Goal: Communication & Community: Answer question/provide support

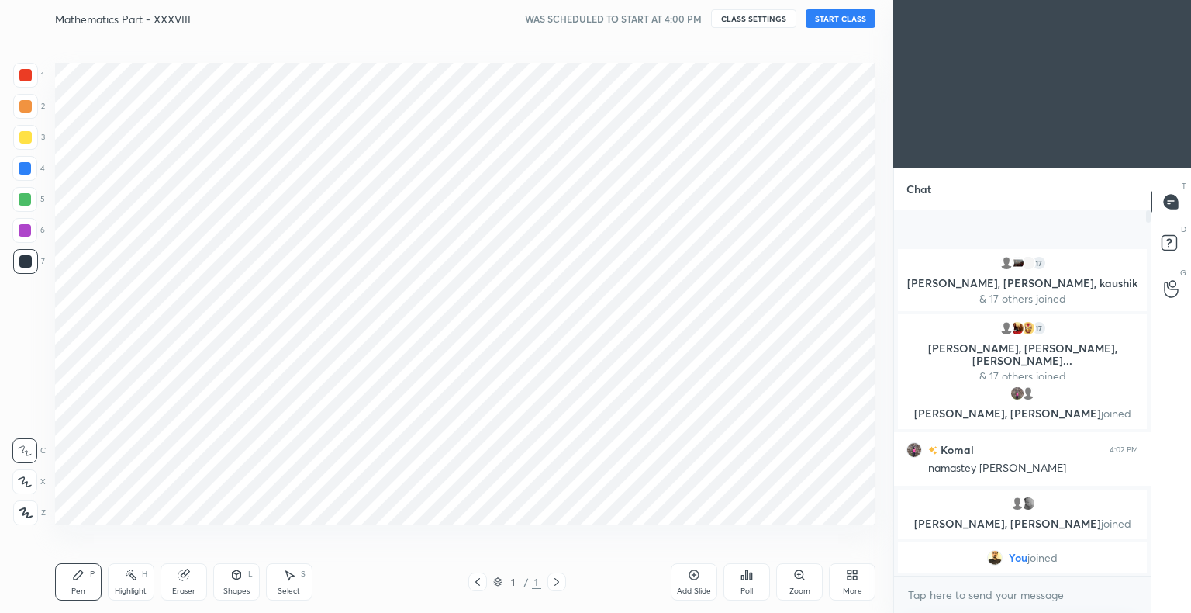
scroll to position [77038, 76721]
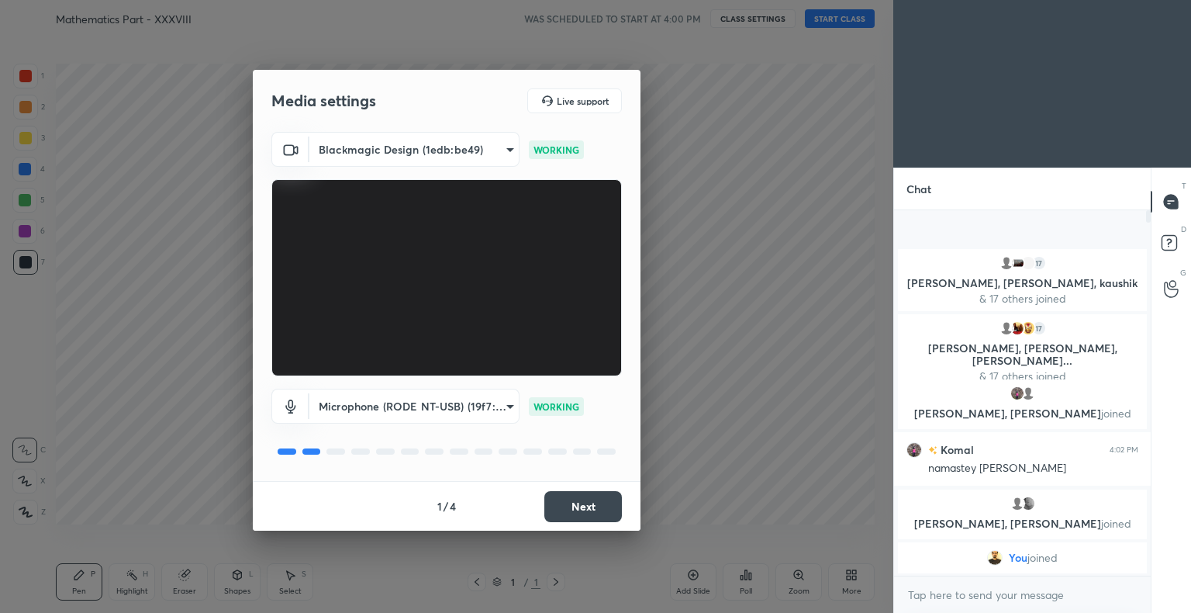
click at [586, 503] on button "Next" at bounding box center [583, 506] width 78 height 31
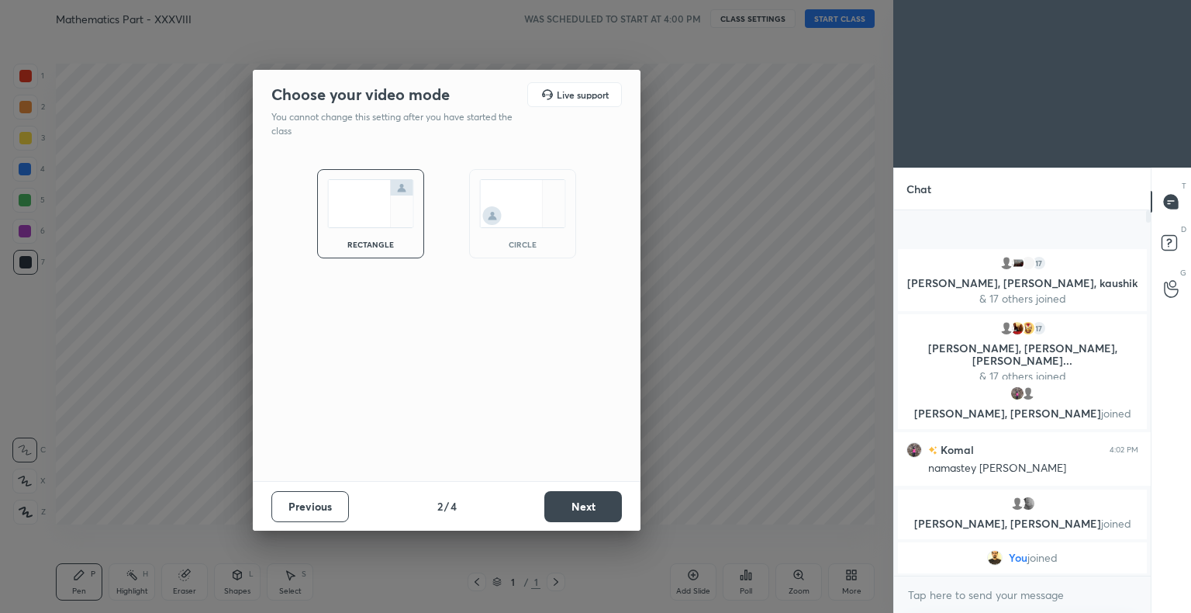
click at [586, 503] on button "Next" at bounding box center [583, 506] width 78 height 31
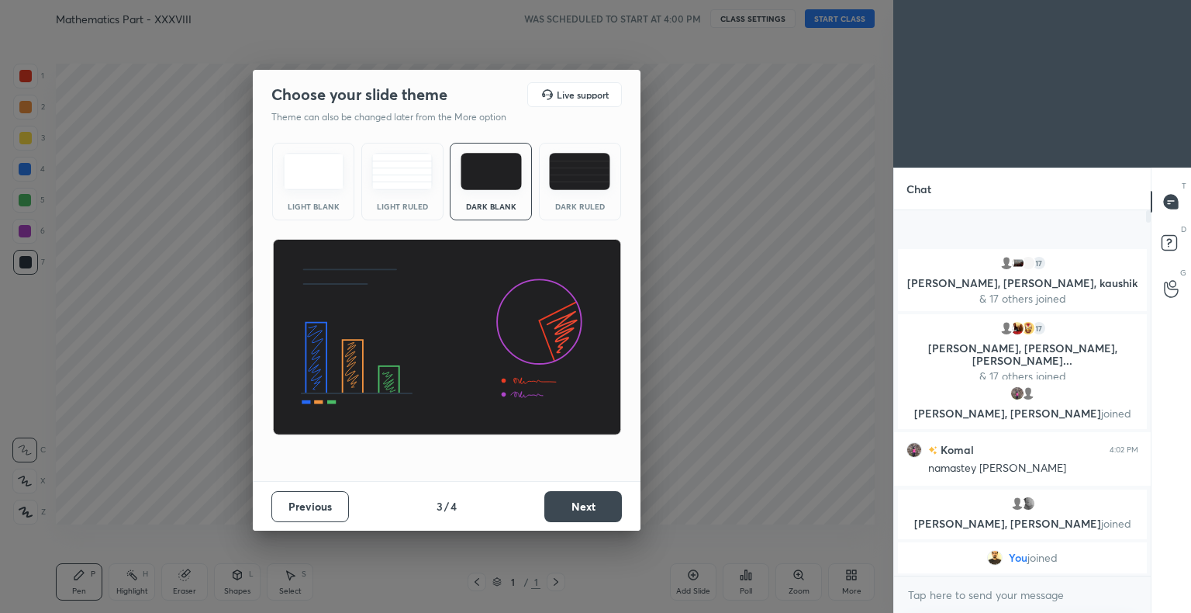
click at [586, 503] on button "Next" at bounding box center [583, 506] width 78 height 31
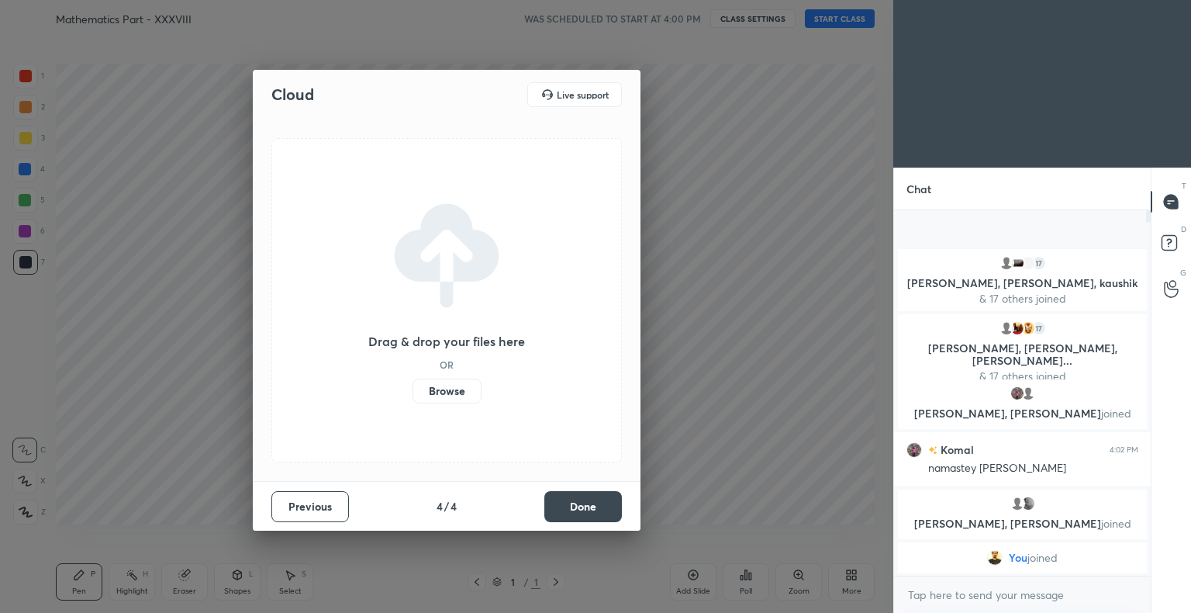
click at [586, 503] on button "Done" at bounding box center [583, 506] width 78 height 31
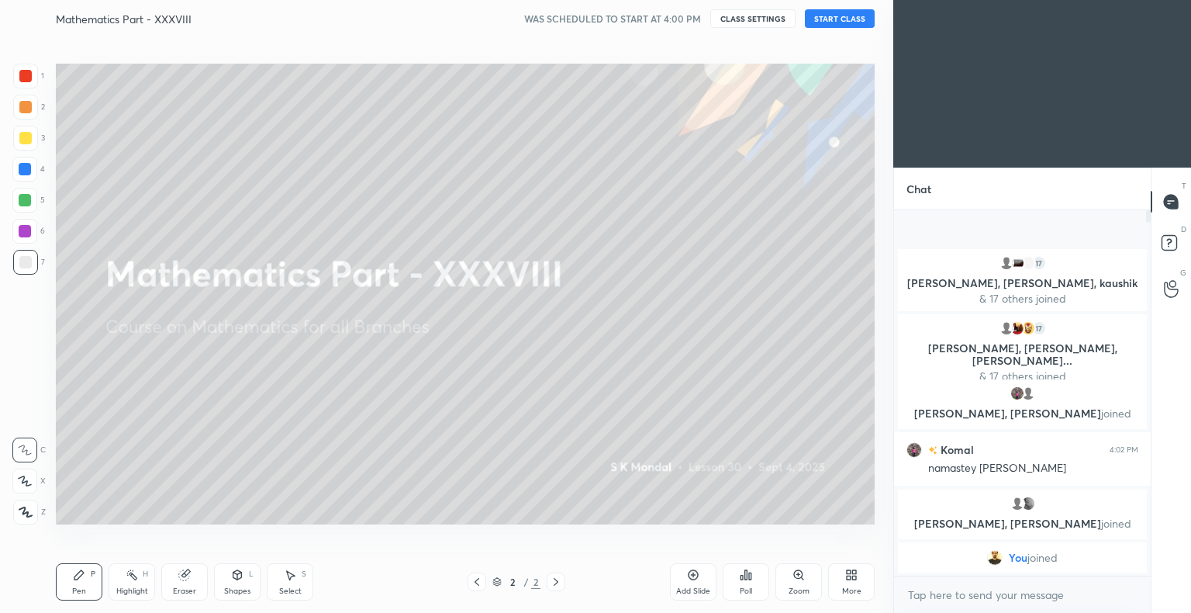
click at [833, 21] on button "START CLASS" at bounding box center [840, 18] width 70 height 19
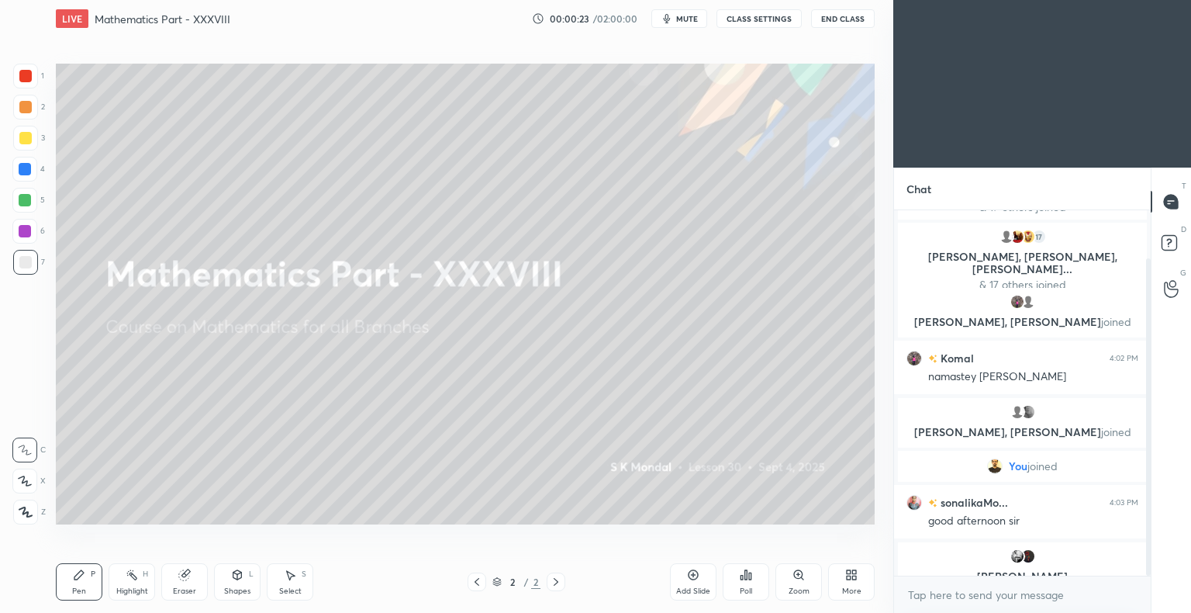
scroll to position [74, 0]
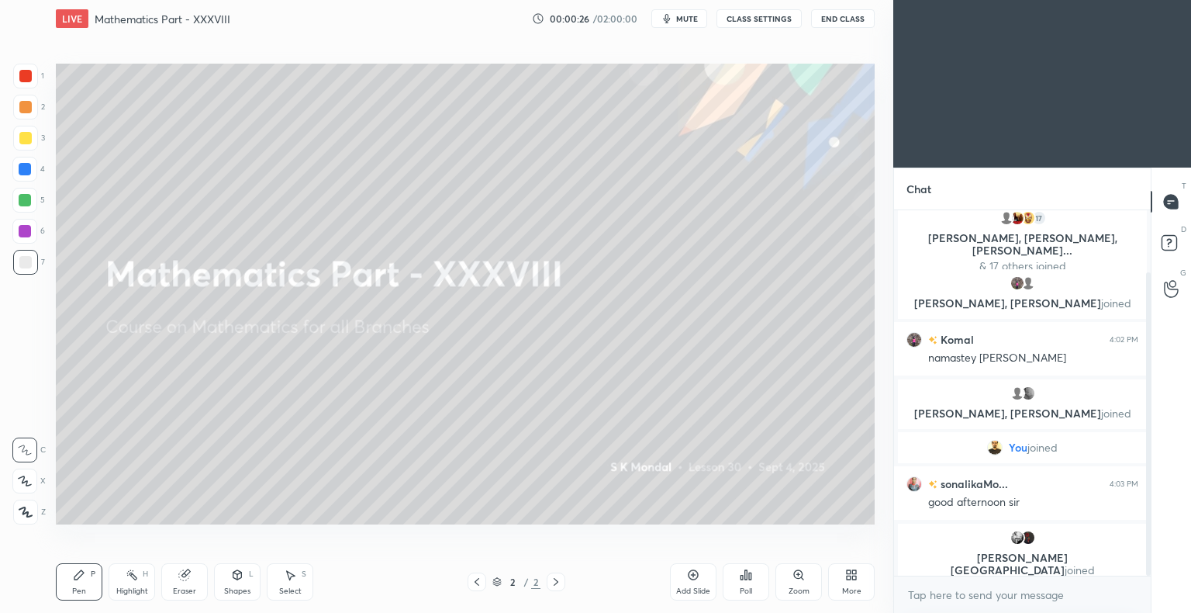
click at [478, 582] on icon at bounding box center [477, 581] width 12 height 12
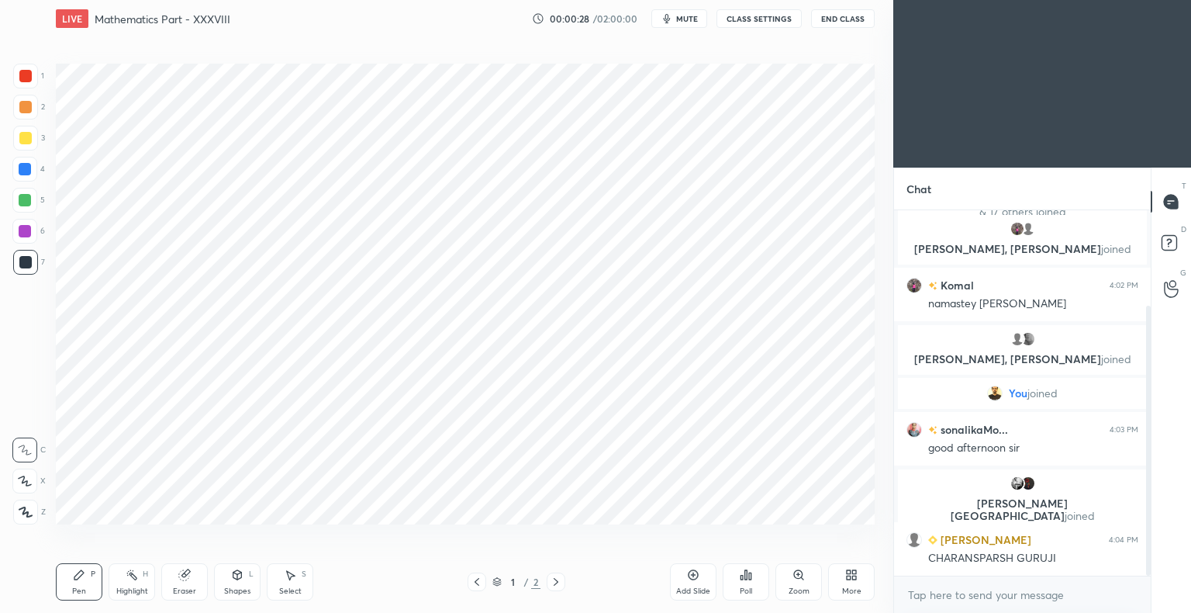
click at [852, 582] on div "More" at bounding box center [851, 581] width 47 height 37
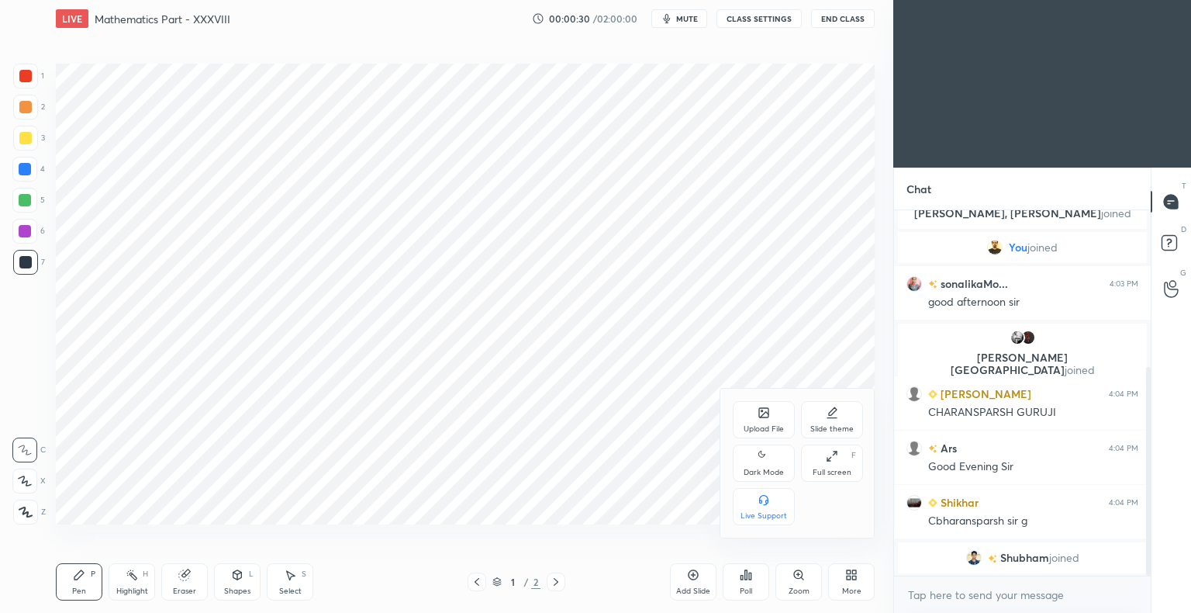
click at [769, 416] on icon at bounding box center [763, 412] width 9 height 9
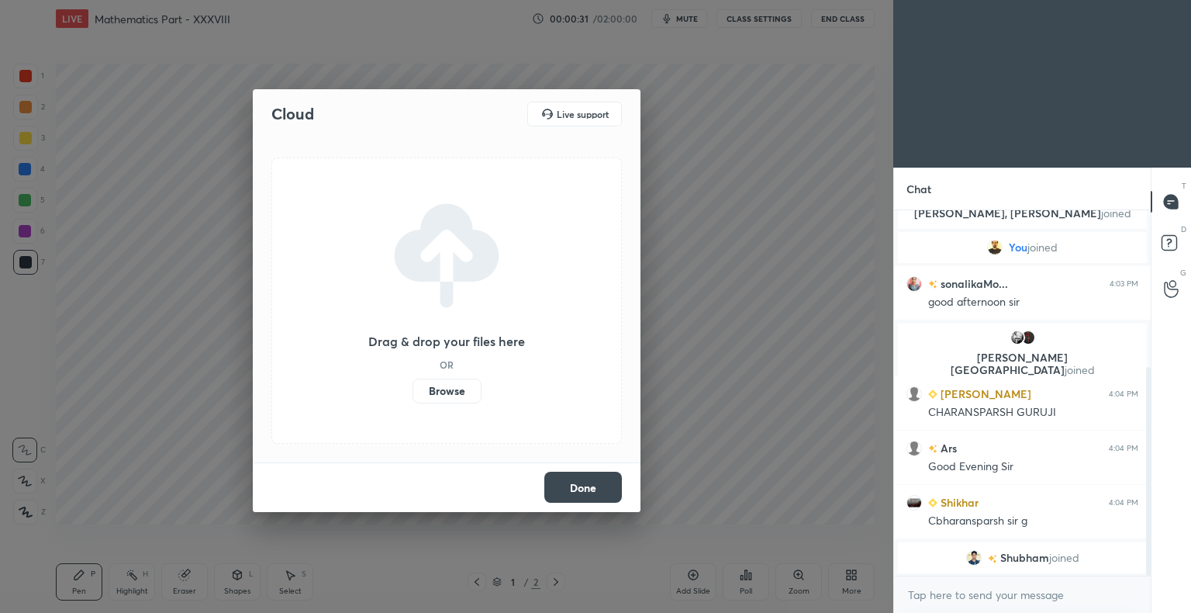
click at [444, 386] on label "Browse" at bounding box center [447, 390] width 69 height 25
click at [413, 386] on input "Browse" at bounding box center [413, 390] width 0 height 25
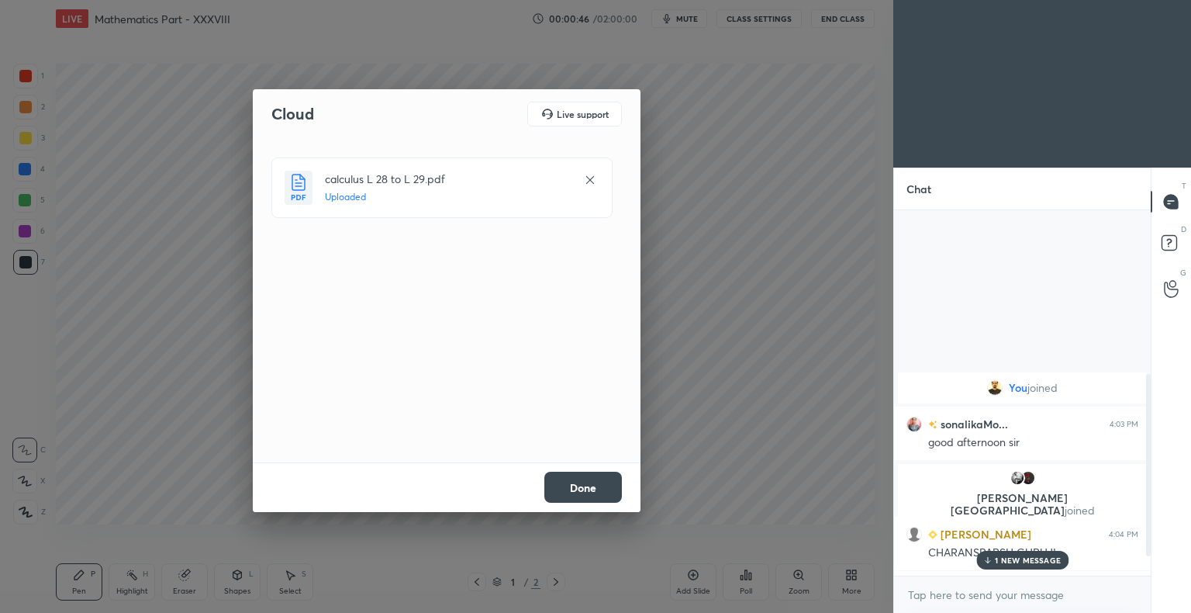
scroll to position [383, 0]
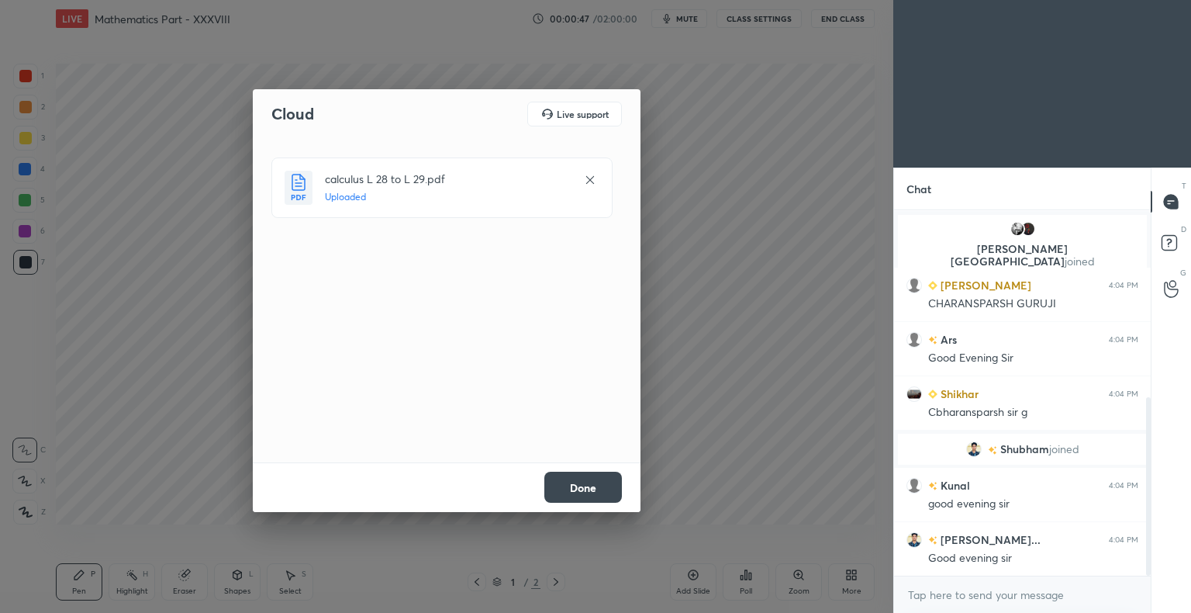
click at [575, 488] on button "Done" at bounding box center [583, 487] width 78 height 31
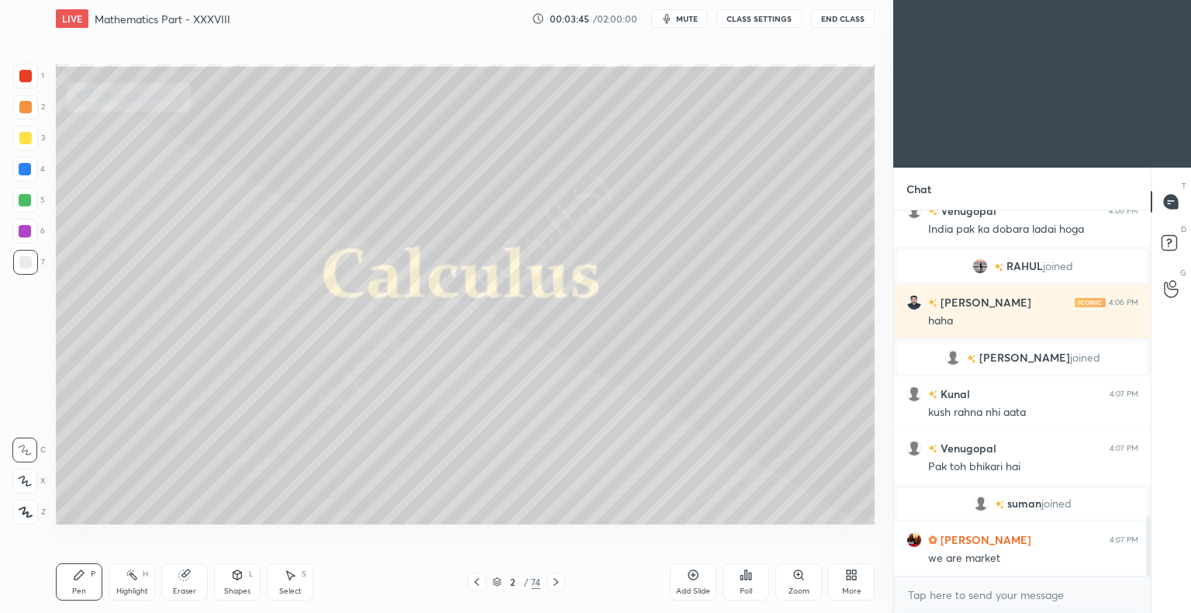
scroll to position [1883, 0]
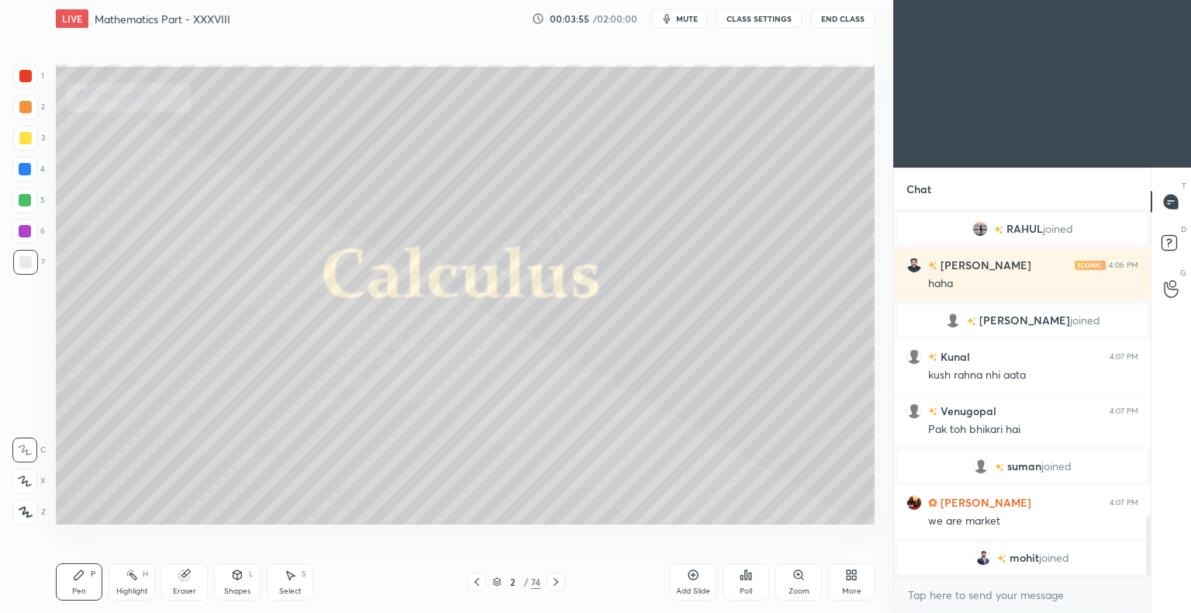
click at [496, 583] on icon at bounding box center [497, 583] width 8 height 2
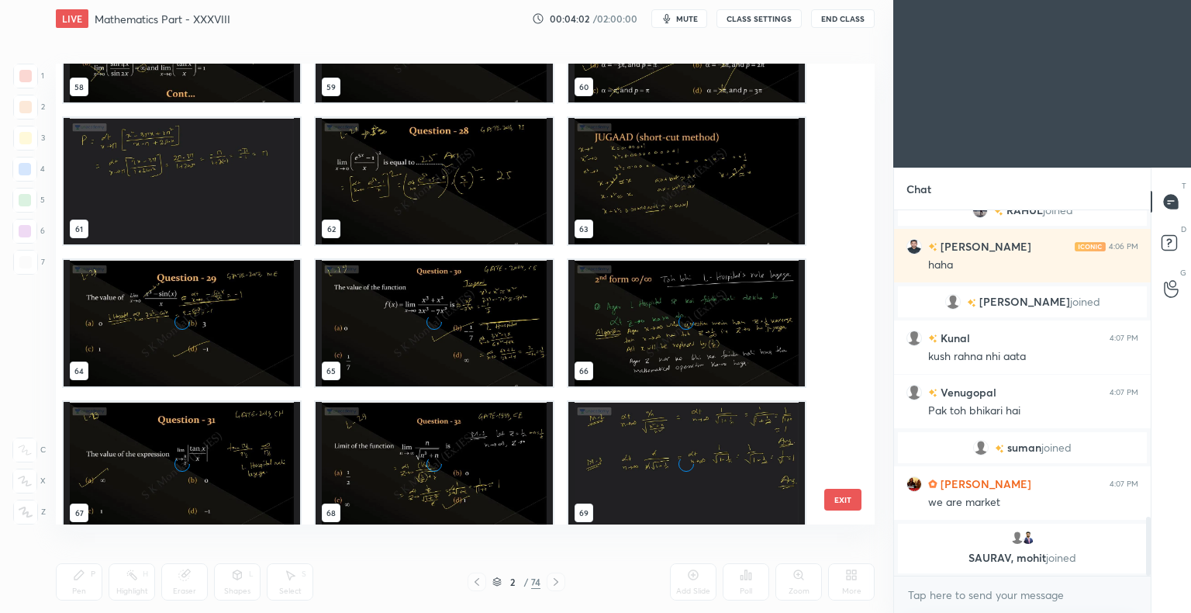
scroll to position [3087, 0]
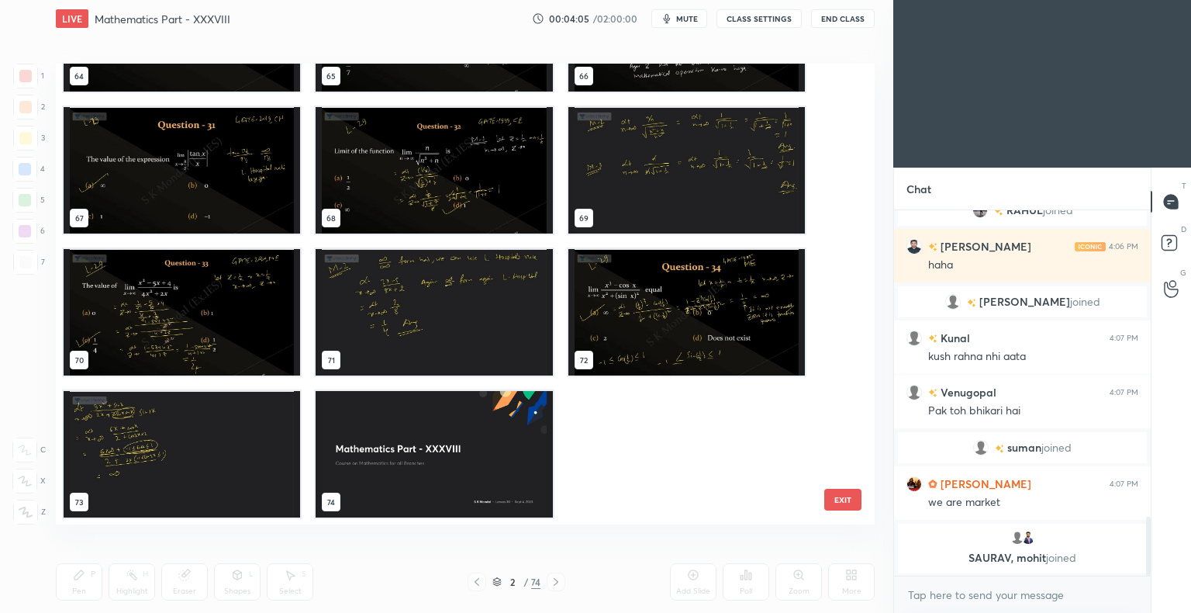
click at [472, 410] on img "grid" at bounding box center [434, 454] width 237 height 126
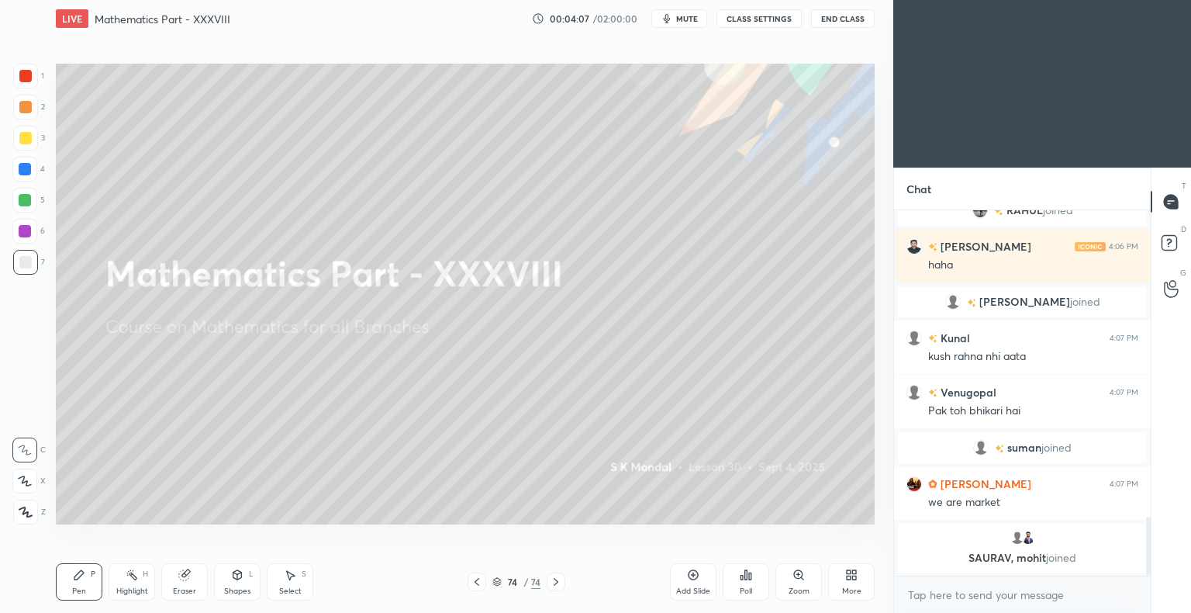
click at [550, 580] on icon at bounding box center [556, 581] width 12 height 12
click at [847, 584] on div "More" at bounding box center [851, 581] width 47 height 37
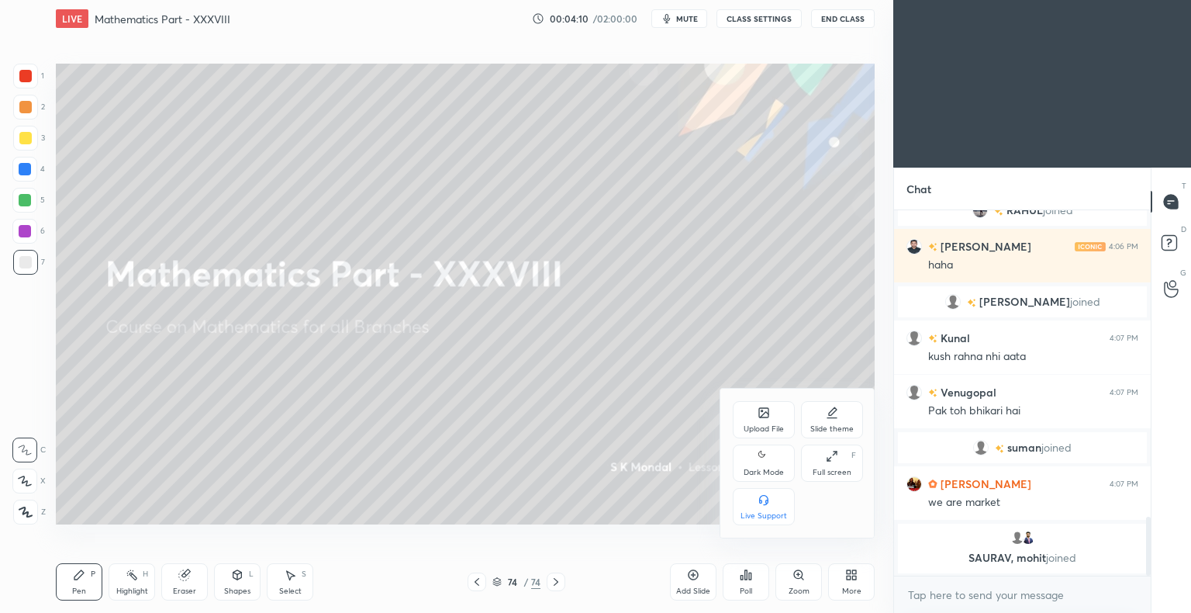
click at [757, 430] on div "Upload File" at bounding box center [764, 429] width 40 height 8
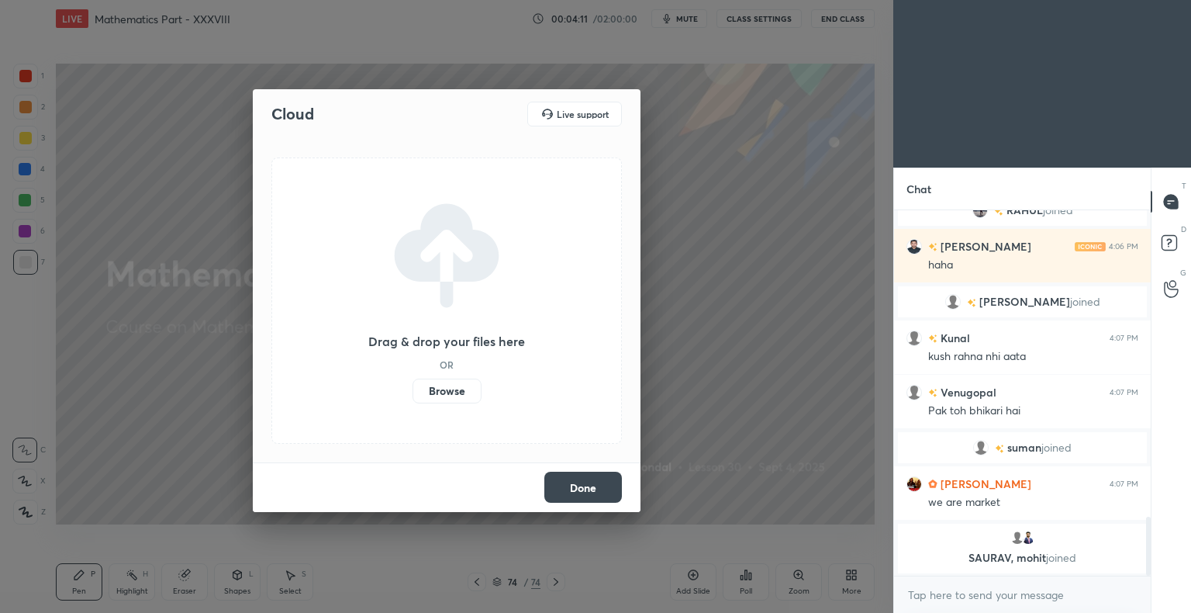
click at [450, 385] on label "Browse" at bounding box center [447, 390] width 69 height 25
click at [413, 385] on input "Browse" at bounding box center [413, 390] width 0 height 25
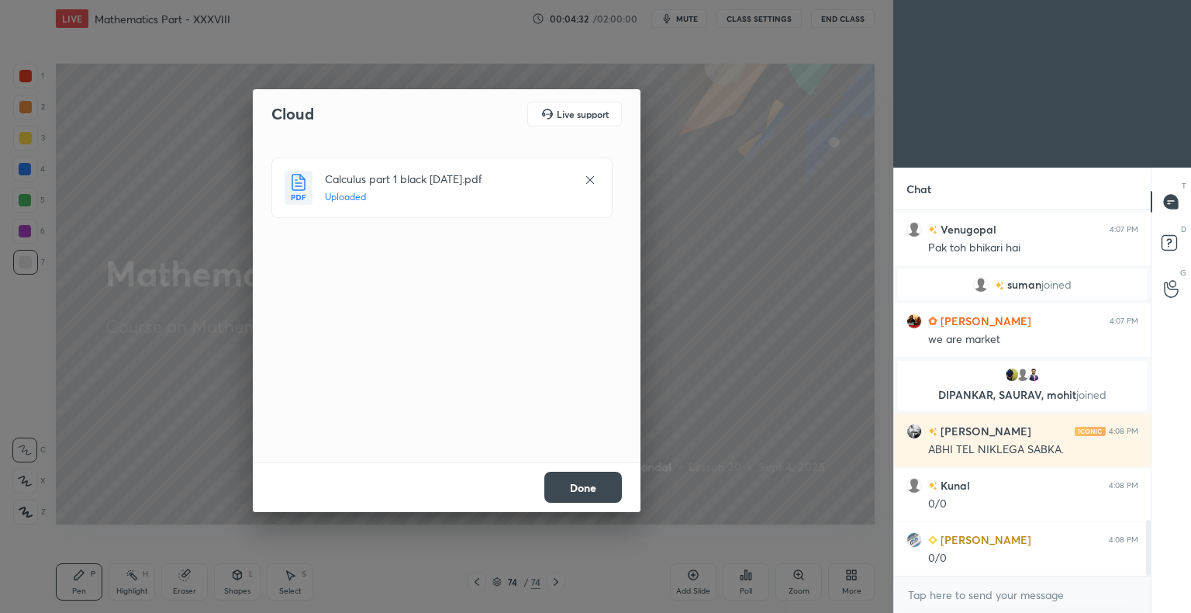
scroll to position [2088, 0]
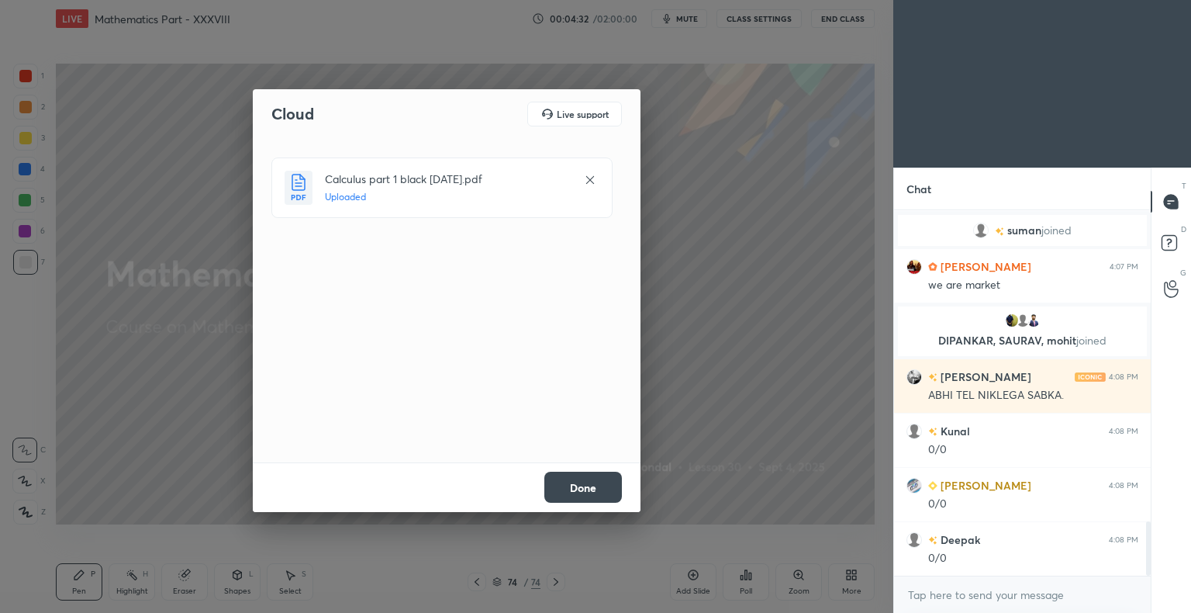
click at [602, 482] on button "Done" at bounding box center [583, 487] width 78 height 31
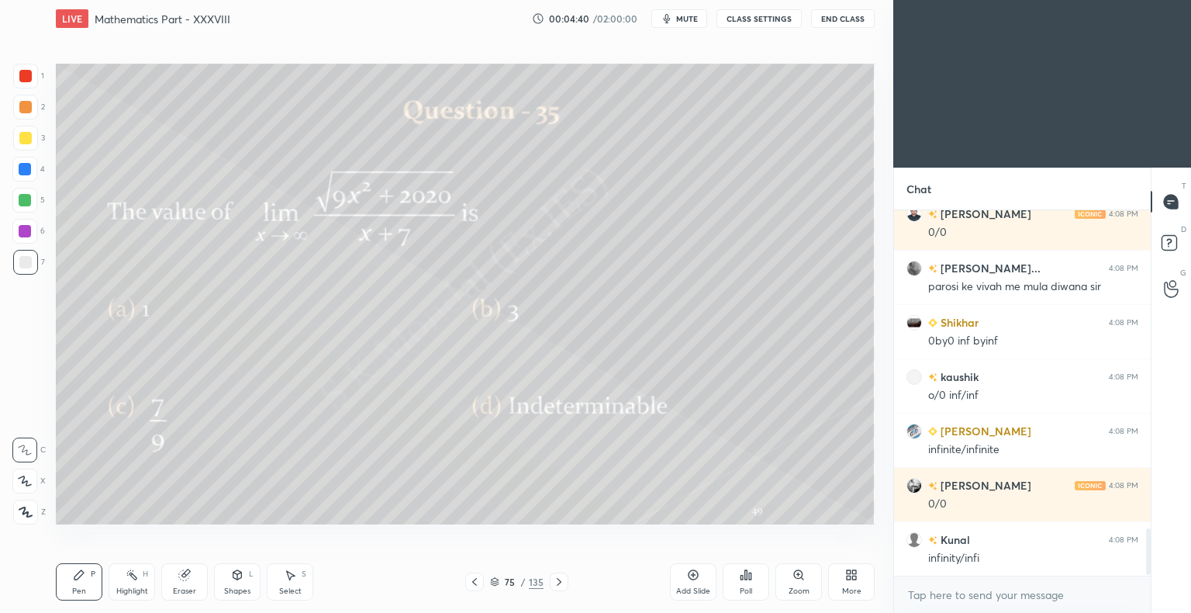
scroll to position [2522, 0]
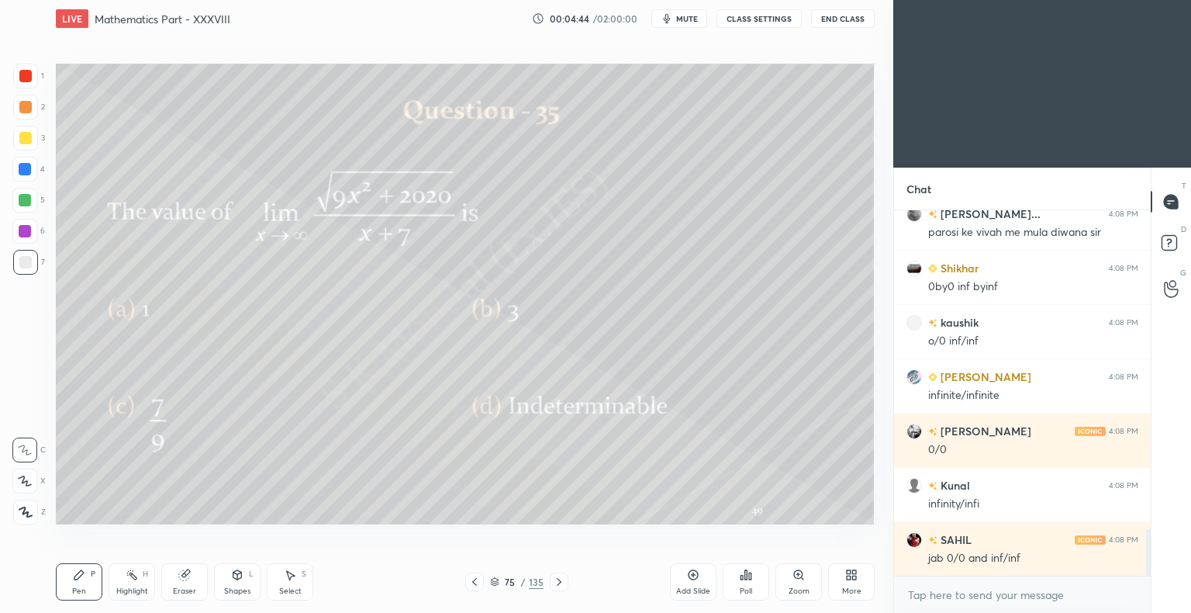
click at [476, 579] on icon at bounding box center [474, 581] width 12 height 12
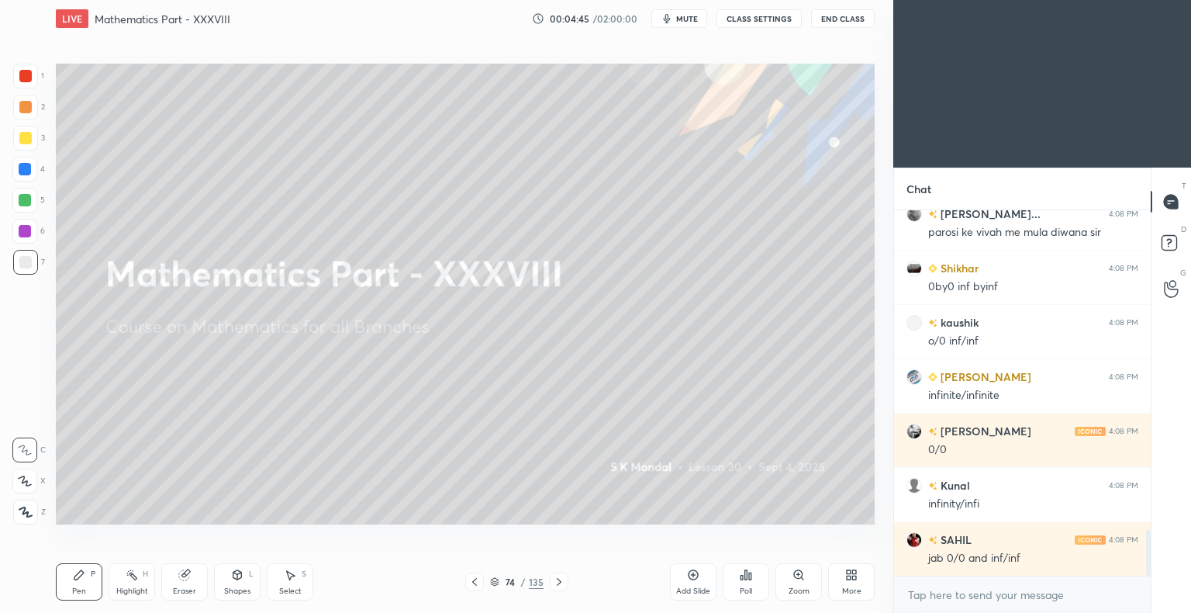
click at [476, 579] on icon at bounding box center [474, 581] width 12 height 12
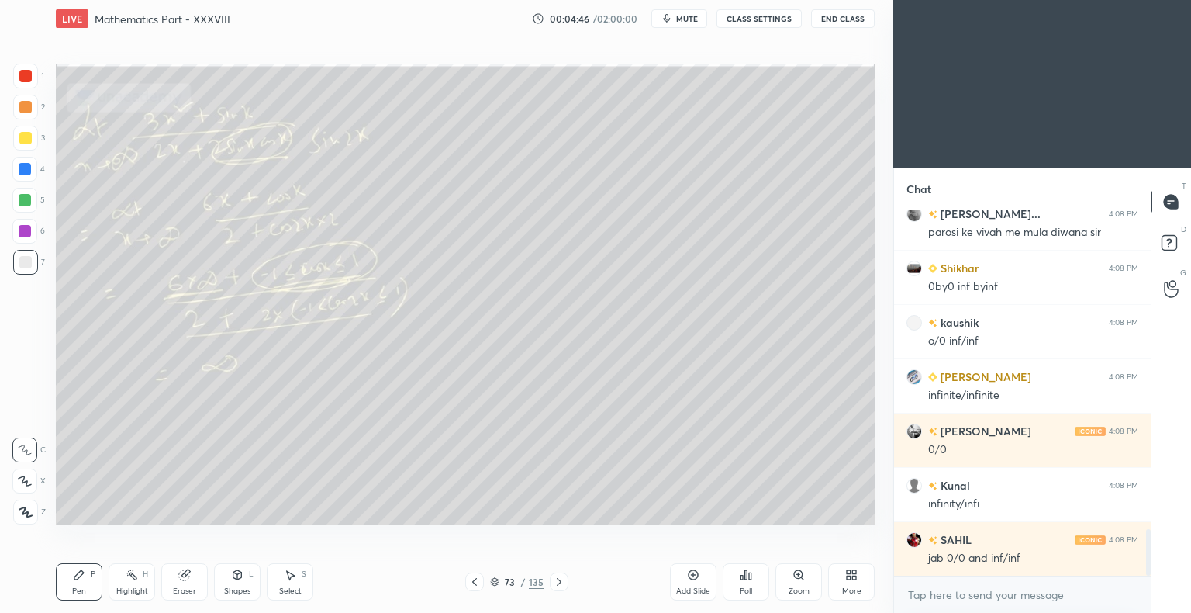
click at [476, 579] on icon at bounding box center [474, 581] width 12 height 12
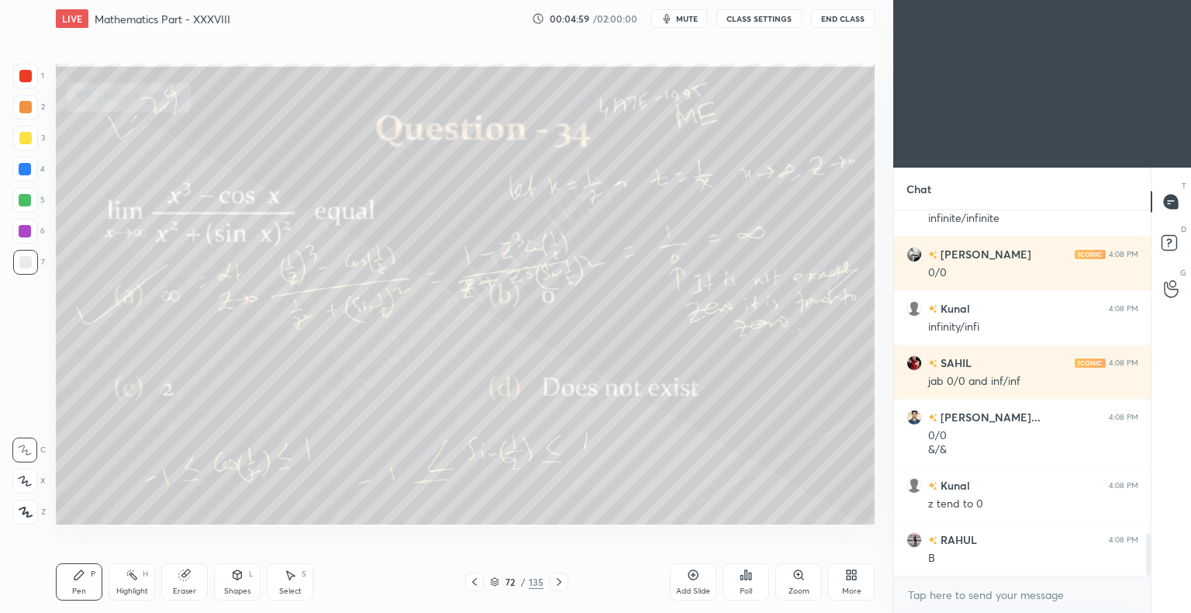
scroll to position [2753, 0]
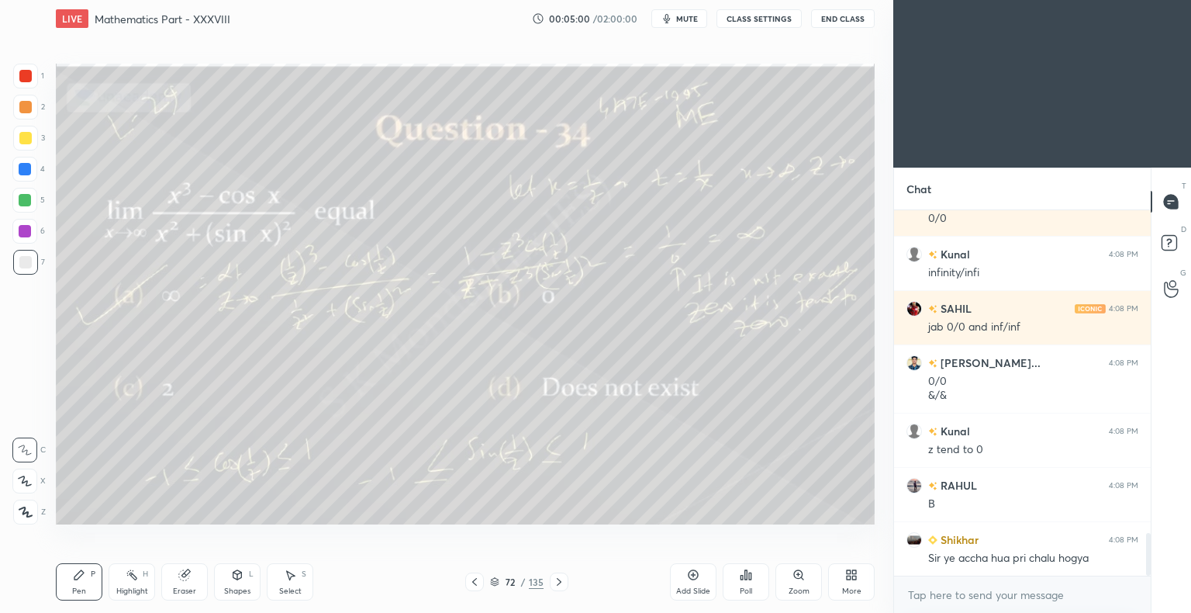
click at [559, 575] on icon at bounding box center [559, 581] width 12 height 12
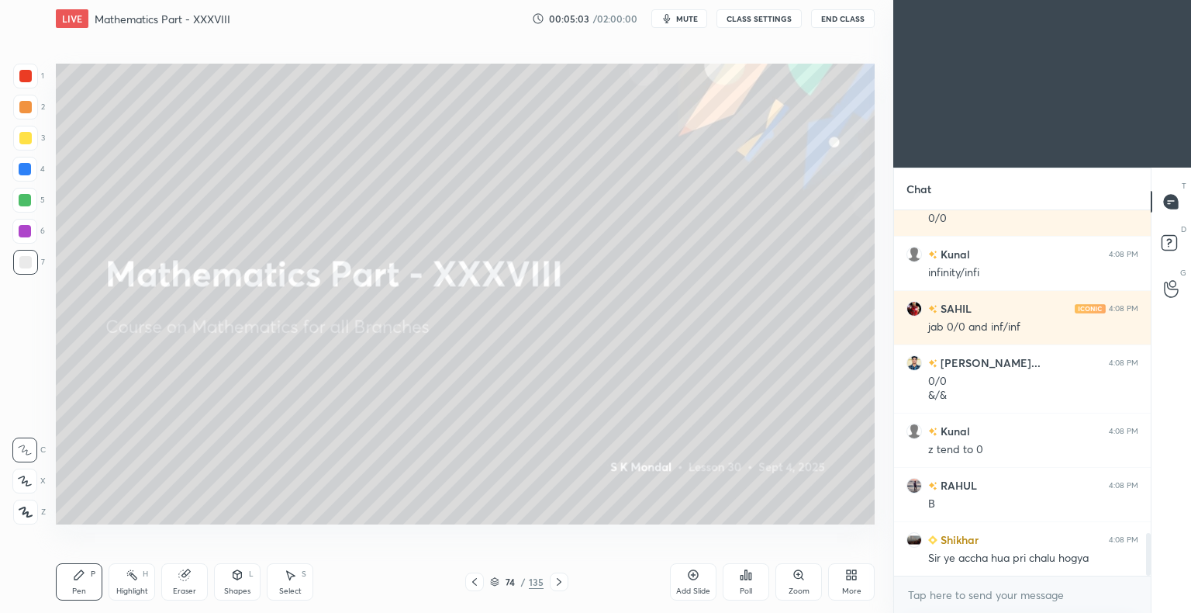
click at [561, 579] on icon at bounding box center [559, 581] width 12 height 12
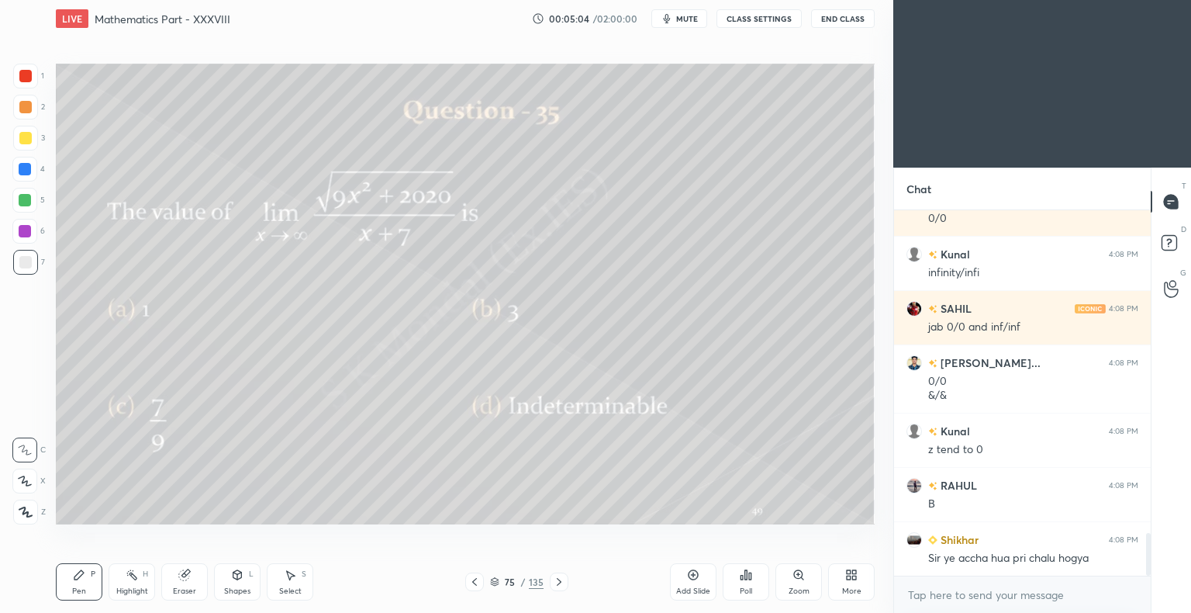
scroll to position [2769, 0]
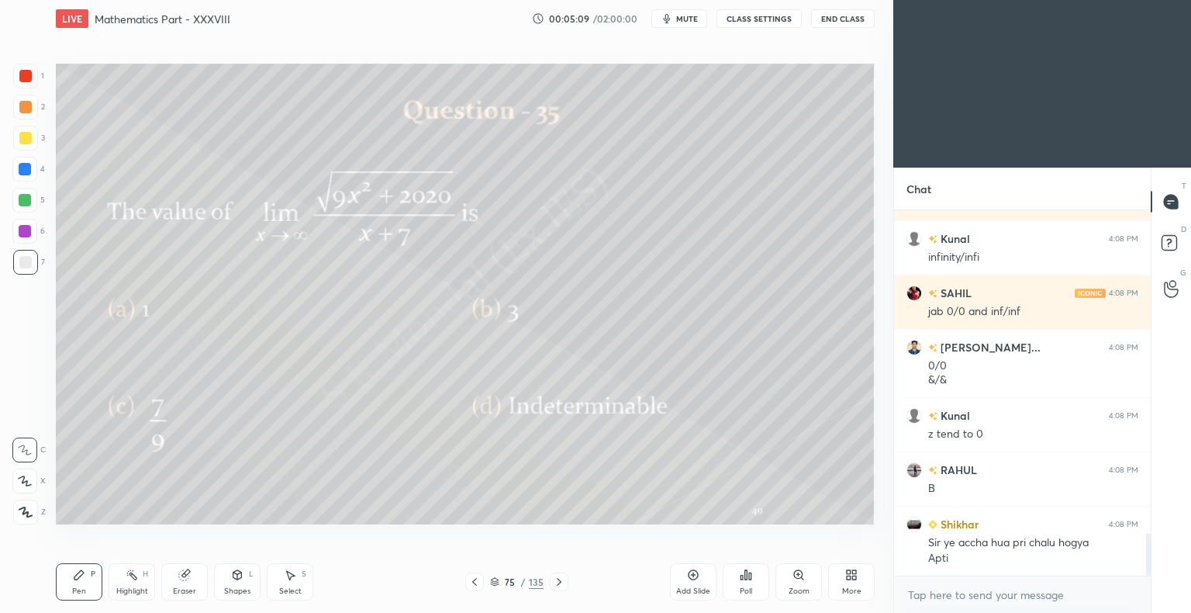
click at [85, 579] on icon at bounding box center [79, 574] width 12 height 12
click at [28, 142] on div at bounding box center [25, 138] width 12 height 12
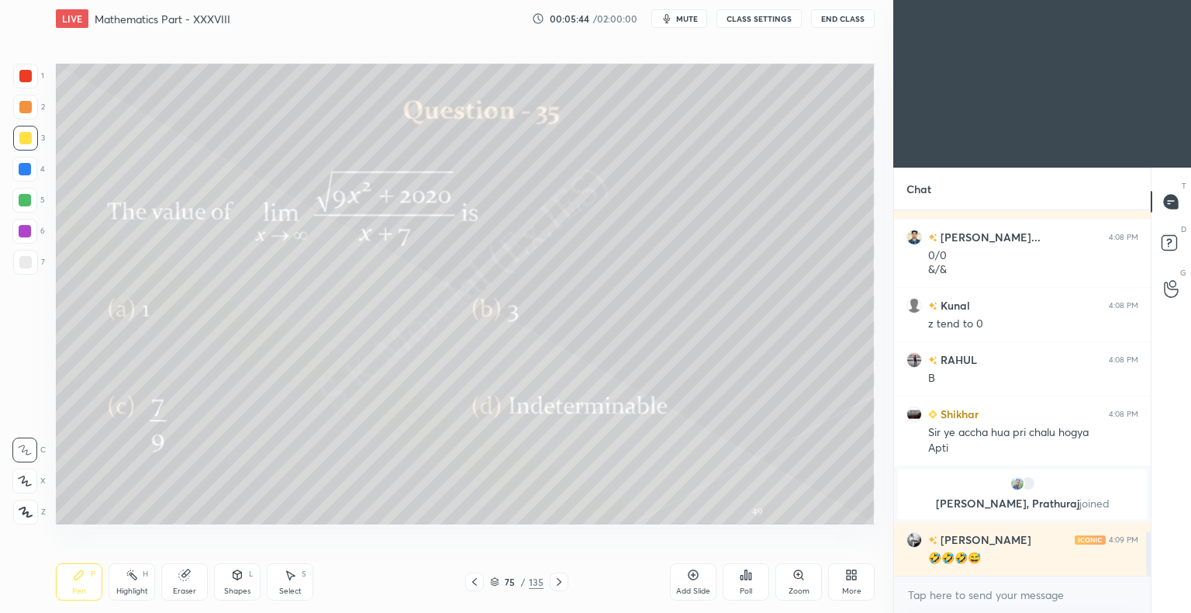
scroll to position [2707, 0]
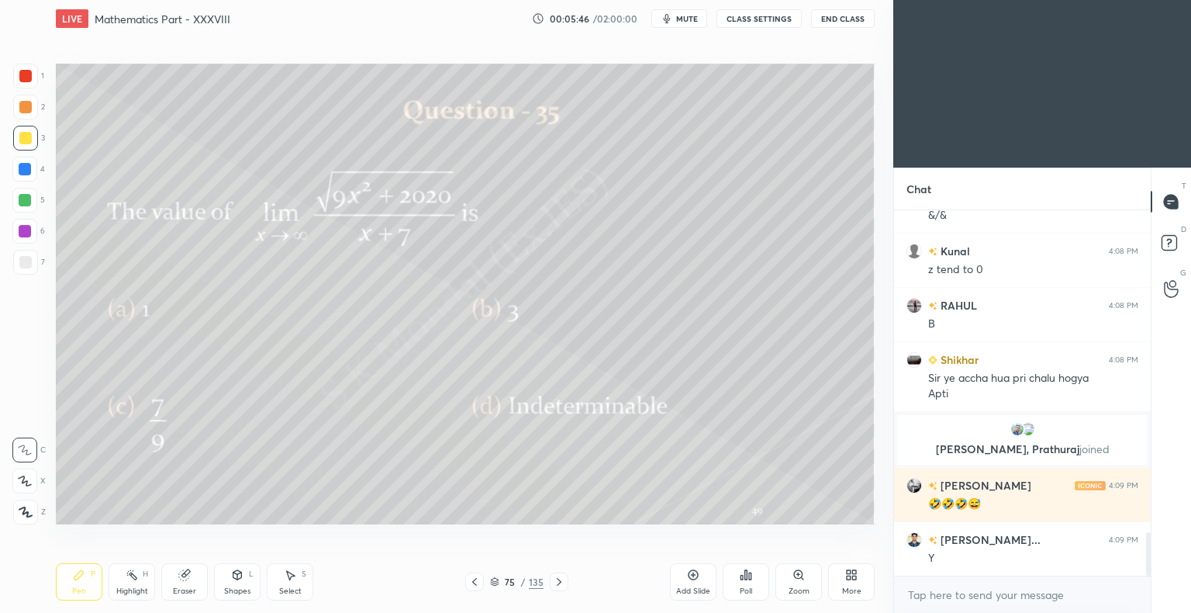
click at [750, 589] on div "Poll" at bounding box center [746, 591] width 12 height 8
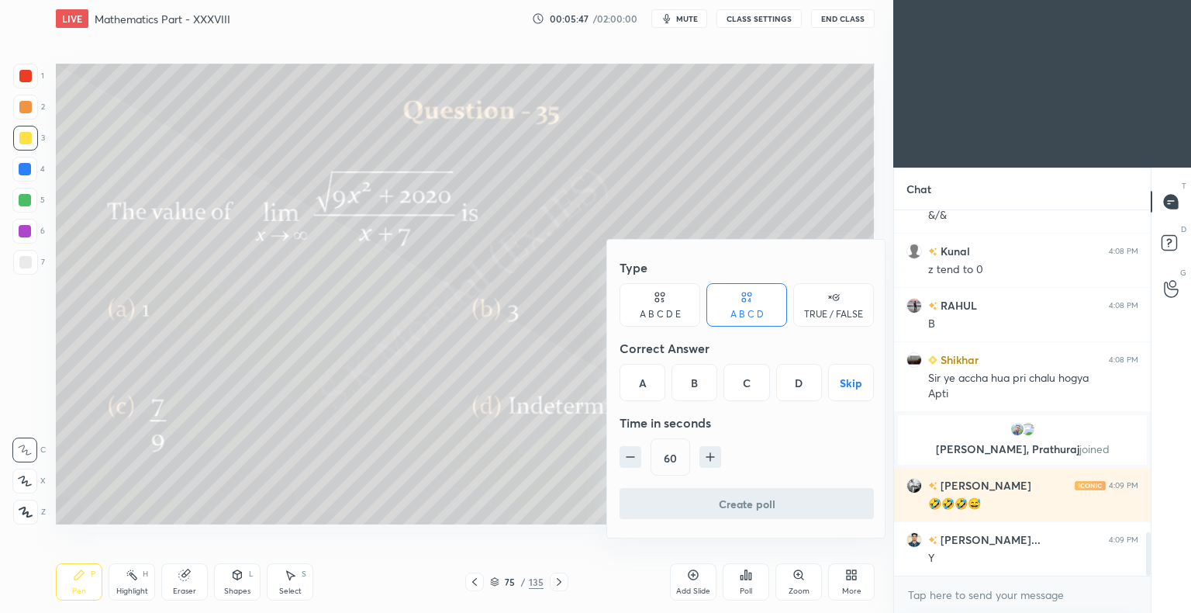
click at [698, 375] on div "B" at bounding box center [695, 382] width 46 height 37
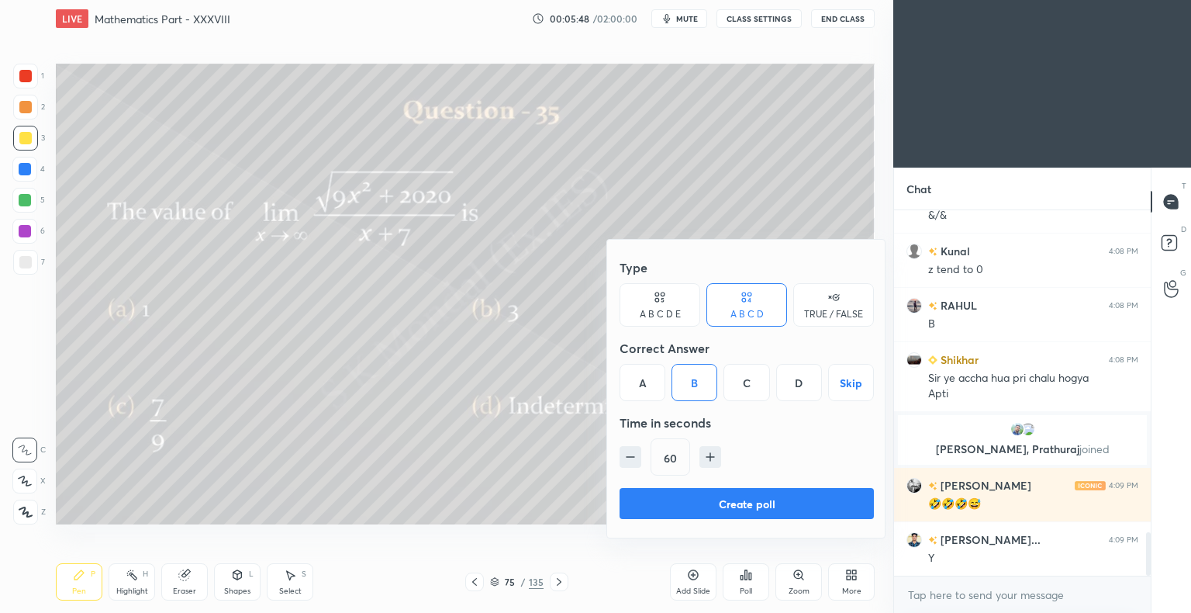
click at [751, 500] on button "Create poll" at bounding box center [747, 503] width 254 height 31
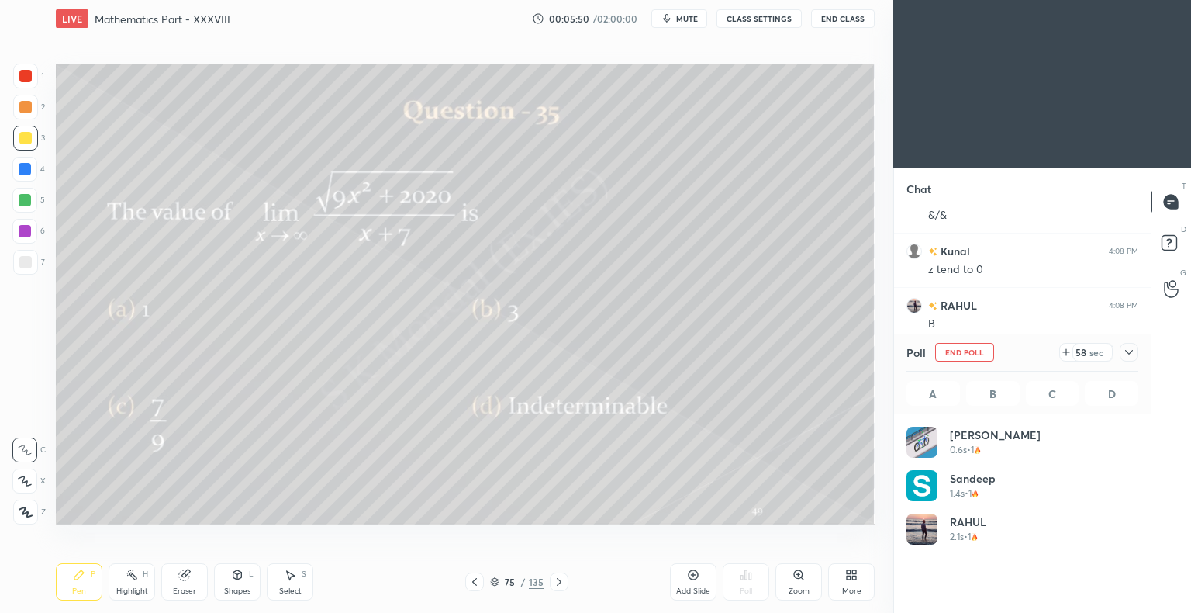
scroll to position [181, 227]
click at [88, 583] on div "Pen P" at bounding box center [79, 581] width 47 height 37
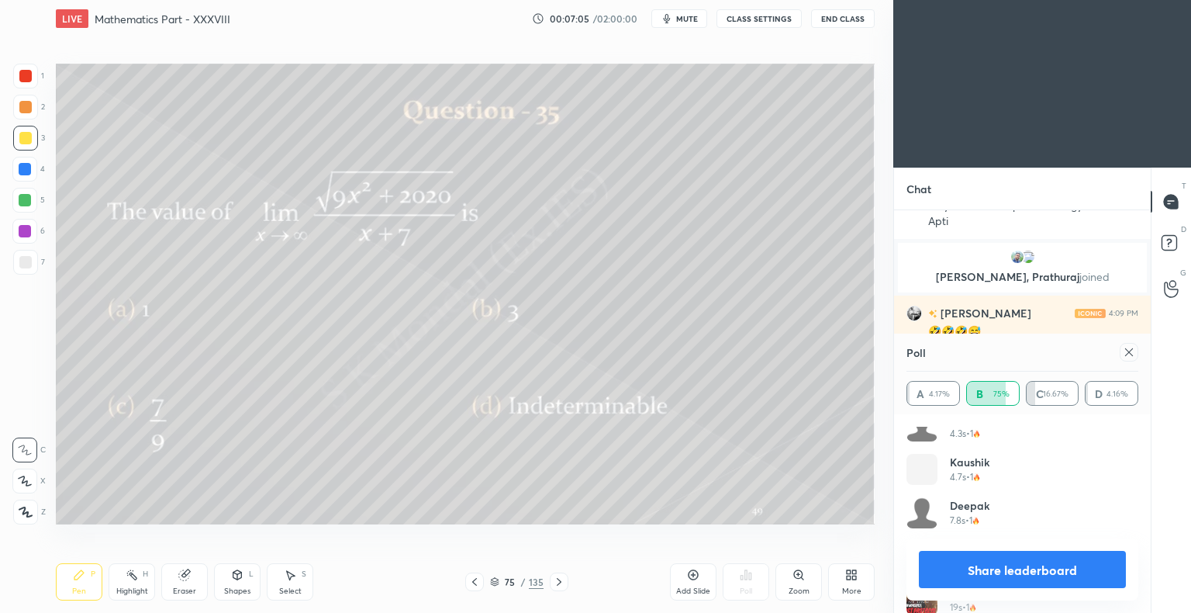
scroll to position [596, 0]
click at [1028, 569] on button "Share leaderboard" at bounding box center [1022, 569] width 207 height 37
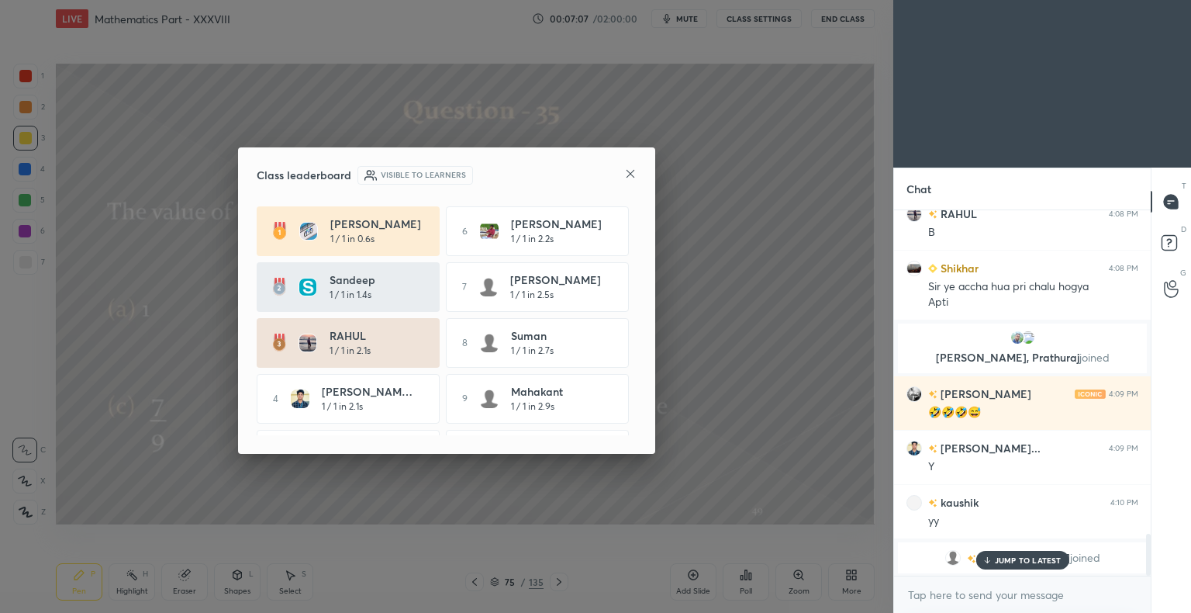
scroll to position [0, 0]
click at [633, 177] on icon at bounding box center [630, 174] width 12 height 12
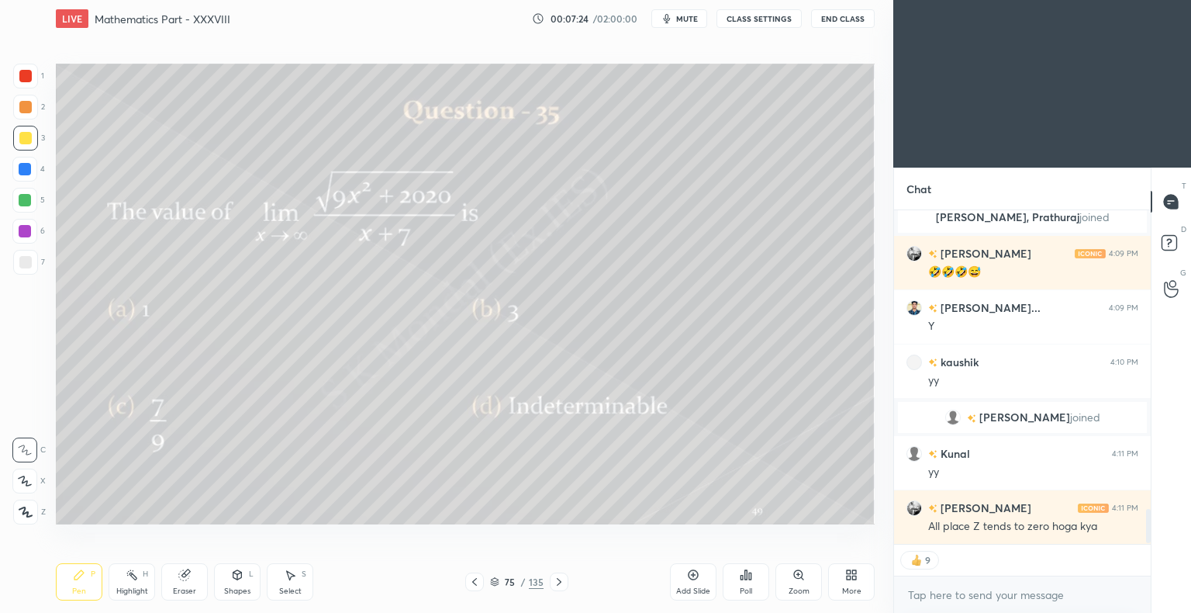
scroll to position [2897, 0]
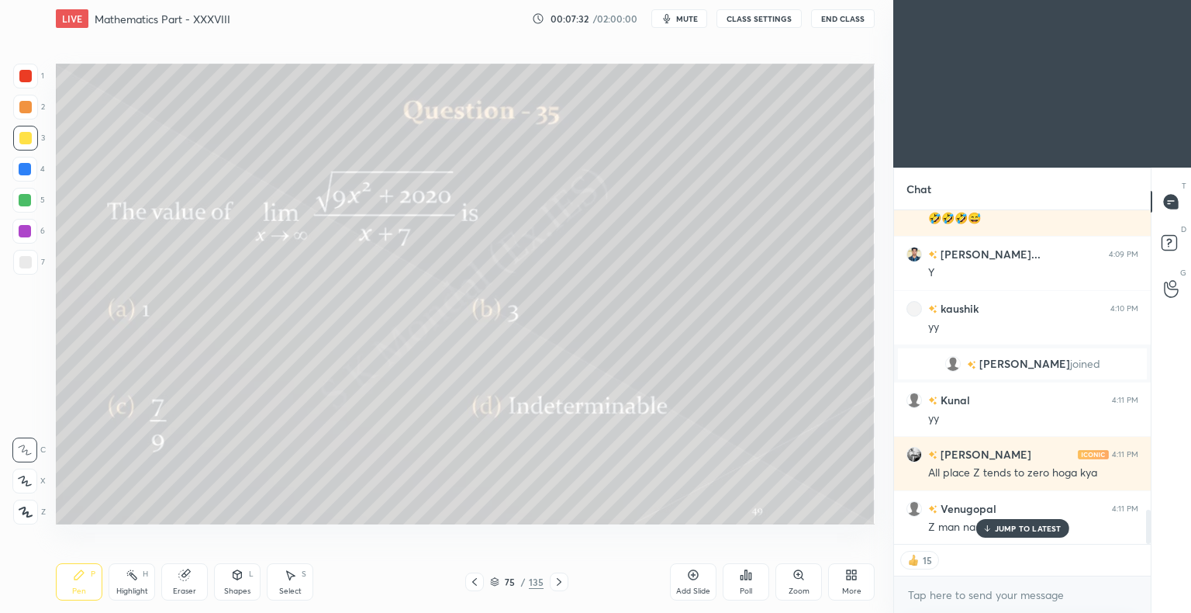
click at [1010, 530] on p "JUMP TO LATEST" at bounding box center [1028, 527] width 67 height 9
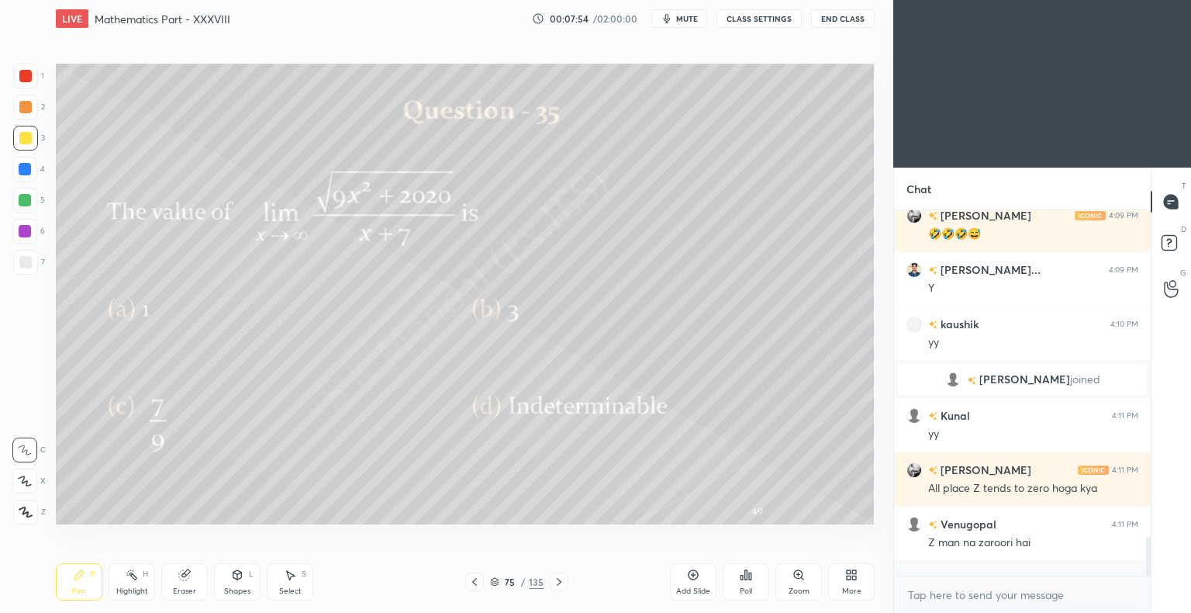
scroll to position [361, 252]
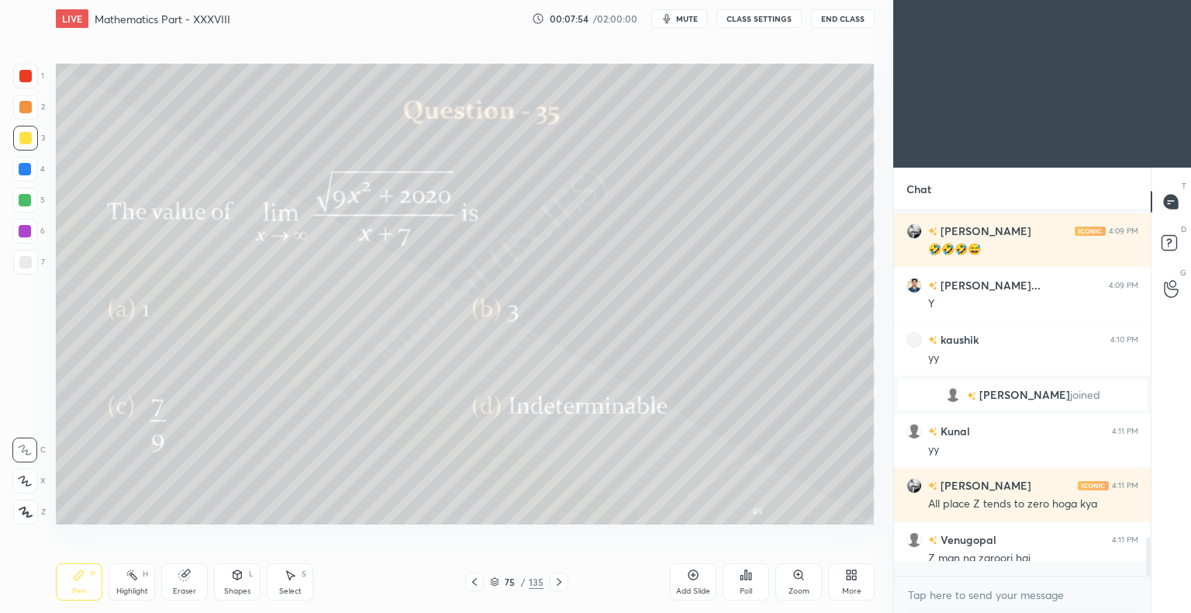
click at [558, 575] on icon at bounding box center [559, 581] width 12 height 12
click at [738, 582] on div "Poll" at bounding box center [746, 581] width 47 height 37
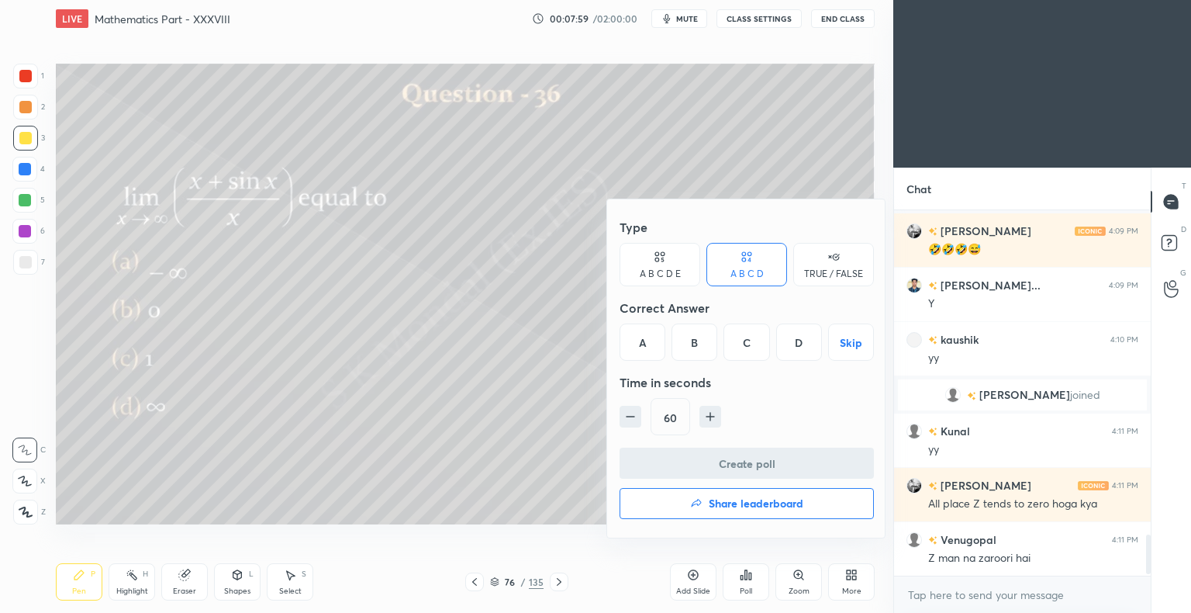
drag, startPoint x: 753, startPoint y: 339, endPoint x: 750, endPoint y: 356, distance: 17.3
click at [754, 339] on div "C" at bounding box center [747, 341] width 46 height 37
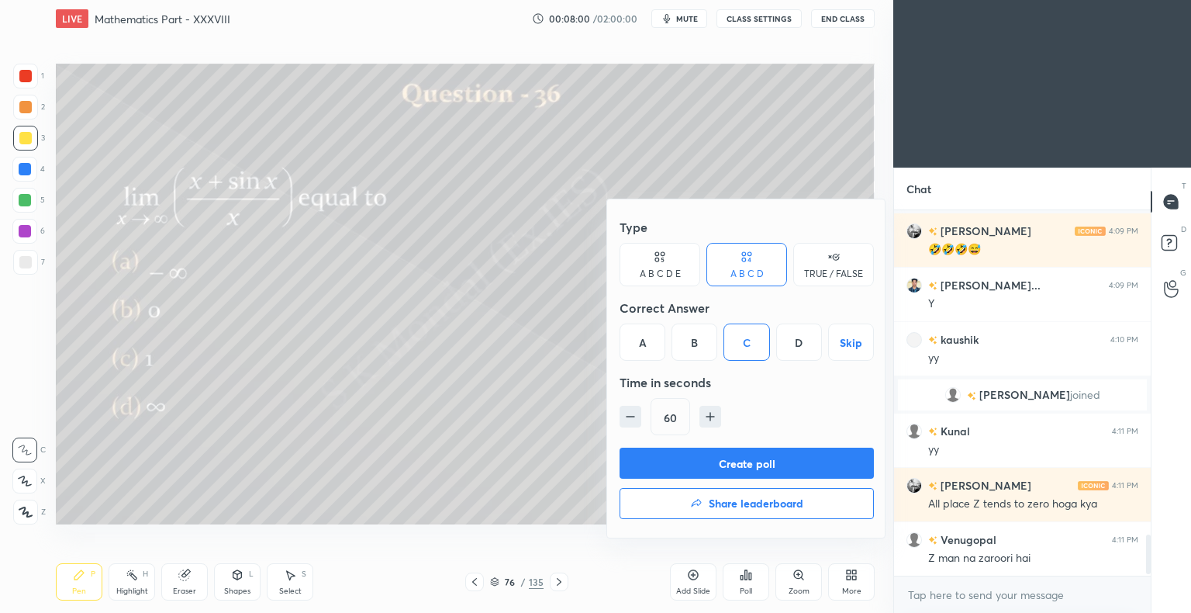
click at [754, 454] on button "Create poll" at bounding box center [747, 462] width 254 height 31
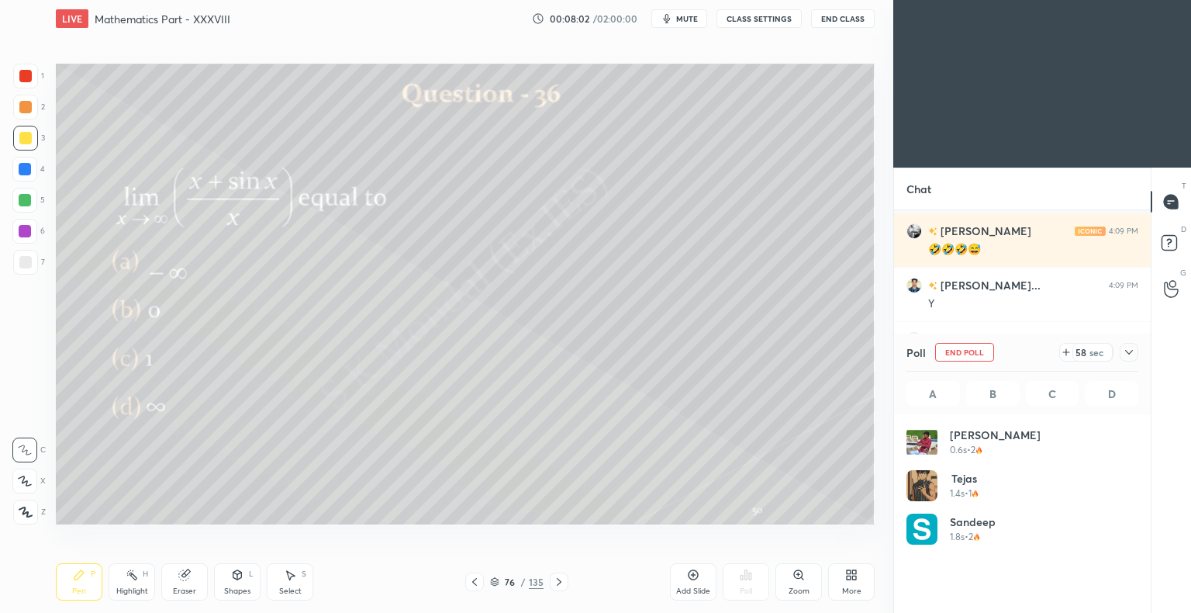
scroll to position [5, 5]
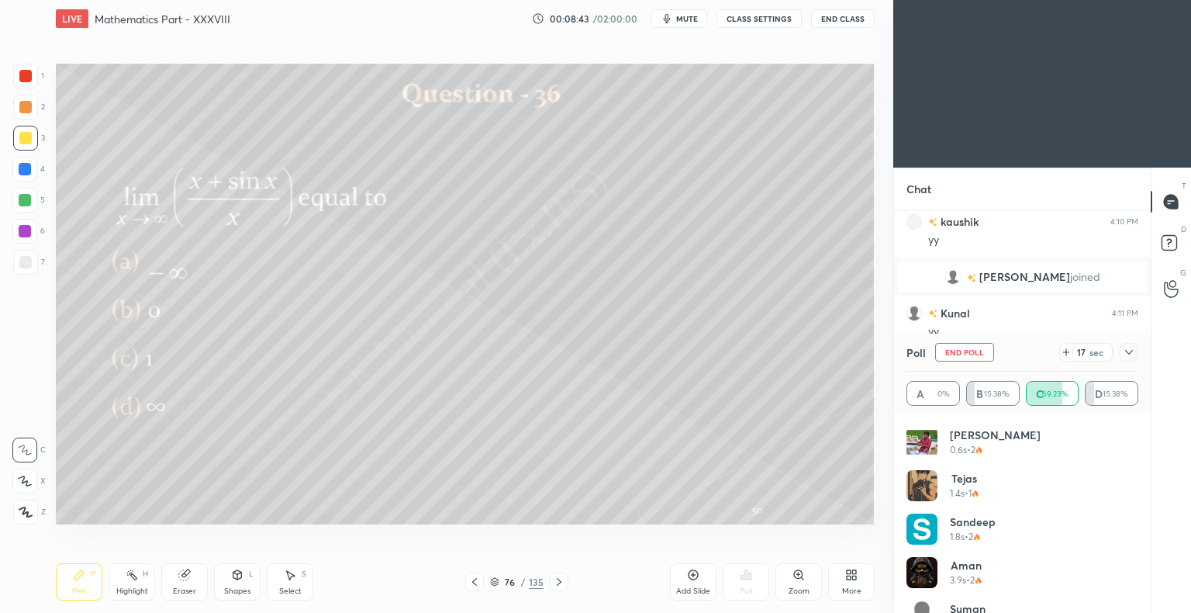
click at [180, 594] on div "Eraser" at bounding box center [184, 591] width 23 height 8
click at [77, 598] on div "Pen P" at bounding box center [79, 581] width 47 height 37
click at [81, 595] on div "Pen" at bounding box center [79, 591] width 14 height 8
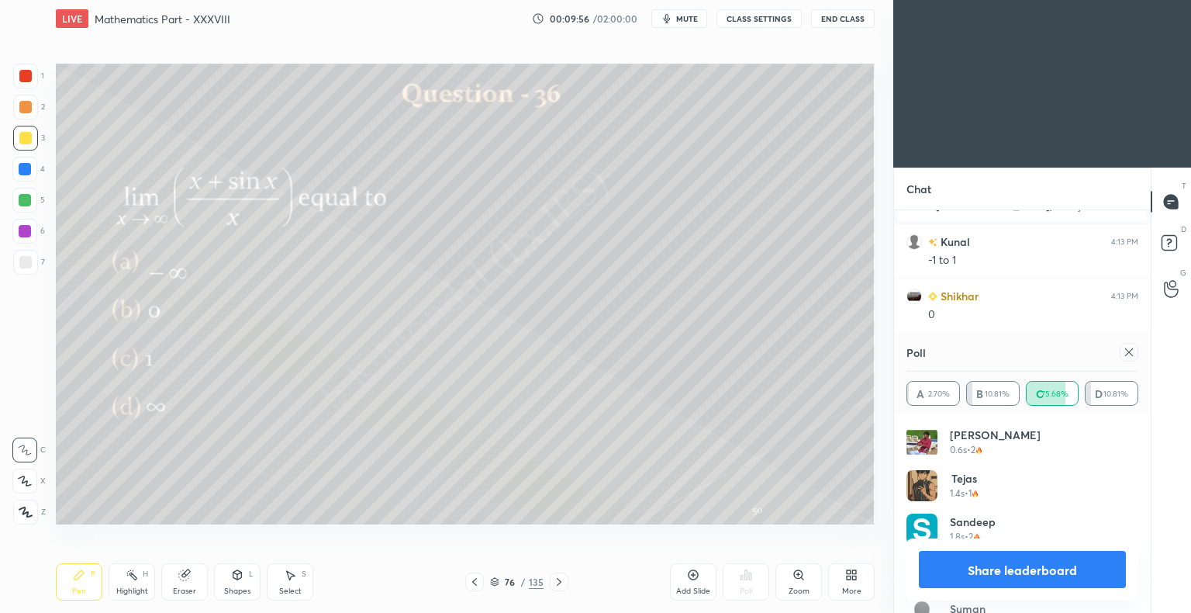
scroll to position [3251, 0]
click at [31, 268] on div at bounding box center [25, 262] width 25 height 25
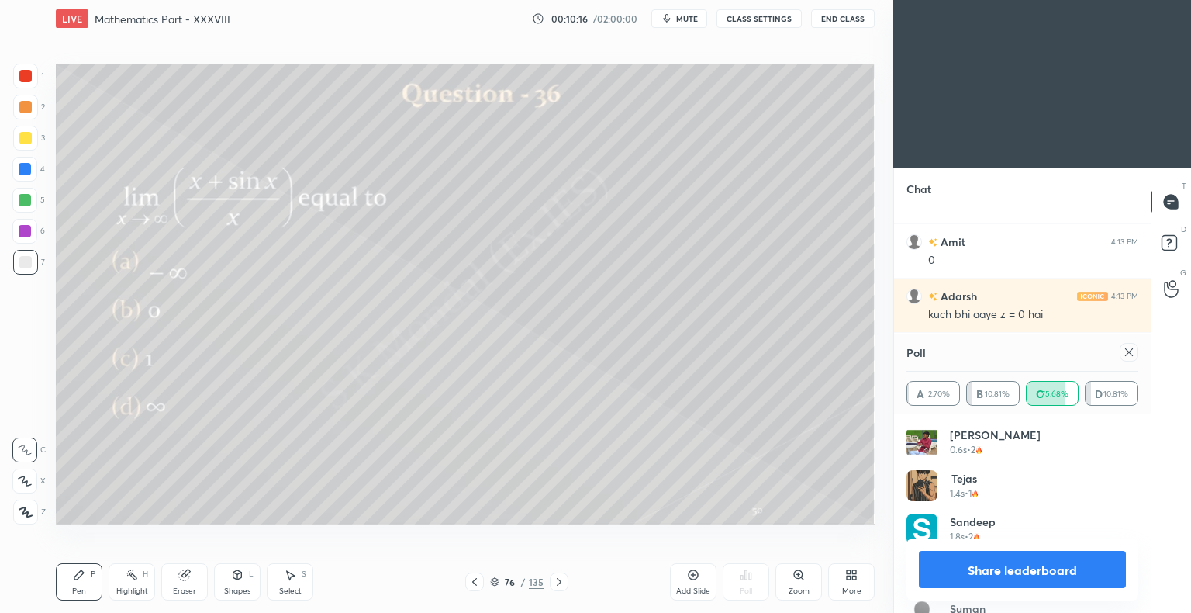
click at [188, 590] on div "Eraser" at bounding box center [184, 591] width 23 height 8
click at [74, 586] on div "Pen P" at bounding box center [79, 581] width 47 height 37
click at [68, 582] on div "Pen P" at bounding box center [79, 581] width 47 height 37
click at [33, 144] on div at bounding box center [25, 138] width 25 height 25
click at [181, 591] on div "Eraser" at bounding box center [184, 591] width 23 height 8
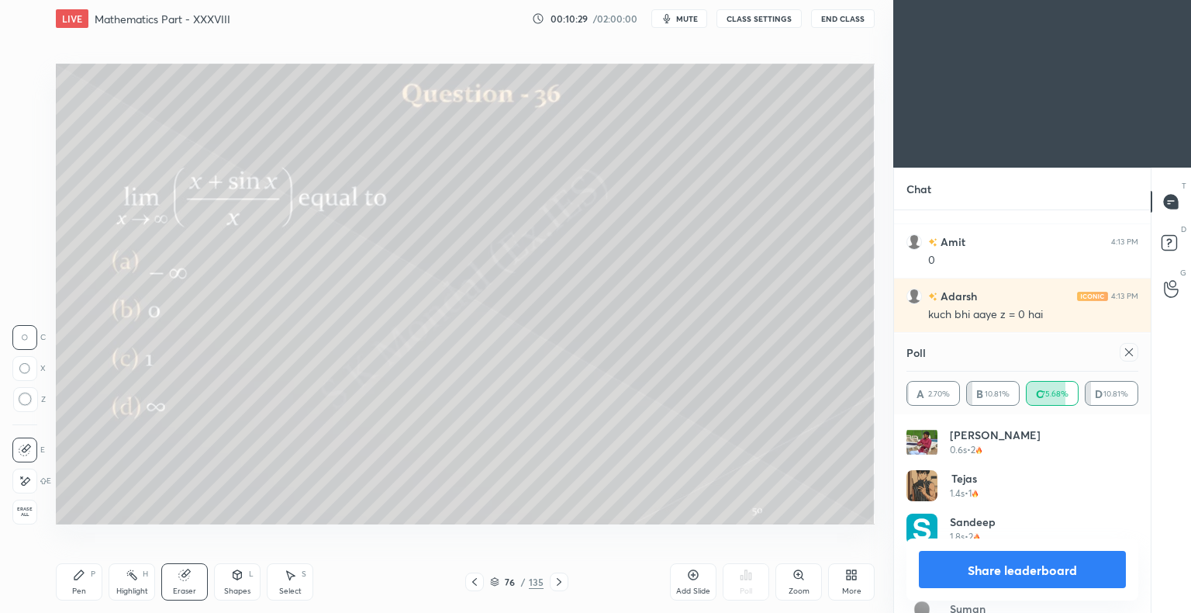
click at [95, 588] on div "Pen P" at bounding box center [79, 581] width 47 height 37
click at [92, 590] on div "Pen P" at bounding box center [79, 581] width 47 height 37
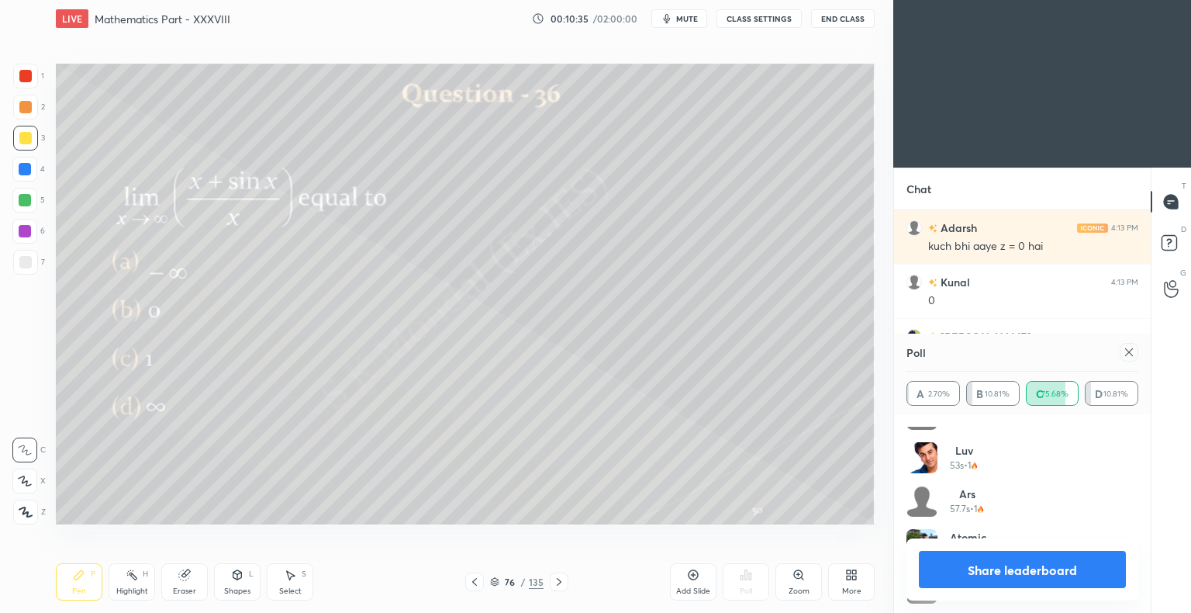
scroll to position [1030, 0]
click at [1042, 574] on button "Share leaderboard" at bounding box center [1022, 569] width 207 height 37
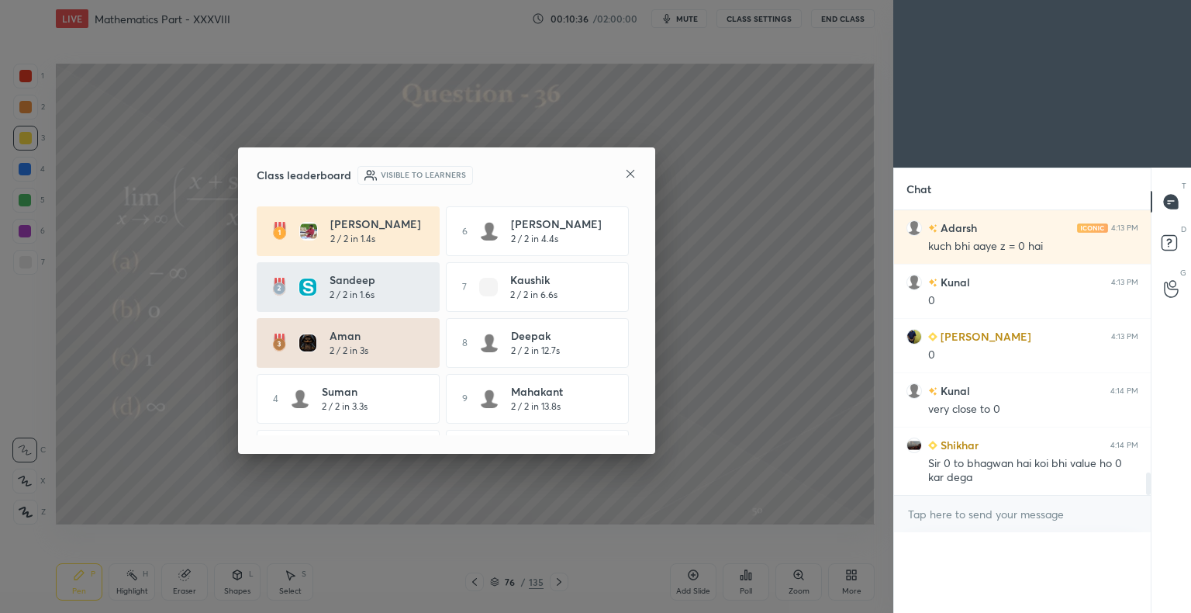
scroll to position [3349, 0]
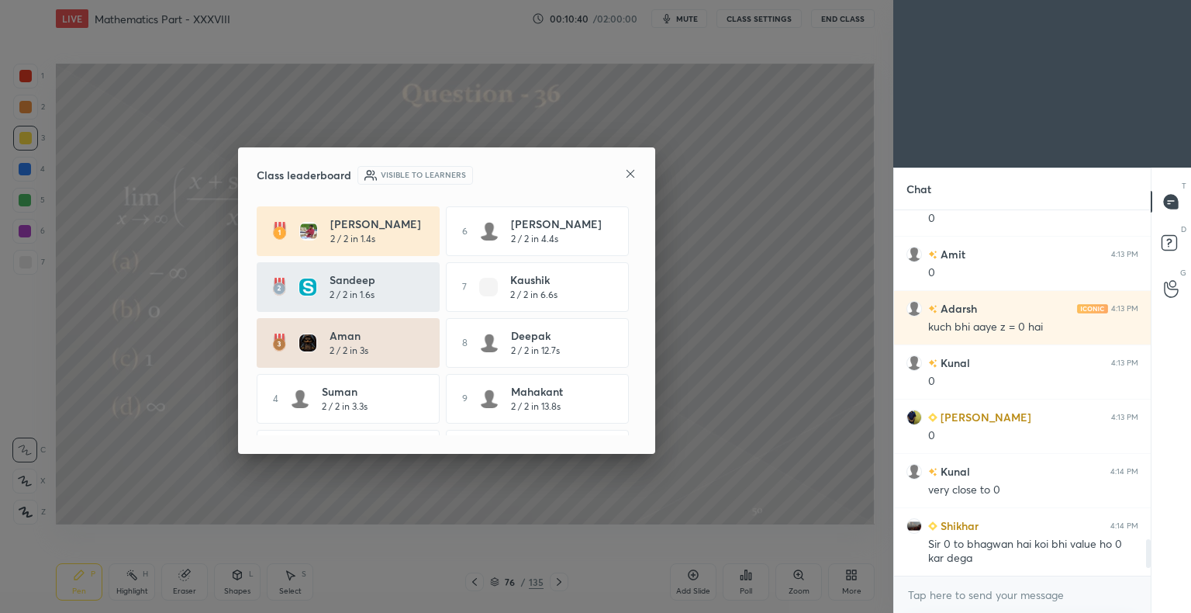
click at [630, 175] on icon at bounding box center [630, 174] width 12 height 12
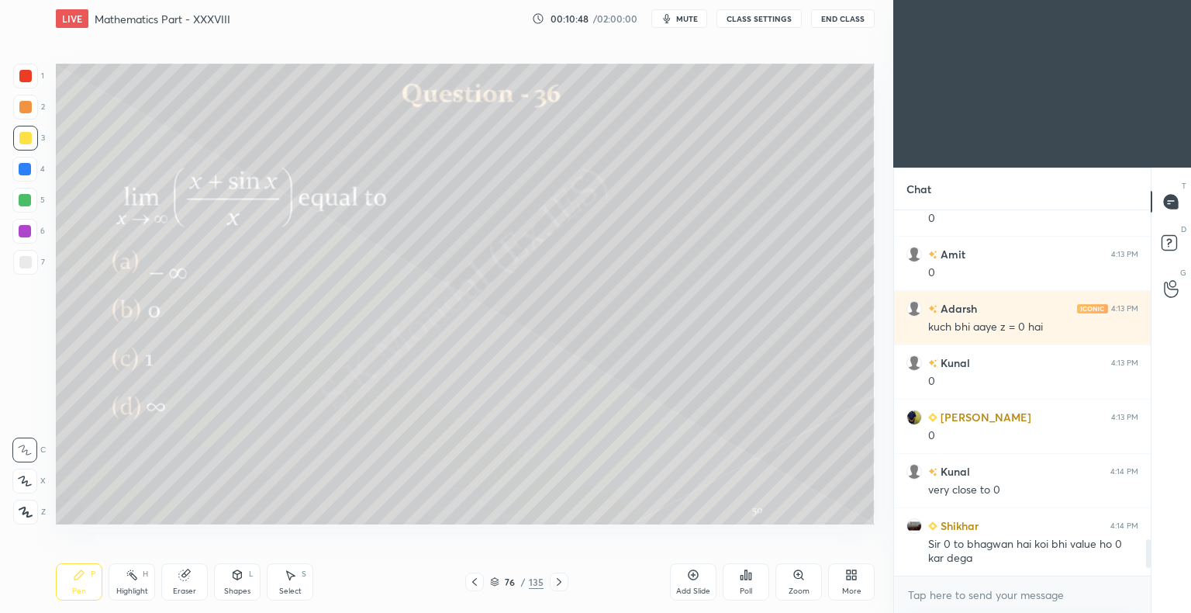
click at [90, 599] on div "Pen P" at bounding box center [79, 581] width 47 height 37
click at [31, 265] on div at bounding box center [25, 262] width 25 height 25
click at [28, 141] on div at bounding box center [25, 138] width 12 height 12
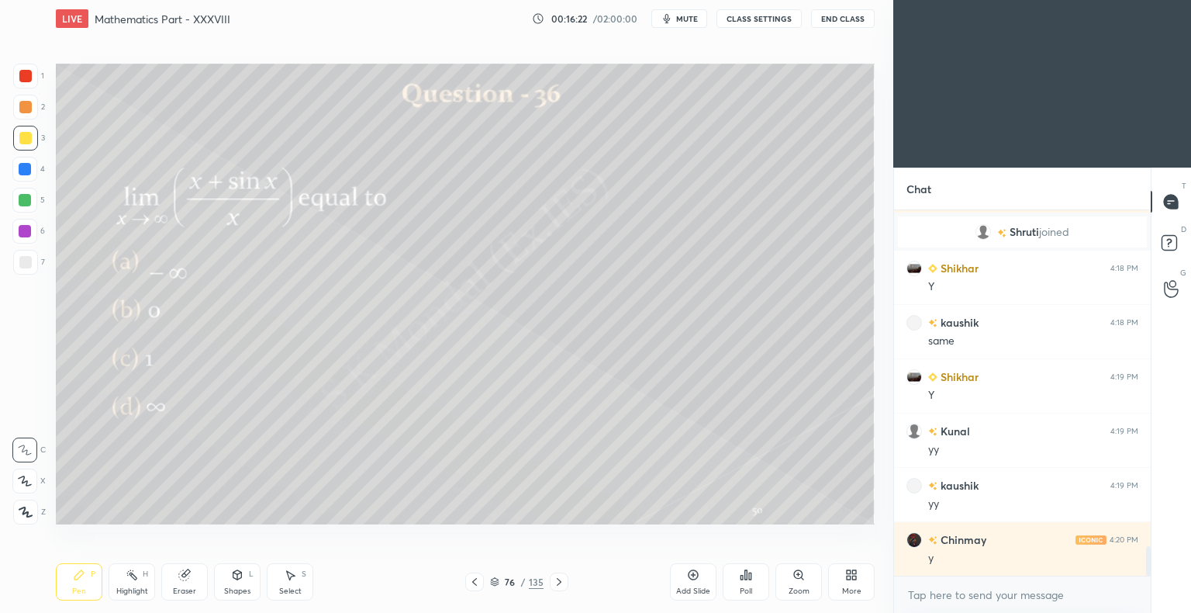
scroll to position [4264, 0]
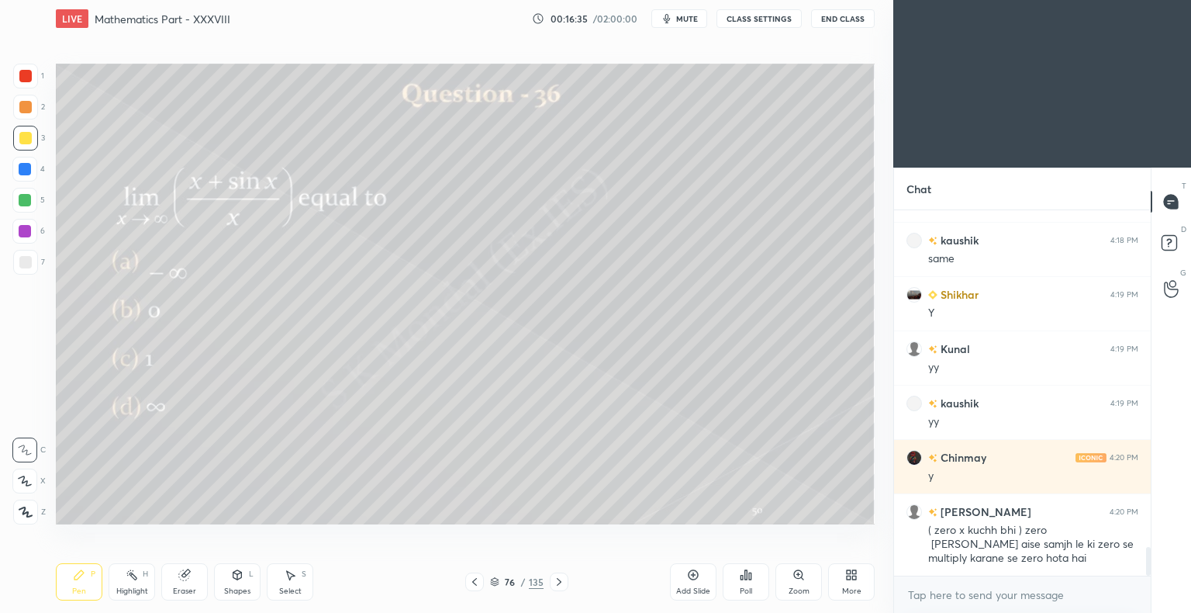
click at [563, 582] on icon at bounding box center [559, 581] width 12 height 12
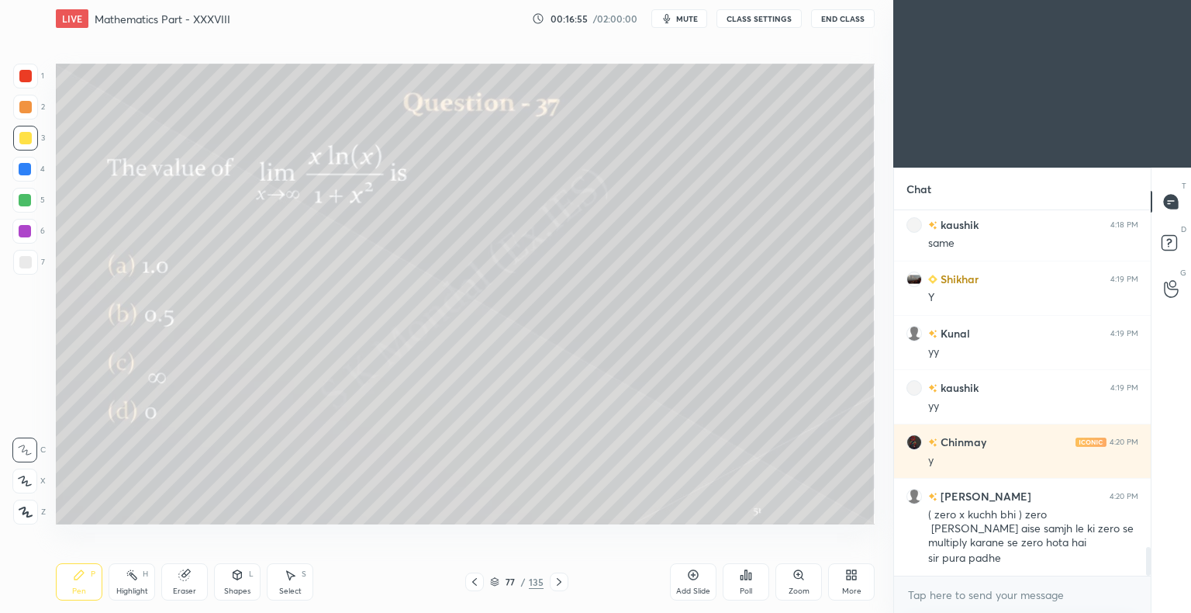
click at [755, 582] on div "Poll" at bounding box center [746, 581] width 47 height 37
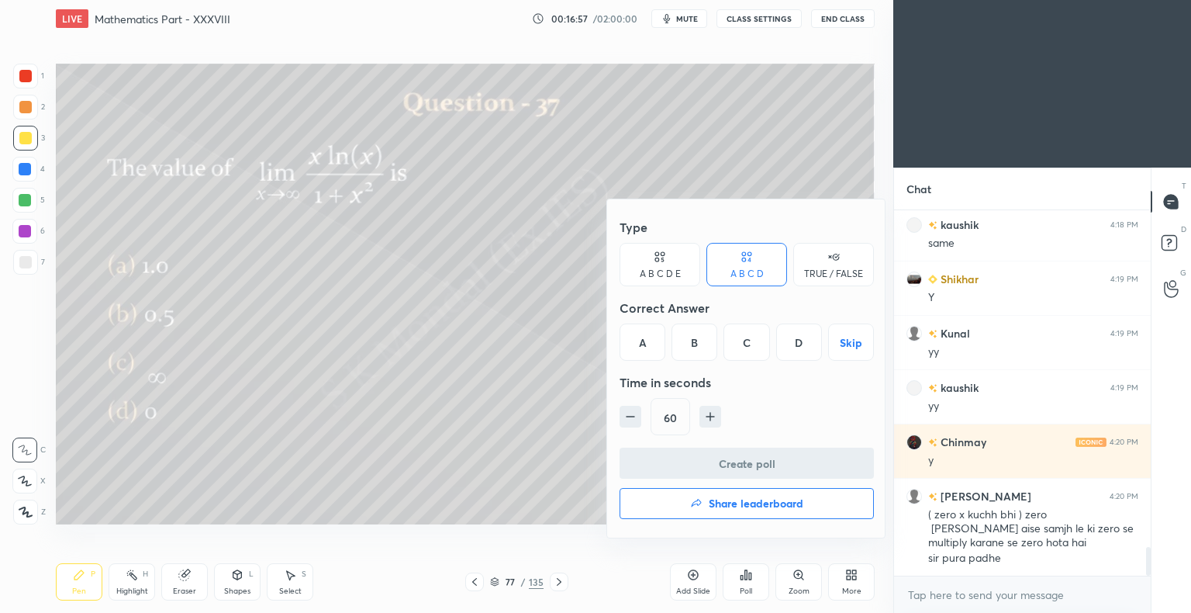
drag, startPoint x: 797, startPoint y: 343, endPoint x: 771, endPoint y: 374, distance: 40.7
click at [798, 343] on div "D" at bounding box center [799, 341] width 46 height 37
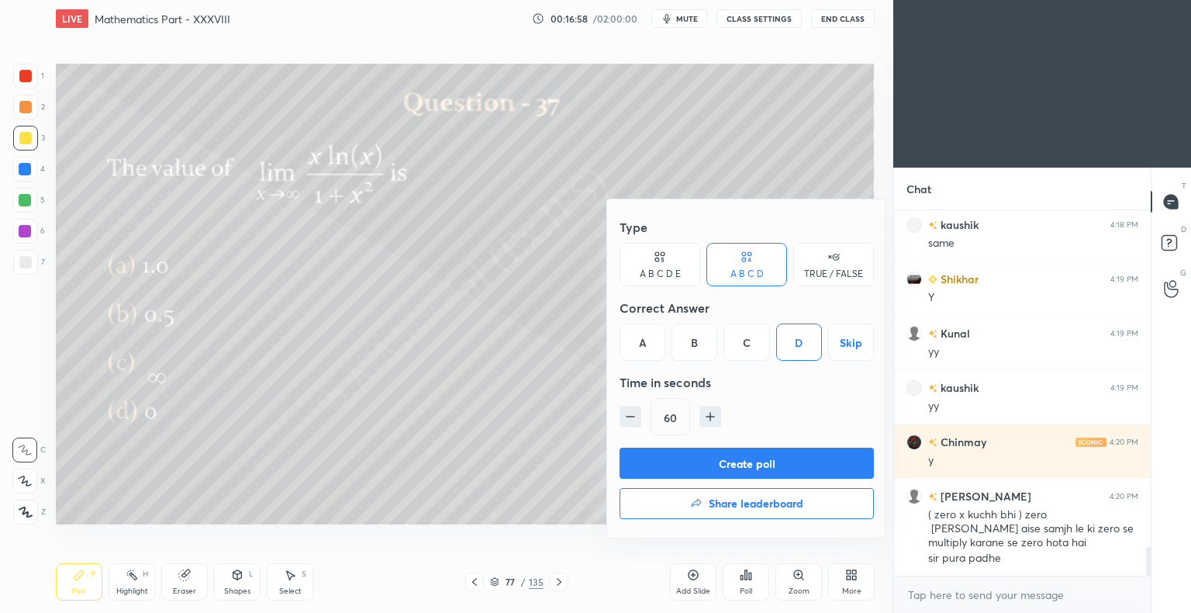
click at [739, 464] on button "Create poll" at bounding box center [747, 462] width 254 height 31
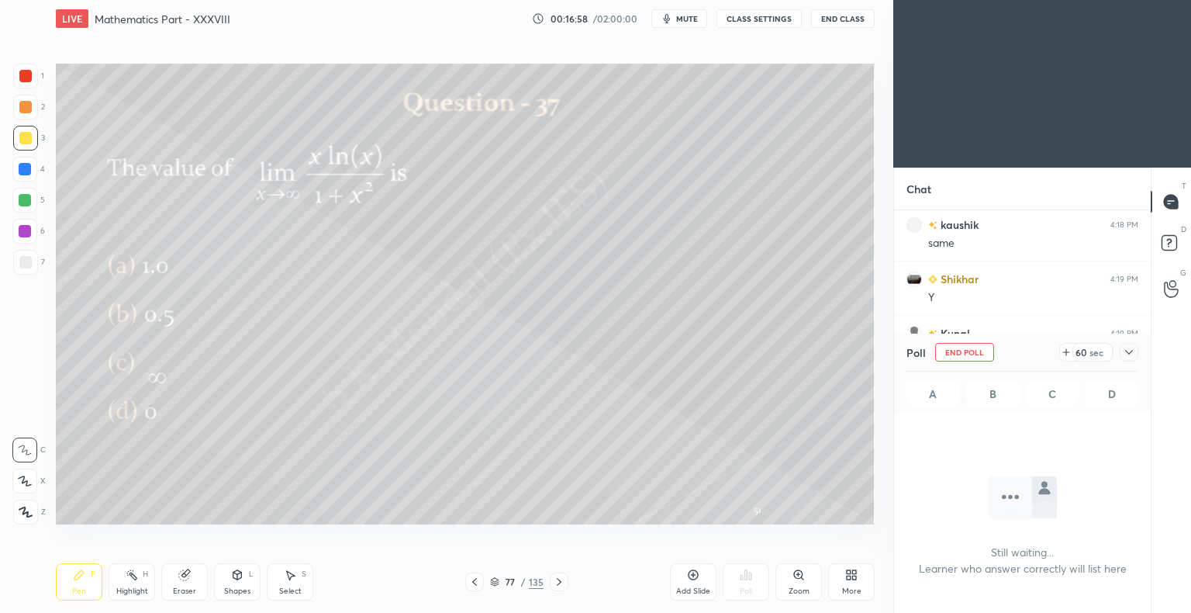
scroll to position [317, 252]
click at [24, 146] on div at bounding box center [25, 138] width 25 height 25
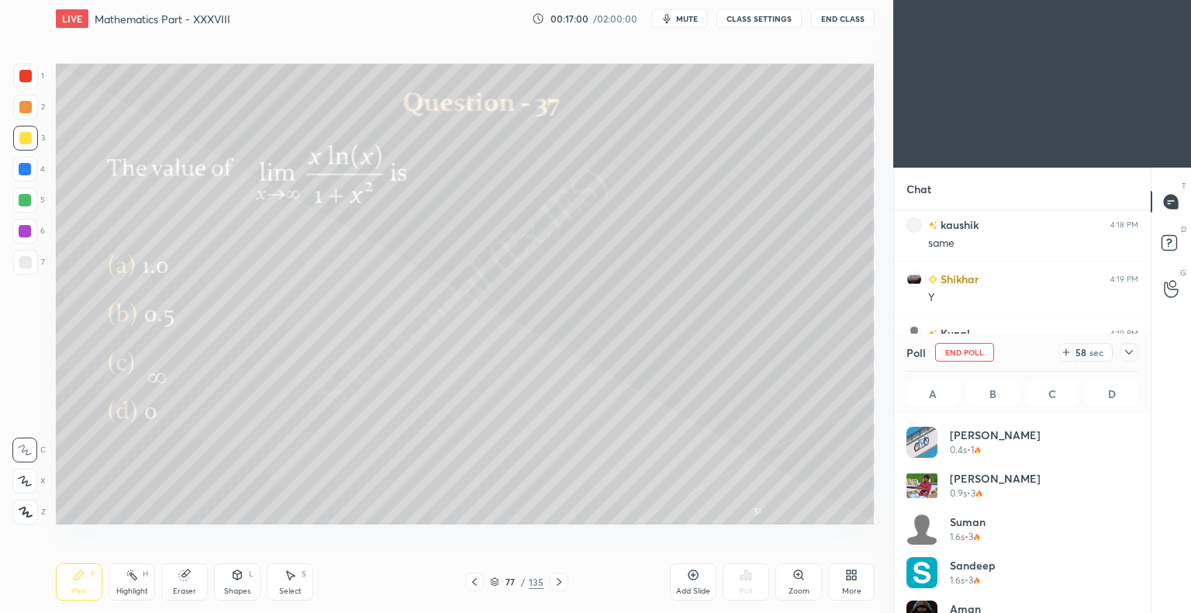
scroll to position [181, 227]
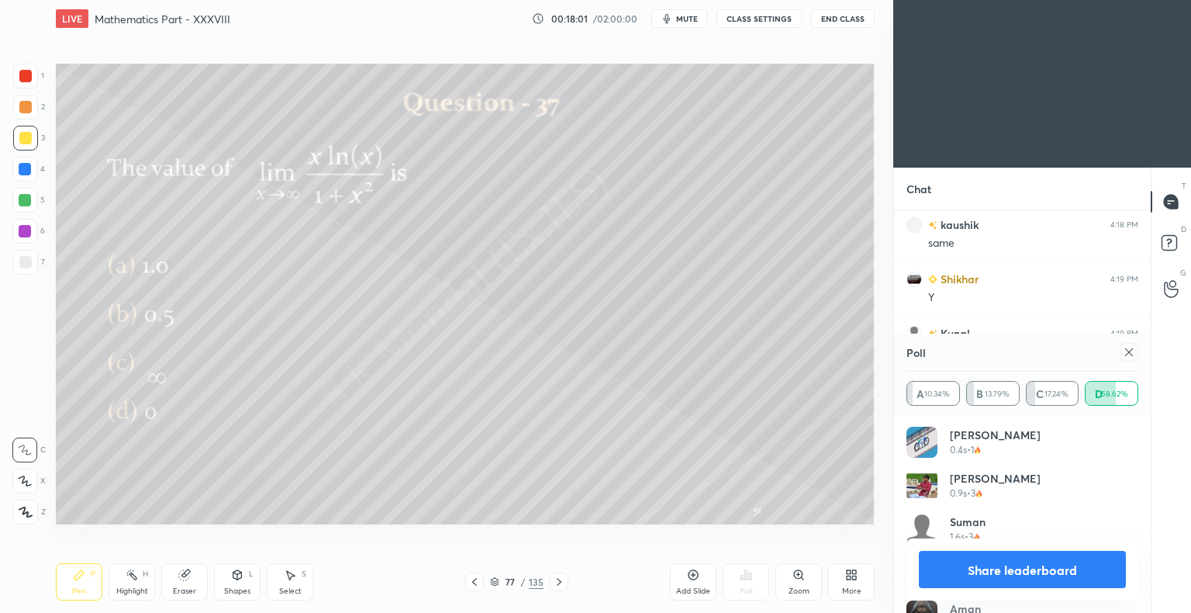
click at [1011, 566] on button "Share leaderboard" at bounding box center [1022, 569] width 207 height 37
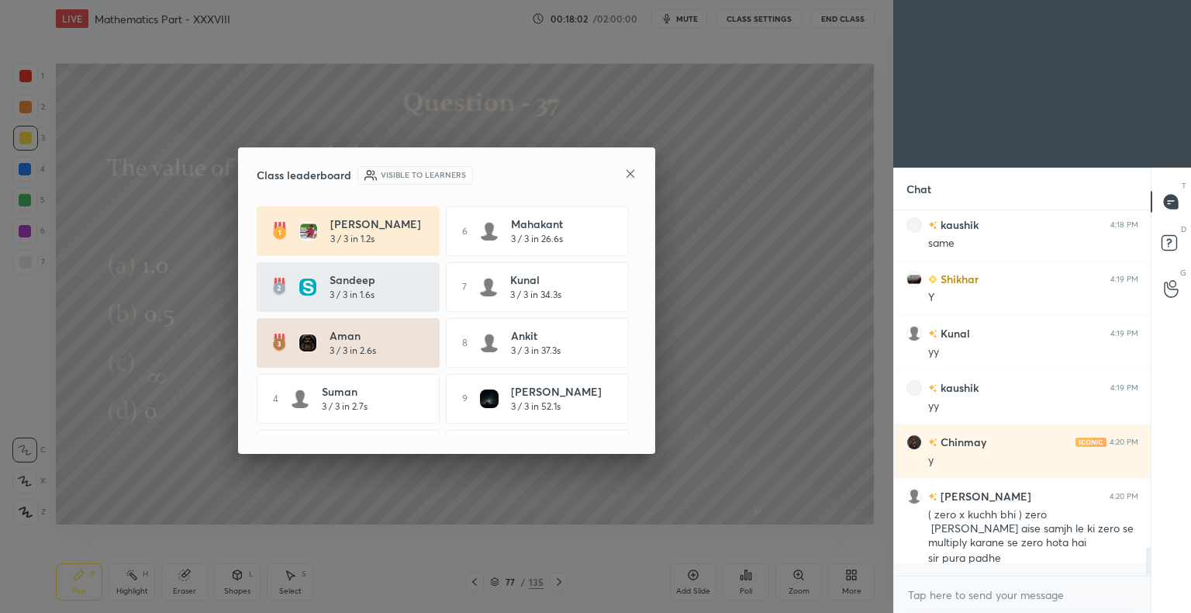
scroll to position [5, 5]
click at [625, 174] on icon at bounding box center [630, 174] width 12 height 12
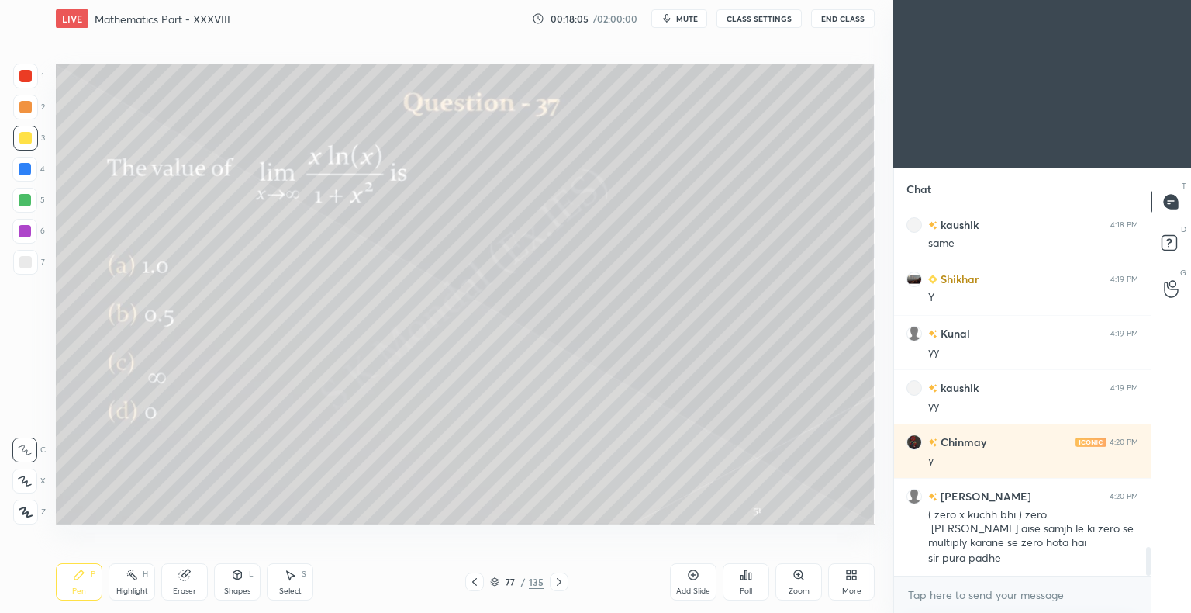
click at [79, 585] on div "Pen P" at bounding box center [79, 581] width 47 height 37
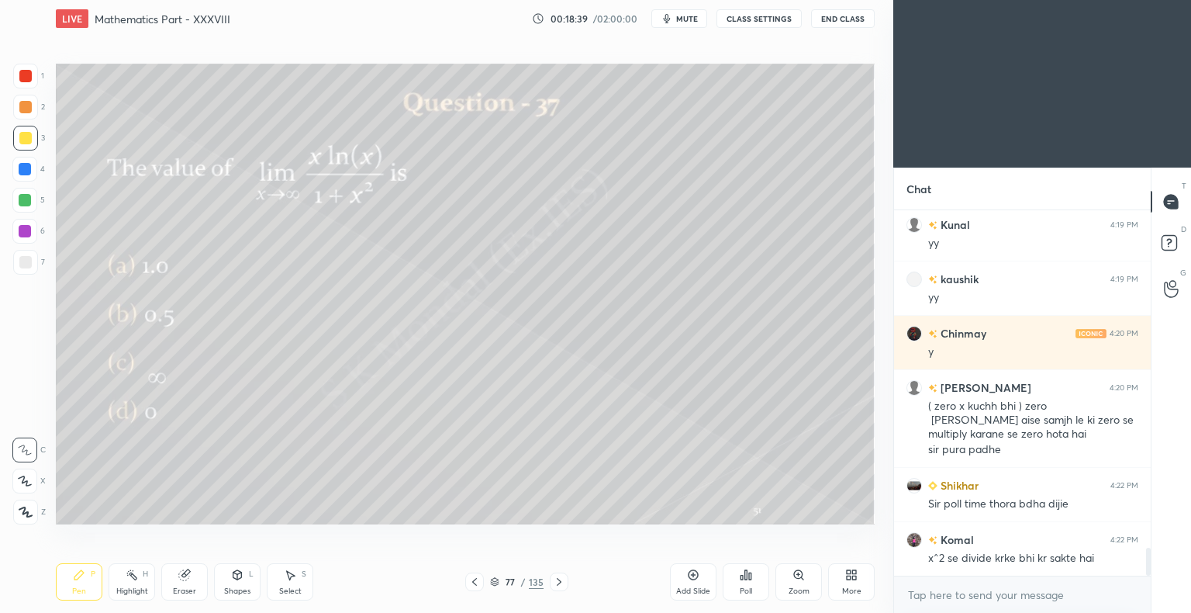
scroll to position [4442, 0]
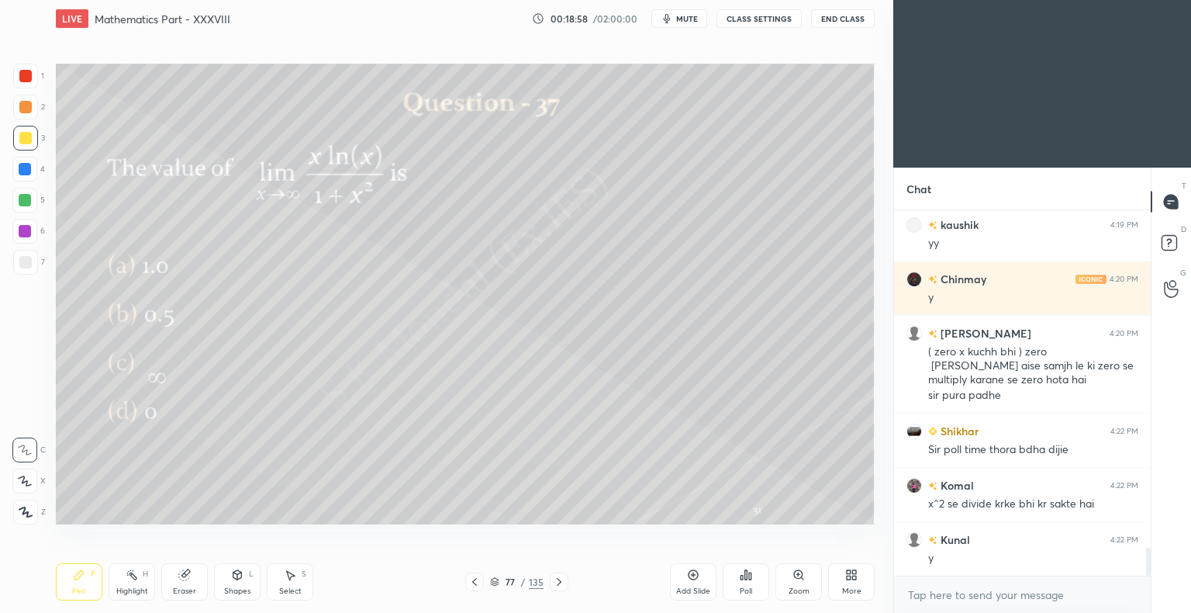
click at [133, 583] on div "Highlight H" at bounding box center [132, 581] width 47 height 37
click at [136, 577] on icon at bounding box center [132, 574] width 12 height 12
click at [82, 585] on div "Pen P" at bounding box center [79, 581] width 47 height 37
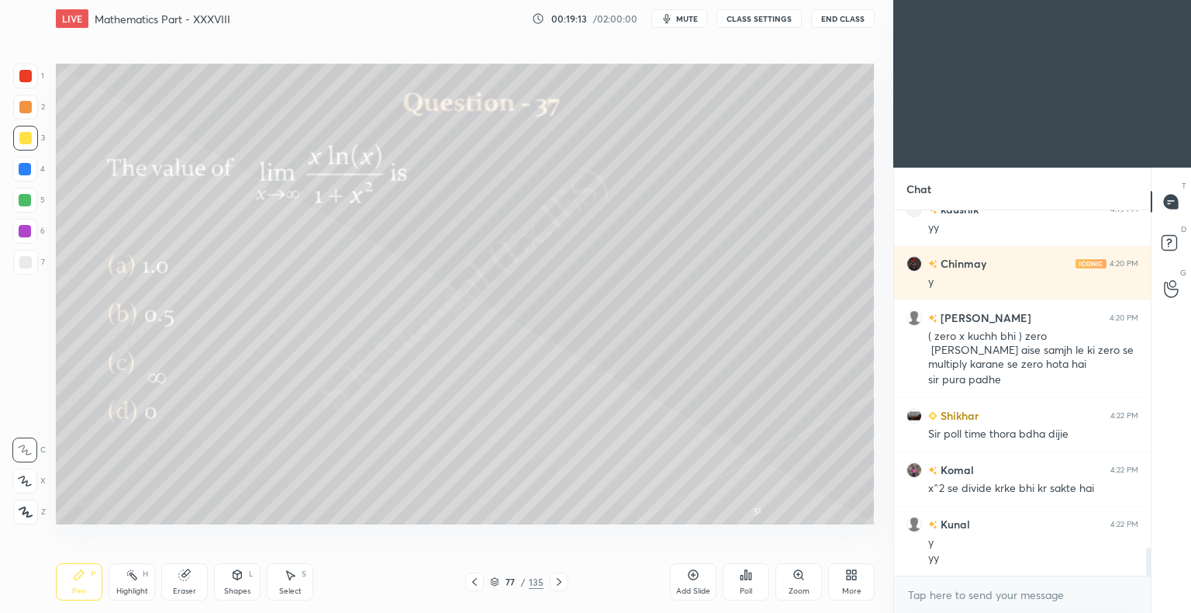
click at [192, 576] on div "Eraser" at bounding box center [184, 581] width 47 height 37
click at [78, 581] on icon at bounding box center [79, 574] width 12 height 12
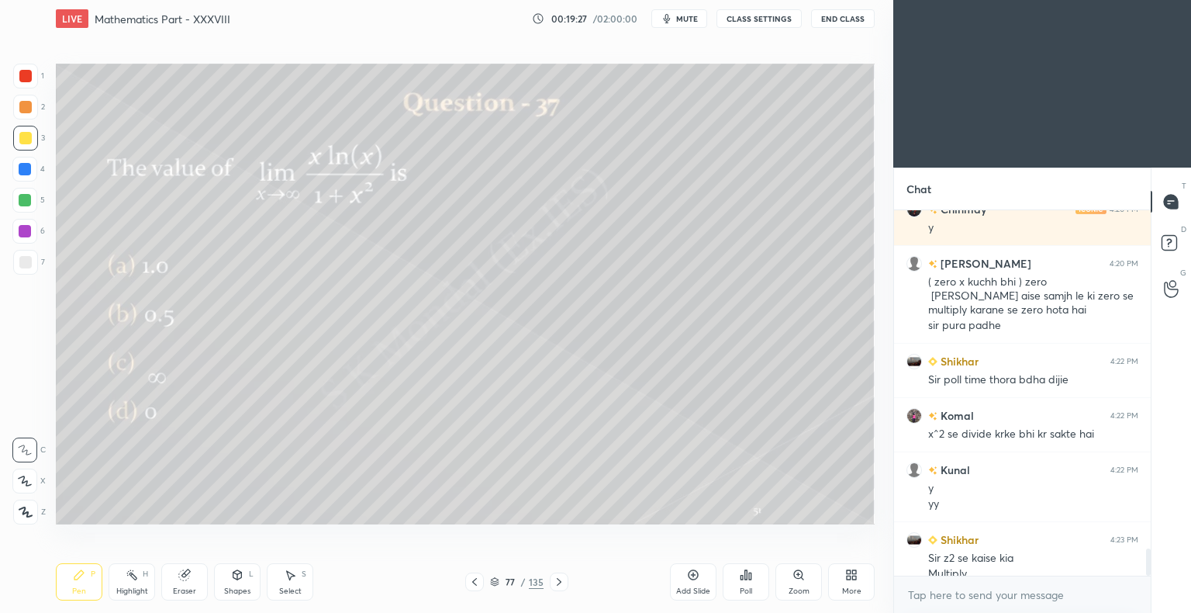
scroll to position [4528, 0]
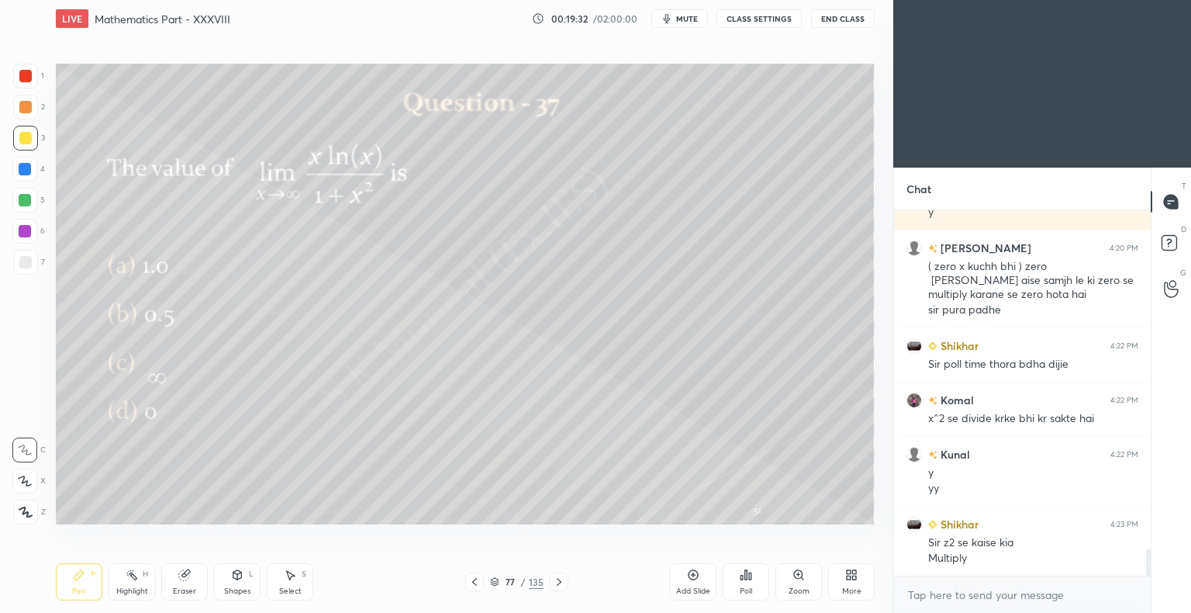
click at [138, 582] on div "Highlight H" at bounding box center [132, 581] width 47 height 37
click at [73, 579] on icon at bounding box center [79, 574] width 12 height 12
click at [82, 580] on icon at bounding box center [79, 574] width 12 height 12
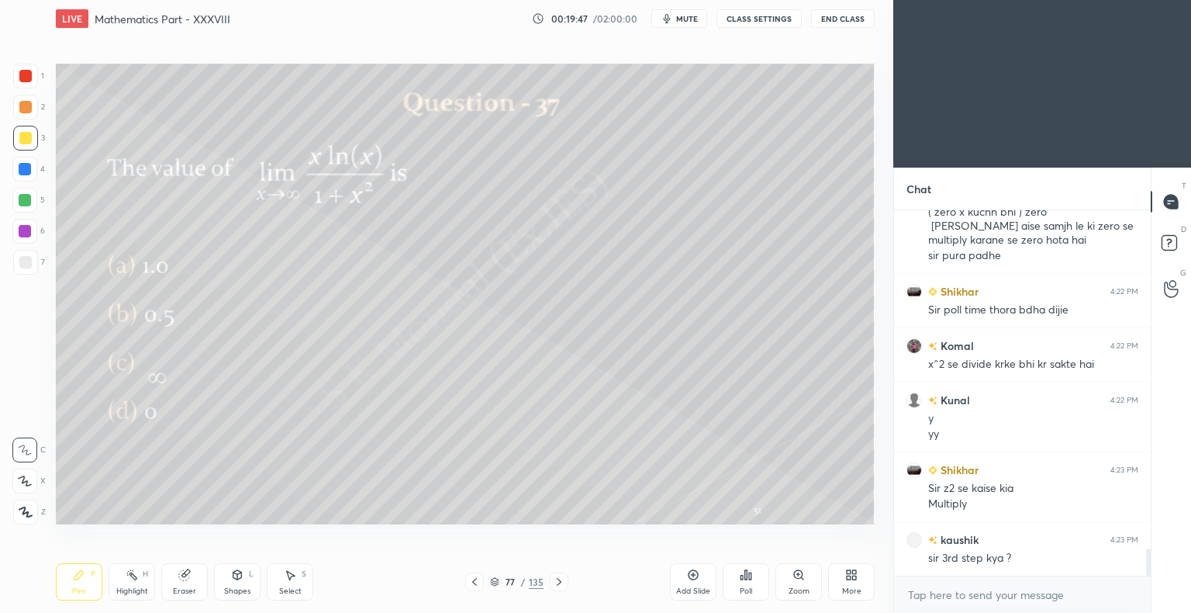
click at [26, 264] on div at bounding box center [25, 262] width 12 height 12
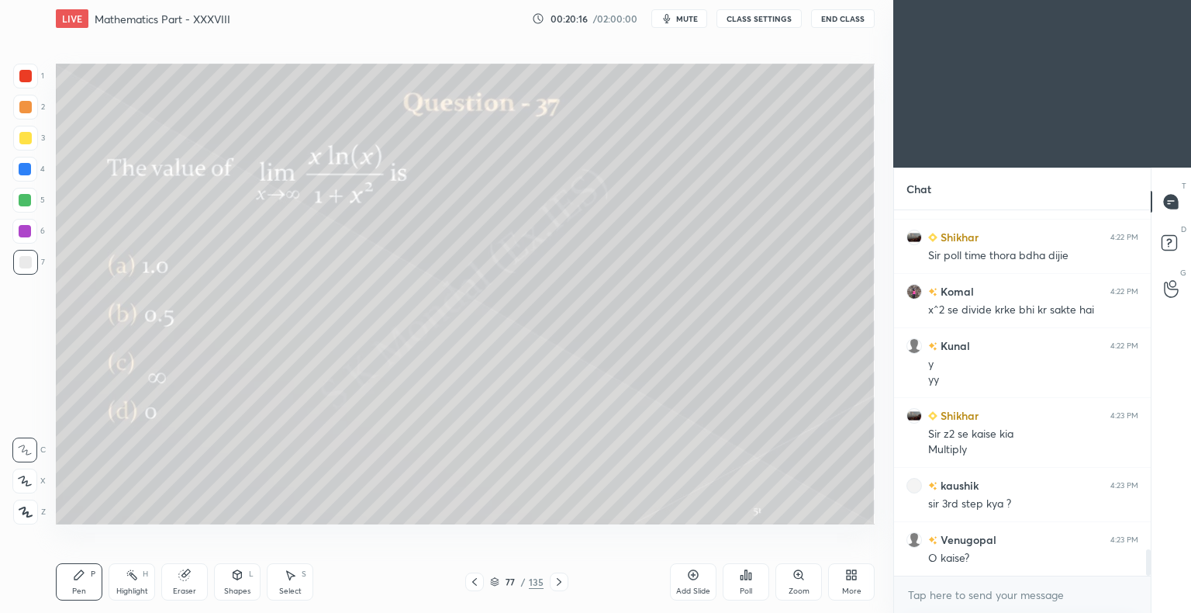
click at [136, 594] on div "Highlight" at bounding box center [132, 591] width 32 height 8
click at [136, 595] on div "Highlight" at bounding box center [132, 591] width 32 height 8
click at [74, 588] on div "Pen" at bounding box center [79, 591] width 14 height 8
click at [71, 586] on div "Pen P" at bounding box center [79, 581] width 47 height 37
click at [129, 605] on div "Pen P Highlight H Eraser Shapes L Select S 77 / 135 Add Slide Poll Zoom More" at bounding box center [465, 582] width 819 height 62
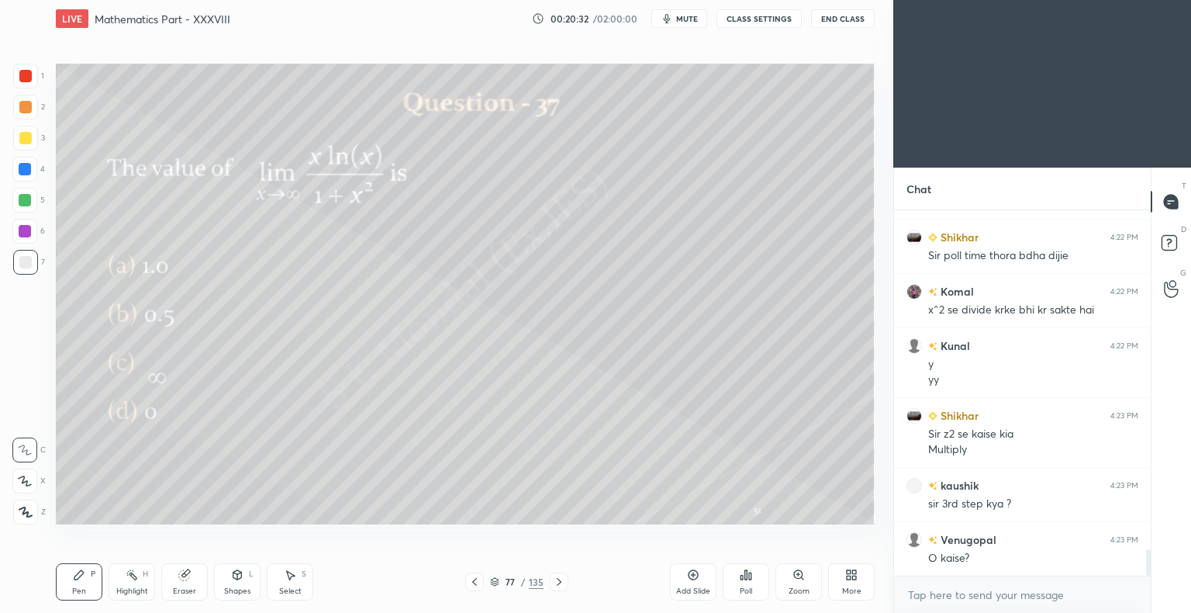
click at [136, 586] on div "Highlight H" at bounding box center [132, 581] width 47 height 37
click at [134, 583] on div "Highlight H" at bounding box center [132, 581] width 47 height 37
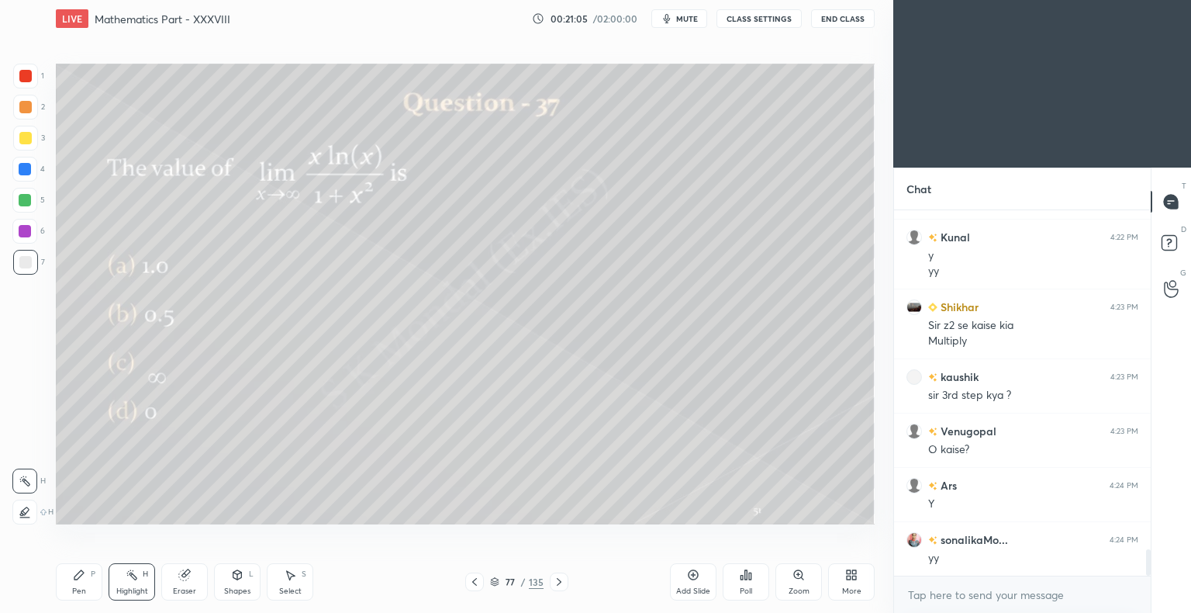
scroll to position [4799, 0]
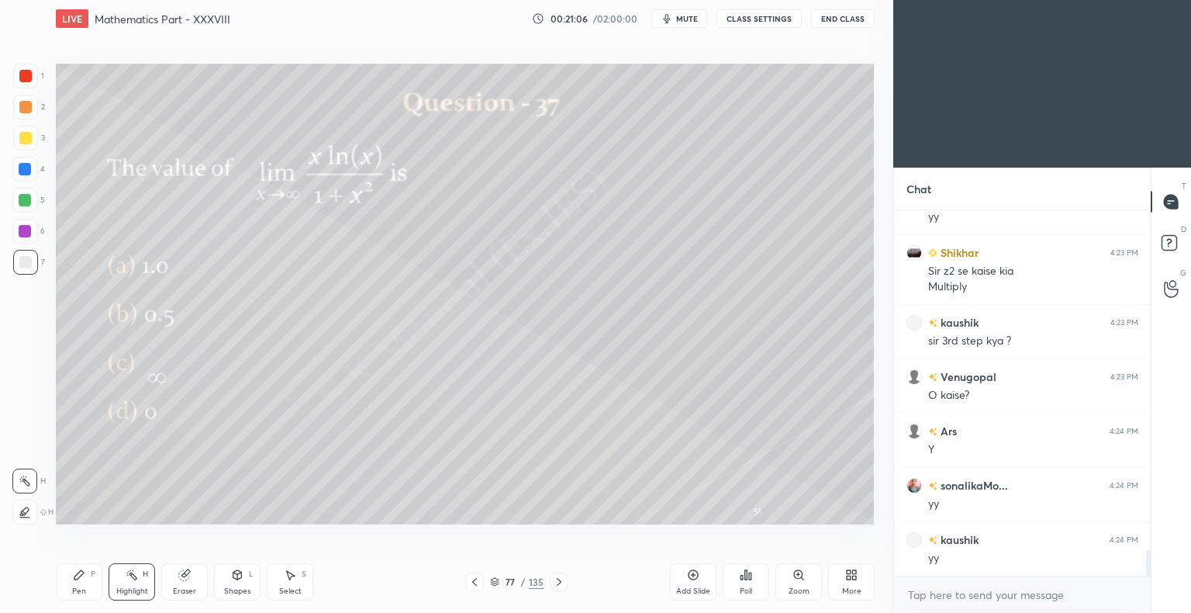
click at [88, 586] on div "Pen P" at bounding box center [79, 581] width 47 height 37
click at [96, 585] on div "Pen P" at bounding box center [79, 581] width 47 height 37
click at [133, 592] on div "Highlight" at bounding box center [132, 591] width 32 height 8
click at [131, 589] on div "Highlight" at bounding box center [132, 591] width 32 height 8
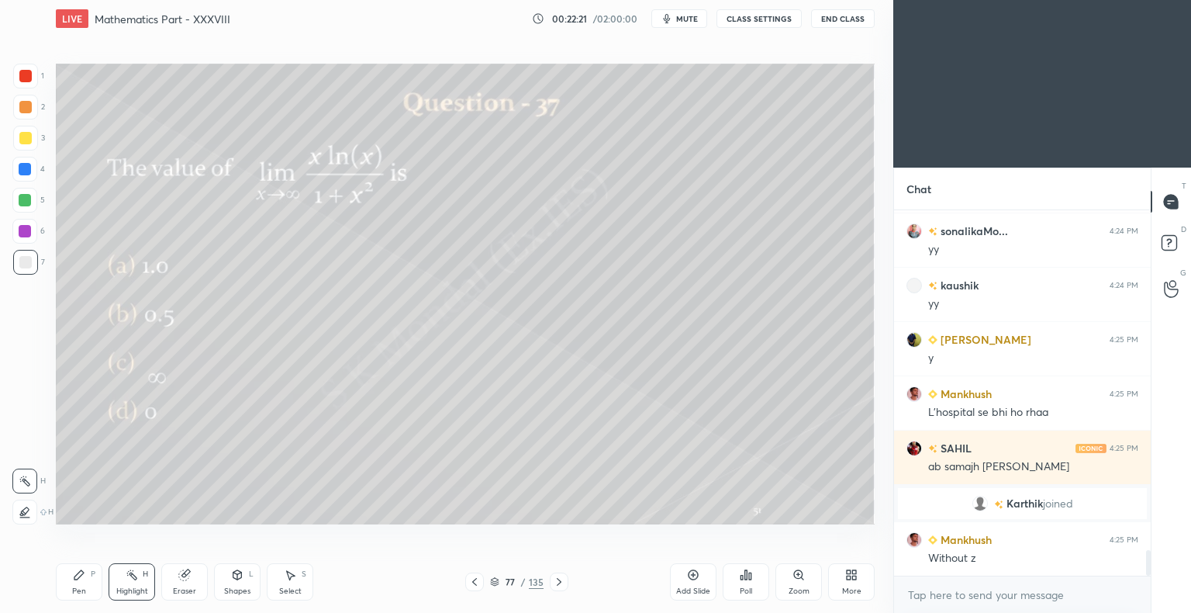
scroll to position [4878, 0]
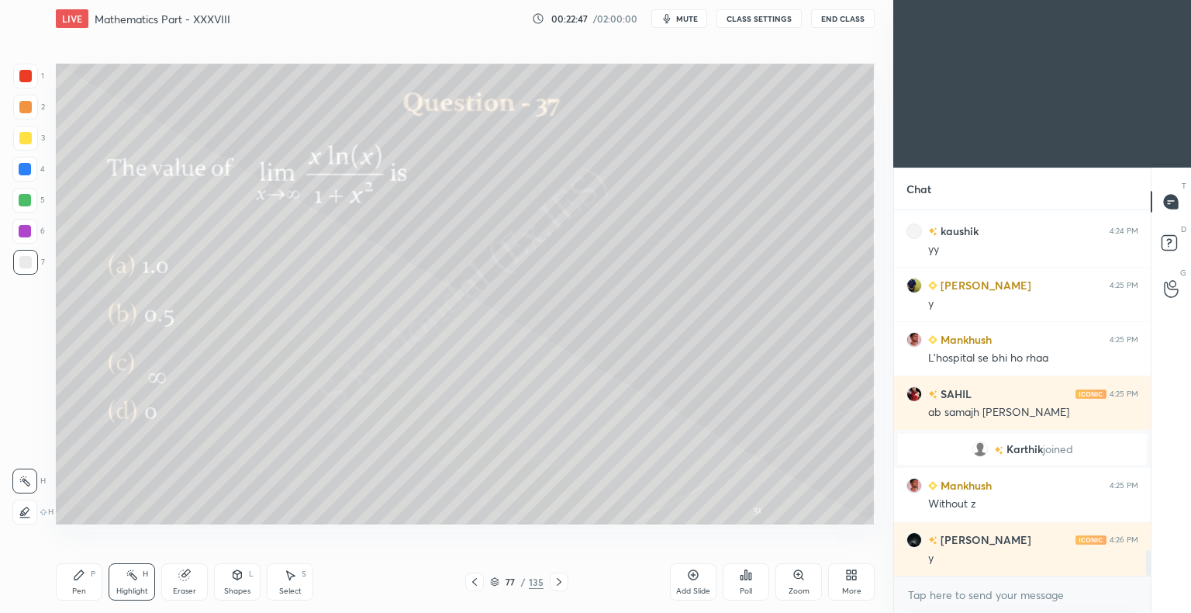
click at [26, 144] on div at bounding box center [25, 138] width 12 height 12
click at [73, 588] on div "Pen" at bounding box center [79, 591] width 14 height 8
click at [78, 589] on div "Pen" at bounding box center [79, 591] width 14 height 8
click at [23, 264] on div at bounding box center [25, 262] width 12 height 12
click at [25, 265] on div at bounding box center [25, 262] width 12 height 12
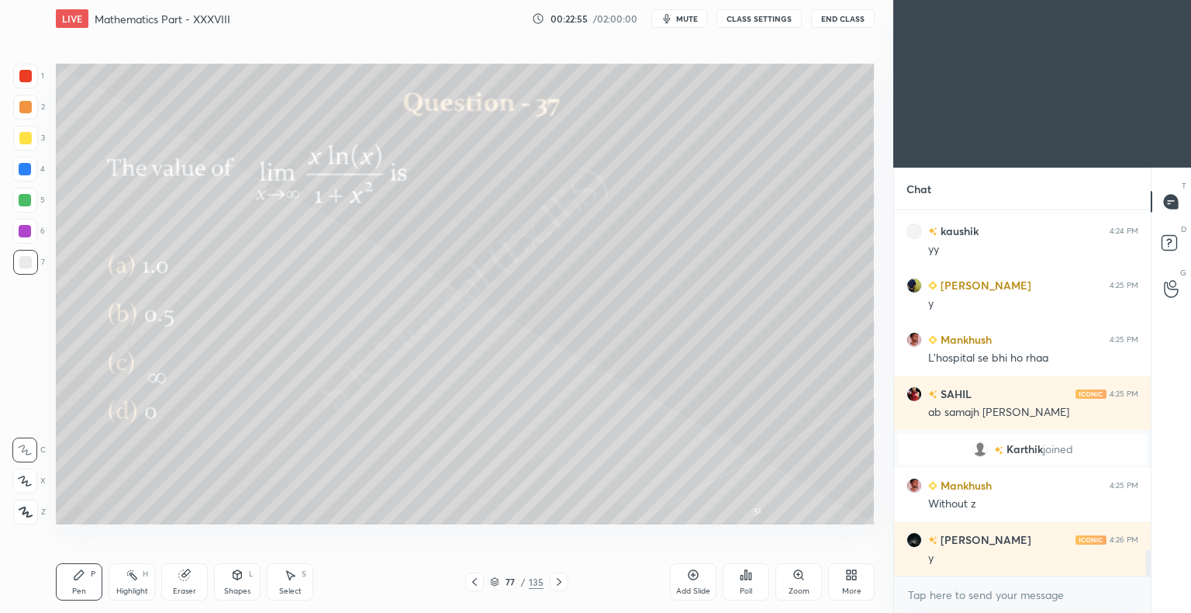
click at [184, 588] on div "Eraser" at bounding box center [184, 591] width 23 height 8
click at [188, 589] on div "Eraser" at bounding box center [184, 591] width 23 height 8
click at [696, 579] on icon at bounding box center [694, 575] width 10 height 10
click at [77, 588] on div "Pen" at bounding box center [79, 591] width 14 height 8
click at [72, 593] on div "Pen" at bounding box center [79, 591] width 14 height 8
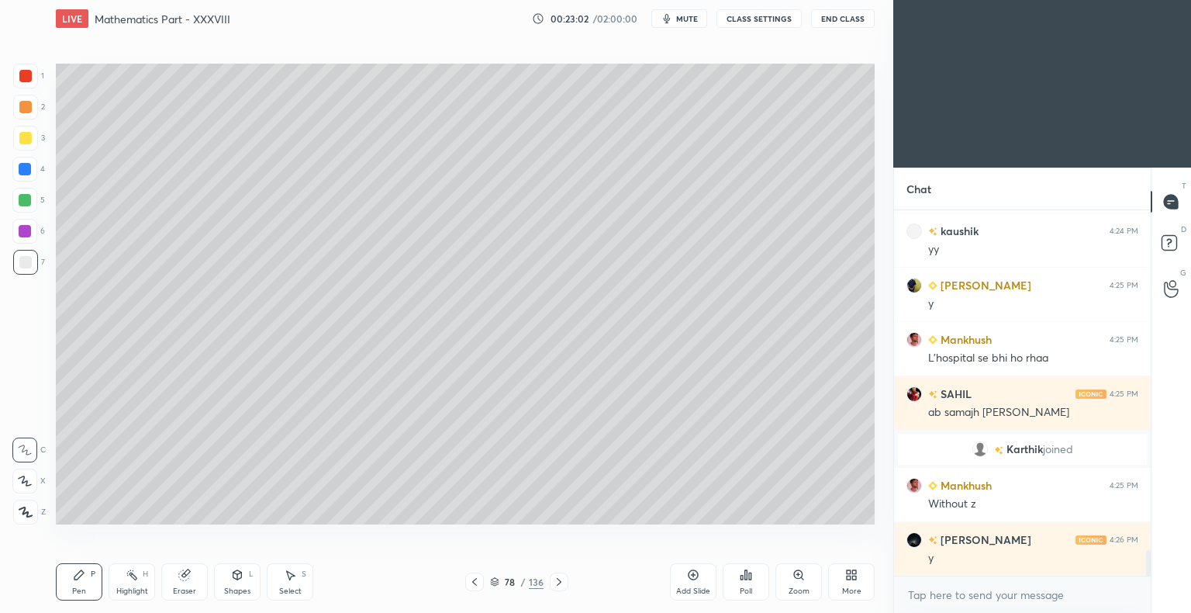
click at [29, 147] on div at bounding box center [25, 138] width 25 height 25
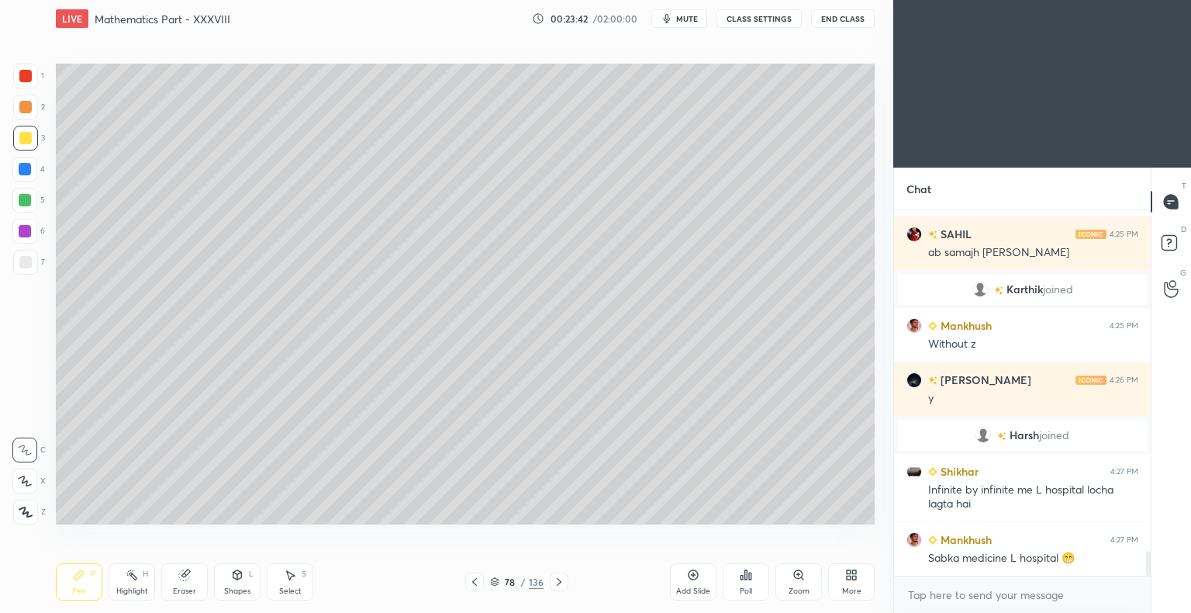
scroll to position [5078, 0]
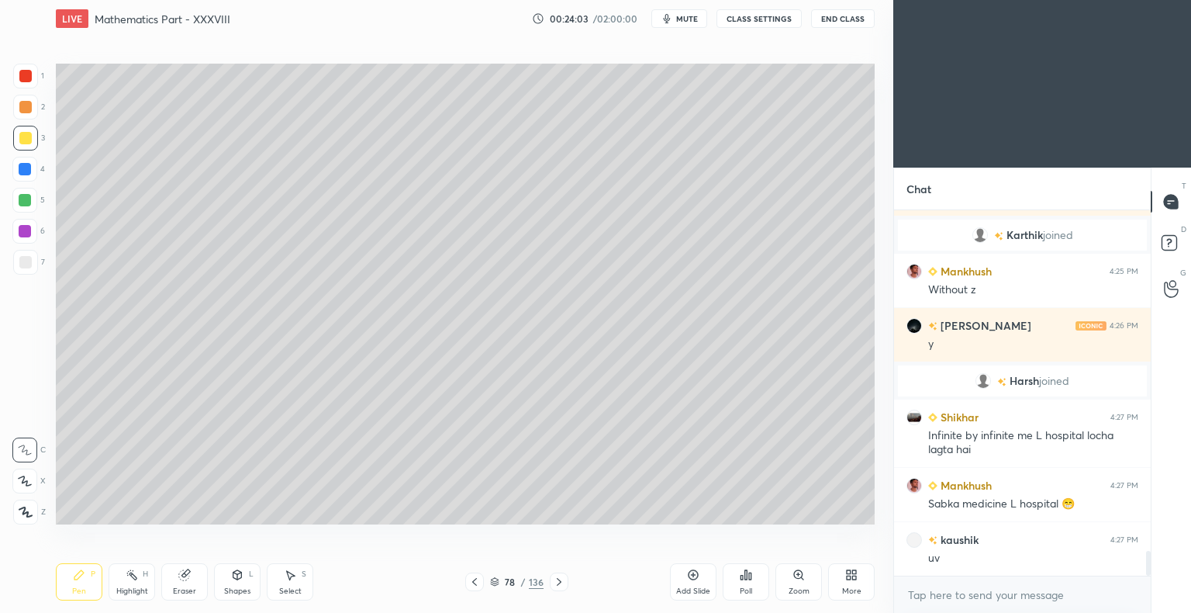
click at [694, 20] on span "mute" at bounding box center [687, 18] width 22 height 11
click at [694, 20] on span "unmute" at bounding box center [685, 18] width 33 height 11
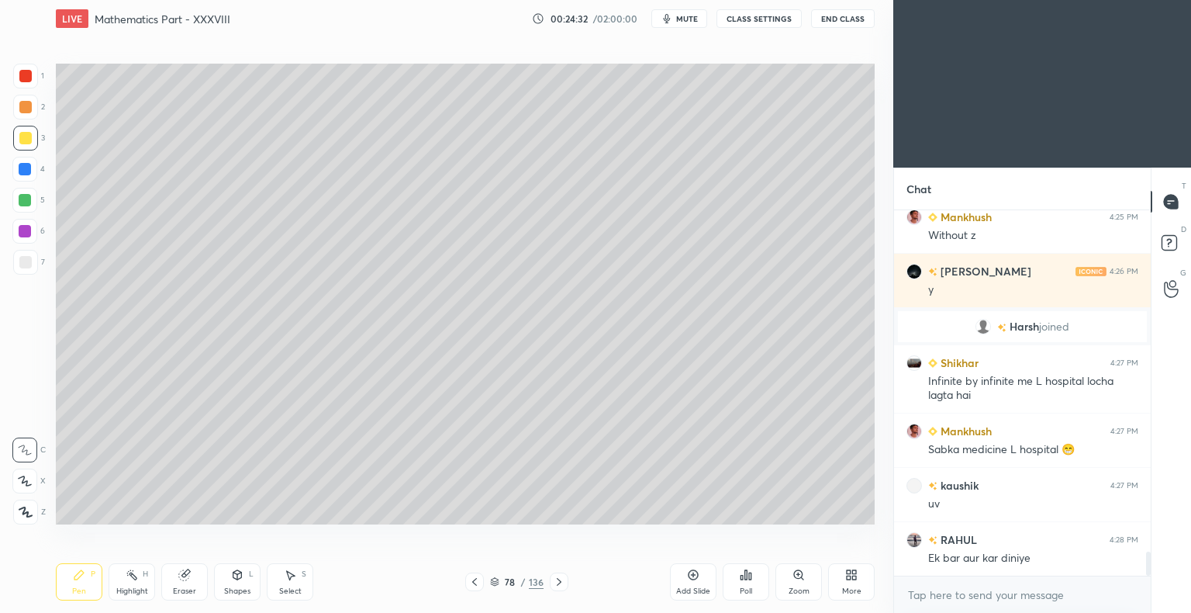
scroll to position [5187, 0]
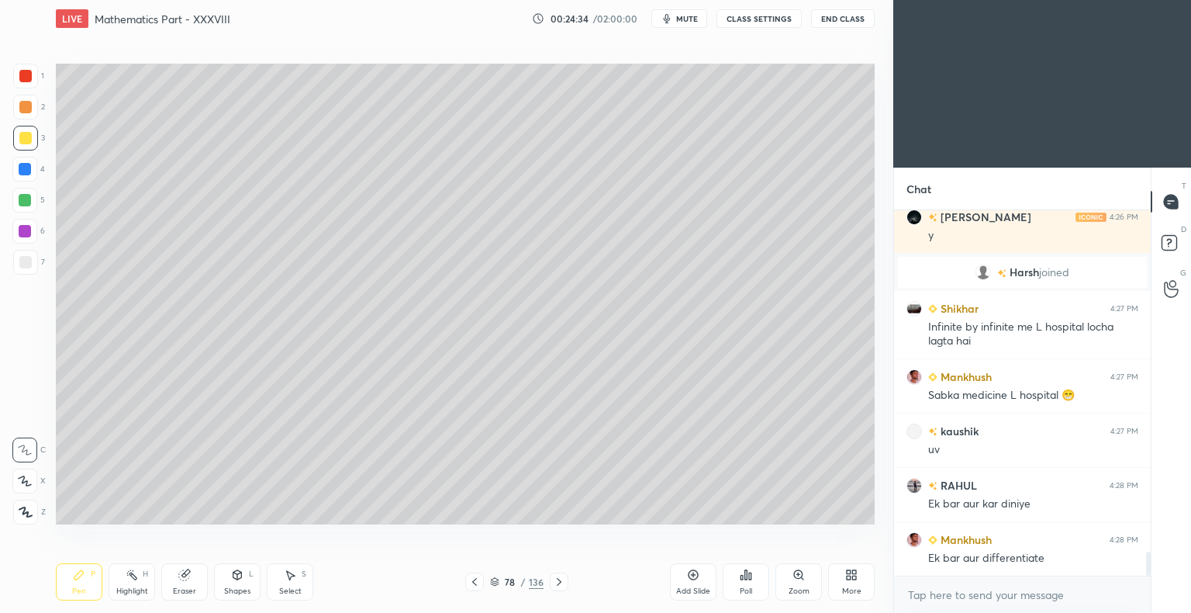
click at [134, 587] on div "Highlight" at bounding box center [132, 591] width 32 height 8
click at [475, 579] on icon at bounding box center [474, 582] width 5 height 8
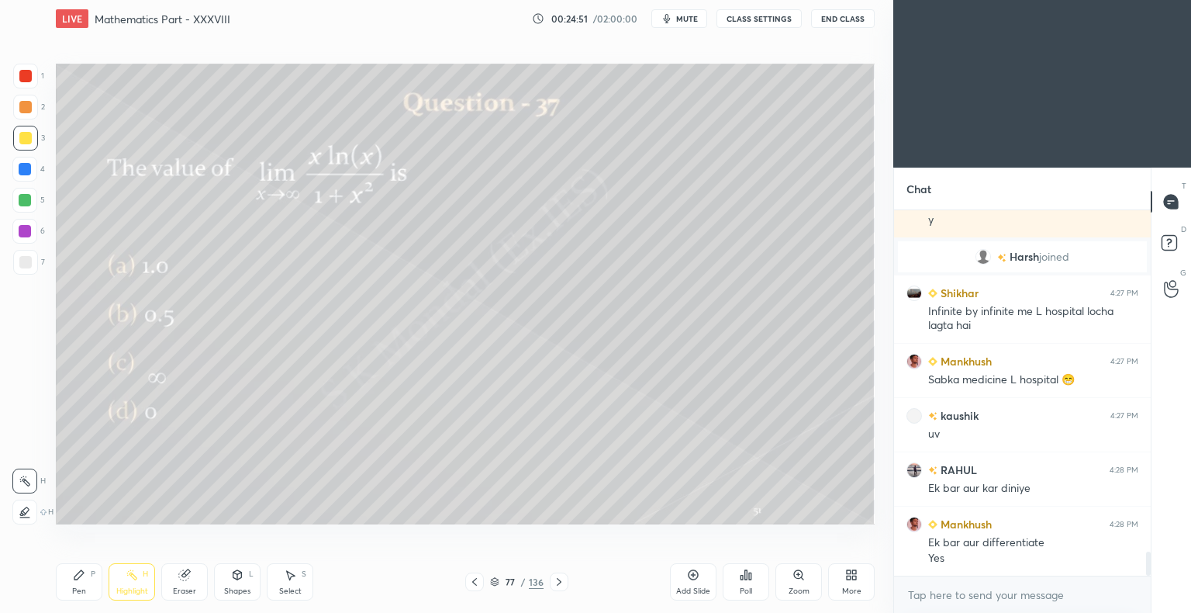
click at [24, 106] on div at bounding box center [25, 107] width 12 height 12
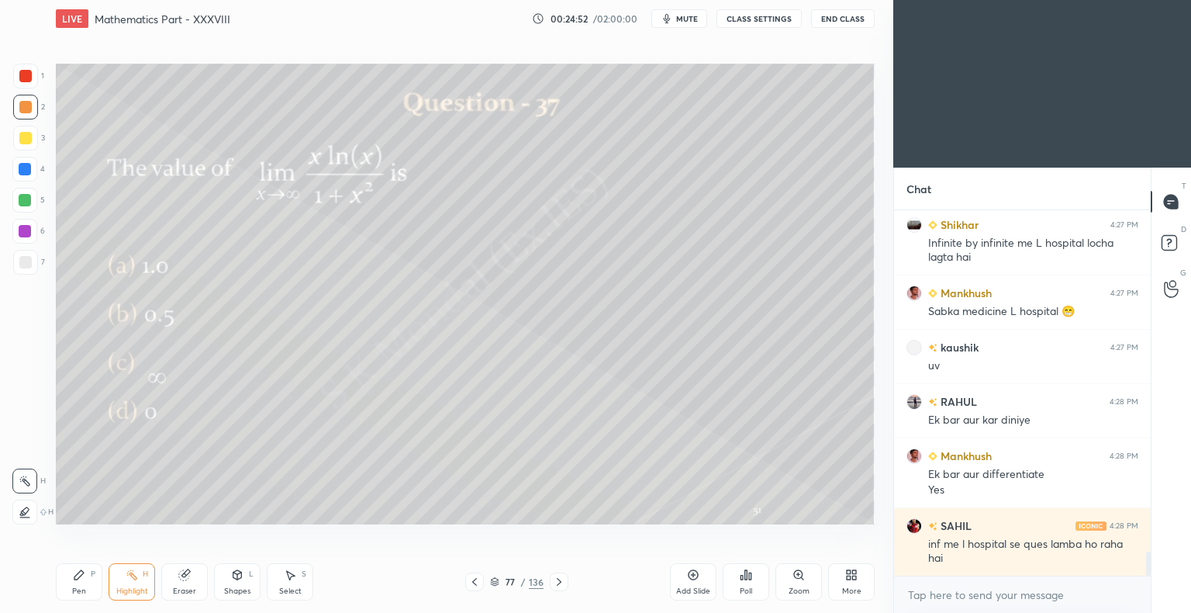
click at [78, 575] on icon at bounding box center [78, 574] width 9 height 9
click at [81, 572] on icon at bounding box center [78, 574] width 9 height 9
click at [553, 582] on icon at bounding box center [559, 581] width 12 height 12
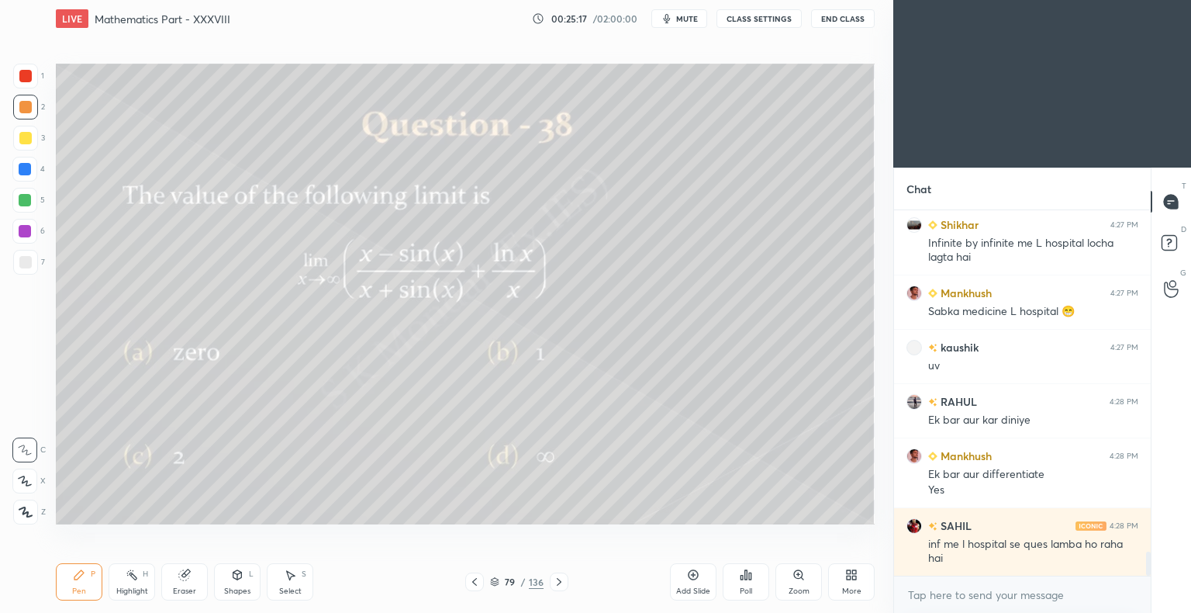
click at [745, 582] on div "Poll" at bounding box center [746, 581] width 47 height 37
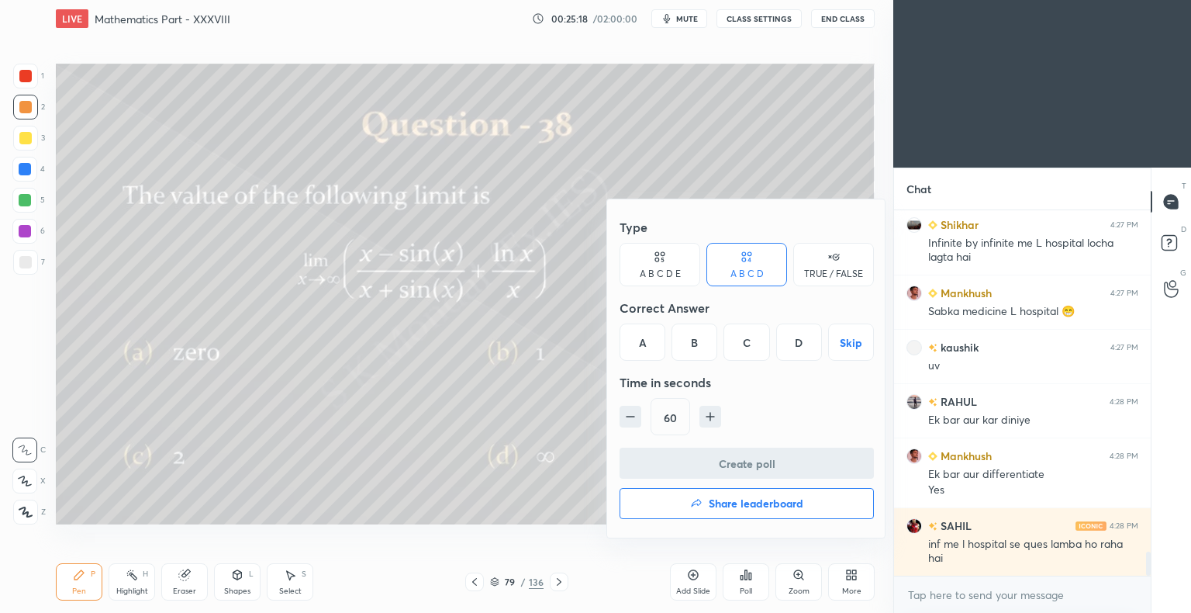
click at [695, 330] on div "B" at bounding box center [695, 341] width 46 height 37
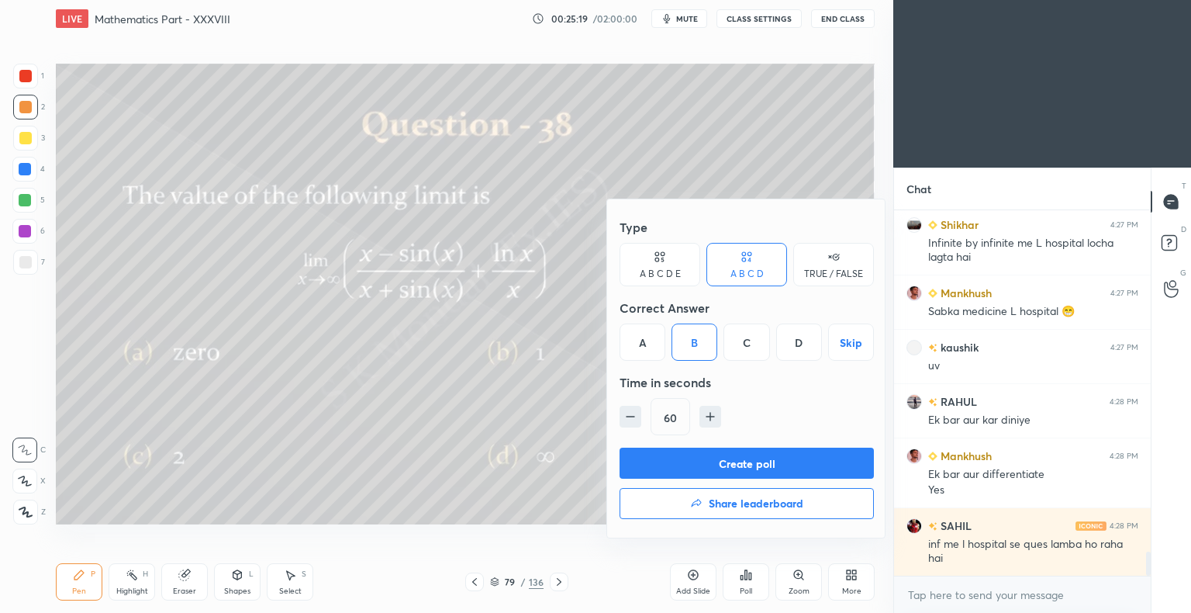
click at [741, 465] on button "Create poll" at bounding box center [747, 462] width 254 height 31
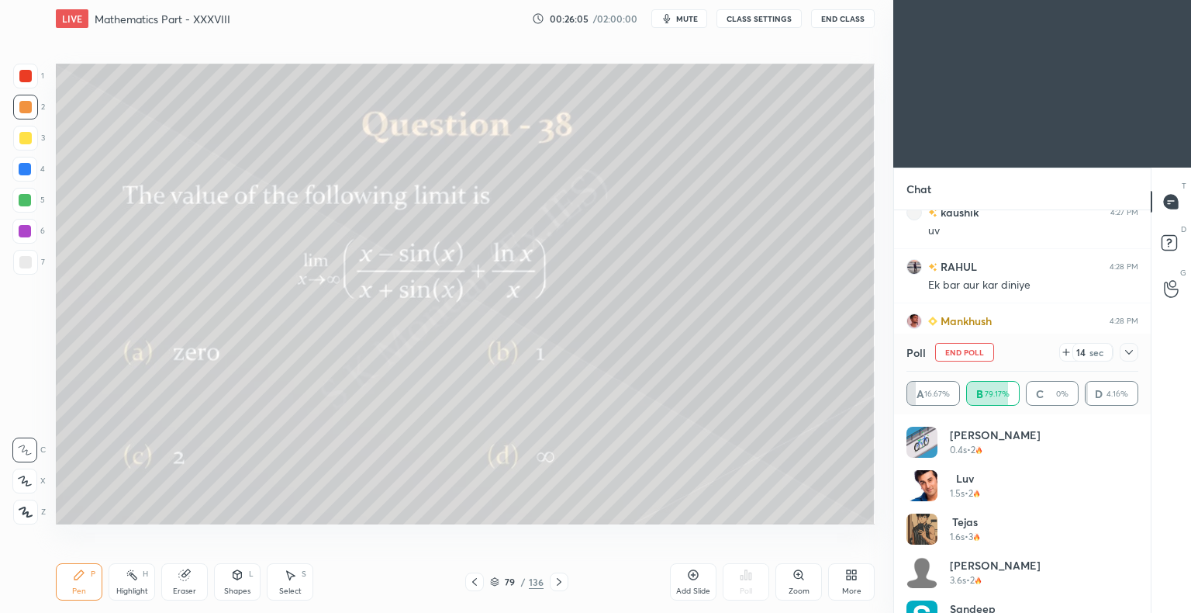
scroll to position [5460, 0]
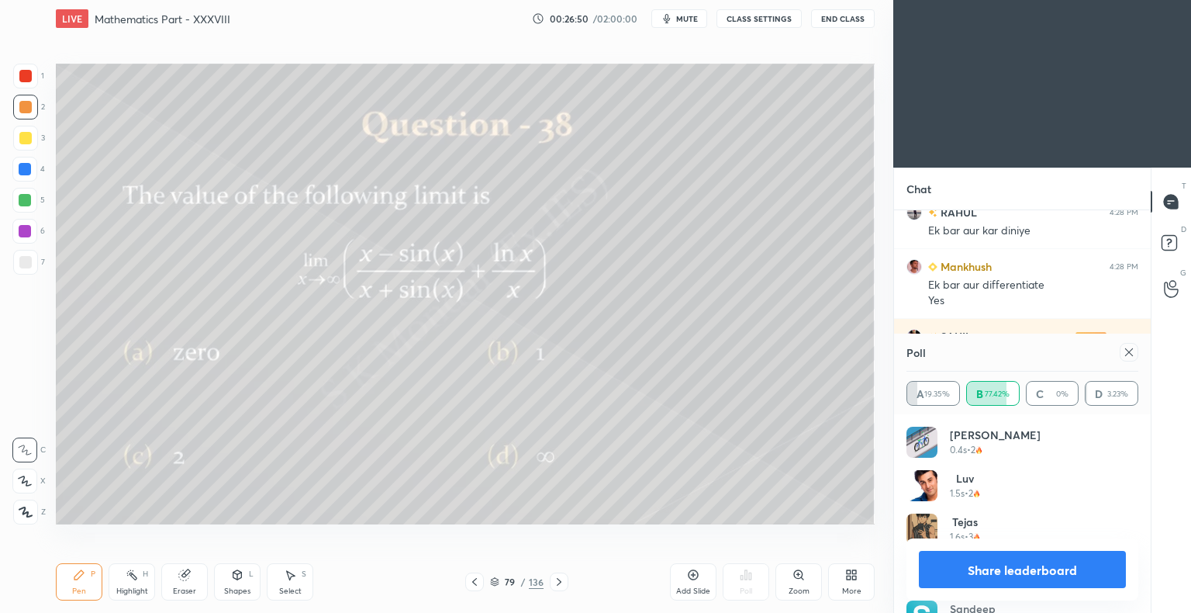
click at [80, 582] on div "Pen P" at bounding box center [79, 581] width 47 height 37
click at [81, 585] on div "Pen P" at bounding box center [79, 581] width 47 height 37
click at [179, 582] on div "Eraser" at bounding box center [184, 581] width 47 height 37
click at [177, 585] on div "Eraser" at bounding box center [184, 581] width 47 height 37
click at [74, 589] on div "Pen" at bounding box center [79, 591] width 14 height 8
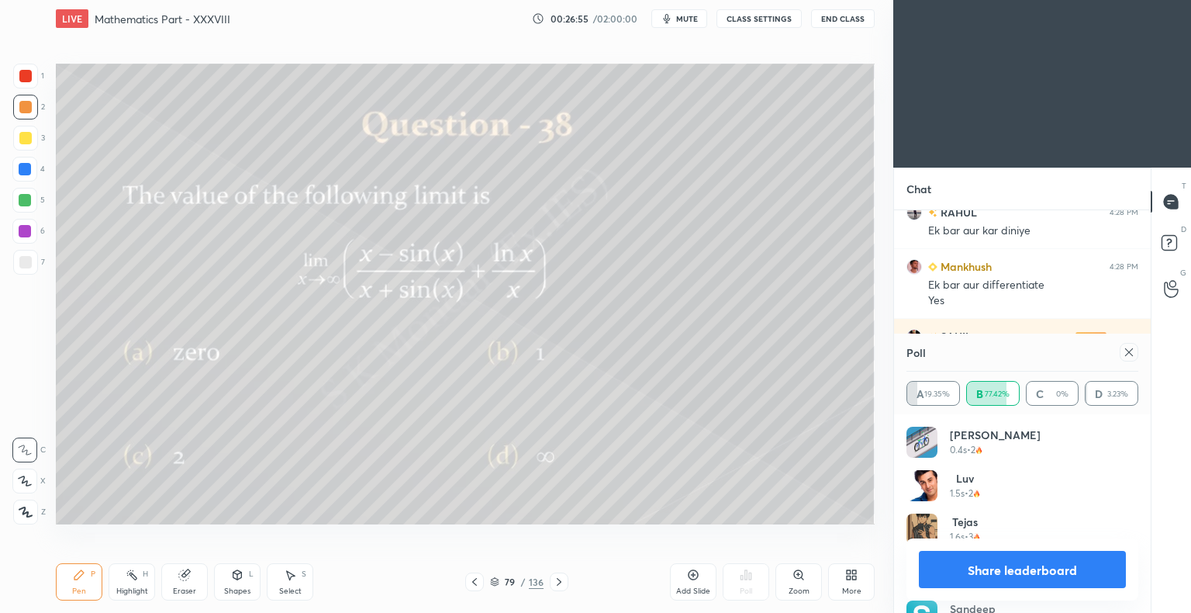
click at [30, 143] on div at bounding box center [25, 138] width 12 height 12
click at [686, 19] on span "mute" at bounding box center [687, 18] width 22 height 11
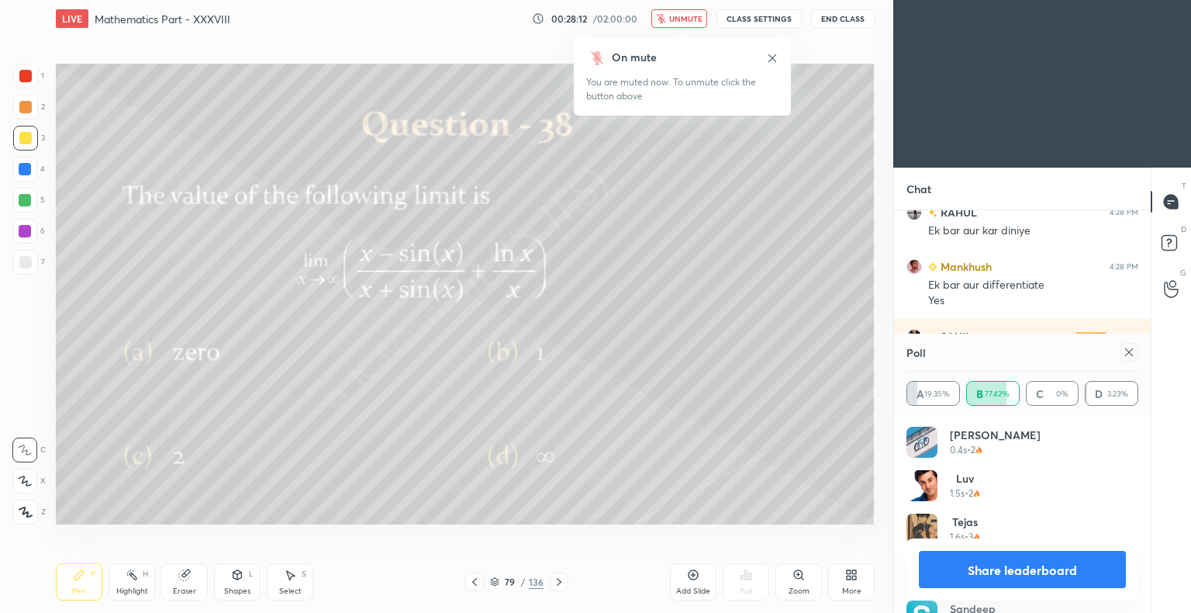
click at [686, 19] on span "unmute" at bounding box center [685, 18] width 33 height 11
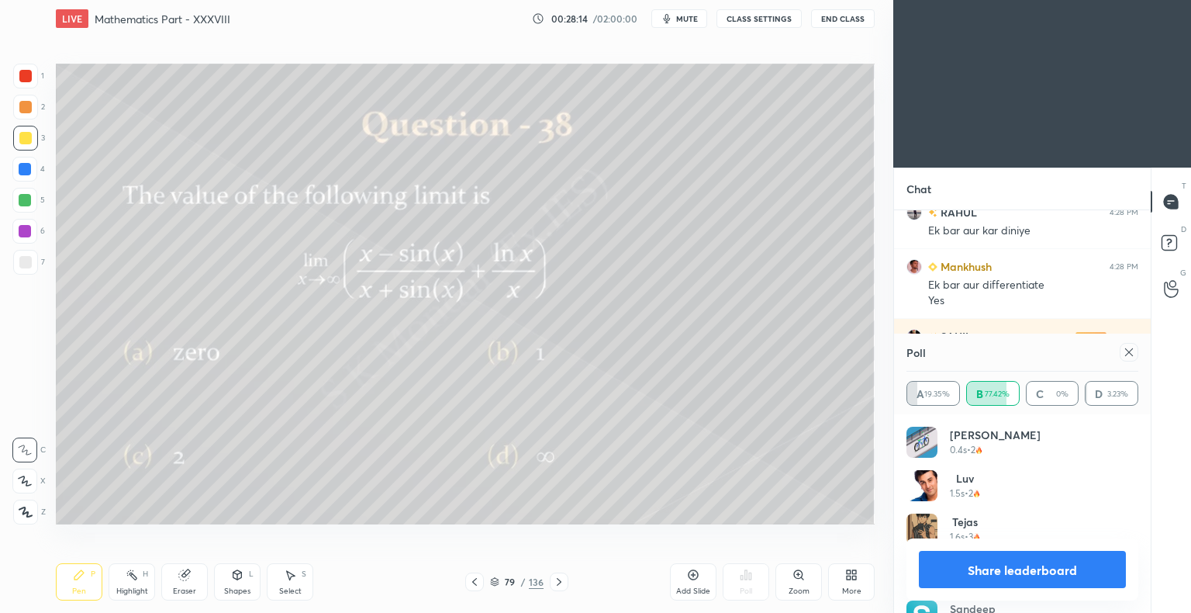
click at [682, 22] on span "mute" at bounding box center [687, 18] width 22 height 11
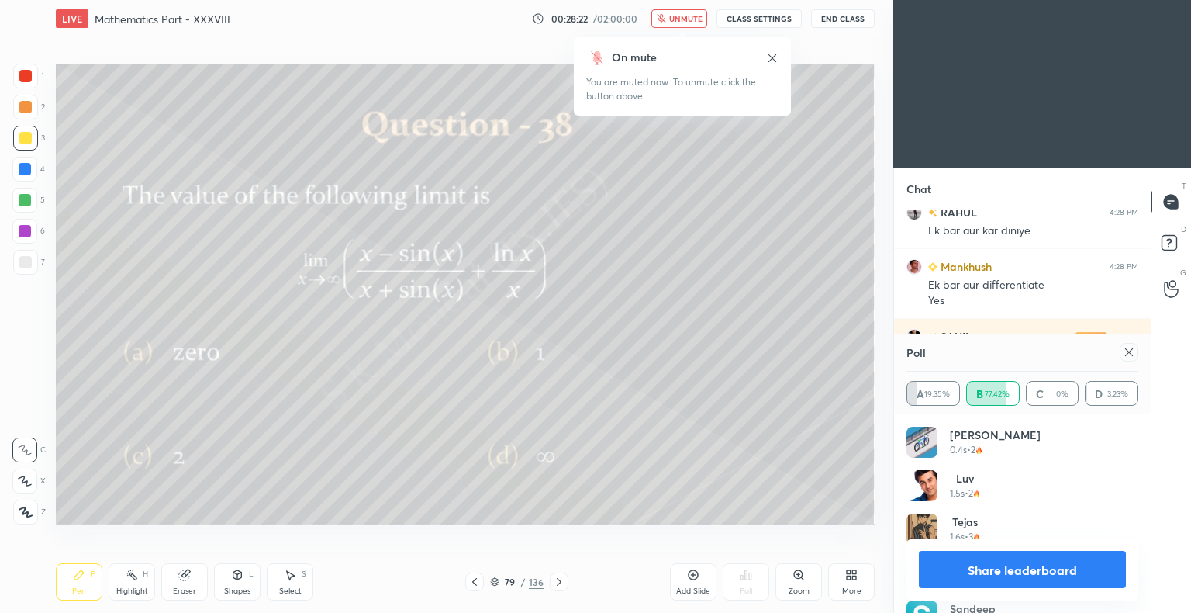
click at [682, 17] on span "unmute" at bounding box center [685, 18] width 33 height 11
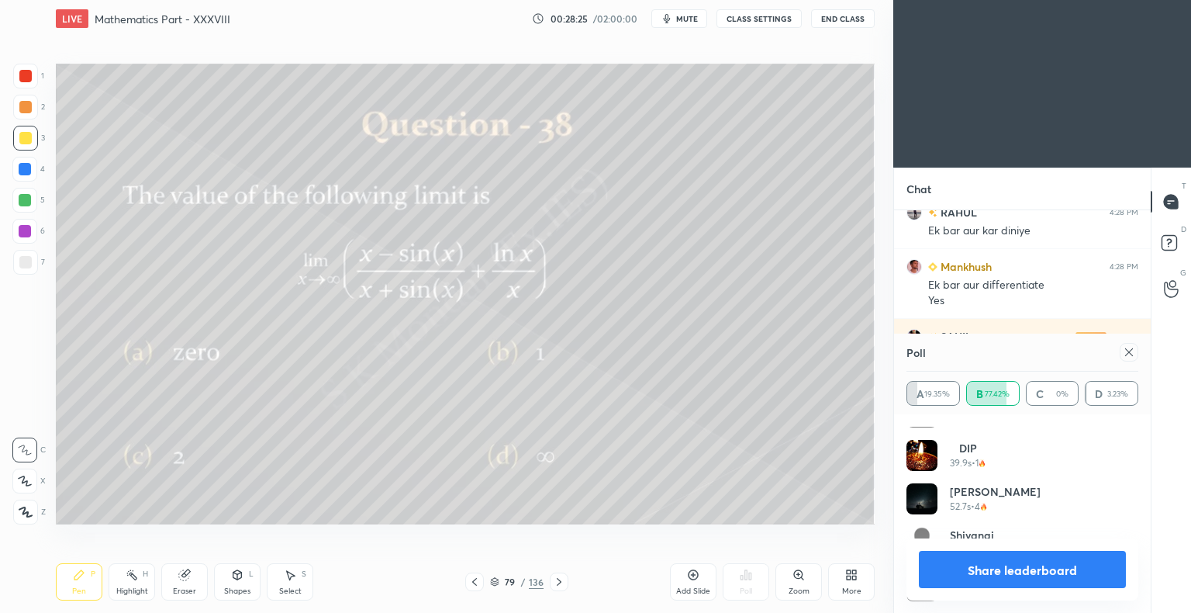
scroll to position [856, 0]
click at [1038, 567] on button "Share leaderboard" at bounding box center [1022, 569] width 207 height 37
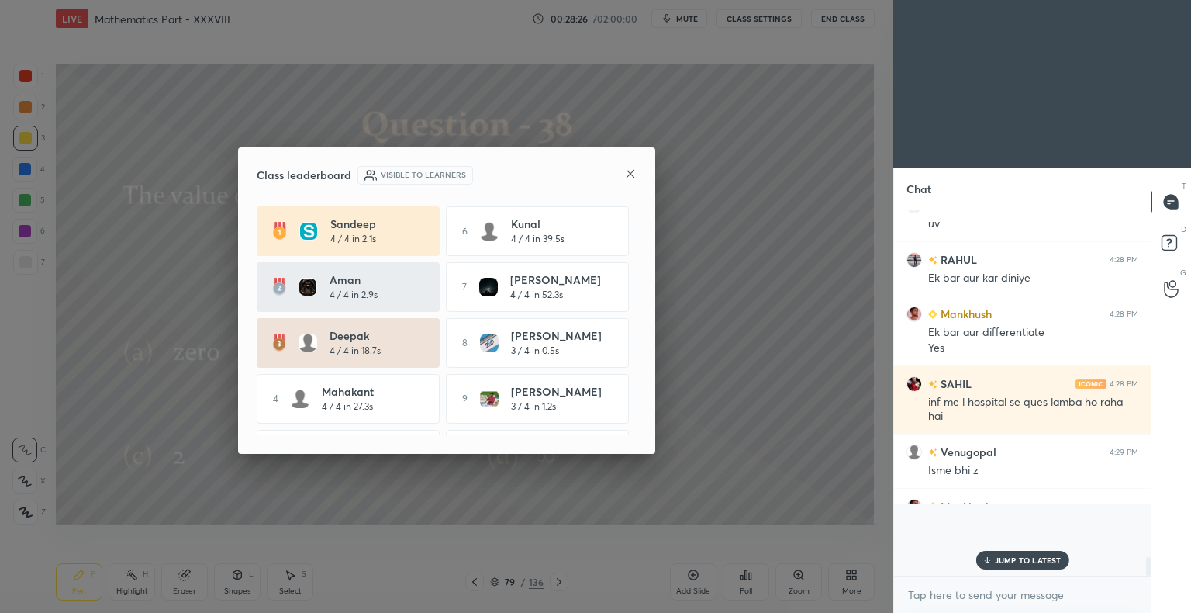
scroll to position [5379, 0]
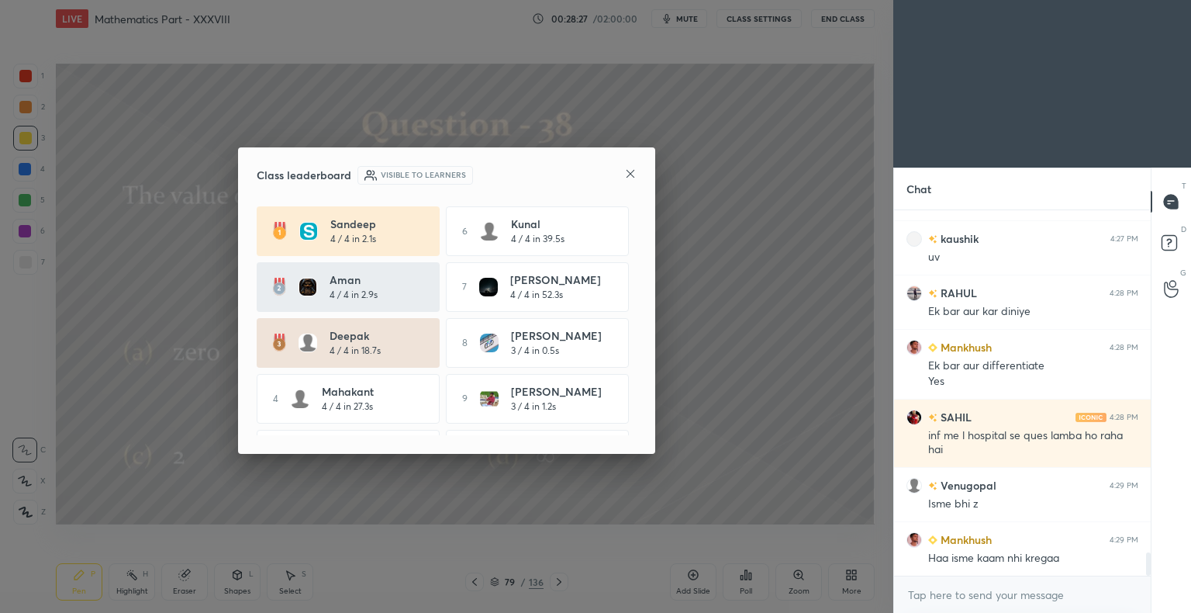
click at [627, 178] on icon at bounding box center [630, 174] width 12 height 12
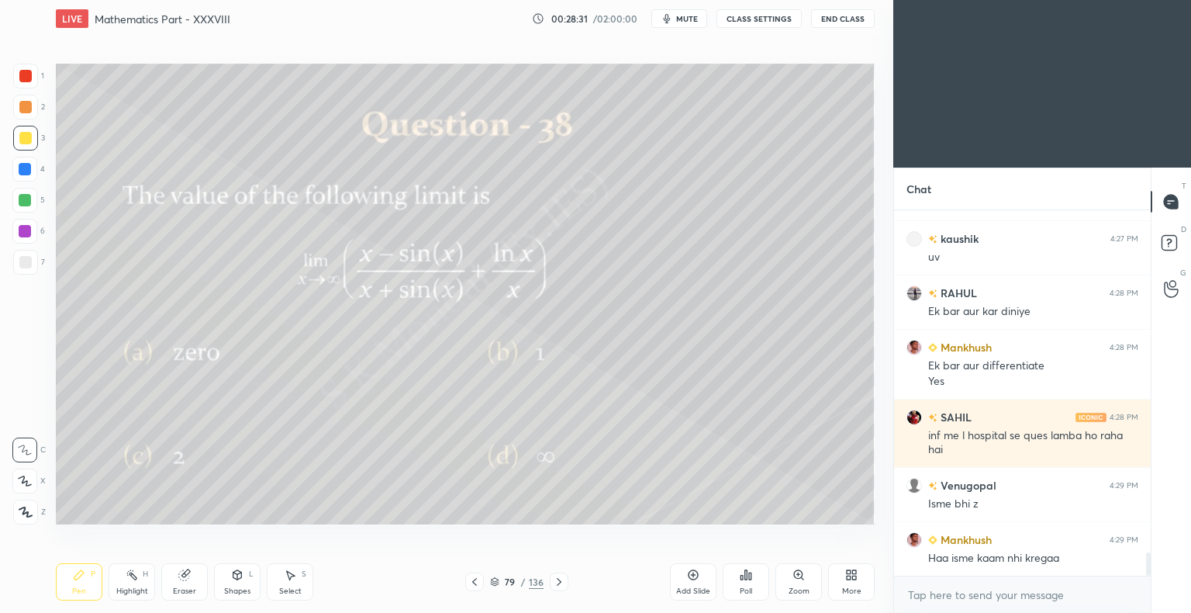
click at [130, 591] on div "Highlight" at bounding box center [132, 591] width 32 height 8
click at [132, 590] on div "Highlight" at bounding box center [132, 591] width 32 height 8
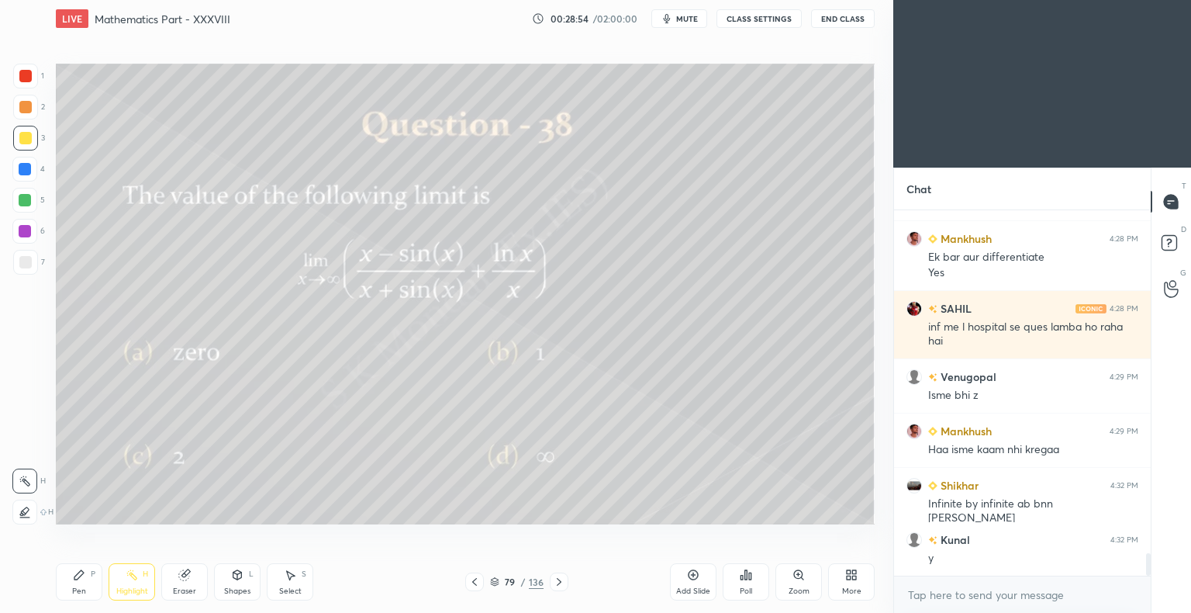
scroll to position [5542, 0]
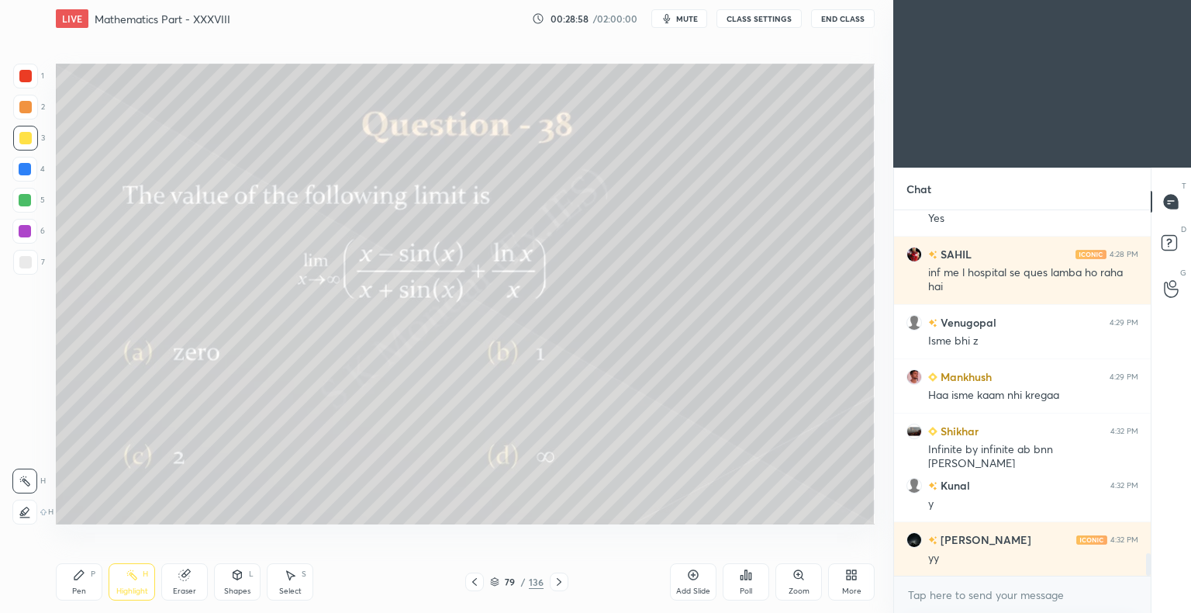
click at [81, 594] on div "Pen" at bounding box center [79, 591] width 14 height 8
click at [81, 591] on div "Pen" at bounding box center [79, 591] width 14 height 8
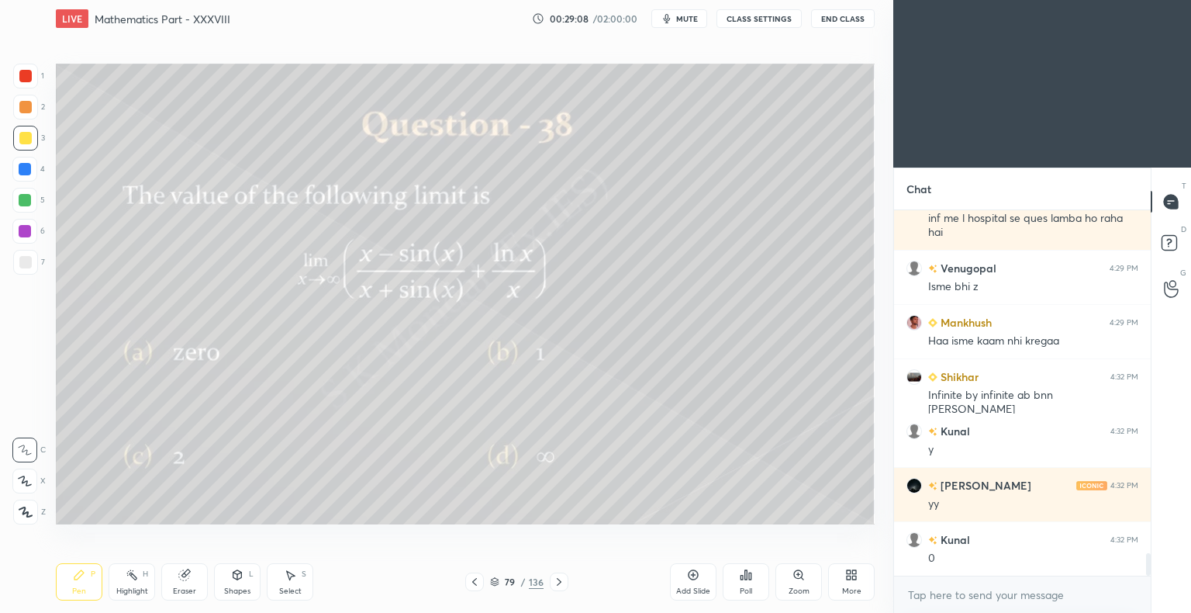
scroll to position [5650, 0]
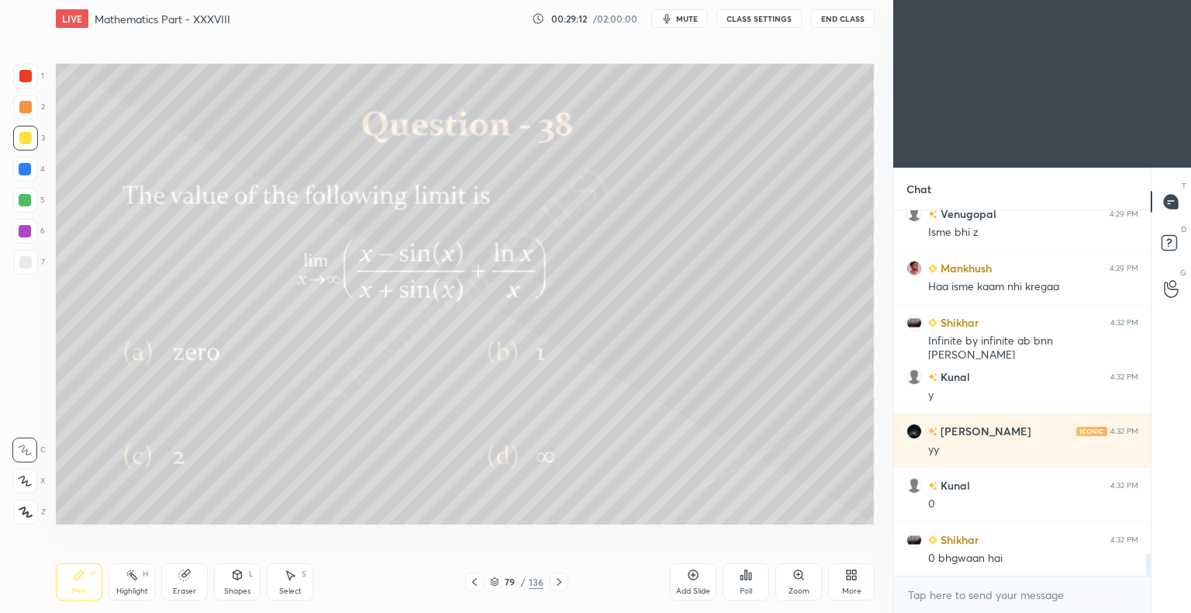
click at [559, 579] on icon at bounding box center [559, 581] width 12 height 12
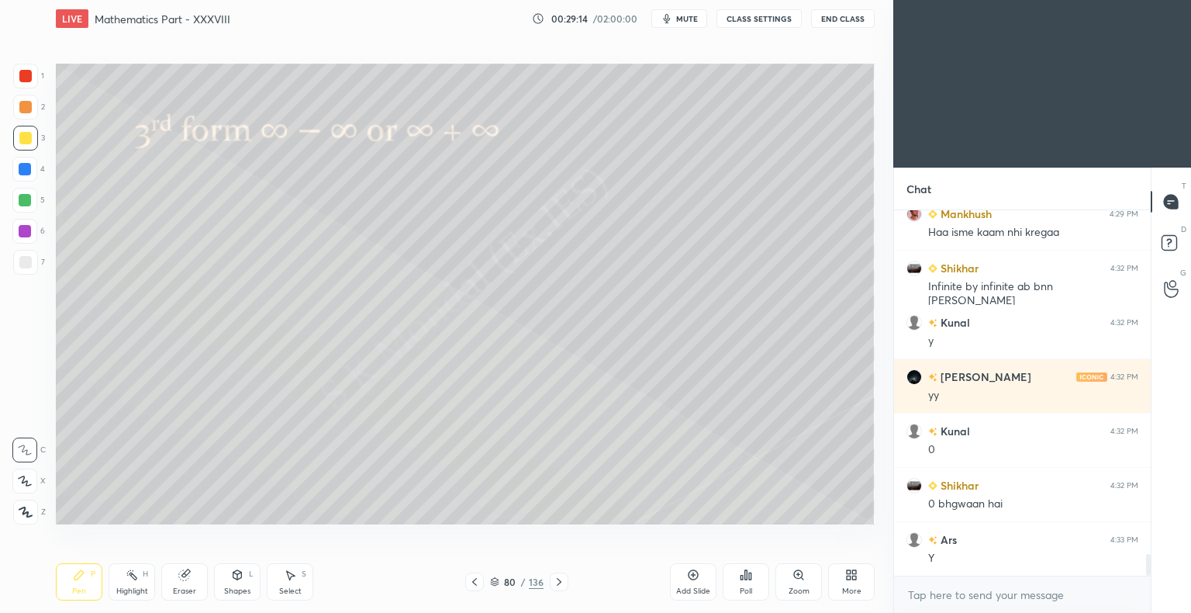
click at [475, 582] on icon at bounding box center [474, 581] width 12 height 12
click at [553, 579] on icon at bounding box center [559, 581] width 12 height 12
click at [472, 575] on div at bounding box center [474, 581] width 19 height 19
click at [700, 575] on div "Add Slide" at bounding box center [693, 581] width 47 height 37
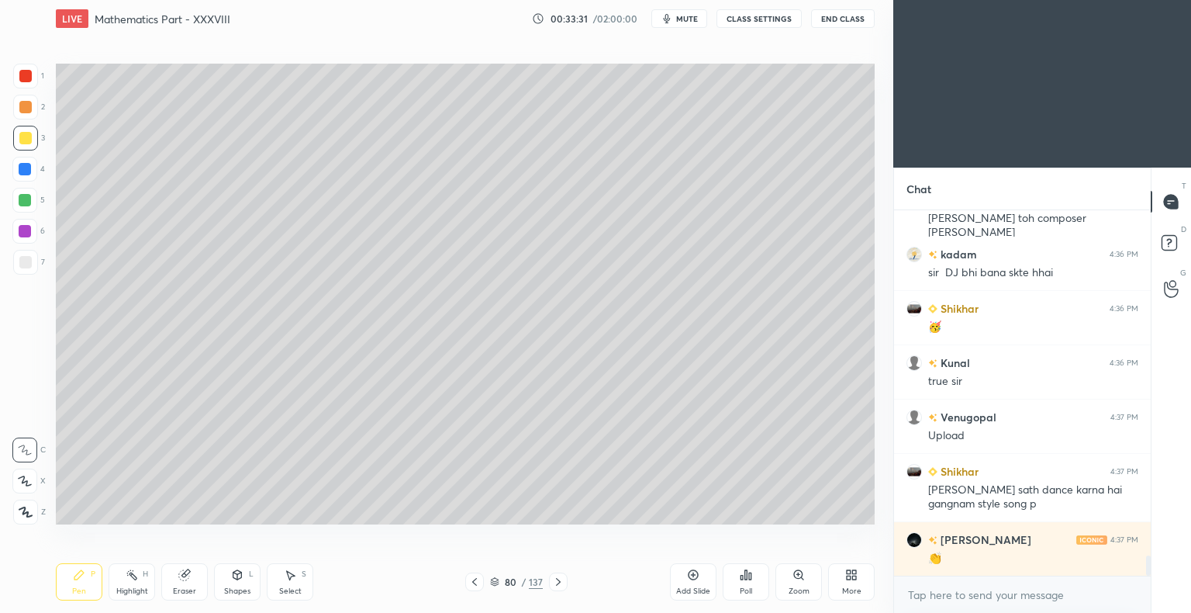
scroll to position [6220, 0]
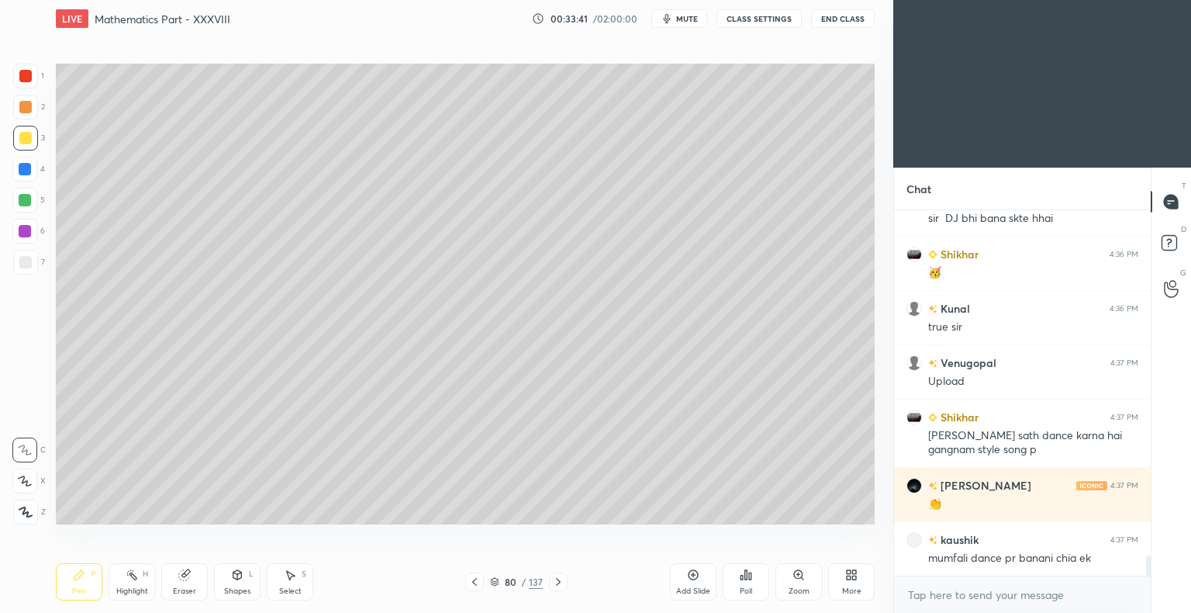
click at [475, 582] on icon at bounding box center [474, 581] width 12 height 12
click at [560, 575] on icon at bounding box center [558, 581] width 12 height 12
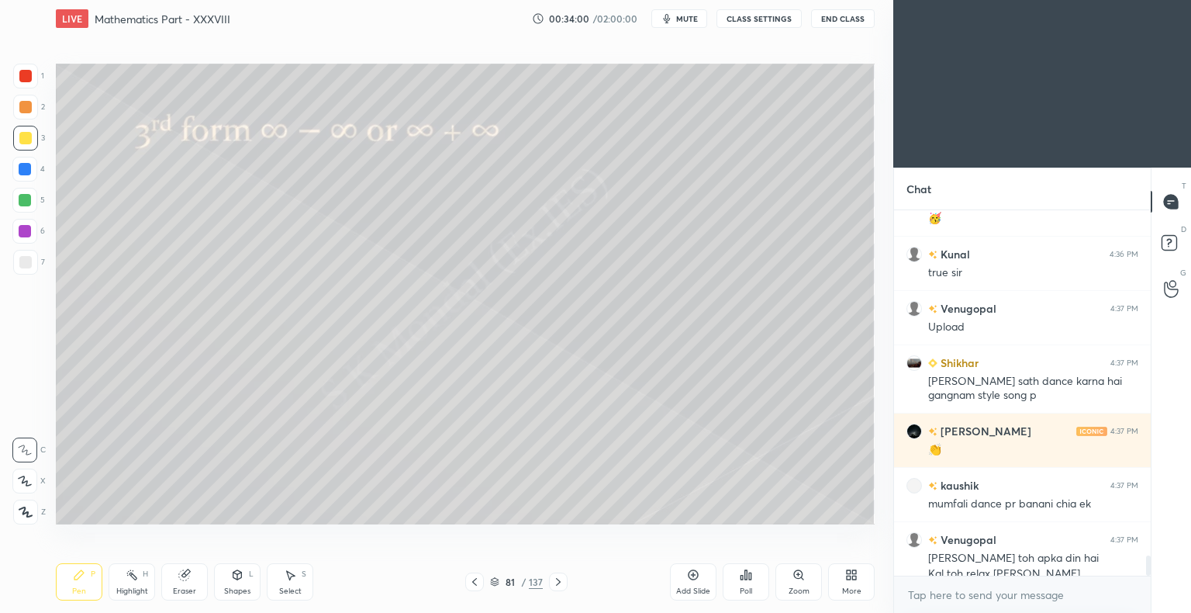
scroll to position [6290, 0]
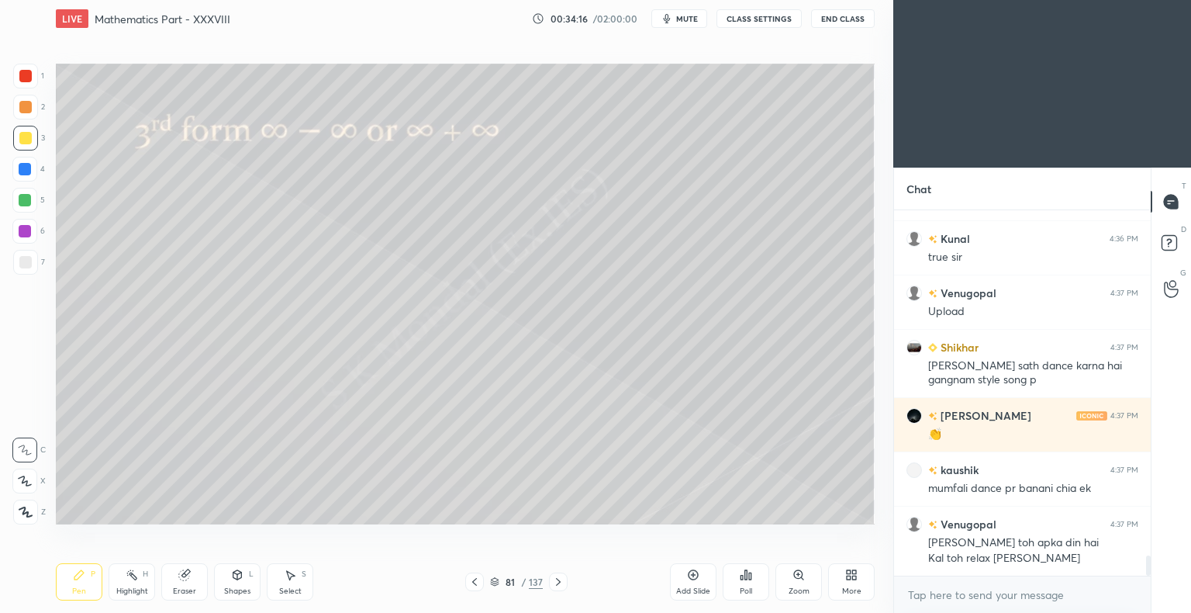
click at [124, 598] on div "Highlight H" at bounding box center [132, 581] width 47 height 37
click at [127, 596] on div "Highlight H" at bounding box center [132, 581] width 47 height 37
click at [130, 593] on div "Highlight" at bounding box center [132, 591] width 32 height 8
click at [498, 579] on icon at bounding box center [495, 580] width 8 height 4
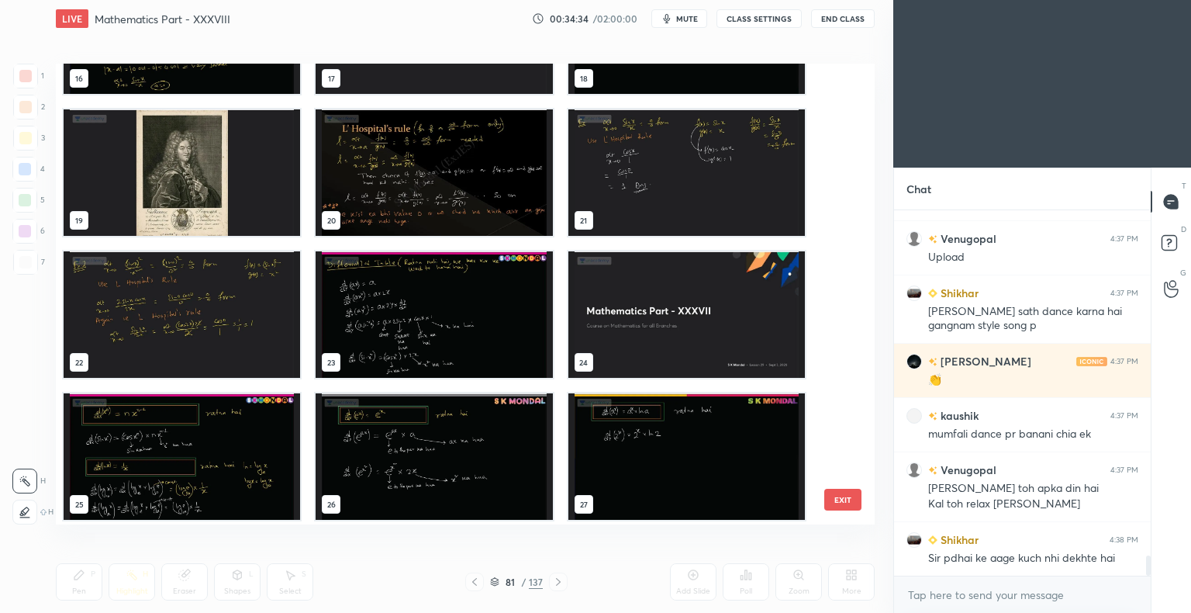
scroll to position [658, 0]
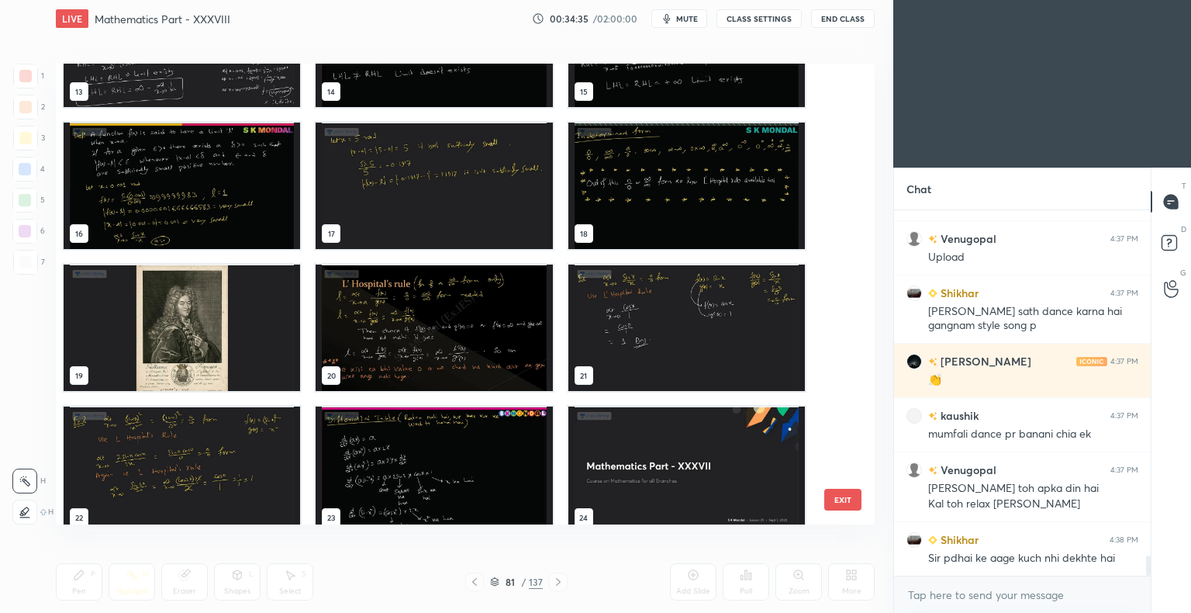
click at [614, 164] on img "grid" at bounding box center [686, 186] width 237 height 126
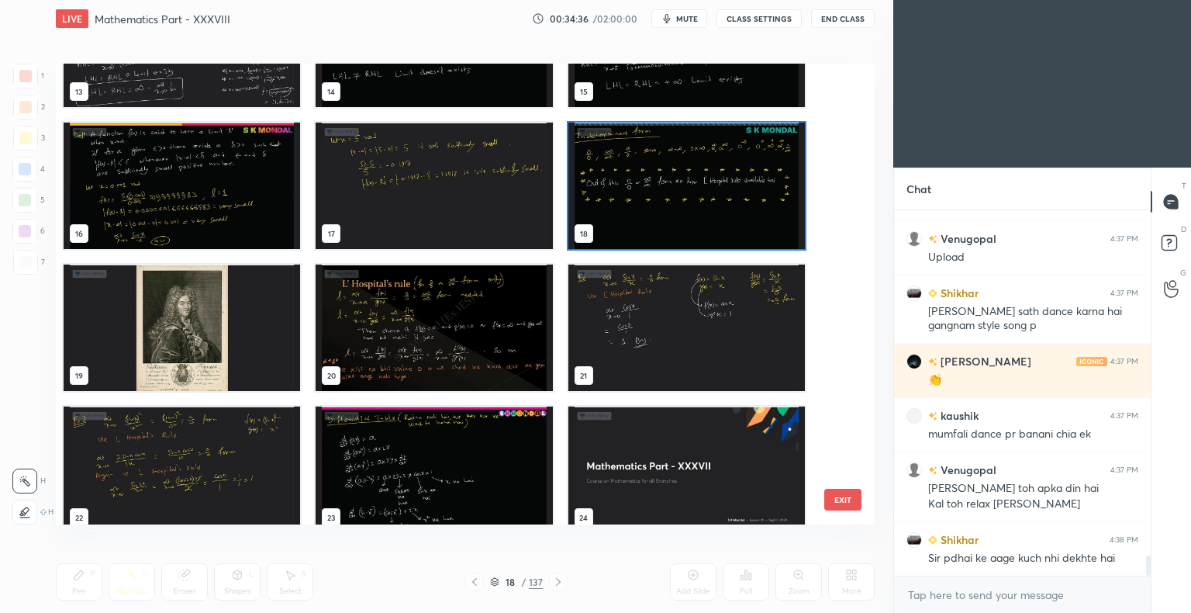
click at [614, 164] on img "grid" at bounding box center [686, 186] width 237 height 126
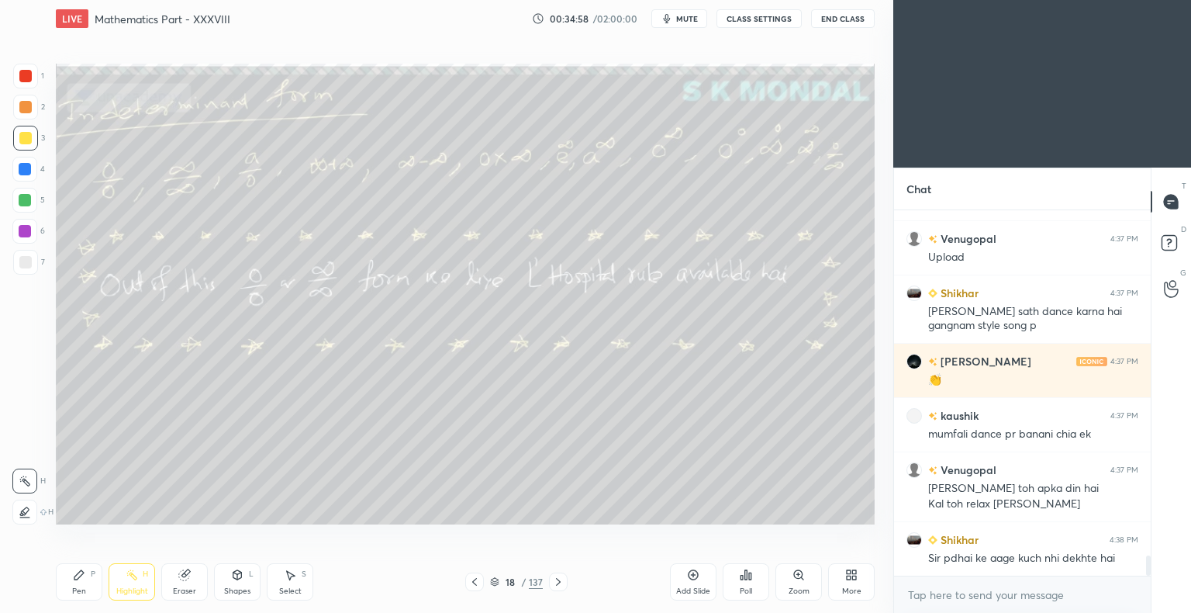
click at [493, 578] on icon at bounding box center [494, 581] width 9 height 9
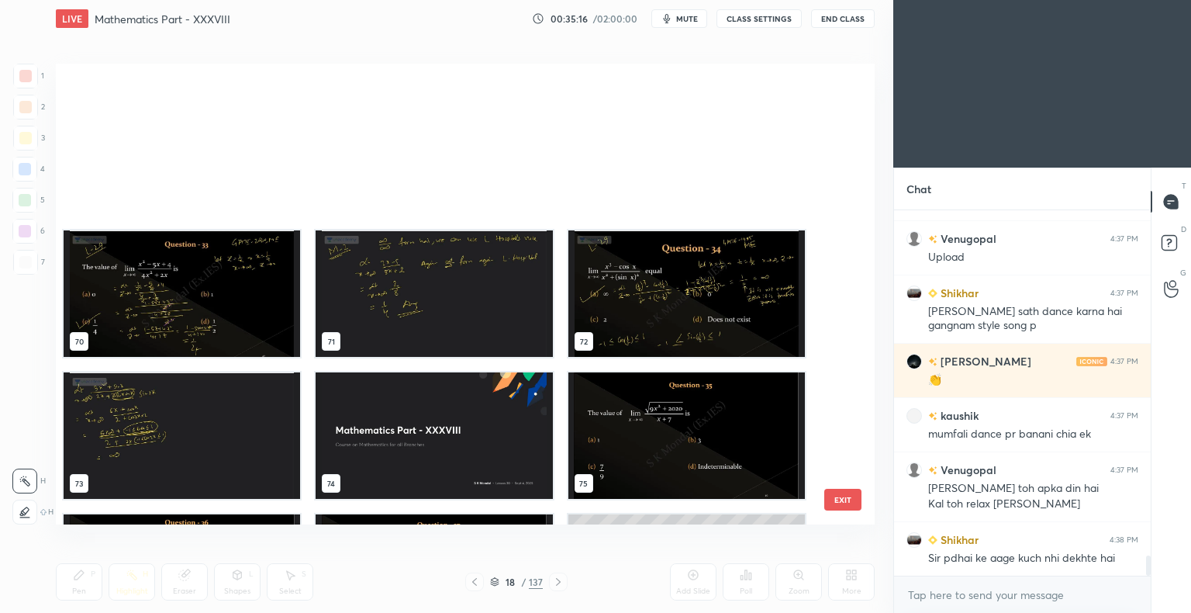
scroll to position [3415, 0]
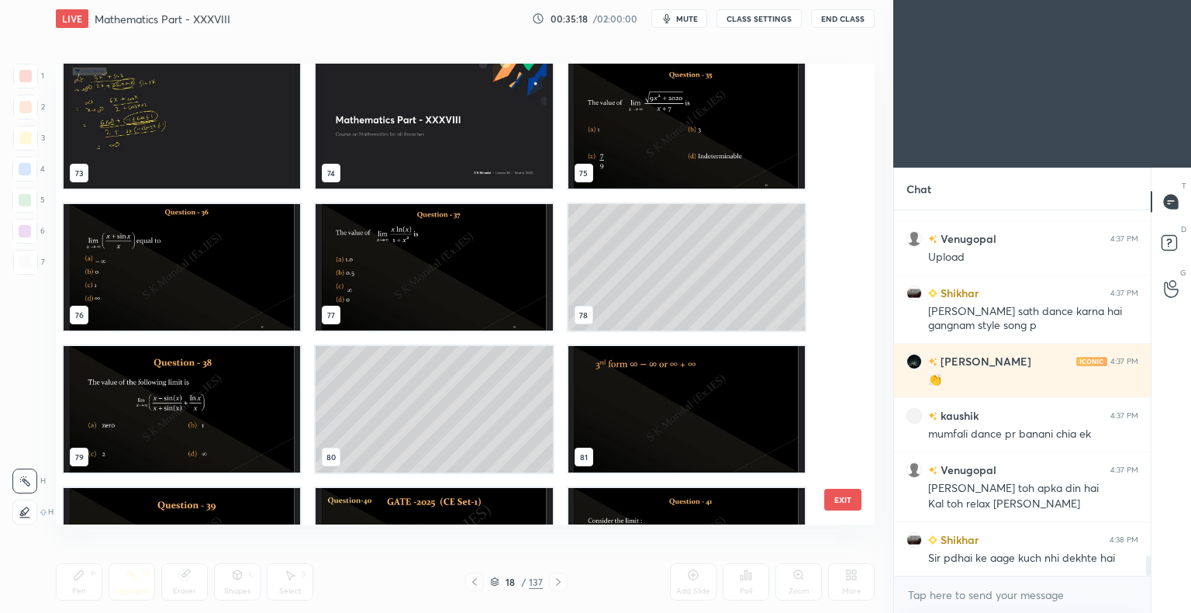
click at [698, 375] on img "grid" at bounding box center [686, 409] width 237 height 126
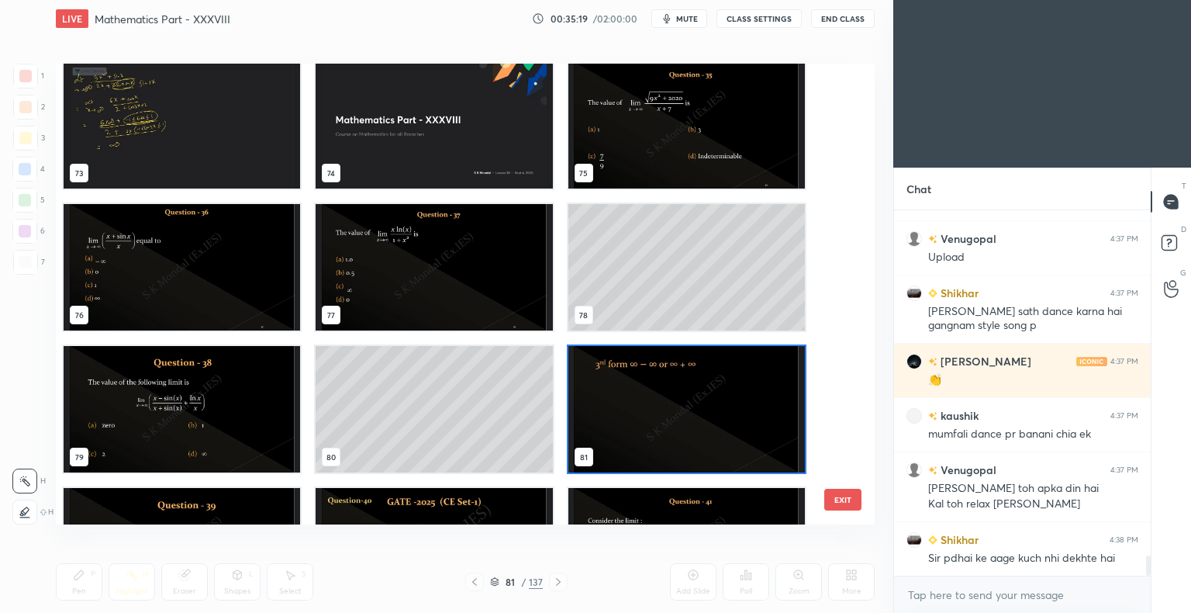
click at [698, 375] on img "grid" at bounding box center [686, 409] width 237 height 126
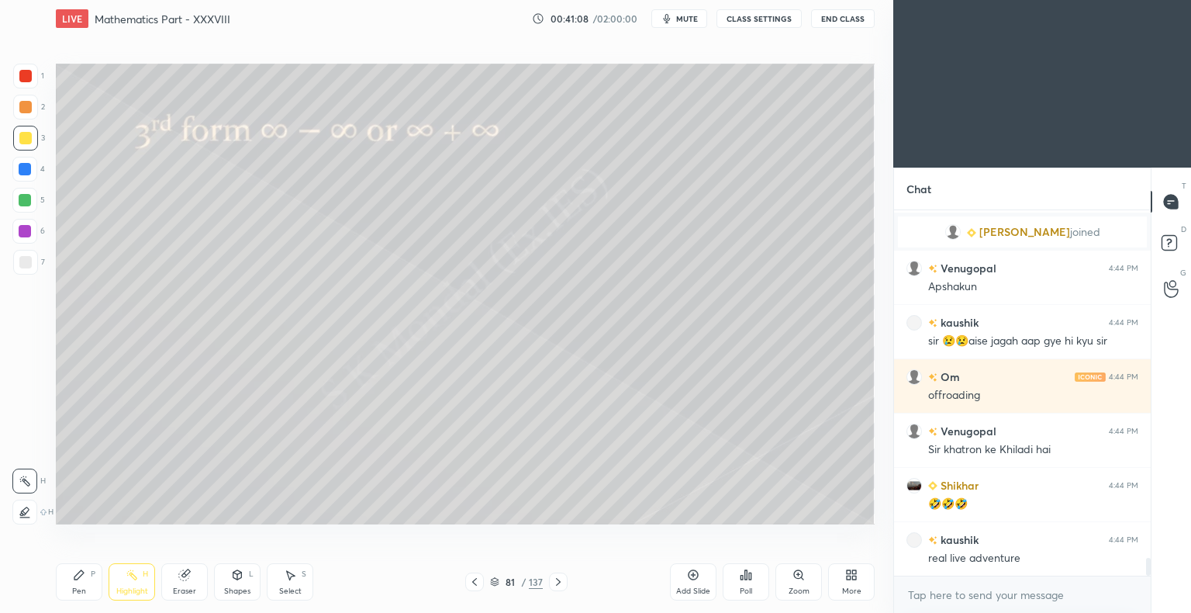
scroll to position [7253, 0]
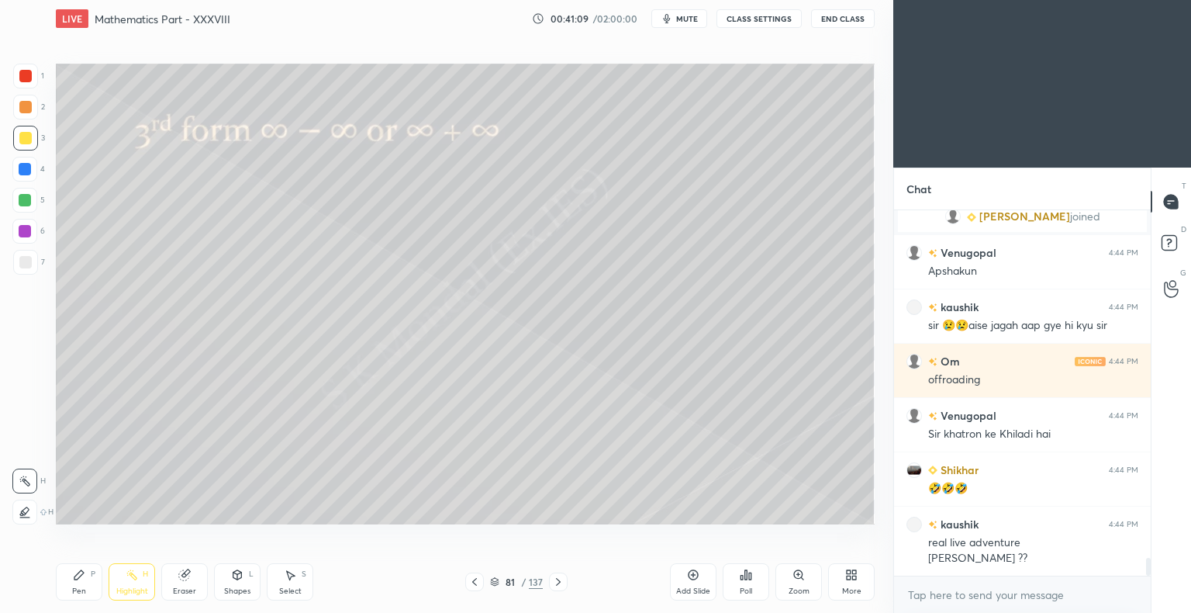
click at [470, 580] on icon at bounding box center [474, 581] width 12 height 12
click at [561, 579] on icon at bounding box center [558, 581] width 12 height 12
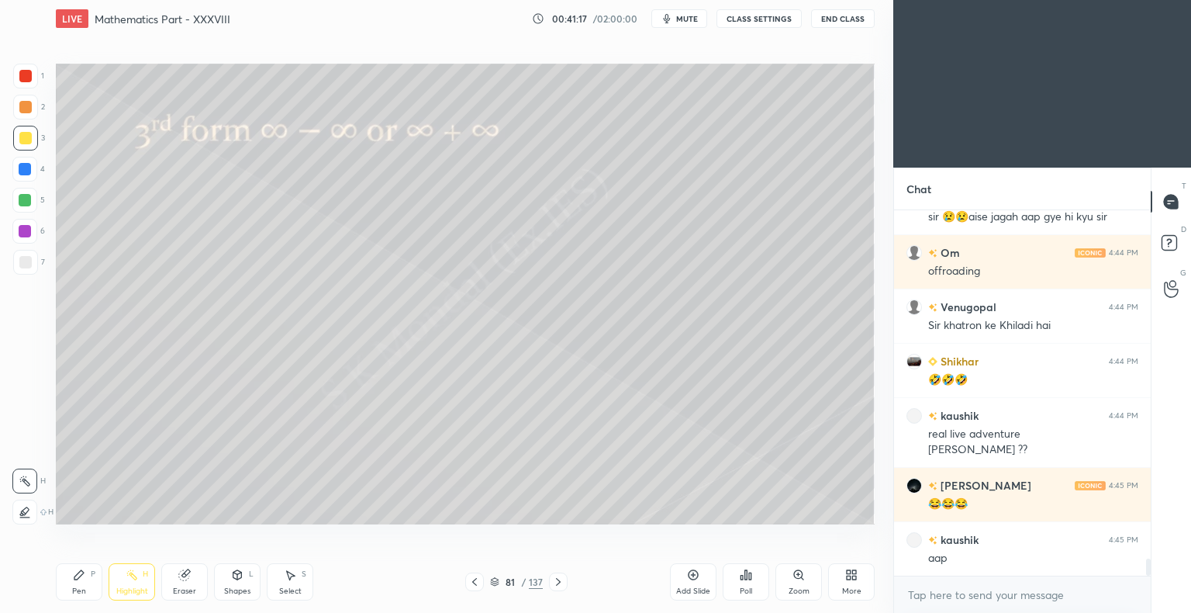
scroll to position [7416, 0]
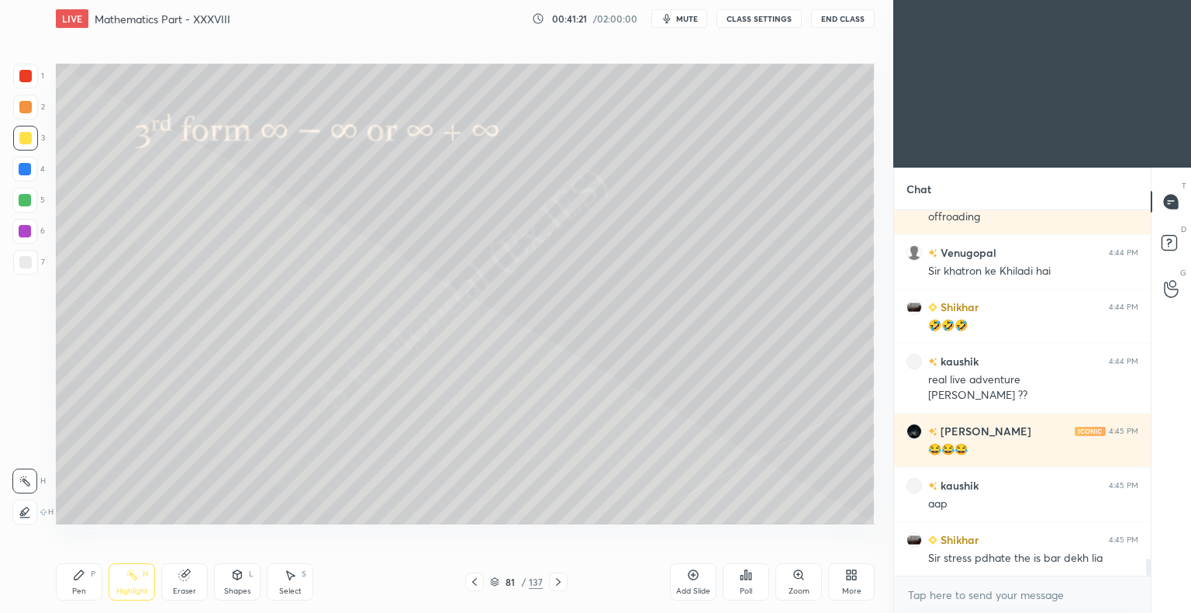
click at [136, 587] on div "Highlight" at bounding box center [132, 591] width 32 height 8
click at [135, 589] on div "Highlight" at bounding box center [132, 591] width 32 height 8
click at [75, 587] on div "Pen" at bounding box center [79, 591] width 14 height 8
click at [76, 586] on div "Pen P" at bounding box center [79, 581] width 47 height 37
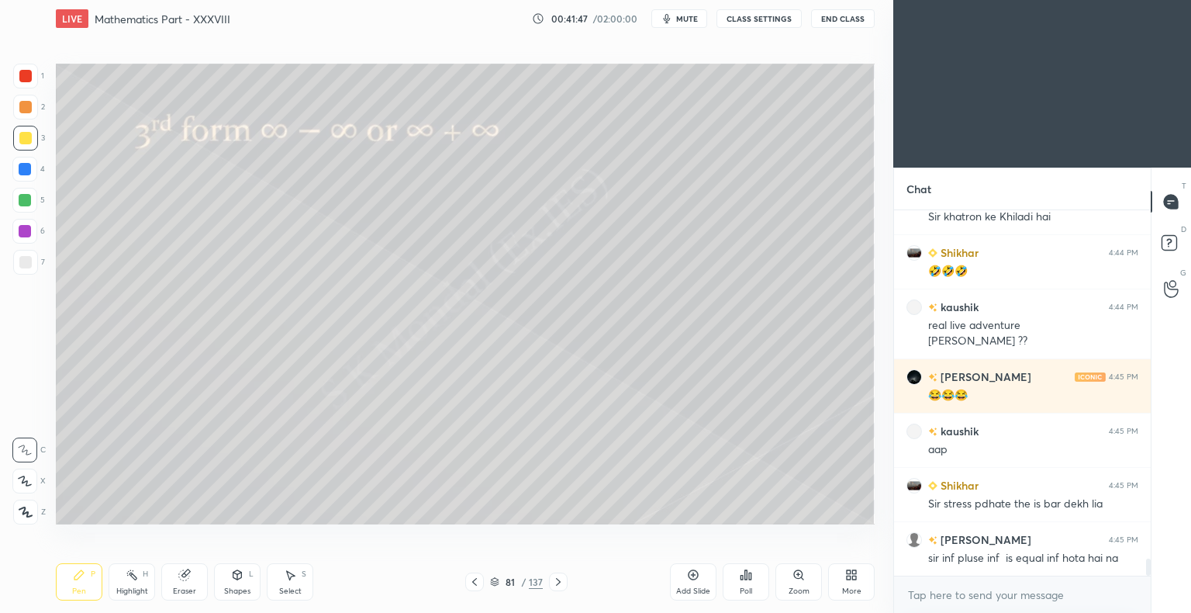
click at [26, 140] on div at bounding box center [25, 138] width 12 height 12
click at [560, 585] on icon at bounding box center [558, 581] width 12 height 12
click at [136, 593] on div "Highlight" at bounding box center [132, 591] width 32 height 8
click at [129, 591] on div "Highlight" at bounding box center [132, 591] width 32 height 8
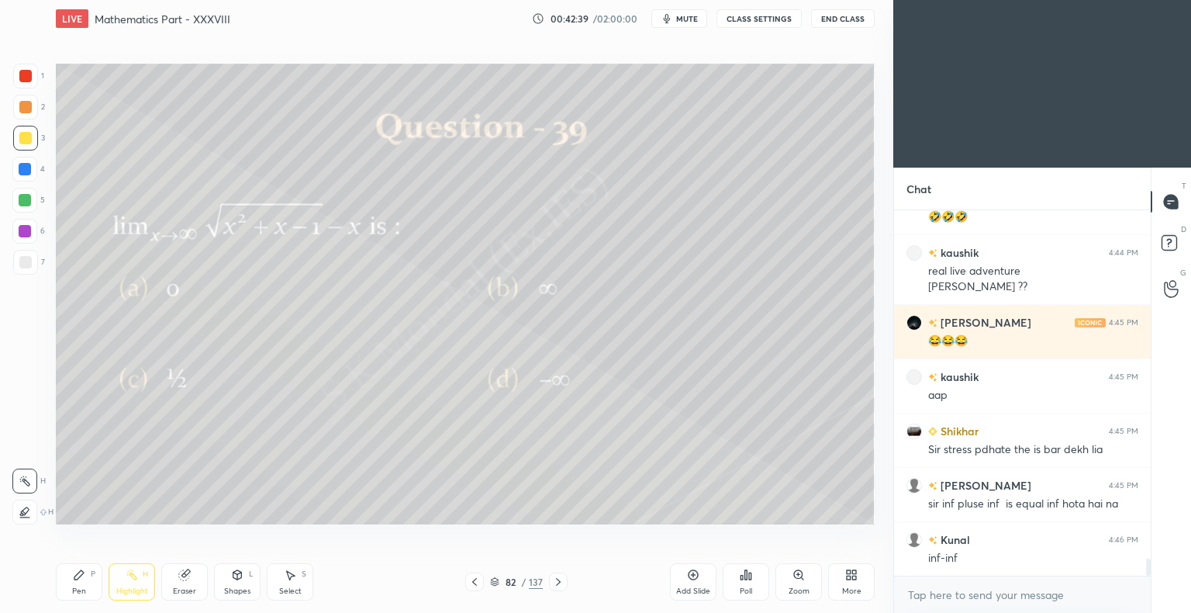
click at [84, 580] on icon at bounding box center [79, 574] width 12 height 12
click at [85, 582] on div "Pen P" at bounding box center [79, 581] width 47 height 37
click at [741, 585] on div "Poll" at bounding box center [746, 581] width 47 height 37
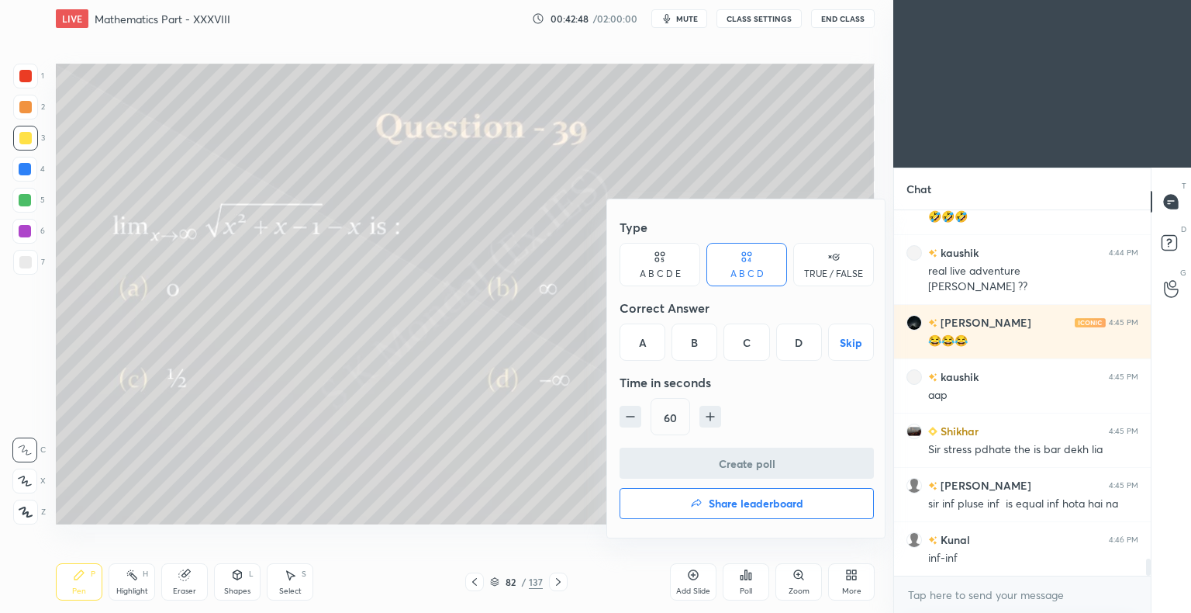
click at [748, 349] on div "C" at bounding box center [747, 341] width 46 height 37
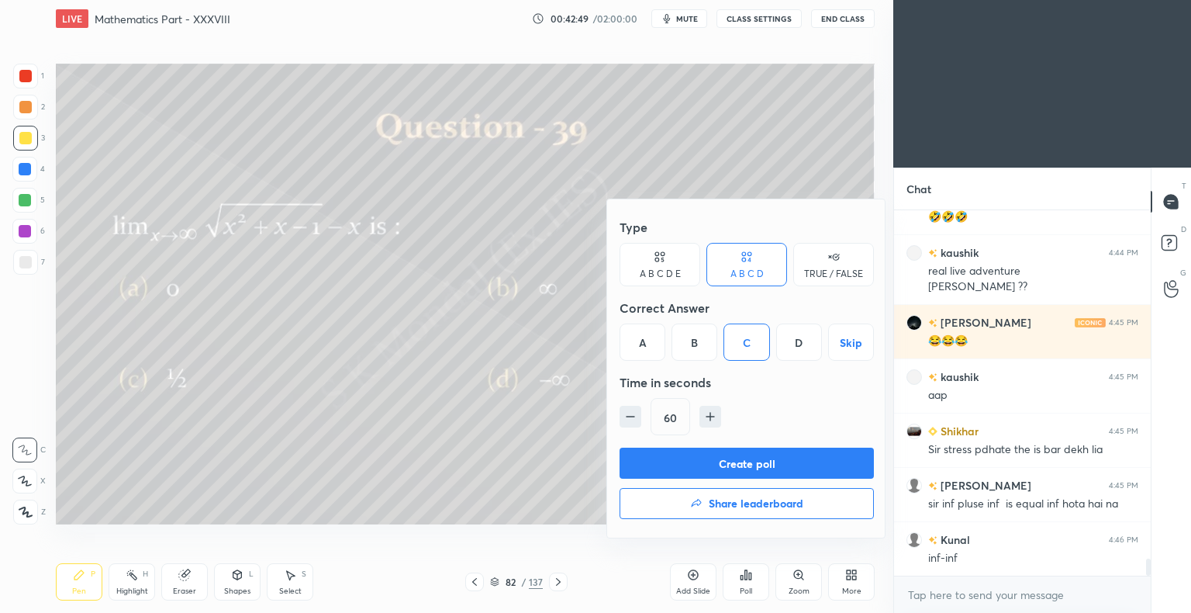
click at [758, 455] on button "Create poll" at bounding box center [747, 462] width 254 height 31
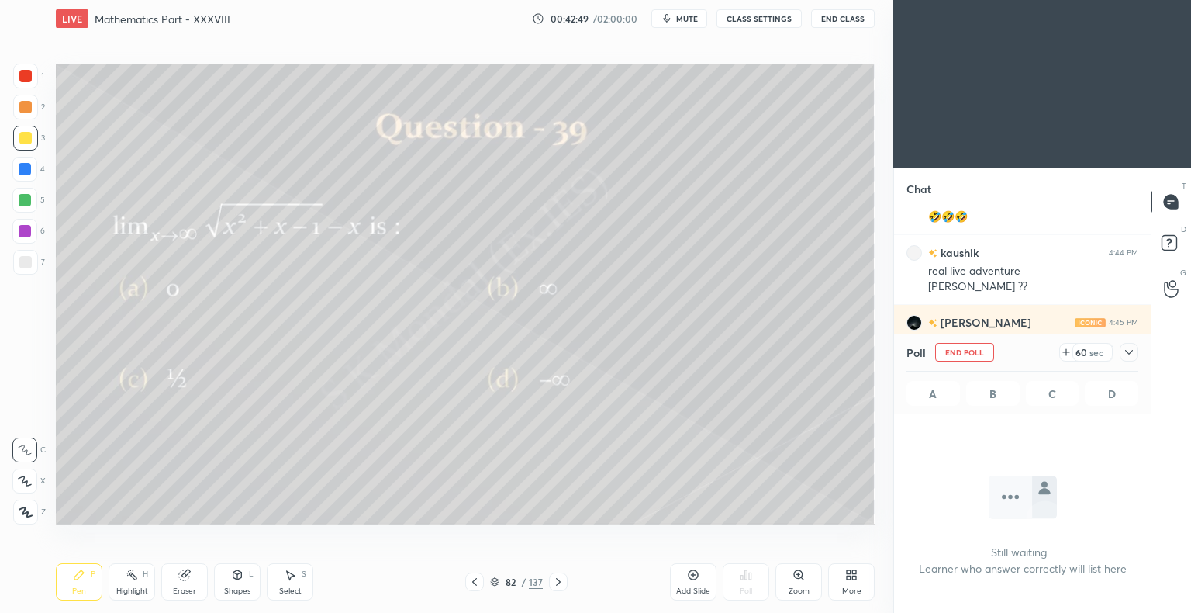
scroll to position [317, 252]
click at [73, 582] on div "Pen P" at bounding box center [79, 581] width 47 height 37
click at [73, 583] on div "Pen P" at bounding box center [79, 581] width 47 height 37
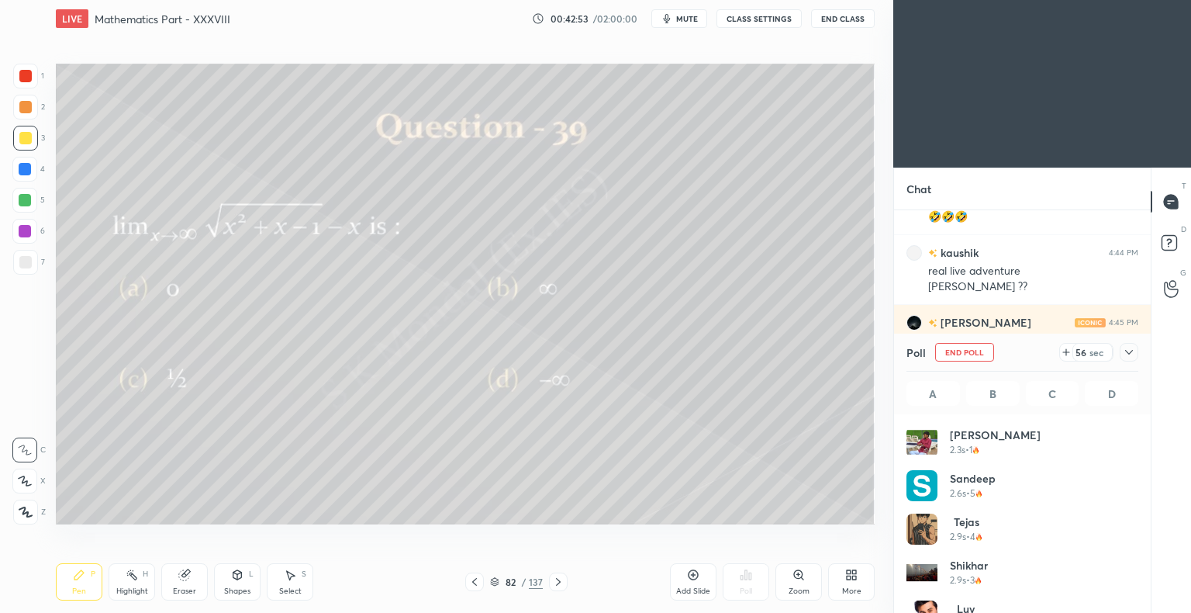
scroll to position [181, 227]
click at [178, 593] on div "Eraser" at bounding box center [184, 591] width 23 height 8
click at [179, 591] on div "Eraser" at bounding box center [184, 591] width 23 height 8
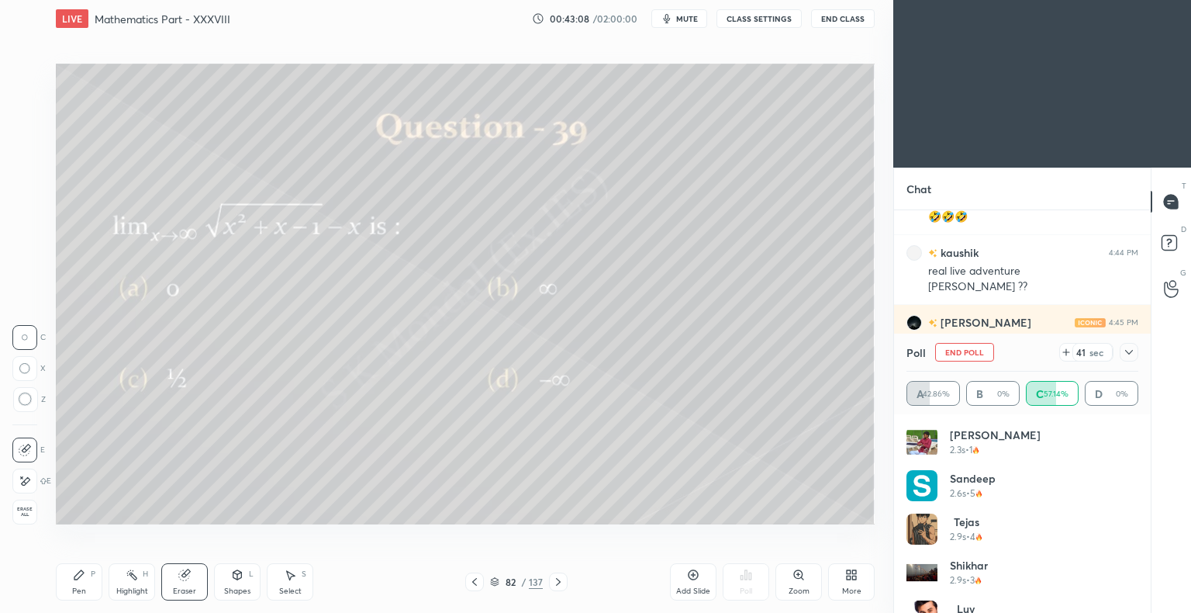
click at [75, 592] on div "Pen" at bounding box center [79, 591] width 14 height 8
click at [74, 597] on div "Pen P" at bounding box center [79, 581] width 47 height 37
click at [131, 581] on icon at bounding box center [132, 574] width 12 height 12
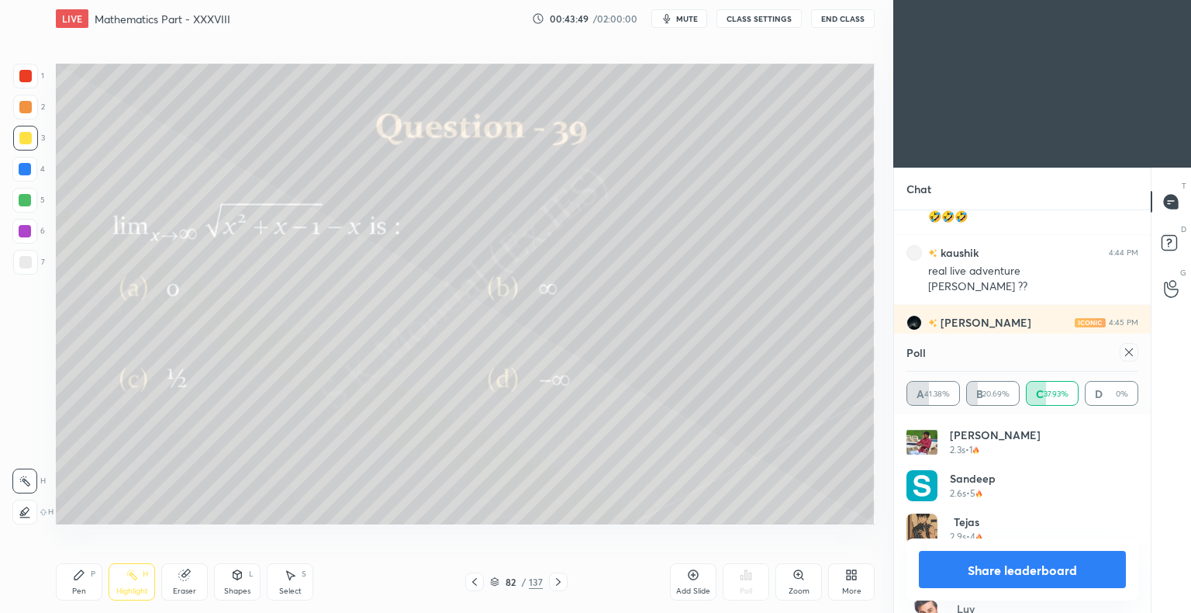
click at [132, 579] on icon at bounding box center [132, 574] width 12 height 12
click at [82, 585] on div "Pen P" at bounding box center [79, 581] width 47 height 37
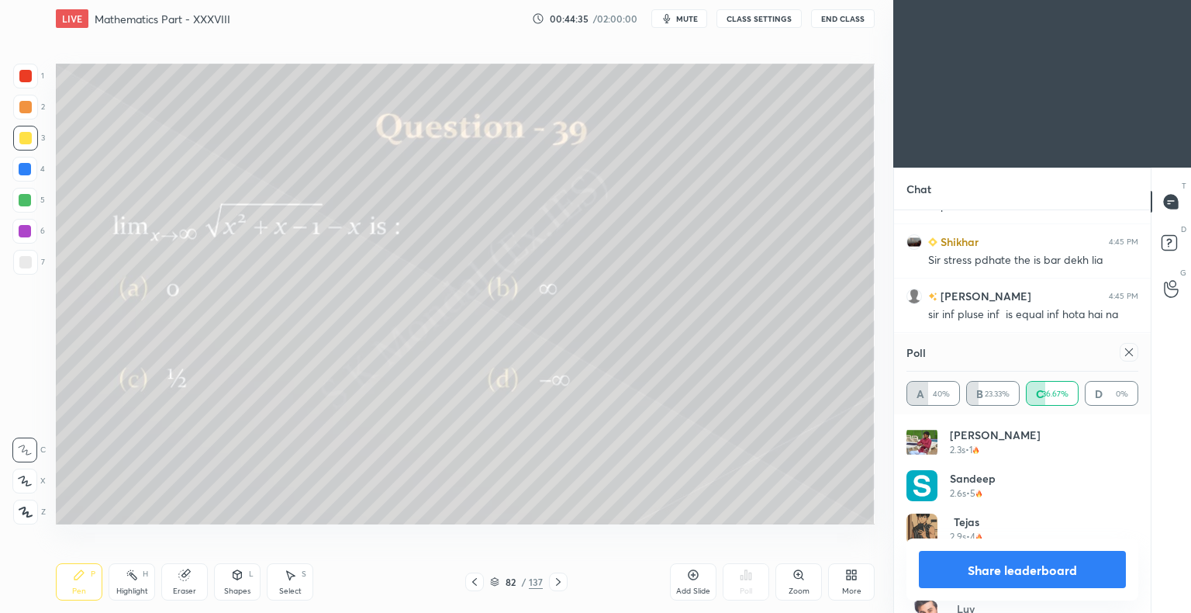
scroll to position [7768, 0]
click at [141, 587] on div "Highlight" at bounding box center [132, 591] width 32 height 8
click at [139, 587] on div "Highlight" at bounding box center [132, 591] width 32 height 8
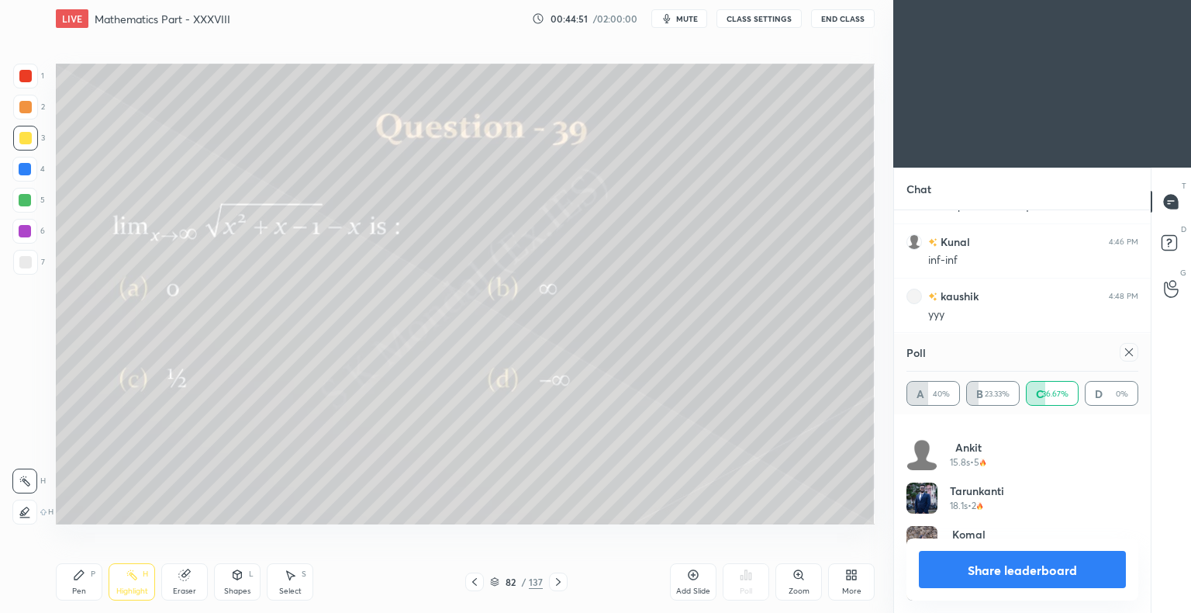
scroll to position [214, 0]
click at [1033, 569] on button "Share leaderboard" at bounding box center [1022, 569] width 207 height 37
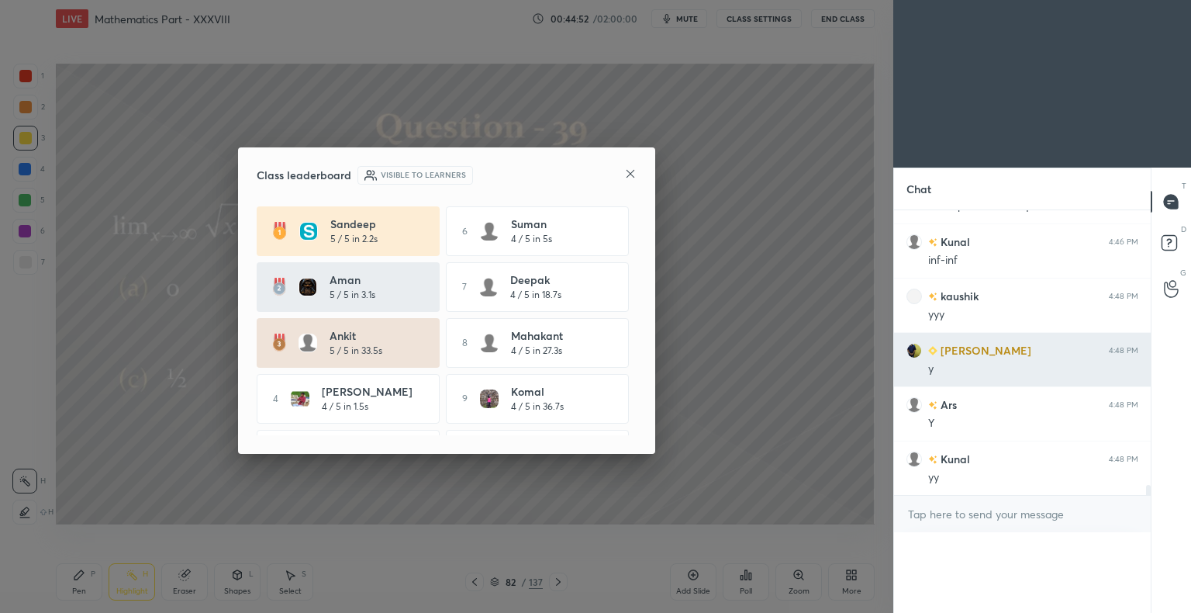
scroll to position [7797, 0]
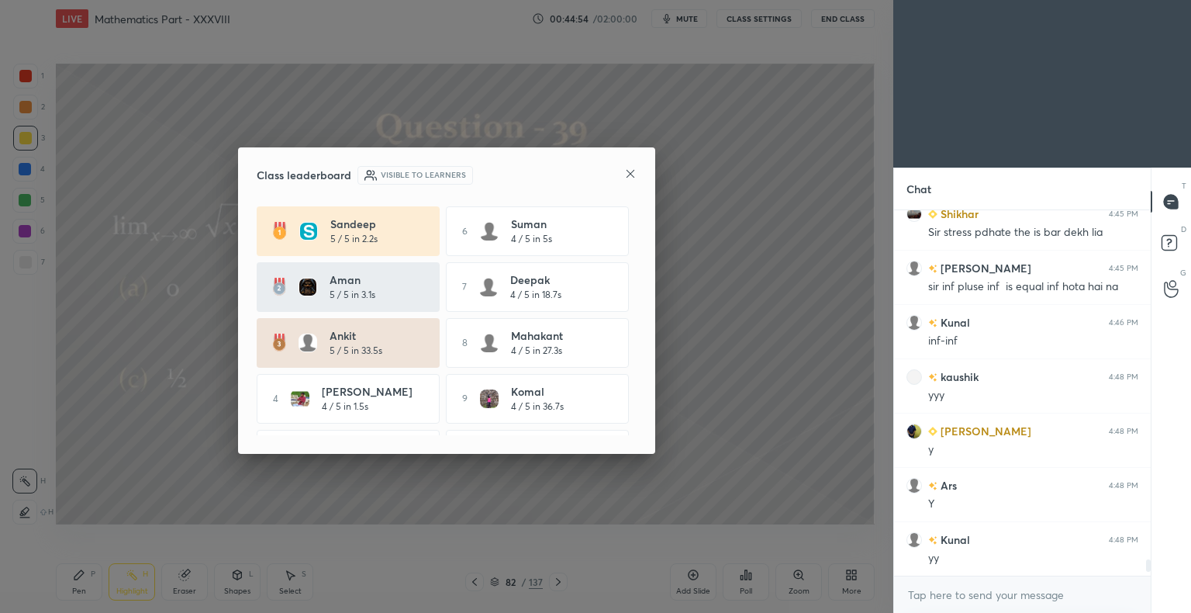
click at [627, 172] on icon at bounding box center [630, 174] width 12 height 12
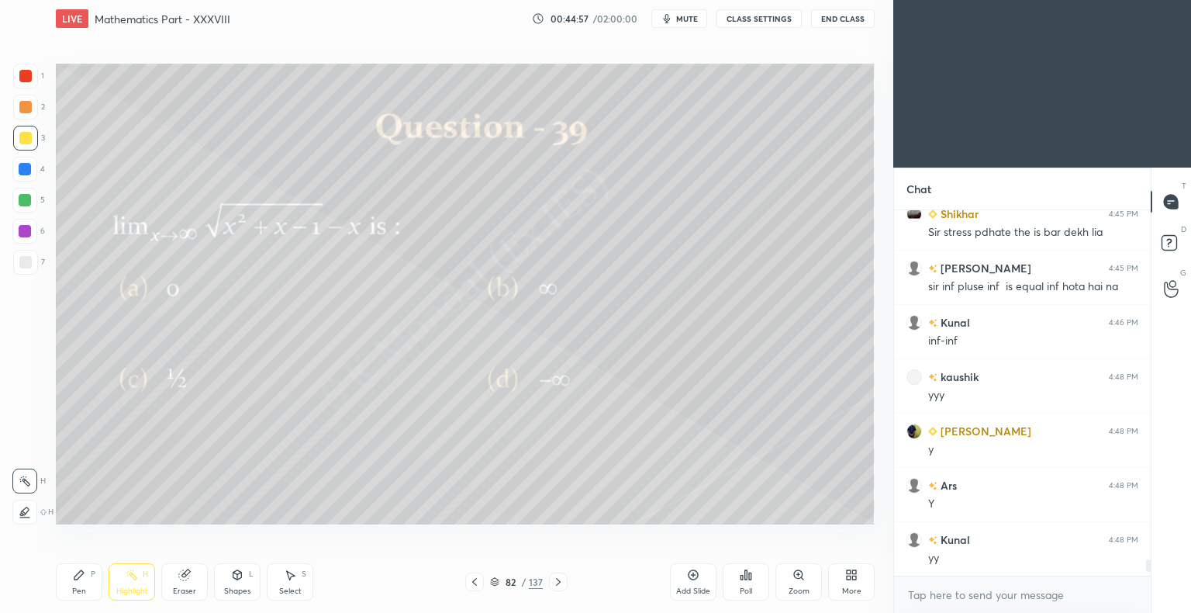
click at [79, 595] on div "Pen" at bounding box center [79, 591] width 14 height 8
click at [80, 600] on div "Pen P Highlight H Eraser Shapes L Select S 82 / 137 Add Slide Poll Zoom More" at bounding box center [465, 582] width 819 height 62
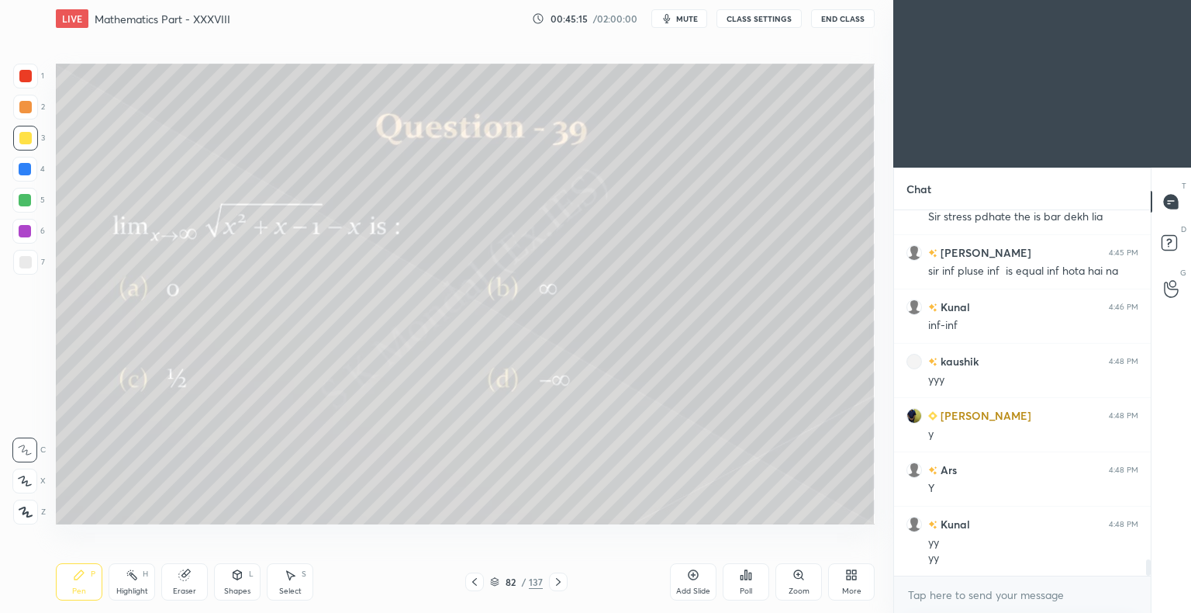
click at [186, 586] on div "Eraser" at bounding box center [184, 581] width 47 height 37
click at [82, 582] on div "Pen P" at bounding box center [79, 581] width 47 height 37
click at [81, 586] on div "Pen P" at bounding box center [79, 581] width 47 height 37
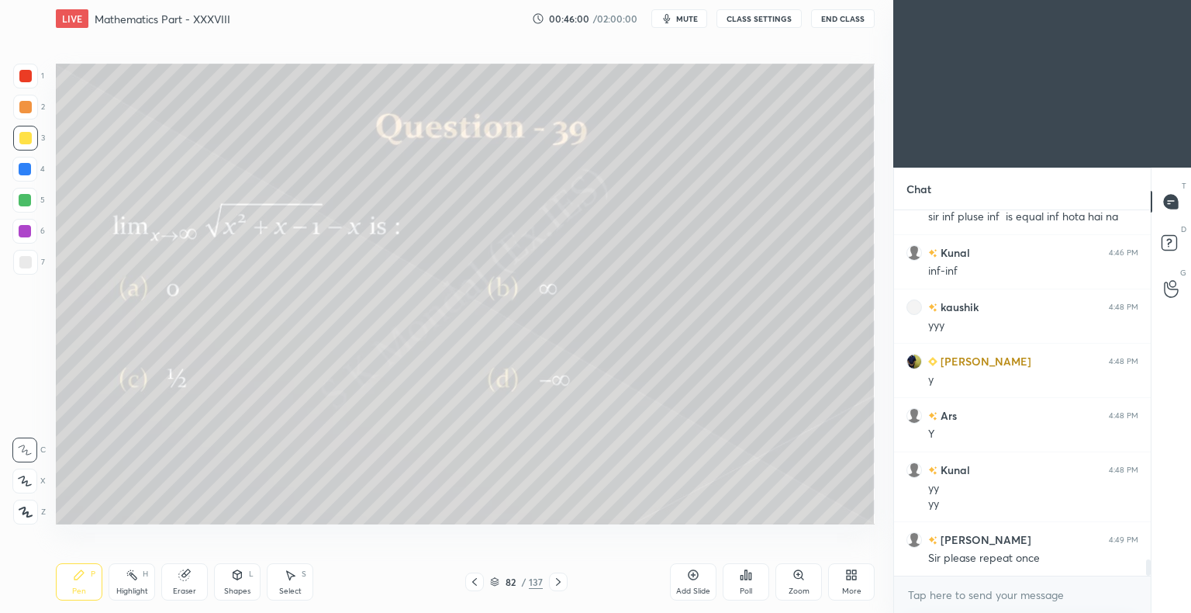
scroll to position [7865, 0]
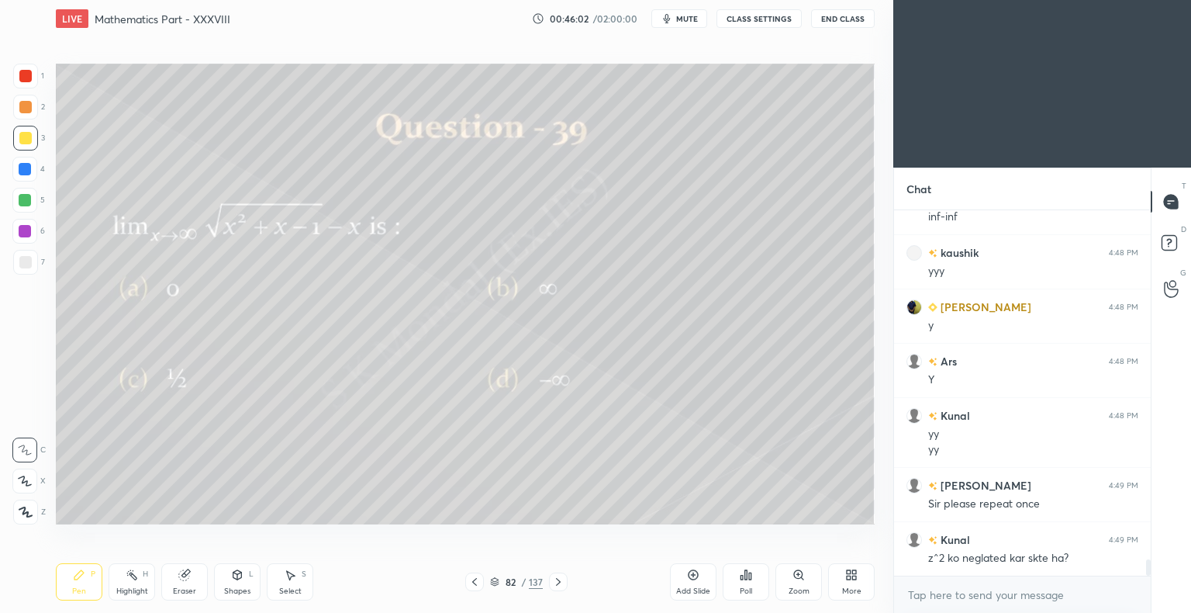
click at [140, 585] on div "Highlight H" at bounding box center [132, 581] width 47 height 37
click at [133, 589] on div "Highlight" at bounding box center [132, 591] width 32 height 8
click at [499, 580] on icon at bounding box center [494, 581] width 9 height 9
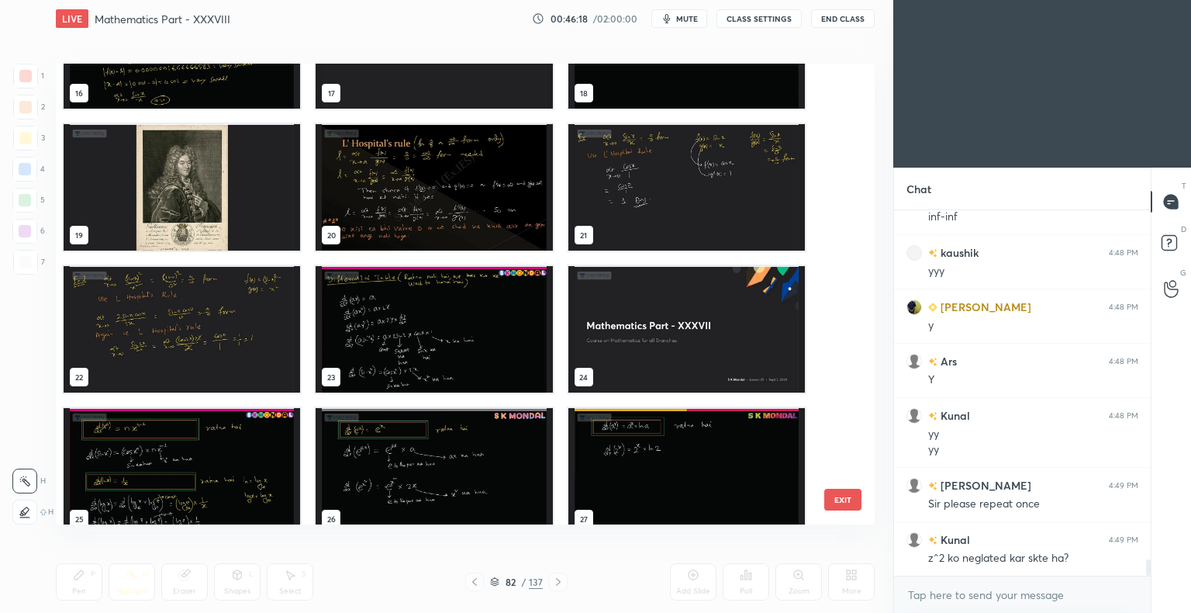
scroll to position [954, 0]
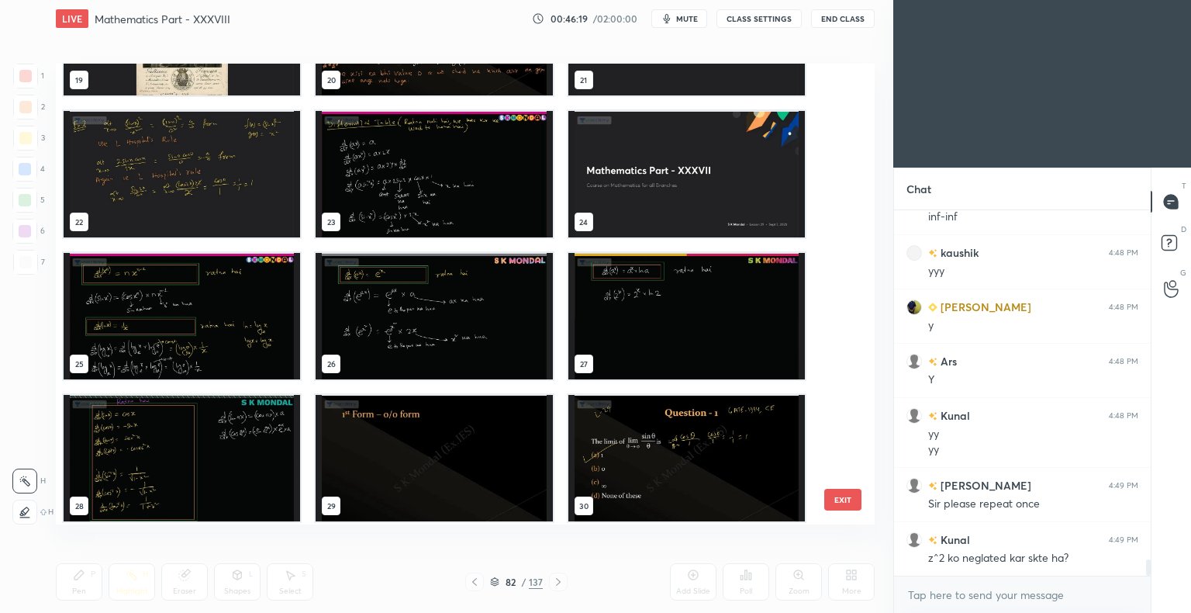
click at [213, 163] on img "grid" at bounding box center [182, 174] width 237 height 126
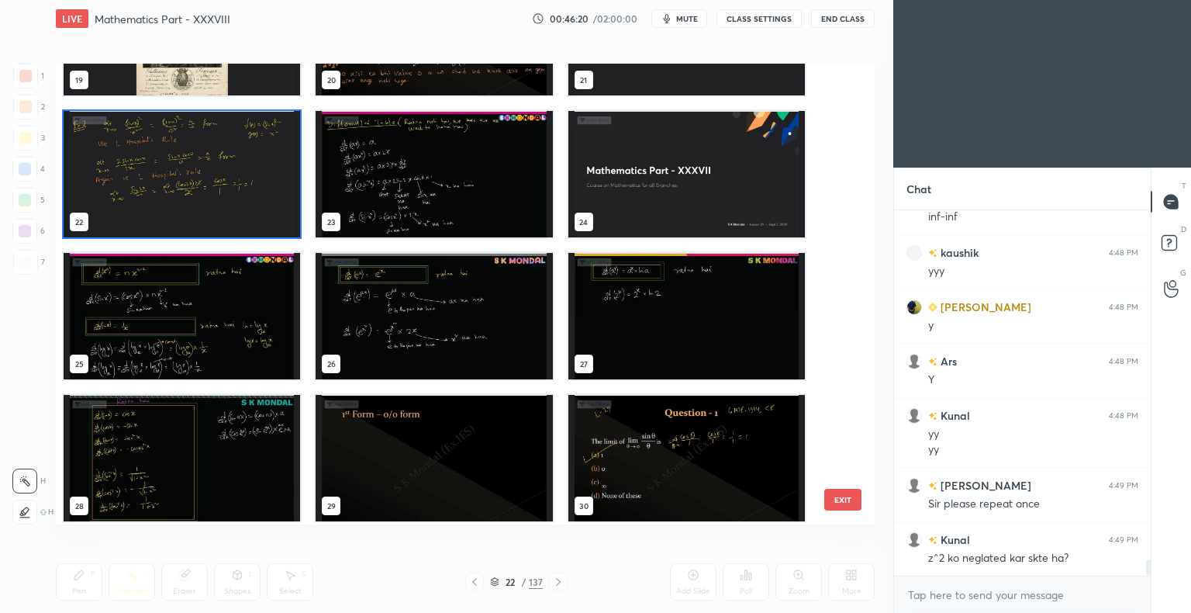
click at [213, 163] on img "grid" at bounding box center [182, 174] width 237 height 126
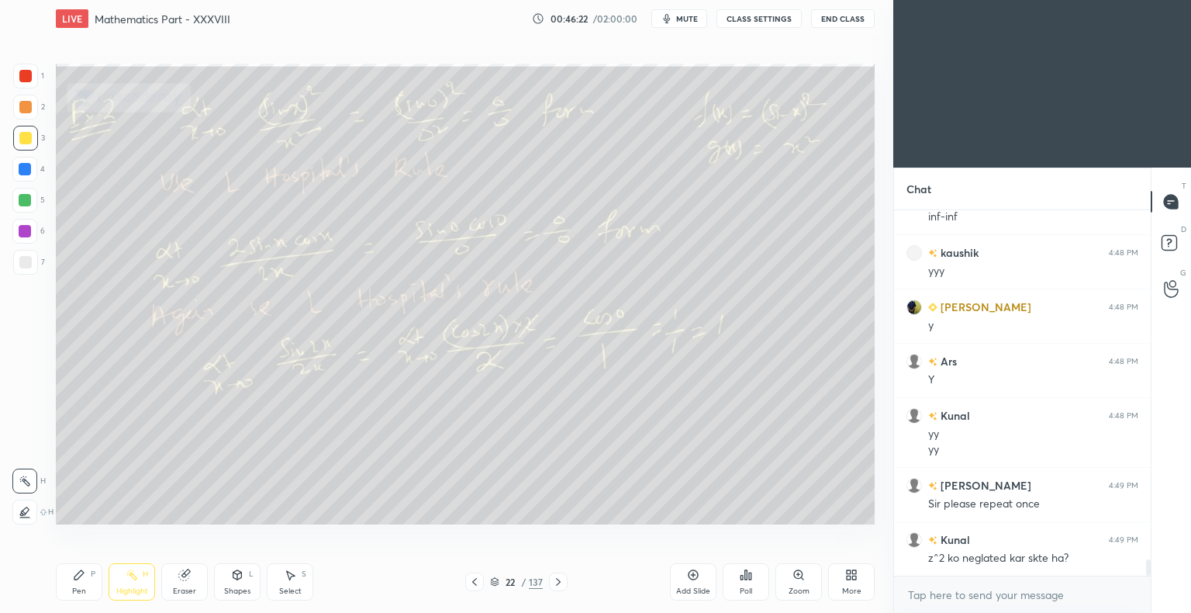
click at [472, 590] on div at bounding box center [474, 581] width 19 height 19
click at [494, 586] on icon at bounding box center [494, 581] width 9 height 9
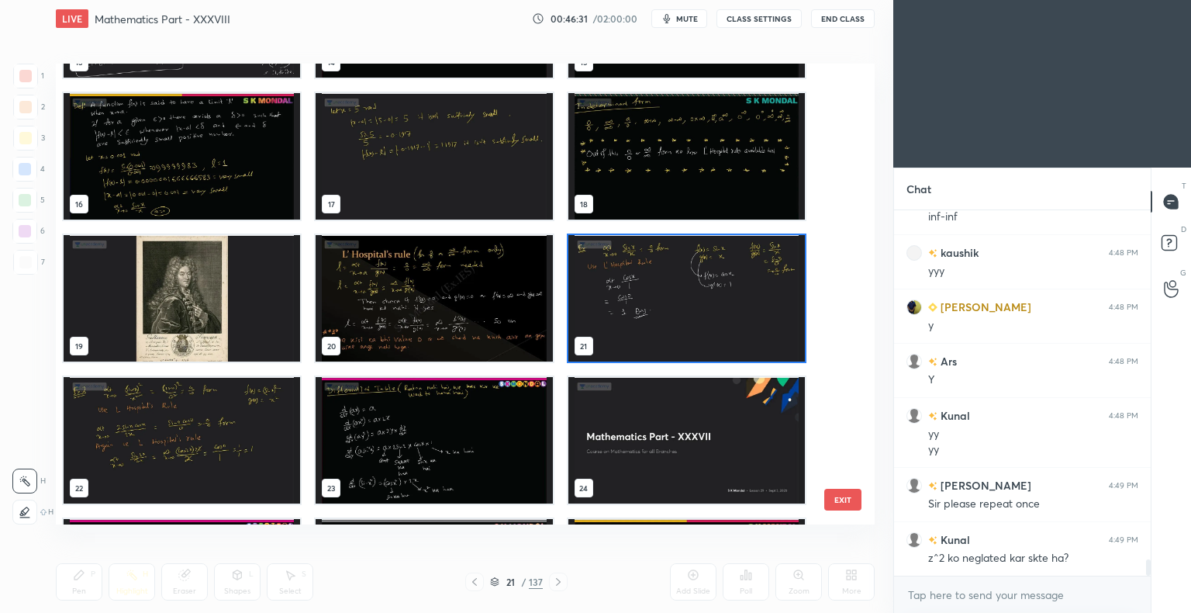
scroll to position [843, 0]
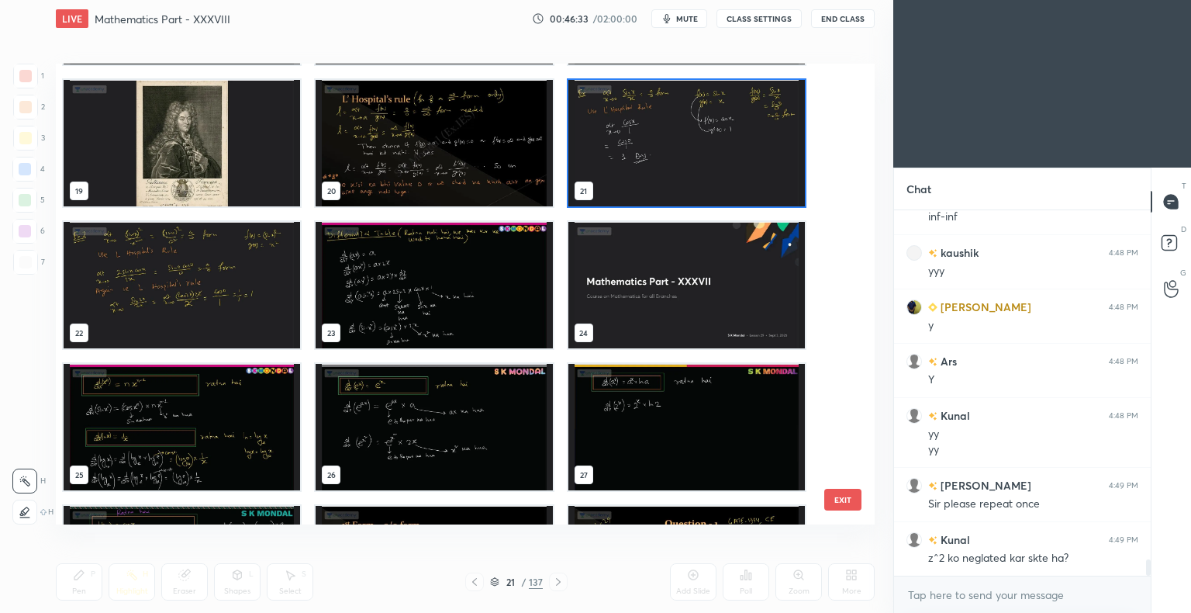
click at [400, 268] on img "grid" at bounding box center [434, 285] width 237 height 126
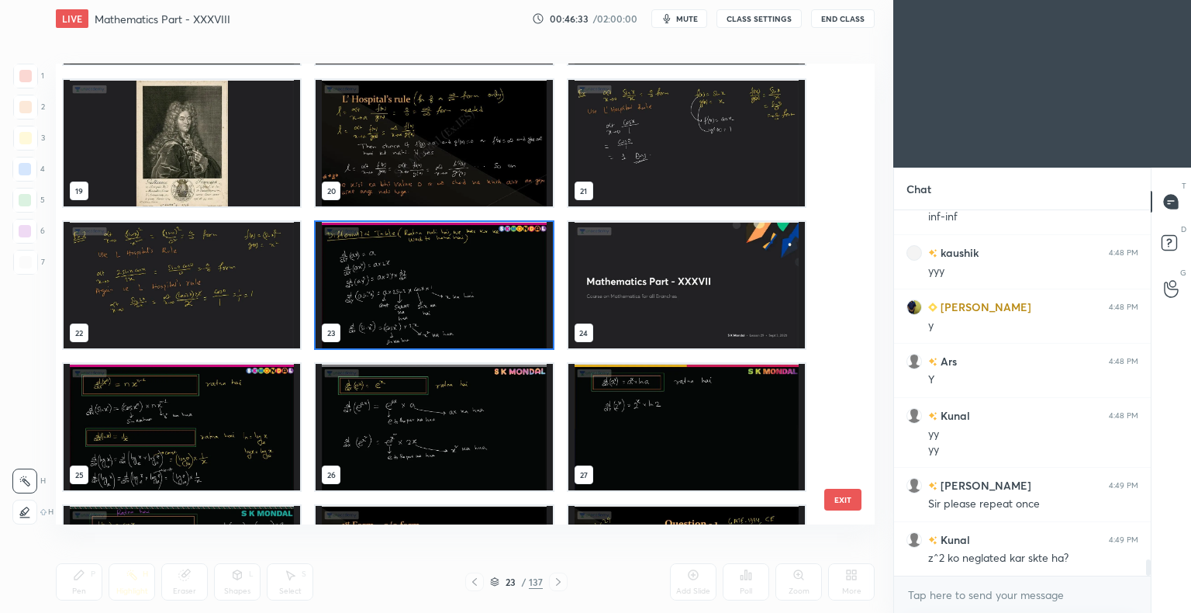
click at [400, 268] on img "grid" at bounding box center [434, 285] width 237 height 126
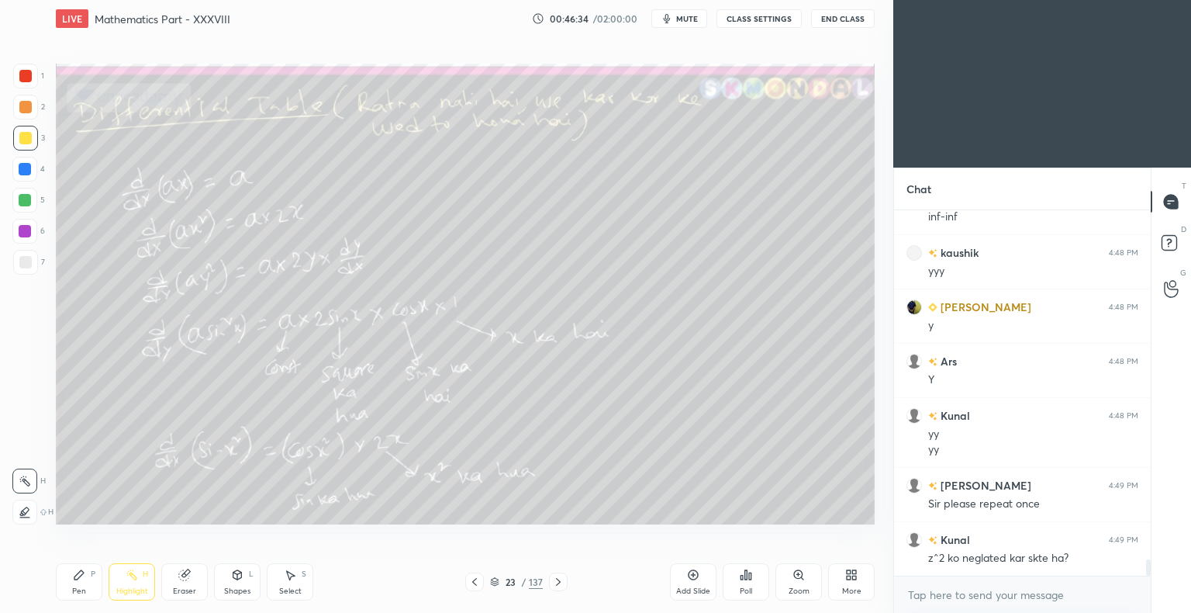
scroll to position [0, 0]
click at [80, 588] on div "Pen" at bounding box center [79, 591] width 14 height 8
click at [81, 586] on div "Pen P" at bounding box center [79, 581] width 47 height 37
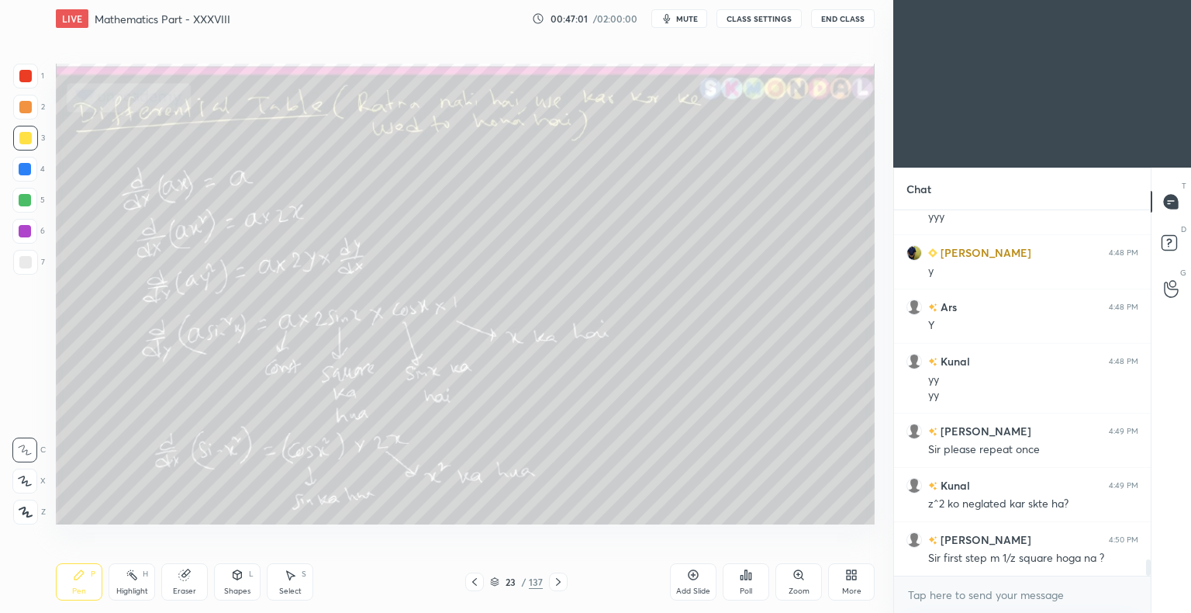
click at [129, 585] on div "Highlight H" at bounding box center [132, 581] width 47 height 37
click at [132, 587] on div "Highlight" at bounding box center [132, 591] width 32 height 8
click at [71, 586] on div "Pen P" at bounding box center [79, 581] width 47 height 37
click at [74, 585] on div "Pen P" at bounding box center [79, 581] width 47 height 37
click at [135, 586] on div "Highlight H" at bounding box center [132, 581] width 47 height 37
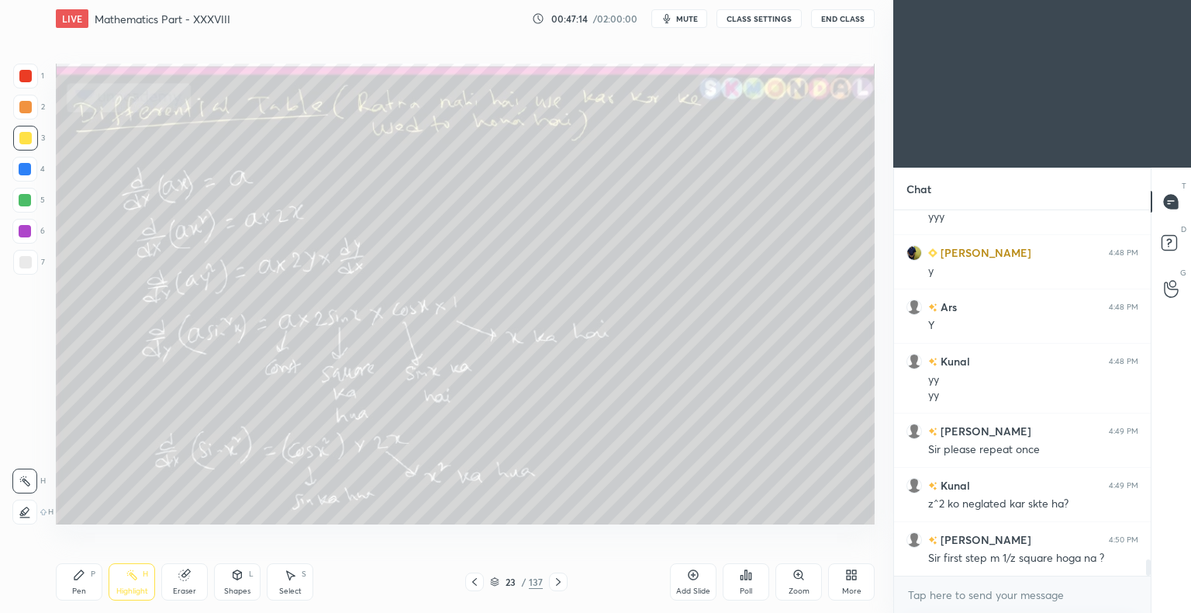
click at [136, 586] on div "Highlight H" at bounding box center [132, 581] width 47 height 37
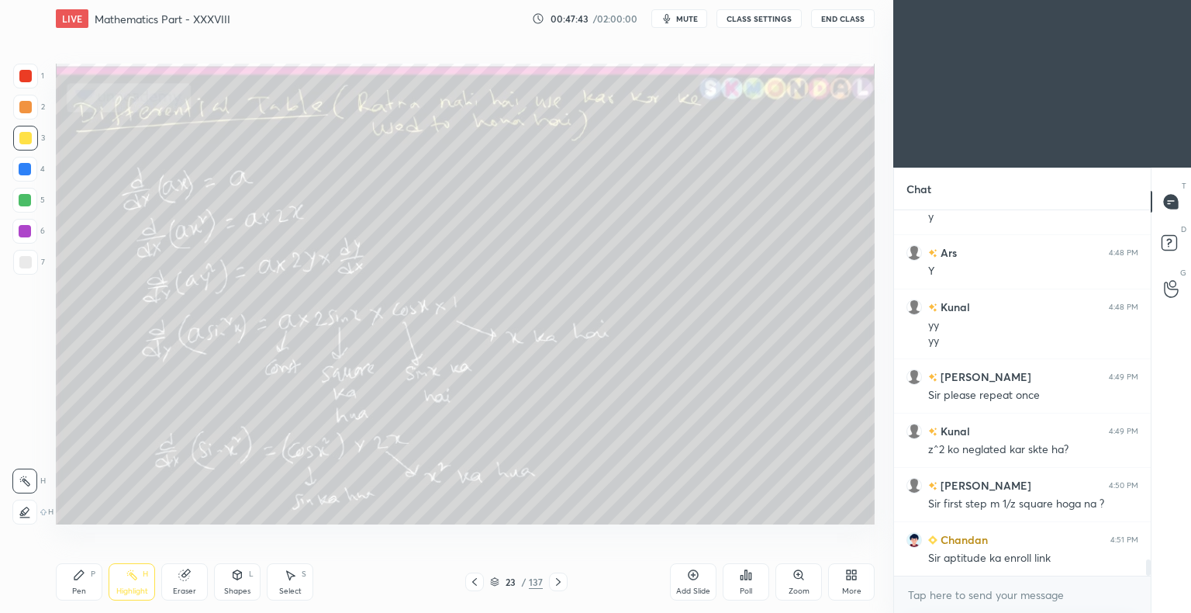
click at [495, 581] on icon at bounding box center [494, 581] width 9 height 9
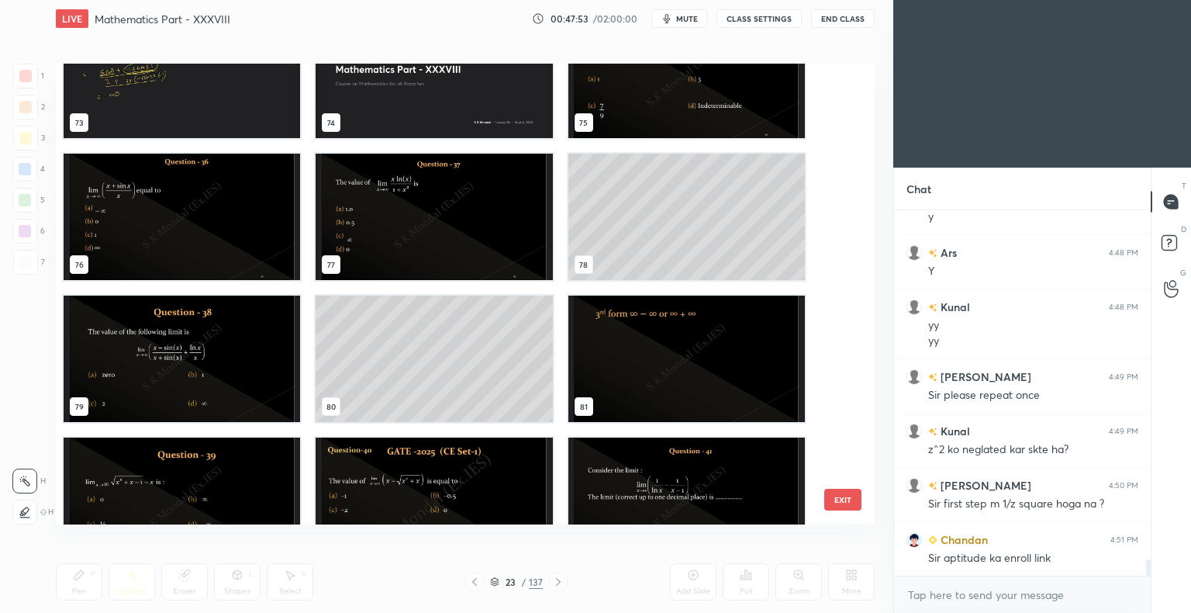
scroll to position [3698, 0]
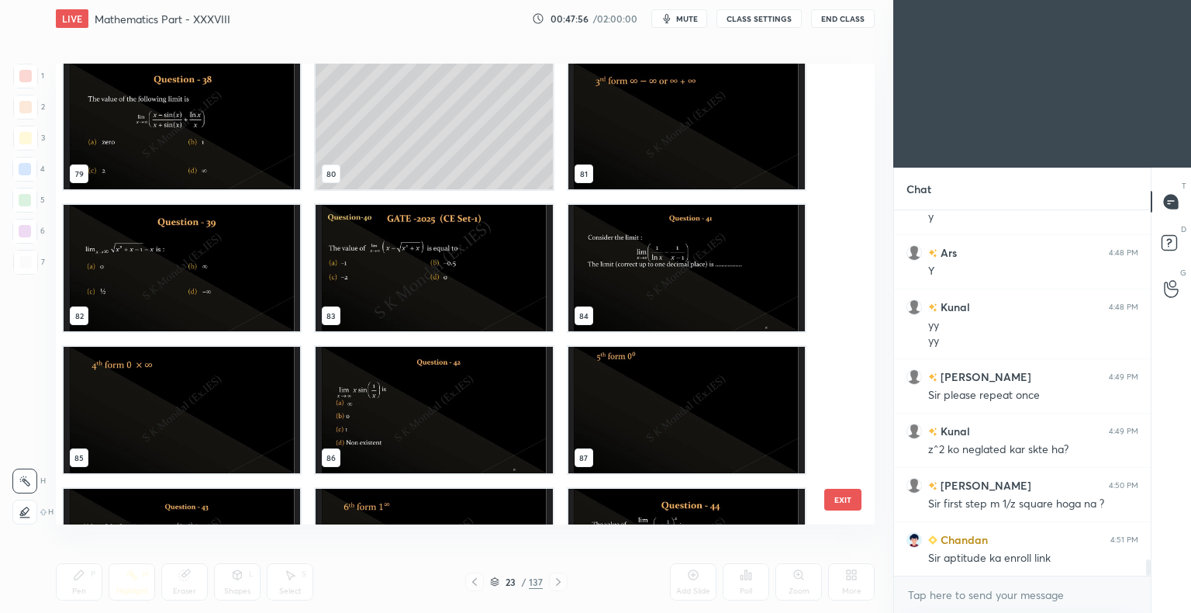
click at [103, 275] on img "grid" at bounding box center [182, 268] width 237 height 126
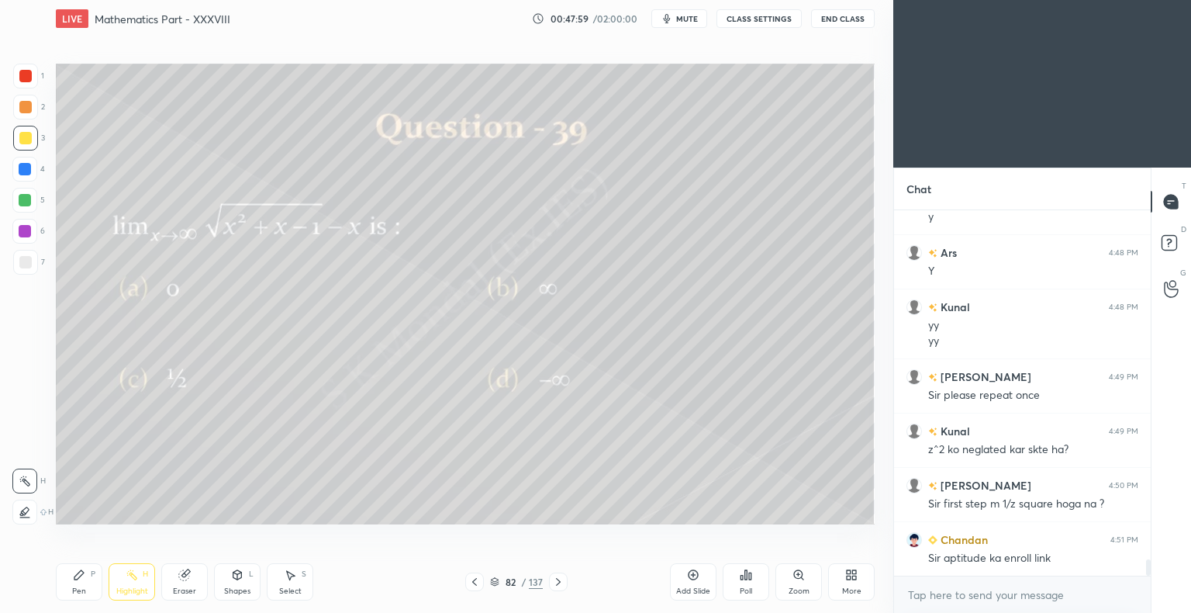
click at [693, 17] on span "mute" at bounding box center [687, 18] width 22 height 11
drag, startPoint x: 693, startPoint y: 12, endPoint x: 682, endPoint y: 36, distance: 26.4
click at [693, 12] on button "unmute" at bounding box center [679, 18] width 56 height 19
click at [140, 581] on div "Highlight H" at bounding box center [132, 581] width 47 height 37
click at [73, 588] on div "Pen" at bounding box center [79, 591] width 14 height 8
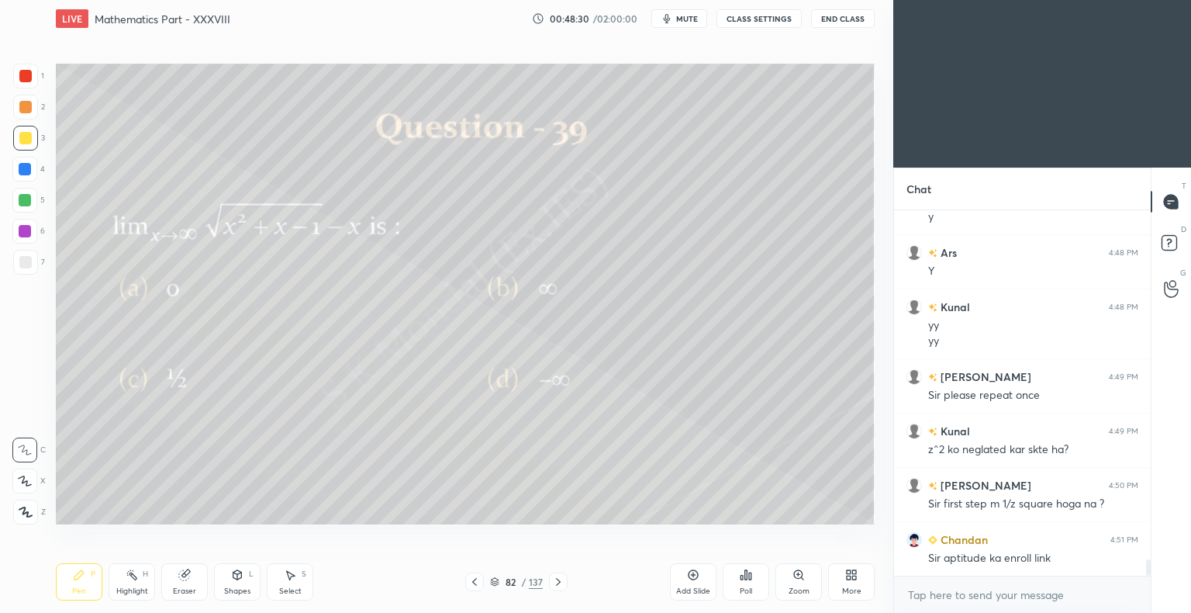
click at [74, 588] on div "Pen" at bounding box center [79, 591] width 14 height 8
click at [559, 579] on icon at bounding box center [558, 581] width 12 height 12
click at [482, 579] on div at bounding box center [474, 581] width 19 height 19
click at [689, 579] on icon at bounding box center [693, 574] width 12 height 12
click at [475, 584] on icon at bounding box center [474, 581] width 12 height 12
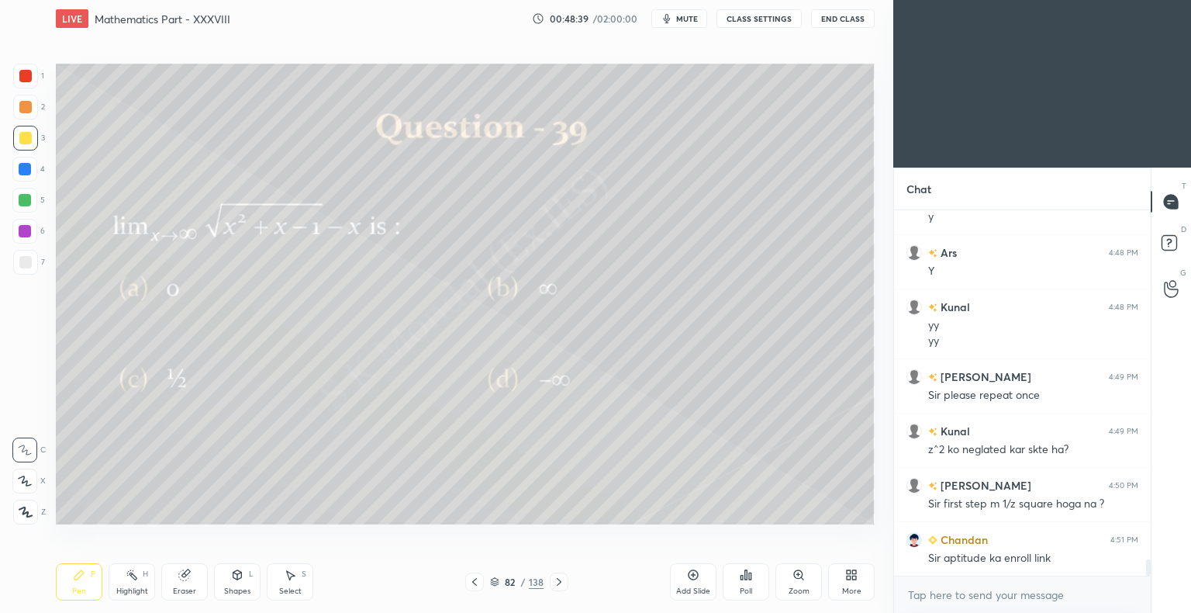
scroll to position [8042, 0]
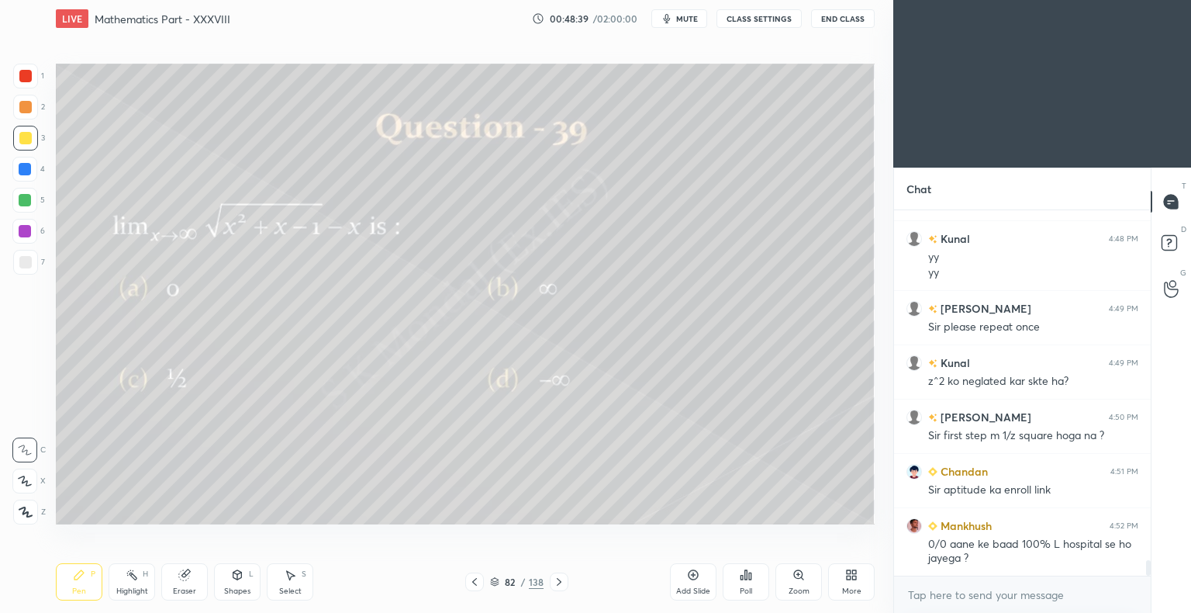
click at [558, 582] on icon at bounding box center [559, 581] width 12 height 12
click at [180, 582] on div "Eraser" at bounding box center [184, 581] width 47 height 37
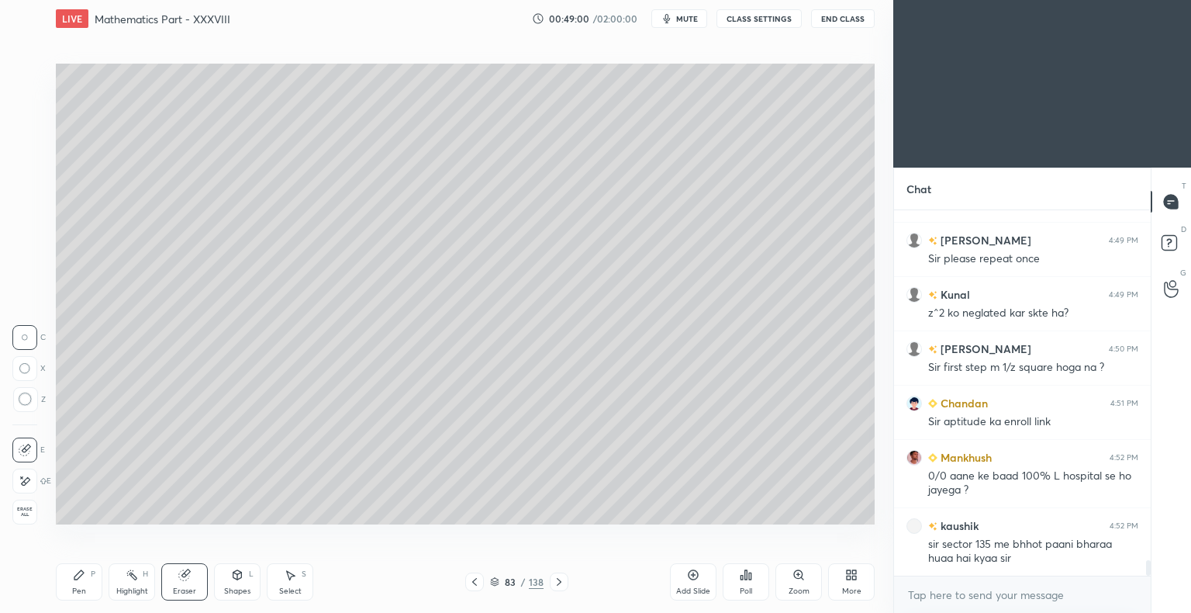
click at [73, 579] on icon at bounding box center [79, 574] width 12 height 12
click at [74, 588] on div "Pen" at bounding box center [79, 591] width 14 height 8
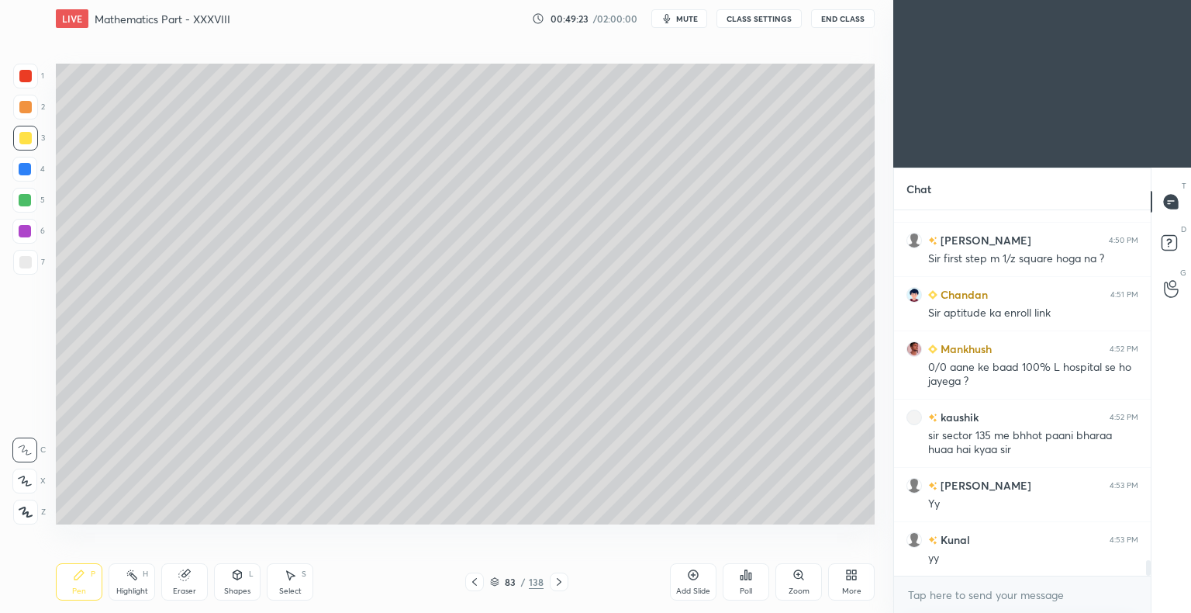
scroll to position [8273, 0]
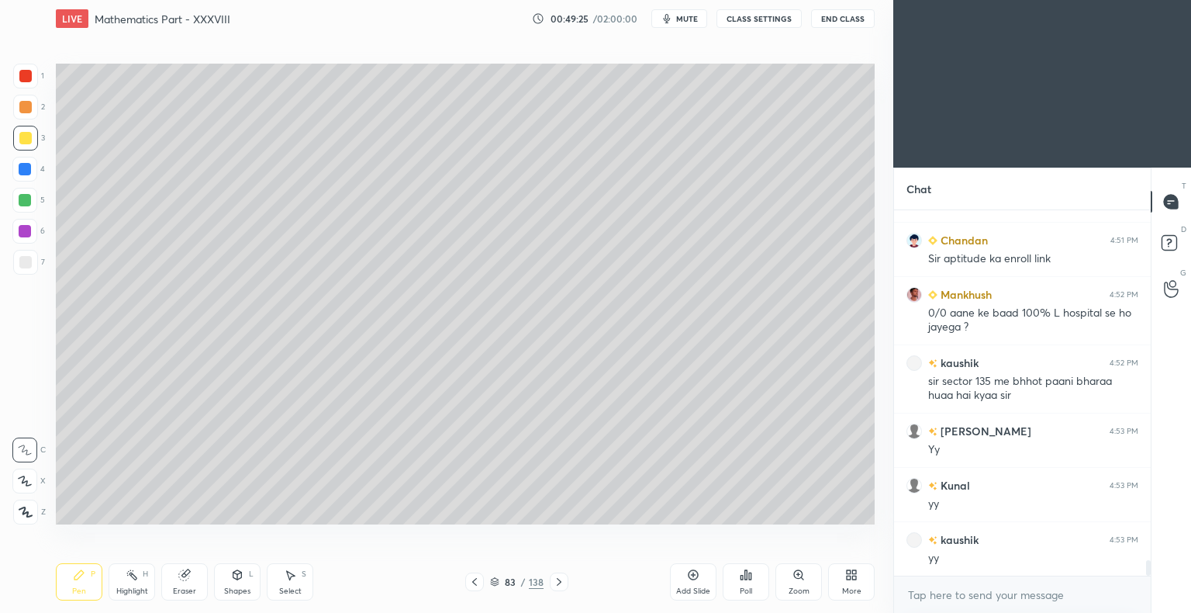
click at [497, 582] on icon at bounding box center [494, 581] width 9 height 9
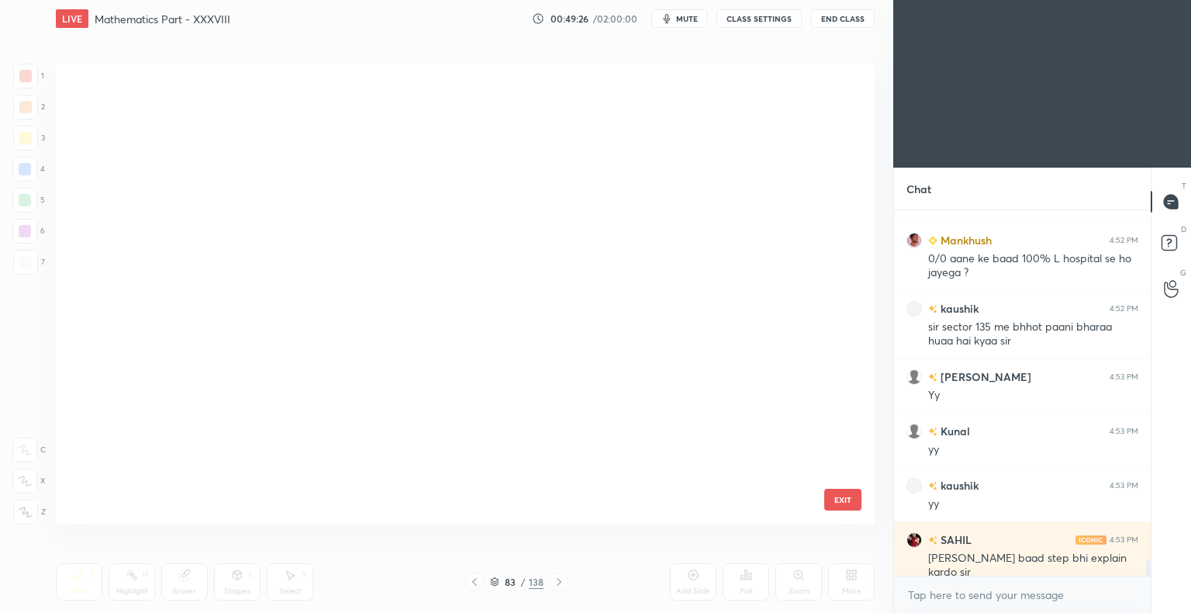
scroll to position [456, 811]
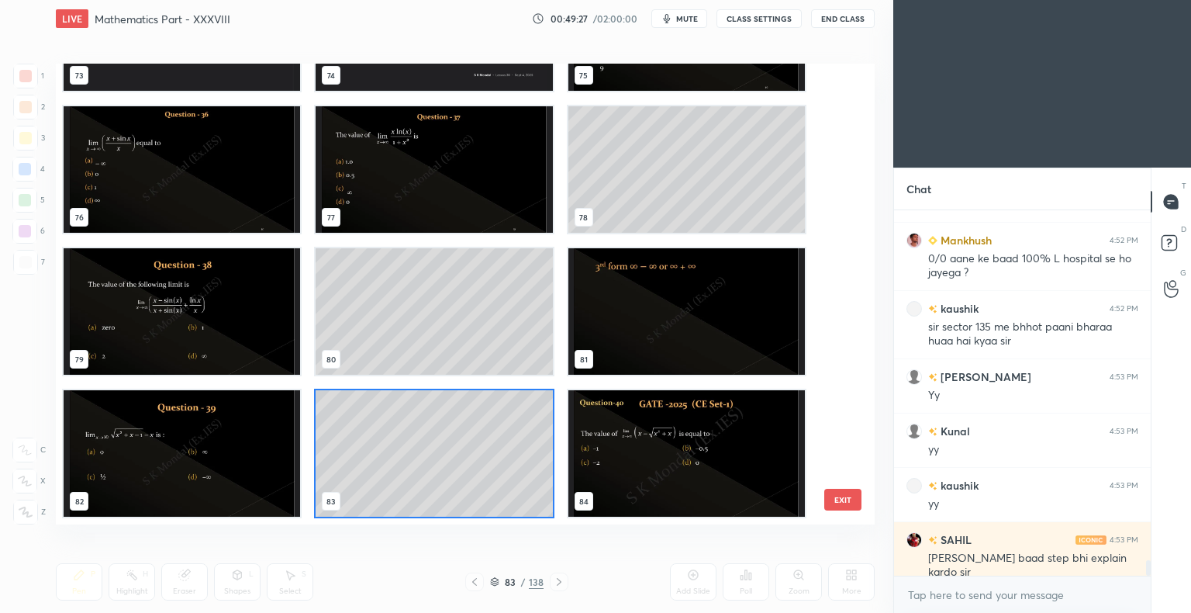
click at [633, 325] on img "grid" at bounding box center [686, 311] width 237 height 126
click at [634, 325] on img "grid" at bounding box center [686, 311] width 237 height 126
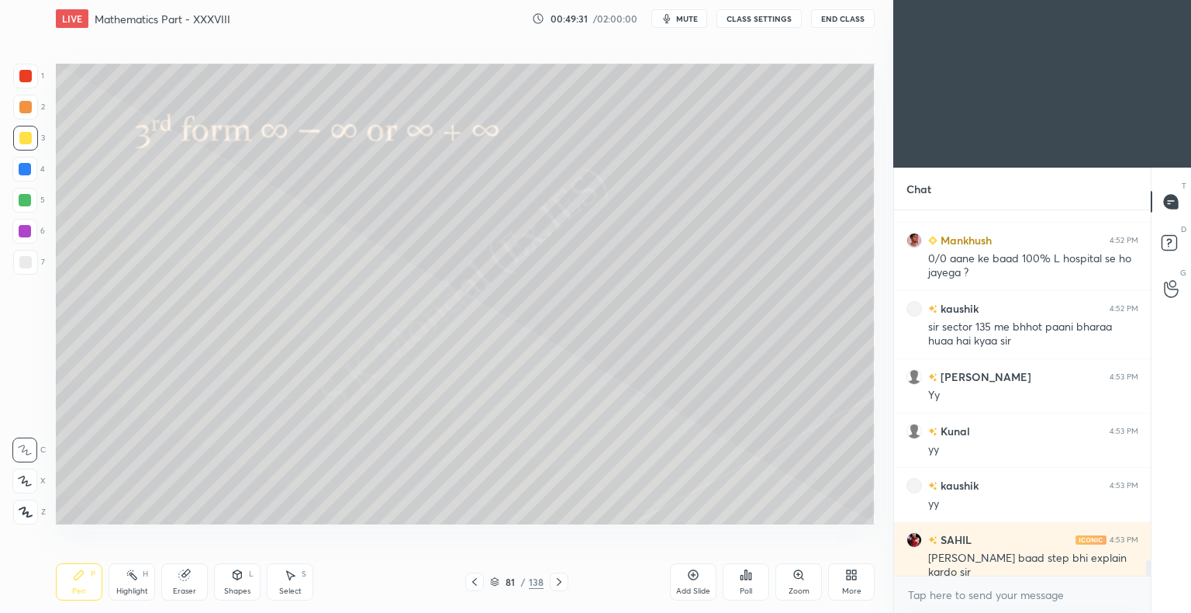
scroll to position [8365, 0]
click at [555, 582] on icon at bounding box center [559, 581] width 12 height 12
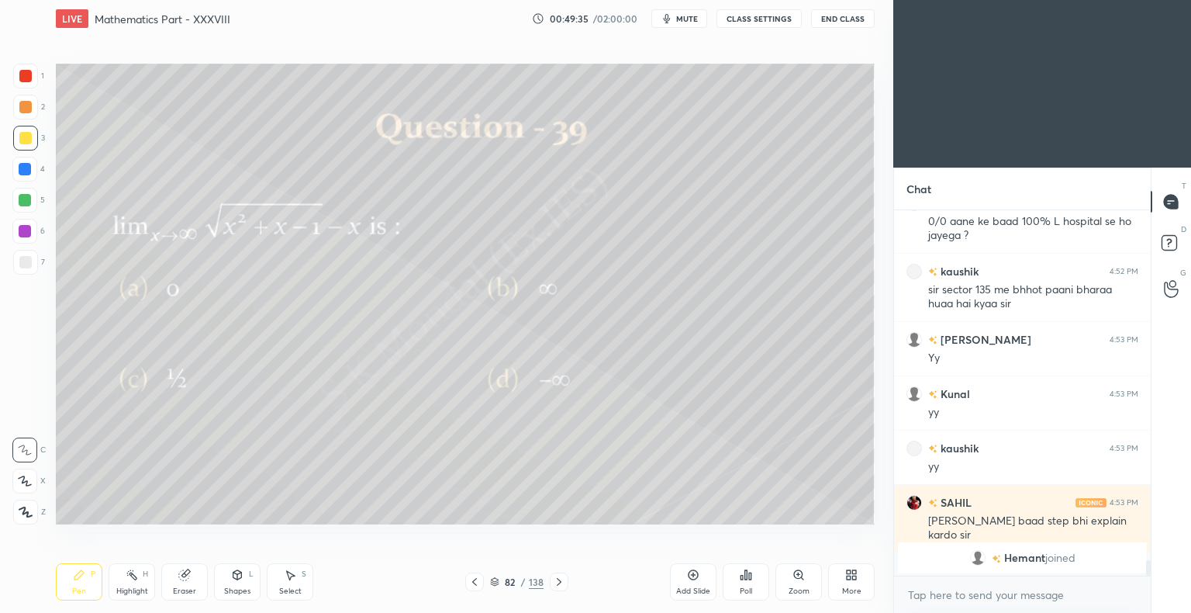
click at [128, 592] on div "Highlight" at bounding box center [132, 591] width 32 height 8
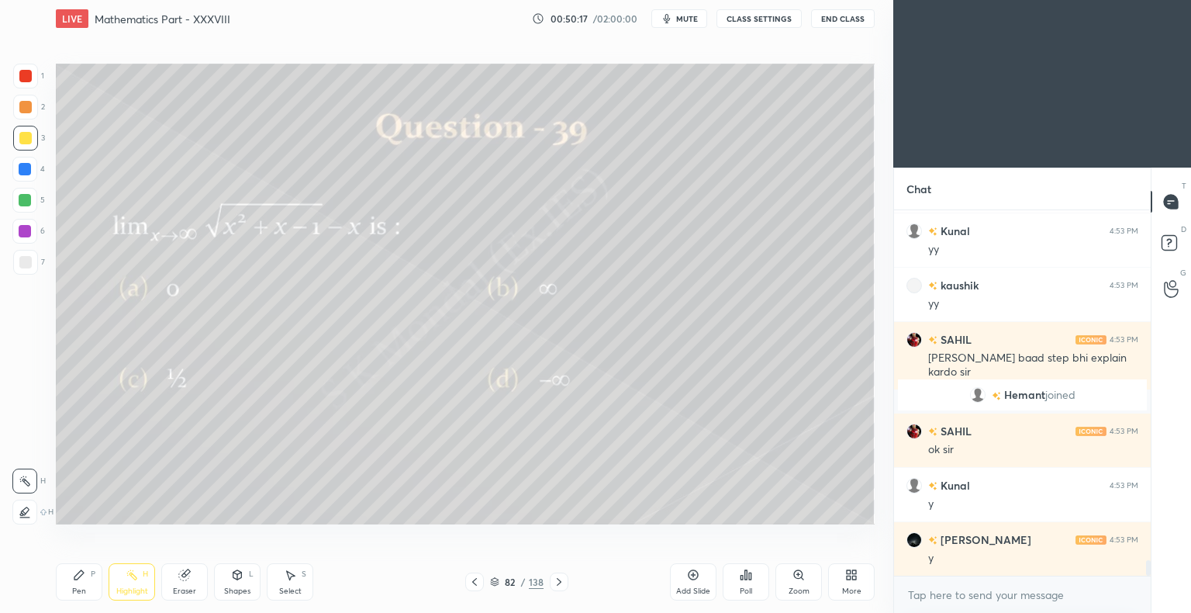
scroll to position [8121, 0]
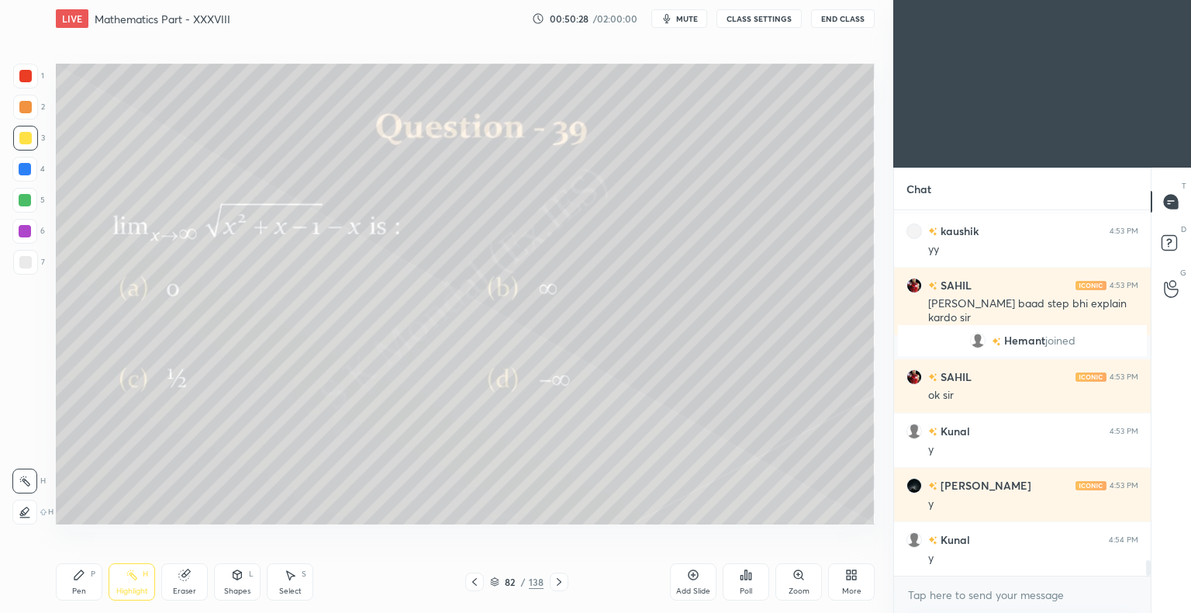
click at [564, 583] on icon at bounding box center [559, 581] width 12 height 12
click at [565, 577] on icon at bounding box center [559, 581] width 12 height 12
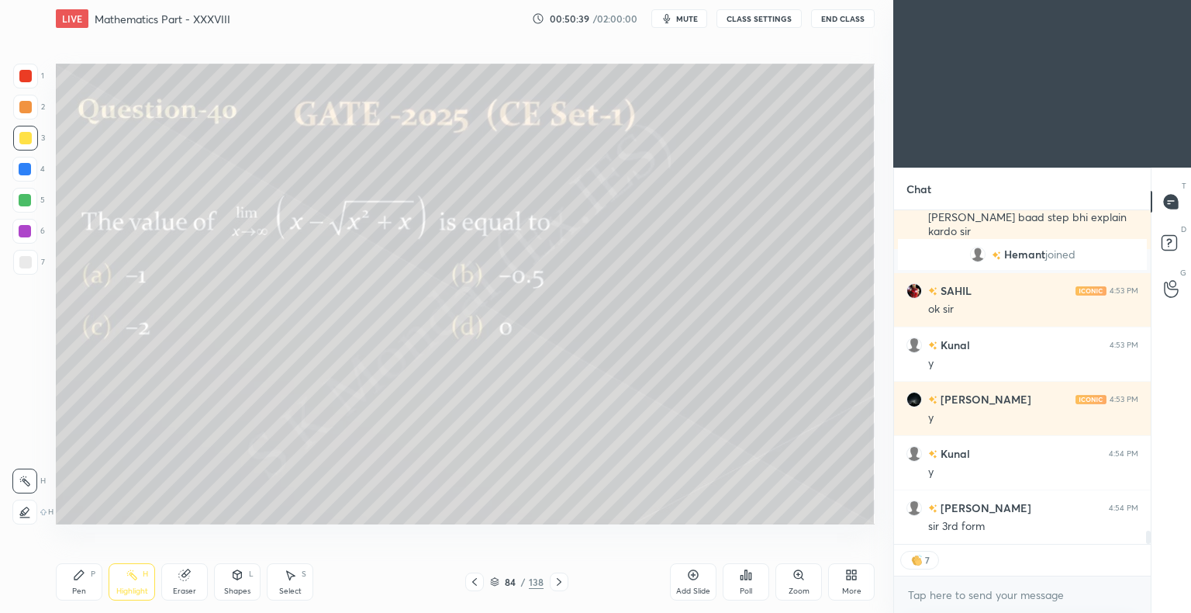
scroll to position [8223, 0]
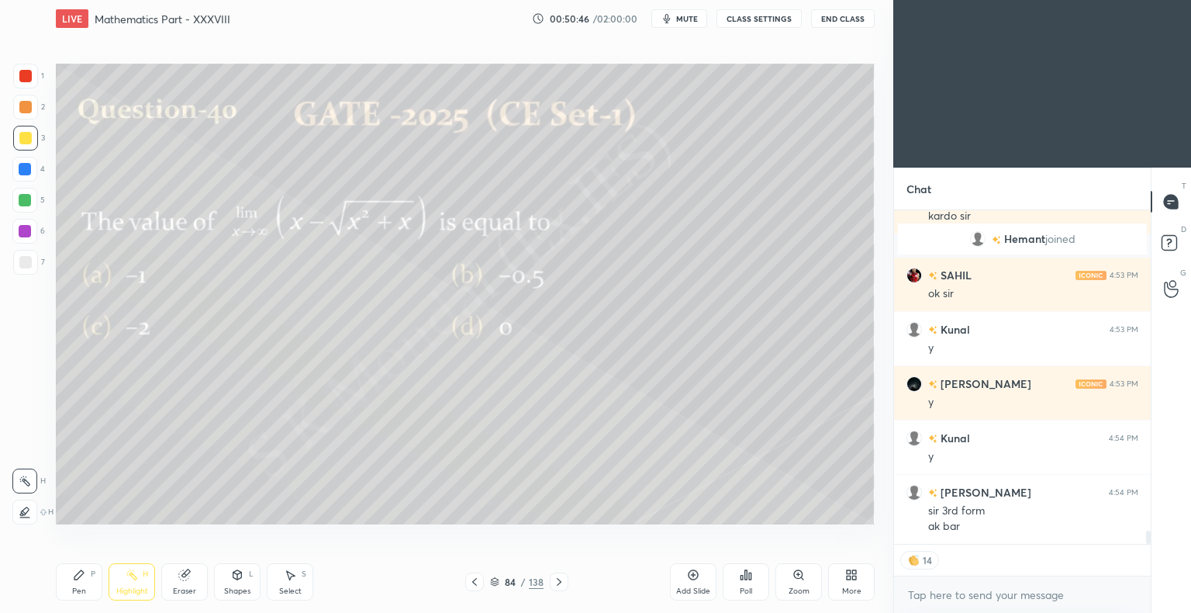
click at [689, 17] on span "mute" at bounding box center [687, 18] width 22 height 11
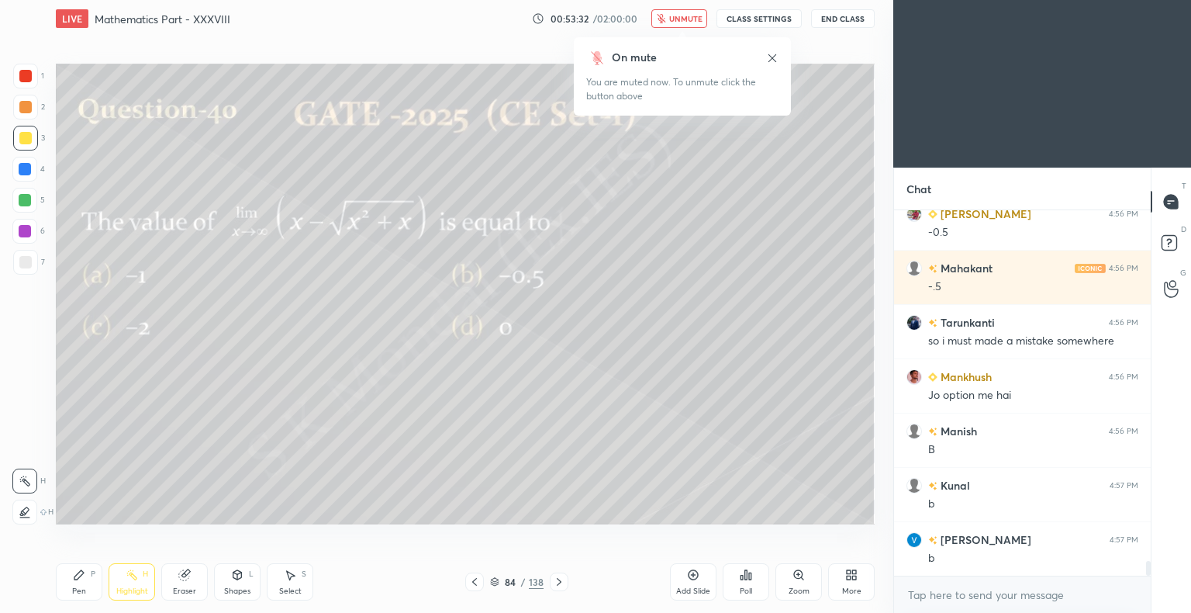
scroll to position [8802, 0]
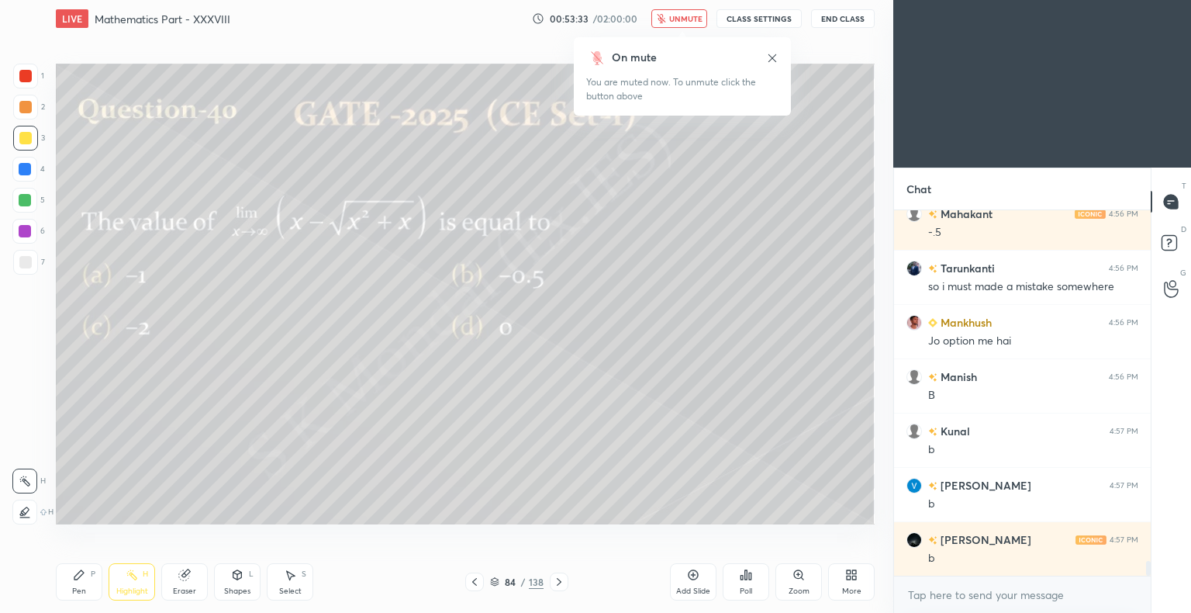
click at [688, 16] on span "unmute" at bounding box center [685, 18] width 33 height 11
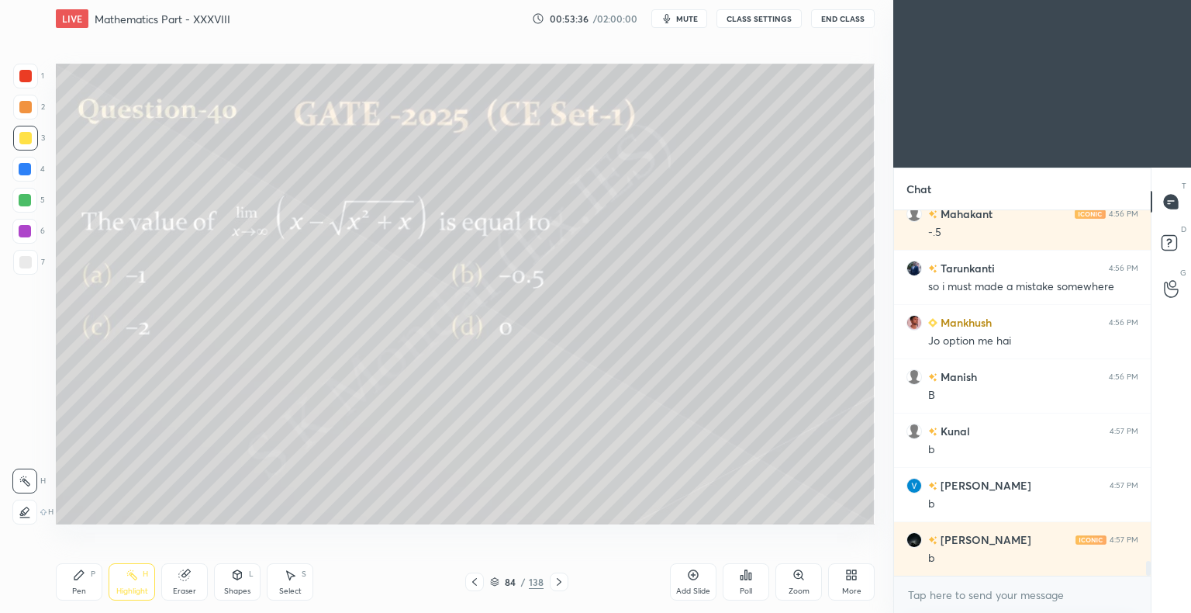
scroll to position [8857, 0]
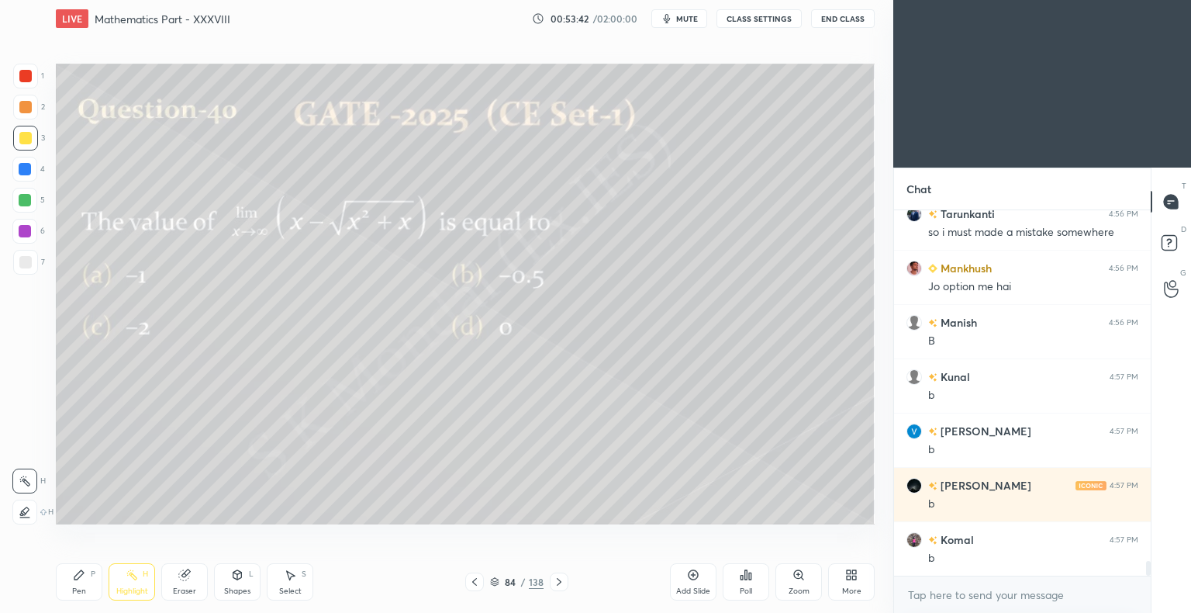
click at [76, 588] on div "Pen" at bounding box center [79, 591] width 14 height 8
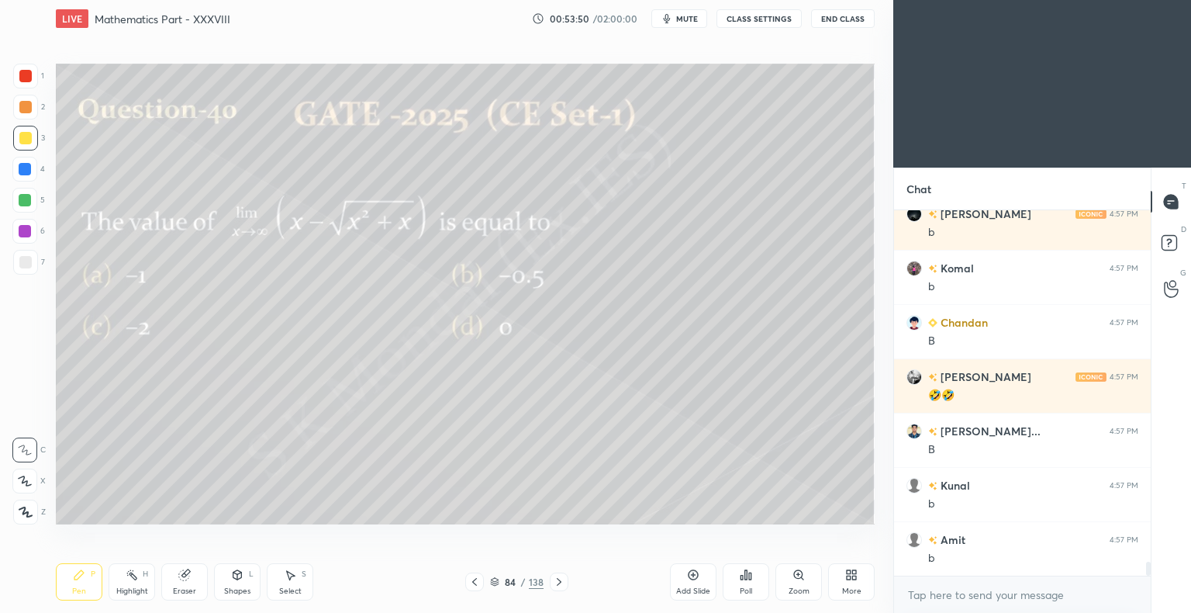
scroll to position [9182, 0]
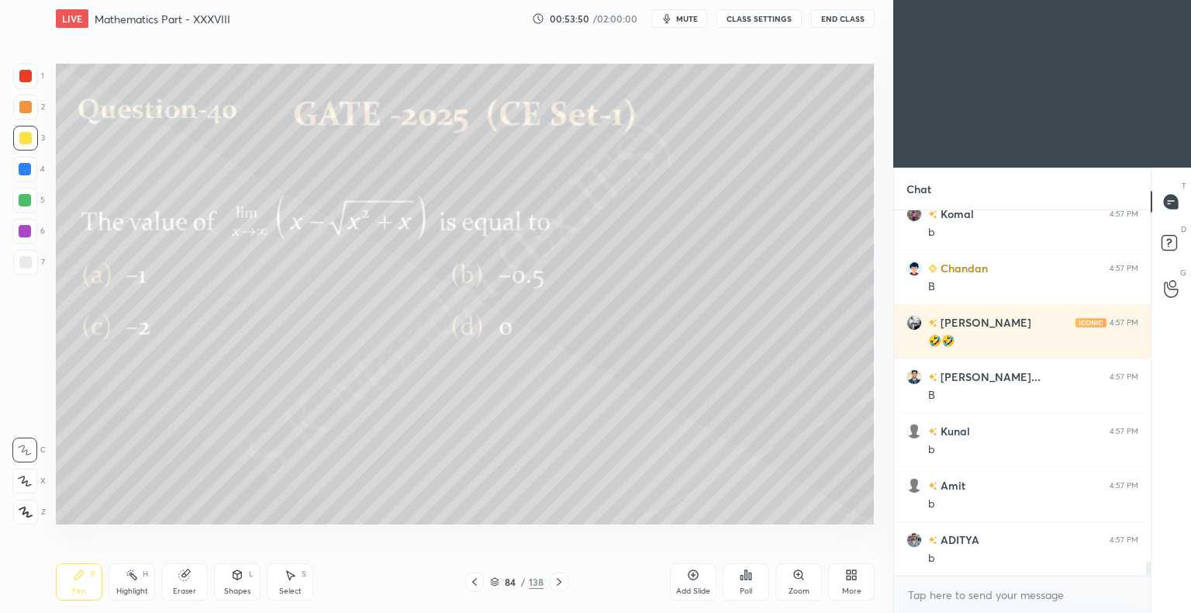
click at [758, 584] on div "Poll" at bounding box center [746, 581] width 47 height 37
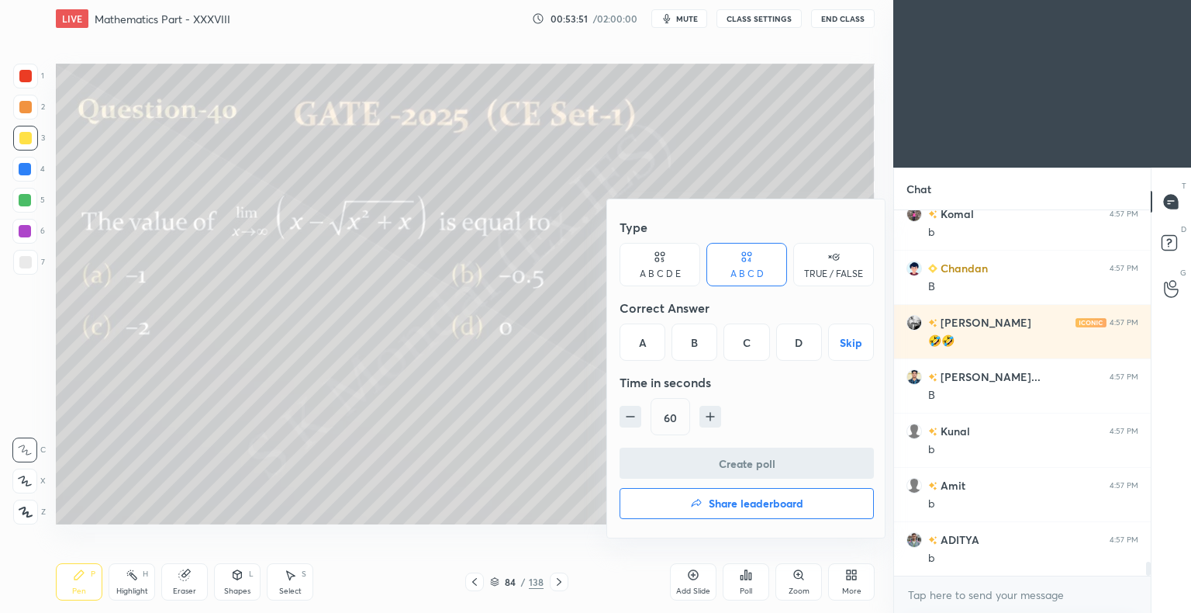
scroll to position [9237, 0]
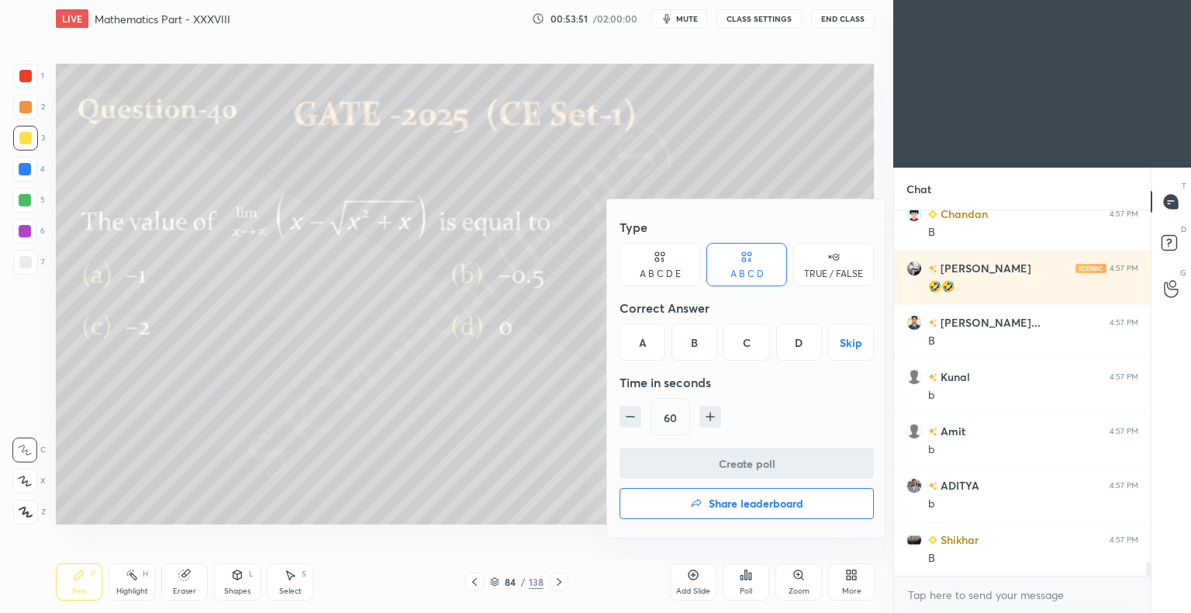
click at [701, 343] on div "B" at bounding box center [695, 341] width 46 height 37
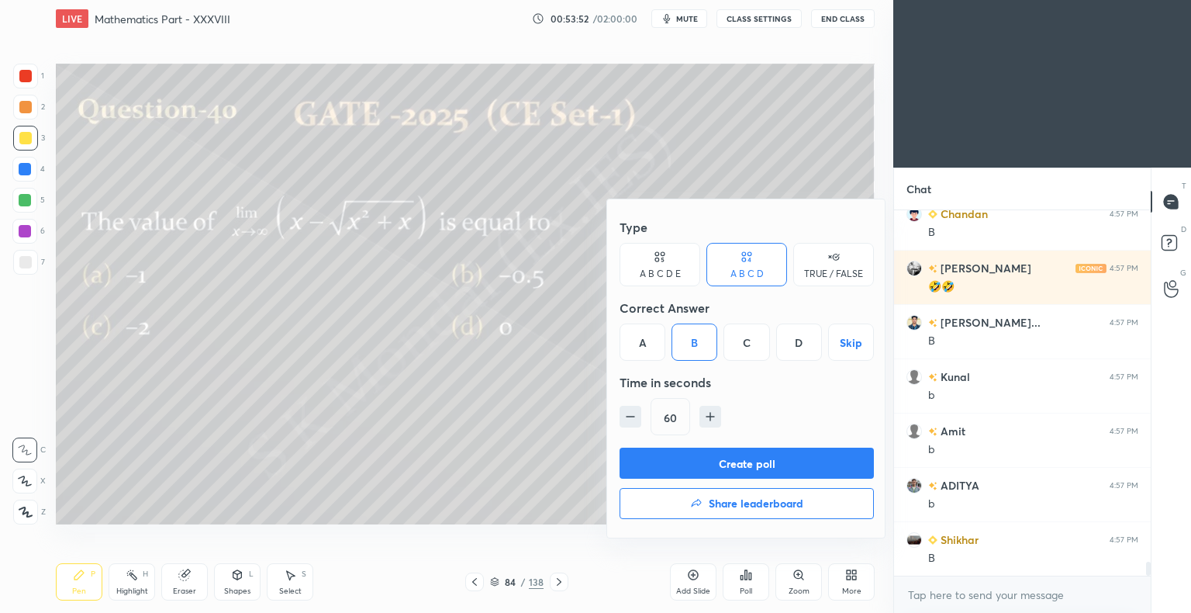
click at [737, 459] on button "Create poll" at bounding box center [747, 462] width 254 height 31
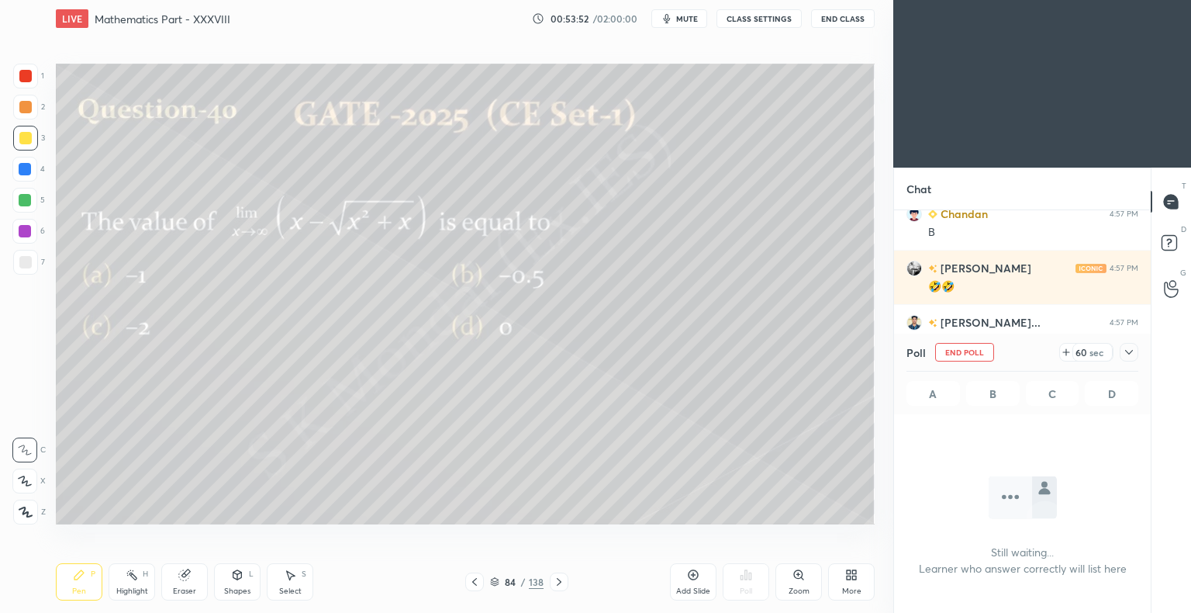
scroll to position [317, 252]
click at [81, 588] on div "Pen" at bounding box center [79, 591] width 14 height 8
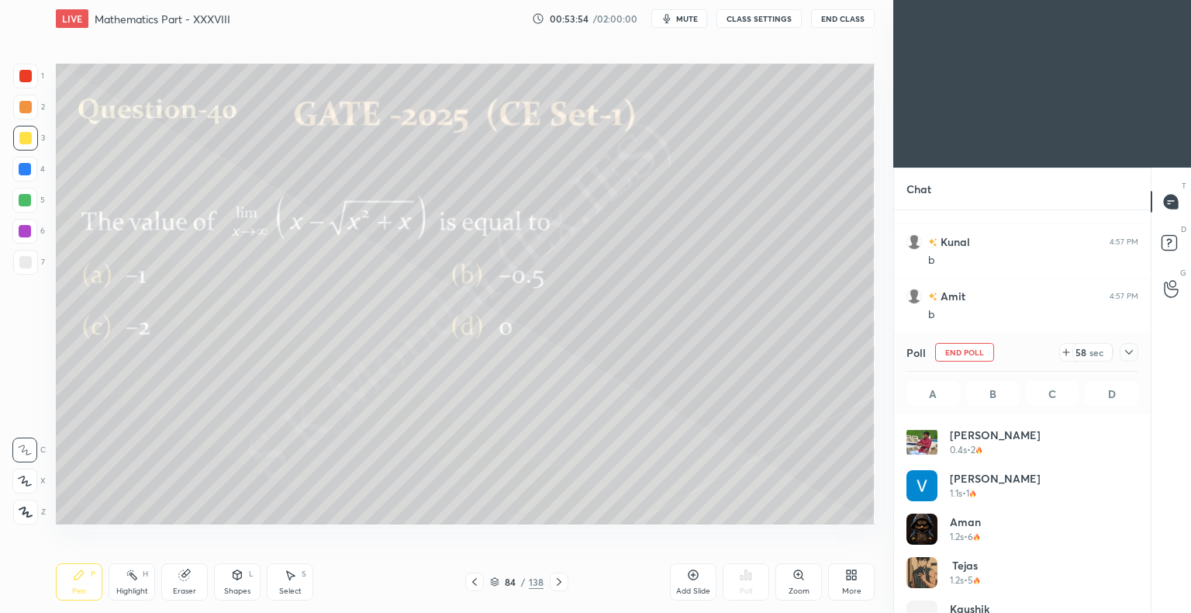
scroll to position [181, 227]
click at [689, 16] on span "mute" at bounding box center [687, 18] width 22 height 11
click at [689, 15] on span "unmute" at bounding box center [685, 18] width 33 height 11
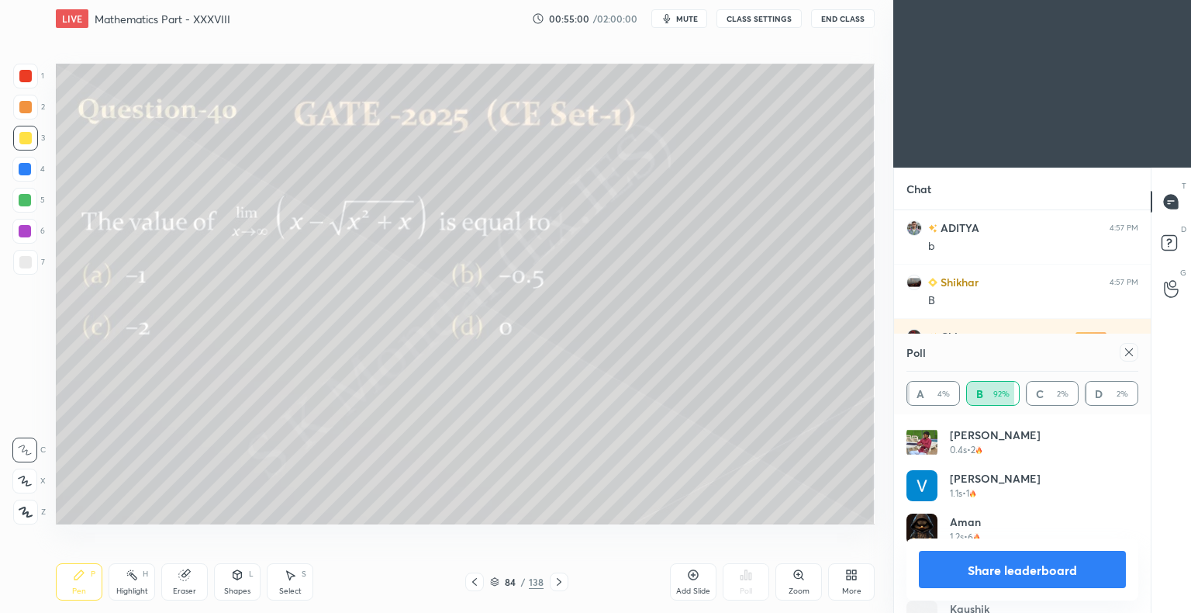
click at [689, 15] on span "mute" at bounding box center [687, 18] width 22 height 11
click at [689, 15] on span "unmute" at bounding box center [685, 18] width 33 height 11
click at [180, 585] on div "Eraser" at bounding box center [184, 581] width 47 height 37
click at [69, 591] on div "Pen P" at bounding box center [79, 581] width 47 height 37
click at [73, 593] on div "Pen" at bounding box center [79, 591] width 14 height 8
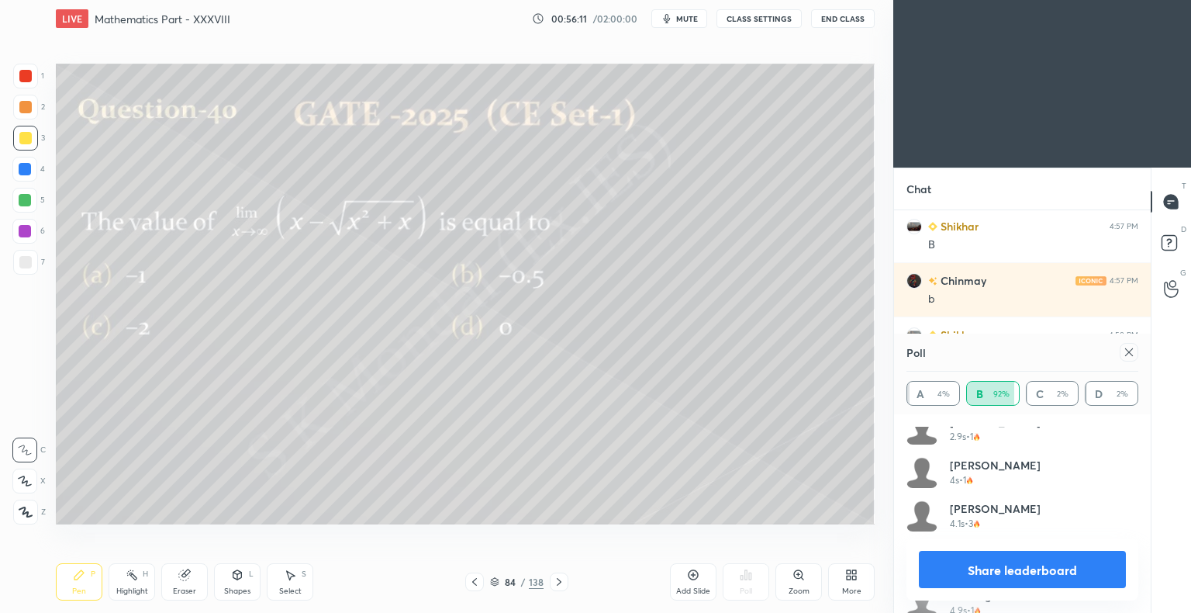
scroll to position [1318, 0]
click at [1024, 568] on button "Share leaderboard" at bounding box center [1022, 569] width 207 height 37
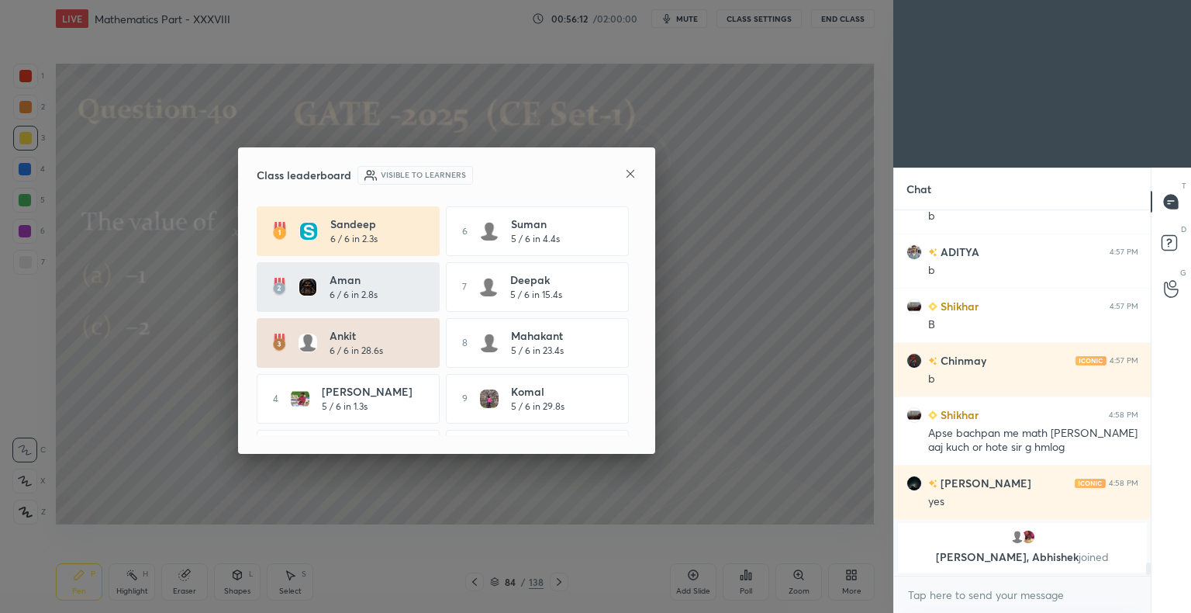
scroll to position [361, 252]
click at [631, 174] on icon at bounding box center [631, 174] width 8 height 8
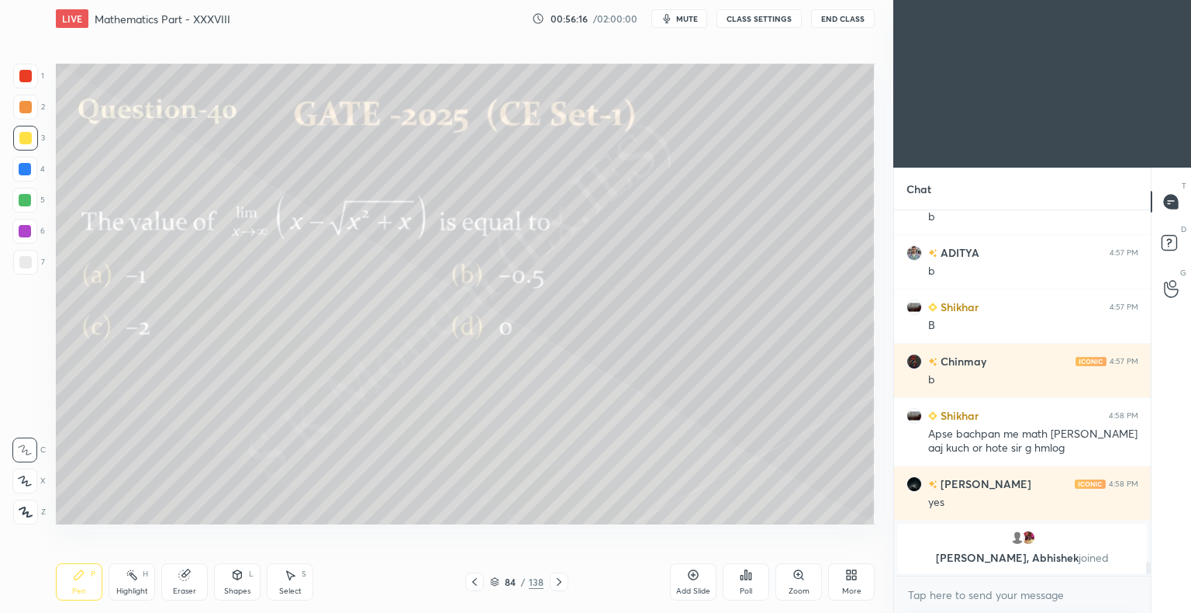
click at [472, 583] on icon at bounding box center [474, 581] width 12 height 12
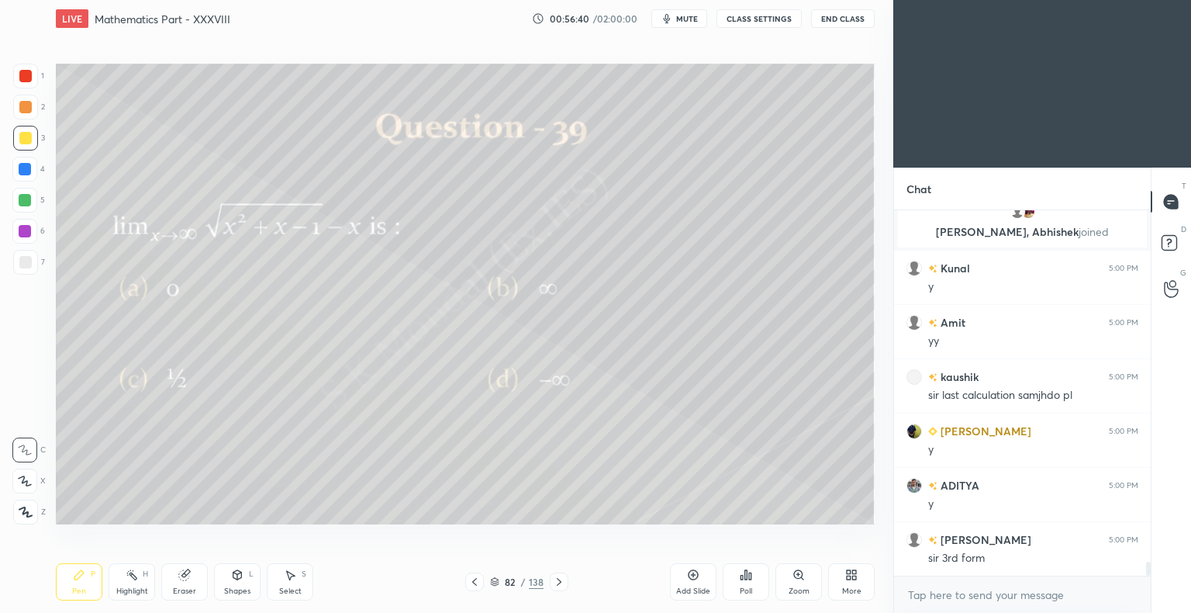
scroll to position [9342, 0]
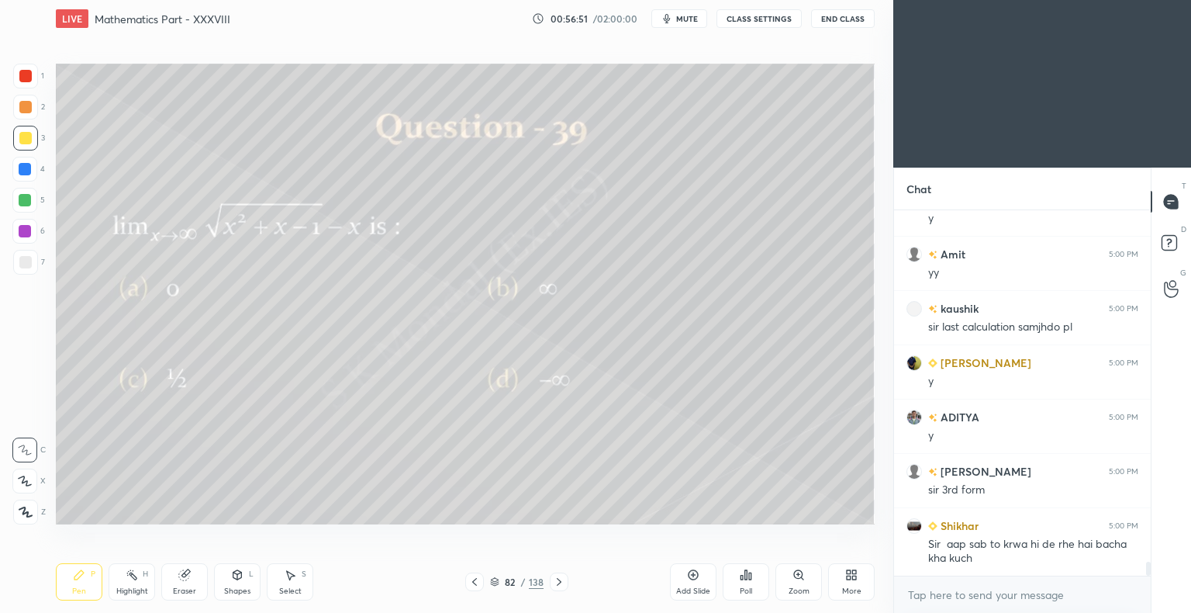
click at [561, 585] on icon at bounding box center [559, 581] width 12 height 12
click at [25, 145] on div at bounding box center [25, 138] width 25 height 25
click at [468, 582] on icon at bounding box center [474, 581] width 12 height 12
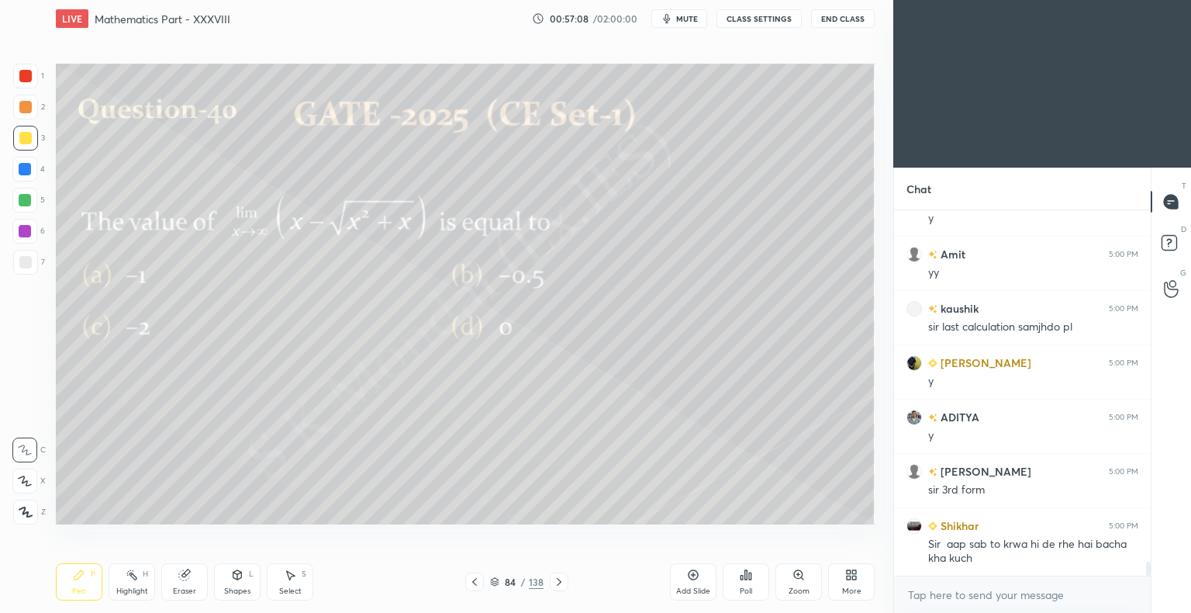
click at [475, 580] on icon at bounding box center [474, 582] width 5 height 8
click at [475, 579] on icon at bounding box center [474, 582] width 5 height 8
click at [468, 582] on icon at bounding box center [474, 581] width 12 height 12
click at [558, 585] on icon at bounding box center [559, 581] width 12 height 12
click at [559, 582] on icon at bounding box center [559, 581] width 12 height 12
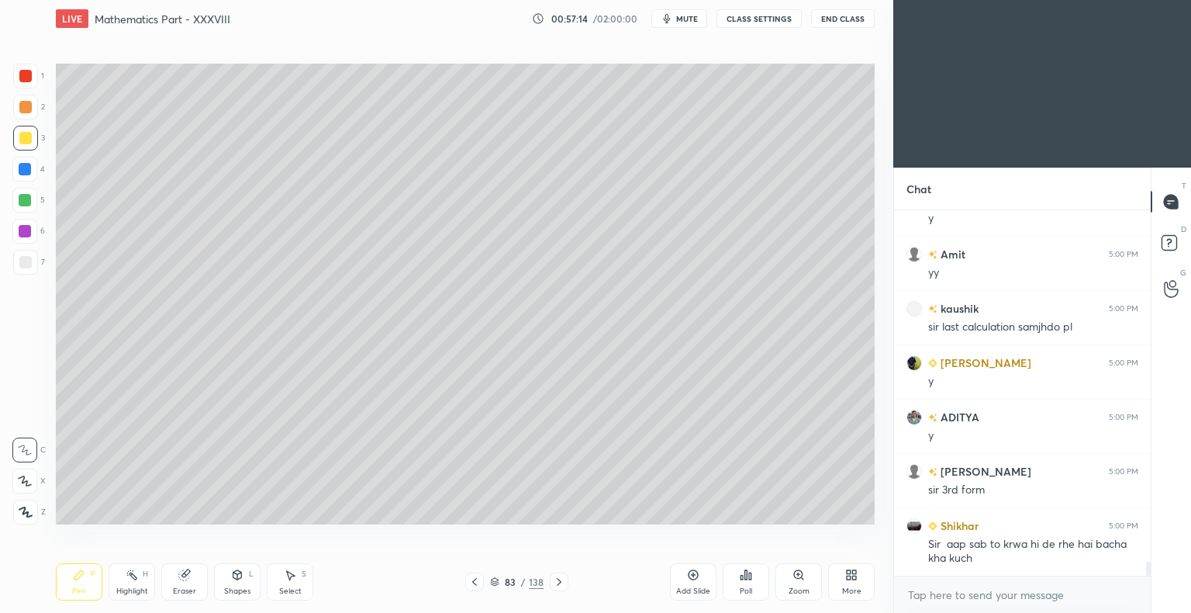
click at [560, 582] on icon at bounding box center [559, 582] width 5 height 8
click at [559, 584] on icon at bounding box center [559, 581] width 12 height 12
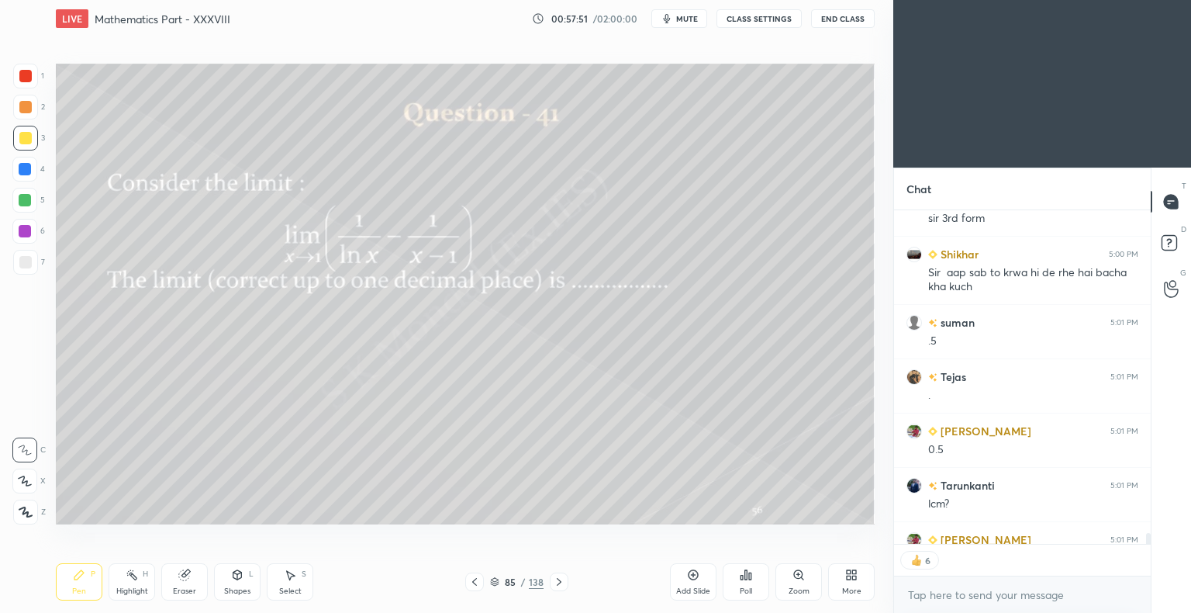
scroll to position [9700, 0]
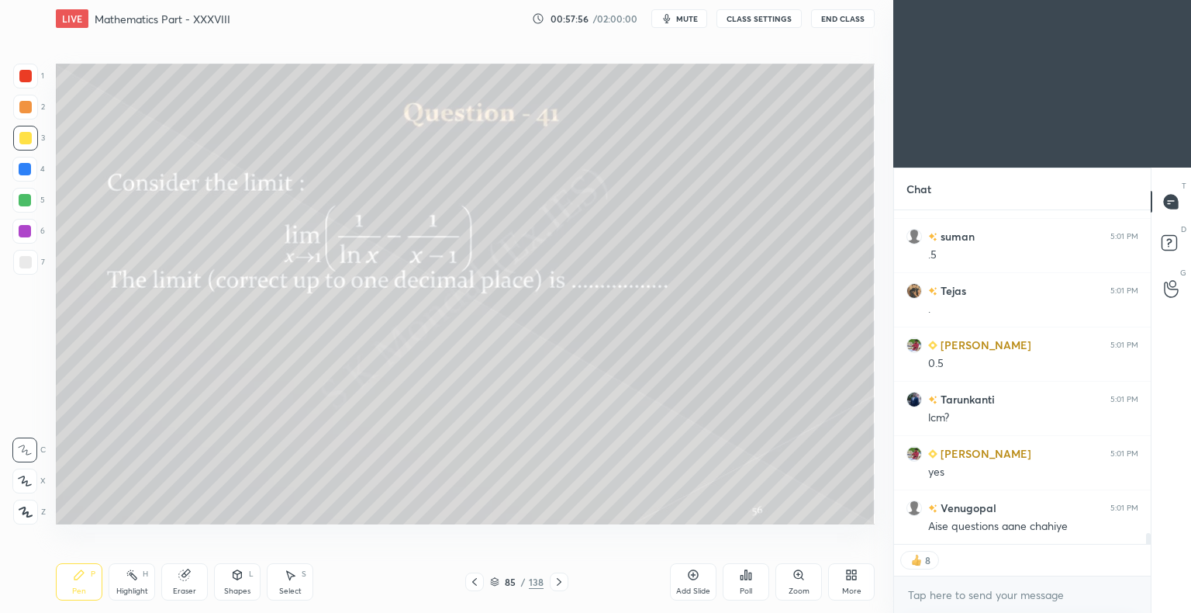
click at [135, 587] on div "Highlight" at bounding box center [132, 591] width 32 height 8
click at [135, 586] on div "Highlight H" at bounding box center [132, 581] width 47 height 37
click at [136, 585] on div "Highlight H" at bounding box center [132, 581] width 47 height 37
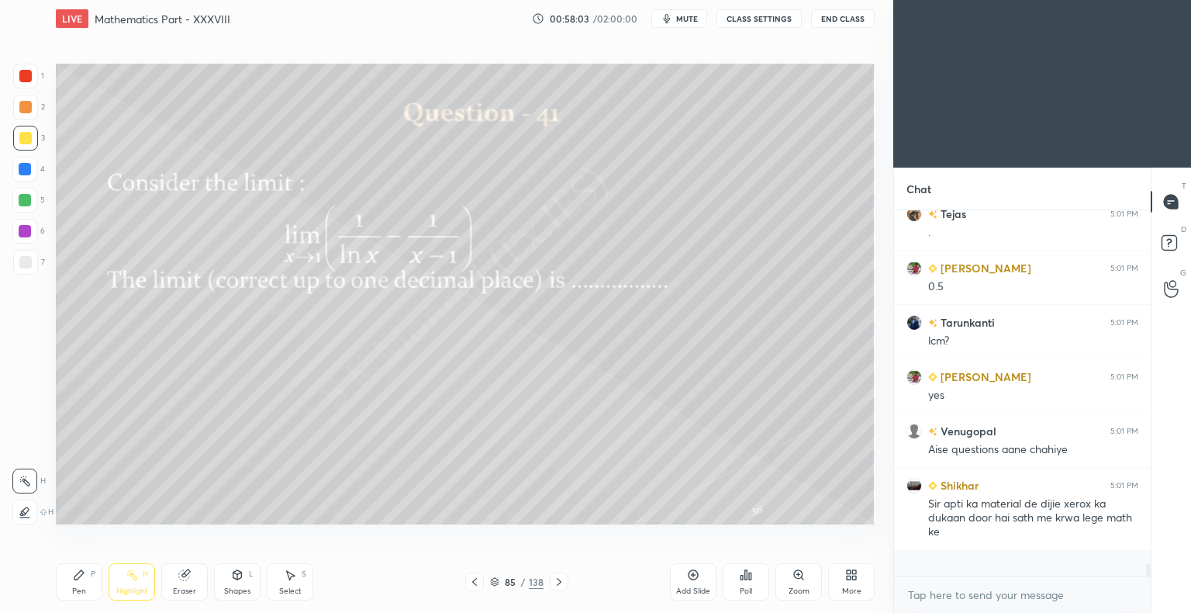
scroll to position [9750, 0]
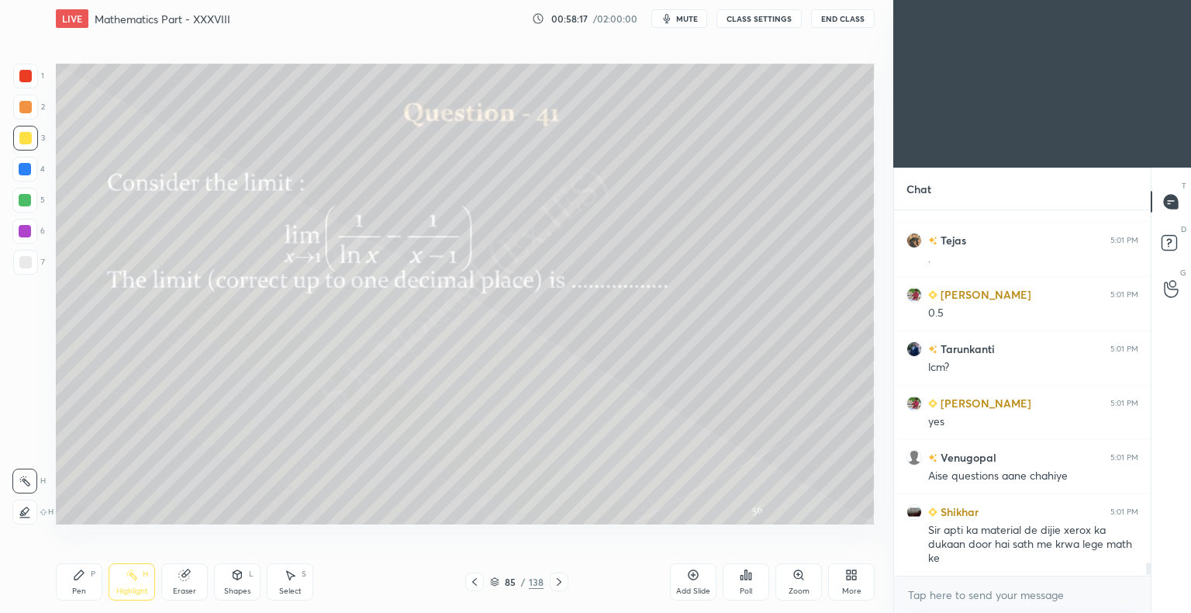
click at [81, 580] on icon at bounding box center [79, 574] width 12 height 12
click at [84, 579] on icon at bounding box center [79, 574] width 12 height 12
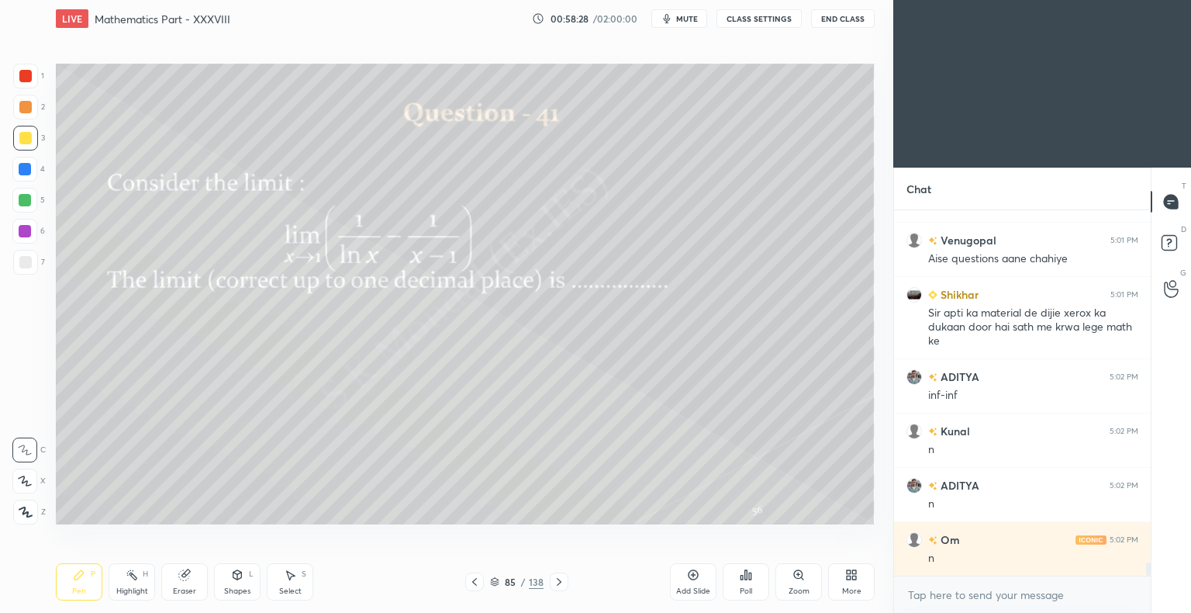
scroll to position [10021, 0]
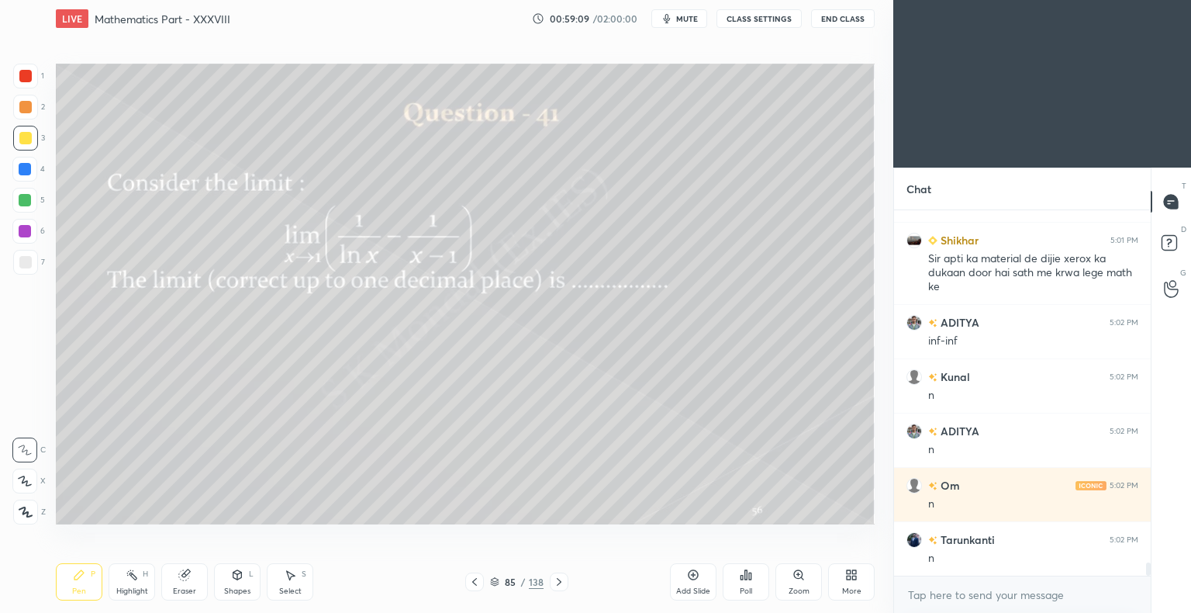
click at [129, 590] on div "Highlight" at bounding box center [132, 591] width 32 height 8
click at [121, 594] on div "Highlight" at bounding box center [132, 591] width 32 height 8
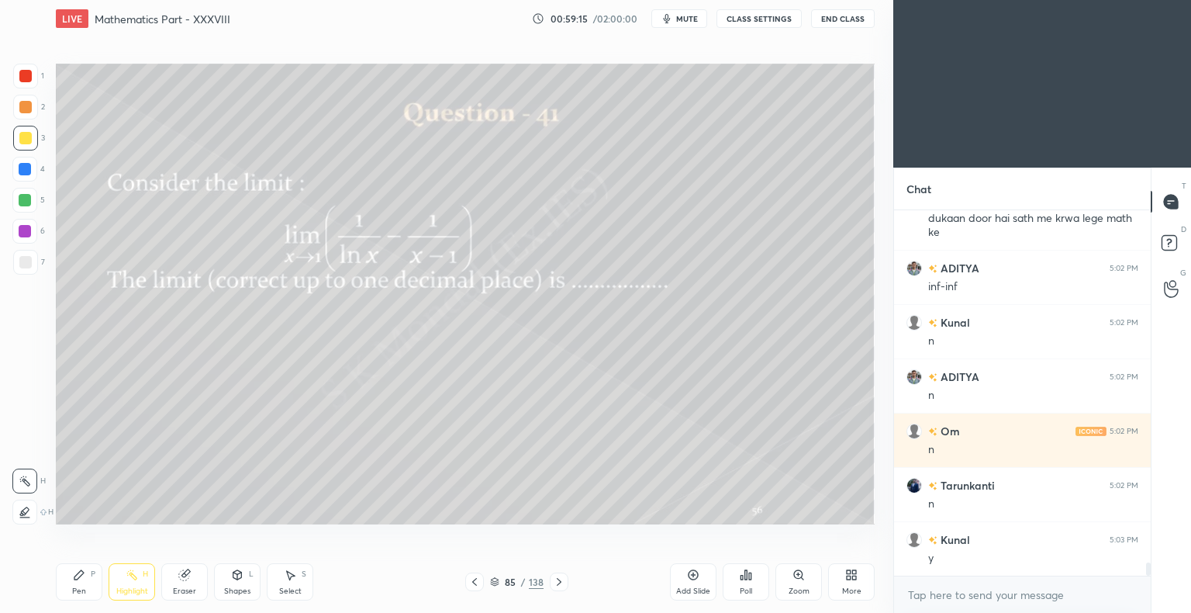
scroll to position [10130, 0]
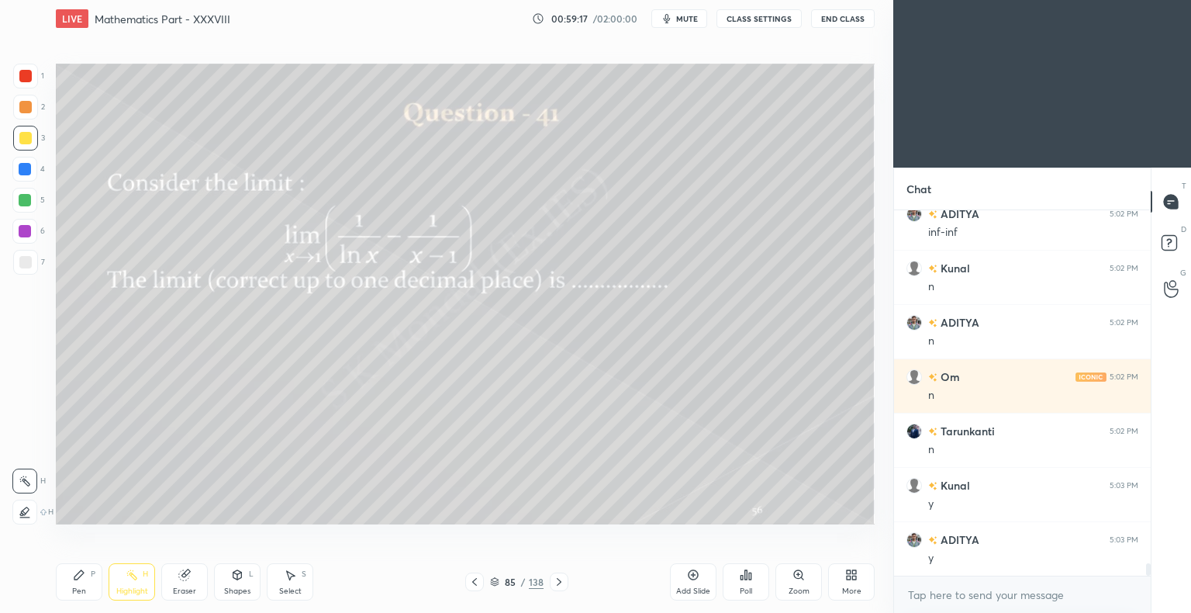
click at [74, 591] on div "Pen" at bounding box center [79, 591] width 14 height 8
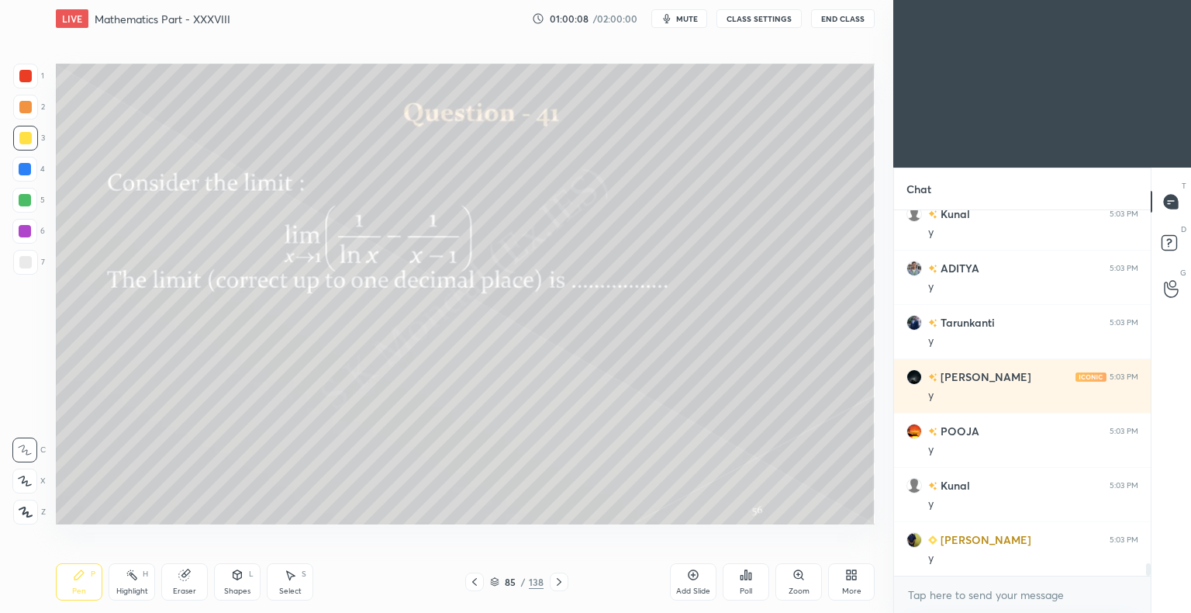
scroll to position [10456, 0]
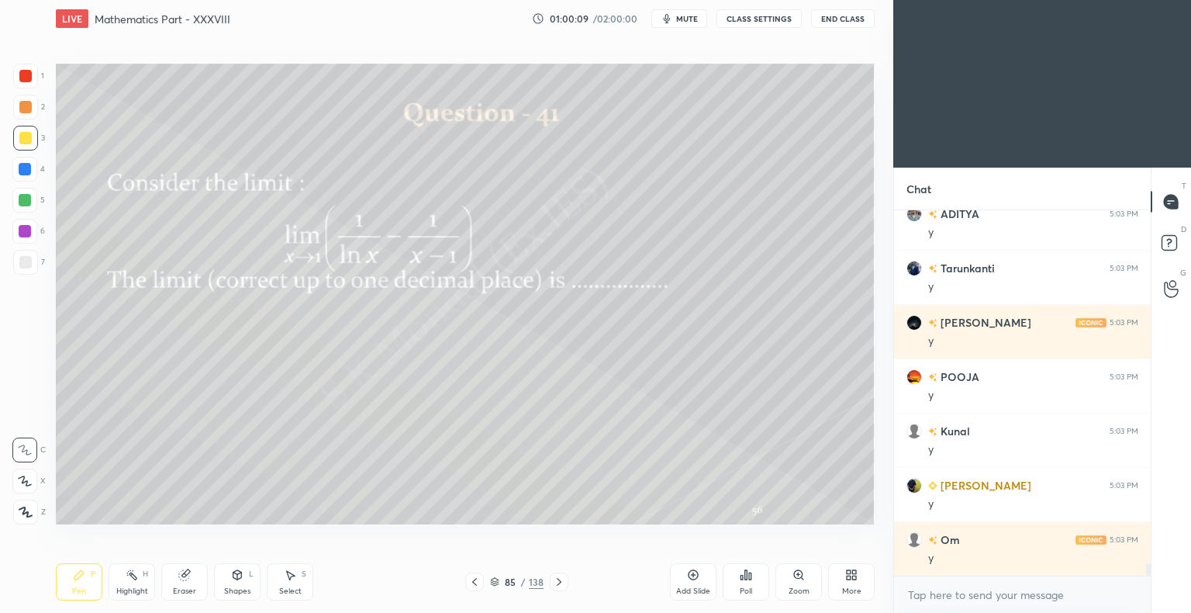
click at [74, 589] on div "Pen" at bounding box center [79, 591] width 14 height 8
click at [76, 588] on div "Pen" at bounding box center [79, 591] width 14 height 8
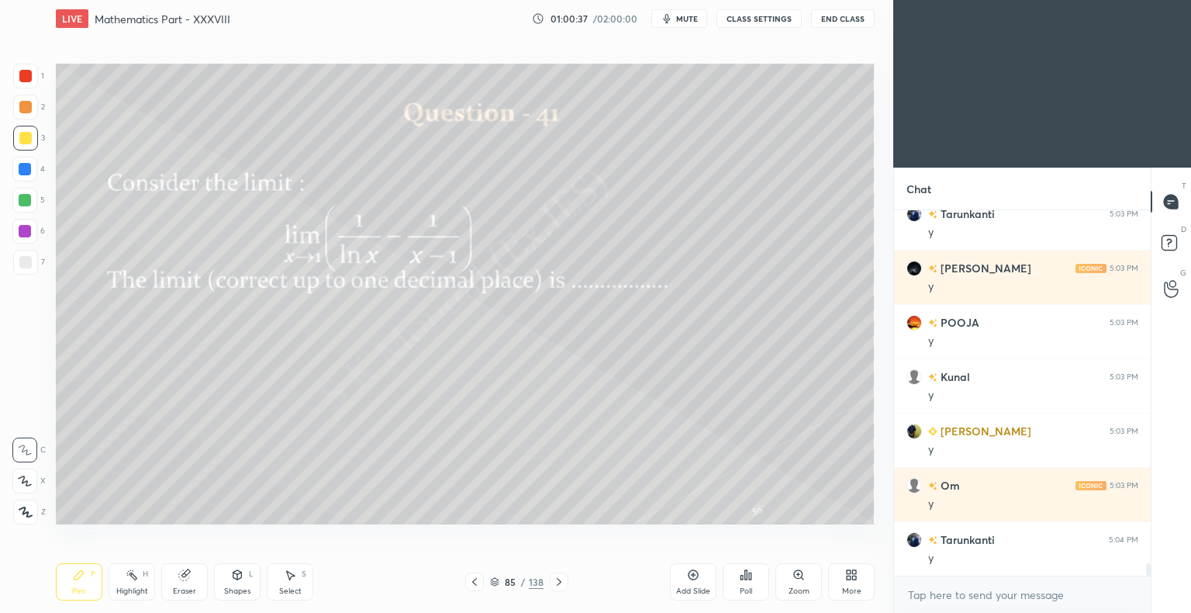
scroll to position [10564, 0]
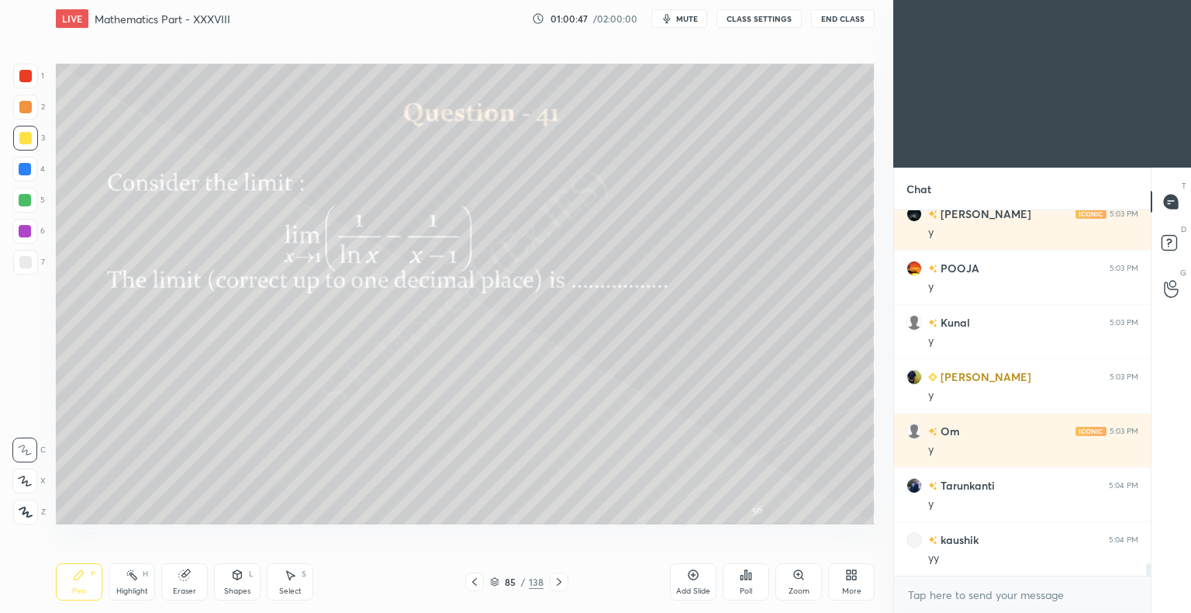
click at [133, 591] on div "Highlight" at bounding box center [132, 591] width 32 height 8
click at [133, 589] on div "Highlight" at bounding box center [132, 591] width 32 height 8
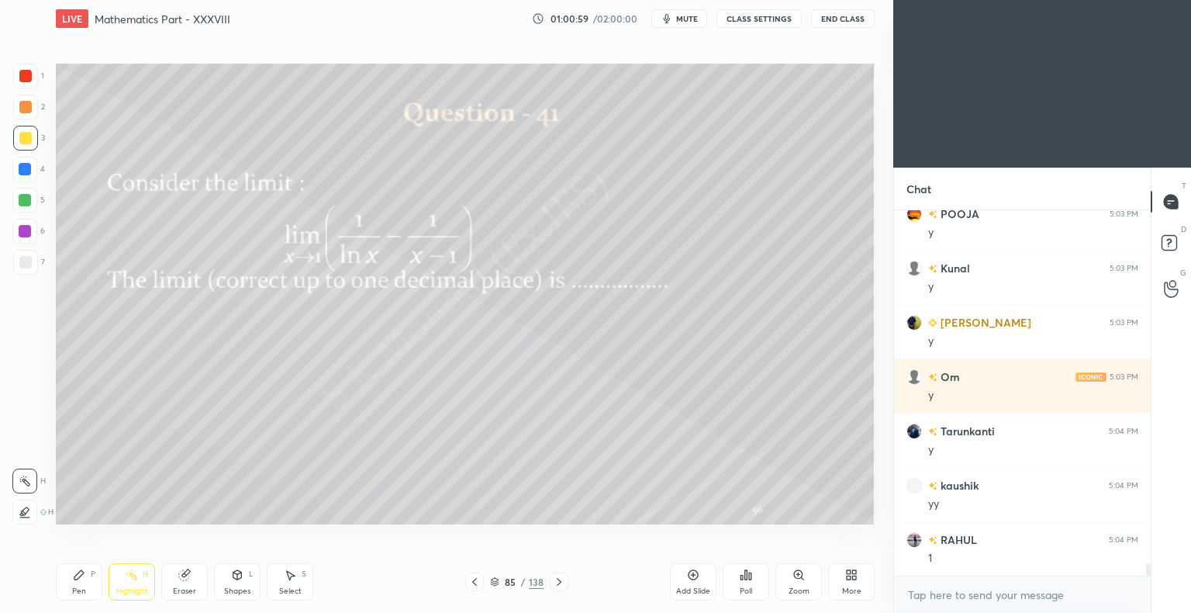
scroll to position [10673, 0]
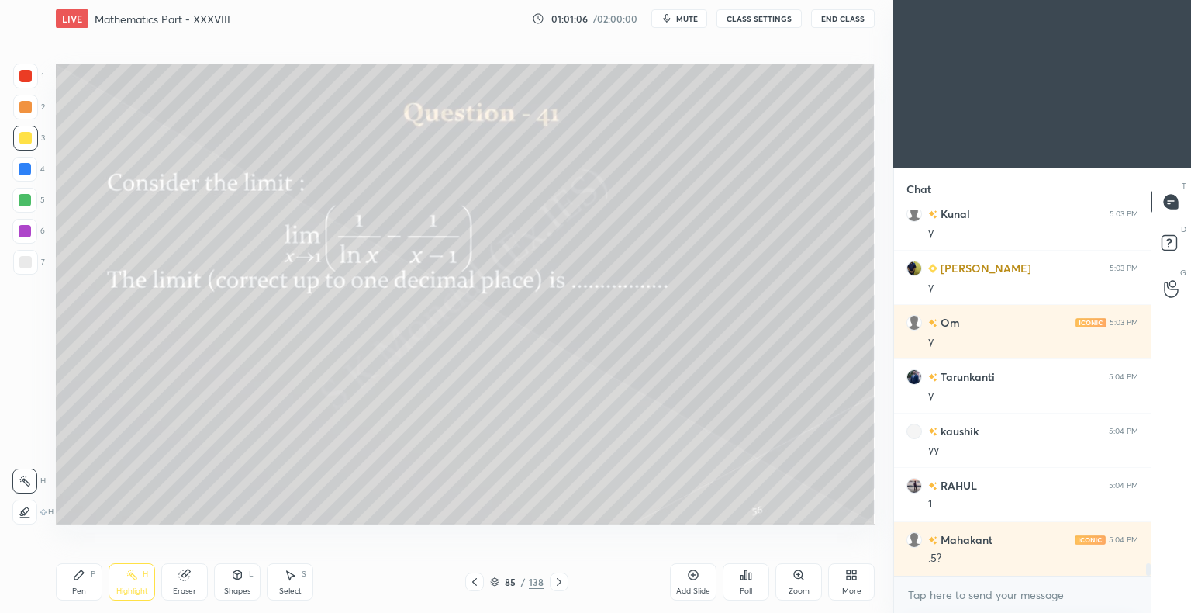
click at [83, 592] on div "Pen" at bounding box center [79, 591] width 14 height 8
click at [84, 595] on div "Pen" at bounding box center [79, 591] width 14 height 8
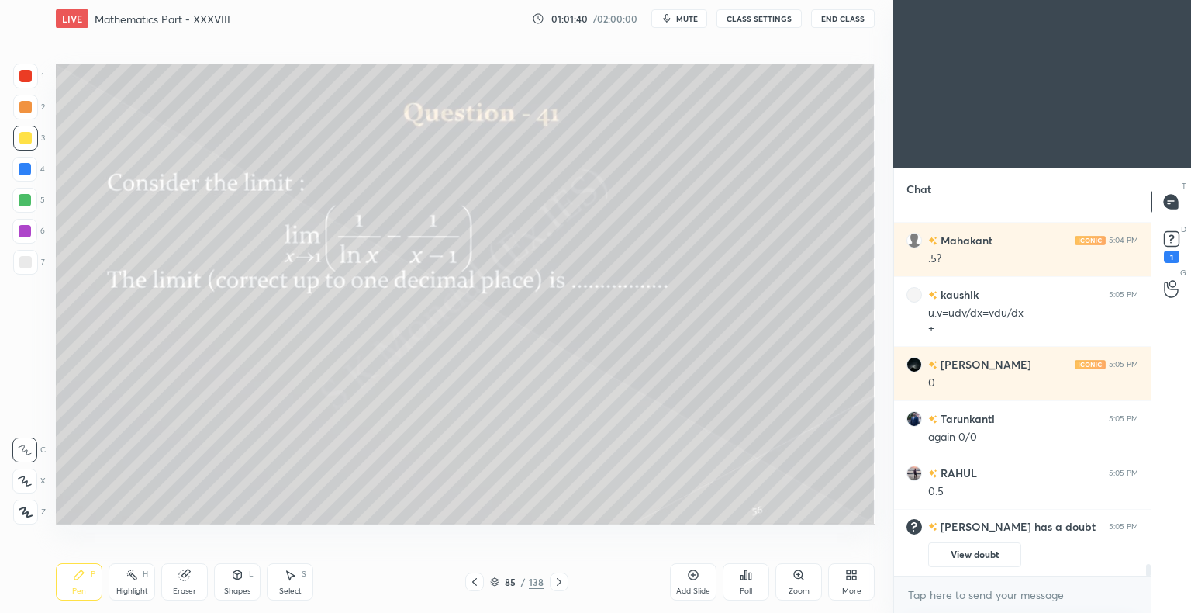
scroll to position [10426, 0]
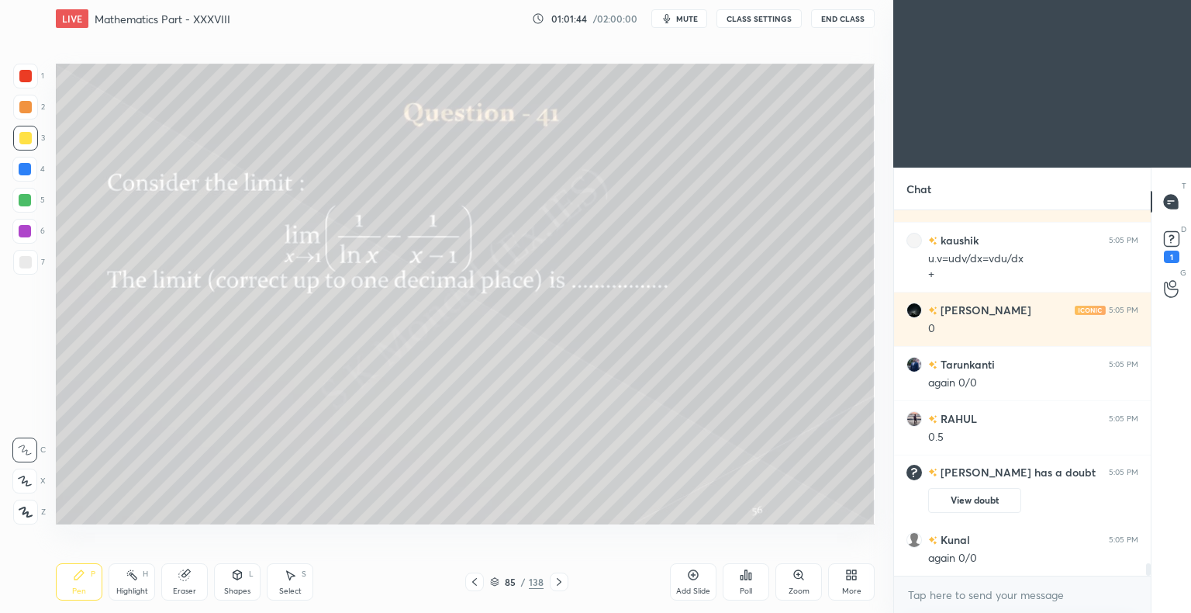
click at [186, 590] on div "Eraser" at bounding box center [184, 591] width 23 height 8
click at [78, 586] on div "Pen P" at bounding box center [79, 581] width 47 height 37
click at [78, 589] on div "Pen" at bounding box center [79, 591] width 14 height 8
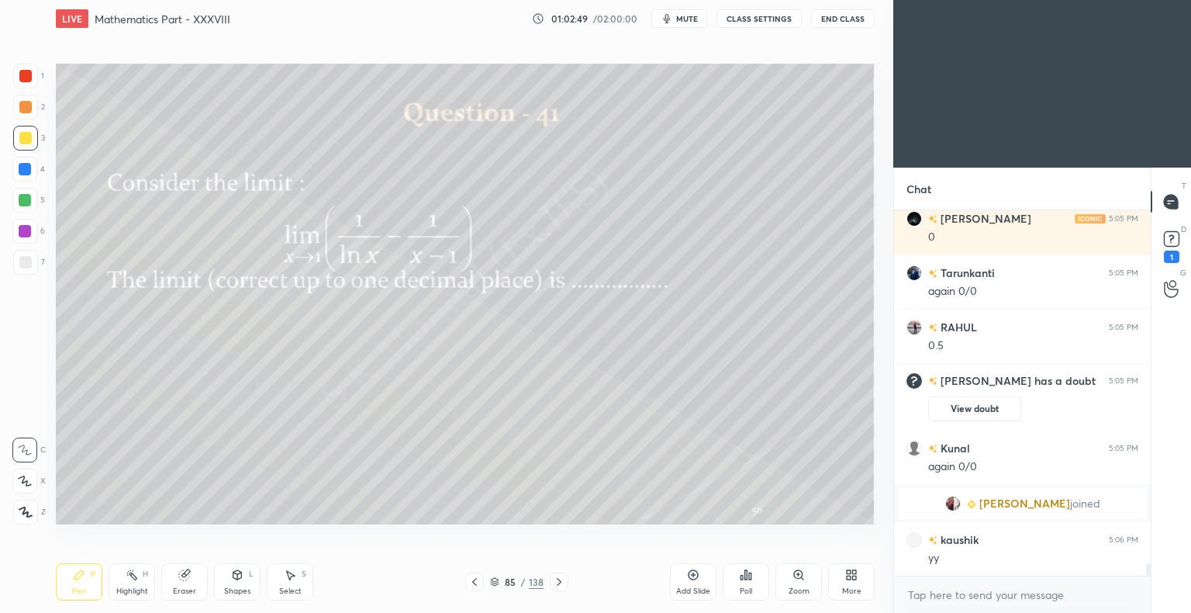
scroll to position [10556, 0]
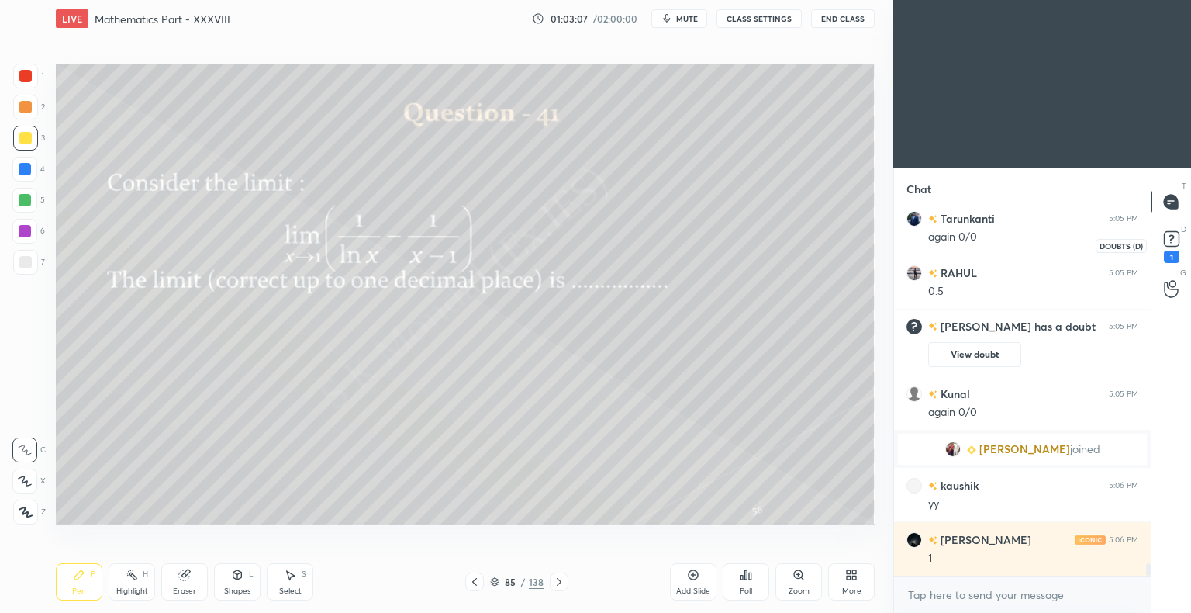
click at [1169, 244] on rect at bounding box center [1171, 239] width 15 height 15
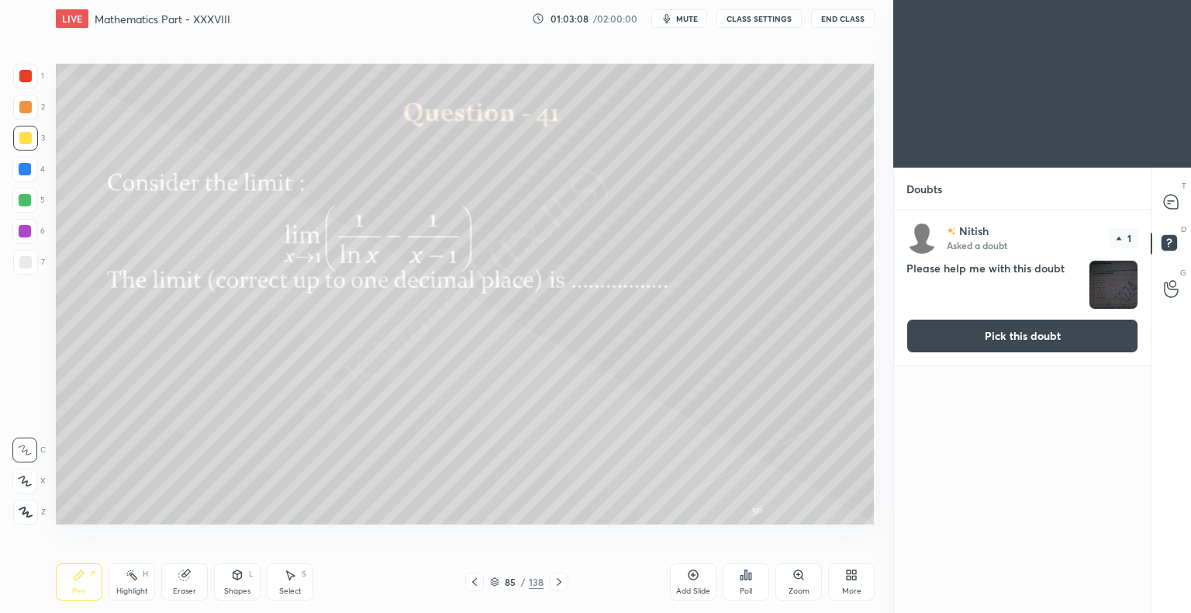
click at [1074, 330] on button "Pick this doubt" at bounding box center [1023, 336] width 232 height 34
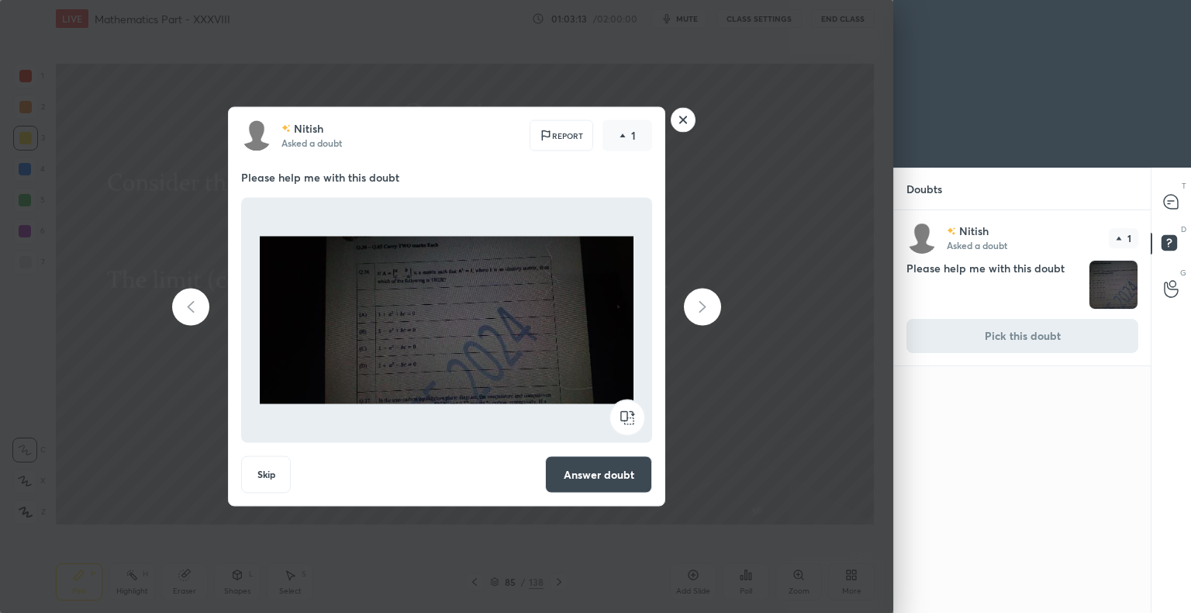
click at [596, 475] on button "Answer doubt" at bounding box center [598, 474] width 107 height 37
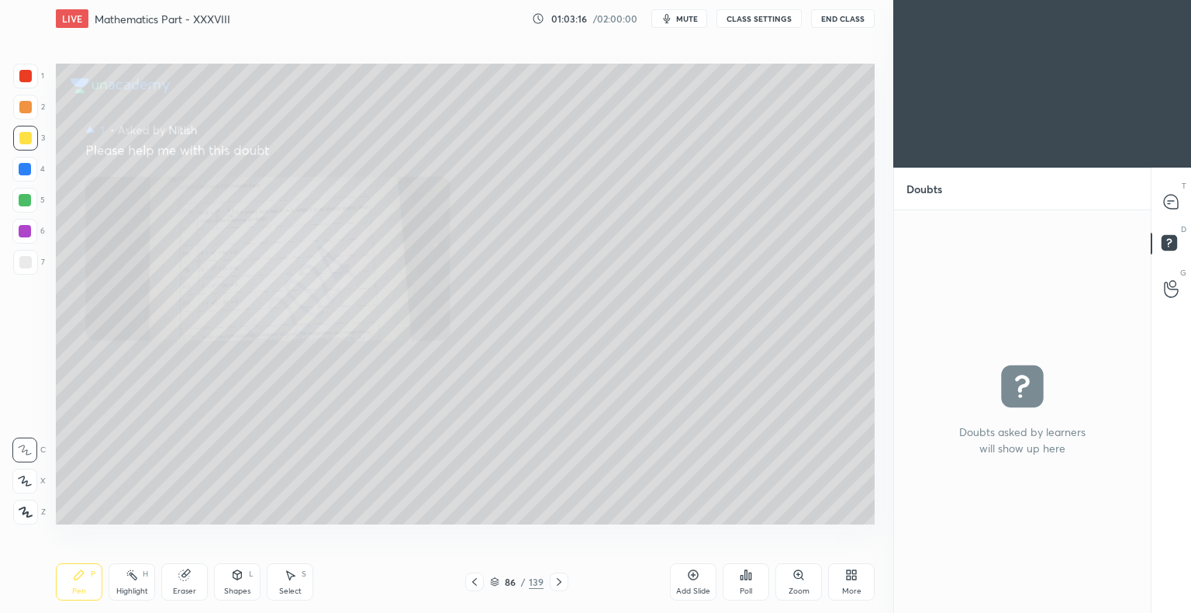
click at [789, 579] on div "Zoom" at bounding box center [799, 581] width 47 height 37
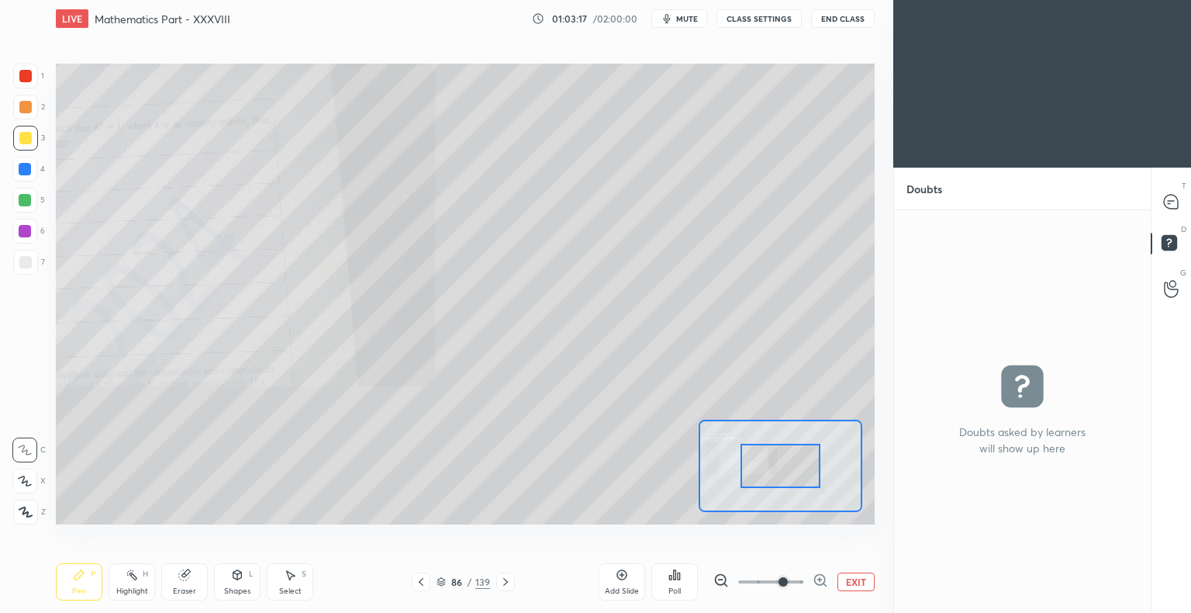
click at [779, 581] on span at bounding box center [783, 581] width 9 height 9
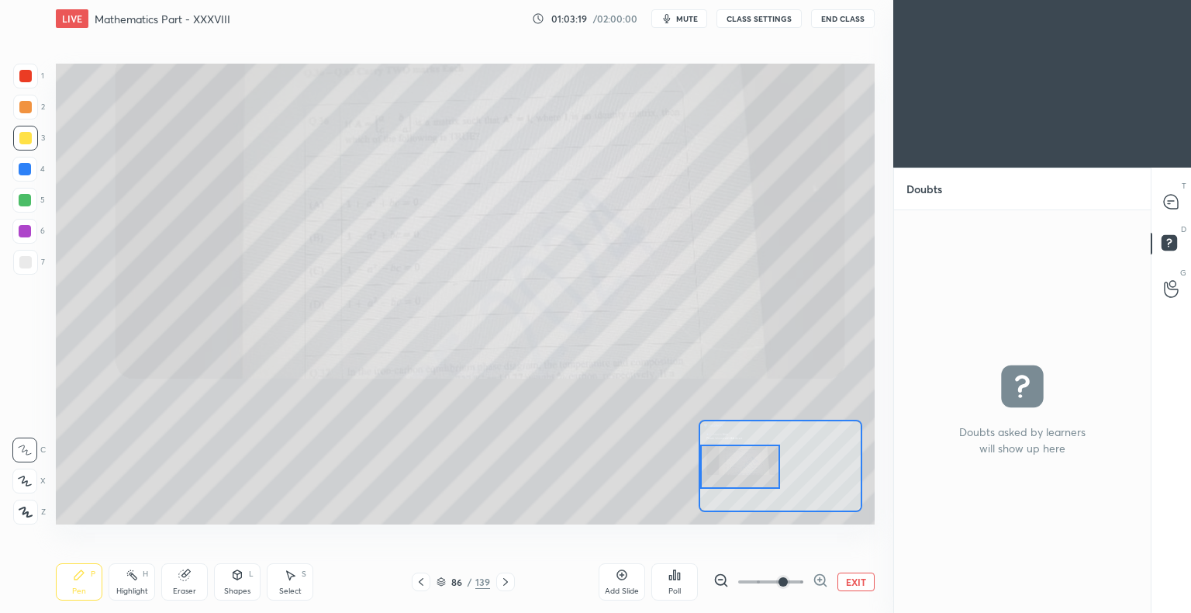
drag, startPoint x: 788, startPoint y: 465, endPoint x: 710, endPoint y: 466, distance: 78.3
click at [710, 466] on div at bounding box center [740, 466] width 81 height 44
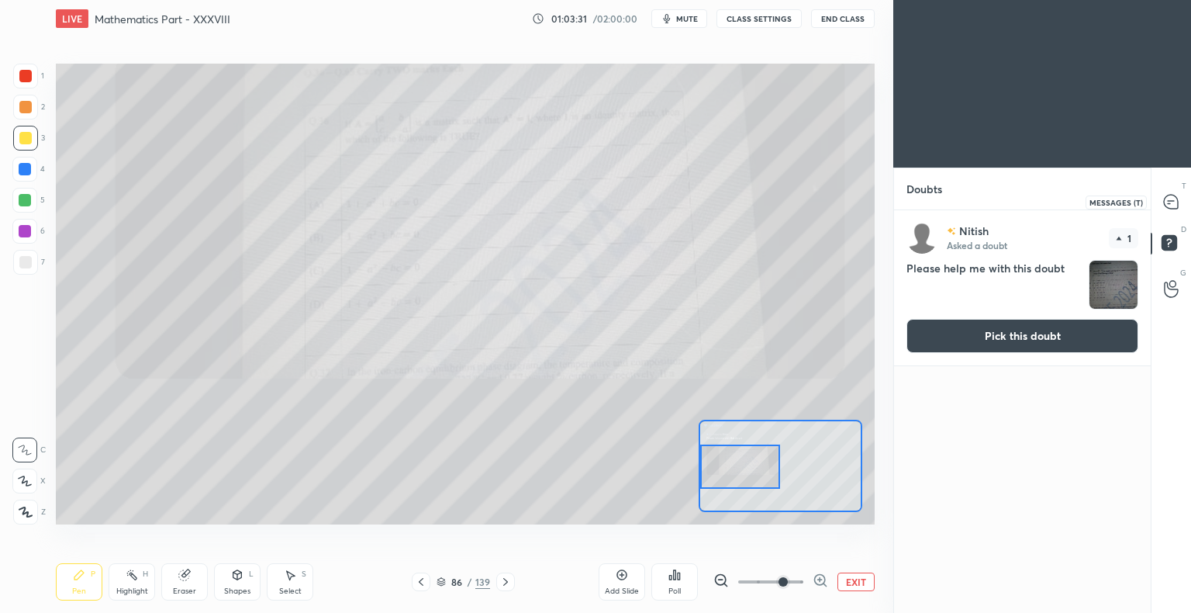
click at [1178, 200] on icon at bounding box center [1171, 202] width 14 height 14
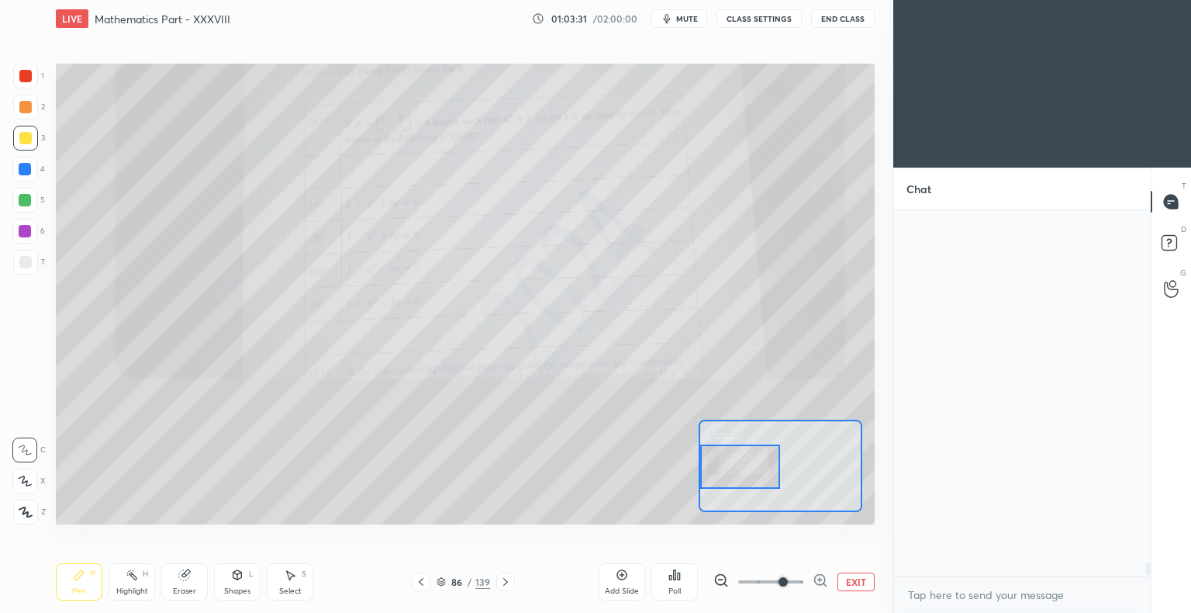
scroll to position [361, 252]
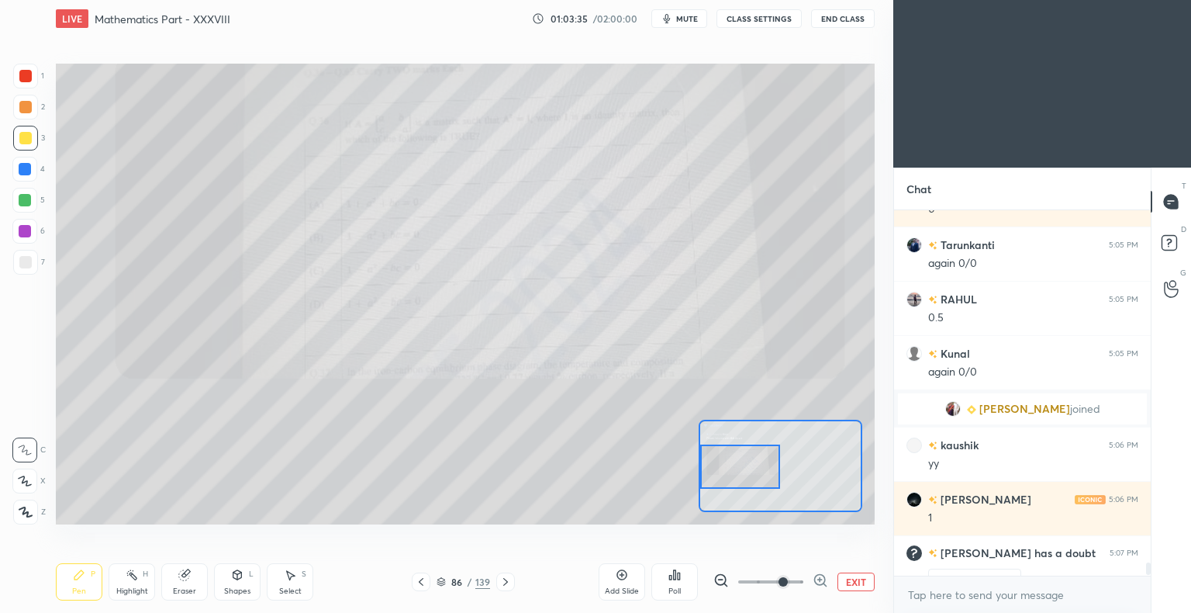
click at [859, 585] on button "EXIT" at bounding box center [856, 581] width 37 height 19
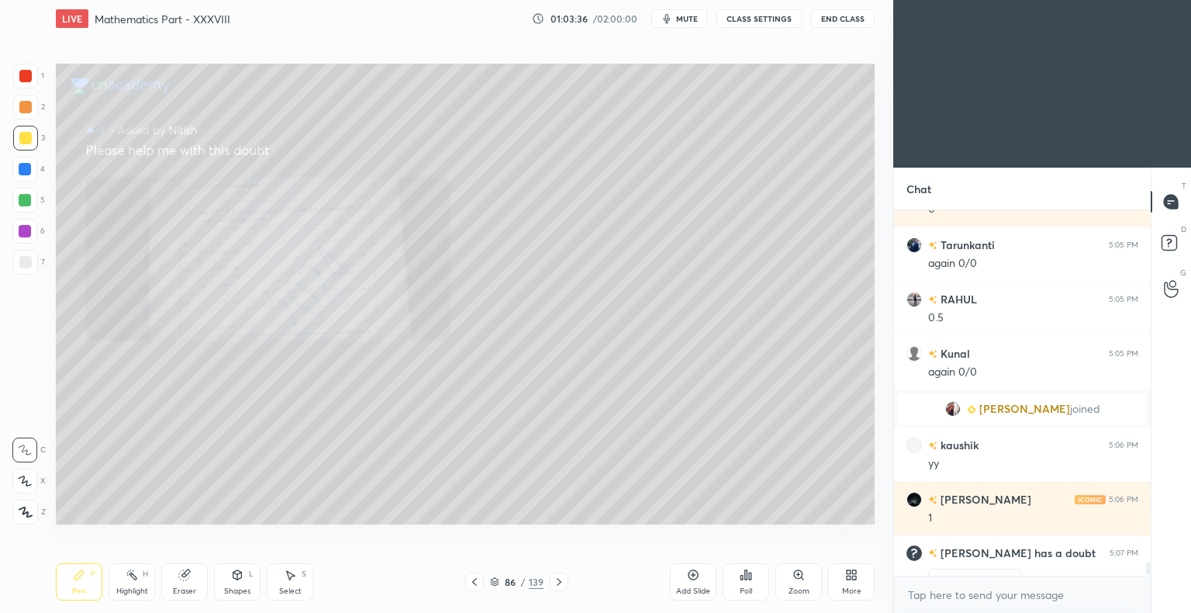
click at [557, 585] on icon at bounding box center [559, 582] width 5 height 8
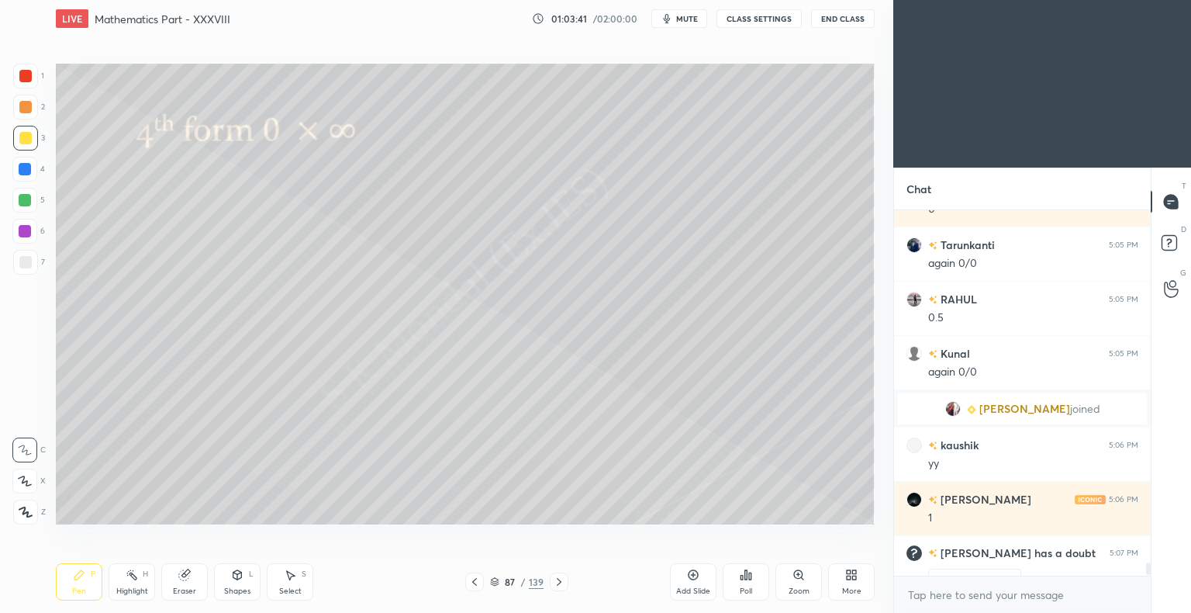
click at [85, 575] on div "Pen P" at bounding box center [79, 581] width 47 height 37
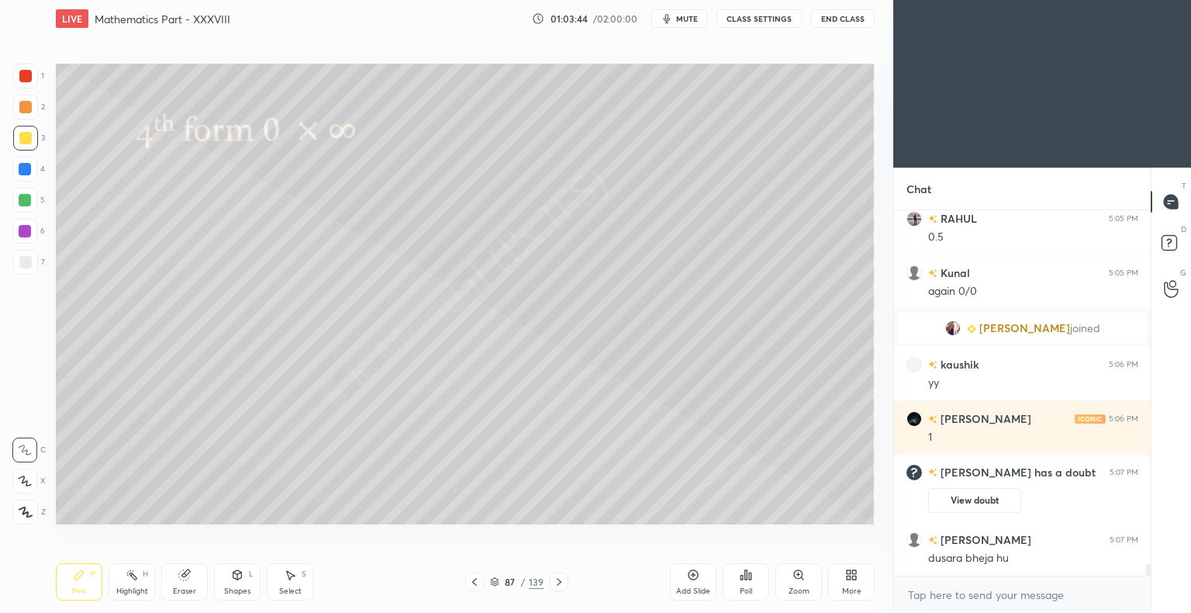
scroll to position [10913, 0]
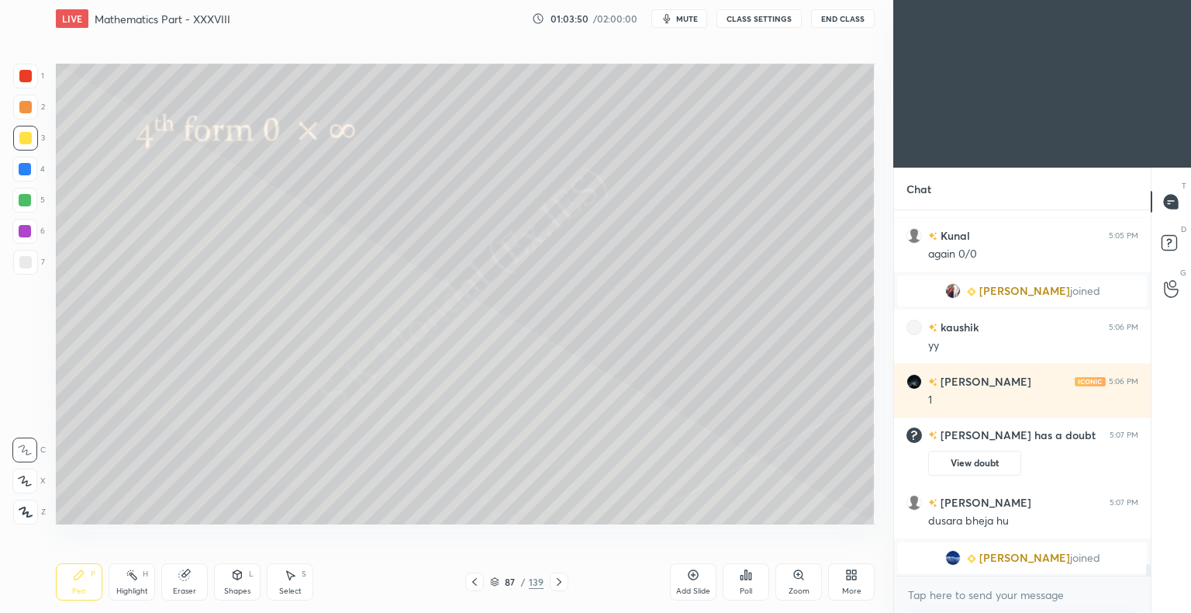
click at [79, 585] on div "Pen P" at bounding box center [79, 581] width 47 height 37
click at [78, 585] on div "Pen P" at bounding box center [79, 581] width 47 height 37
click at [1170, 236] on rect at bounding box center [1169, 243] width 15 height 15
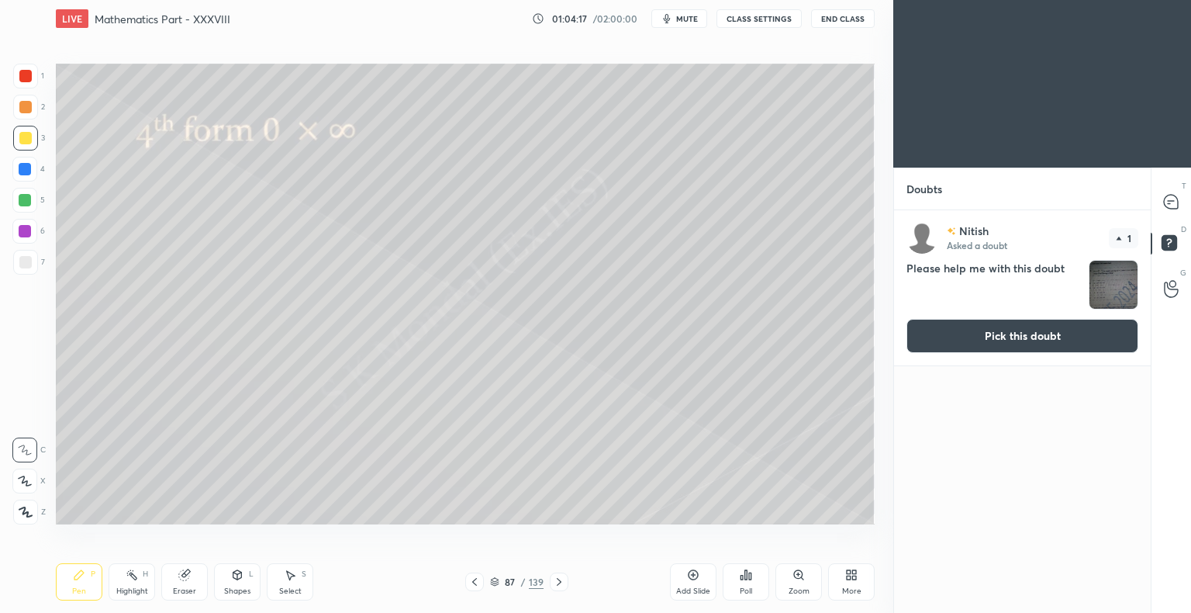
click at [1074, 330] on button "Pick this doubt" at bounding box center [1023, 336] width 232 height 34
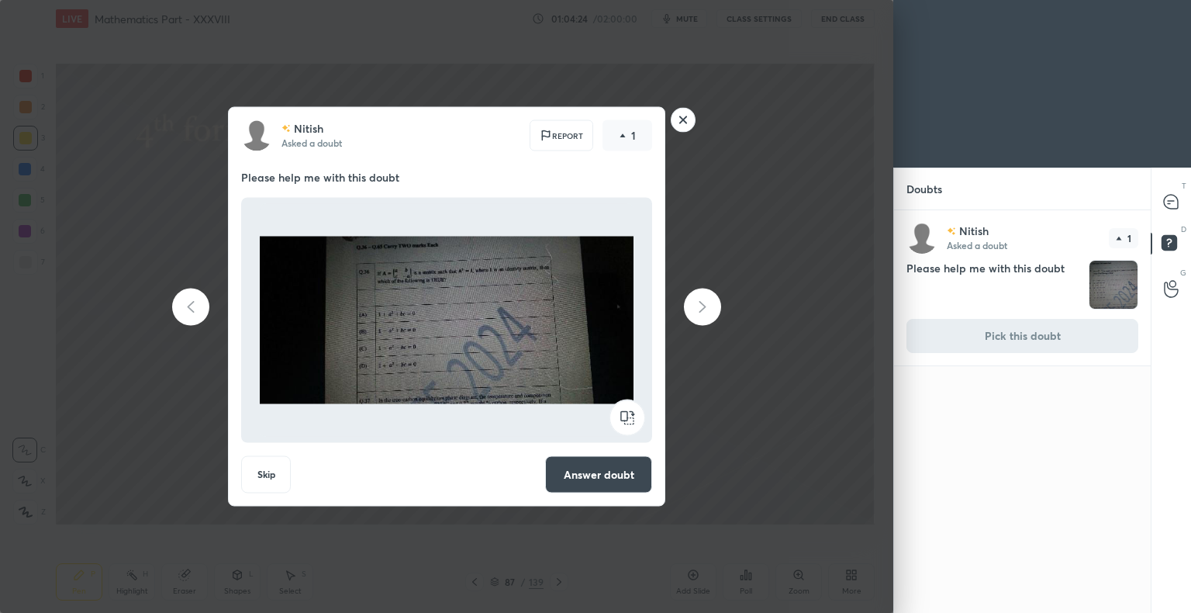
click at [689, 116] on rect at bounding box center [684, 120] width 24 height 24
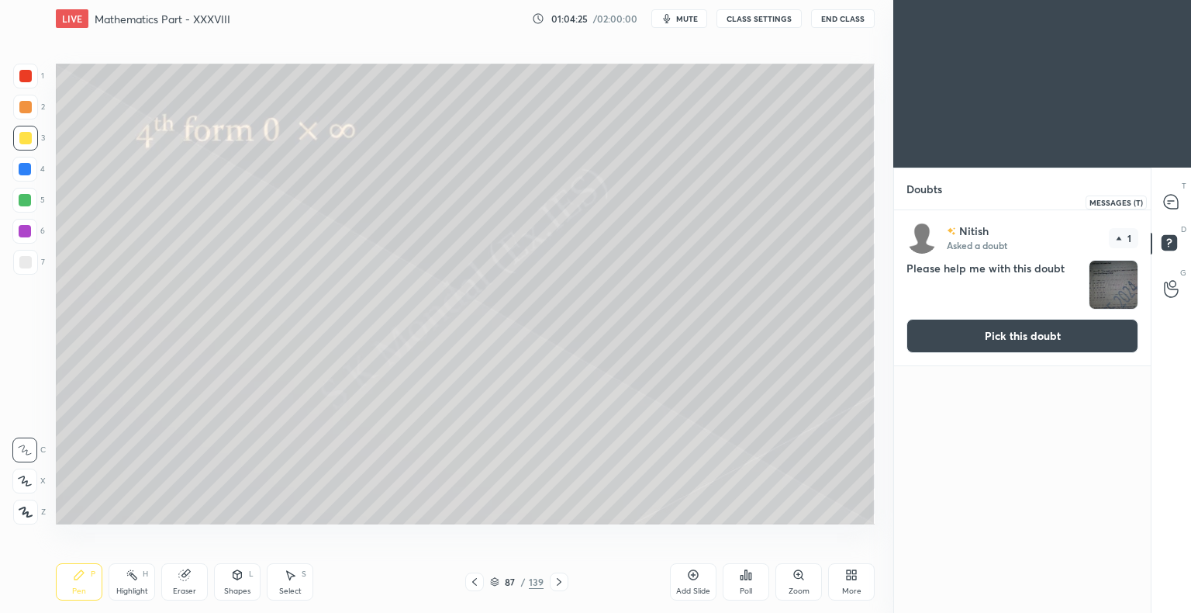
click at [1166, 202] on icon at bounding box center [1171, 202] width 14 height 14
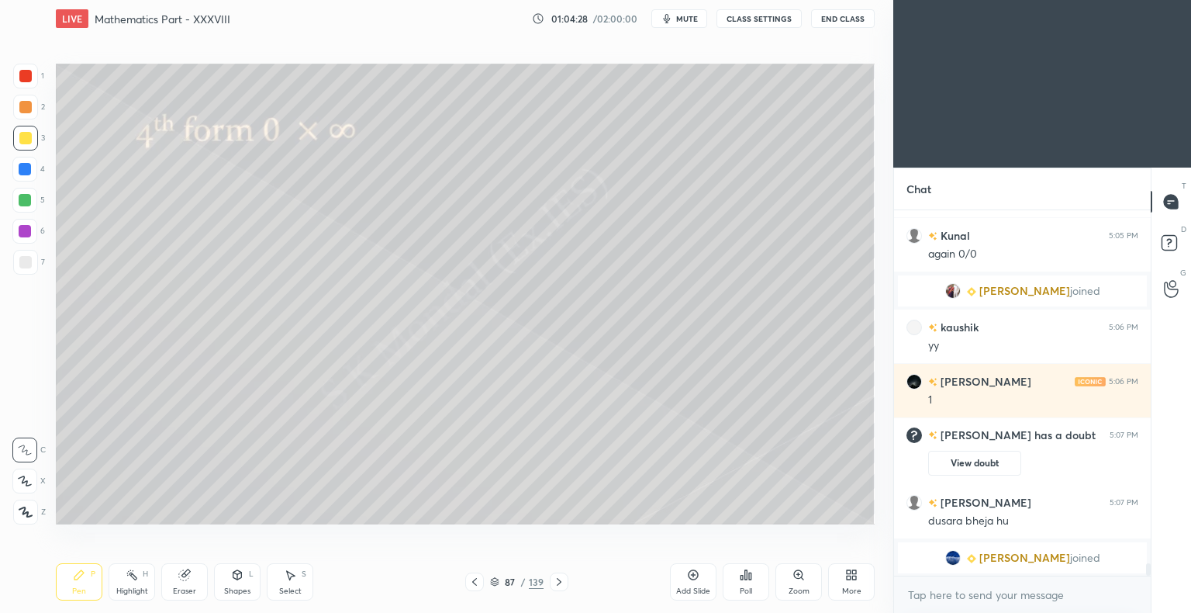
scroll to position [10735, 0]
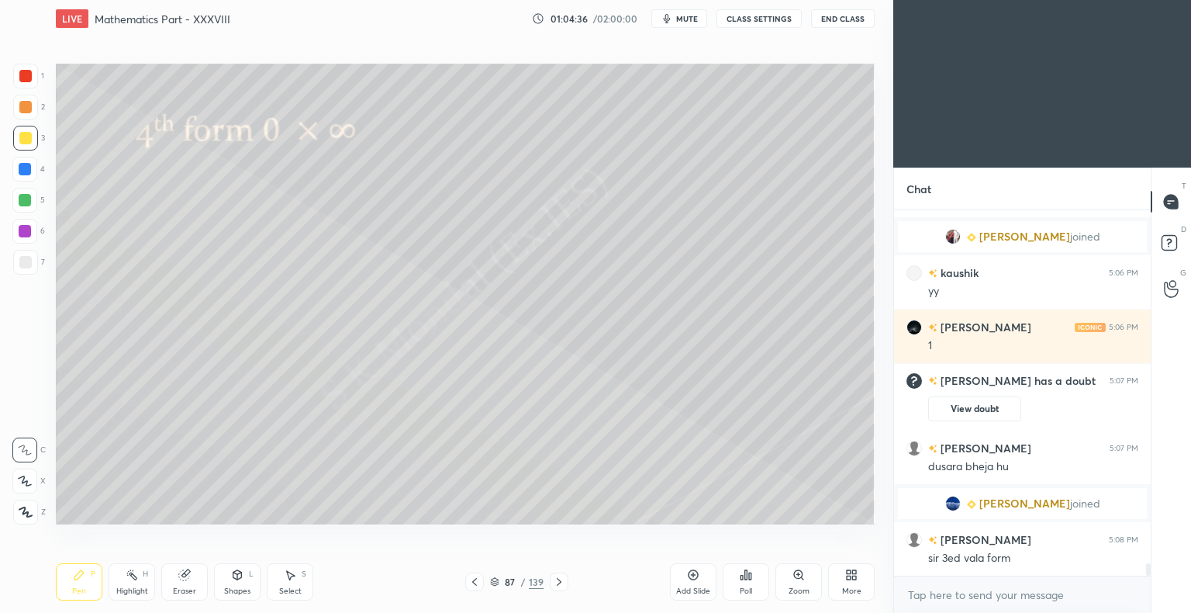
click at [560, 580] on icon at bounding box center [559, 581] width 12 height 12
click at [133, 592] on div "Highlight" at bounding box center [132, 591] width 32 height 8
click at [140, 589] on div "Highlight" at bounding box center [132, 591] width 32 height 8
click at [74, 588] on div "Pen" at bounding box center [79, 591] width 14 height 8
click at [76, 587] on div "Pen" at bounding box center [79, 591] width 14 height 8
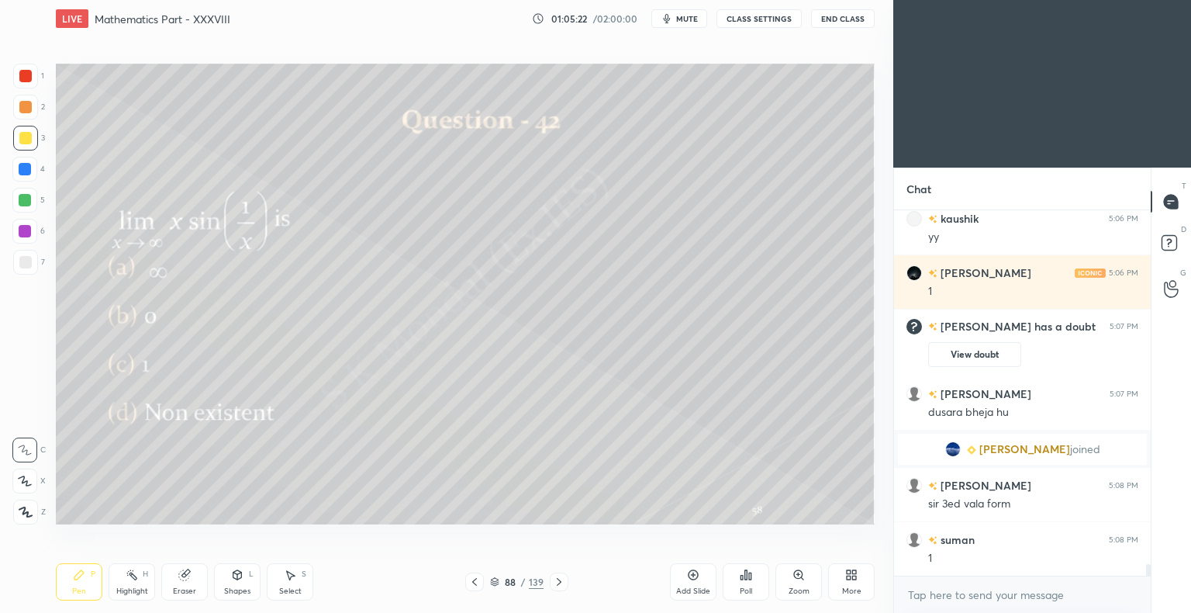
scroll to position [10843, 0]
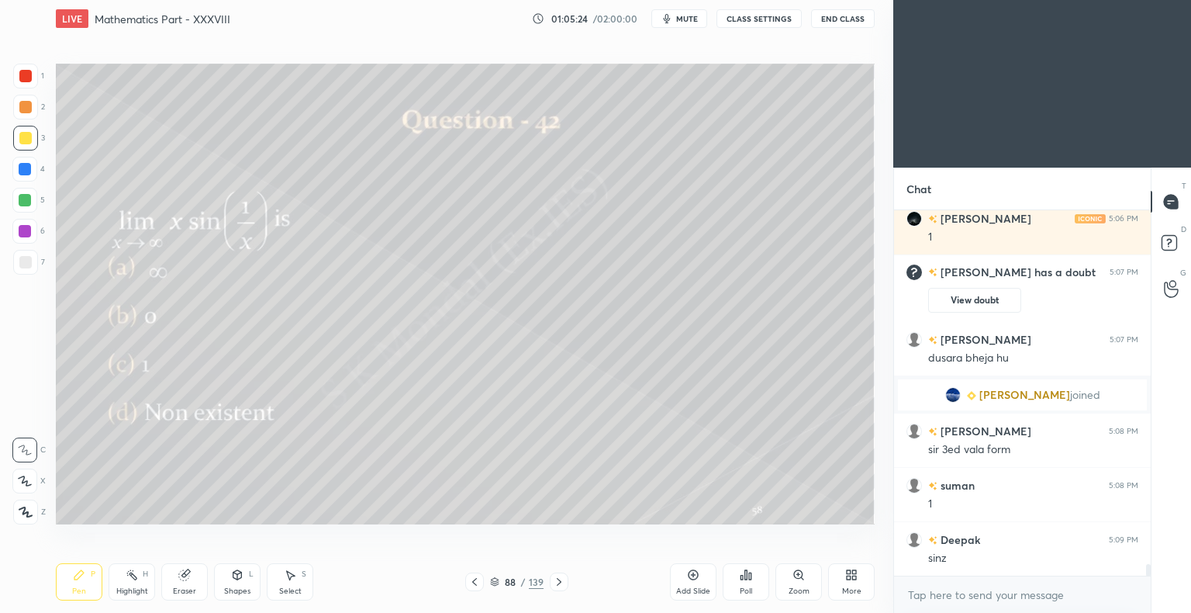
click at [184, 590] on div "Eraser" at bounding box center [184, 591] width 23 height 8
click at [83, 587] on div "Pen" at bounding box center [79, 591] width 14 height 8
click at [84, 585] on div "Pen P" at bounding box center [79, 581] width 47 height 37
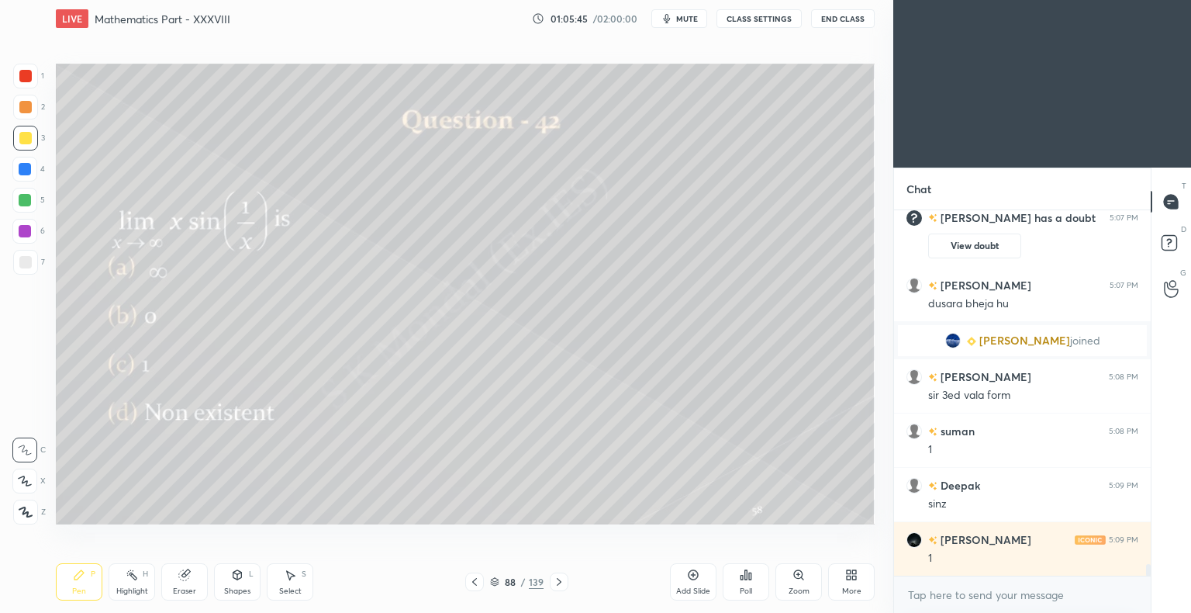
click at [557, 585] on icon at bounding box center [559, 582] width 5 height 8
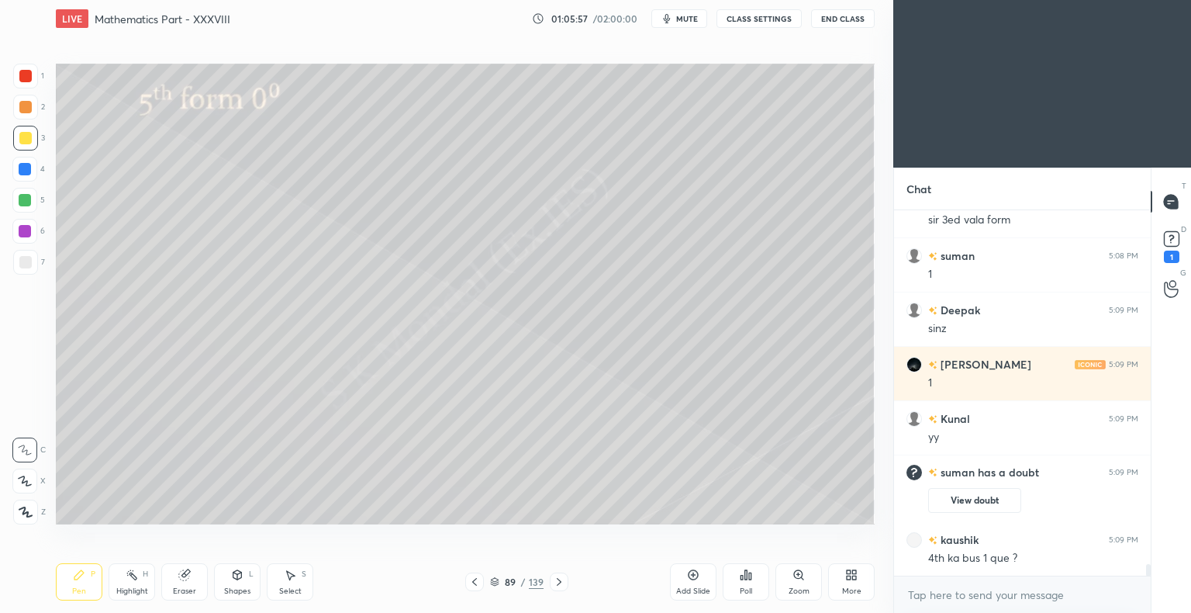
scroll to position [10885, 0]
click at [183, 575] on icon at bounding box center [184, 575] width 10 height 10
click at [143, 583] on div "Highlight H" at bounding box center [132, 581] width 47 height 37
click at [189, 571] on icon at bounding box center [185, 573] width 9 height 8
click at [71, 585] on div "Pen P" at bounding box center [79, 581] width 47 height 37
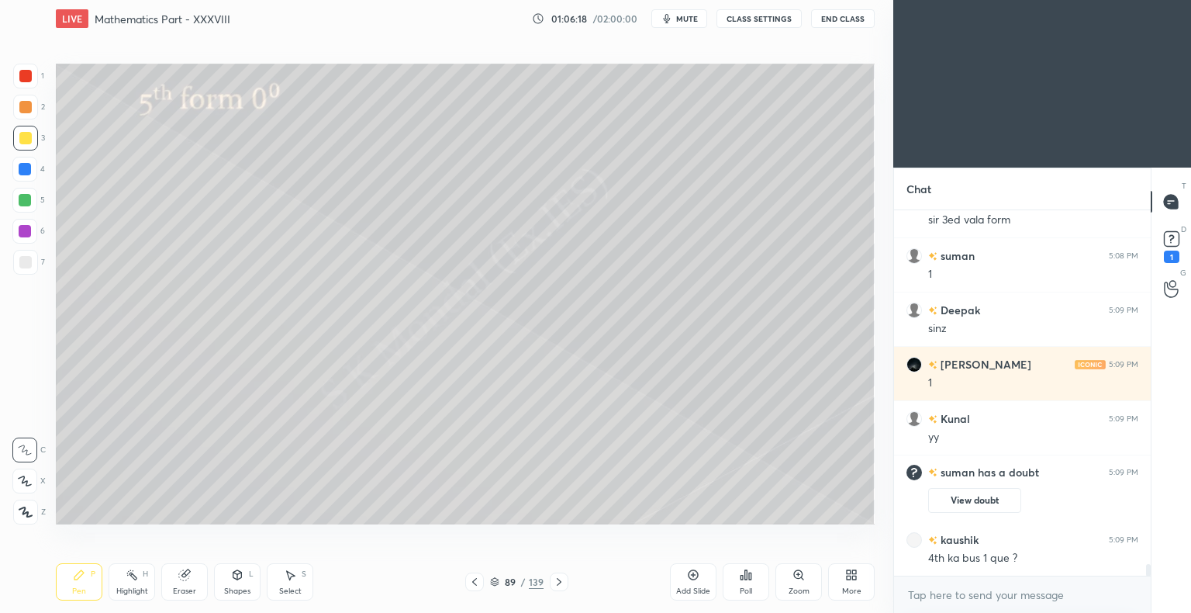
click at [188, 583] on div "Eraser" at bounding box center [184, 581] width 47 height 37
click at [68, 592] on div "Pen P" at bounding box center [79, 581] width 47 height 37
click at [74, 581] on icon at bounding box center [79, 574] width 12 height 12
click at [560, 588] on icon at bounding box center [559, 581] width 12 height 12
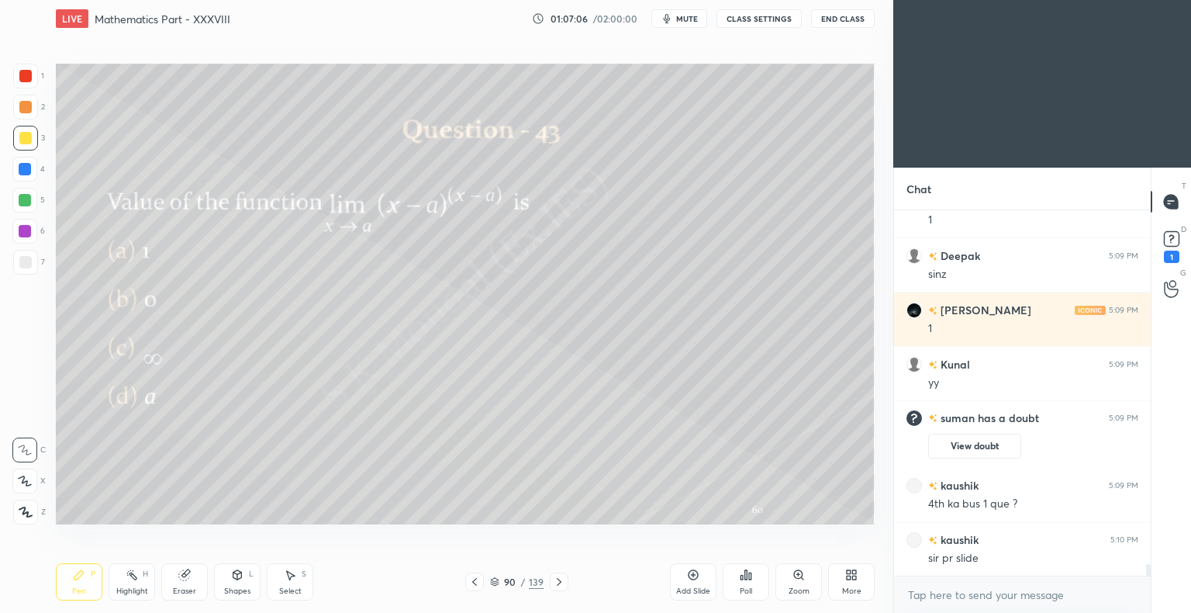
click at [482, 579] on div at bounding box center [474, 581] width 19 height 19
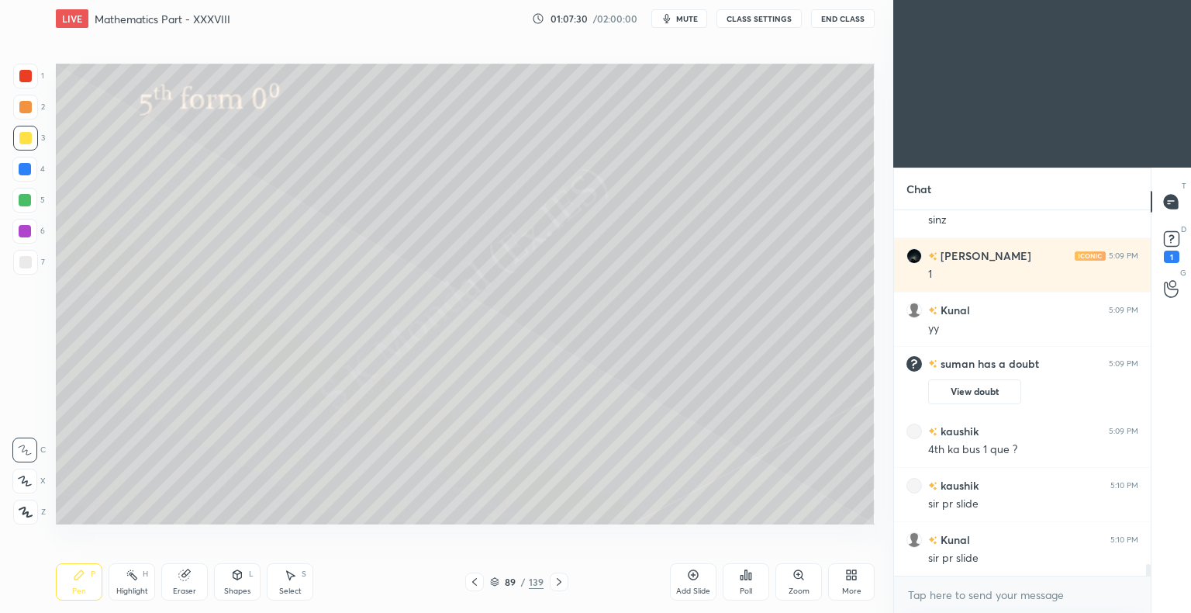
click at [565, 586] on icon at bounding box center [559, 581] width 12 height 12
click at [22, 132] on div at bounding box center [25, 138] width 12 height 12
click at [25, 129] on div at bounding box center [25, 138] width 25 height 25
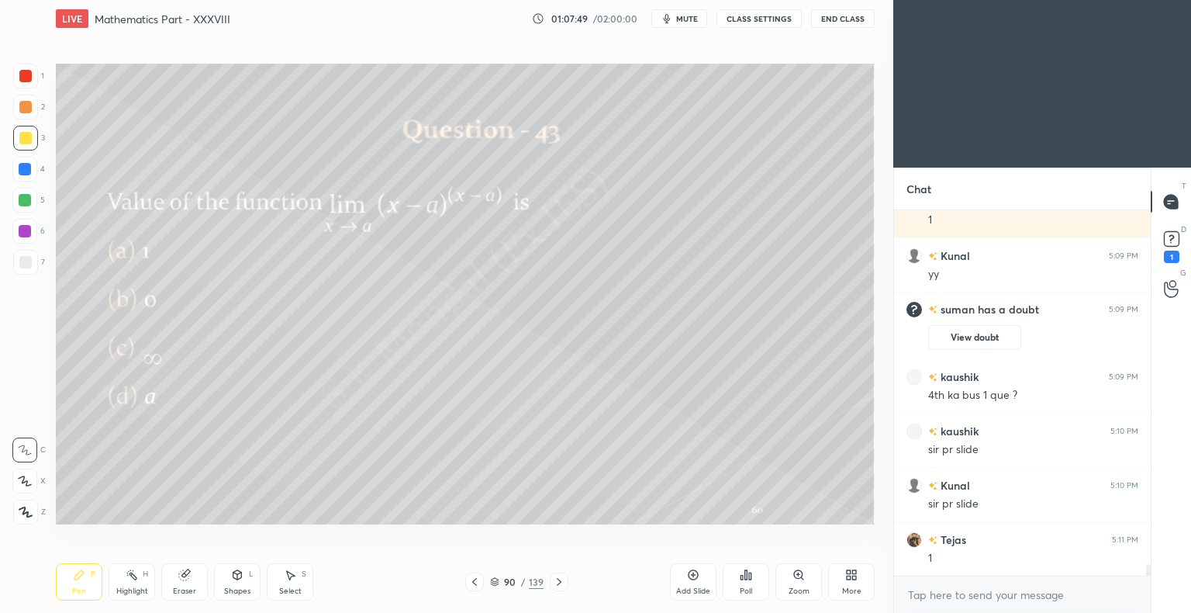
click at [22, 141] on div at bounding box center [25, 138] width 12 height 12
click at [195, 582] on div "Eraser" at bounding box center [184, 581] width 47 height 37
click at [81, 582] on div "Pen P" at bounding box center [79, 581] width 47 height 37
click at [78, 582] on div "Pen P" at bounding box center [79, 581] width 47 height 37
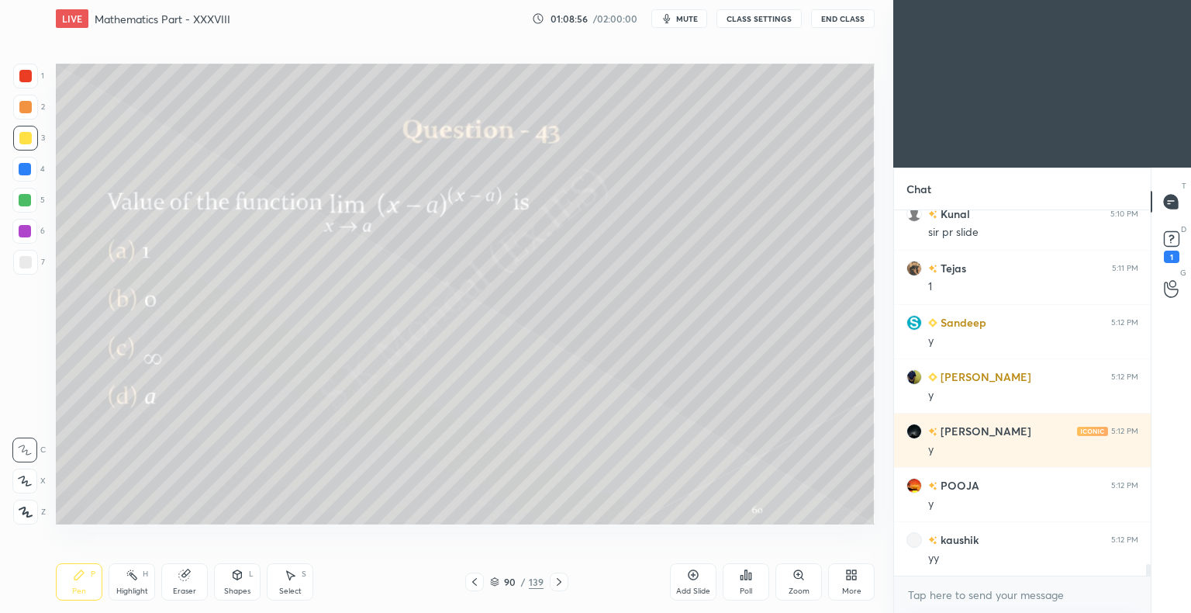
scroll to position [11374, 0]
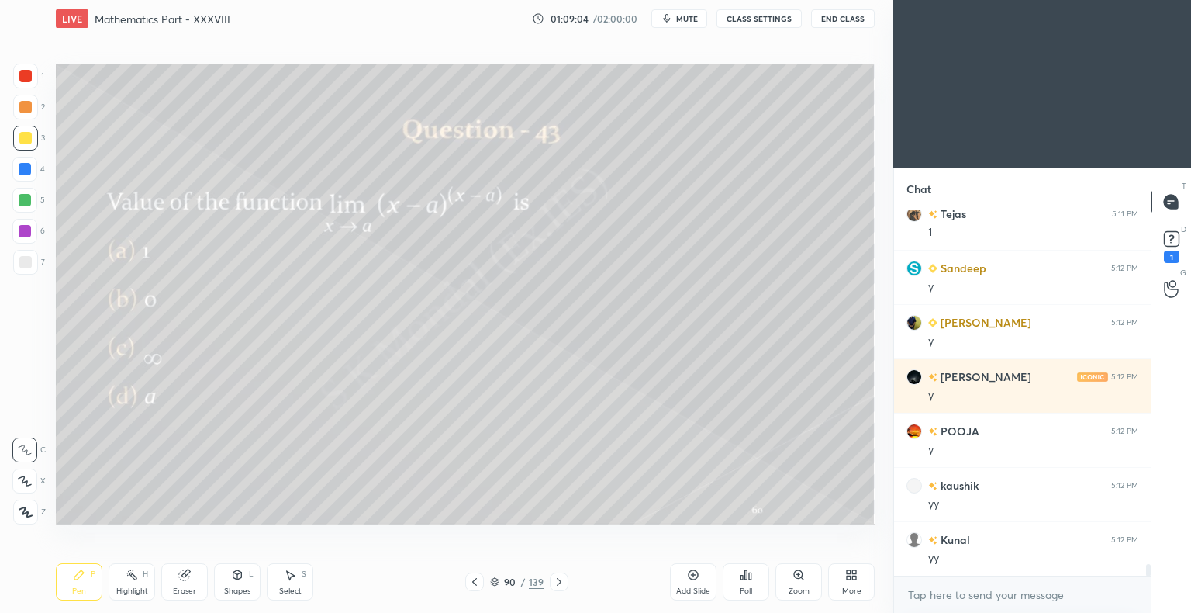
click at [194, 585] on div "Eraser" at bounding box center [184, 581] width 47 height 37
click at [85, 581] on icon at bounding box center [79, 574] width 12 height 12
click at [87, 582] on div "Pen P" at bounding box center [79, 581] width 47 height 37
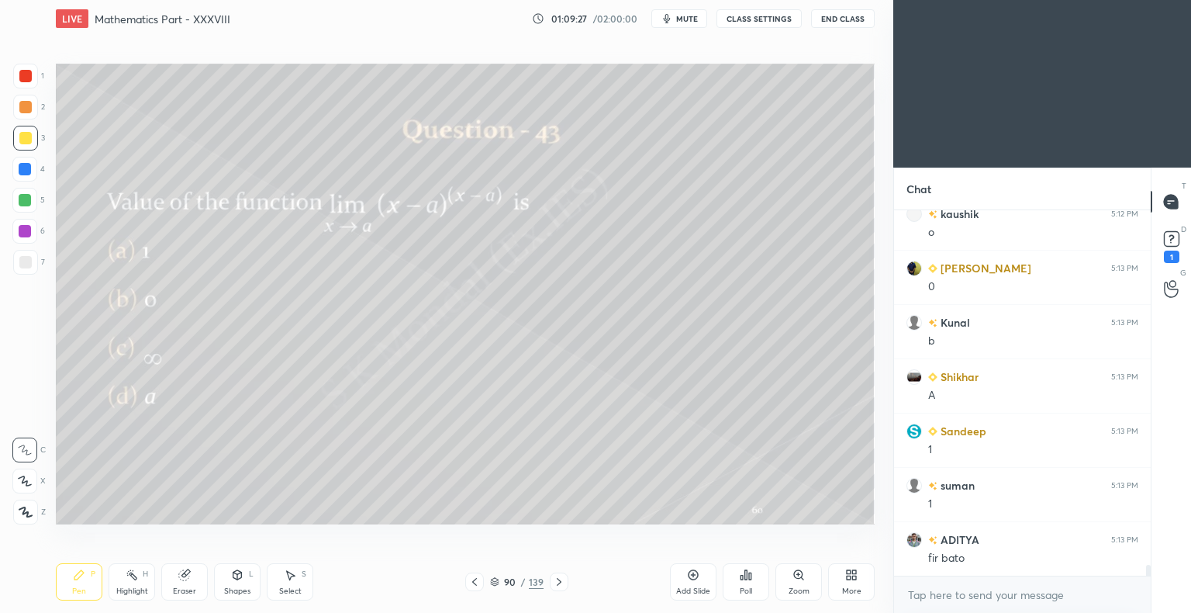
scroll to position [11808, 0]
click at [24, 201] on div at bounding box center [25, 200] width 12 height 12
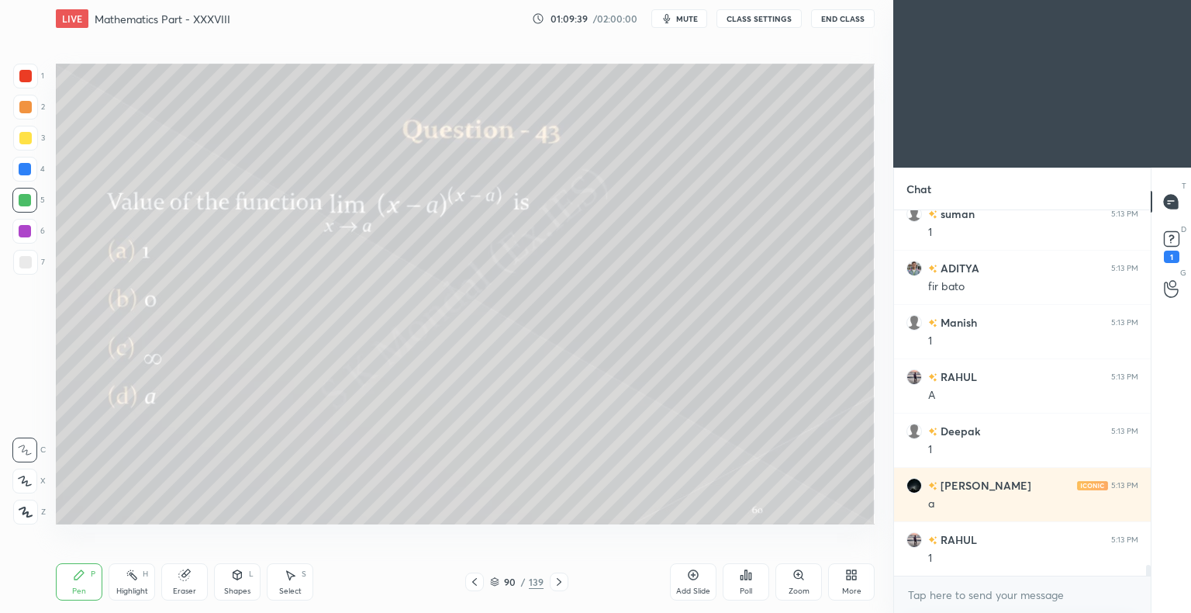
scroll to position [12080, 0]
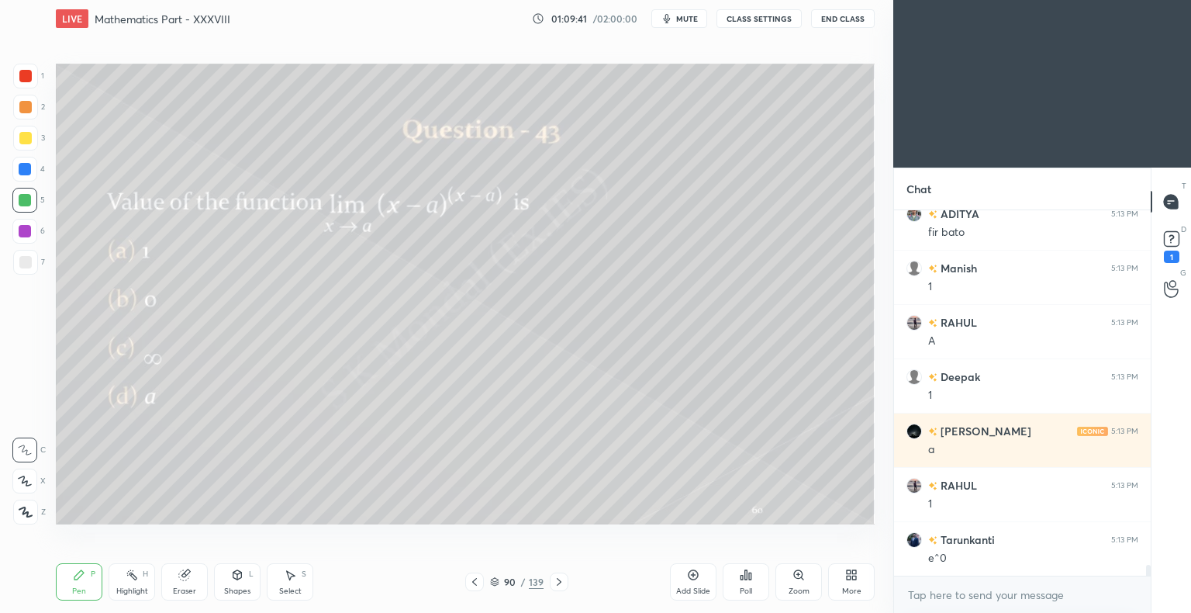
click at [22, 267] on div at bounding box center [25, 262] width 12 height 12
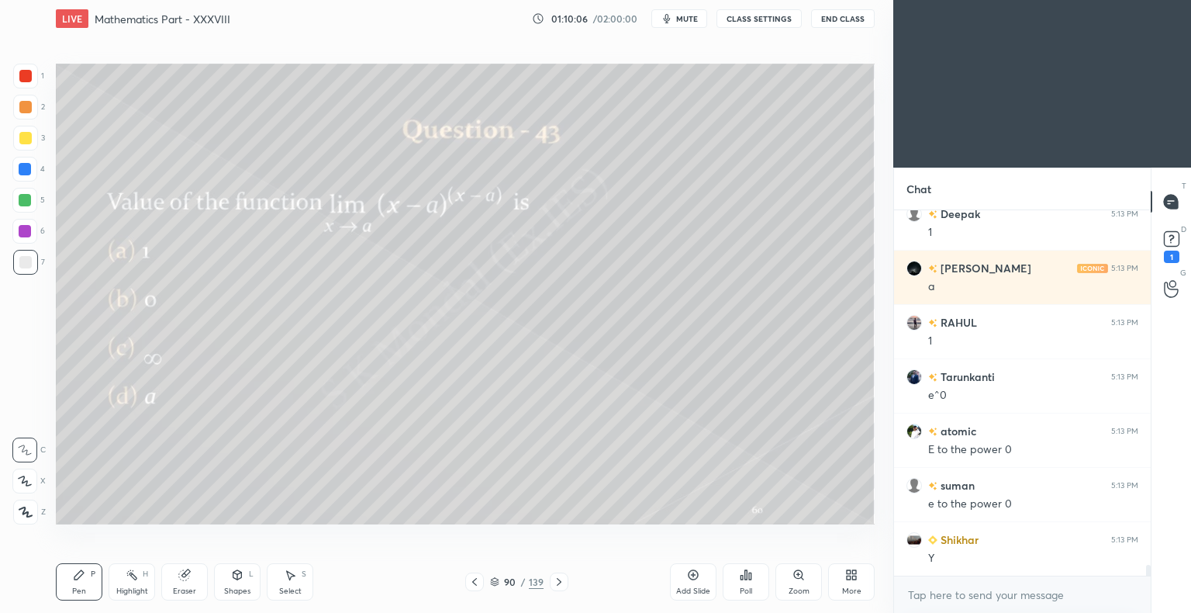
scroll to position [12280, 0]
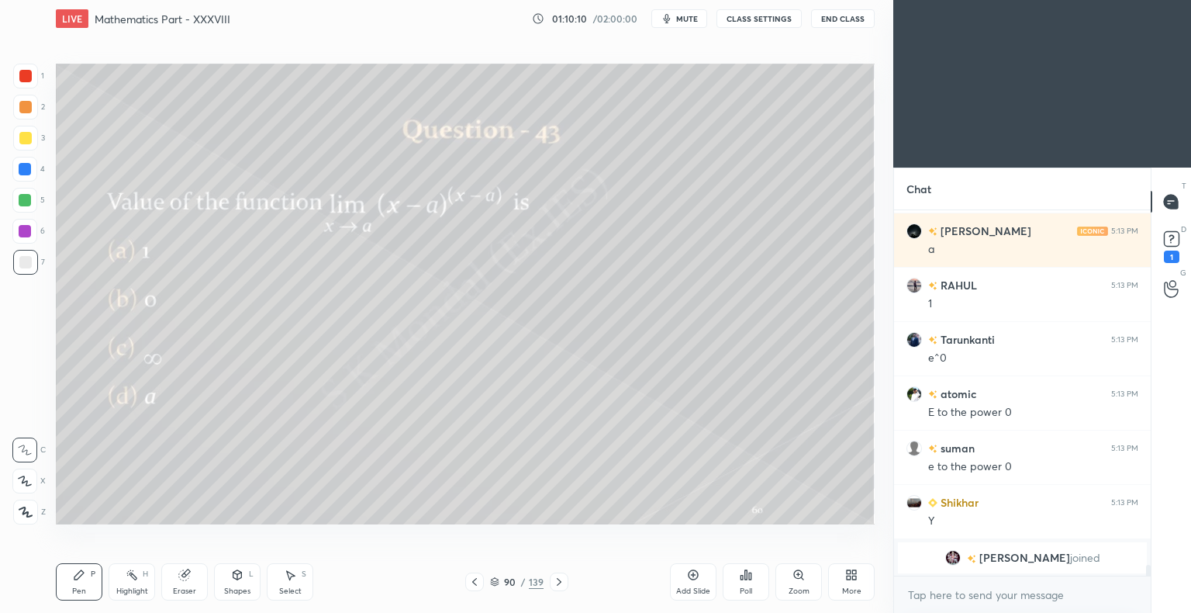
click at [25, 151] on div "3" at bounding box center [29, 141] width 32 height 31
click at [27, 150] on div "3" at bounding box center [29, 141] width 32 height 31
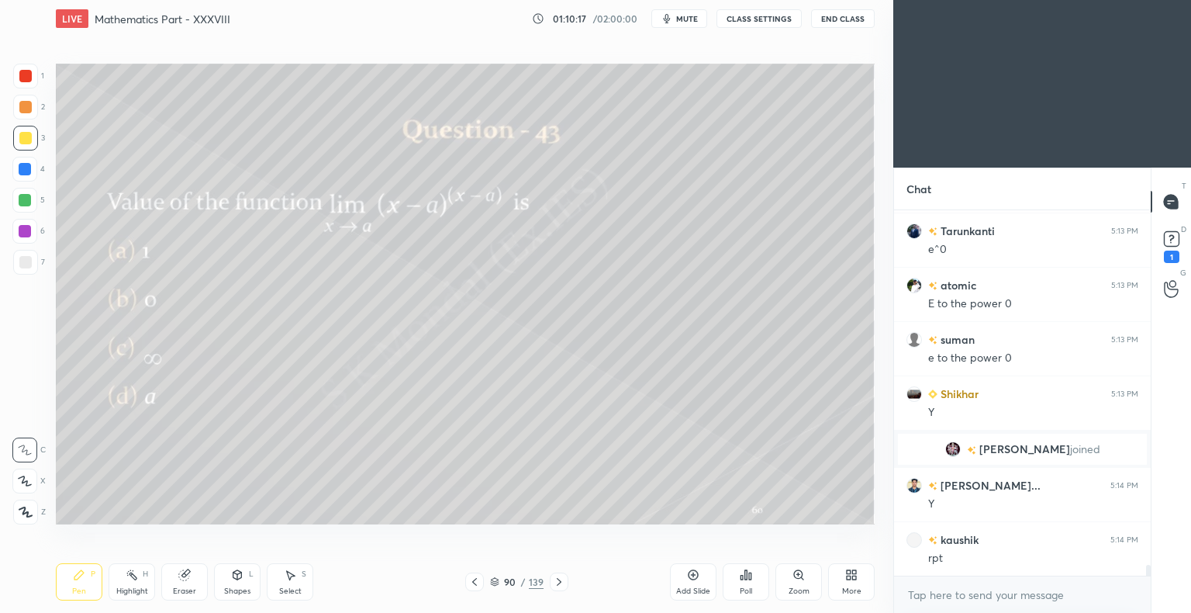
scroll to position [12033, 0]
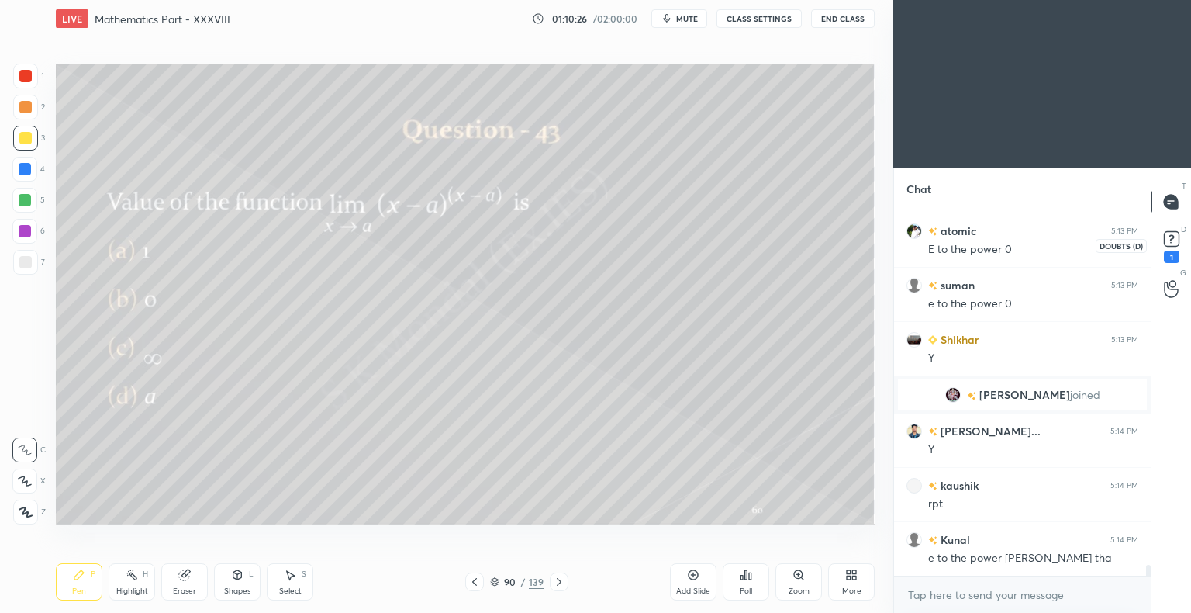
click at [1176, 233] on rect at bounding box center [1171, 239] width 15 height 15
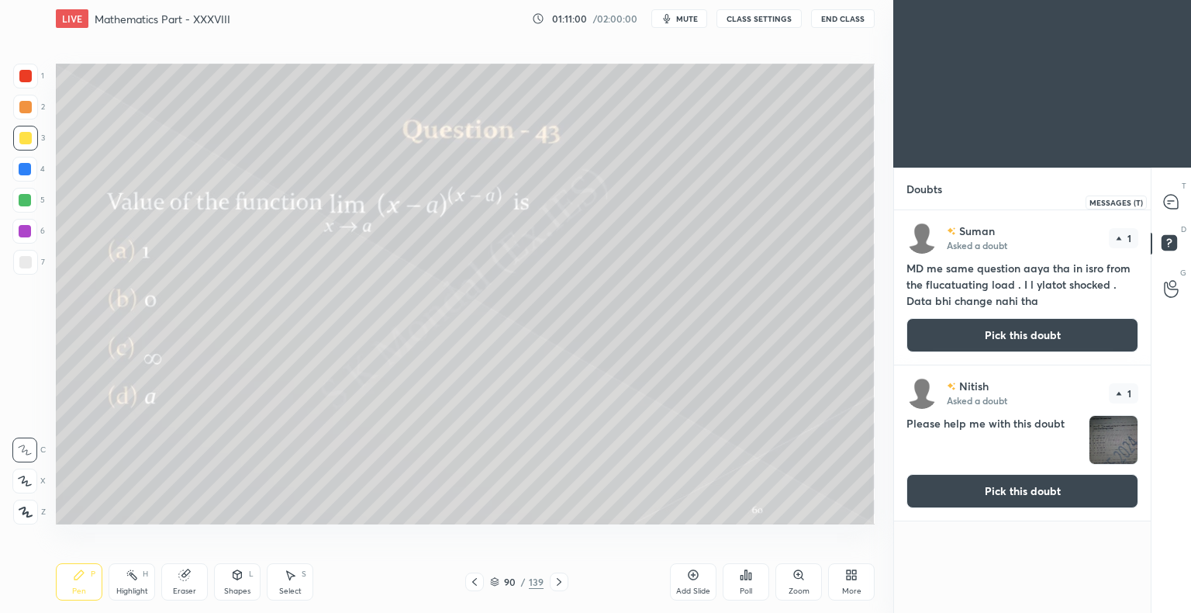
drag, startPoint x: 1170, startPoint y: 202, endPoint x: 1155, endPoint y: 213, distance: 19.4
click at [1171, 202] on icon at bounding box center [1171, 202] width 14 height 14
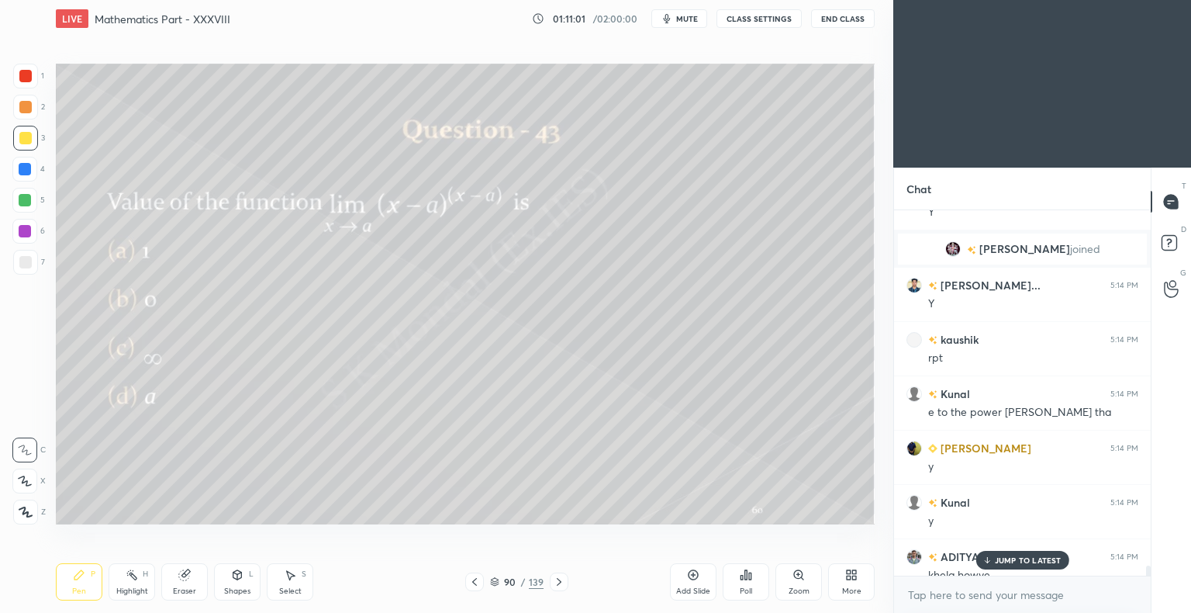
scroll to position [12461, 0]
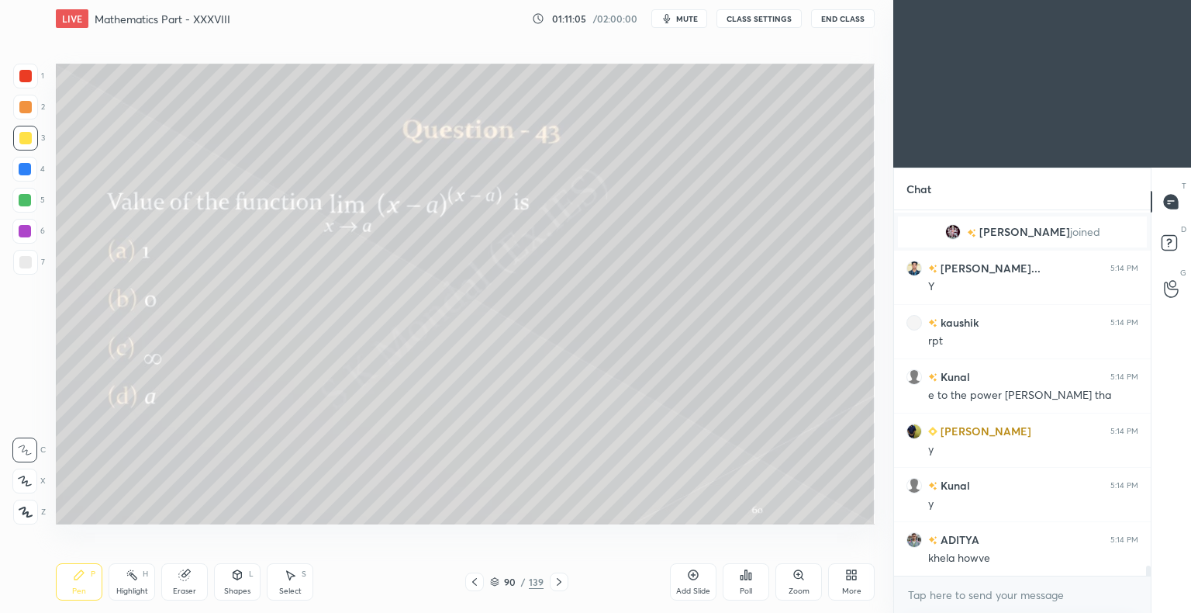
click at [561, 576] on icon at bounding box center [559, 581] width 12 height 12
click at [471, 582] on icon at bounding box center [474, 581] width 12 height 12
click at [695, 582] on div "Add Slide" at bounding box center [693, 581] width 47 height 37
click at [29, 141] on div at bounding box center [25, 138] width 12 height 12
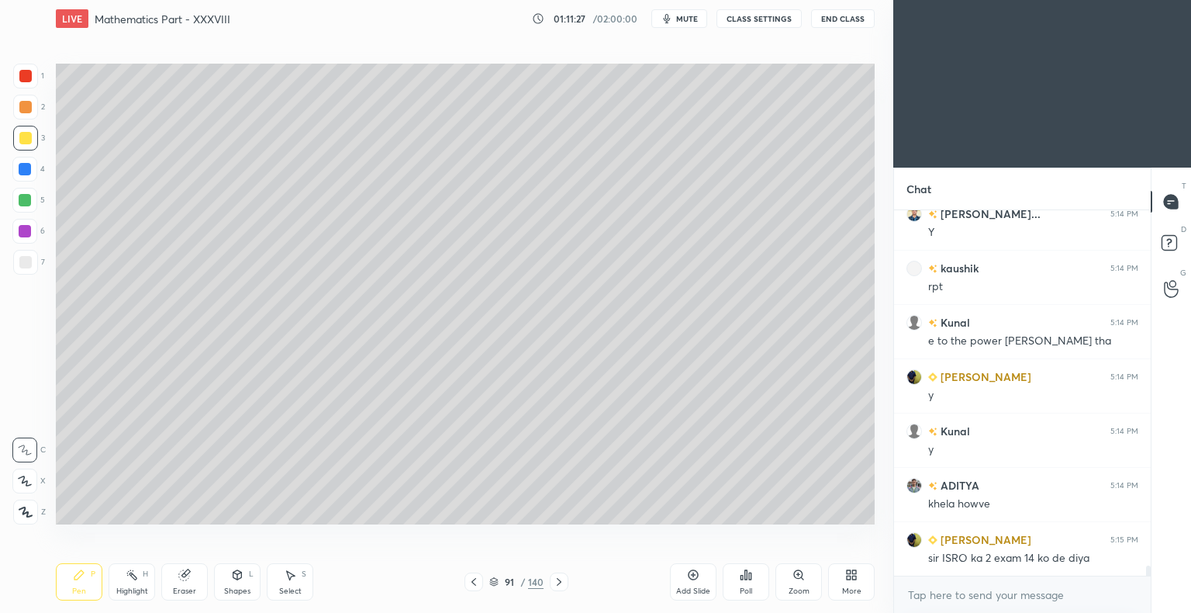
click at [25, 266] on div at bounding box center [25, 262] width 12 height 12
click at [28, 265] on div at bounding box center [25, 262] width 12 height 12
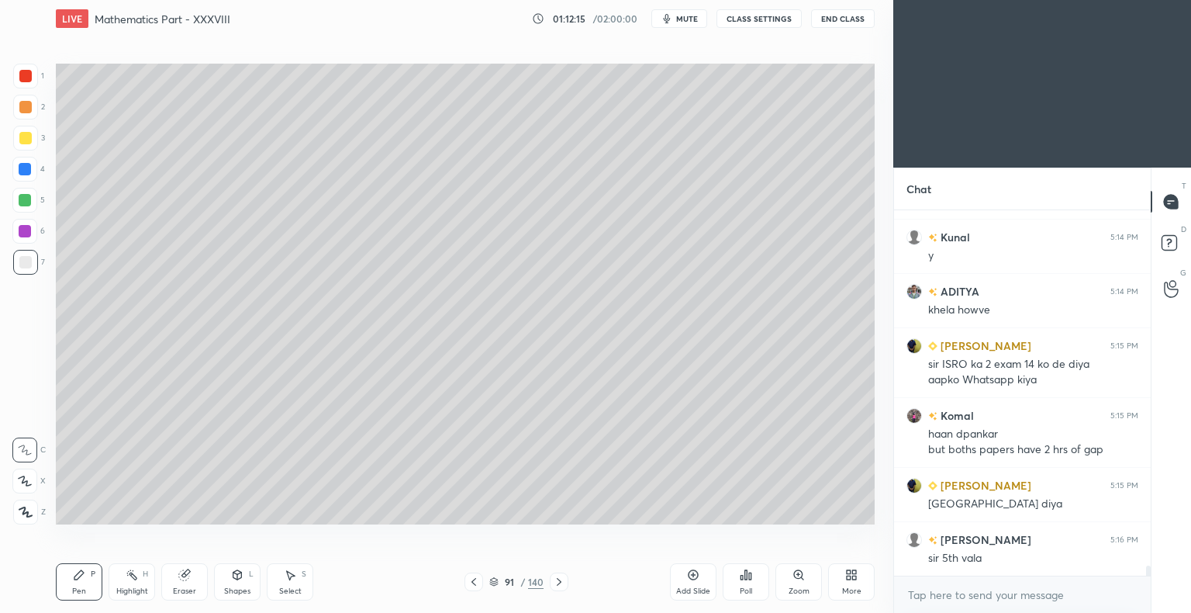
scroll to position [12764, 0]
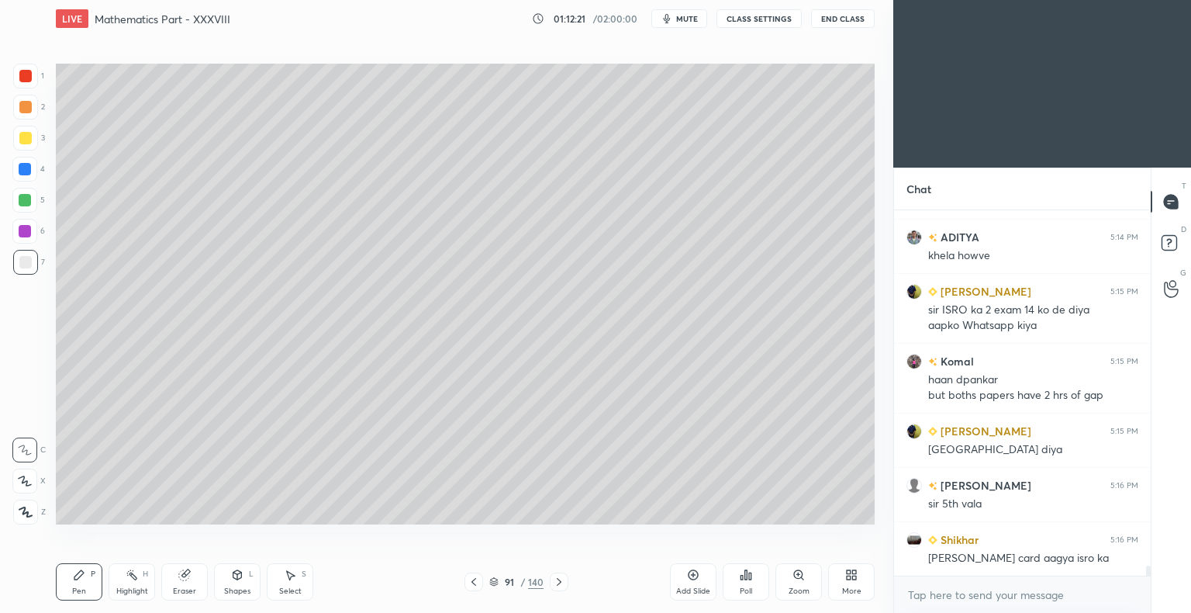
click at [554, 579] on icon at bounding box center [559, 581] width 12 height 12
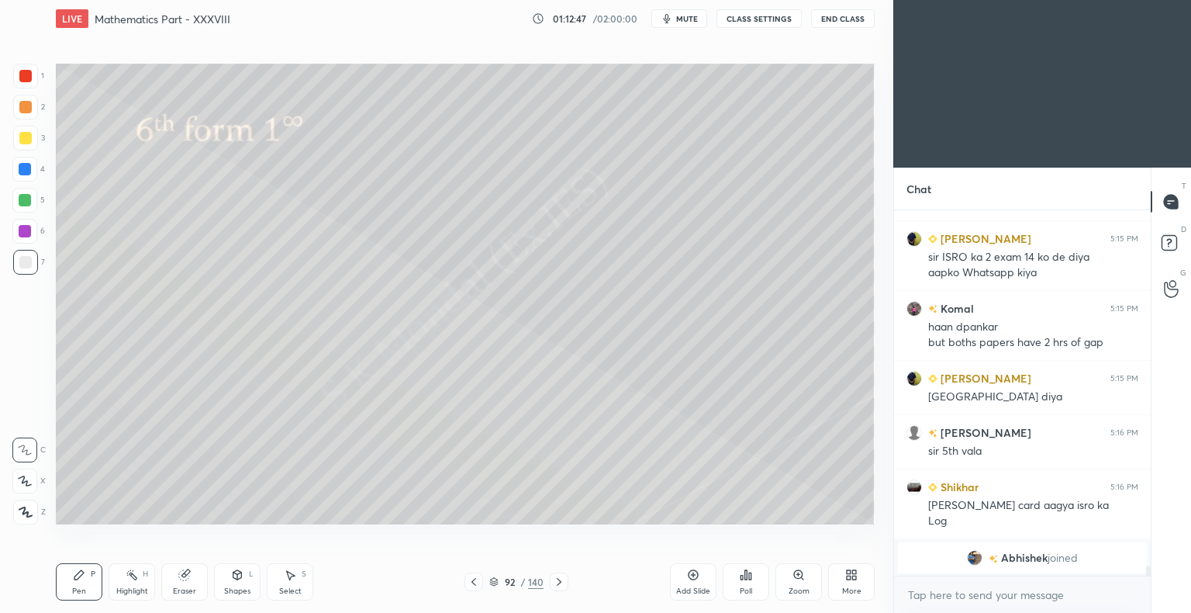
scroll to position [12404, 0]
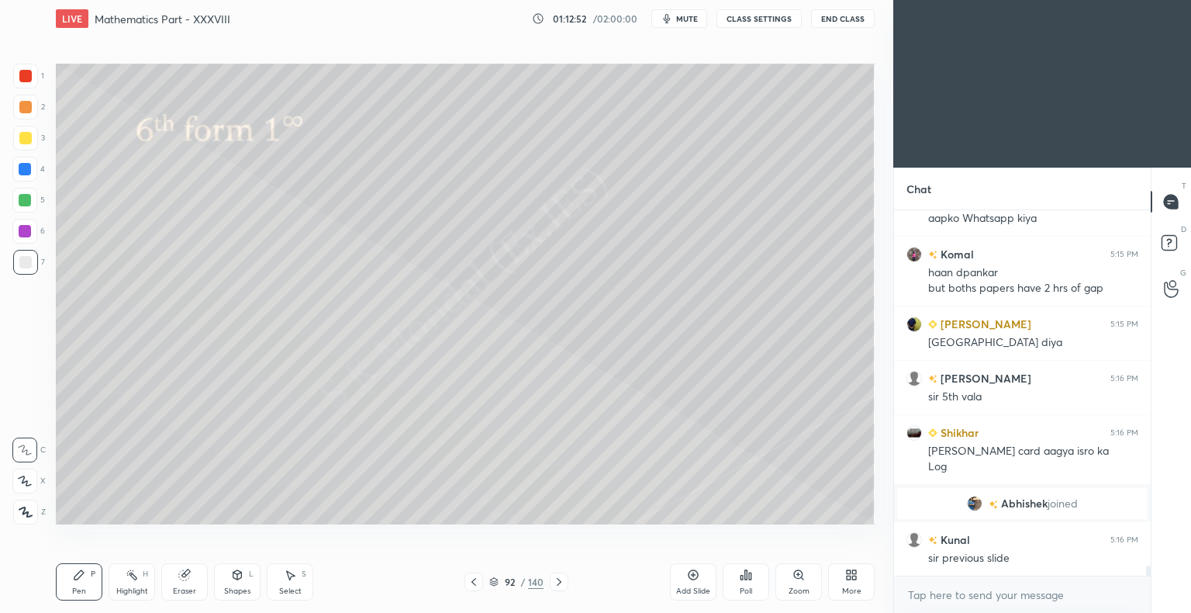
click at [553, 582] on icon at bounding box center [559, 581] width 12 height 12
click at [28, 141] on div at bounding box center [25, 138] width 12 height 12
click at [748, 594] on div "Poll" at bounding box center [746, 591] width 12 height 8
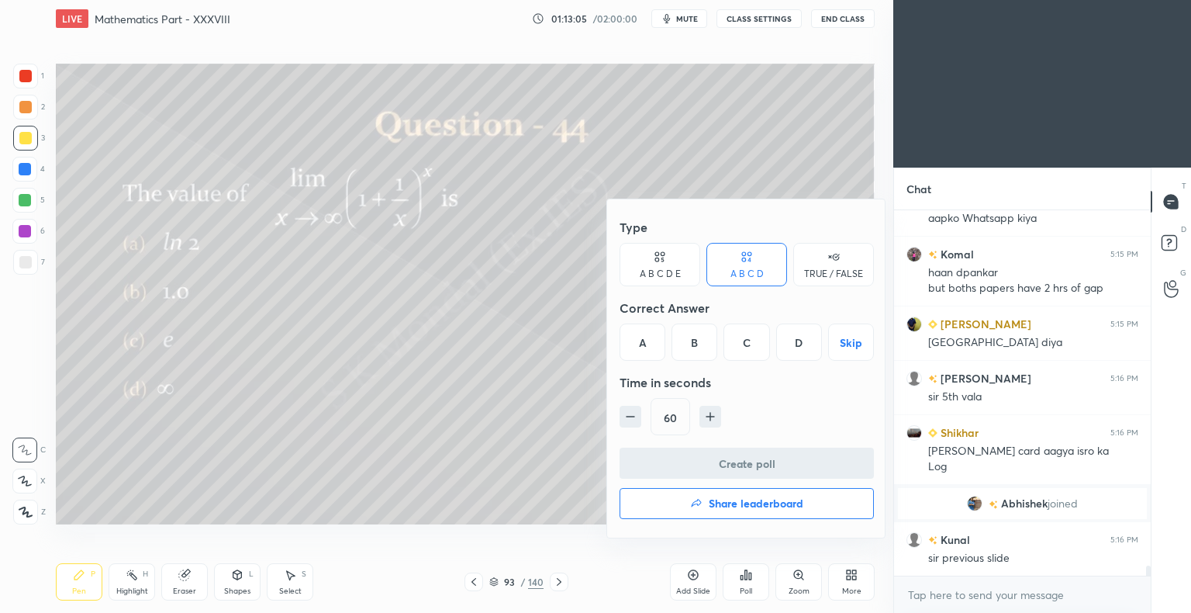
click at [738, 340] on div "C" at bounding box center [747, 341] width 46 height 37
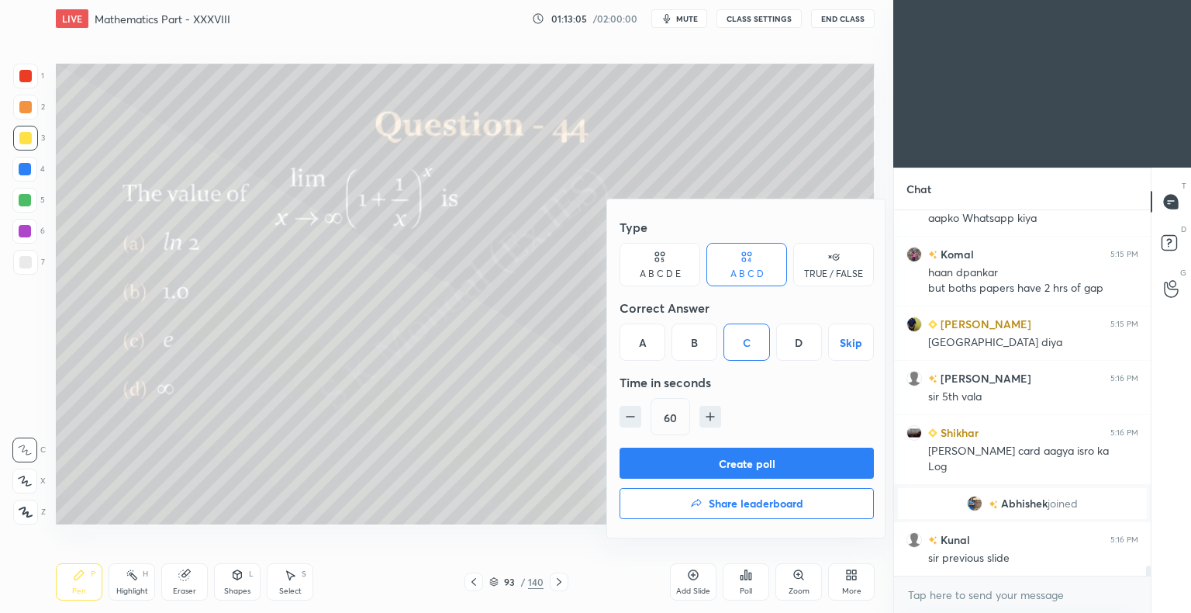
click at [744, 460] on button "Create poll" at bounding box center [747, 462] width 254 height 31
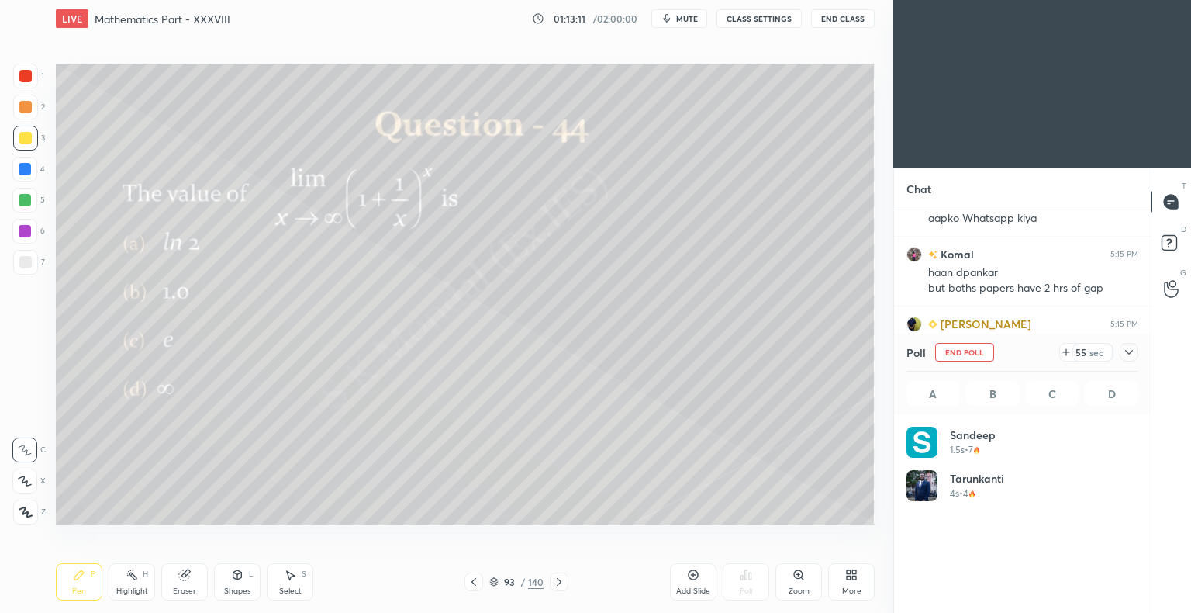
scroll to position [12539, 0]
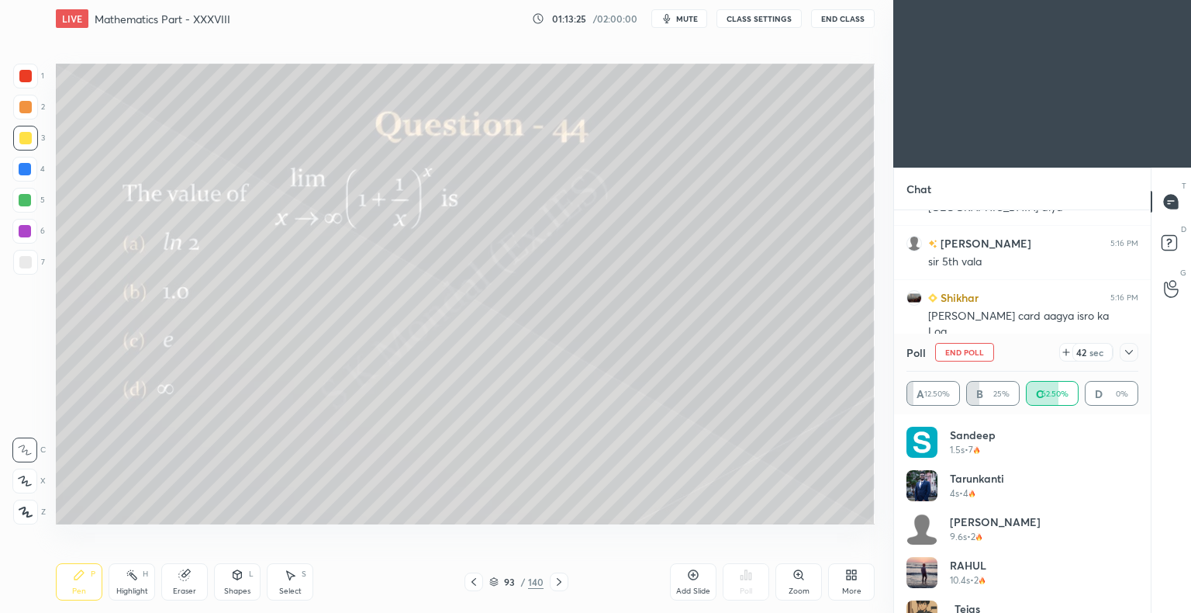
click at [74, 584] on div "Pen P" at bounding box center [79, 581] width 47 height 37
click at [26, 144] on div at bounding box center [25, 138] width 25 height 25
click at [28, 267] on div at bounding box center [25, 262] width 12 height 12
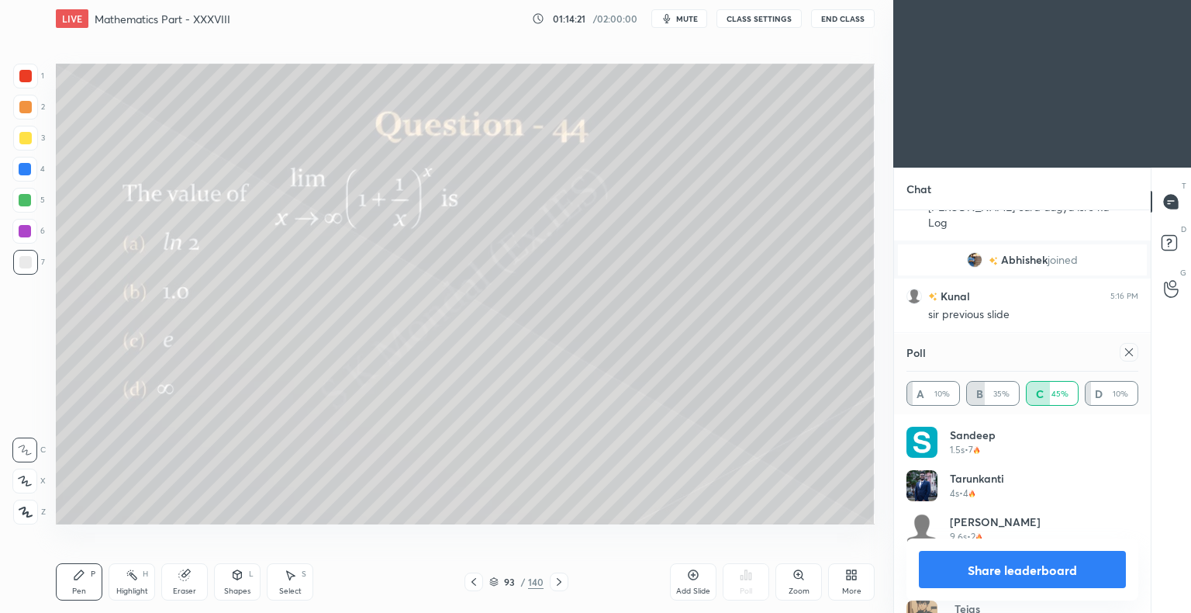
click at [139, 587] on div "Highlight" at bounding box center [132, 591] width 32 height 8
click at [1055, 569] on button "Share leaderboard" at bounding box center [1022, 569] width 207 height 37
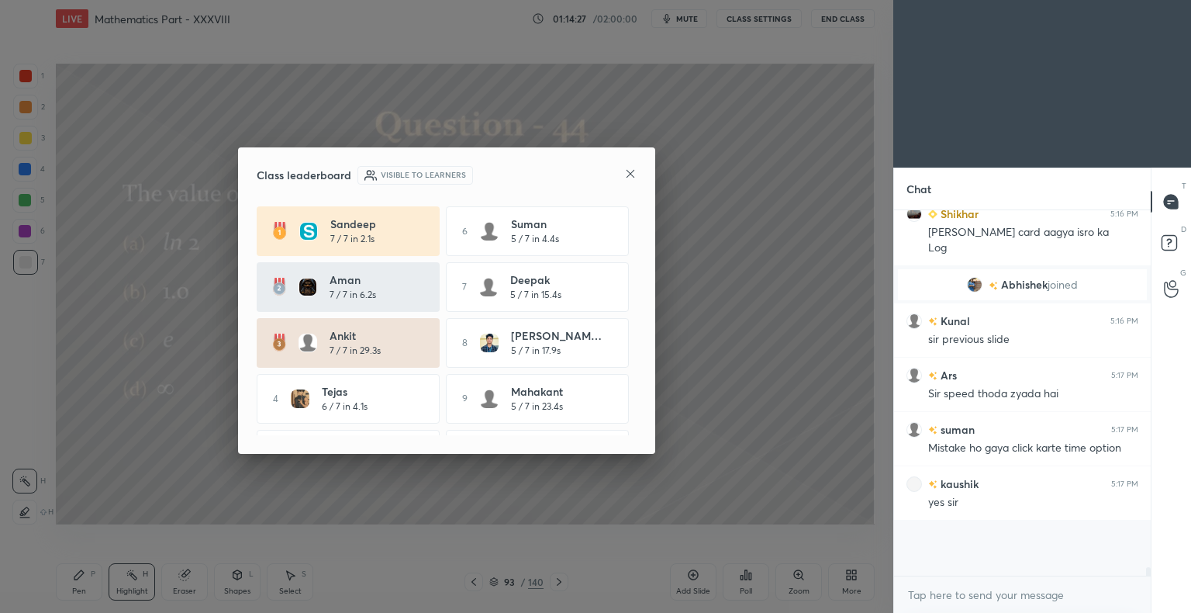
scroll to position [354, 252]
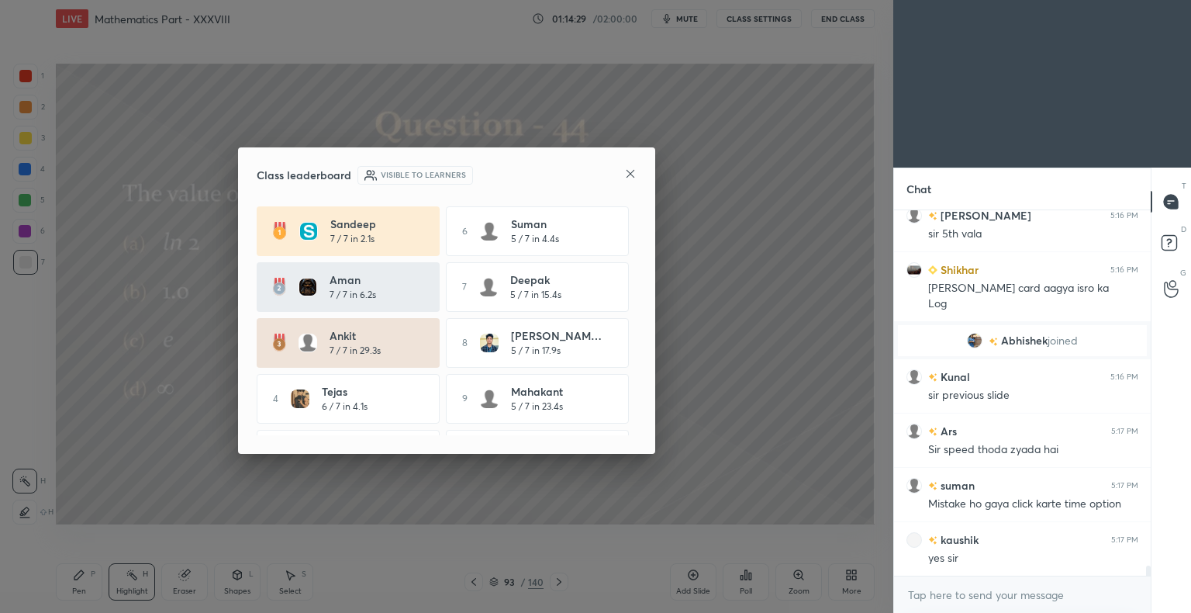
click at [633, 170] on icon at bounding box center [630, 174] width 12 height 12
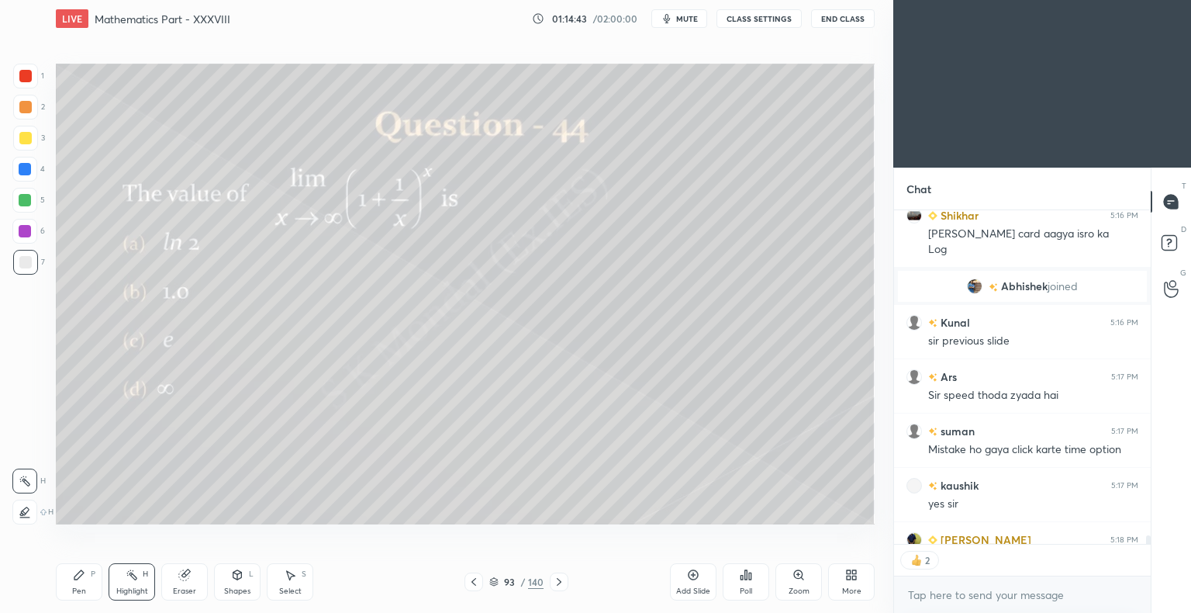
scroll to position [12699, 0]
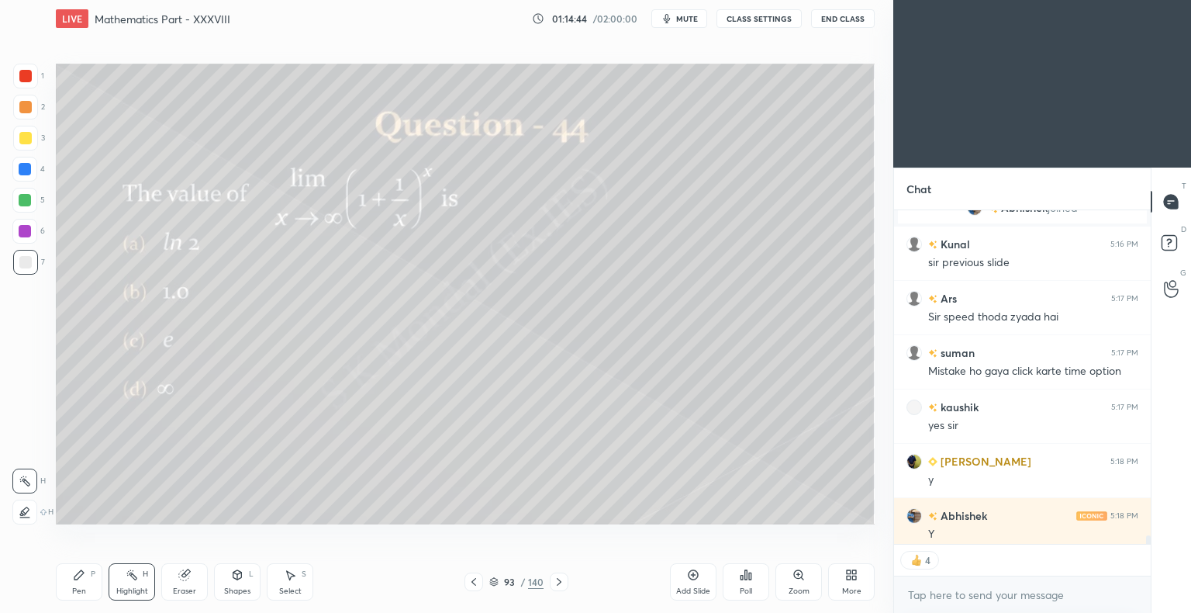
click at [13, 142] on div at bounding box center [25, 138] width 25 height 25
click at [64, 588] on div "Pen P" at bounding box center [79, 581] width 47 height 37
click at [71, 583] on div "Pen P" at bounding box center [79, 581] width 47 height 37
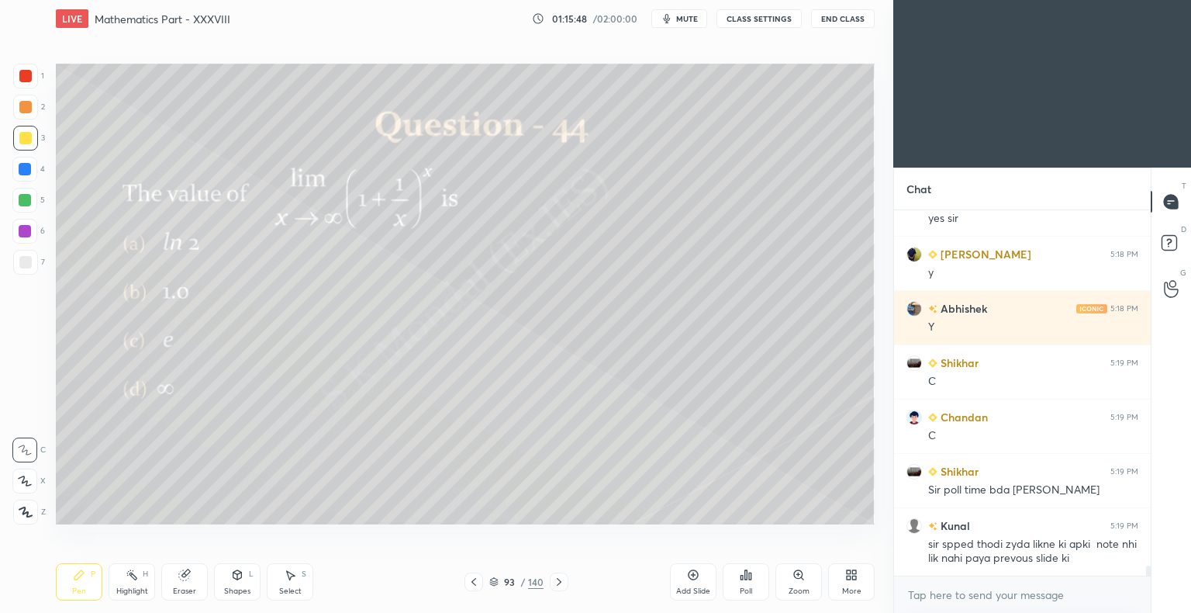
scroll to position [12961, 0]
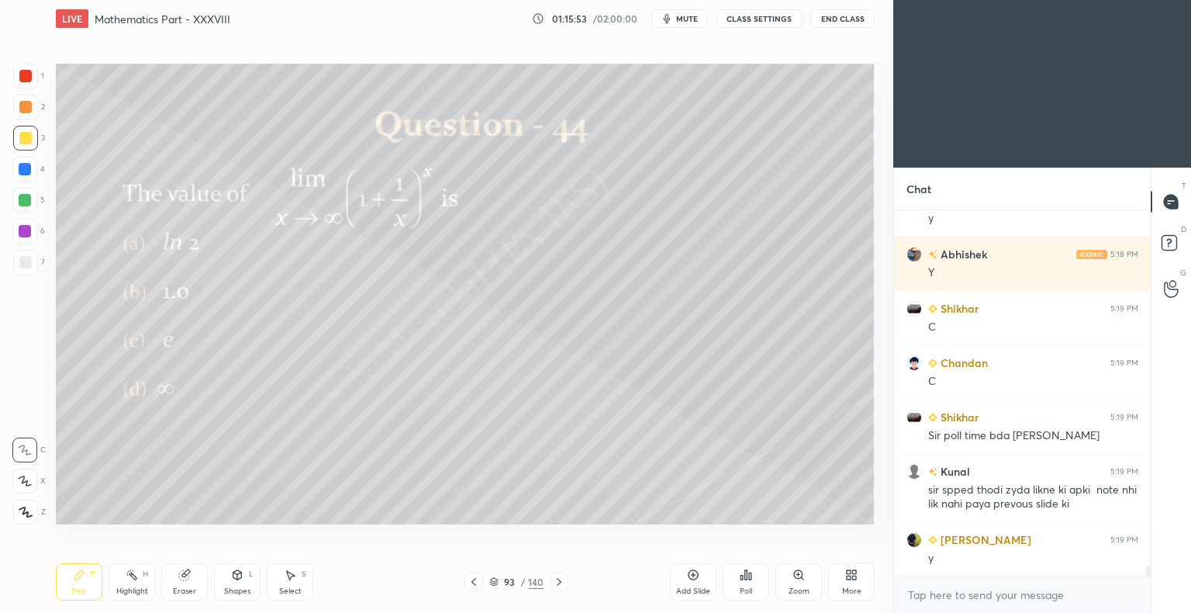
click at [140, 582] on div "Highlight H" at bounding box center [132, 581] width 47 height 37
click at [134, 588] on div "Highlight" at bounding box center [132, 591] width 32 height 8
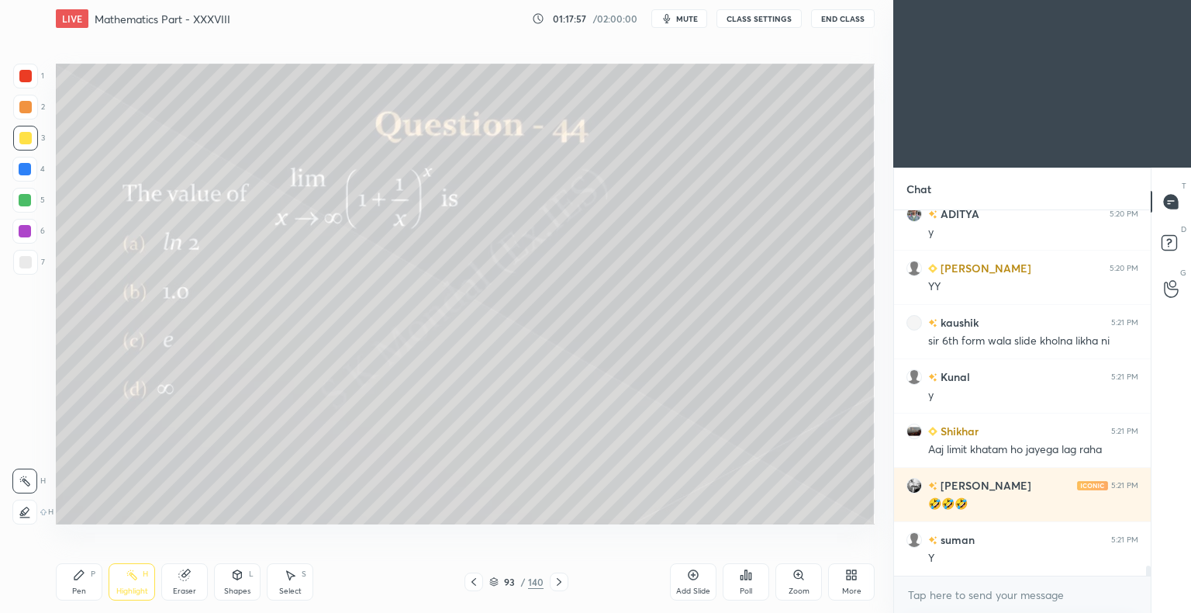
scroll to position [13165, 0]
click at [565, 582] on div at bounding box center [559, 581] width 19 height 19
click at [475, 579] on icon at bounding box center [474, 582] width 5 height 8
click at [853, 582] on div "More" at bounding box center [851, 581] width 47 height 37
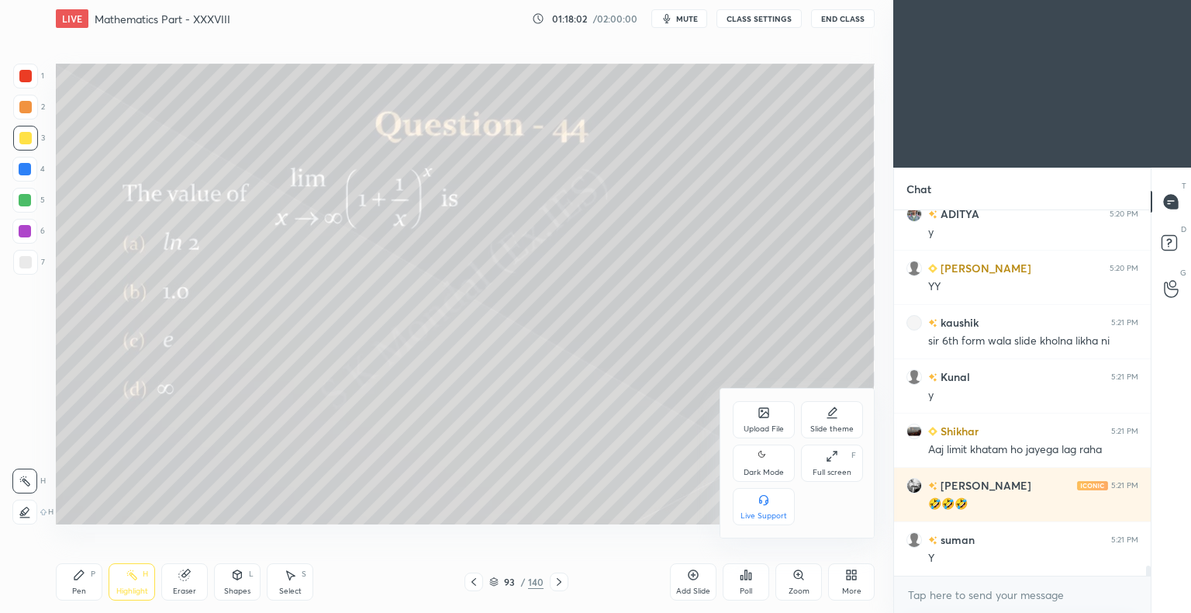
click at [759, 423] on div "Upload File" at bounding box center [764, 419] width 62 height 37
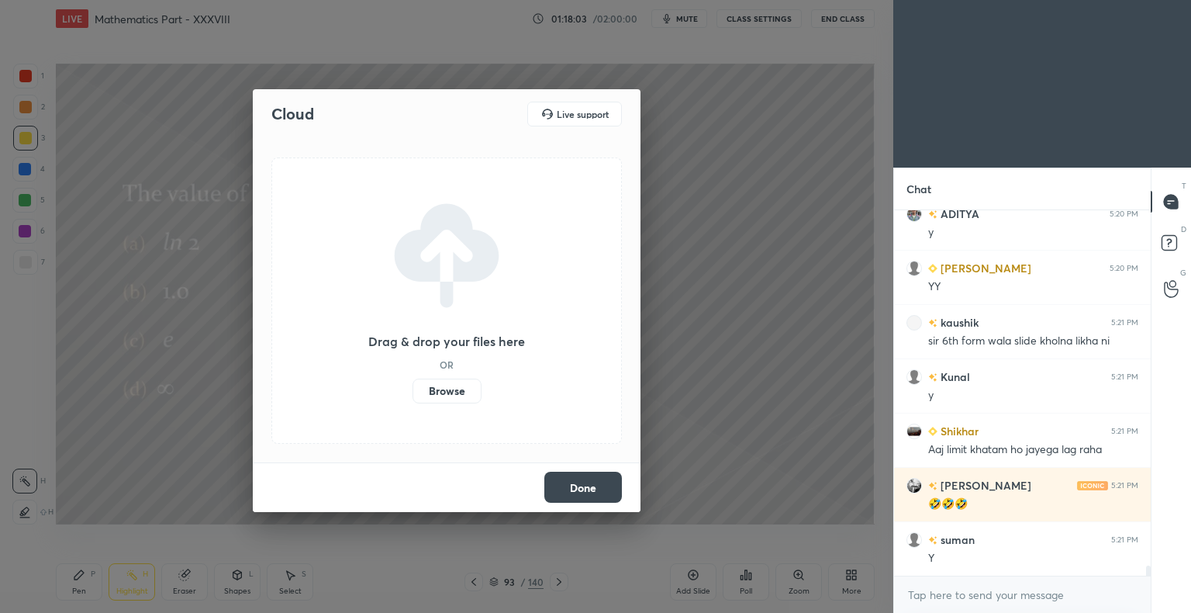
click at [460, 389] on label "Browse" at bounding box center [447, 390] width 69 height 25
click at [413, 389] on input "Browse" at bounding box center [413, 390] width 0 height 25
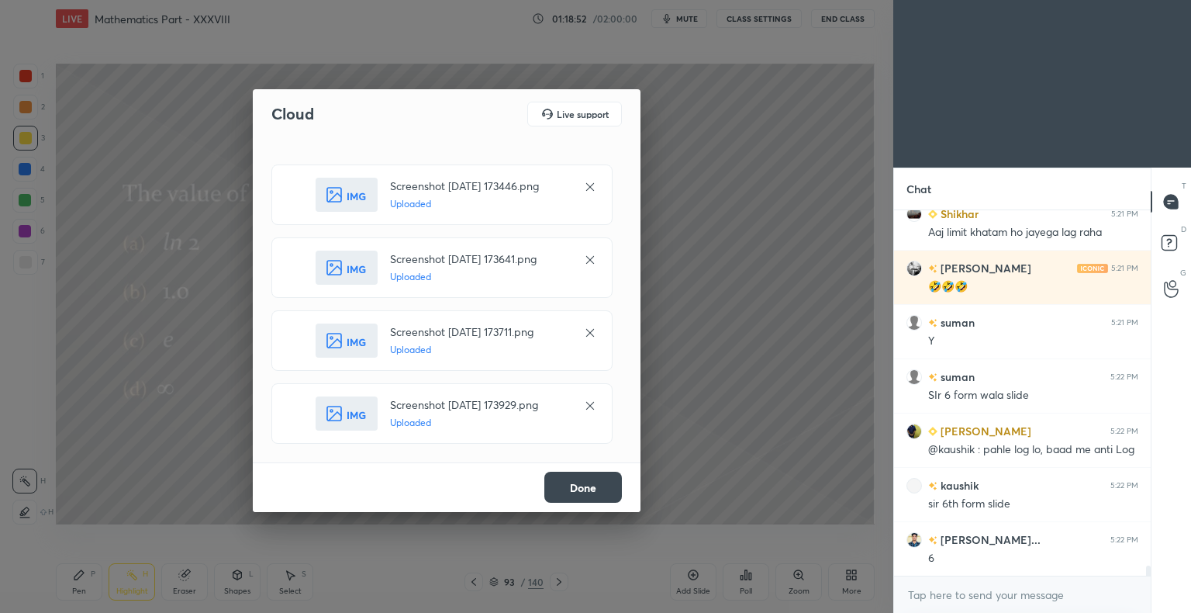
scroll to position [13451, 0]
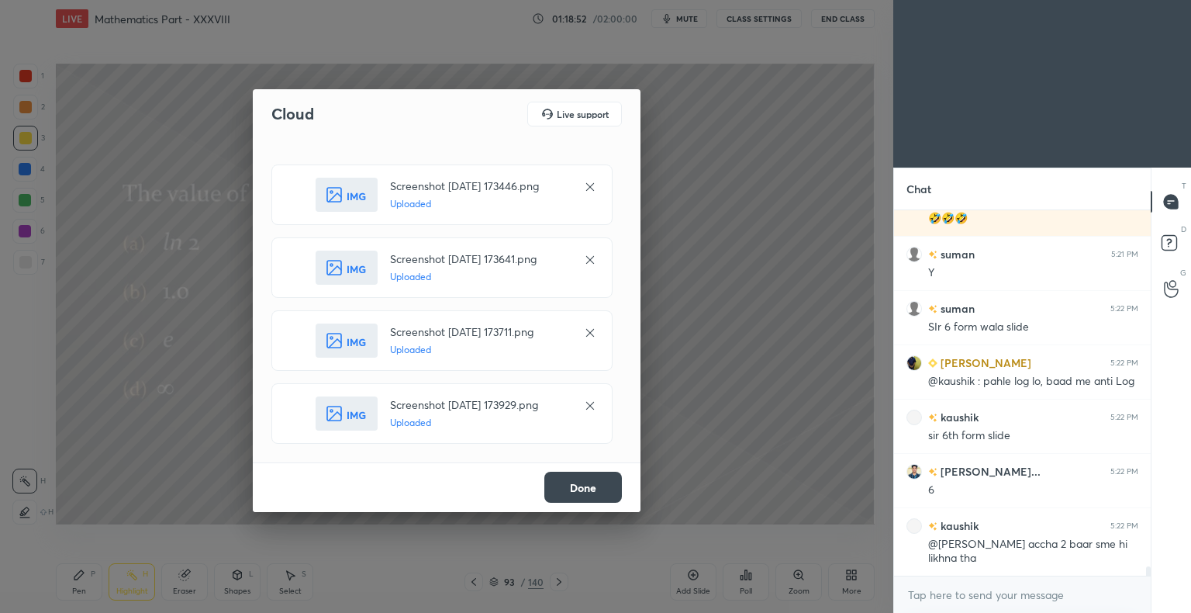
click at [575, 486] on button "Done" at bounding box center [583, 487] width 78 height 31
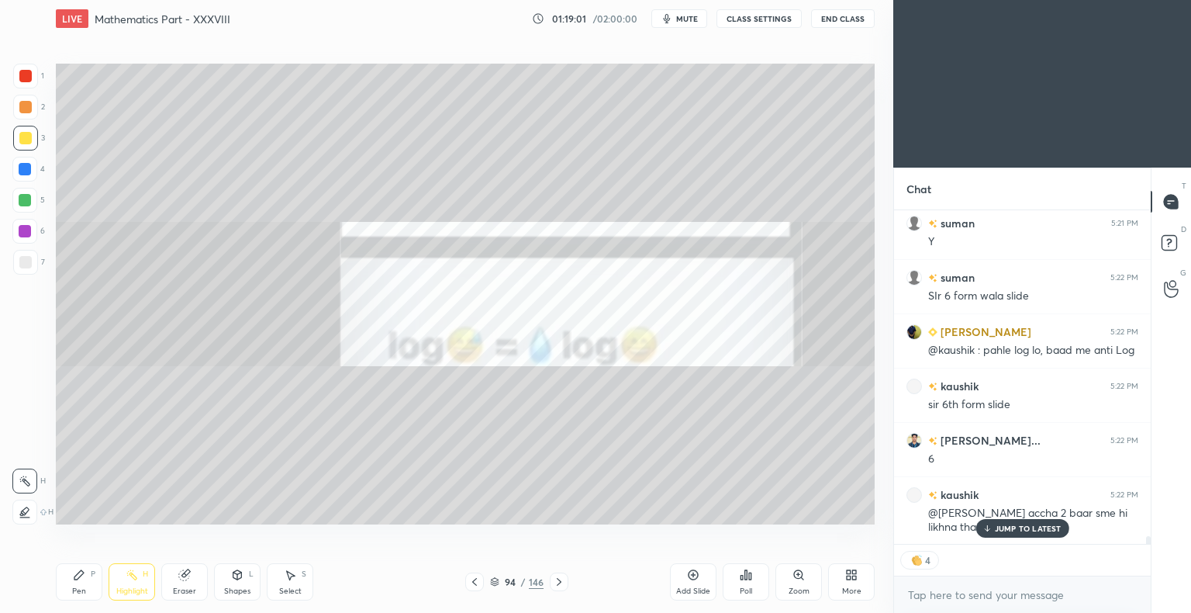
scroll to position [13482, 0]
click at [143, 593] on div "Highlight" at bounding box center [132, 591] width 32 height 8
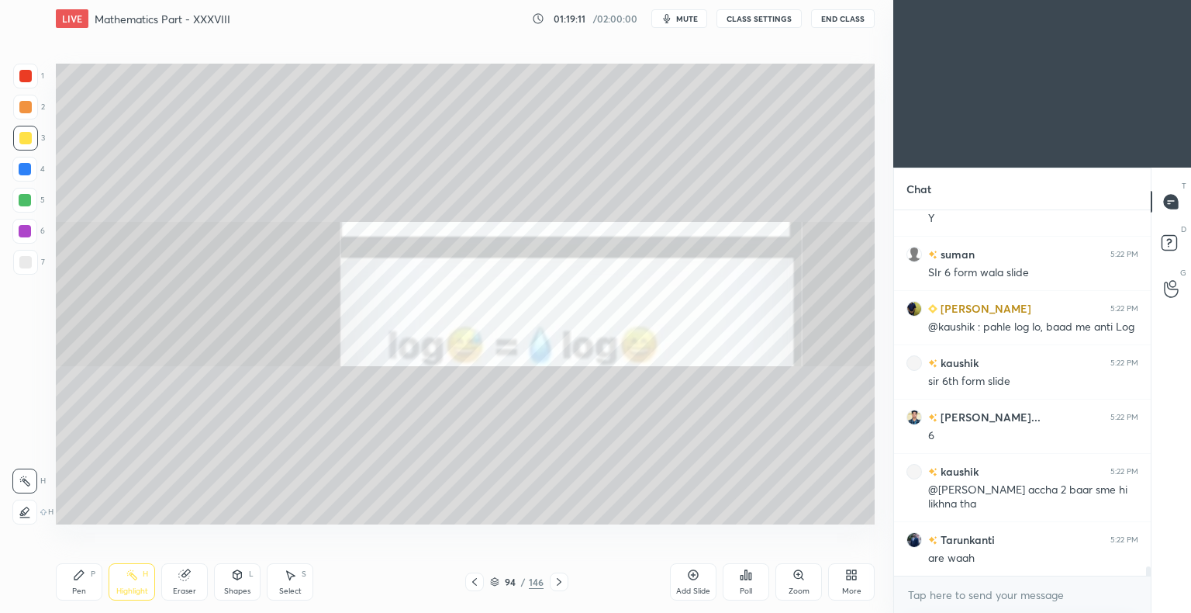
scroll to position [13505, 0]
click at [481, 579] on div at bounding box center [474, 581] width 19 height 19
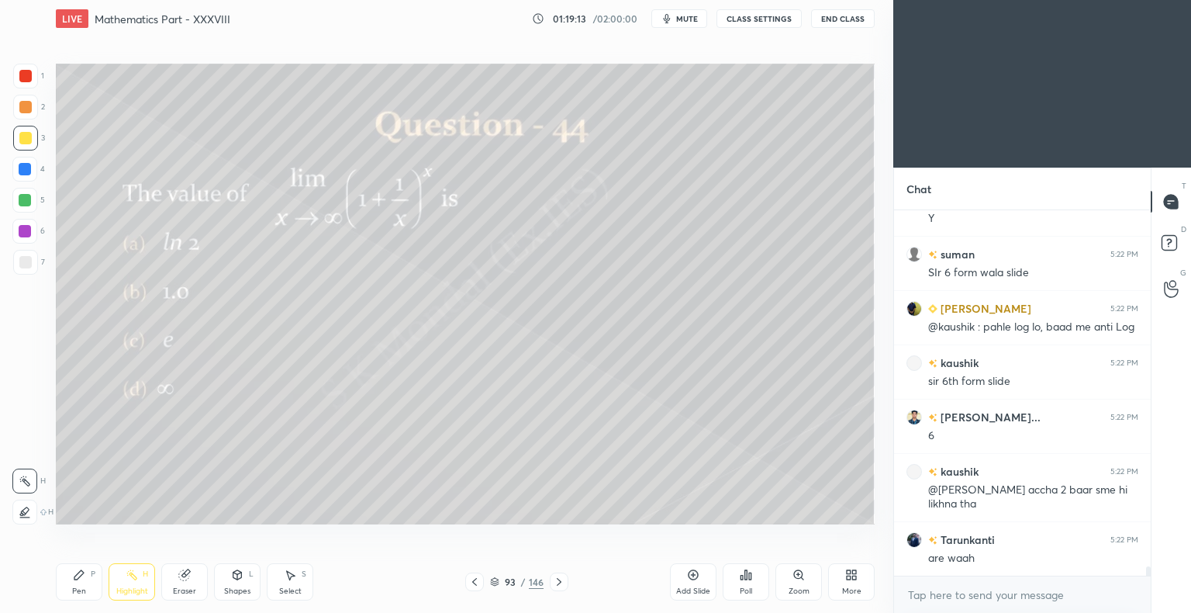
click at [561, 583] on icon at bounding box center [559, 581] width 12 height 12
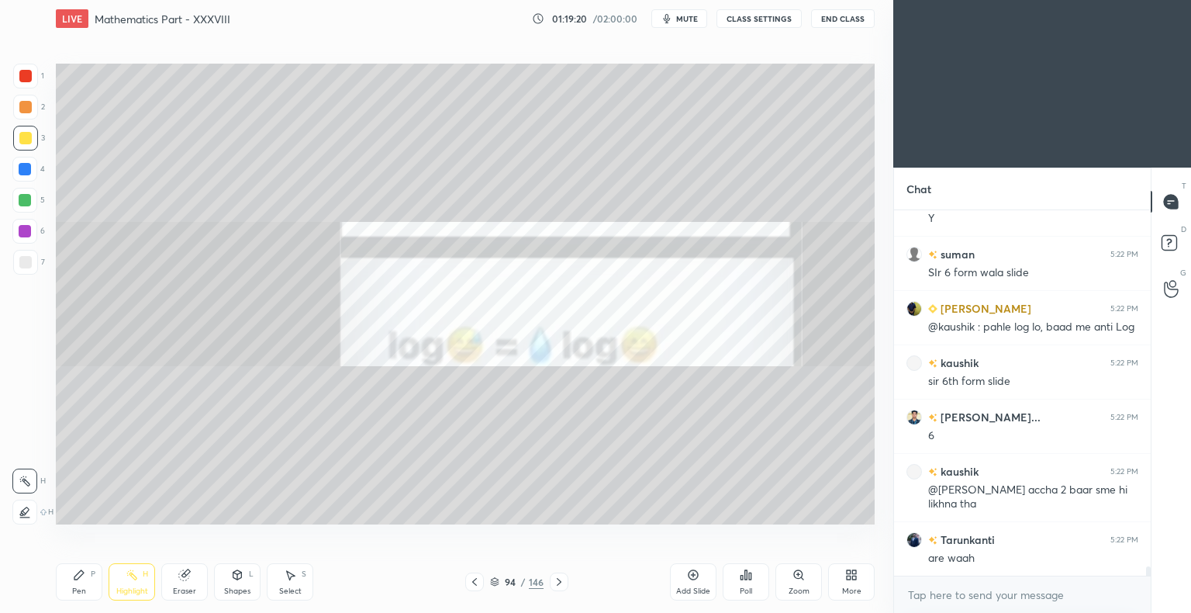
click at [553, 582] on icon at bounding box center [559, 581] width 12 height 12
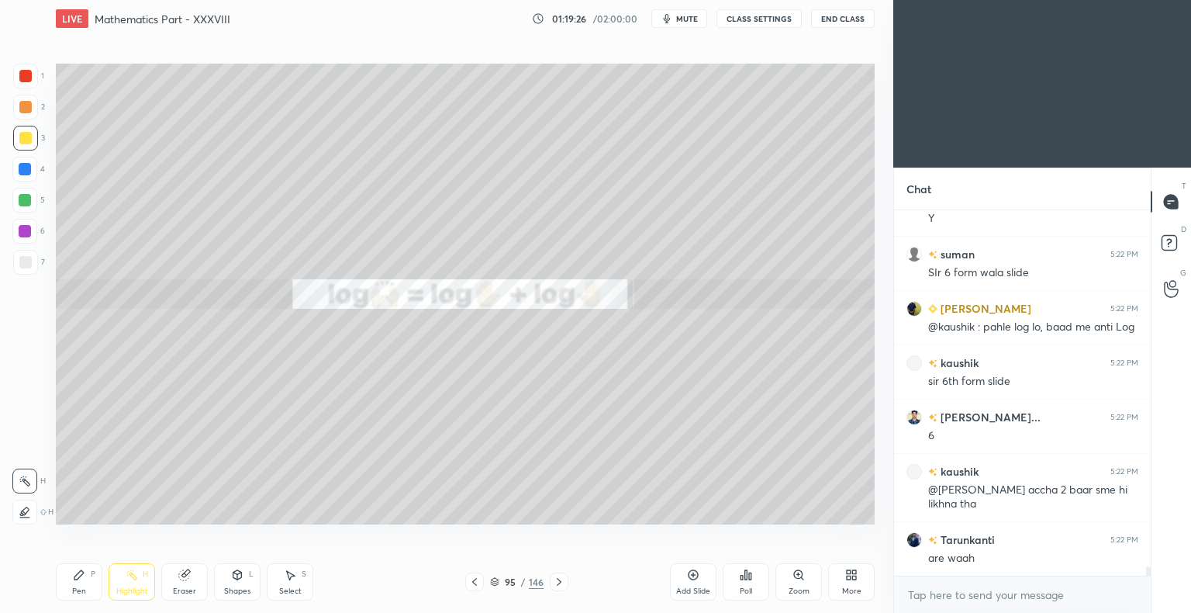
scroll to position [5, 5]
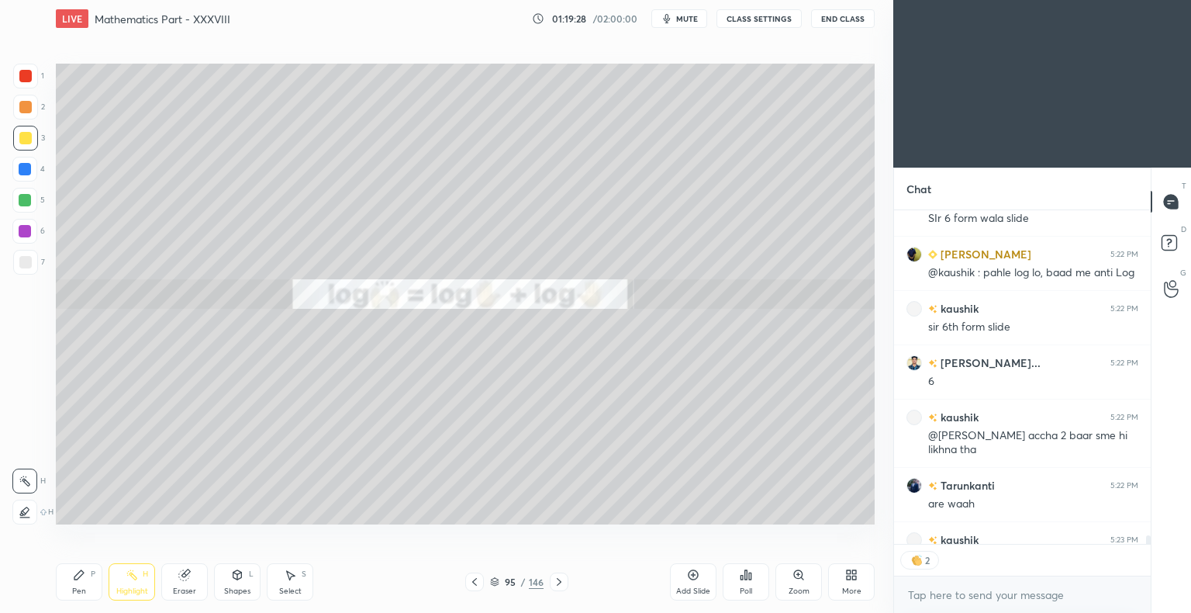
click at [558, 579] on icon at bounding box center [559, 582] width 5 height 8
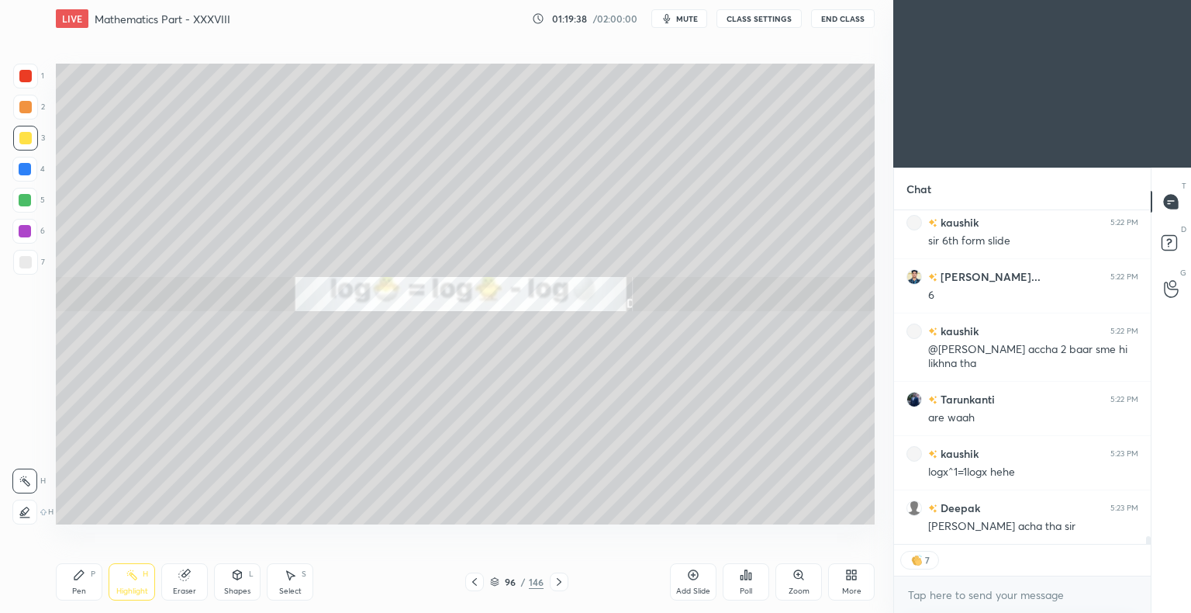
scroll to position [13699, 0]
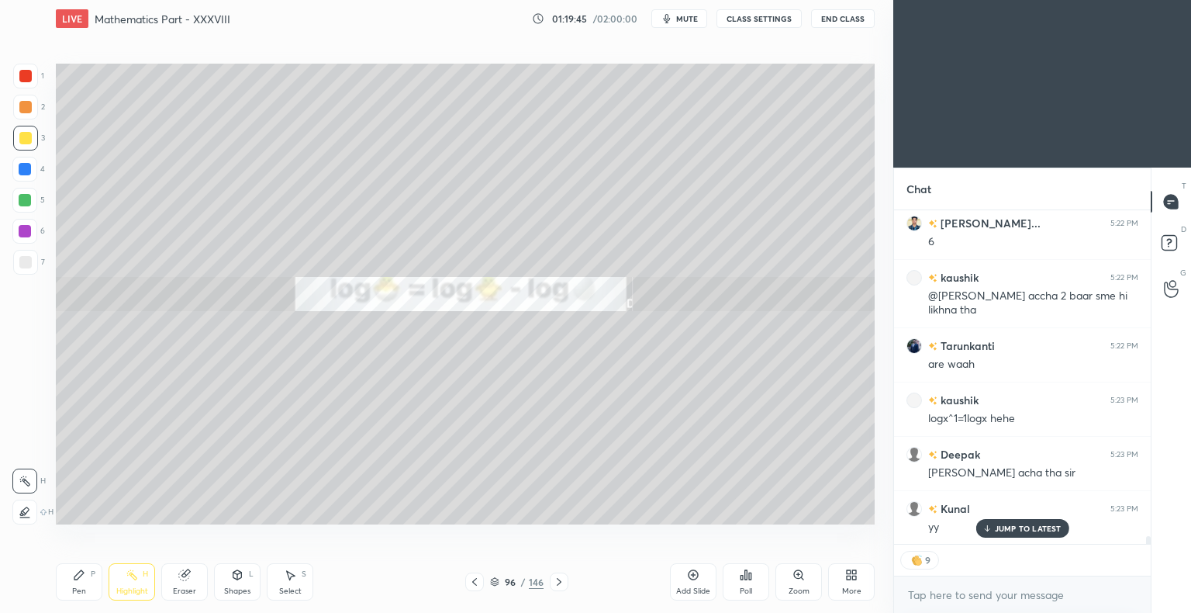
click at [559, 581] on icon at bounding box center [559, 582] width 5 height 8
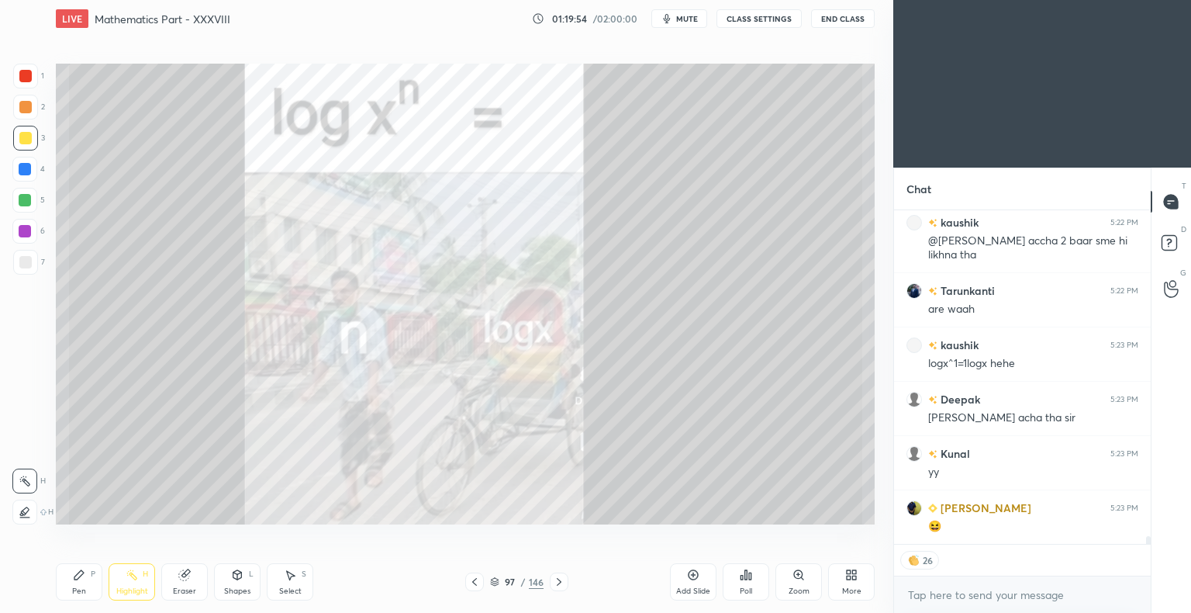
scroll to position [13807, 0]
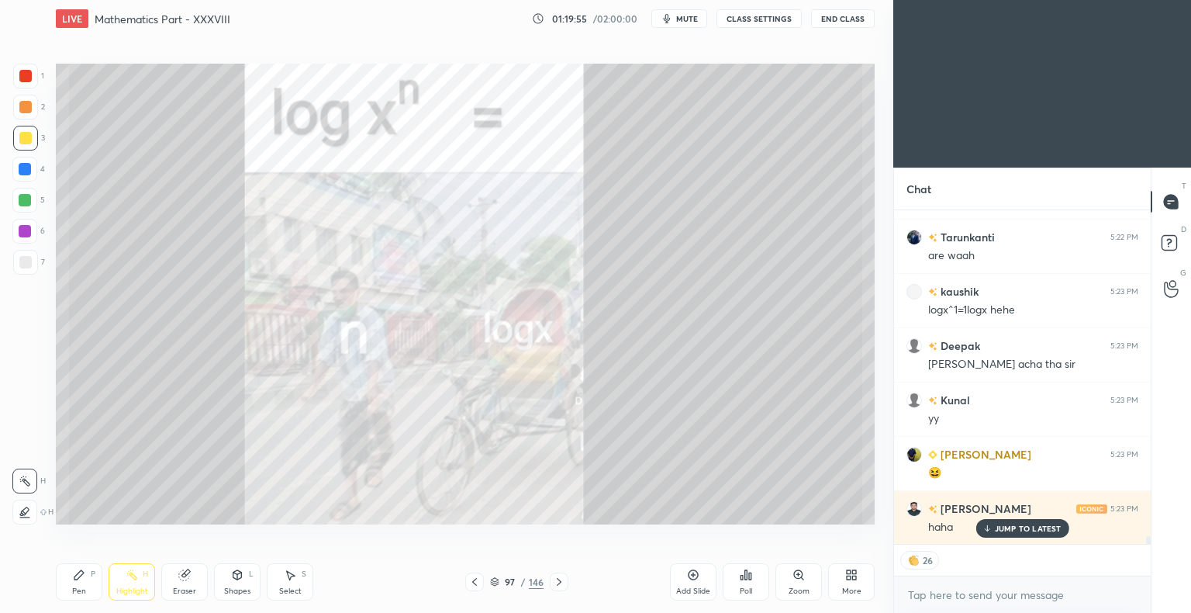
click at [67, 594] on div "Pen P" at bounding box center [79, 581] width 47 height 37
click at [76, 582] on div "Pen P" at bounding box center [79, 581] width 47 height 37
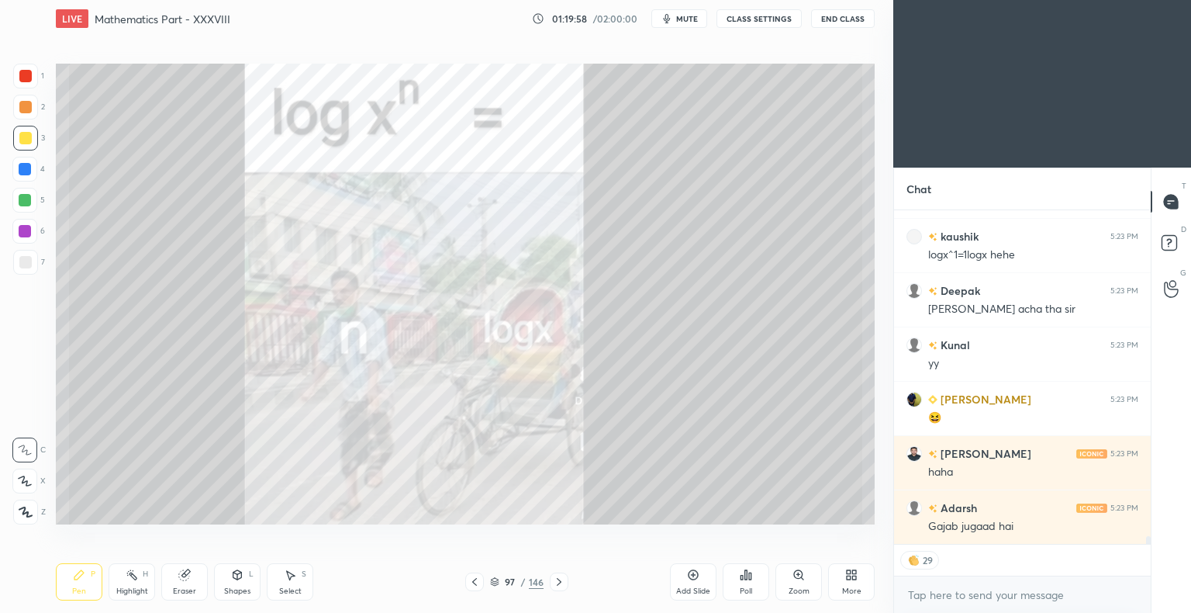
click at [126, 594] on div "Highlight" at bounding box center [132, 591] width 32 height 8
click at [122, 593] on div "Highlight" at bounding box center [132, 591] width 32 height 8
click at [558, 581] on icon at bounding box center [559, 582] width 5 height 8
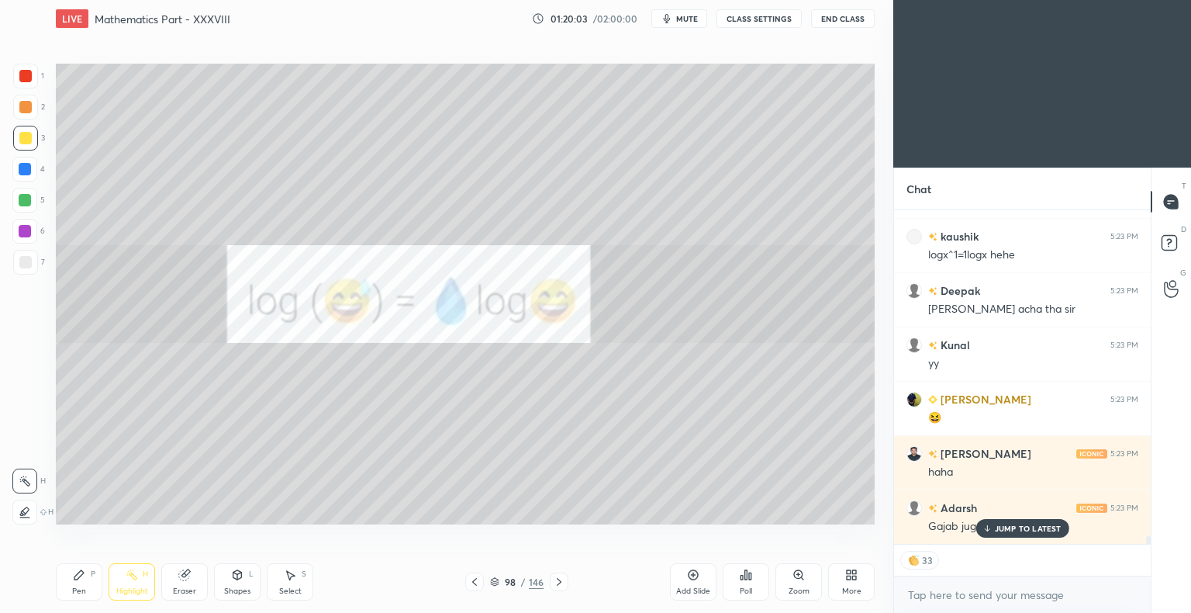
scroll to position [13916, 0]
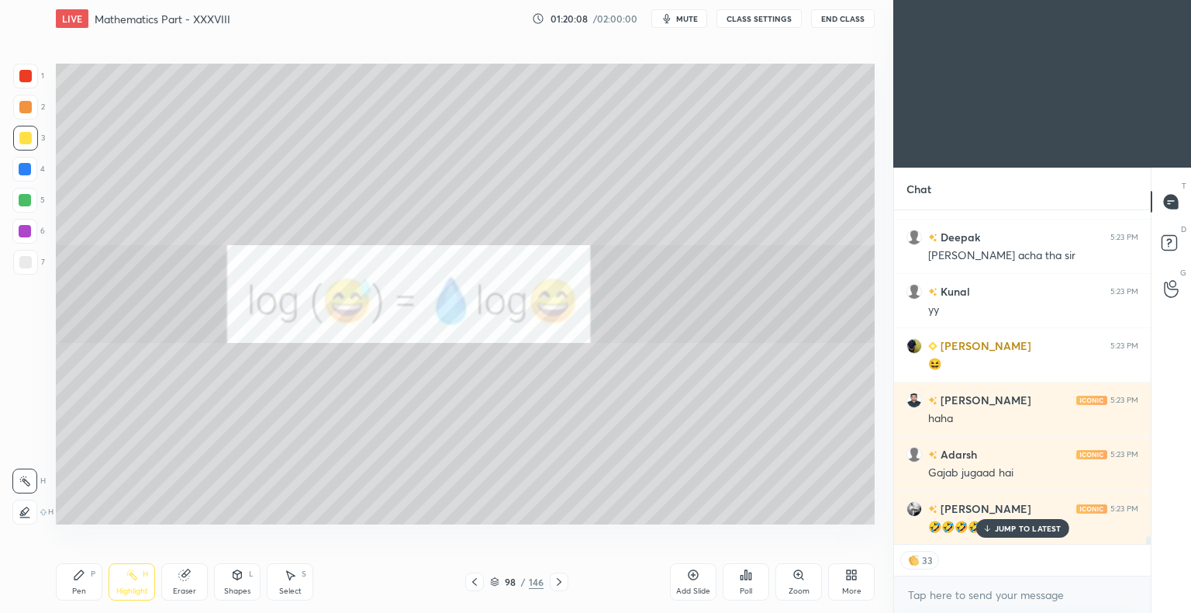
click at [1005, 522] on div "JUMP TO LATEST" at bounding box center [1022, 528] width 93 height 19
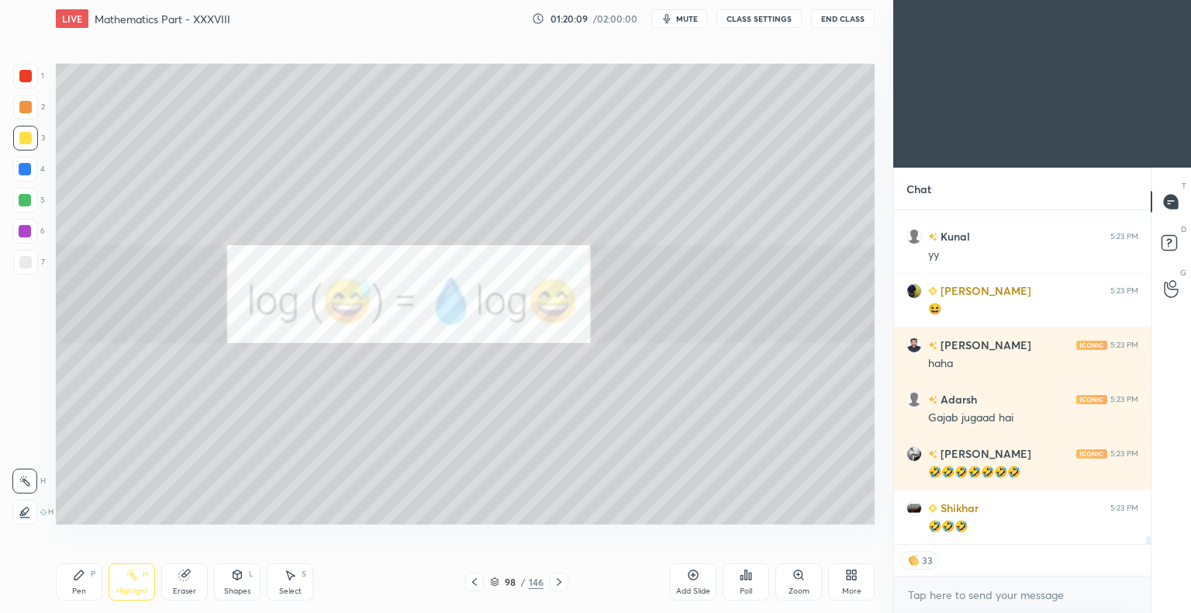
click at [561, 582] on icon at bounding box center [559, 581] width 12 height 12
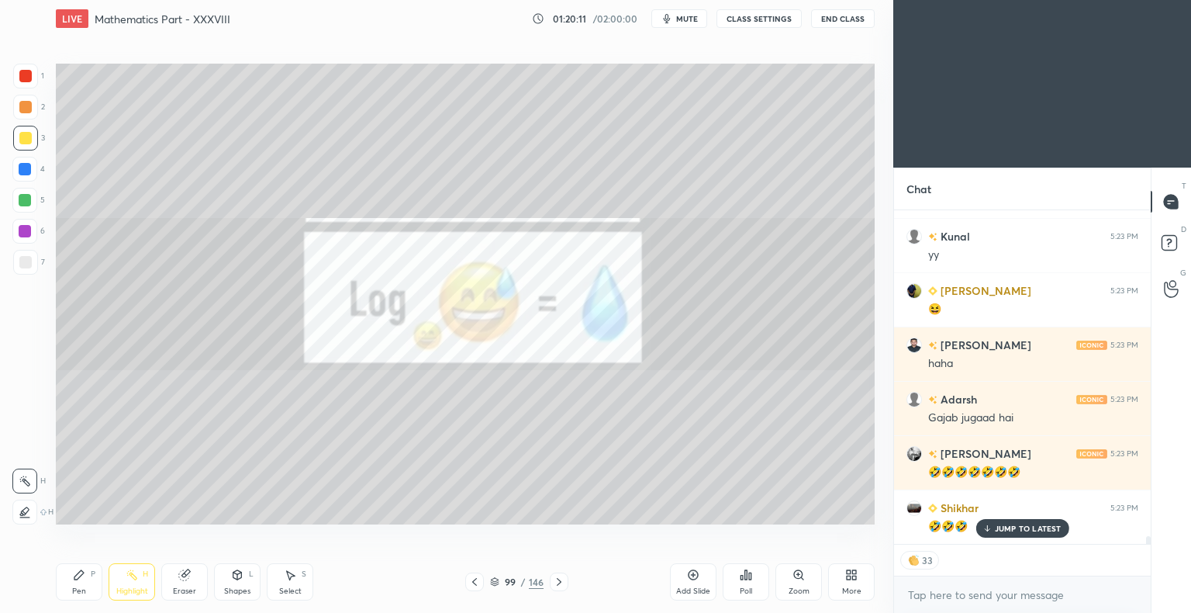
scroll to position [14025, 0]
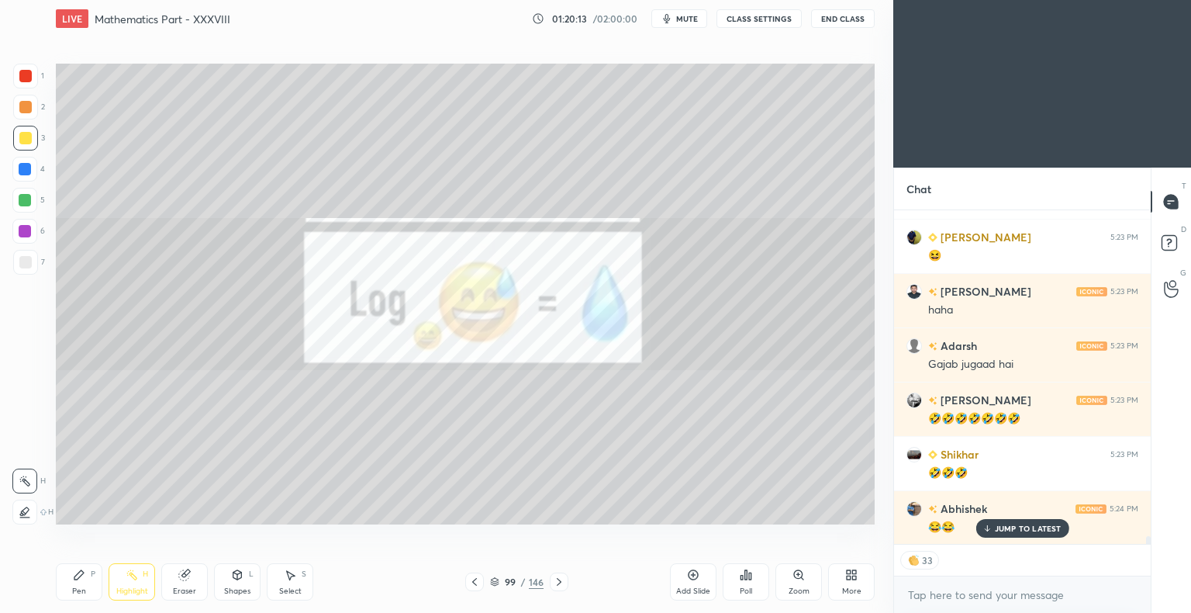
click at [130, 585] on div "Highlight H" at bounding box center [132, 581] width 47 height 37
click at [130, 587] on div "Highlight" at bounding box center [132, 591] width 32 height 8
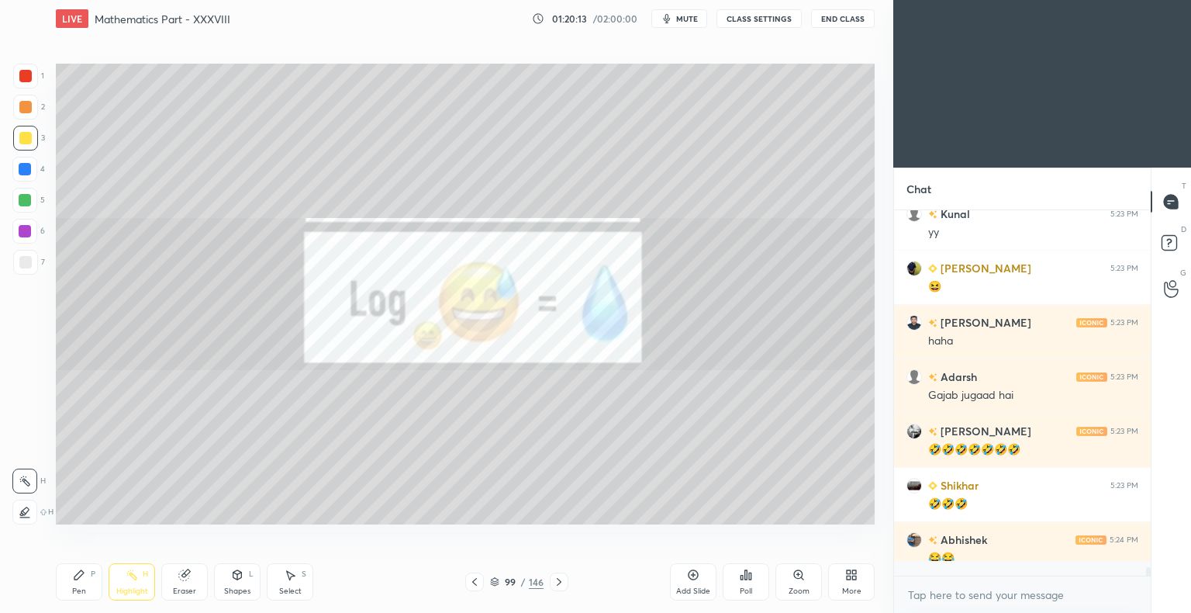
scroll to position [361, 252]
click at [561, 580] on icon at bounding box center [559, 581] width 12 height 12
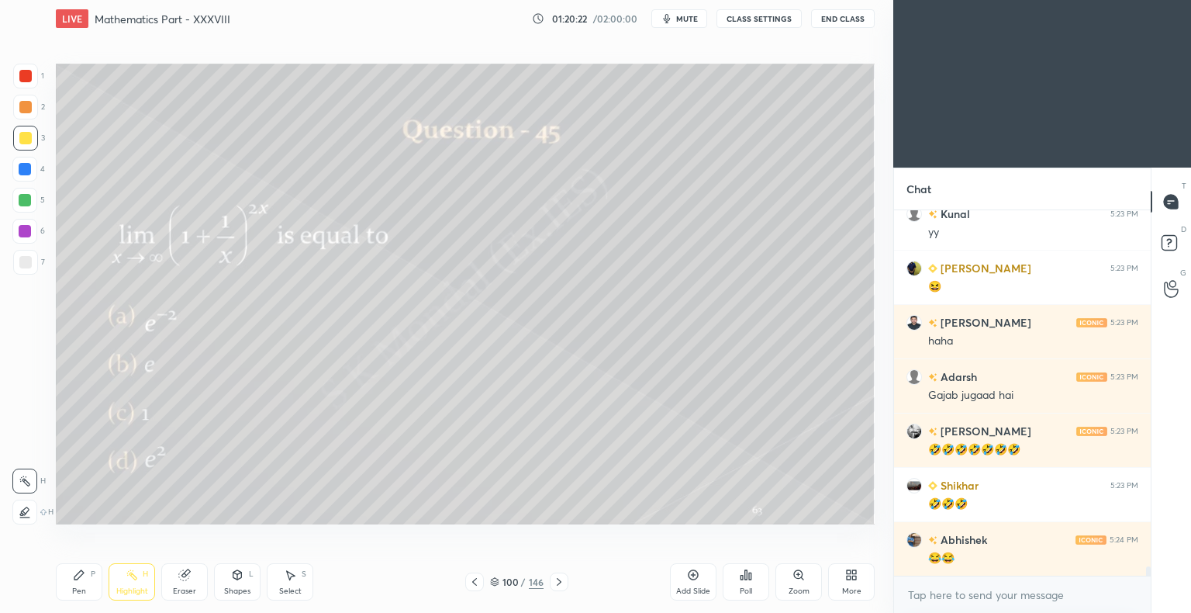
scroll to position [14048, 0]
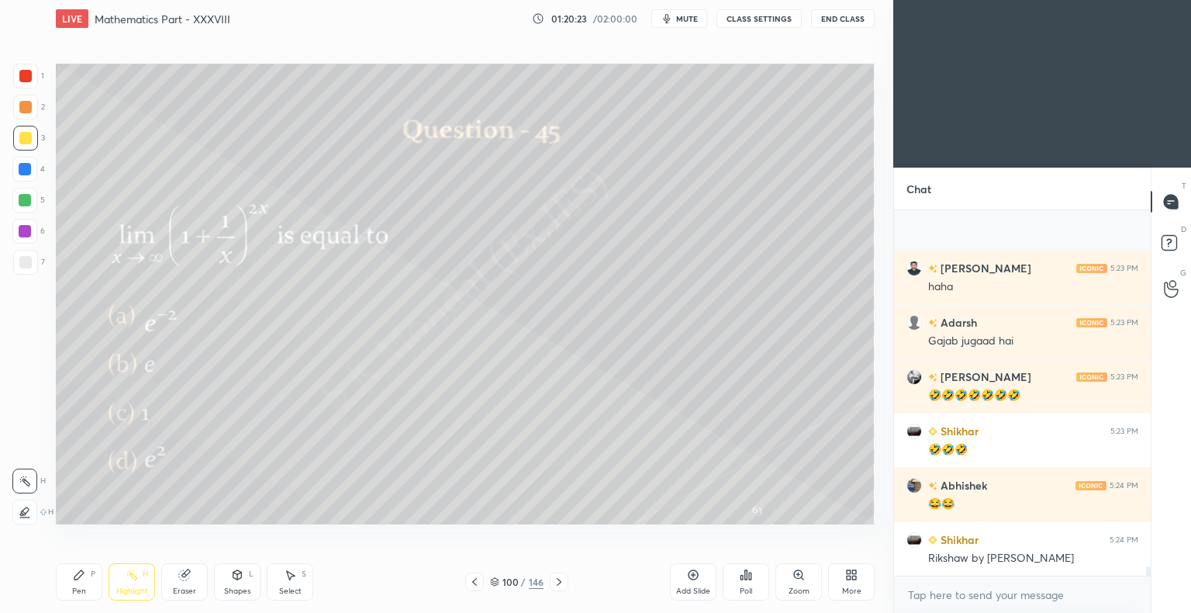
click at [470, 583] on icon at bounding box center [474, 581] width 12 height 12
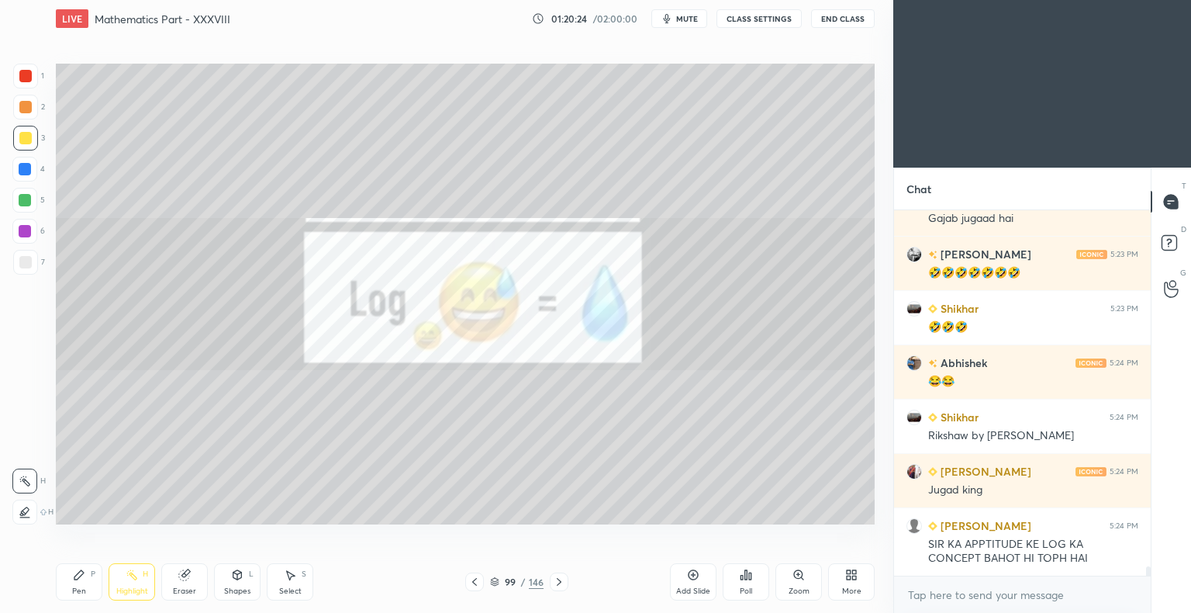
click at [470, 583] on icon at bounding box center [474, 581] width 12 height 12
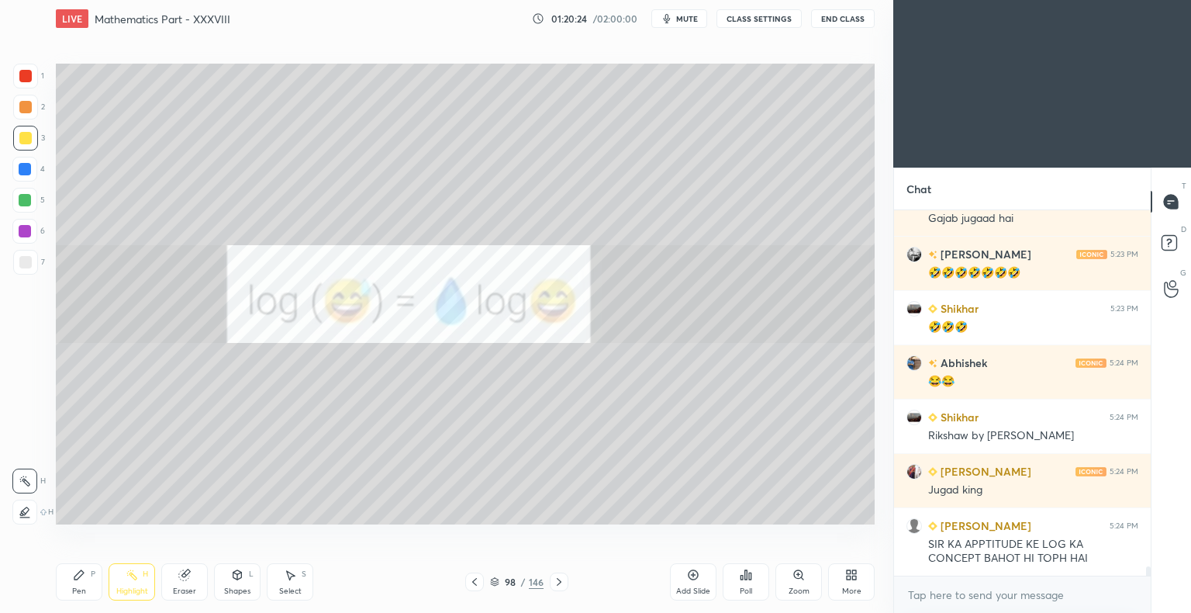
click at [470, 583] on icon at bounding box center [474, 581] width 12 height 12
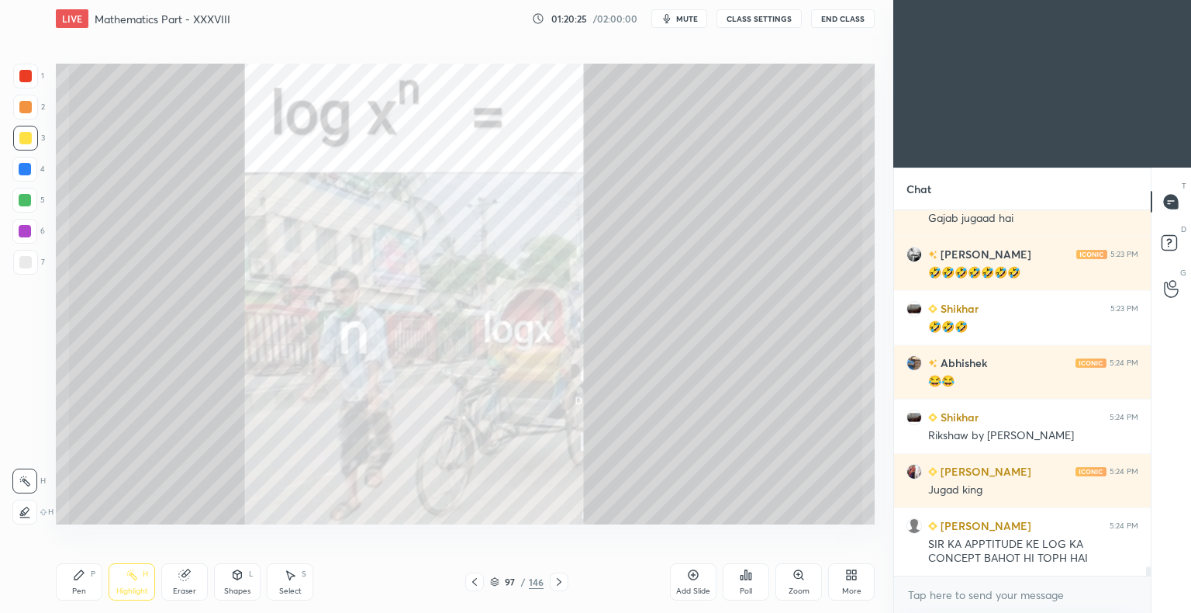
click at [470, 583] on icon at bounding box center [474, 581] width 12 height 12
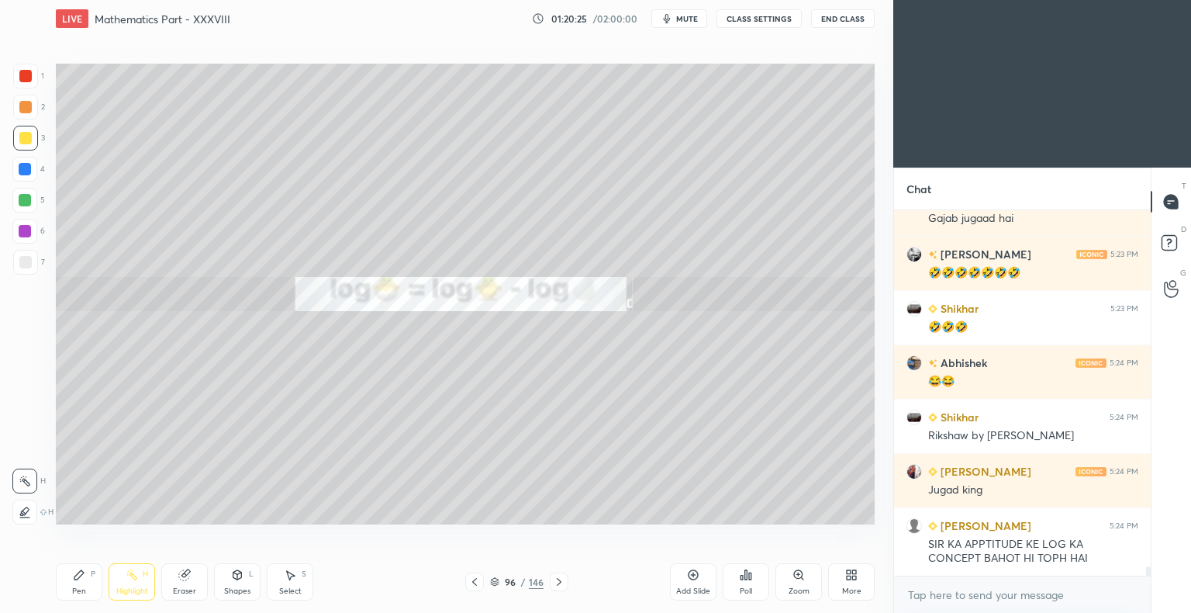
click at [470, 583] on icon at bounding box center [474, 581] width 12 height 12
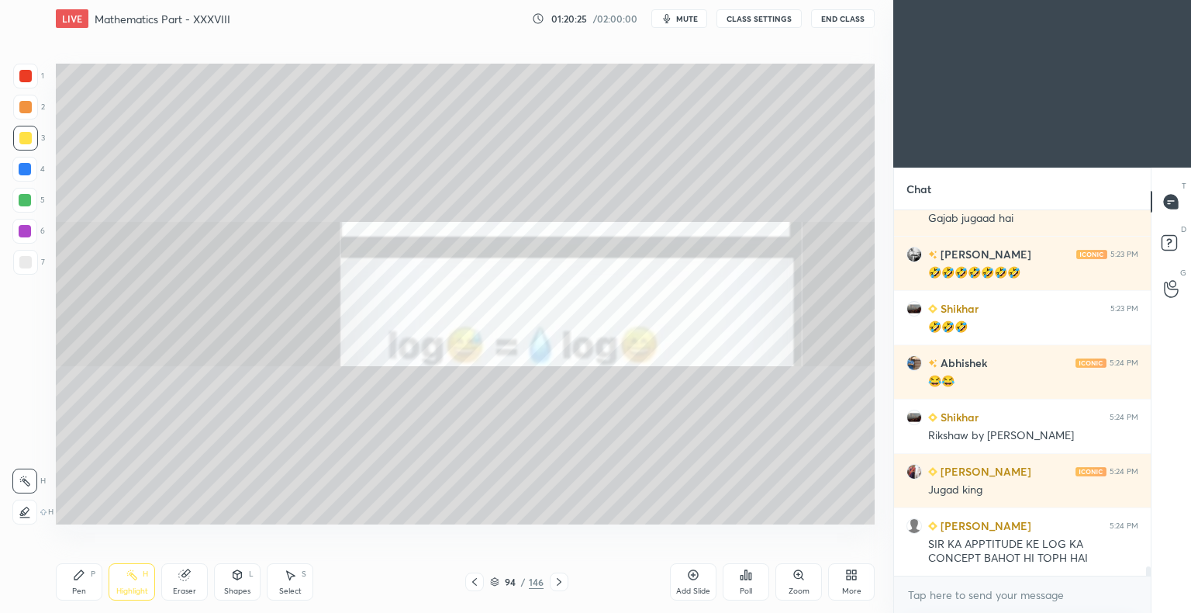
click at [470, 583] on icon at bounding box center [474, 581] width 12 height 12
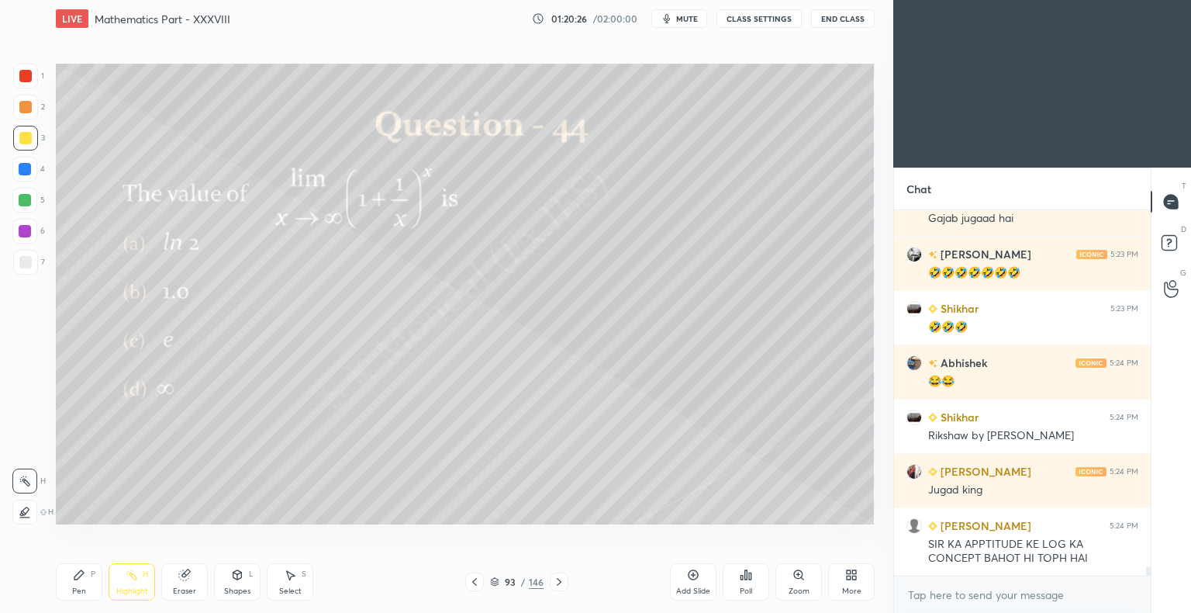
click at [470, 583] on icon at bounding box center [474, 581] width 12 height 12
click at [561, 585] on icon at bounding box center [559, 581] width 12 height 12
click at [558, 579] on icon at bounding box center [559, 581] width 12 height 12
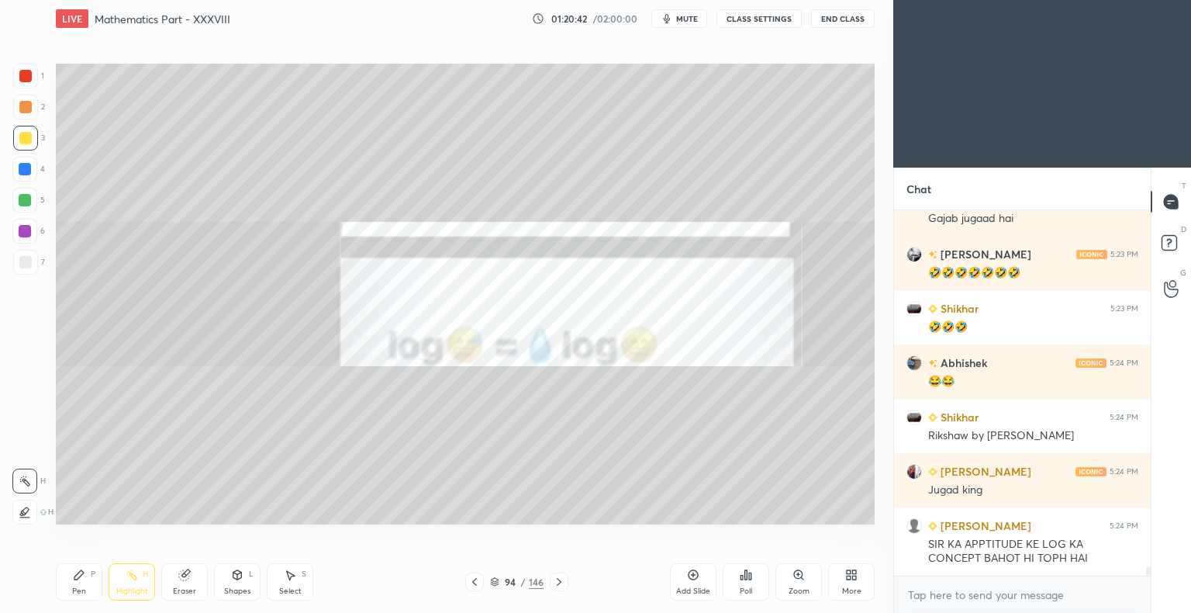
click at [558, 577] on icon at bounding box center [559, 581] width 12 height 12
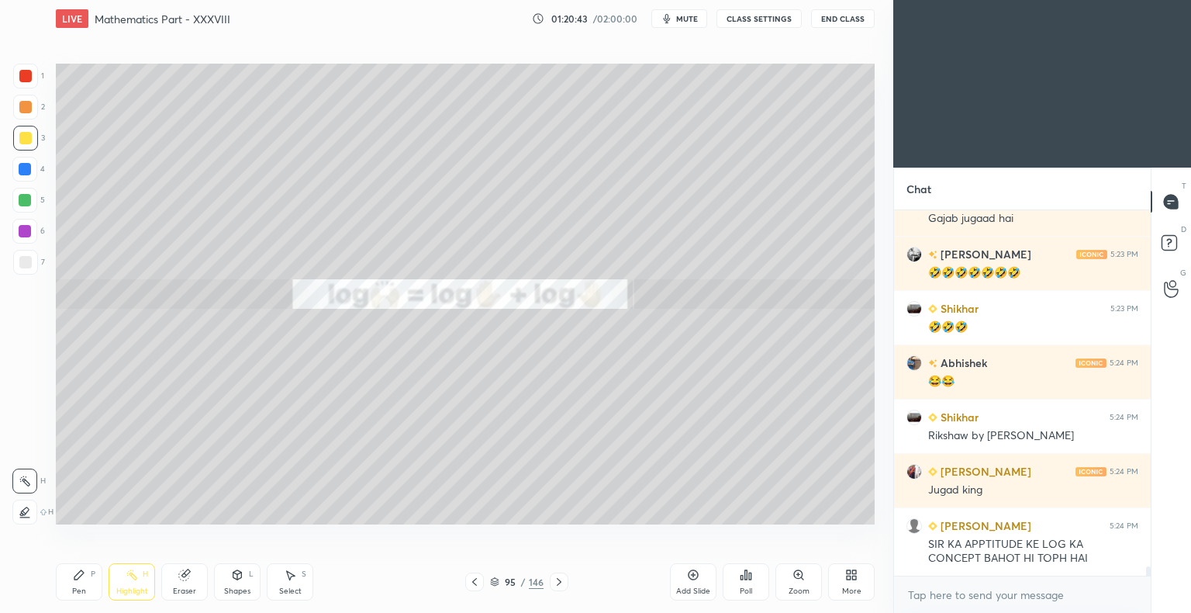
click at [558, 577] on icon at bounding box center [559, 581] width 12 height 12
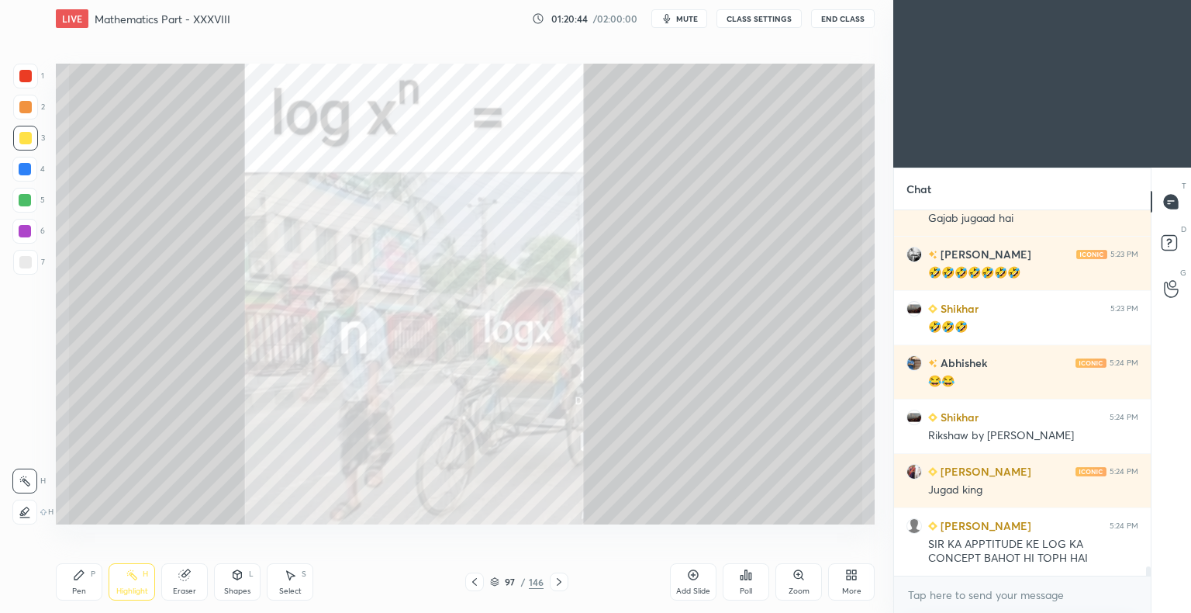
click at [558, 577] on icon at bounding box center [559, 581] width 12 height 12
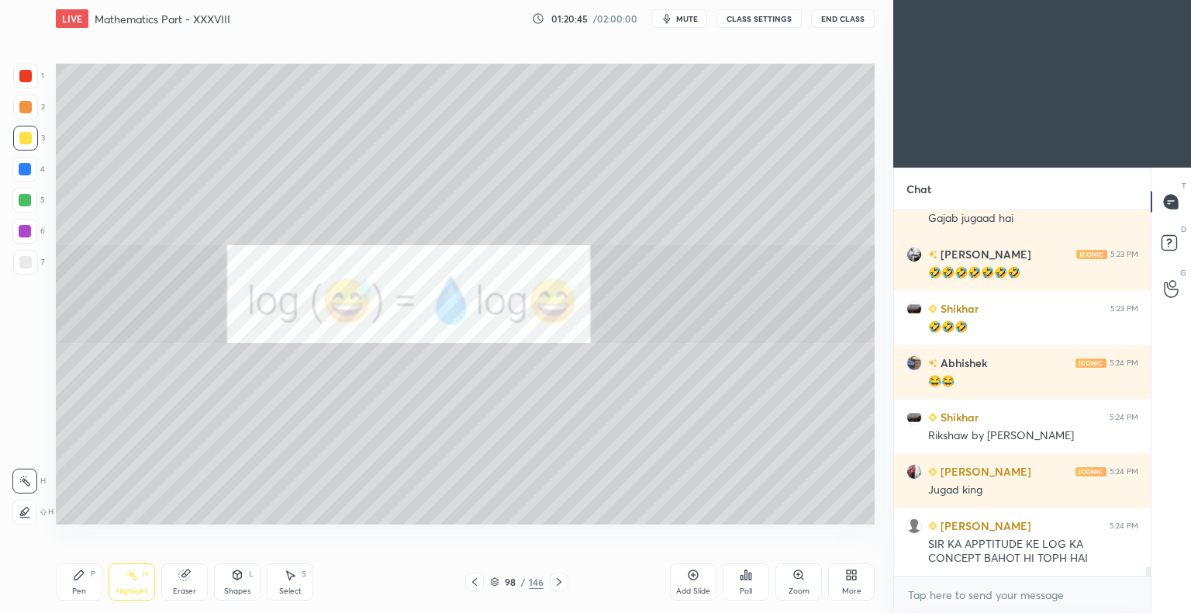
click at [558, 577] on icon at bounding box center [559, 581] width 12 height 12
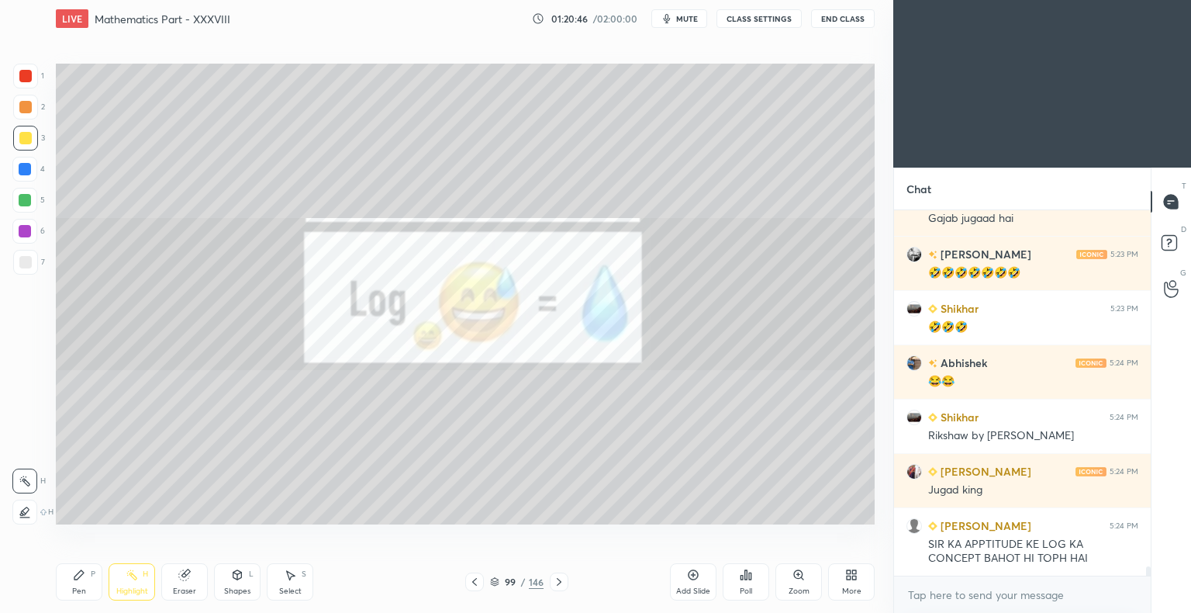
click at [558, 577] on icon at bounding box center [559, 581] width 12 height 12
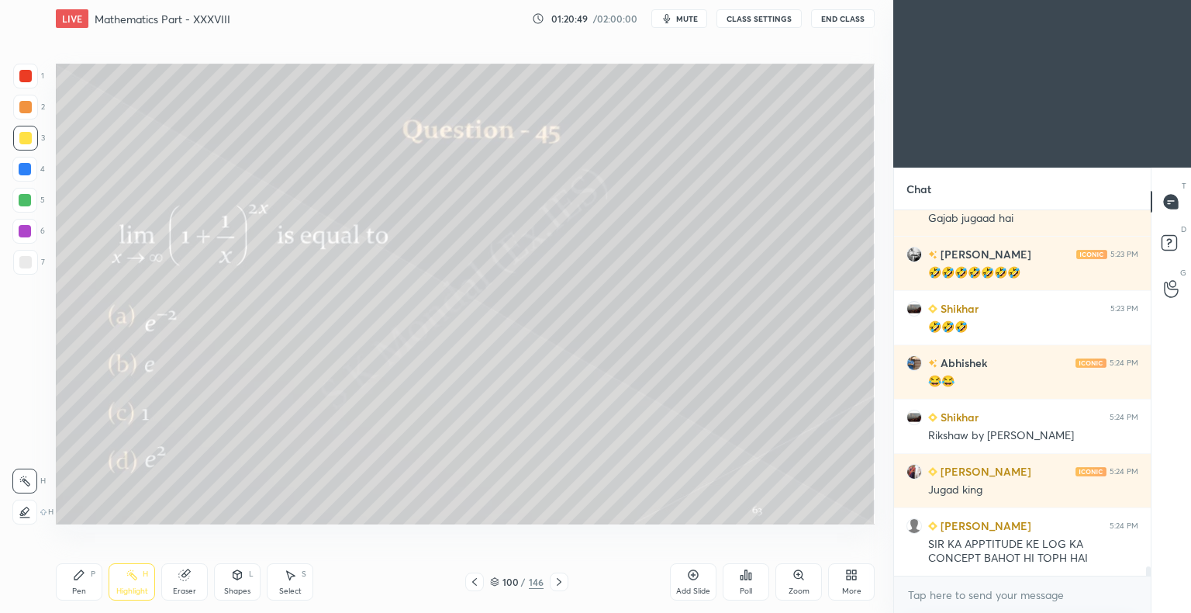
scroll to position [14225, 0]
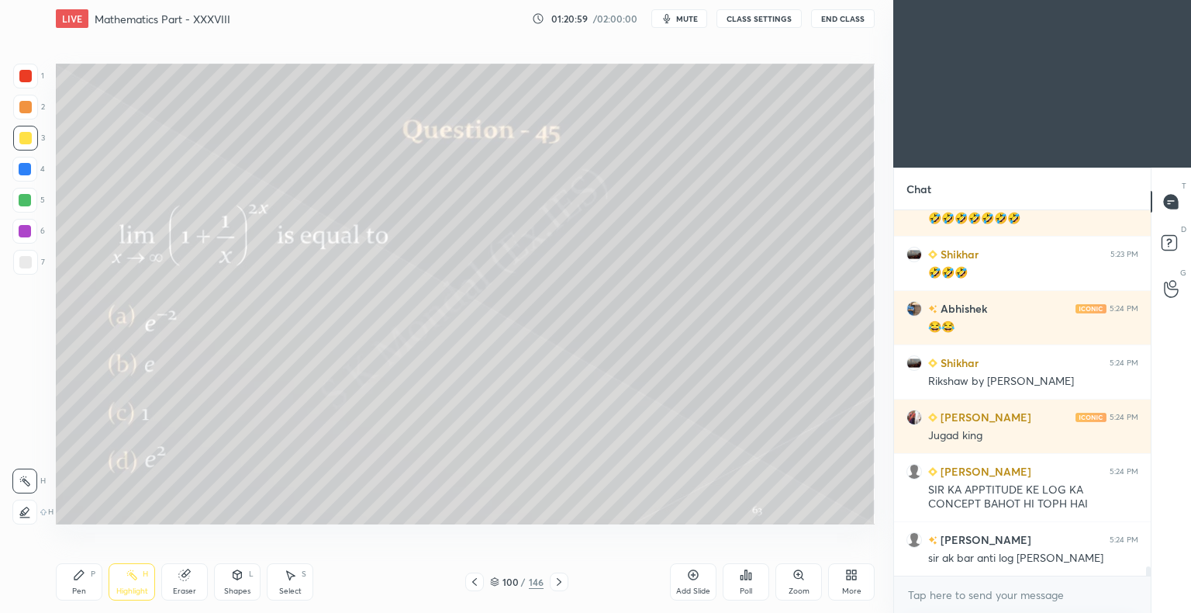
click at [474, 586] on icon at bounding box center [474, 581] width 12 height 12
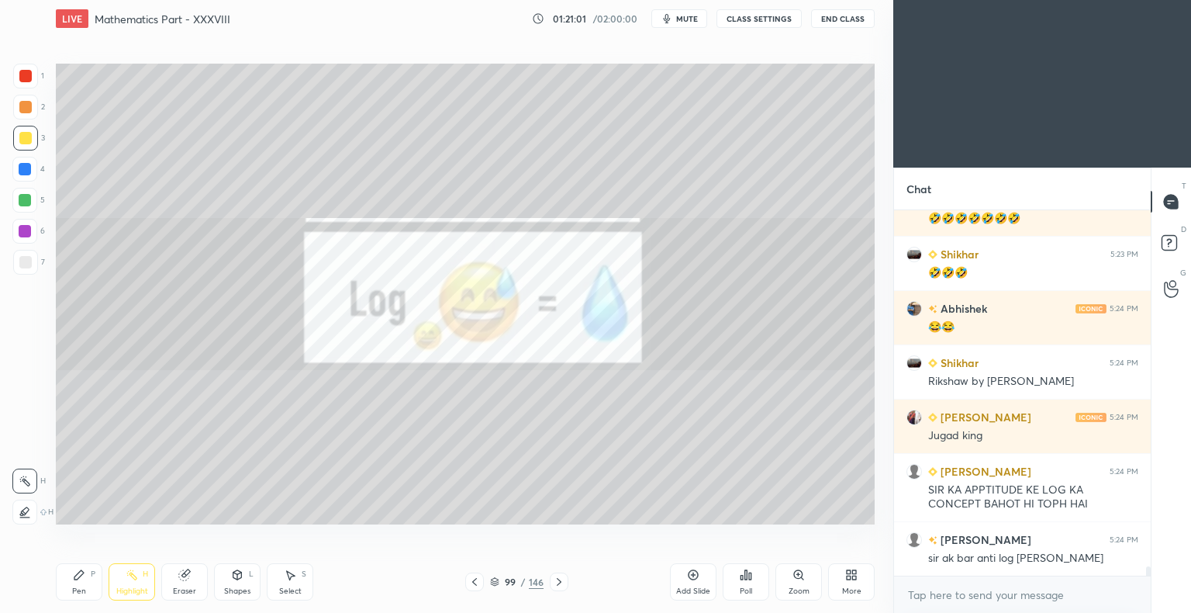
click at [688, 582] on div "Add Slide" at bounding box center [693, 581] width 47 height 37
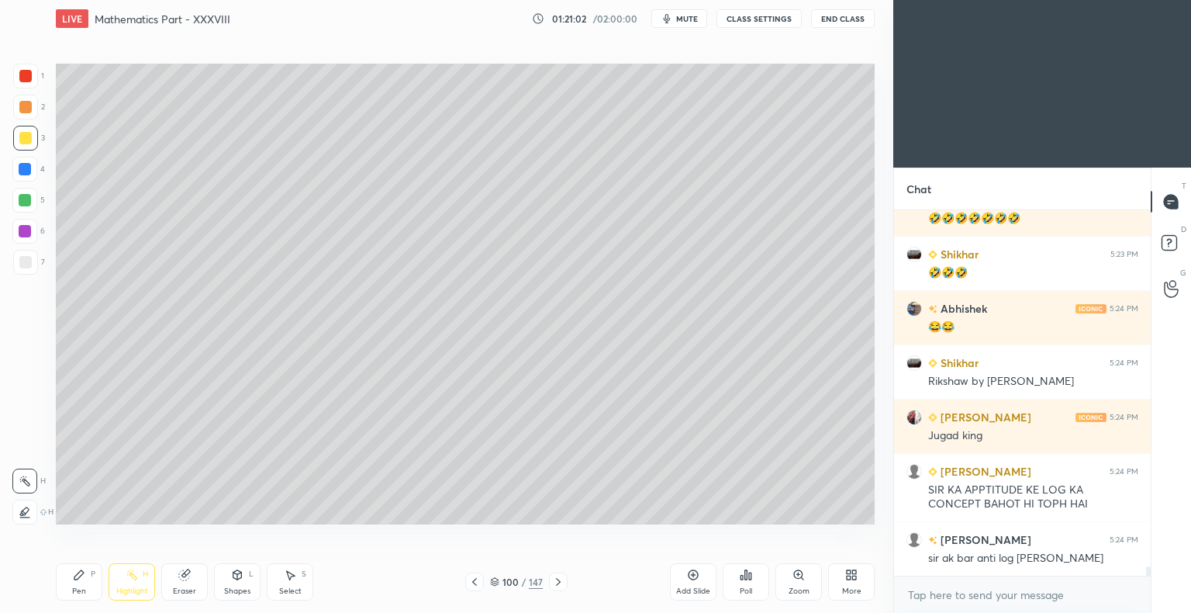
click at [78, 581] on icon at bounding box center [79, 574] width 12 height 12
click at [80, 583] on div "Pen P" at bounding box center [79, 581] width 47 height 37
click at [22, 144] on div at bounding box center [25, 138] width 12 height 12
click at [25, 144] on div at bounding box center [25, 138] width 12 height 12
click at [127, 571] on icon at bounding box center [132, 574] width 12 height 12
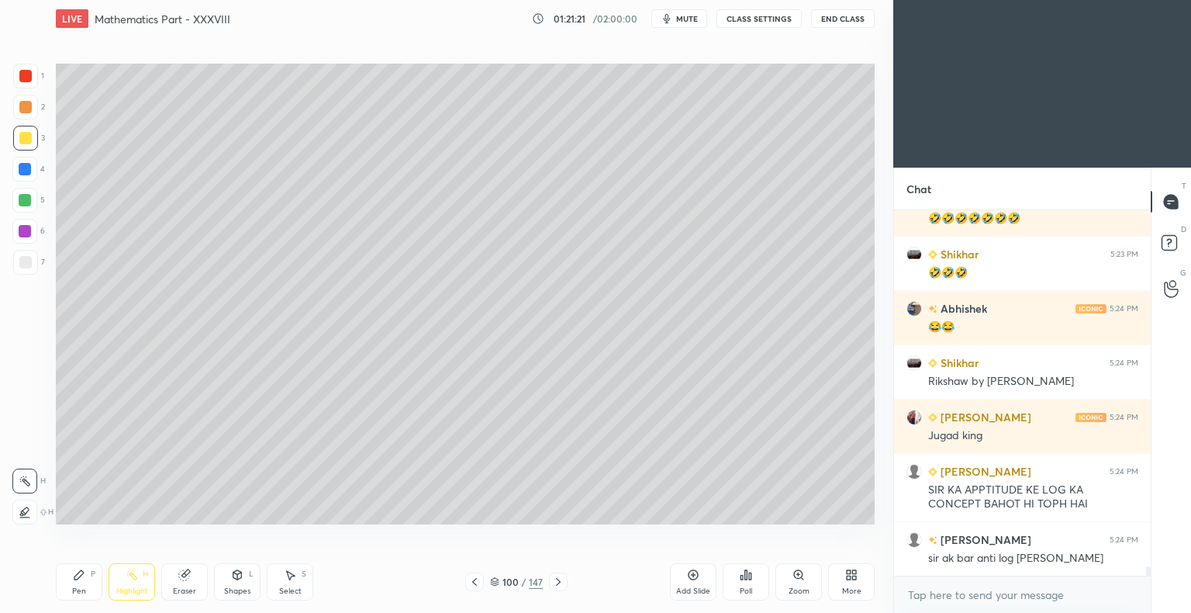
click at [74, 589] on div "Pen" at bounding box center [79, 591] width 14 height 8
click at [71, 580] on div "Pen P" at bounding box center [79, 581] width 47 height 37
click at [189, 588] on div "Eraser" at bounding box center [184, 591] width 23 height 8
click at [77, 585] on div "Pen P" at bounding box center [79, 581] width 47 height 37
click at [78, 585] on div "Pen P" at bounding box center [79, 581] width 47 height 37
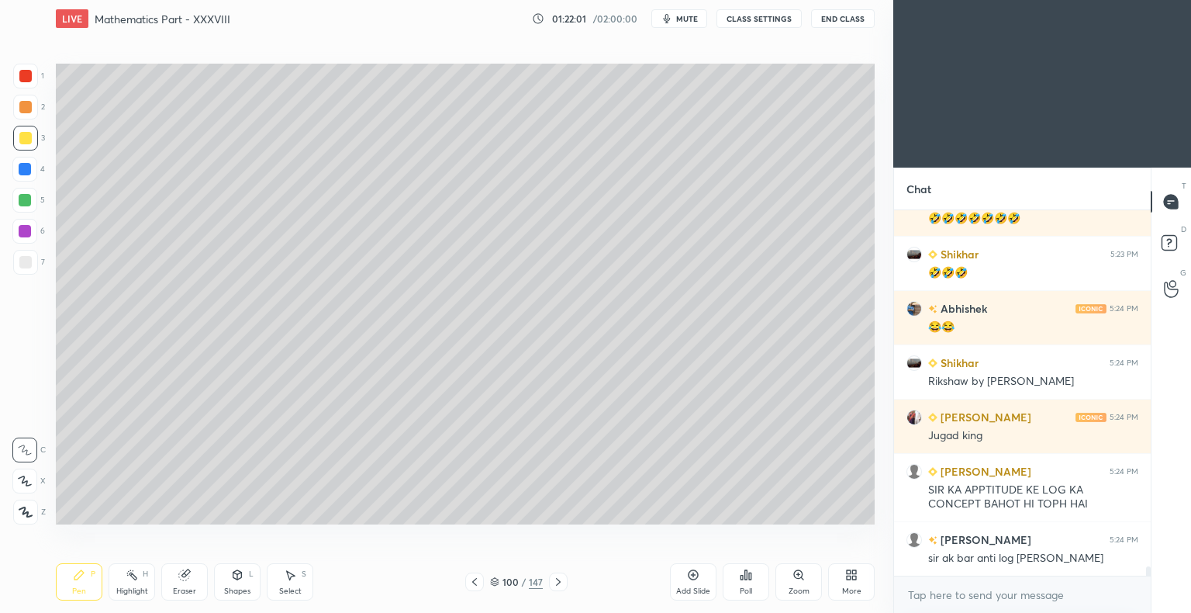
click at [136, 587] on div "Highlight" at bounding box center [132, 591] width 32 height 8
click at [133, 587] on div "Highlight" at bounding box center [132, 591] width 32 height 8
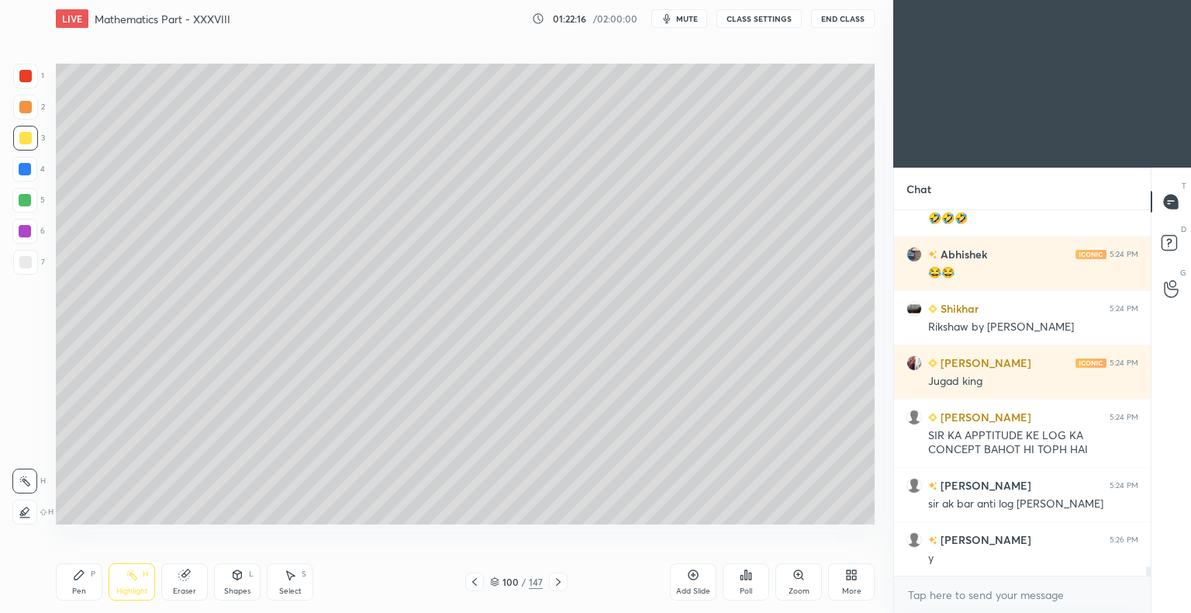
click at [79, 590] on div "Pen" at bounding box center [79, 591] width 14 height 8
click at [81, 594] on div "Pen" at bounding box center [79, 591] width 14 height 8
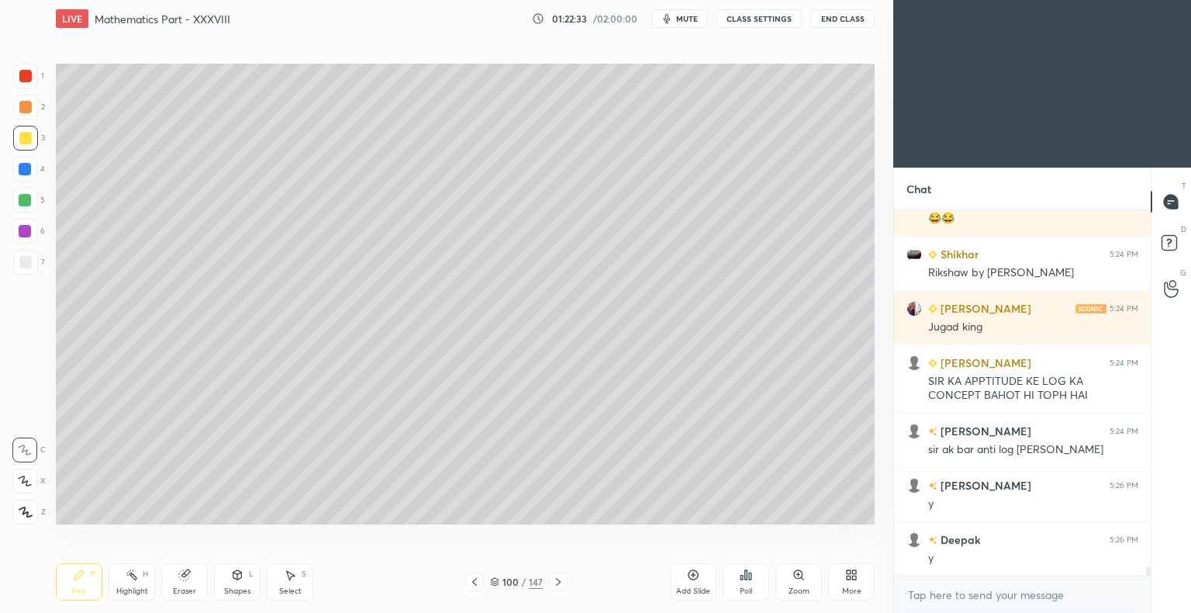
scroll to position [14388, 0]
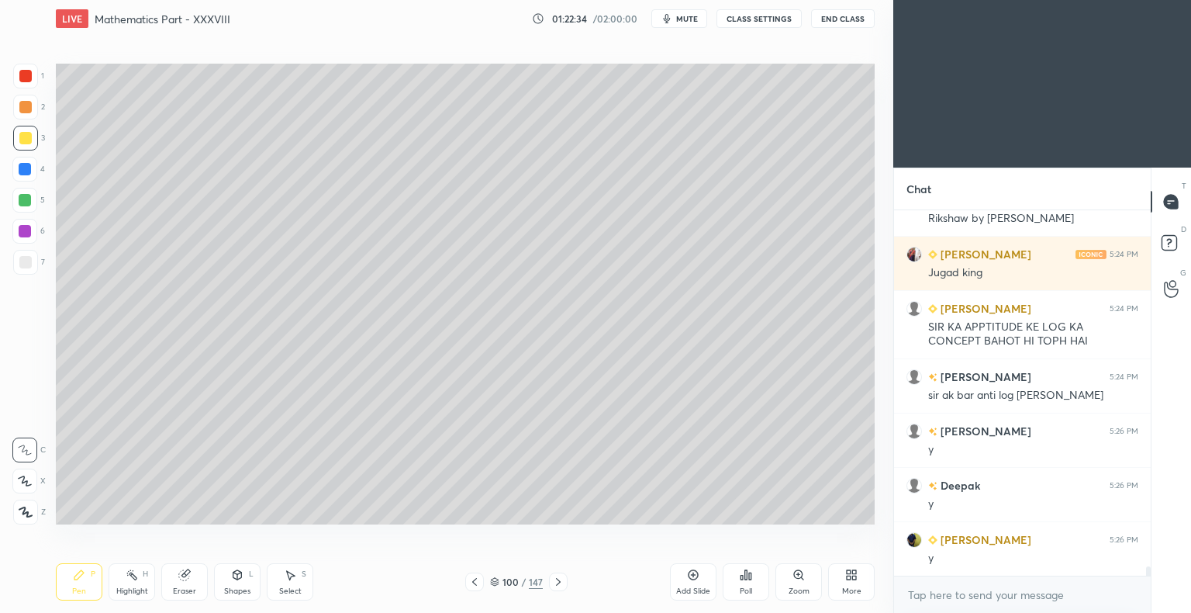
click at [555, 580] on icon at bounding box center [558, 581] width 12 height 12
click at [472, 575] on icon at bounding box center [474, 581] width 12 height 12
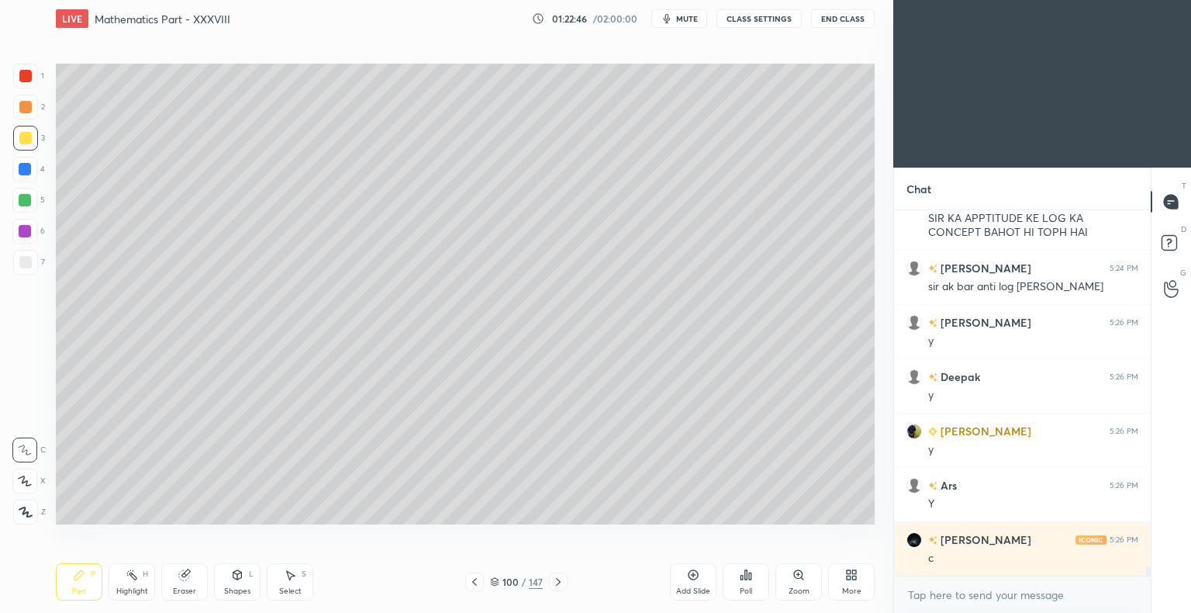
scroll to position [14550, 0]
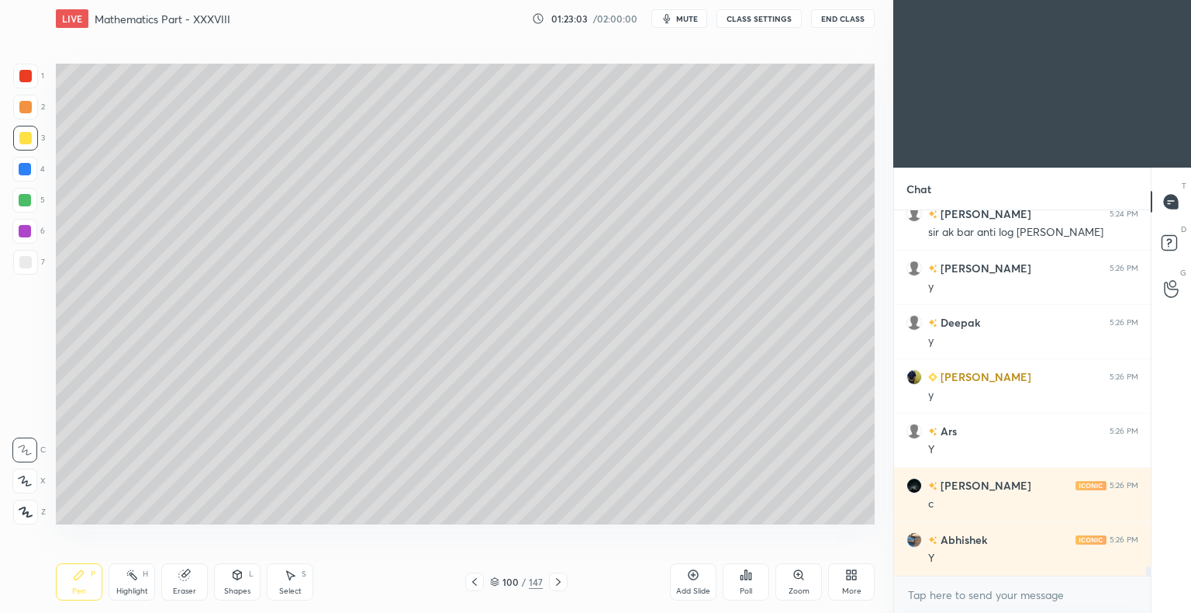
click at [474, 579] on icon at bounding box center [474, 581] width 12 height 12
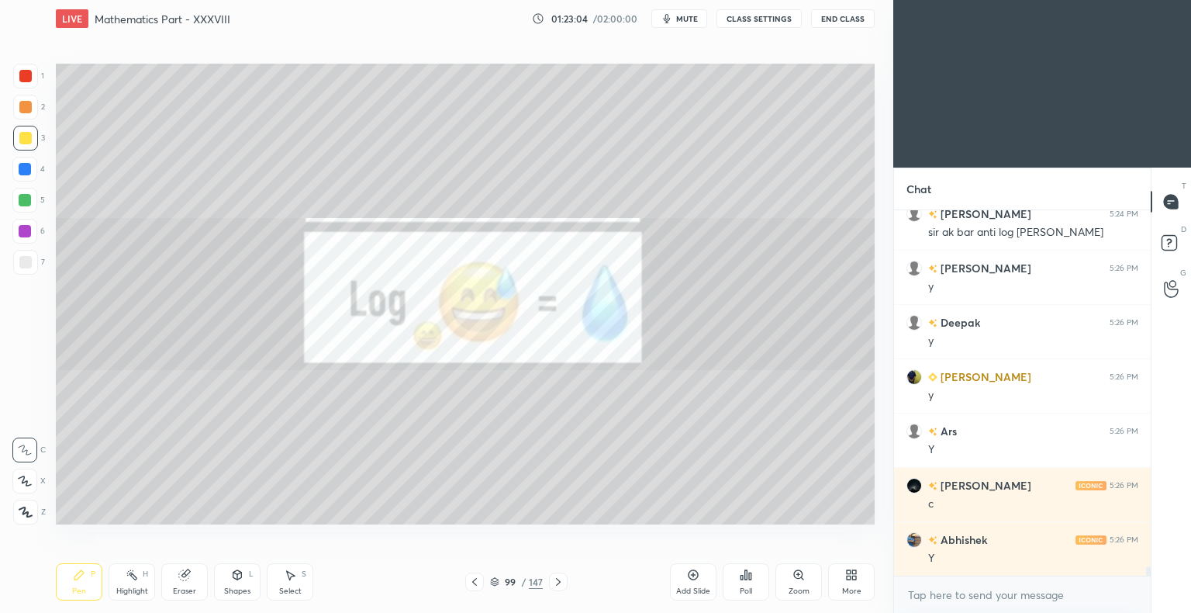
scroll to position [14605, 0]
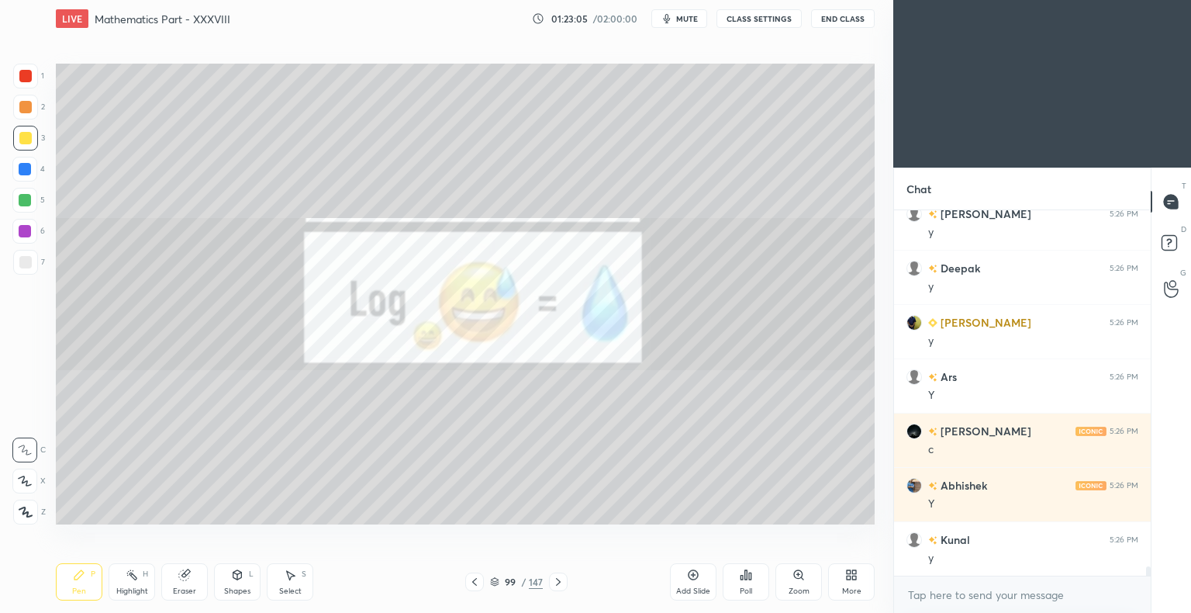
click at [554, 579] on icon at bounding box center [558, 581] width 12 height 12
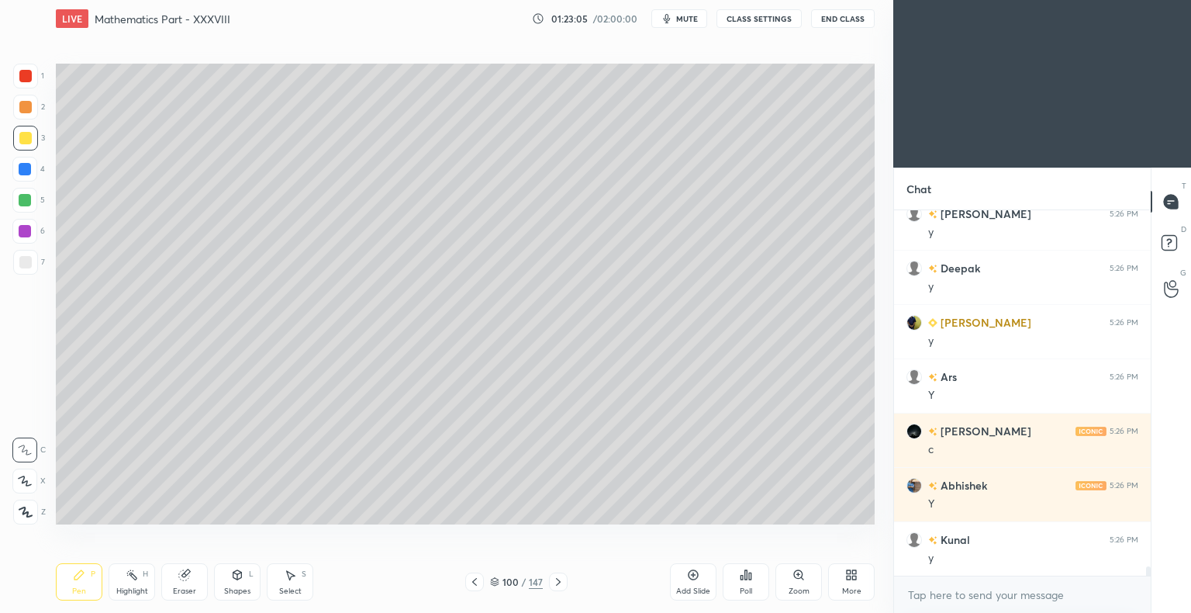
scroll to position [14659, 0]
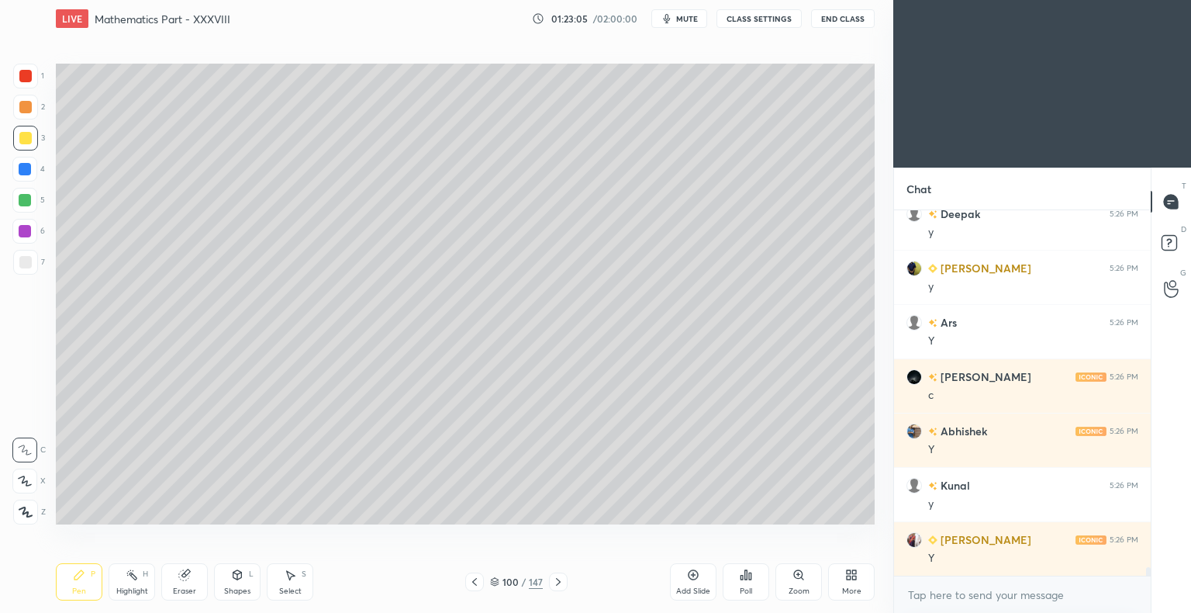
click at [554, 579] on icon at bounding box center [558, 581] width 12 height 12
click at [71, 582] on div "Pen P" at bounding box center [79, 581] width 47 height 37
click at [71, 585] on div "Pen P" at bounding box center [79, 581] width 47 height 37
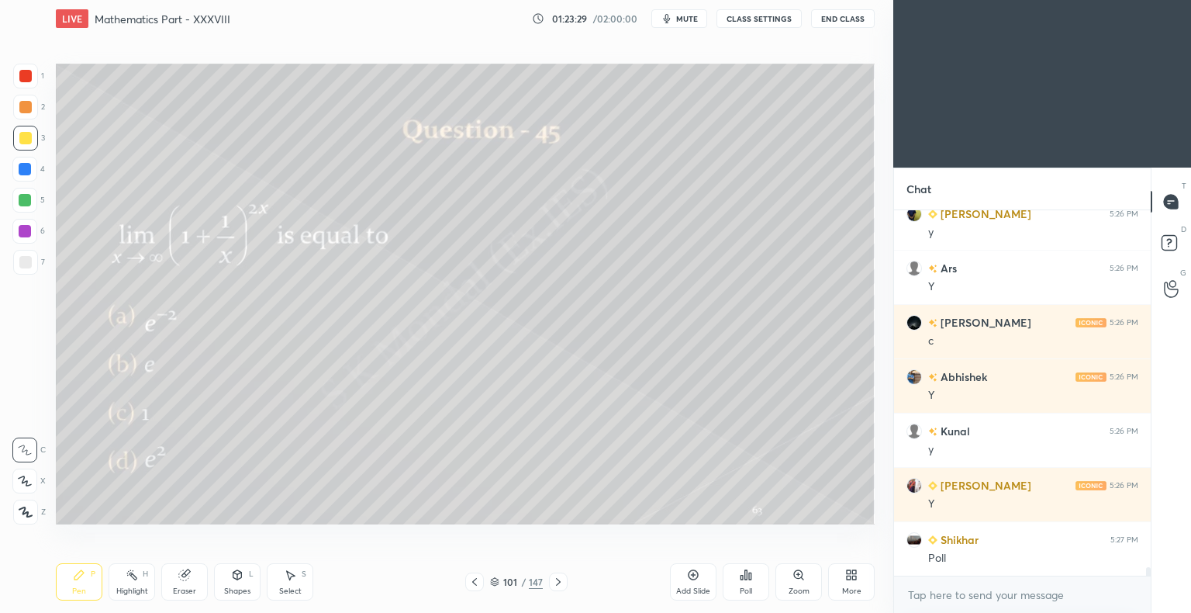
click at [737, 580] on div "Poll" at bounding box center [746, 581] width 47 height 37
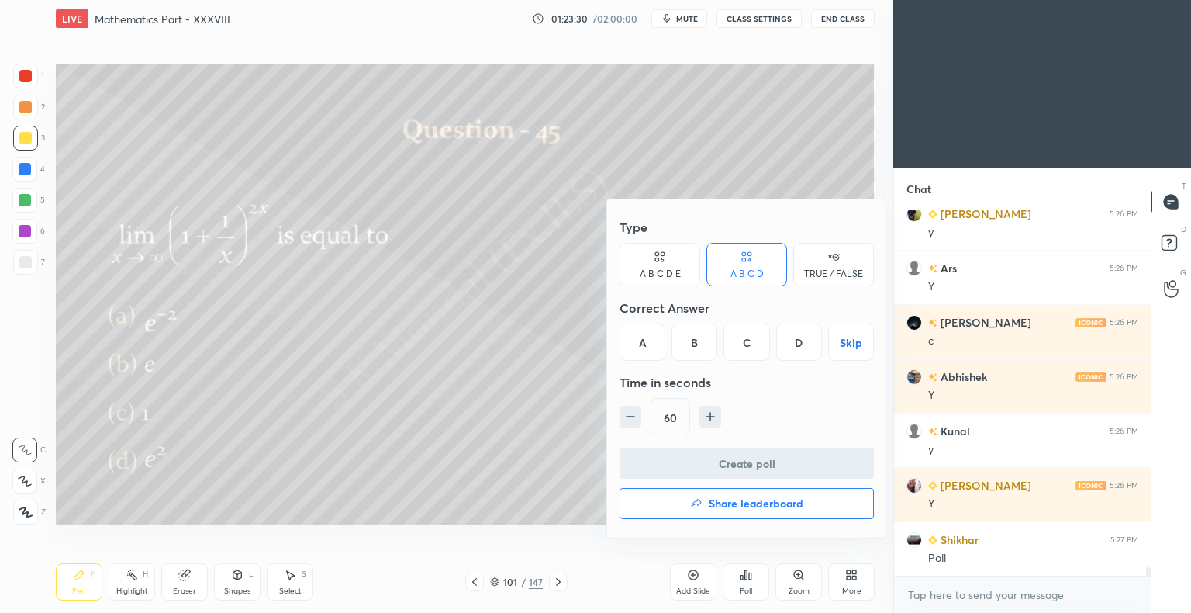
click at [801, 344] on div "D" at bounding box center [799, 341] width 46 height 37
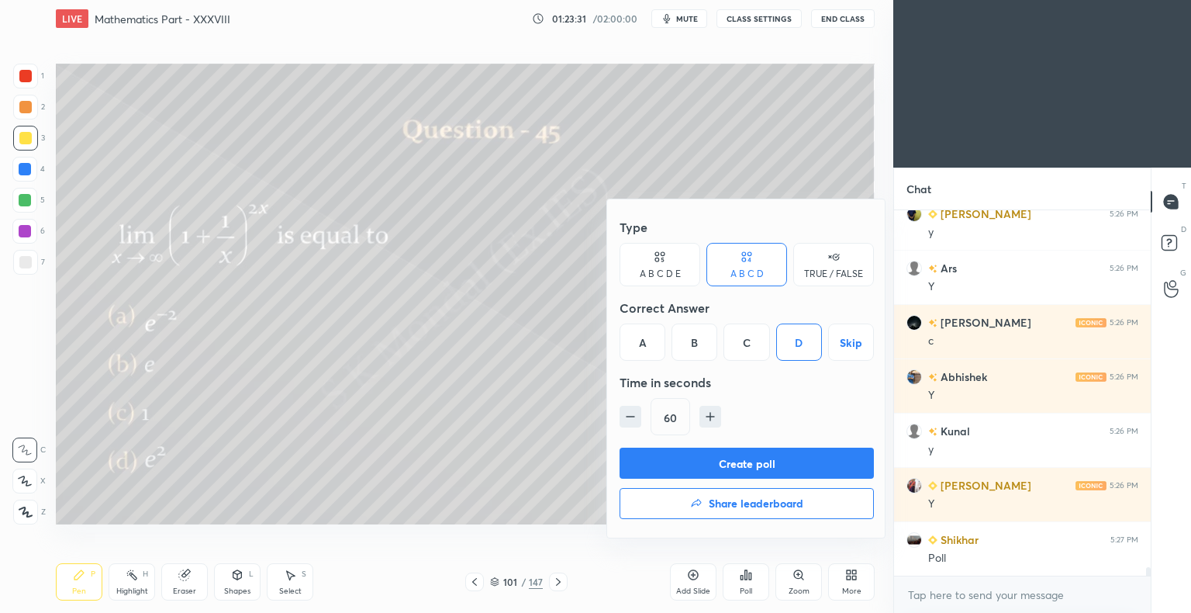
click at [782, 461] on button "Create poll" at bounding box center [747, 462] width 254 height 31
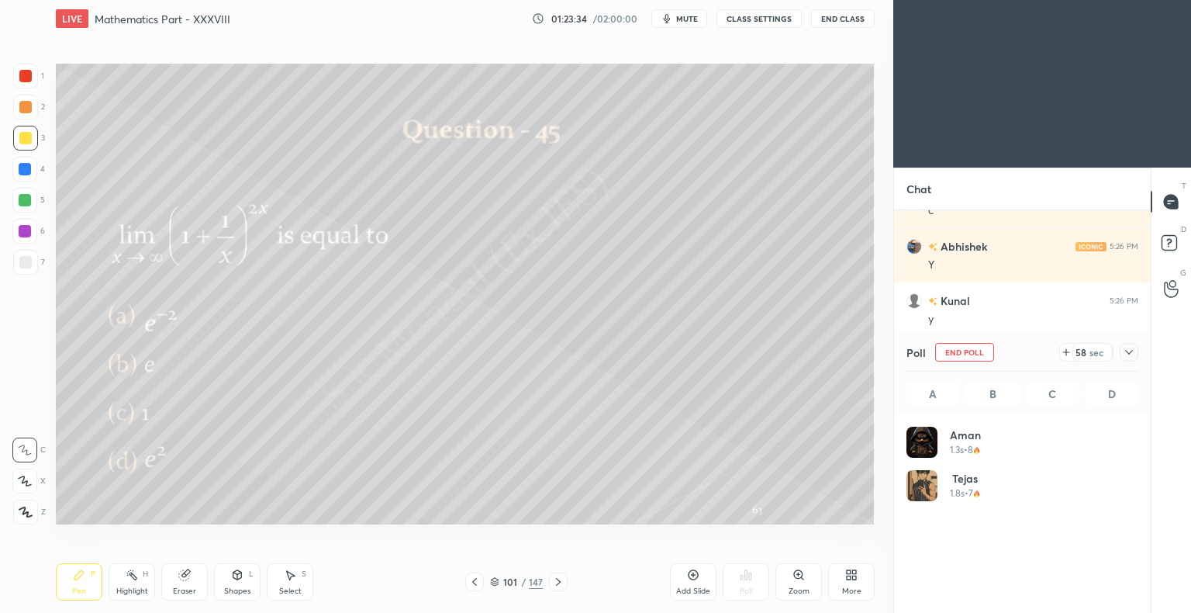
scroll to position [181, 227]
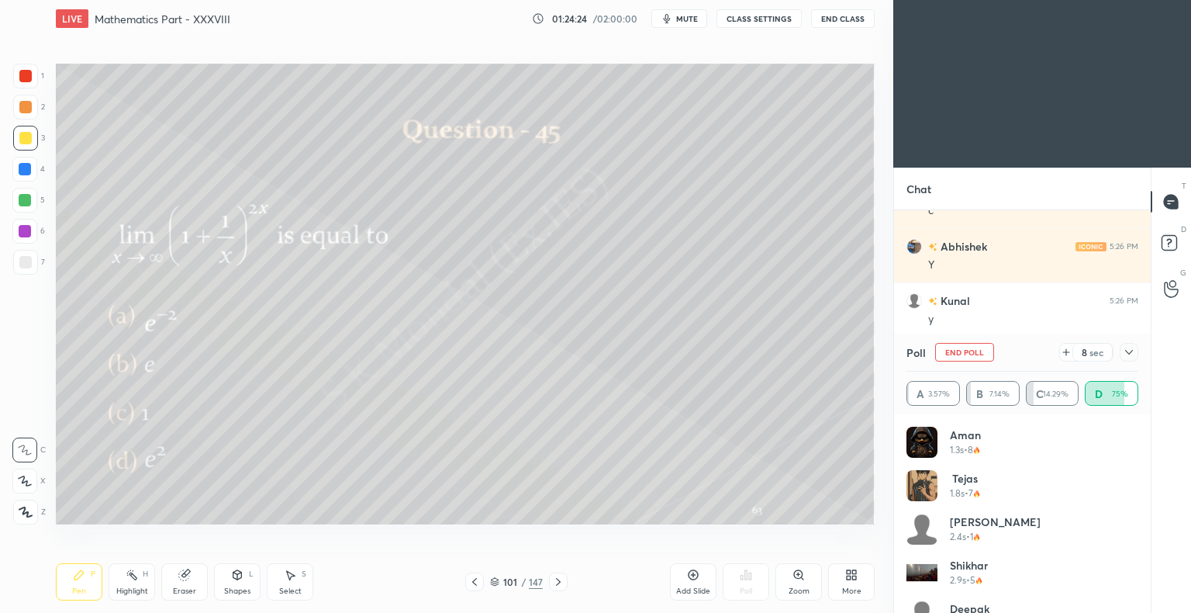
click at [135, 587] on div "Highlight" at bounding box center [132, 591] width 32 height 8
click at [133, 587] on div "Highlight" at bounding box center [132, 591] width 32 height 8
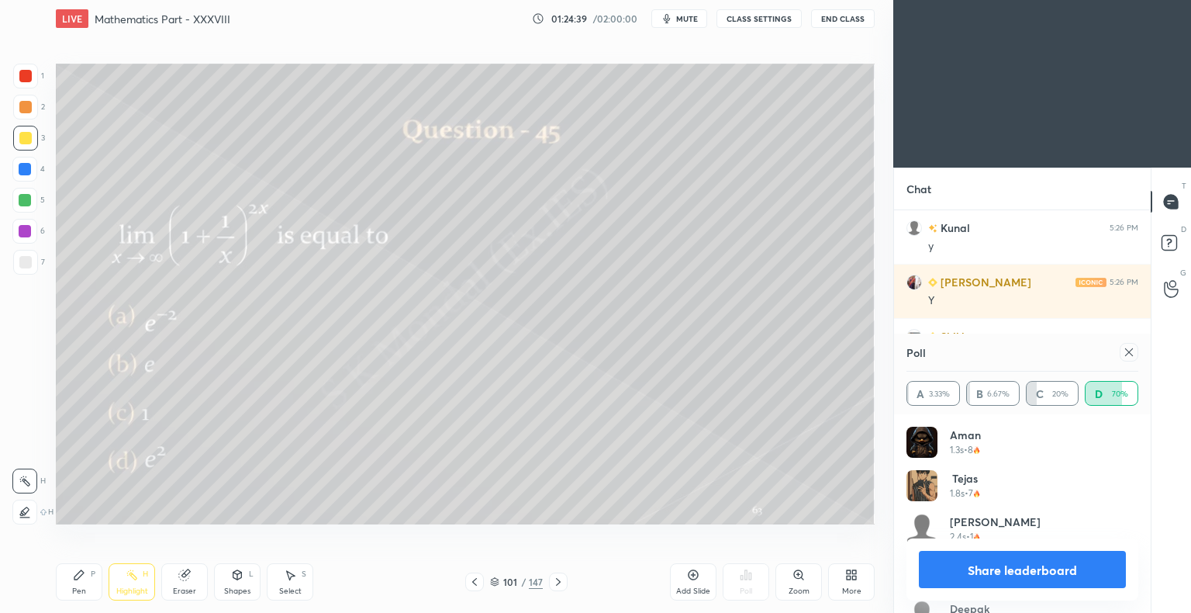
click at [71, 602] on div "Pen P Highlight H Eraser Shapes L Select S 101 / 147 Add Slide Poll Zoom More" at bounding box center [465, 582] width 819 height 62
click at [73, 601] on div "Pen P Highlight H Eraser Shapes L Select S 101 / 147 Add Slide Poll Zoom More" at bounding box center [465, 582] width 819 height 62
click at [79, 588] on div "Pen" at bounding box center [79, 591] width 14 height 8
click at [82, 588] on div "Pen" at bounding box center [79, 591] width 14 height 8
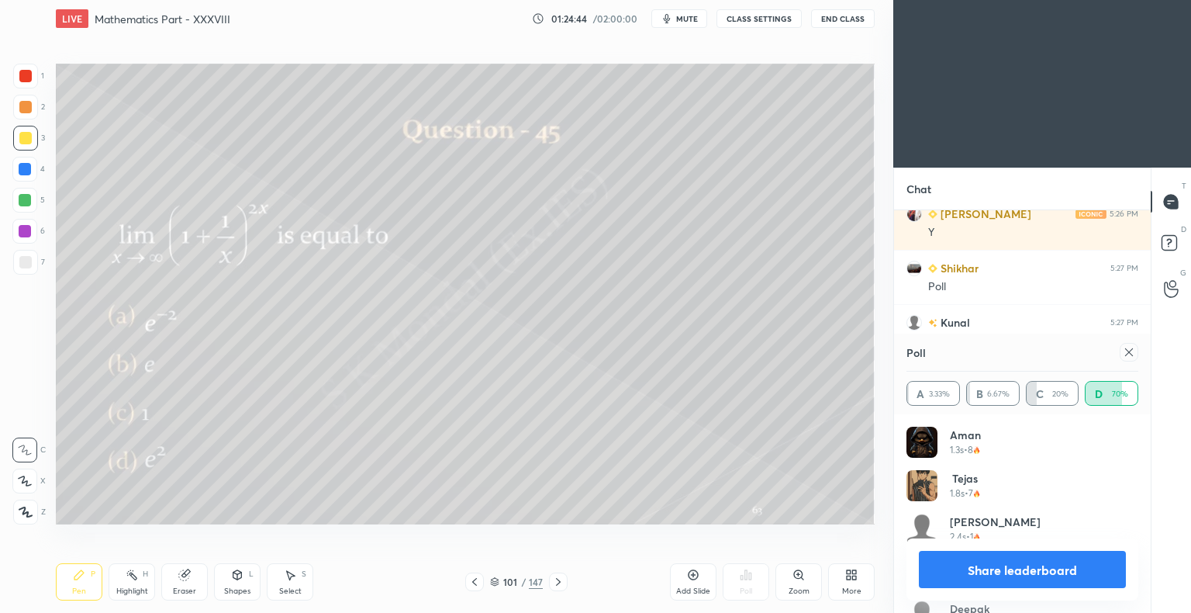
click at [187, 579] on icon at bounding box center [184, 574] width 12 height 12
click at [198, 574] on div "Eraser" at bounding box center [184, 581] width 47 height 37
click at [68, 584] on div "Pen P" at bounding box center [79, 581] width 47 height 37
click at [71, 586] on div "Pen P" at bounding box center [79, 581] width 47 height 37
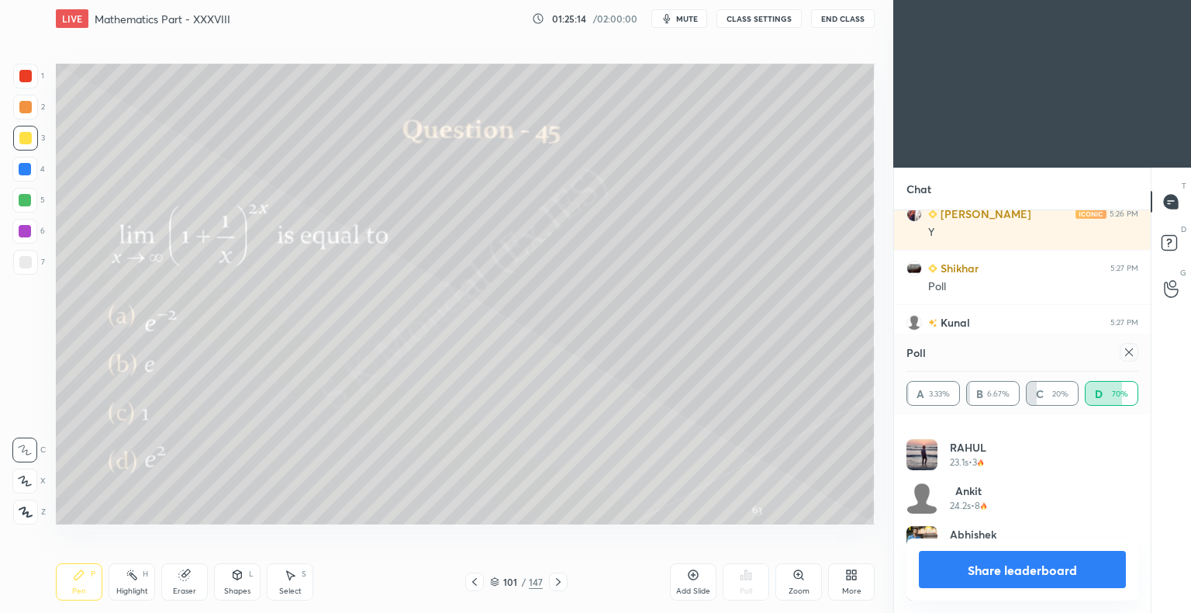
click at [1024, 568] on button "Share leaderboard" at bounding box center [1022, 569] width 207 height 37
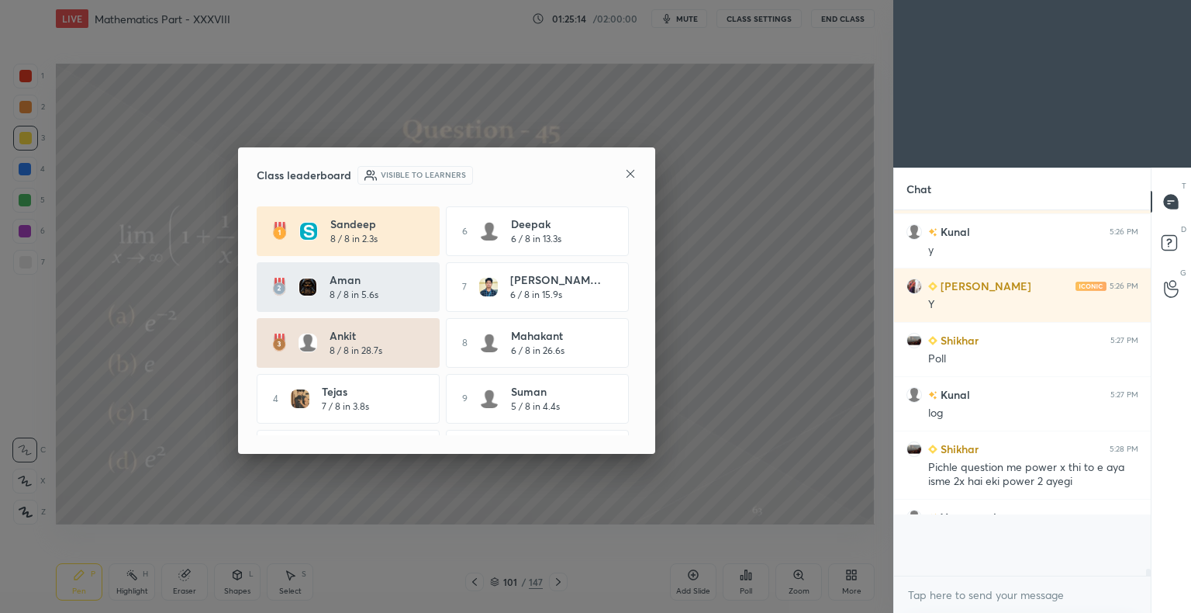
scroll to position [361, 252]
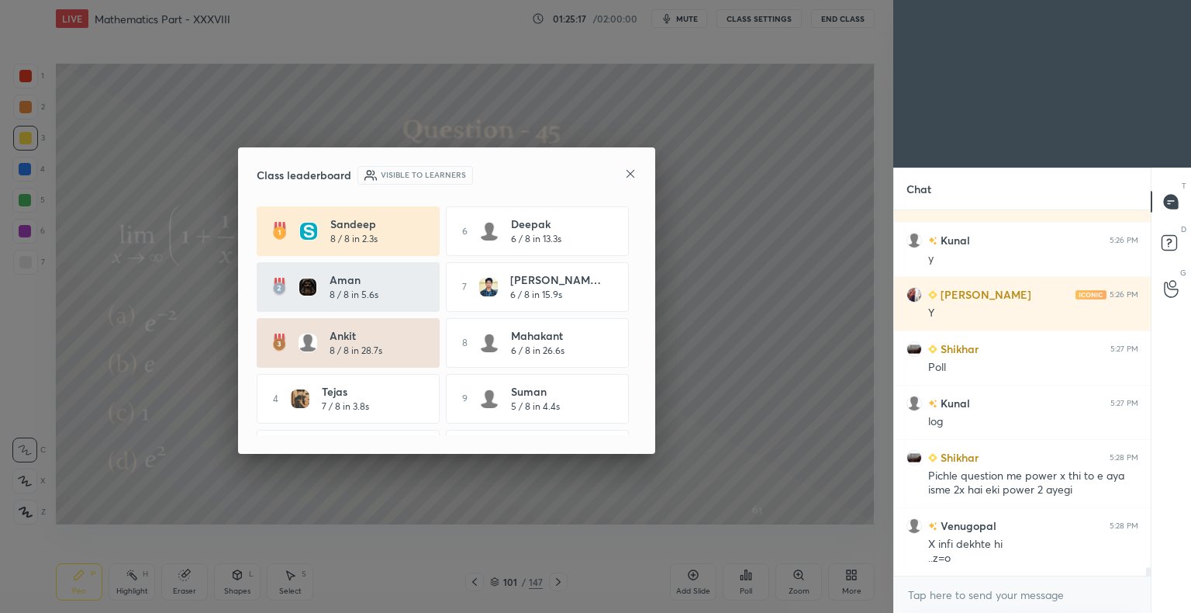
click at [629, 172] on icon at bounding box center [630, 174] width 12 height 12
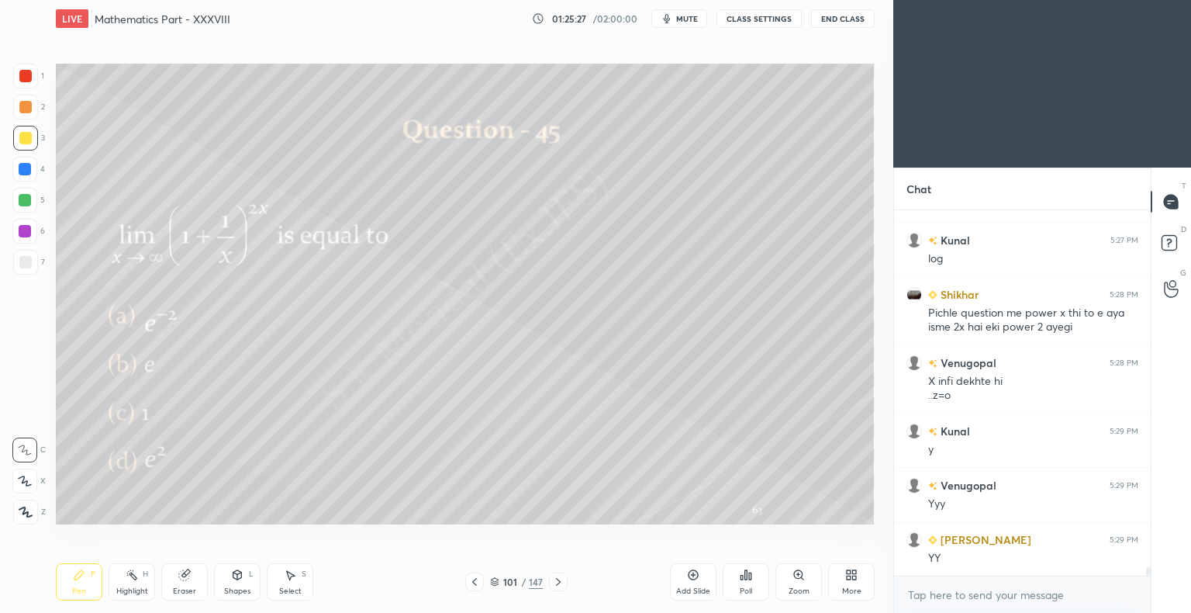
scroll to position [15121, 0]
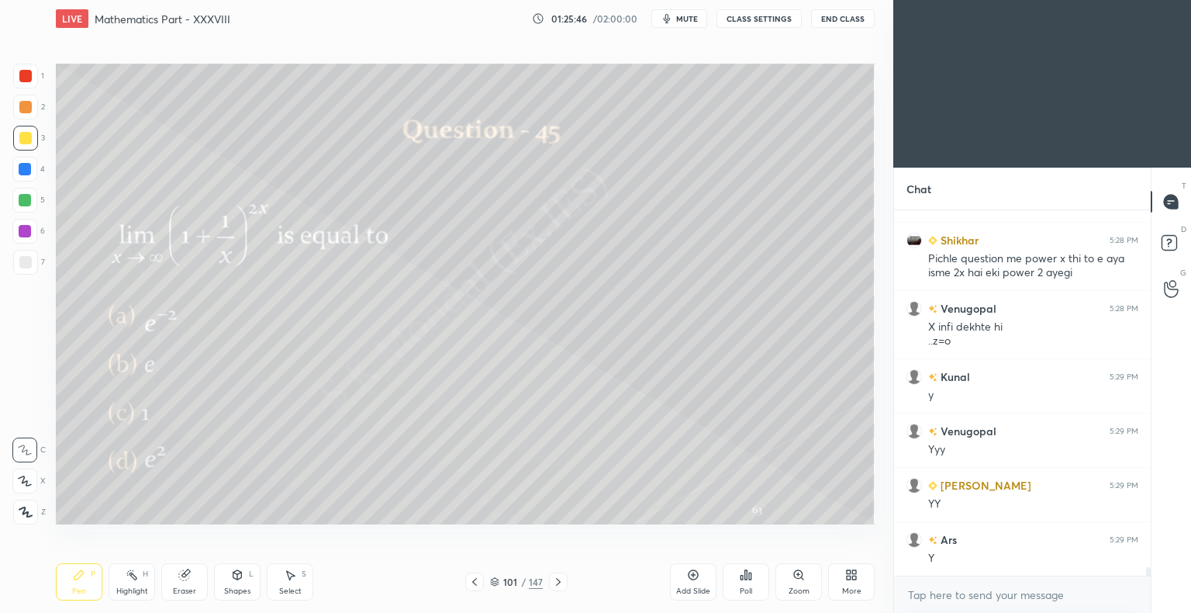
click at [560, 582] on icon at bounding box center [558, 581] width 12 height 12
click at [183, 575] on icon at bounding box center [184, 575] width 10 height 10
click at [89, 593] on div "Pen P" at bounding box center [79, 581] width 47 height 37
click at [85, 591] on div "Pen" at bounding box center [79, 591] width 14 height 8
click at [555, 582] on icon at bounding box center [558, 581] width 12 height 12
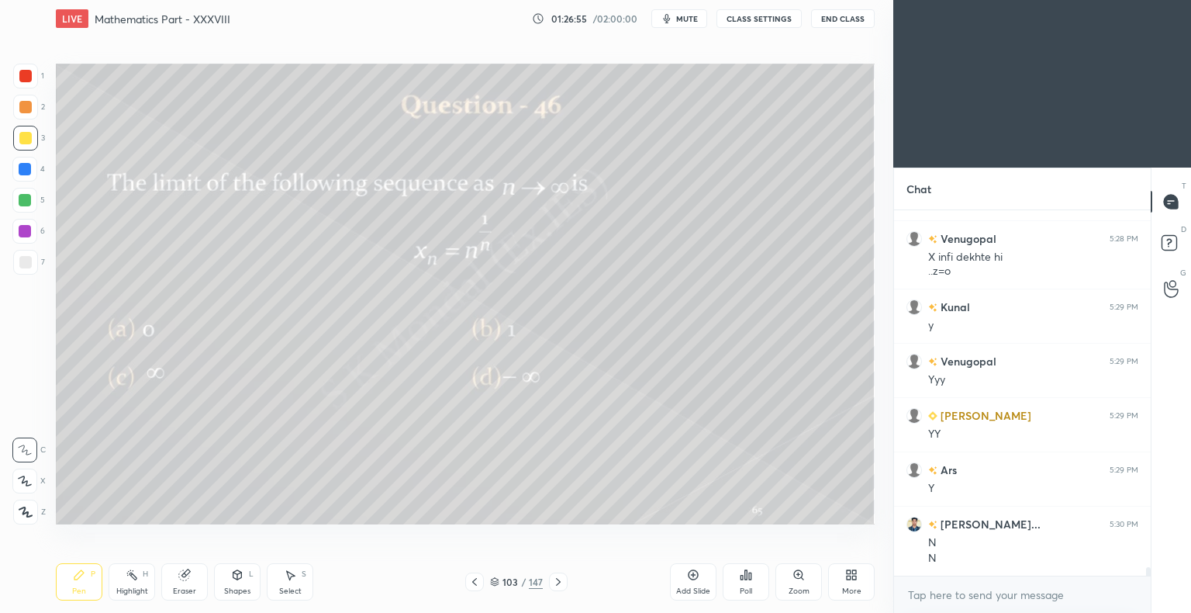
scroll to position [15245, 0]
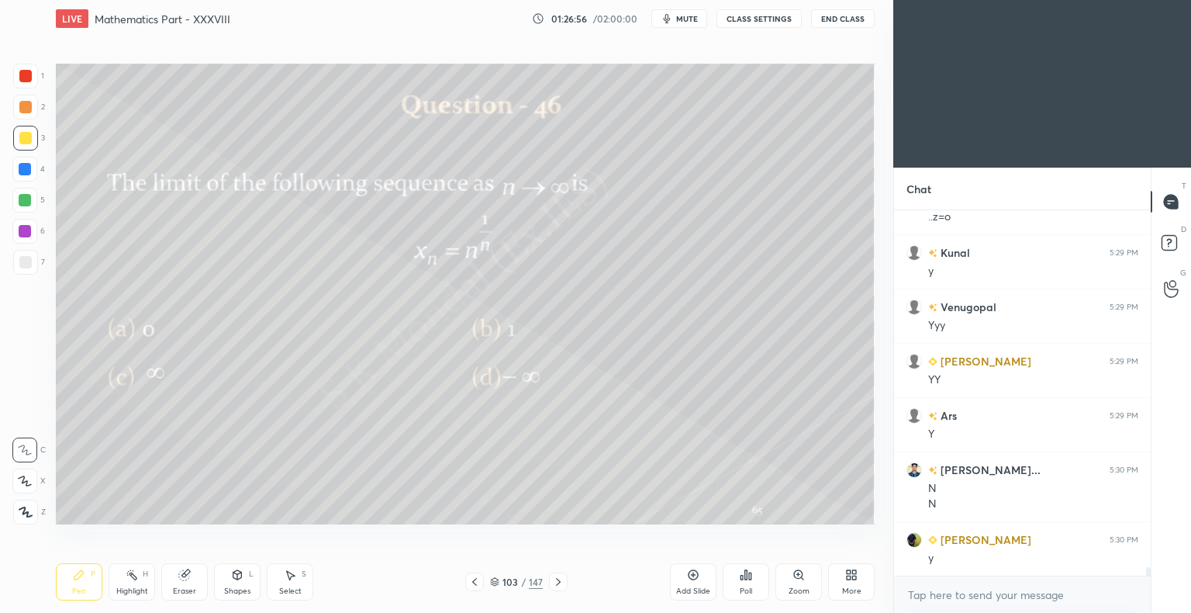
click at [78, 583] on div "Pen P" at bounding box center [79, 581] width 47 height 37
click at [78, 586] on div "Pen P" at bounding box center [79, 581] width 47 height 37
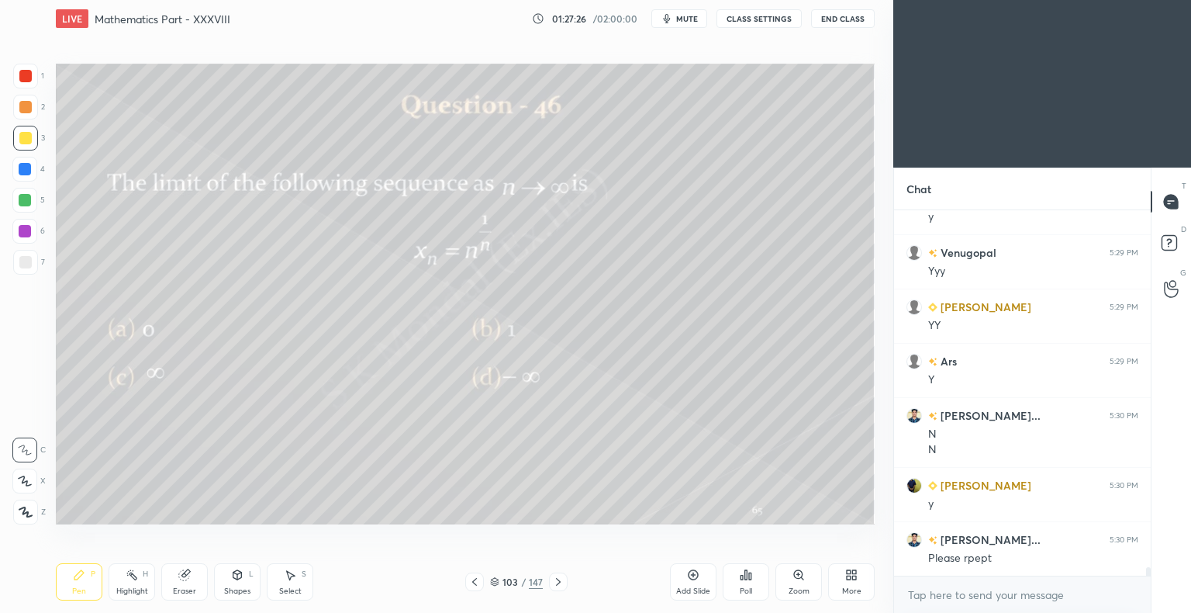
click at [475, 584] on icon at bounding box center [474, 581] width 12 height 12
click at [138, 583] on div "Highlight H" at bounding box center [132, 581] width 47 height 37
click at [139, 583] on div "Highlight H" at bounding box center [132, 581] width 47 height 37
click at [559, 582] on icon at bounding box center [558, 582] width 5 height 8
click at [182, 583] on div "Eraser" at bounding box center [184, 581] width 47 height 37
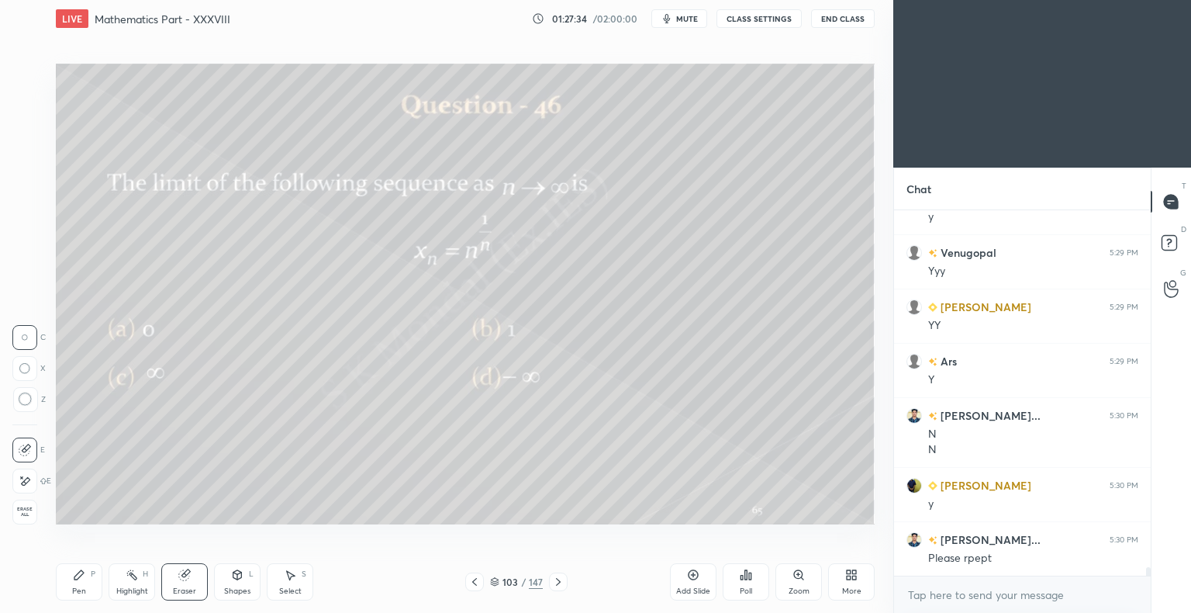
click at [119, 588] on div "Highlight" at bounding box center [132, 591] width 32 height 8
click at [129, 582] on div "Highlight H" at bounding box center [132, 581] width 47 height 37
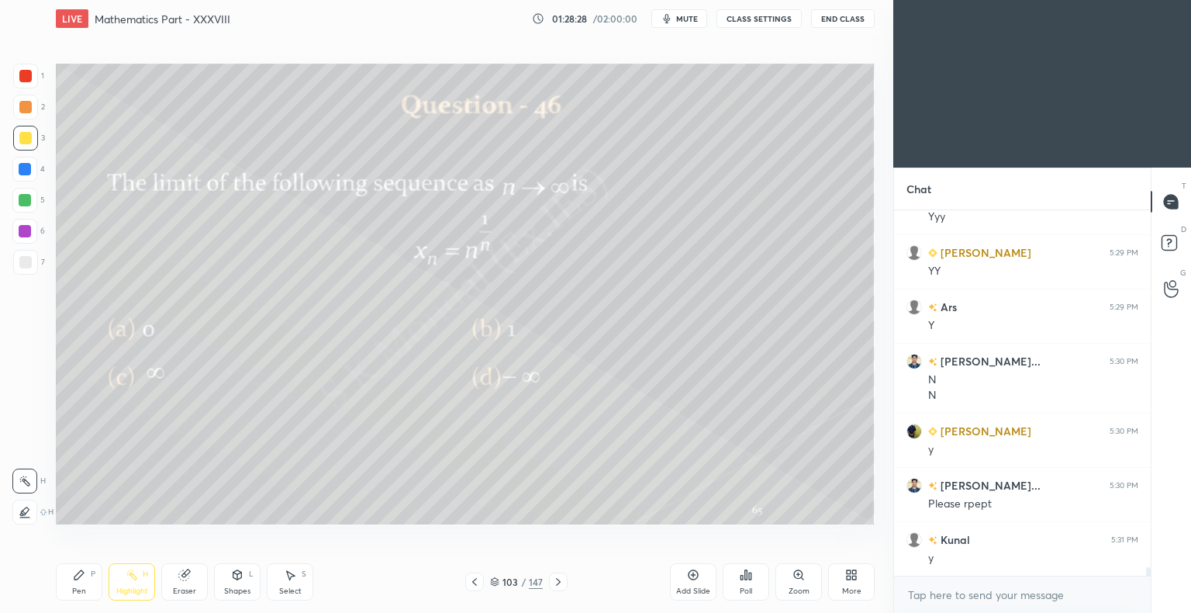
click at [70, 590] on div "Pen P" at bounding box center [79, 581] width 47 height 37
click at [19, 275] on div "7" at bounding box center [29, 265] width 32 height 31
click at [23, 150] on div at bounding box center [25, 138] width 25 height 25
click at [140, 588] on div "Highlight" at bounding box center [132, 591] width 32 height 8
click at [137, 589] on div "Highlight" at bounding box center [132, 591] width 32 height 8
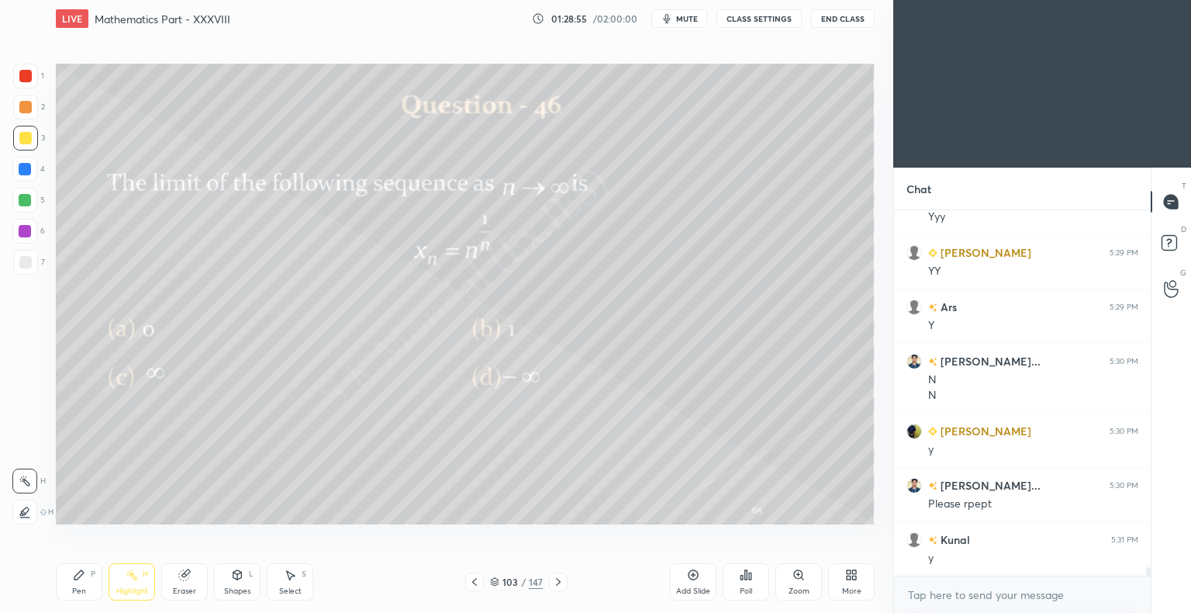
click at [74, 592] on div "Pen" at bounding box center [79, 591] width 14 height 8
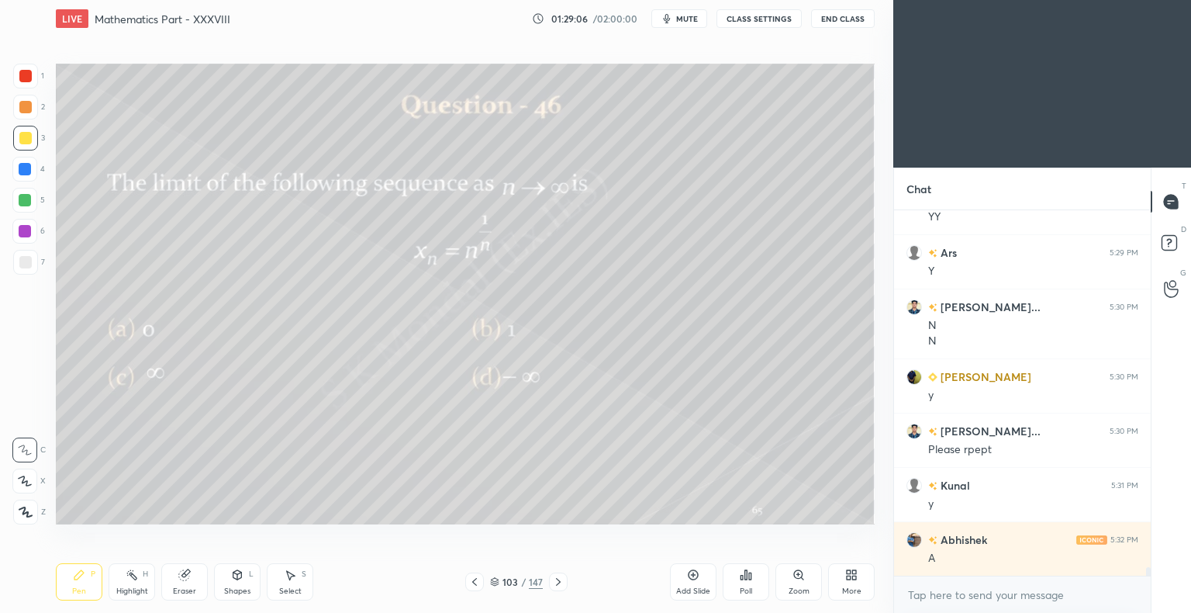
scroll to position [15462, 0]
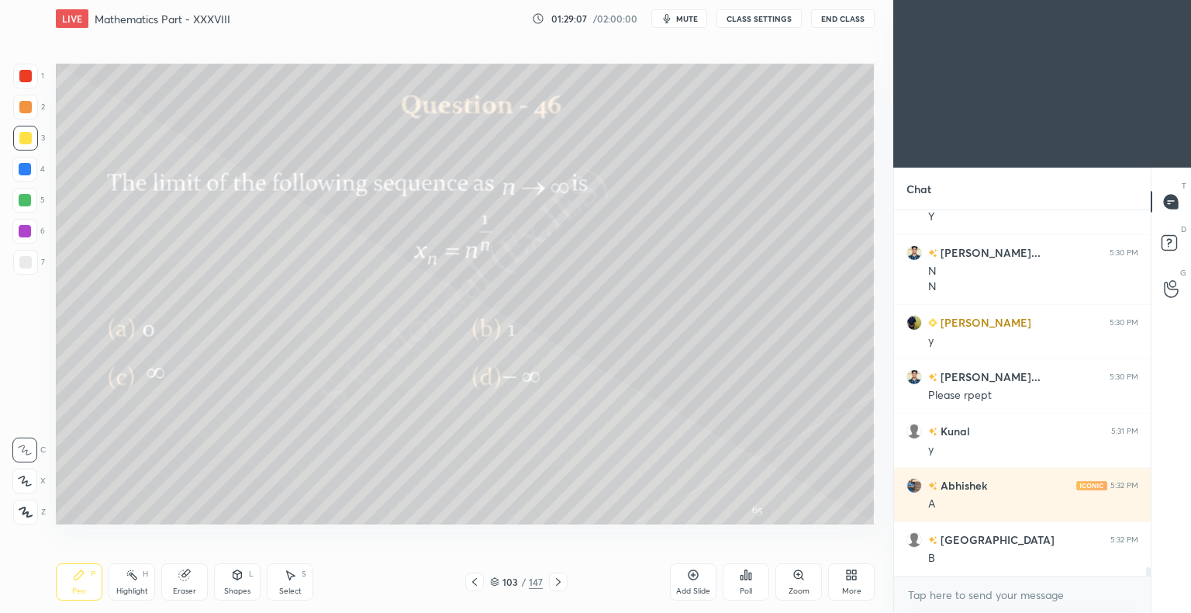
click at [136, 585] on div "Highlight H" at bounding box center [132, 581] width 47 height 37
click at [79, 597] on div "Pen P" at bounding box center [79, 581] width 47 height 37
click at [71, 599] on div "Pen P" at bounding box center [79, 581] width 47 height 37
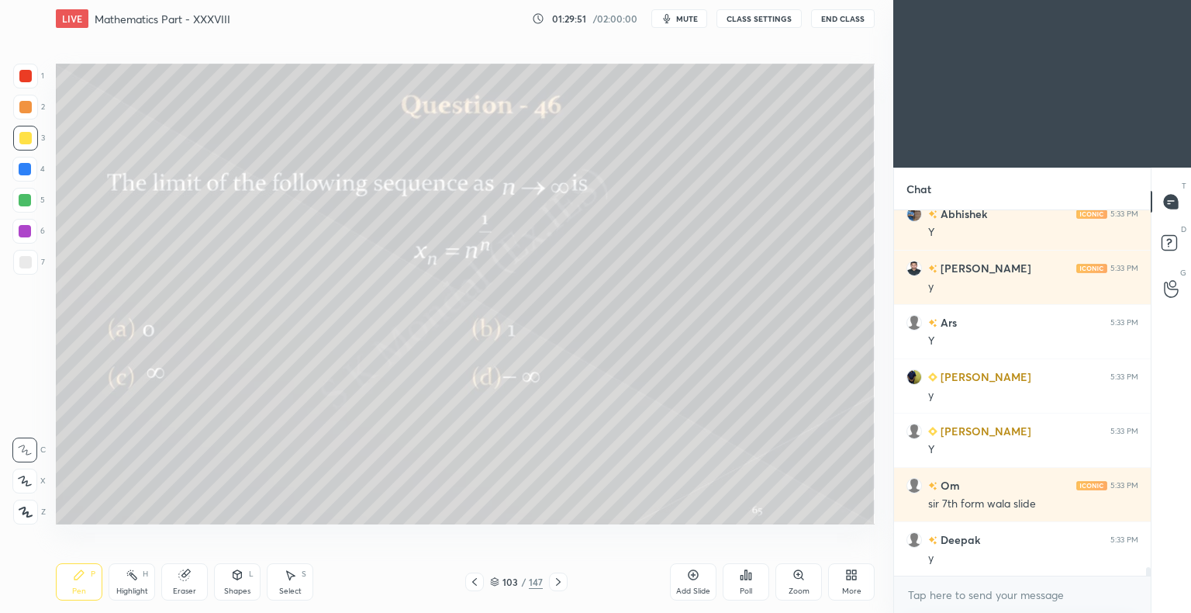
scroll to position [16060, 0]
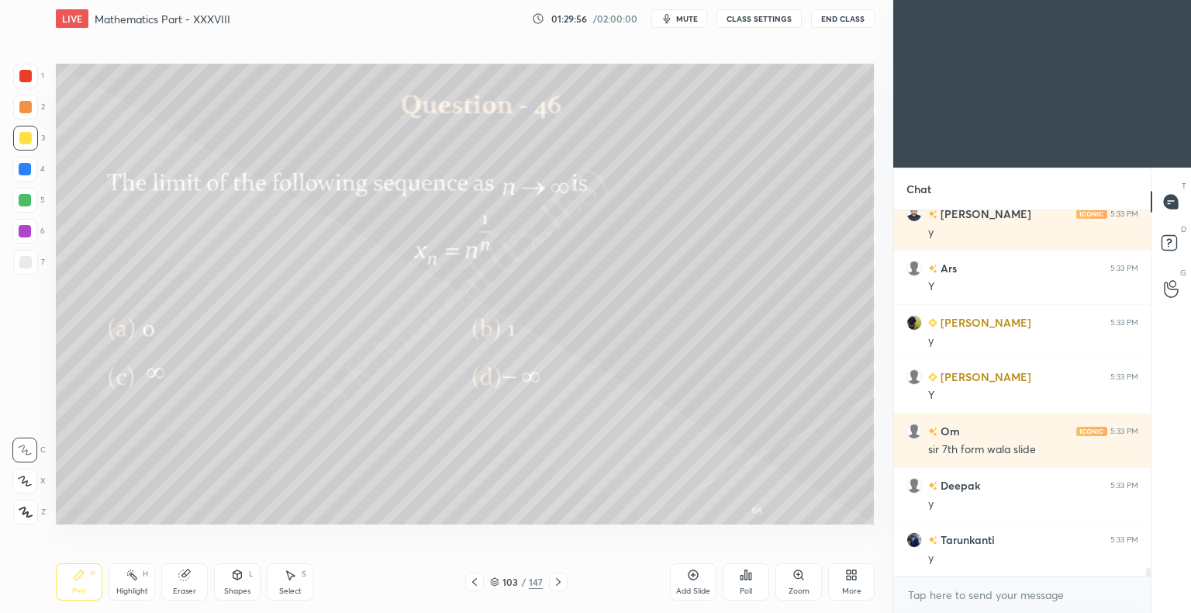
click at [482, 582] on div at bounding box center [474, 581] width 19 height 19
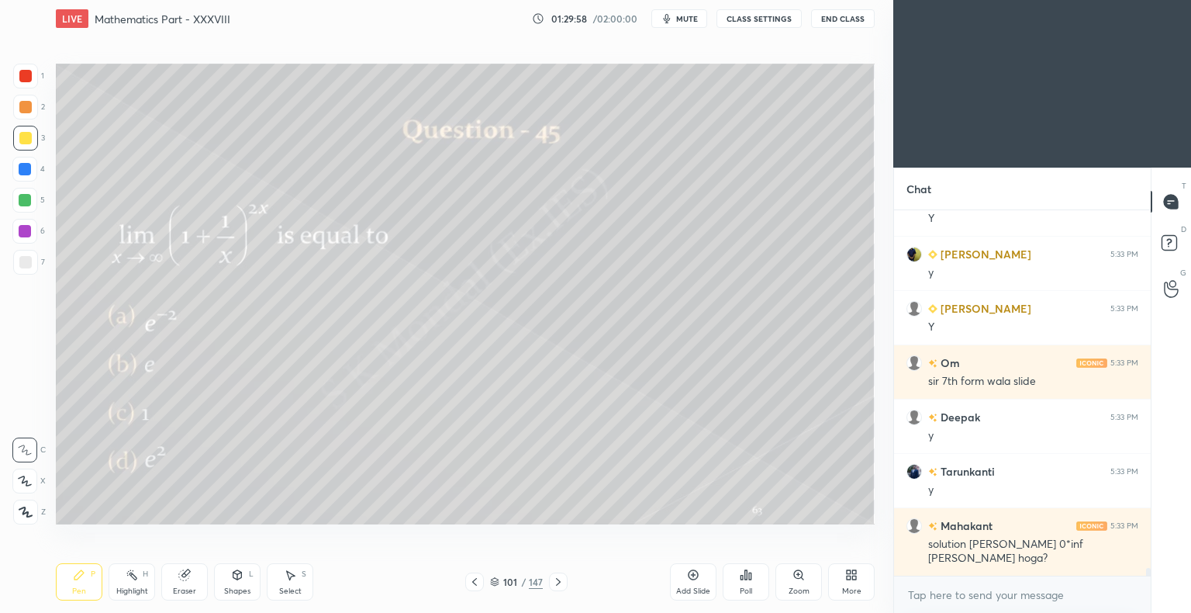
click at [563, 580] on icon at bounding box center [558, 581] width 12 height 12
click at [143, 586] on div "Highlight H" at bounding box center [132, 581] width 47 height 37
click at [145, 584] on div "Highlight H" at bounding box center [132, 581] width 47 height 37
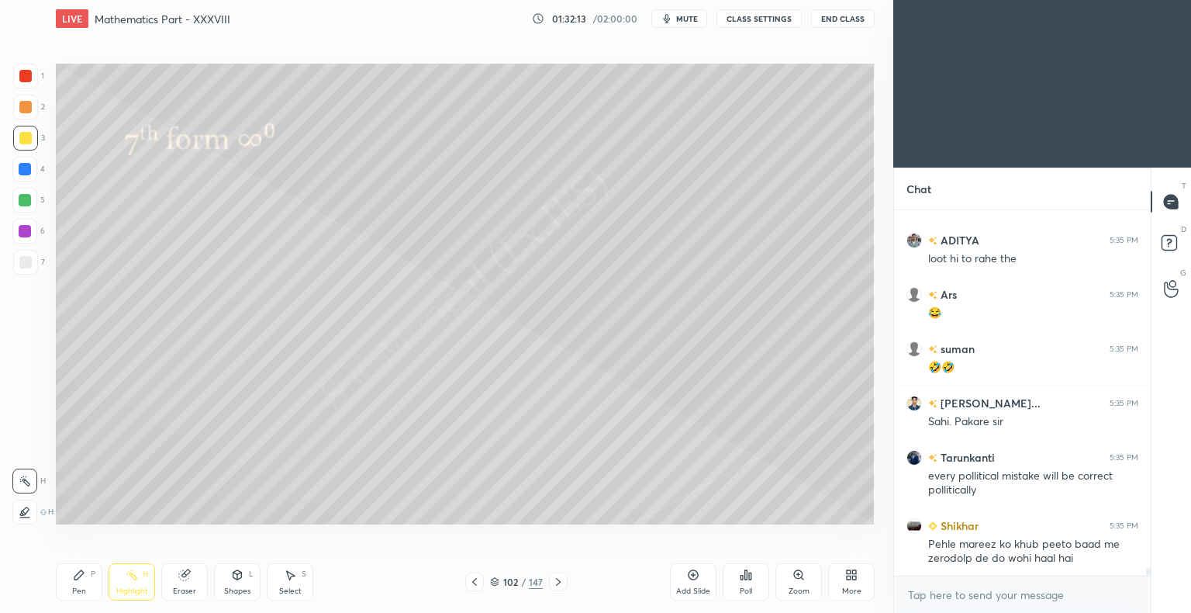
scroll to position [16187, 0]
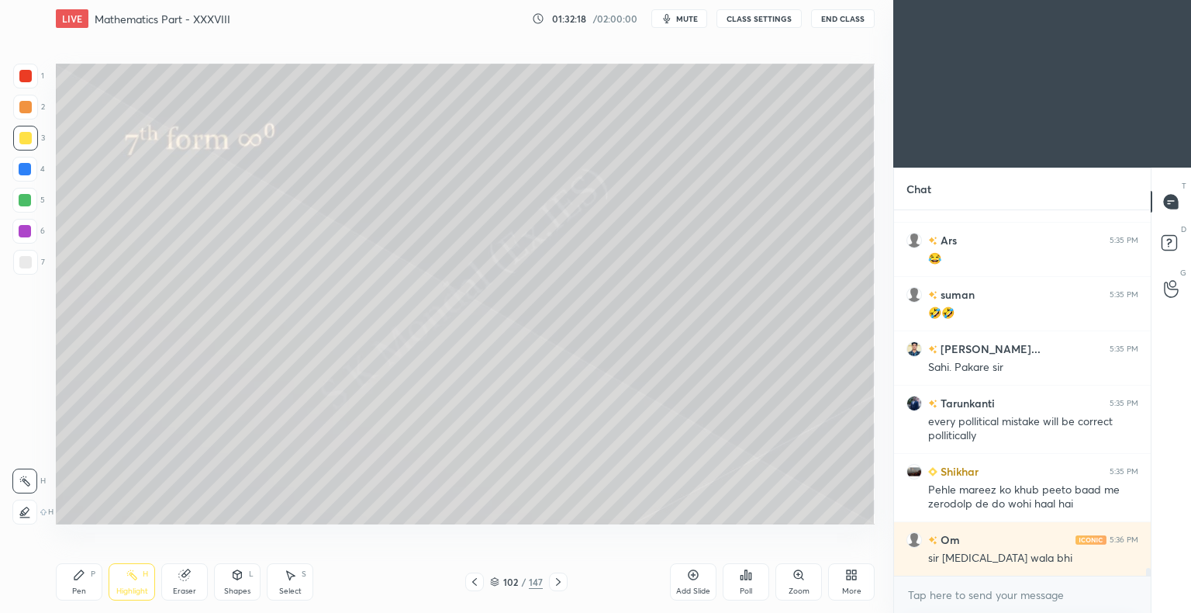
click at [555, 580] on icon at bounding box center [558, 581] width 12 height 12
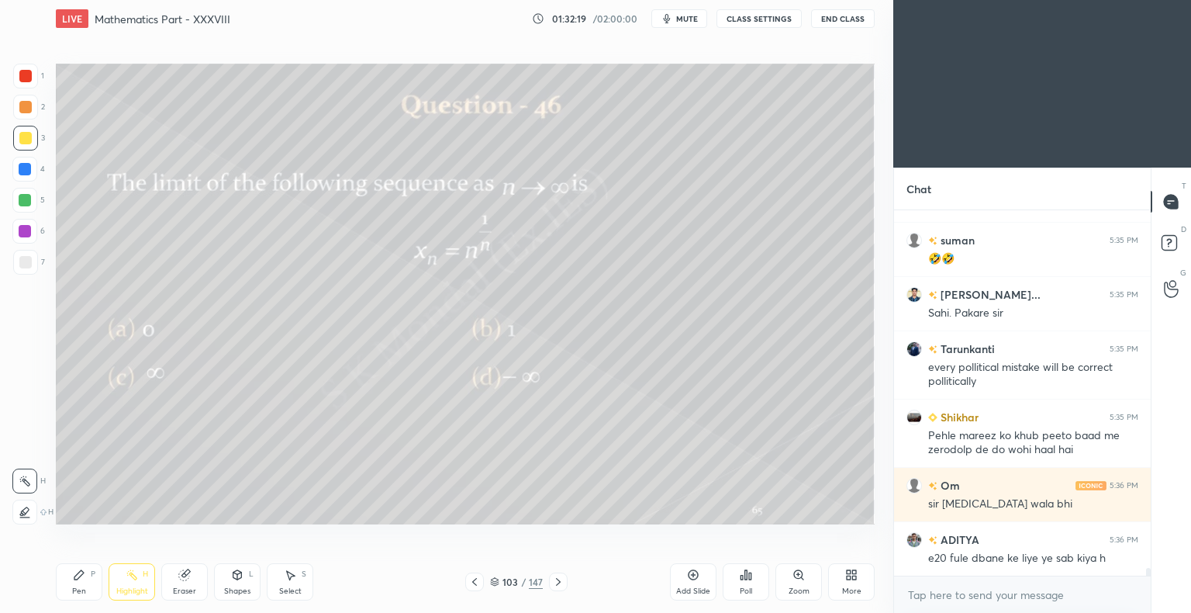
click at [555, 580] on icon at bounding box center [558, 581] width 12 height 12
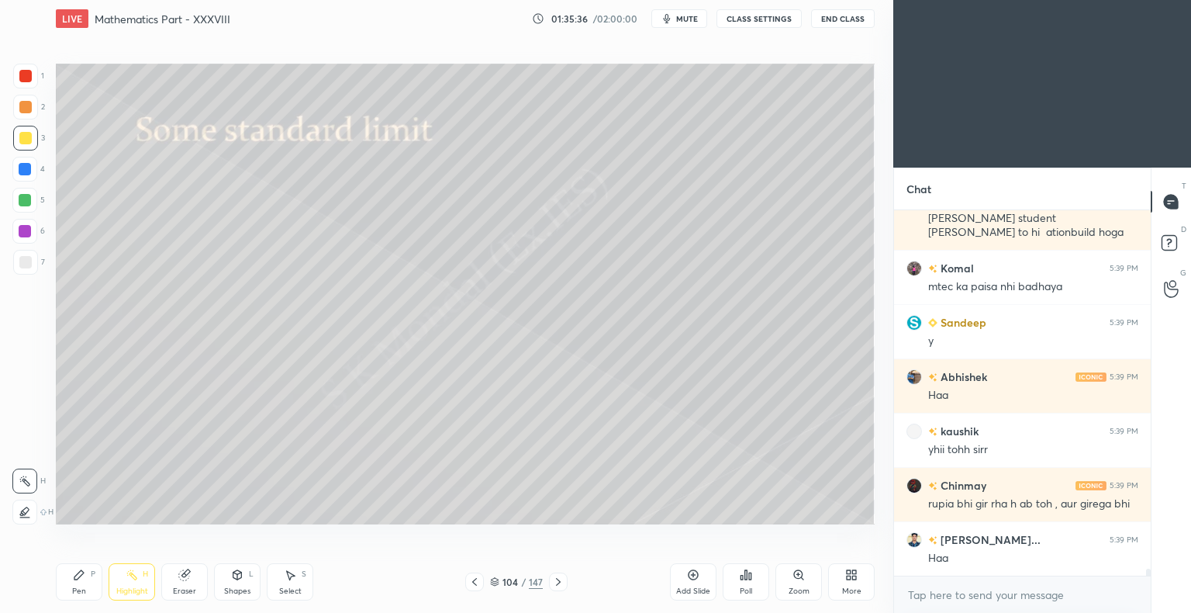
scroll to position [19368, 0]
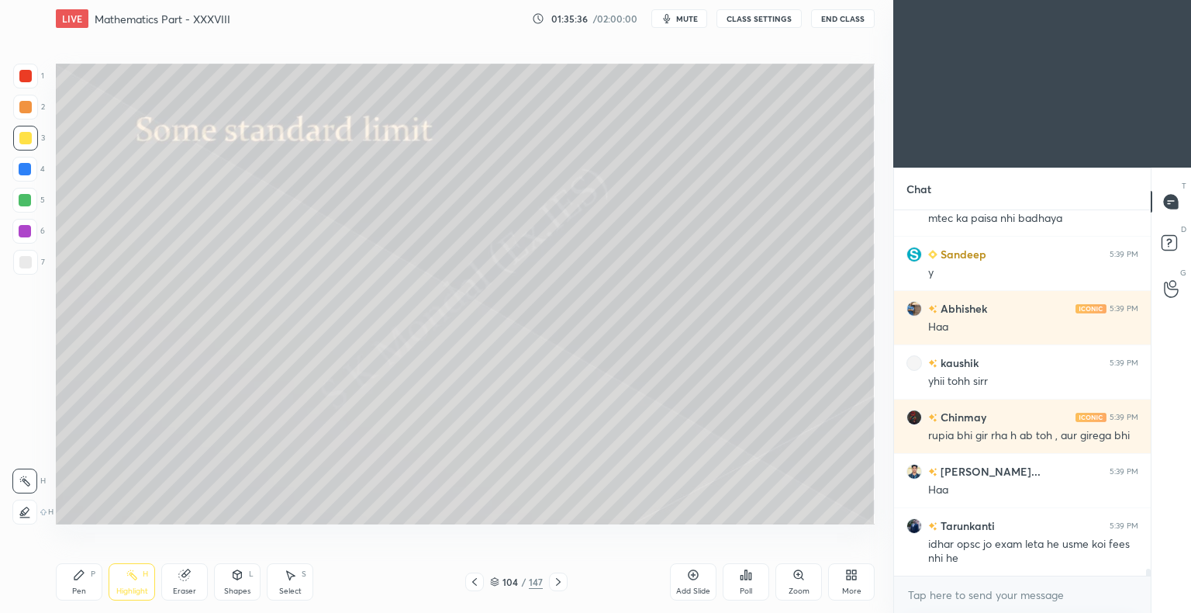
click at [76, 588] on div "Pen" at bounding box center [79, 591] width 14 height 8
click at [72, 589] on div "Pen" at bounding box center [79, 591] width 14 height 8
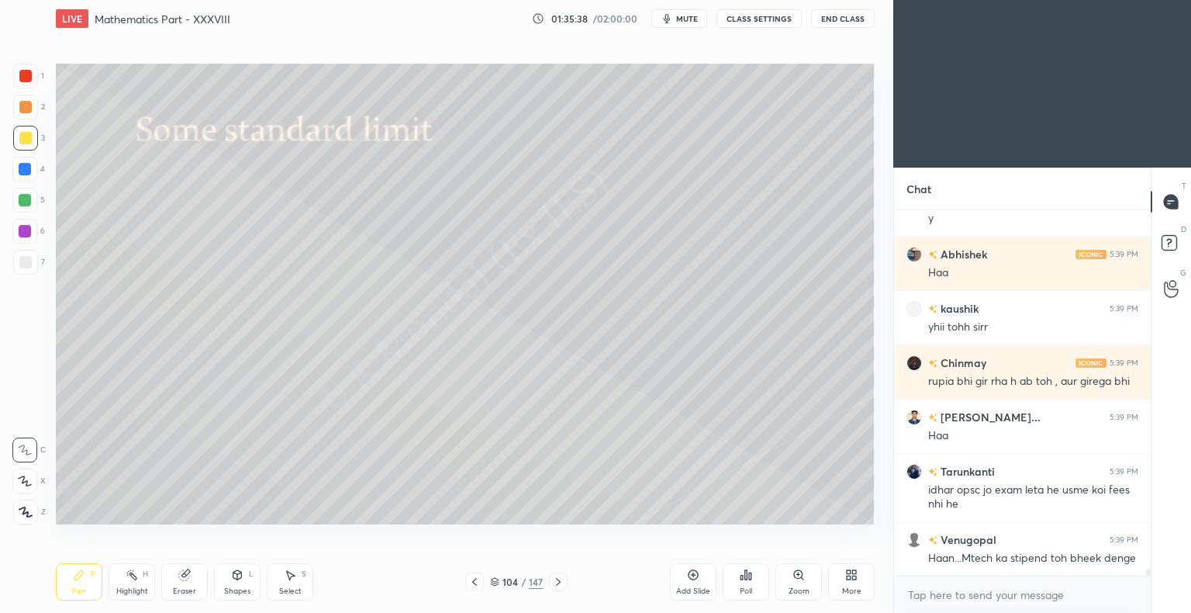
click at [22, 145] on div at bounding box center [25, 138] width 25 height 25
click at [71, 583] on div "Pen P" at bounding box center [79, 581] width 47 height 37
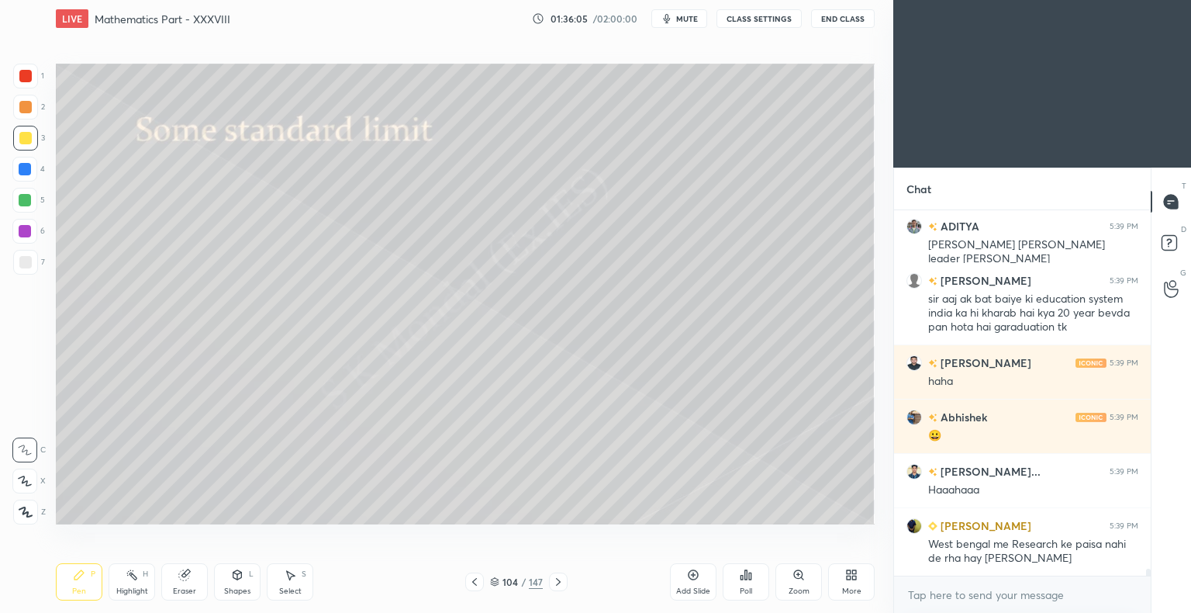
scroll to position [19898, 0]
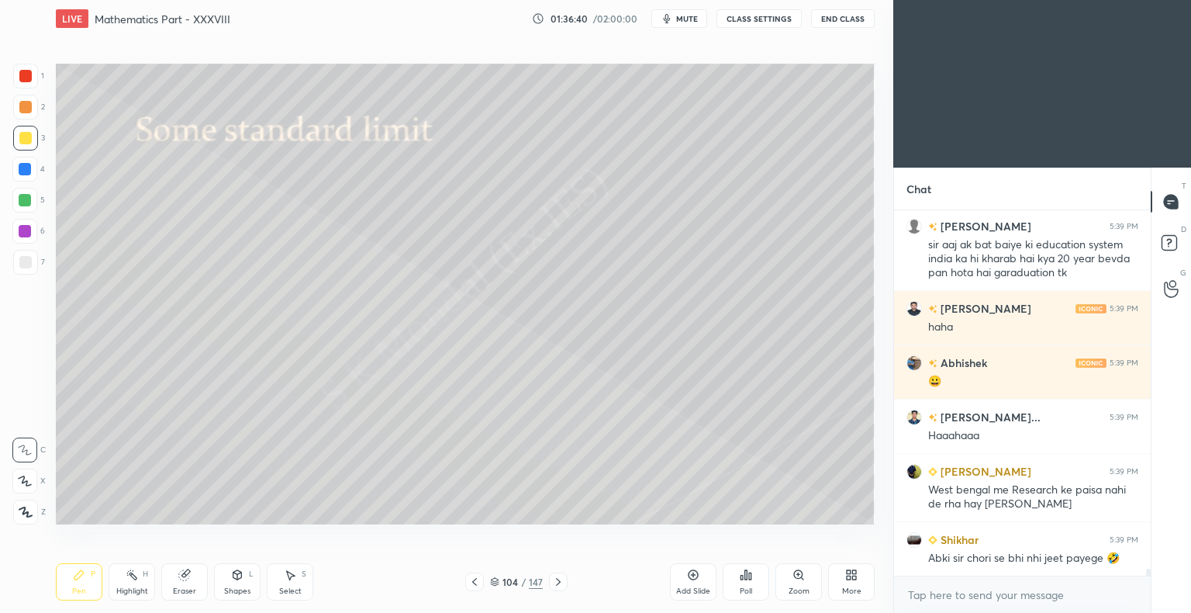
click at [133, 591] on div "Highlight" at bounding box center [132, 591] width 32 height 8
click at [131, 594] on div "Highlight" at bounding box center [132, 591] width 32 height 8
click at [183, 583] on div "Eraser" at bounding box center [184, 581] width 47 height 37
click at [72, 591] on div "Pen" at bounding box center [79, 591] width 14 height 8
click at [71, 591] on div "Pen P" at bounding box center [79, 581] width 47 height 37
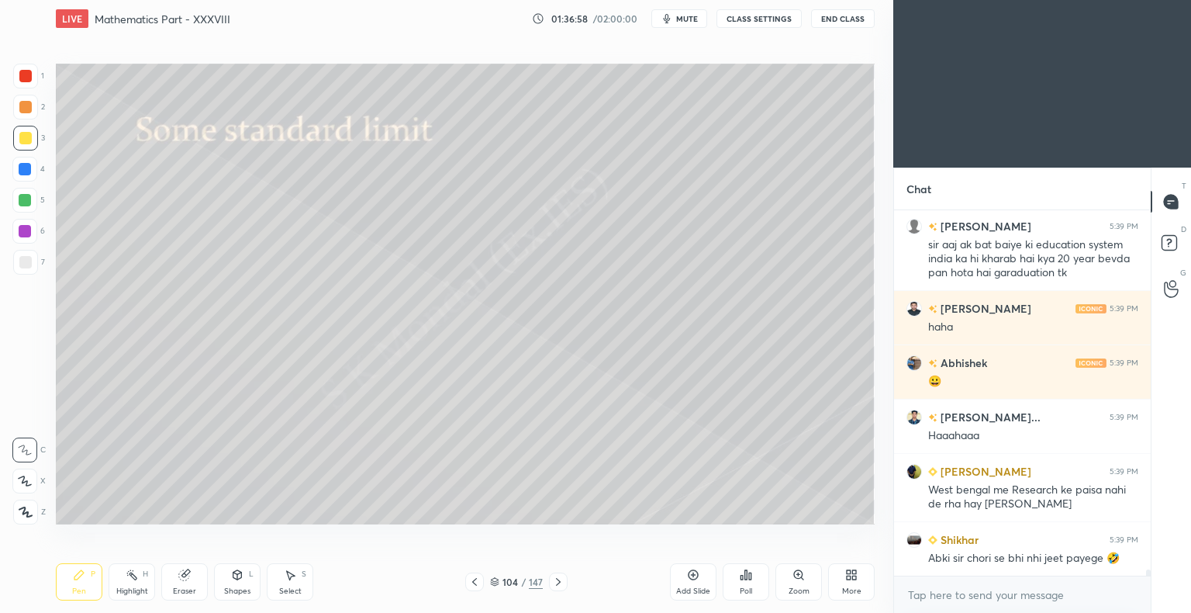
scroll to position [19981, 0]
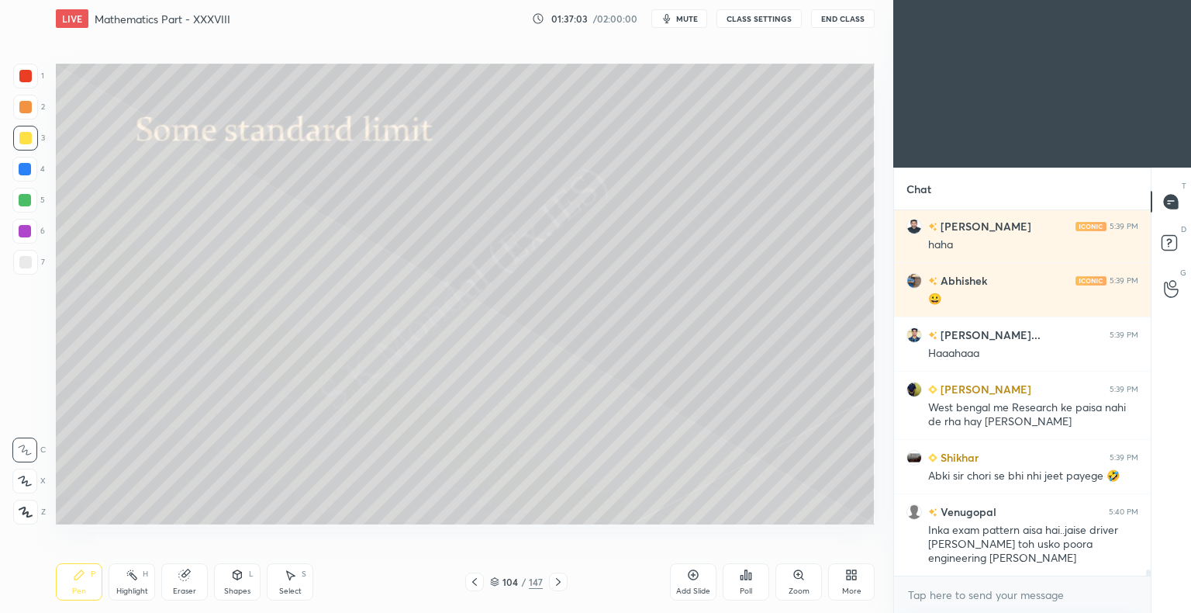
click at [136, 582] on div "Highlight H" at bounding box center [132, 581] width 47 height 37
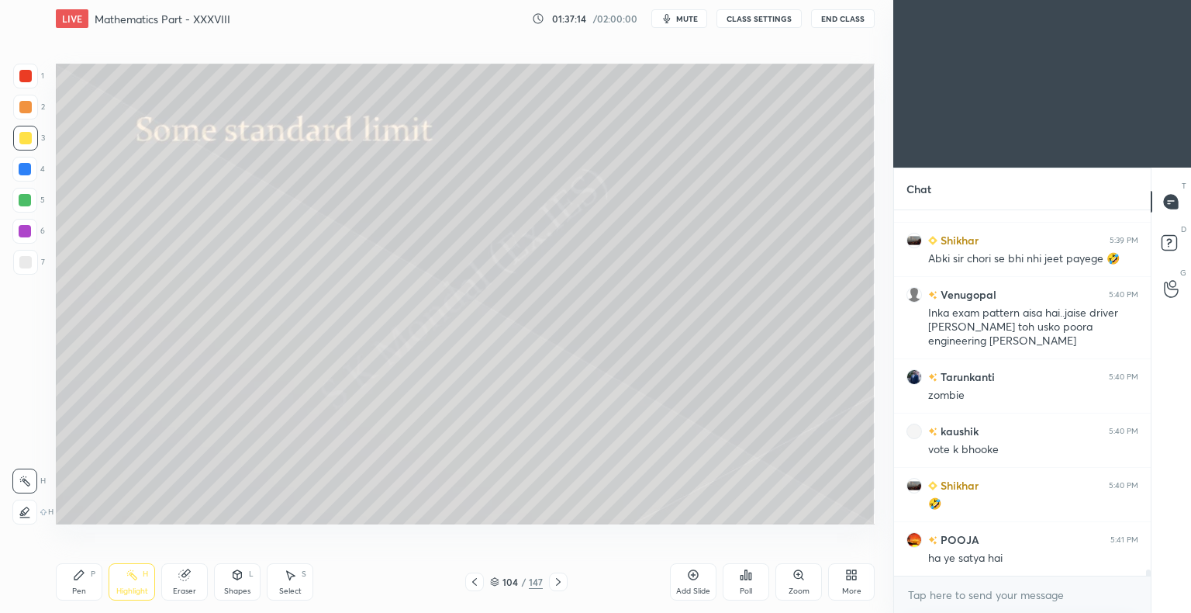
scroll to position [20252, 0]
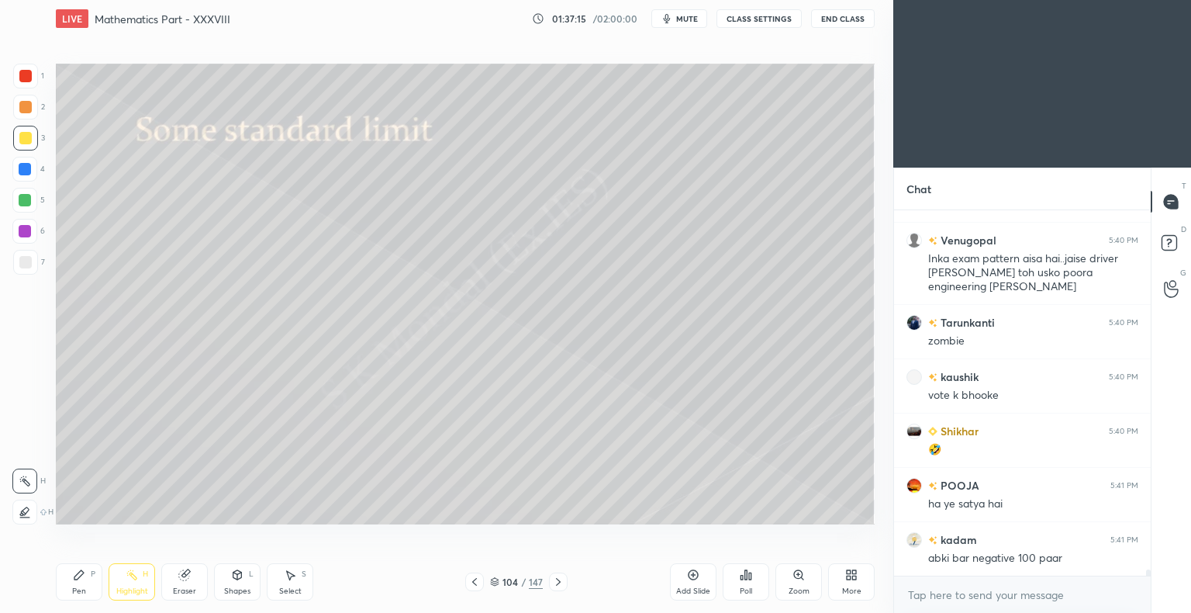
click at [139, 582] on div "Highlight H" at bounding box center [132, 581] width 47 height 37
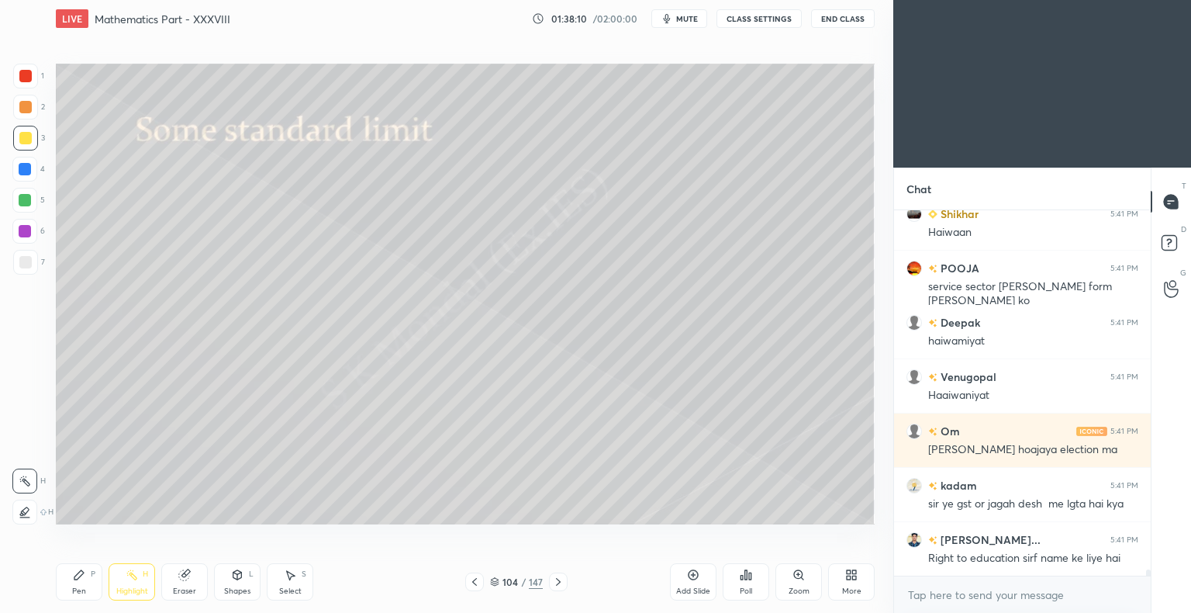
scroll to position [21217, 0]
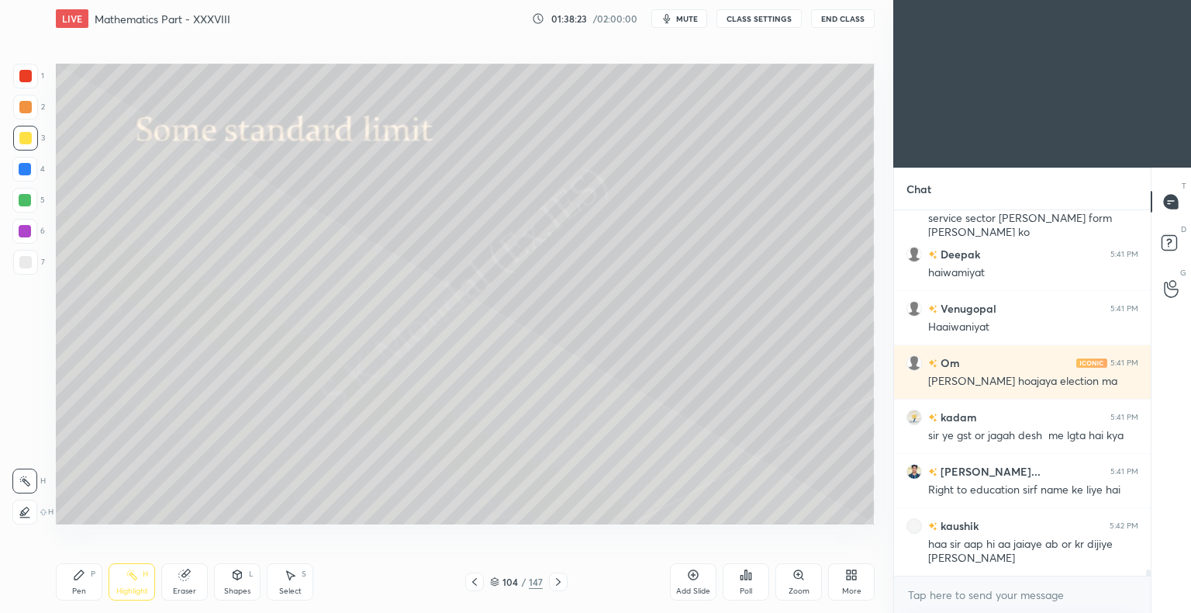
click at [68, 597] on div "Pen P" at bounding box center [79, 581] width 47 height 37
click at [71, 596] on div "Pen P" at bounding box center [79, 581] width 47 height 37
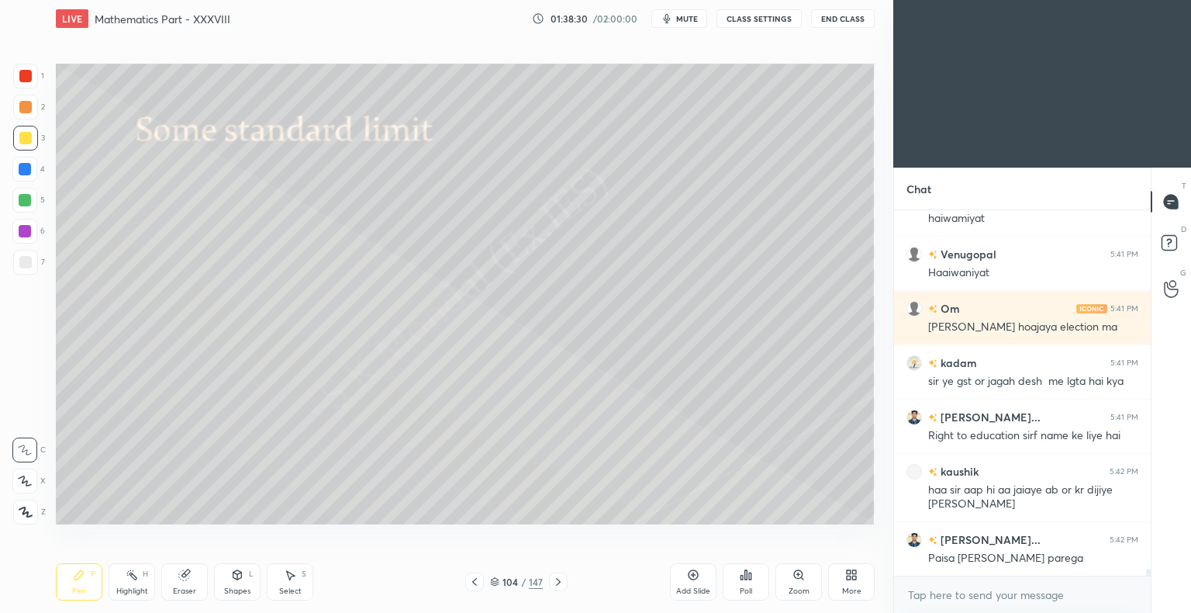
scroll to position [19467, 0]
click at [136, 588] on div "Highlight" at bounding box center [132, 591] width 32 height 8
click at [136, 587] on div "Highlight" at bounding box center [132, 591] width 32 height 8
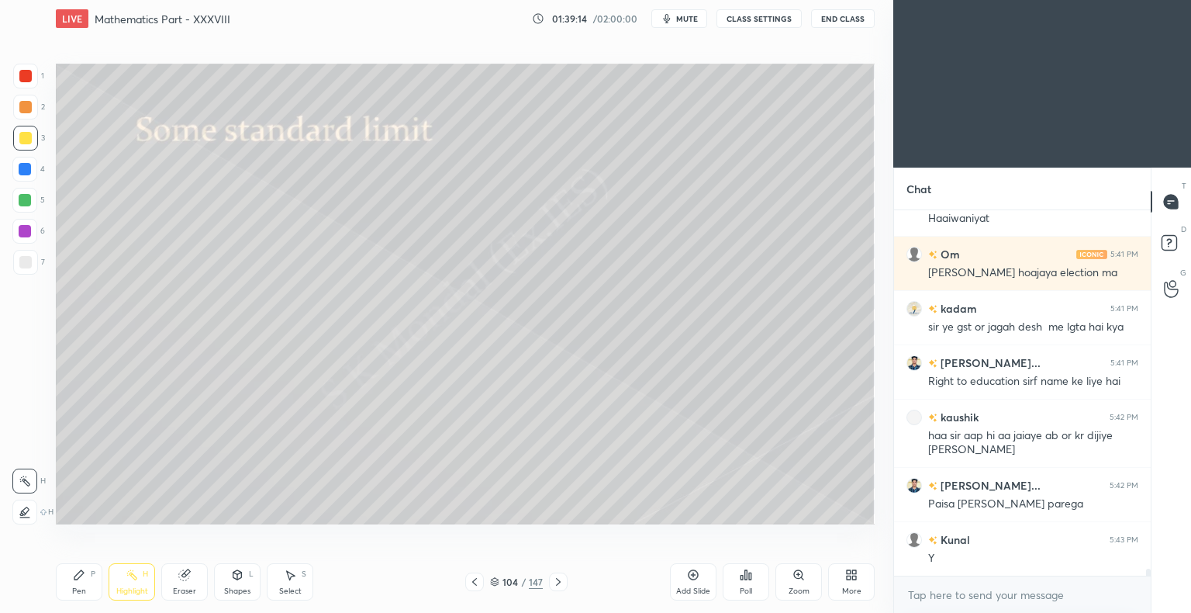
scroll to position [19576, 0]
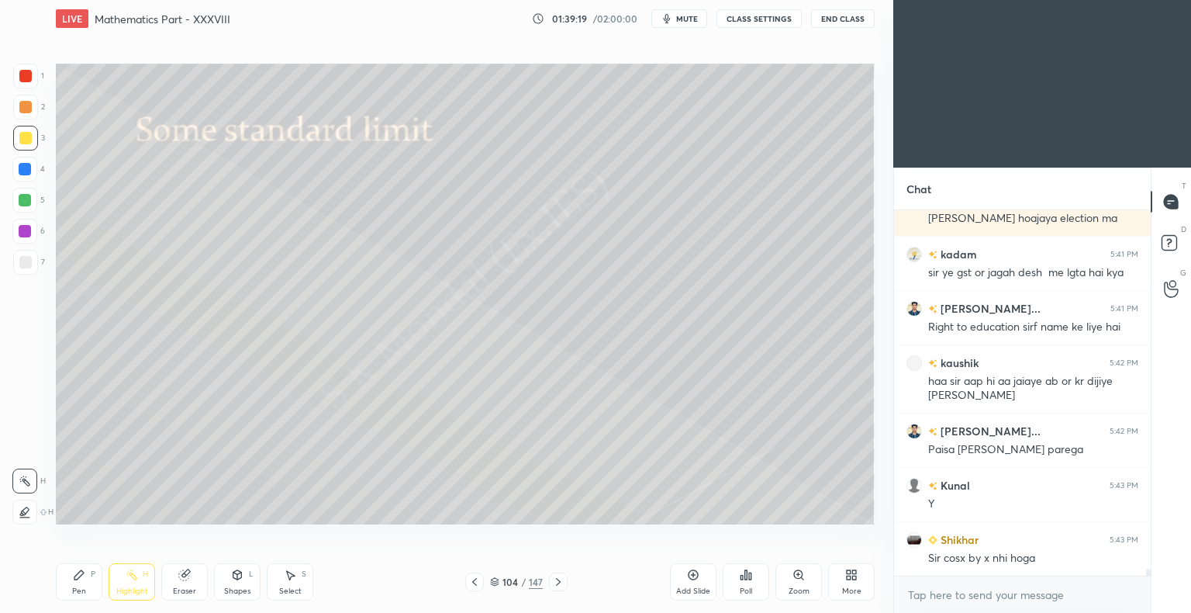
click at [74, 586] on div "Pen P" at bounding box center [79, 581] width 47 height 37
click at [76, 582] on div "Pen P" at bounding box center [79, 581] width 47 height 37
click at [281, 588] on div "Select" at bounding box center [290, 591] width 22 height 8
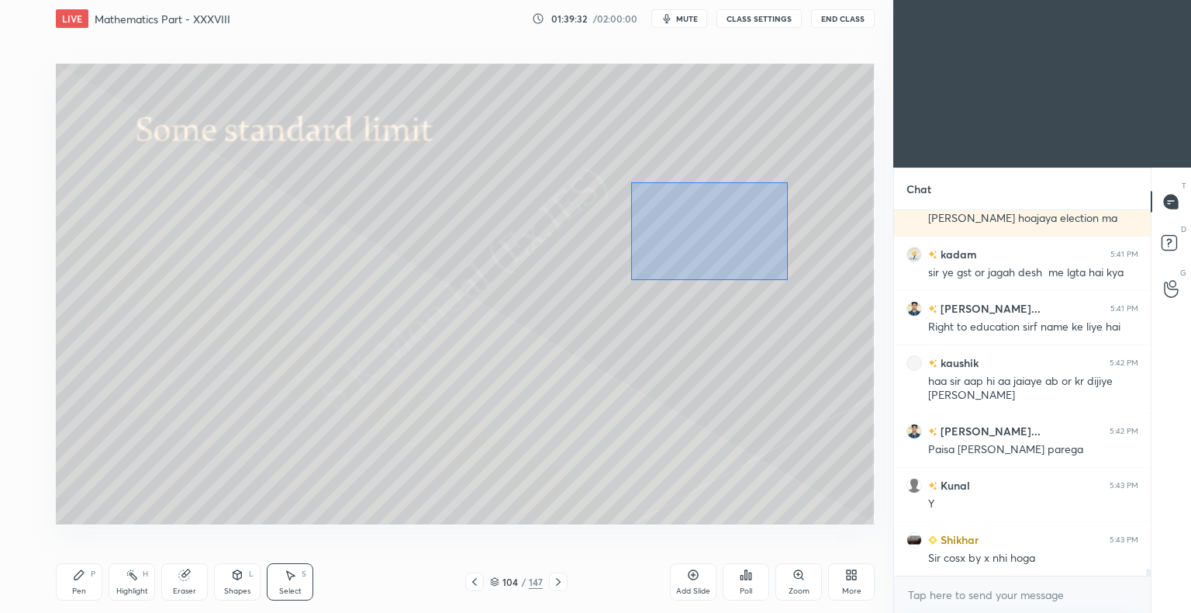
drag, startPoint x: 788, startPoint y: 280, endPoint x: 631, endPoint y: 182, distance: 185.3
click at [631, 182] on div "0 ° Undo Copy Duplicate Duplicate to new slide Delete" at bounding box center [465, 294] width 819 height 461
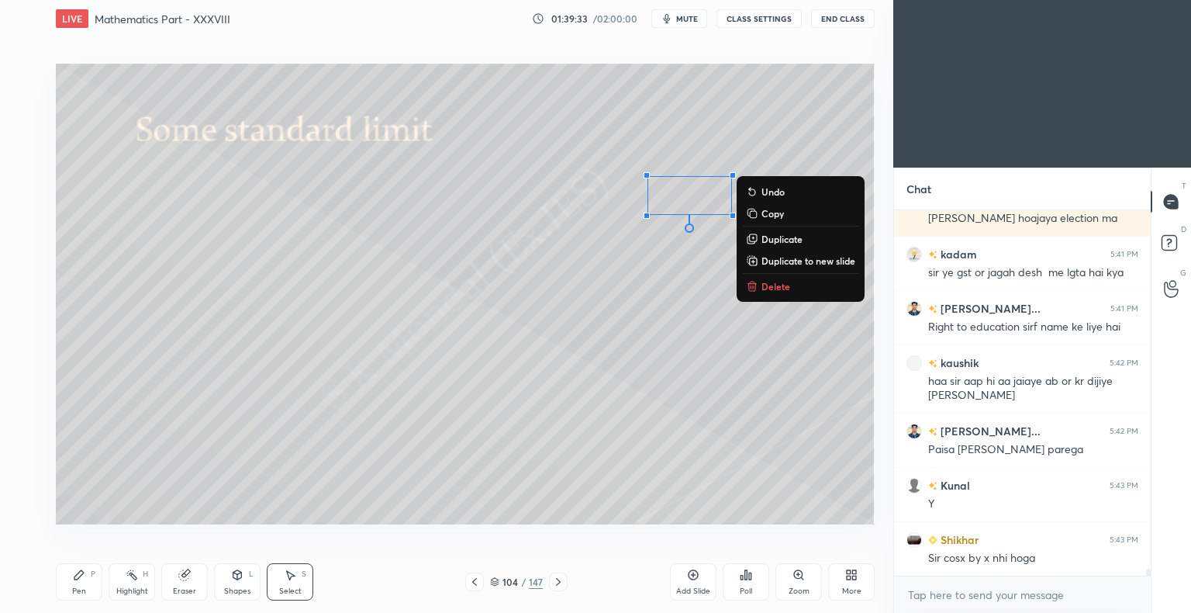
click at [789, 287] on p "Delete" at bounding box center [776, 286] width 29 height 12
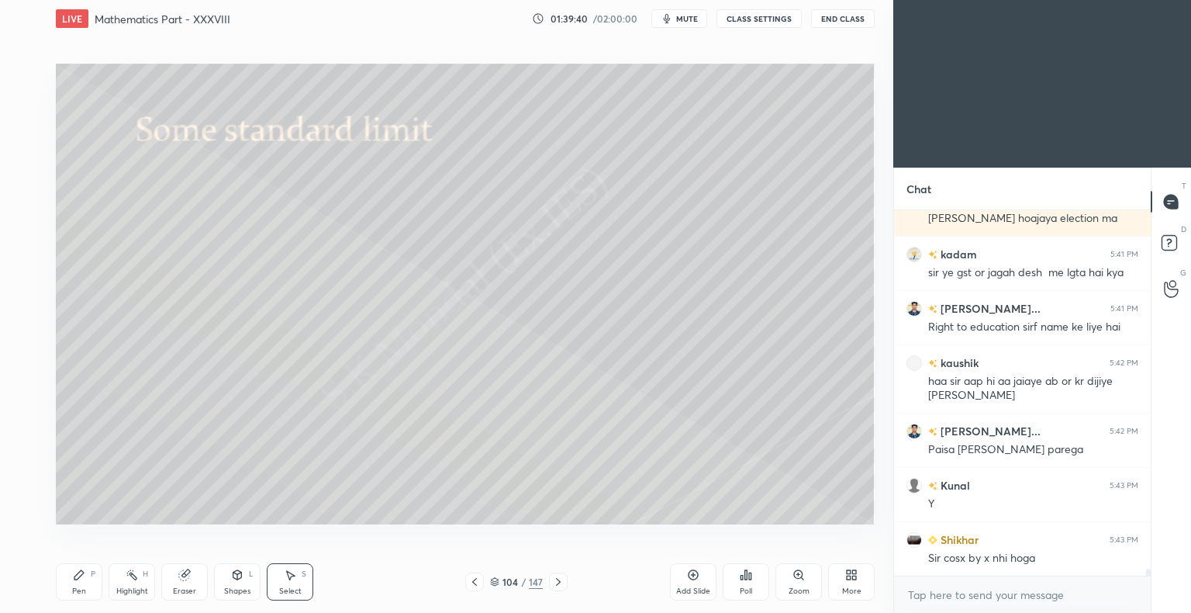
click at [85, 577] on icon at bounding box center [79, 574] width 12 height 12
click at [558, 582] on icon at bounding box center [558, 581] width 12 height 12
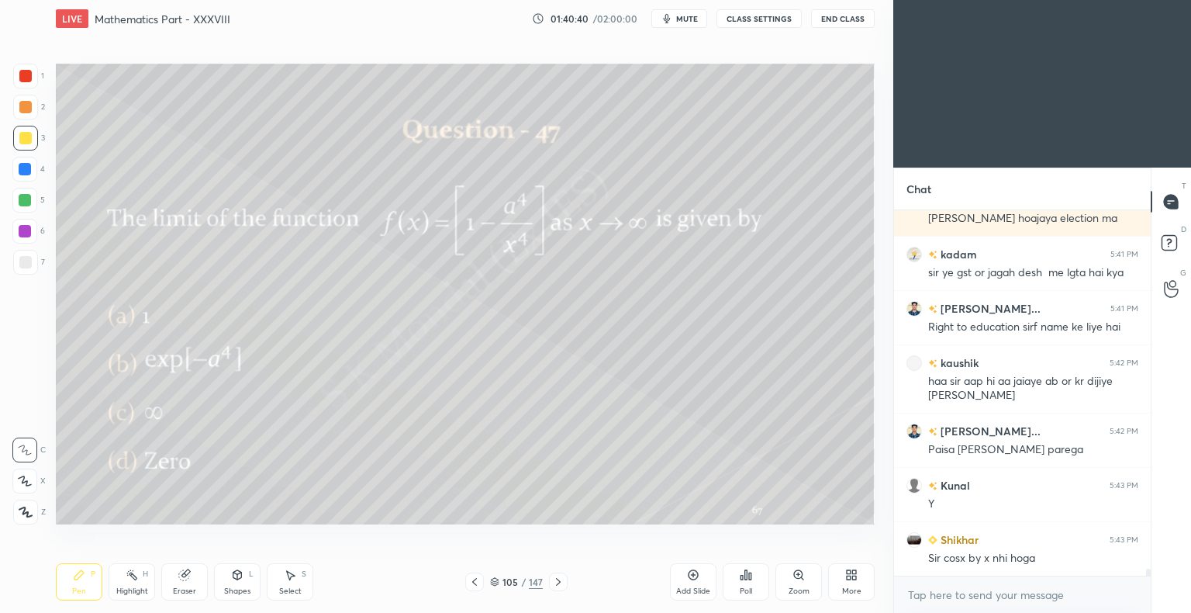
click at [473, 584] on icon at bounding box center [474, 581] width 12 height 12
click at [698, 588] on div "Add Slide" at bounding box center [693, 591] width 34 height 8
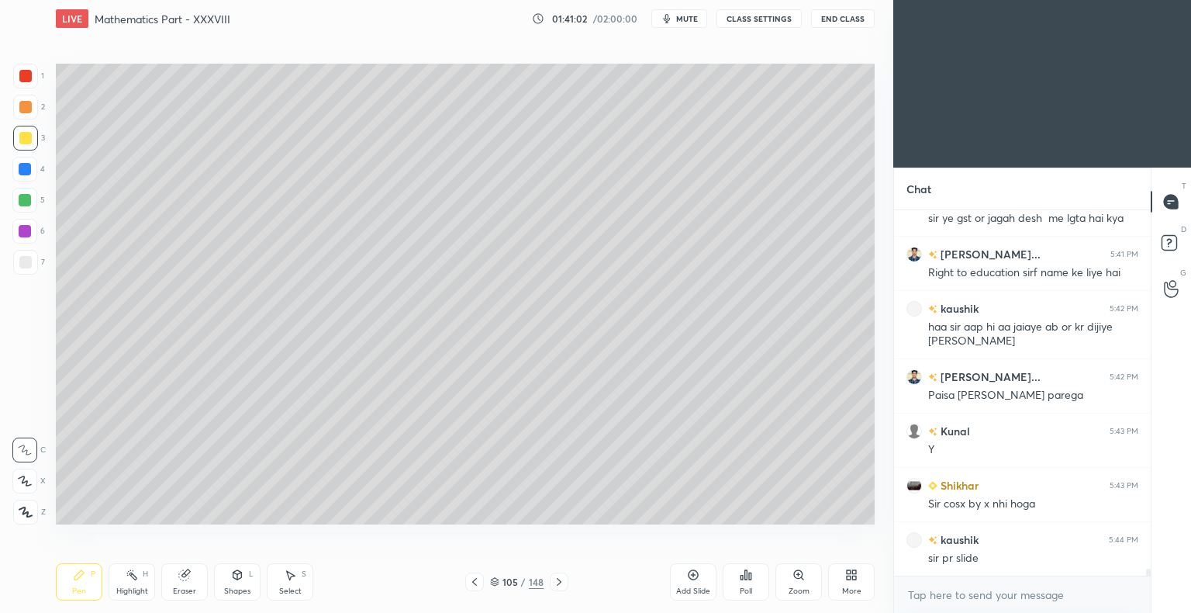
click at [185, 587] on div "Eraser" at bounding box center [184, 591] width 23 height 8
click at [74, 591] on div "Pen" at bounding box center [79, 591] width 14 height 8
click at [81, 587] on div "Pen" at bounding box center [79, 591] width 14 height 8
click at [475, 579] on icon at bounding box center [474, 582] width 5 height 8
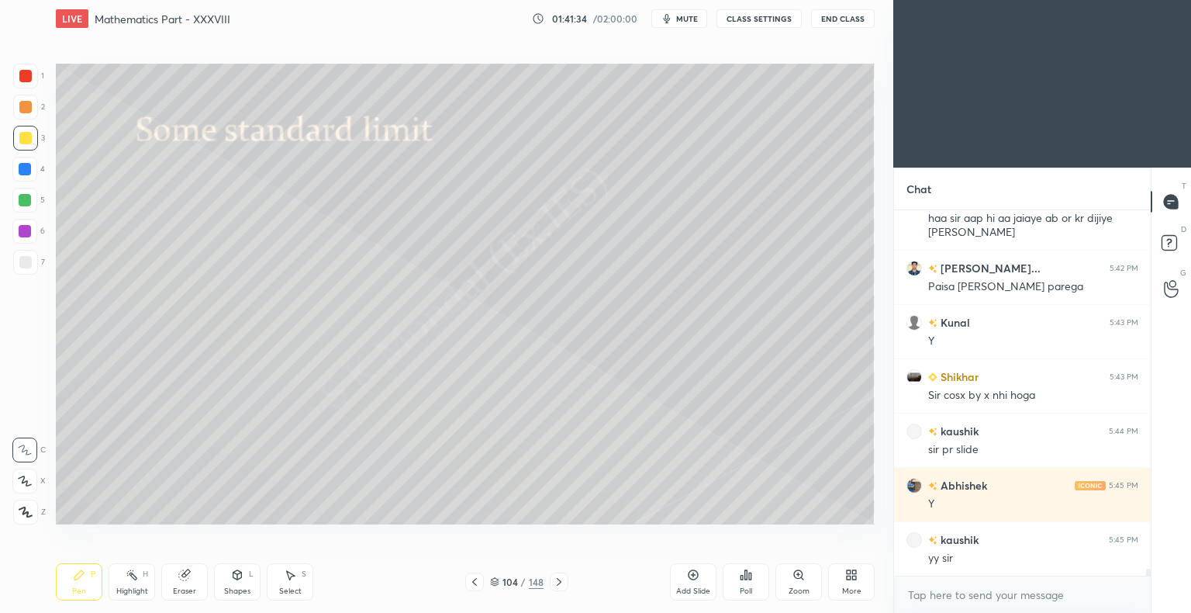
scroll to position [19793, 0]
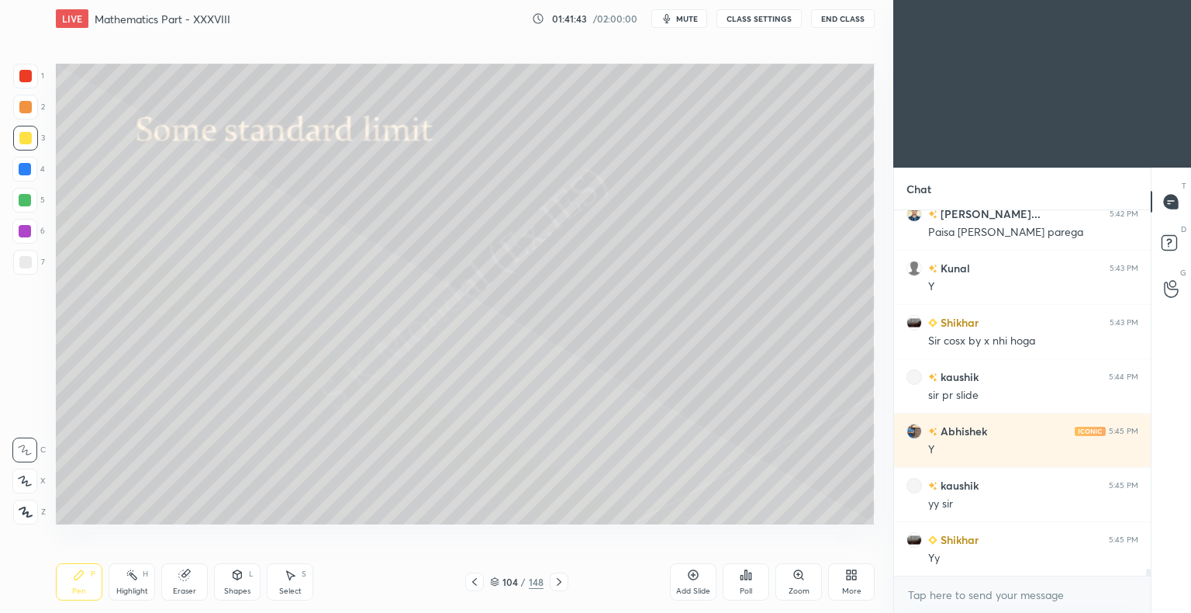
click at [555, 575] on icon at bounding box center [559, 581] width 12 height 12
click at [75, 583] on div "Pen P" at bounding box center [79, 581] width 47 height 37
click at [77, 585] on div "Pen P" at bounding box center [79, 581] width 47 height 37
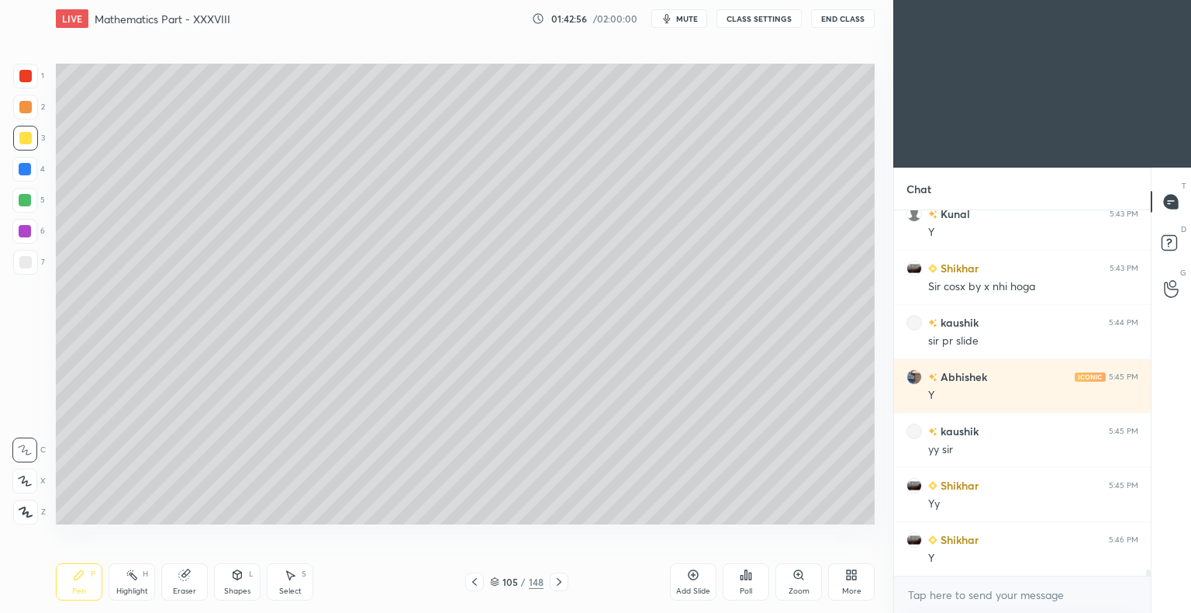
scroll to position [19902, 0]
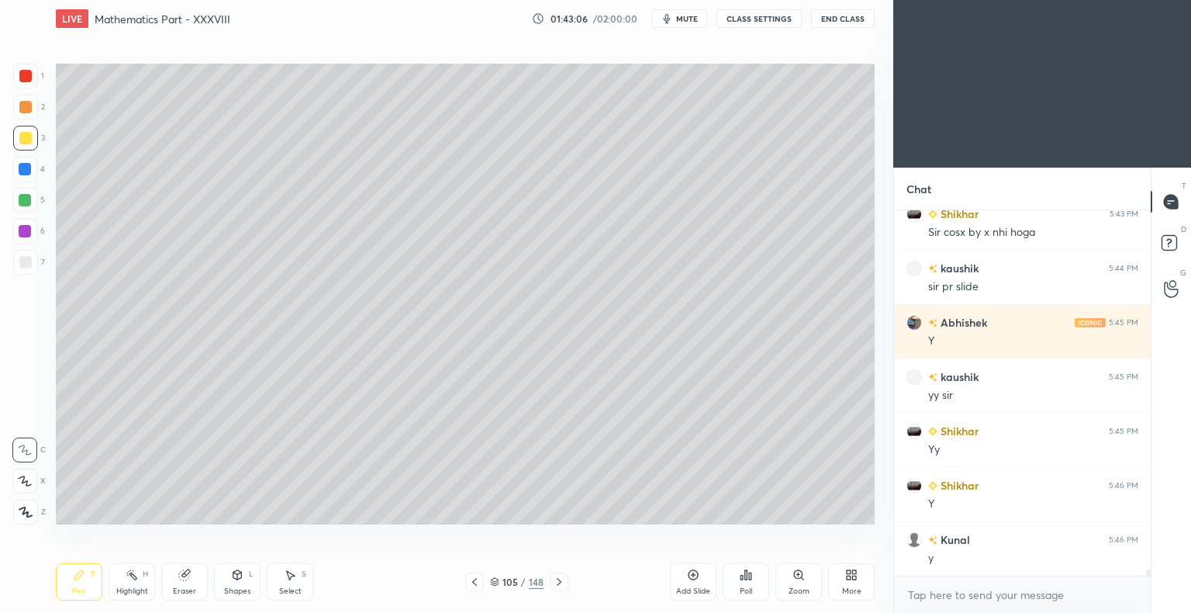
click at [686, 16] on span "mute" at bounding box center [687, 18] width 22 height 11
click at [696, 20] on span "unmute" at bounding box center [685, 18] width 33 height 11
click at [181, 579] on icon at bounding box center [184, 575] width 10 height 10
click at [71, 586] on div "Pen P" at bounding box center [79, 581] width 47 height 37
click at [73, 583] on div "Pen P" at bounding box center [79, 581] width 47 height 37
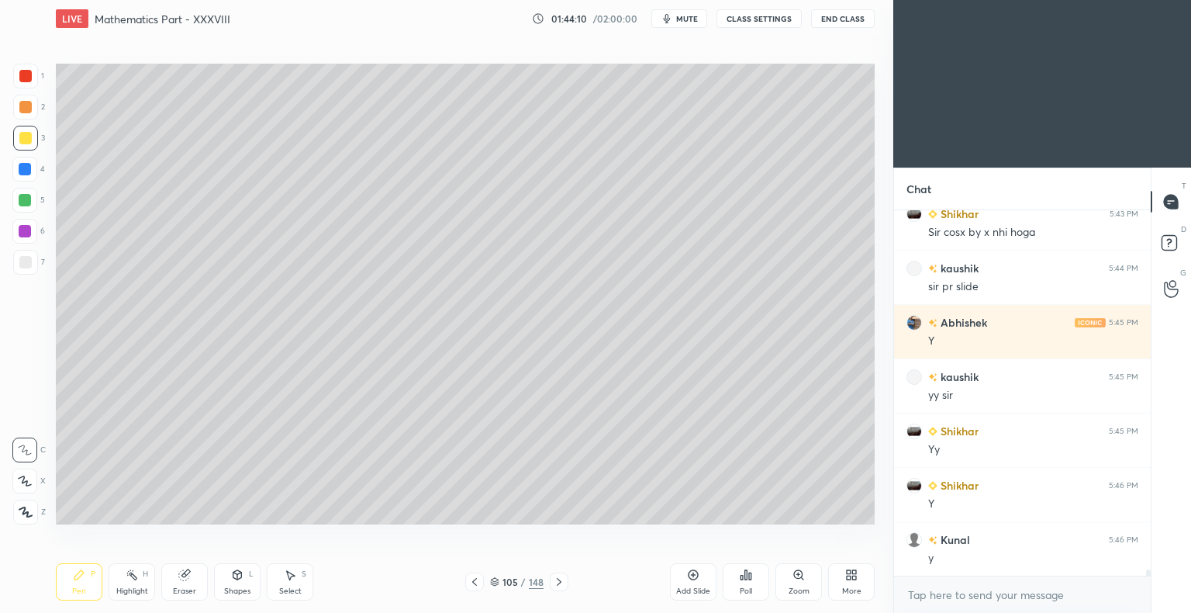
scroll to position [19956, 0]
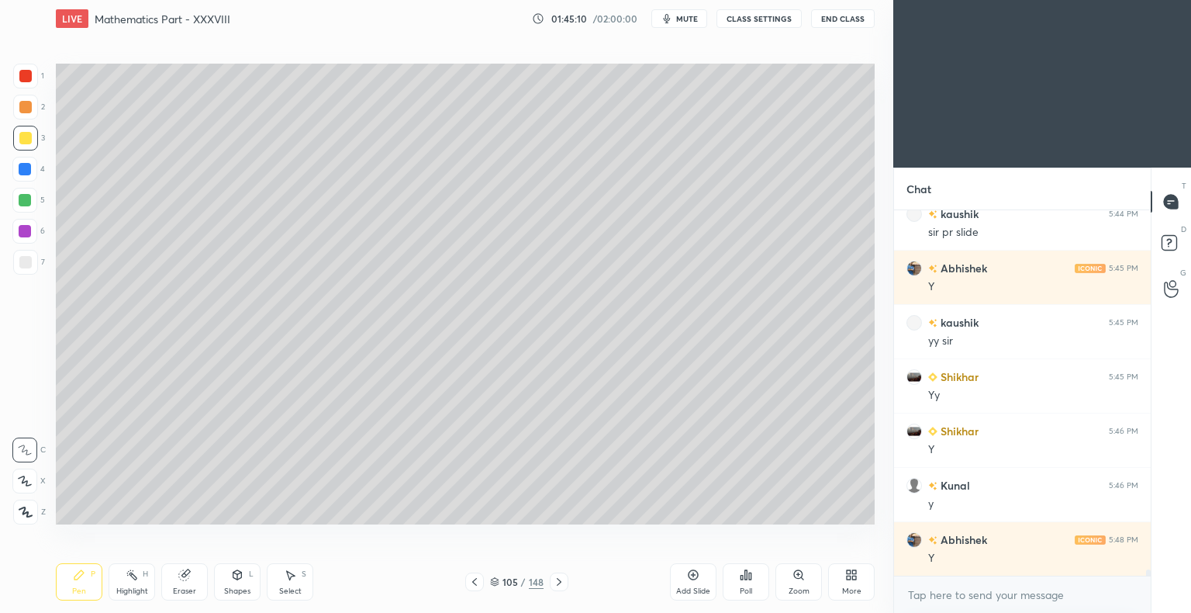
click at [478, 584] on icon at bounding box center [474, 581] width 12 height 12
click at [557, 579] on icon at bounding box center [559, 582] width 5 height 8
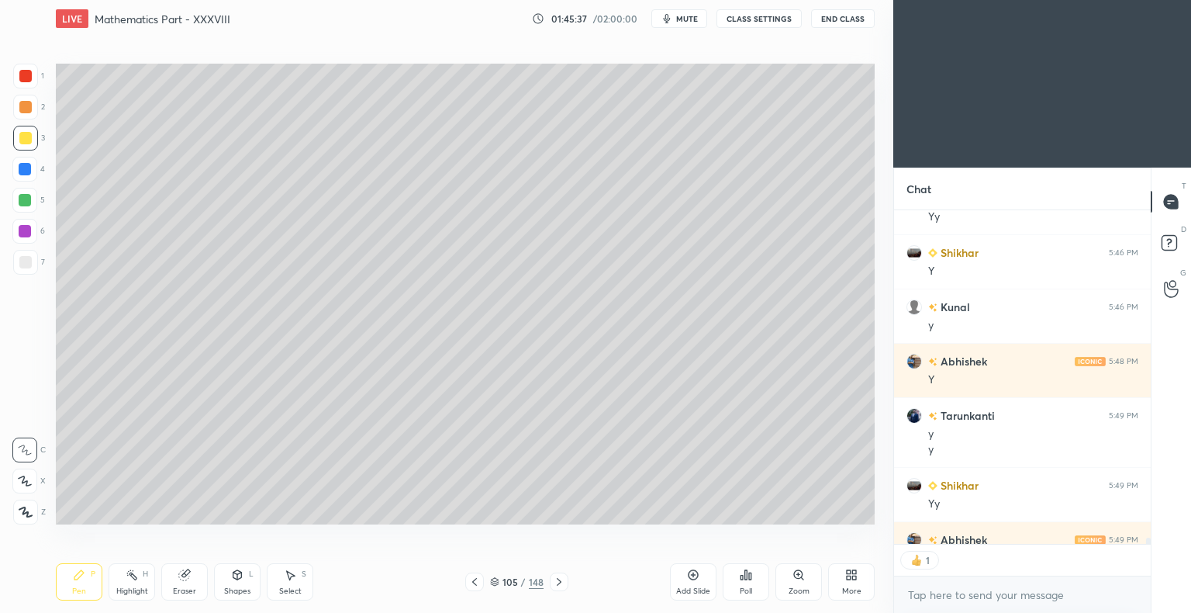
scroll to position [20220, 0]
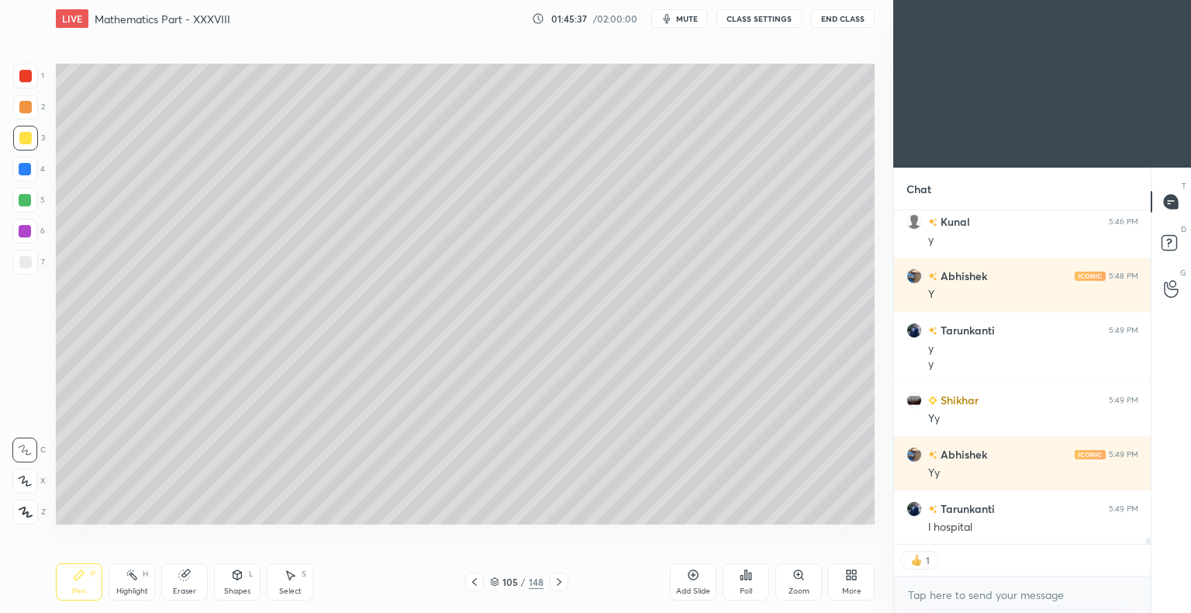
click at [555, 579] on icon at bounding box center [559, 581] width 12 height 12
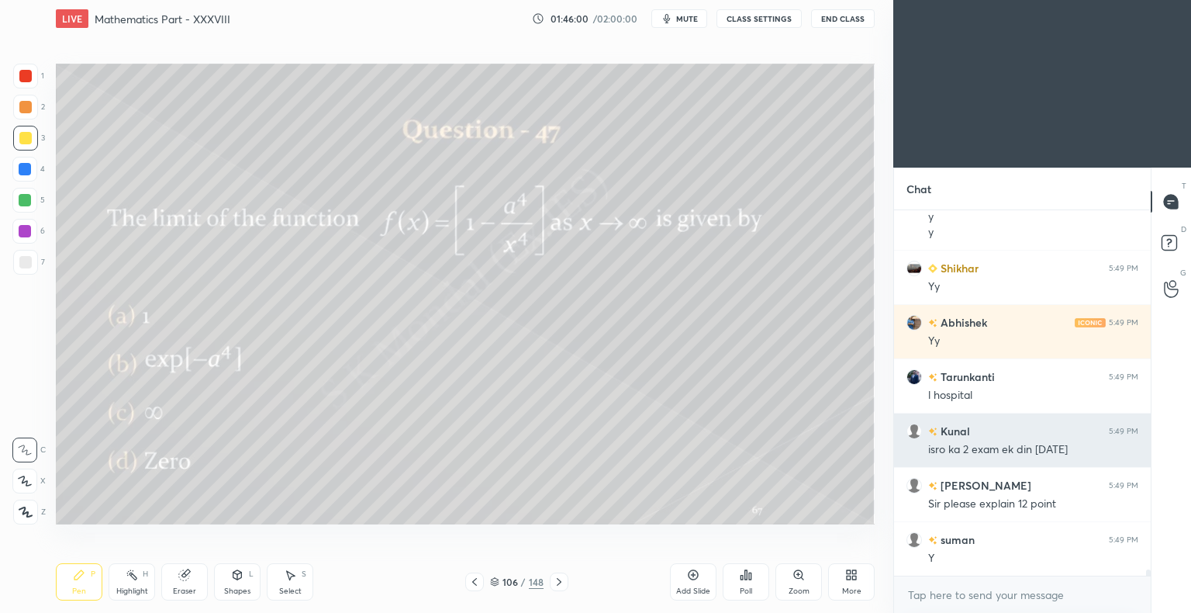
scroll to position [20406, 0]
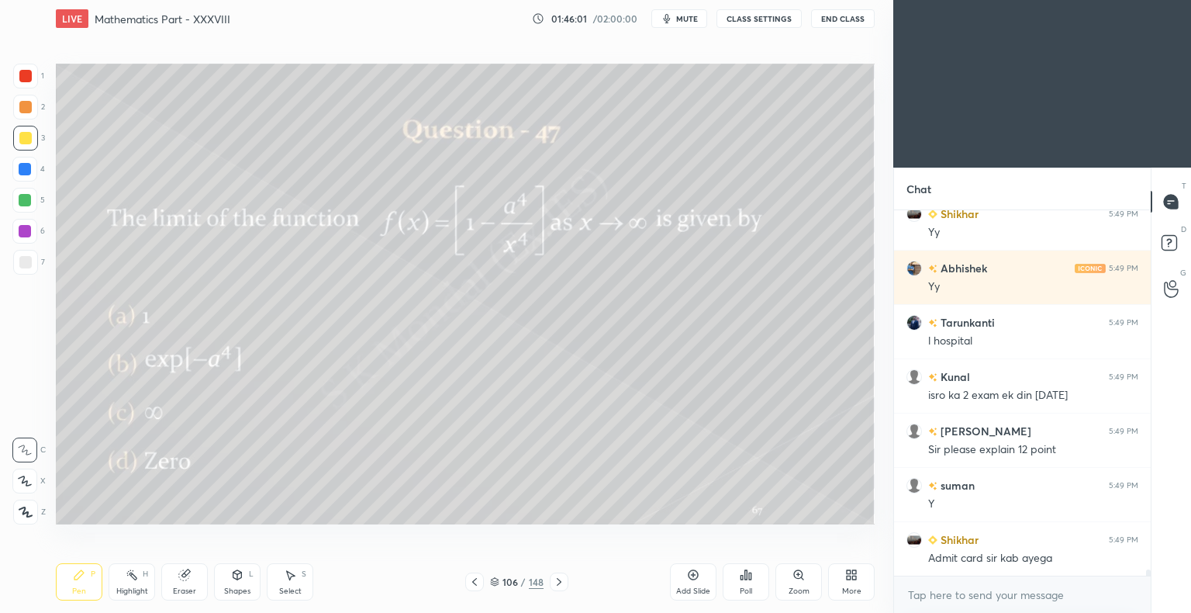
click at [738, 586] on div "Poll" at bounding box center [746, 581] width 47 height 37
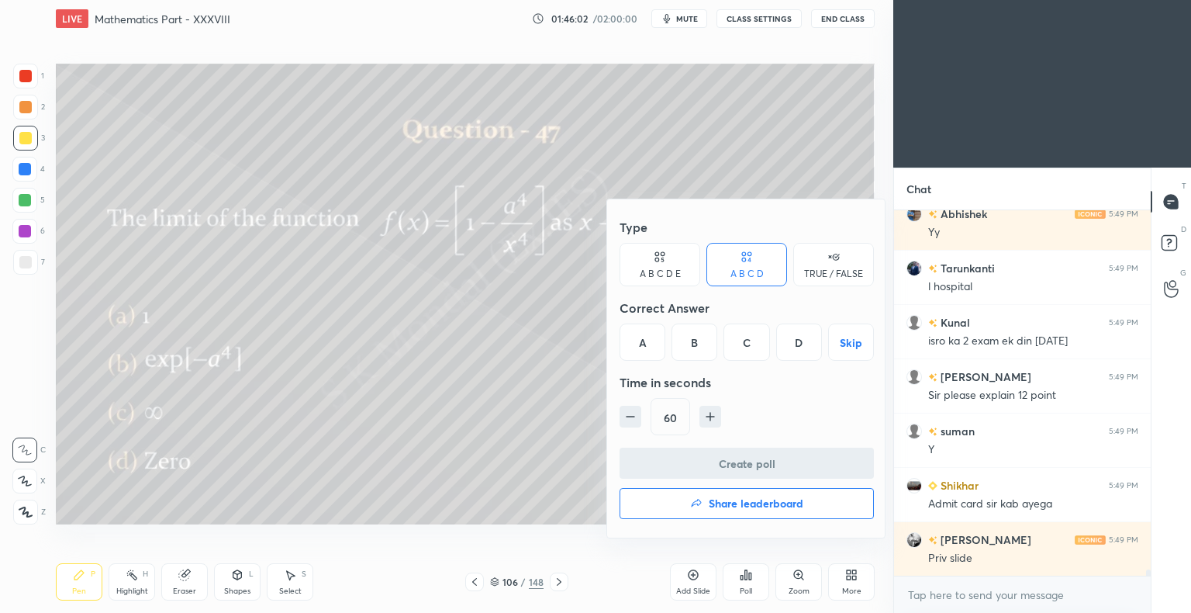
click at [642, 337] on div "A" at bounding box center [643, 341] width 46 height 37
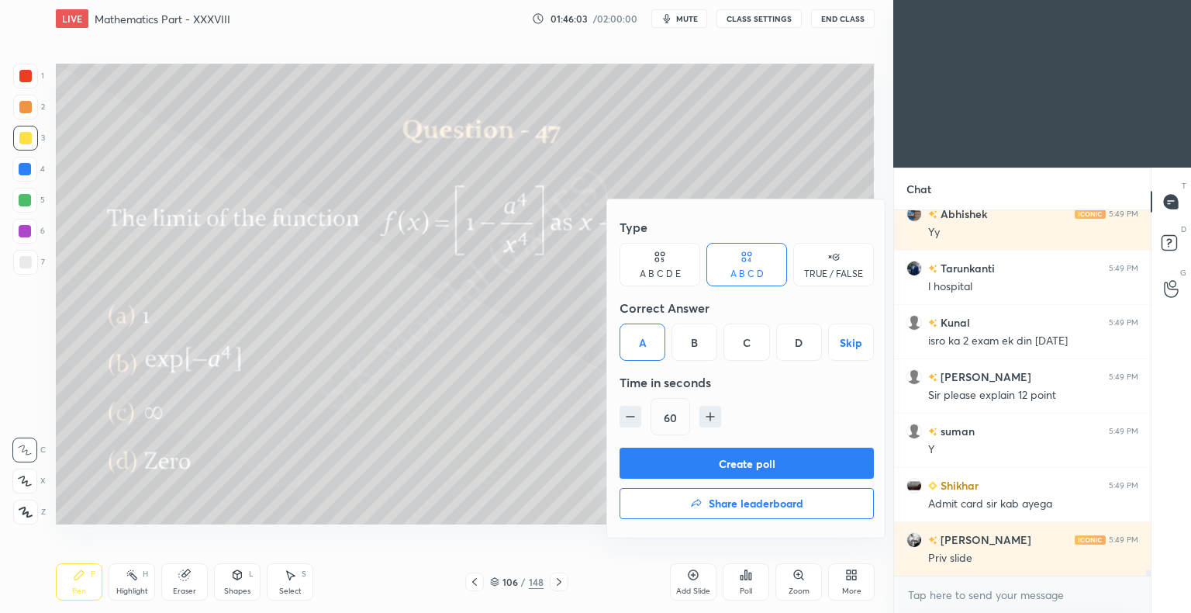
click at [712, 455] on button "Create poll" at bounding box center [747, 462] width 254 height 31
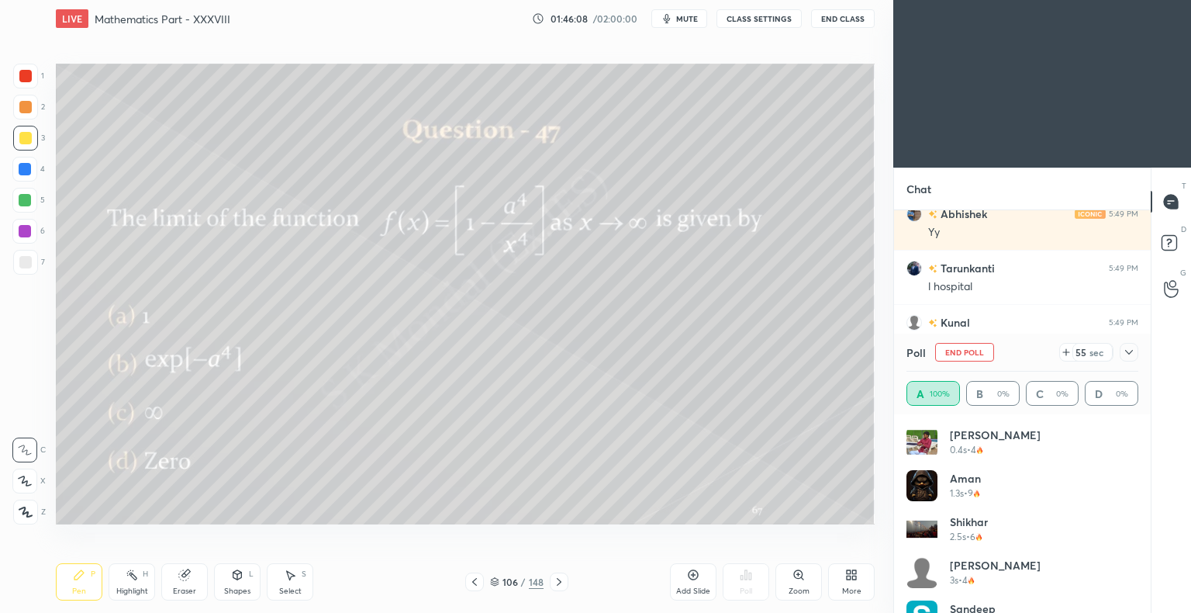
scroll to position [5, 5]
click at [81, 590] on div "Pen" at bounding box center [79, 591] width 14 height 8
click at [81, 589] on div "Pen" at bounding box center [79, 591] width 14 height 8
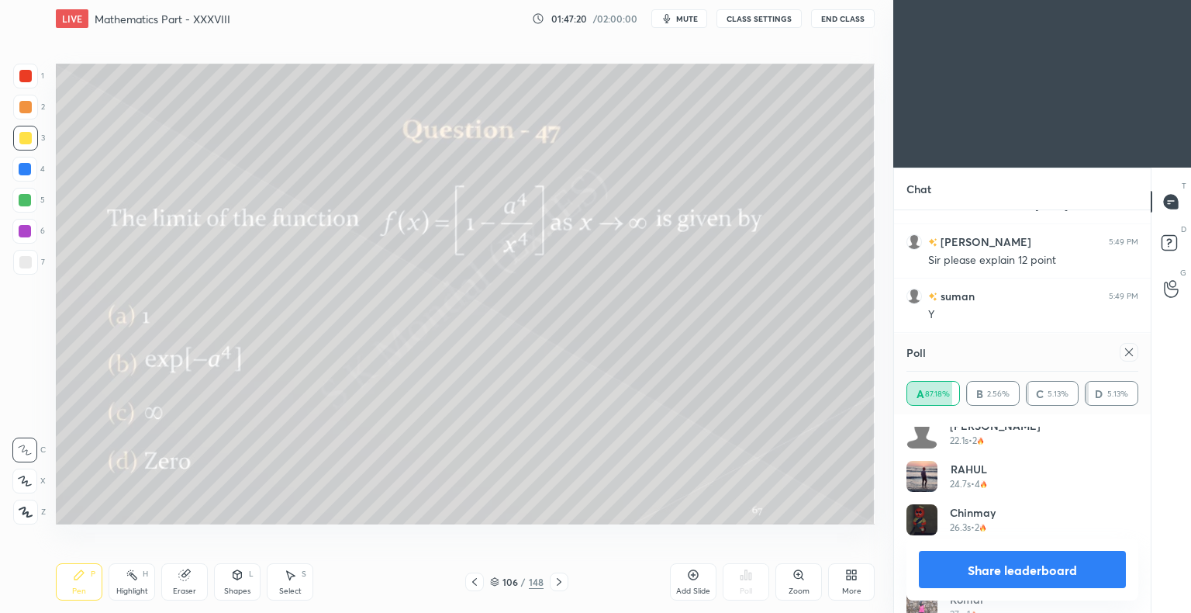
scroll to position [1290, 0]
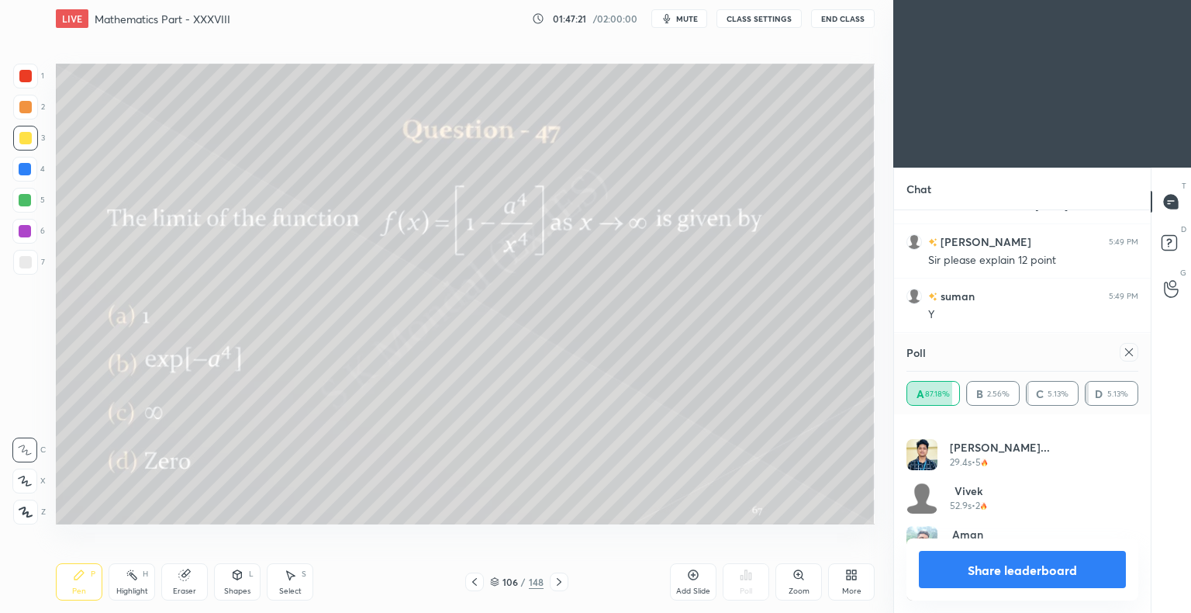
click at [1024, 576] on button "Share leaderboard" at bounding box center [1022, 569] width 207 height 37
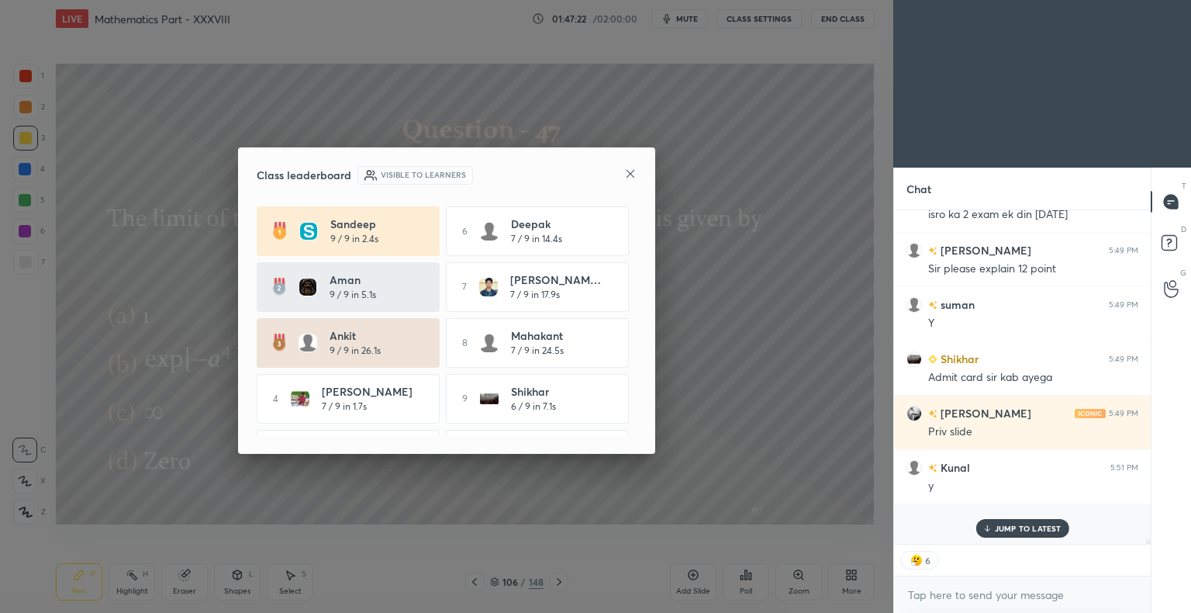
scroll to position [5, 5]
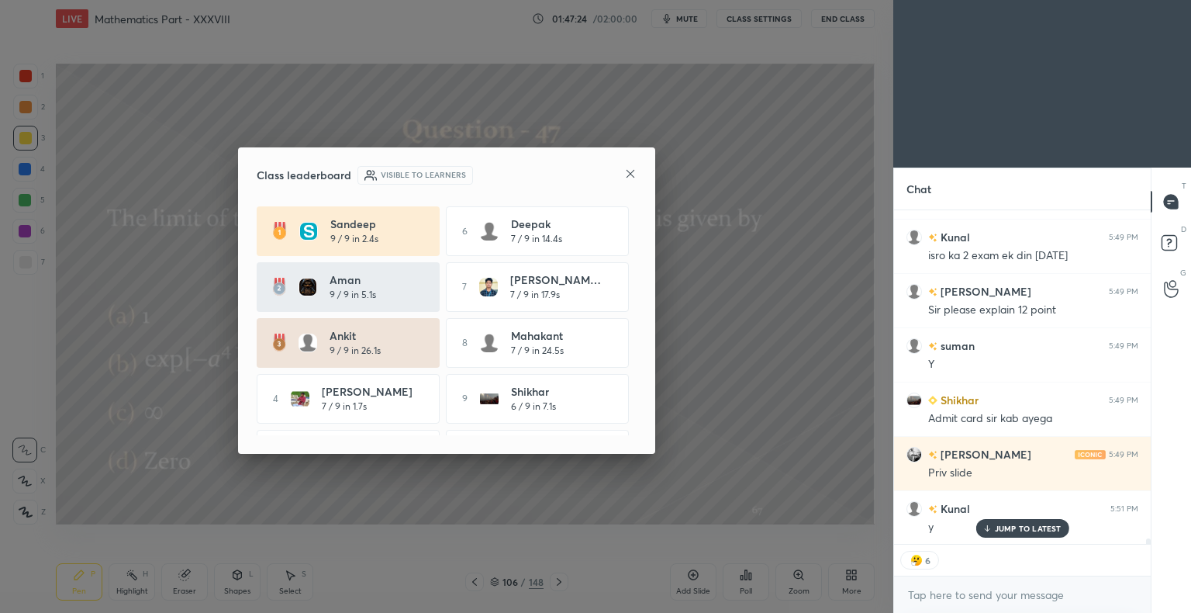
click at [1013, 520] on div "JUMP TO LATEST" at bounding box center [1022, 528] width 93 height 19
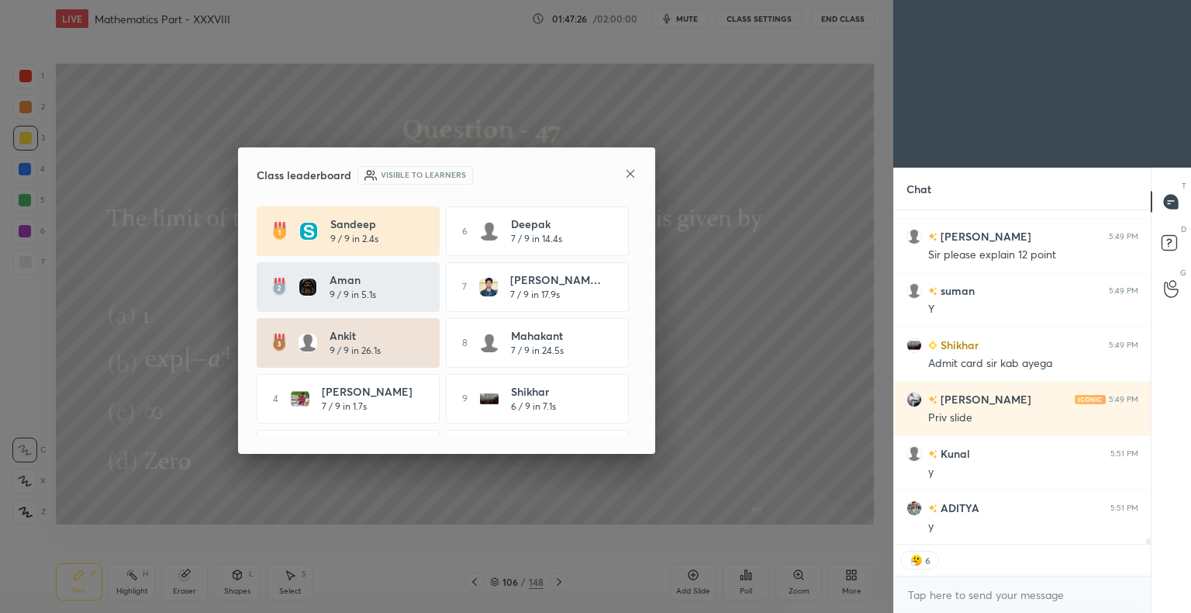
click at [630, 175] on icon at bounding box center [630, 174] width 12 height 12
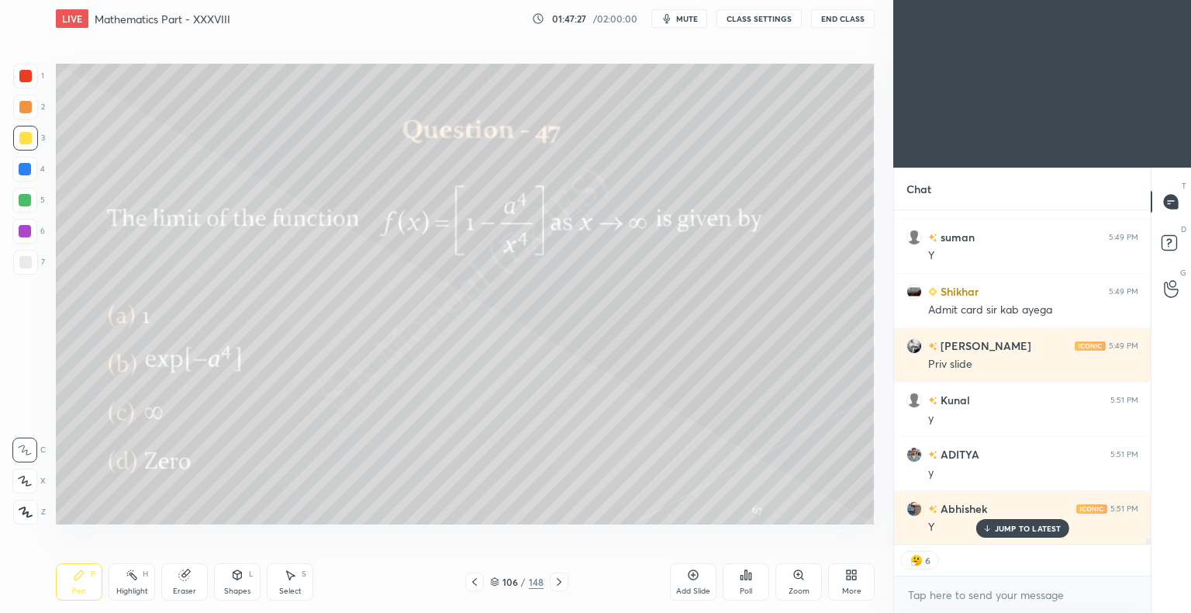
scroll to position [20709, 0]
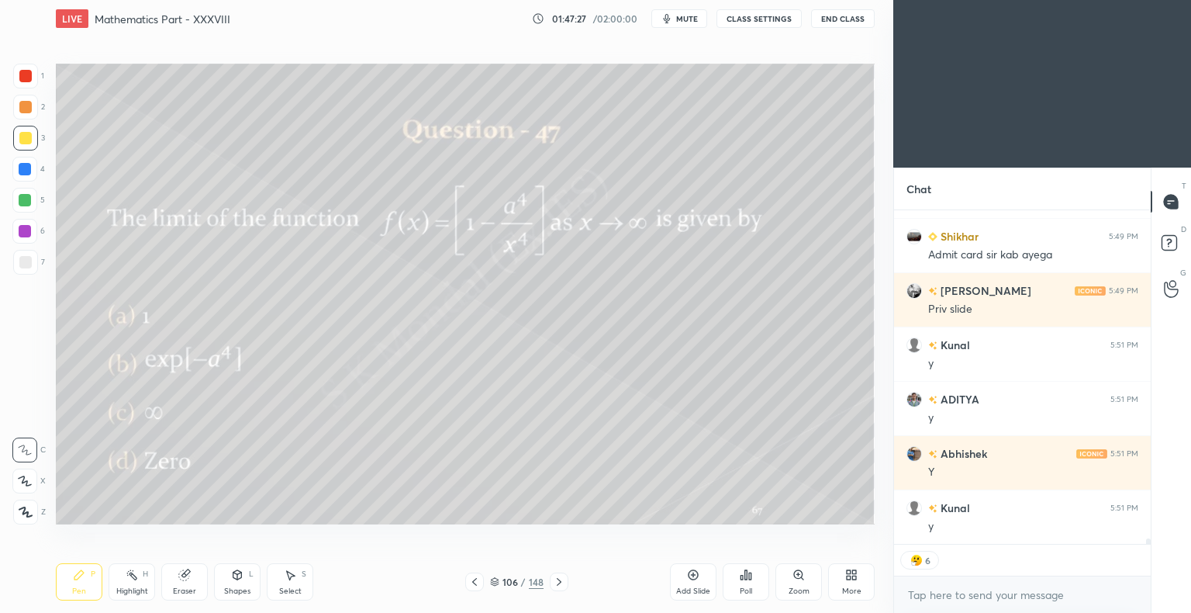
click at [474, 580] on icon at bounding box center [474, 582] width 5 height 8
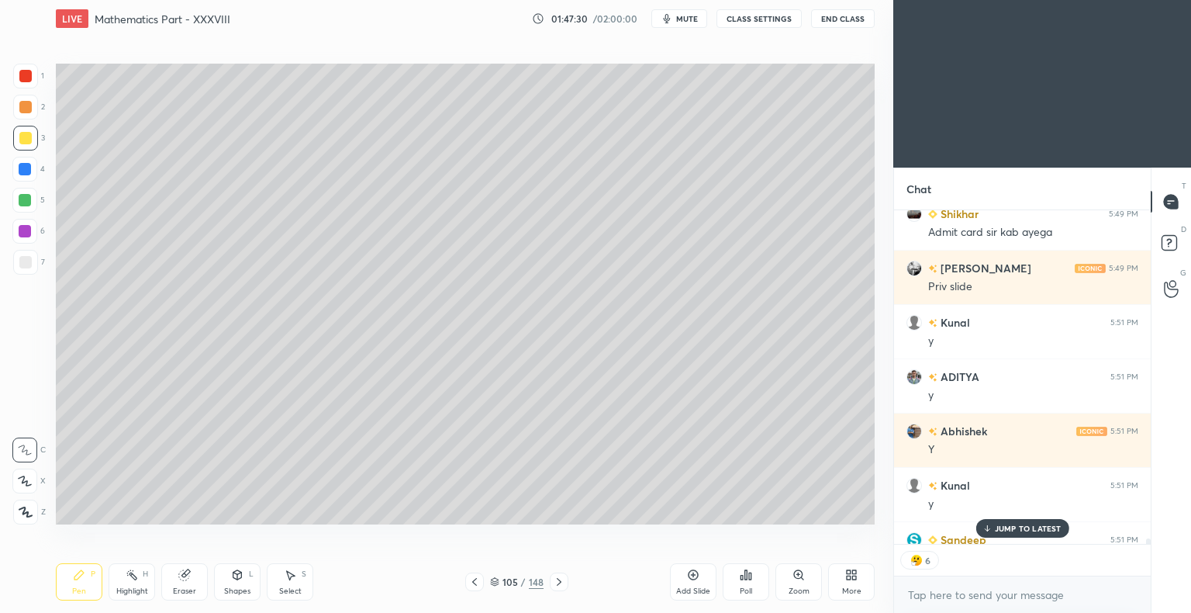
scroll to position [361, 252]
click at [561, 582] on icon at bounding box center [559, 581] width 12 height 12
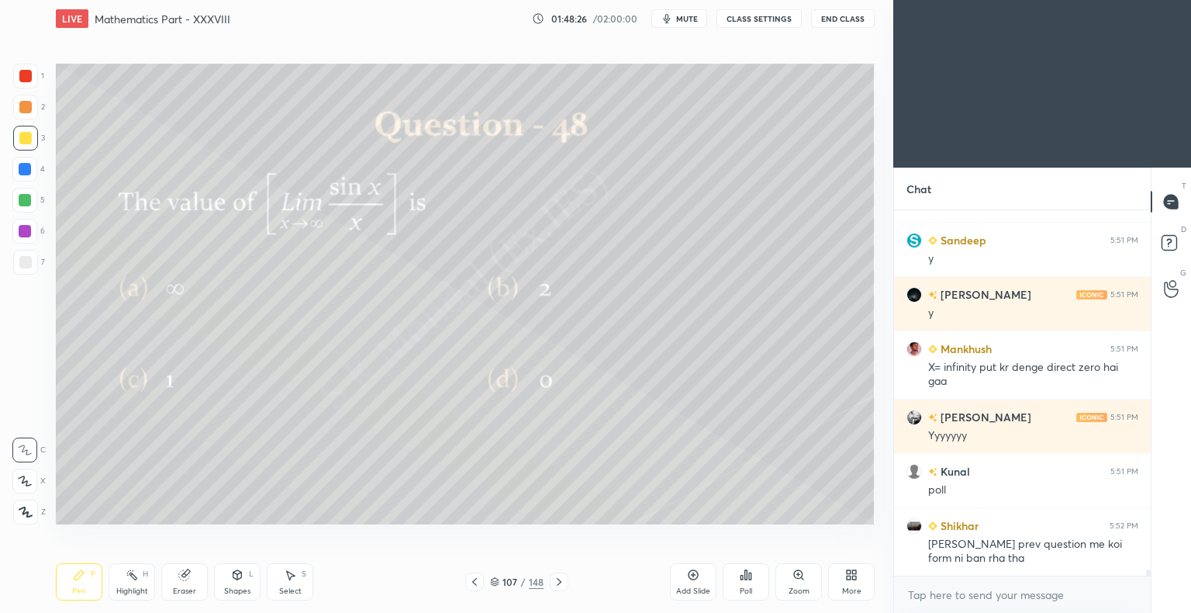
click at [186, 581] on icon at bounding box center [184, 574] width 12 height 12
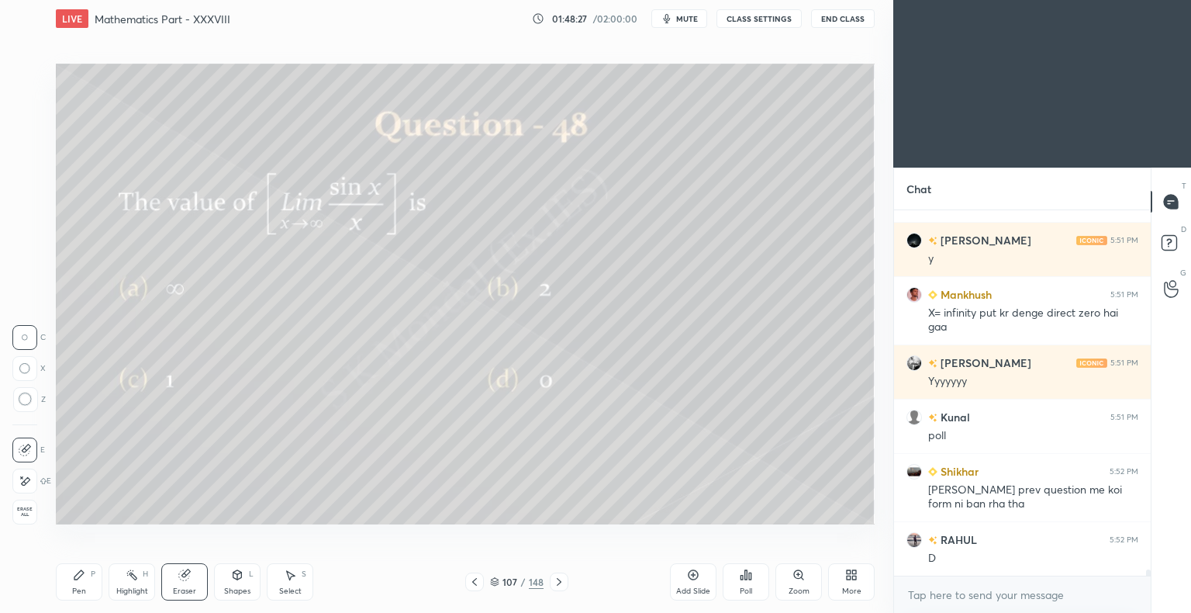
click at [76, 583] on div "Pen P" at bounding box center [79, 581] width 47 height 37
click at [80, 579] on icon at bounding box center [79, 574] width 12 height 12
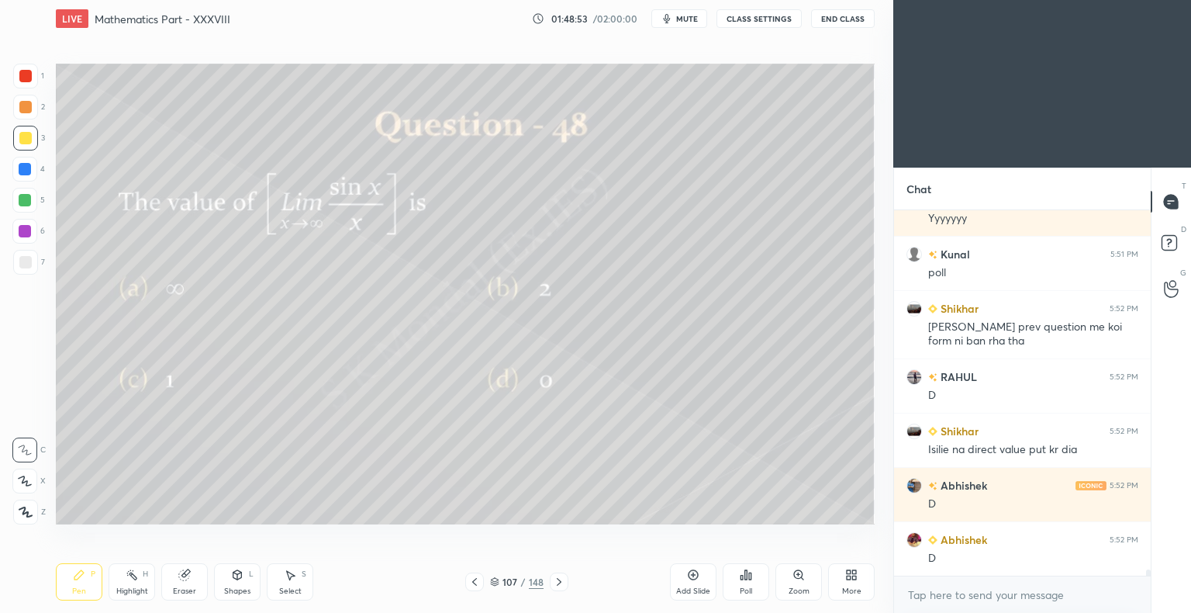
scroll to position [21302, 0]
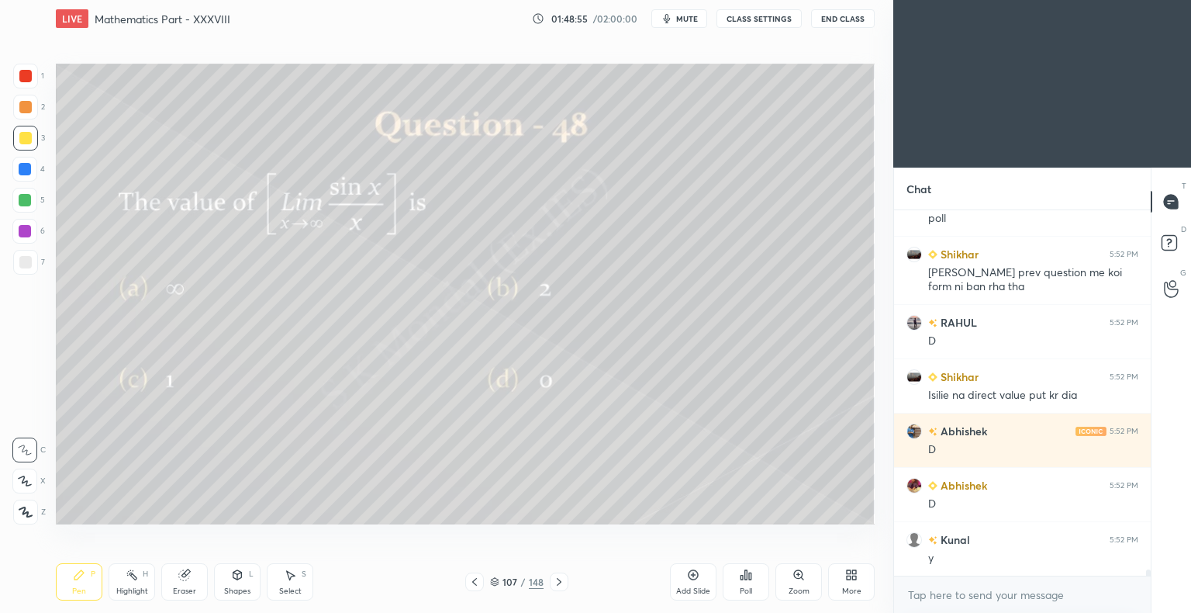
click at [563, 585] on icon at bounding box center [559, 581] width 12 height 12
click at [751, 575] on icon at bounding box center [750, 575] width 2 height 7
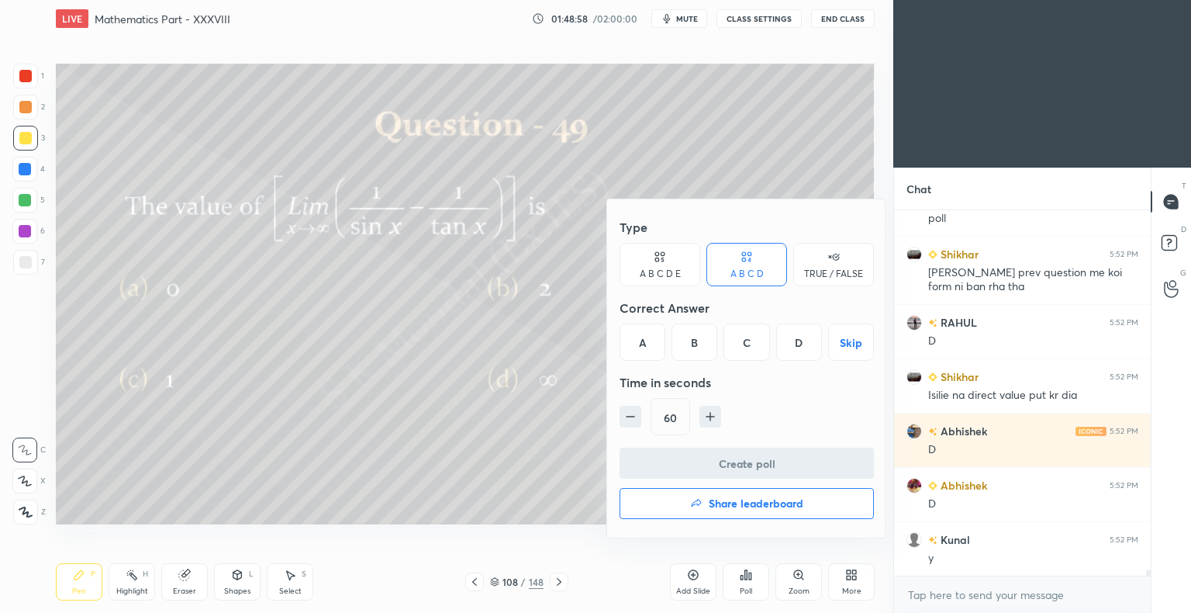
click at [805, 352] on div "D" at bounding box center [799, 341] width 46 height 37
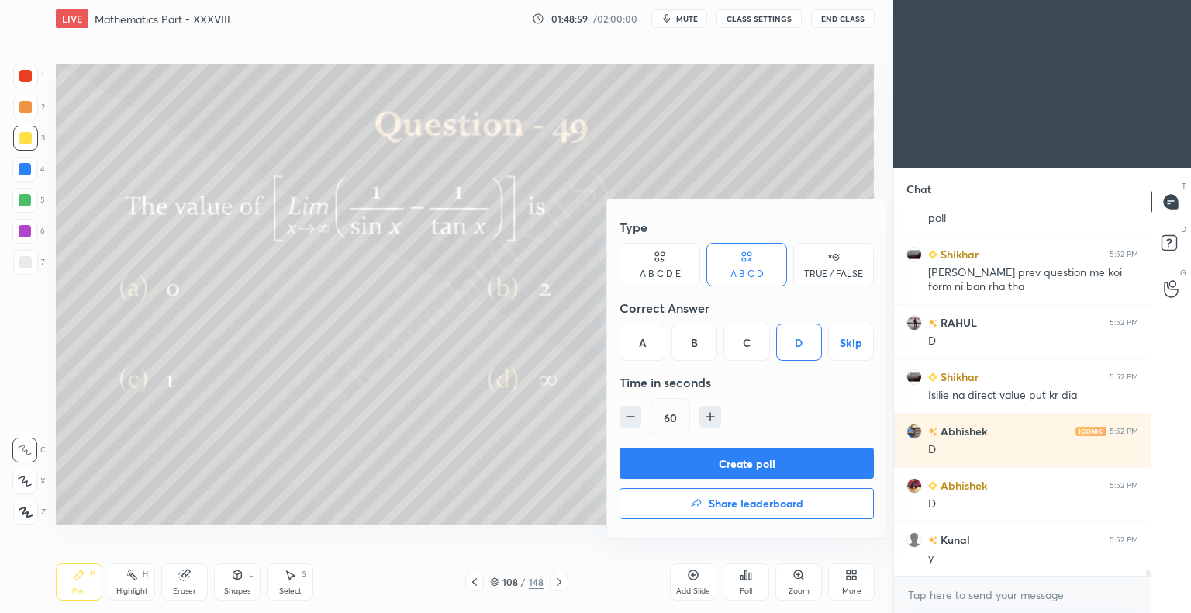
click at [776, 461] on button "Create poll" at bounding box center [747, 462] width 254 height 31
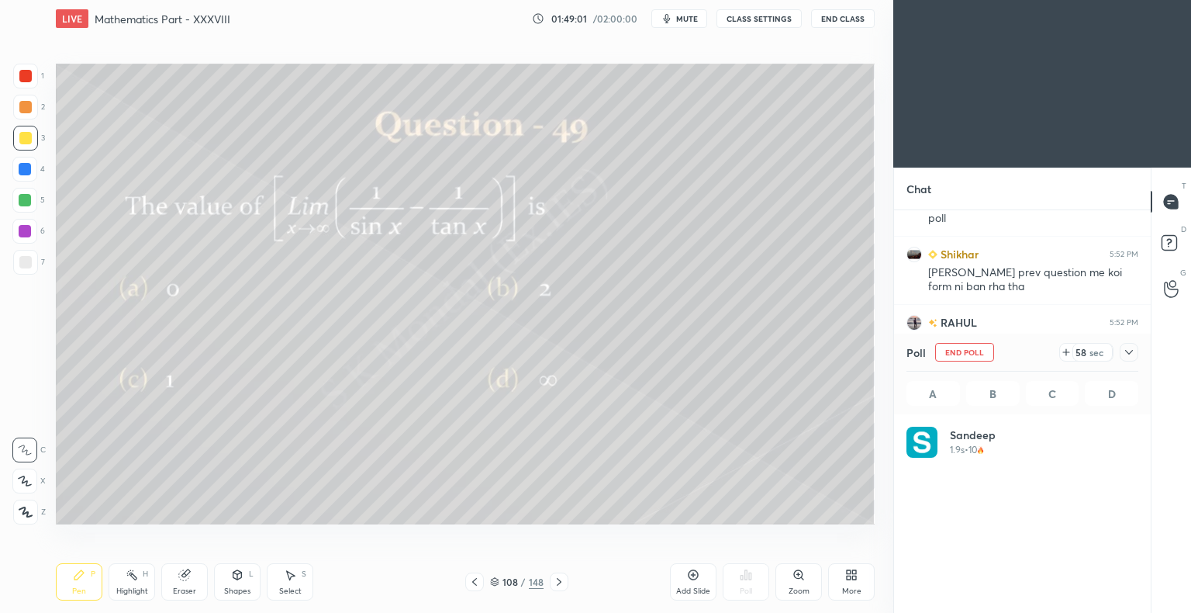
scroll to position [181, 227]
click at [186, 585] on div "Eraser" at bounding box center [184, 581] width 47 height 37
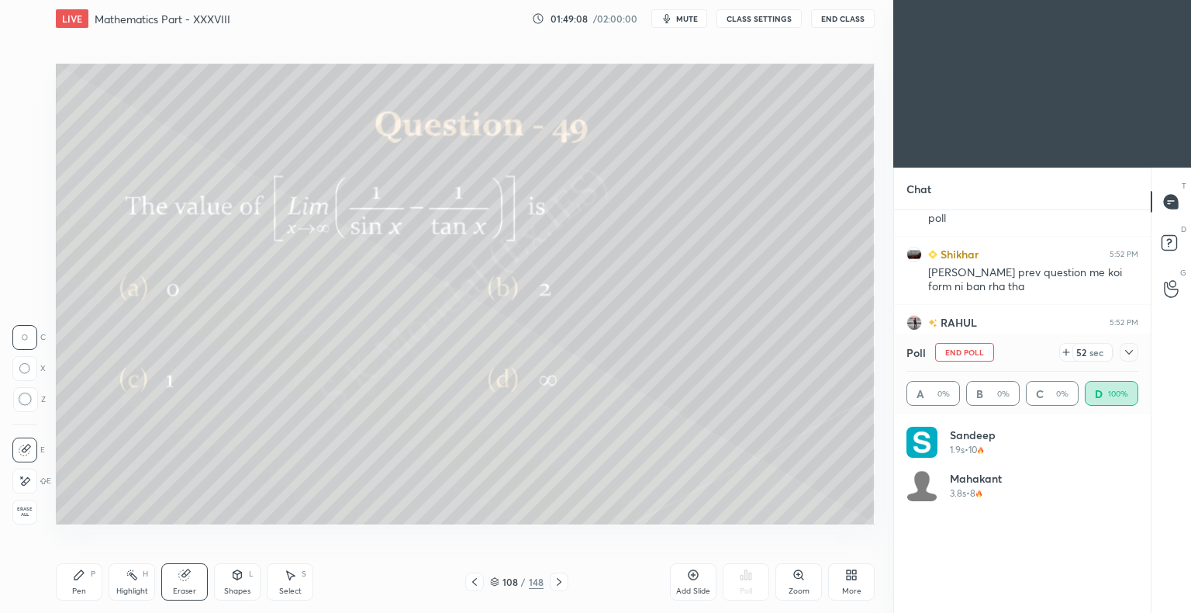
click at [74, 577] on icon at bounding box center [79, 574] width 12 height 12
click at [77, 578] on icon at bounding box center [78, 574] width 9 height 9
click at [178, 584] on div "Eraser" at bounding box center [184, 581] width 47 height 37
click at [70, 588] on div "Pen P" at bounding box center [79, 581] width 47 height 37
click at [78, 581] on icon at bounding box center [79, 574] width 12 height 12
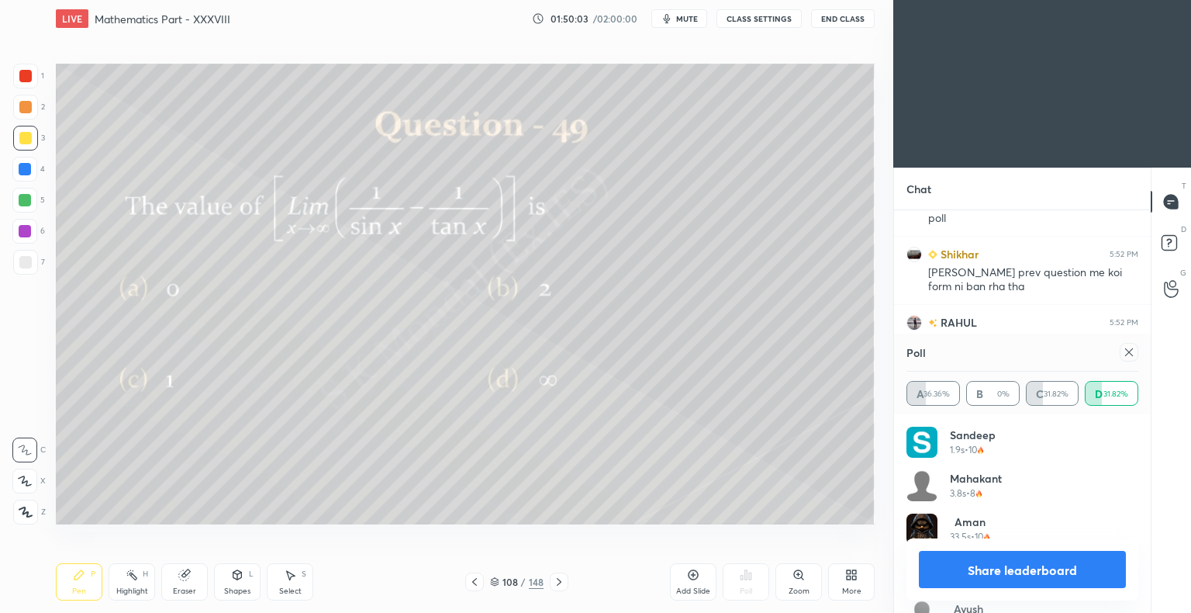
click at [1062, 566] on button "Share leaderboard" at bounding box center [1022, 569] width 207 height 37
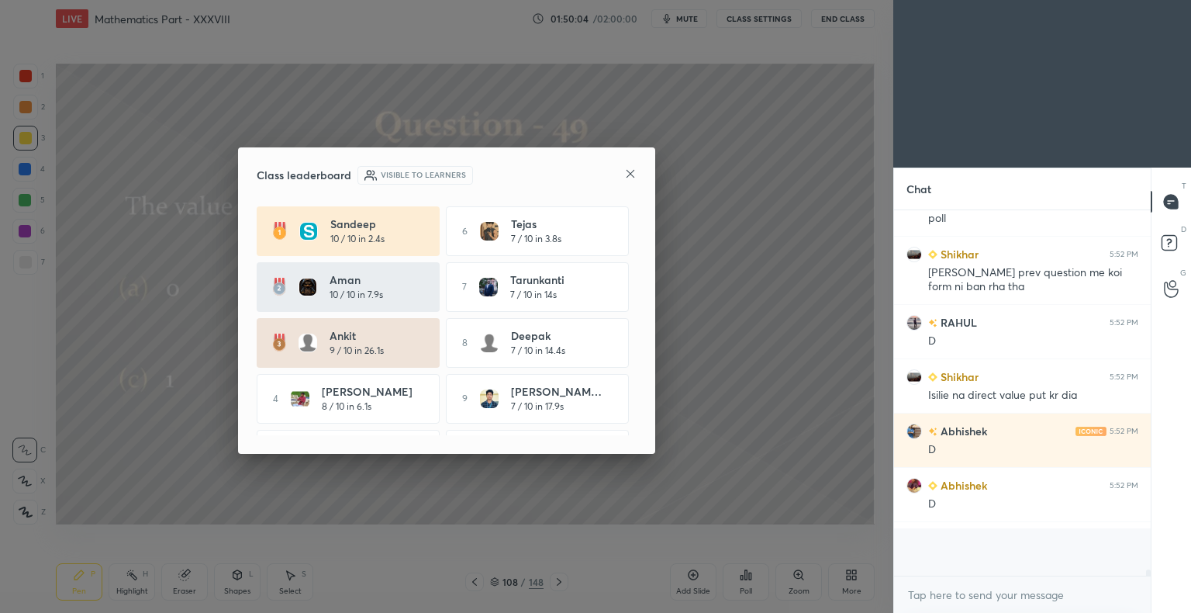
scroll to position [0, 5]
click at [627, 169] on icon at bounding box center [630, 174] width 12 height 12
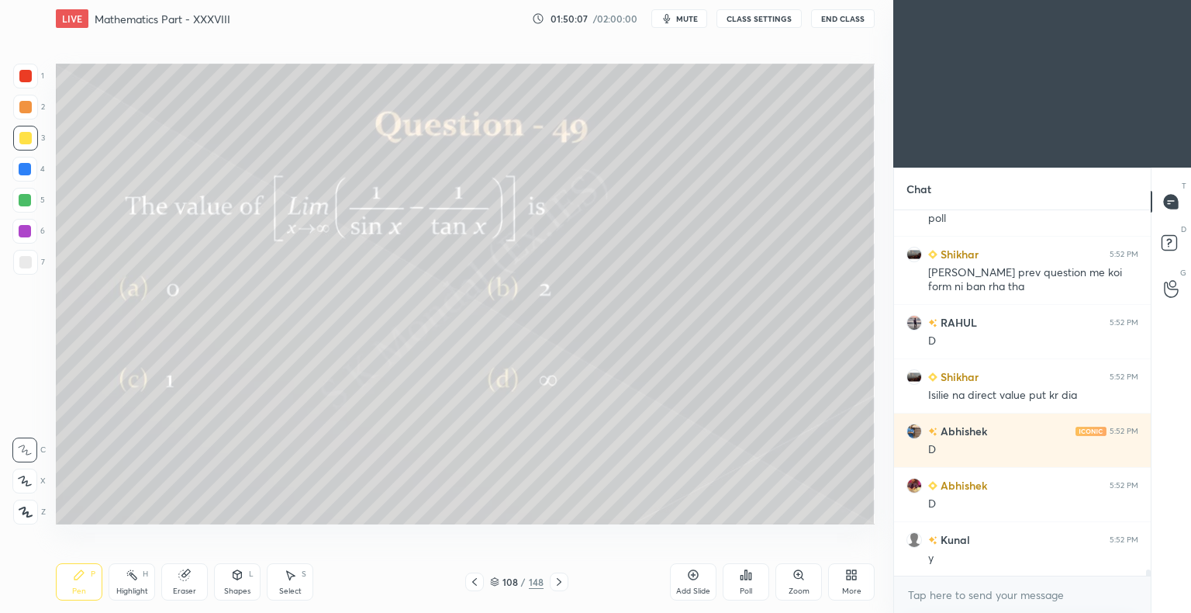
click at [700, 578] on div "Add Slide" at bounding box center [693, 581] width 47 height 37
click at [472, 586] on icon at bounding box center [474, 581] width 12 height 12
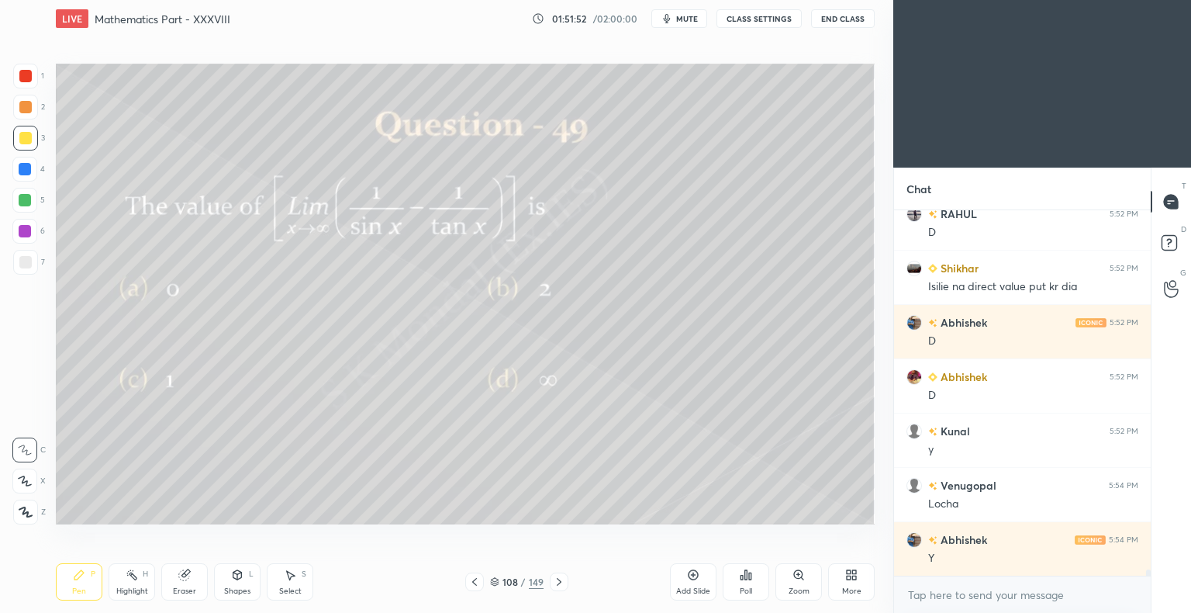
scroll to position [21465, 0]
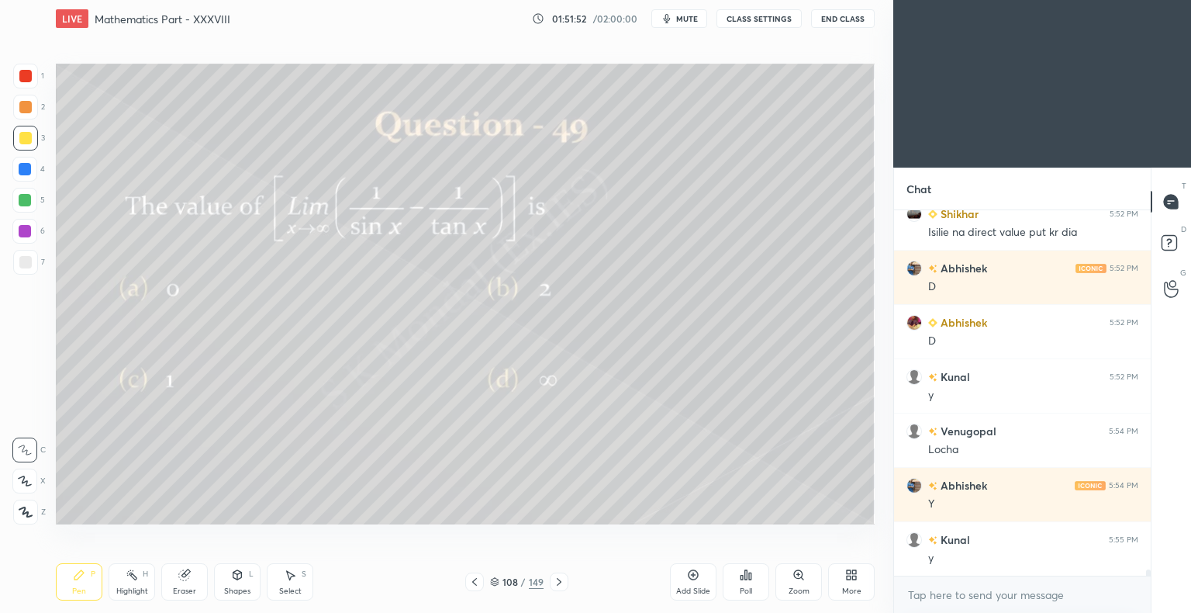
click at [560, 579] on icon at bounding box center [559, 581] width 12 height 12
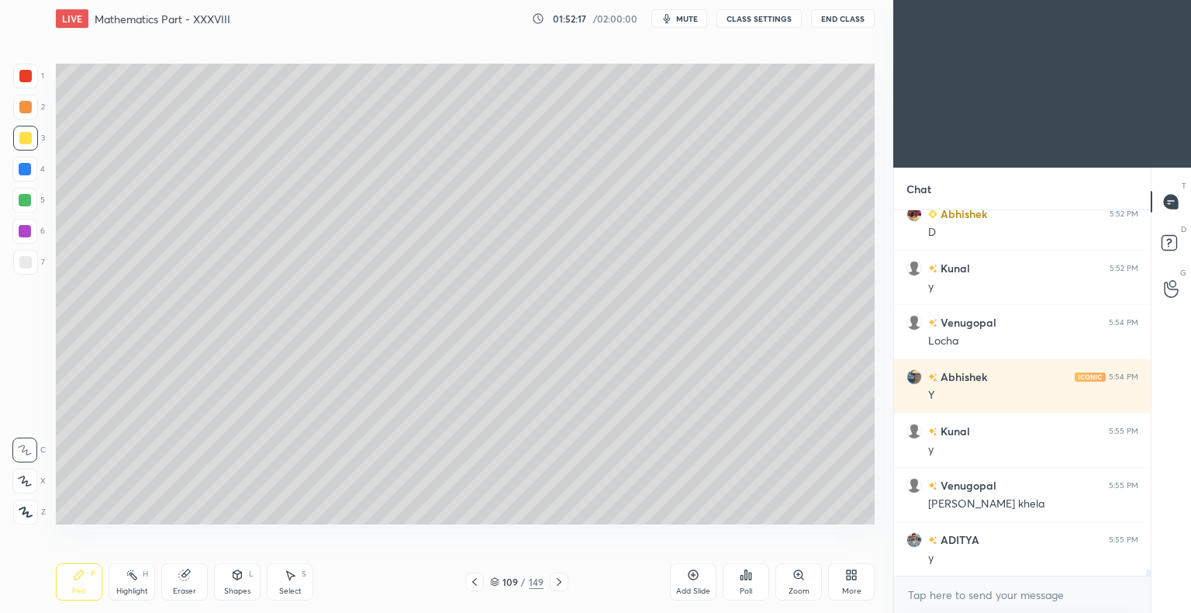
scroll to position [21628, 0]
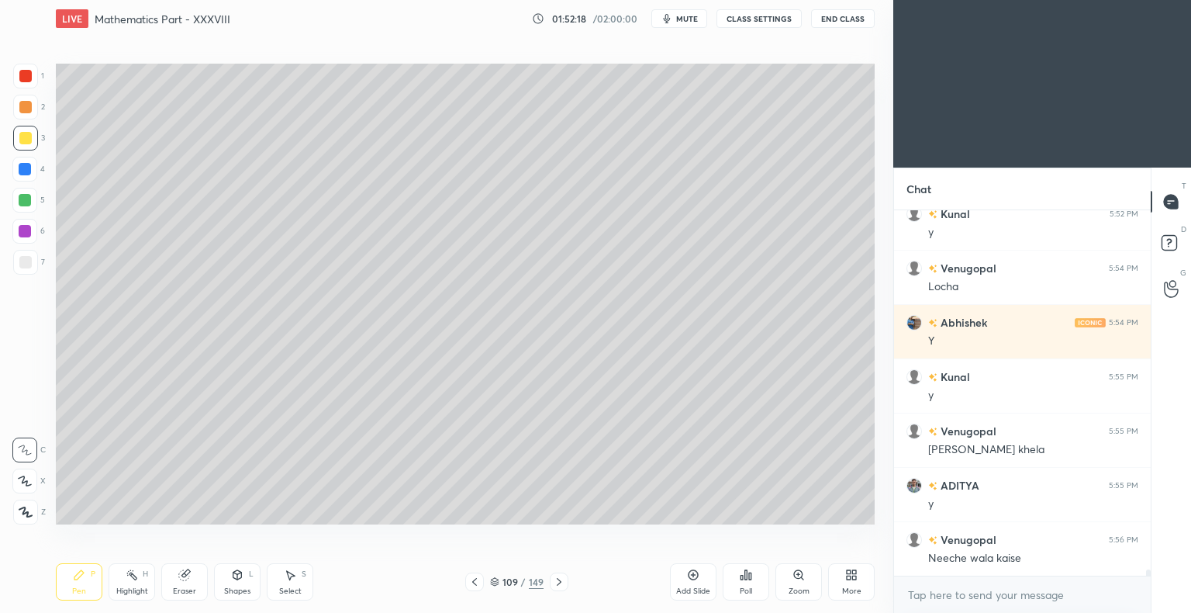
click at [469, 579] on icon at bounding box center [474, 581] width 12 height 12
click at [564, 578] on icon at bounding box center [559, 581] width 12 height 12
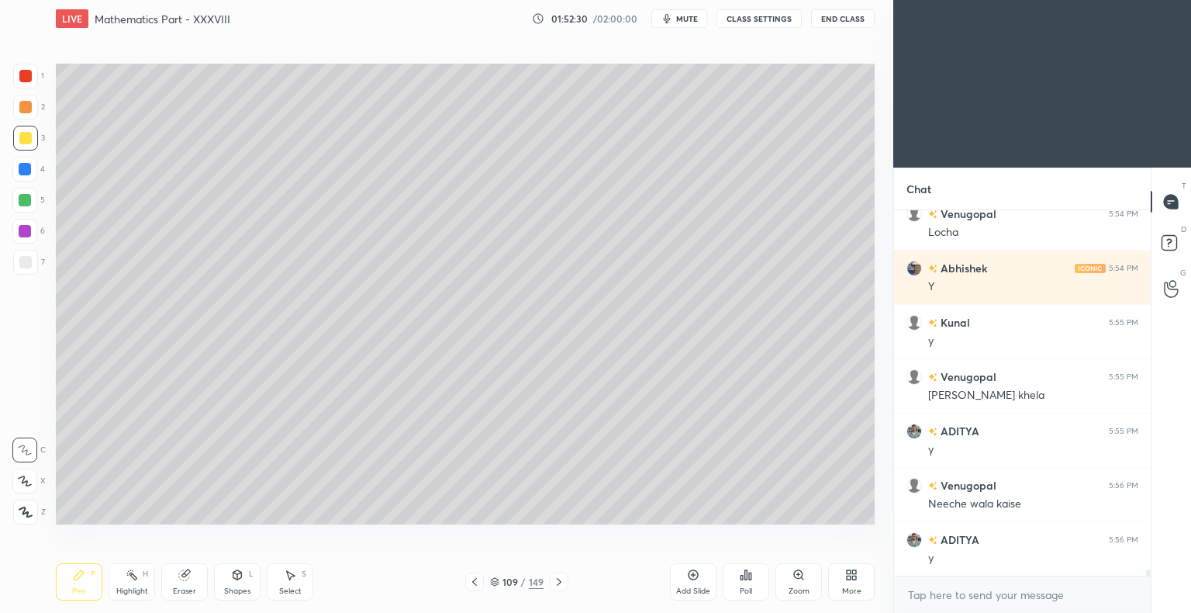
scroll to position [21736, 0]
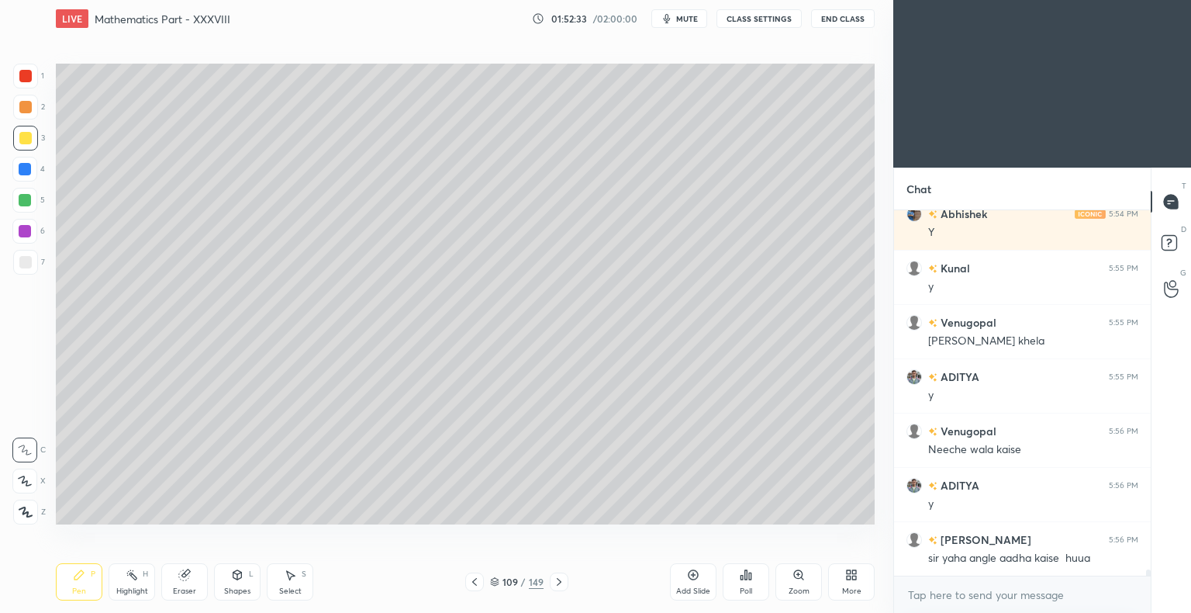
click at [554, 585] on icon at bounding box center [559, 581] width 12 height 12
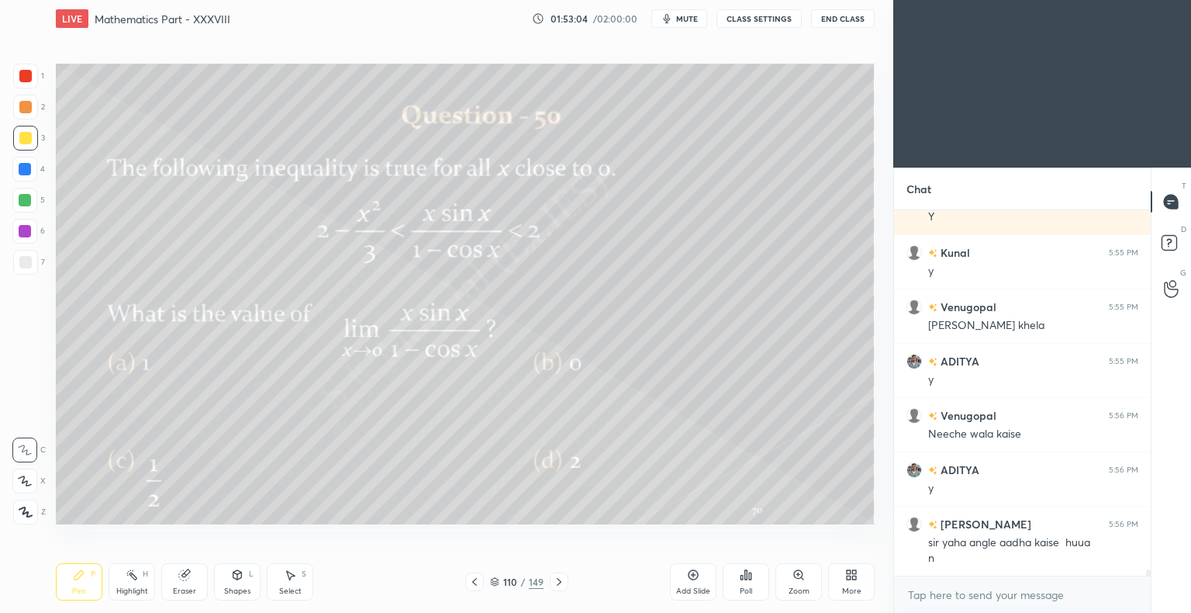
click at [78, 582] on div "Pen P" at bounding box center [79, 581] width 47 height 37
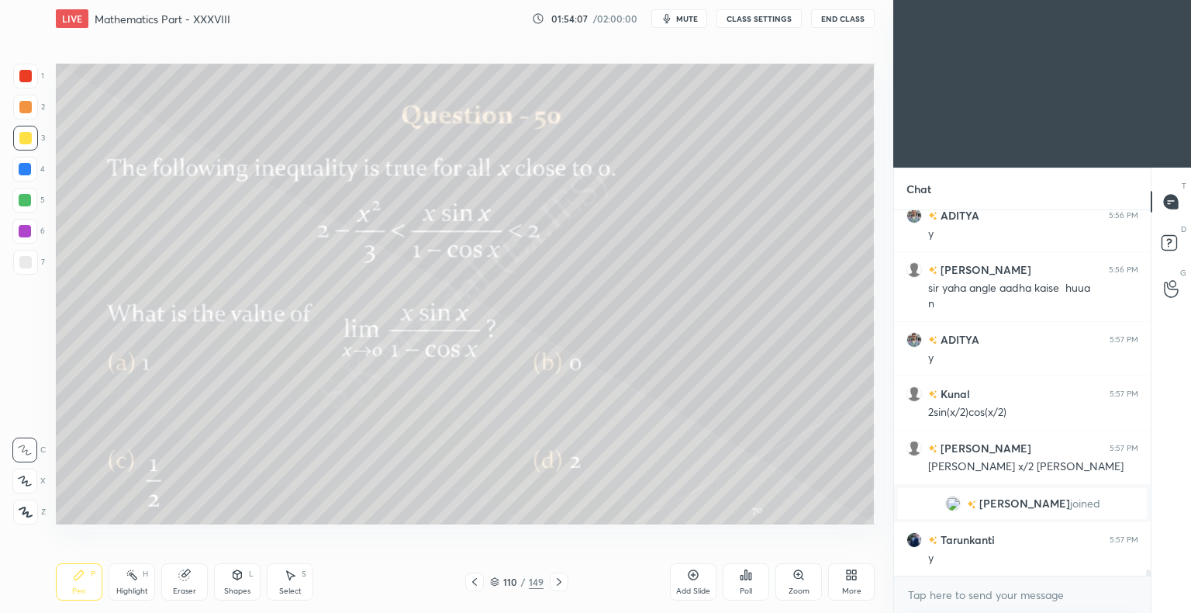
scroll to position [21206, 0]
click at [142, 585] on div "Highlight H" at bounding box center [132, 581] width 47 height 37
click at [146, 587] on div "Highlight" at bounding box center [132, 591] width 32 height 8
click at [81, 593] on div "Pen" at bounding box center [79, 591] width 14 height 8
click at [85, 596] on div "Pen P" at bounding box center [79, 581] width 47 height 37
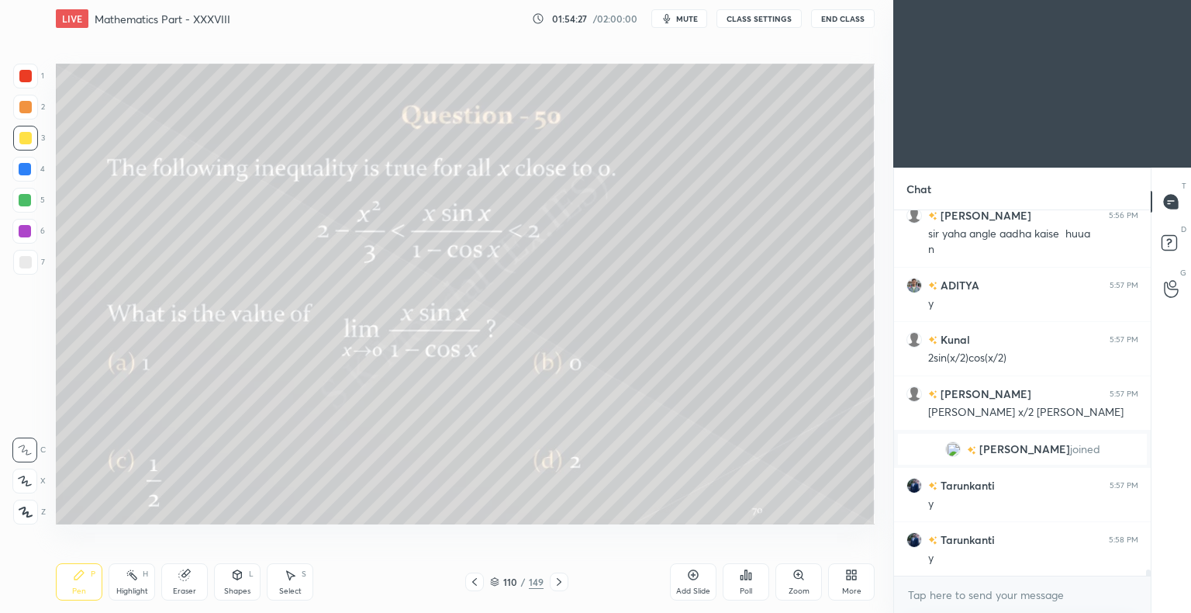
scroll to position [21315, 0]
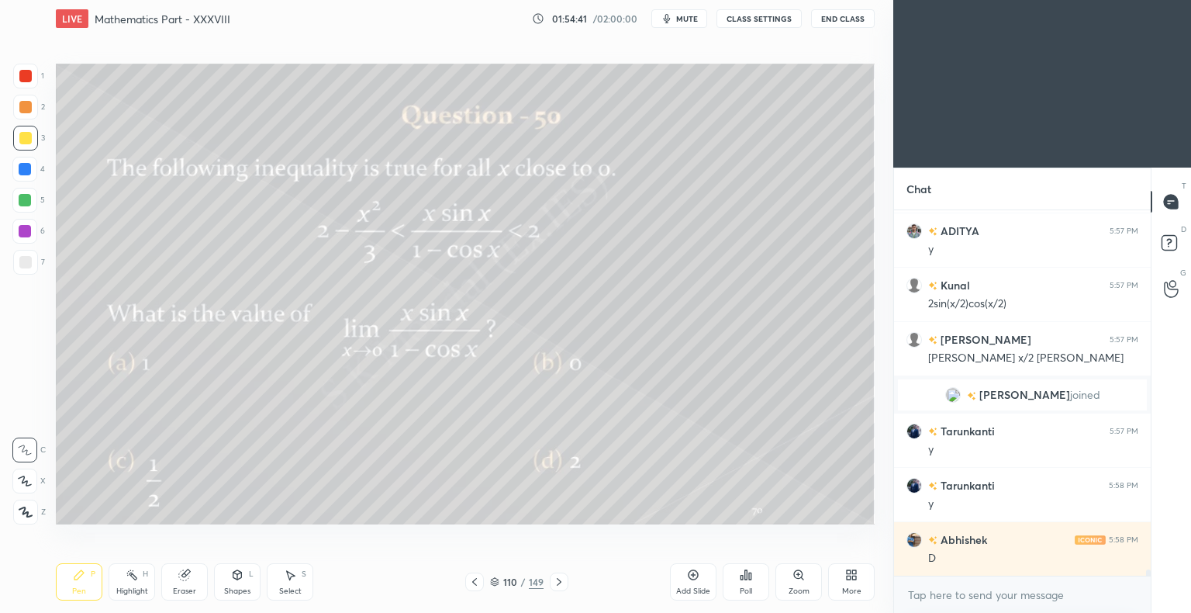
click at [191, 584] on div "Eraser" at bounding box center [184, 581] width 47 height 37
click at [87, 585] on div "Pen P" at bounding box center [79, 581] width 47 height 37
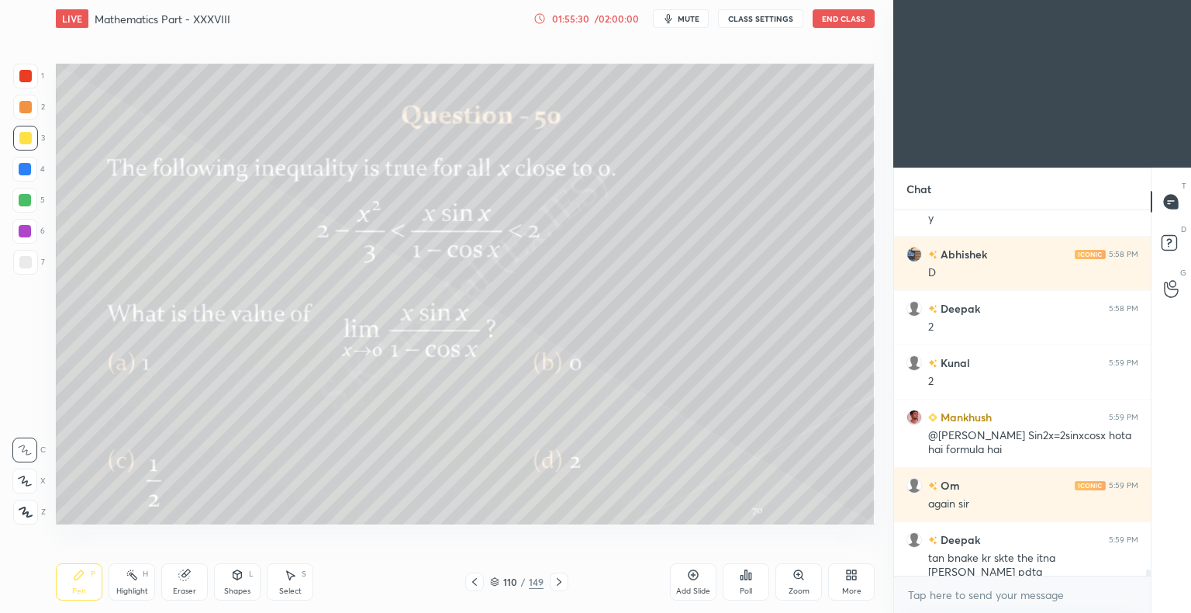
scroll to position [21654, 0]
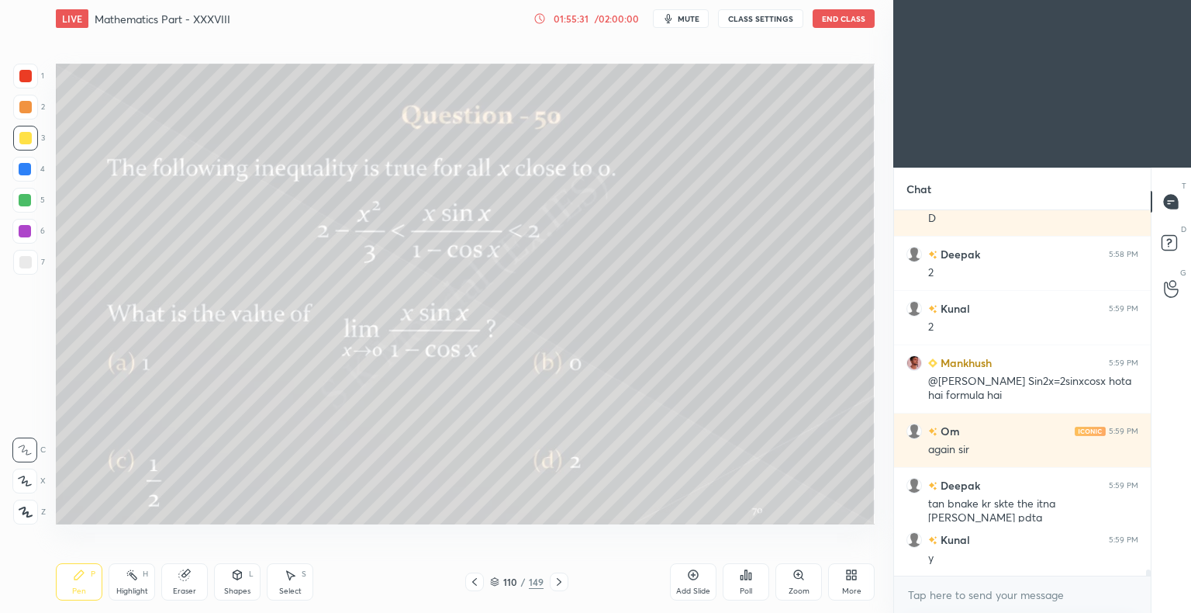
click at [129, 588] on div "Highlight" at bounding box center [132, 591] width 32 height 8
click at [131, 589] on div "Highlight" at bounding box center [132, 591] width 32 height 8
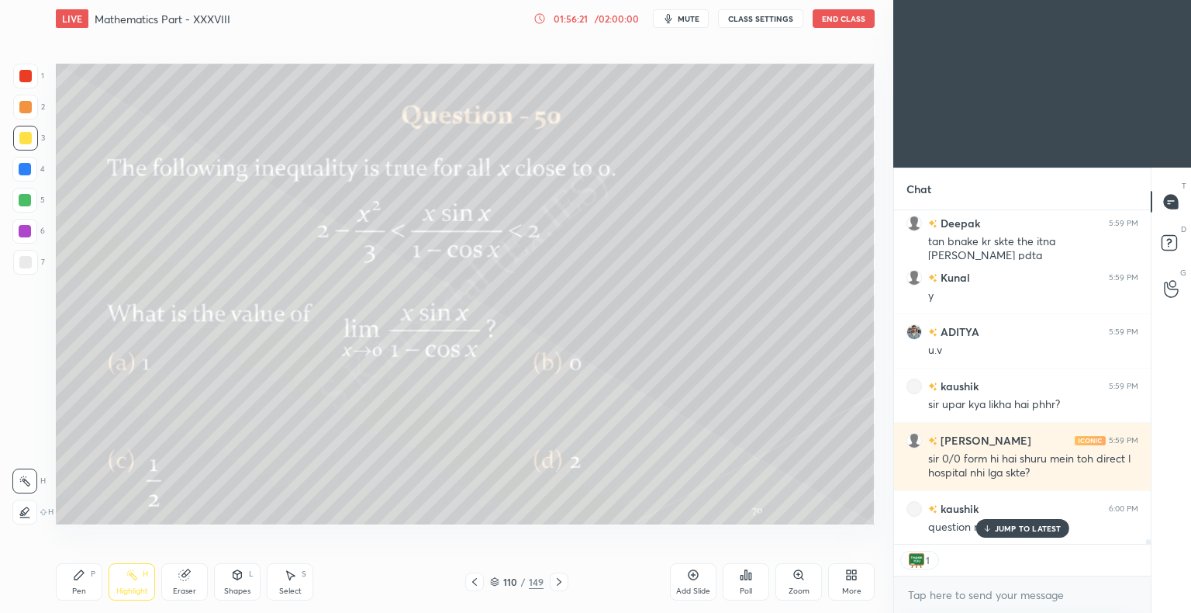
scroll to position [361, 252]
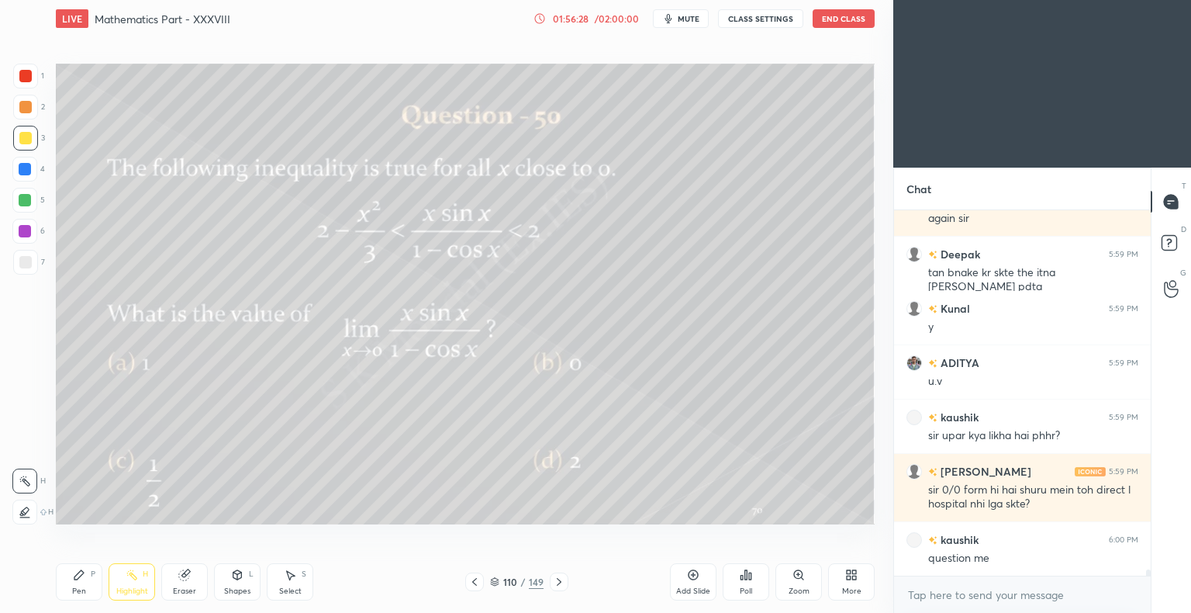
click at [62, 589] on div "Pen P" at bounding box center [79, 581] width 47 height 37
click at [67, 588] on div "Pen P" at bounding box center [79, 581] width 47 height 37
click at [689, 577] on icon at bounding box center [693, 574] width 12 height 12
click at [478, 582] on icon at bounding box center [474, 581] width 12 height 12
click at [555, 580] on icon at bounding box center [559, 581] width 12 height 12
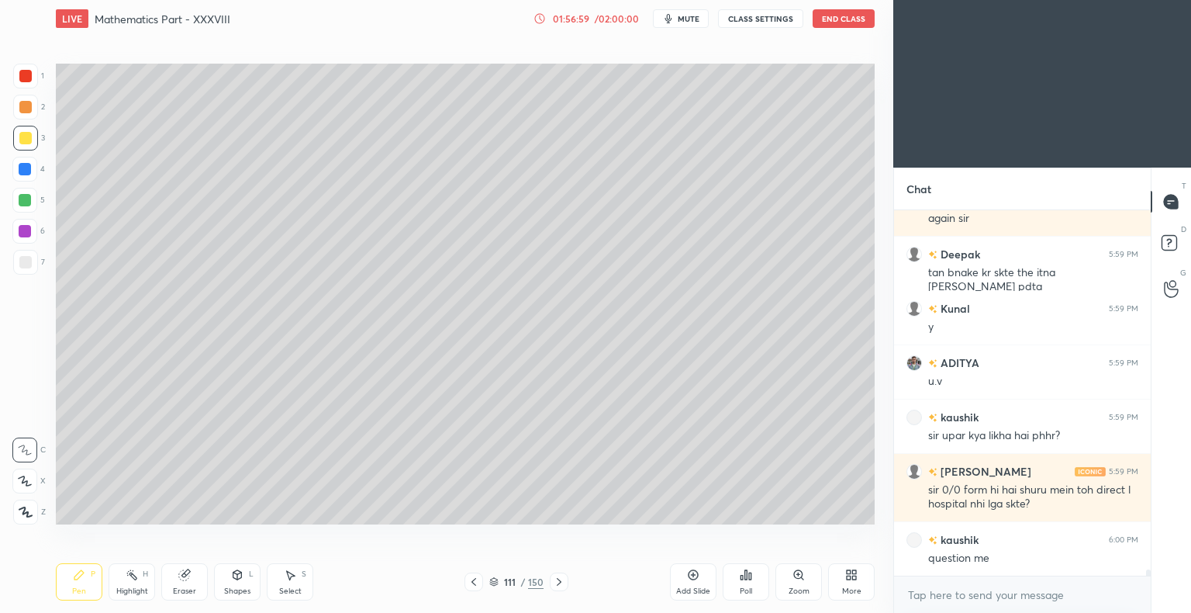
click at [469, 584] on icon at bounding box center [474, 581] width 12 height 12
click at [555, 580] on icon at bounding box center [559, 581] width 12 height 12
click at [475, 583] on icon at bounding box center [474, 581] width 12 height 12
click at [559, 580] on icon at bounding box center [559, 581] width 12 height 12
click at [472, 583] on icon at bounding box center [474, 581] width 12 height 12
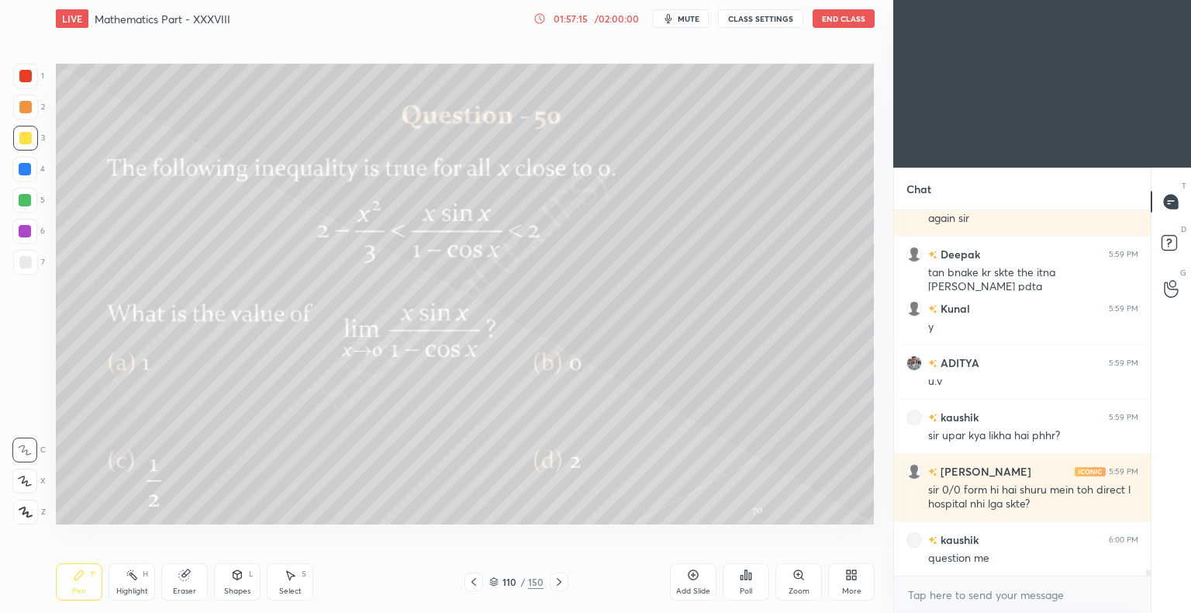
click at [563, 582] on icon at bounding box center [559, 581] width 12 height 12
click at [135, 585] on div "Highlight H" at bounding box center [132, 581] width 47 height 37
click at [135, 582] on div "Highlight H" at bounding box center [132, 581] width 47 height 37
click at [81, 579] on icon at bounding box center [79, 574] width 12 height 12
click at [81, 572] on icon at bounding box center [78, 574] width 9 height 9
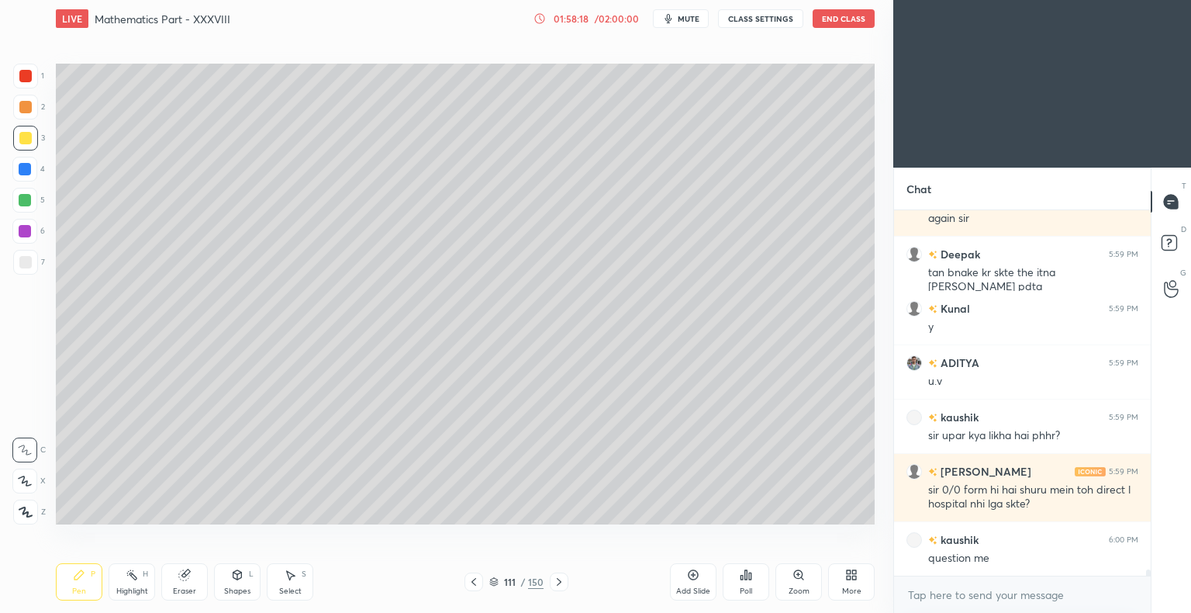
click at [472, 579] on icon at bounding box center [474, 581] width 12 height 12
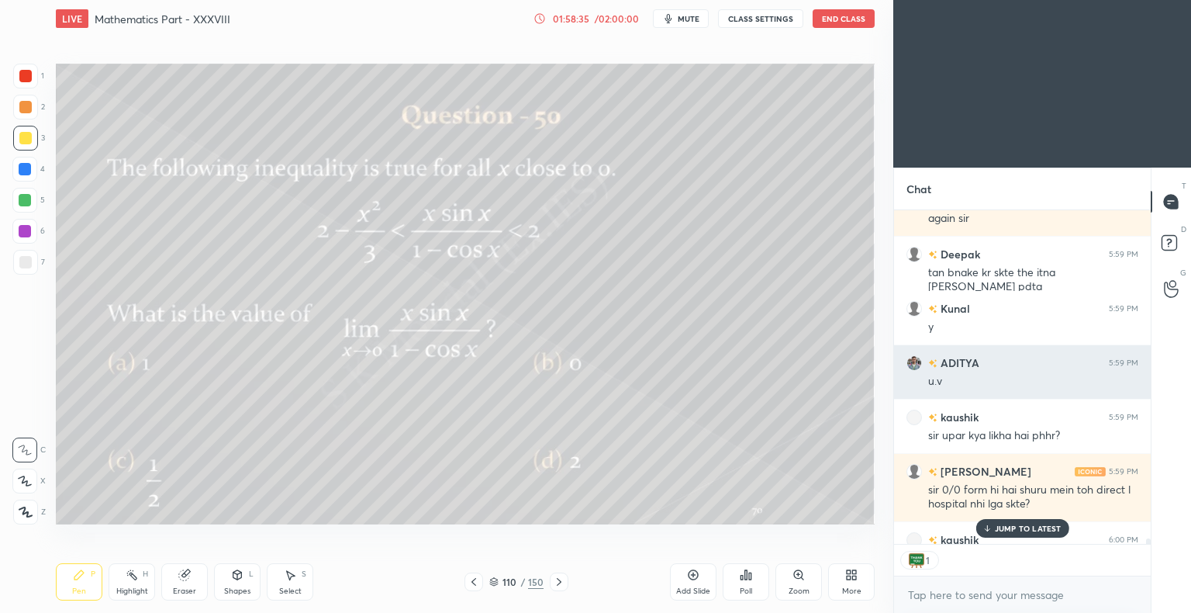
scroll to position [21916, 0]
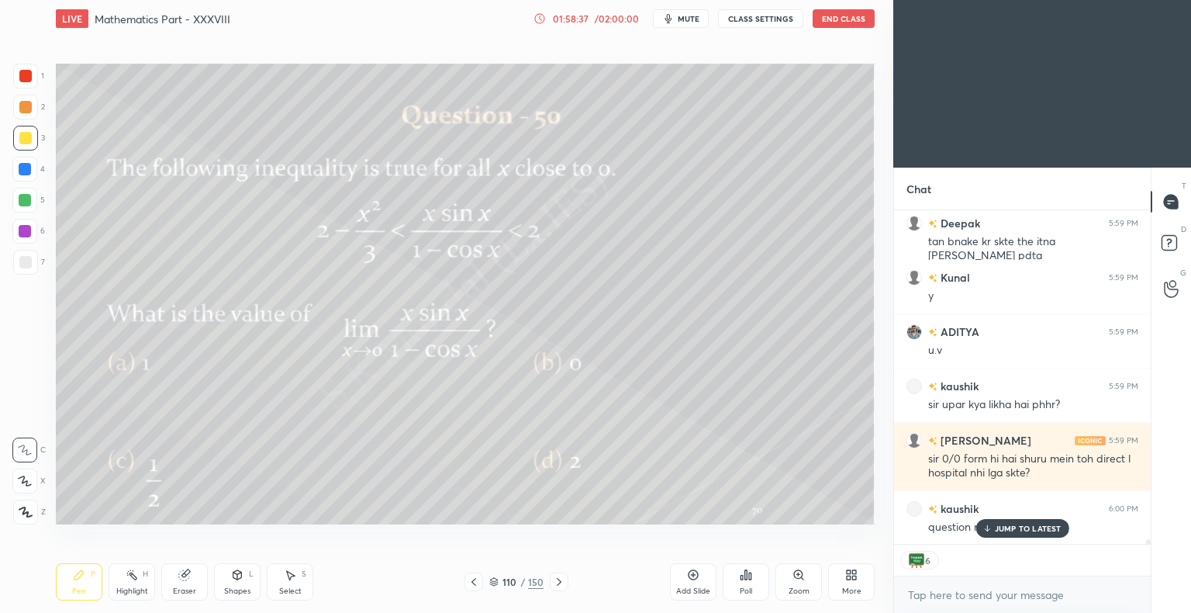
click at [993, 527] on div "JUMP TO LATEST" at bounding box center [1022, 528] width 93 height 19
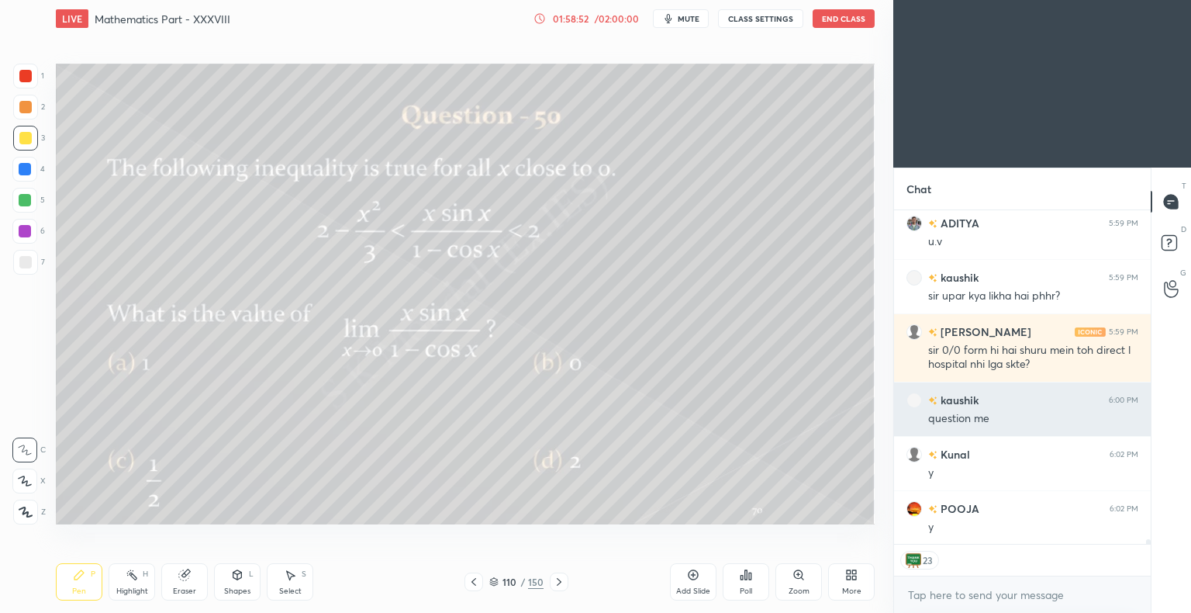
scroll to position [22080, 0]
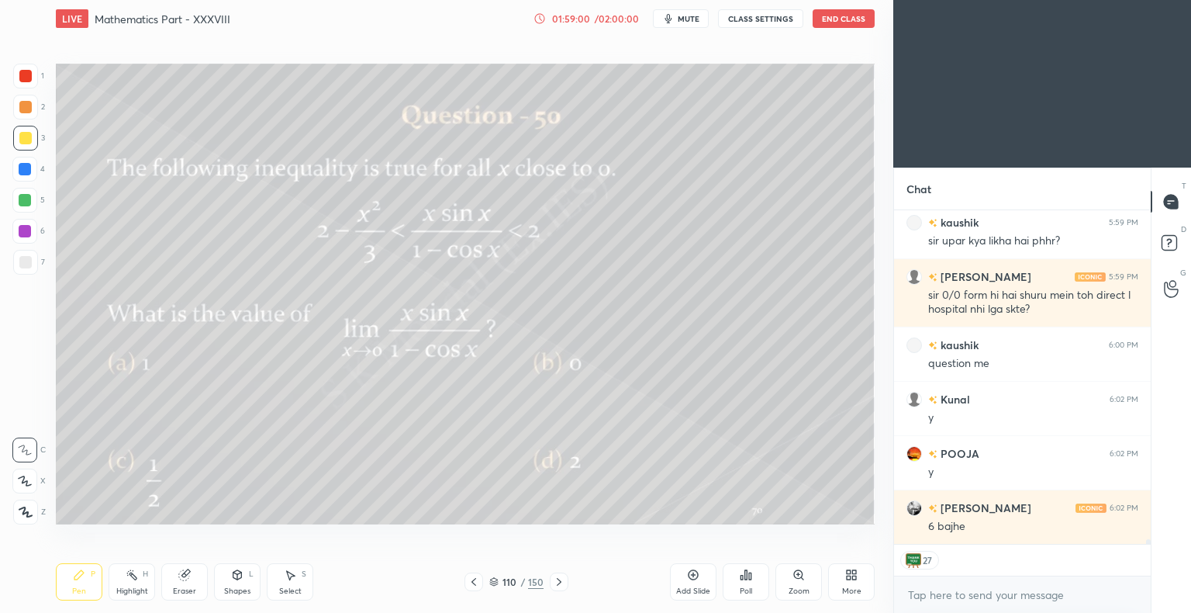
click at [847, 19] on button "End Class" at bounding box center [844, 18] width 62 height 19
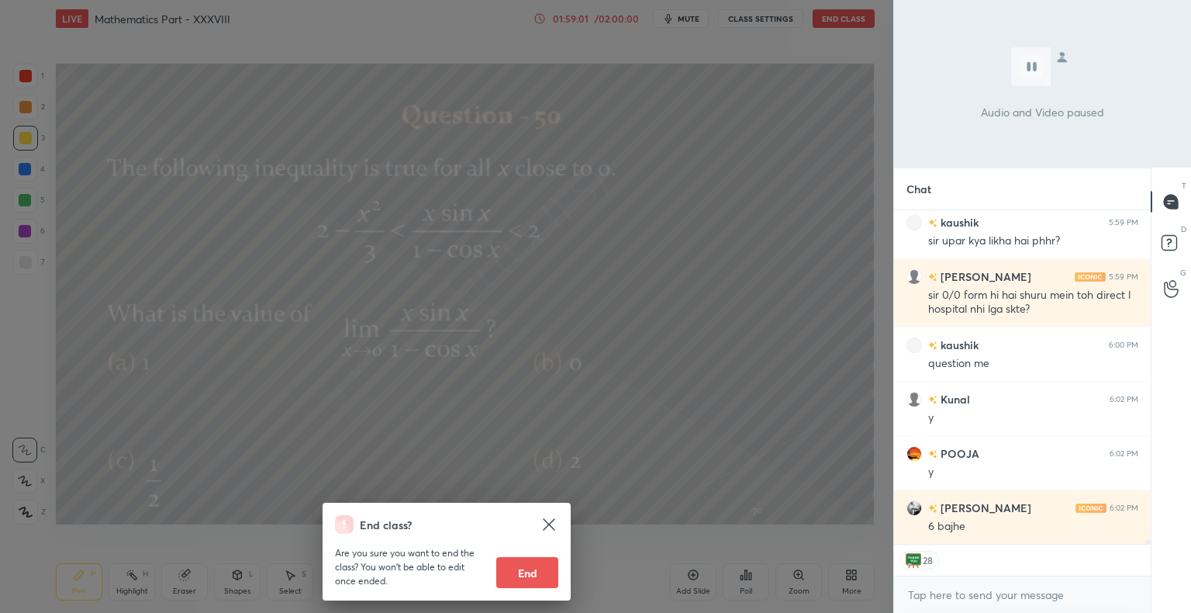
click at [537, 560] on button "End" at bounding box center [527, 572] width 62 height 31
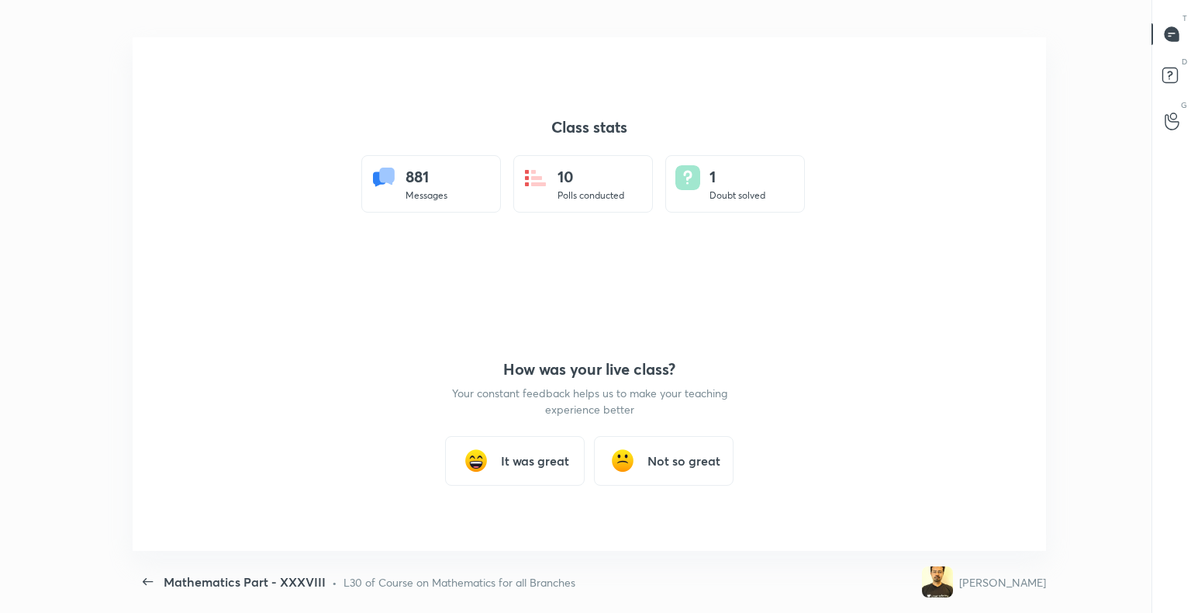
scroll to position [0, 0]
type textarea "x"
click at [534, 464] on h3 "It was great" at bounding box center [535, 460] width 68 height 19
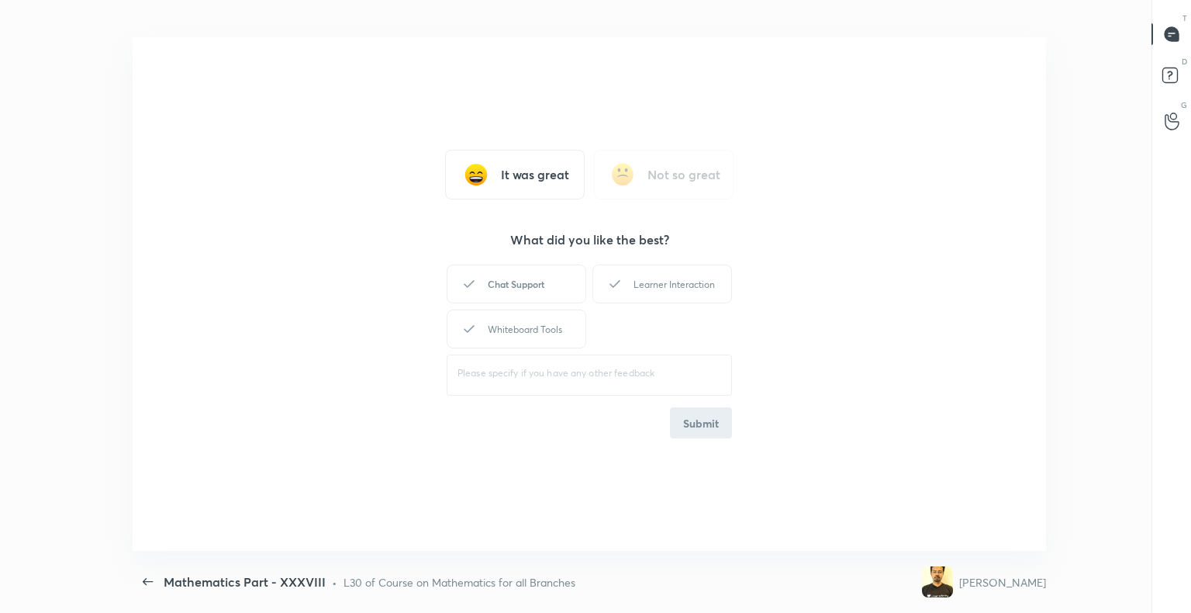
click at [534, 292] on div "Chat Support" at bounding box center [517, 283] width 140 height 39
click at [665, 287] on div "Learner Interaction" at bounding box center [663, 283] width 140 height 39
click at [555, 337] on div "Whiteboard Tools" at bounding box center [517, 328] width 140 height 39
drag, startPoint x: 706, startPoint y: 430, endPoint x: 751, endPoint y: 420, distance: 46.1
click at [710, 430] on button "Submit" at bounding box center [701, 422] width 62 height 31
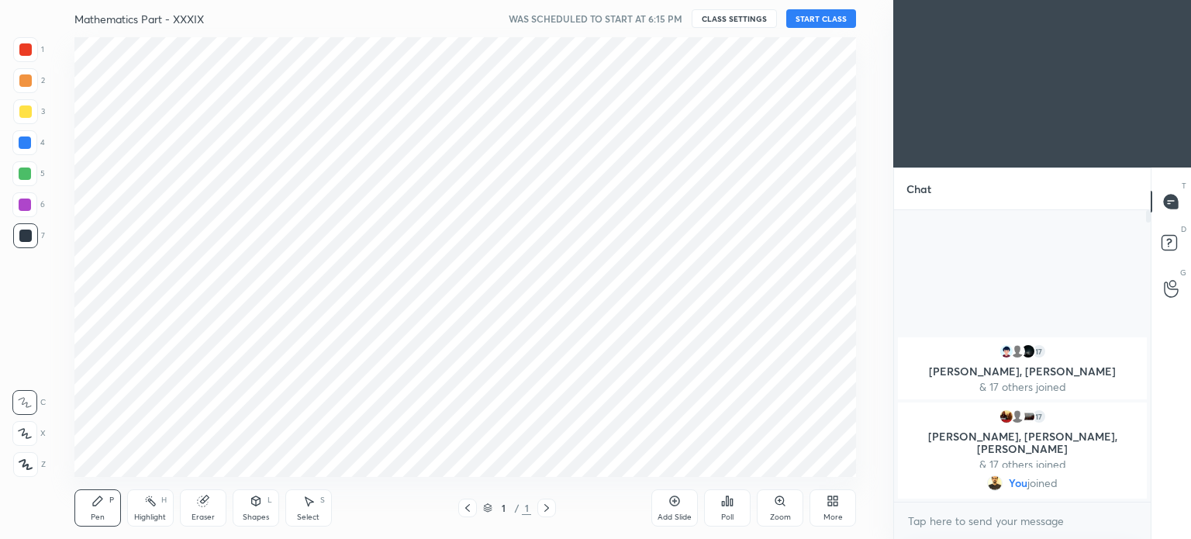
scroll to position [77112, 76721]
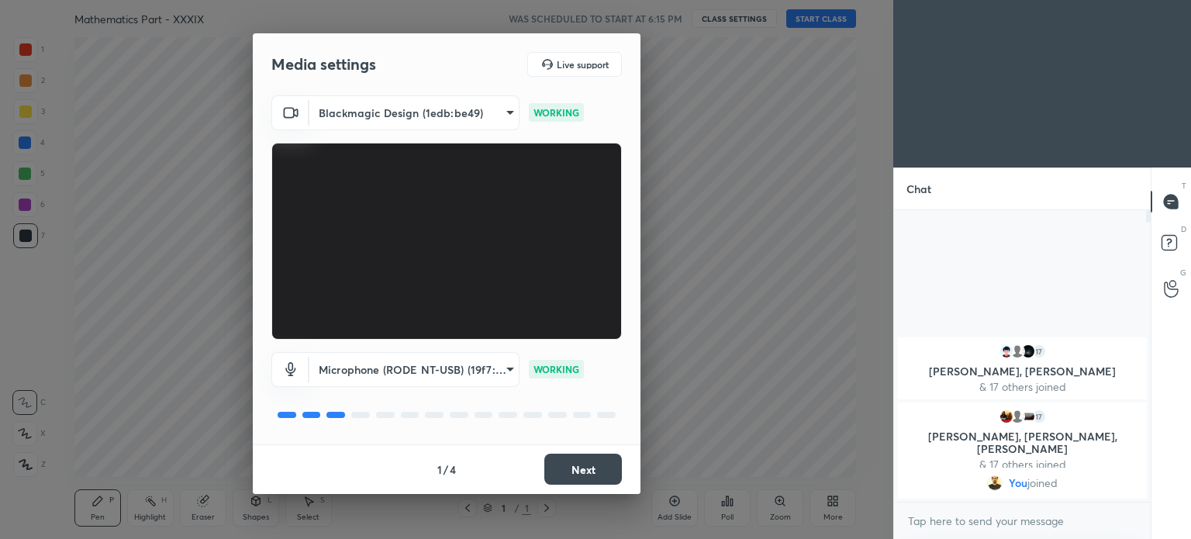
click at [588, 472] on button "Next" at bounding box center [583, 469] width 78 height 31
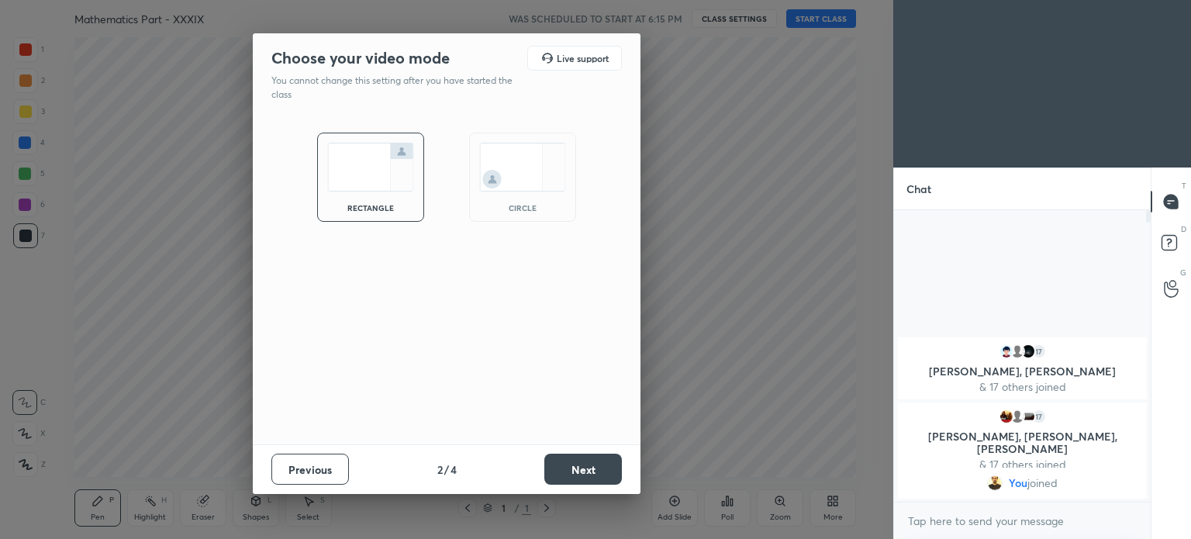
click at [588, 472] on button "Next" at bounding box center [583, 469] width 78 height 31
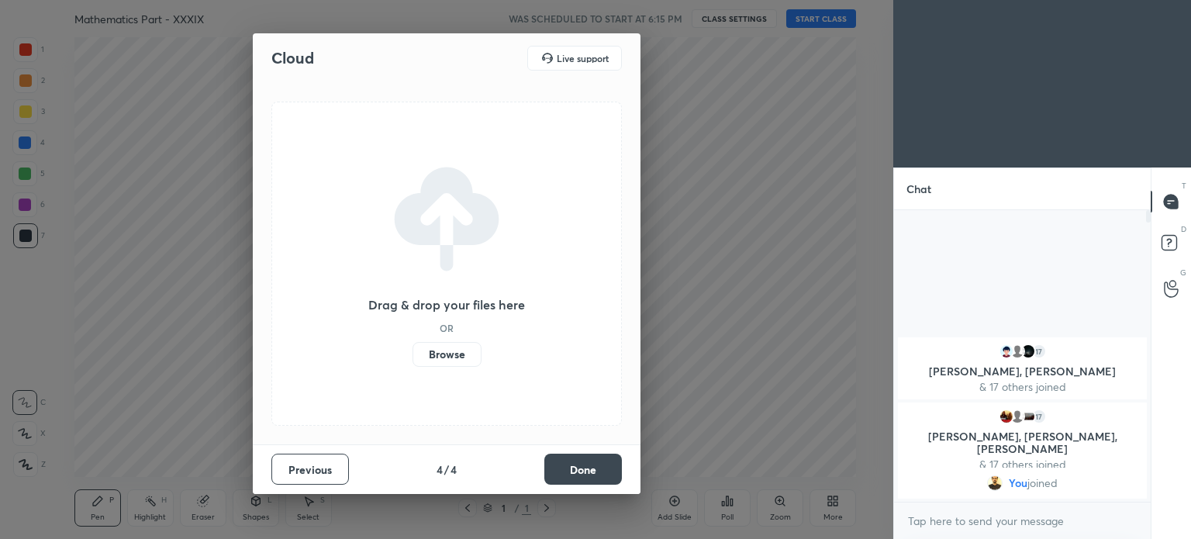
click at [588, 472] on button "Done" at bounding box center [583, 469] width 78 height 31
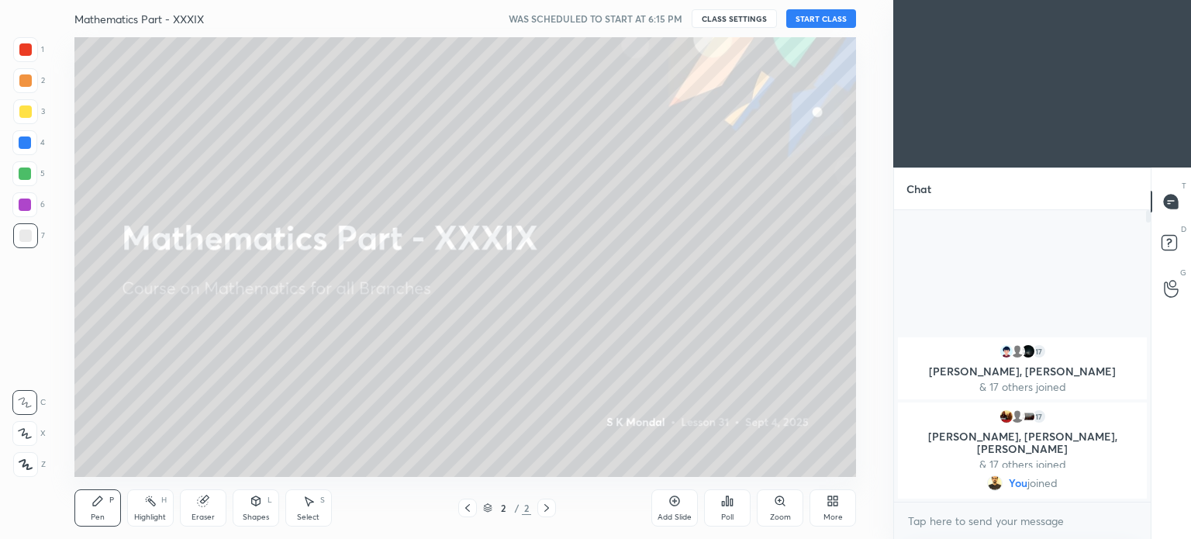
click at [814, 18] on button "START CLASS" at bounding box center [821, 18] width 70 height 19
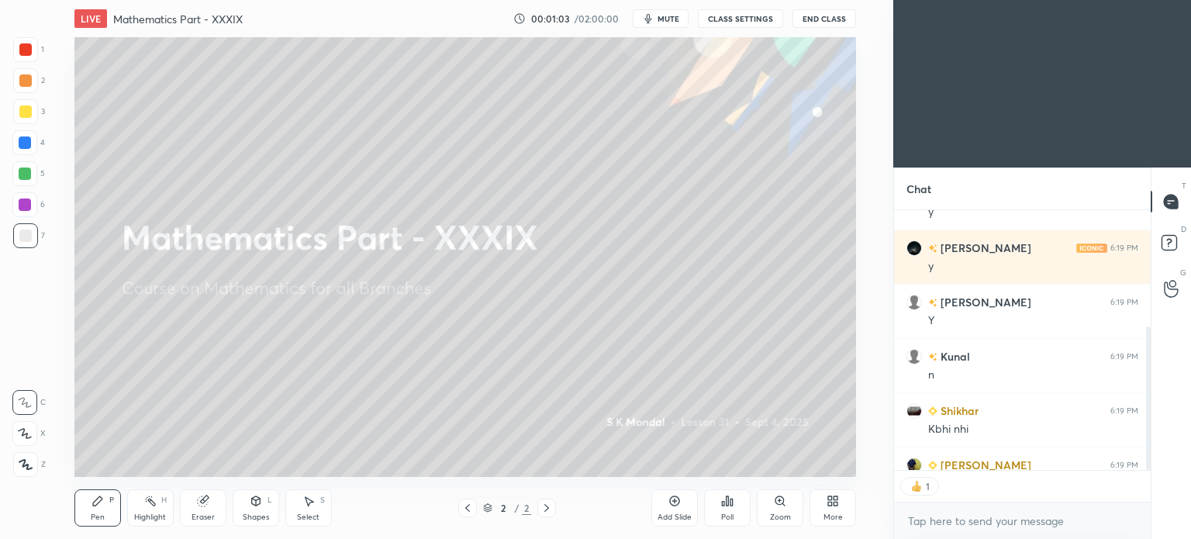
scroll to position [5, 5]
click at [545, 511] on icon at bounding box center [546, 508] width 5 height 8
click at [833, 506] on icon at bounding box center [833, 501] width 12 height 12
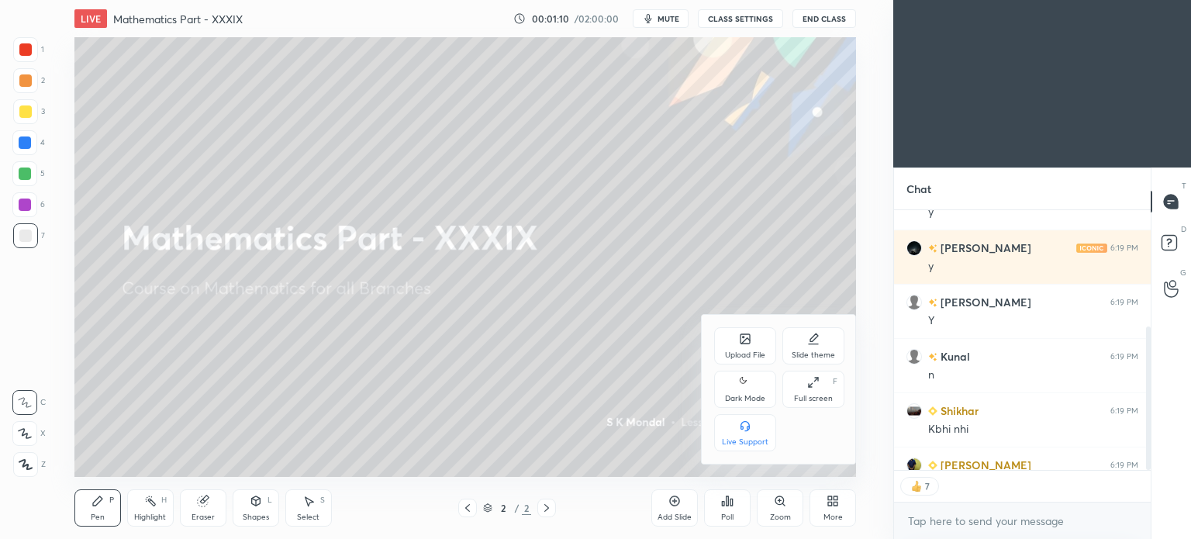
click at [741, 350] on div "Upload File" at bounding box center [745, 345] width 62 height 37
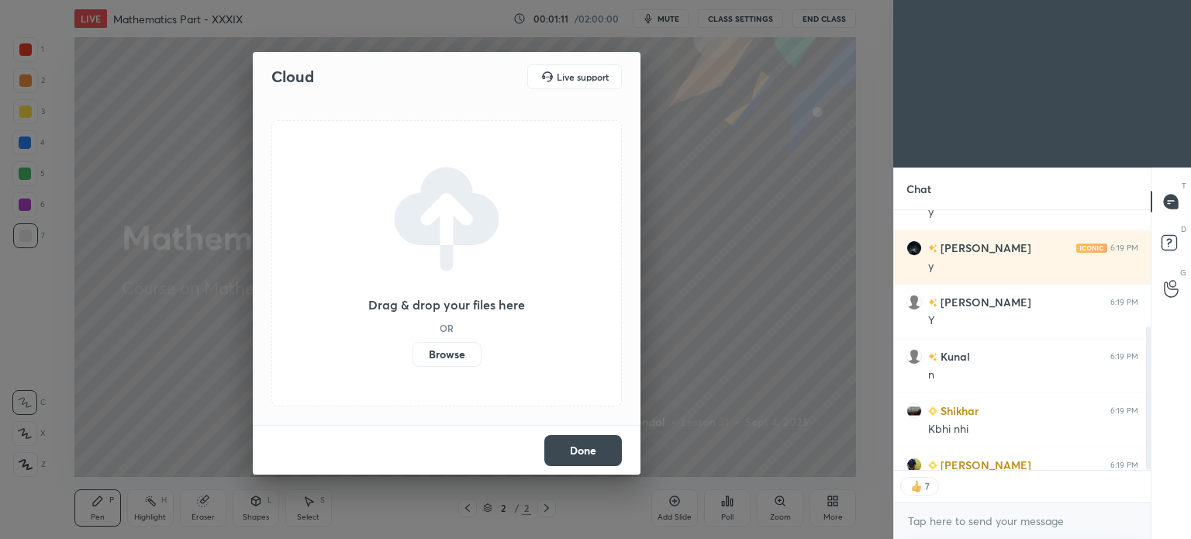
click at [453, 353] on label "Browse" at bounding box center [447, 354] width 69 height 25
click at [413, 353] on input "Browse" at bounding box center [413, 354] width 0 height 25
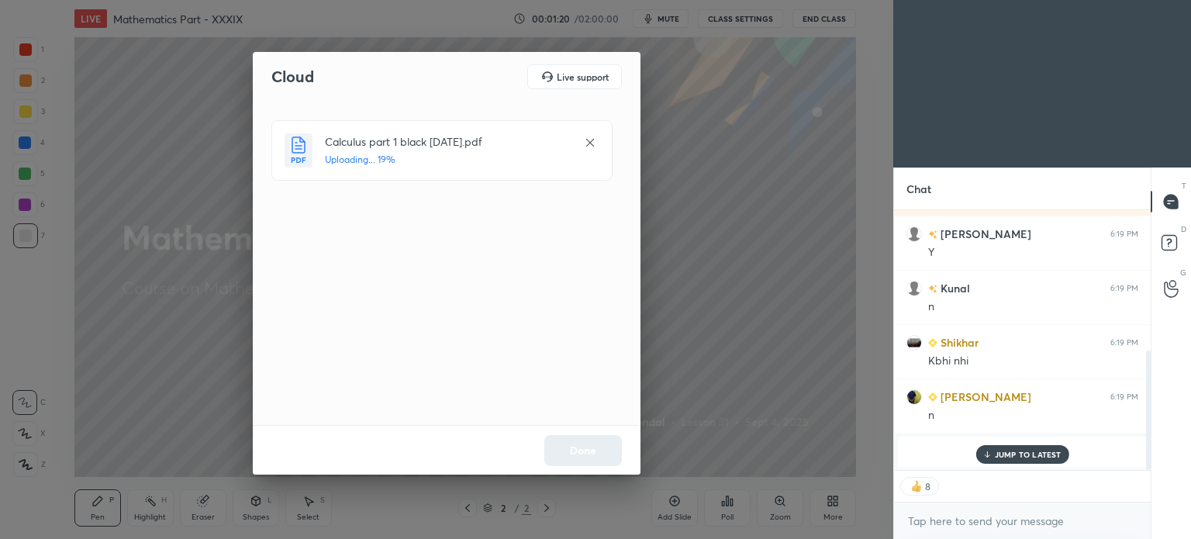
click at [1034, 452] on p "JUMP TO LATEST" at bounding box center [1028, 454] width 67 height 9
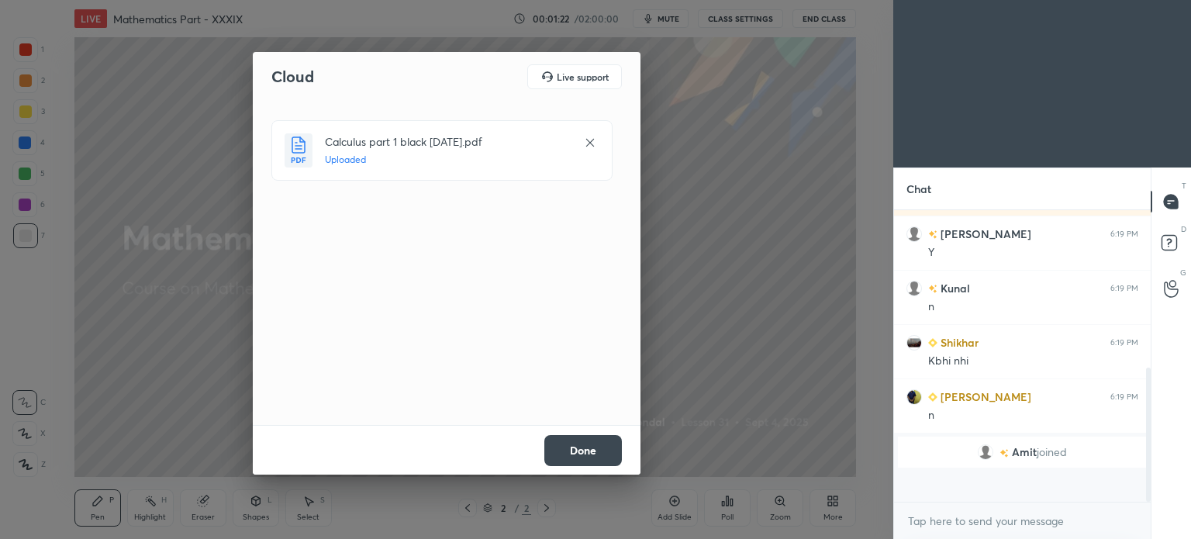
scroll to position [287, 252]
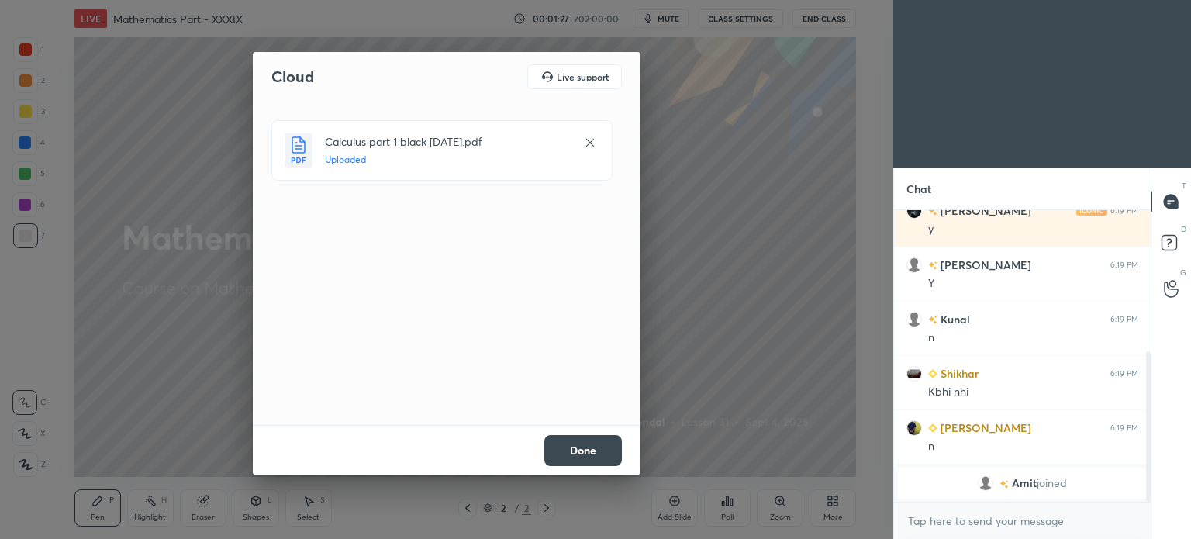
click at [593, 446] on button "Done" at bounding box center [583, 450] width 78 height 31
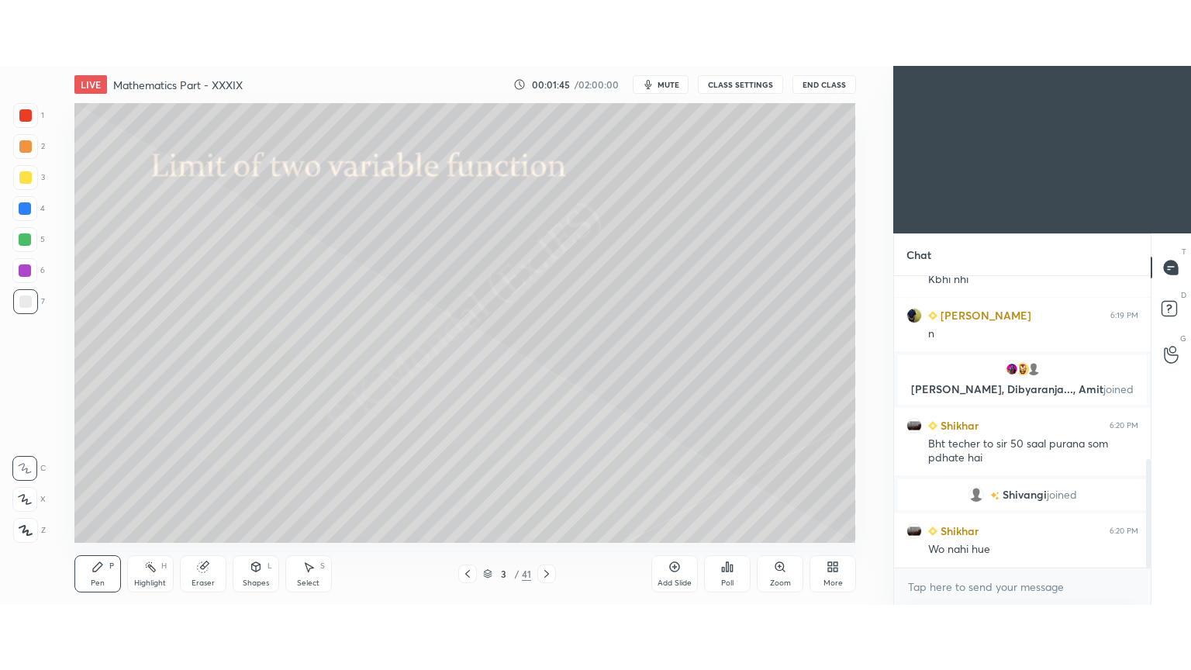
scroll to position [489, 0]
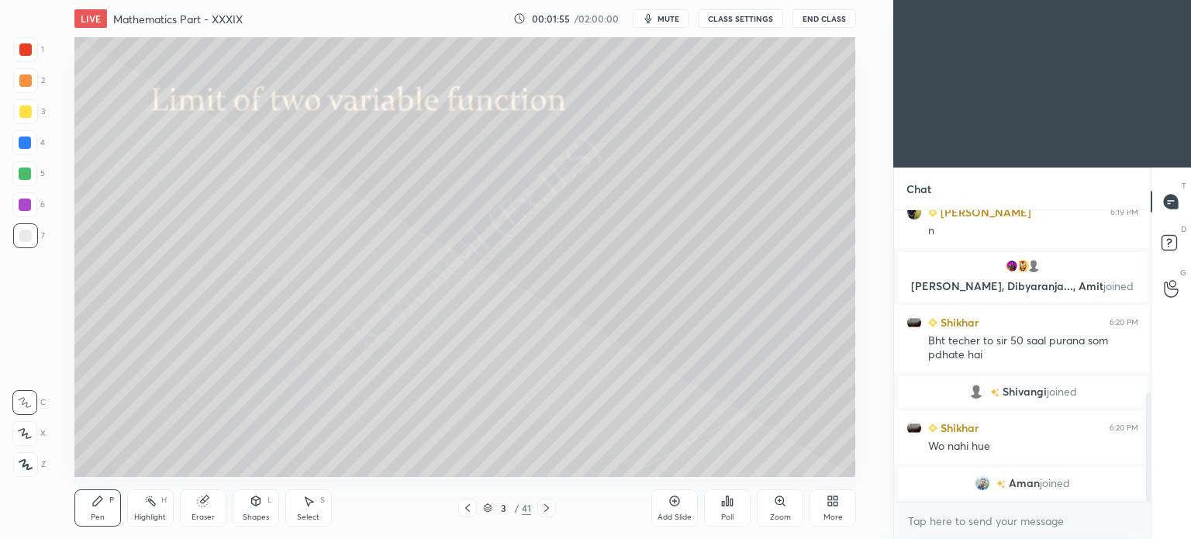
click at [834, 499] on icon at bounding box center [836, 498] width 4 height 4
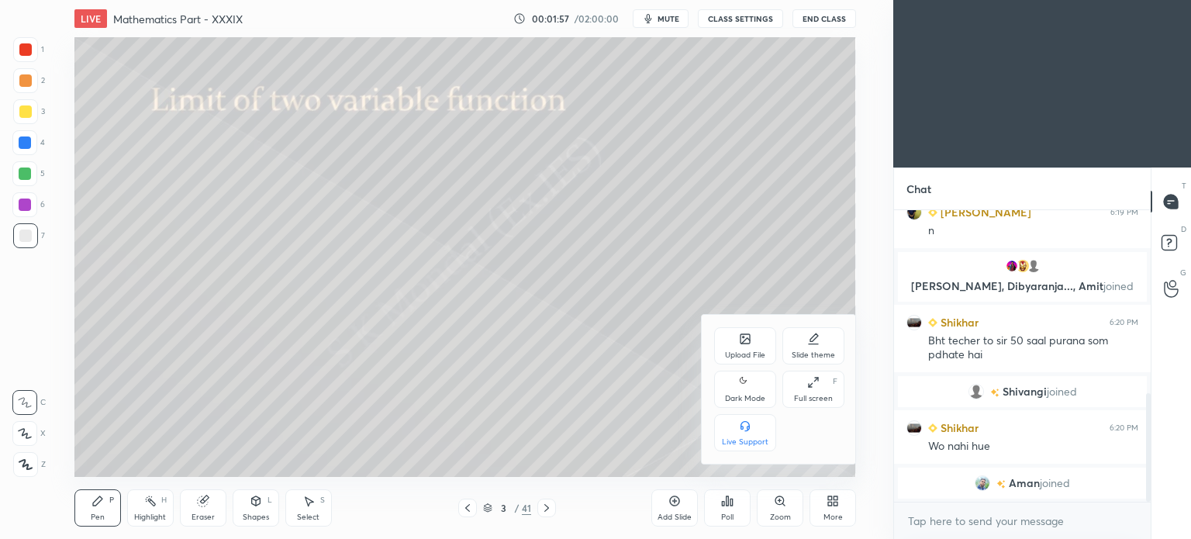
click at [823, 382] on div "Full screen F" at bounding box center [814, 389] width 62 height 37
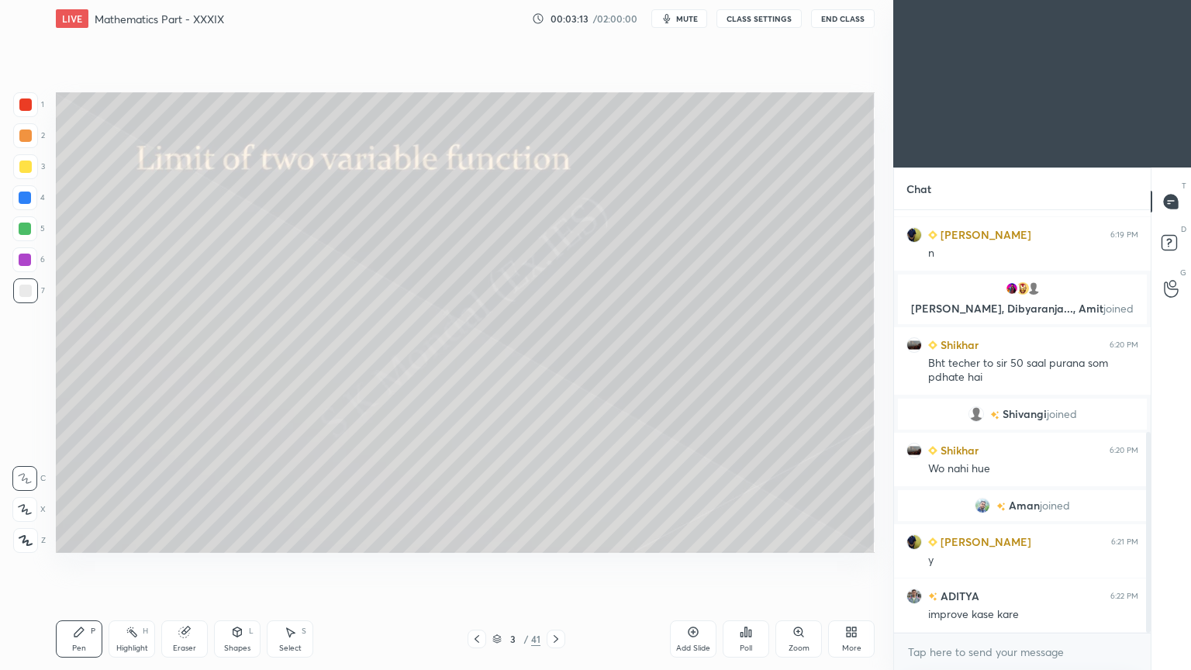
scroll to position [520, 0]
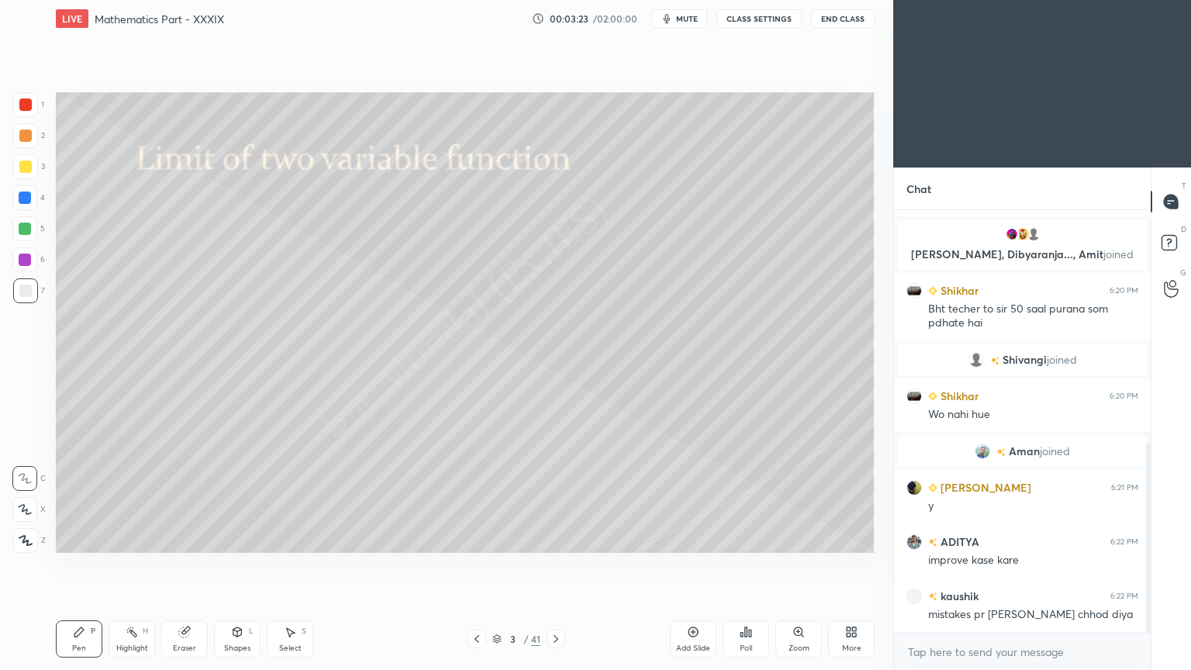
click at [692, 18] on span "mute" at bounding box center [687, 18] width 22 height 11
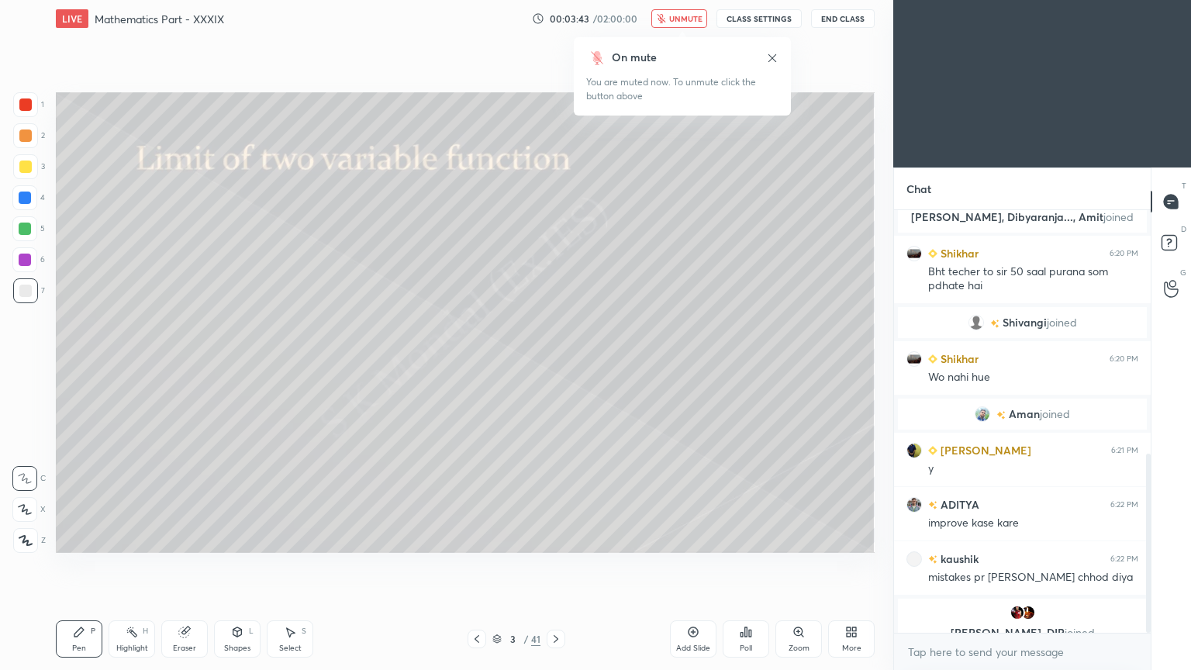
scroll to position [576, 0]
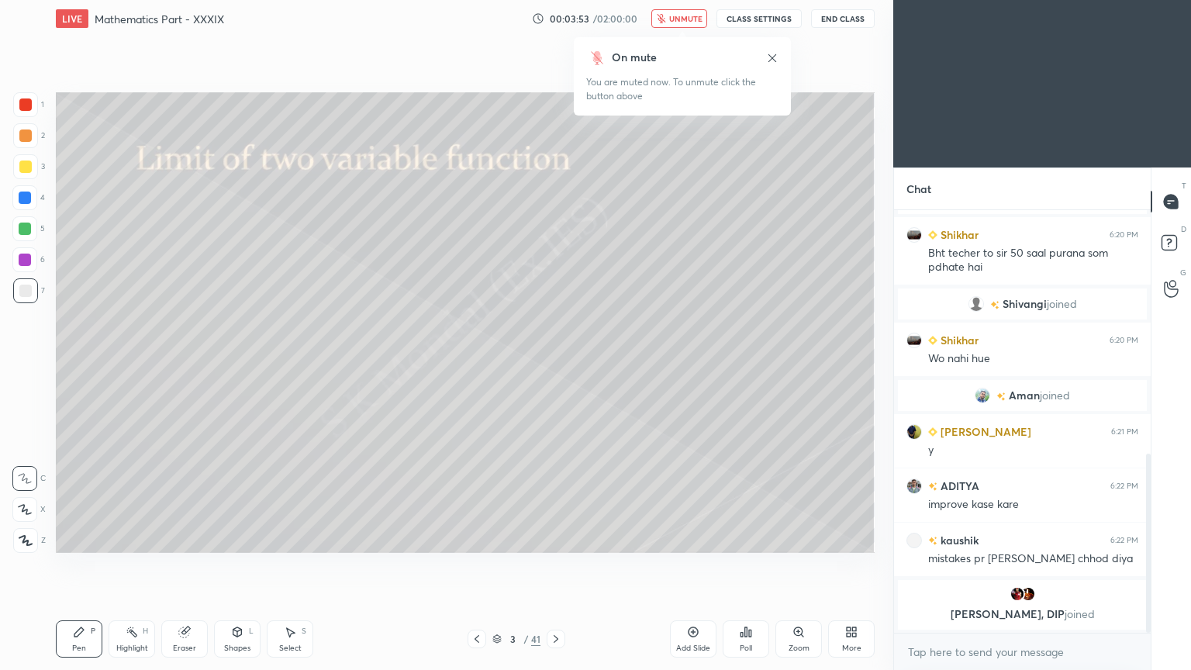
click at [692, 18] on span "unmute" at bounding box center [685, 18] width 33 height 11
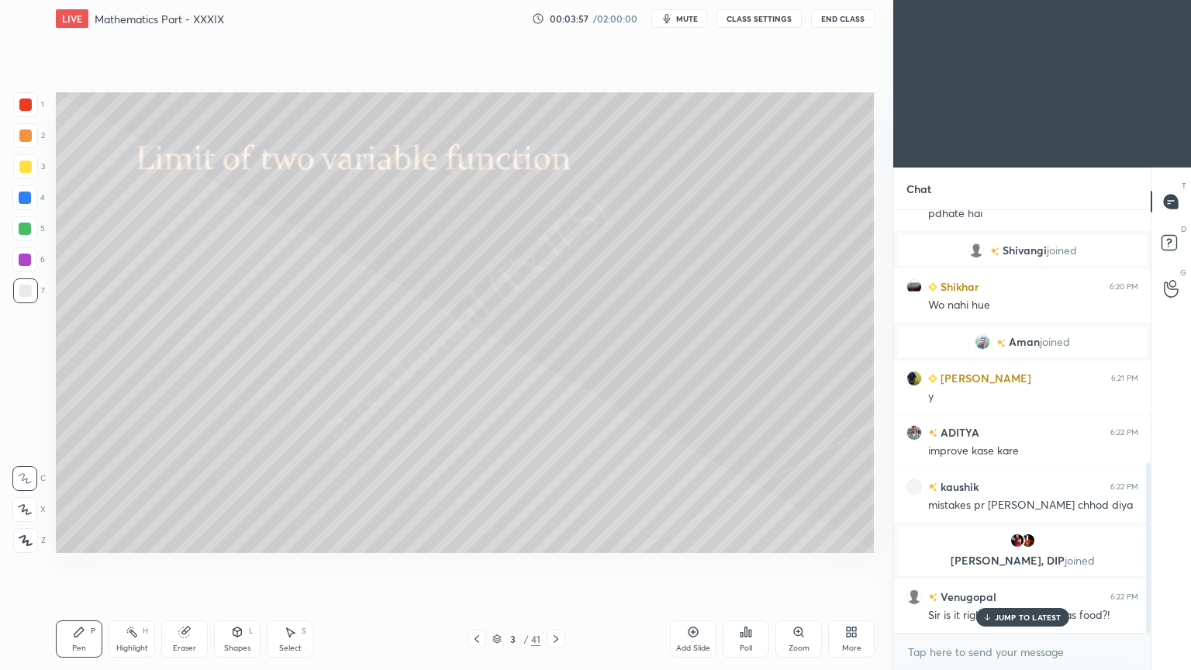
click at [999, 538] on div "JUMP TO LATEST" at bounding box center [1022, 617] width 93 height 19
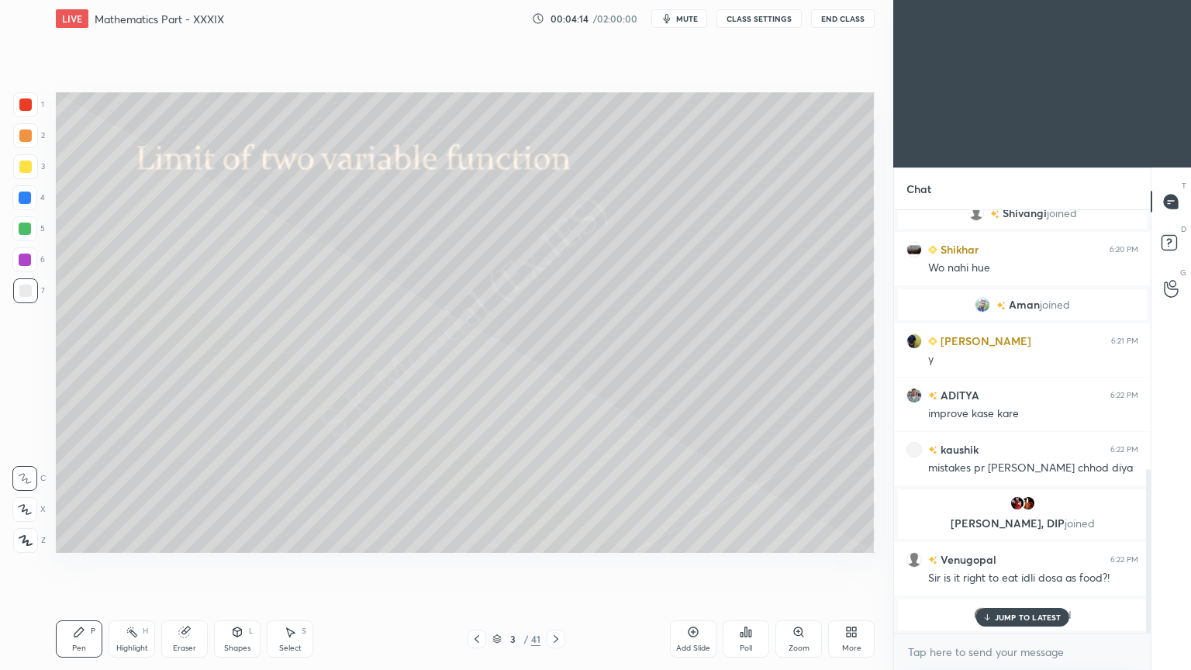
click at [1009, 538] on div "JUMP TO LATEST" at bounding box center [1022, 617] width 93 height 19
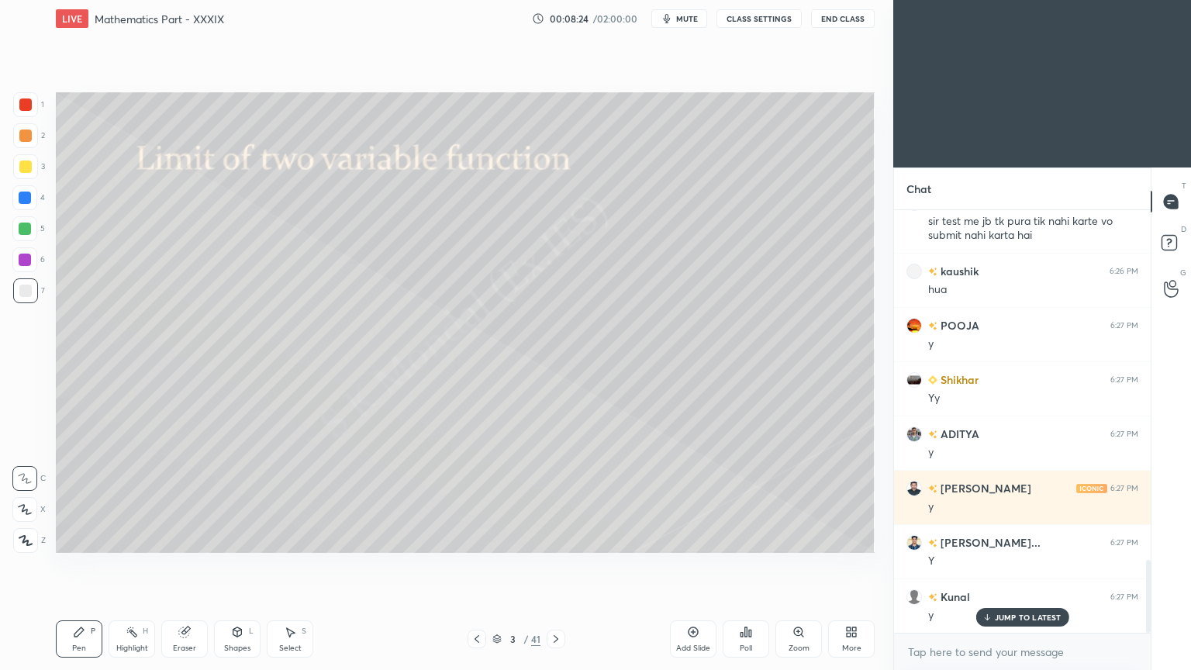
scroll to position [2032, 0]
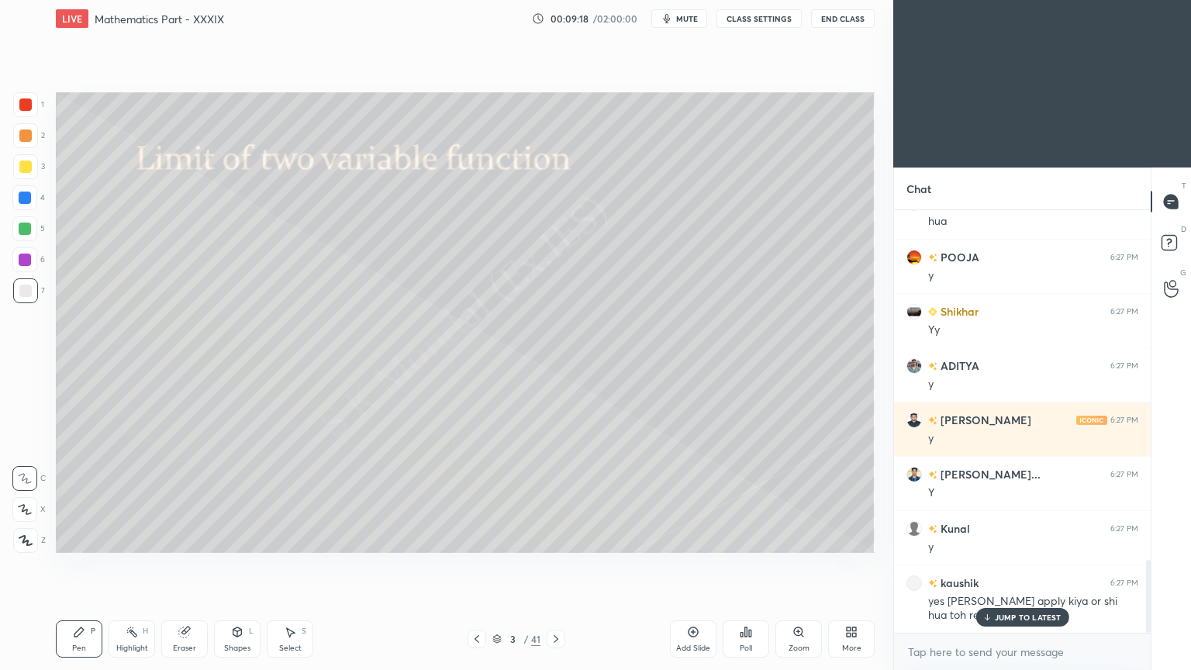
click at [1007, 538] on p "JUMP TO LATEST" at bounding box center [1028, 617] width 67 height 9
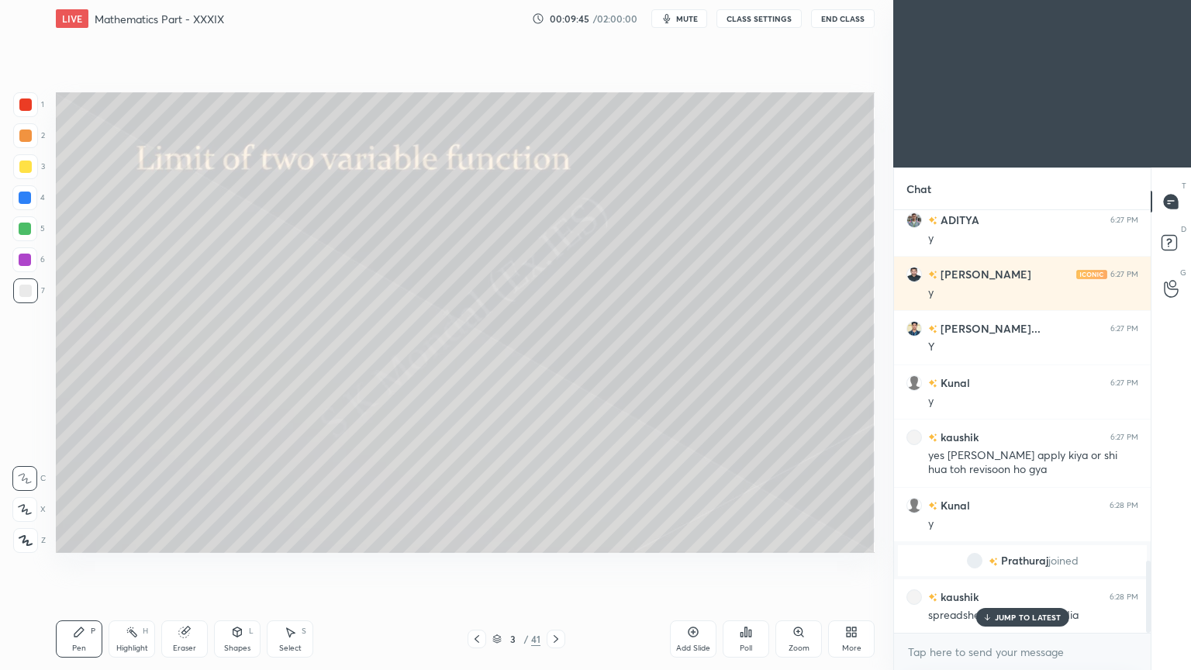
scroll to position [2063, 0]
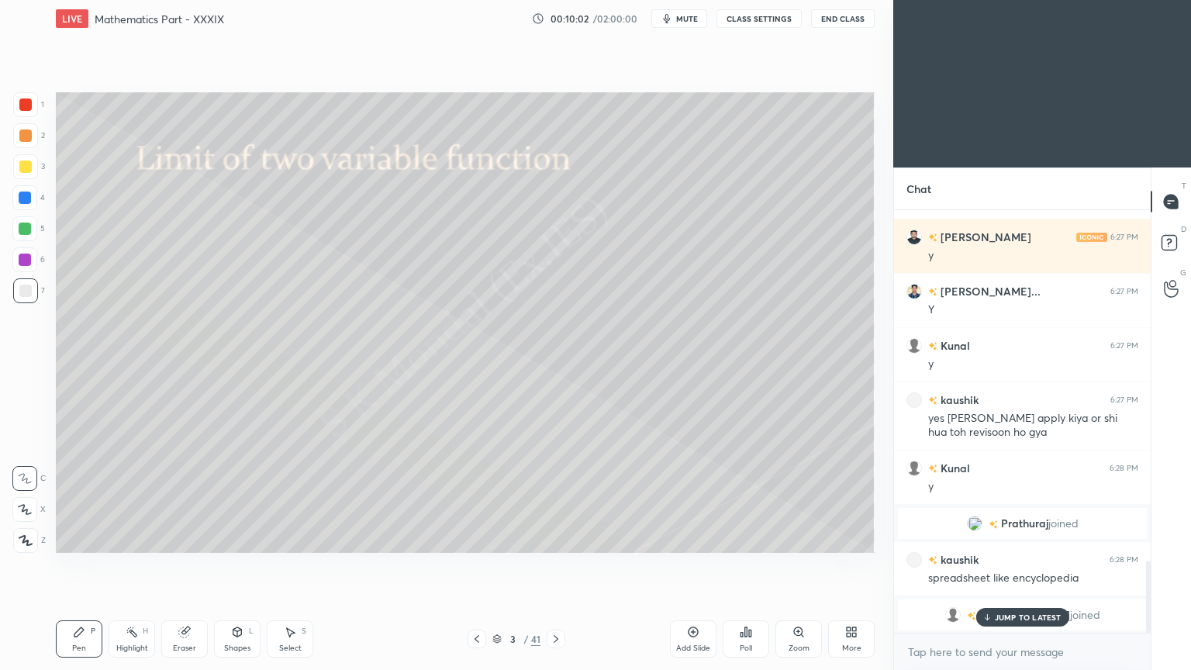
click at [1024, 538] on p "JUMP TO LATEST" at bounding box center [1028, 617] width 67 height 9
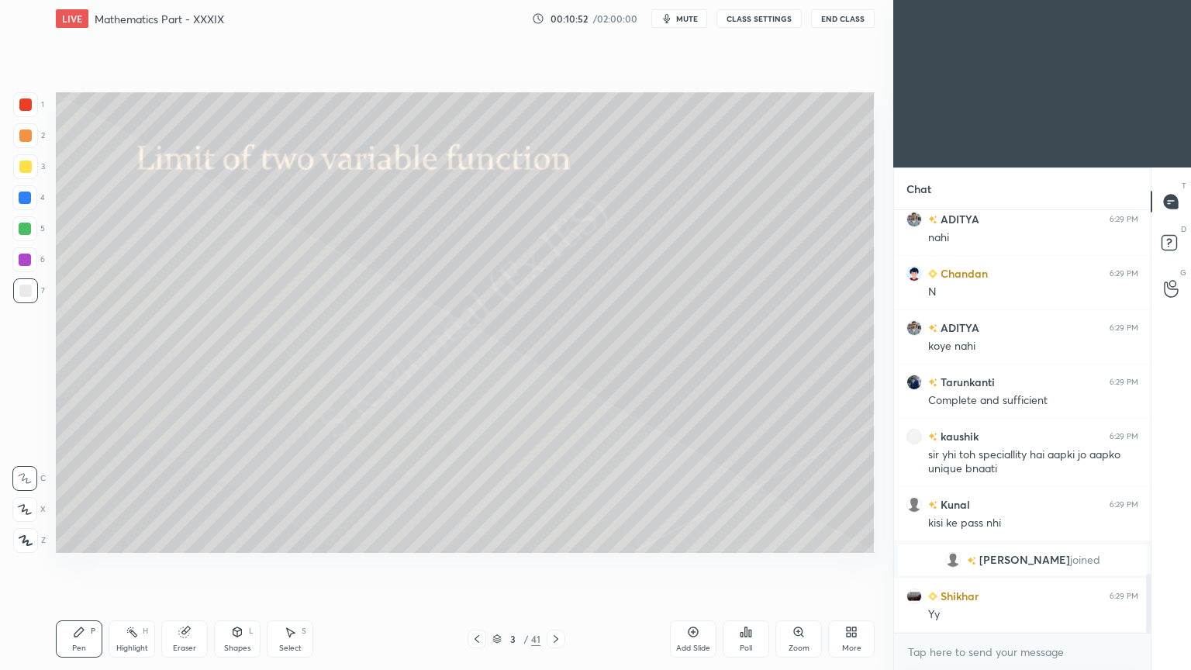
scroll to position [2671, 0]
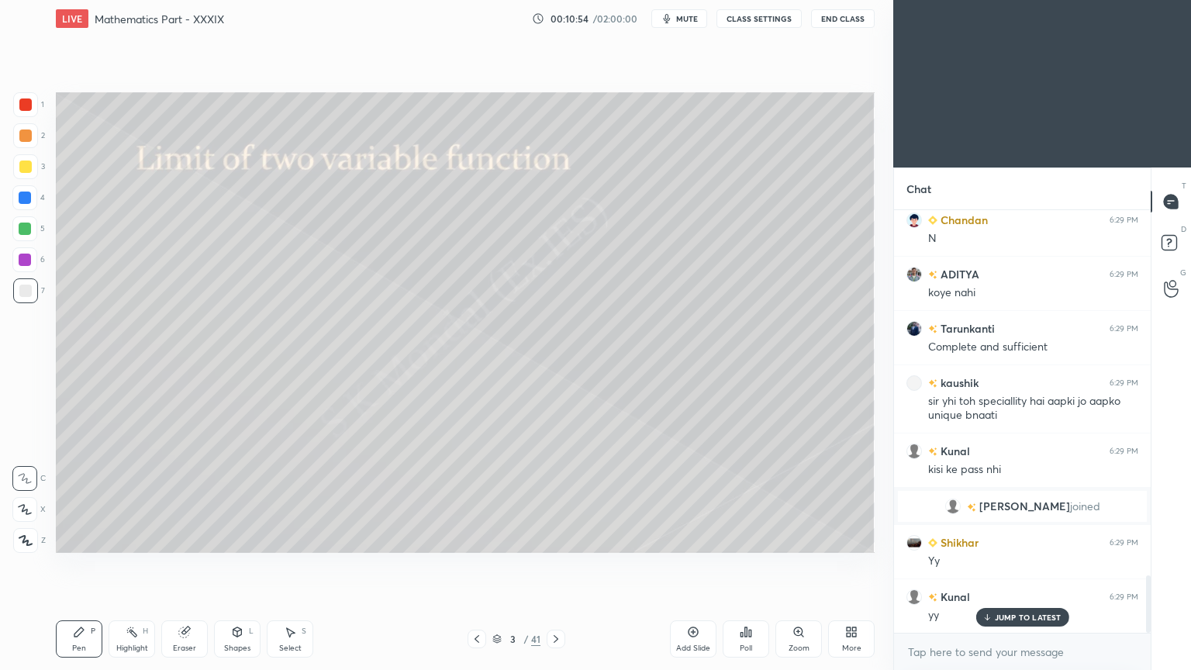
click at [1021, 538] on p "JUMP TO LATEST" at bounding box center [1028, 617] width 67 height 9
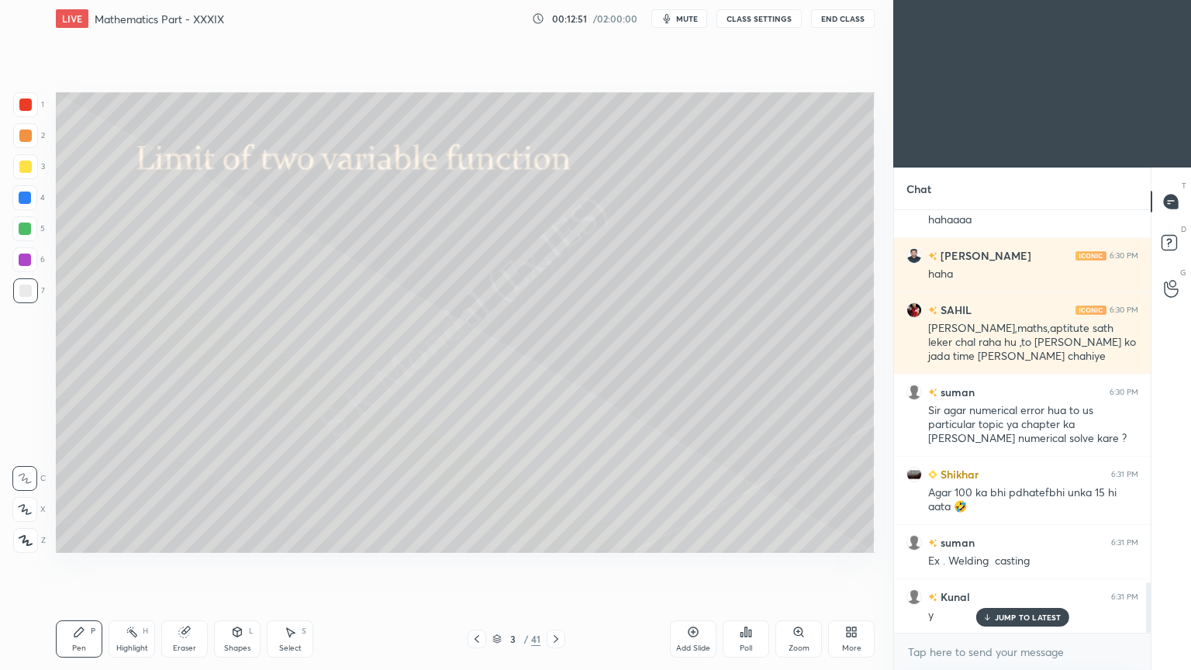
scroll to position [3173, 0]
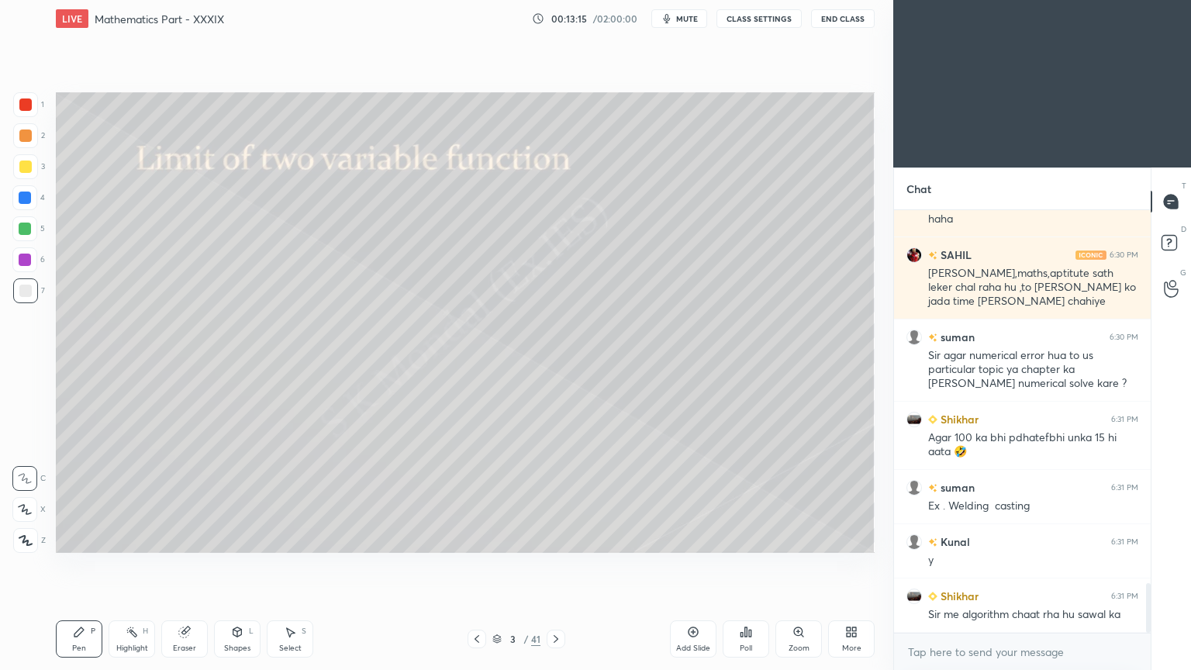
click at [90, 538] on div "Pen P" at bounding box center [79, 638] width 47 height 37
click at [130, 538] on div "Highlight H" at bounding box center [132, 638] width 47 height 37
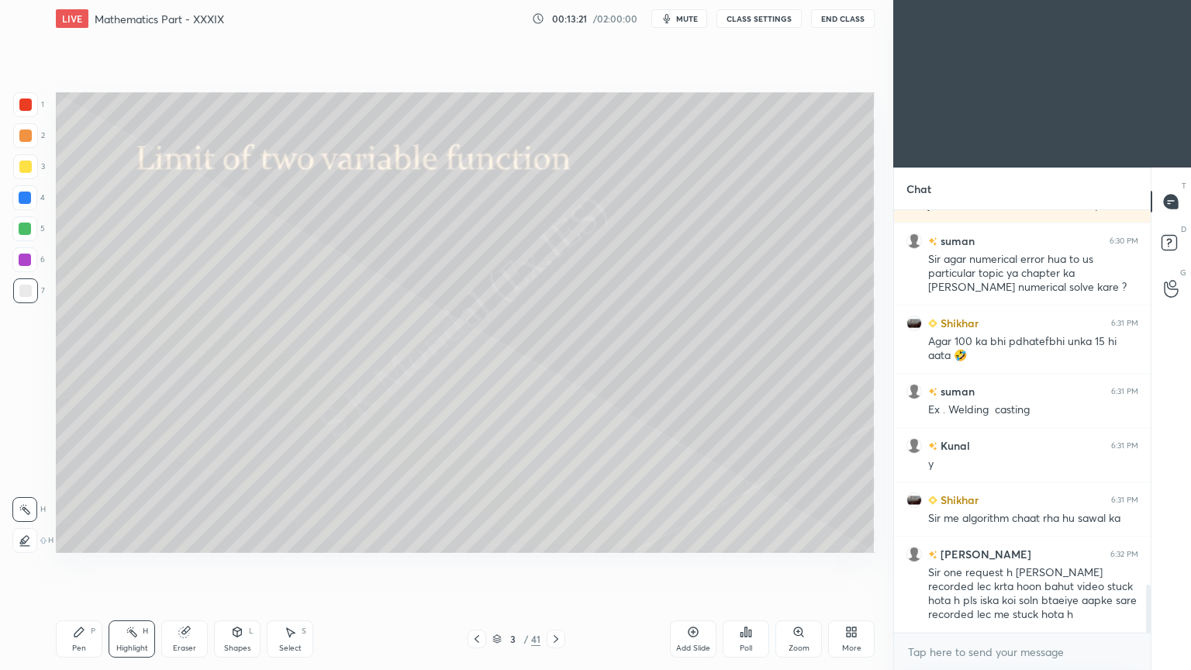
click at [555, 538] on icon at bounding box center [556, 639] width 5 height 8
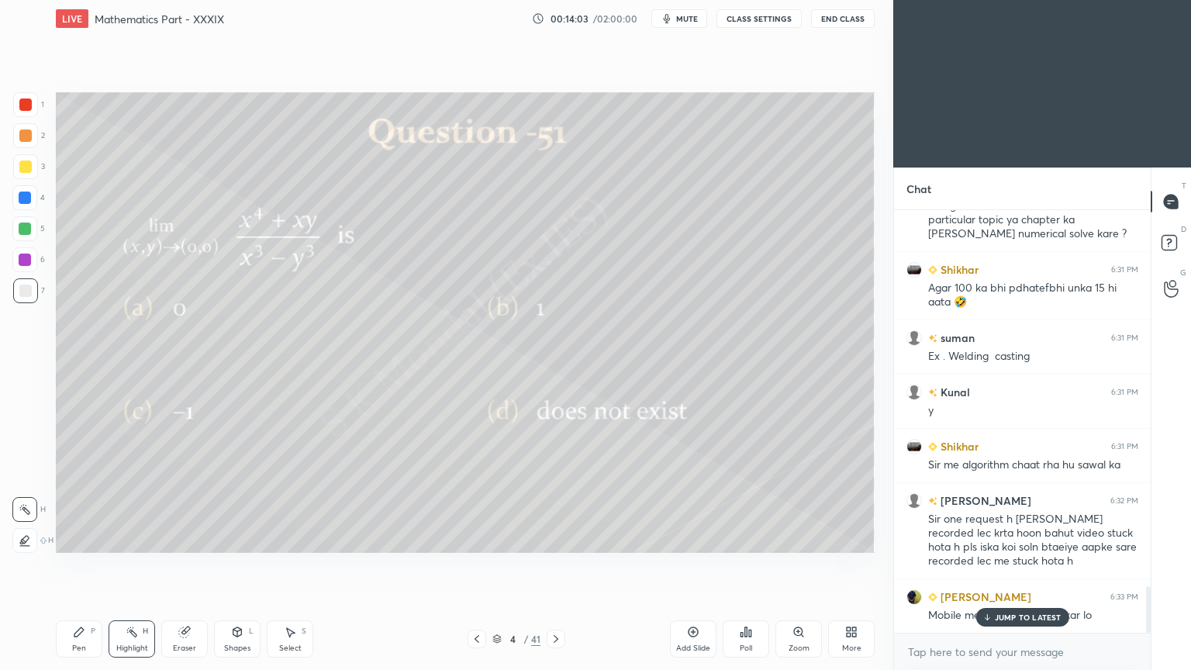
scroll to position [3391, 0]
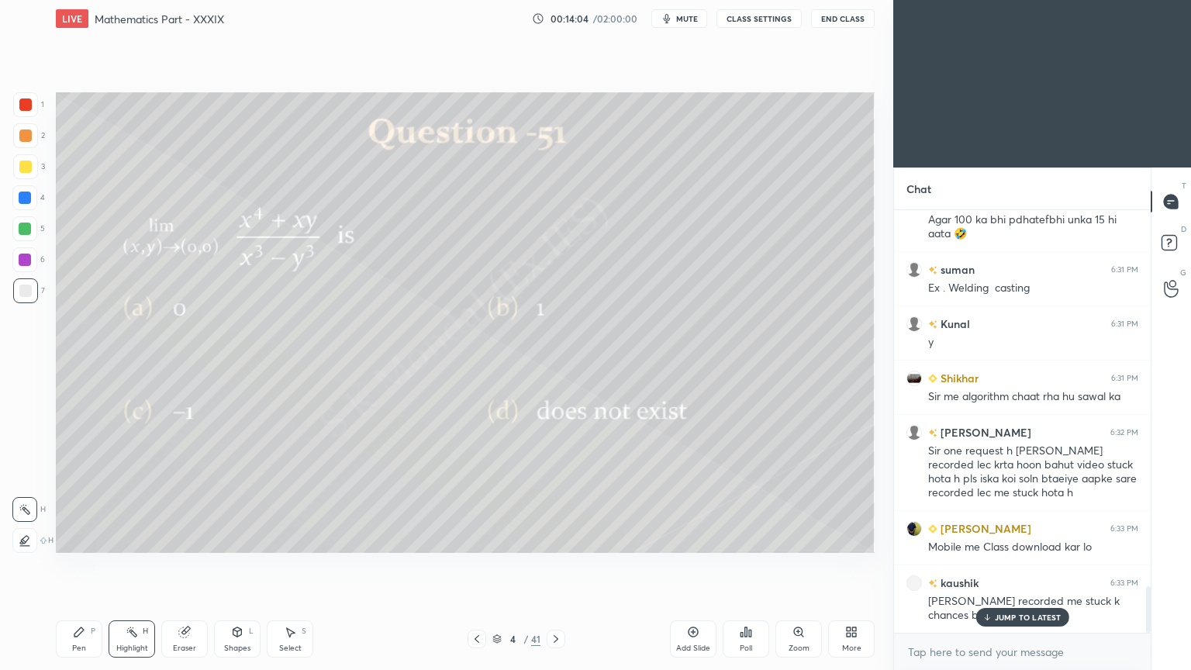
click at [997, 538] on p "JUMP TO LATEST" at bounding box center [1028, 617] width 67 height 9
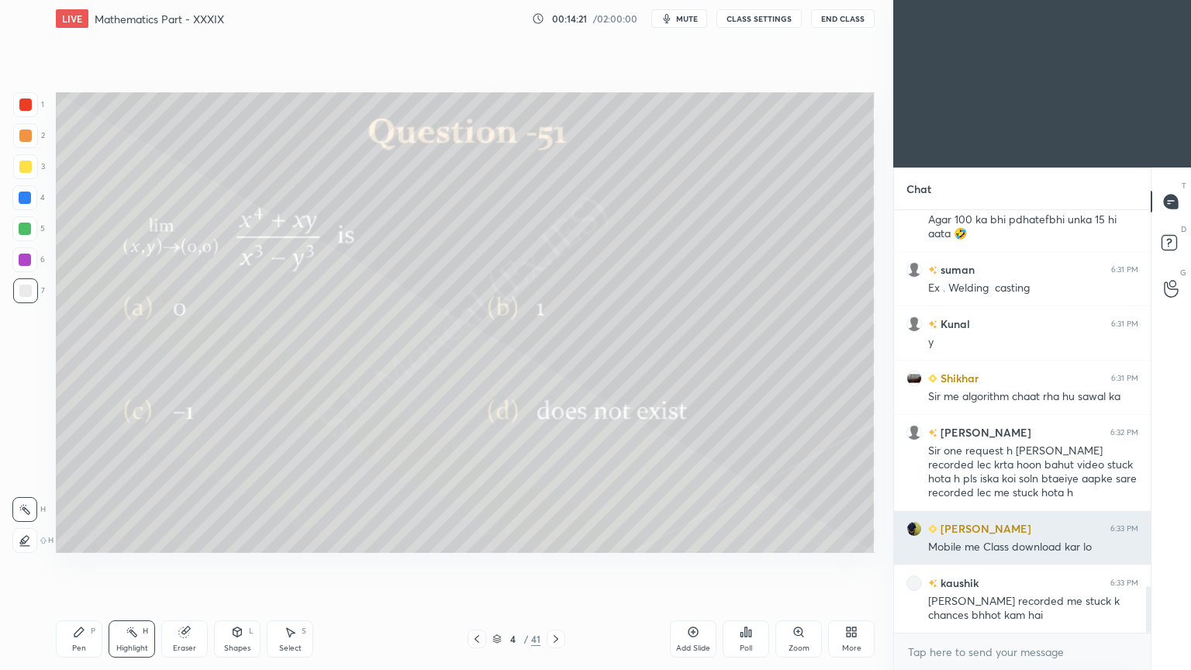
scroll to position [3446, 0]
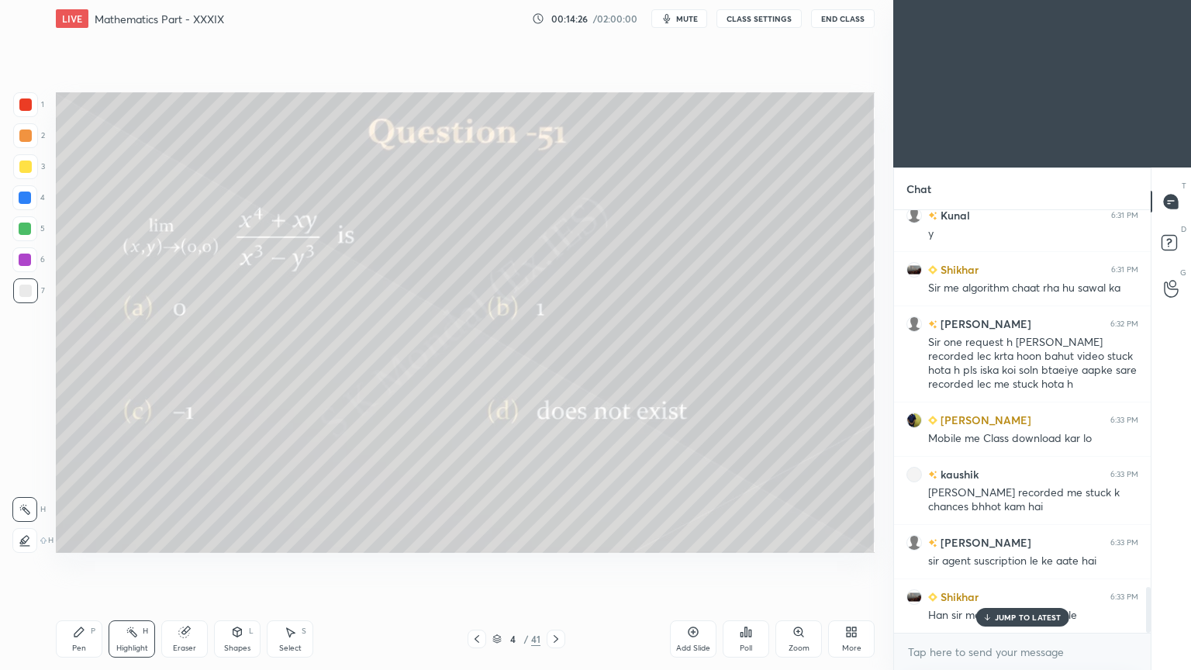
click at [126, 538] on icon at bounding box center [132, 632] width 12 height 12
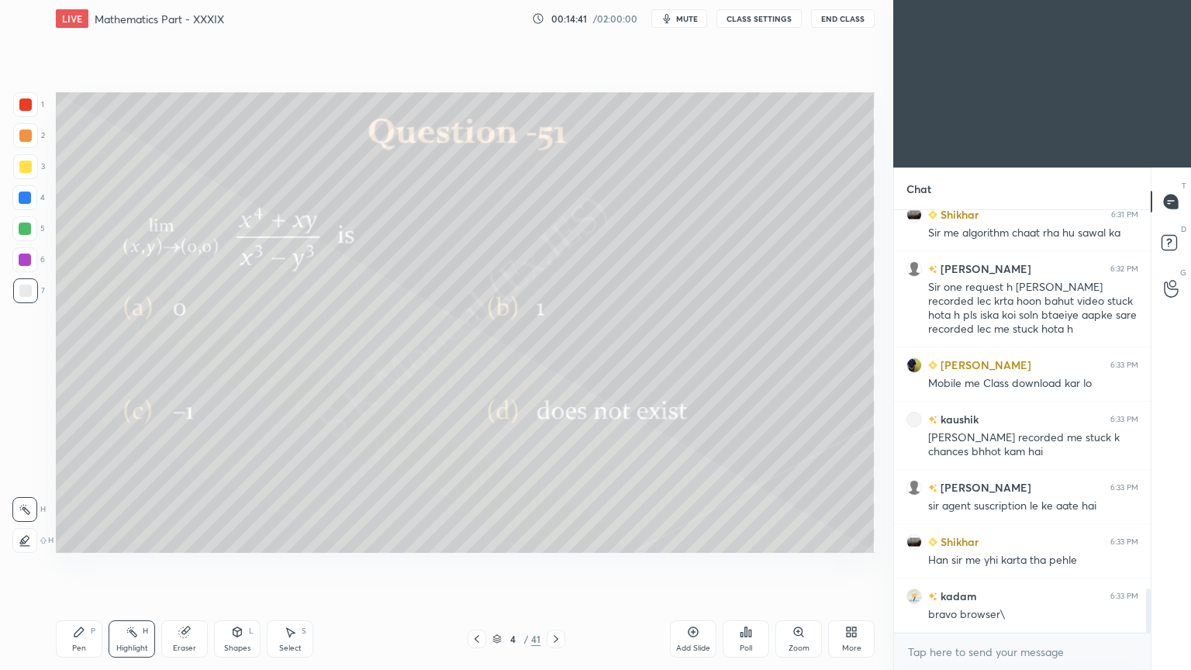
scroll to position [3622, 0]
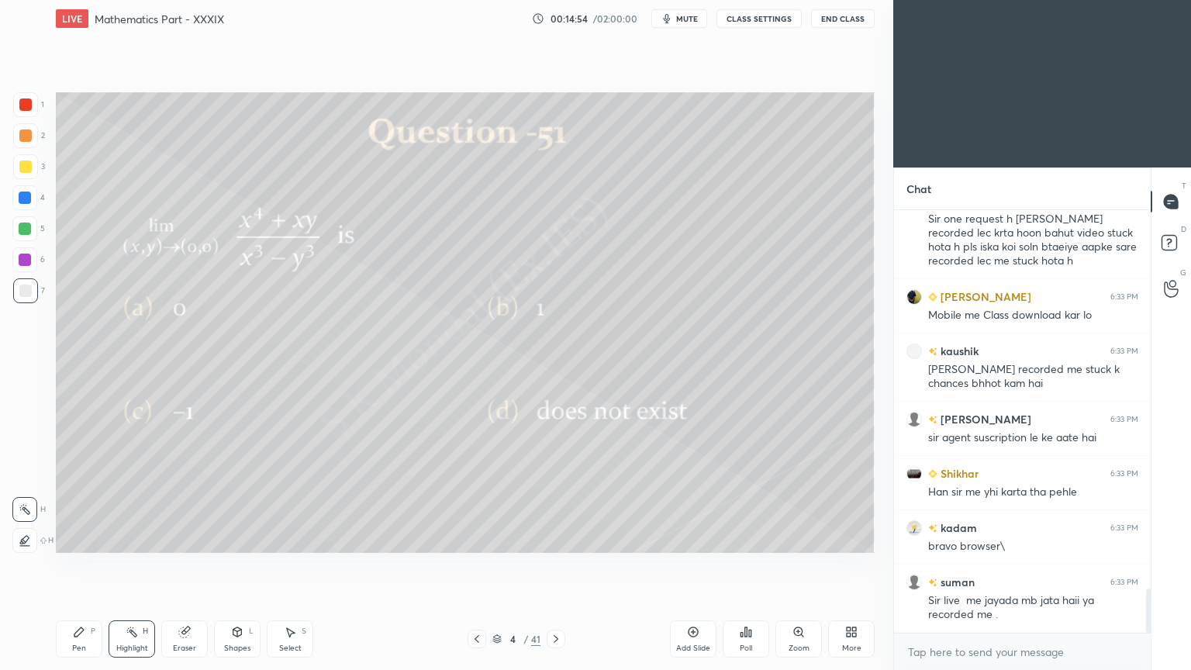
click at [76, 538] on div "Pen P" at bounding box center [79, 638] width 47 height 37
click at [133, 538] on div "Highlight H" at bounding box center [132, 638] width 47 height 37
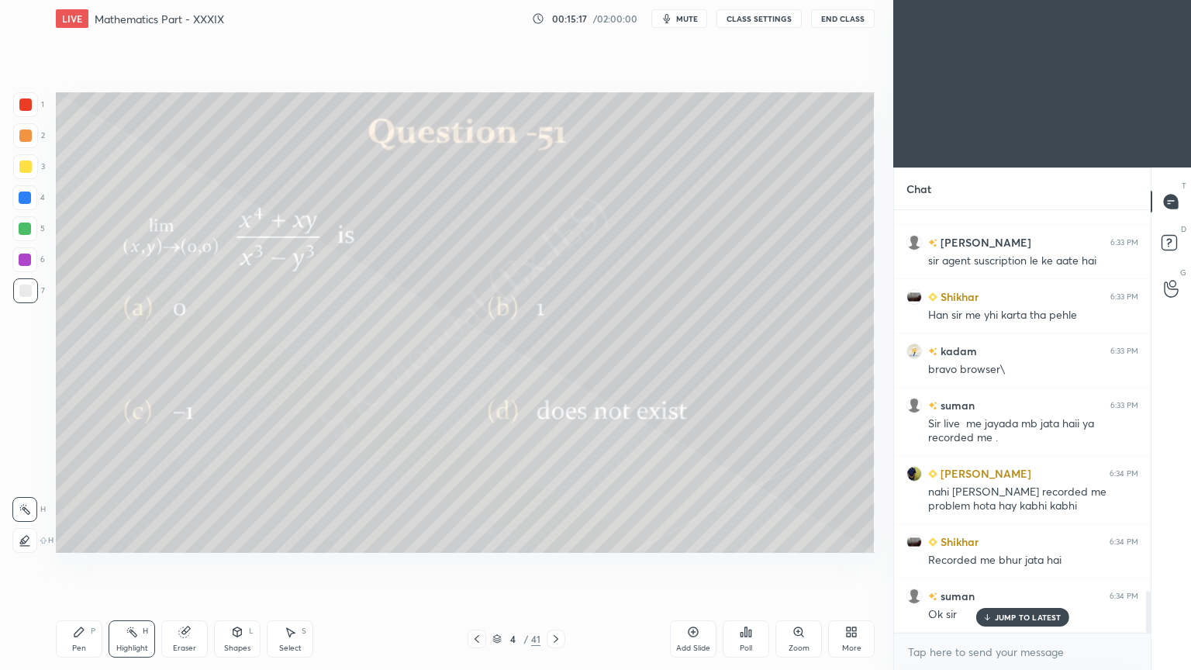
scroll to position [3853, 0]
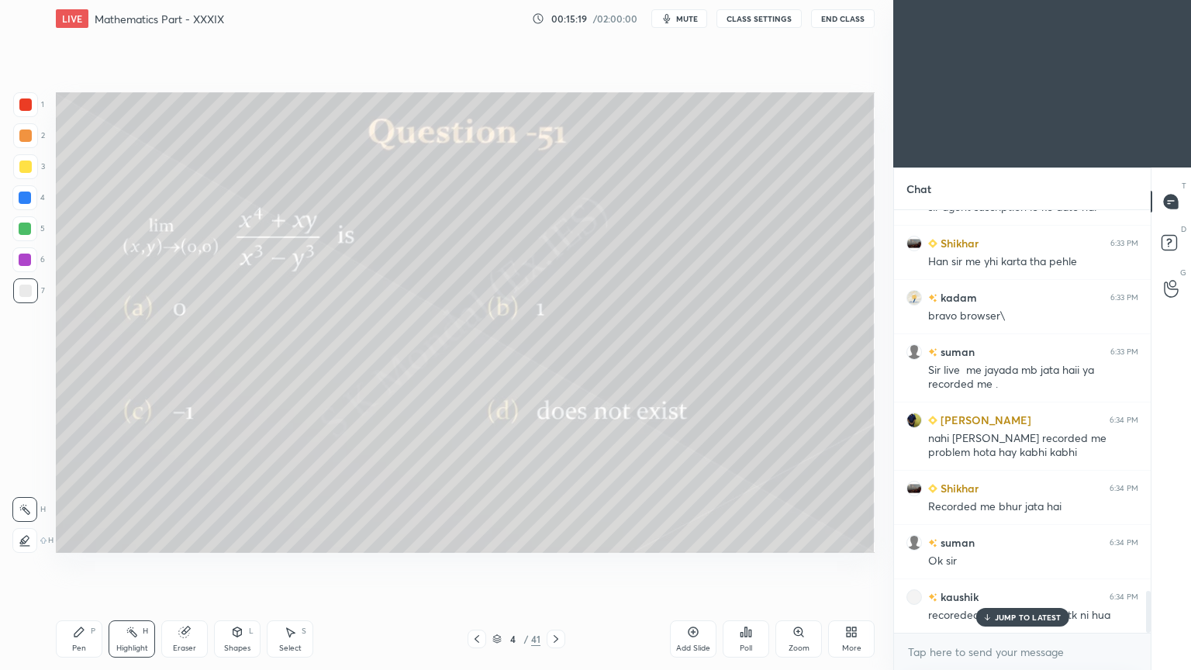
click at [1042, 538] on p "JUMP TO LATEST" at bounding box center [1028, 617] width 67 height 9
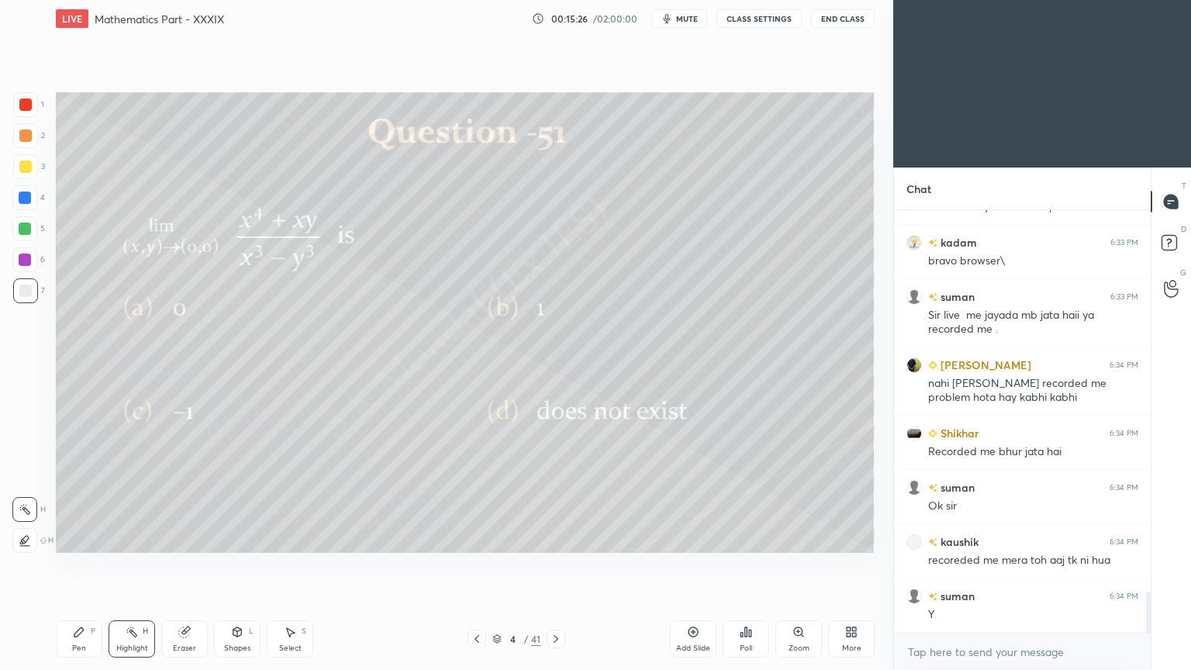
click at [554, 538] on icon at bounding box center [556, 639] width 12 height 12
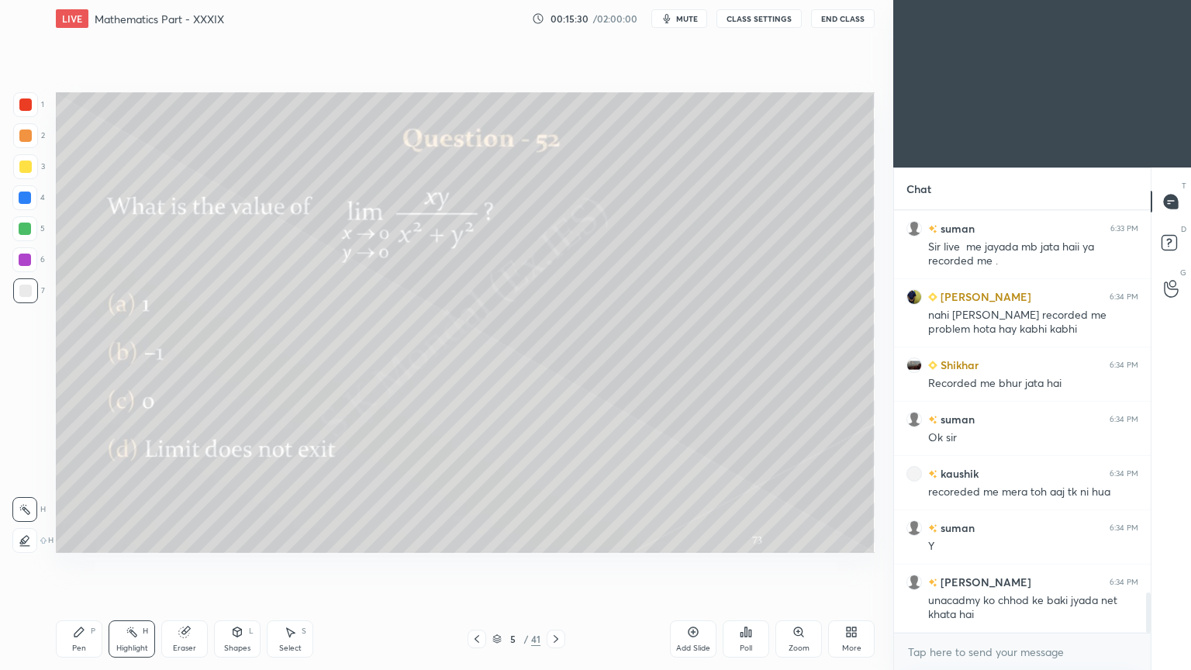
click at [562, 538] on div at bounding box center [556, 639] width 19 height 19
click at [552, 538] on icon at bounding box center [556, 639] width 12 height 12
click at [477, 538] on icon at bounding box center [477, 639] width 12 height 12
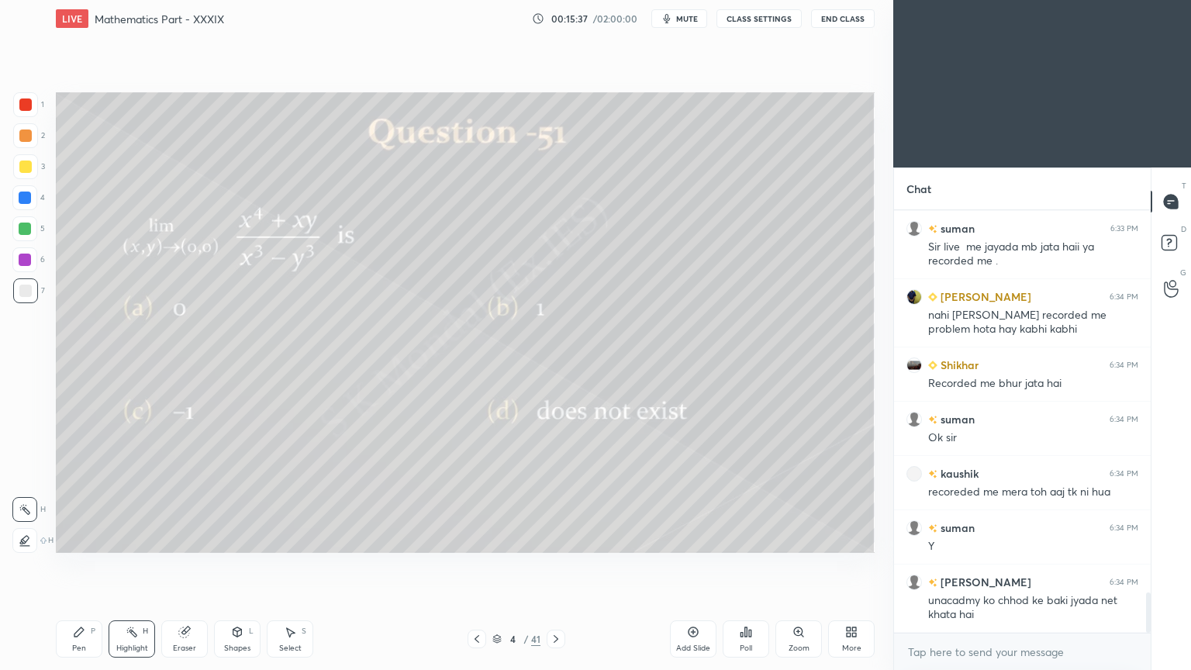
click at [477, 538] on icon at bounding box center [477, 639] width 12 height 12
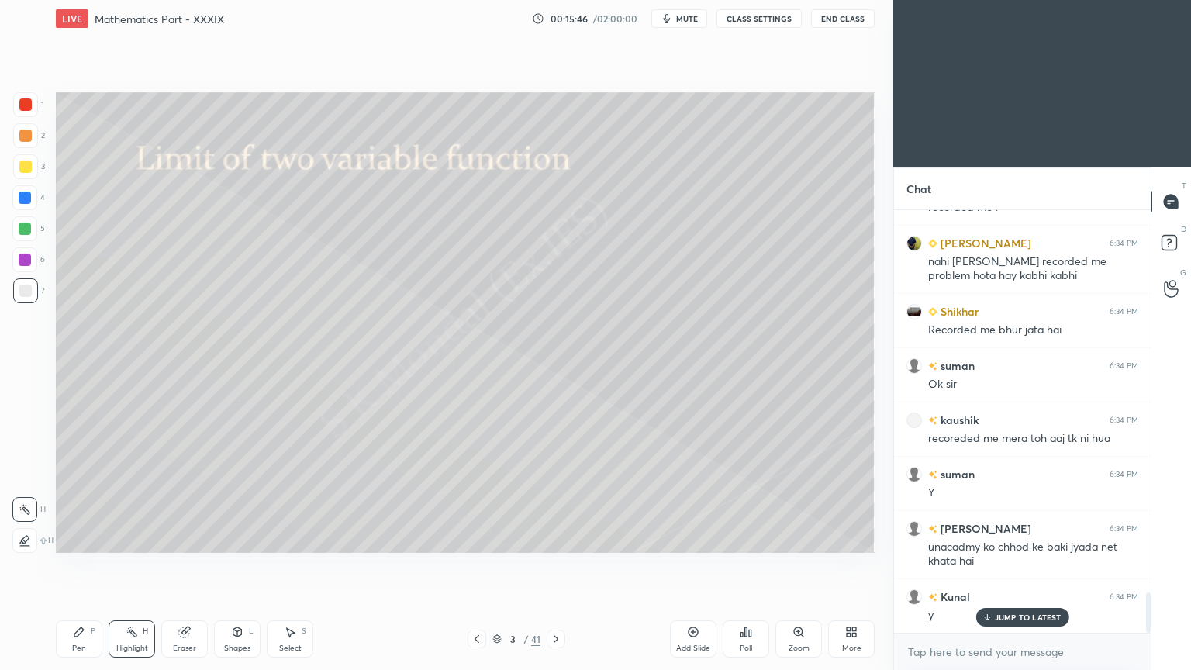
click at [72, 538] on div "Pen P" at bounding box center [79, 638] width 47 height 37
click at [22, 173] on div at bounding box center [25, 166] width 25 height 25
click at [25, 169] on div at bounding box center [25, 167] width 12 height 12
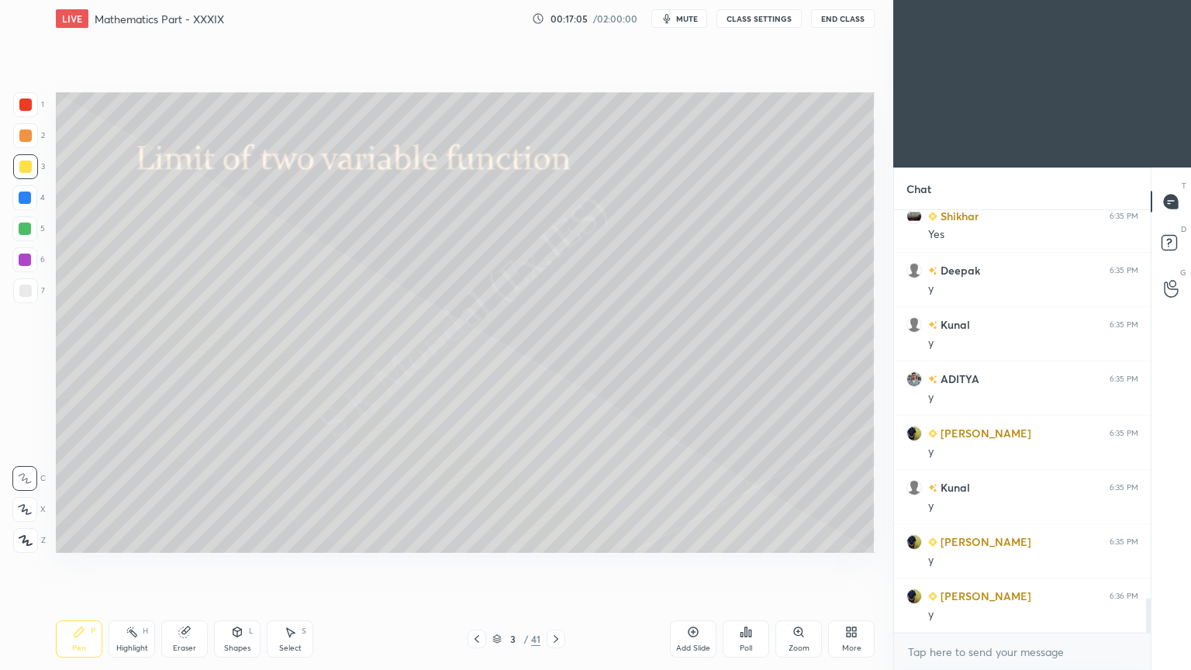
scroll to position [4842, 0]
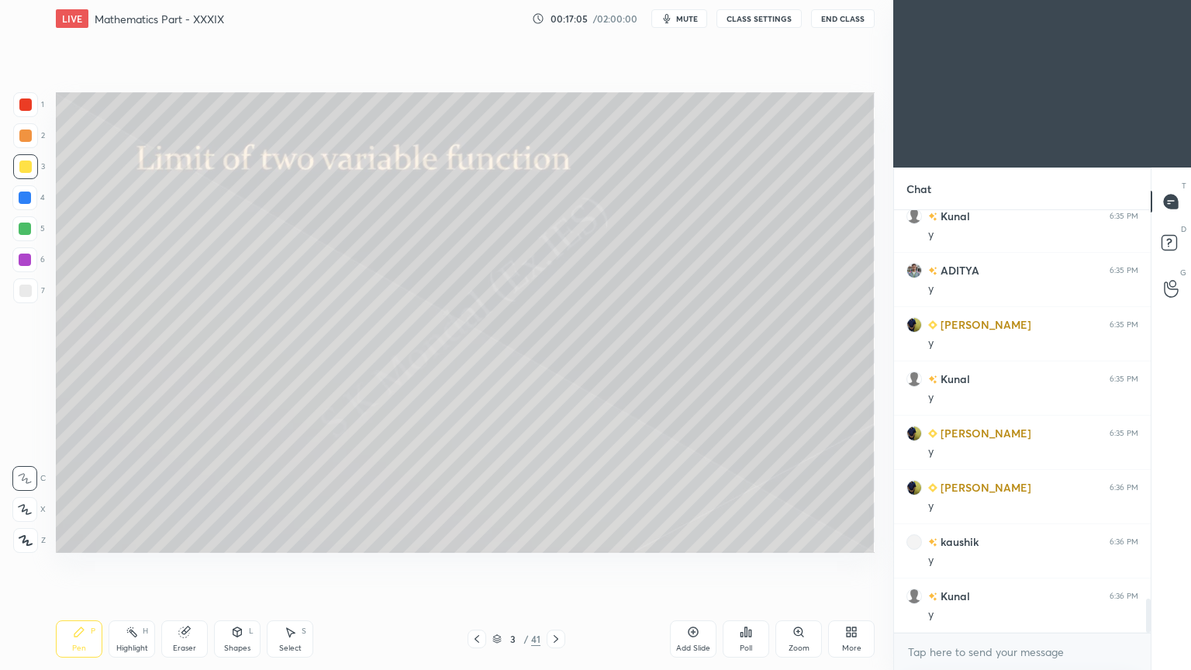
click at [135, 538] on div "Highlight" at bounding box center [132, 648] width 32 height 8
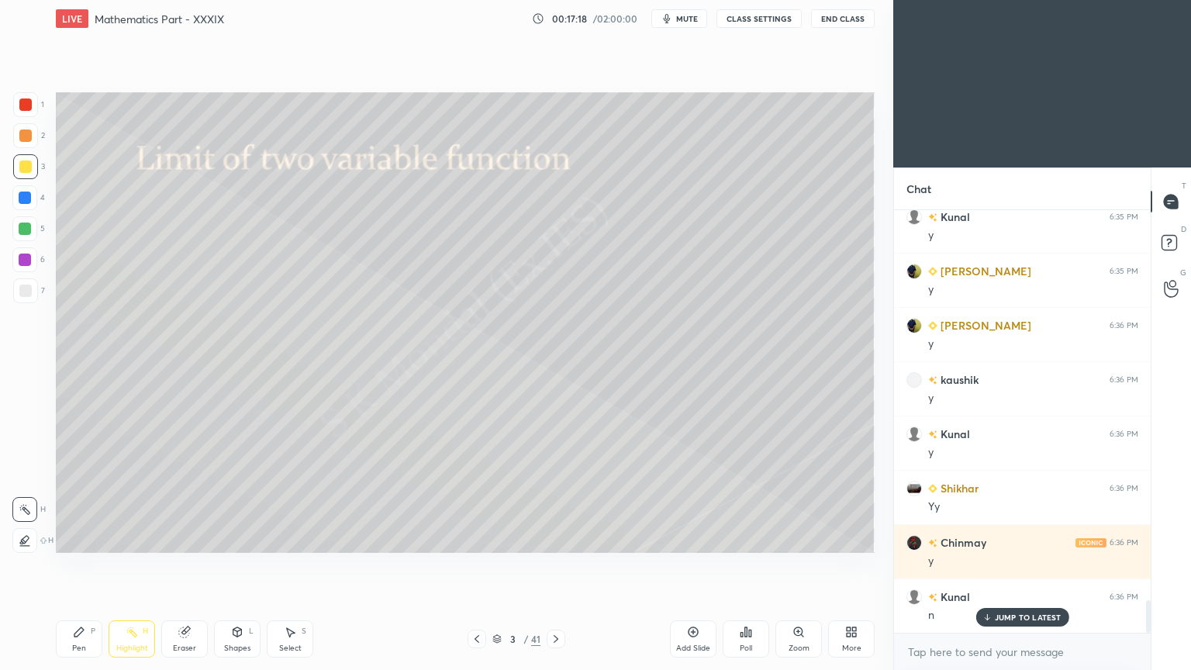
scroll to position [5112, 0]
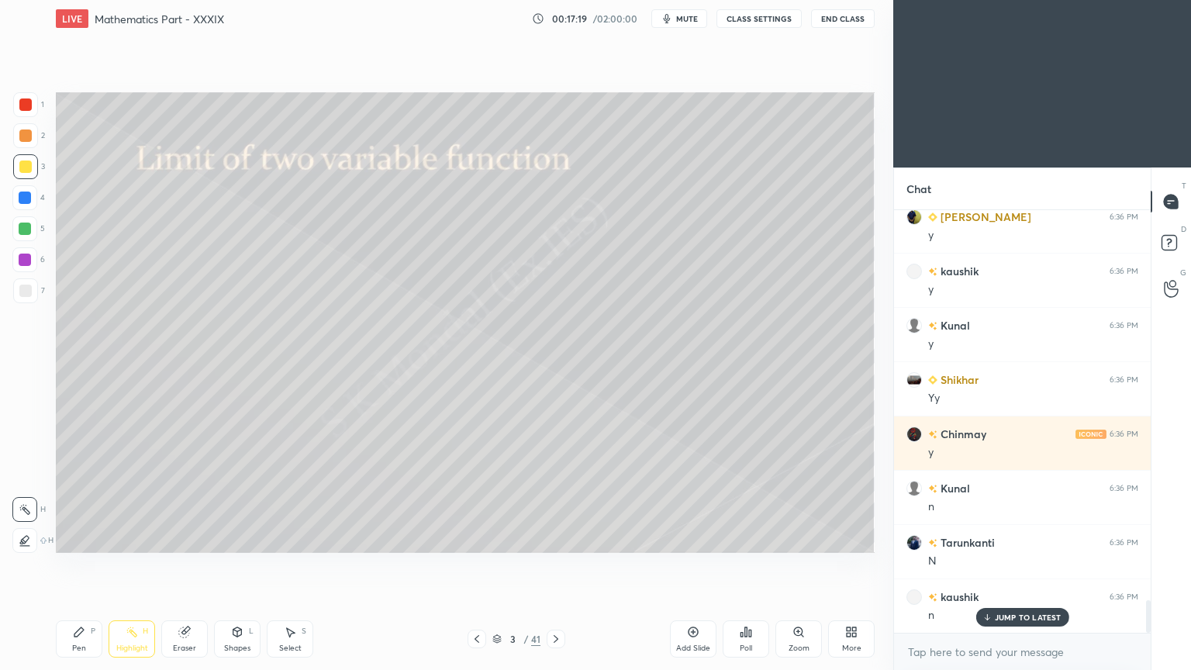
click at [80, 538] on div "Pen" at bounding box center [79, 648] width 14 height 8
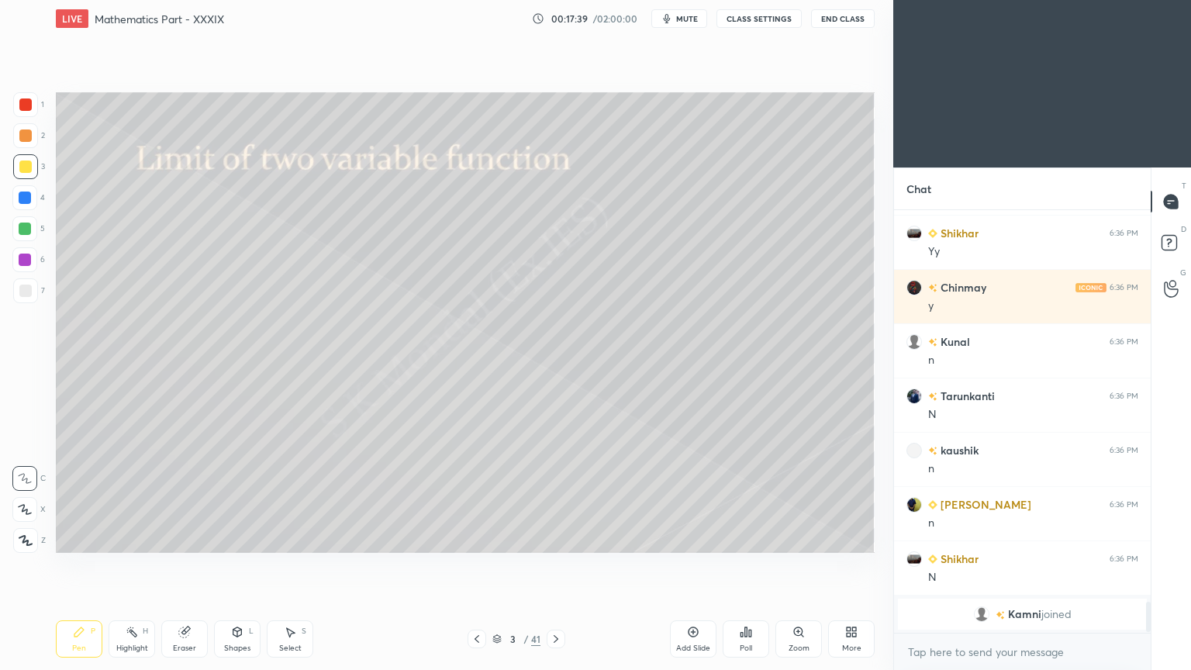
scroll to position [418, 252]
click at [140, 538] on div "Highlight H" at bounding box center [132, 638] width 47 height 37
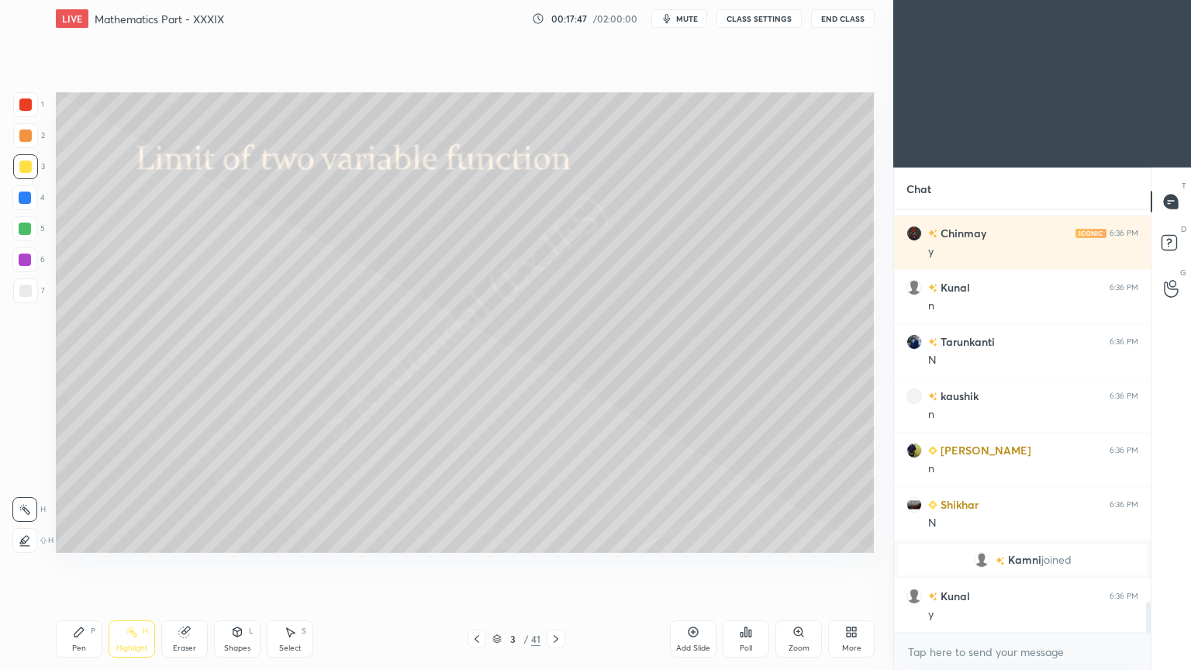
click at [68, 538] on div "Pen P" at bounding box center [79, 638] width 47 height 37
click at [73, 538] on div "Pen P" at bounding box center [79, 638] width 47 height 37
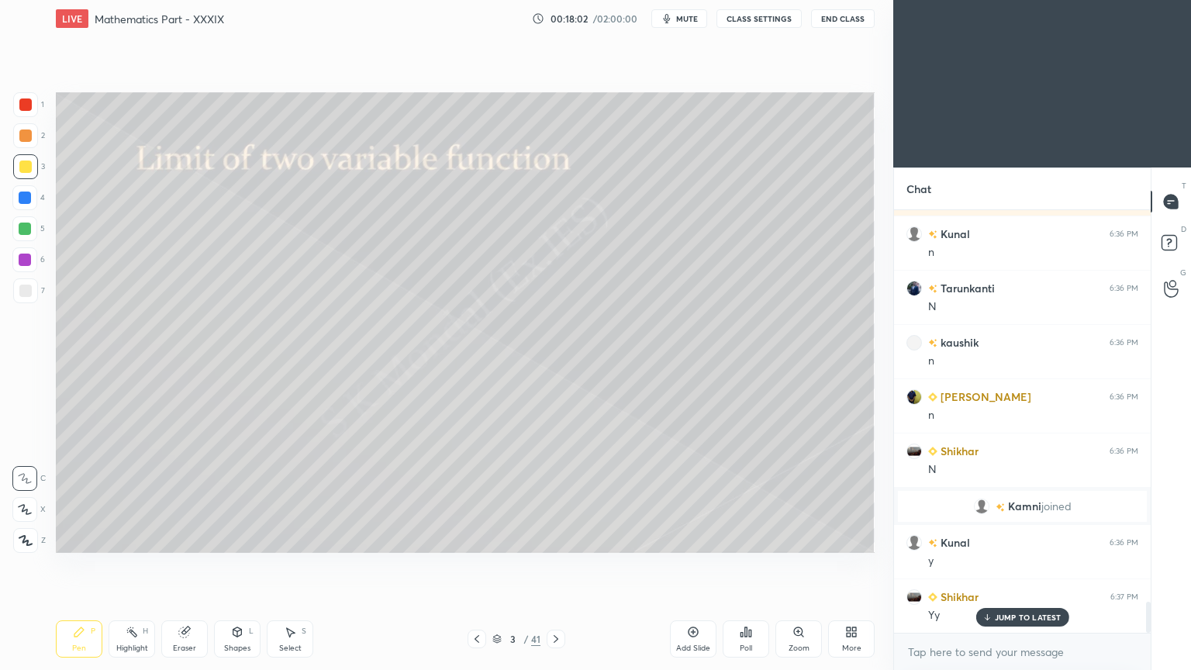
scroll to position [5422, 0]
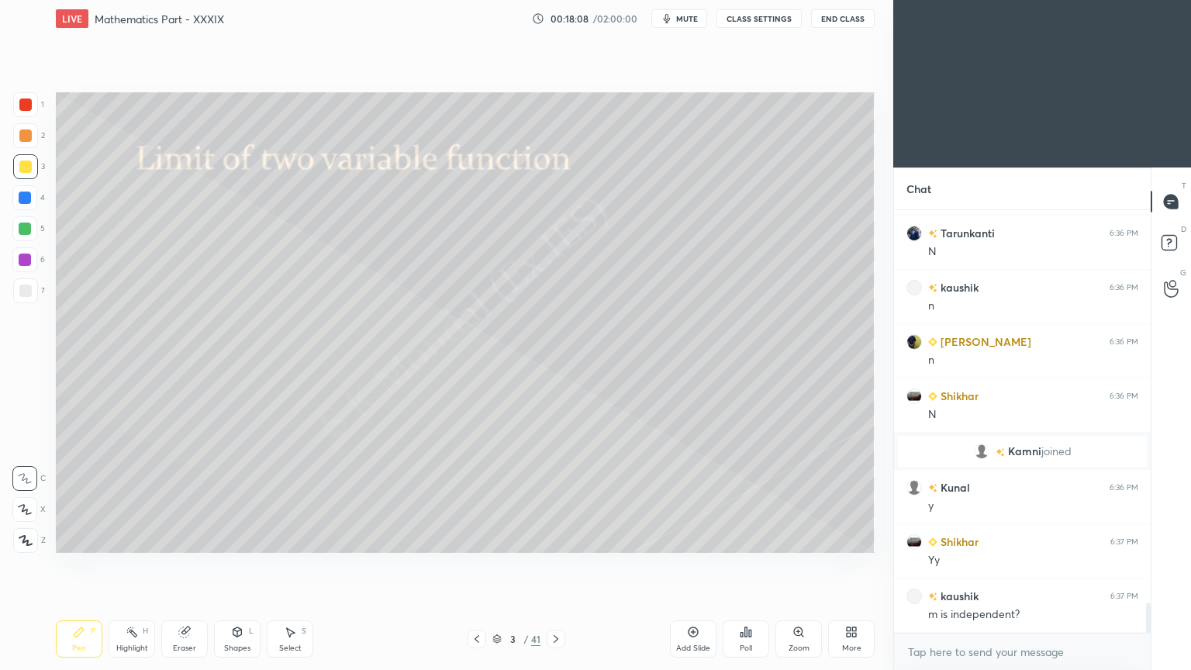
click at [292, 538] on div "Select S" at bounding box center [290, 638] width 47 height 37
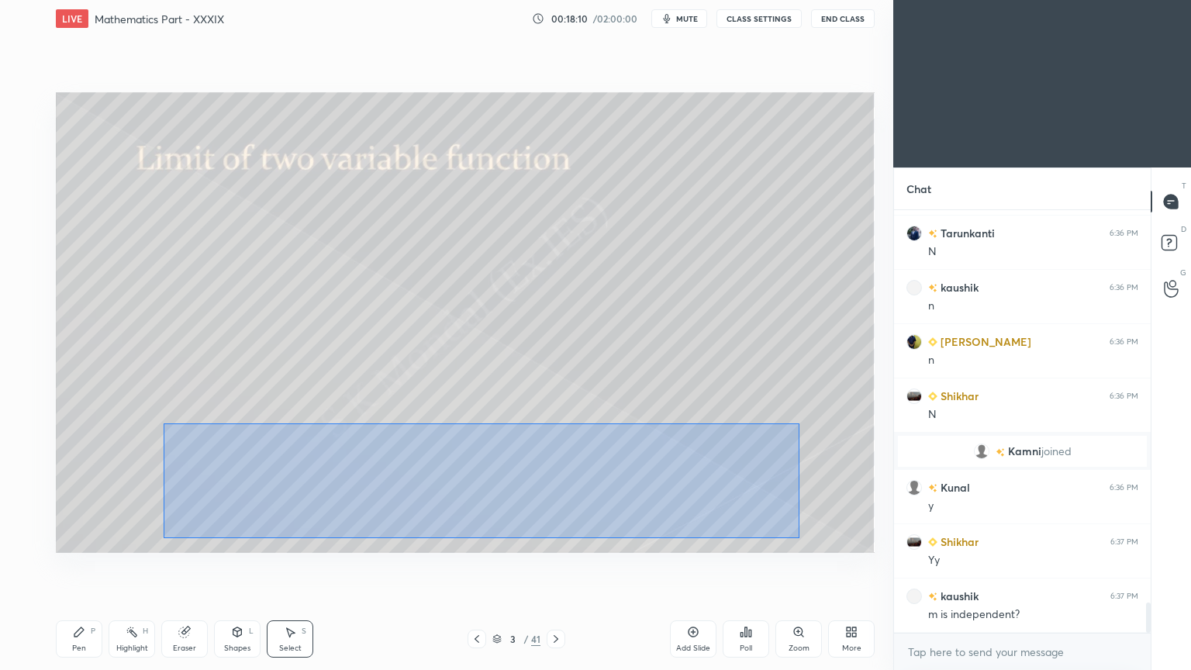
drag, startPoint x: 164, startPoint y: 423, endPoint x: 800, endPoint y: 537, distance: 646.1
click at [800, 537] on div "0 ° Undo Copy Duplicate Duplicate to new slide Delete" at bounding box center [465, 322] width 819 height 461
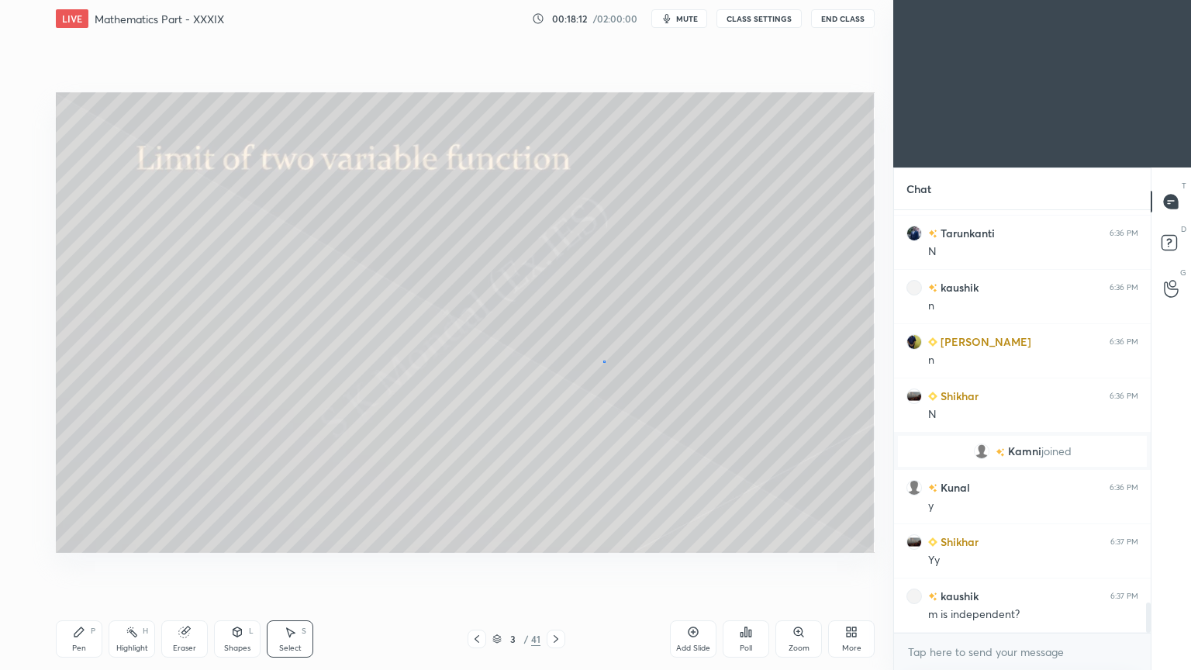
click at [603, 361] on div "0 ° Undo Copy Duplicate Duplicate to new slide Delete" at bounding box center [465, 322] width 819 height 461
click at [77, 538] on div "Pen P" at bounding box center [79, 638] width 47 height 37
click at [144, 538] on div "Highlight H" at bounding box center [132, 638] width 47 height 37
click at [140, 538] on div "Highlight H" at bounding box center [132, 638] width 47 height 37
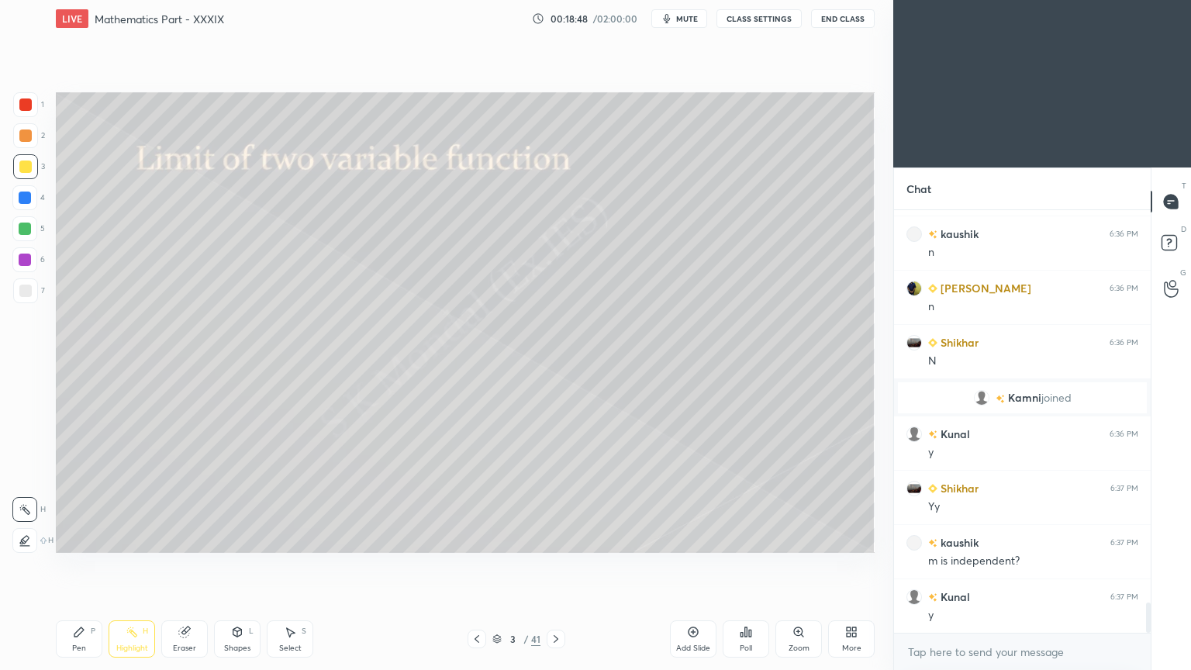
scroll to position [5530, 0]
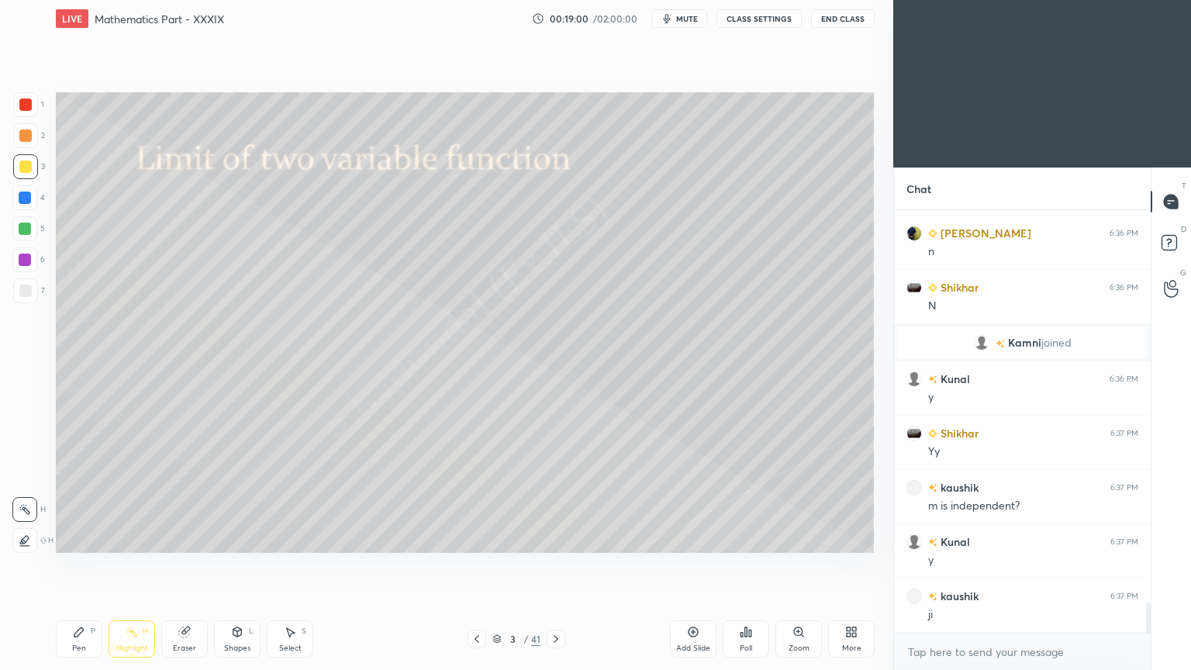
click at [83, 538] on icon at bounding box center [79, 632] width 12 height 12
click at [83, 538] on div "Pen P" at bounding box center [79, 638] width 47 height 37
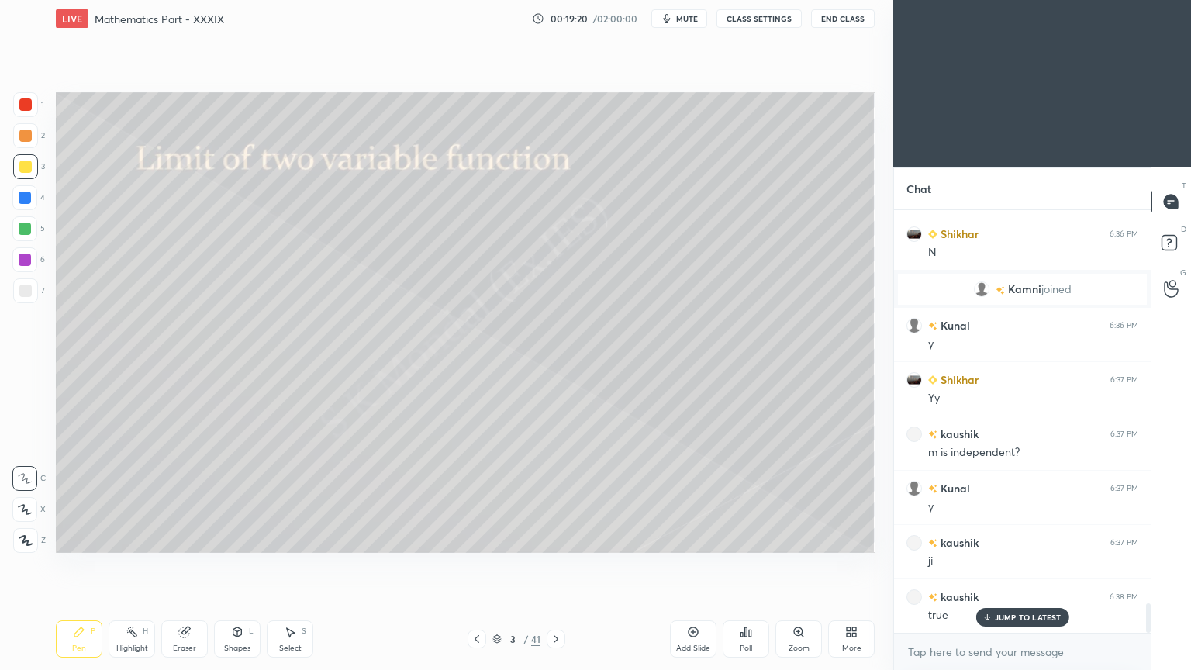
scroll to position [5639, 0]
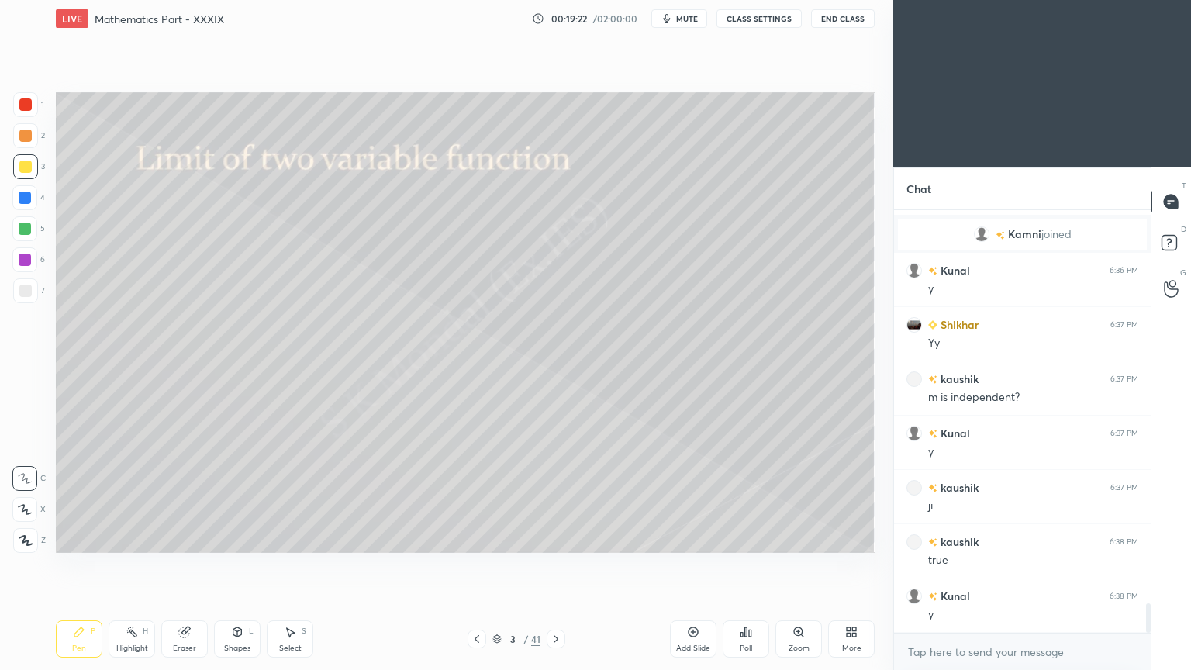
click at [140, 538] on div "Highlight" at bounding box center [132, 648] width 32 height 8
click at [138, 538] on div "Highlight" at bounding box center [132, 648] width 32 height 8
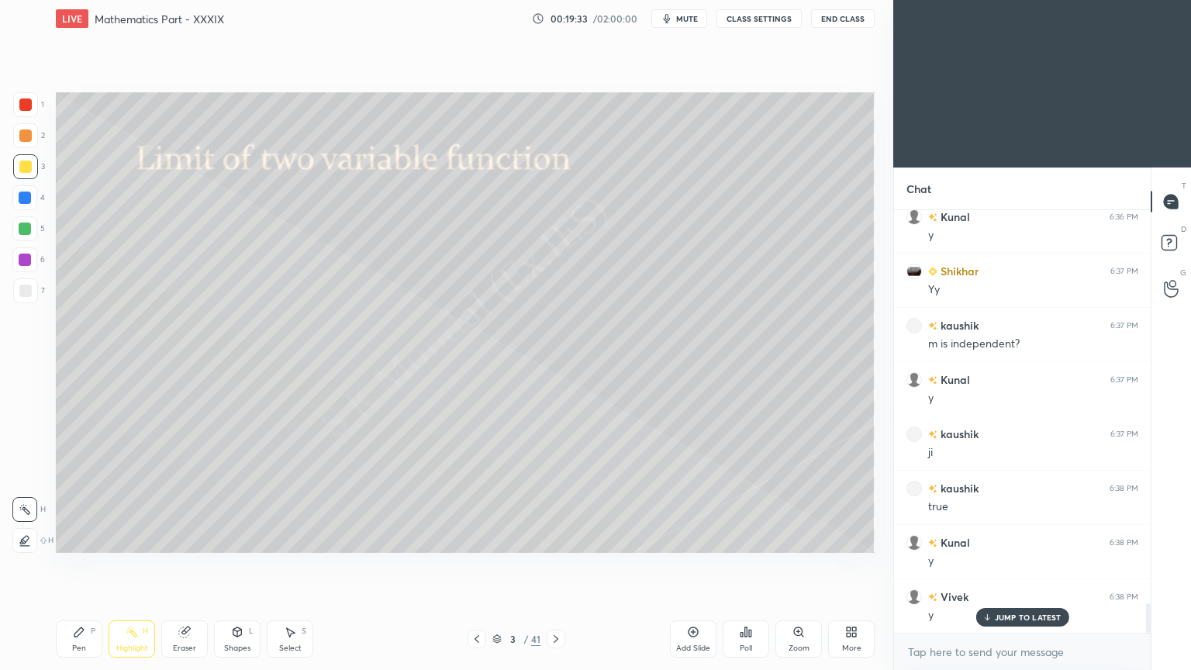
click at [1039, 538] on p "JUMP TO LATEST" at bounding box center [1028, 617] width 67 height 9
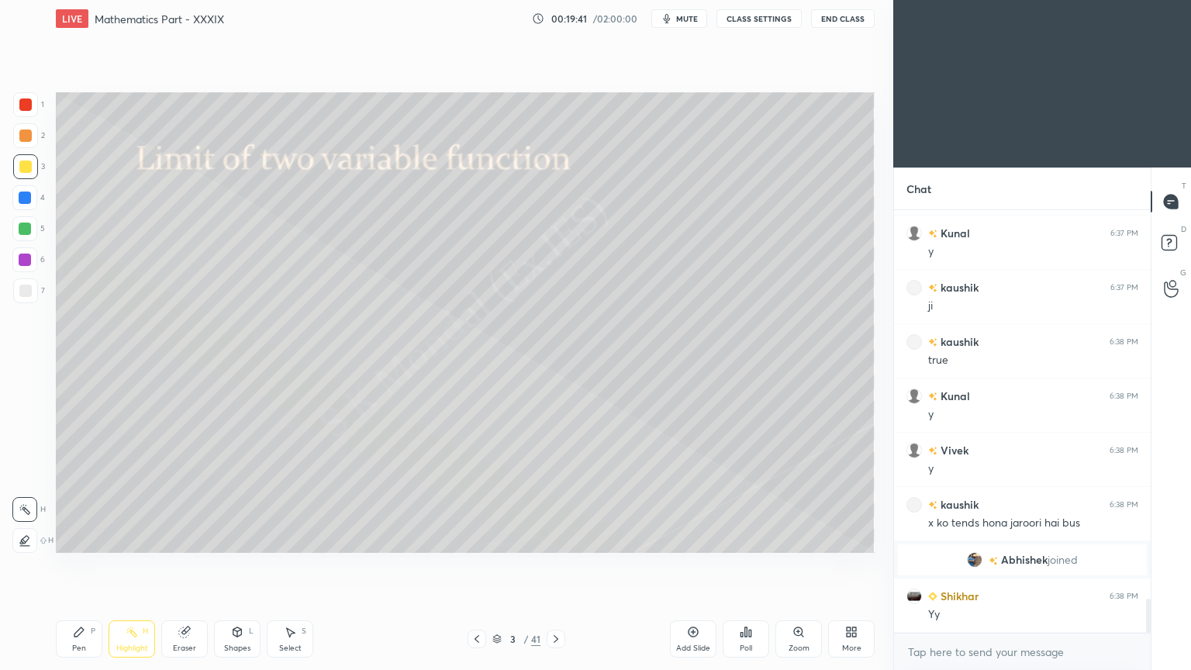
scroll to position [4886, 0]
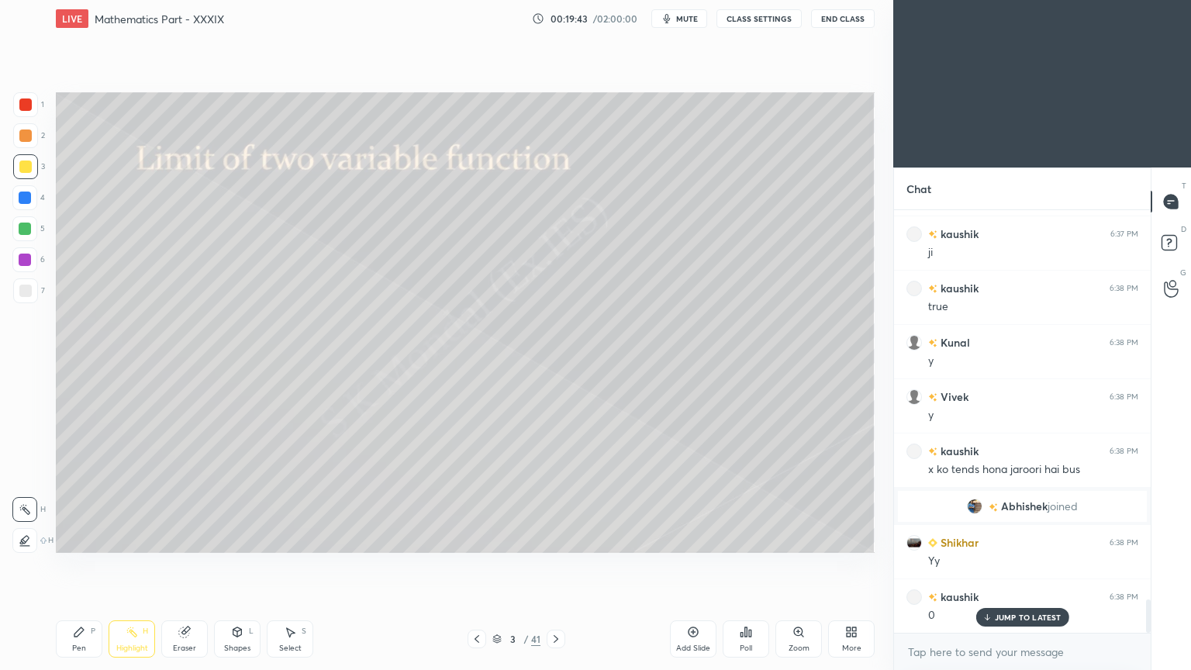
drag, startPoint x: 1014, startPoint y: 622, endPoint x: 643, endPoint y: 669, distance: 373.7
click at [1008, 538] on div "JUMP TO LATEST" at bounding box center [1022, 617] width 93 height 19
click at [79, 538] on div "Pen" at bounding box center [79, 648] width 14 height 8
click at [78, 538] on div "Pen" at bounding box center [79, 648] width 14 height 8
click at [25, 174] on div at bounding box center [25, 166] width 25 height 25
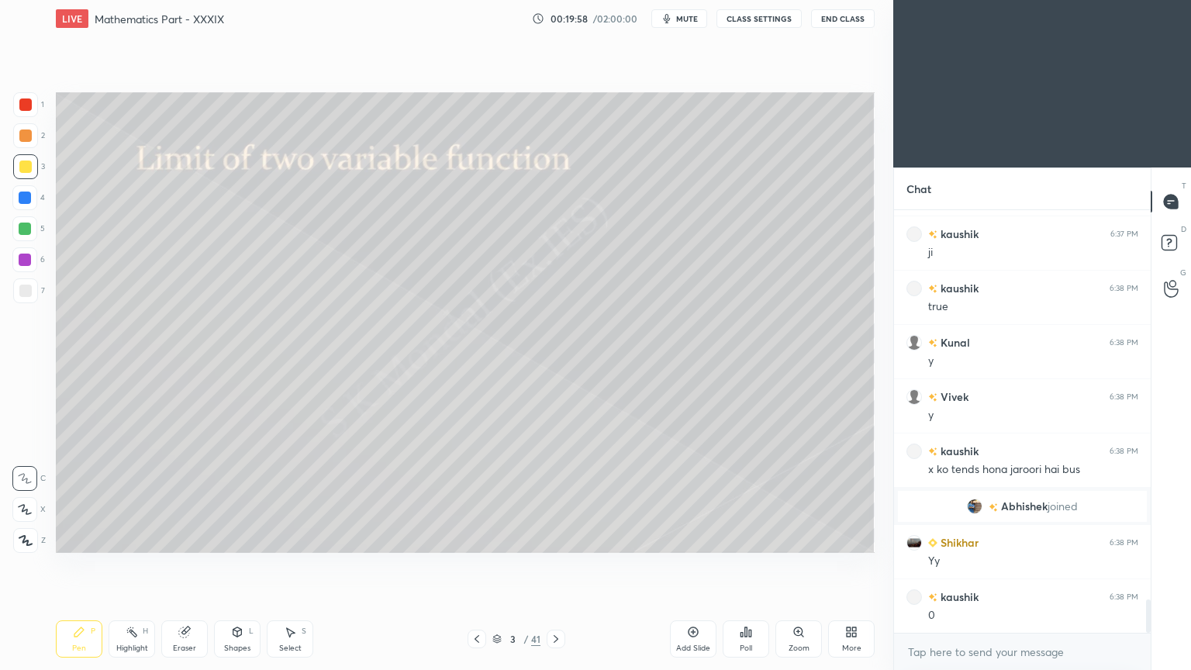
click at [556, 538] on icon at bounding box center [556, 639] width 12 height 12
click at [179, 538] on div "Eraser" at bounding box center [184, 648] width 23 height 8
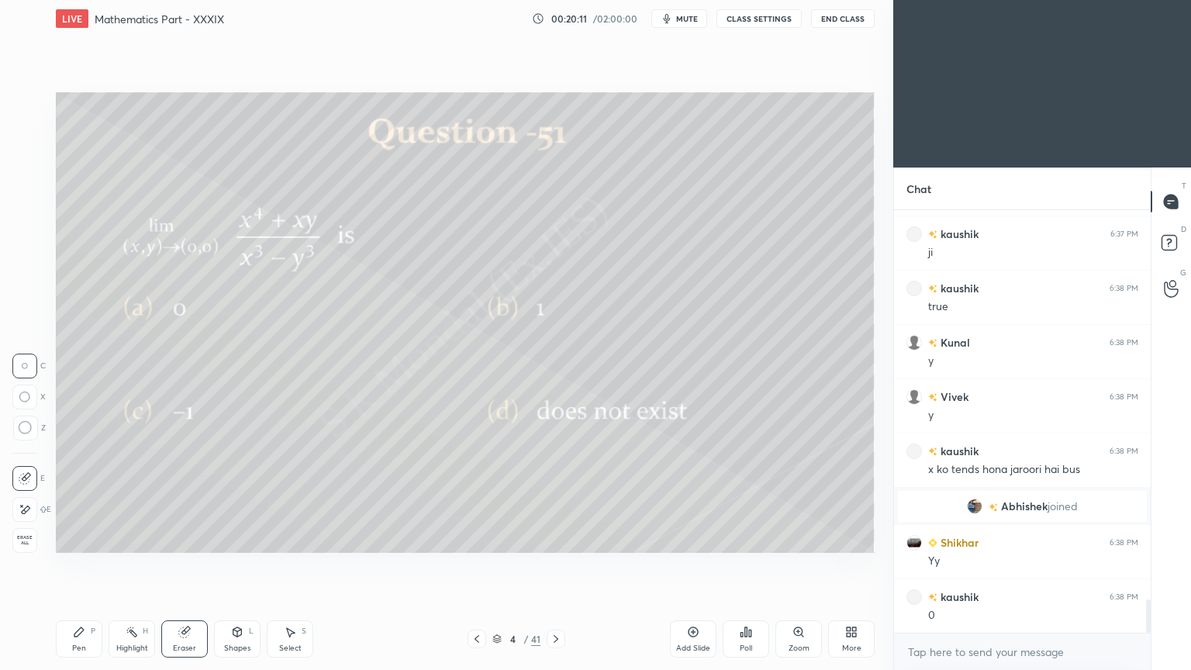
click at [77, 538] on div "Pen P" at bounding box center [79, 638] width 47 height 37
click at [81, 538] on div "Pen P" at bounding box center [79, 638] width 47 height 37
click at [139, 538] on div "Highlight H" at bounding box center [132, 638] width 47 height 37
click at [136, 538] on div "Highlight H" at bounding box center [132, 638] width 47 height 37
click at [78, 538] on div "Pen P" at bounding box center [79, 638] width 47 height 37
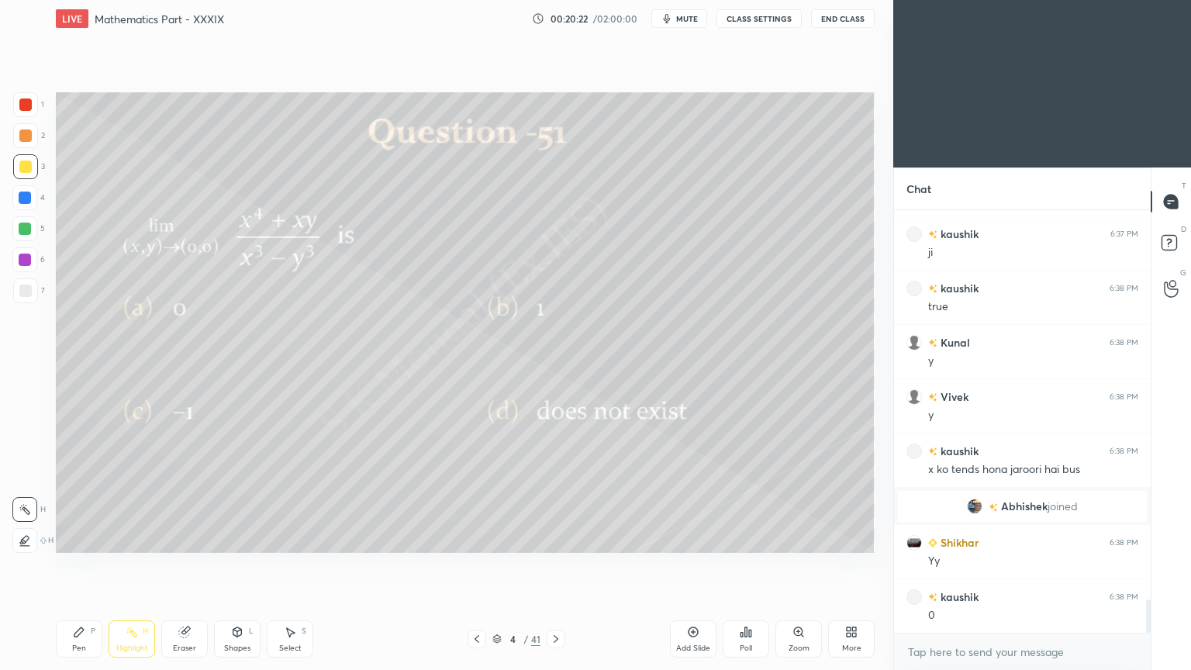
click at [81, 538] on icon at bounding box center [79, 632] width 12 height 12
click at [185, 538] on div "Eraser" at bounding box center [184, 638] width 47 height 37
click at [79, 538] on div "Pen P" at bounding box center [79, 638] width 47 height 37
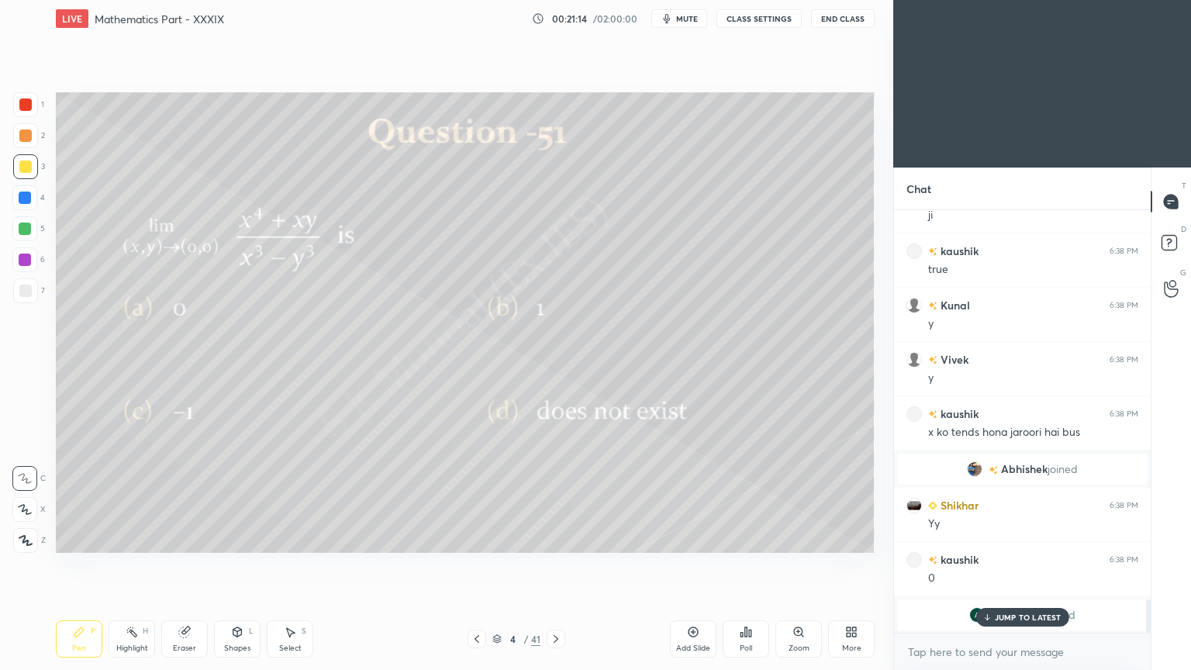
click at [1024, 538] on p "JUMP TO LATEST" at bounding box center [1028, 617] width 67 height 9
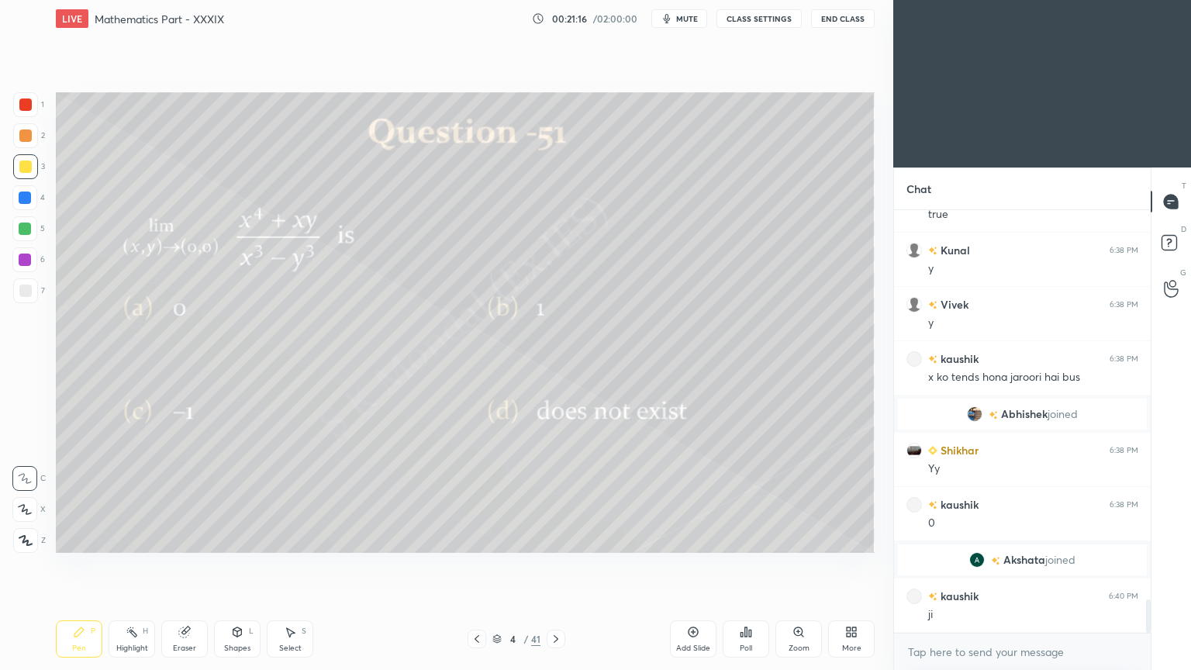
scroll to position [4970, 0]
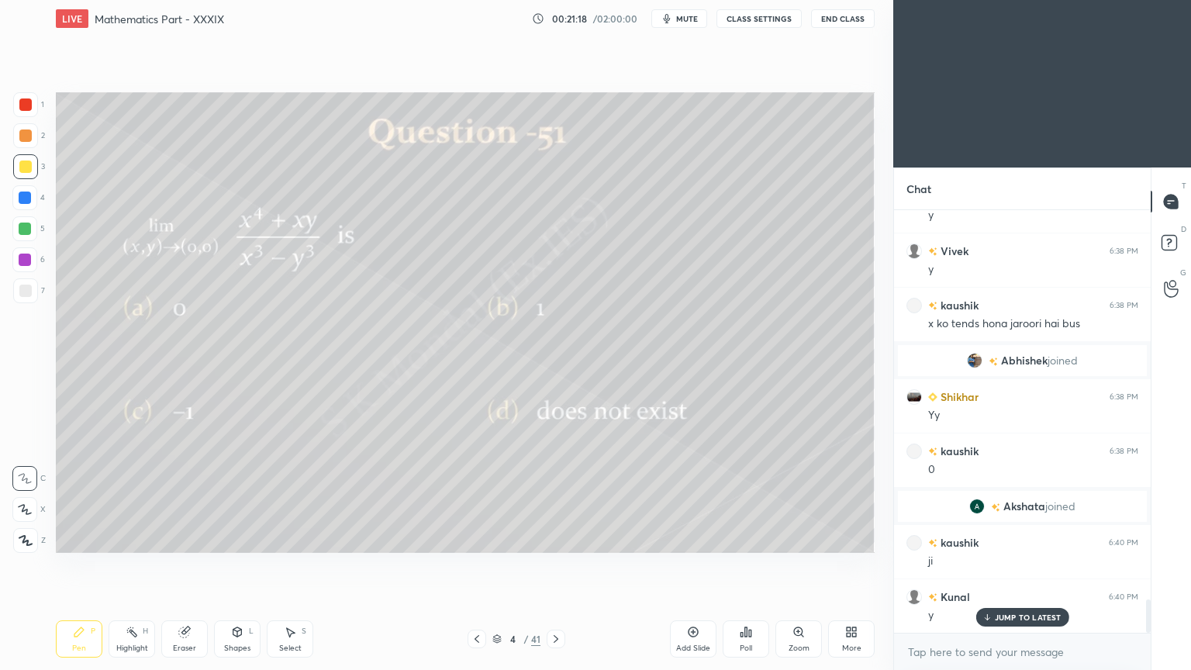
click at [1002, 538] on div "JUMP TO LATEST" at bounding box center [1022, 617] width 93 height 19
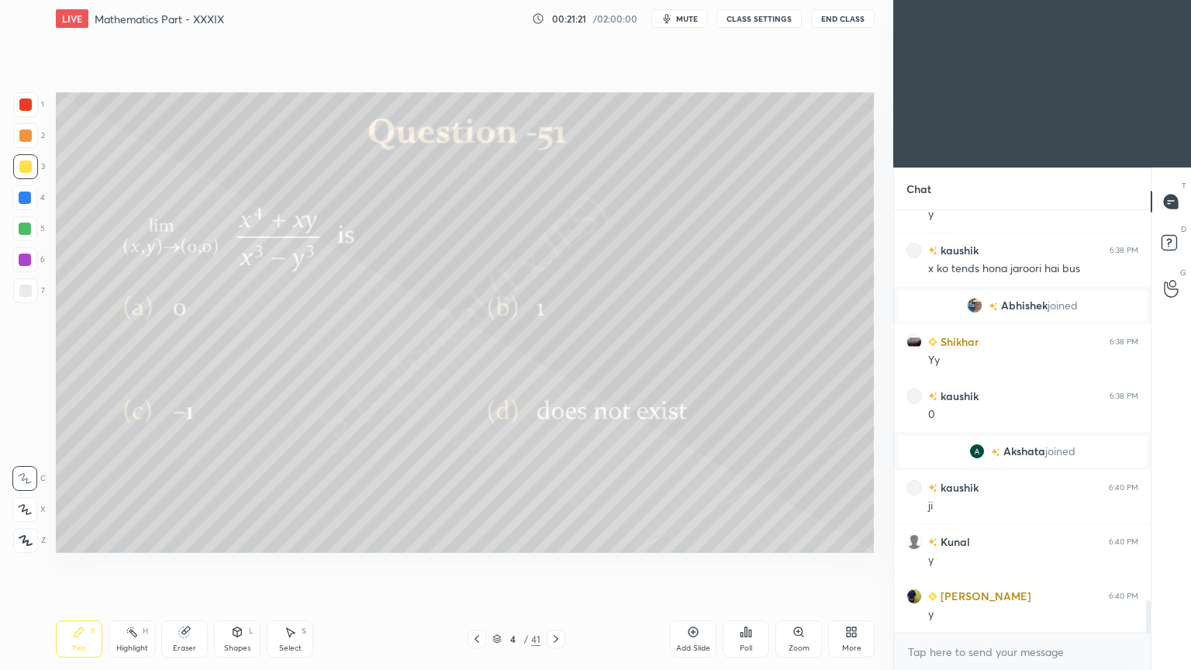
click at [81, 538] on div "Pen P" at bounding box center [79, 638] width 47 height 37
click at [82, 538] on div "Pen P" at bounding box center [79, 638] width 47 height 37
click at [85, 538] on div "Pen P" at bounding box center [79, 638] width 47 height 37
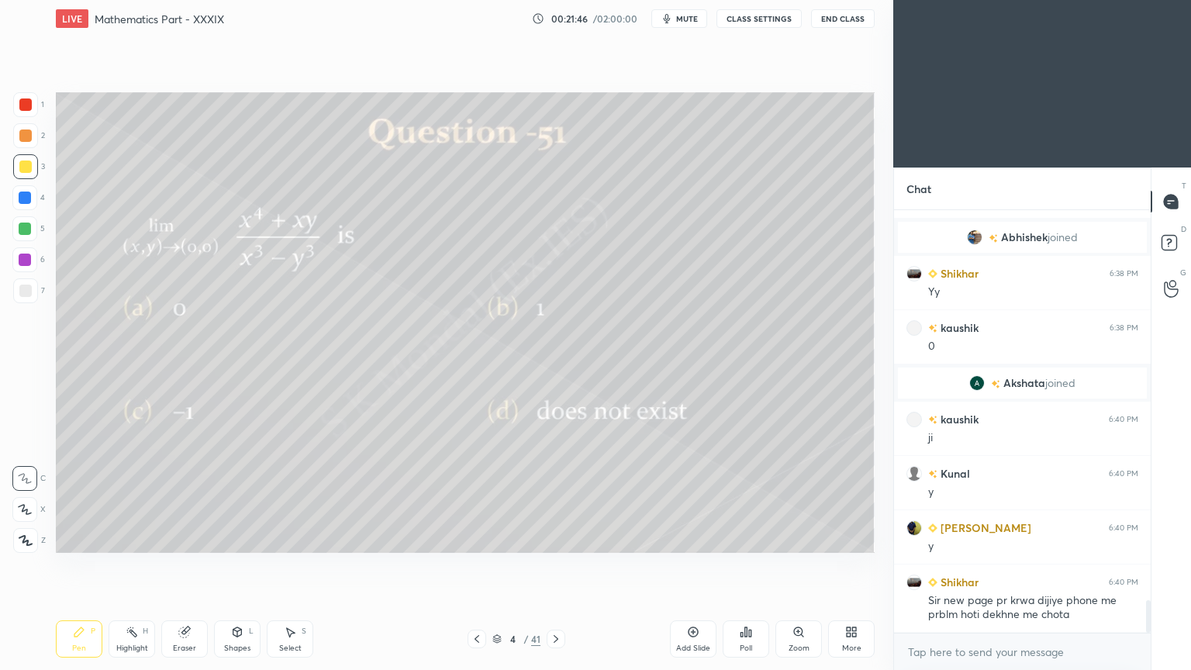
click at [143, 538] on div "Highlight H" at bounding box center [132, 638] width 47 height 37
click at [136, 538] on div "Highlight H" at bounding box center [132, 638] width 47 height 37
click at [290, 538] on div "Select S" at bounding box center [290, 638] width 47 height 37
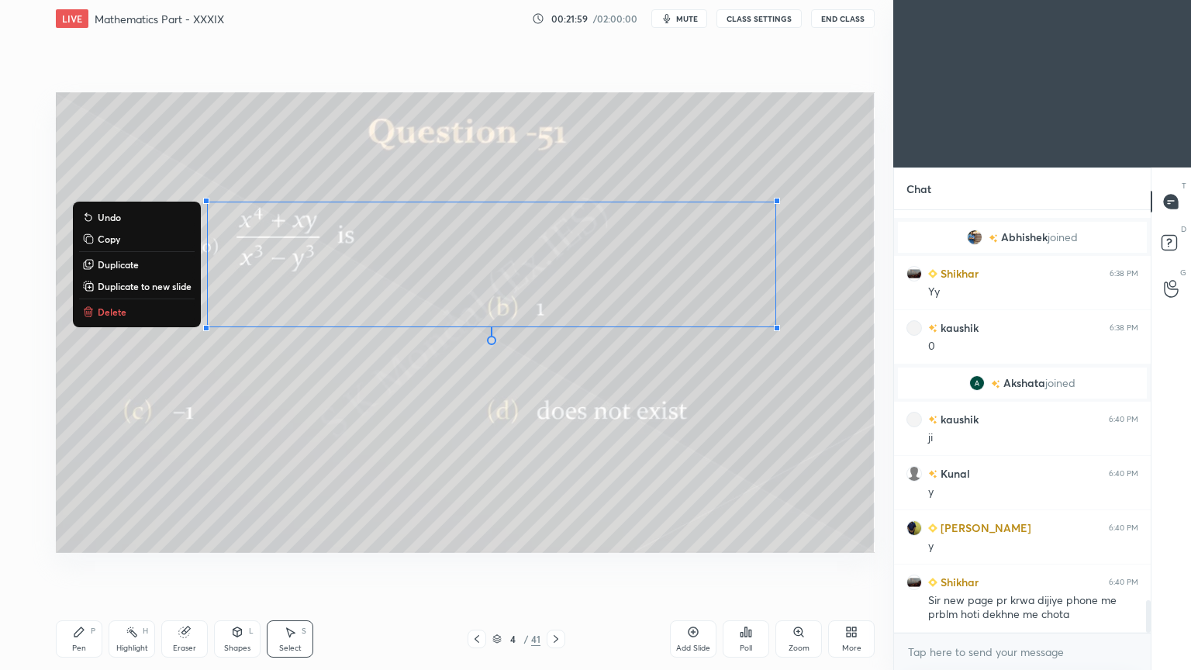
drag, startPoint x: 92, startPoint y: 197, endPoint x: 890, endPoint y: 409, distance: 825.8
click at [890, 409] on div "1 2 3 4 5 6 7 C X Z C X Z E E Erase all H H LIVE Mathematics Part - XXXIX 00:21…" at bounding box center [446, 335] width 893 height 670
click at [124, 277] on button "Duplicate to new slide" at bounding box center [137, 286] width 116 height 19
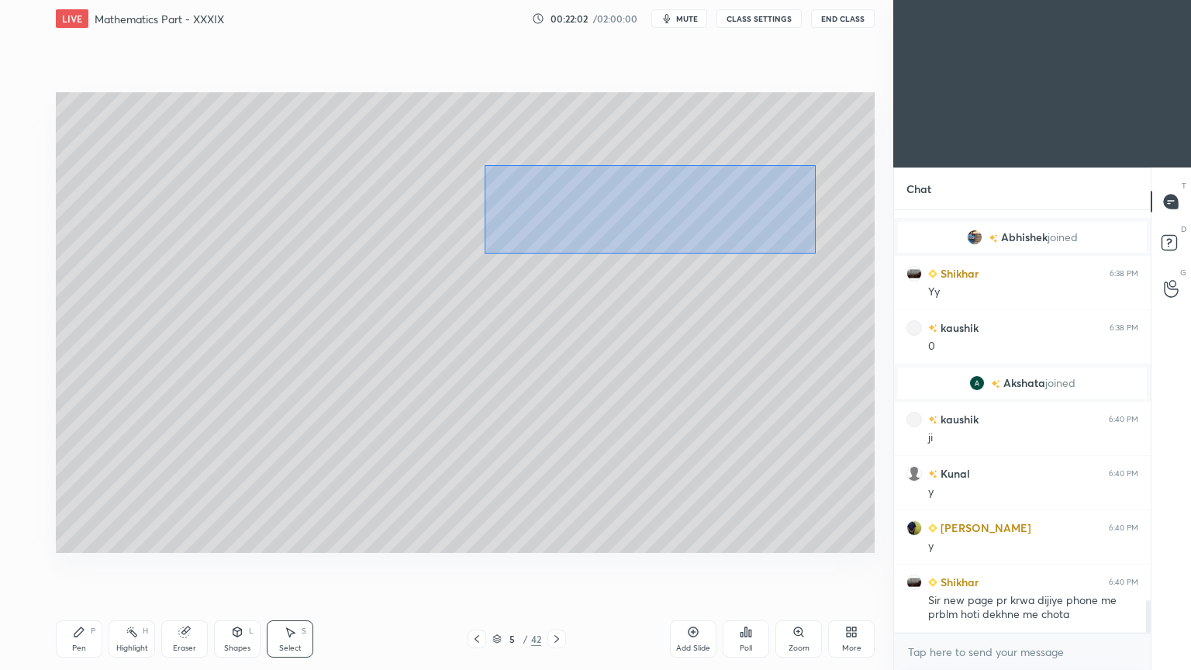
drag, startPoint x: 484, startPoint y: 164, endPoint x: 798, endPoint y: 237, distance: 322.3
click at [816, 253] on div "0 ° Undo Copy Duplicate Duplicate to new slide Delete" at bounding box center [465, 322] width 819 height 461
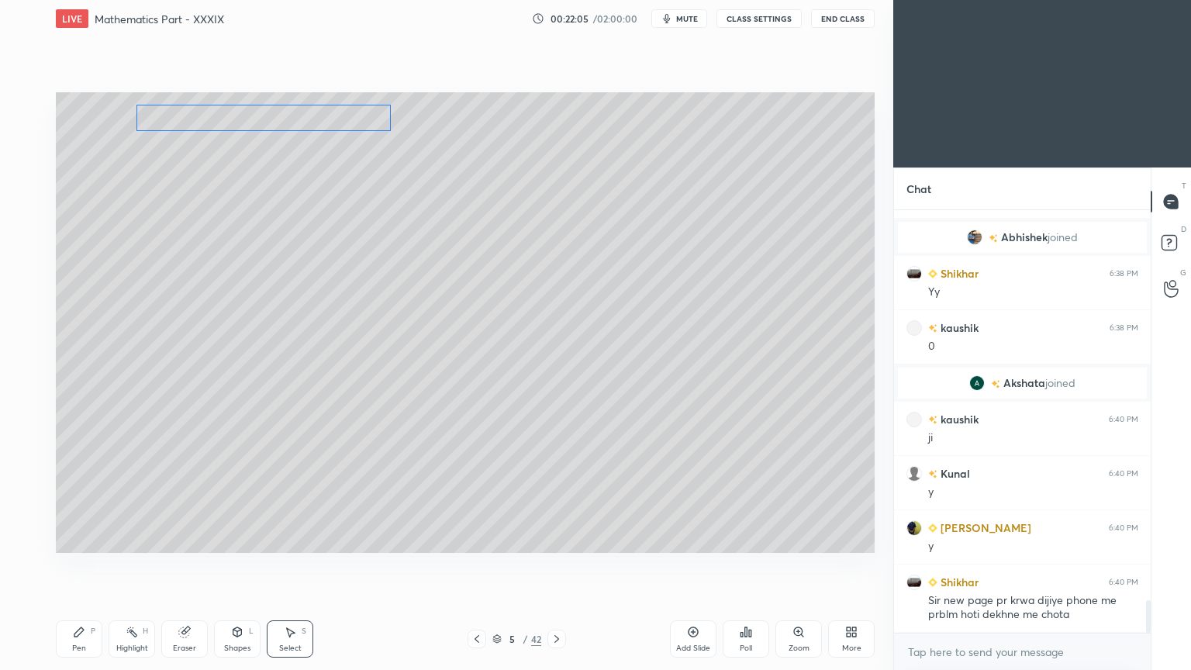
drag, startPoint x: 633, startPoint y: 212, endPoint x: 247, endPoint y: 115, distance: 397.4
click at [247, 115] on div "0 ° Undo Copy Duplicate Duplicate to new slide Delete" at bounding box center [465, 322] width 819 height 461
click at [157, 210] on div "0 ° Undo Copy Duplicate Duplicate to new slide Delete" at bounding box center [465, 322] width 819 height 461
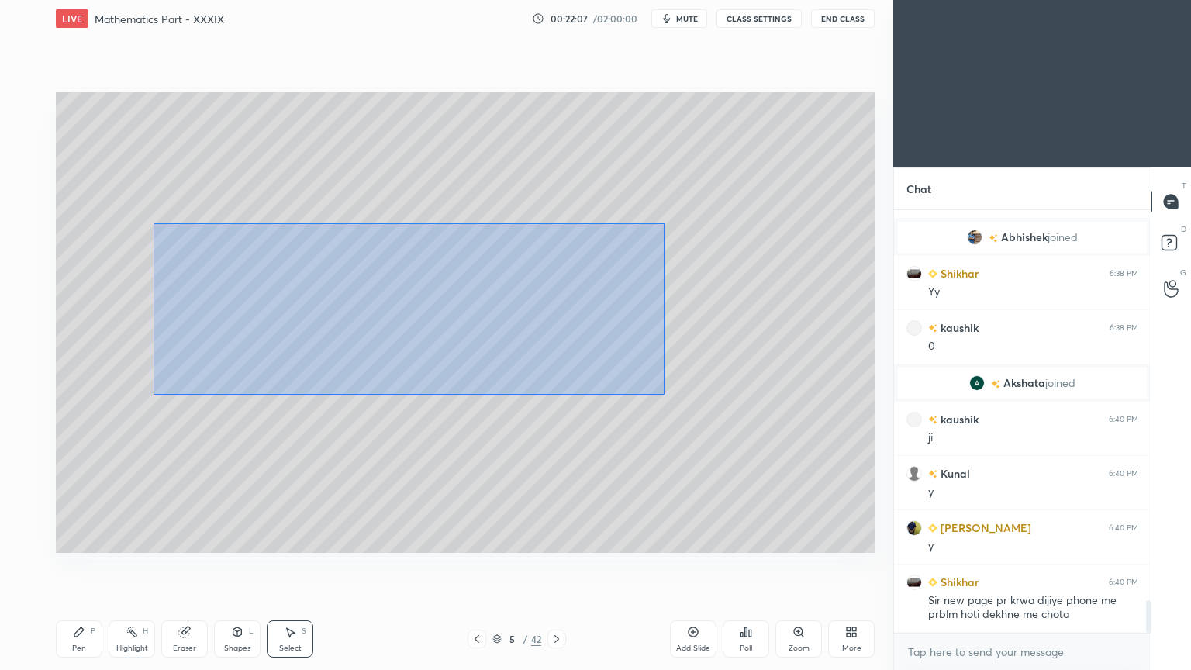
drag, startPoint x: 154, startPoint y: 223, endPoint x: 664, endPoint y: 394, distance: 538.1
click at [664, 394] on div "0 ° Undo Copy Duplicate Duplicate to new slide Delete" at bounding box center [465, 322] width 819 height 461
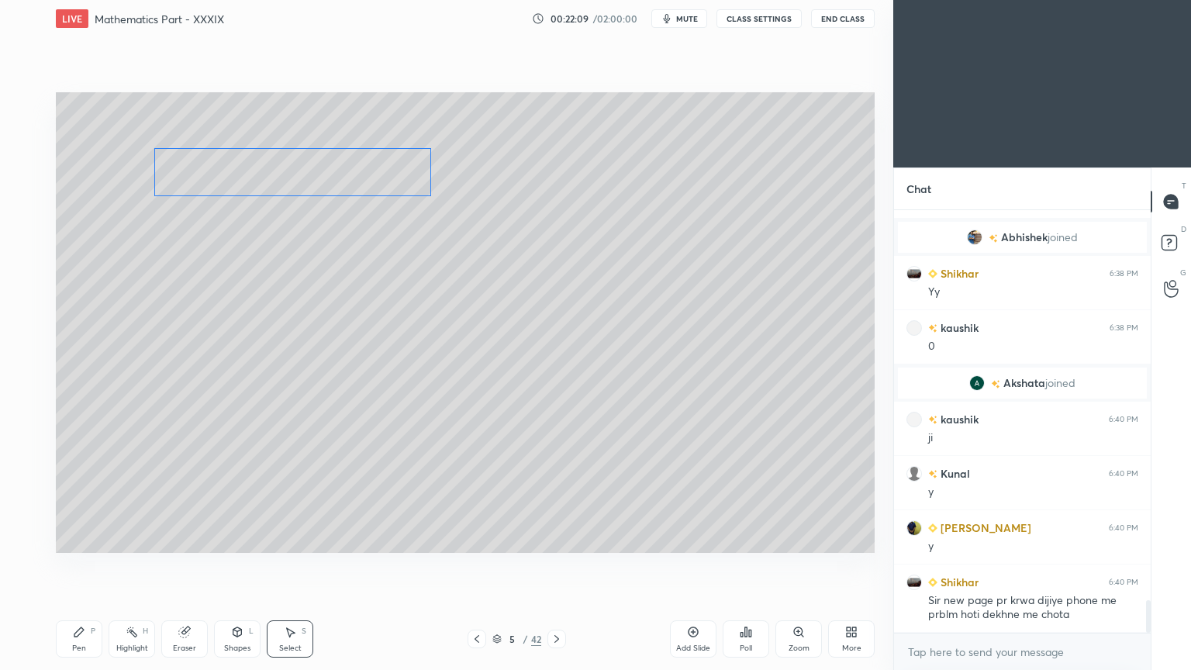
drag, startPoint x: 397, startPoint y: 312, endPoint x: 344, endPoint y: 181, distance: 141.6
click at [344, 181] on div "0 ° Undo Copy Duplicate Duplicate to new slide Delete" at bounding box center [465, 322] width 819 height 461
click at [359, 318] on div "0 ° Undo Copy Duplicate Duplicate to new slide Delete" at bounding box center [465, 322] width 819 height 461
click at [130, 538] on div "Highlight" at bounding box center [132, 648] width 32 height 8
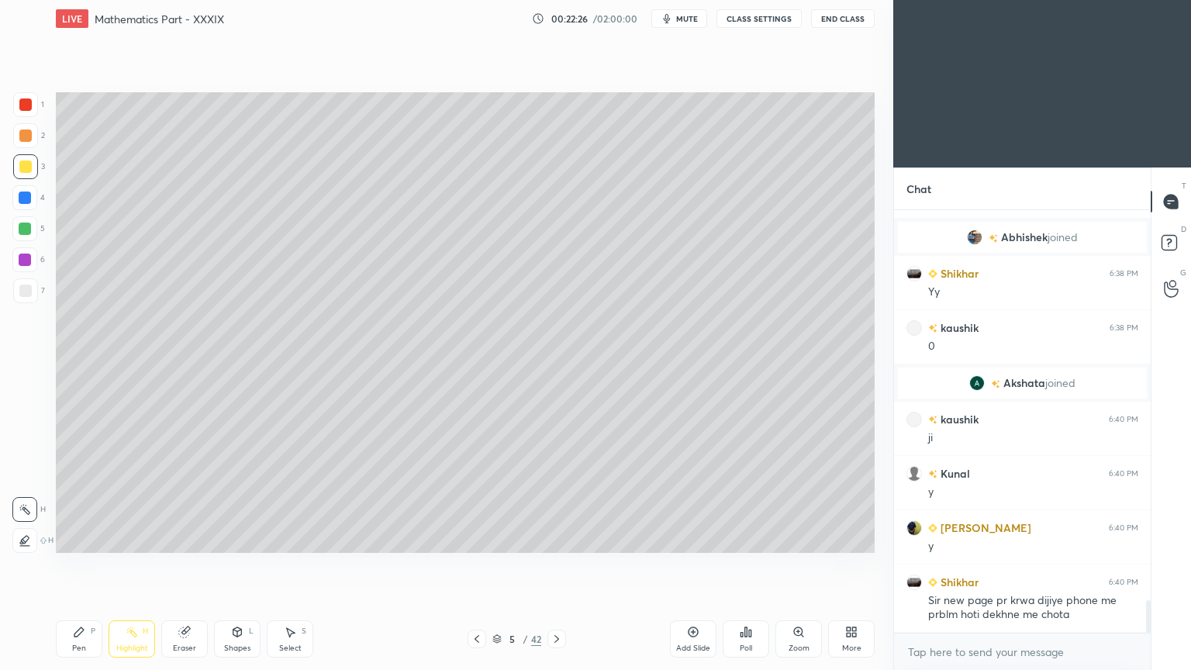
click at [136, 538] on div "Highlight H" at bounding box center [132, 638] width 47 height 37
click at [77, 538] on div "Pen P" at bounding box center [79, 638] width 47 height 37
click at [81, 538] on icon at bounding box center [79, 632] width 12 height 12
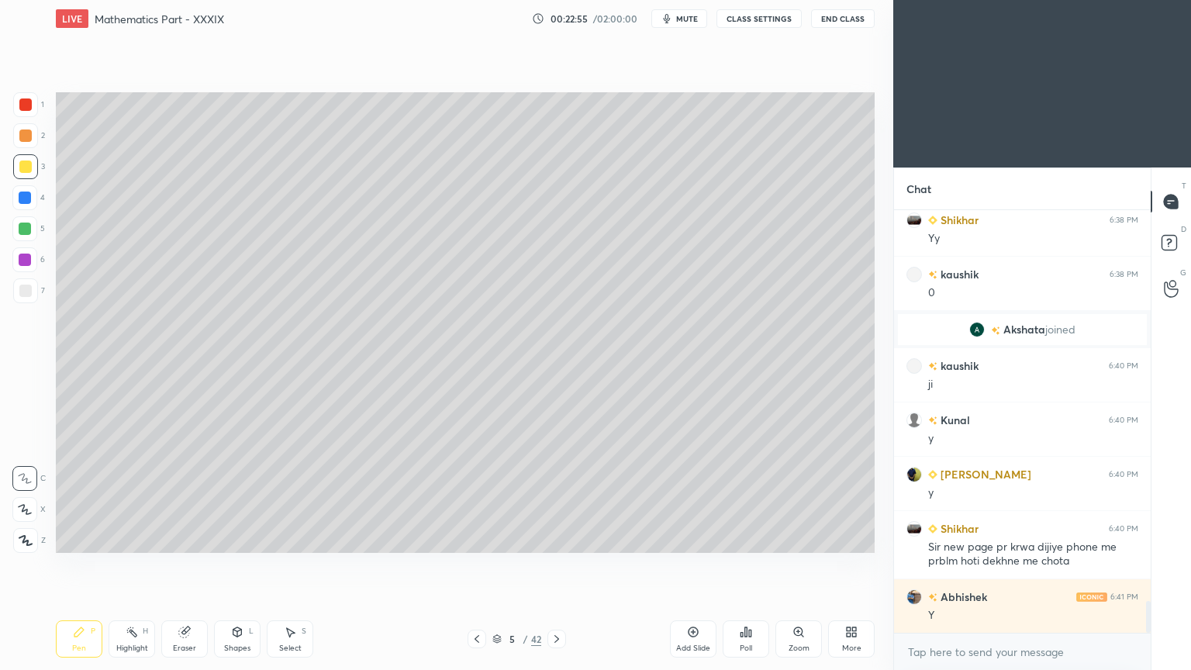
scroll to position [5201, 0]
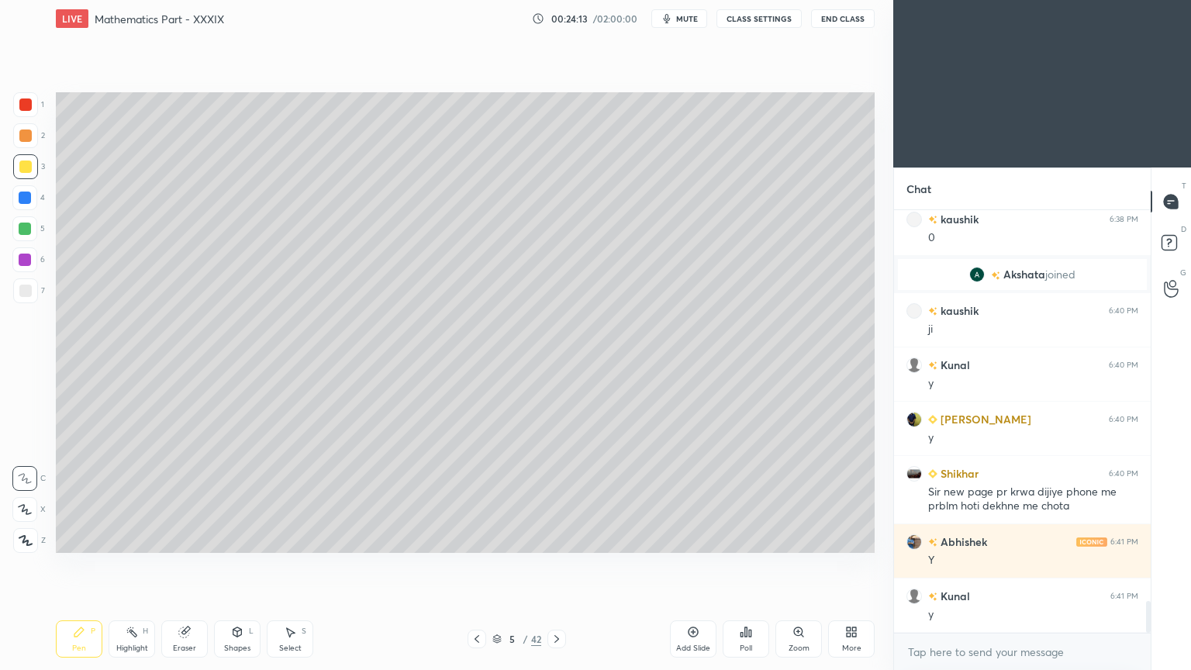
click at [189, 538] on icon at bounding box center [184, 632] width 12 height 12
click at [85, 538] on div "Pen P" at bounding box center [79, 638] width 47 height 37
click at [83, 538] on div "Pen P" at bounding box center [79, 638] width 47 height 37
click at [129, 538] on div "Highlight" at bounding box center [132, 648] width 32 height 8
click at [125, 538] on div "Highlight" at bounding box center [132, 648] width 32 height 8
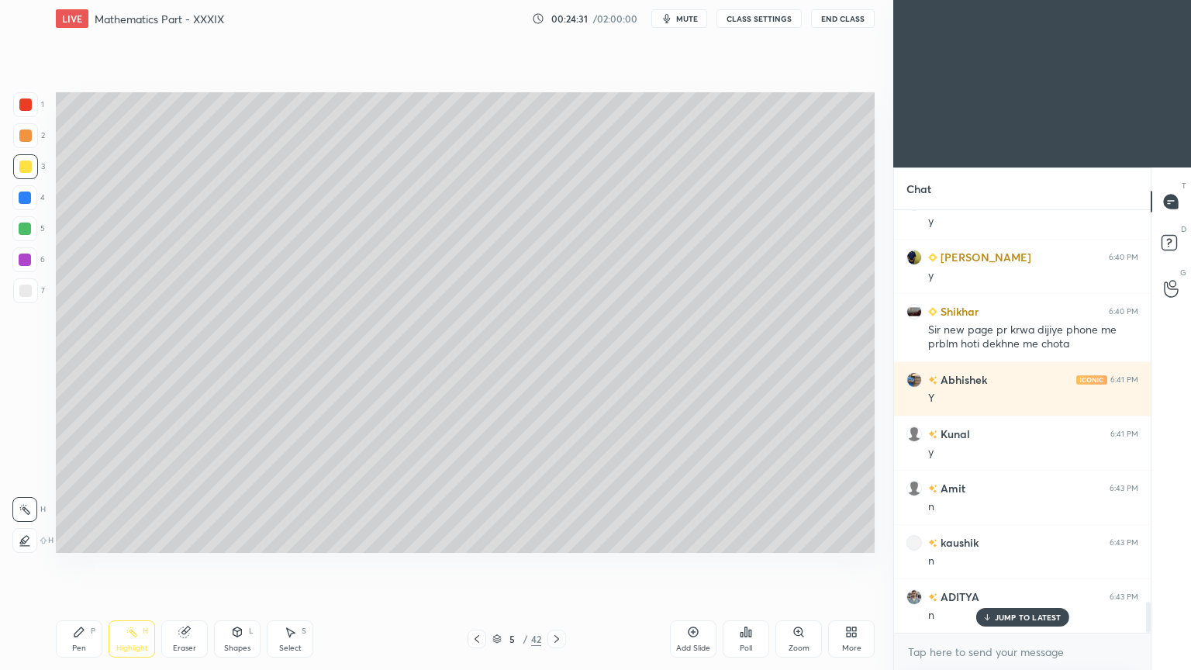
scroll to position [5419, 0]
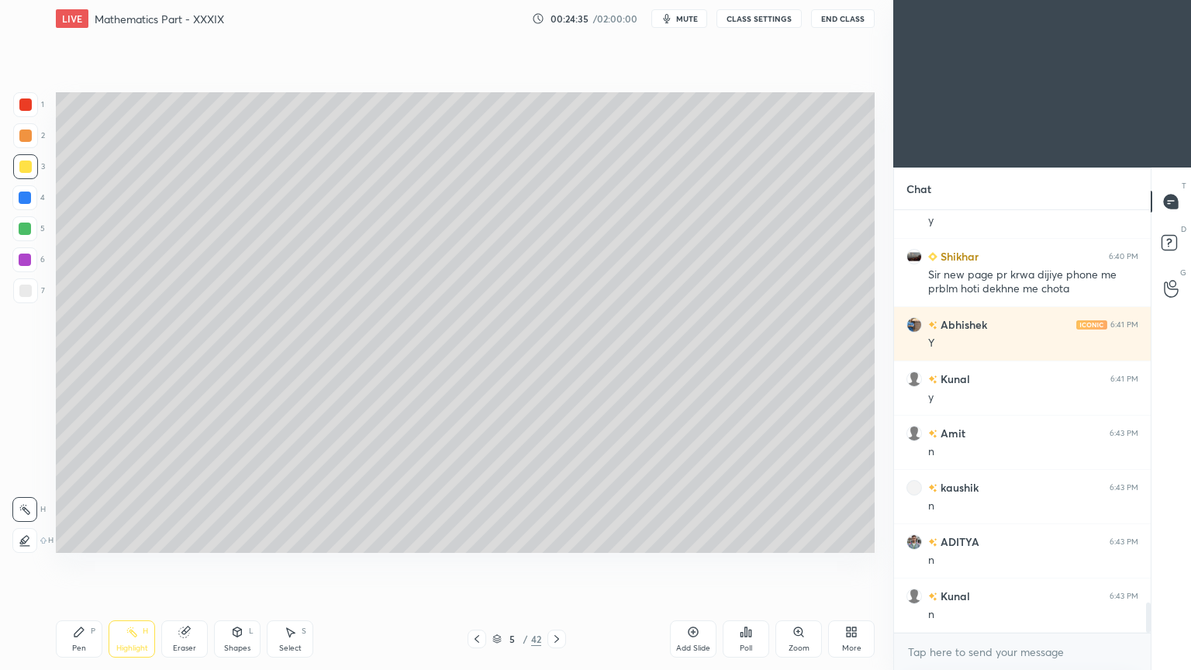
click at [72, 538] on div "Pen" at bounding box center [79, 648] width 14 height 8
click at [73, 538] on div "Pen" at bounding box center [79, 648] width 14 height 8
click at [478, 538] on icon at bounding box center [477, 639] width 12 height 12
click at [552, 538] on icon at bounding box center [557, 639] width 12 height 12
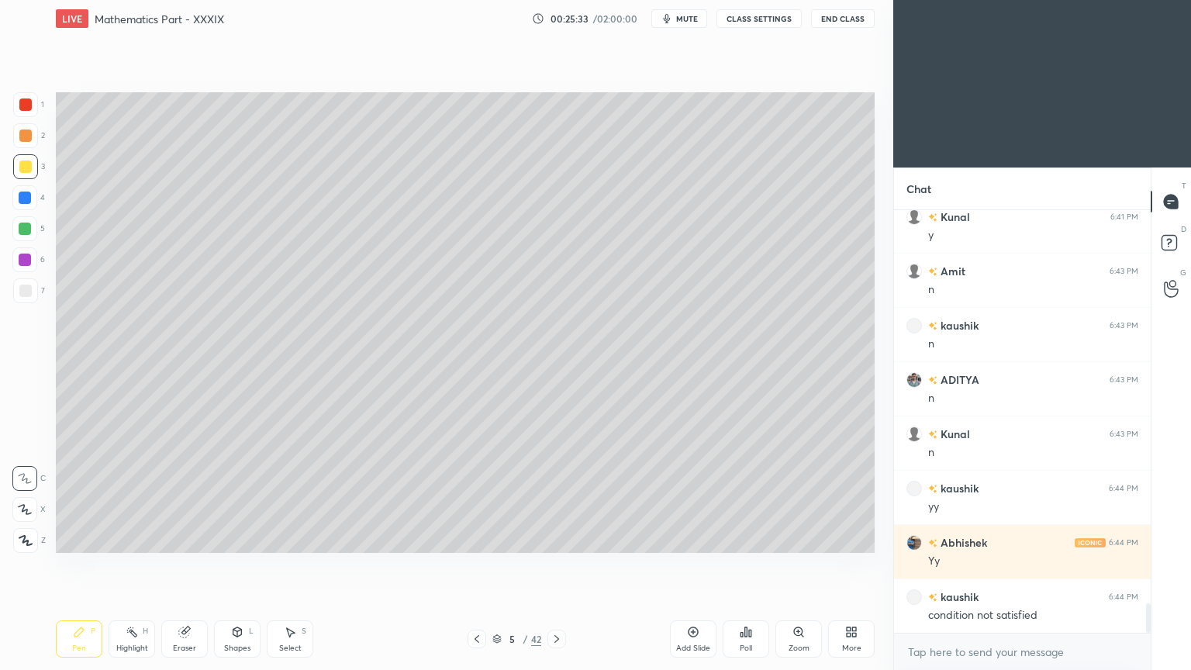
scroll to position [5636, 0]
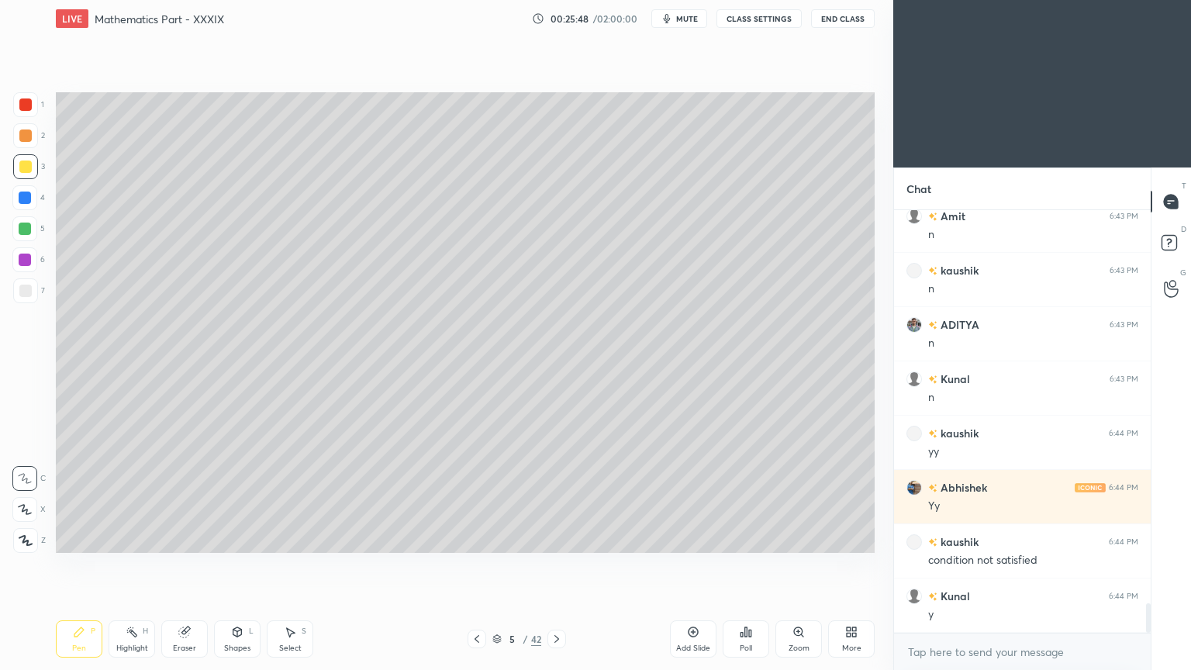
click at [475, 538] on icon at bounding box center [477, 639] width 12 height 12
click at [555, 538] on icon at bounding box center [557, 639] width 12 height 12
click at [473, 538] on icon at bounding box center [477, 639] width 12 height 12
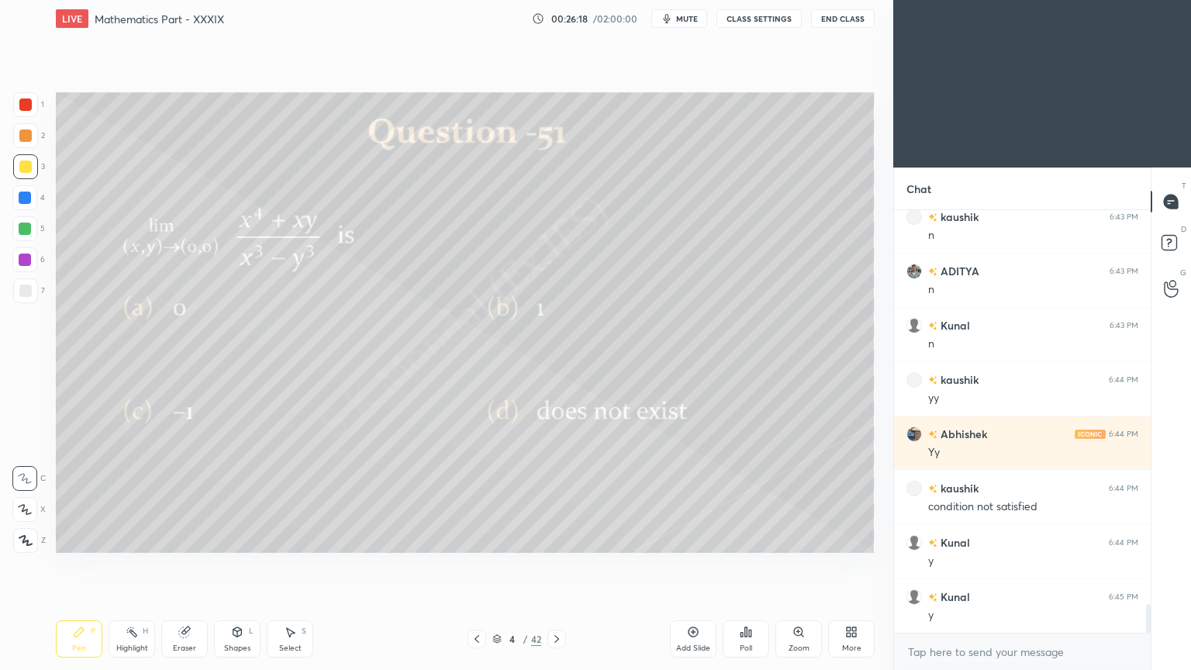
scroll to position [5744, 0]
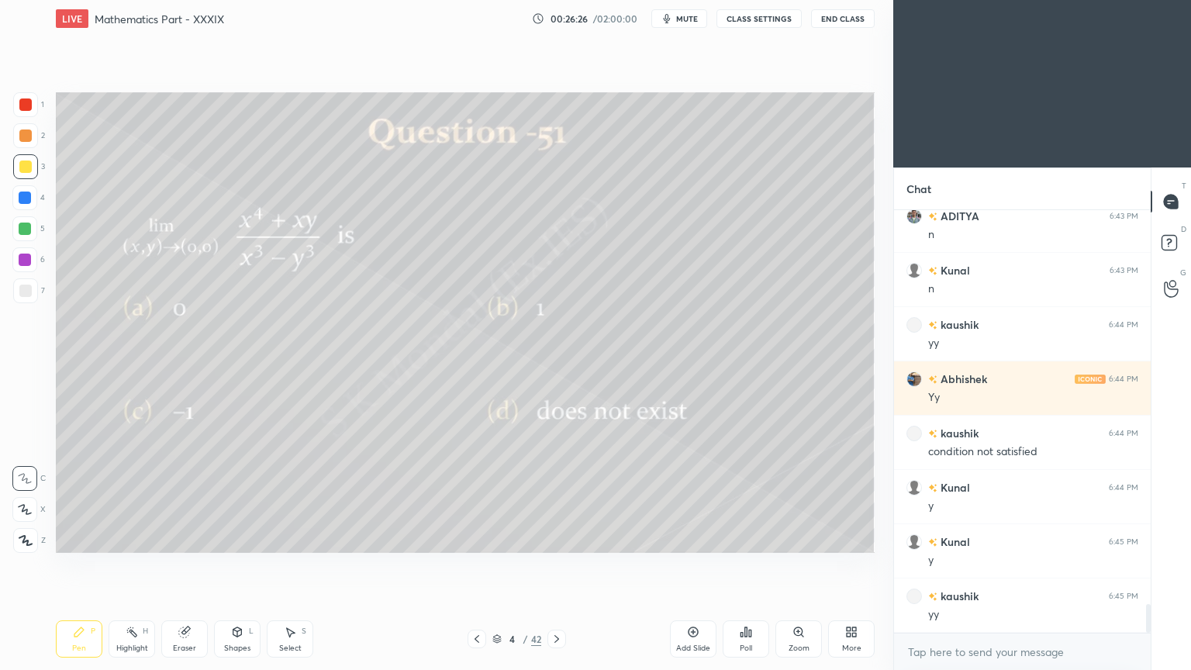
click at [555, 538] on div at bounding box center [557, 639] width 19 height 19
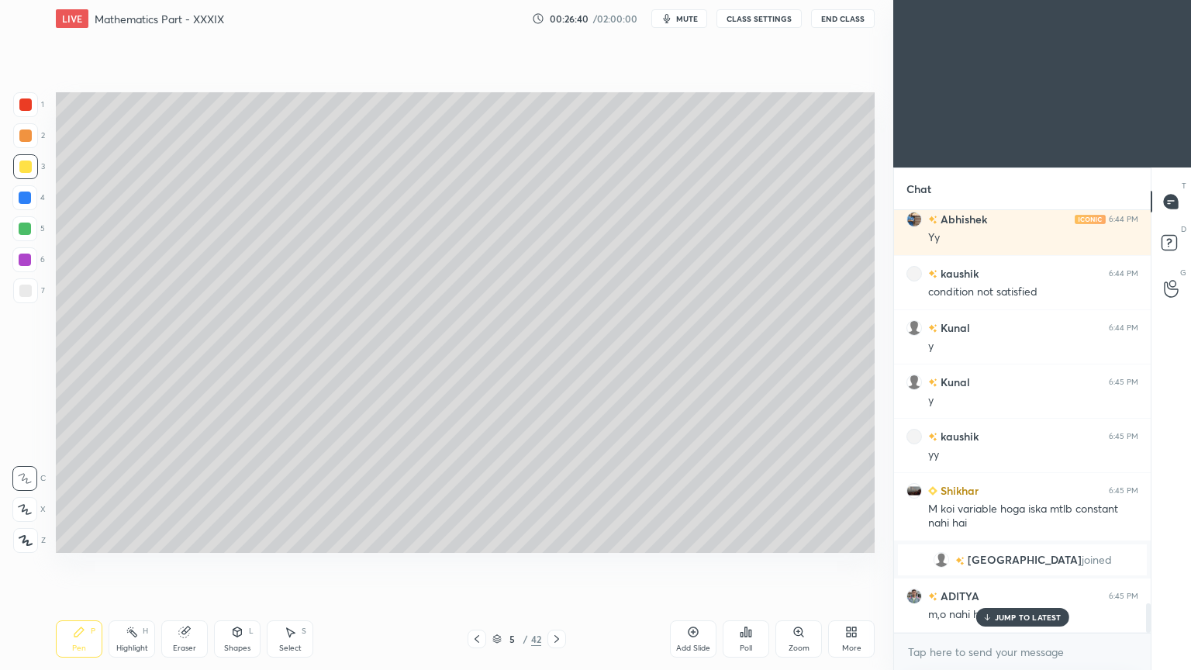
scroll to position [5674, 0]
click at [1029, 538] on div "JUMP TO LATEST" at bounding box center [1022, 617] width 93 height 19
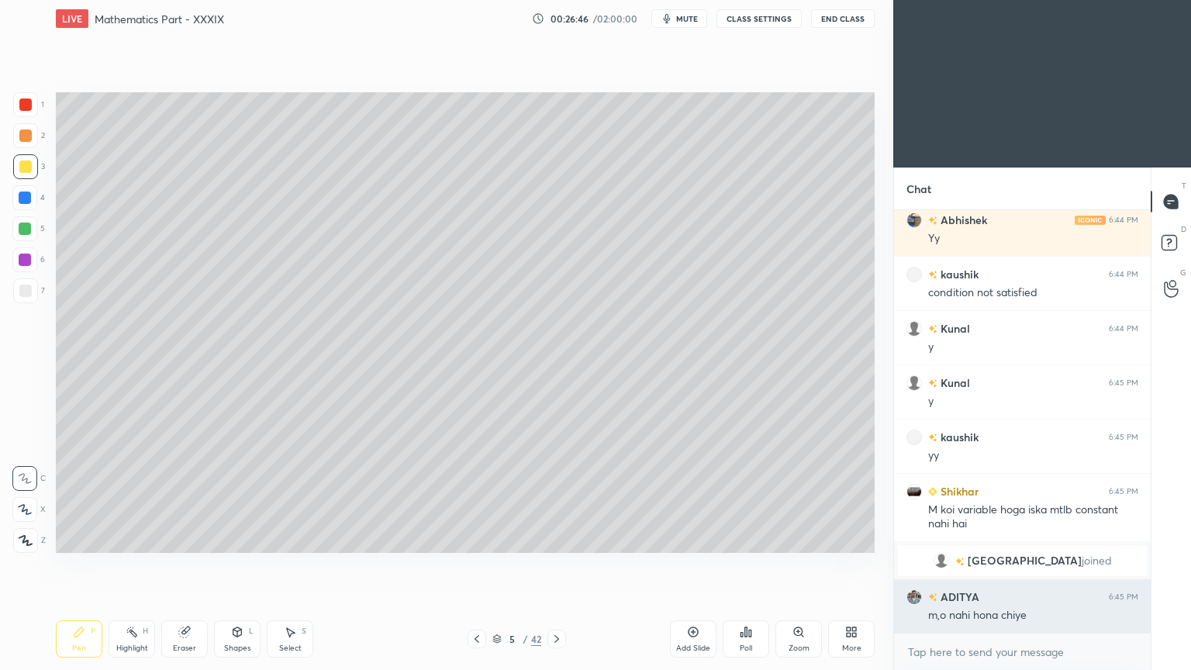
scroll to position [5729, 0]
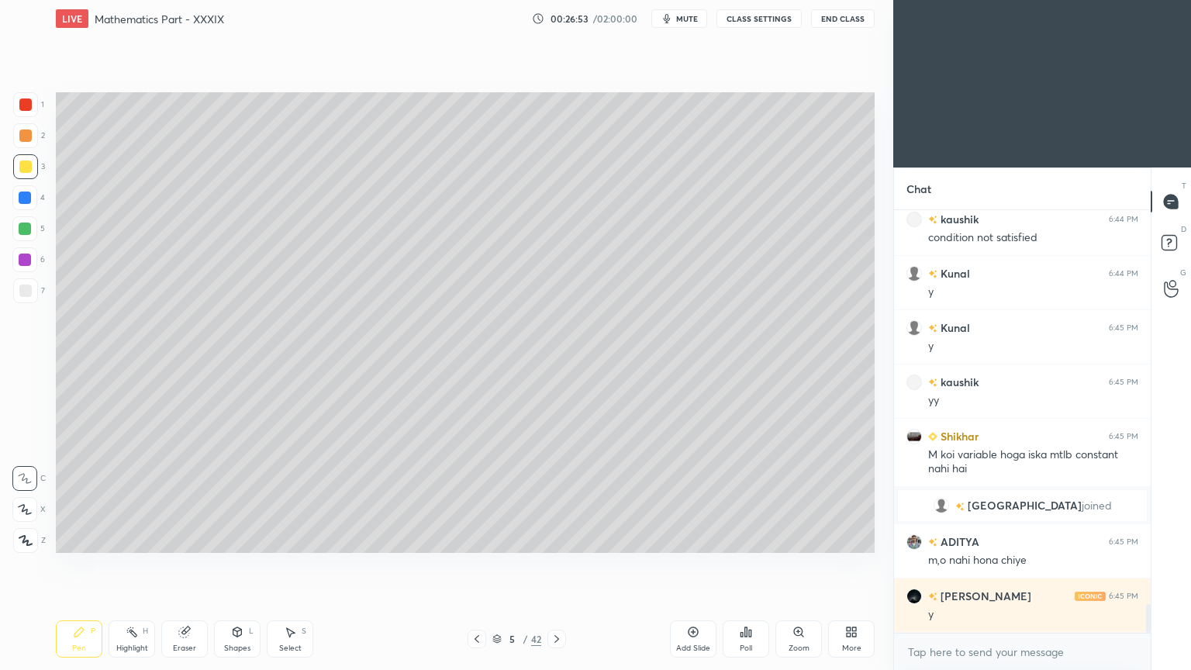
click at [556, 538] on icon at bounding box center [557, 639] width 12 height 12
click at [81, 538] on div "Pen P" at bounding box center [79, 638] width 47 height 37
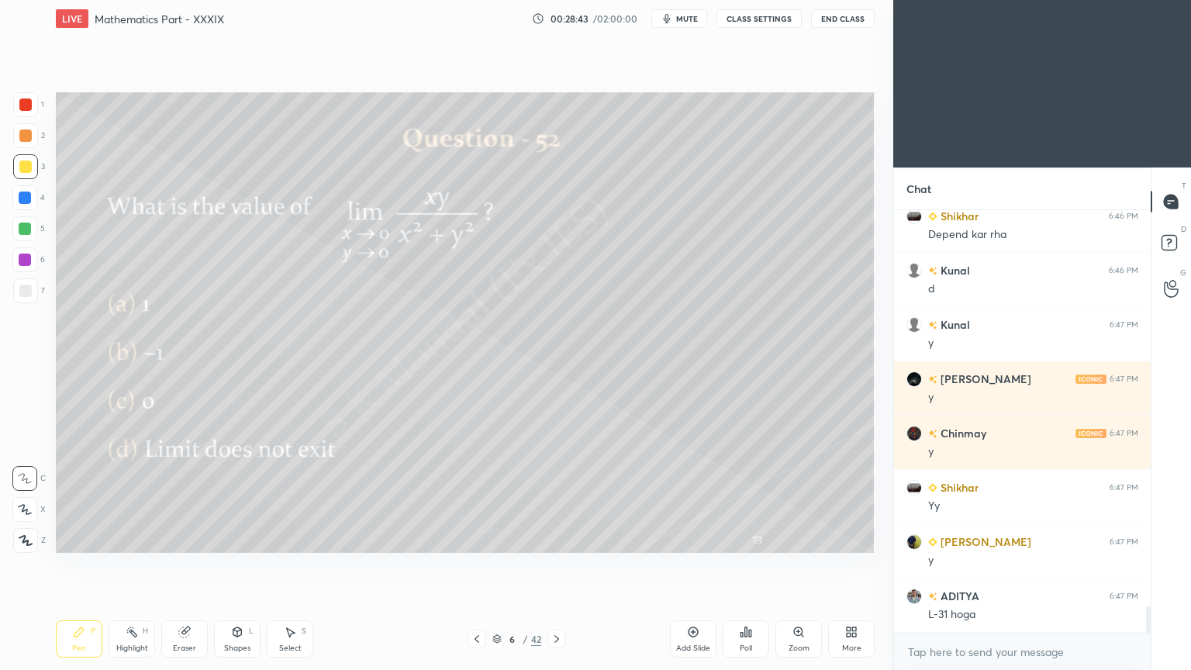
scroll to position [6434, 0]
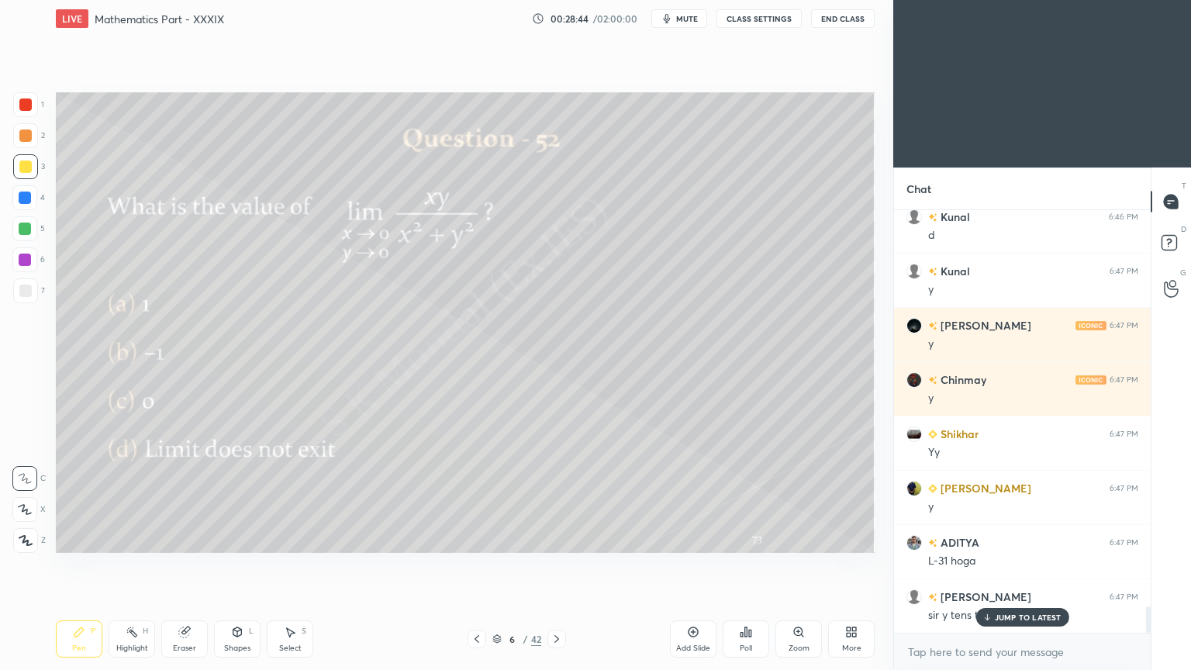
click at [188, 538] on div "Eraser" at bounding box center [184, 648] width 23 height 8
click at [86, 538] on div "Pen P" at bounding box center [79, 638] width 47 height 37
click at [1002, 538] on p "JUMP TO LATEST" at bounding box center [1028, 617] width 67 height 9
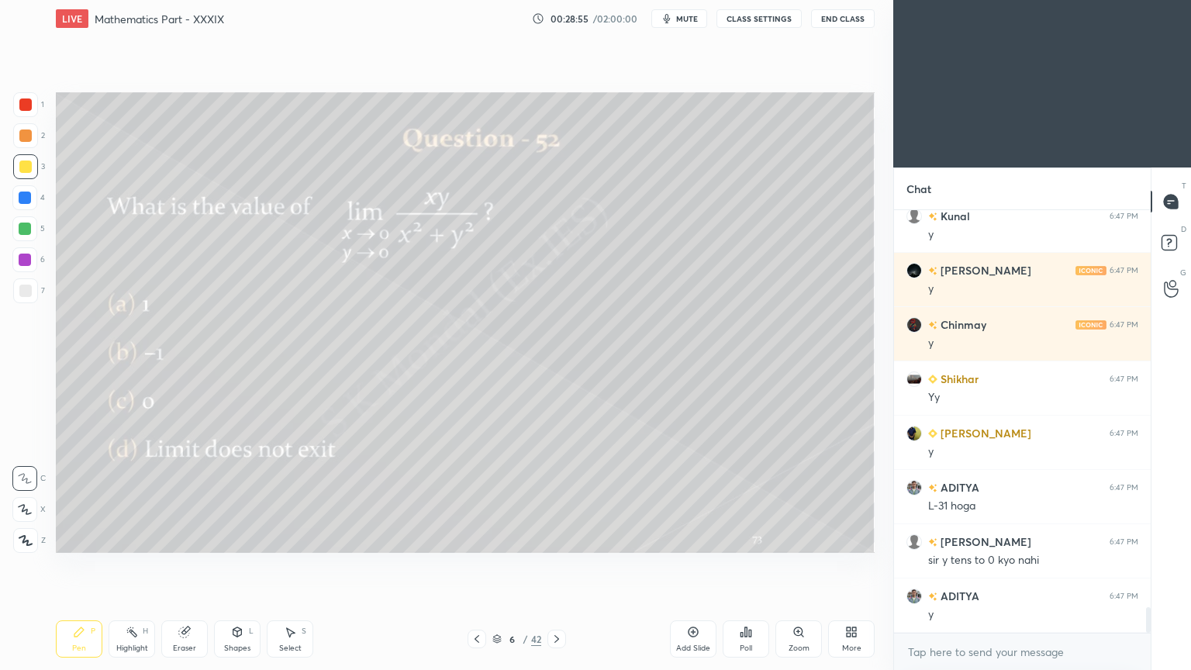
click at [478, 538] on icon at bounding box center [477, 639] width 12 height 12
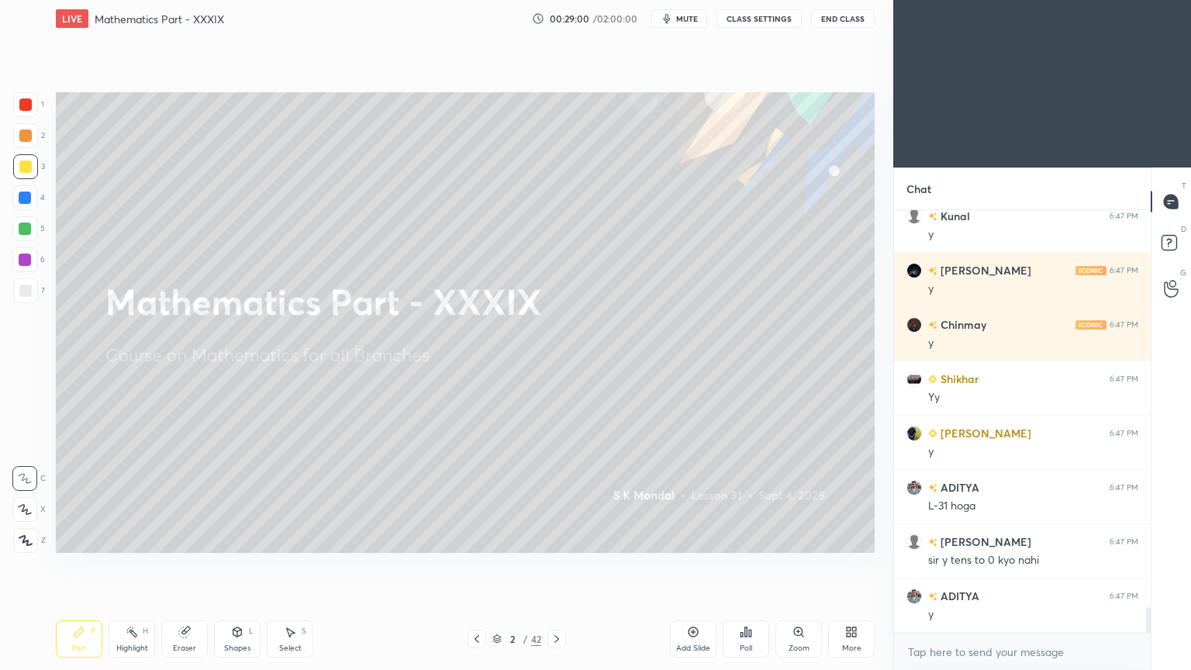
click at [557, 538] on icon at bounding box center [557, 639] width 12 height 12
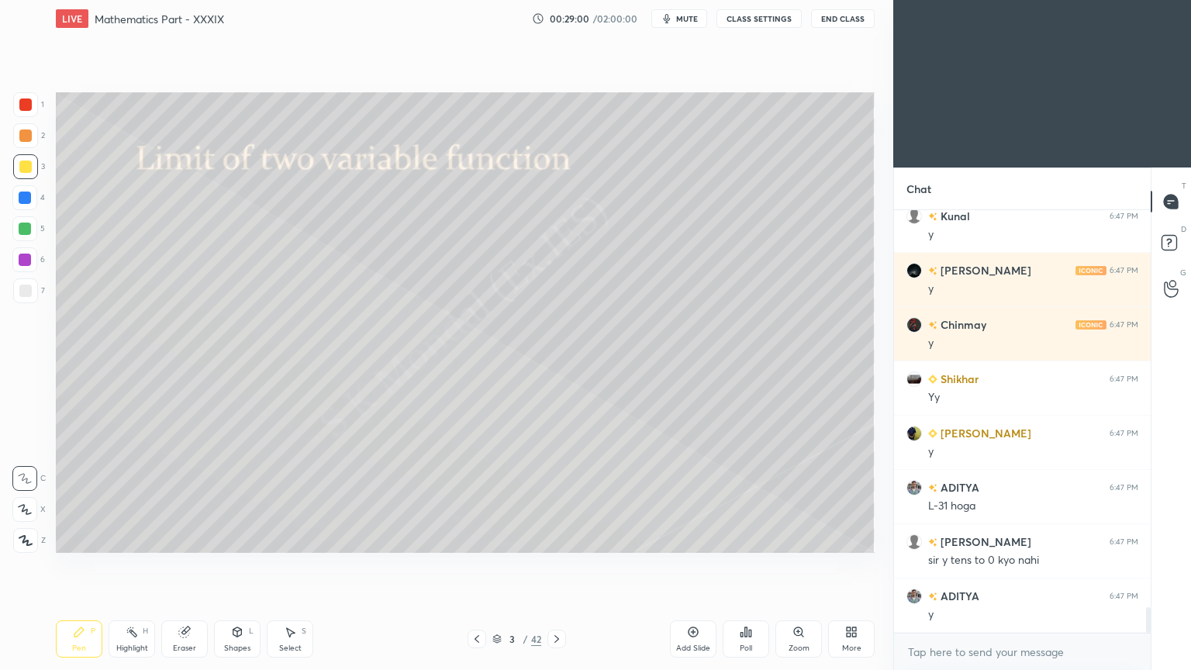
scroll to position [6542, 0]
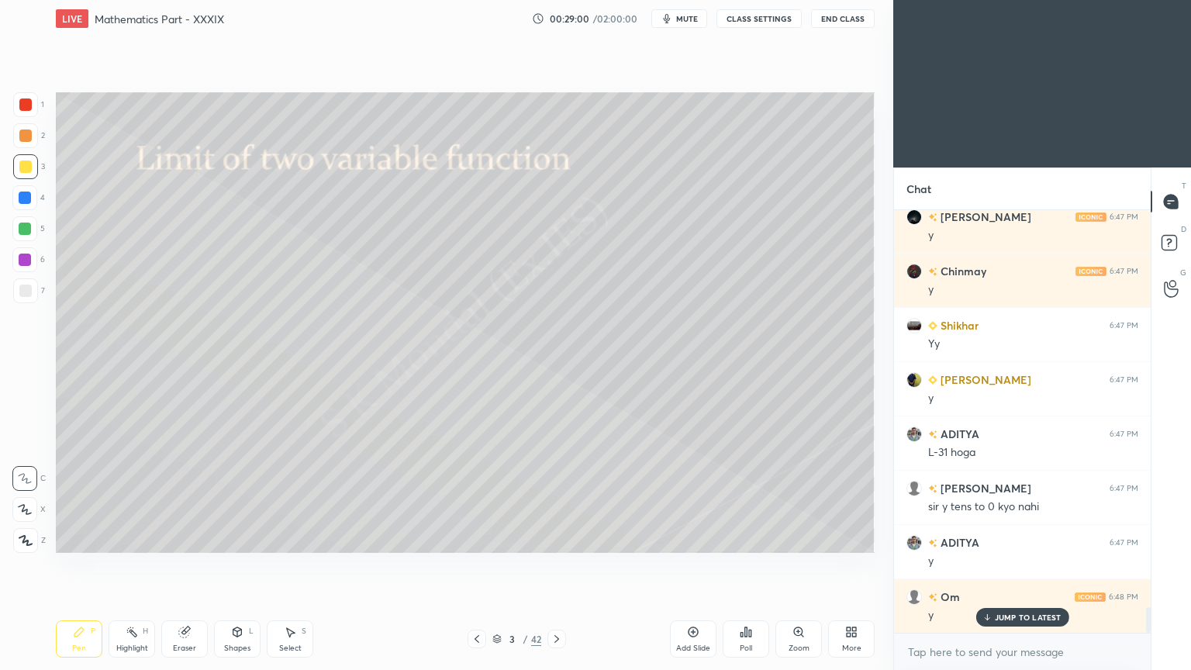
click at [557, 538] on icon at bounding box center [557, 639] width 12 height 12
click at [1014, 538] on p "JUMP TO LATEST" at bounding box center [1028, 617] width 67 height 9
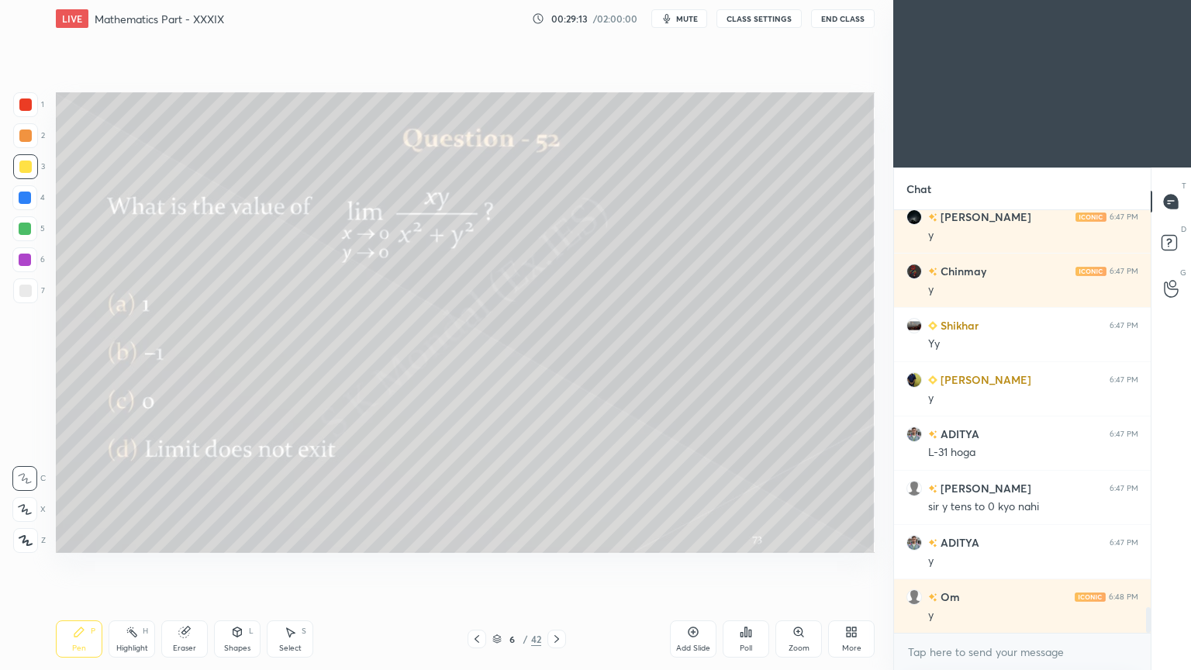
click at [128, 538] on div "Highlight" at bounding box center [132, 648] width 32 height 8
click at [126, 538] on div "Highlight" at bounding box center [132, 648] width 32 height 8
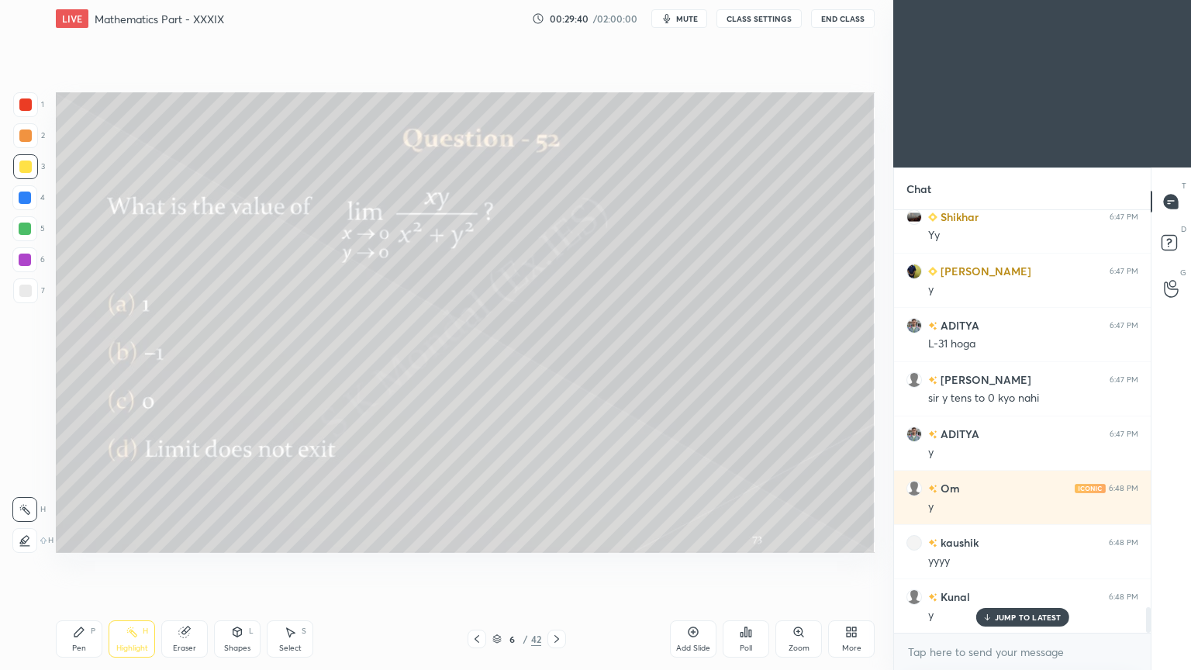
scroll to position [6706, 0]
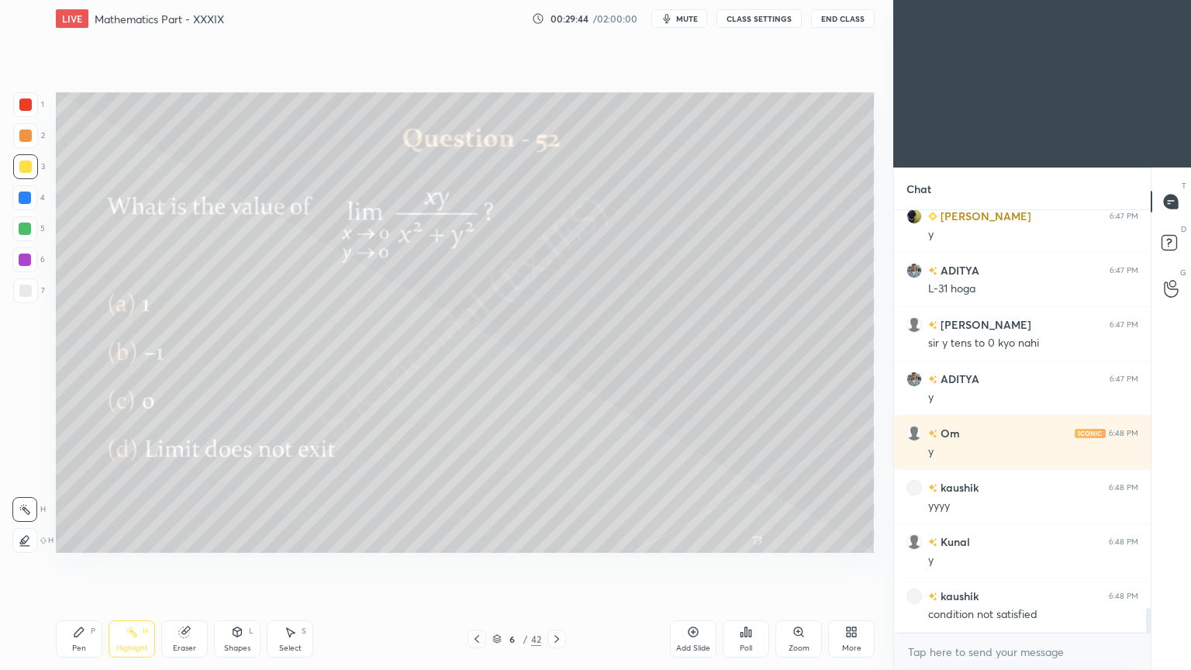
click at [496, 538] on icon at bounding box center [496, 638] width 9 height 9
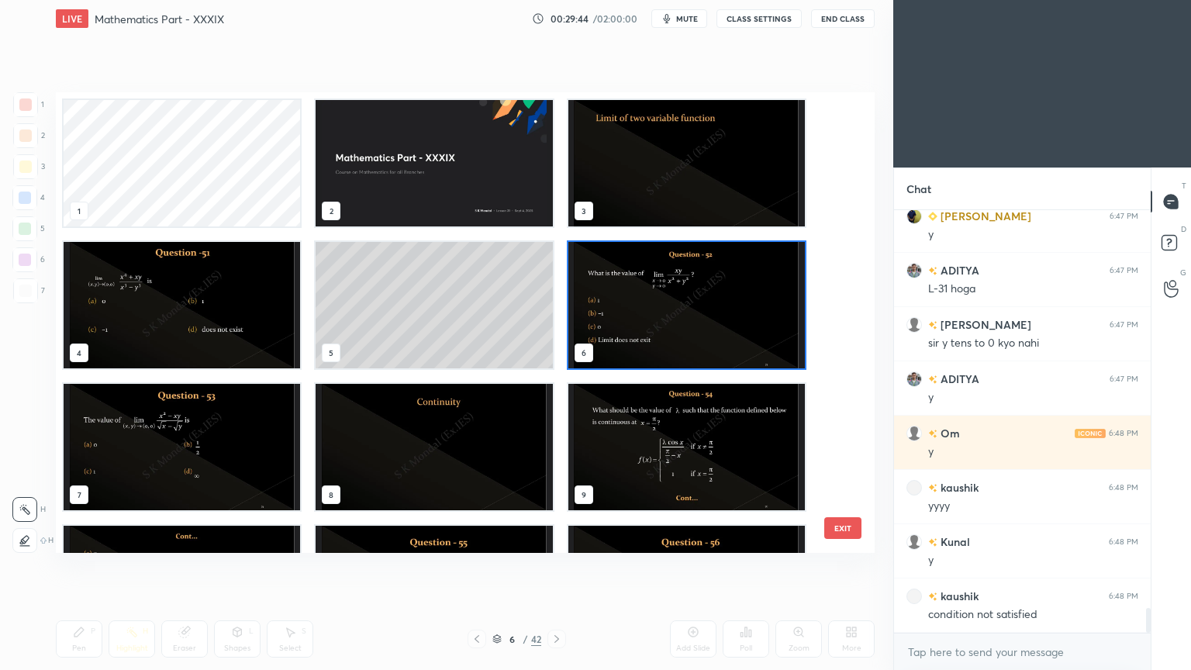
scroll to position [456, 811]
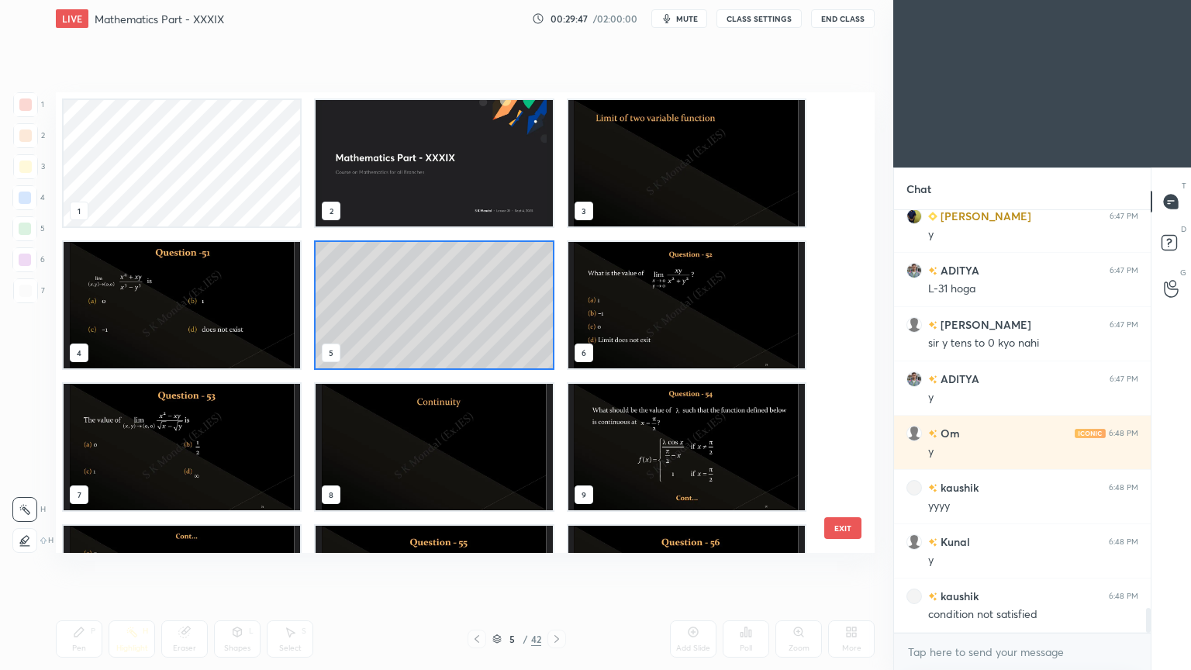
click at [599, 185] on img "grid" at bounding box center [686, 163] width 237 height 126
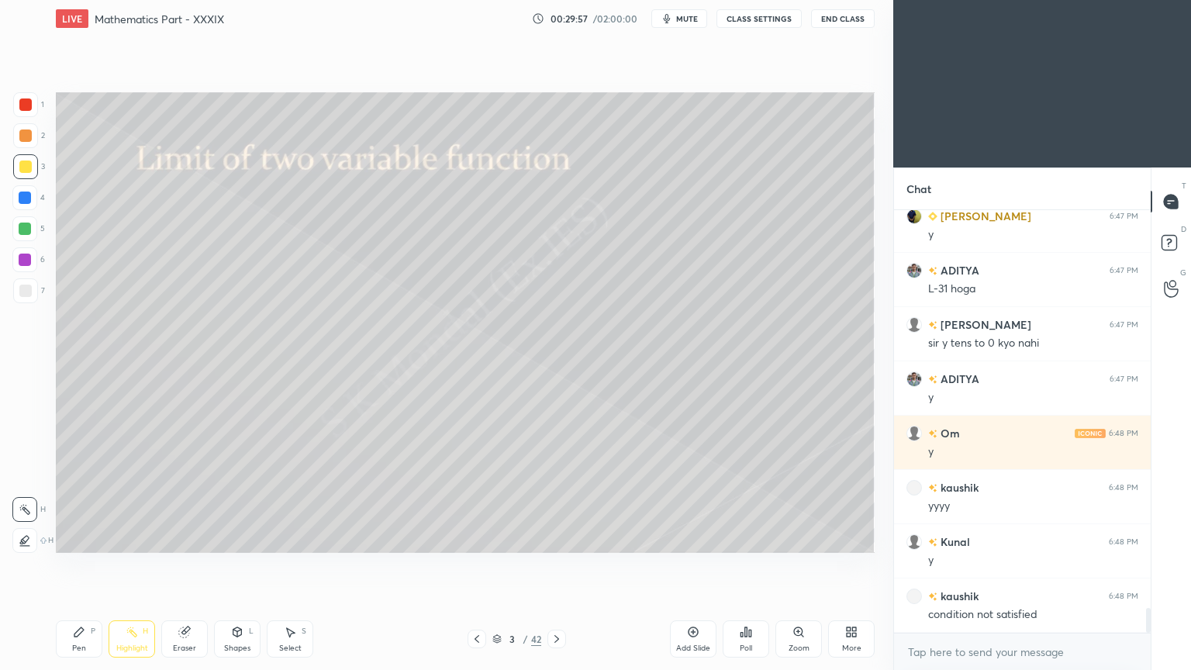
click at [561, 538] on icon at bounding box center [557, 639] width 12 height 12
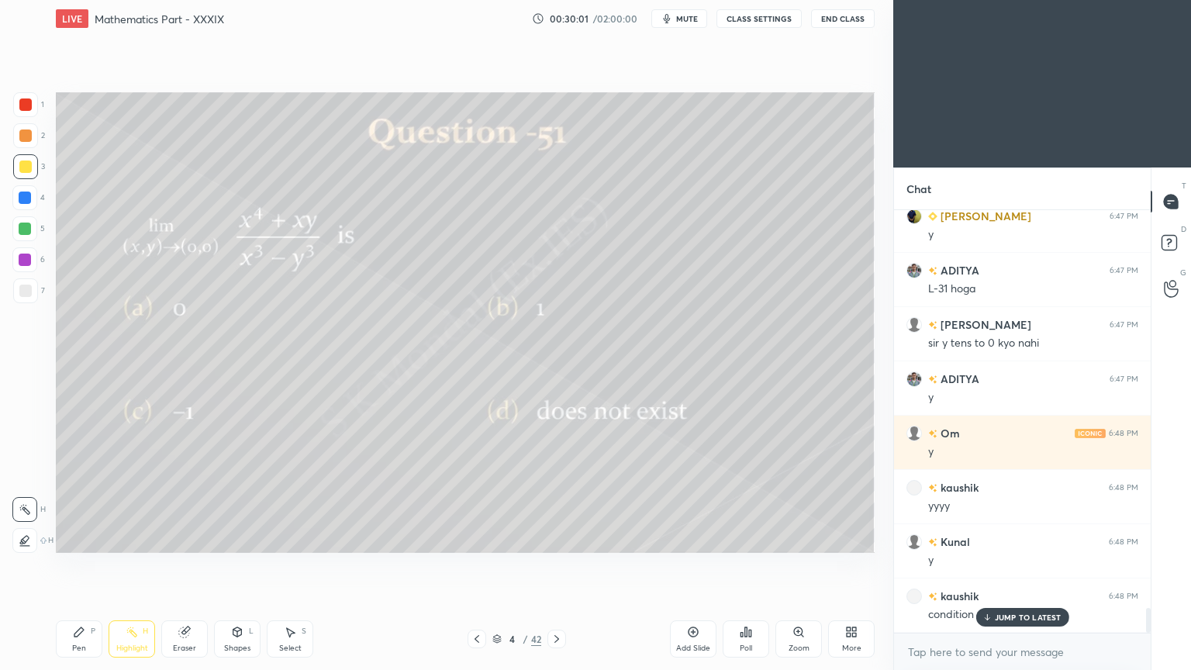
scroll to position [6759, 0]
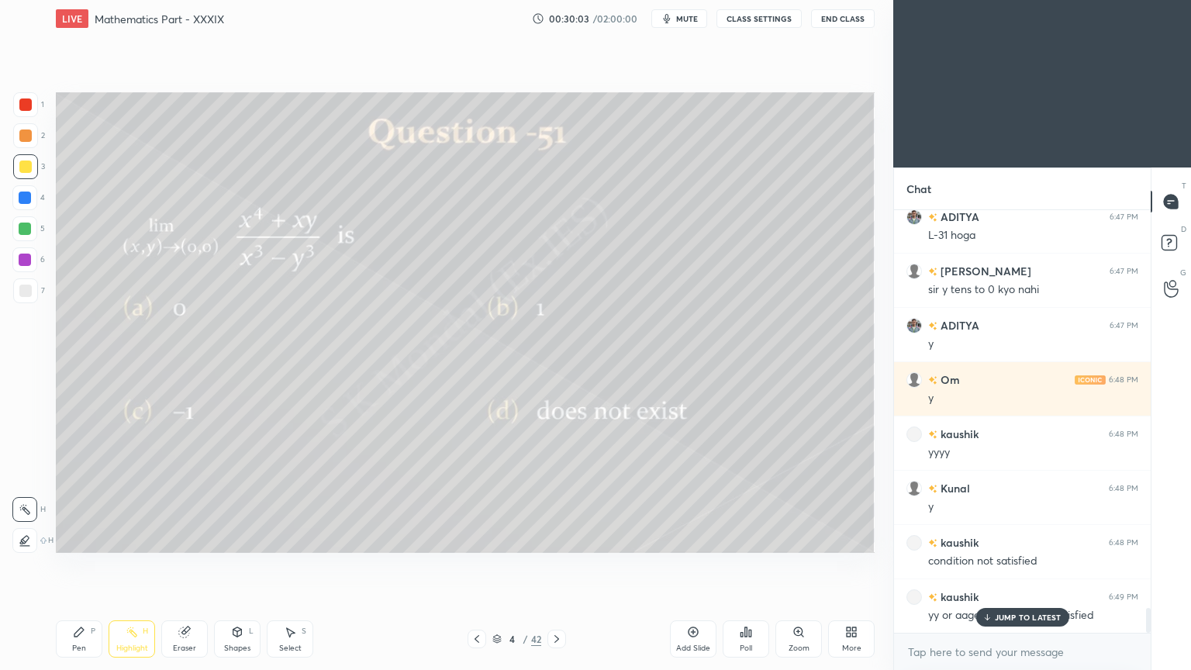
click at [558, 538] on icon at bounding box center [557, 639] width 12 height 12
click at [999, 538] on p "JUMP TO LATEST" at bounding box center [1028, 617] width 67 height 9
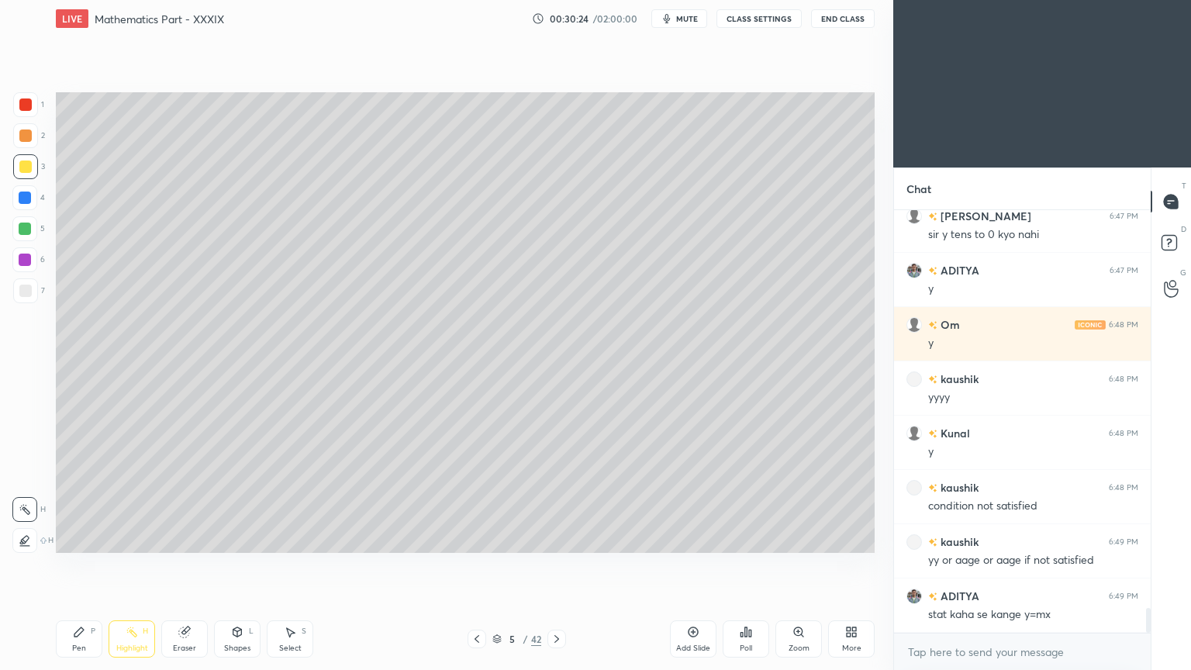
click at [551, 538] on icon at bounding box center [557, 639] width 12 height 12
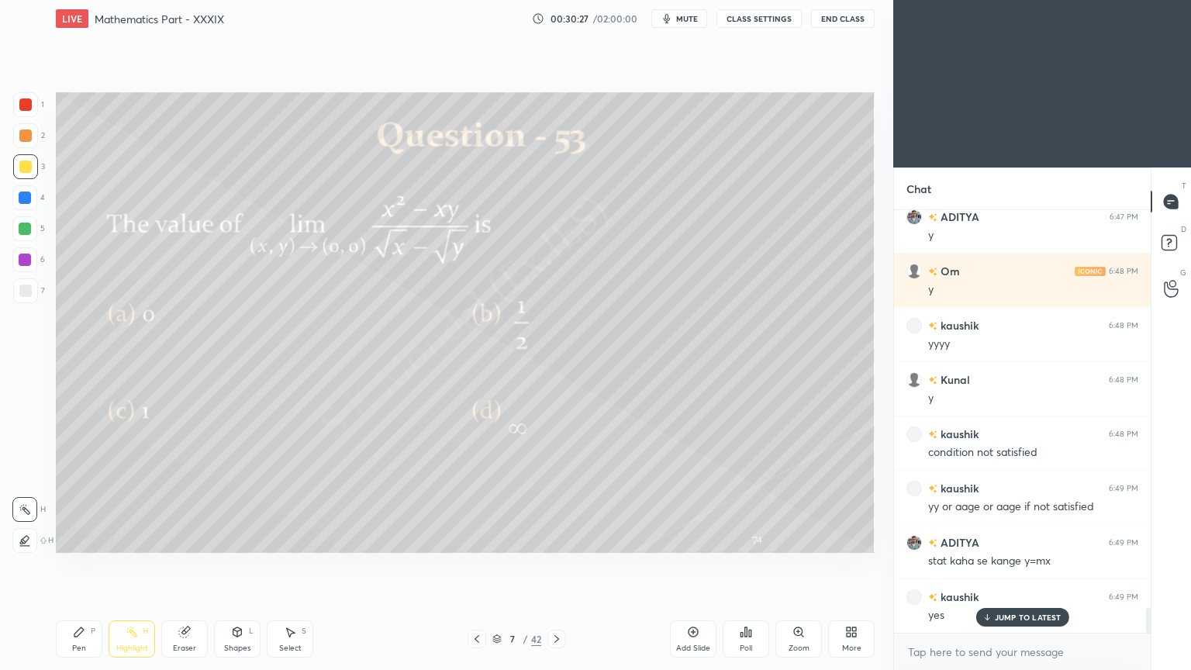
click at [81, 538] on div "Pen P" at bounding box center [79, 638] width 47 height 37
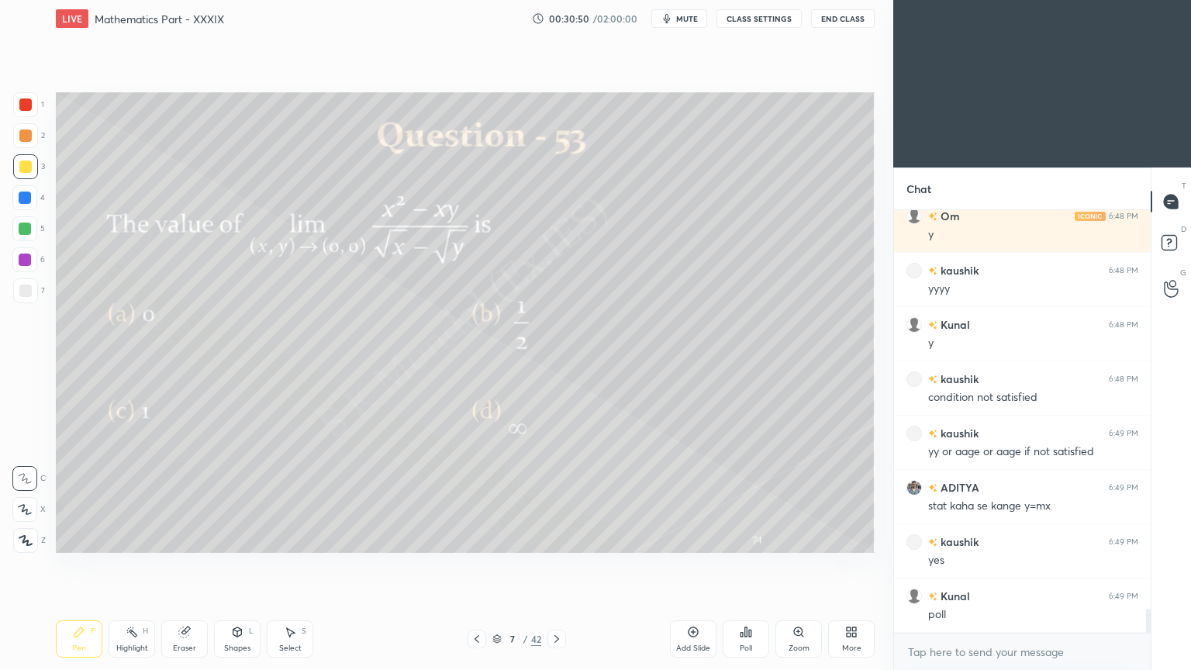
scroll to position [418, 252]
click at [757, 538] on div "Poll" at bounding box center [746, 638] width 47 height 37
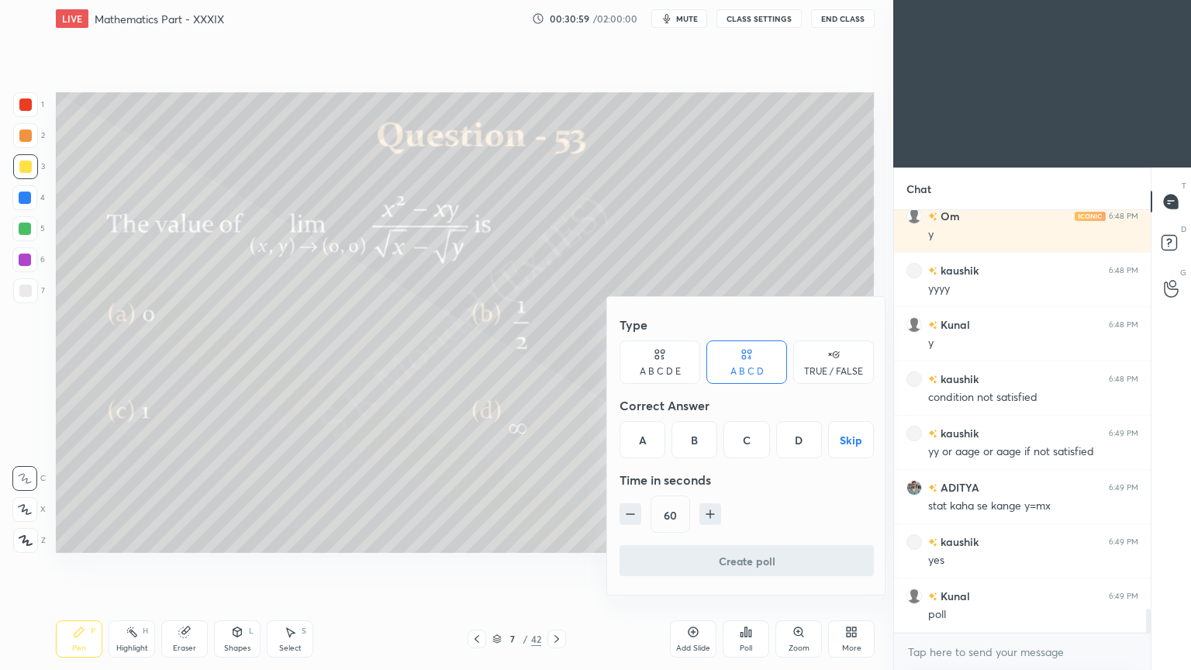
click at [644, 431] on div "A" at bounding box center [643, 439] width 46 height 37
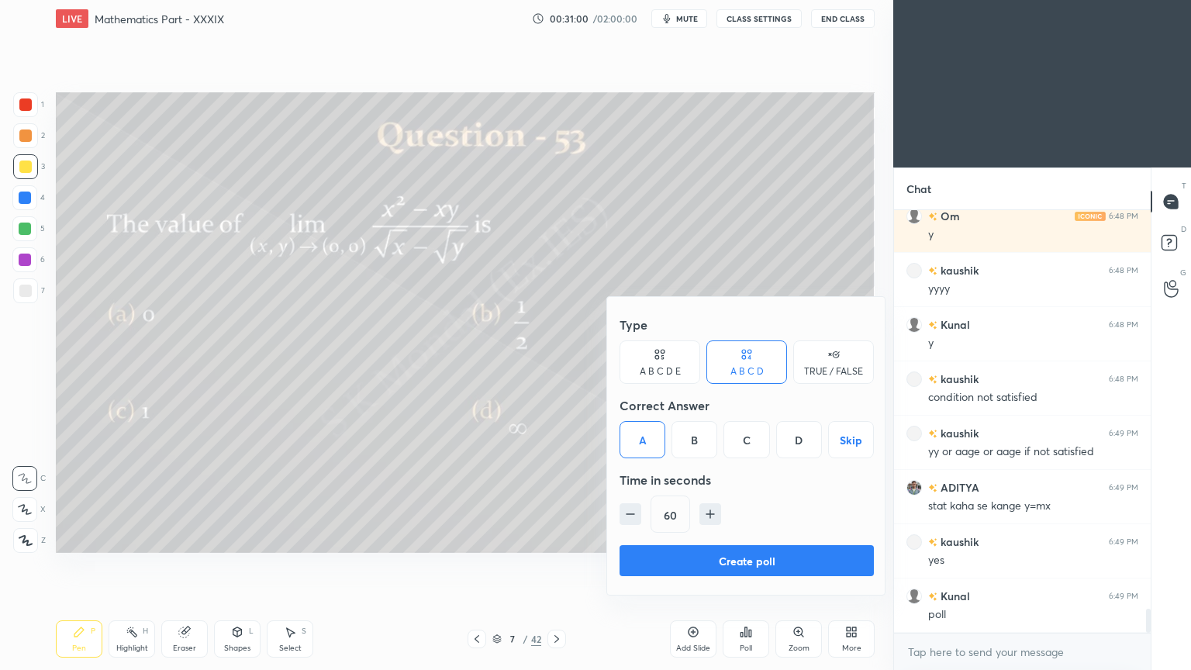
click at [748, 538] on button "Create poll" at bounding box center [747, 560] width 254 height 31
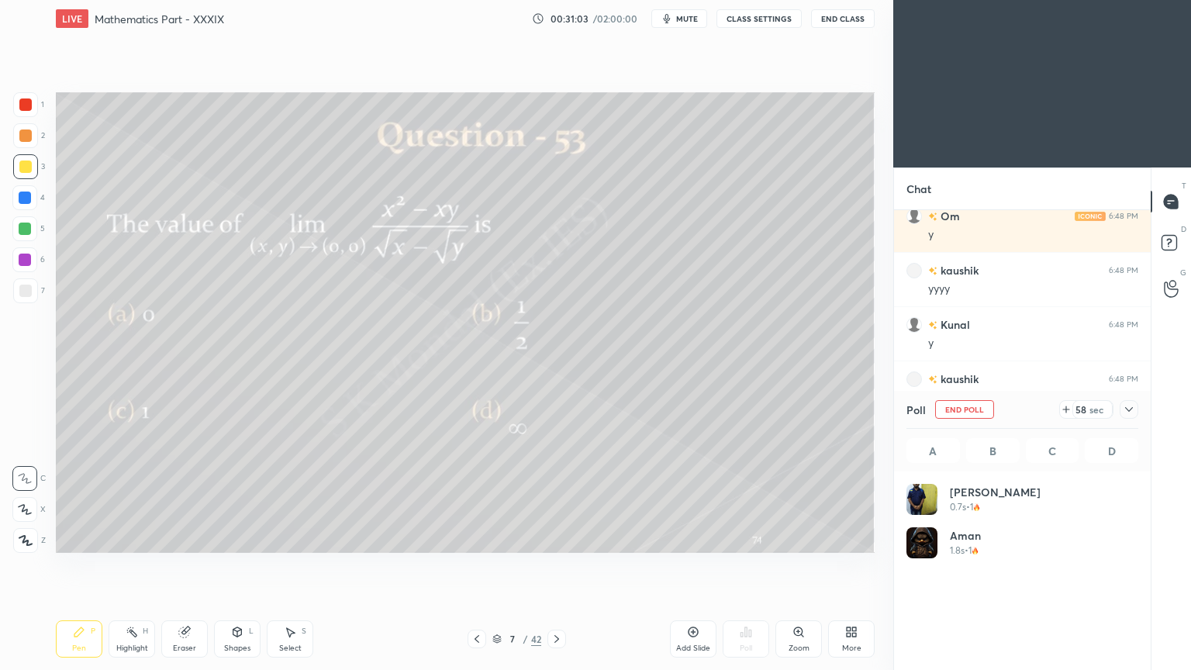
scroll to position [181, 227]
click at [85, 538] on div "Pen P" at bounding box center [79, 638] width 47 height 37
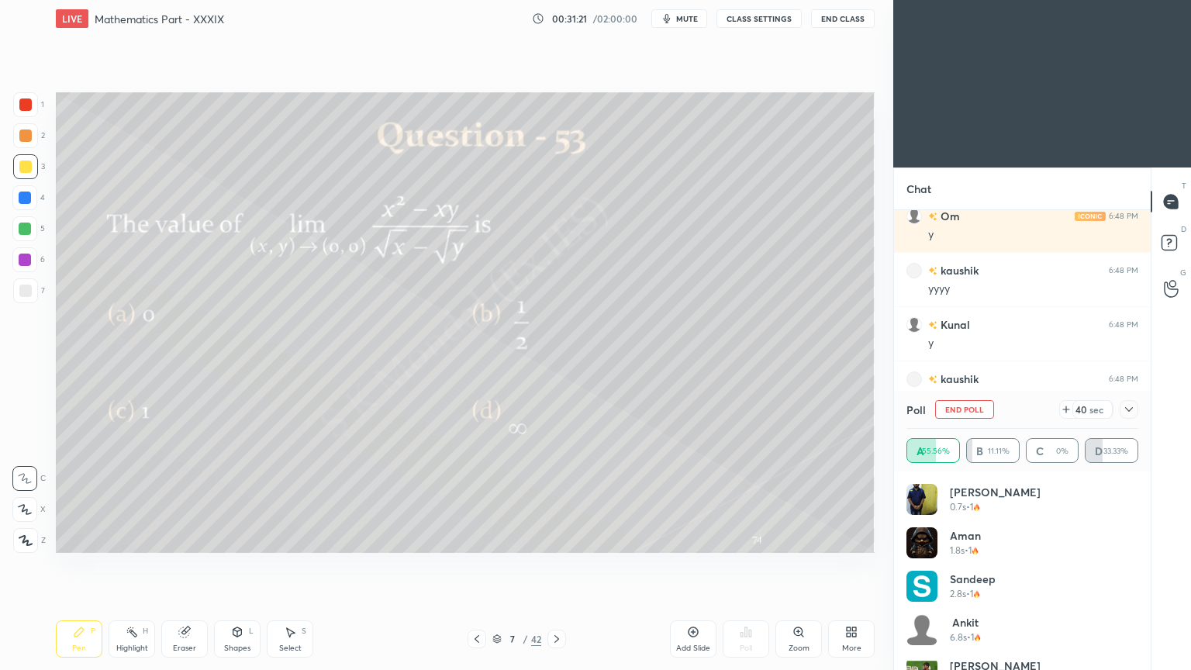
click at [689, 538] on icon at bounding box center [693, 632] width 12 height 12
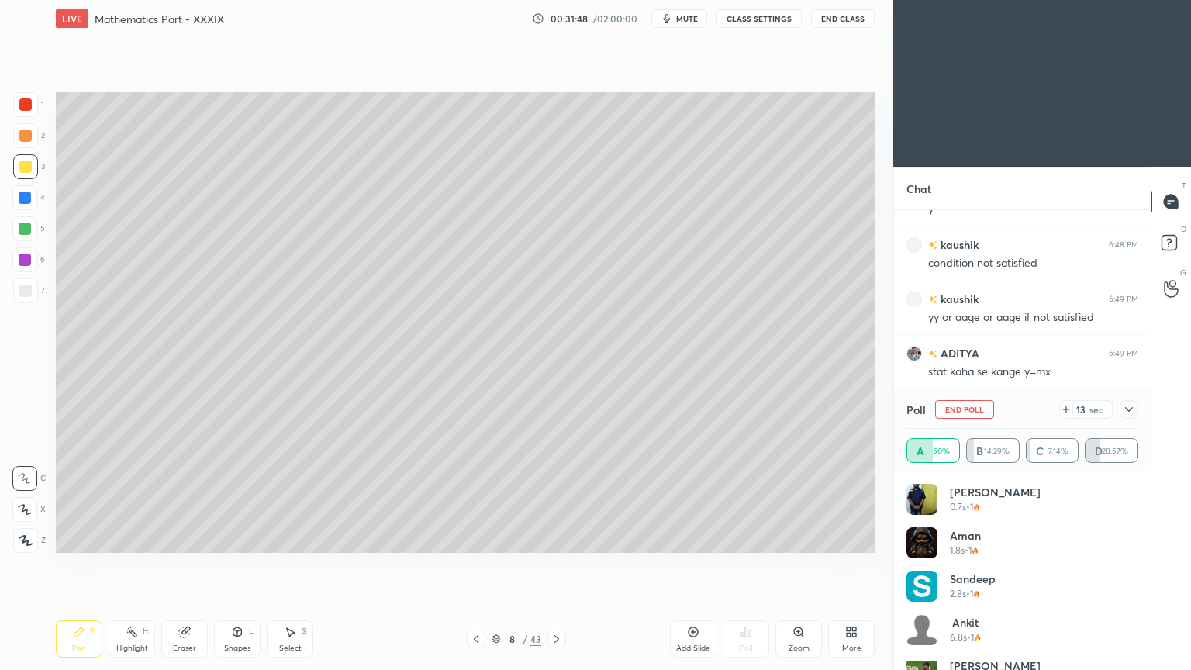
scroll to position [7112, 0]
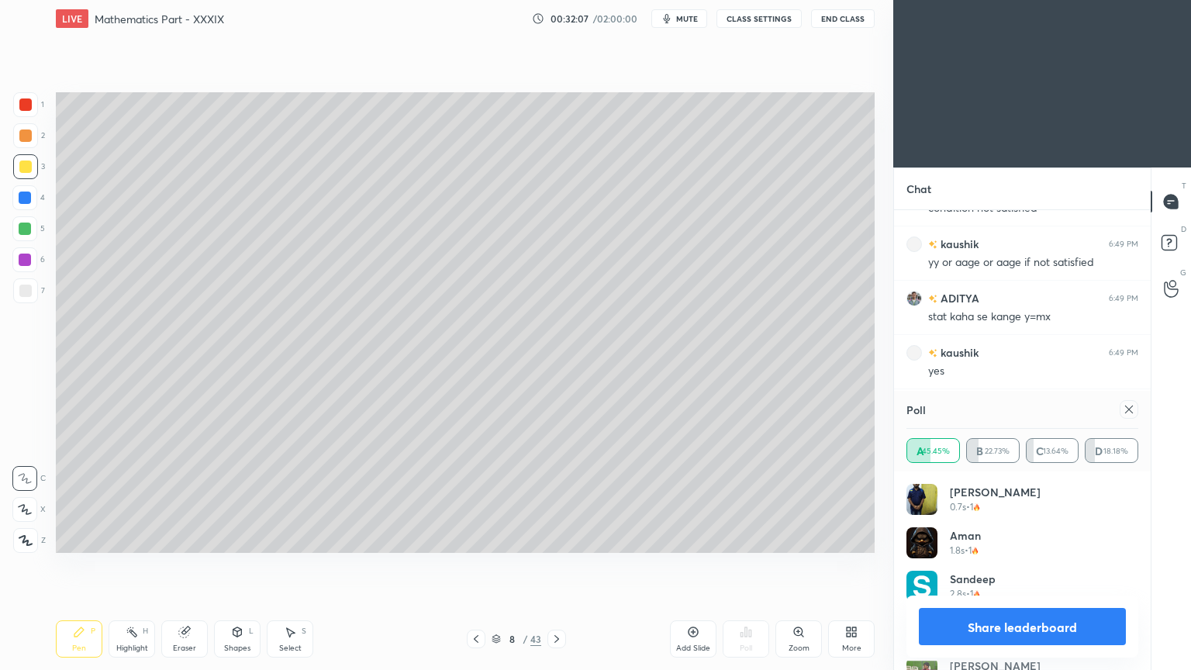
click at [193, 538] on div "Eraser" at bounding box center [184, 638] width 47 height 37
click at [69, 538] on div "Pen P" at bounding box center [79, 638] width 47 height 37
click at [70, 538] on div "Pen P" at bounding box center [79, 638] width 47 height 37
drag, startPoint x: 1026, startPoint y: 632, endPoint x: 1015, endPoint y: 630, distance: 11.1
click at [1022, 538] on button "Share leaderboard" at bounding box center [1022, 626] width 207 height 37
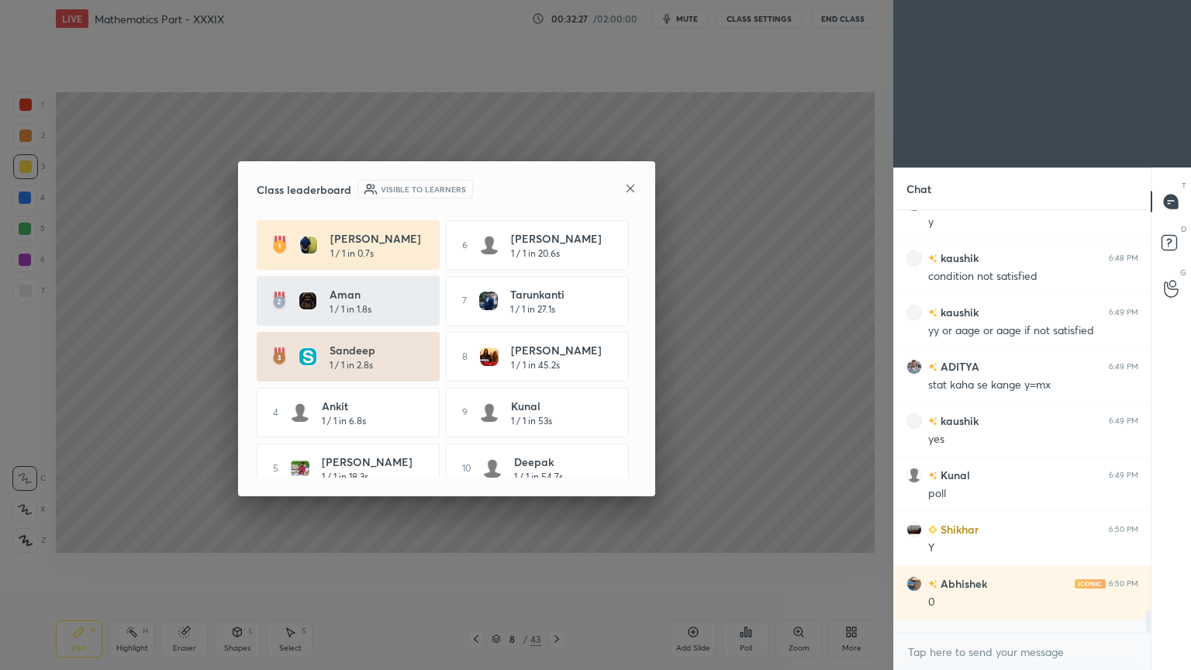
scroll to position [0, 0]
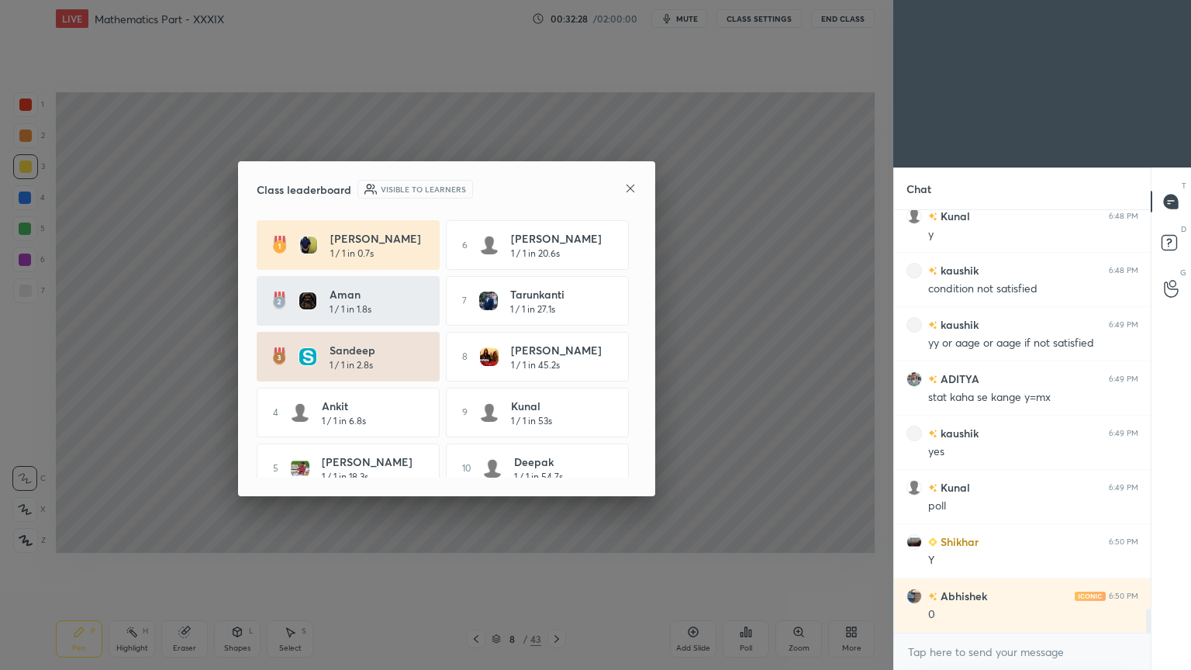
click at [631, 189] on icon at bounding box center [630, 188] width 12 height 12
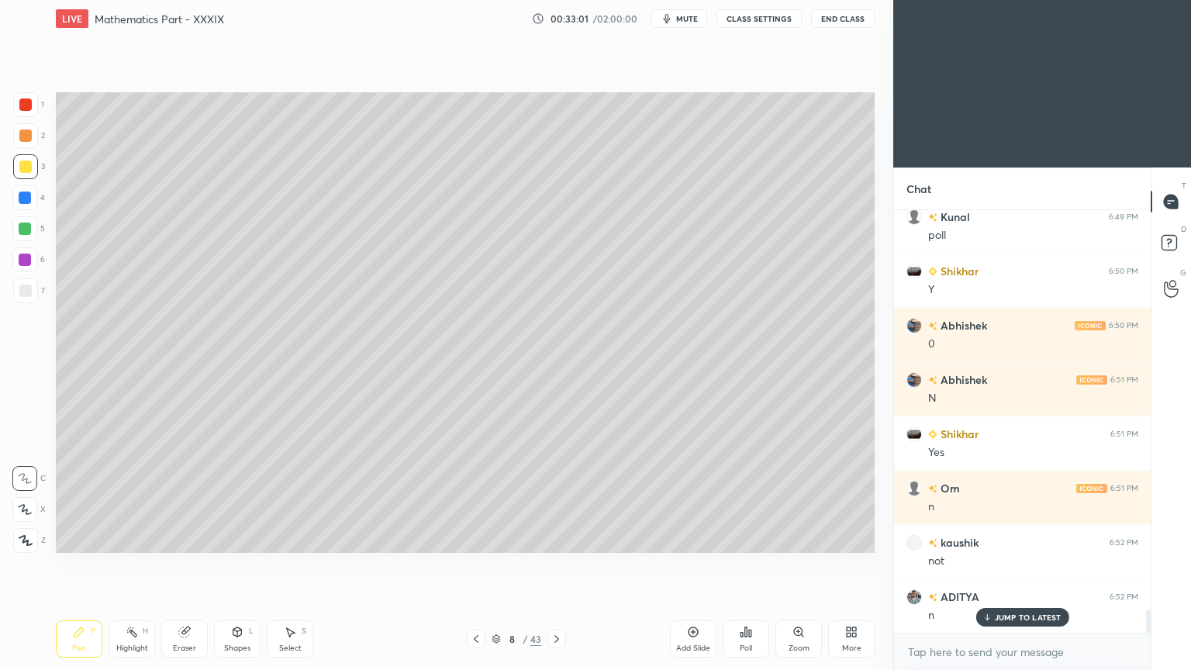
scroll to position [7357, 0]
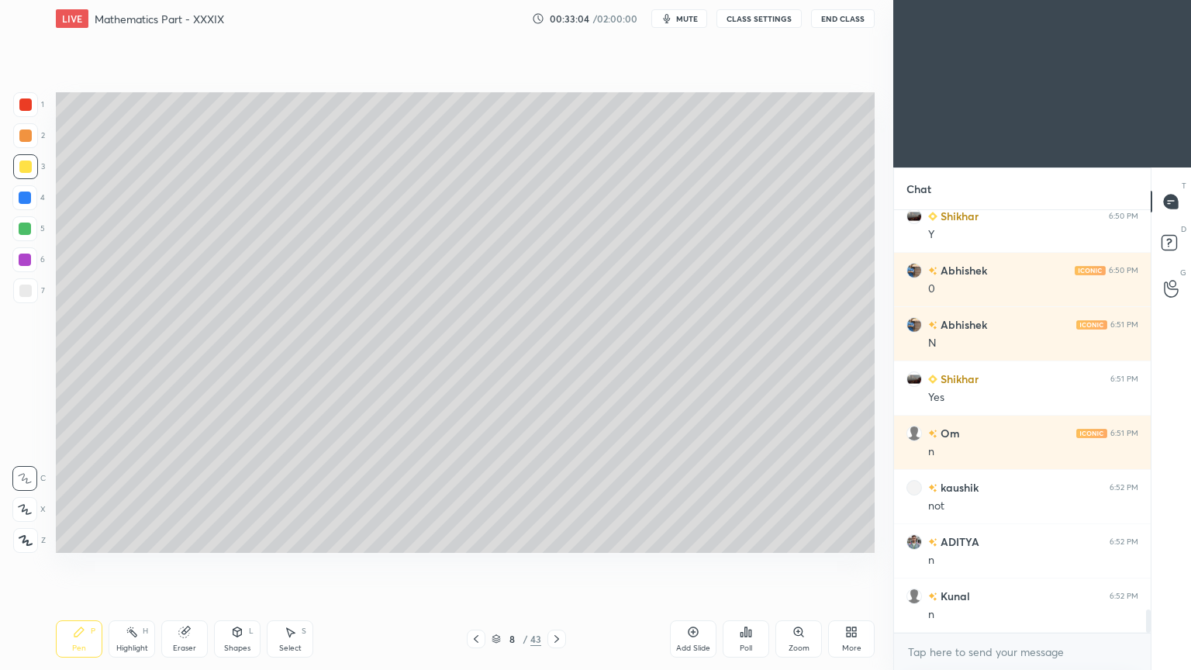
click at [192, 538] on div "Eraser" at bounding box center [184, 638] width 47 height 37
click at [133, 538] on div "Highlight" at bounding box center [132, 648] width 32 height 8
click at [190, 538] on div "Eraser" at bounding box center [184, 648] width 23 height 8
click at [188, 538] on div "Eraser" at bounding box center [184, 638] width 47 height 37
click at [71, 538] on div "Pen P" at bounding box center [79, 638] width 47 height 37
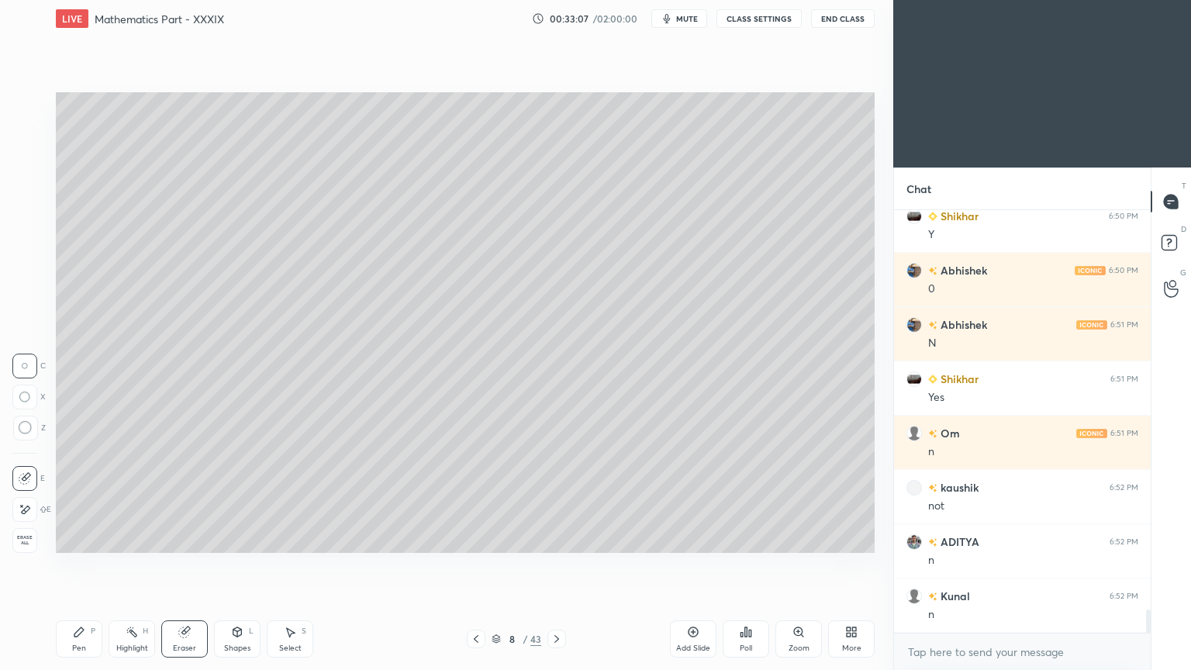
click at [78, 538] on div "Pen" at bounding box center [79, 648] width 14 height 8
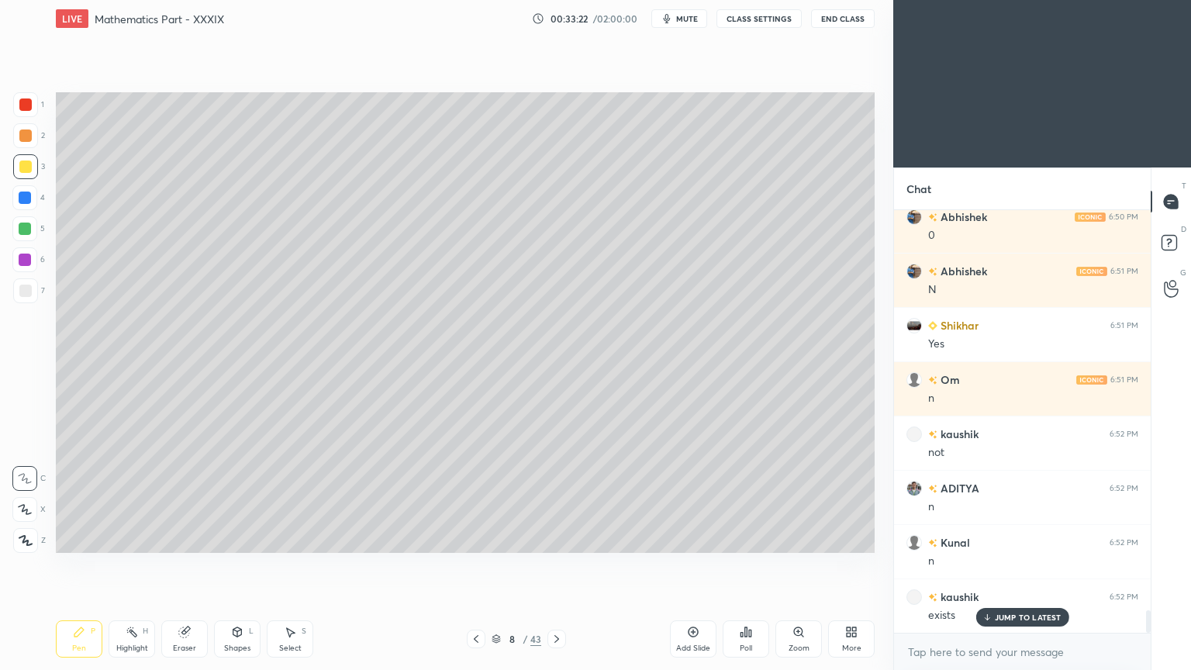
click at [473, 538] on icon at bounding box center [476, 639] width 12 height 12
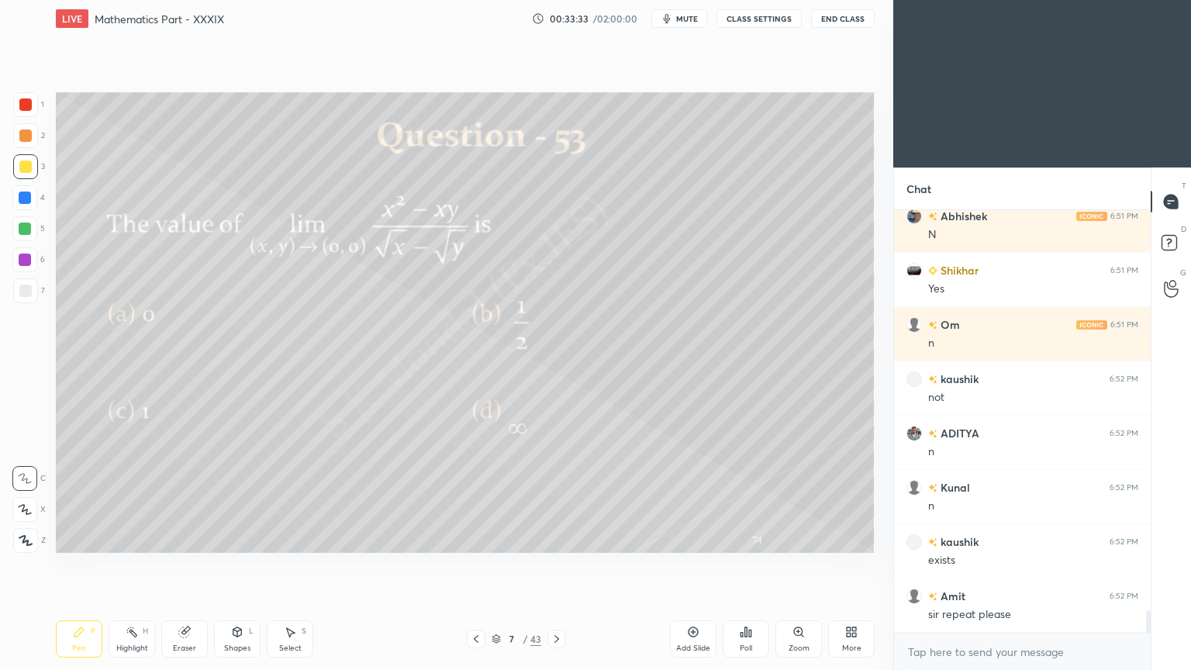
click at [557, 538] on icon at bounding box center [557, 639] width 12 height 12
click at [485, 538] on div at bounding box center [476, 639] width 19 height 19
click at [558, 538] on icon at bounding box center [557, 639] width 12 height 12
click at [477, 538] on icon at bounding box center [476, 639] width 12 height 12
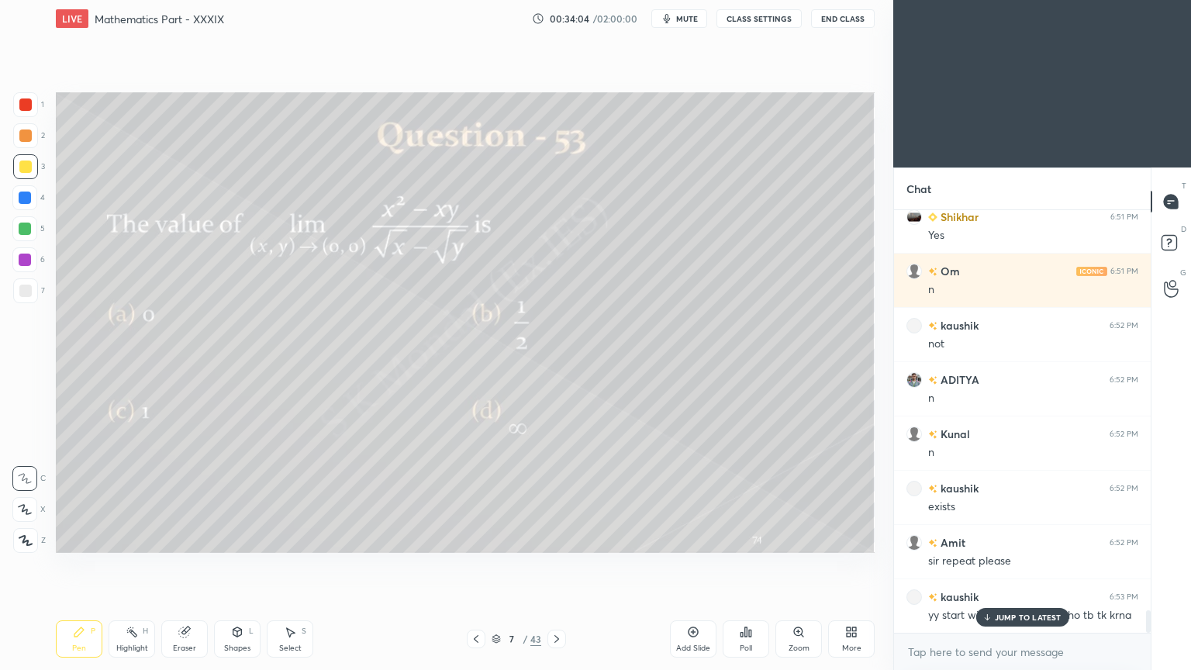
click at [999, 538] on p "JUMP TO LATEST" at bounding box center [1028, 617] width 67 height 9
click at [558, 538] on icon at bounding box center [557, 639] width 12 height 12
click at [129, 538] on div "Highlight" at bounding box center [132, 648] width 32 height 8
click at [68, 538] on div "Pen P" at bounding box center [79, 638] width 47 height 37
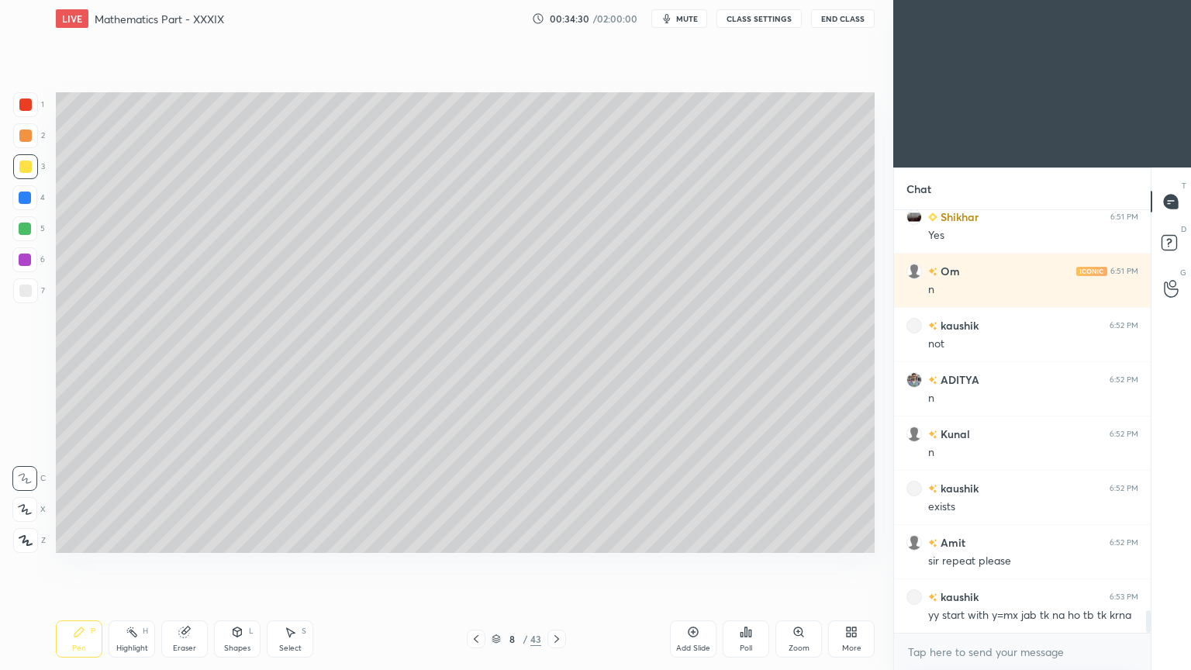
click at [71, 538] on div "Pen P" at bounding box center [79, 638] width 47 height 37
click at [133, 538] on div "Highlight" at bounding box center [132, 648] width 32 height 8
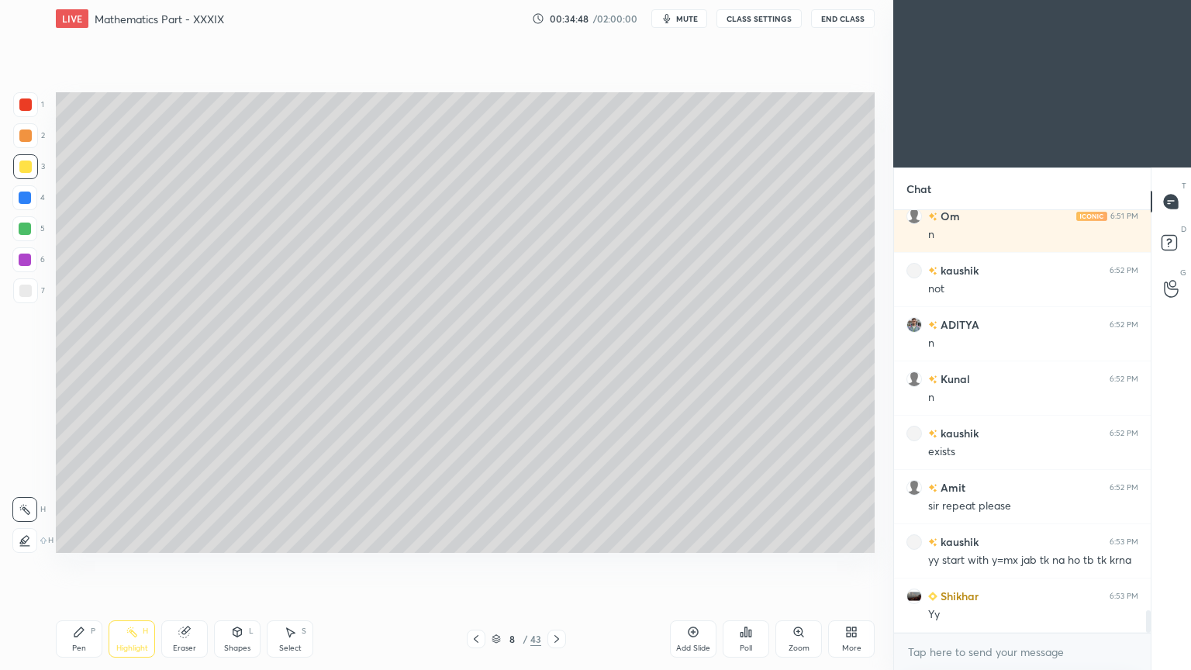
click at [134, 538] on rect at bounding box center [134, 634] width 8 height 8
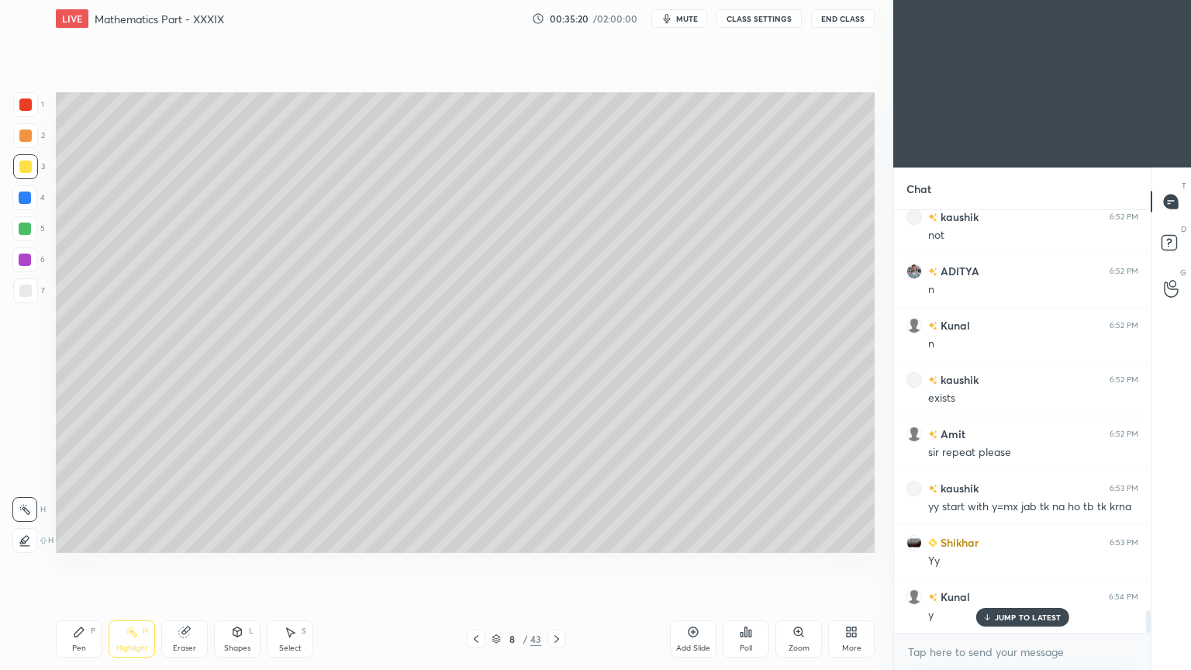
click at [479, 538] on icon at bounding box center [476, 639] width 12 height 12
click at [556, 538] on icon at bounding box center [557, 639] width 12 height 12
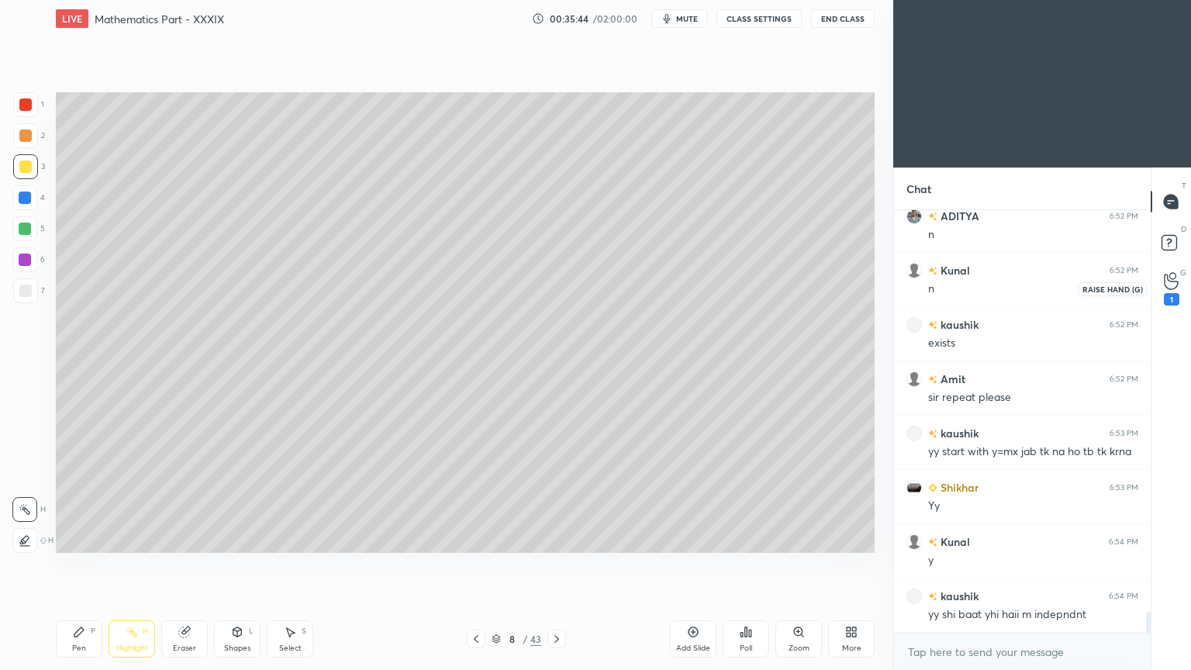
click at [1169, 279] on icon at bounding box center [1171, 282] width 14 height 16
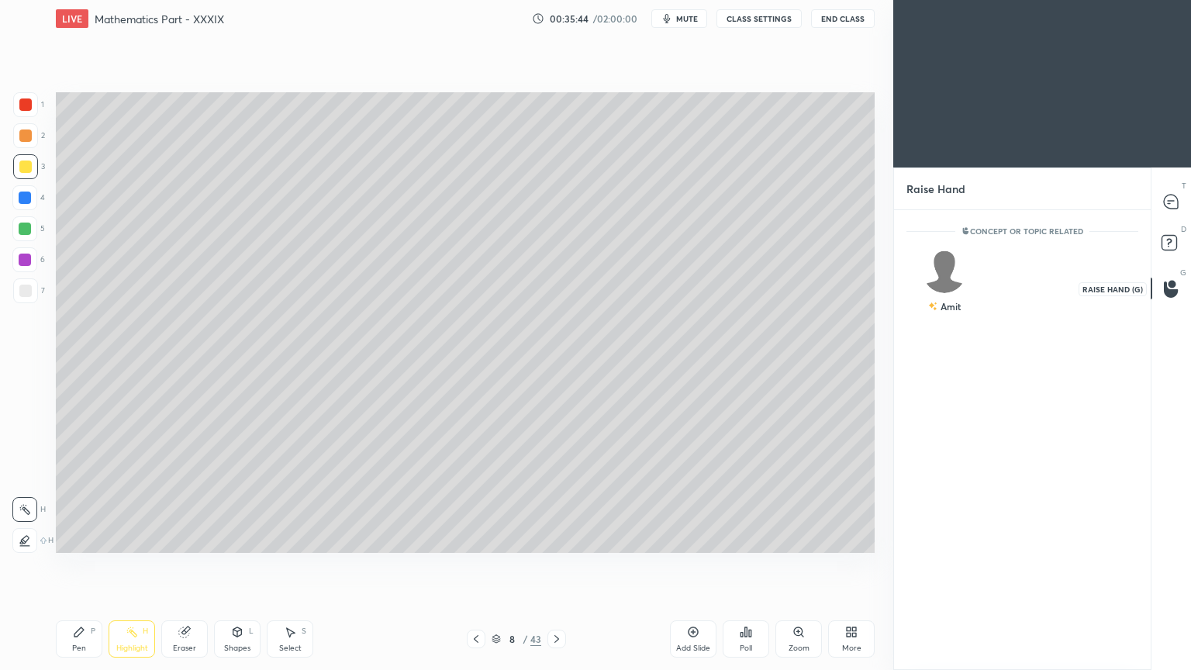
scroll to position [5, 5]
click at [955, 279] on div "Amit INVITE" at bounding box center [945, 289] width 77 height 98
click at [948, 317] on button "INVITE" at bounding box center [945, 317] width 63 height 20
click at [1173, 204] on icon at bounding box center [1171, 202] width 14 height 14
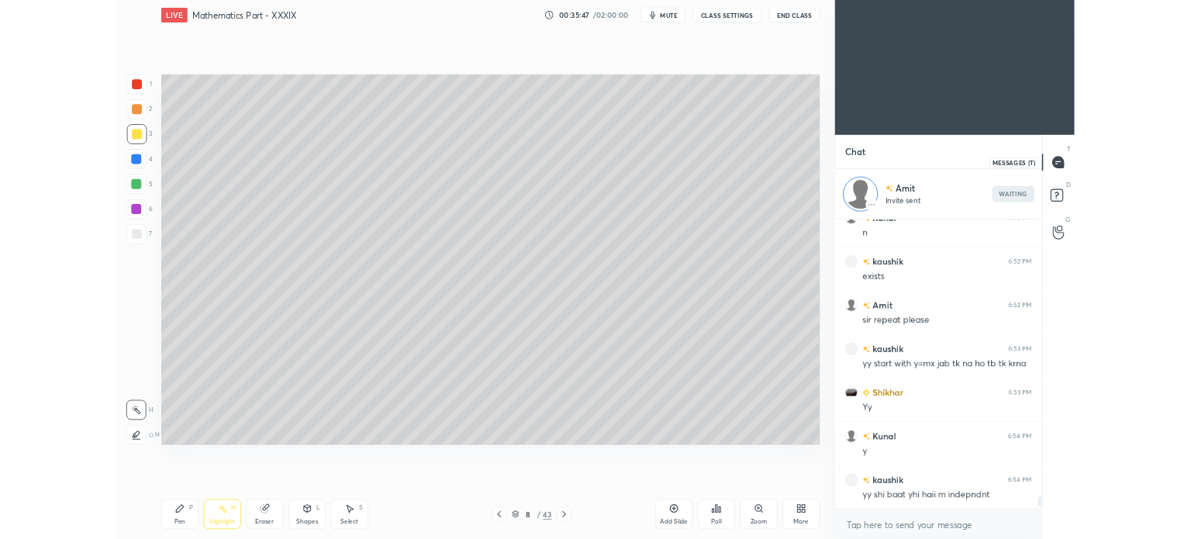
scroll to position [355, 252]
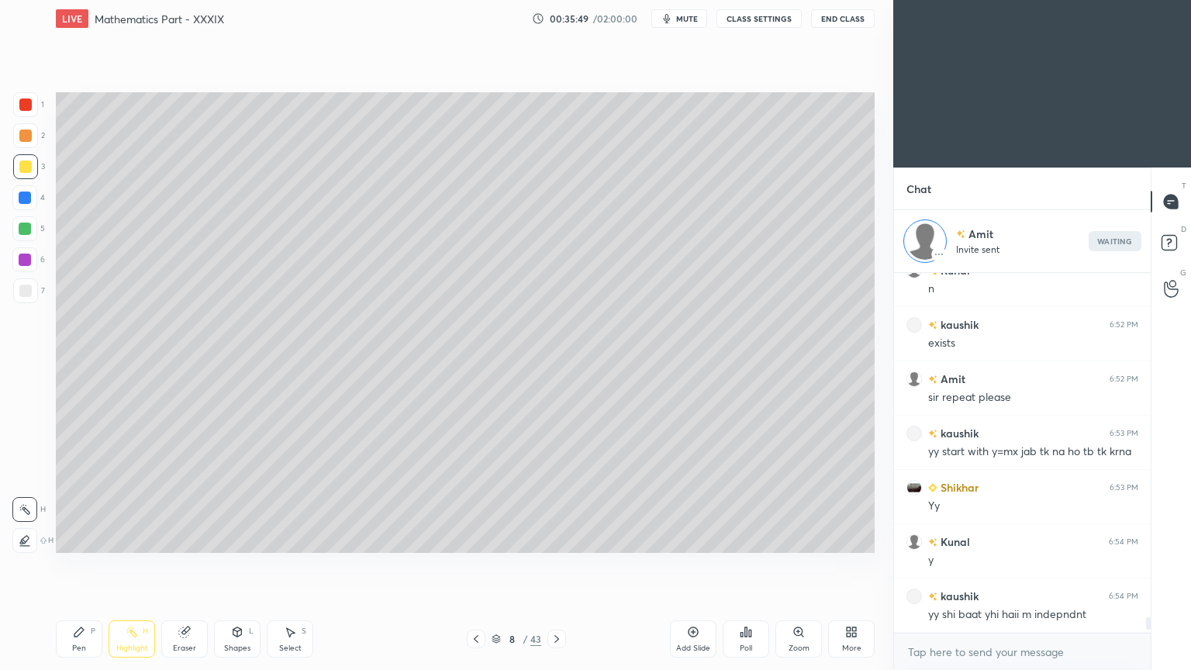
drag, startPoint x: 556, startPoint y: 640, endPoint x: 579, endPoint y: 594, distance: 51.3
click at [557, 538] on icon at bounding box center [557, 639] width 5 height 8
click at [475, 538] on icon at bounding box center [476, 639] width 5 height 8
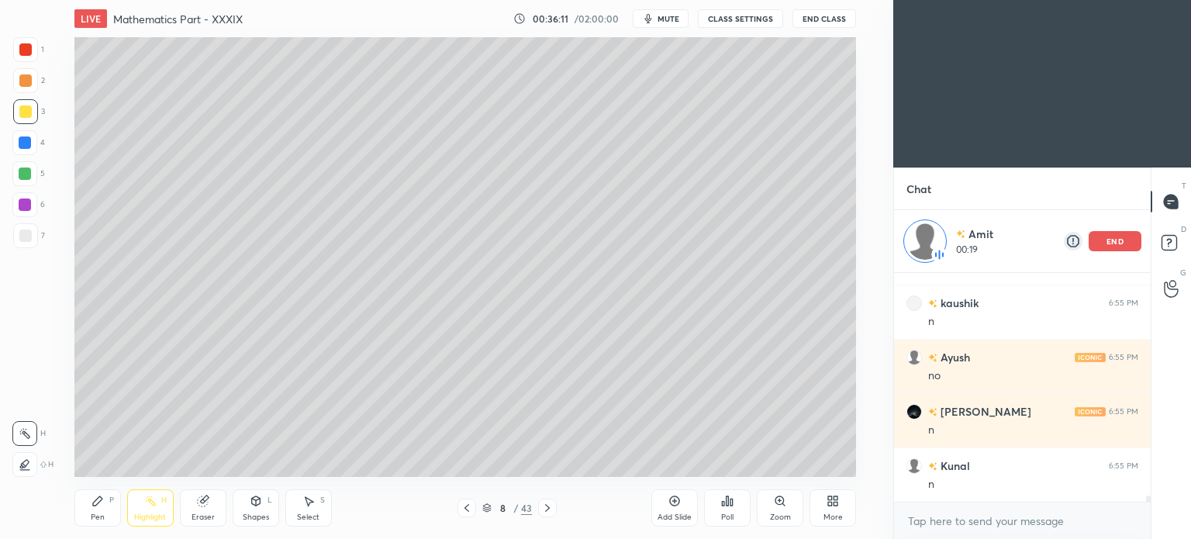
scroll to position [8534, 0]
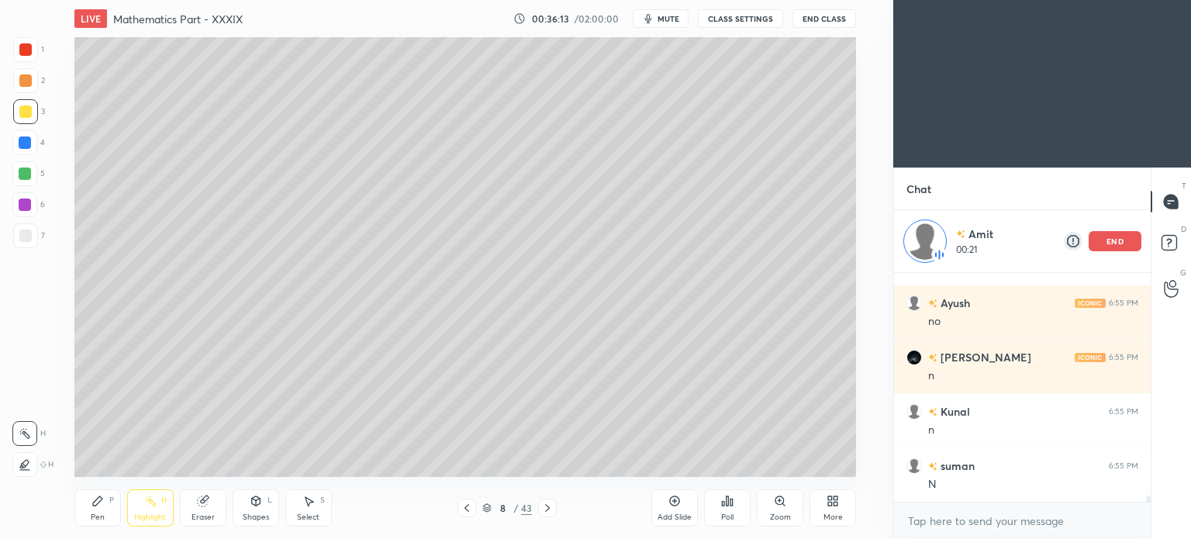
click at [1123, 234] on div "end" at bounding box center [1115, 241] width 53 height 20
click at [468, 502] on icon at bounding box center [467, 508] width 12 height 12
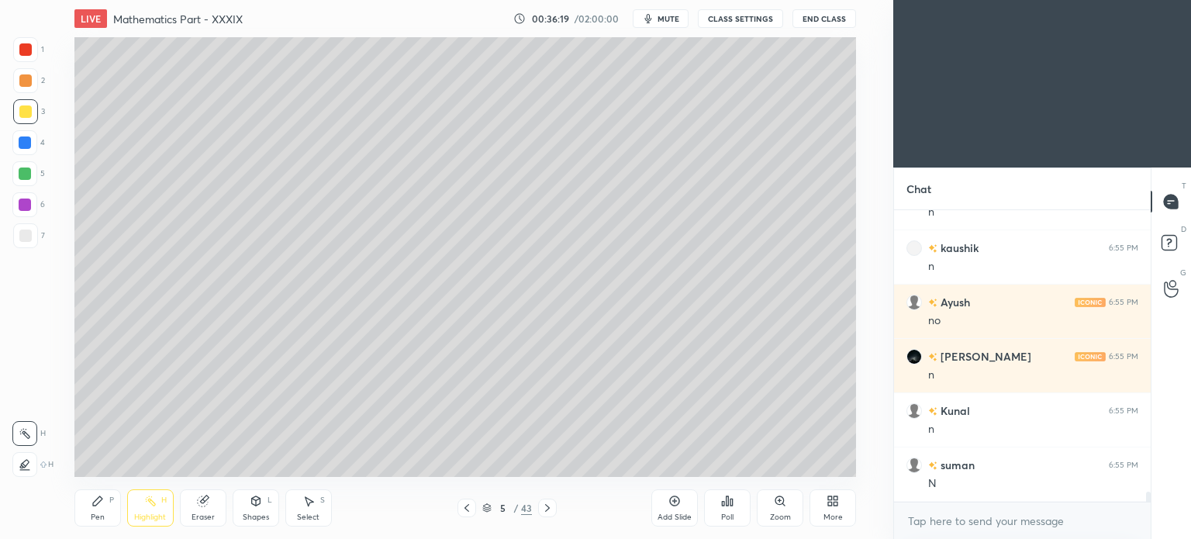
click at [468, 502] on icon at bounding box center [467, 508] width 12 height 12
click at [159, 502] on div "Highlight H" at bounding box center [150, 507] width 47 height 37
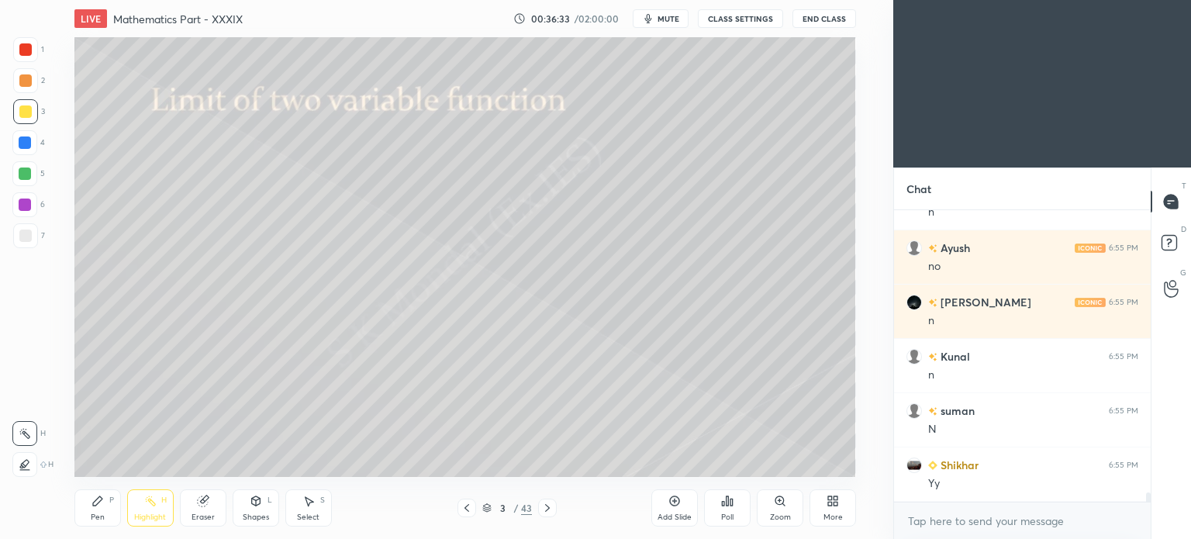
scroll to position [5, 5]
click at [543, 509] on icon at bounding box center [547, 508] width 12 height 12
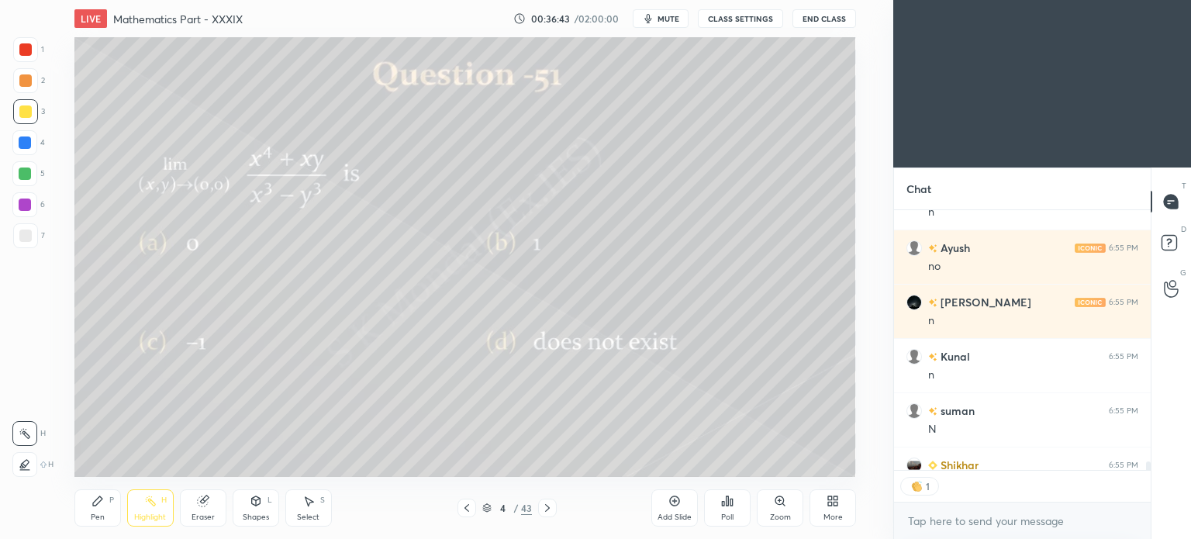
scroll to position [287, 252]
click at [551, 507] on icon at bounding box center [547, 508] width 12 height 12
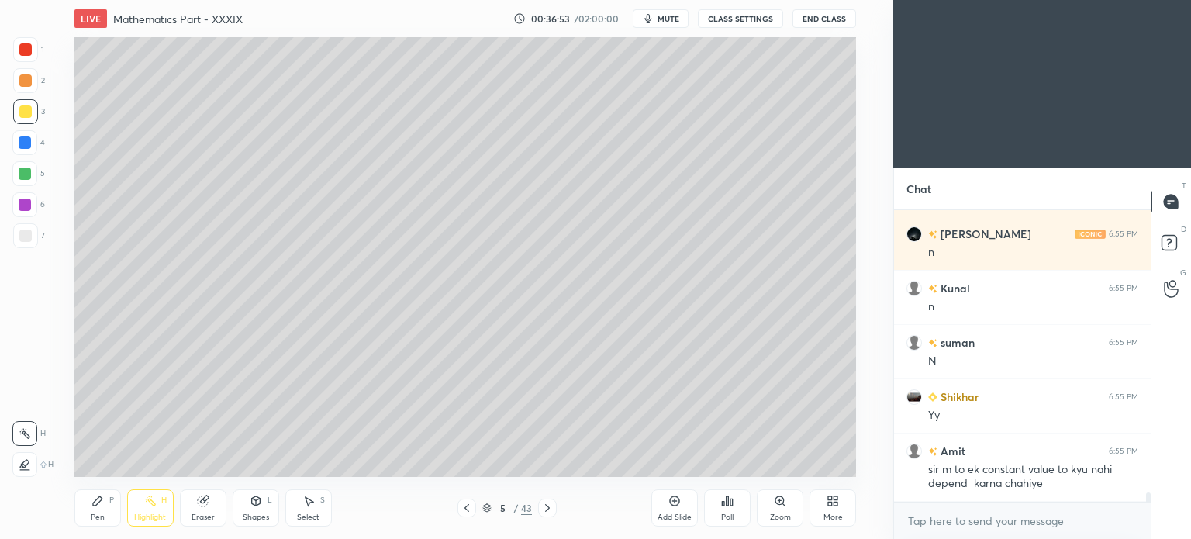
scroll to position [8649, 0]
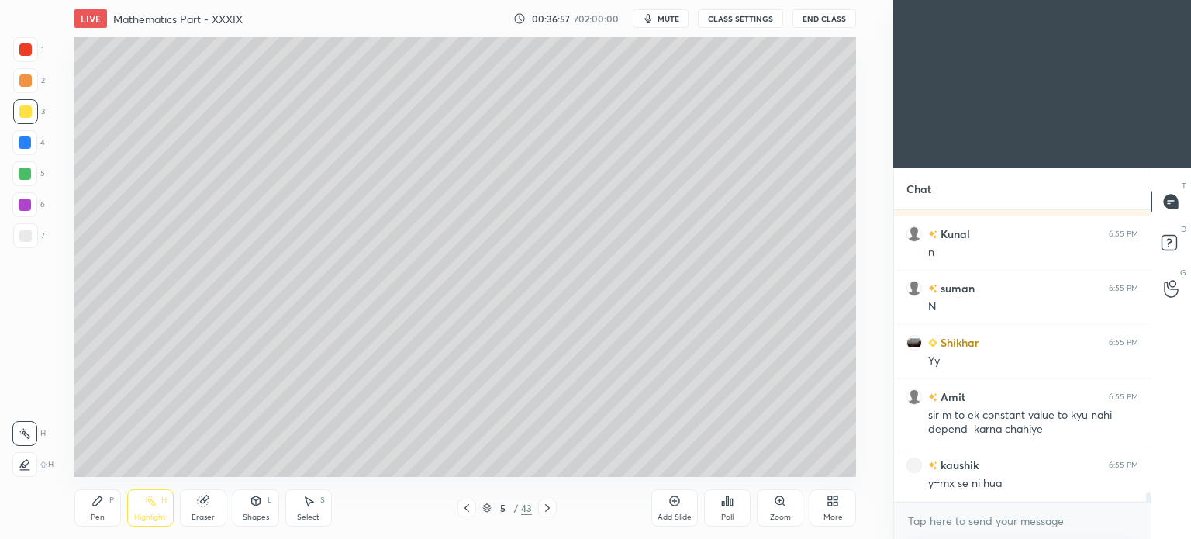
click at [472, 509] on icon at bounding box center [467, 508] width 12 height 12
click at [548, 511] on icon at bounding box center [547, 508] width 12 height 12
click at [105, 508] on div "Pen P" at bounding box center [97, 507] width 47 height 37
click at [109, 506] on div "Pen P" at bounding box center [97, 507] width 47 height 37
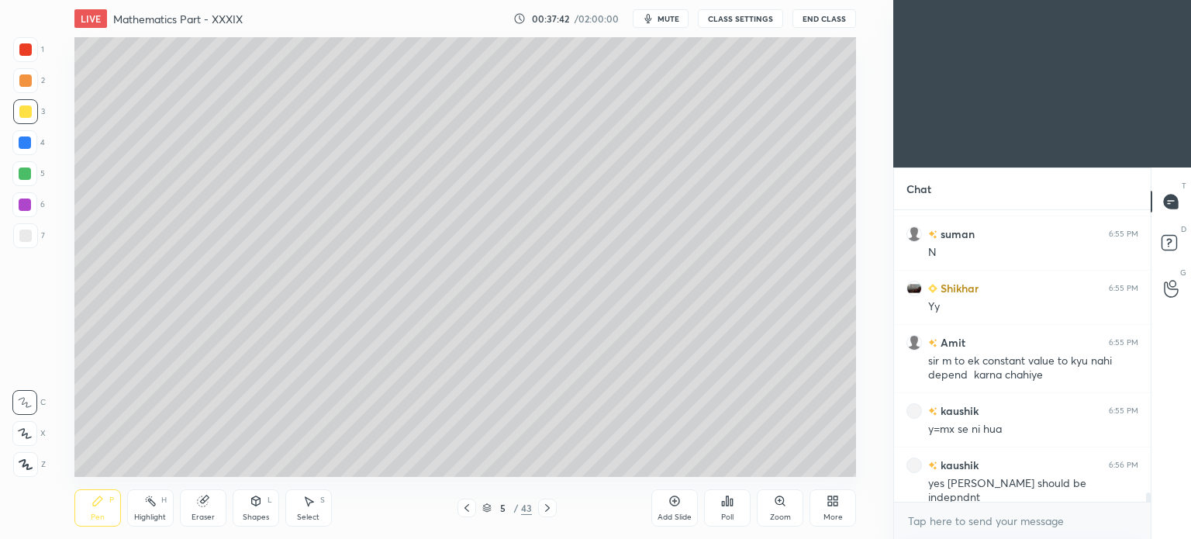
scroll to position [8718, 0]
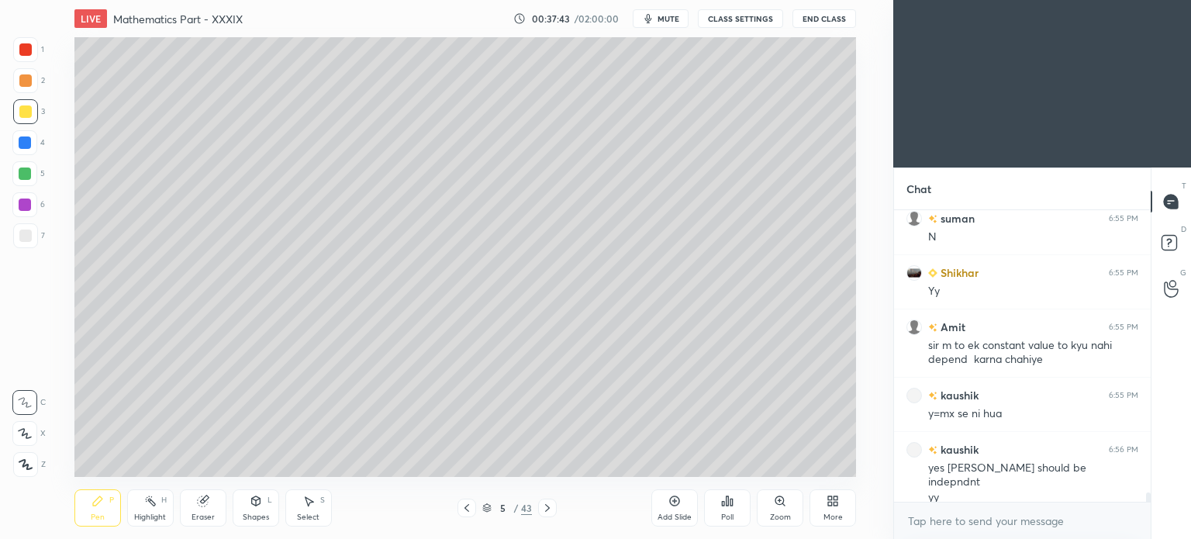
click at [310, 505] on icon at bounding box center [308, 501] width 12 height 12
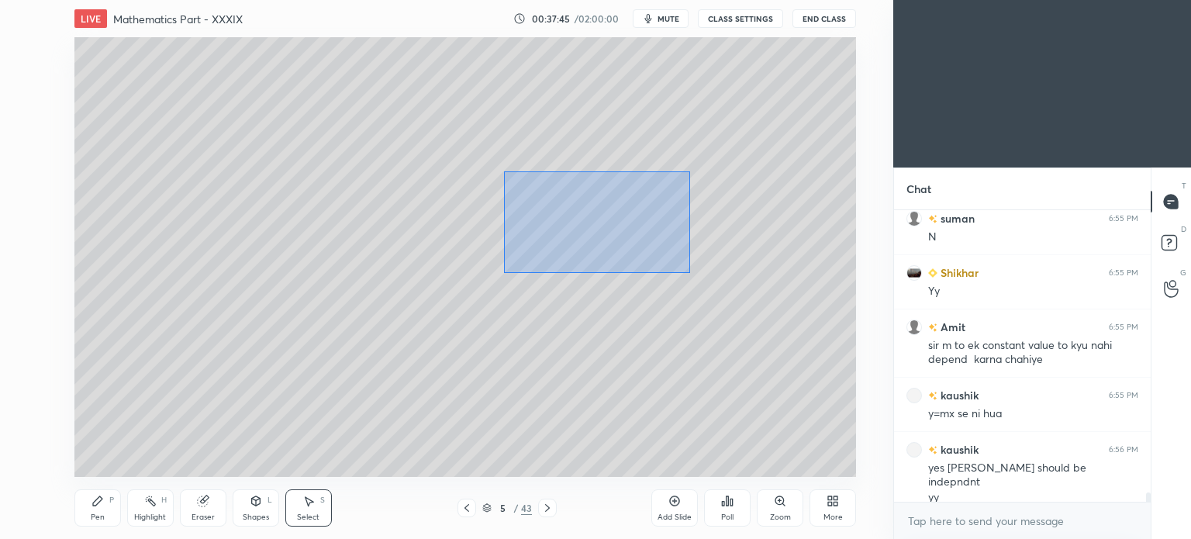
drag, startPoint x: 567, startPoint y: 196, endPoint x: 690, endPoint y: 273, distance: 145.3
click at [690, 273] on div "0 ° Undo Copy Duplicate Duplicate to new slide Delete" at bounding box center [465, 257] width 782 height 440
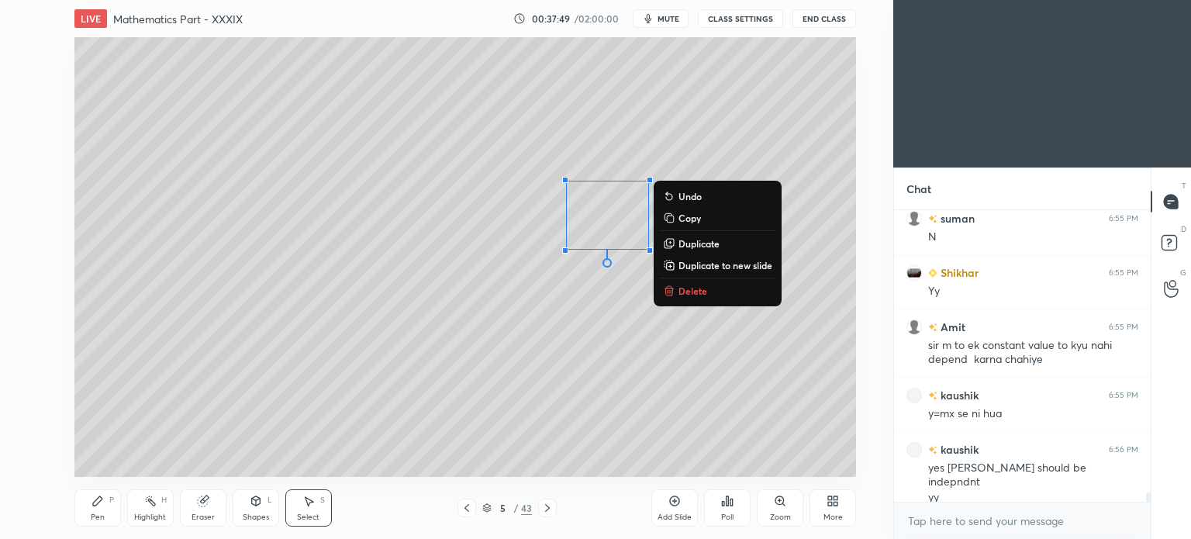
click at [692, 288] on p "Delete" at bounding box center [693, 291] width 29 height 12
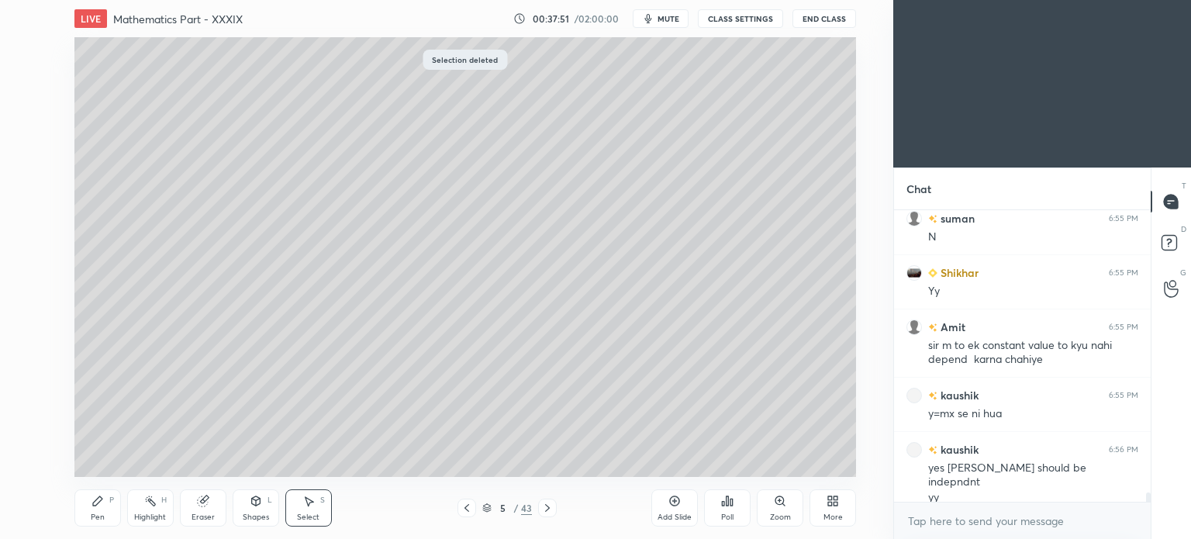
click at [546, 505] on icon at bounding box center [547, 508] width 12 height 12
click at [101, 505] on icon at bounding box center [98, 501] width 12 height 12
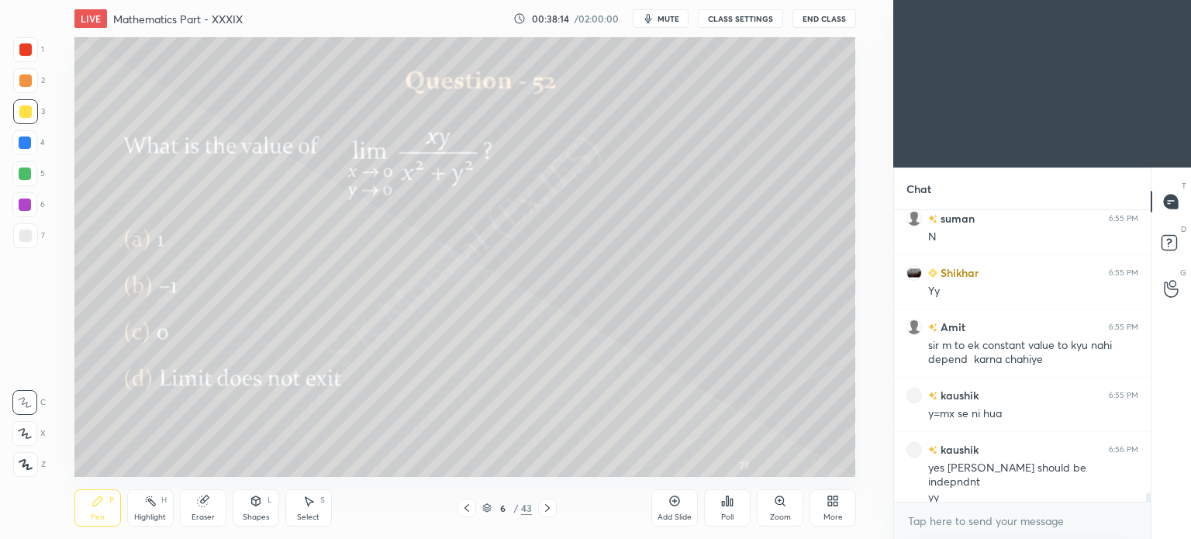
click at [307, 518] on div "Select" at bounding box center [308, 517] width 22 height 8
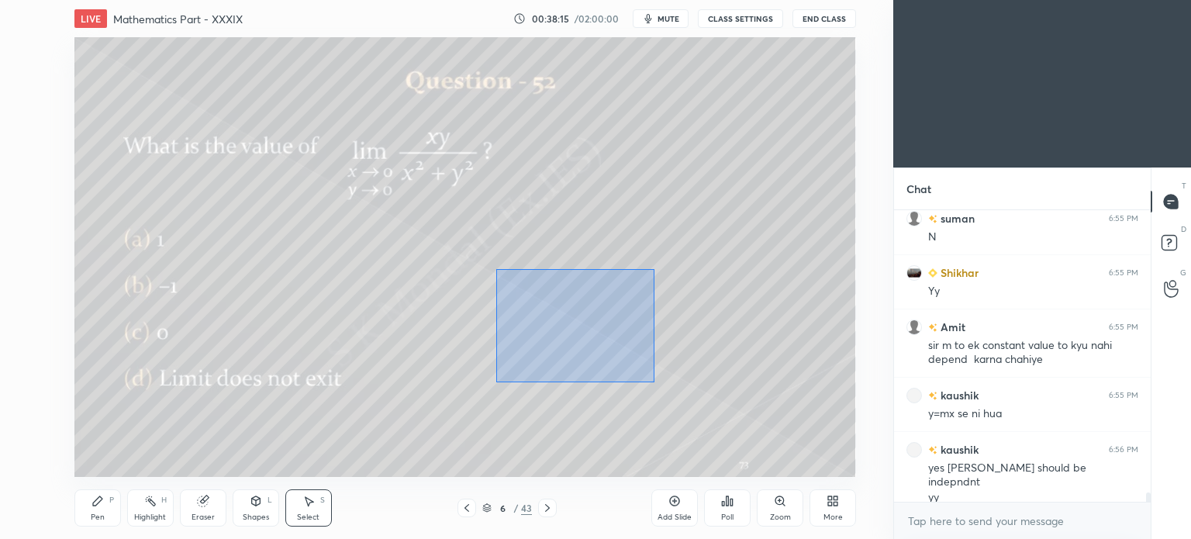
drag, startPoint x: 496, startPoint y: 268, endPoint x: 655, endPoint y: 382, distance: 195.0
click at [655, 382] on div "0 ° Undo Copy Duplicate Duplicate to new slide Delete" at bounding box center [465, 257] width 782 height 440
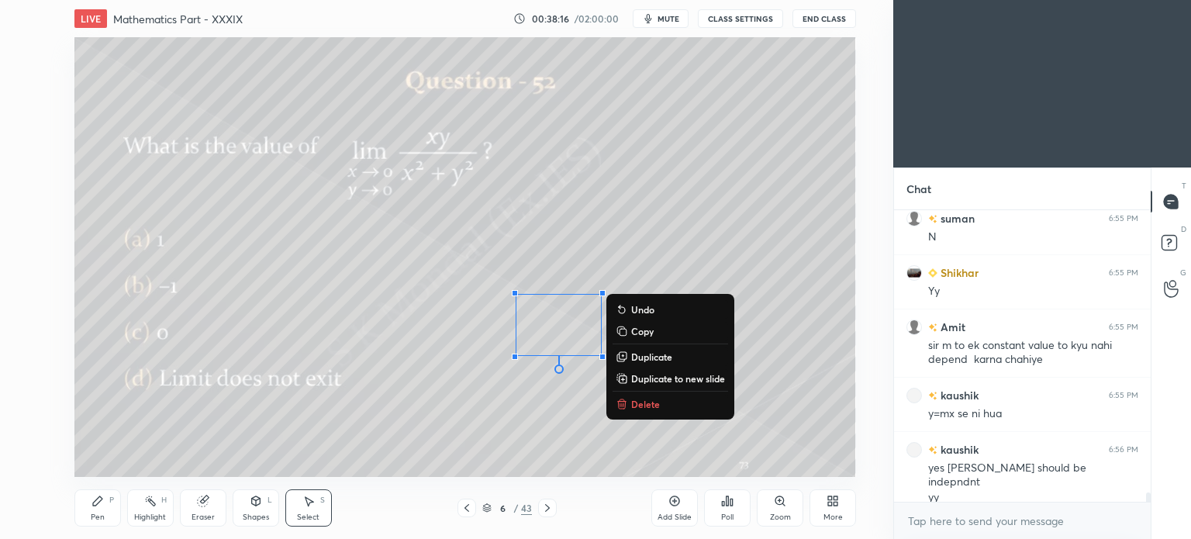
click at [639, 399] on p "Delete" at bounding box center [645, 404] width 29 height 12
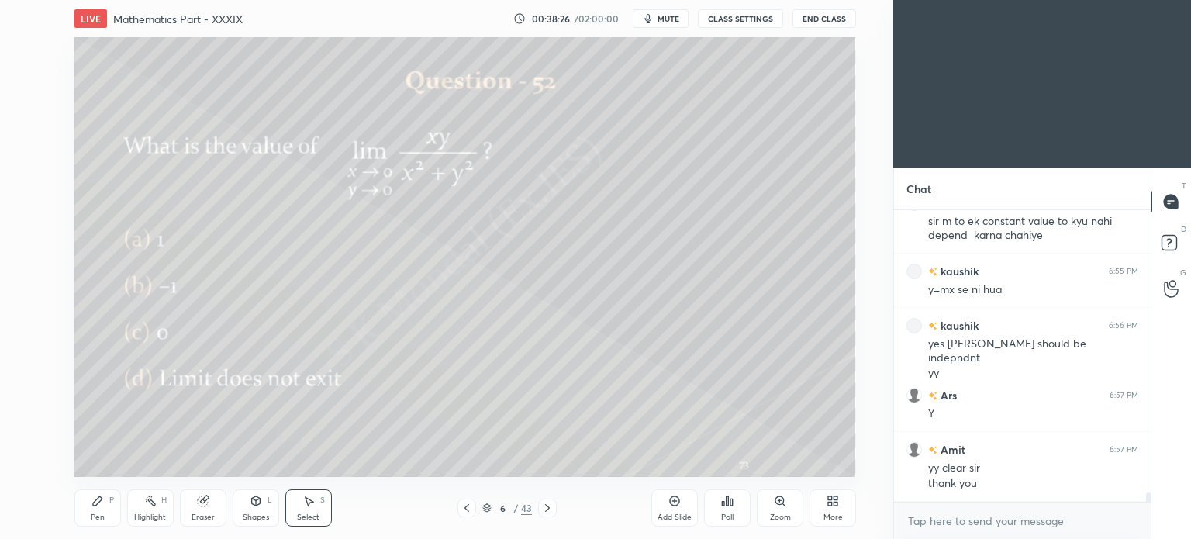
scroll to position [8897, 0]
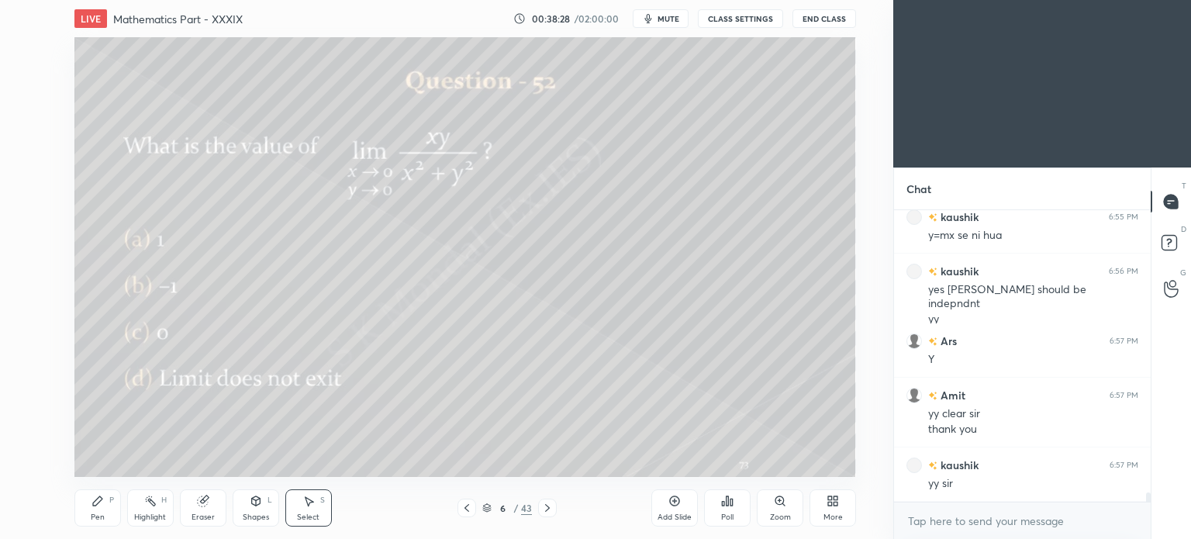
click at [549, 511] on icon at bounding box center [547, 508] width 12 height 12
click at [553, 510] on icon at bounding box center [547, 508] width 12 height 12
click at [103, 508] on div "Pen P" at bounding box center [97, 507] width 47 height 37
click at [316, 515] on div "Select" at bounding box center [308, 517] width 22 height 8
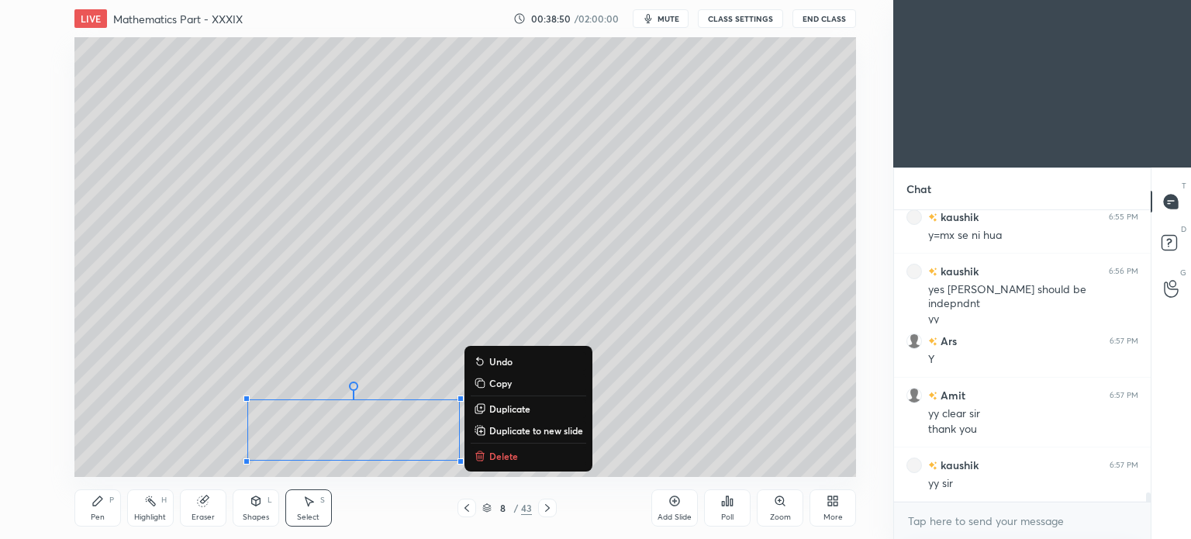
drag, startPoint x: 195, startPoint y: 377, endPoint x: 512, endPoint y: 508, distance: 342.5
click at [512, 508] on div "LIVE Mathematics Part - XXXIX 00:38:50 / 02:00:00 mute CLASS SETTINGS End Class…" at bounding box center [465, 269] width 831 height 539
click at [510, 458] on p "Delete" at bounding box center [503, 456] width 29 height 12
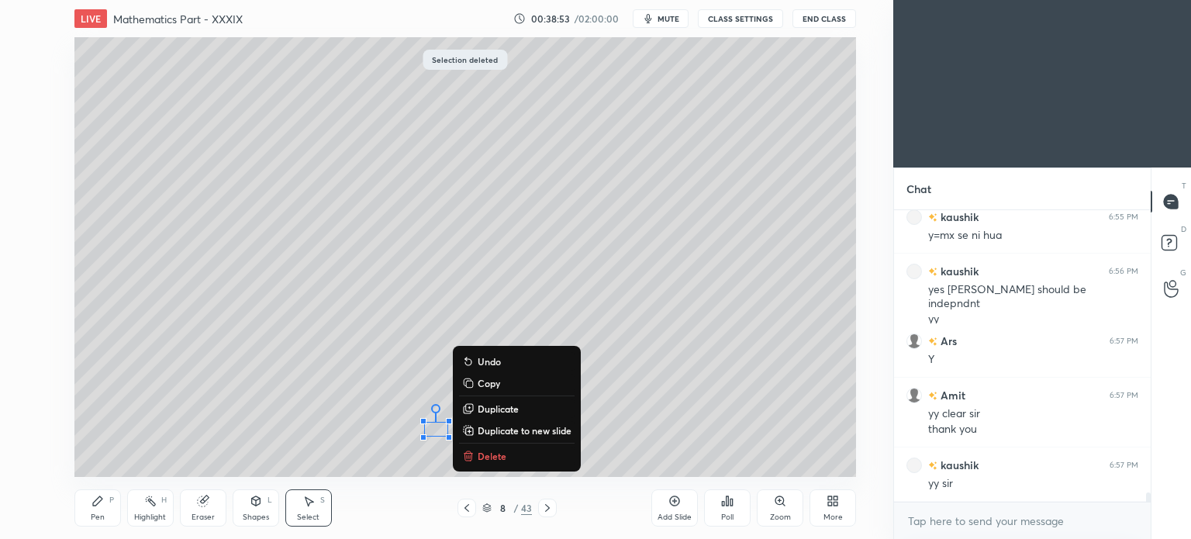
drag, startPoint x: 399, startPoint y: 402, endPoint x: 527, endPoint y: 483, distance: 151.7
click at [527, 483] on div "LIVE Mathematics Part - XXXIX 00:38:53 / 02:00:00 mute CLASS SETTINGS End Class…" at bounding box center [465, 269] width 831 height 539
click at [489, 456] on p "Delete" at bounding box center [492, 456] width 29 height 12
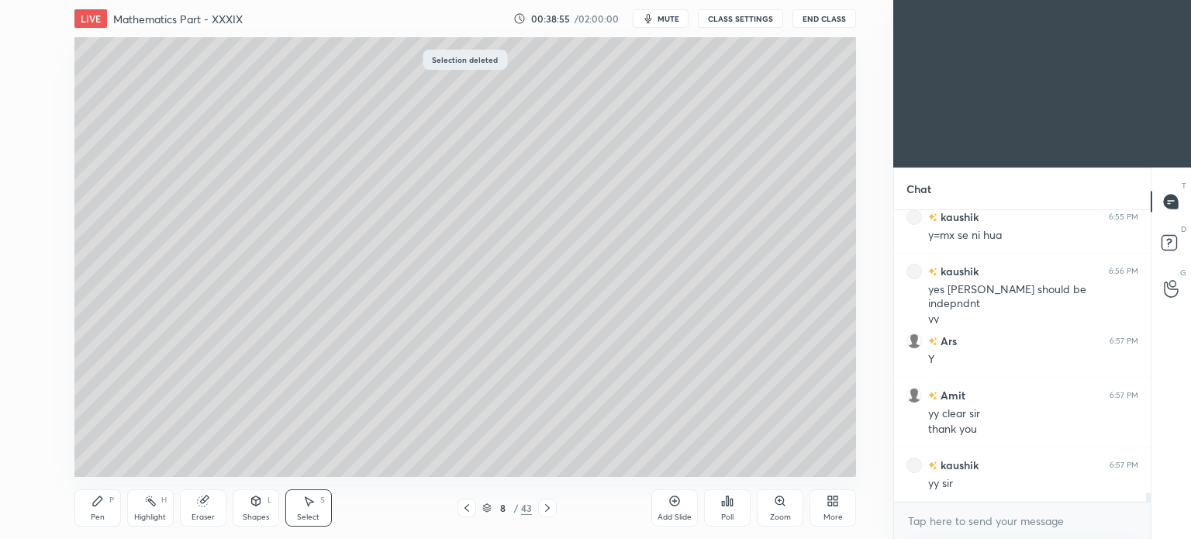
click at [465, 507] on icon at bounding box center [467, 508] width 12 height 12
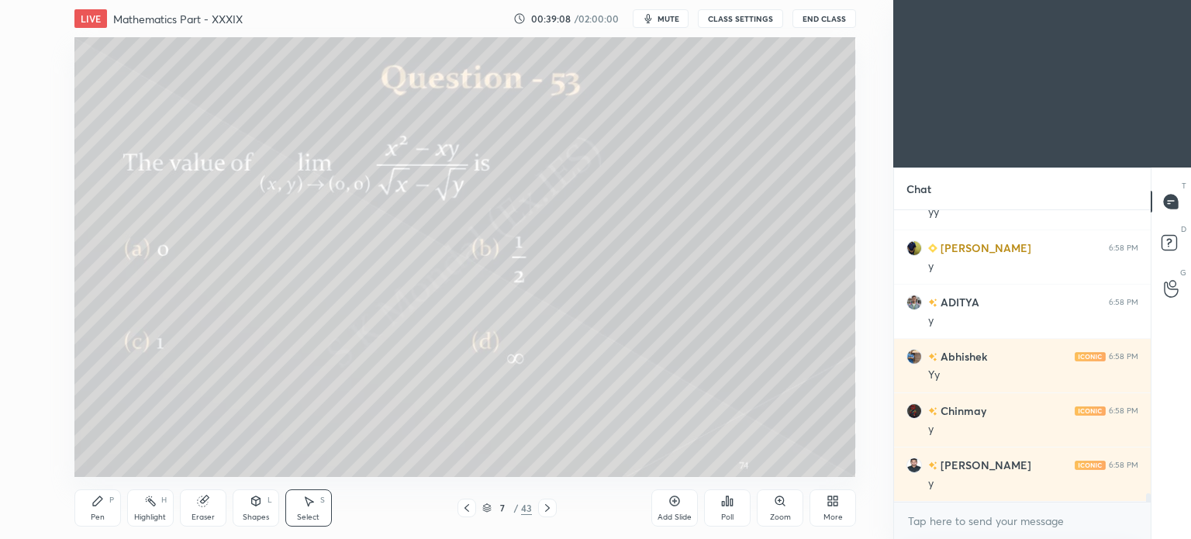
scroll to position [9331, 0]
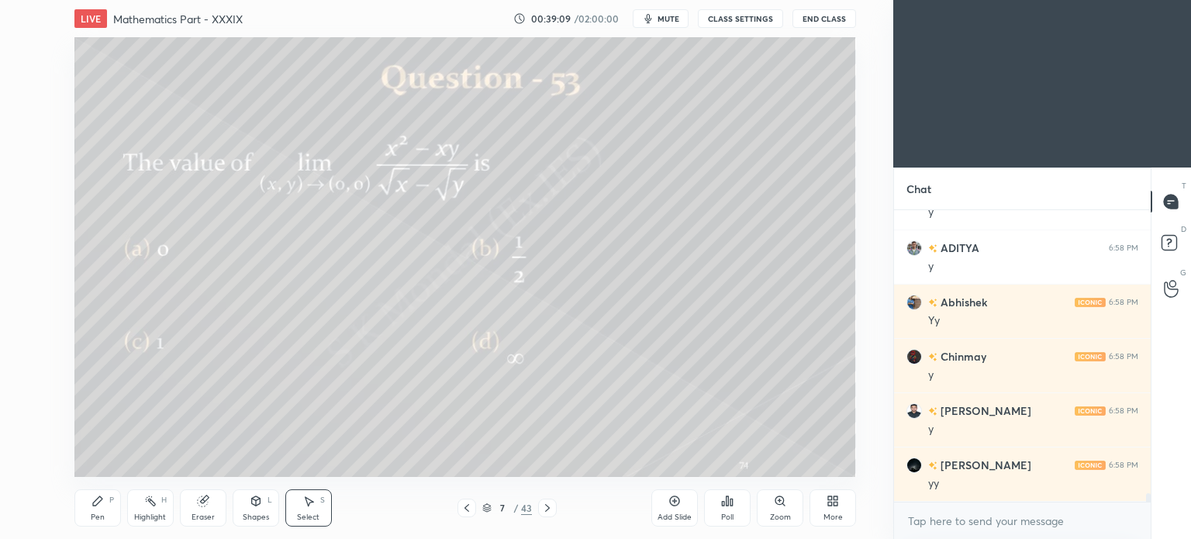
click at [546, 511] on icon at bounding box center [547, 508] width 5 height 8
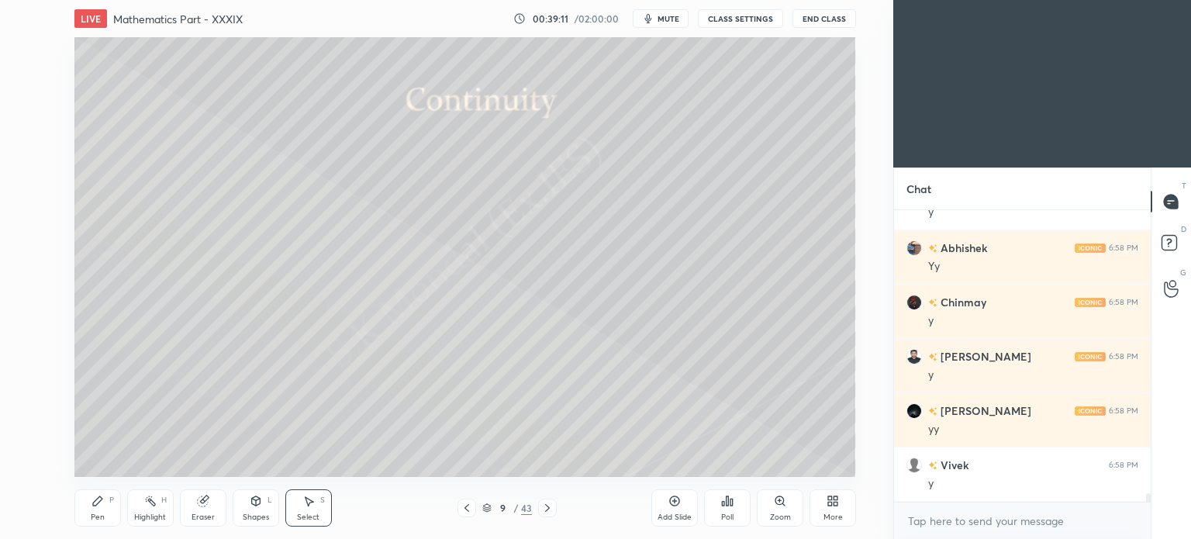
click at [463, 506] on icon at bounding box center [467, 508] width 12 height 12
click at [676, 514] on div "Add Slide" at bounding box center [675, 517] width 34 height 8
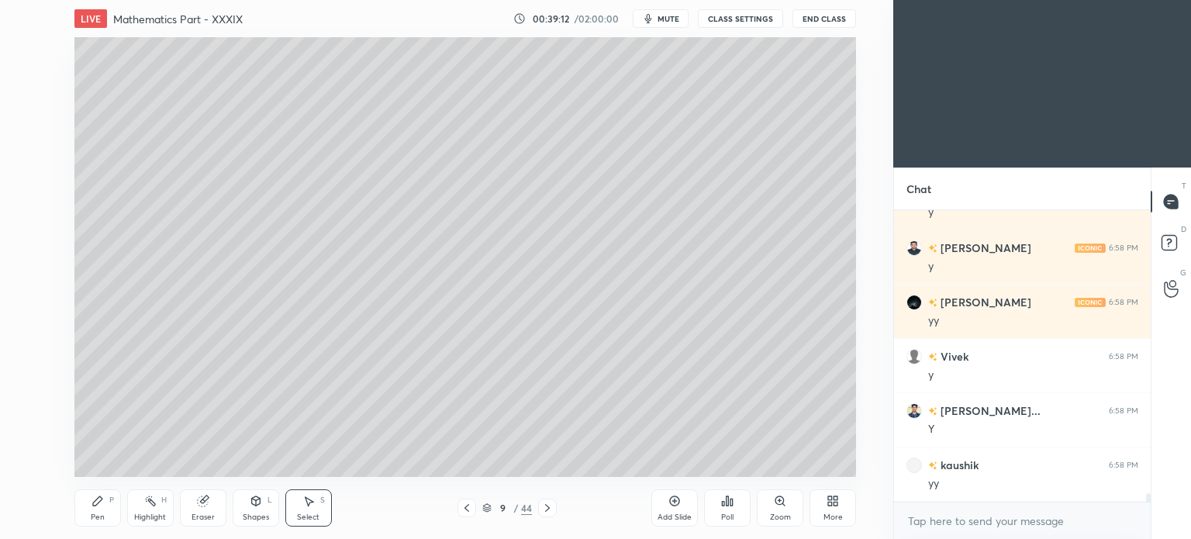
scroll to position [9548, 0]
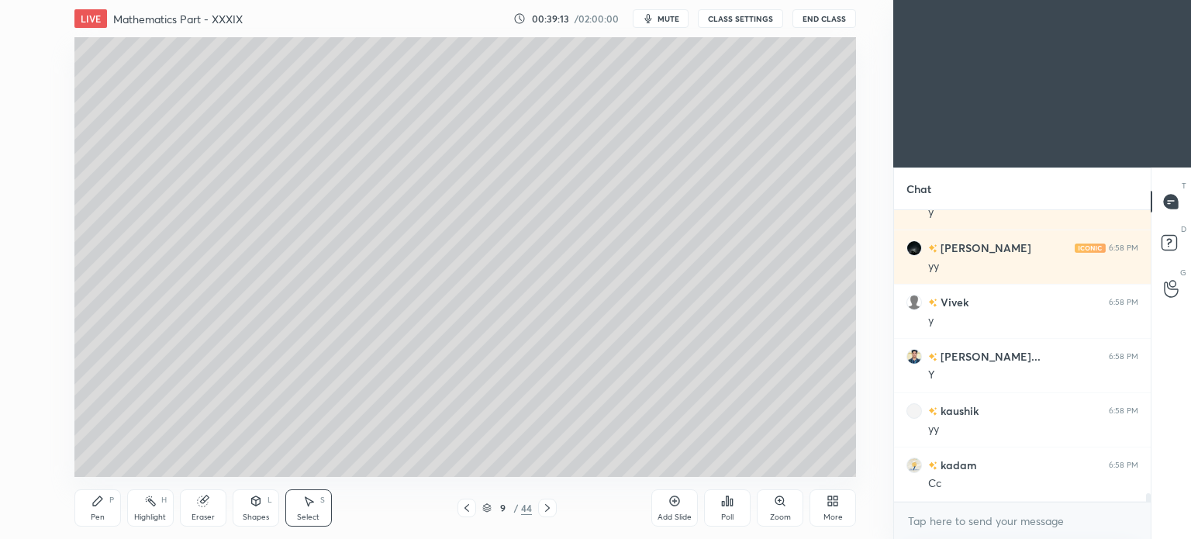
click at [88, 512] on div "Pen P" at bounding box center [97, 507] width 47 height 37
click at [92, 514] on div "Pen" at bounding box center [98, 517] width 14 height 8
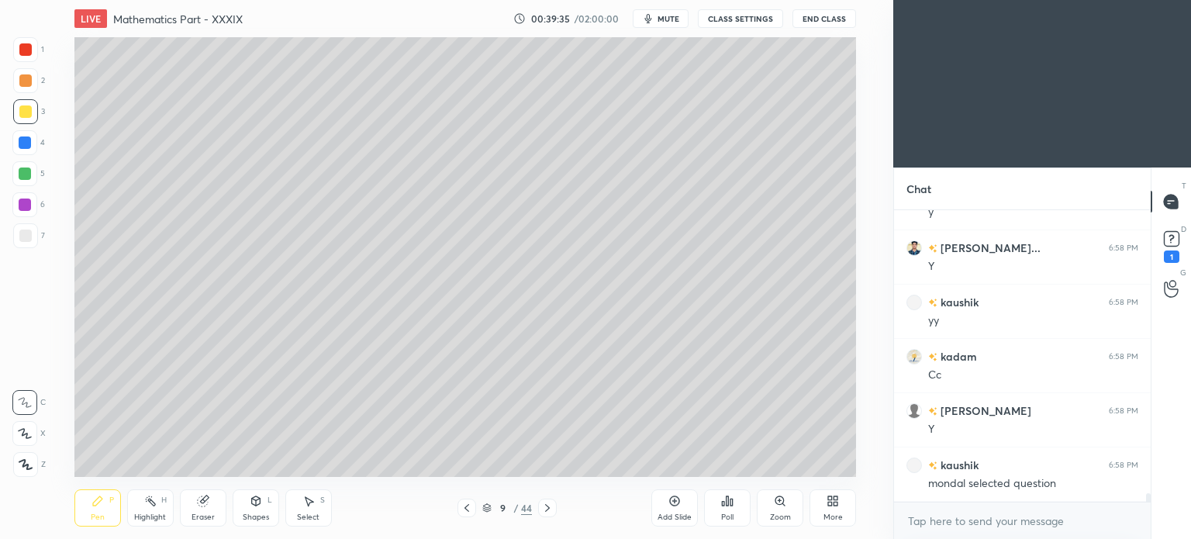
scroll to position [9724, 0]
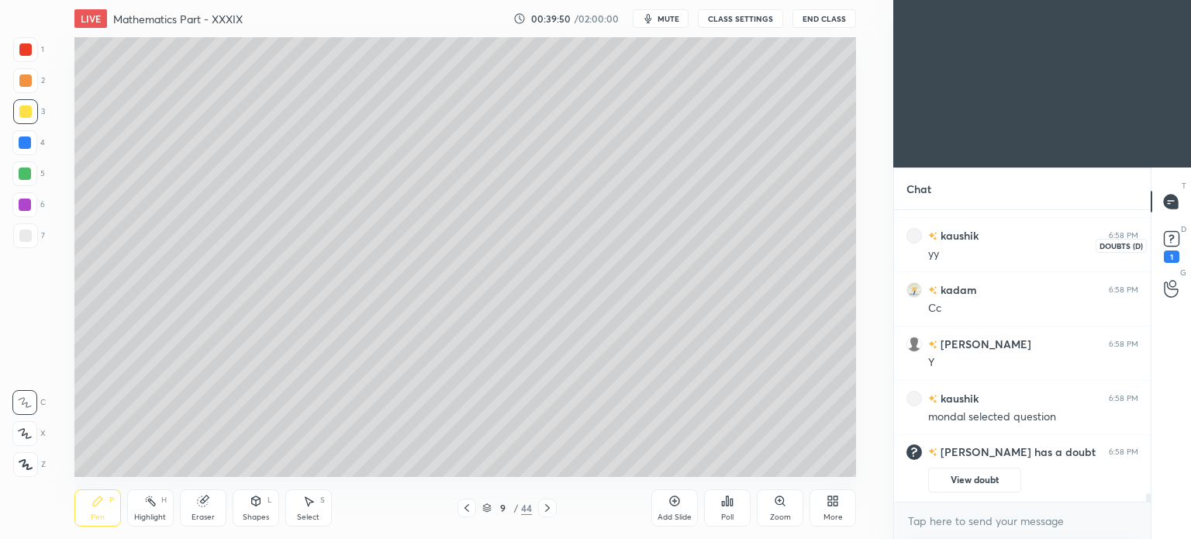
click at [1173, 244] on rect at bounding box center [1171, 239] width 15 height 15
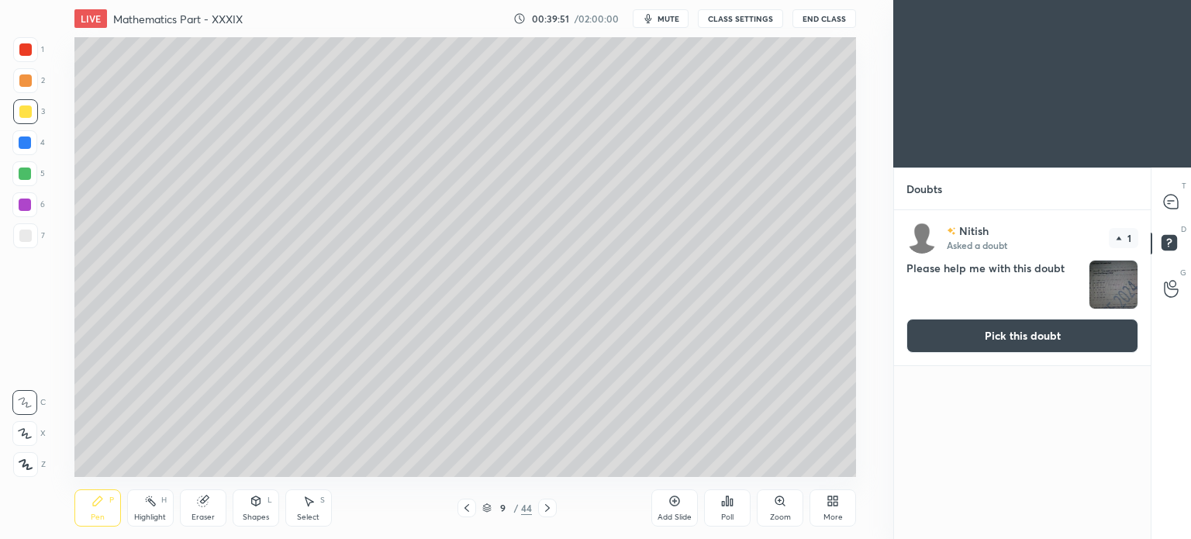
click at [1055, 331] on button "Pick this doubt" at bounding box center [1023, 336] width 232 height 34
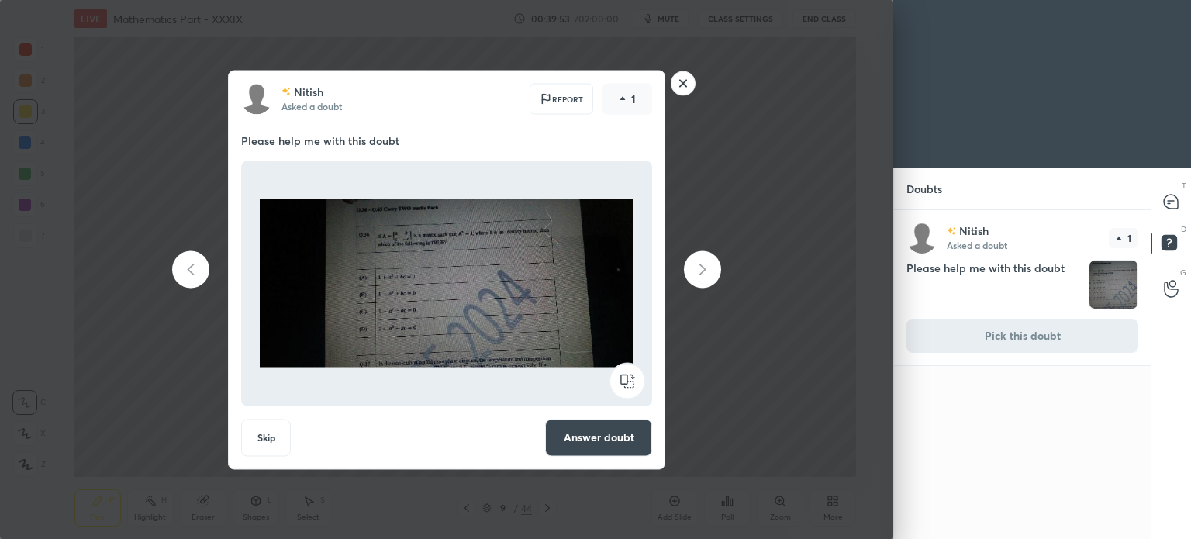
click at [686, 84] on rect at bounding box center [684, 83] width 24 height 24
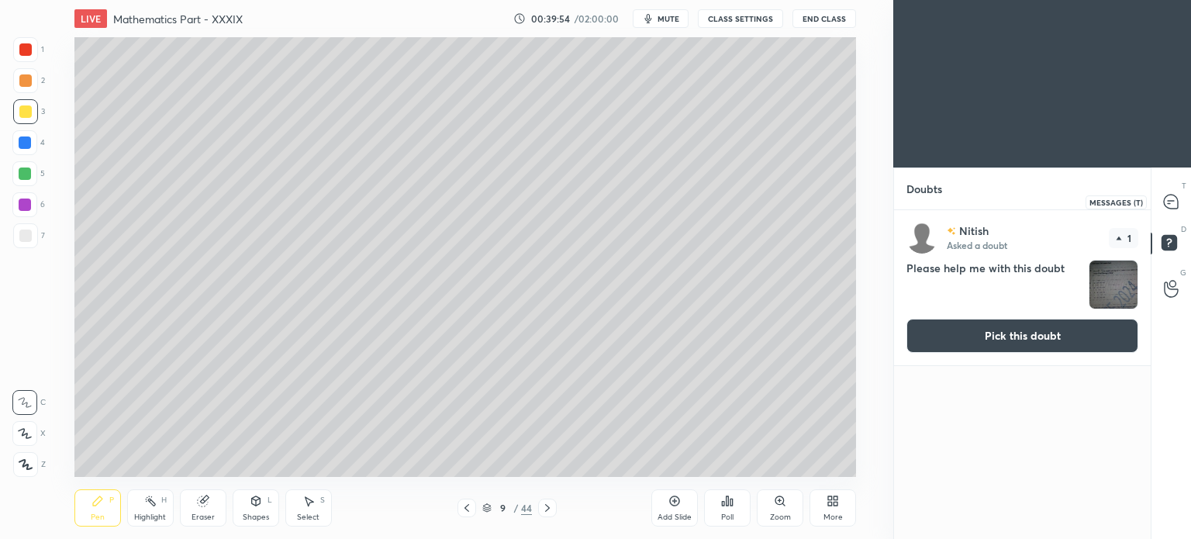
click at [1176, 203] on icon at bounding box center [1171, 202] width 14 height 14
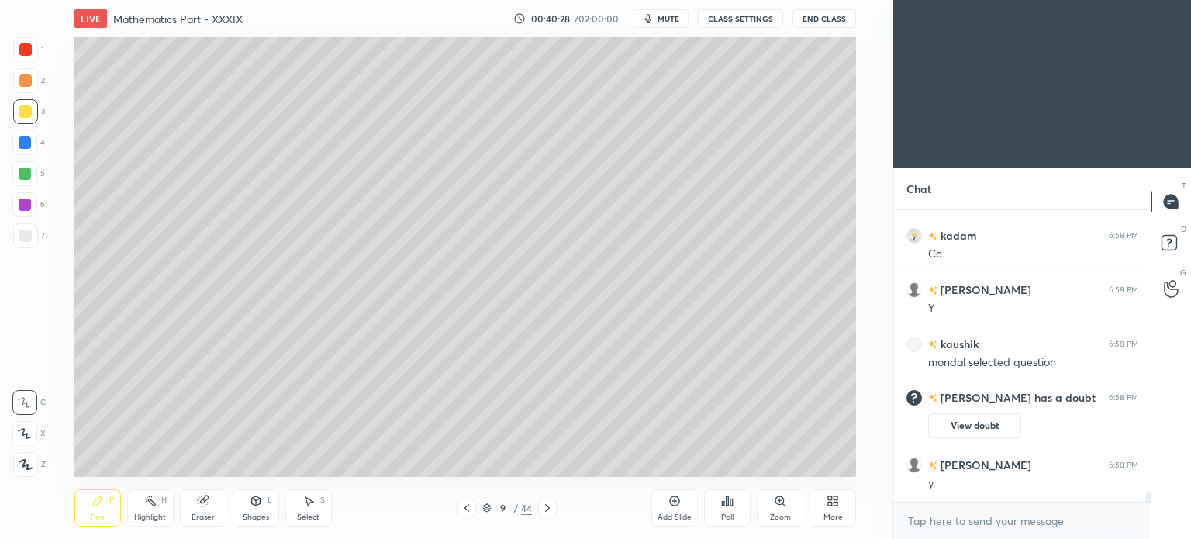
scroll to position [8535, 0]
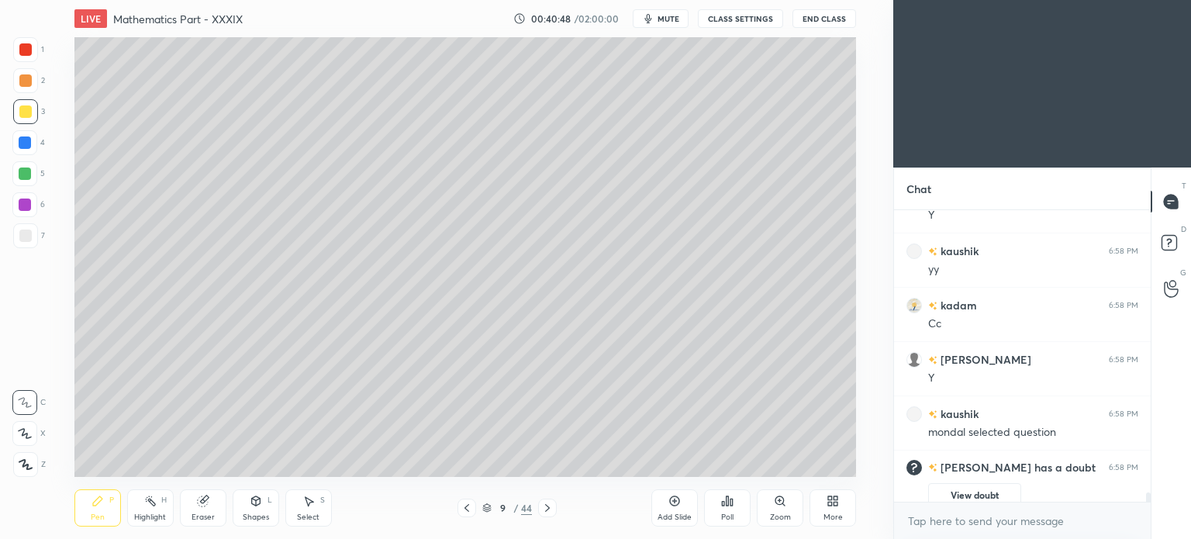
click at [203, 513] on div "Eraser" at bounding box center [203, 517] width 23 height 8
click at [93, 506] on icon at bounding box center [97, 500] width 9 height 9
click at [90, 508] on div "Pen P" at bounding box center [97, 507] width 47 height 37
click at [208, 505] on icon at bounding box center [203, 501] width 12 height 12
click at [80, 516] on div "Pen P" at bounding box center [97, 507] width 47 height 37
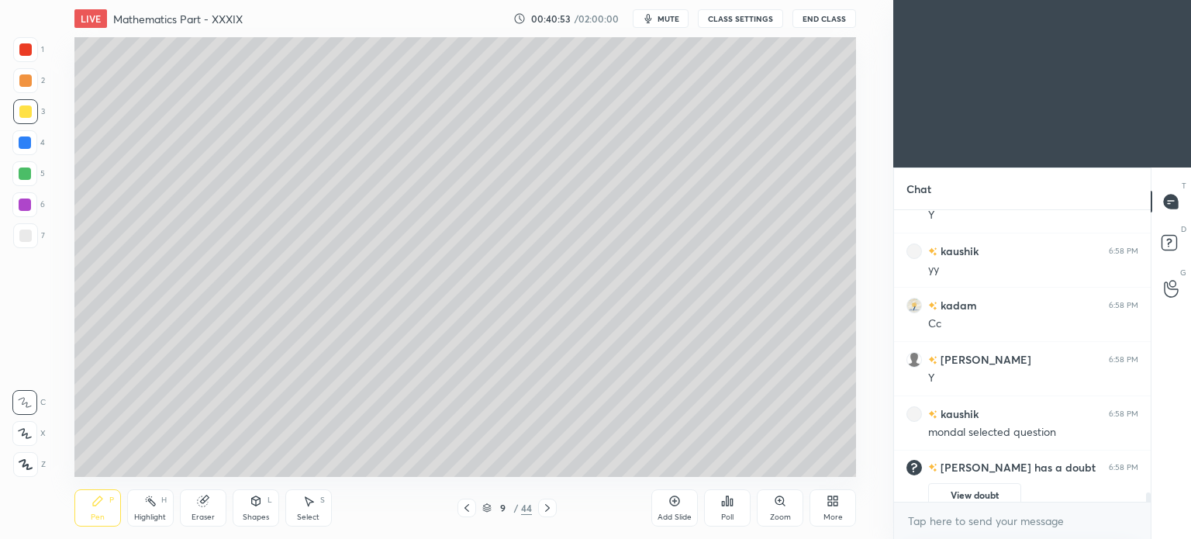
click at [89, 510] on div "Pen P" at bounding box center [97, 507] width 47 height 37
click at [164, 513] on div "Highlight" at bounding box center [150, 517] width 32 height 8
click at [163, 514] on div "Highlight" at bounding box center [150, 517] width 32 height 8
click at [482, 512] on icon at bounding box center [486, 507] width 9 height 9
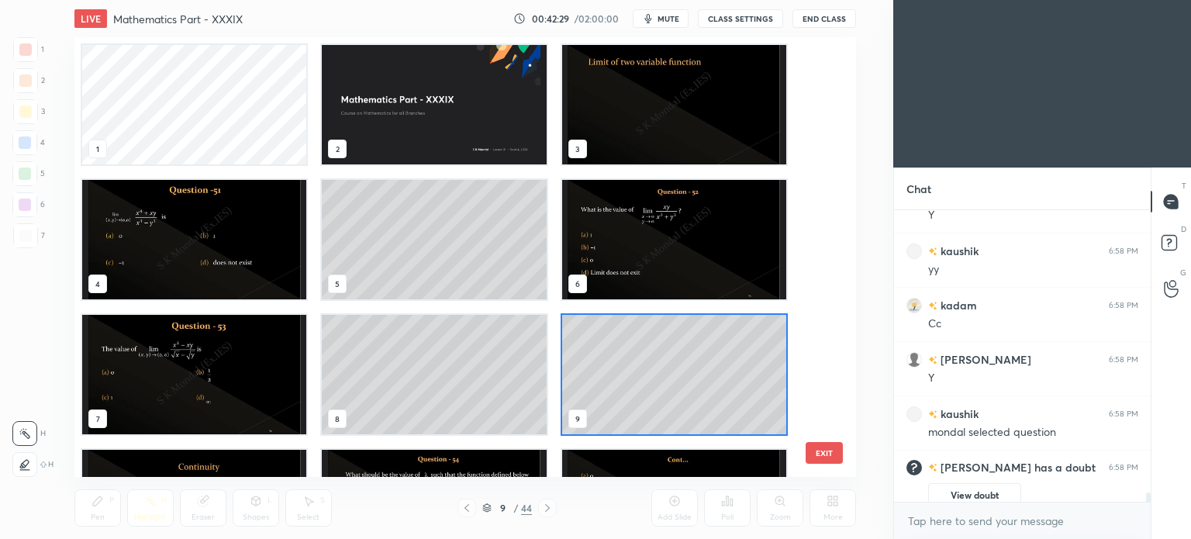
scroll to position [435, 775]
click at [634, 105] on img "grid" at bounding box center [673, 104] width 224 height 119
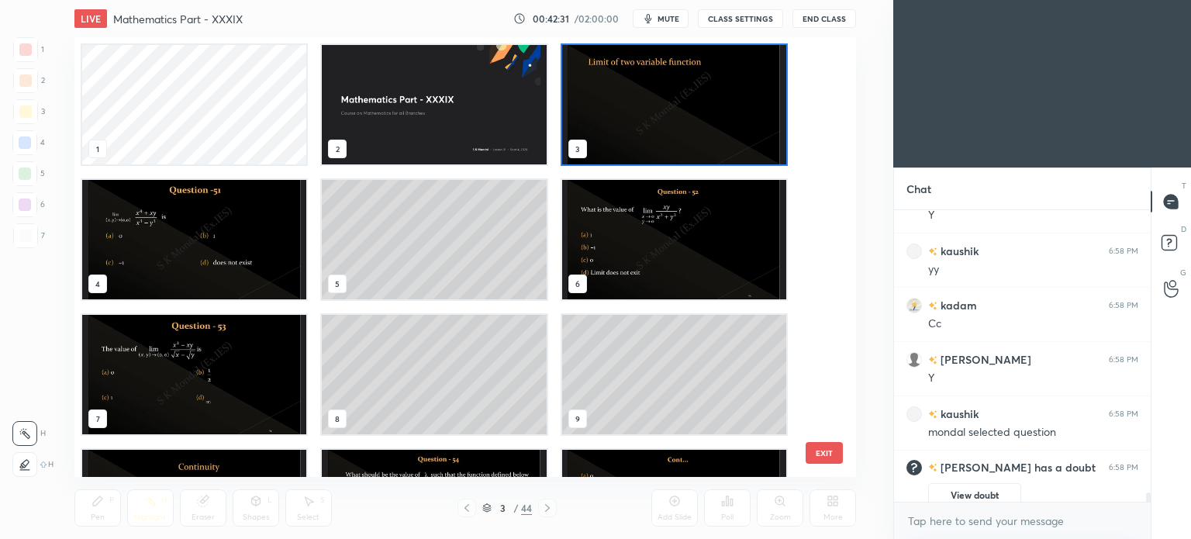
click at [634, 105] on img "grid" at bounding box center [673, 104] width 224 height 119
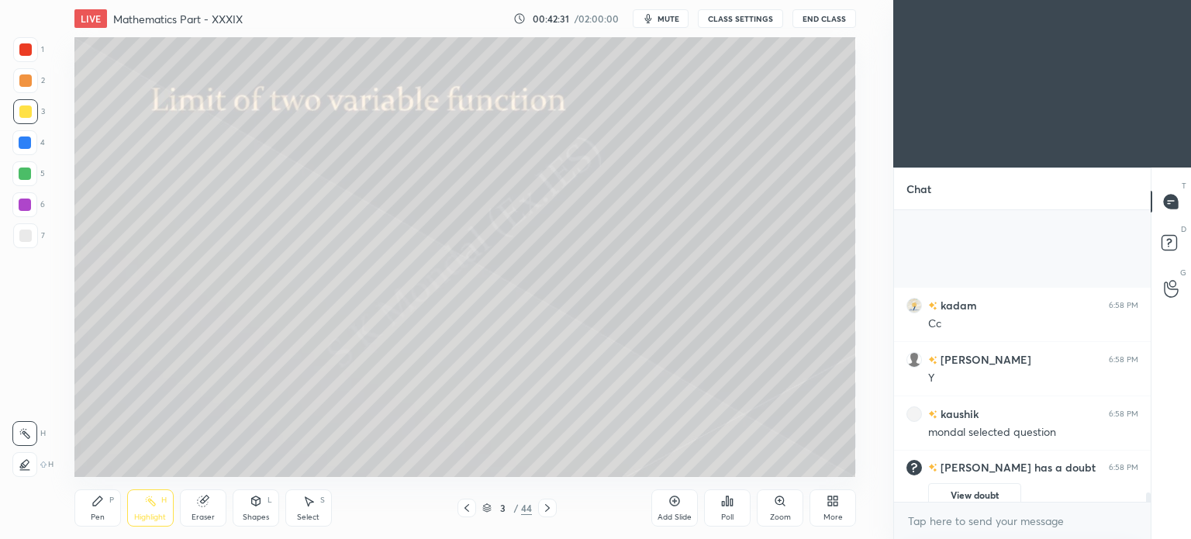
scroll to position [8714, 0]
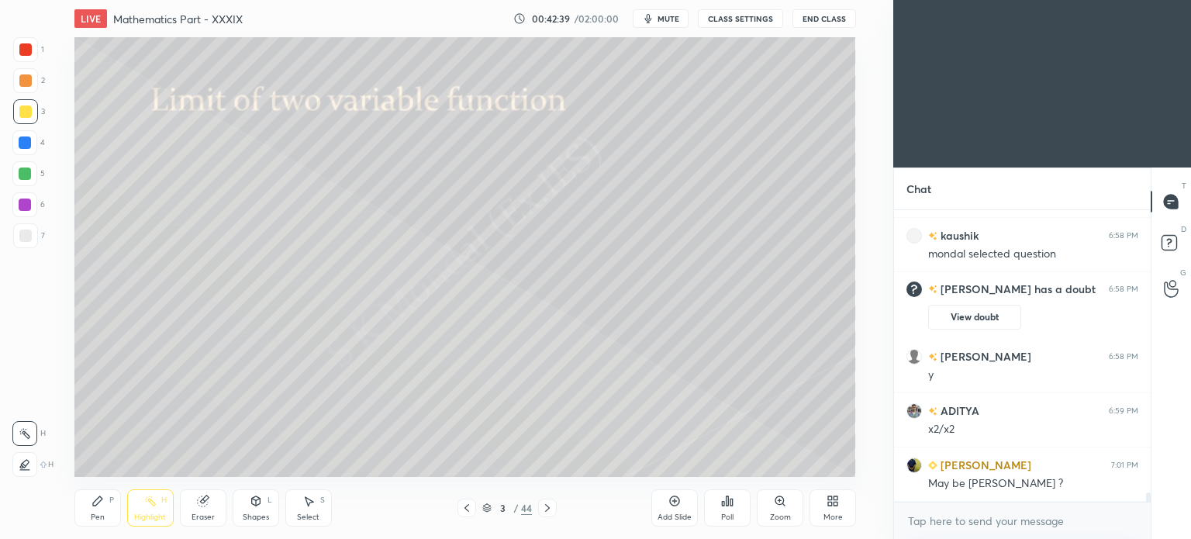
click at [551, 506] on icon at bounding box center [547, 508] width 12 height 12
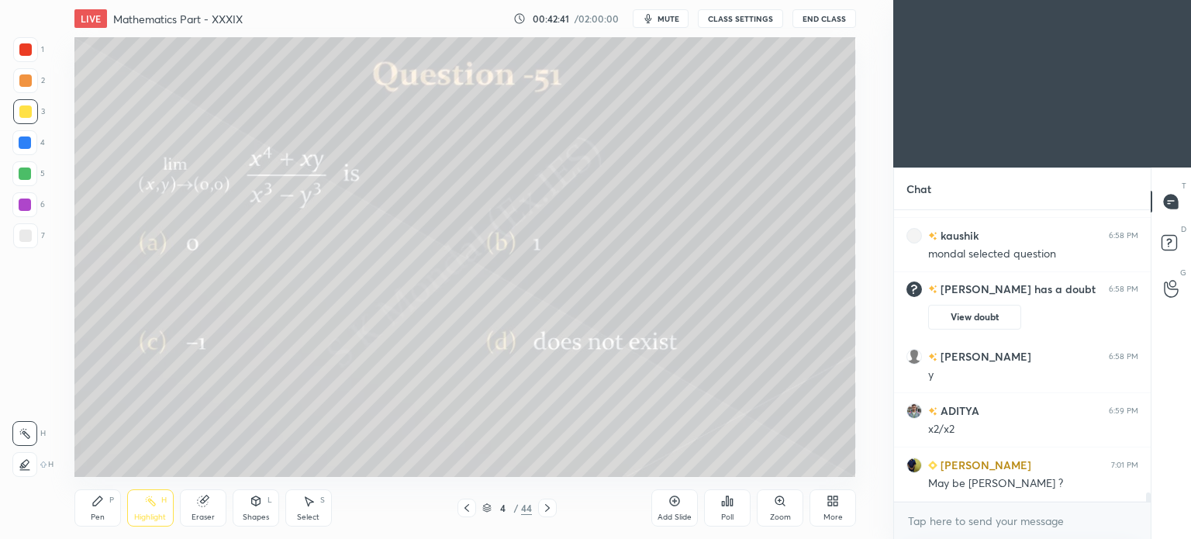
click at [551, 506] on icon at bounding box center [547, 508] width 12 height 12
click at [543, 506] on icon at bounding box center [547, 508] width 12 height 12
click at [543, 505] on icon at bounding box center [547, 508] width 12 height 12
click at [674, 507] on div "Add Slide" at bounding box center [674, 507] width 47 height 37
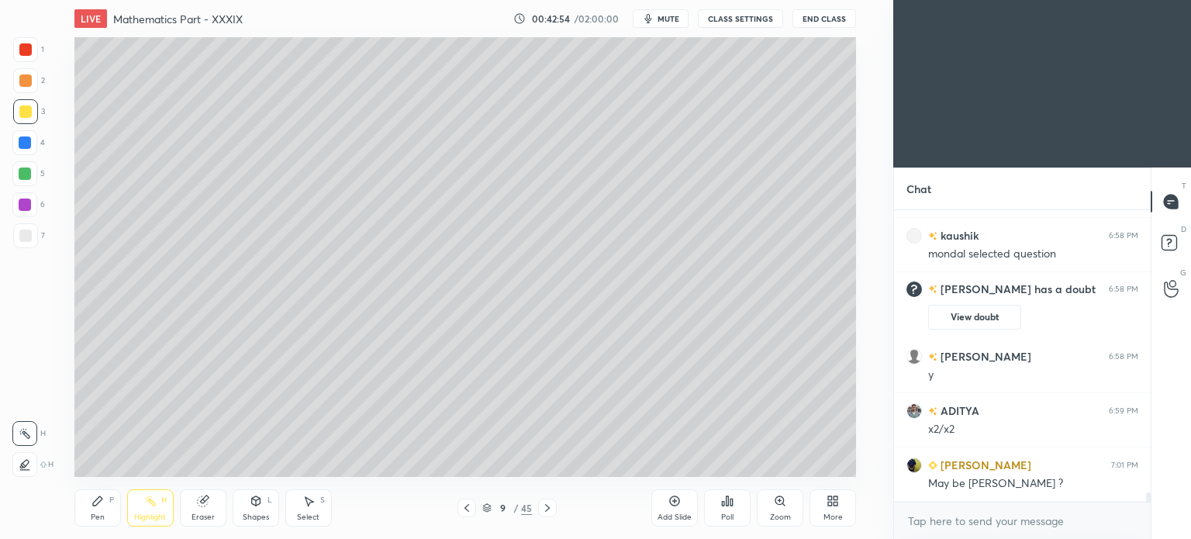
click at [93, 510] on div "Pen P" at bounding box center [97, 507] width 47 height 37
click at [22, 112] on div at bounding box center [25, 111] width 12 height 12
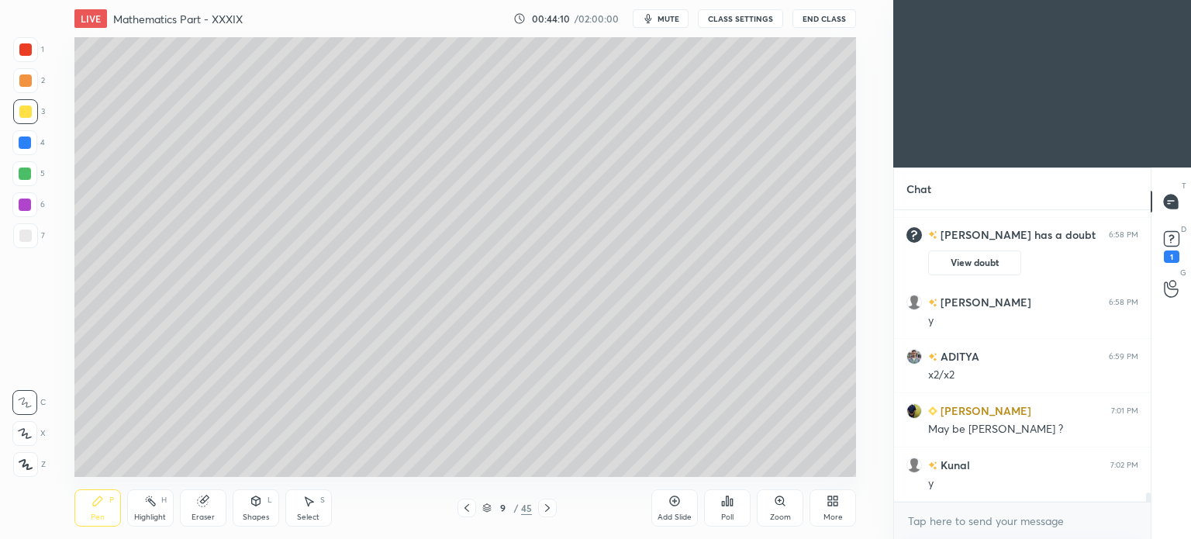
scroll to position [8835, 0]
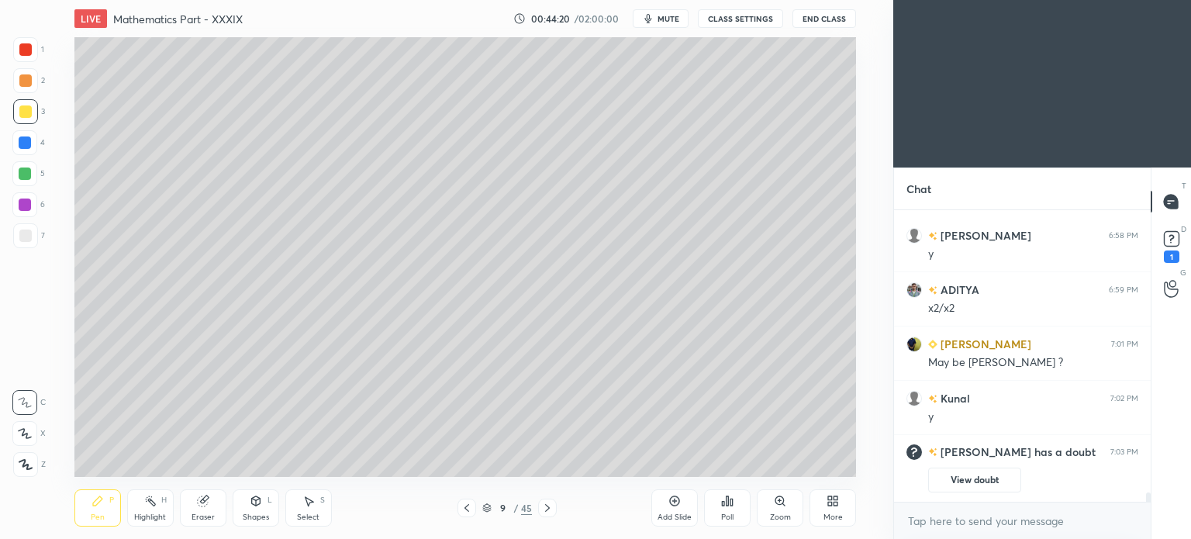
click at [461, 505] on icon at bounding box center [467, 508] width 12 height 12
click at [554, 505] on div at bounding box center [547, 508] width 19 height 19
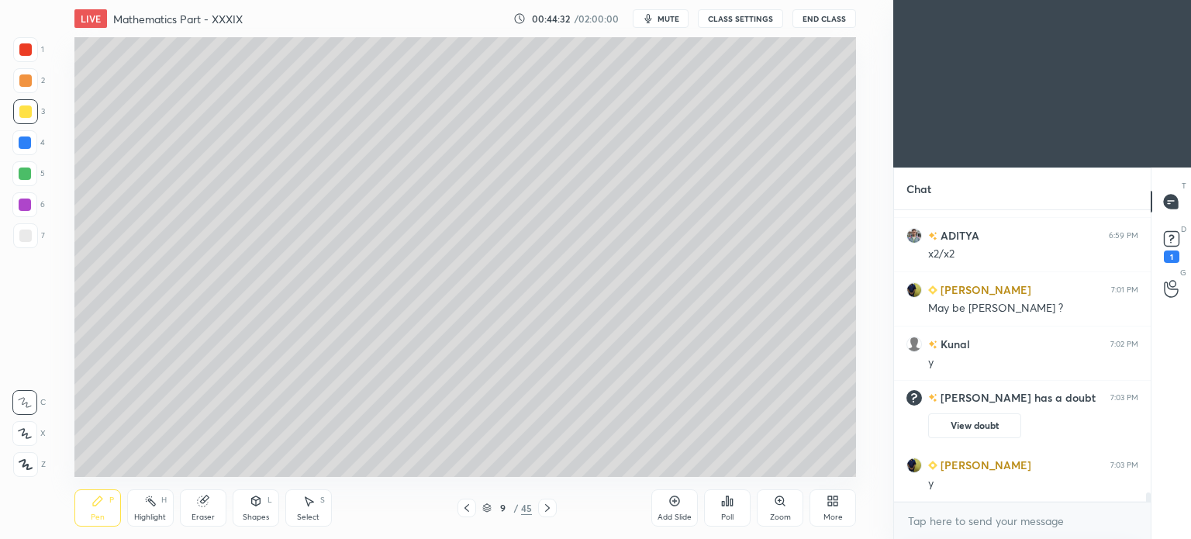
click at [467, 503] on icon at bounding box center [467, 508] width 12 height 12
click at [465, 507] on icon at bounding box center [467, 508] width 12 height 12
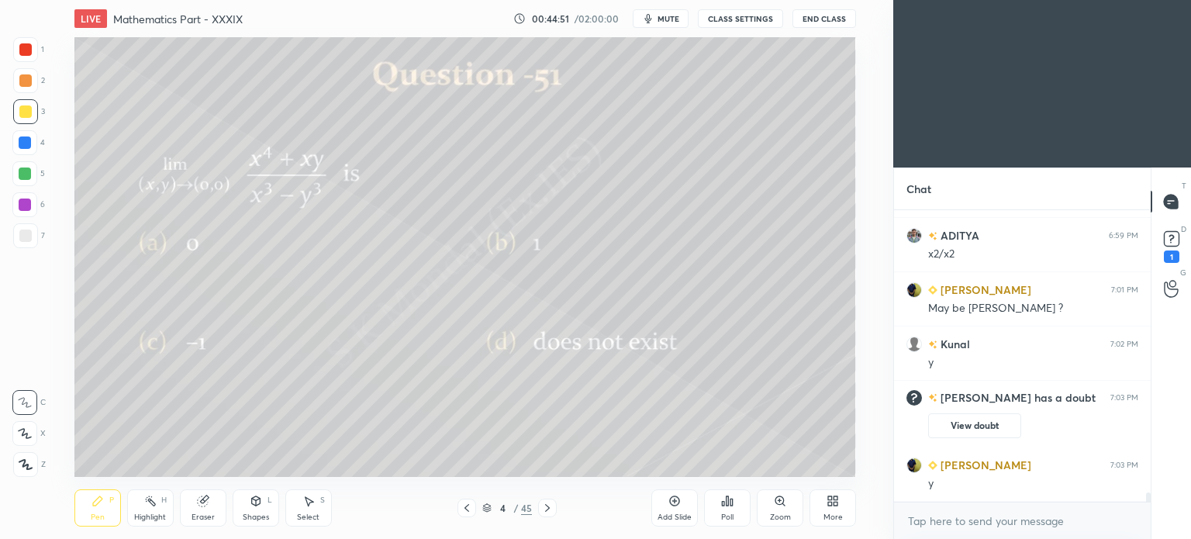
click at [465, 507] on icon at bounding box center [467, 508] width 12 height 12
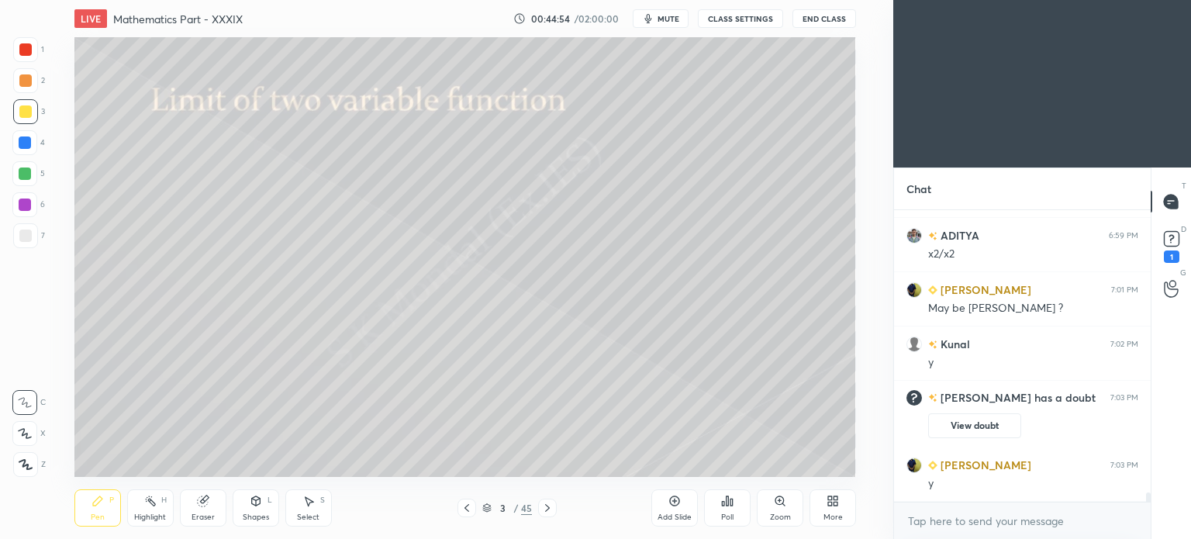
click at [549, 504] on icon at bounding box center [547, 508] width 12 height 12
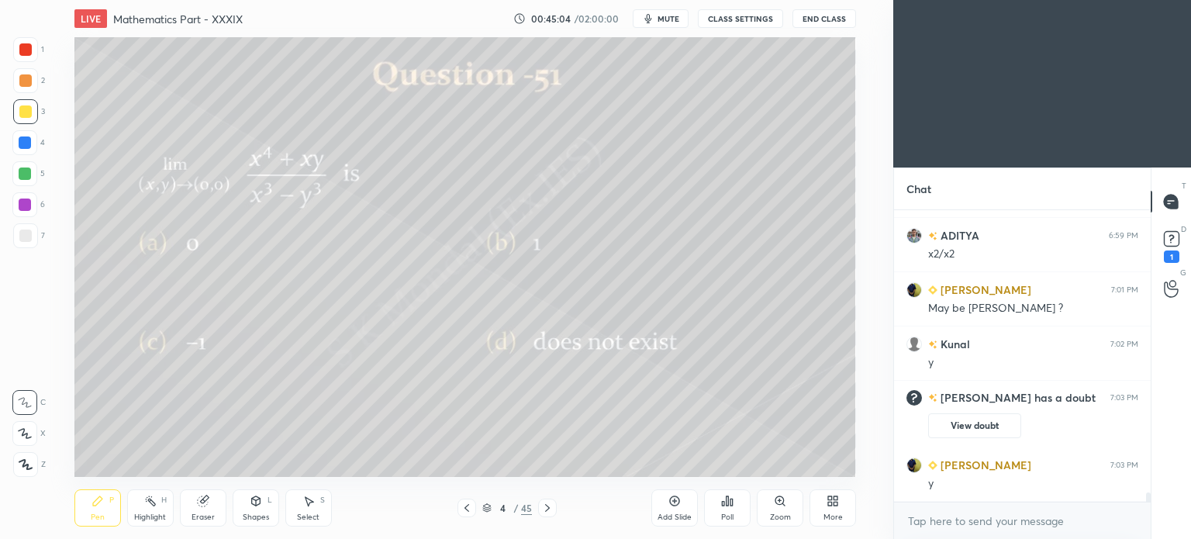
click at [549, 504] on icon at bounding box center [547, 508] width 12 height 12
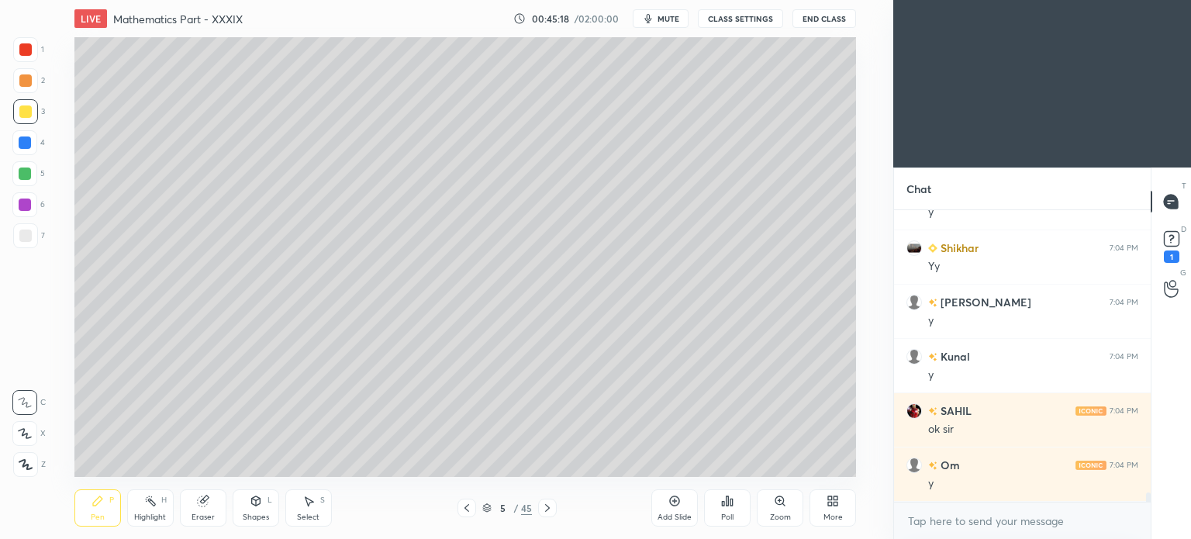
scroll to position [9016, 0]
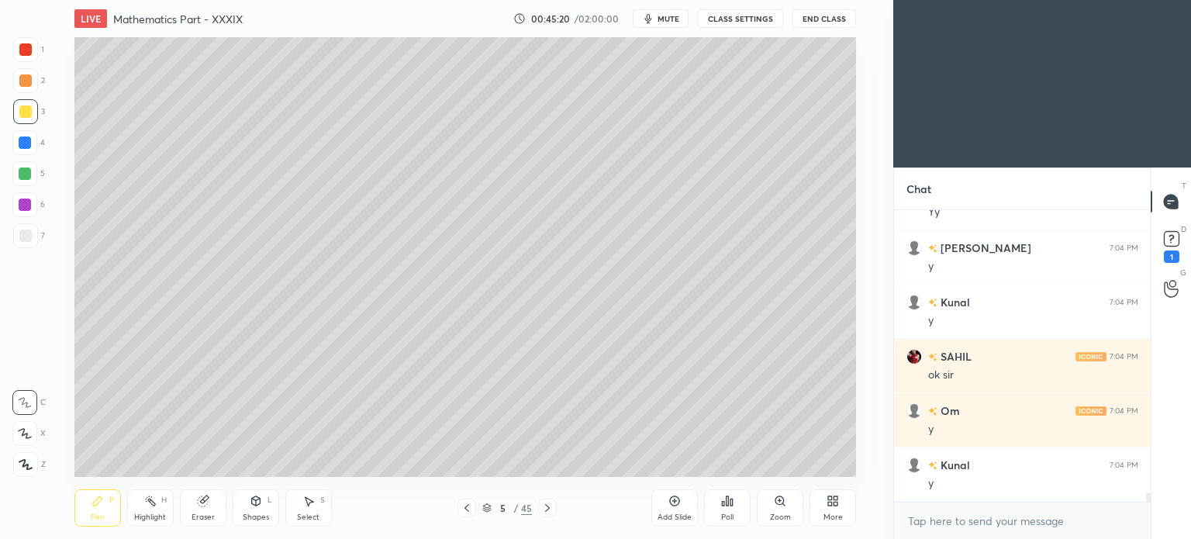
click at [549, 504] on icon at bounding box center [547, 508] width 12 height 12
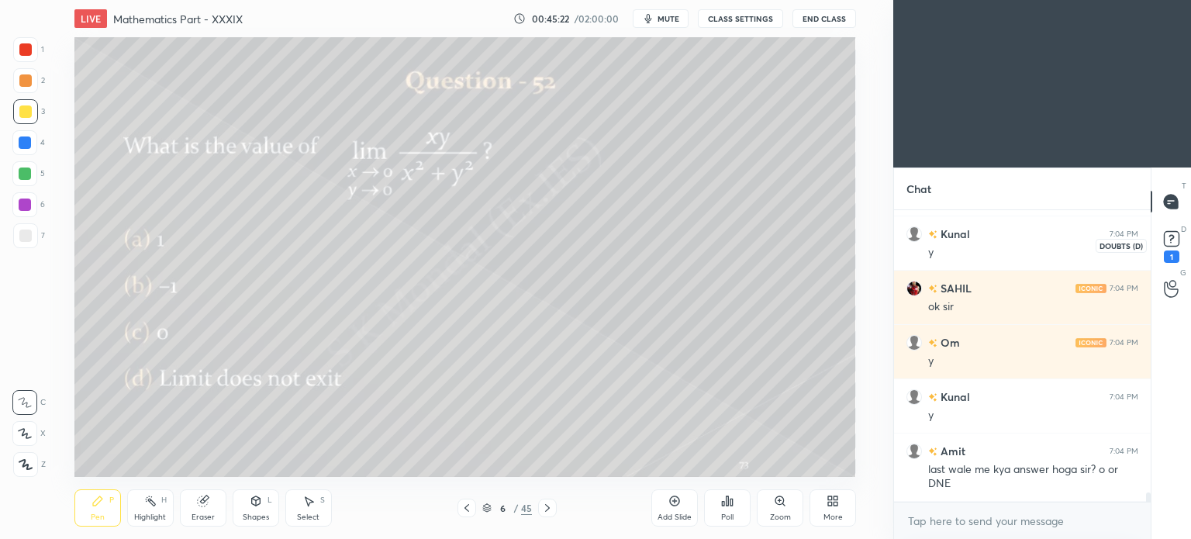
click at [1175, 240] on rect at bounding box center [1171, 239] width 15 height 15
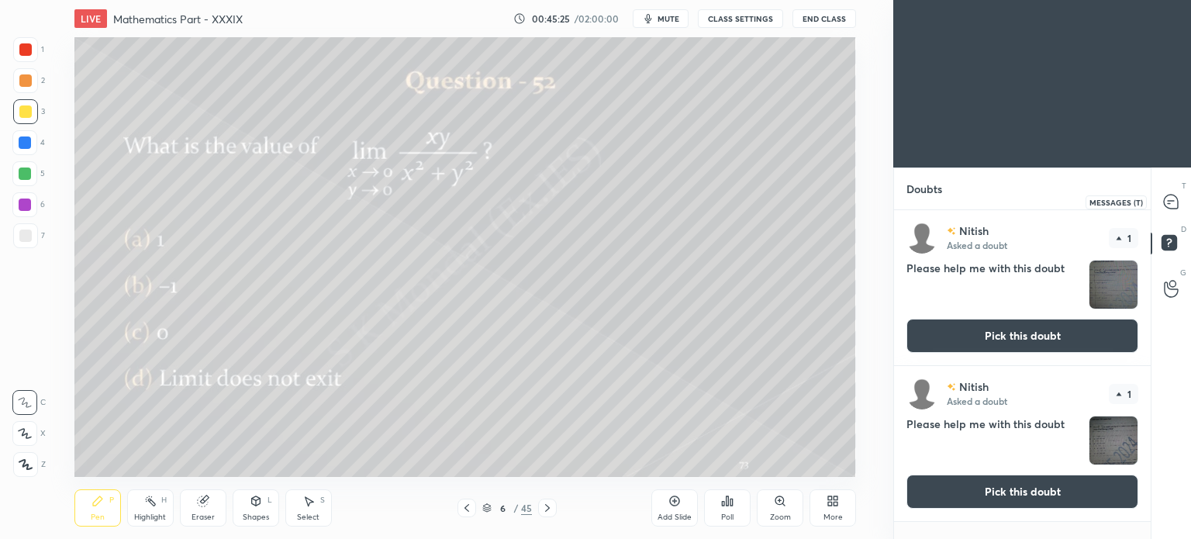
click at [1173, 196] on icon at bounding box center [1171, 202] width 14 height 14
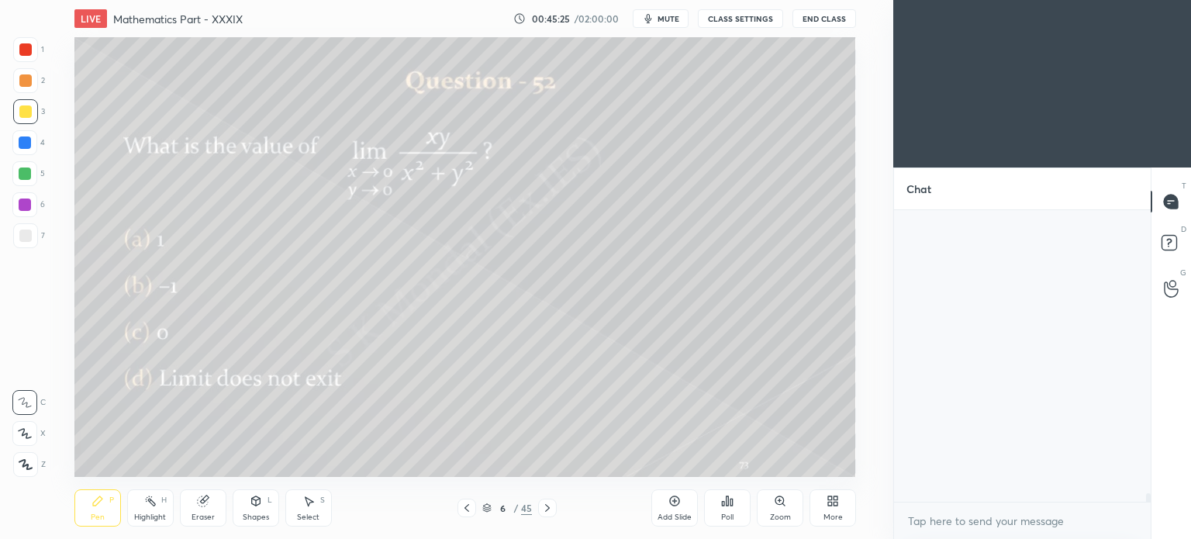
scroll to position [287, 252]
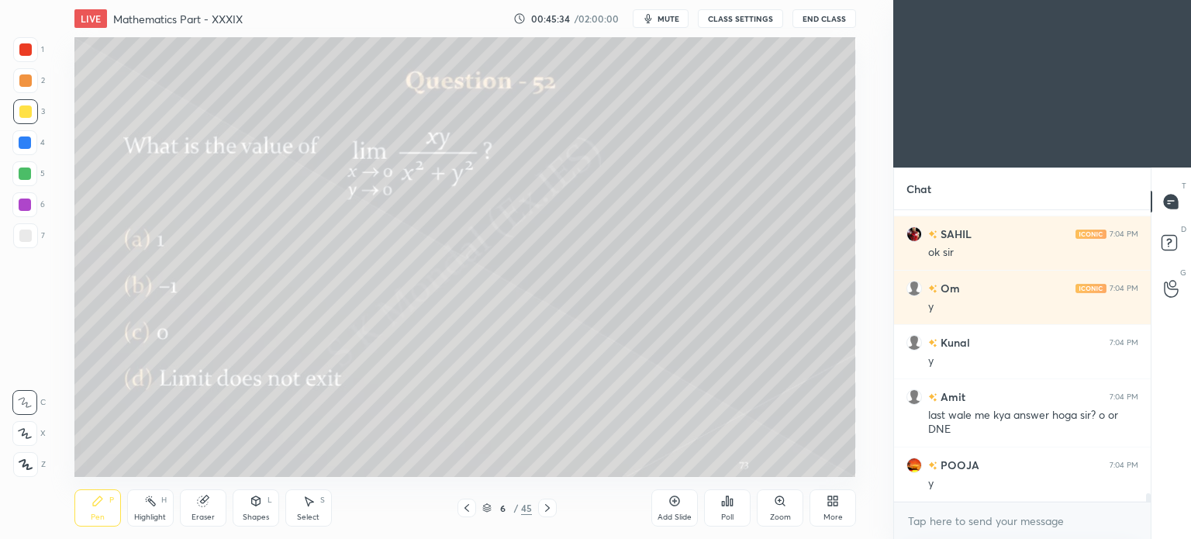
click at [542, 506] on icon at bounding box center [547, 508] width 12 height 12
click at [544, 501] on div at bounding box center [547, 508] width 19 height 19
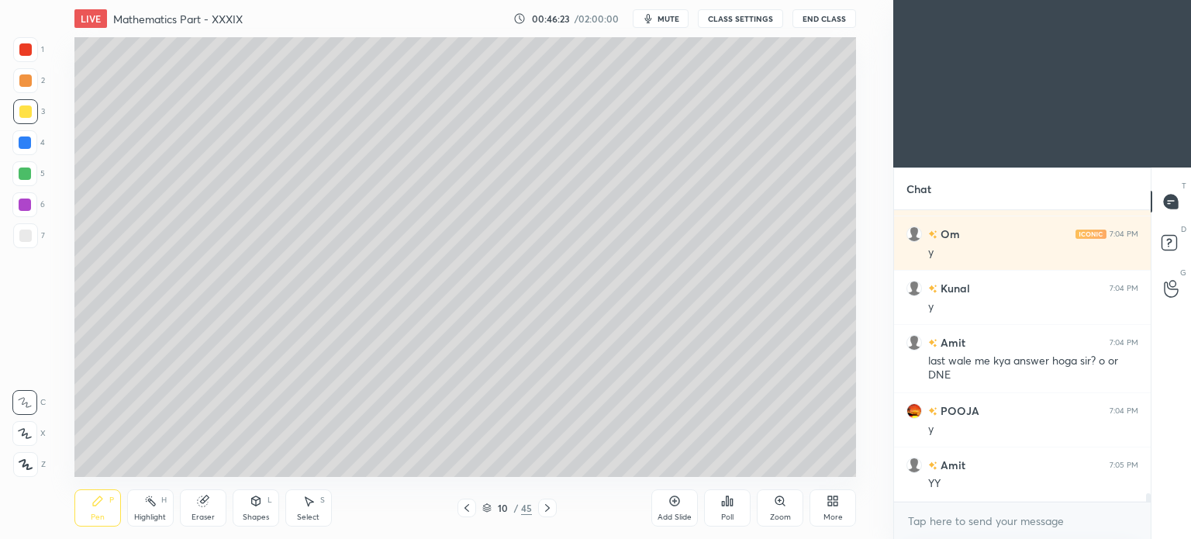
click at [467, 509] on icon at bounding box center [467, 508] width 12 height 12
click at [551, 503] on icon at bounding box center [547, 508] width 12 height 12
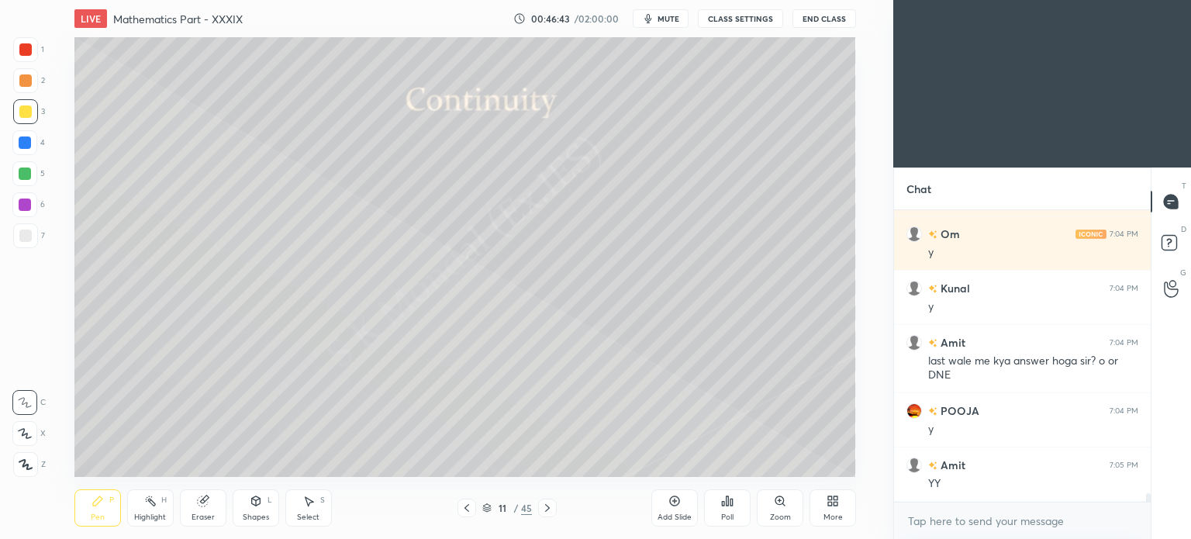
scroll to position [9492, 0]
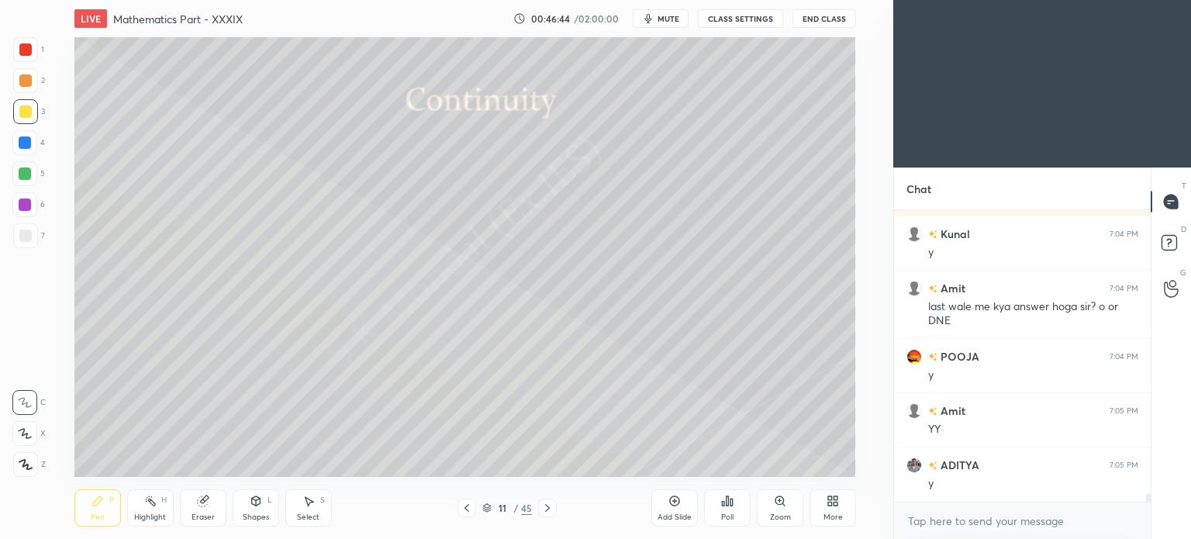
click at [468, 502] on icon at bounding box center [467, 508] width 12 height 12
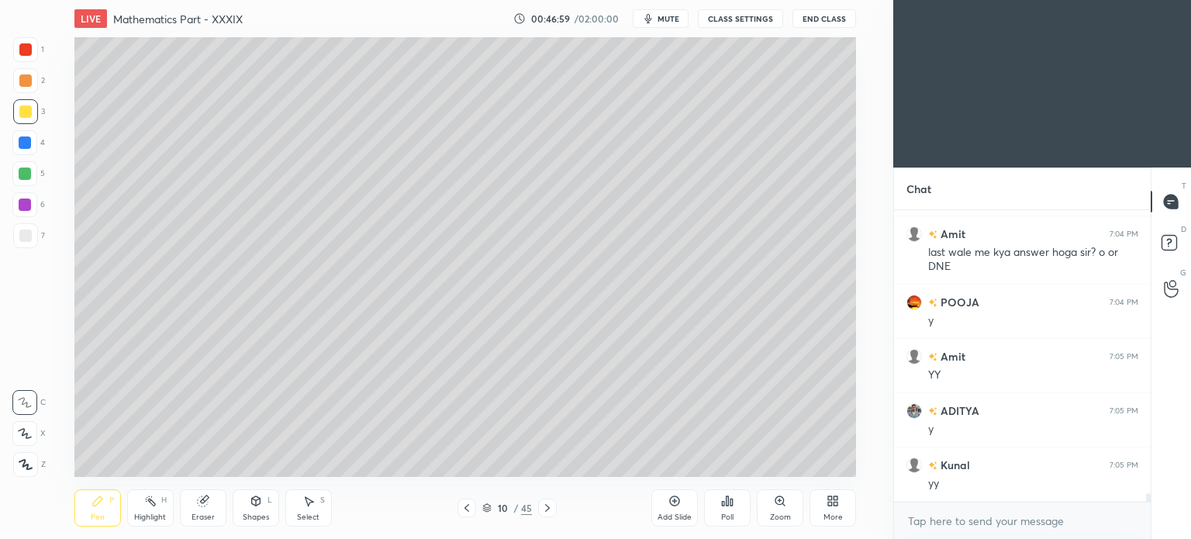
click at [491, 507] on icon at bounding box center [486, 507] width 9 height 9
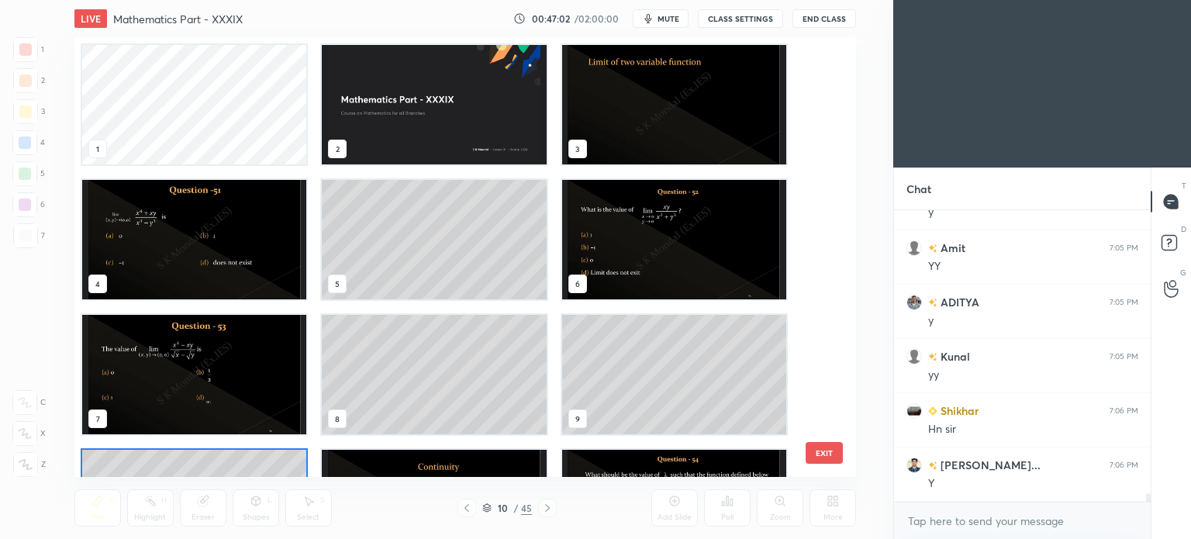
scroll to position [9710, 0]
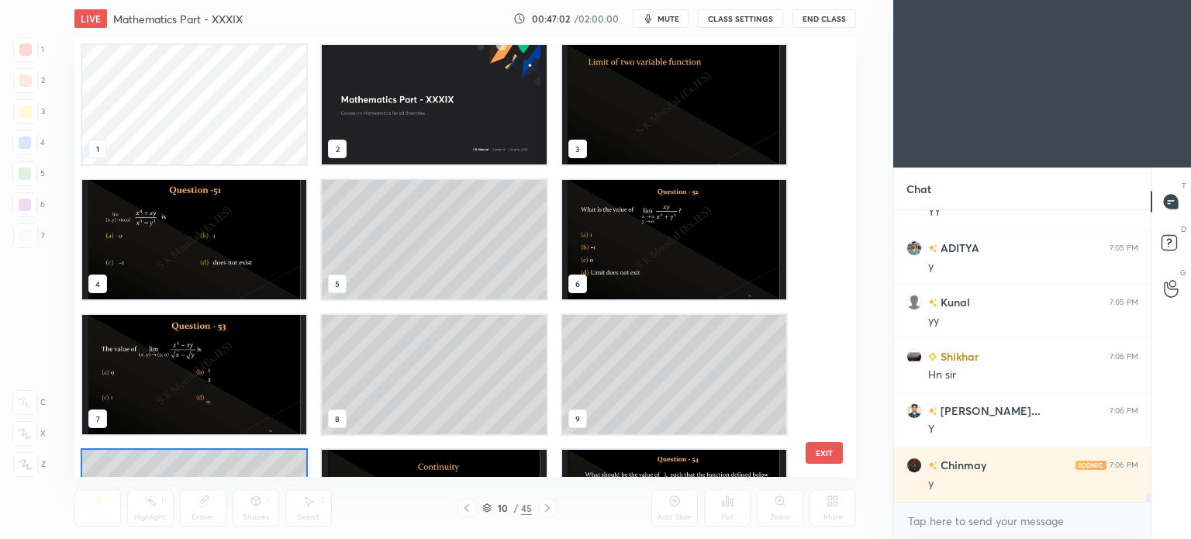
click at [455, 102] on img "grid" at bounding box center [434, 104] width 224 height 119
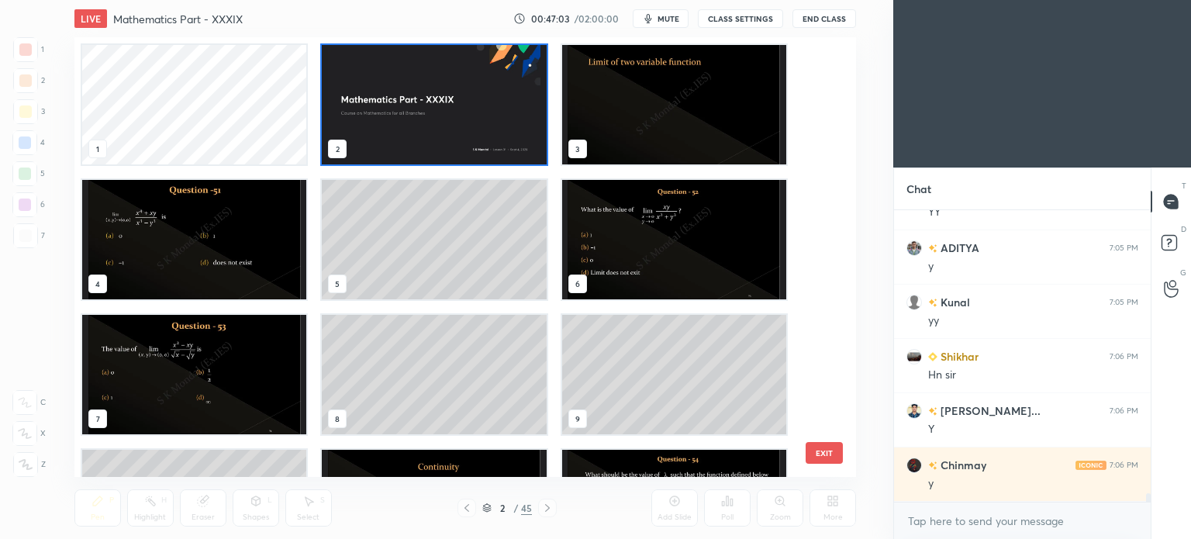
click at [455, 102] on img "grid" at bounding box center [434, 104] width 224 height 119
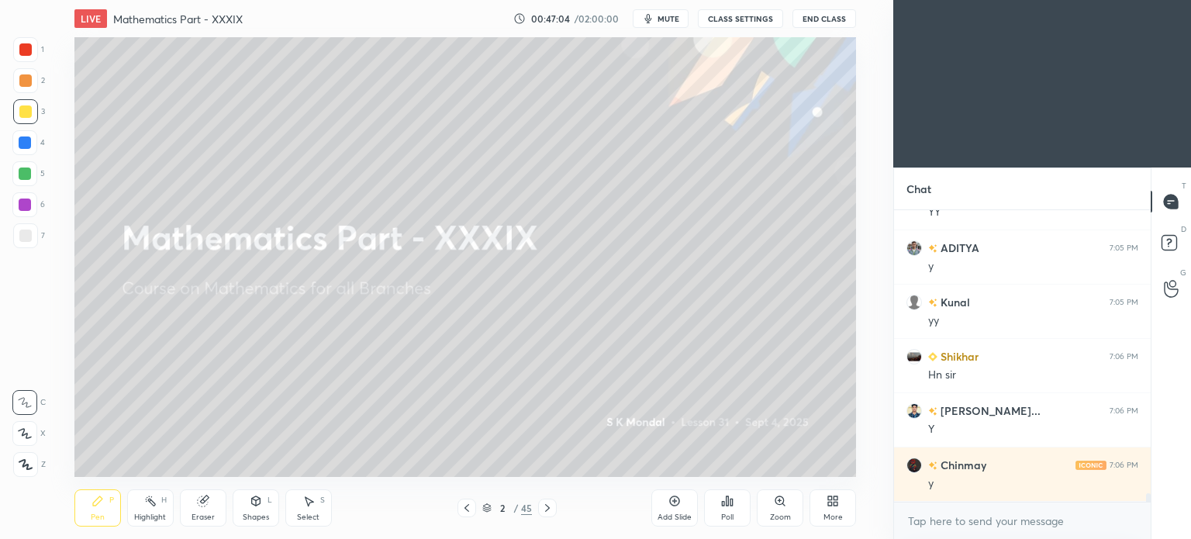
click at [455, 102] on img "grid" at bounding box center [434, 104] width 224 height 119
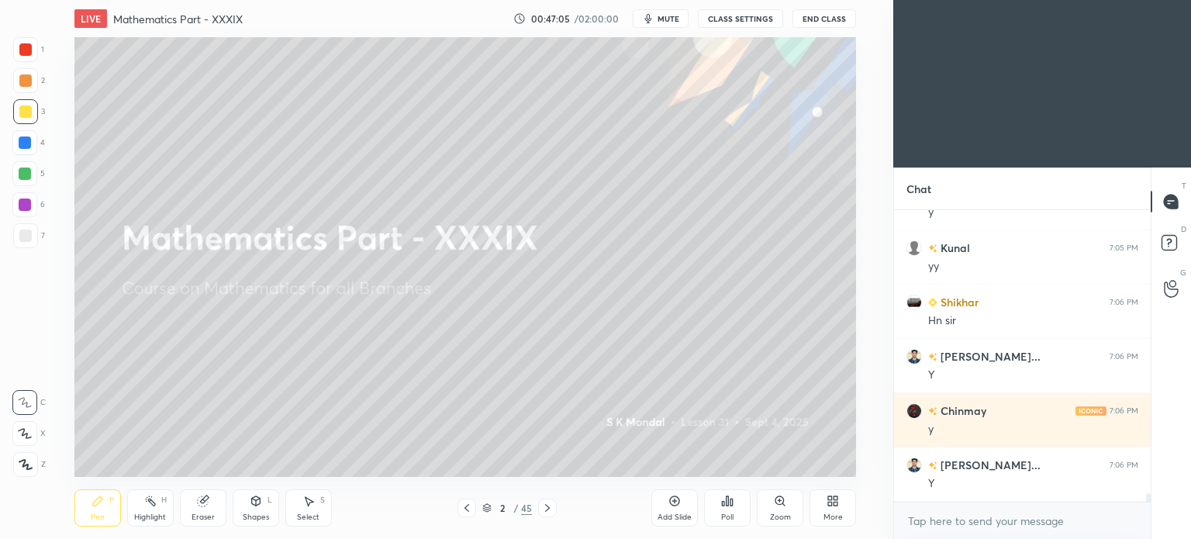
click at [549, 506] on icon at bounding box center [547, 508] width 12 height 12
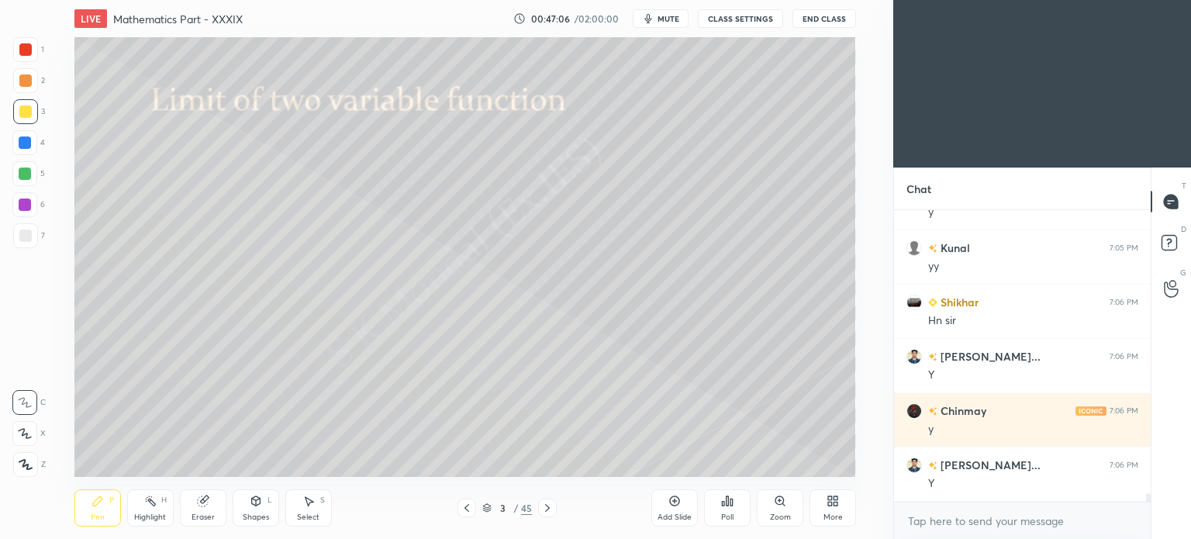
click at [549, 506] on icon at bounding box center [547, 508] width 12 height 12
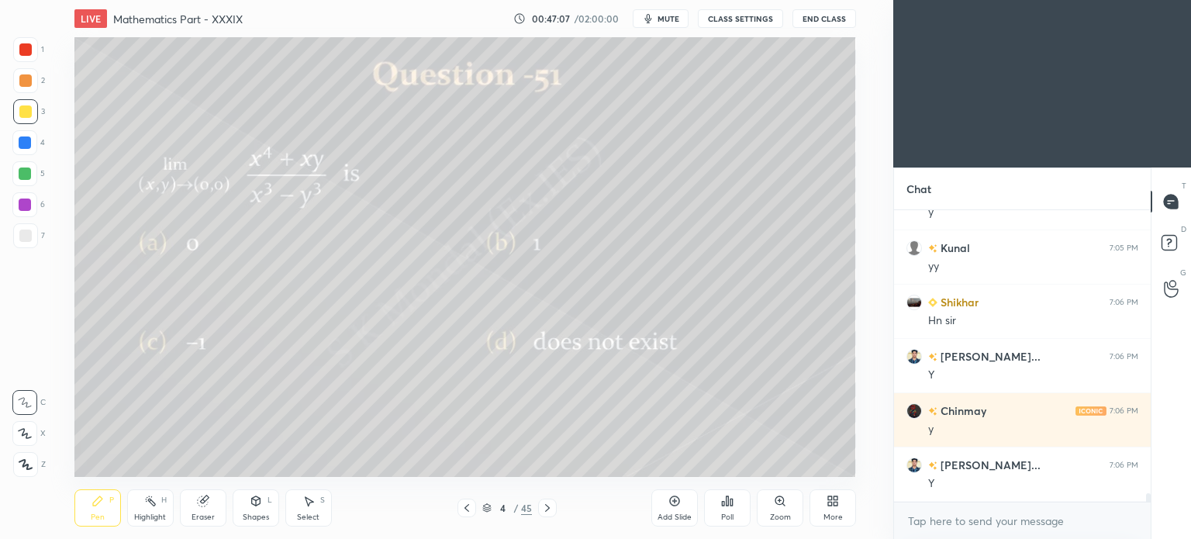
click at [549, 506] on icon at bounding box center [547, 508] width 12 height 12
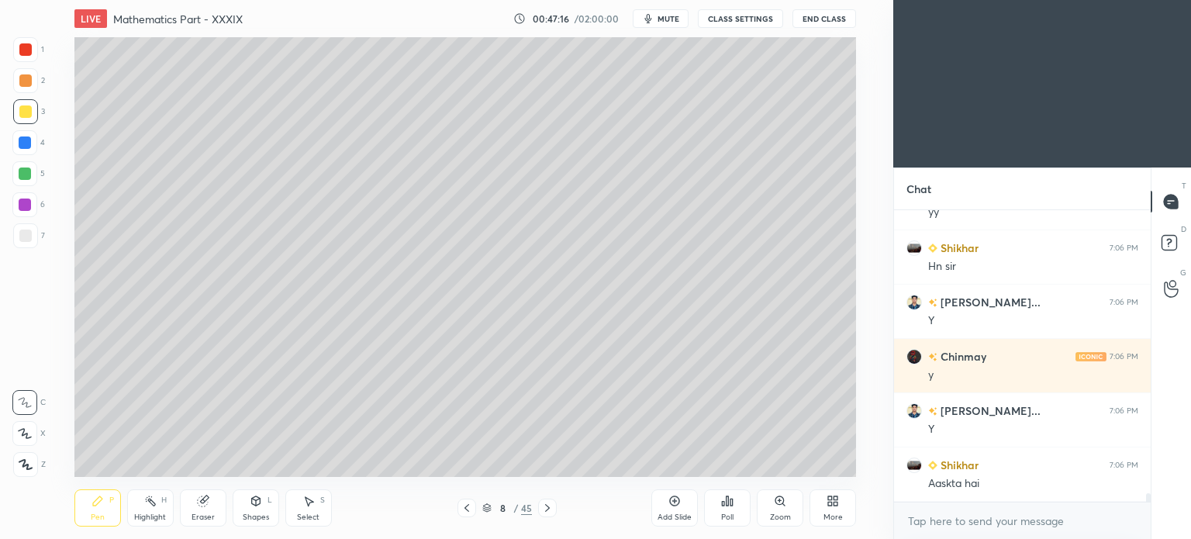
scroll to position [9872, 0]
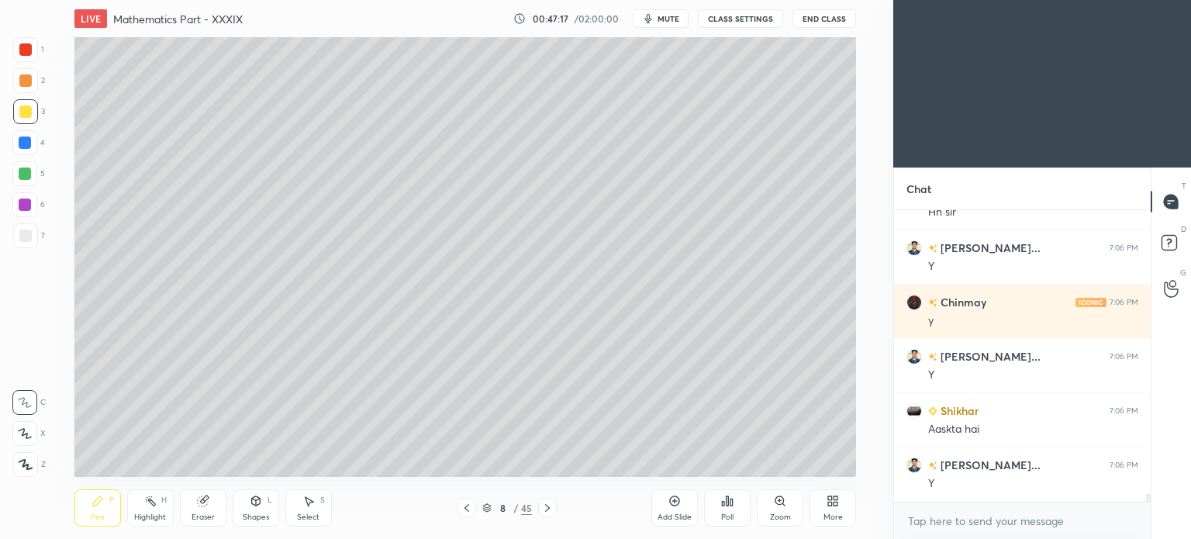
click at [549, 506] on icon at bounding box center [547, 508] width 12 height 12
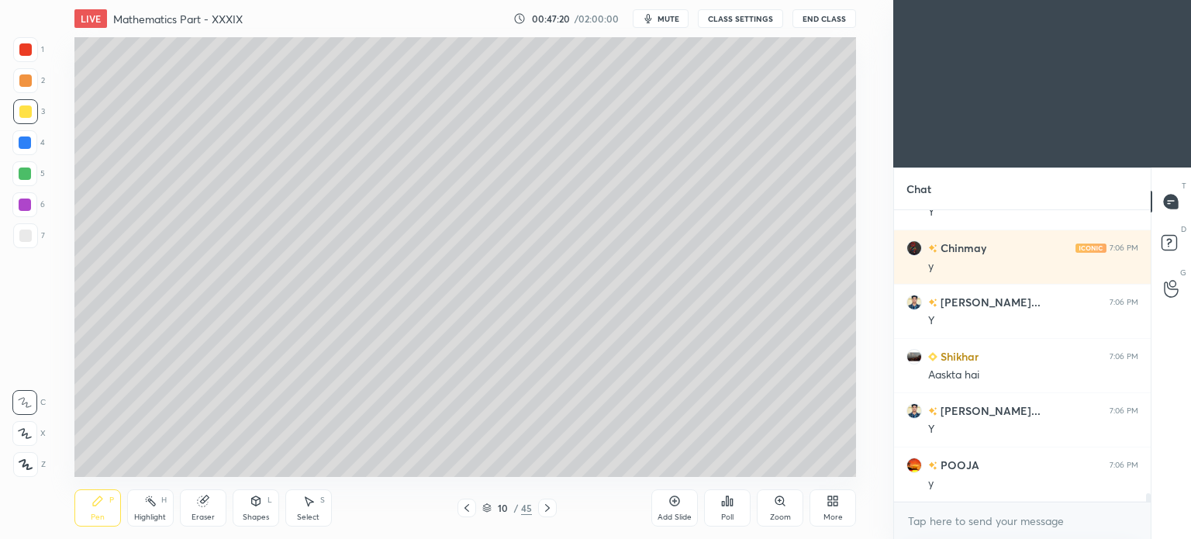
click at [549, 506] on icon at bounding box center [547, 508] width 12 height 12
click at [462, 505] on icon at bounding box center [467, 508] width 12 height 12
click at [669, 506] on icon at bounding box center [675, 501] width 12 height 12
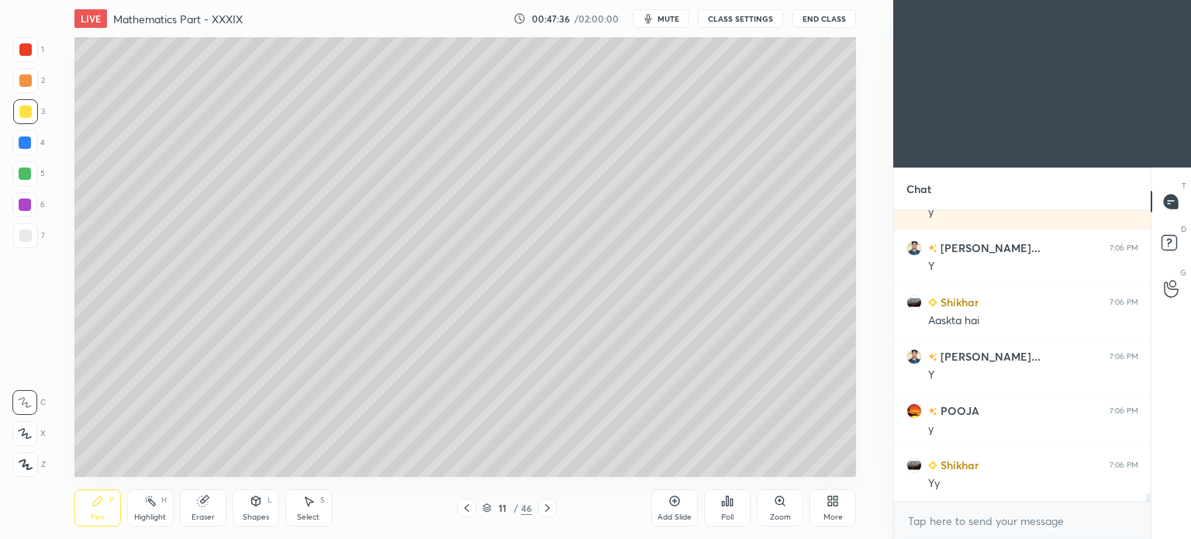
click at [31, 83] on div at bounding box center [25, 80] width 25 height 25
click at [104, 517] on div "Pen" at bounding box center [98, 517] width 14 height 8
click at [105, 514] on div "Pen P" at bounding box center [97, 507] width 47 height 37
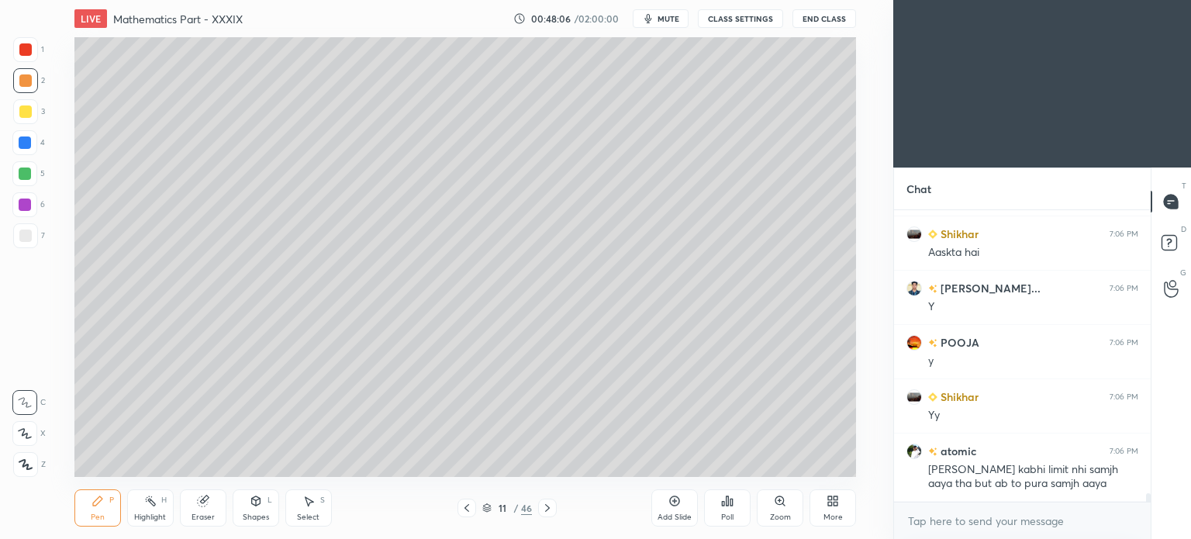
scroll to position [10104, 0]
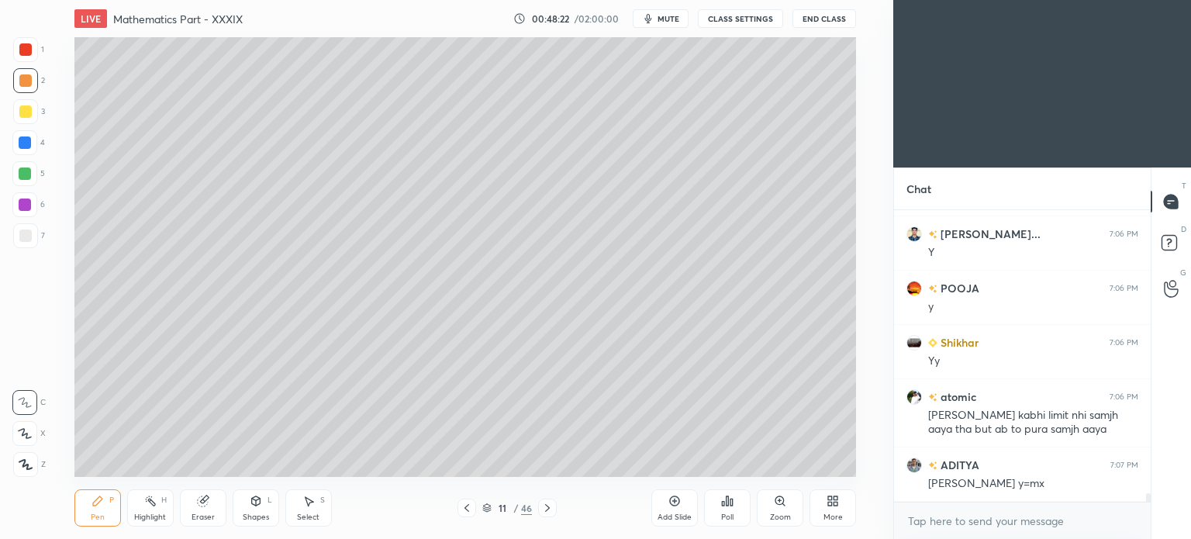
click at [203, 510] on div "Eraser" at bounding box center [203, 507] width 47 height 37
click at [70, 514] on div "LIVE Mathematics Part - XXXIX 00:48:24 / 02:00:00 mute CLASS SETTINGS End Class…" at bounding box center [465, 269] width 831 height 539
click at [92, 512] on div "Pen P" at bounding box center [97, 507] width 47 height 37
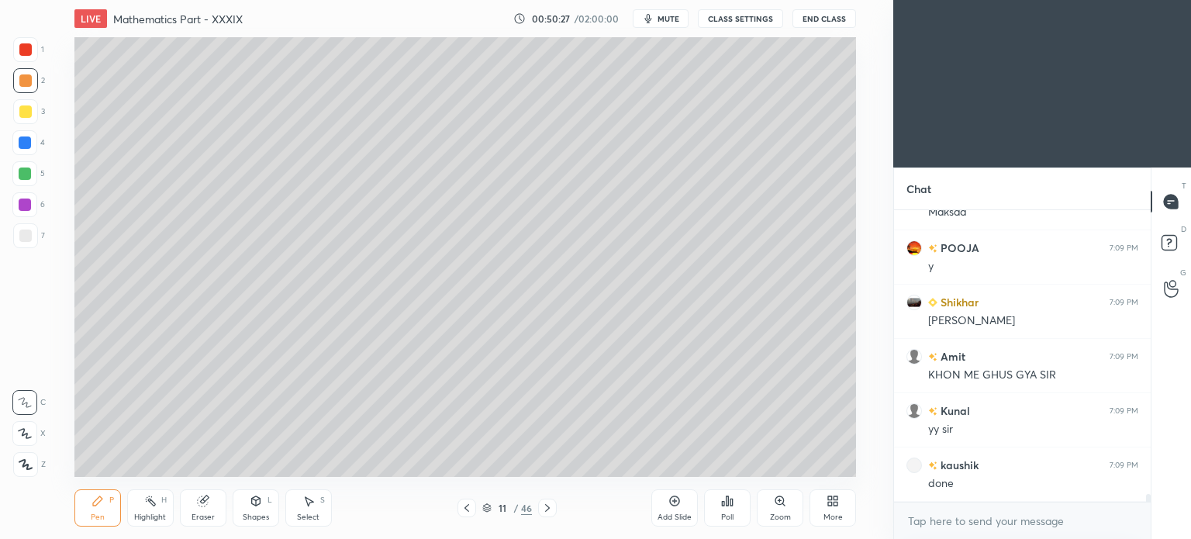
scroll to position [10538, 0]
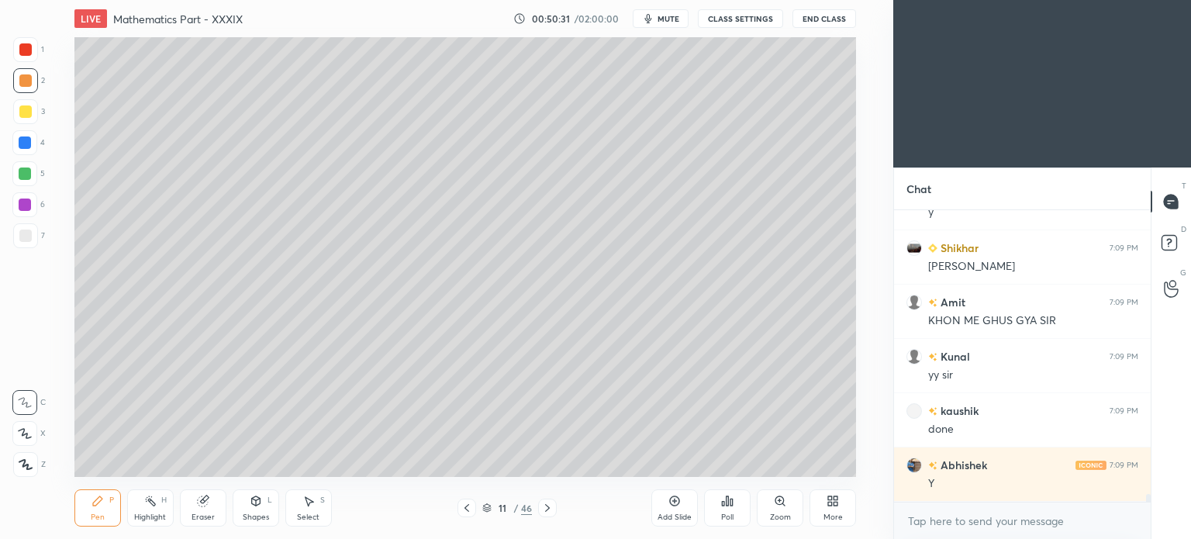
click at [486, 508] on icon at bounding box center [487, 506] width 8 height 4
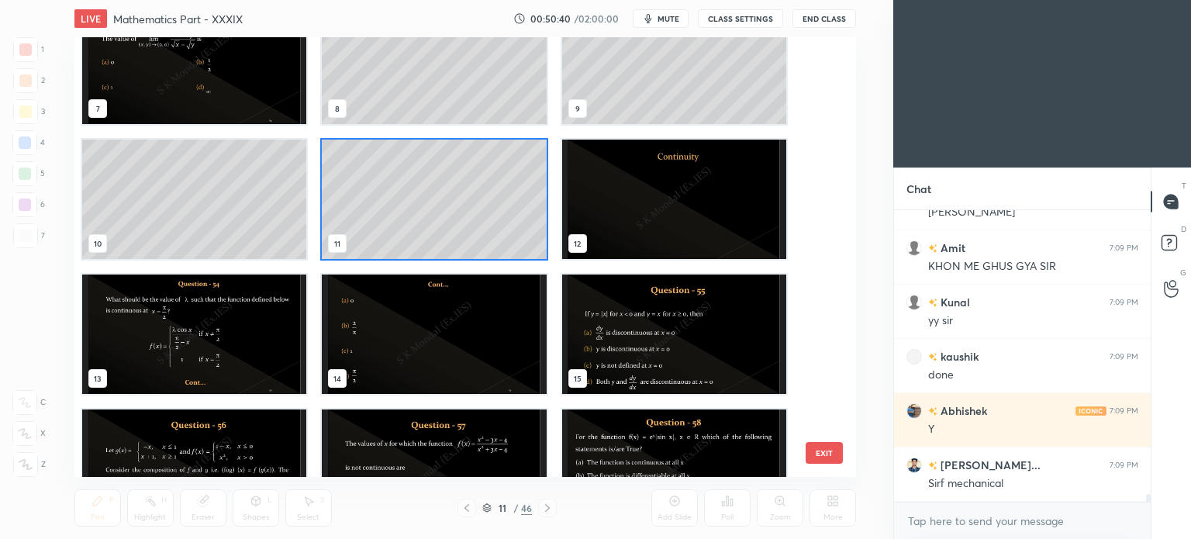
scroll to position [10646, 0]
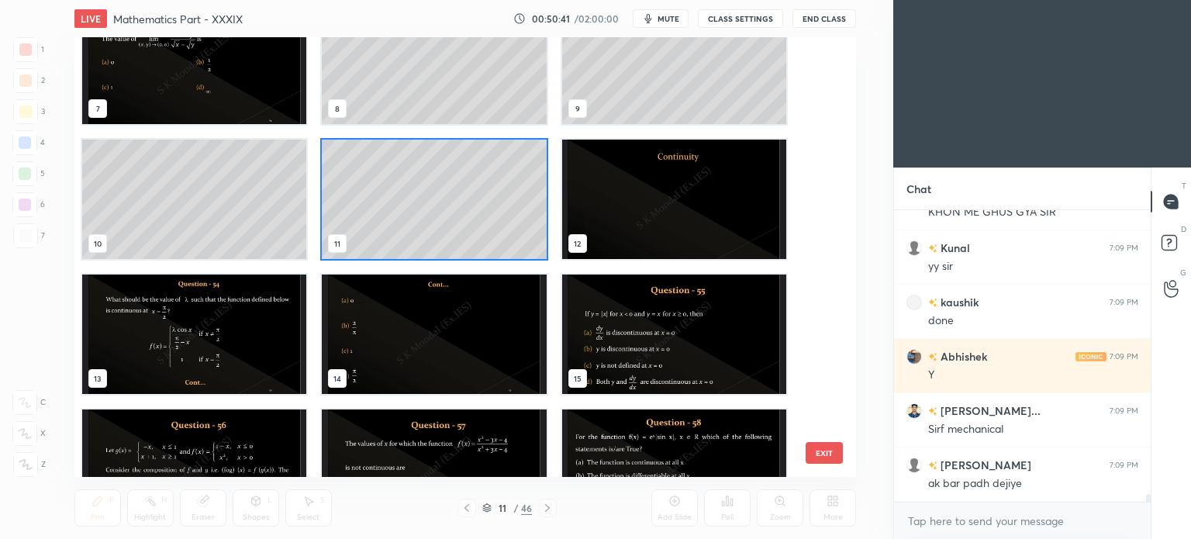
click at [647, 220] on img "grid" at bounding box center [673, 199] width 224 height 119
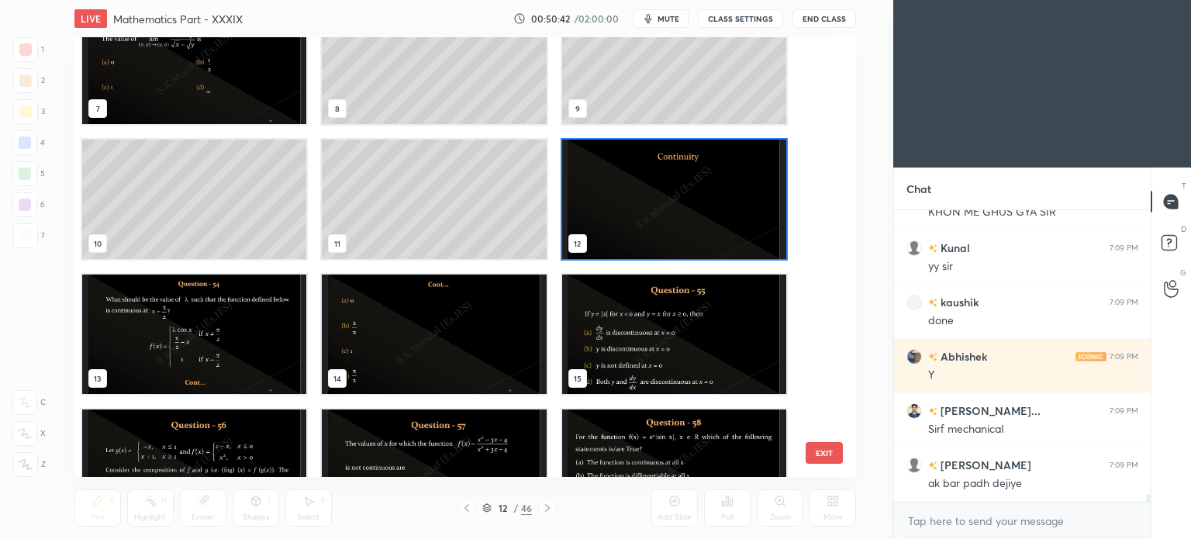
click at [647, 220] on img "grid" at bounding box center [673, 199] width 224 height 119
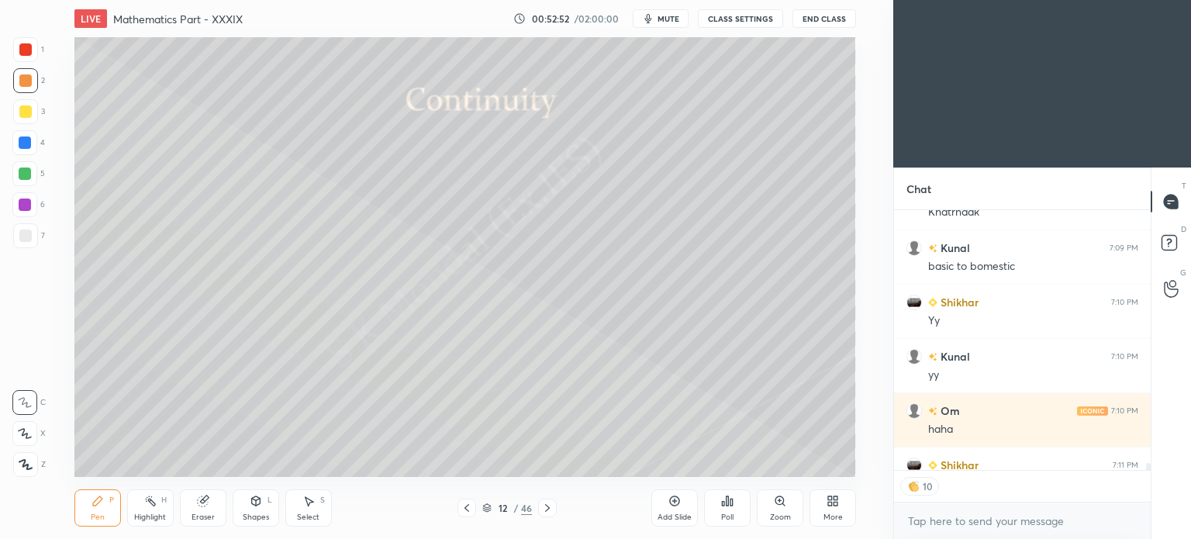
scroll to position [11019, 0]
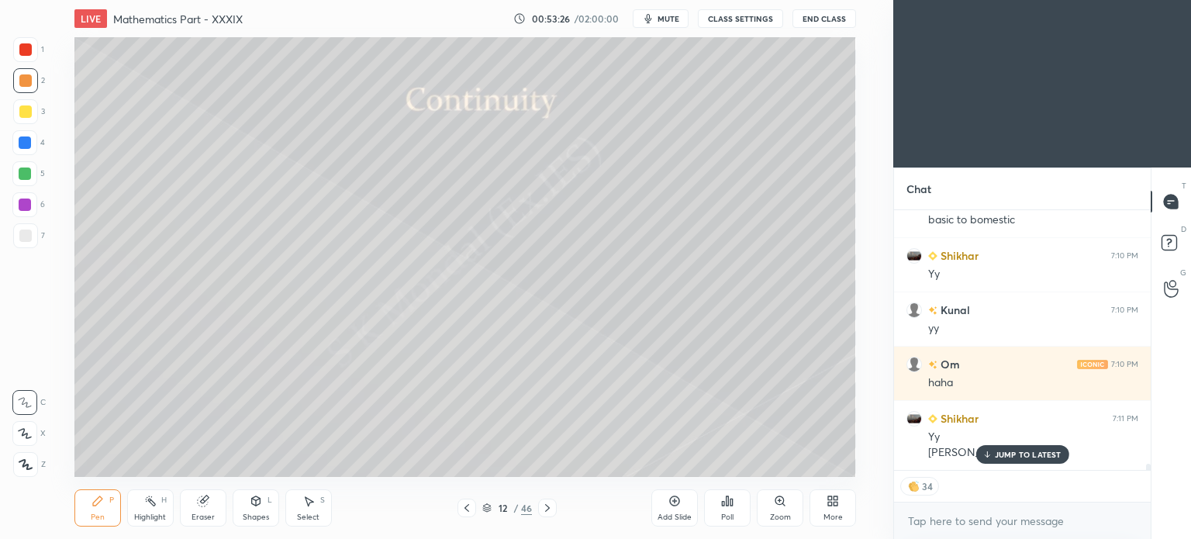
click at [21, 112] on div at bounding box center [25, 111] width 12 height 12
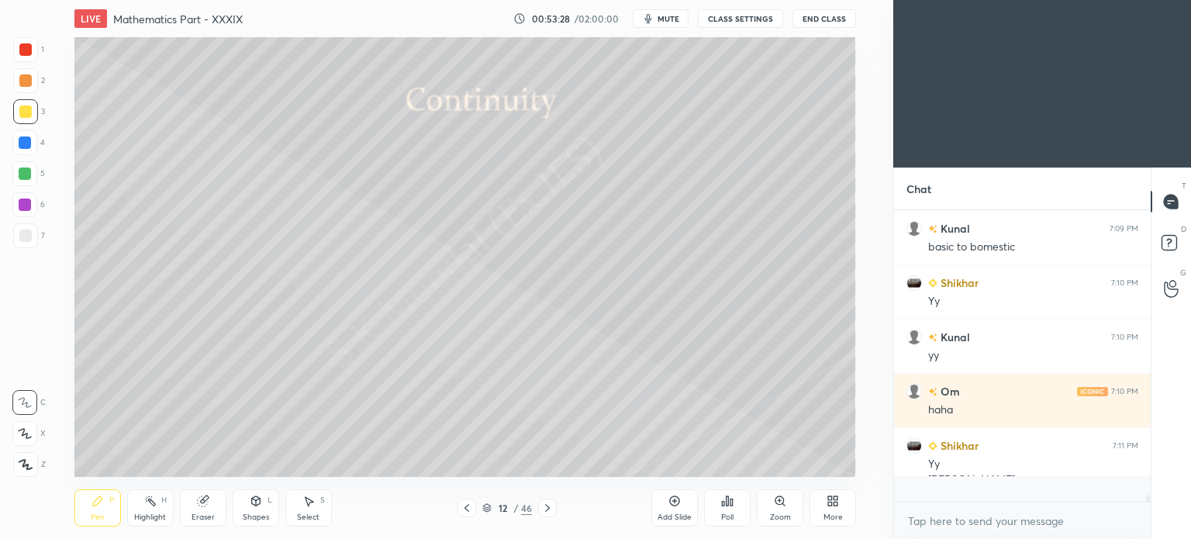
scroll to position [287, 252]
click at [257, 510] on div "Shapes L" at bounding box center [256, 507] width 47 height 37
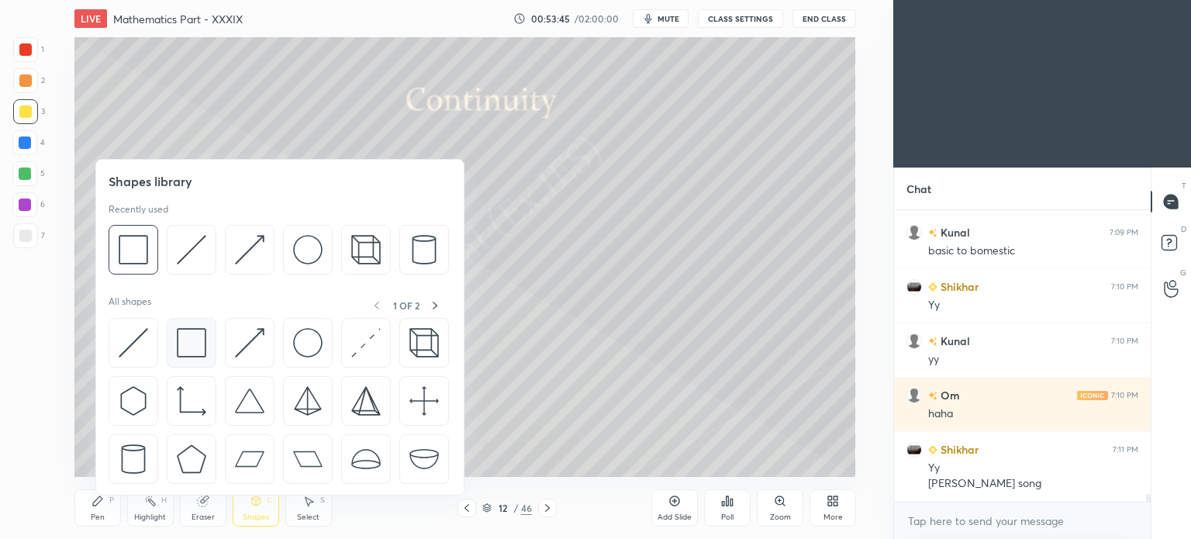
click at [192, 344] on img at bounding box center [191, 342] width 29 height 29
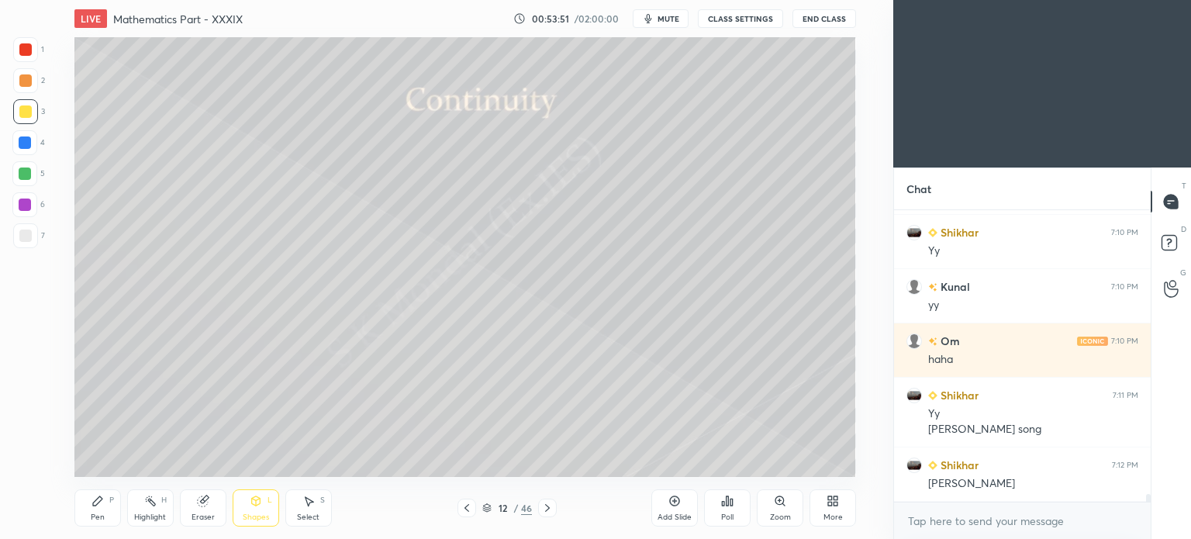
click at [98, 508] on div "Pen P" at bounding box center [97, 507] width 47 height 37
click at [99, 511] on div "Pen P" at bounding box center [97, 507] width 47 height 37
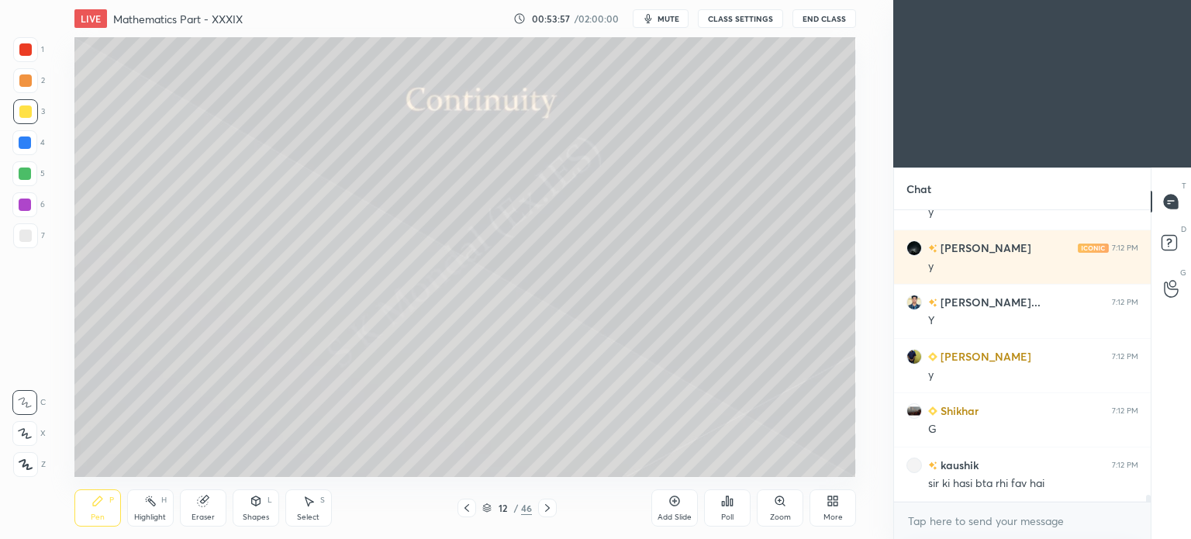
scroll to position [11422, 0]
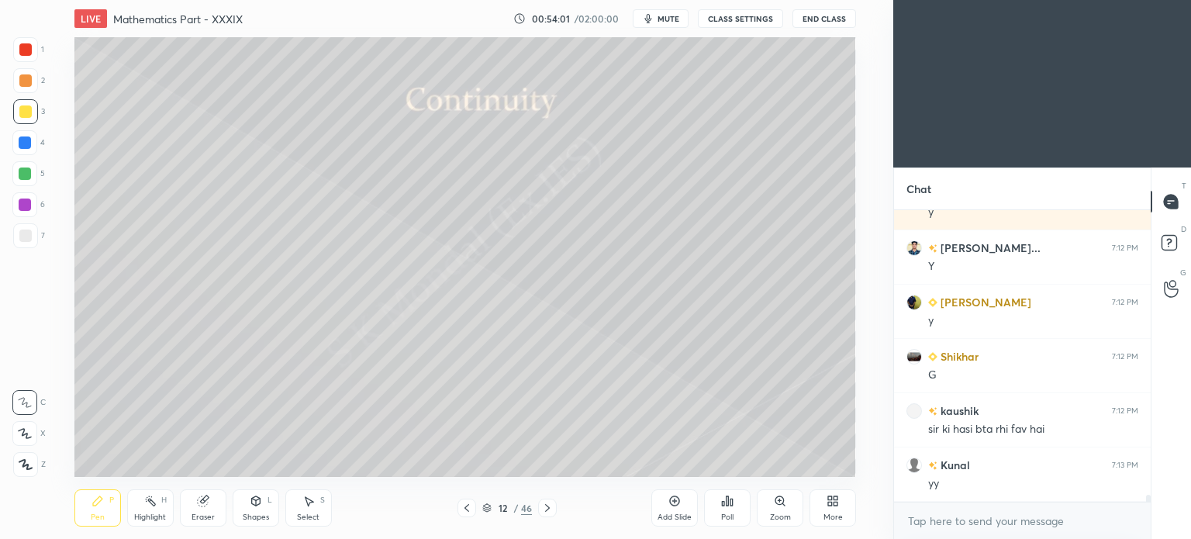
click at [257, 511] on div "Shapes L" at bounding box center [256, 507] width 47 height 37
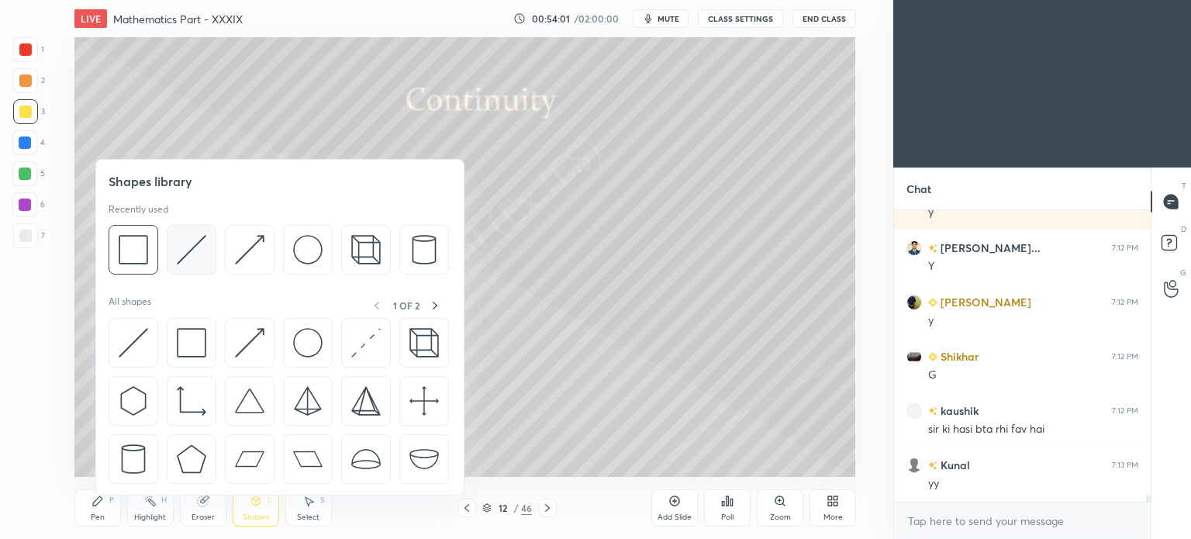
click at [195, 253] on img at bounding box center [191, 249] width 29 height 29
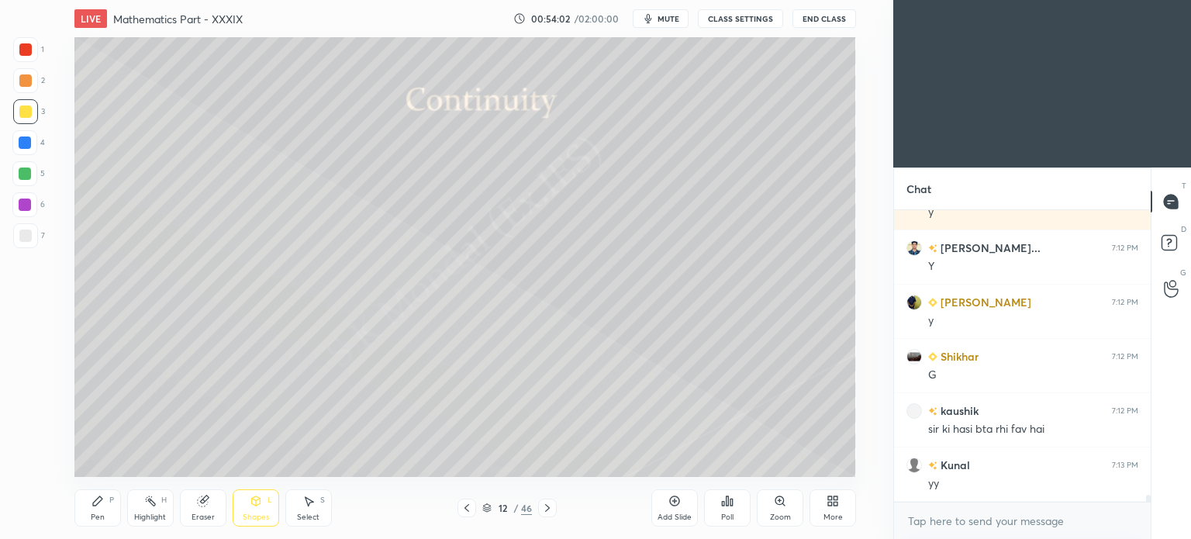
click at [257, 502] on icon at bounding box center [255, 500] width 9 height 9
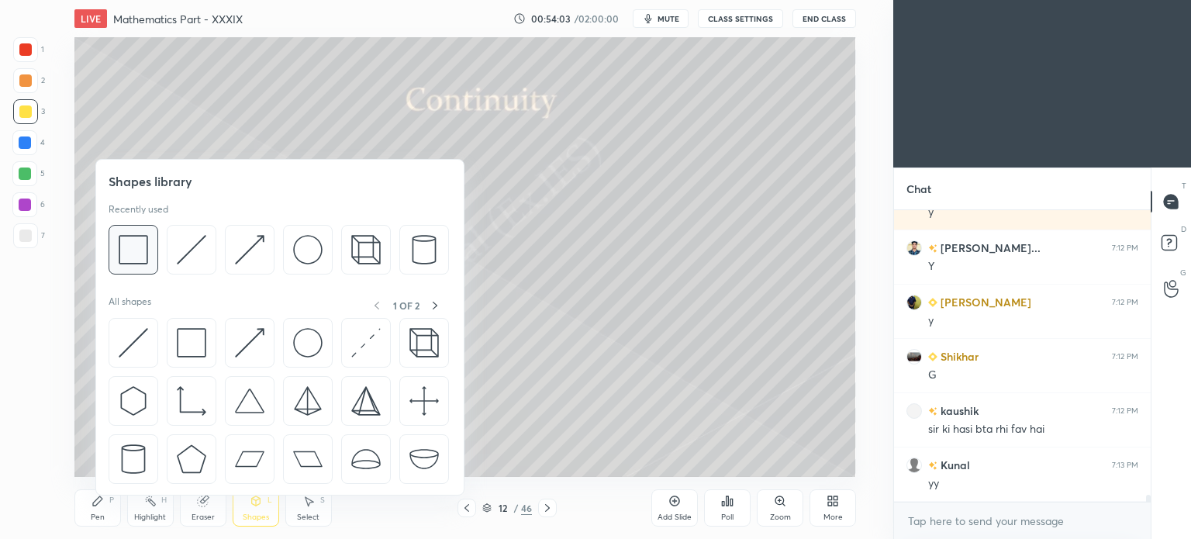
click at [144, 256] on img at bounding box center [133, 249] width 29 height 29
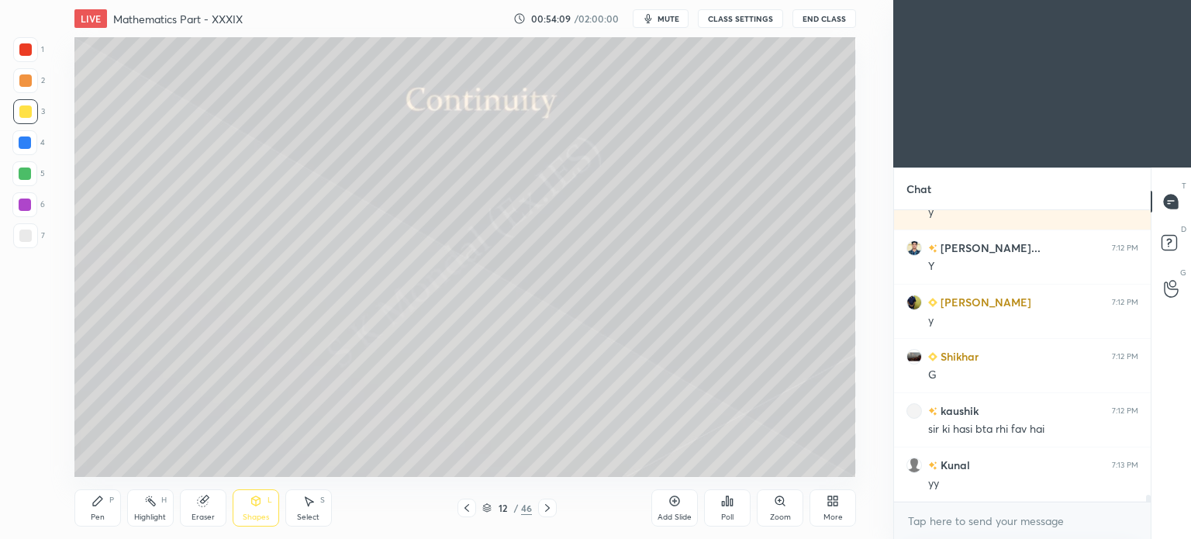
click at [98, 509] on div "Pen P" at bounding box center [97, 507] width 47 height 37
click at [96, 511] on div "Pen P" at bounding box center [97, 507] width 47 height 37
click at [25, 241] on div at bounding box center [25, 236] width 12 height 12
click at [198, 511] on div "Eraser" at bounding box center [203, 507] width 47 height 37
click at [105, 508] on div "Pen P" at bounding box center [97, 507] width 47 height 37
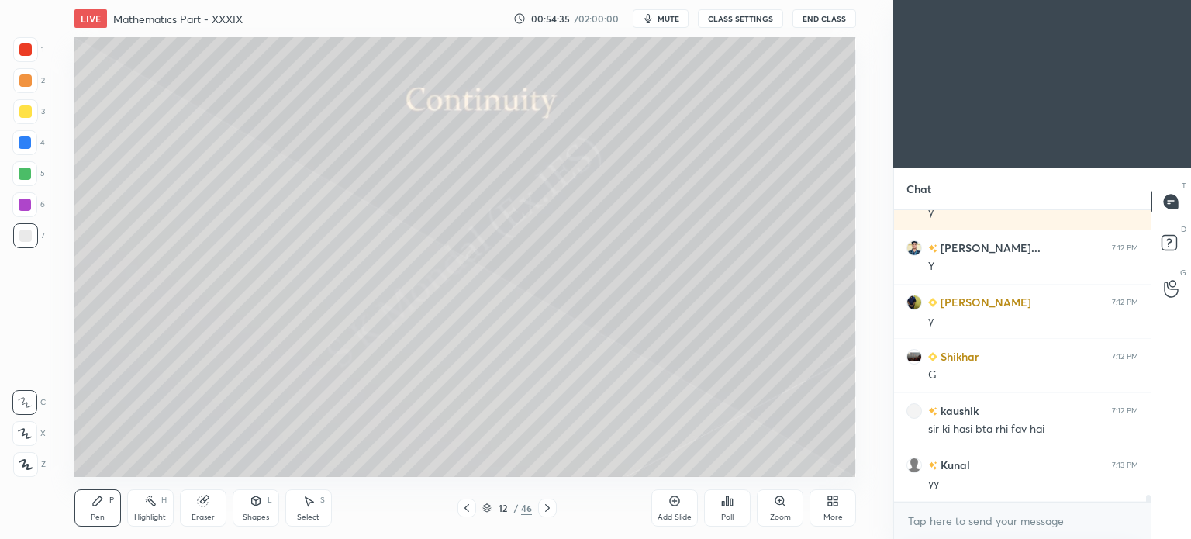
click at [27, 114] on div at bounding box center [25, 111] width 12 height 12
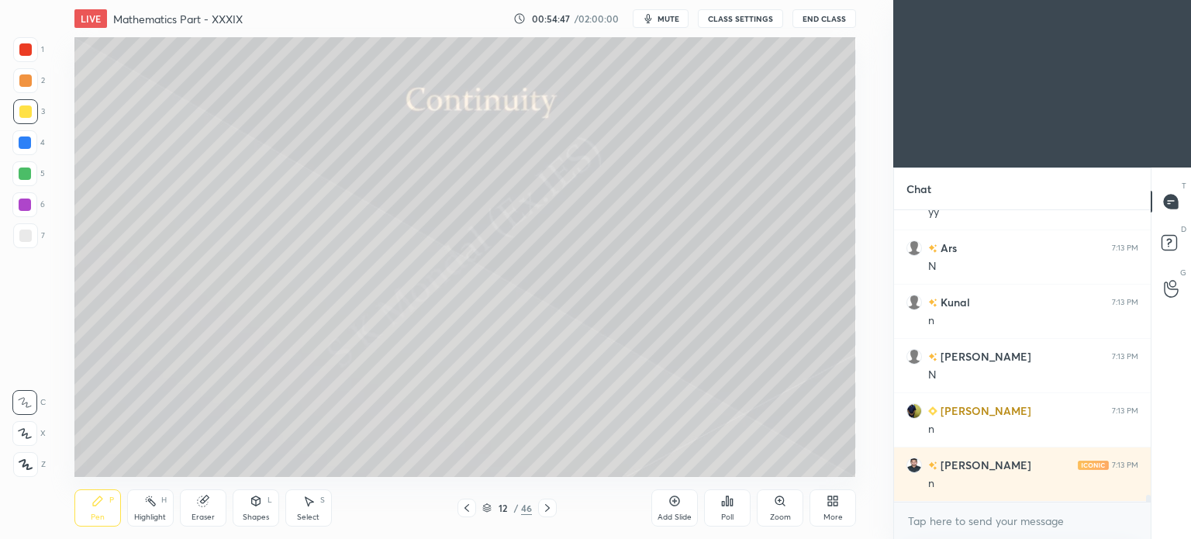
scroll to position [11748, 0]
click at [27, 147] on div at bounding box center [25, 142] width 12 height 12
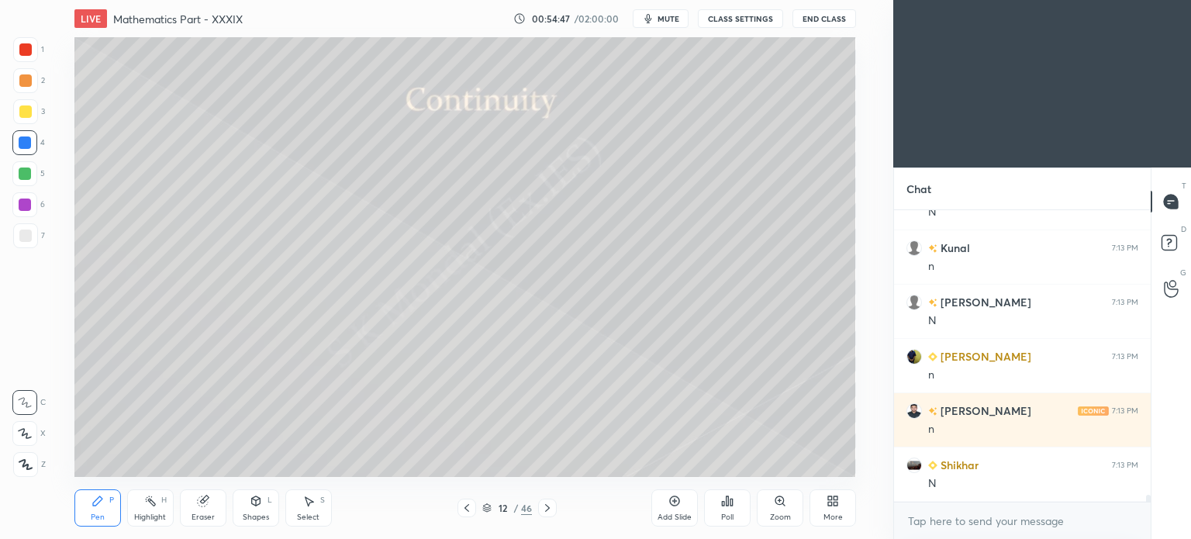
click at [29, 148] on div at bounding box center [25, 142] width 12 height 12
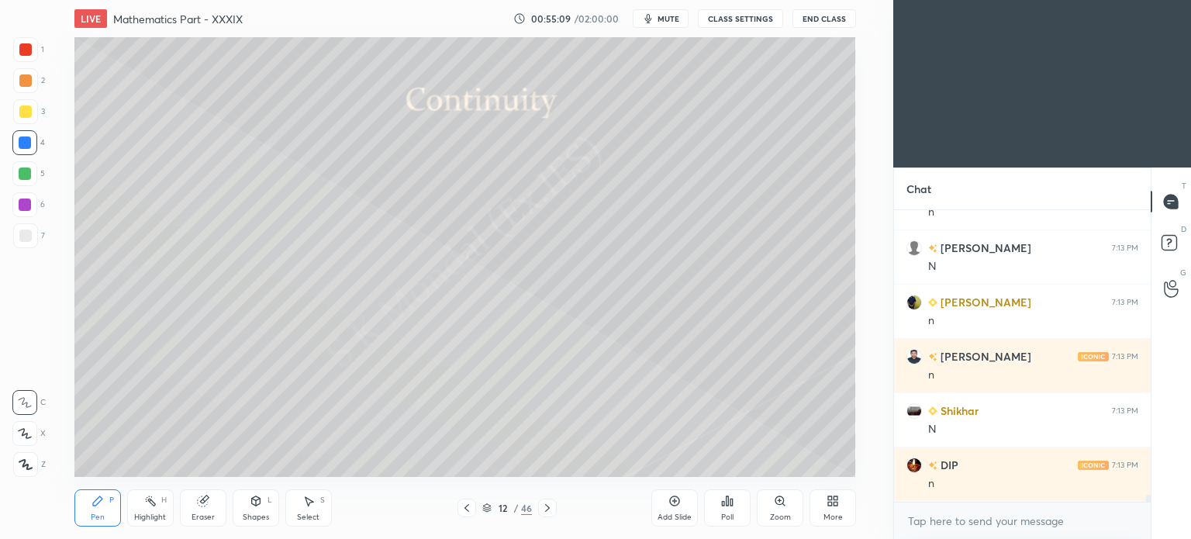
click at [24, 243] on div at bounding box center [25, 235] width 25 height 25
click at [155, 504] on rect at bounding box center [152, 503] width 8 height 8
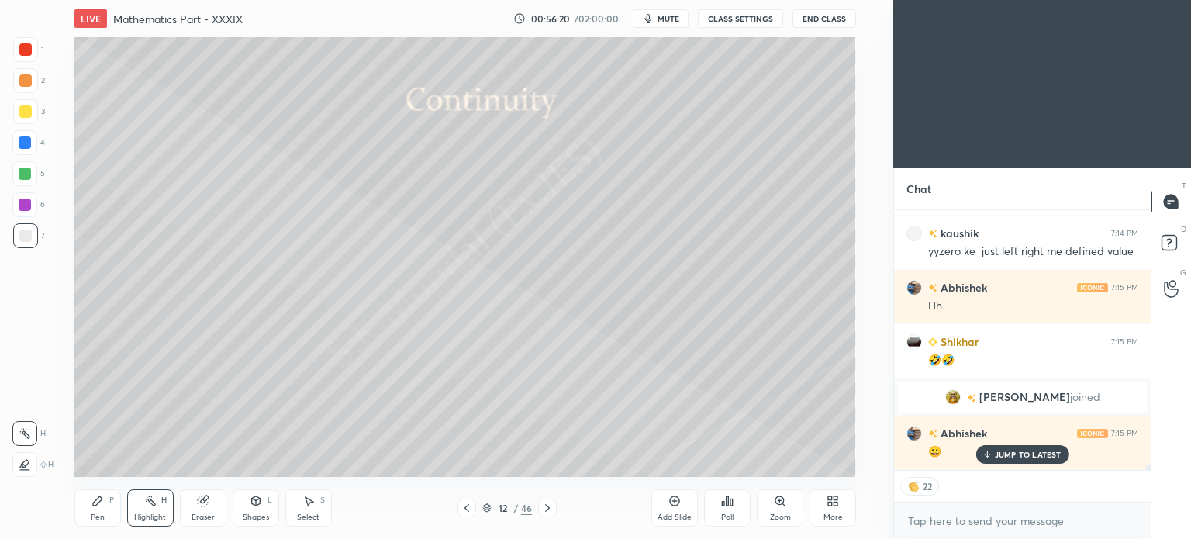
scroll to position [12250, 0]
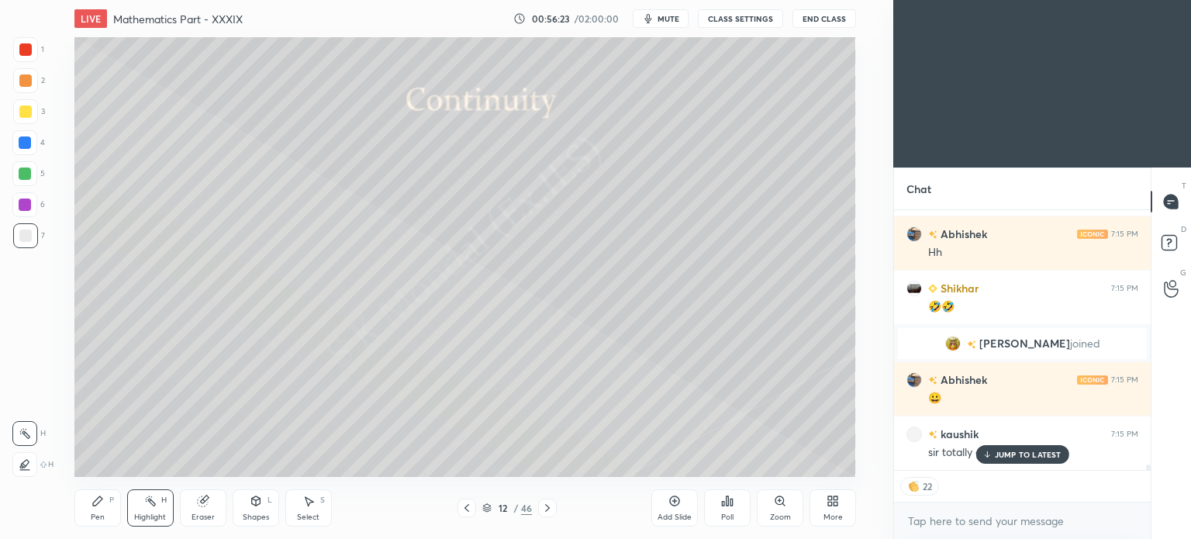
drag, startPoint x: 1017, startPoint y: 452, endPoint x: 909, endPoint y: 431, distance: 109.8
click at [1015, 453] on p "JUMP TO LATEST" at bounding box center [1028, 454] width 67 height 9
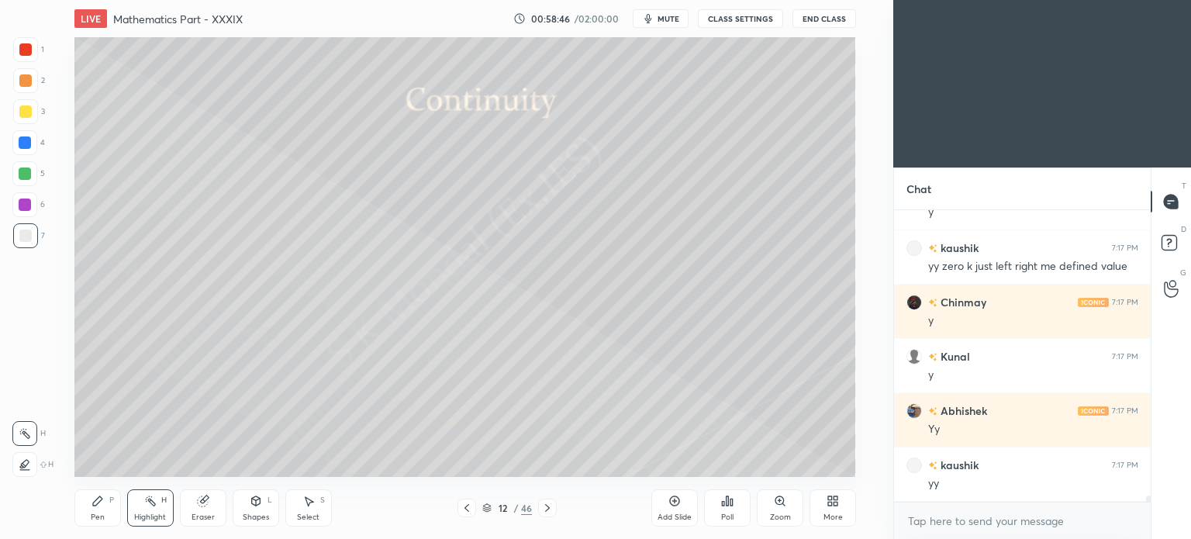
scroll to position [13431, 0]
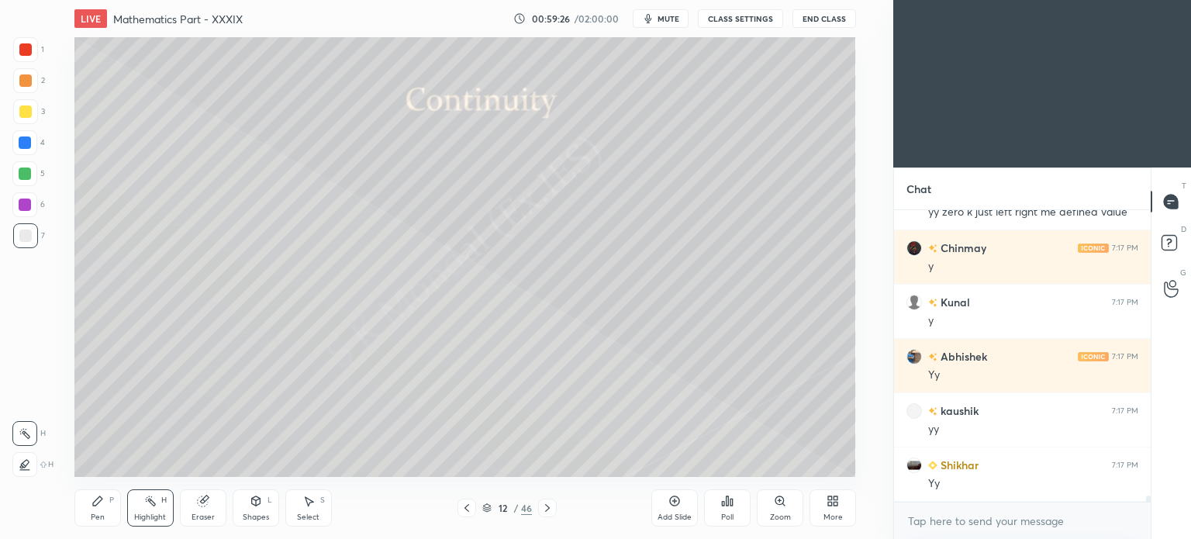
click at [103, 501] on icon at bounding box center [98, 501] width 12 height 12
click at [102, 504] on icon at bounding box center [98, 501] width 12 height 12
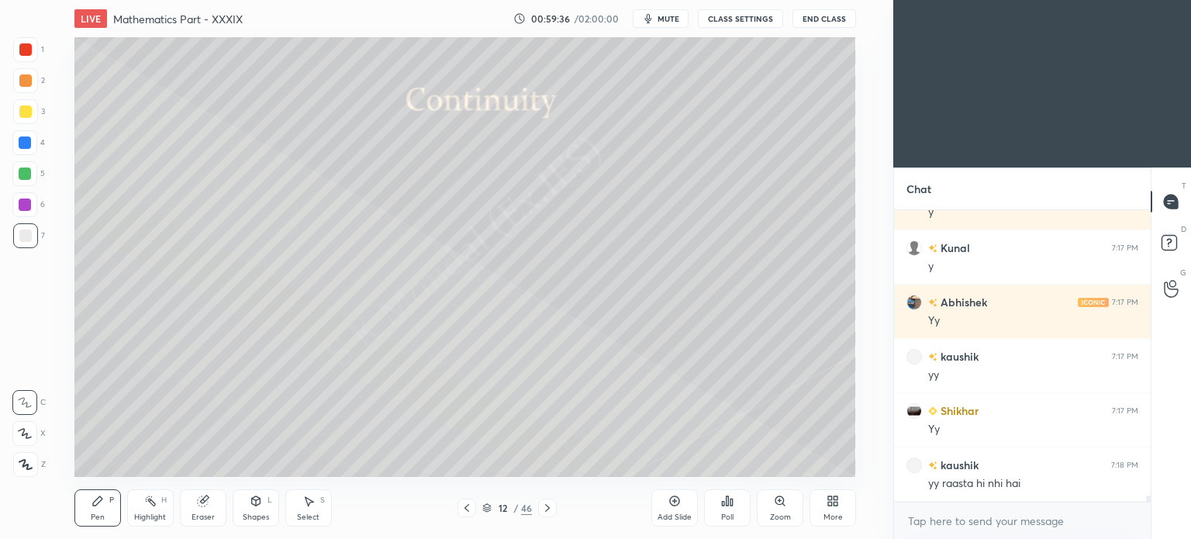
scroll to position [13539, 0]
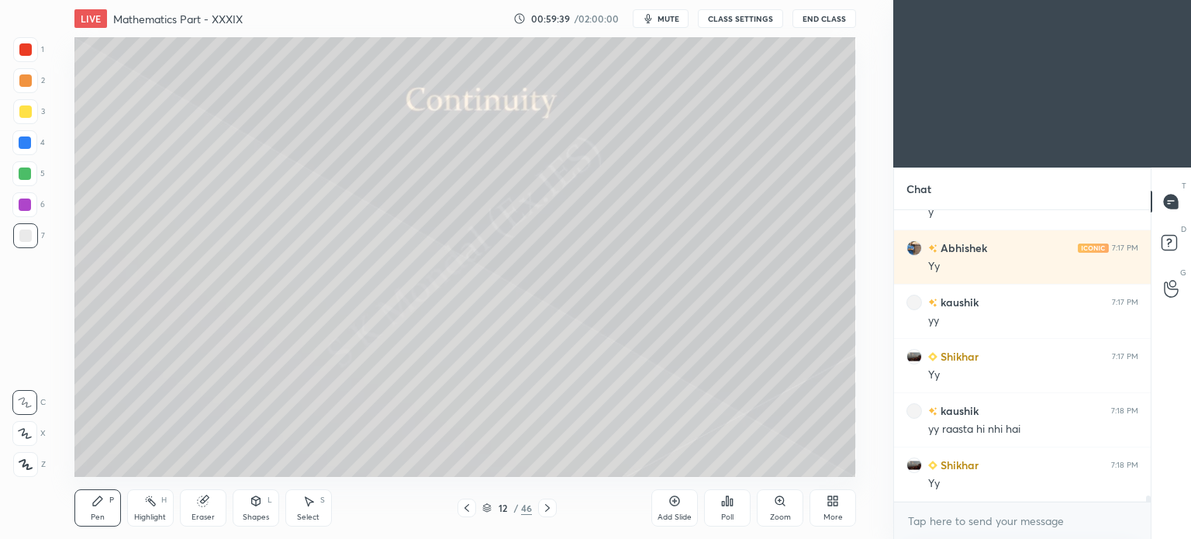
click at [147, 511] on div "Highlight H" at bounding box center [150, 507] width 47 height 37
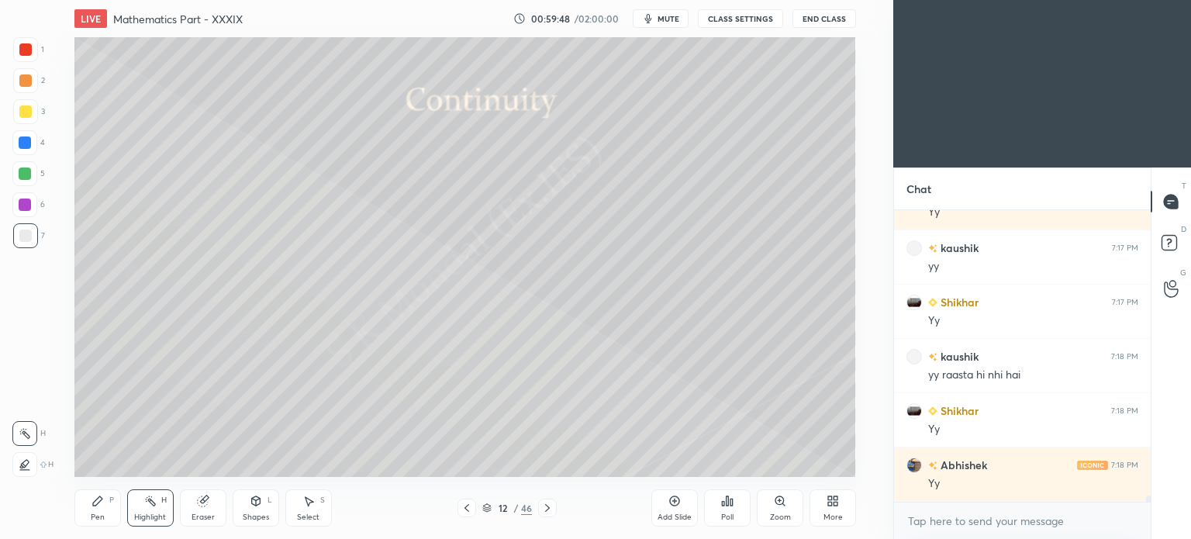
click at [102, 510] on div "Pen P" at bounding box center [97, 507] width 47 height 37
click at [206, 510] on div "Eraser" at bounding box center [203, 507] width 47 height 37
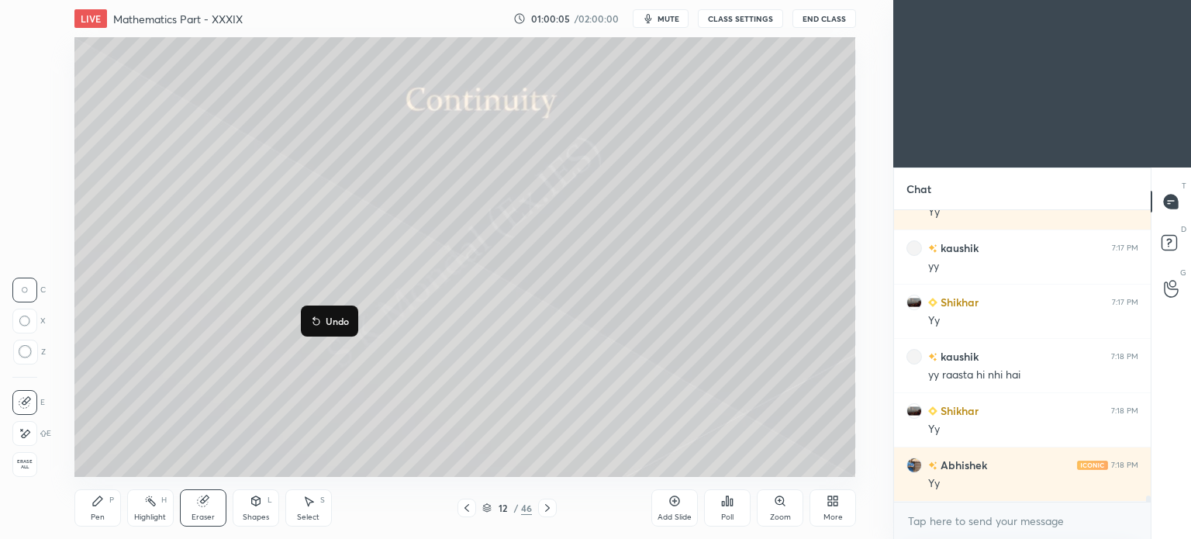
click at [333, 323] on p "Undo" at bounding box center [337, 321] width 23 height 12
click at [274, 282] on icon at bounding box center [269, 281] width 12 height 12
click at [282, 280] on icon at bounding box center [276, 280] width 12 height 12
click at [288, 295] on button "Undo" at bounding box center [294, 291] width 45 height 19
click at [88, 514] on div "Pen P" at bounding box center [97, 507] width 47 height 37
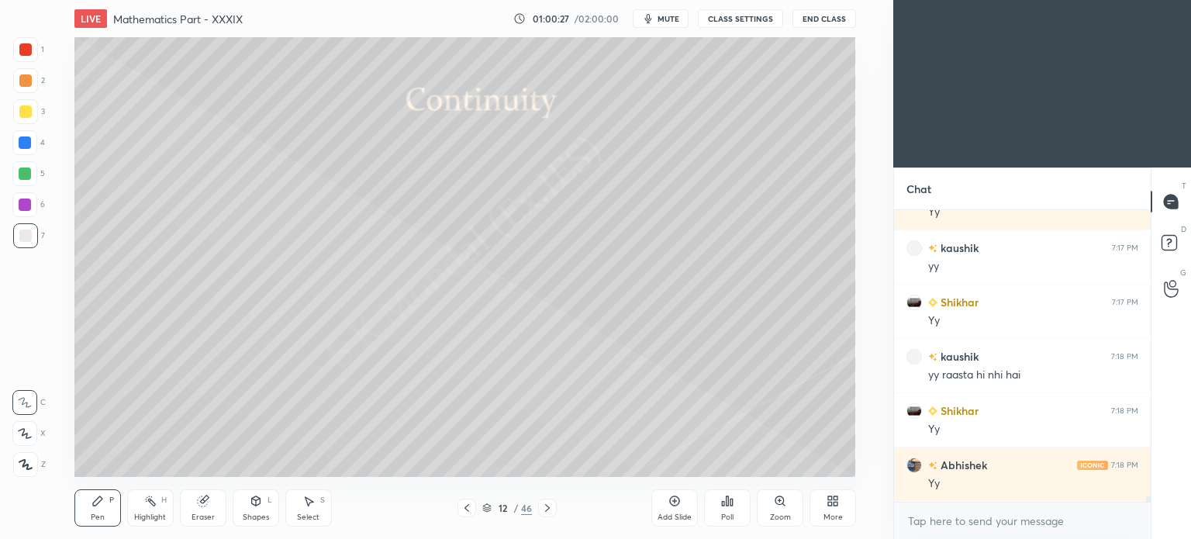
scroll to position [13648, 0]
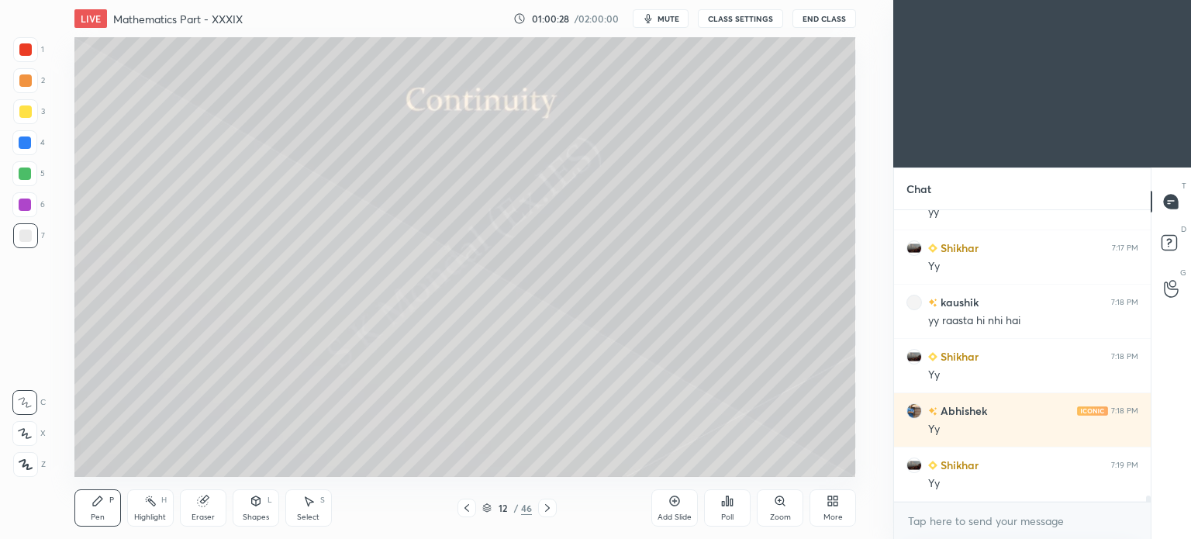
click at [147, 511] on div "Highlight H" at bounding box center [150, 507] width 47 height 37
click at [144, 513] on div "Highlight" at bounding box center [150, 517] width 32 height 8
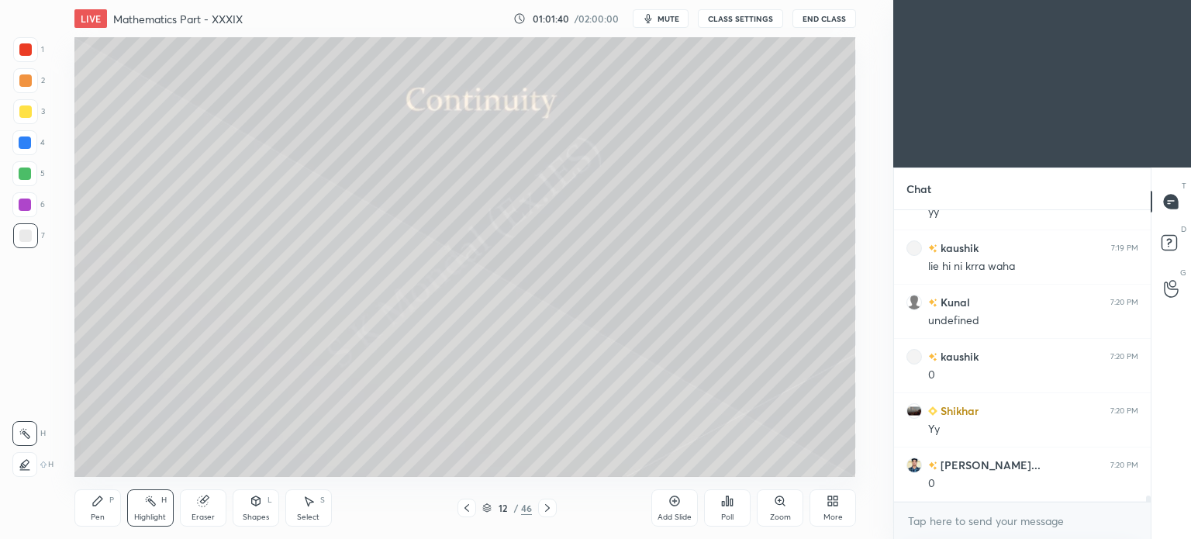
scroll to position [14191, 0]
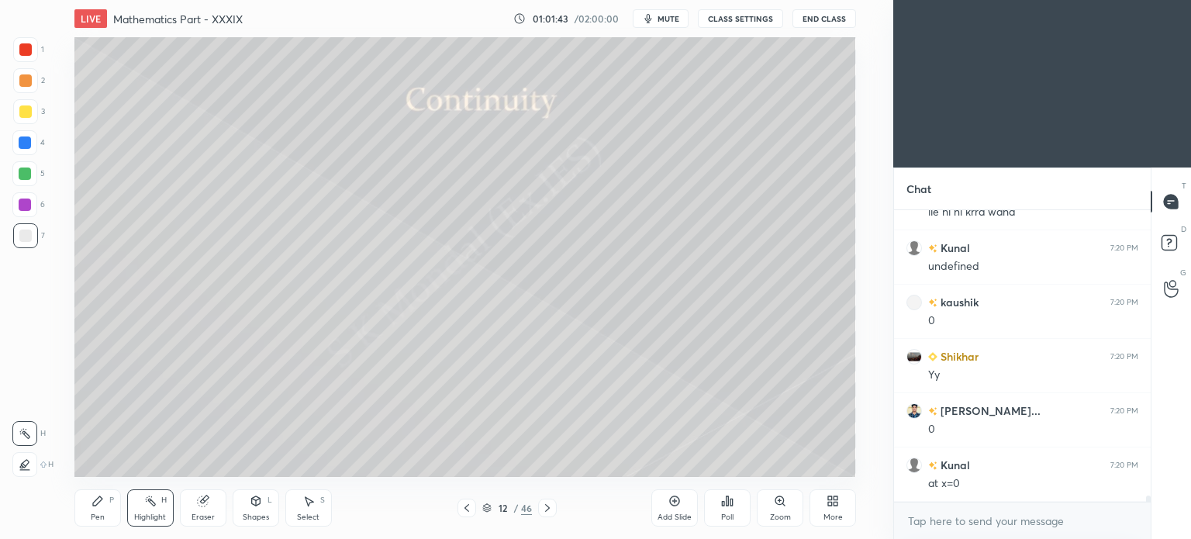
click at [548, 506] on icon at bounding box center [547, 508] width 5 height 8
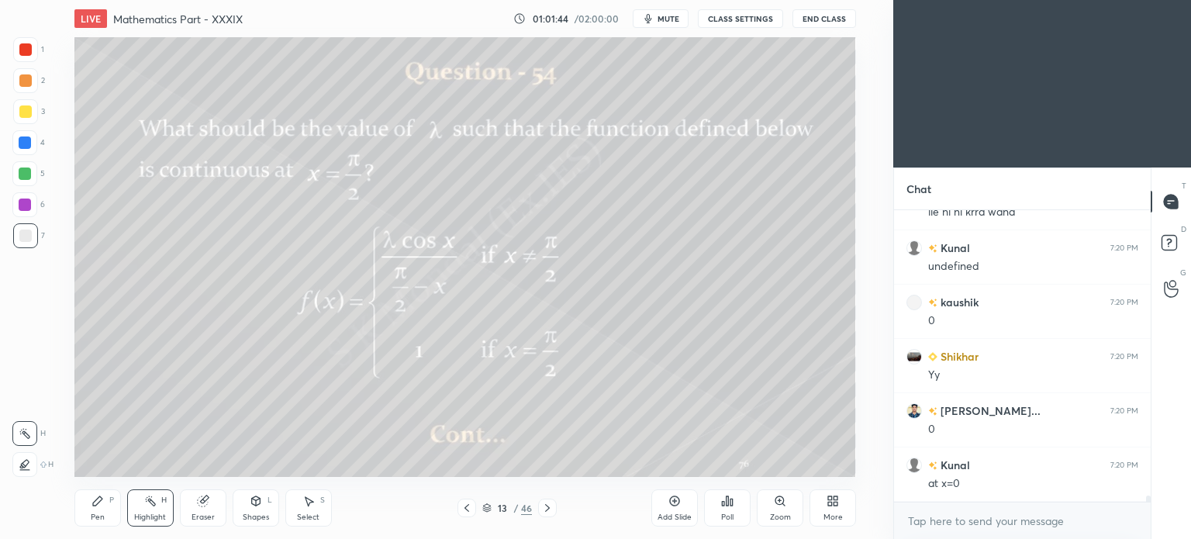
click at [468, 508] on icon at bounding box center [467, 508] width 12 height 12
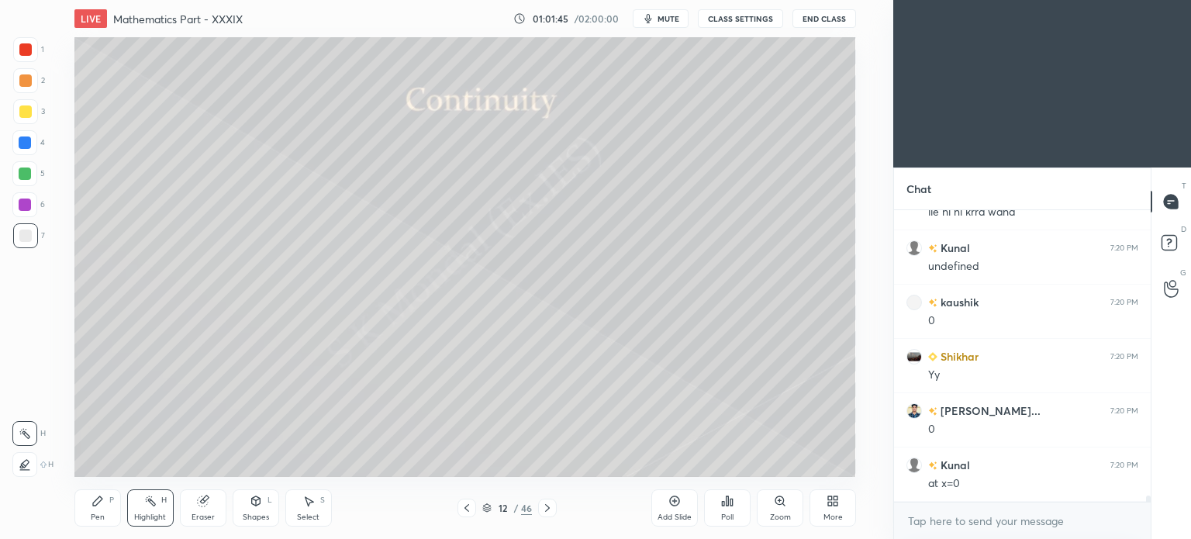
click at [468, 508] on icon at bounding box center [467, 508] width 12 height 12
click at [548, 505] on icon at bounding box center [547, 508] width 12 height 12
click at [847, 501] on div "More" at bounding box center [833, 507] width 47 height 37
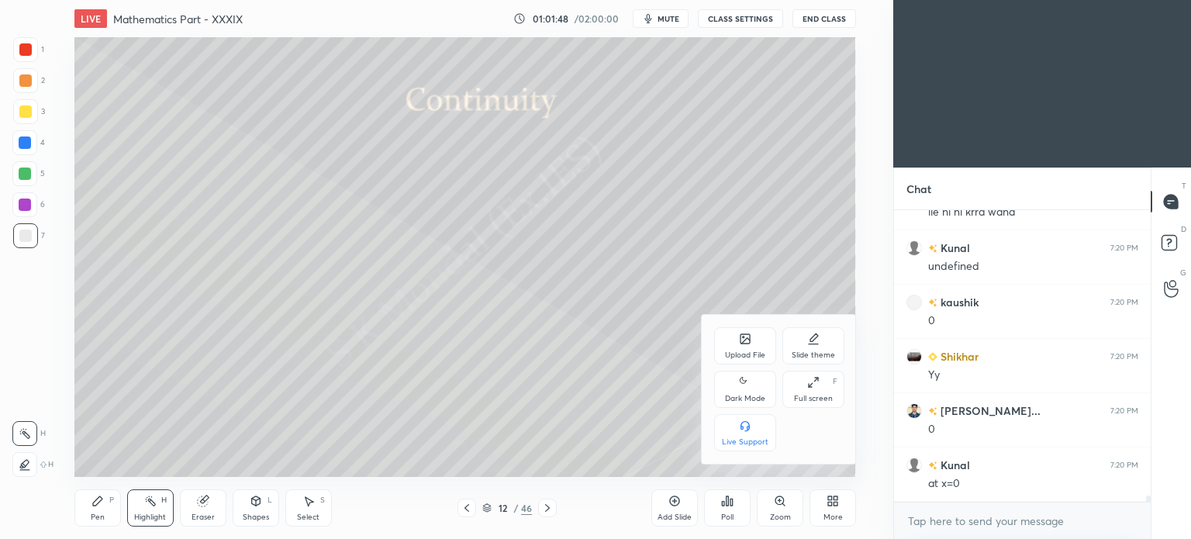
click at [744, 354] on div "Upload File" at bounding box center [745, 355] width 40 height 8
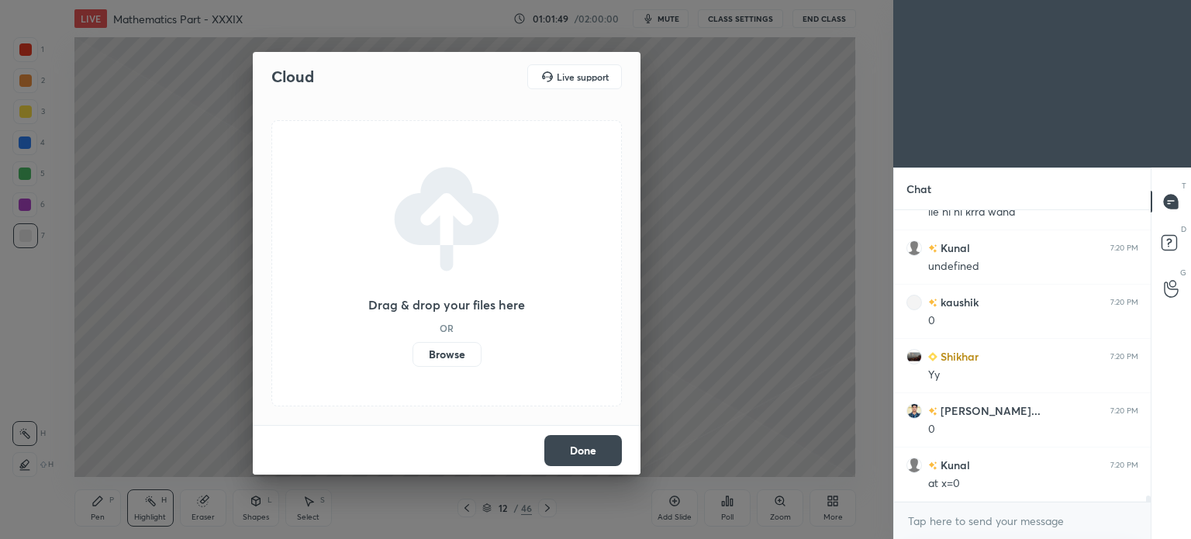
click at [431, 354] on label "Browse" at bounding box center [447, 354] width 69 height 25
click at [413, 354] on input "Browse" at bounding box center [413, 354] width 0 height 25
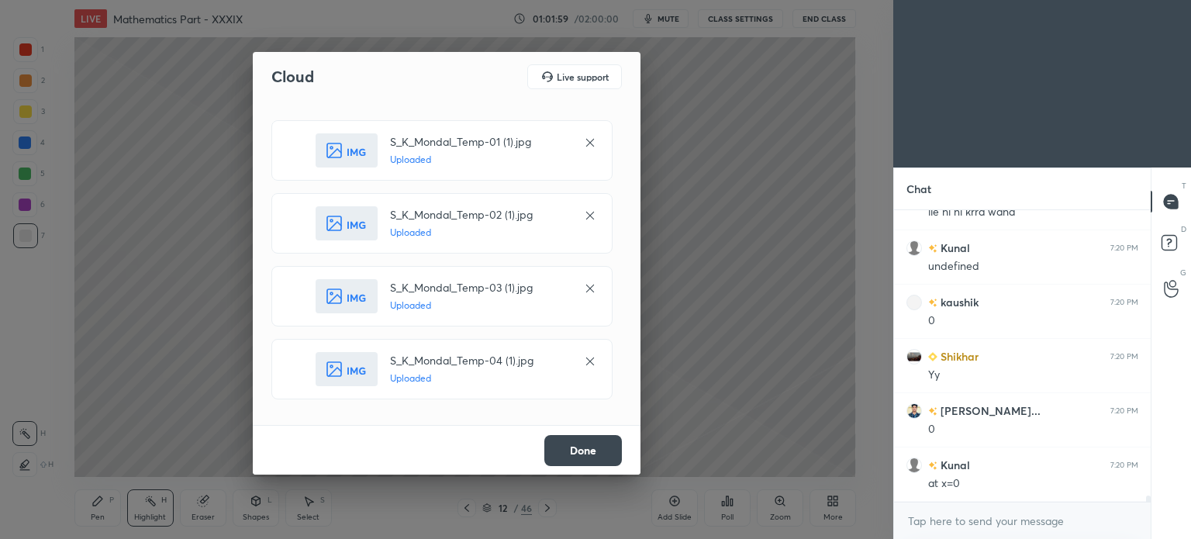
click at [580, 444] on button "Done" at bounding box center [583, 450] width 78 height 31
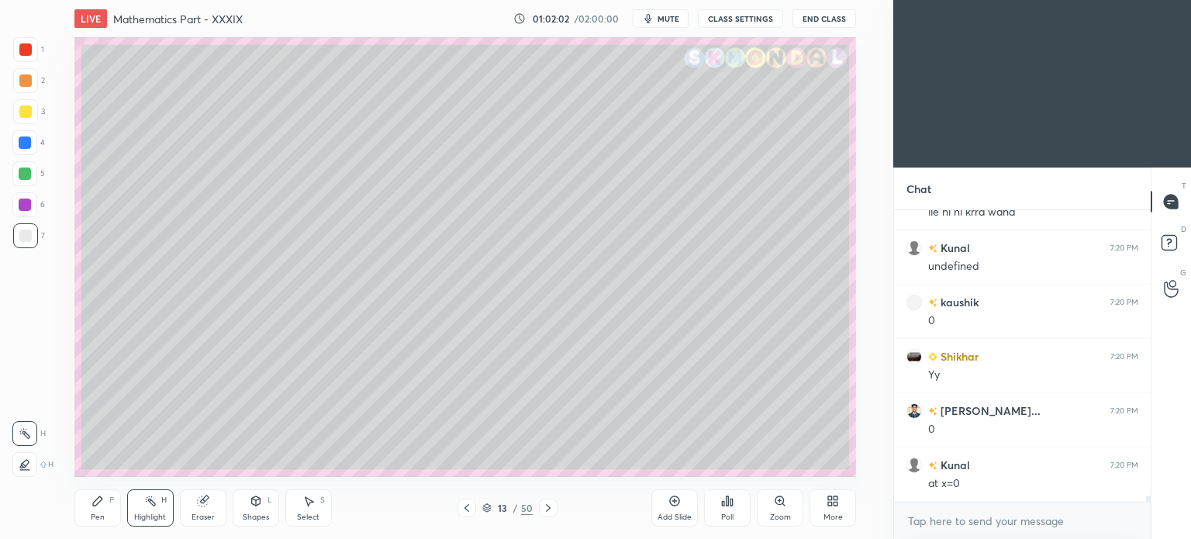
click at [28, 117] on div at bounding box center [25, 111] width 12 height 12
click at [95, 512] on div "Pen P" at bounding box center [97, 507] width 47 height 37
click at [95, 510] on div "Pen P" at bounding box center [97, 507] width 47 height 37
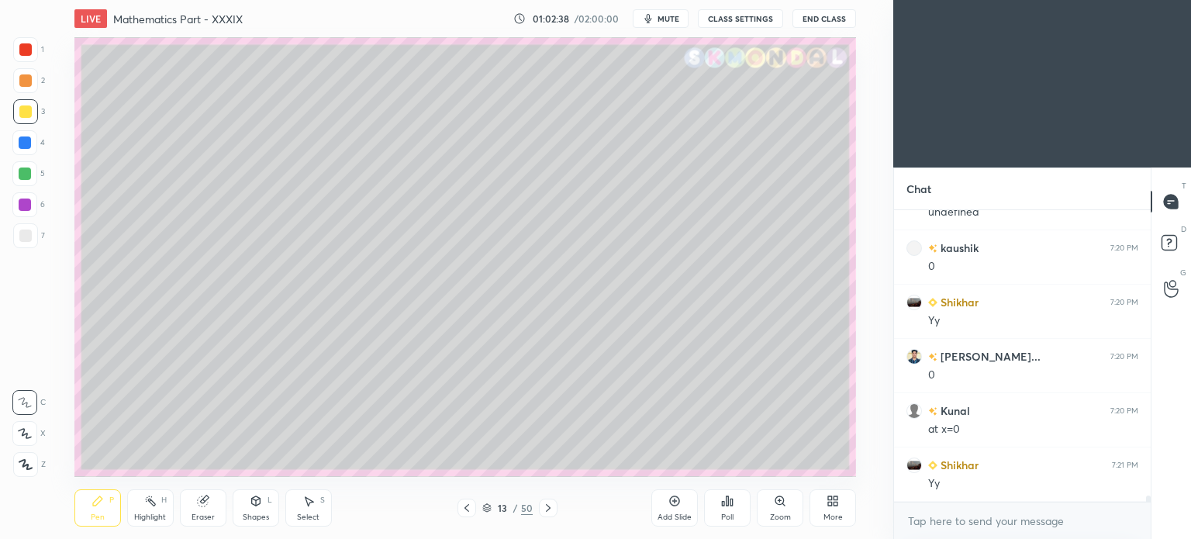
scroll to position [14299, 0]
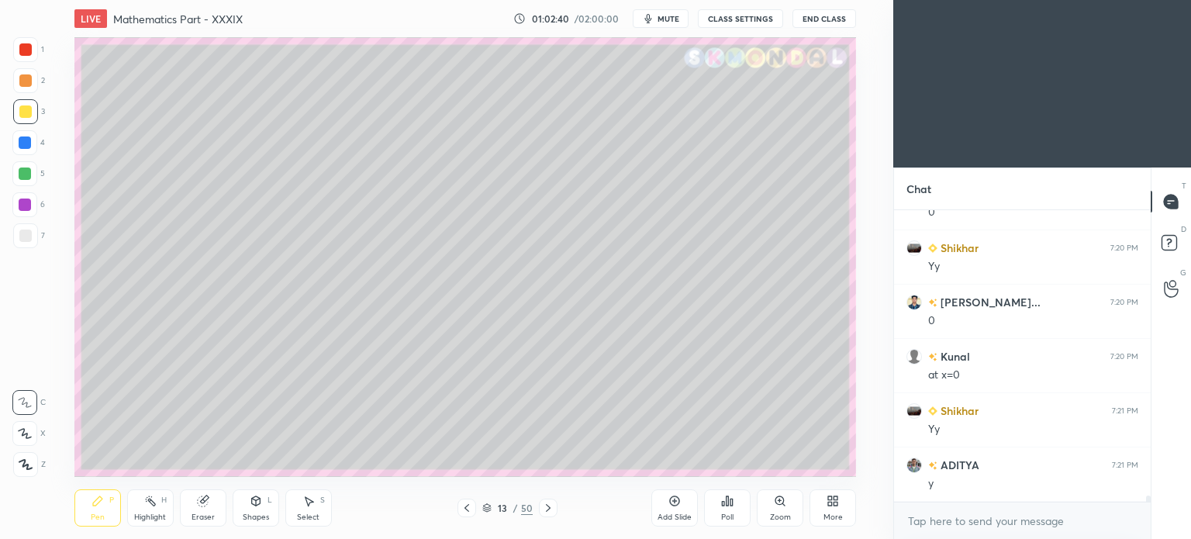
click at [19, 113] on div at bounding box center [25, 111] width 12 height 12
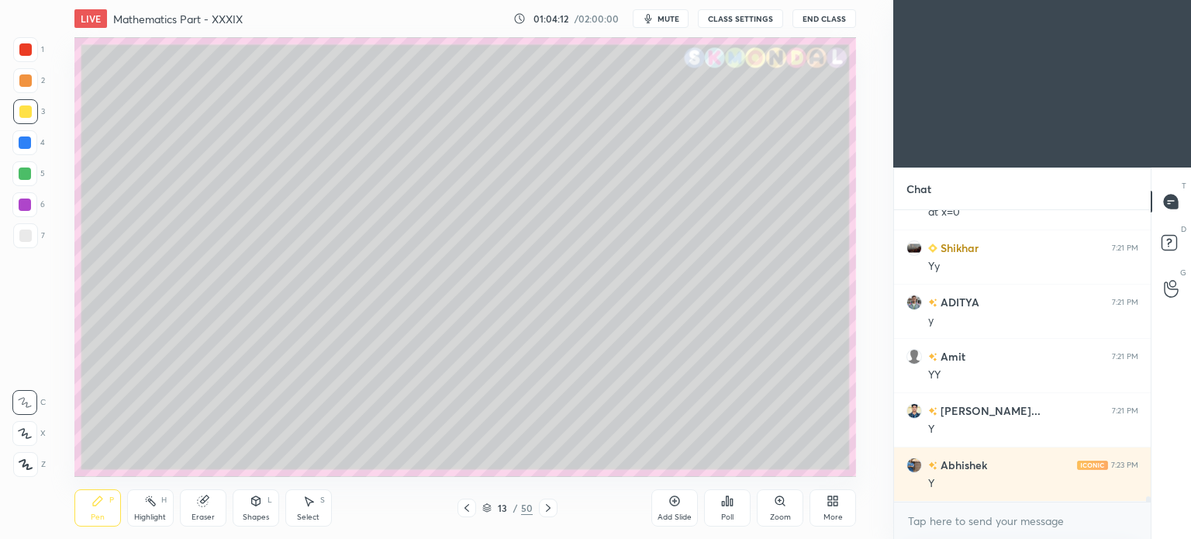
scroll to position [14516, 0]
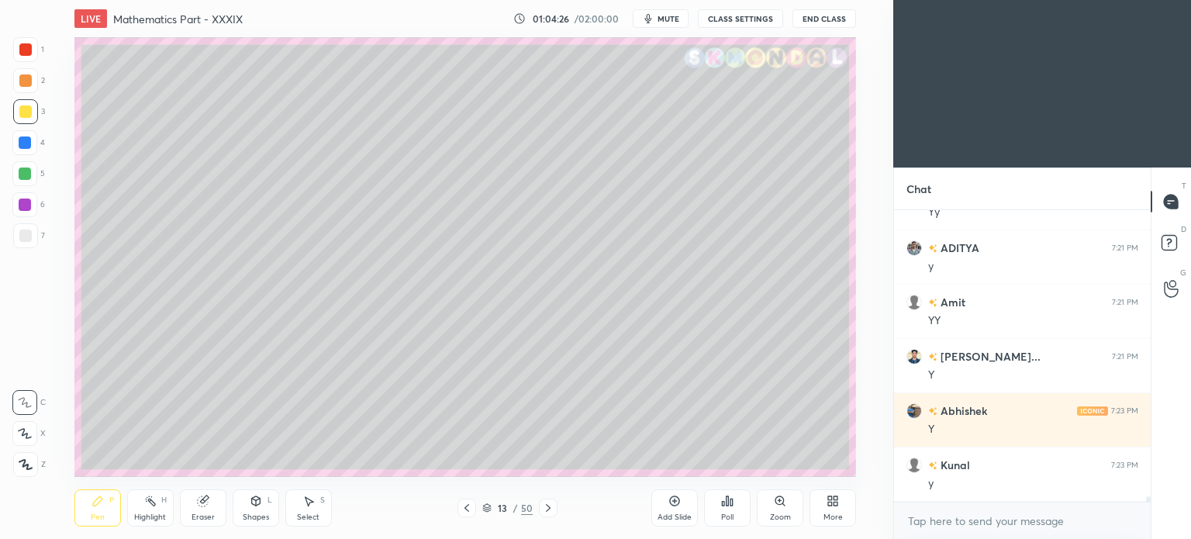
click at [152, 509] on div "Highlight H" at bounding box center [150, 507] width 47 height 37
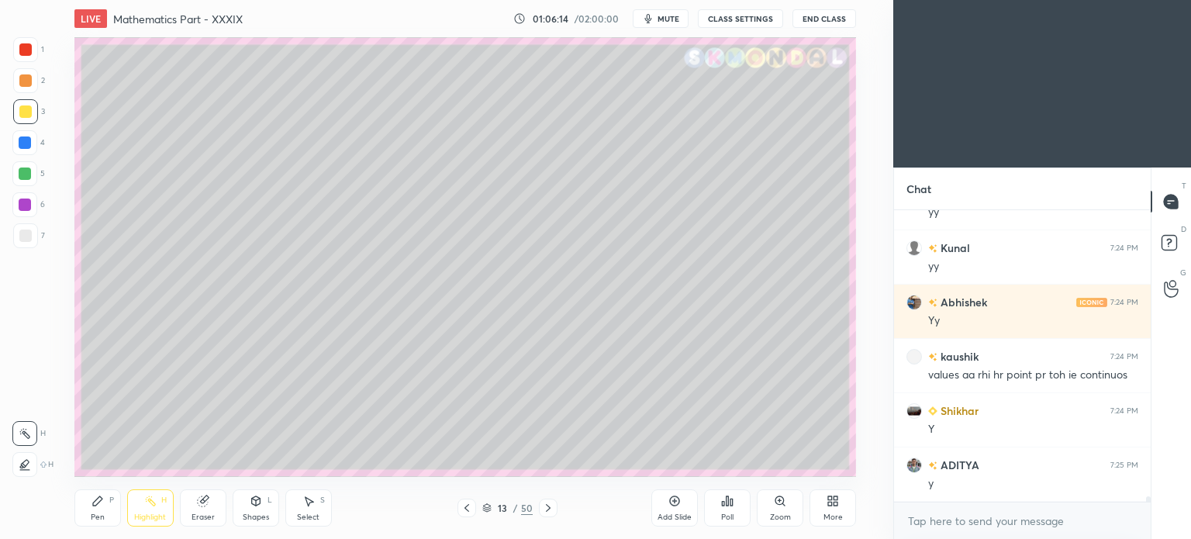
scroll to position [15020, 0]
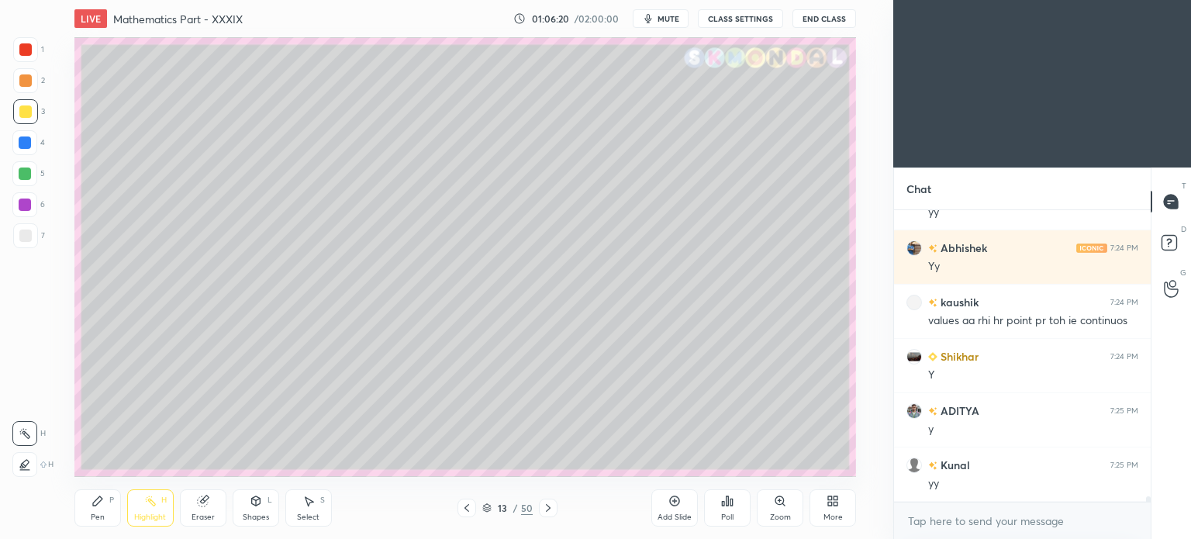
click at [147, 512] on div "Highlight H" at bounding box center [150, 507] width 47 height 37
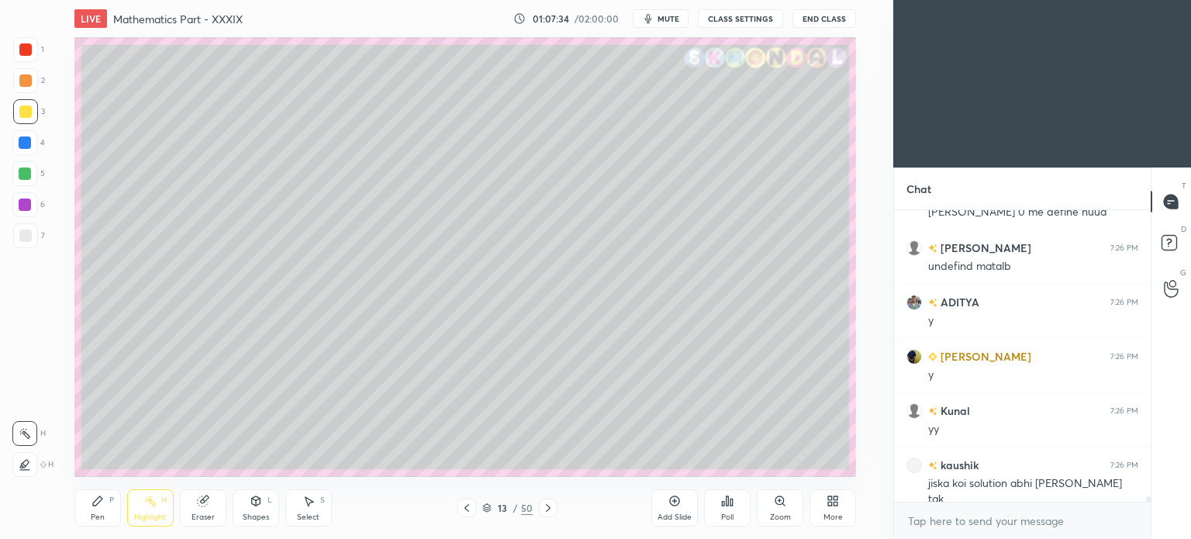
scroll to position [15362, 0]
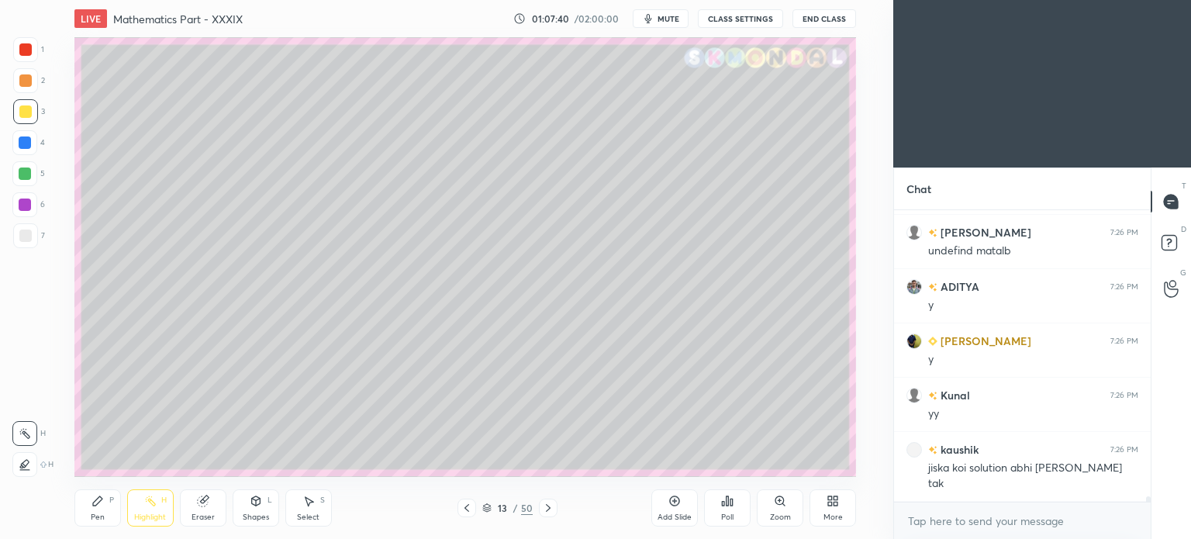
click at [86, 516] on div "Pen P" at bounding box center [97, 507] width 47 height 37
click at [92, 505] on icon at bounding box center [98, 501] width 12 height 12
click at [667, 14] on span "mute" at bounding box center [669, 18] width 22 height 11
click at [667, 14] on span "unmute" at bounding box center [667, 18] width 33 height 11
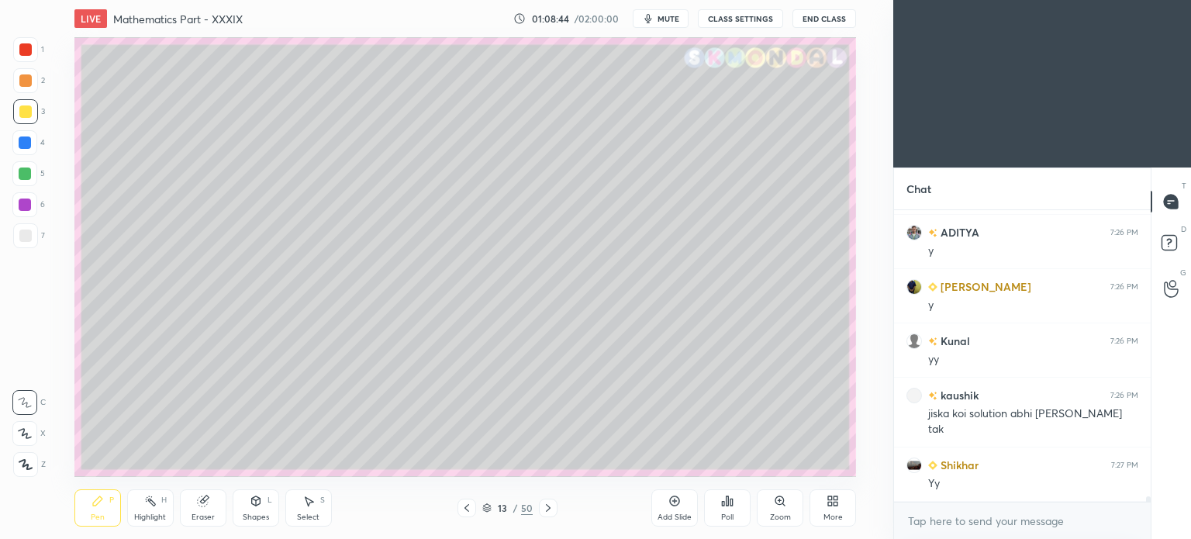
scroll to position [15470, 0]
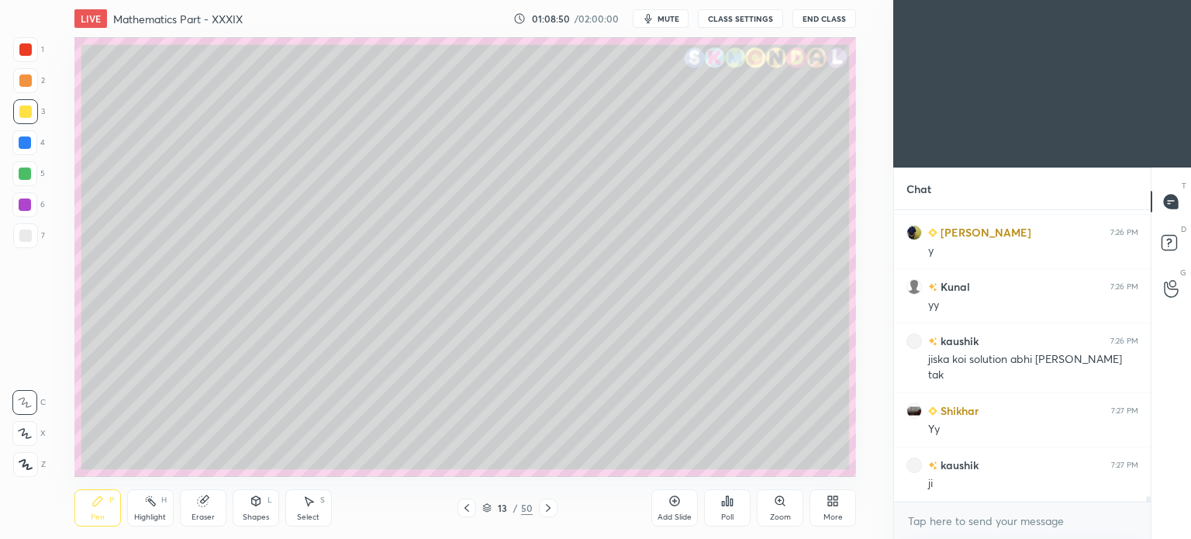
click at [468, 503] on icon at bounding box center [467, 508] width 12 height 12
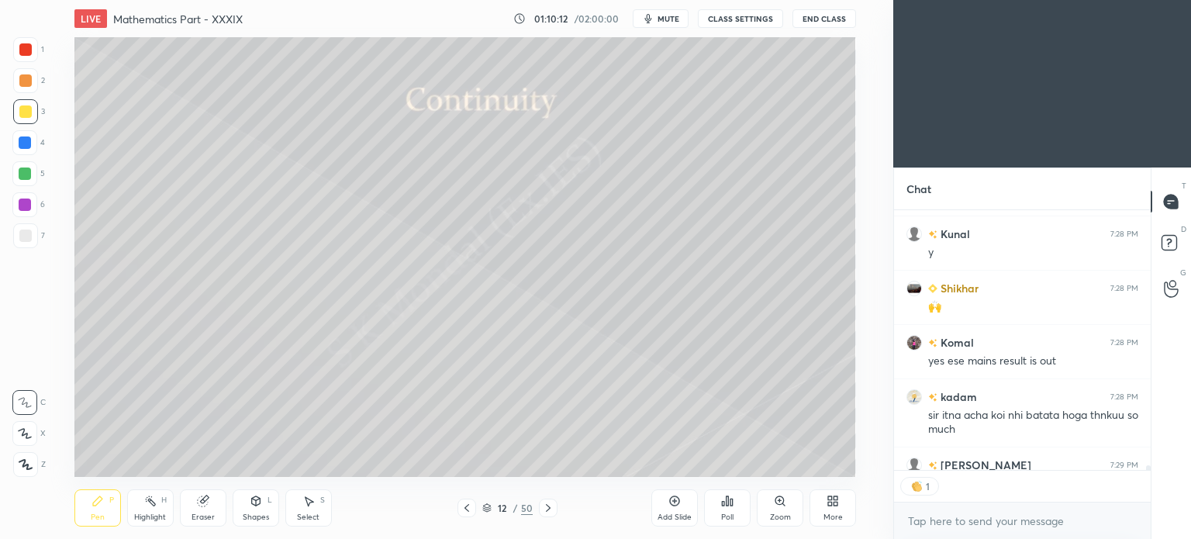
scroll to position [16063, 0]
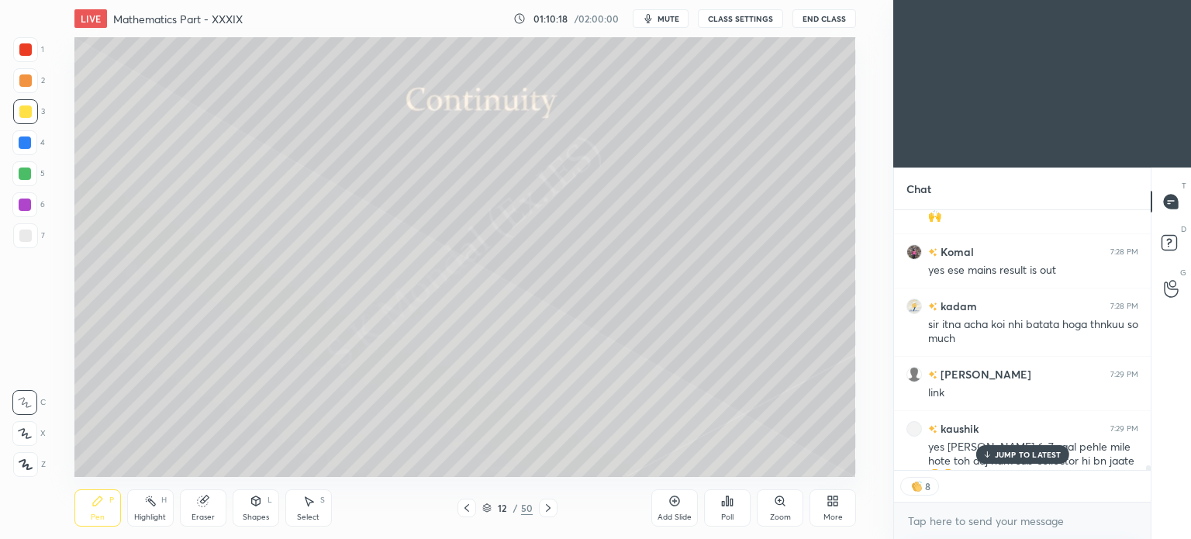
click at [674, 16] on span "mute" at bounding box center [669, 18] width 22 height 11
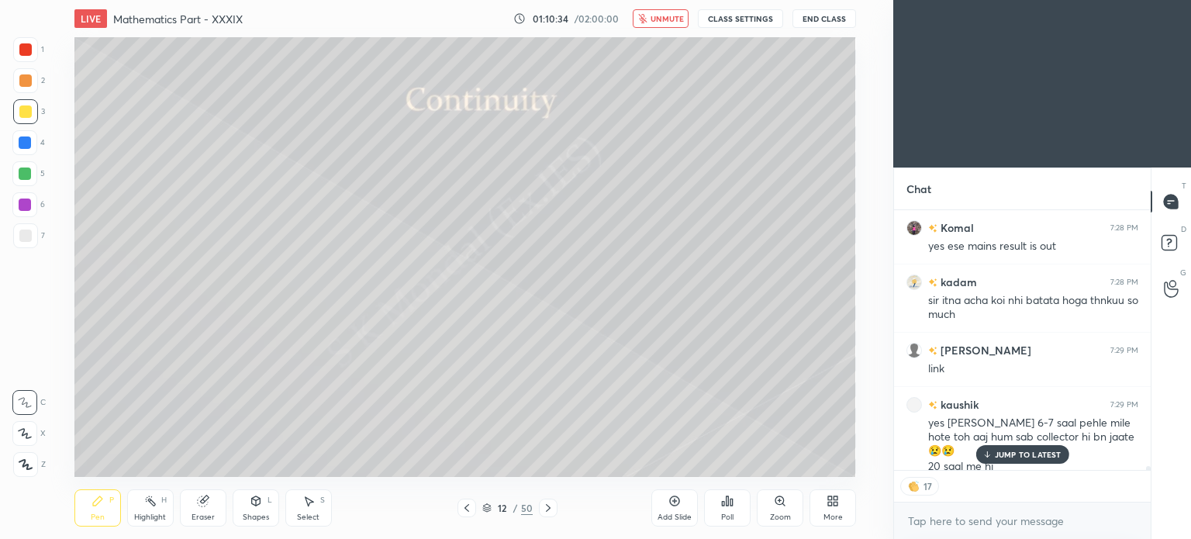
click at [689, 16] on button "unmute" at bounding box center [661, 18] width 56 height 19
click at [1013, 452] on p "JUMP TO LATEST" at bounding box center [1028, 454] width 67 height 9
click at [547, 509] on icon at bounding box center [548, 508] width 12 height 12
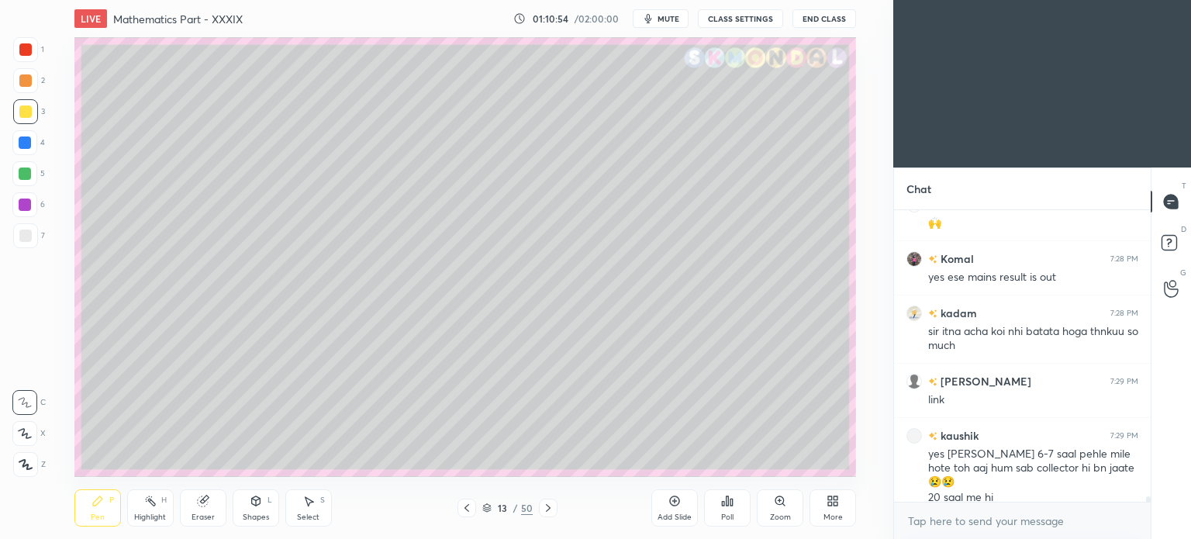
scroll to position [4, 5]
click at [655, 15] on icon "button" at bounding box center [648, 18] width 12 height 12
click at [673, 16] on span "unmute" at bounding box center [667, 18] width 33 height 11
click at [554, 505] on div at bounding box center [548, 508] width 19 height 19
click at [462, 507] on icon at bounding box center [467, 508] width 12 height 12
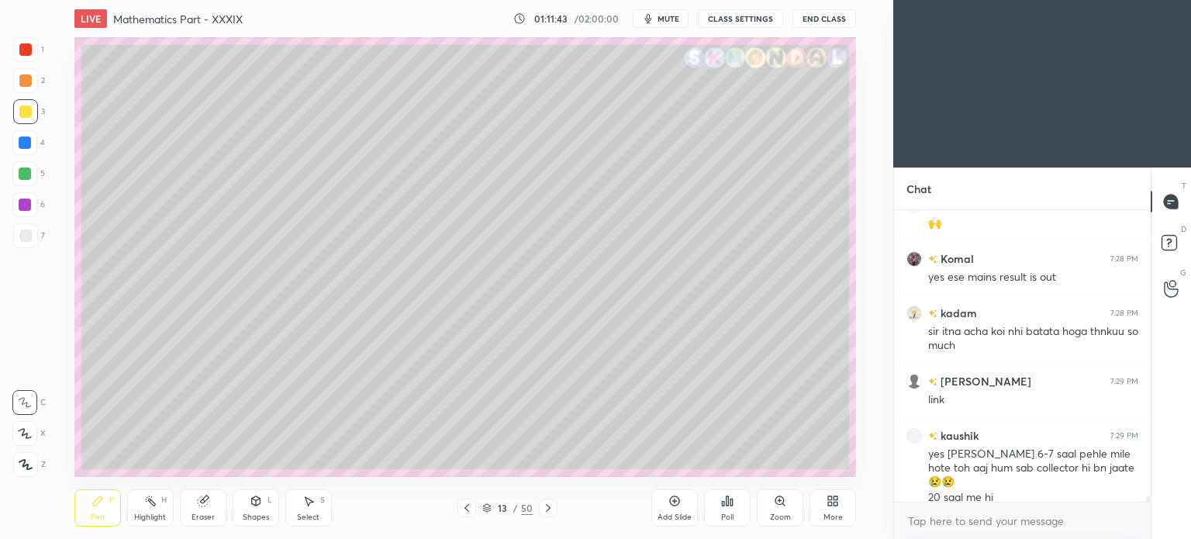
click at [468, 508] on icon at bounding box center [467, 508] width 12 height 12
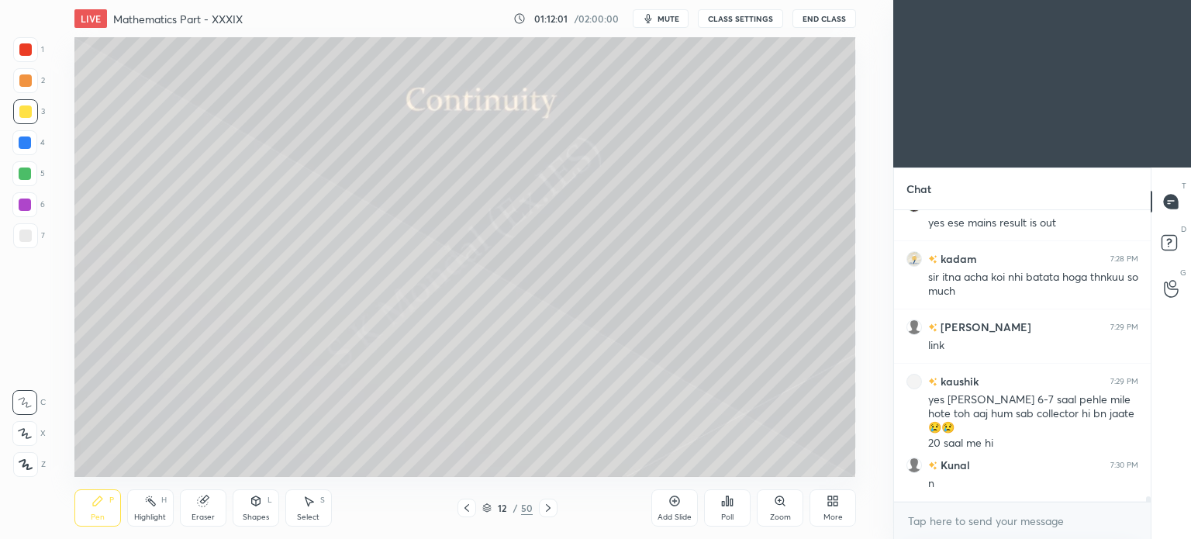
scroll to position [16165, 0]
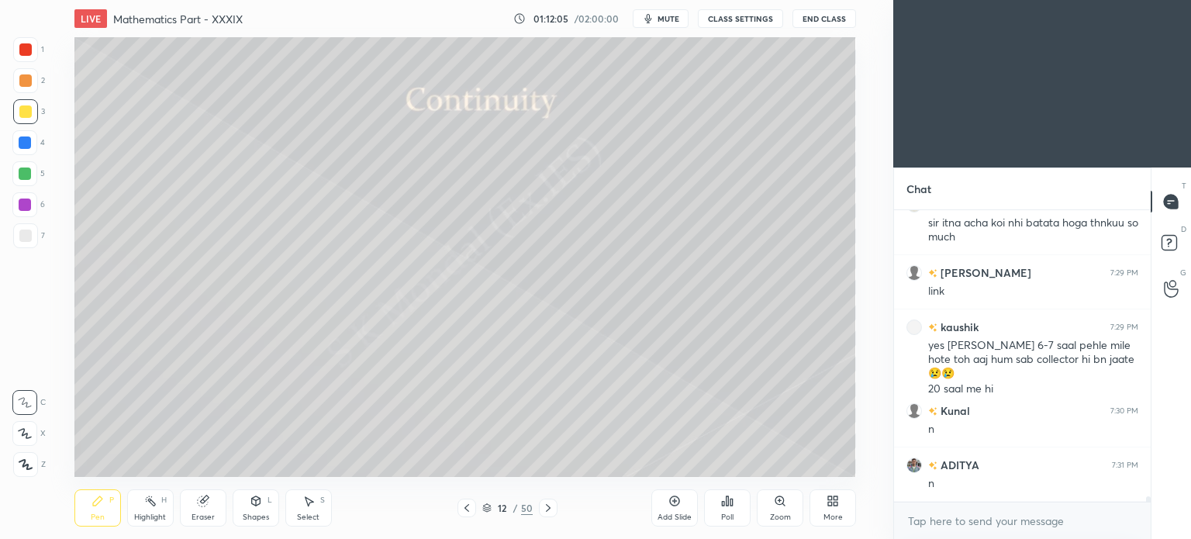
click at [552, 506] on icon at bounding box center [548, 508] width 12 height 12
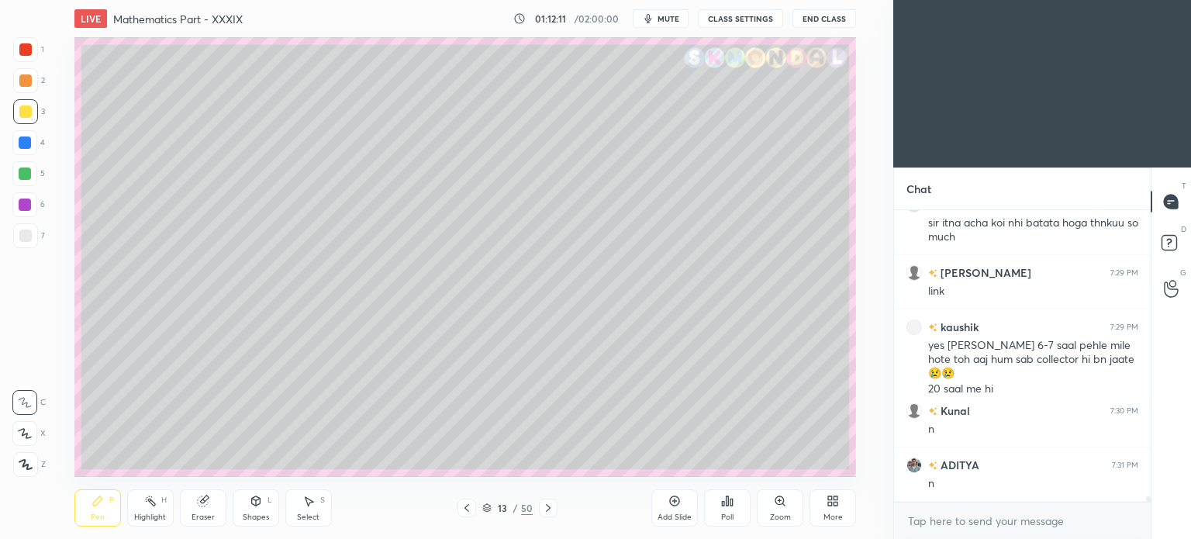
click at [552, 506] on icon at bounding box center [548, 508] width 12 height 12
click at [468, 508] on icon at bounding box center [467, 508] width 12 height 12
click at [461, 508] on icon at bounding box center [467, 508] width 12 height 12
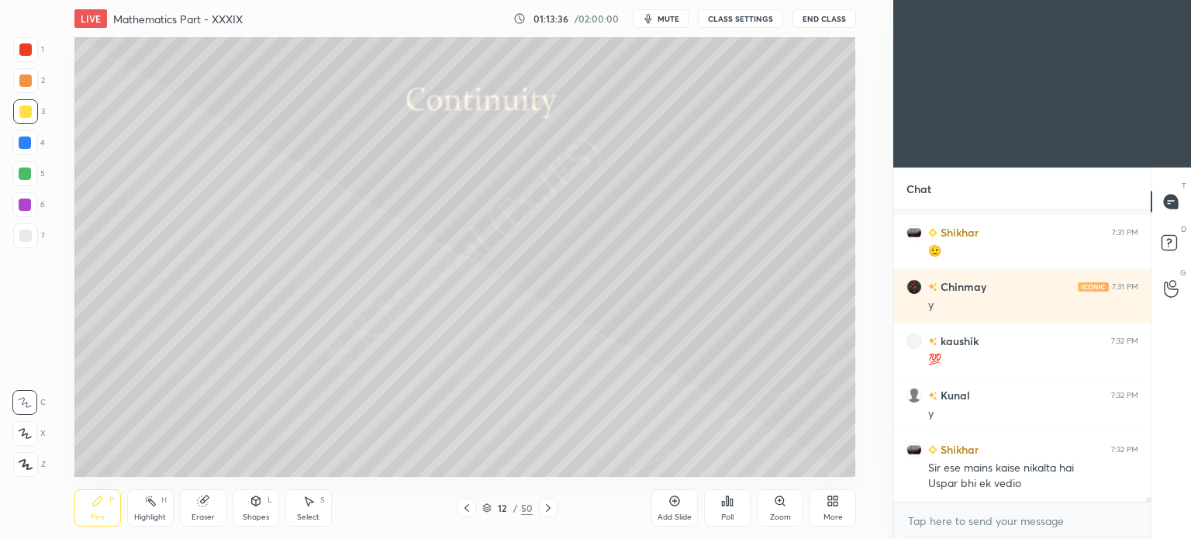
scroll to position [16727, 0]
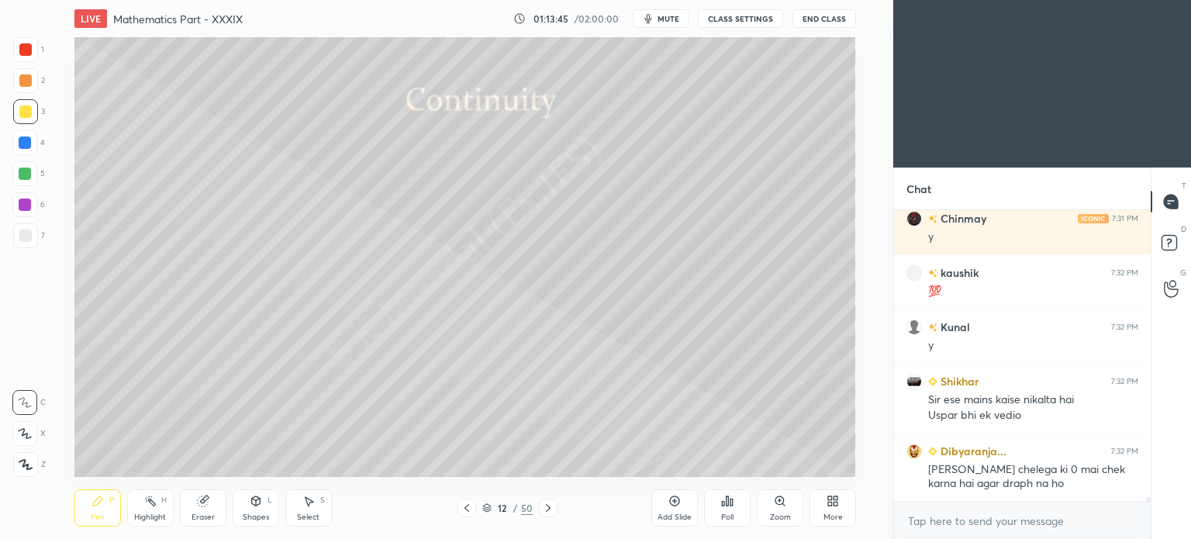
click at [487, 505] on icon at bounding box center [486, 507] width 9 height 9
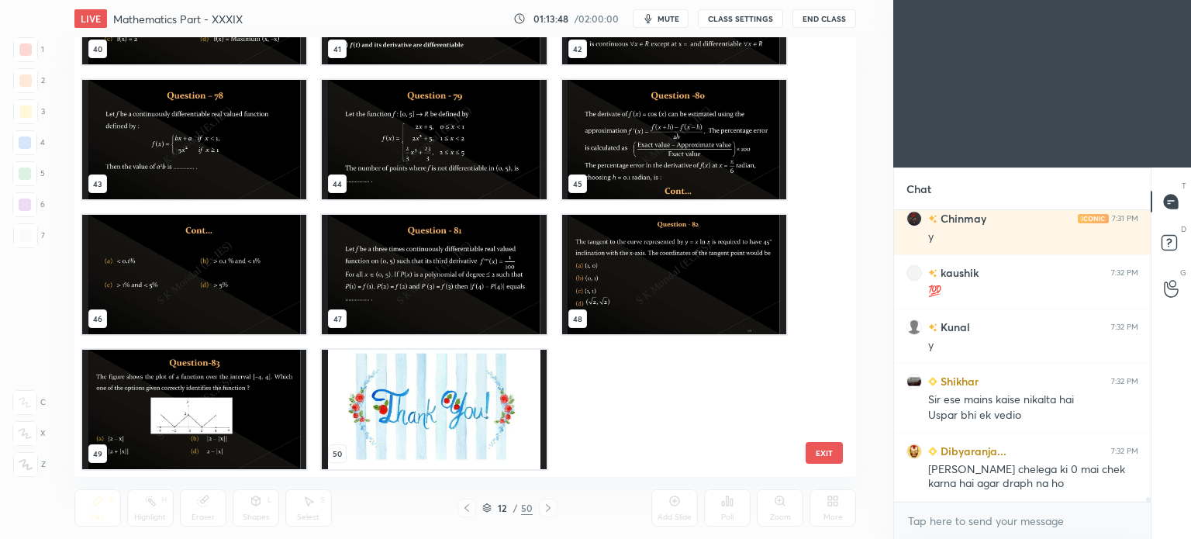
scroll to position [16764, 0]
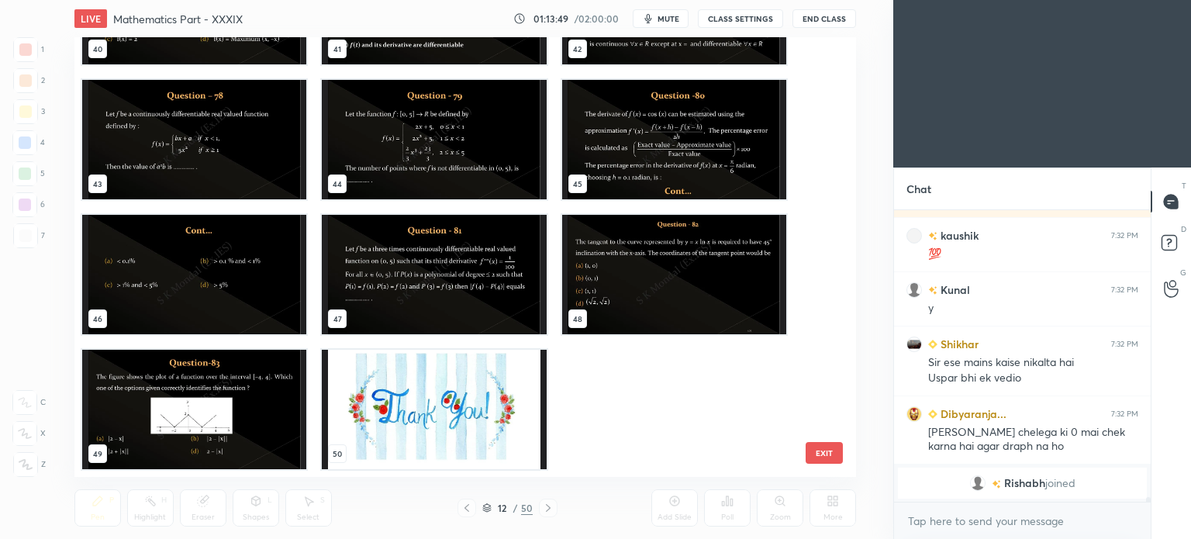
click at [355, 396] on img "grid" at bounding box center [434, 409] width 224 height 119
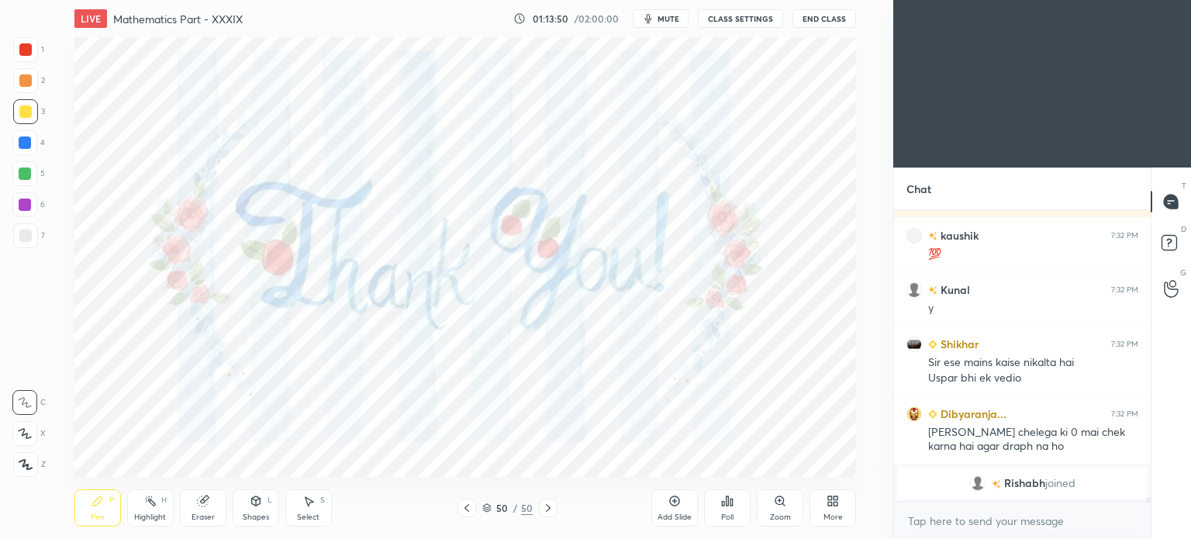
click at [836, 502] on icon at bounding box center [836, 504] width 4 height 4
click at [734, 343] on div "Upload File" at bounding box center [745, 345] width 62 height 37
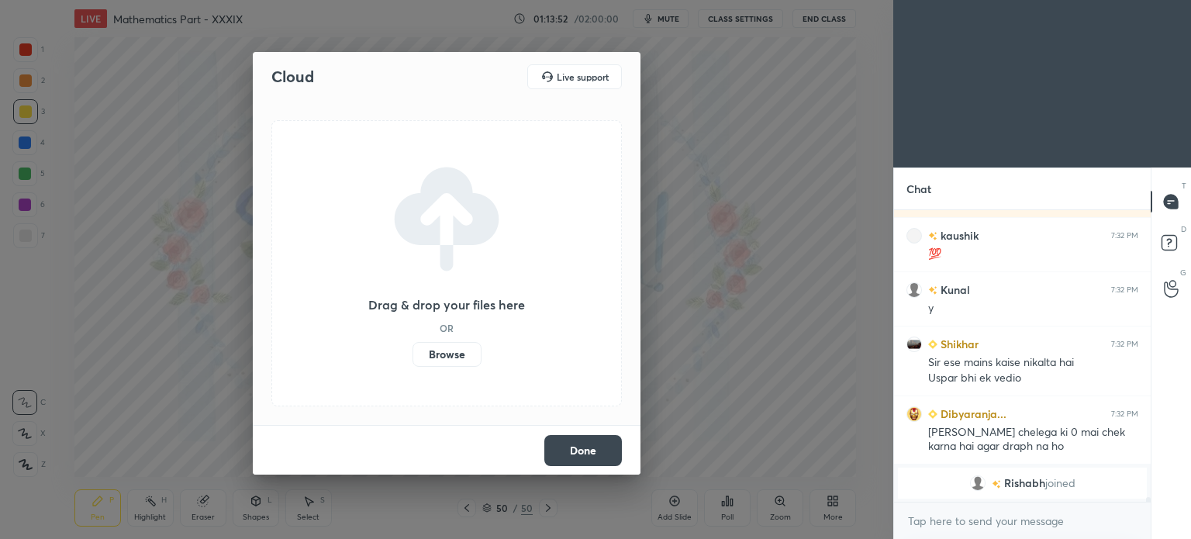
click at [459, 351] on label "Browse" at bounding box center [447, 354] width 69 height 25
click at [413, 351] on input "Browse" at bounding box center [413, 354] width 0 height 25
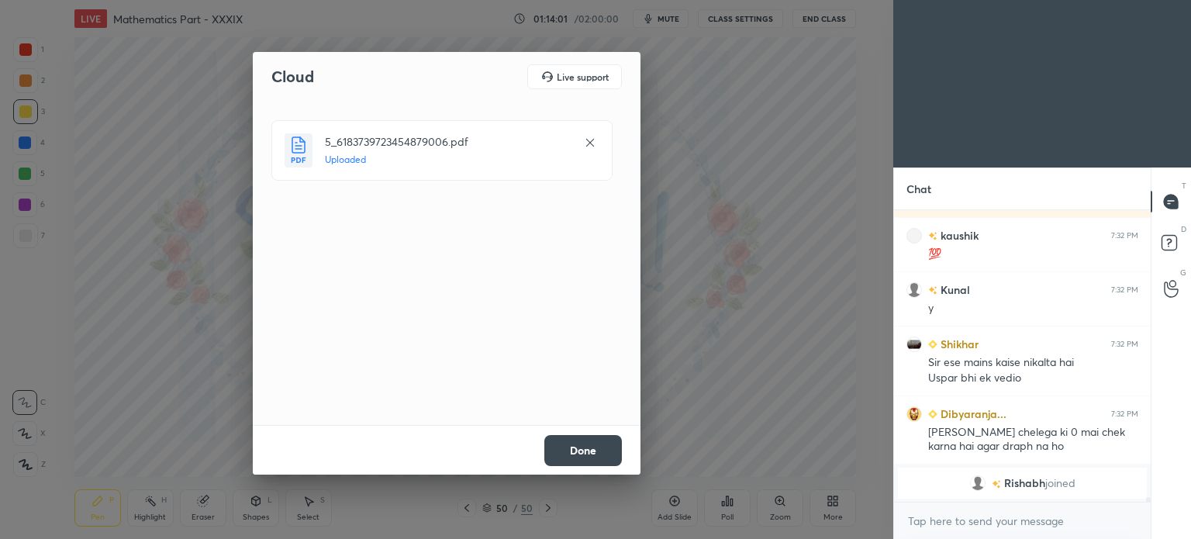
click at [575, 452] on button "Done" at bounding box center [583, 450] width 78 height 31
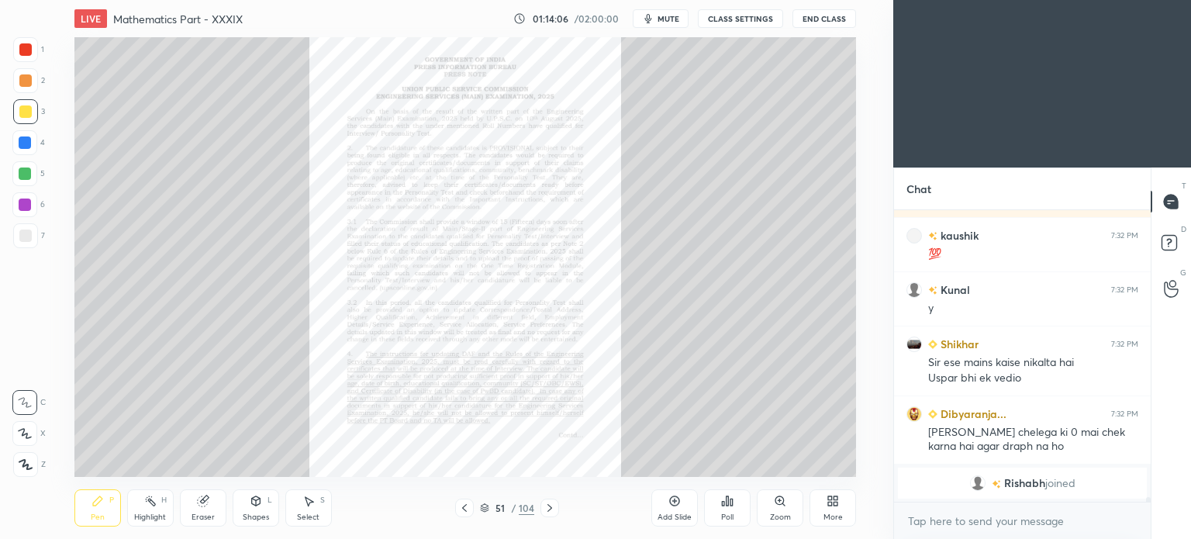
click at [780, 503] on icon at bounding box center [780, 500] width 9 height 9
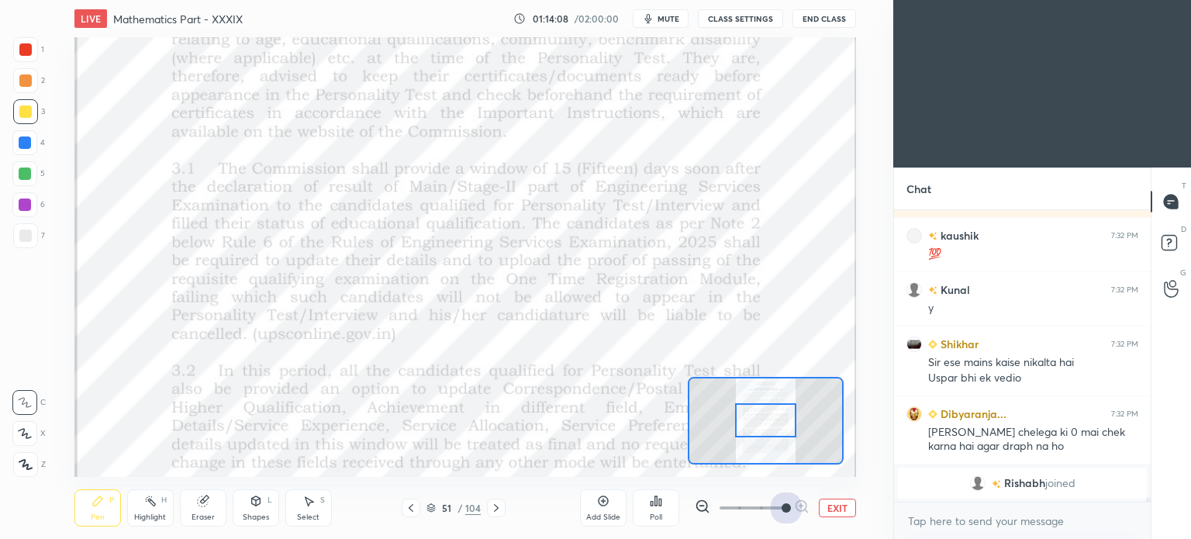
drag, startPoint x: 749, startPoint y: 511, endPoint x: 910, endPoint y: 520, distance: 160.8
click at [910, 520] on div "1 2 3 4 5 6 7 C X Z C X Z E E Erase all H H LIVE Mathematics Part - XXXIX 01:14…" at bounding box center [595, 269] width 1191 height 539
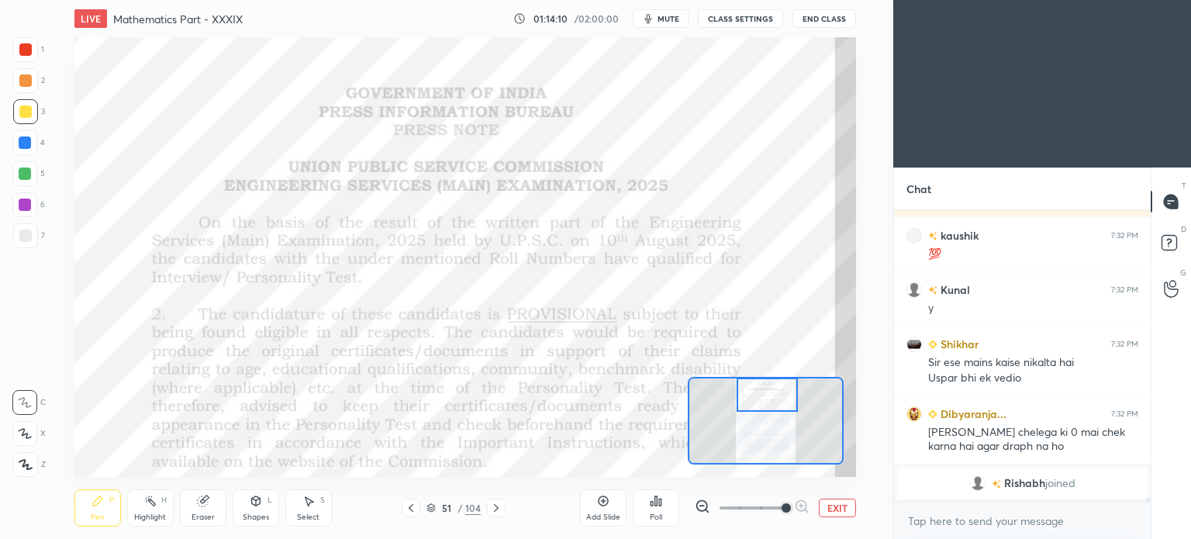
drag, startPoint x: 772, startPoint y: 420, endPoint x: 774, endPoint y: 378, distance: 41.9
click at [774, 378] on div at bounding box center [767, 395] width 61 height 34
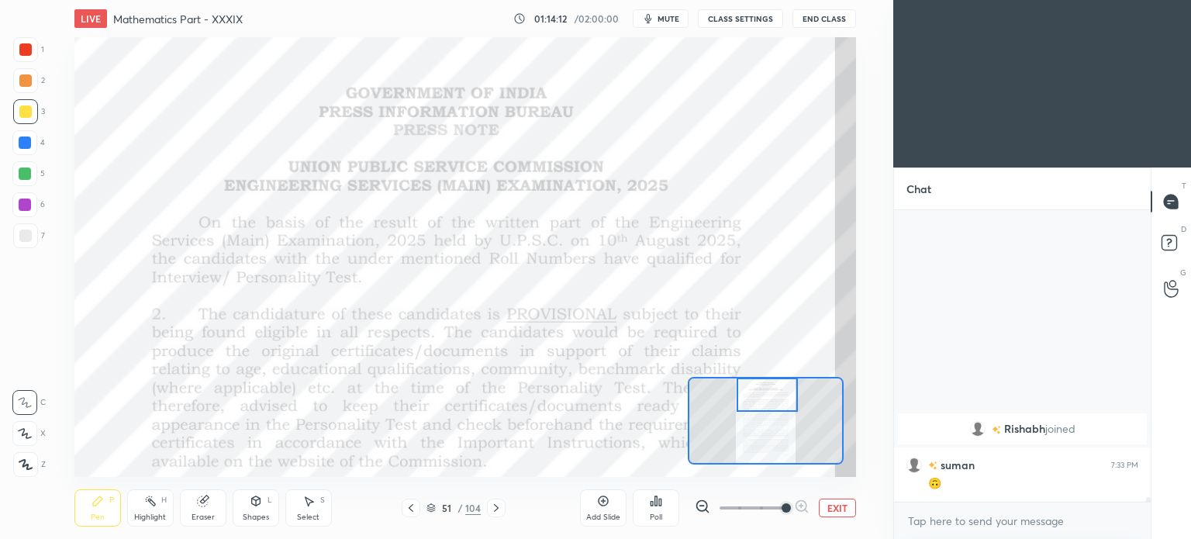
scroll to position [14232, 0]
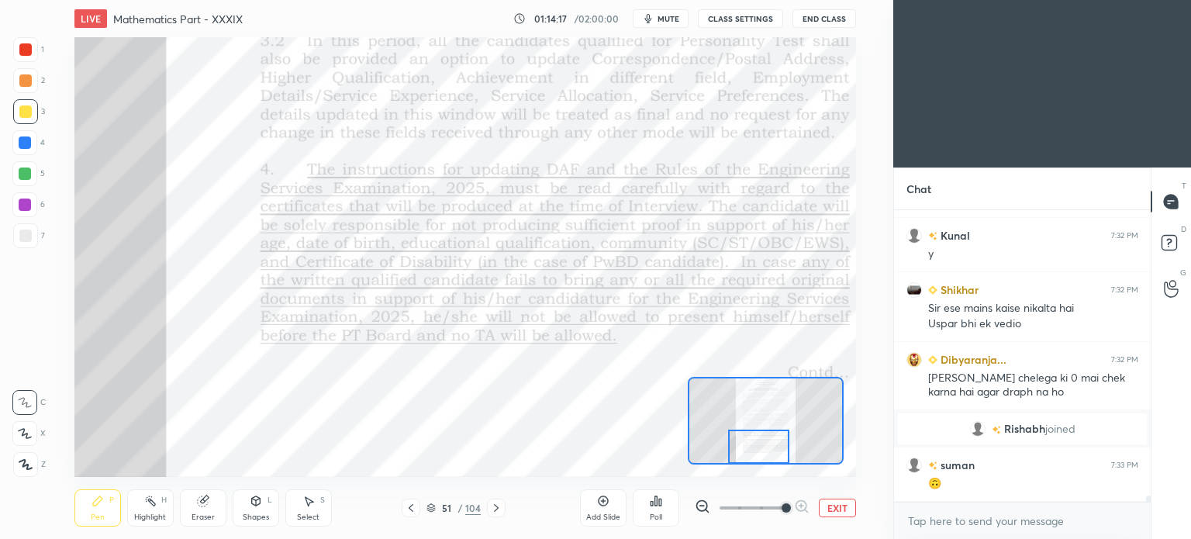
drag, startPoint x: 760, startPoint y: 401, endPoint x: 751, endPoint y: 465, distance: 64.2
click at [751, 465] on div "LIVE Mathematics Part - XXXIX 01:14:17 / 02:00:00 mute CLASS SETTINGS End Class…" at bounding box center [465, 269] width 831 height 539
click at [492, 507] on icon at bounding box center [496, 508] width 12 height 12
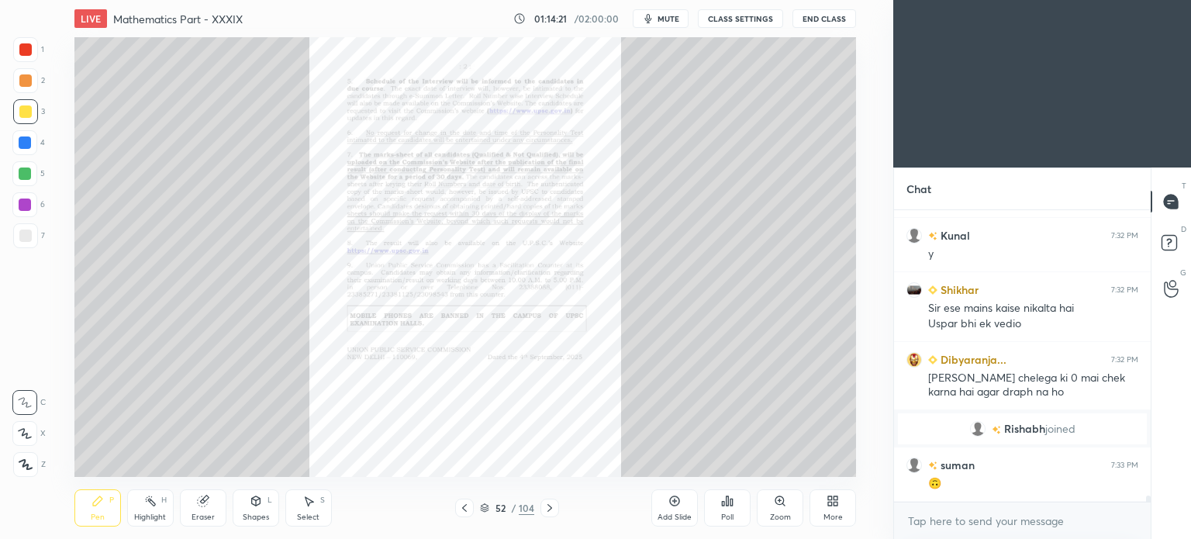
scroll to position [14287, 0]
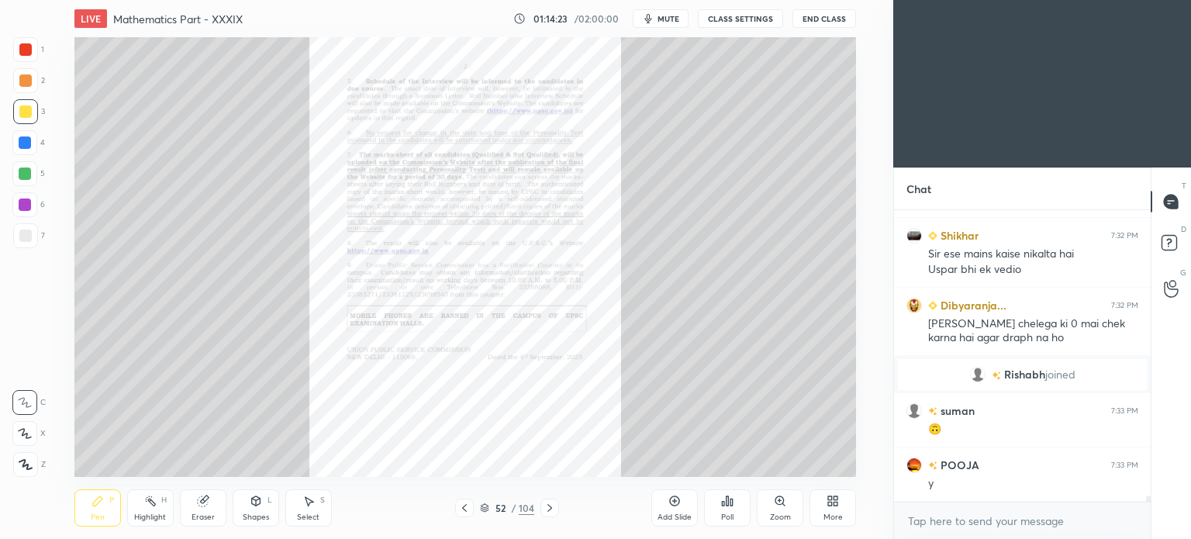
click at [548, 510] on icon at bounding box center [550, 508] width 5 height 8
click at [785, 499] on icon at bounding box center [780, 501] width 12 height 12
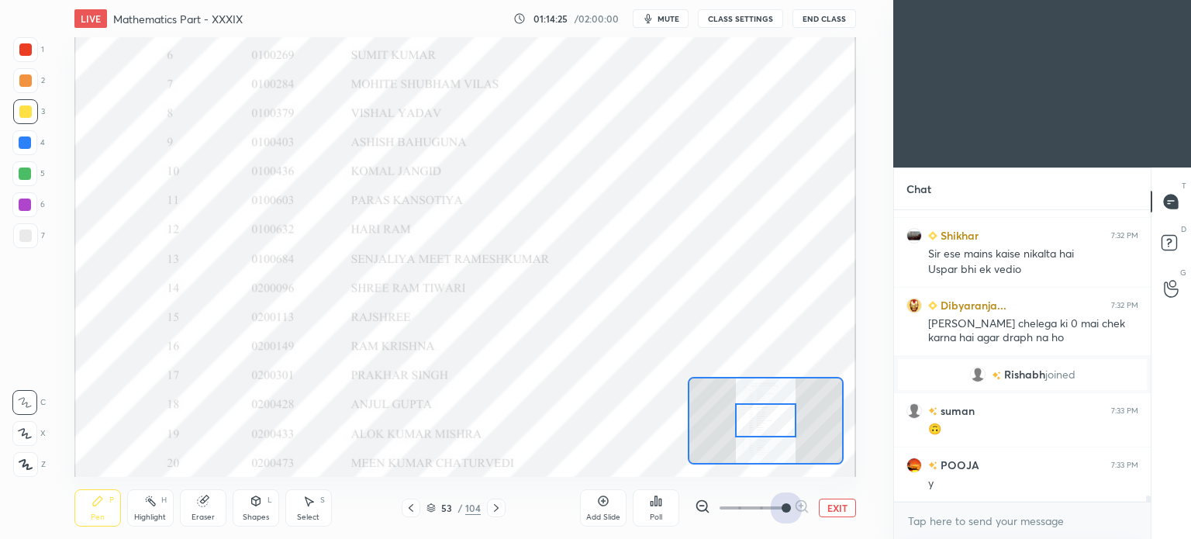
drag, startPoint x: 741, startPoint y: 503, endPoint x: 828, endPoint y: 503, distance: 86.9
click at [828, 503] on div "EXIT" at bounding box center [775, 508] width 161 height 19
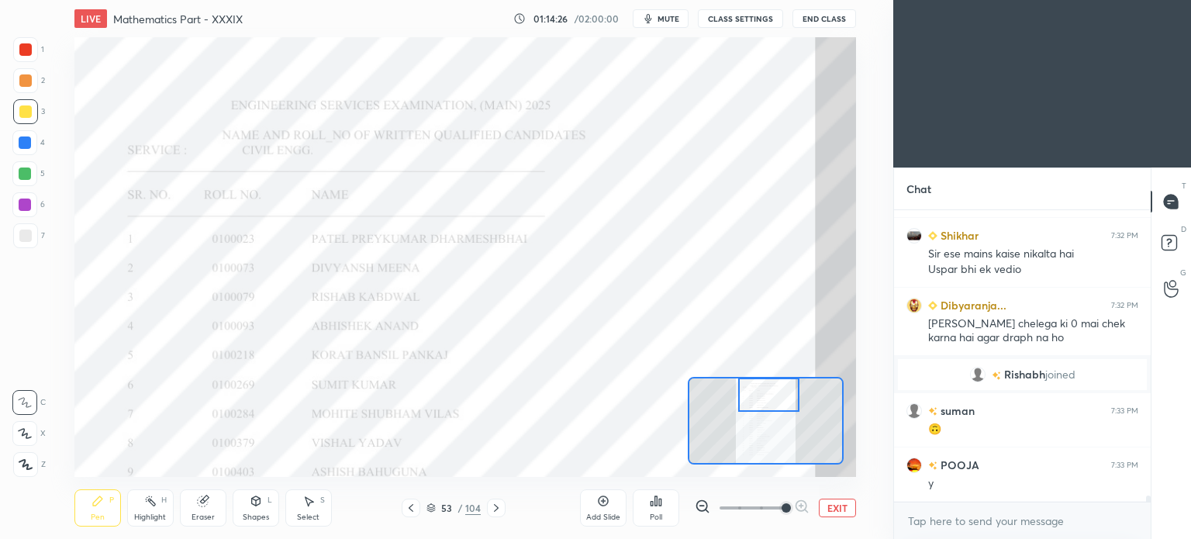
drag, startPoint x: 769, startPoint y: 424, endPoint x: 743, endPoint y: 393, distance: 40.7
click at [770, 390] on div at bounding box center [768, 395] width 61 height 34
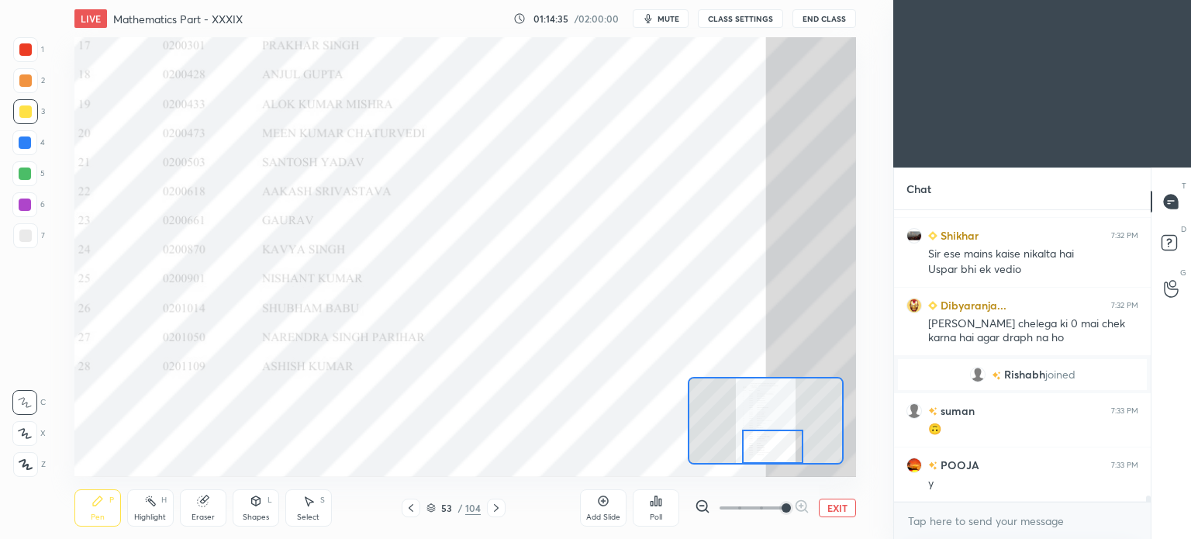
drag, startPoint x: 755, startPoint y: 400, endPoint x: 761, endPoint y: 482, distance: 81.7
click at [761, 482] on div "LIVE Mathematics Part - XXXIX 01:14:35 / 02:00:00 mute CLASS SETTINGS End Class…" at bounding box center [465, 269] width 831 height 539
click at [499, 508] on icon at bounding box center [496, 508] width 12 height 12
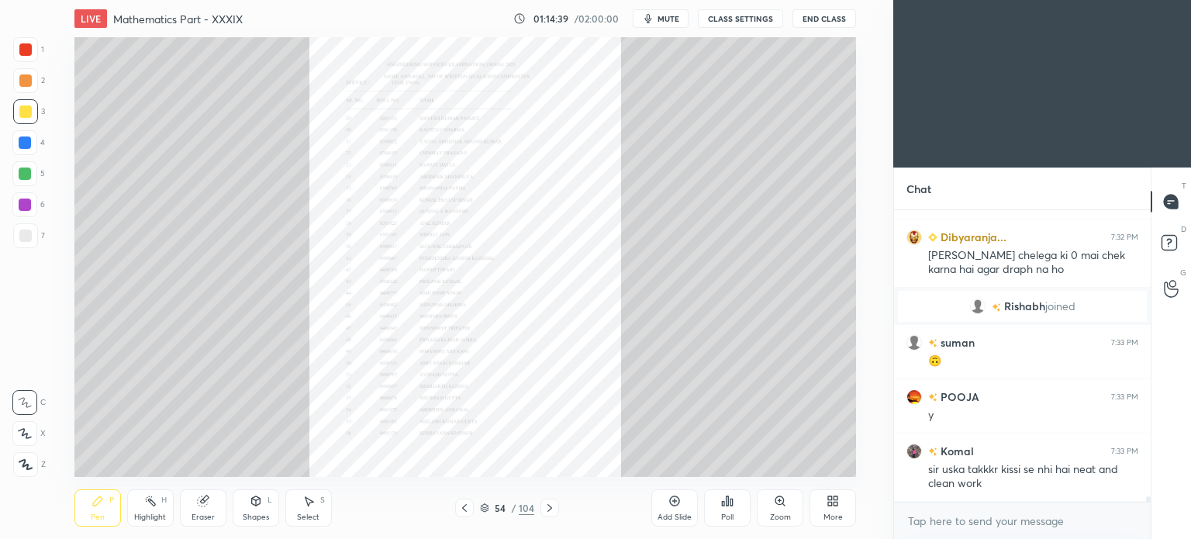
click at [776, 508] on div "Zoom" at bounding box center [780, 507] width 47 height 37
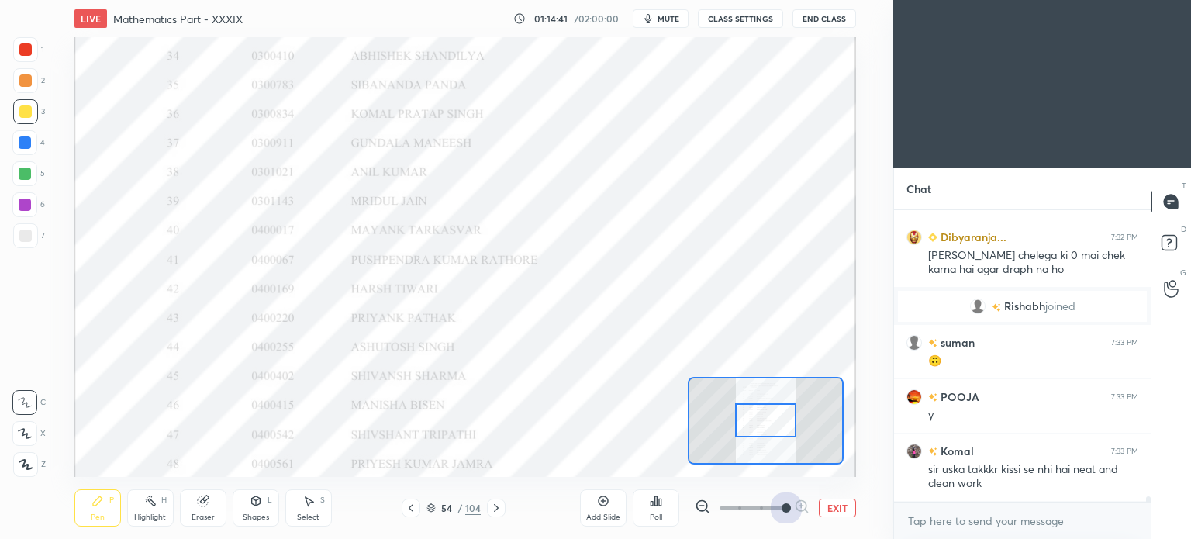
drag, startPoint x: 734, startPoint y: 502, endPoint x: 821, endPoint y: 508, distance: 87.9
click at [821, 508] on div "EXIT" at bounding box center [775, 508] width 161 height 19
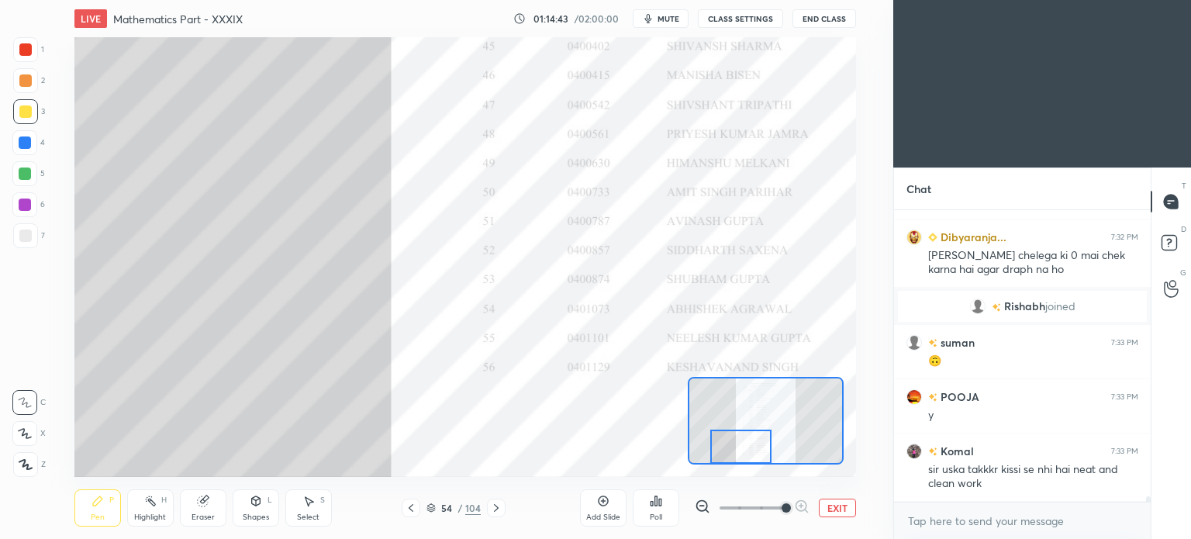
drag, startPoint x: 757, startPoint y: 423, endPoint x: 732, endPoint y: 473, distance: 55.5
click at [732, 473] on div "LIVE Mathematics Part - XXXIX 01:14:43 / 02:00:00 mute CLASS SETTINGS End Class…" at bounding box center [465, 269] width 831 height 539
click at [497, 508] on icon at bounding box center [496, 508] width 5 height 8
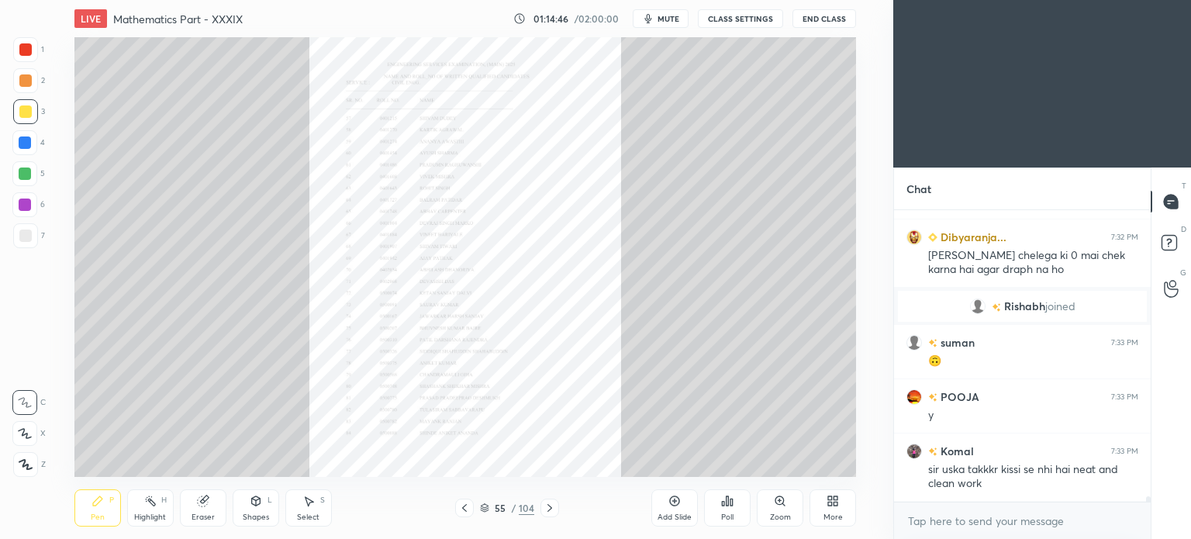
click at [497, 508] on div "55" at bounding box center [500, 507] width 16 height 9
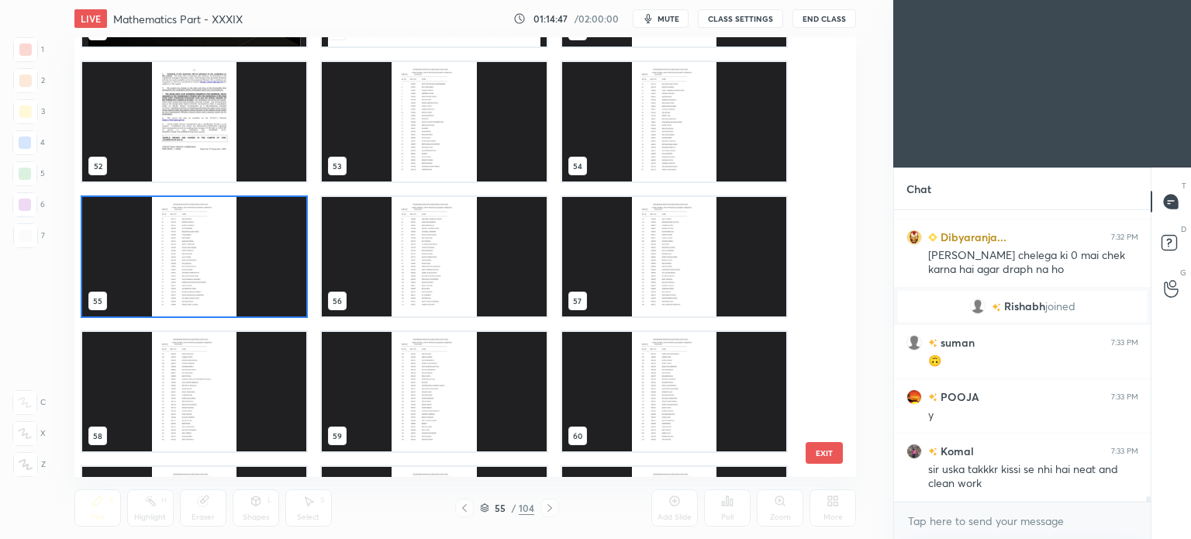
scroll to position [2279, 0]
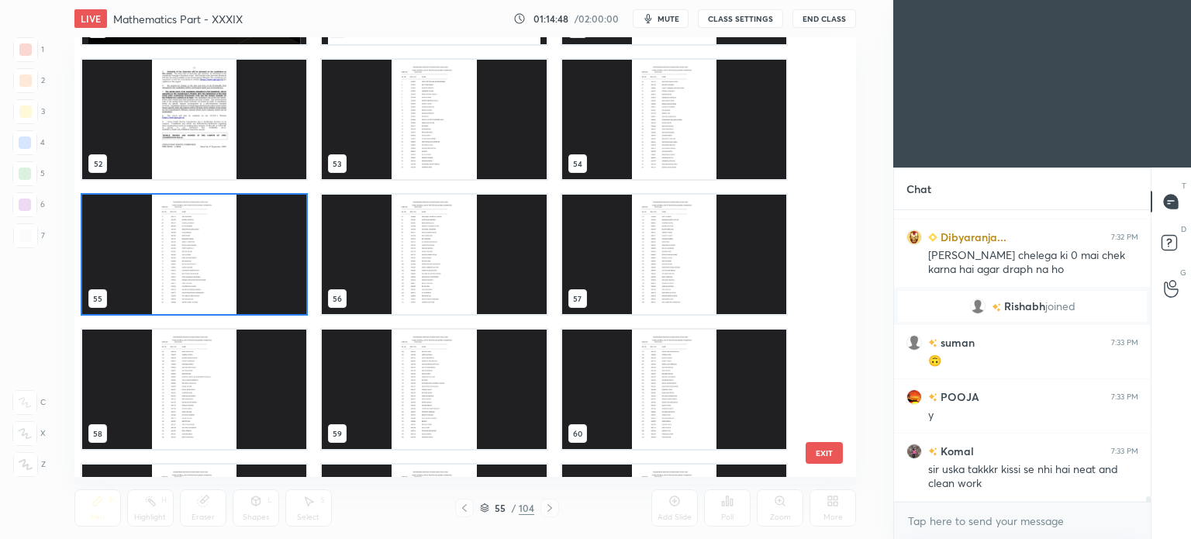
click at [184, 233] on img "grid" at bounding box center [194, 254] width 224 height 119
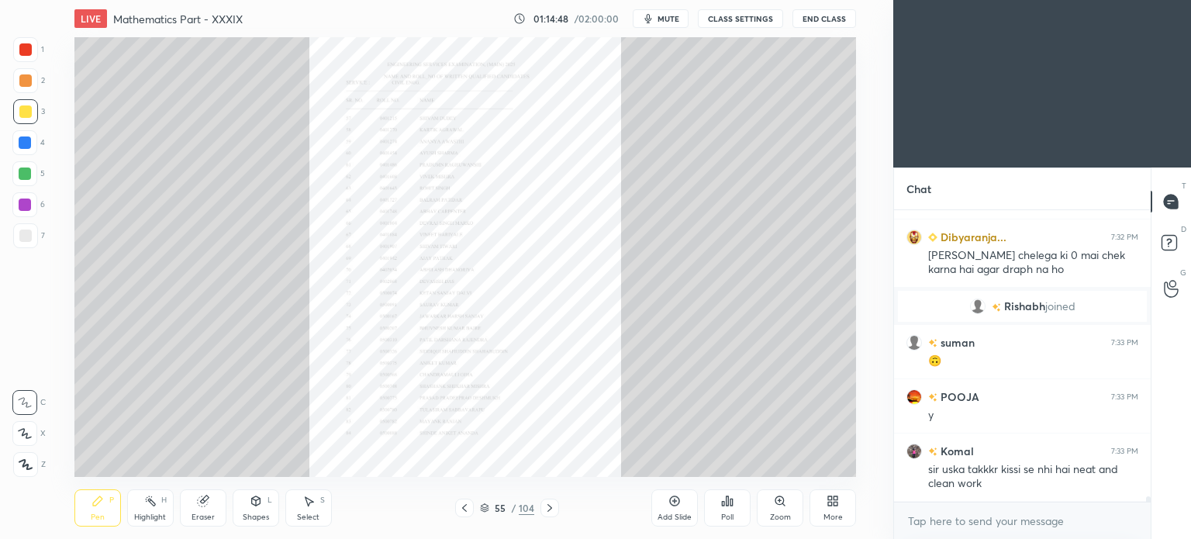
click at [184, 233] on img "grid" at bounding box center [194, 254] width 224 height 119
click at [547, 505] on icon at bounding box center [550, 508] width 12 height 12
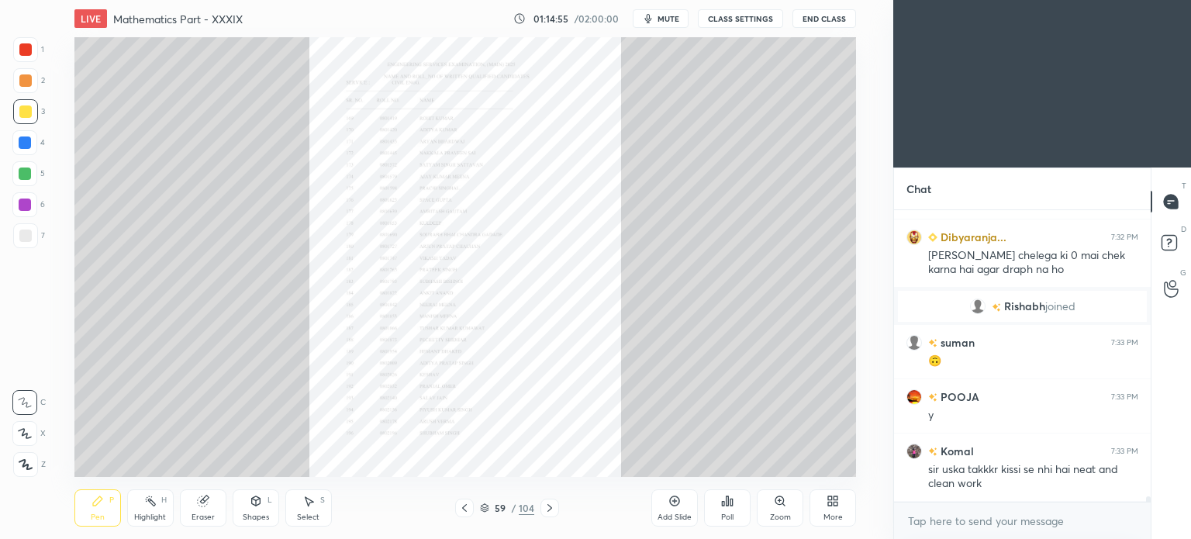
click at [547, 505] on icon at bounding box center [550, 508] width 12 height 12
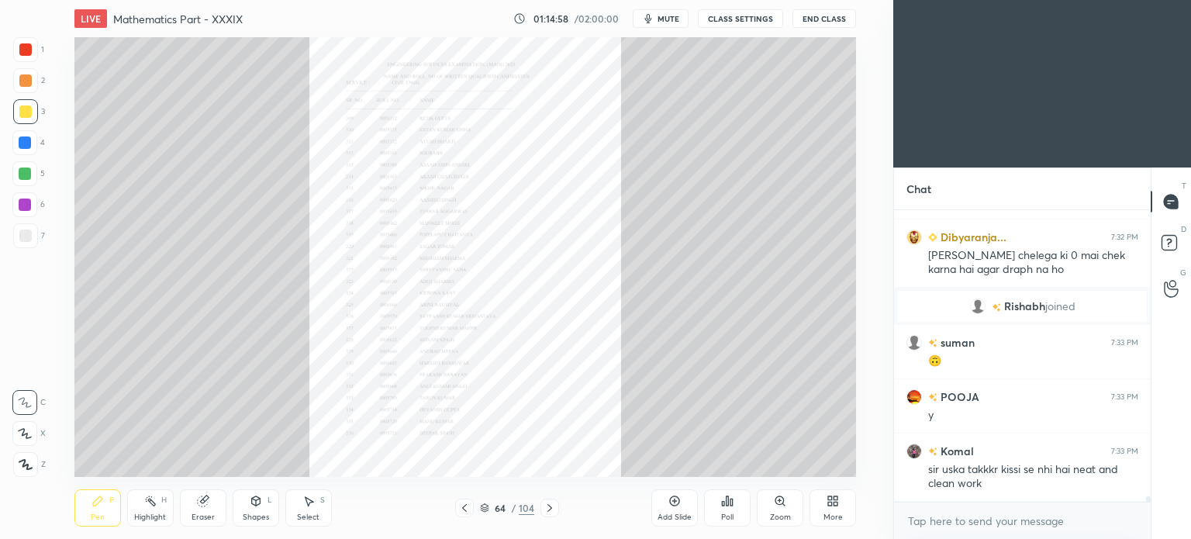
click at [547, 505] on icon at bounding box center [550, 508] width 12 height 12
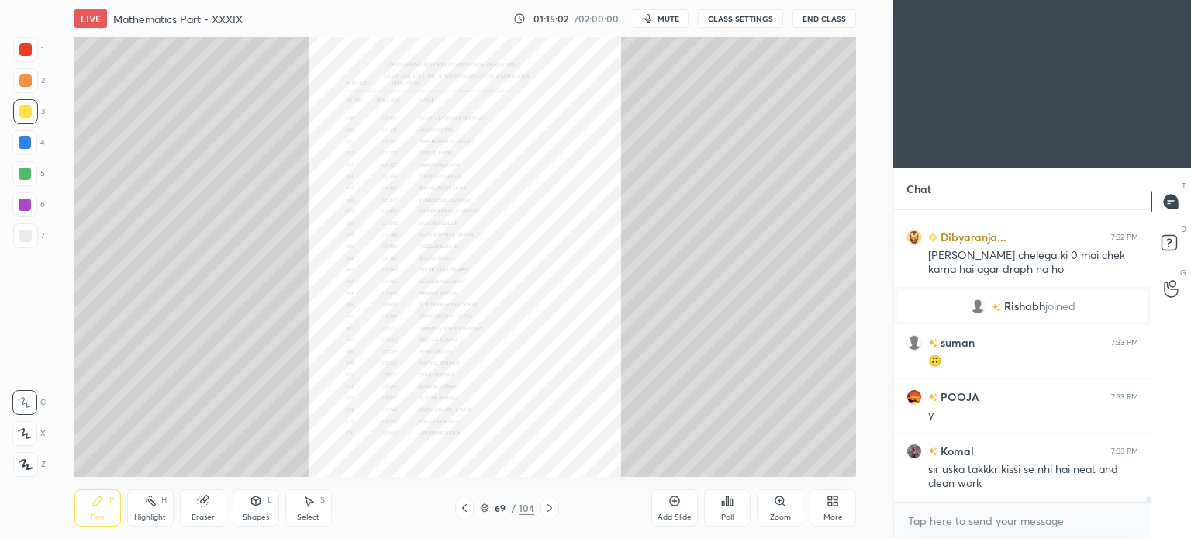
click at [547, 505] on icon at bounding box center [550, 508] width 12 height 12
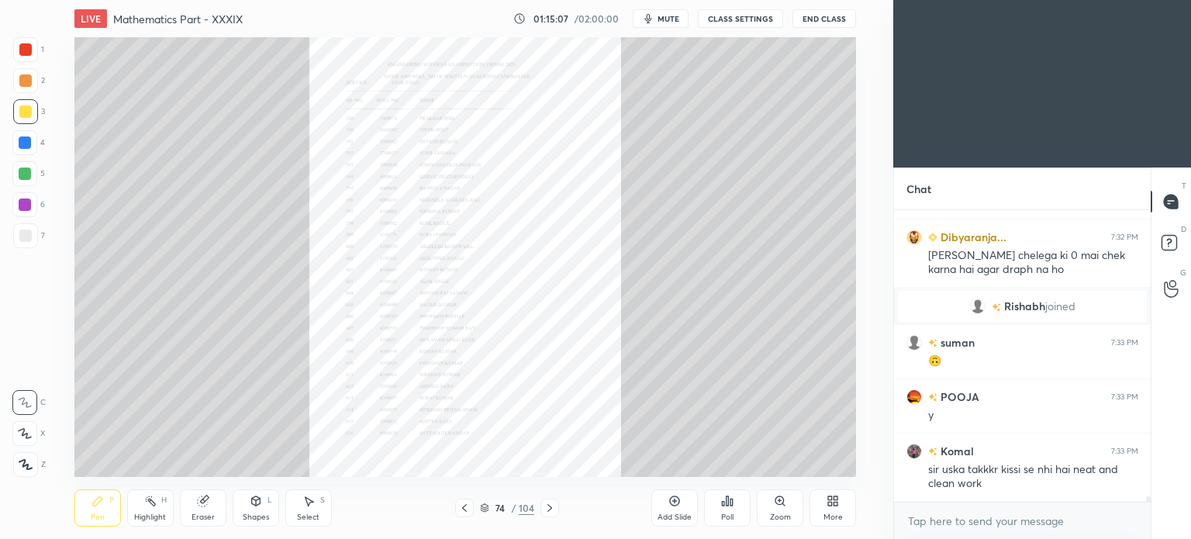
click at [547, 505] on icon at bounding box center [550, 508] width 12 height 12
click at [794, 501] on div "Zoom" at bounding box center [780, 507] width 47 height 37
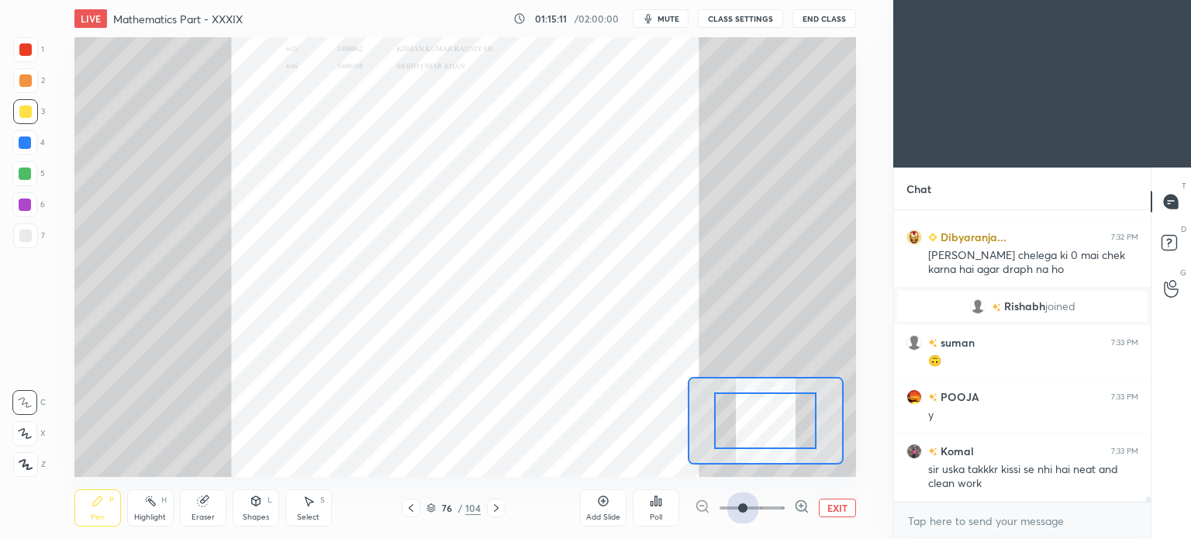
drag, startPoint x: 739, startPoint y: 504, endPoint x: 835, endPoint y: 502, distance: 96.2
click at [835, 503] on div "EXIT" at bounding box center [775, 508] width 161 height 19
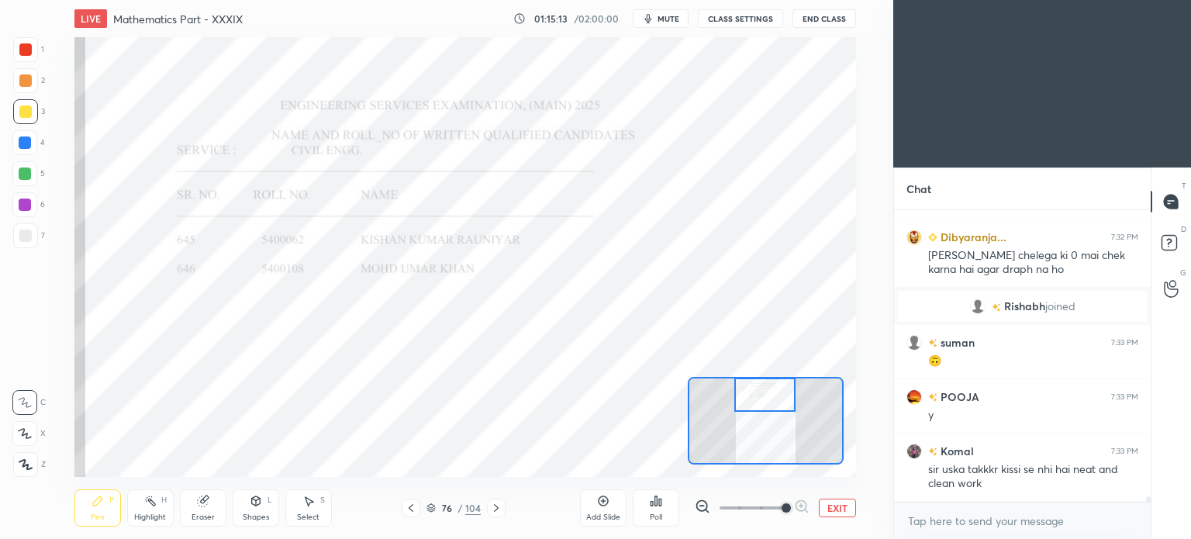
scroll to position [14409, 0]
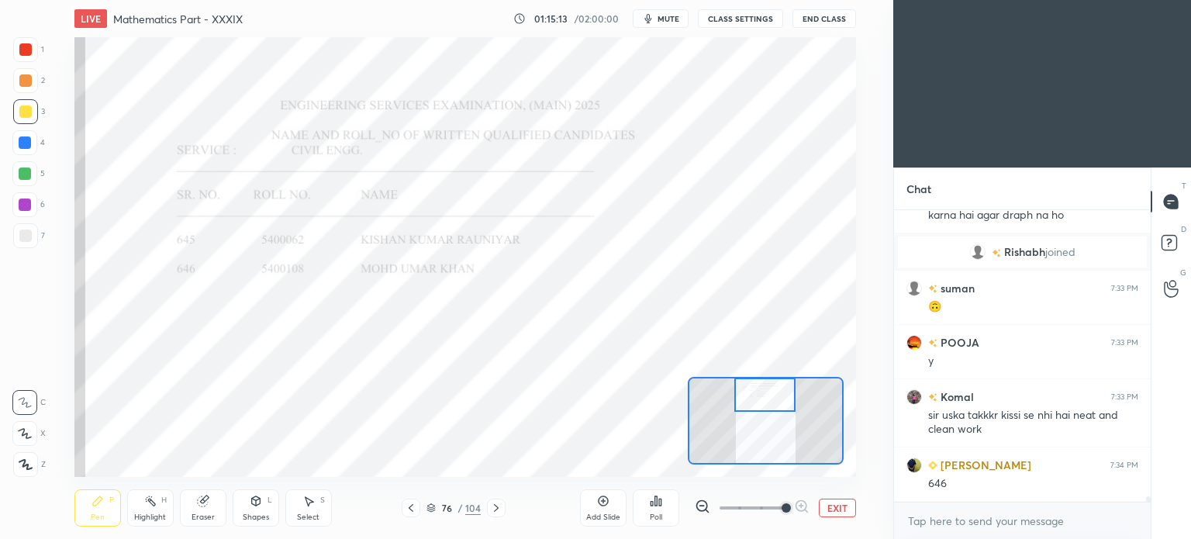
drag, startPoint x: 765, startPoint y: 420, endPoint x: 764, endPoint y: 393, distance: 26.4
click at [764, 393] on div at bounding box center [764, 395] width 61 height 34
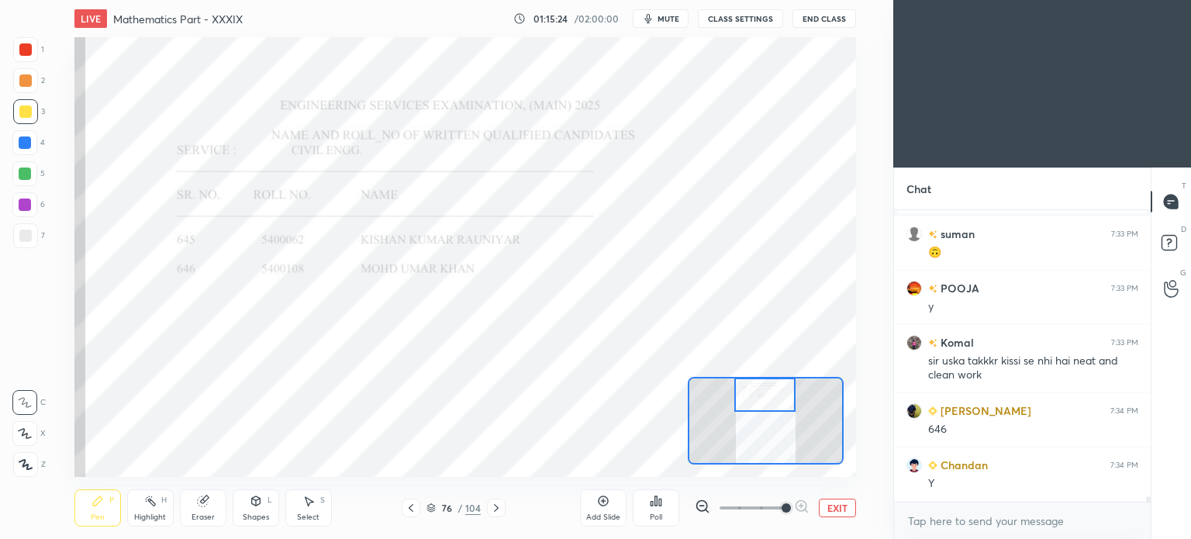
click at [838, 508] on button "EXIT" at bounding box center [837, 508] width 37 height 19
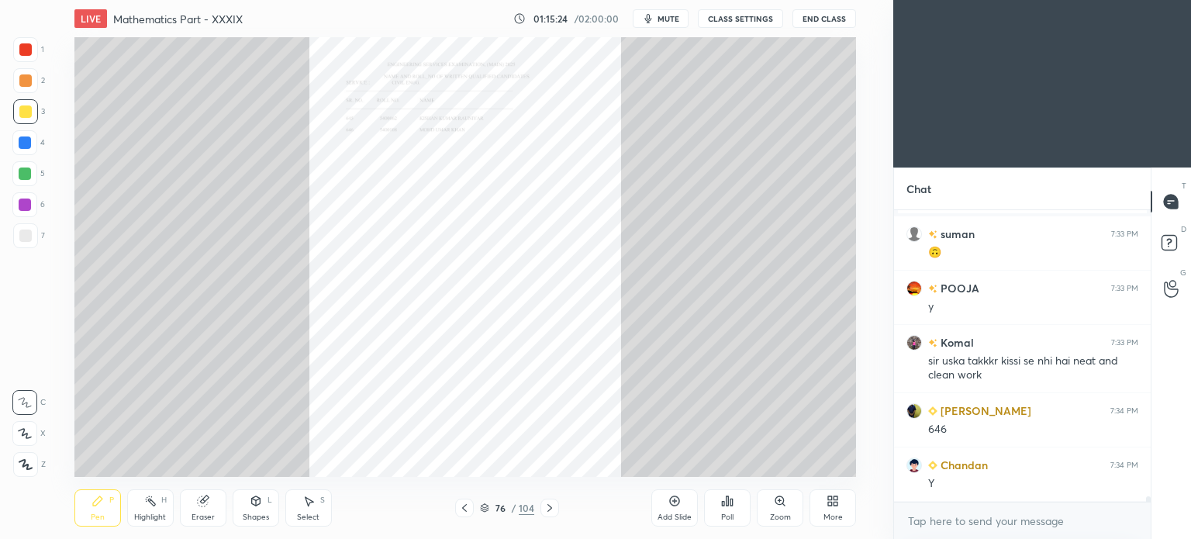
scroll to position [14518, 0]
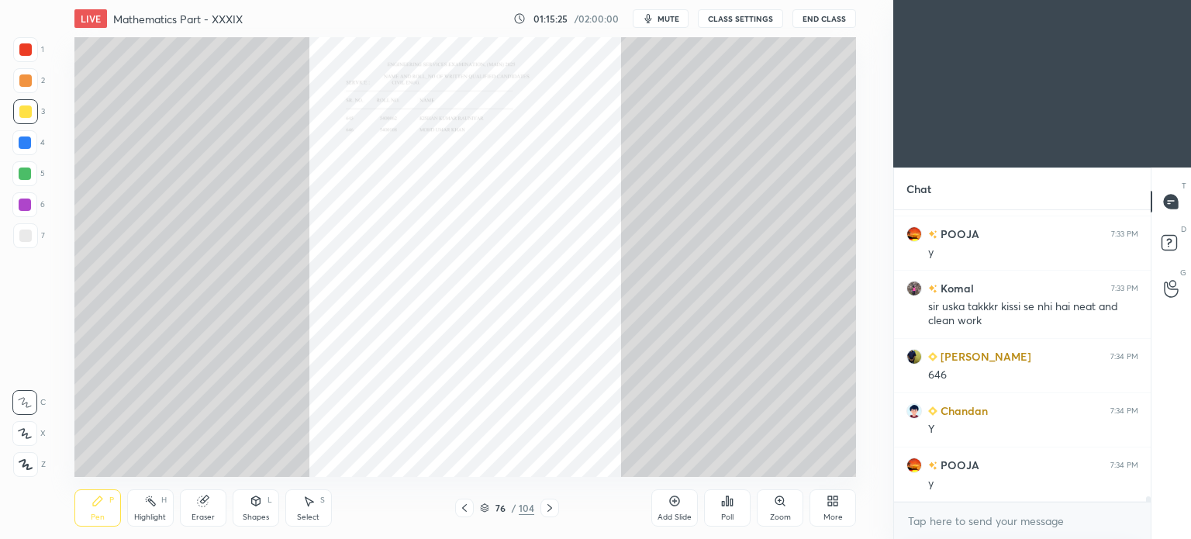
click at [552, 510] on icon at bounding box center [550, 508] width 12 height 12
click at [777, 505] on icon at bounding box center [780, 501] width 12 height 12
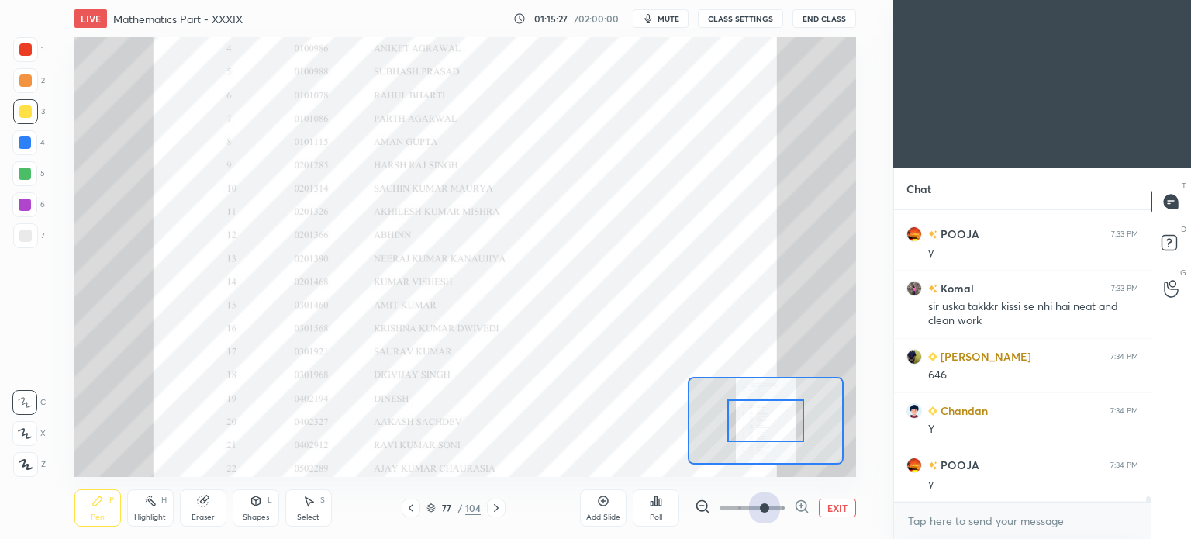
drag, startPoint x: 777, startPoint y: 505, endPoint x: 831, endPoint y: 498, distance: 54.0
click at [838, 510] on div "EXIT" at bounding box center [775, 508] width 161 height 19
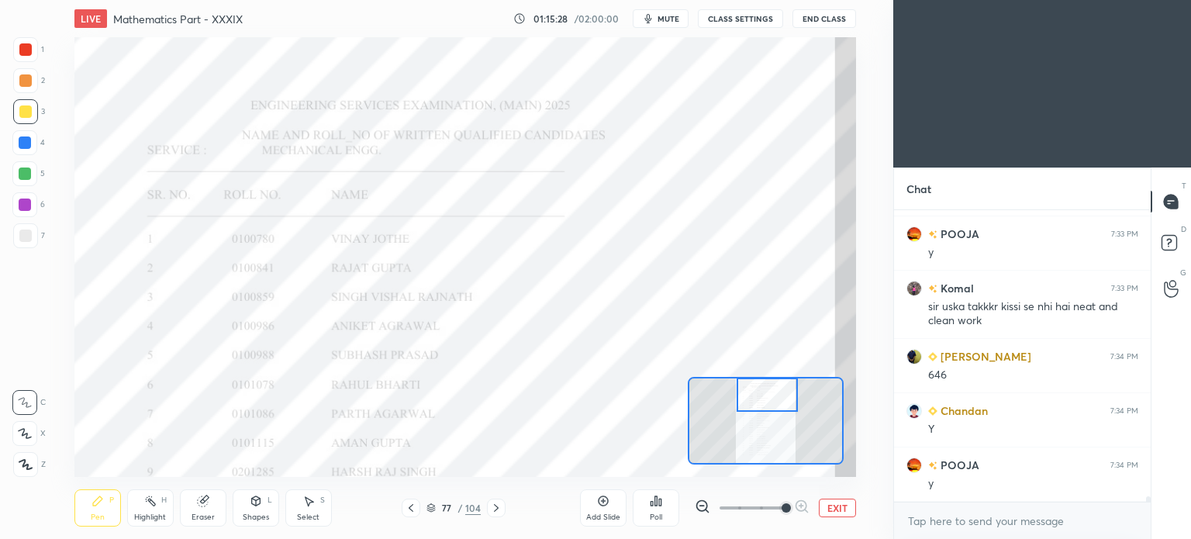
drag, startPoint x: 769, startPoint y: 435, endPoint x: 771, endPoint y: 392, distance: 43.5
click at [771, 392] on div at bounding box center [767, 395] width 61 height 34
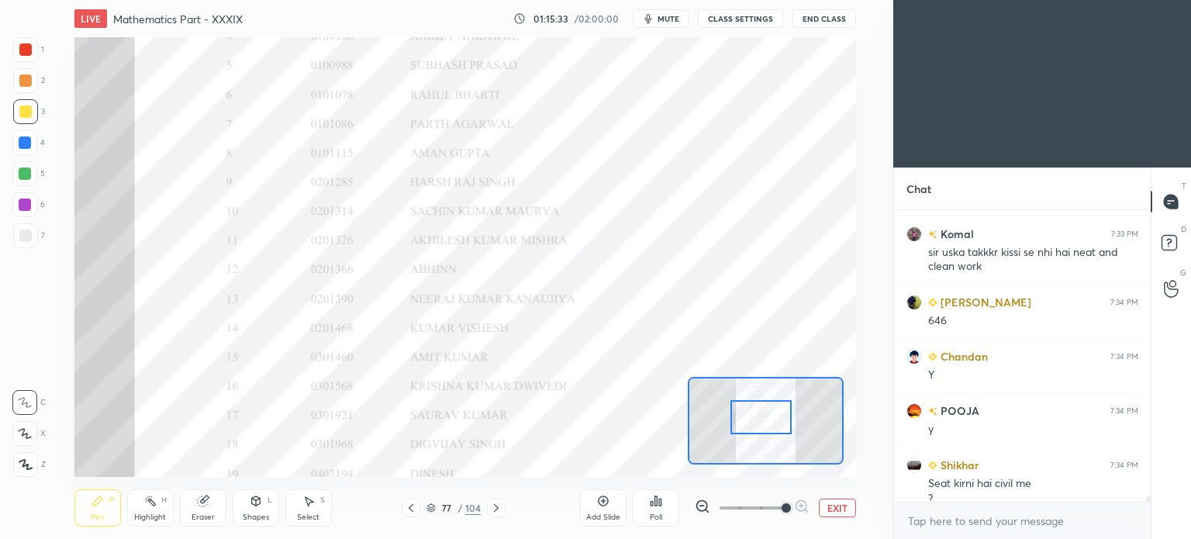
scroll to position [14588, 0]
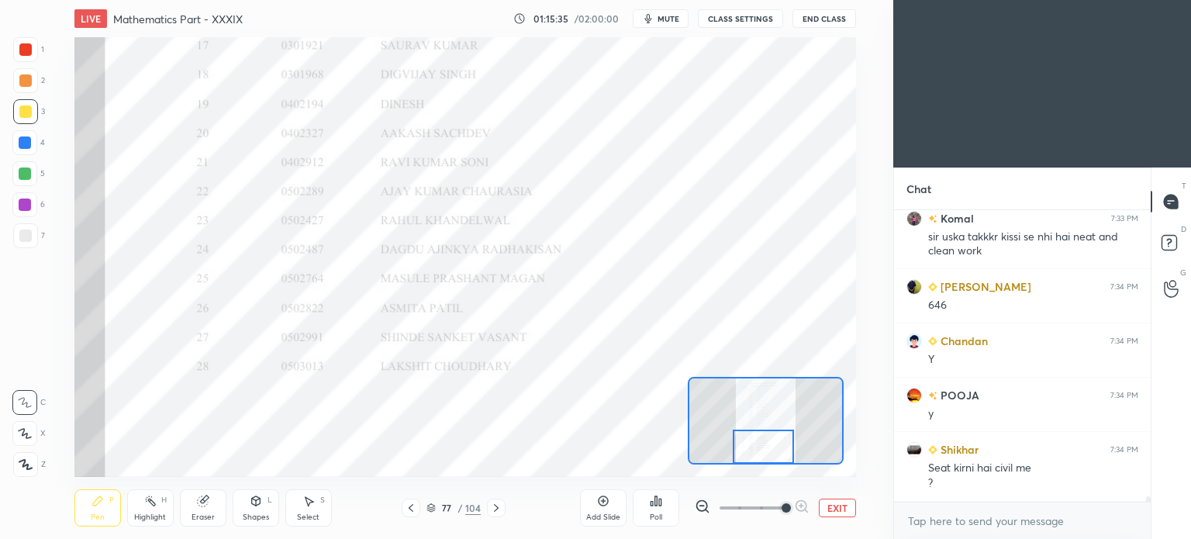
drag, startPoint x: 764, startPoint y: 398, endPoint x: 760, endPoint y: 451, distance: 52.9
click at [760, 451] on div at bounding box center [763, 447] width 61 height 34
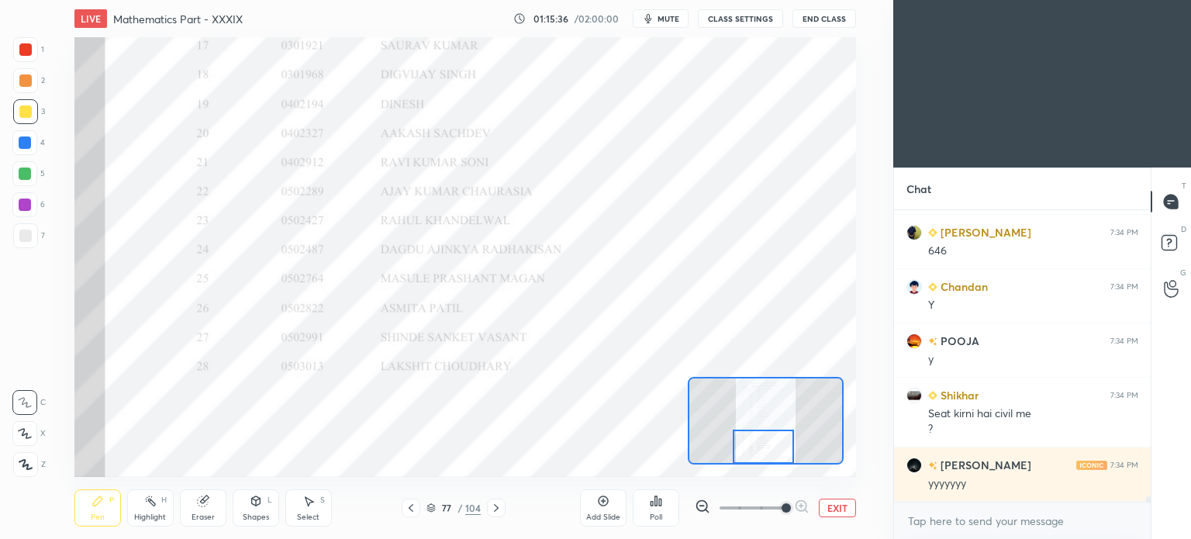
click at [498, 507] on icon at bounding box center [496, 508] width 12 height 12
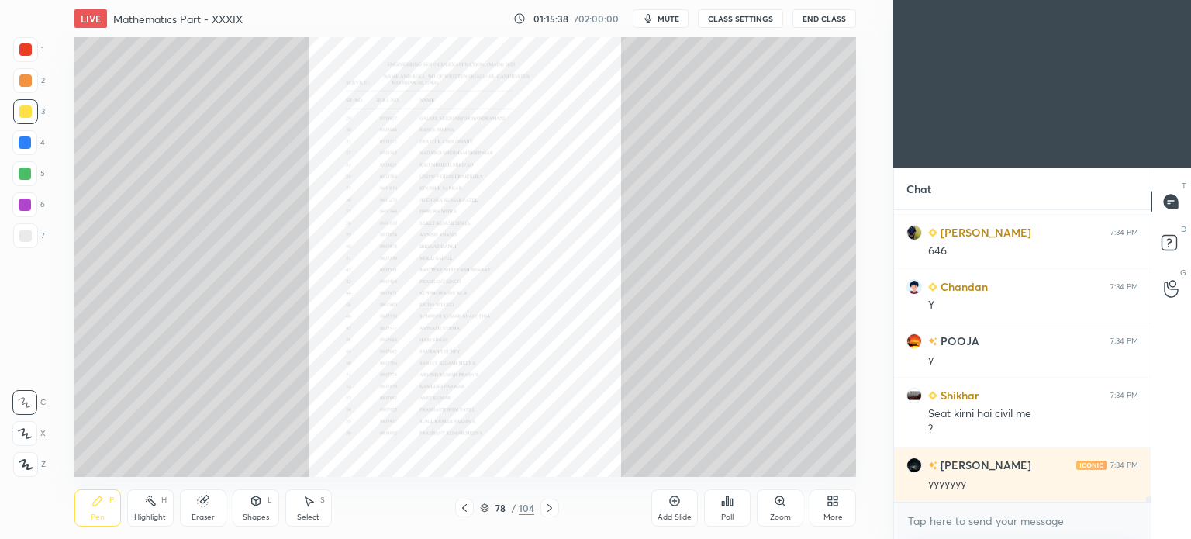
click at [547, 507] on icon at bounding box center [550, 508] width 12 height 12
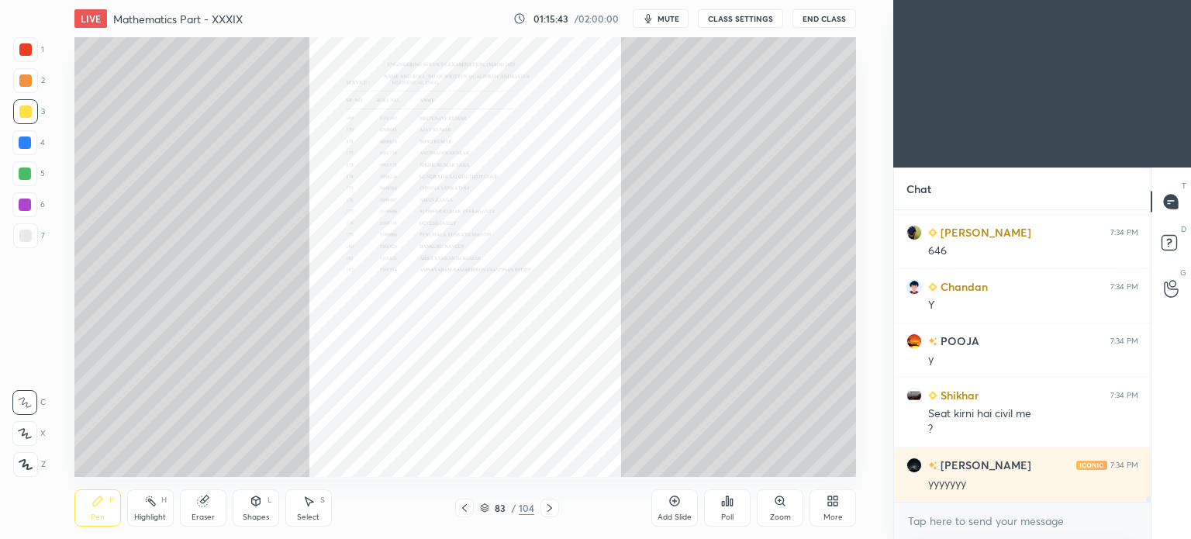
scroll to position [14696, 0]
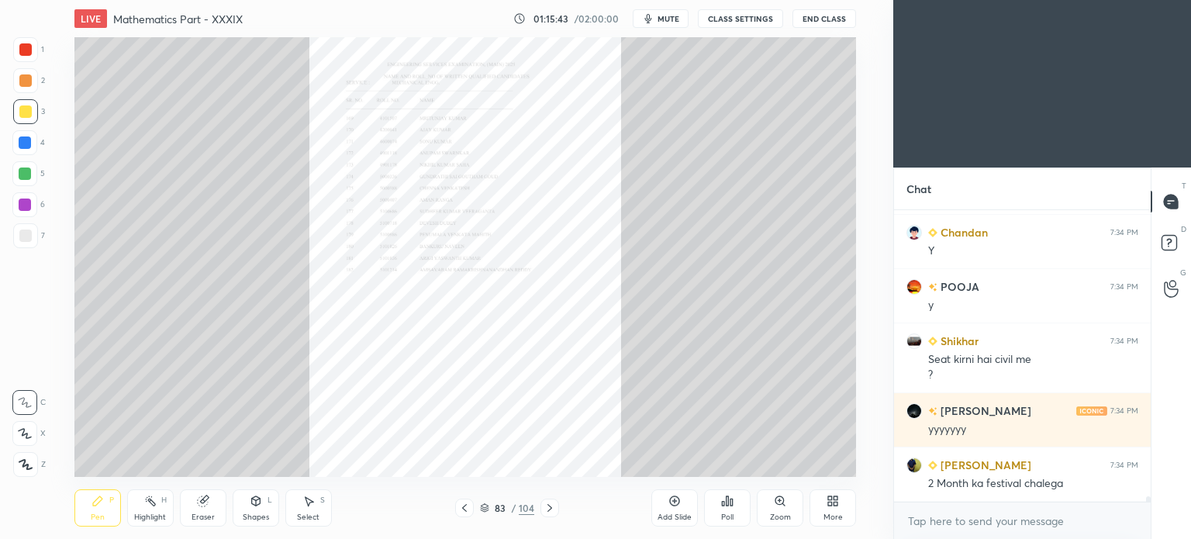
click at [788, 505] on div "Zoom" at bounding box center [780, 507] width 47 height 37
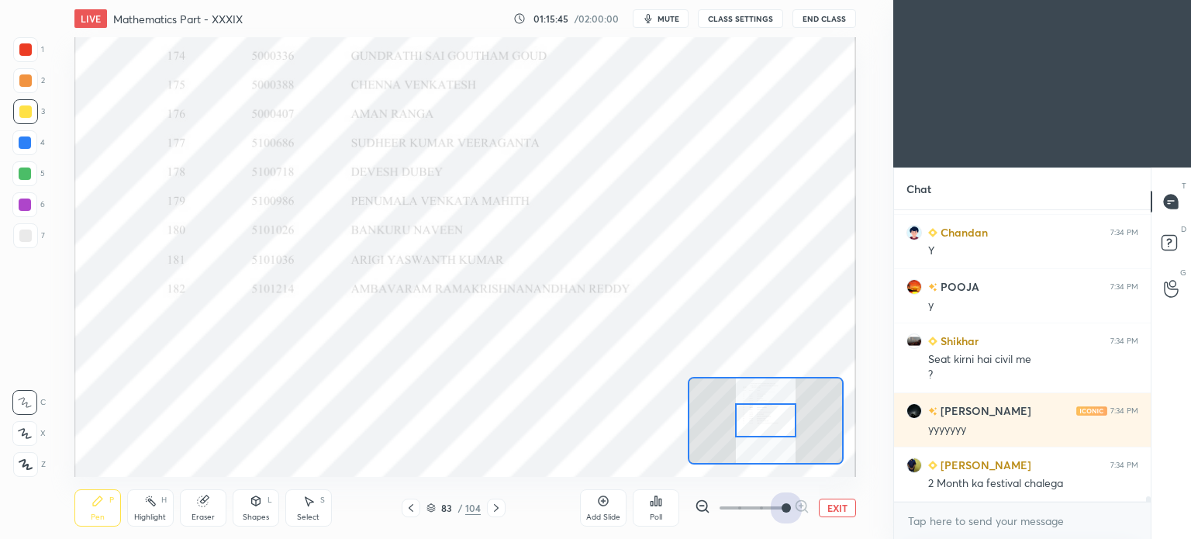
drag, startPoint x: 748, startPoint y: 503, endPoint x: 838, endPoint y: 508, distance: 90.1
click at [838, 508] on div "EXIT" at bounding box center [775, 508] width 161 height 19
click at [769, 427] on div at bounding box center [765, 420] width 61 height 34
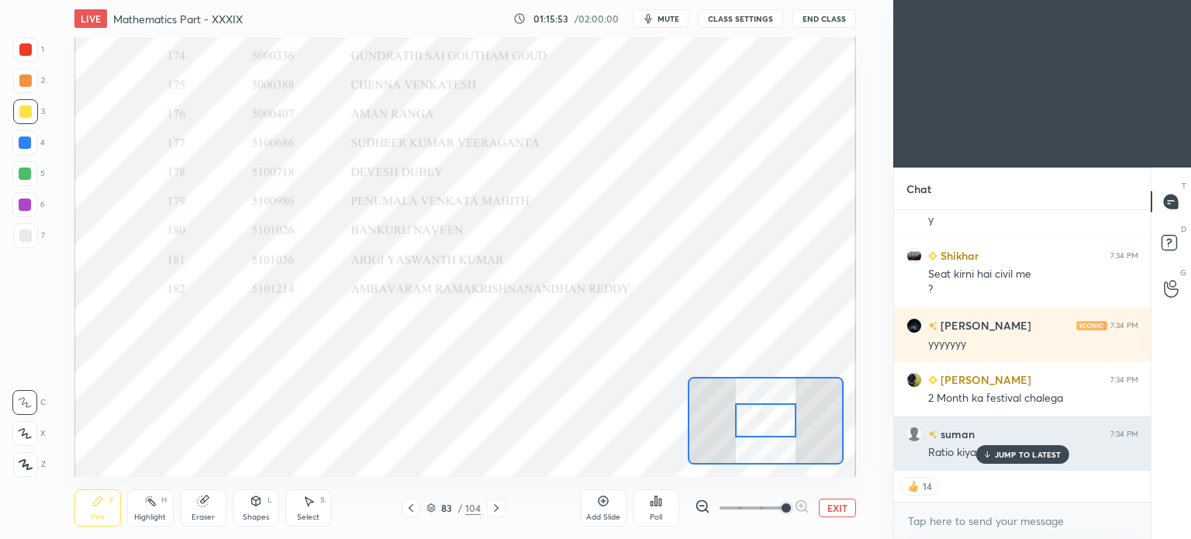
click at [1042, 453] on p "JUMP TO LATEST" at bounding box center [1028, 454] width 67 height 9
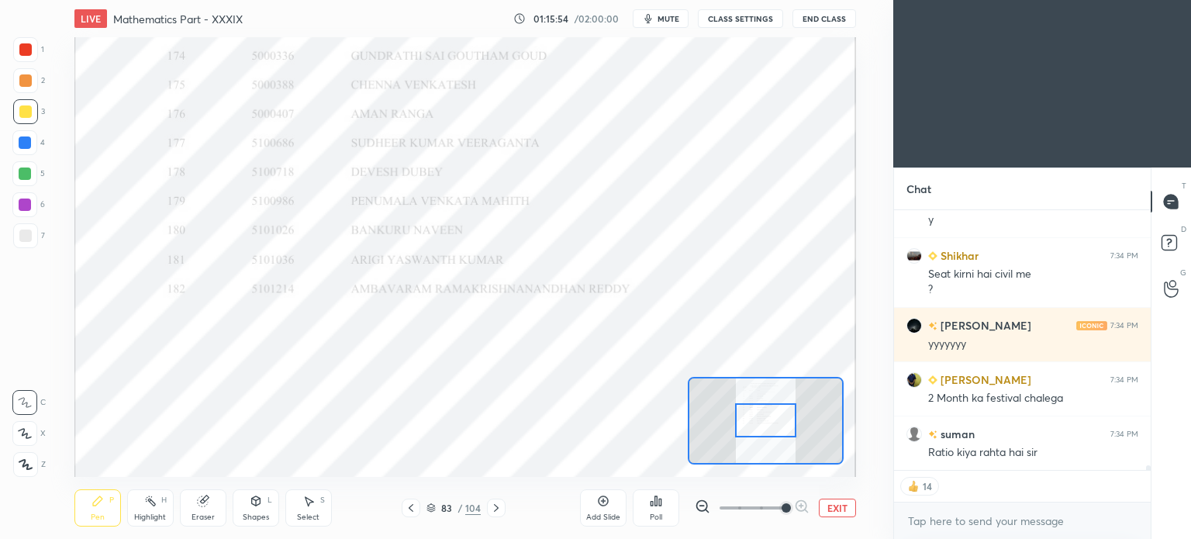
scroll to position [14837, 0]
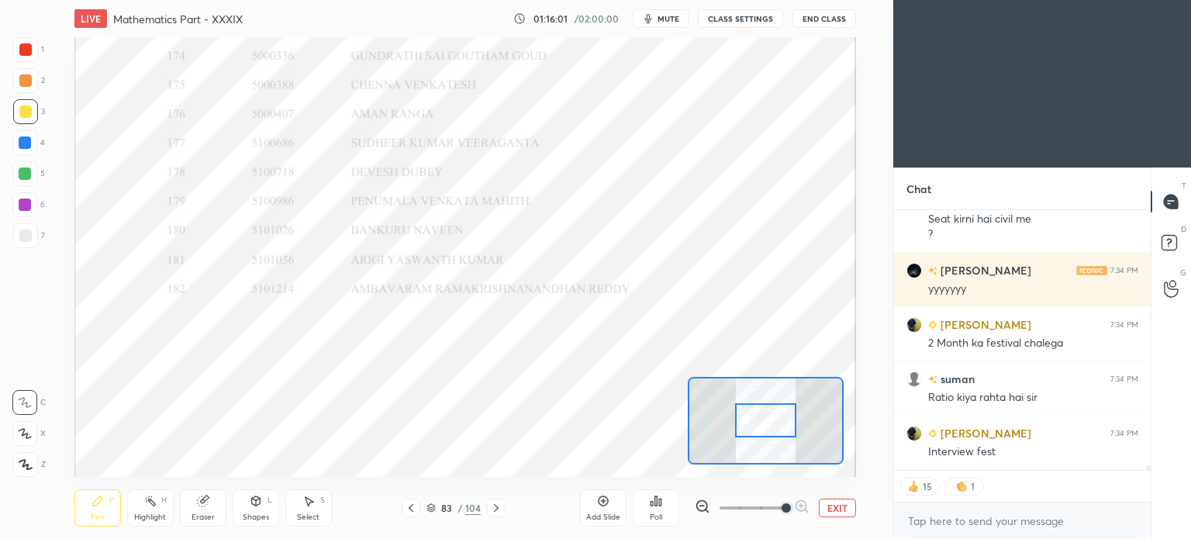
click at [838, 510] on button "EXIT" at bounding box center [837, 508] width 37 height 19
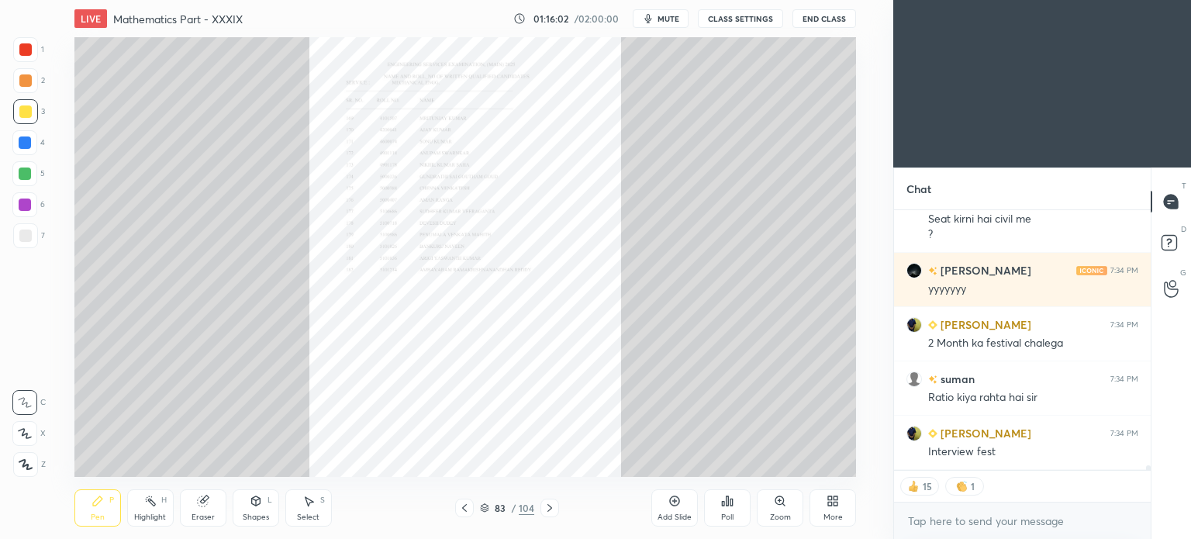
click at [551, 511] on icon at bounding box center [550, 508] width 12 height 12
click at [467, 512] on icon at bounding box center [464, 508] width 12 height 12
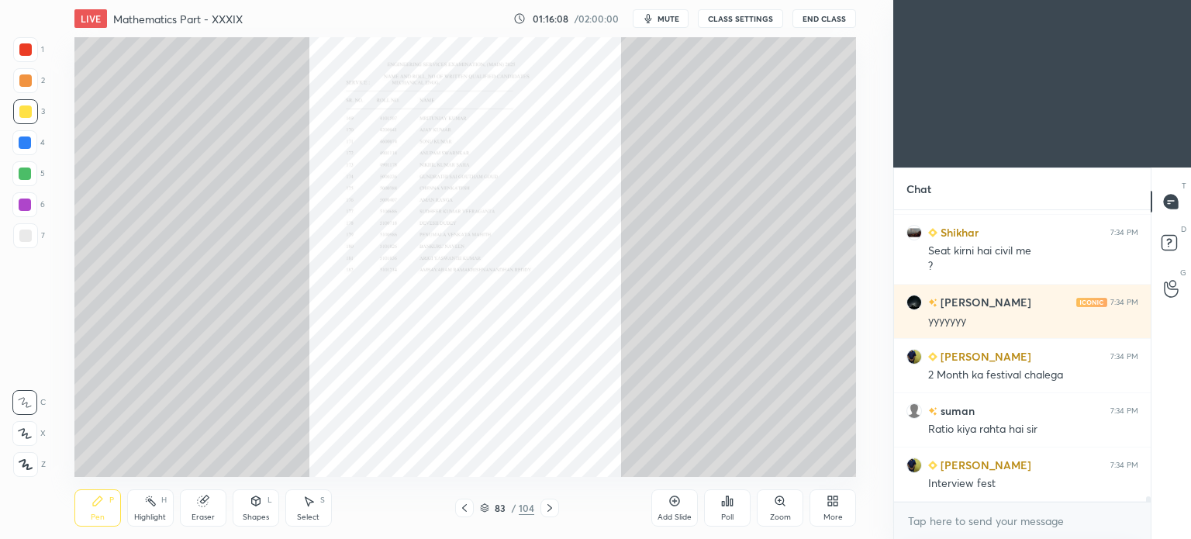
scroll to position [14805, 0]
click at [486, 509] on icon at bounding box center [485, 509] width 8 height 2
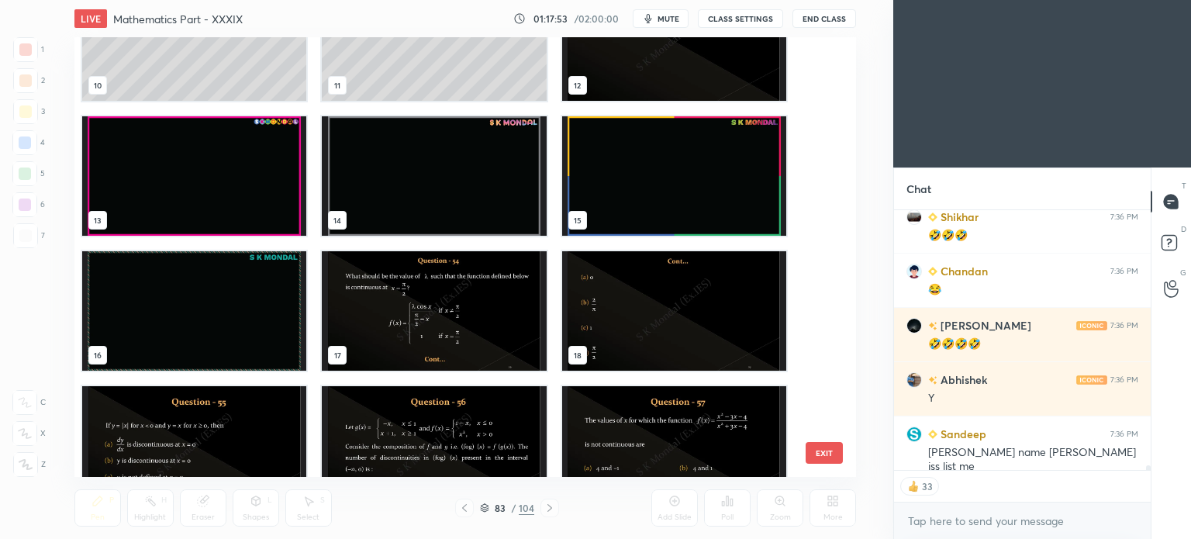
scroll to position [391, 0]
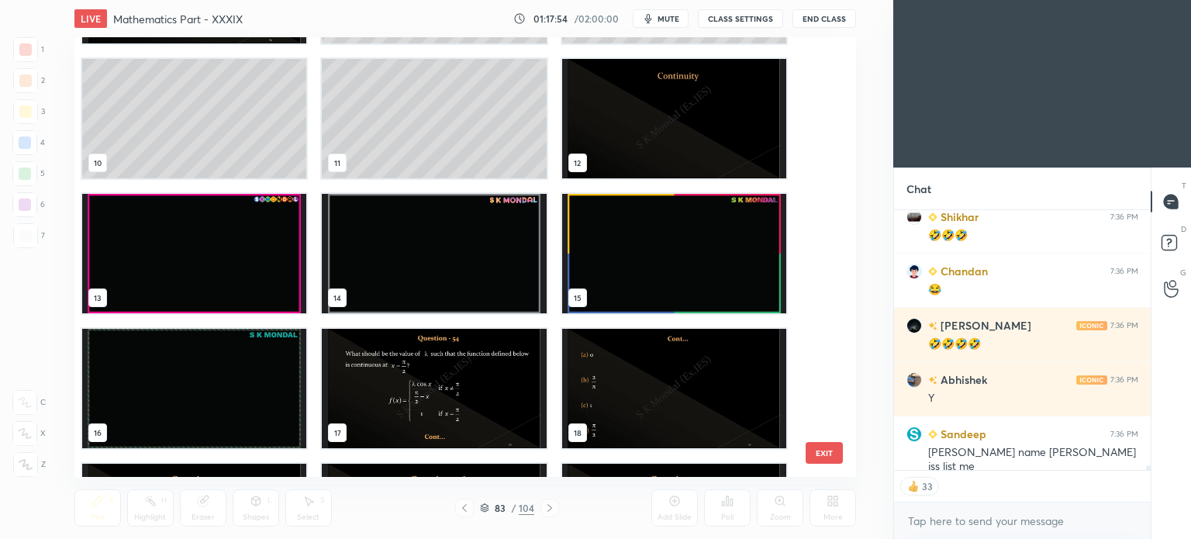
click at [651, 109] on img "grid" at bounding box center [673, 118] width 224 height 119
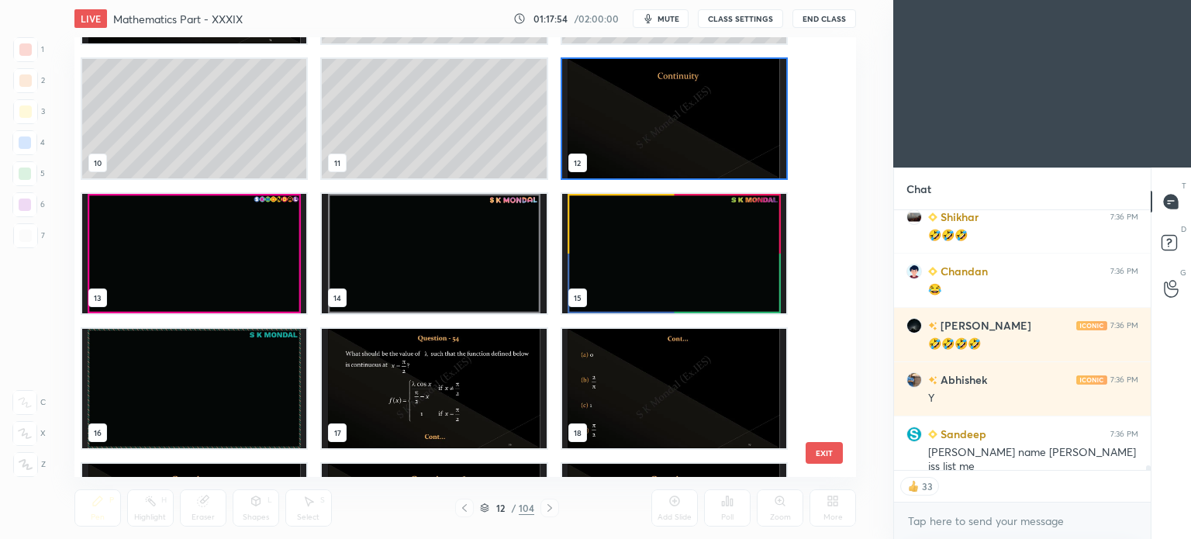
click at [651, 109] on img "grid" at bounding box center [673, 118] width 224 height 119
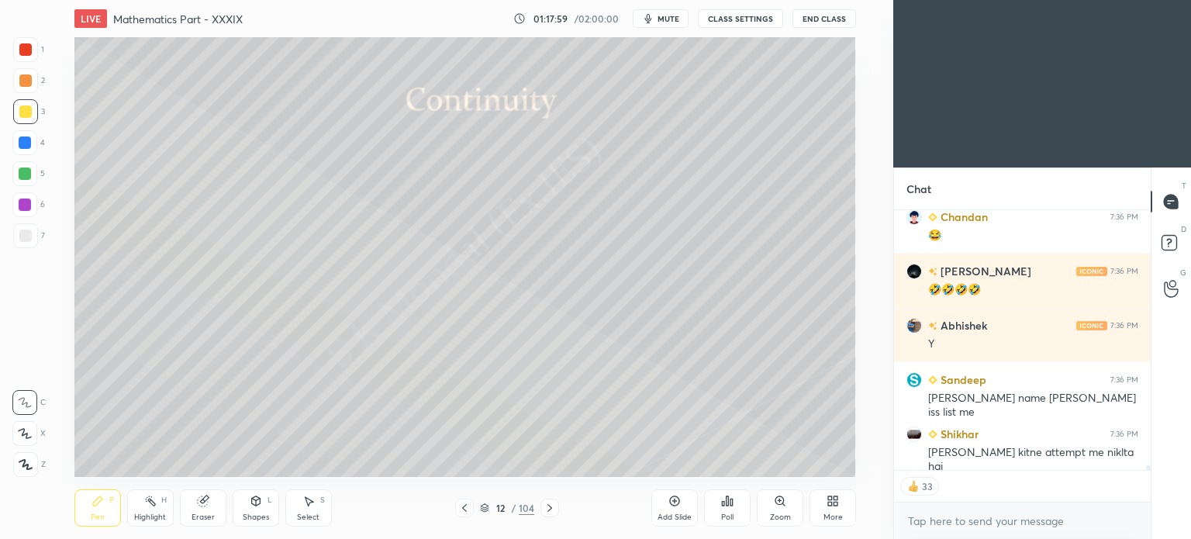
click at [549, 508] on icon at bounding box center [550, 508] width 12 height 12
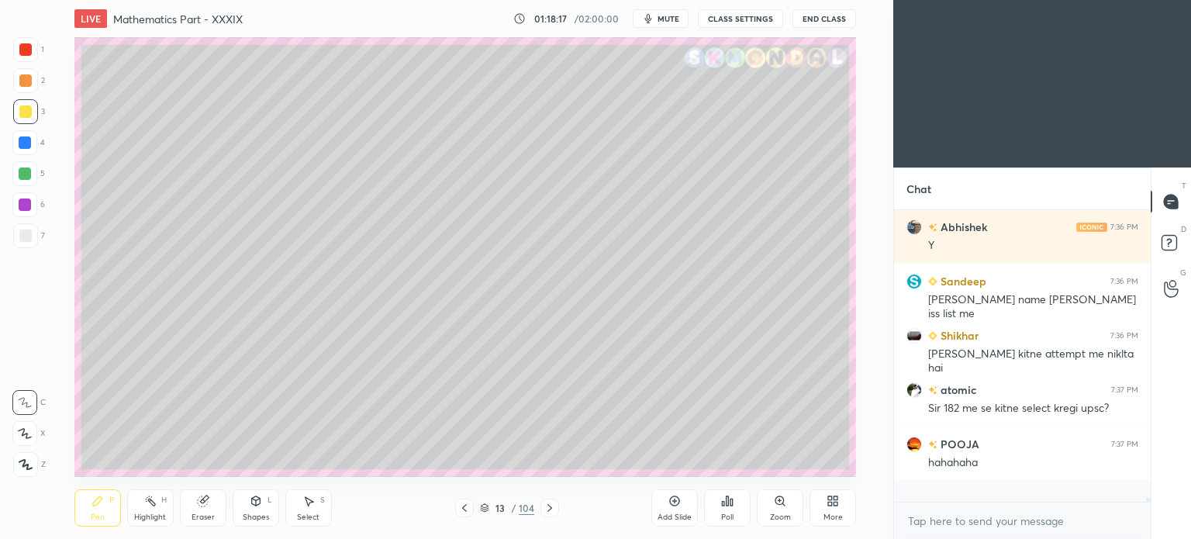
scroll to position [15580, 0]
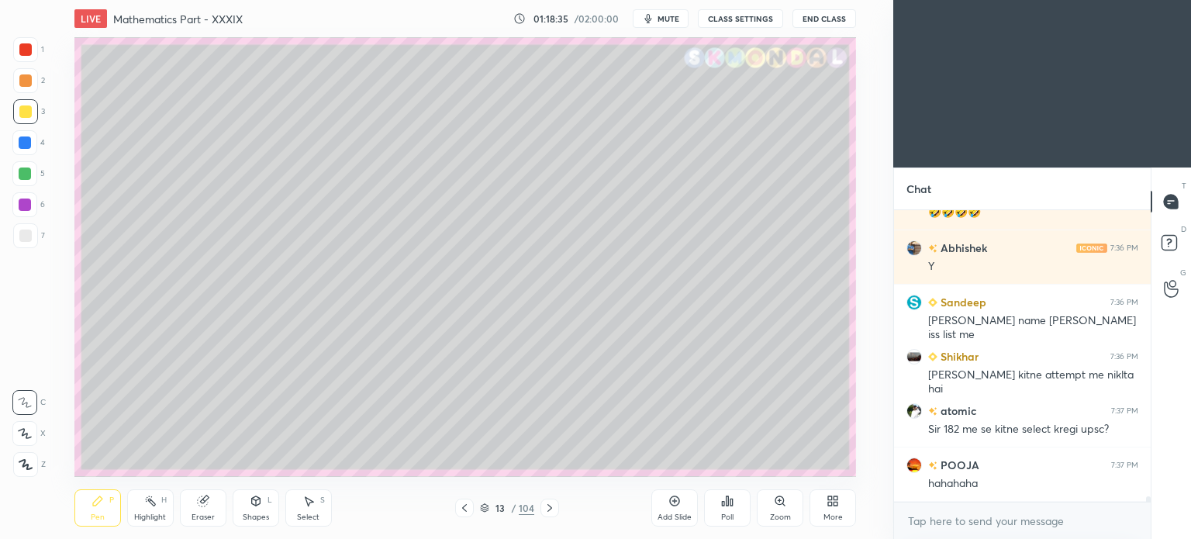
click at [831, 499] on icon at bounding box center [830, 498] width 4 height 4
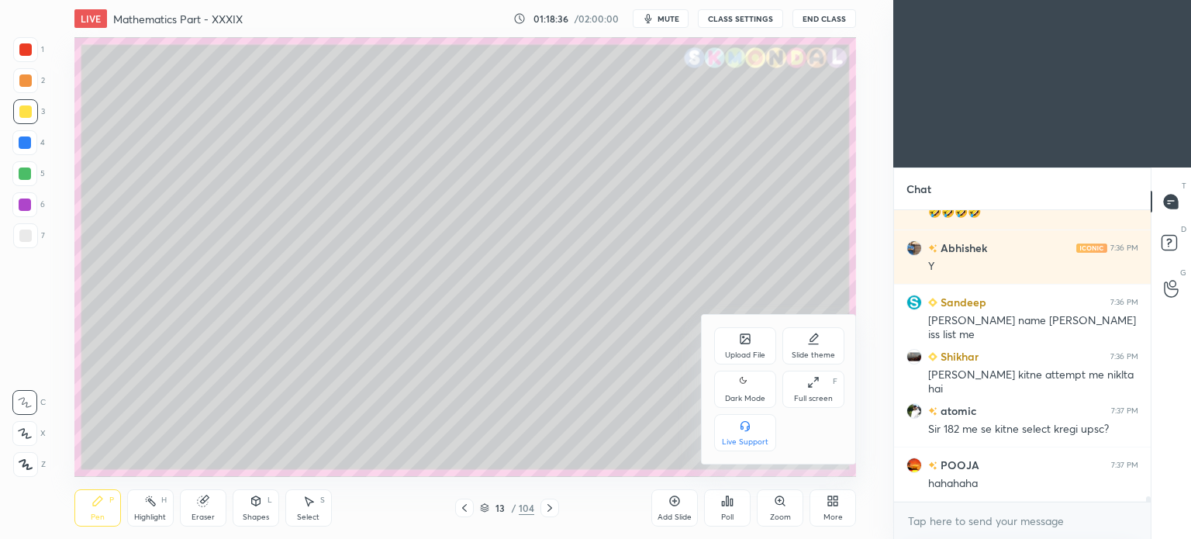
click at [745, 351] on div "Upload File" at bounding box center [745, 355] width 40 height 8
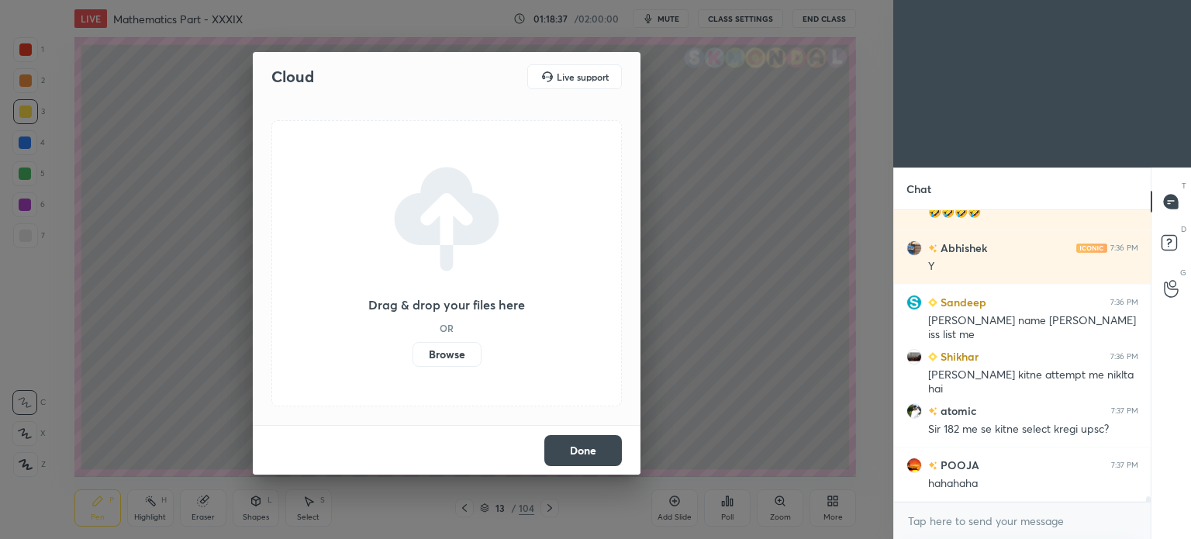
click at [454, 351] on label "Browse" at bounding box center [447, 354] width 69 height 25
click at [413, 351] on input "Browse" at bounding box center [413, 354] width 0 height 25
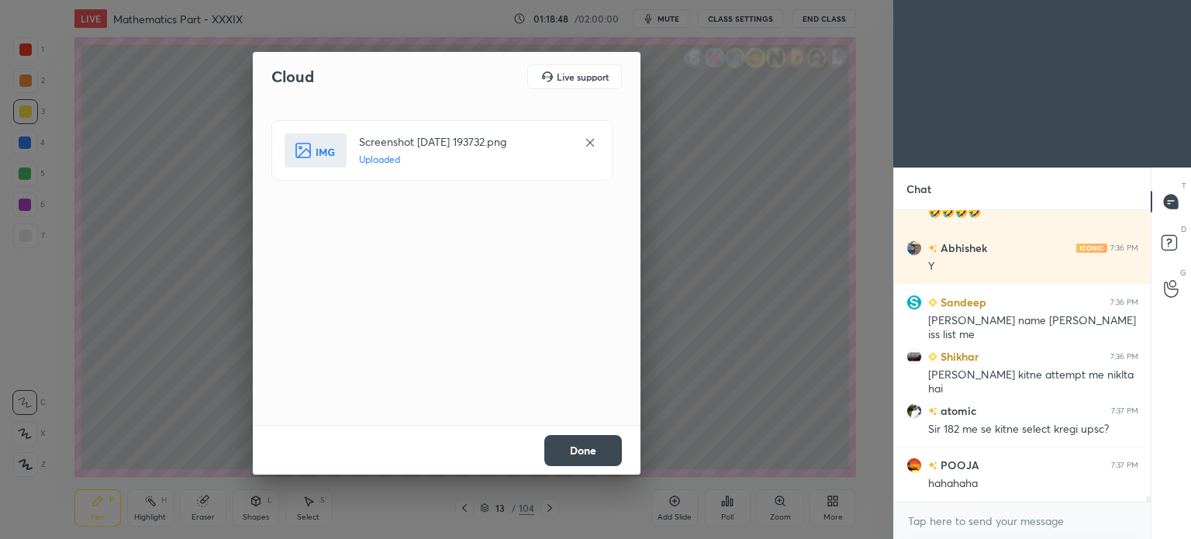
click at [595, 446] on button "Done" at bounding box center [583, 450] width 78 height 31
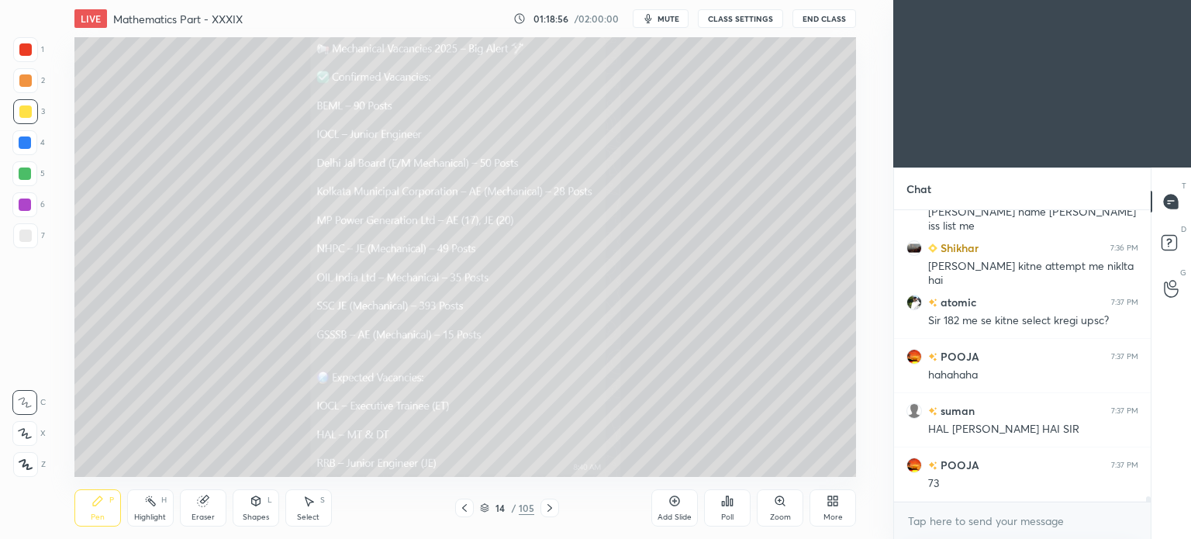
scroll to position [15743, 0]
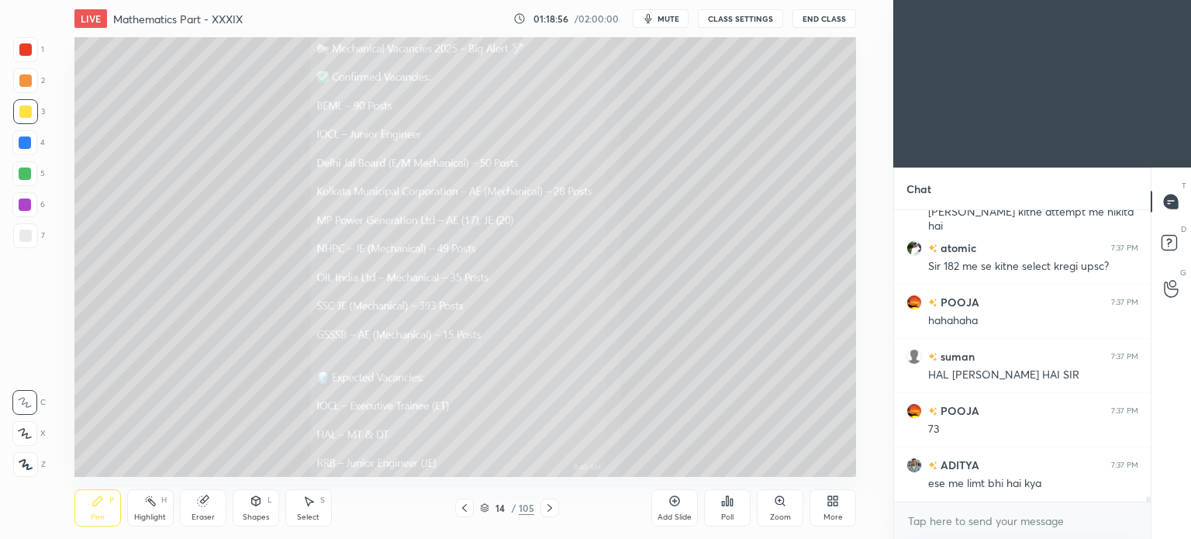
click at [24, 50] on div at bounding box center [25, 49] width 12 height 12
click at [102, 515] on div "Pen" at bounding box center [98, 517] width 14 height 8
click at [104, 518] on div "Pen" at bounding box center [98, 517] width 14 height 8
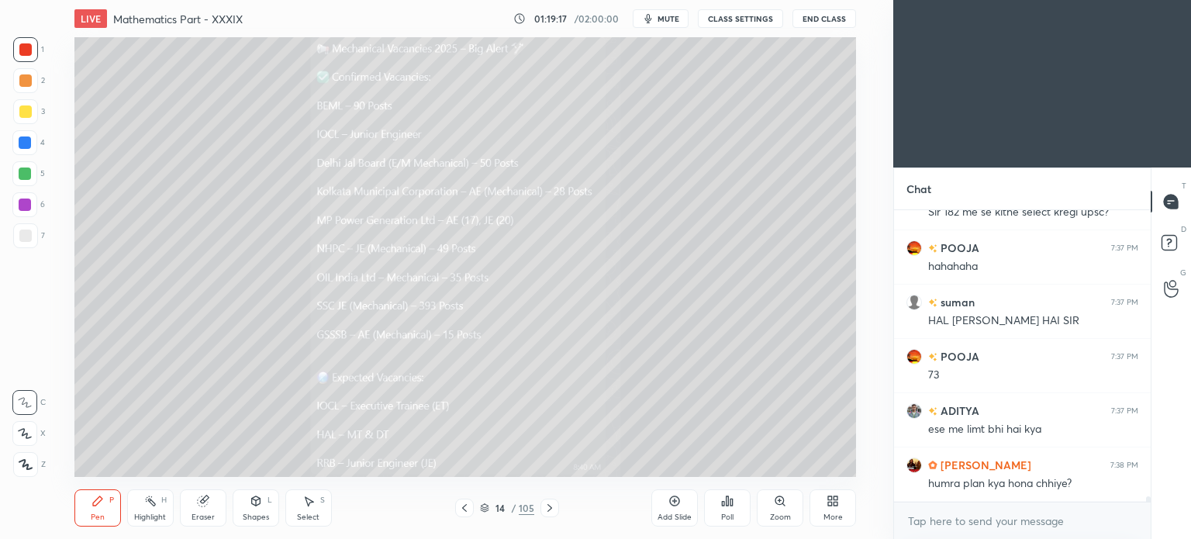
scroll to position [15852, 0]
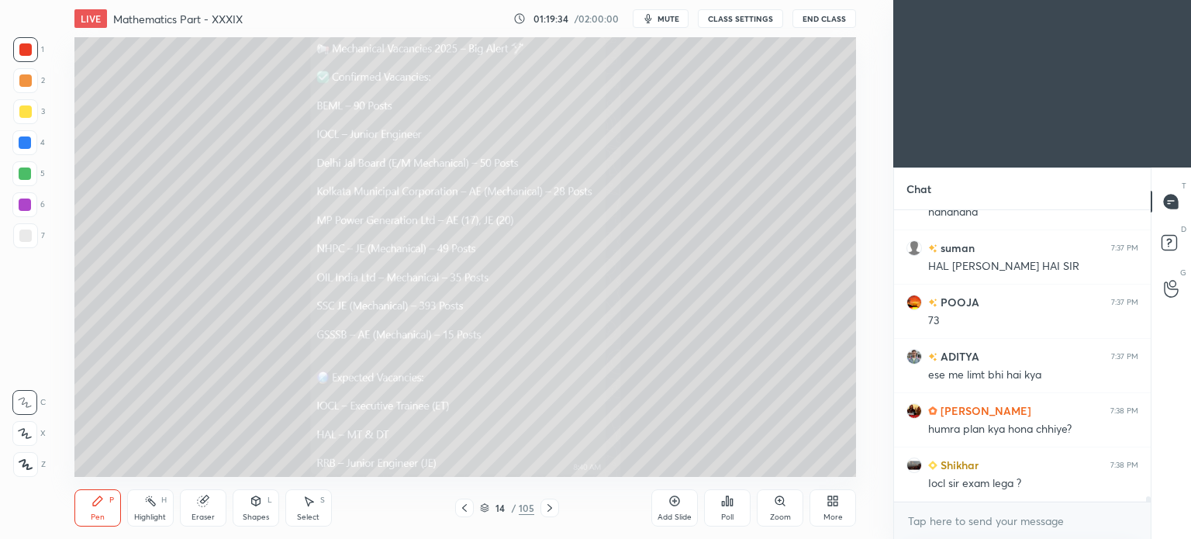
click at [316, 515] on div "Select" at bounding box center [308, 517] width 22 height 8
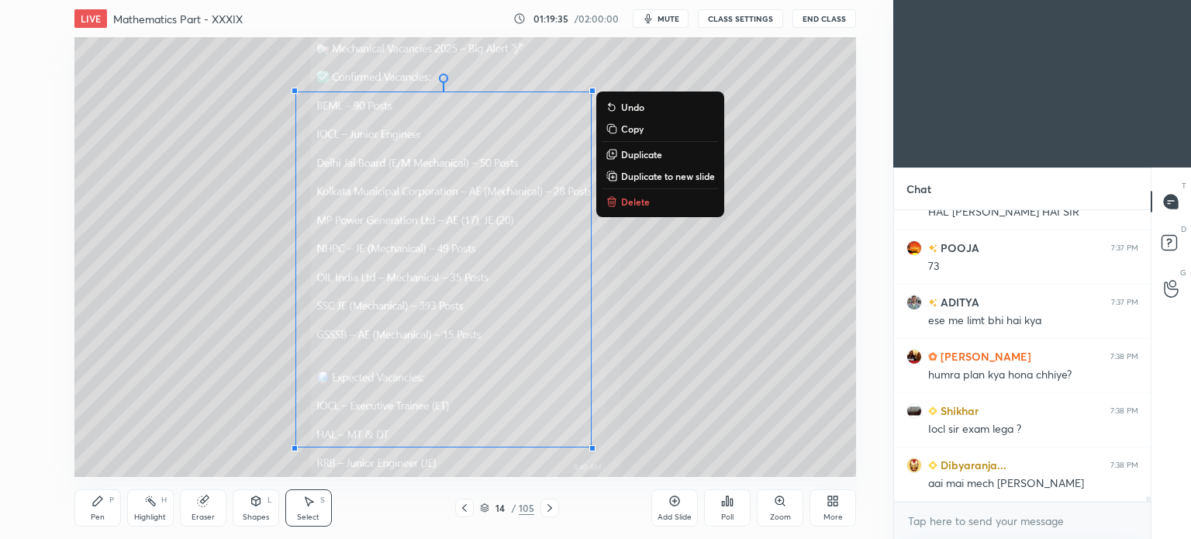
drag, startPoint x: 268, startPoint y: 85, endPoint x: 554, endPoint y: 512, distance: 513.6
click at [554, 512] on div "LIVE Mathematics Part - XXXIX 01:19:35 / 02:00:00 mute CLASS SETTINGS End Class…" at bounding box center [465, 269] width 831 height 539
click at [654, 199] on button "Delete" at bounding box center [661, 201] width 116 height 19
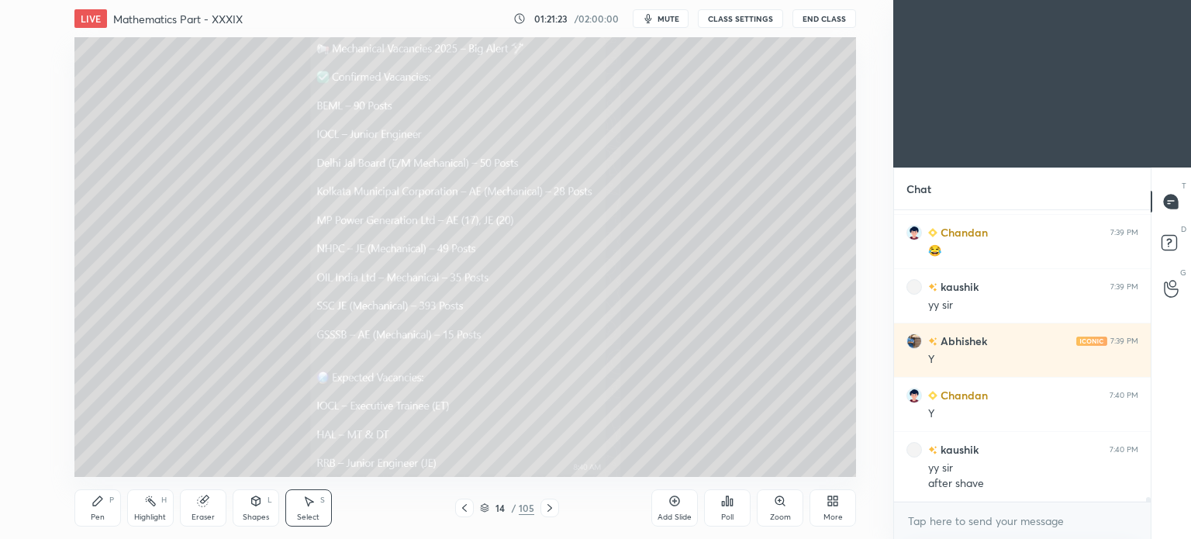
scroll to position [16765, 0]
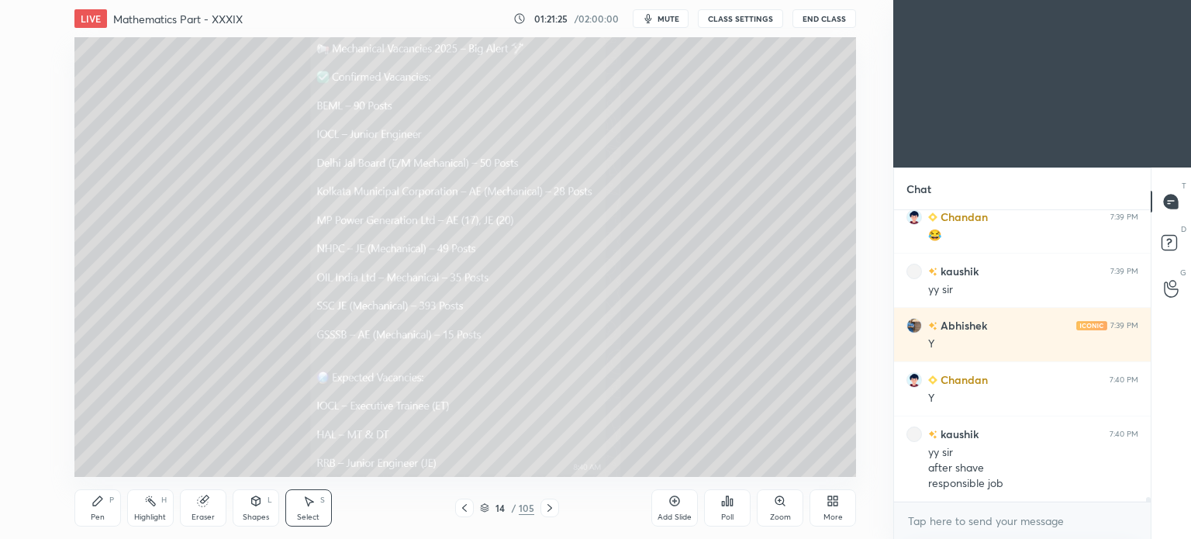
click at [679, 17] on span "mute" at bounding box center [669, 18] width 22 height 11
drag, startPoint x: 680, startPoint y: 17, endPoint x: 662, endPoint y: 33, distance: 24.2
click at [682, 14] on span "unmute" at bounding box center [667, 18] width 33 height 11
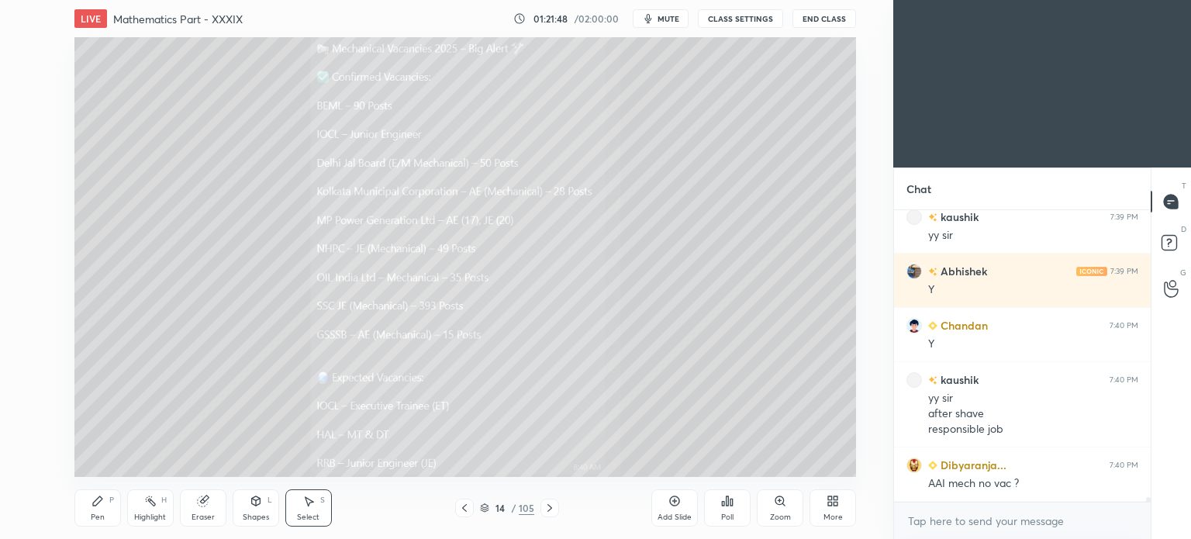
click at [466, 508] on icon at bounding box center [464, 508] width 12 height 12
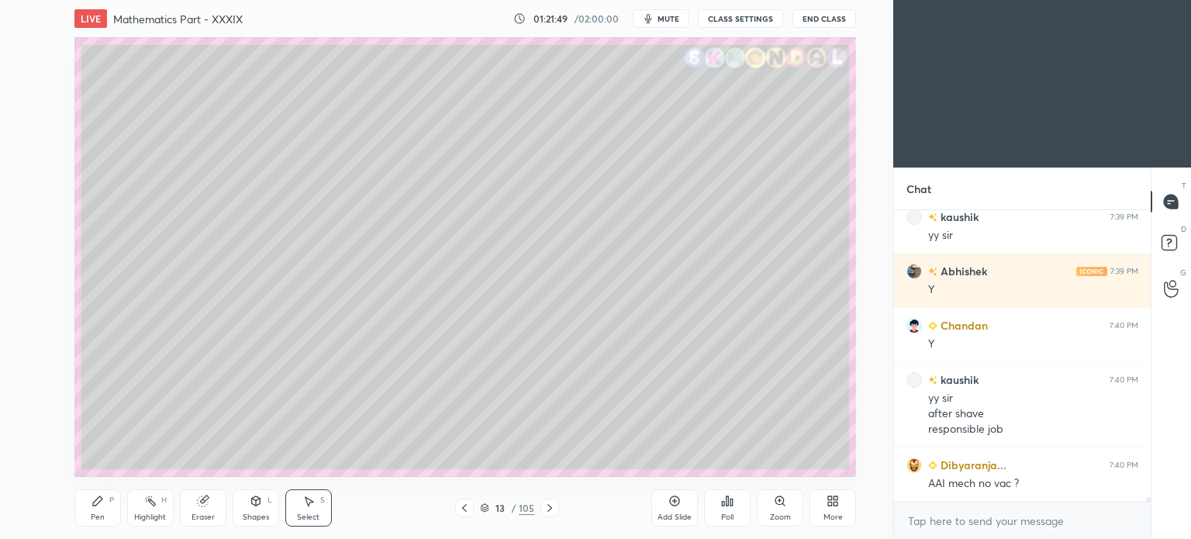
scroll to position [16874, 0]
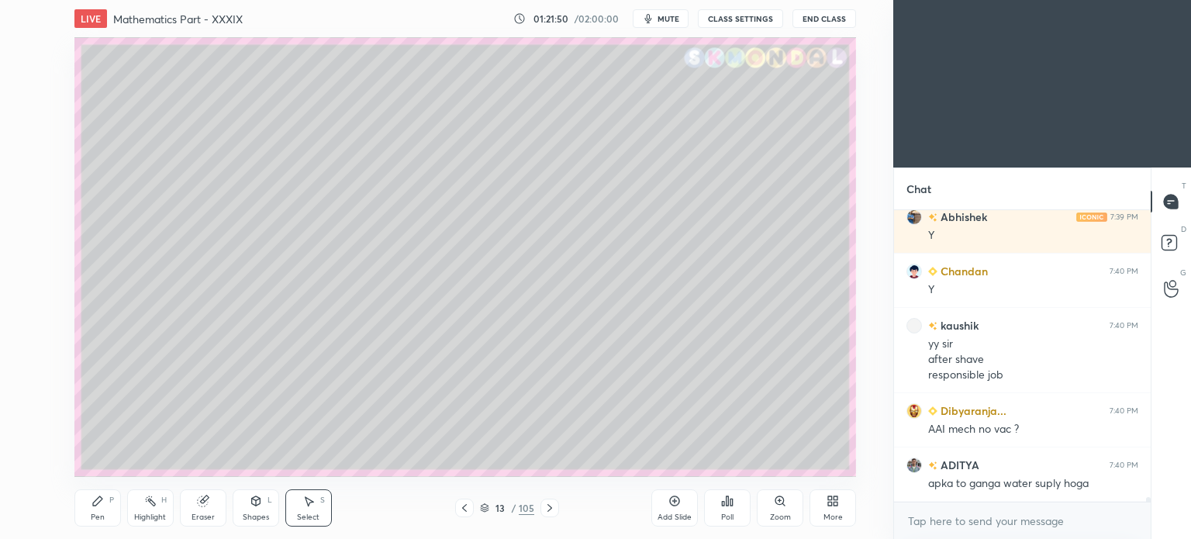
click at [548, 502] on icon at bounding box center [550, 508] width 12 height 12
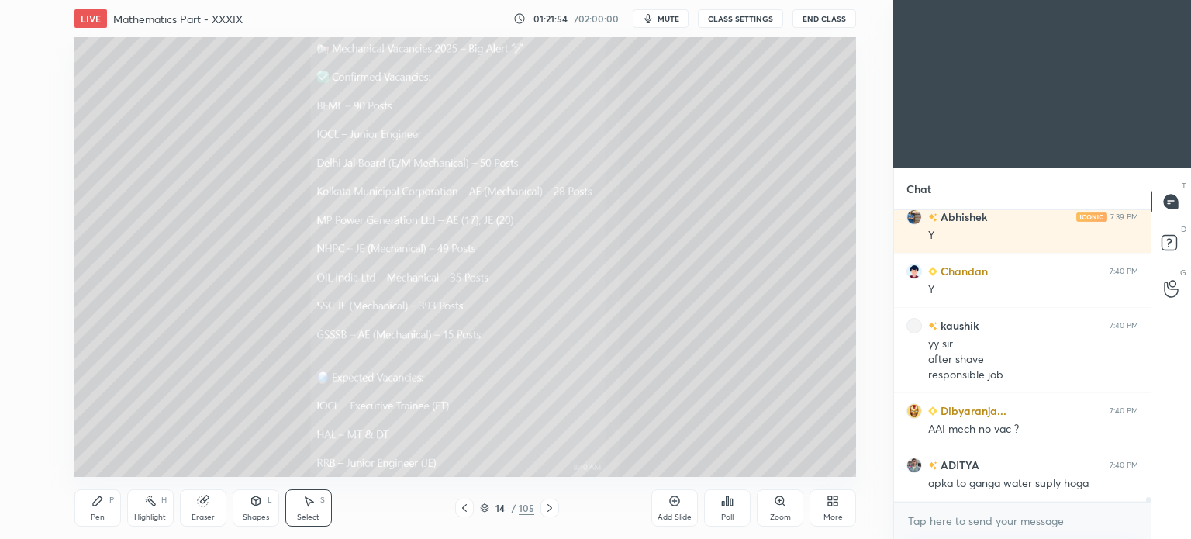
scroll to position [16928, 0]
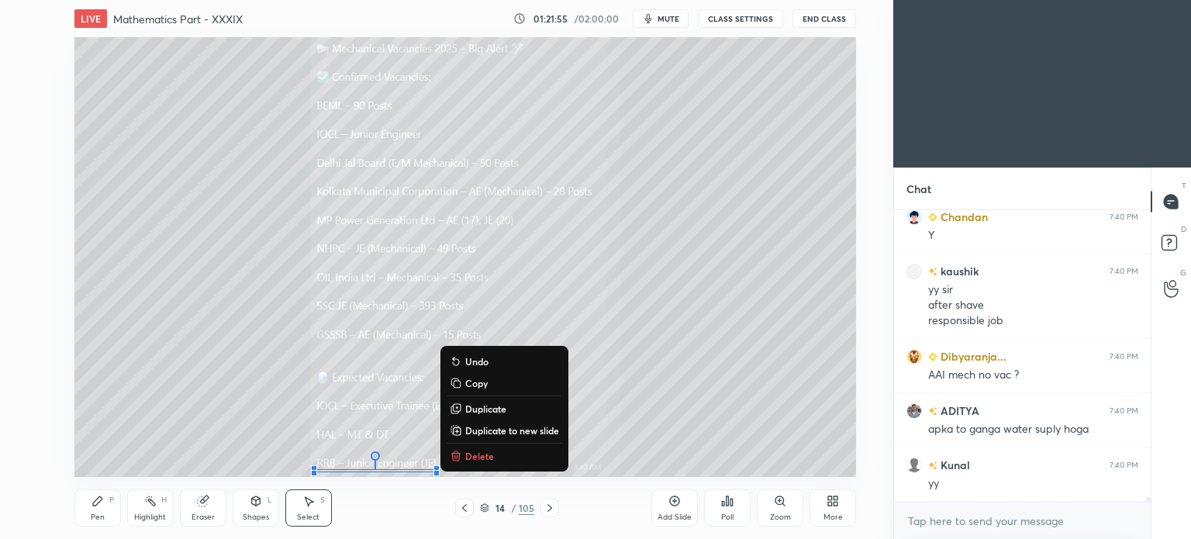
drag, startPoint x: 257, startPoint y: 340, endPoint x: 486, endPoint y: 486, distance: 271.3
click at [486, 486] on div "LIVE Mathematics Part - XXXIX 01:21:55 / 02:00:00 mute CLASS SETTINGS End Class…" at bounding box center [465, 269] width 831 height 539
click at [490, 458] on p "Delete" at bounding box center [479, 456] width 29 height 12
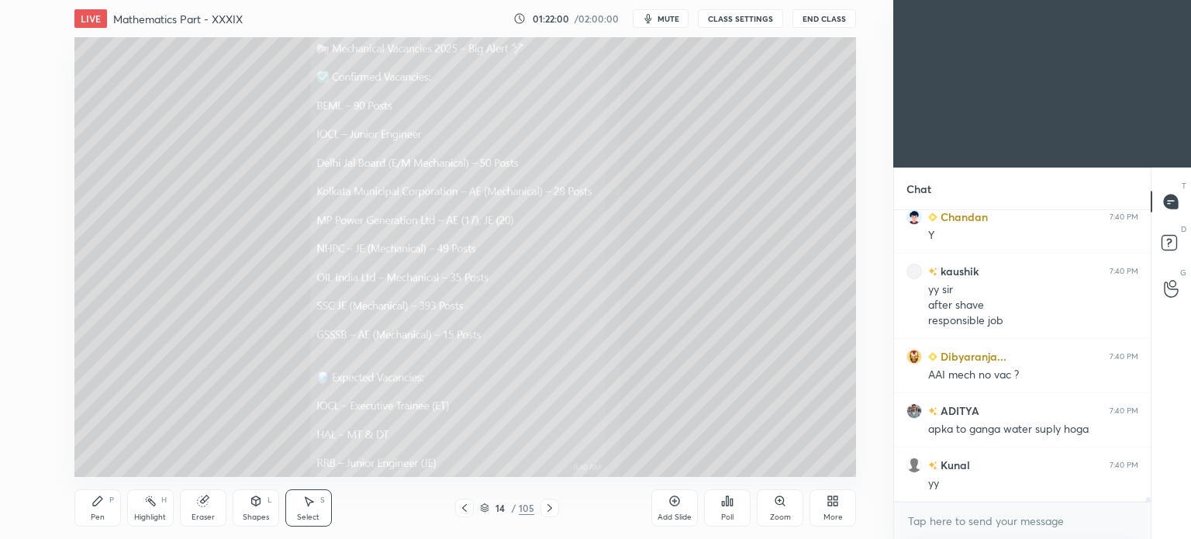
scroll to position [16982, 0]
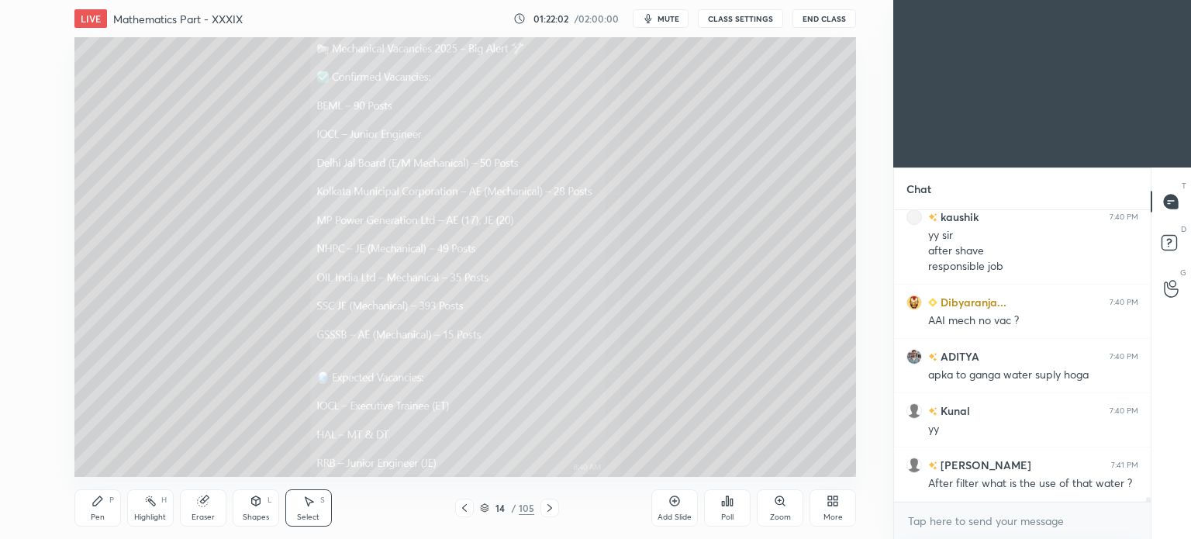
click at [549, 506] on icon at bounding box center [550, 508] width 5 height 8
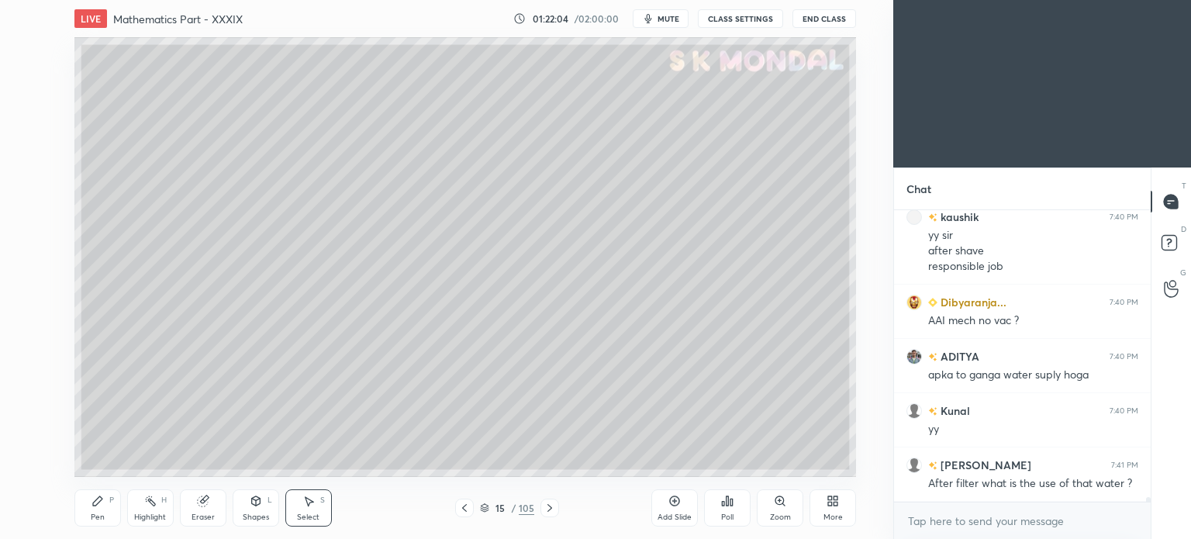
click at [459, 502] on icon at bounding box center [464, 508] width 12 height 12
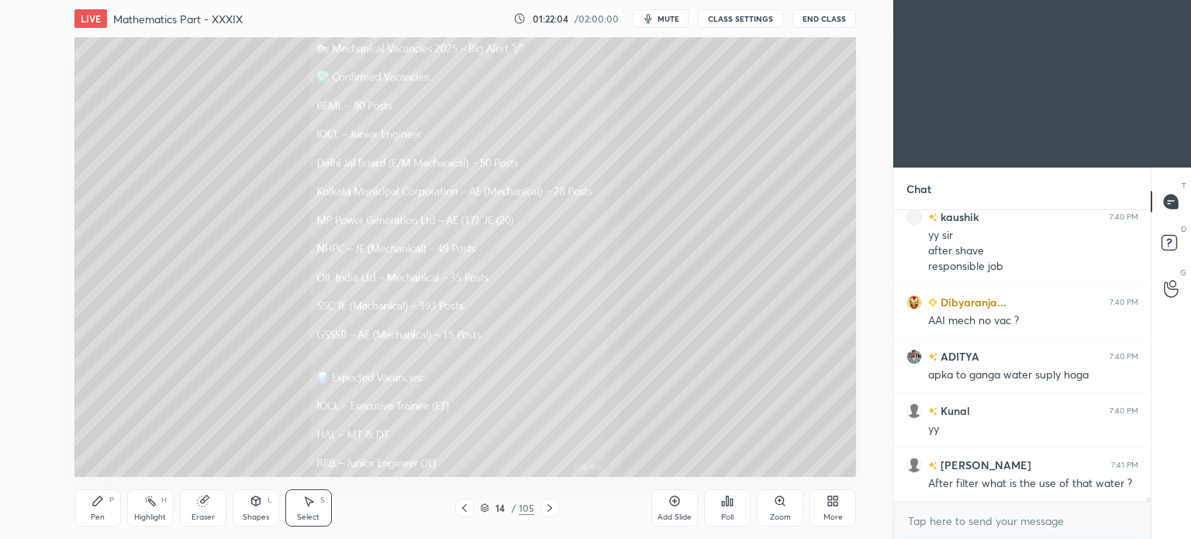
click at [459, 502] on icon at bounding box center [464, 508] width 12 height 12
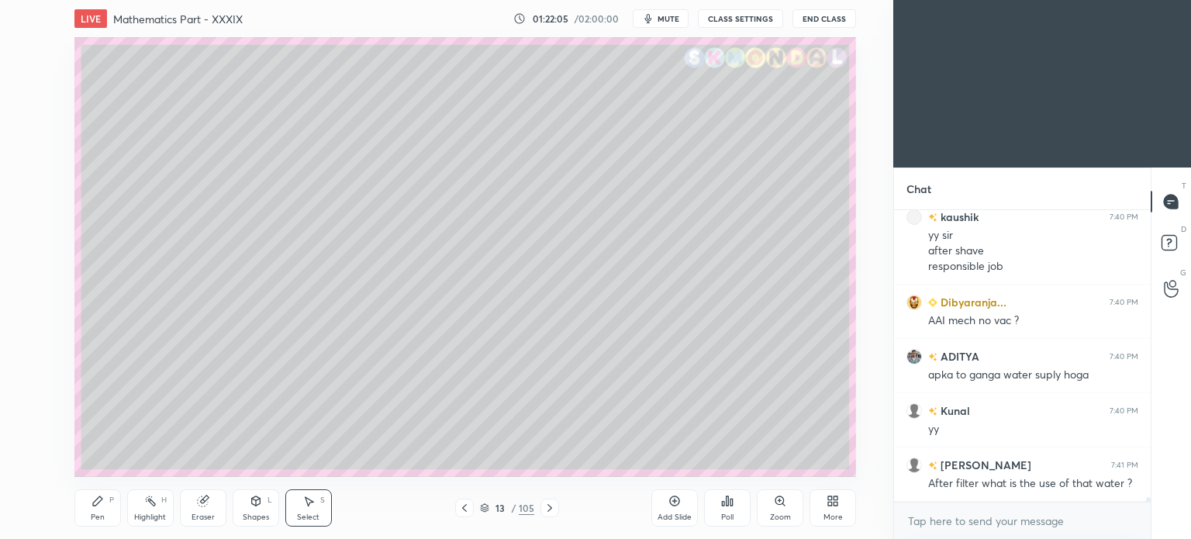
scroll to position [17037, 0]
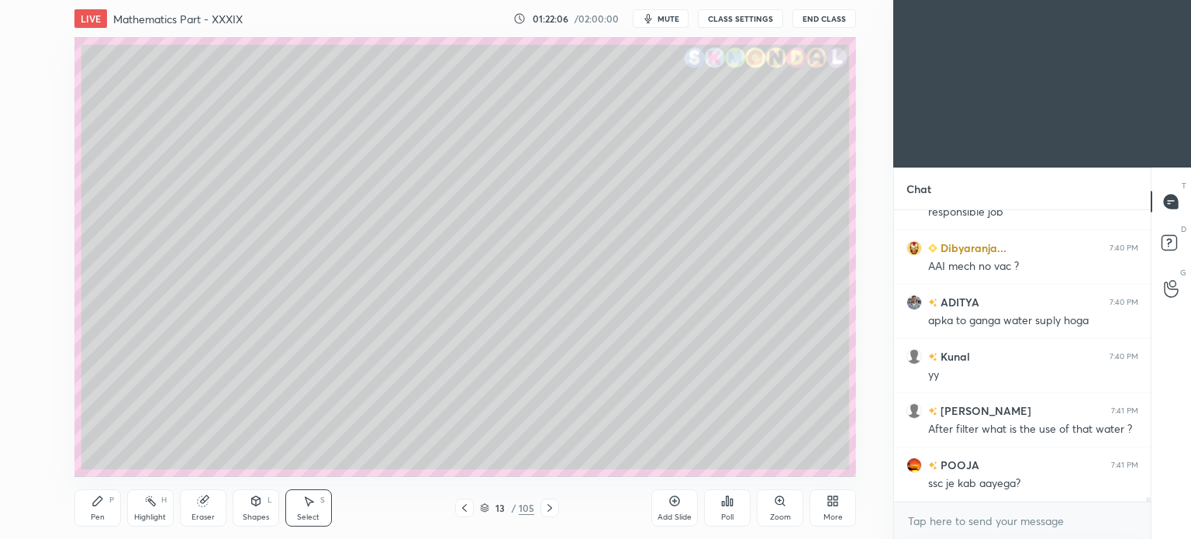
click at [552, 515] on div at bounding box center [550, 508] width 19 height 19
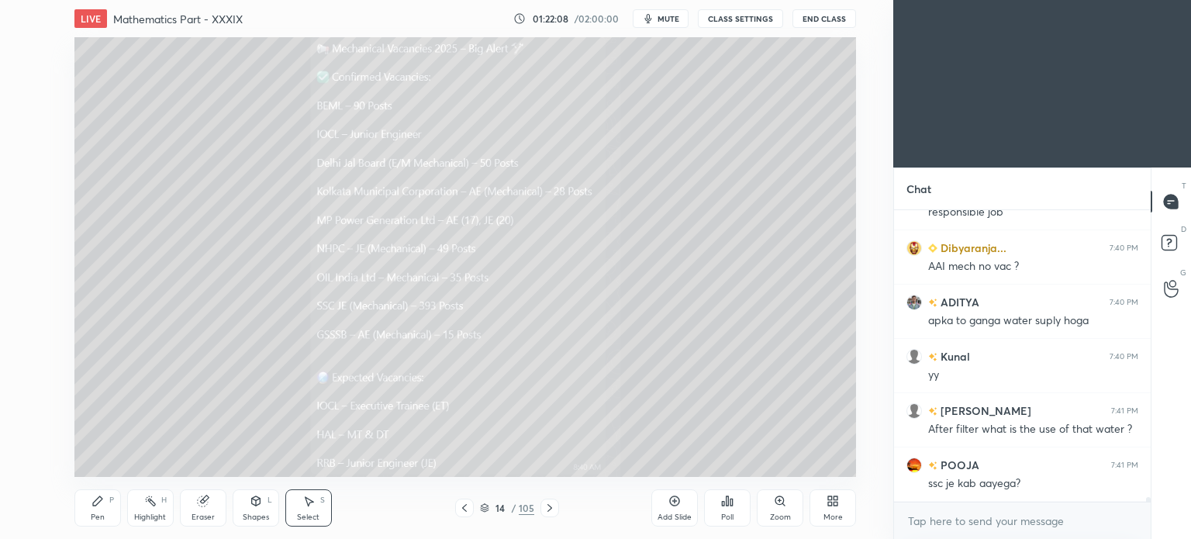
click at [552, 513] on icon at bounding box center [550, 508] width 12 height 12
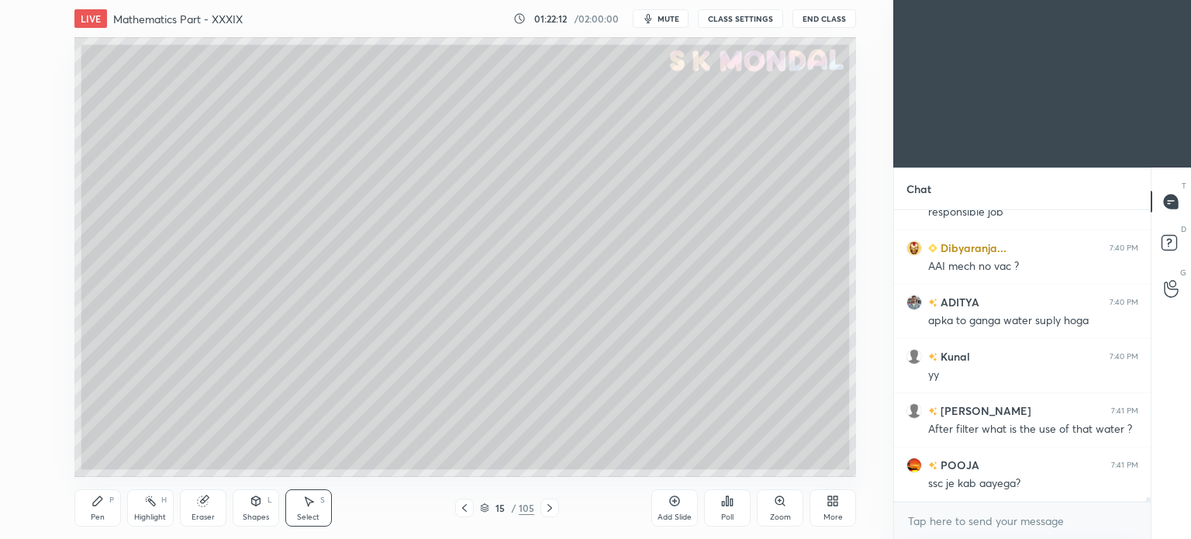
click at [96, 520] on div "Pen" at bounding box center [98, 517] width 14 height 8
click at [95, 520] on div "Pen" at bounding box center [98, 517] width 14 height 8
click at [25, 113] on div at bounding box center [25, 111] width 12 height 12
click at [29, 116] on div at bounding box center [25, 111] width 12 height 12
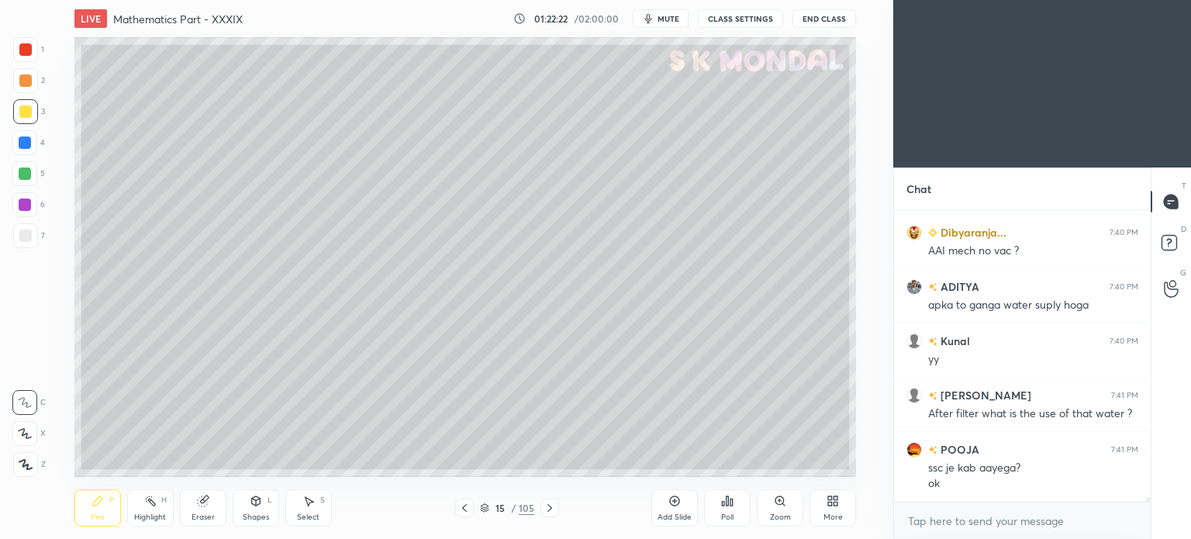
click at [471, 511] on icon at bounding box center [464, 508] width 12 height 12
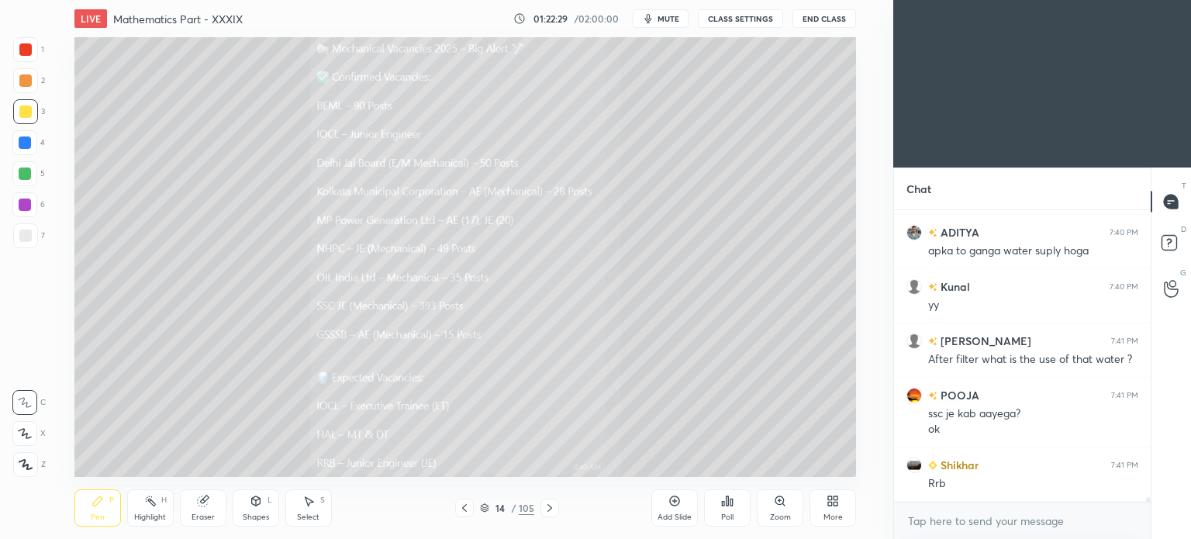
scroll to position [17161, 0]
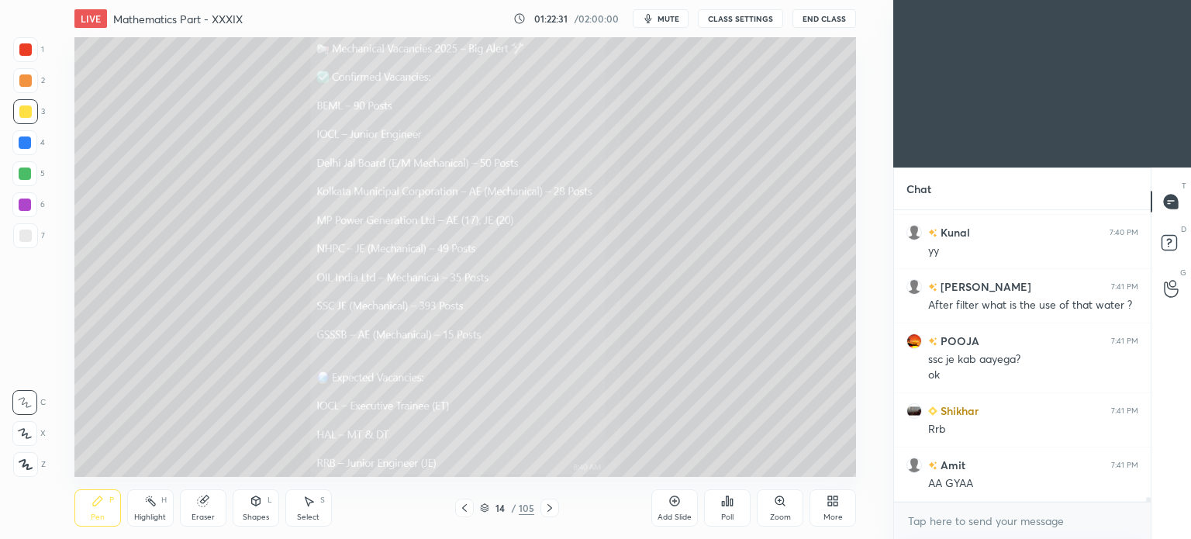
click at [459, 508] on icon at bounding box center [464, 508] width 12 height 12
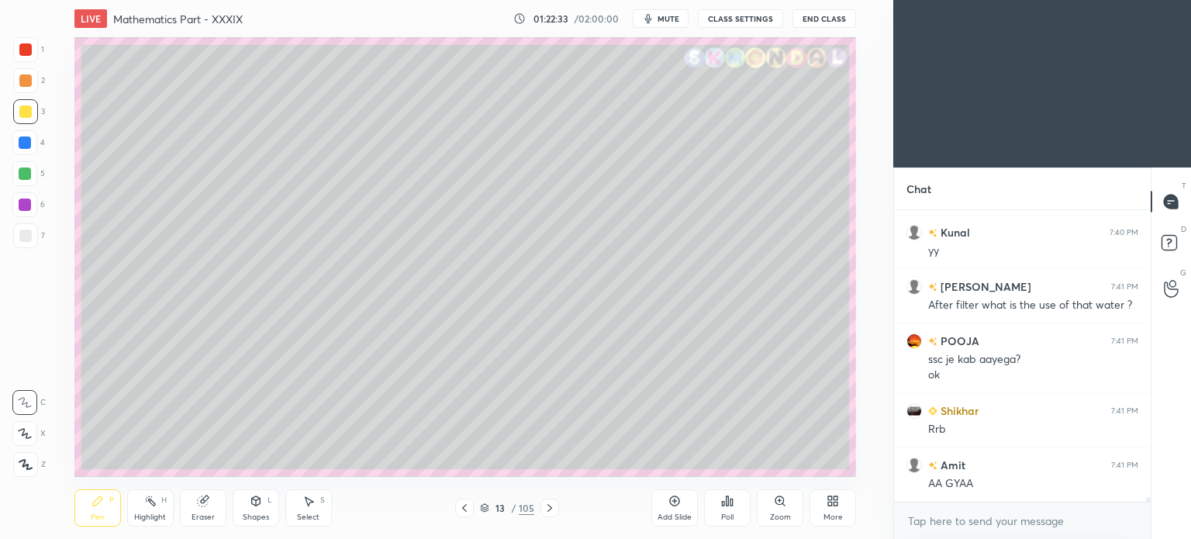
click at [550, 507] on icon at bounding box center [550, 508] width 5 height 8
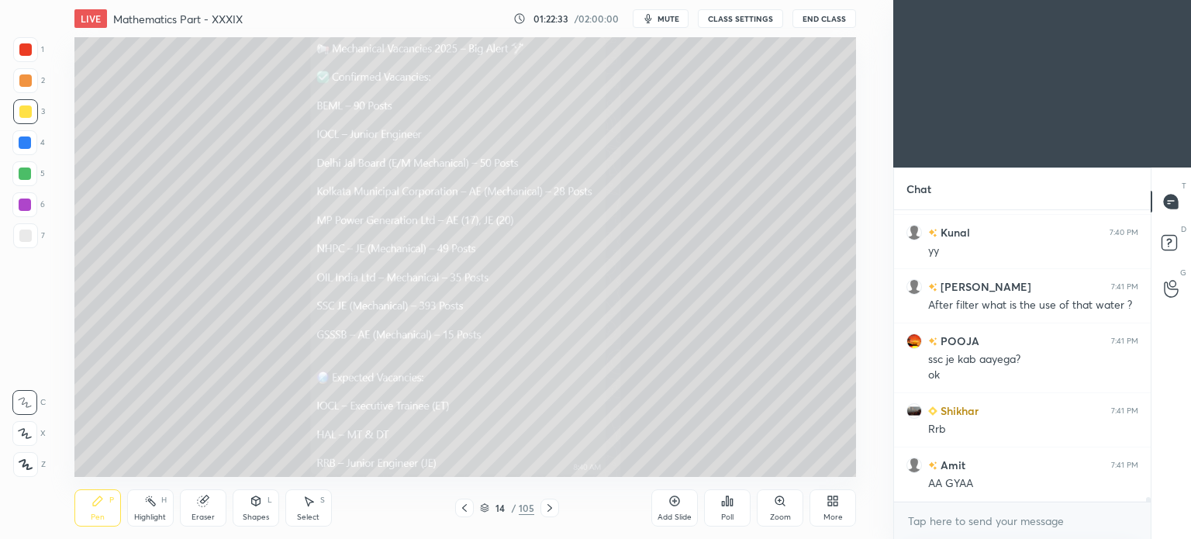
click at [550, 507] on icon at bounding box center [550, 508] width 5 height 8
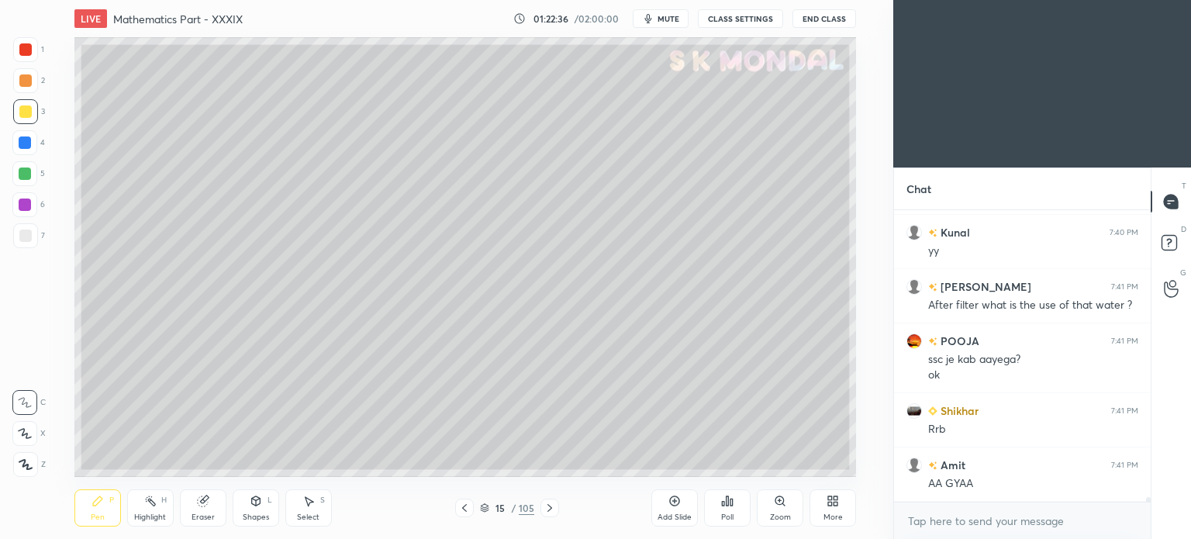
click at [26, 240] on div at bounding box center [25, 236] width 12 height 12
click at [27, 239] on div at bounding box center [25, 236] width 12 height 12
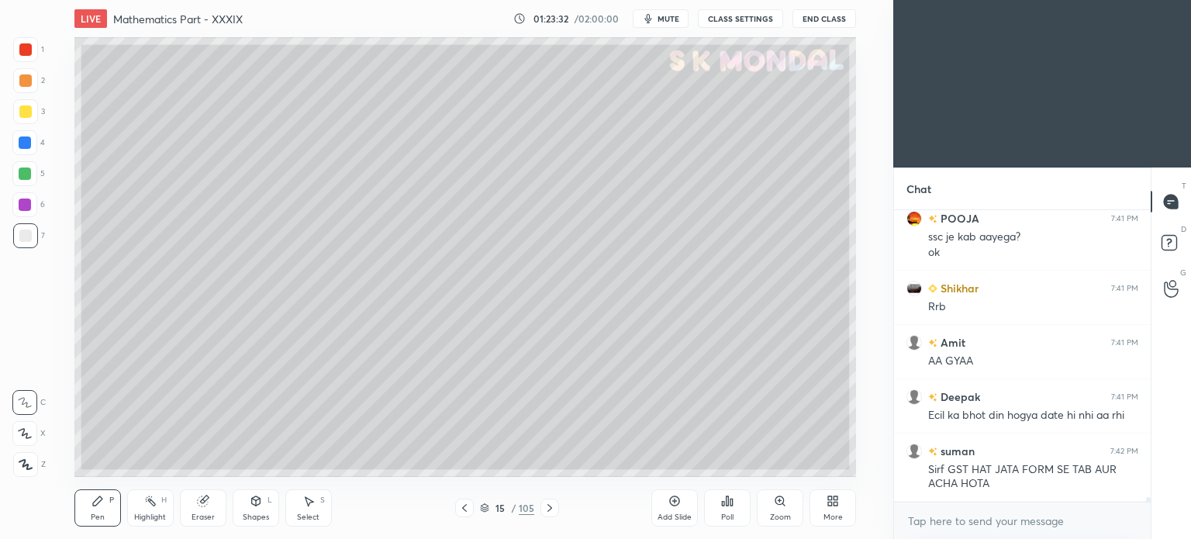
scroll to position [17338, 0]
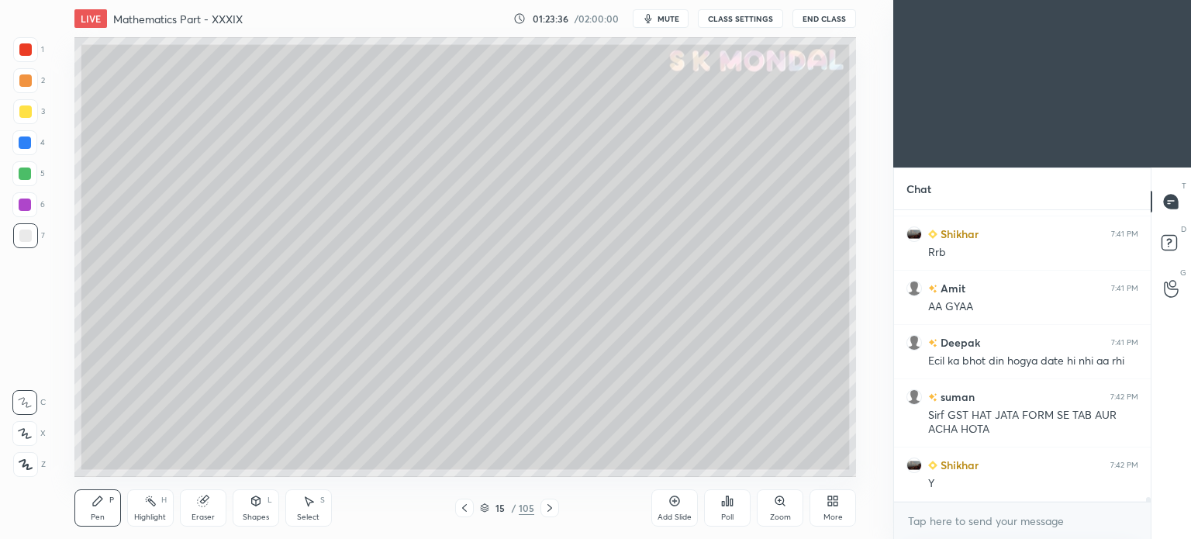
click at [152, 511] on div "Highlight H" at bounding box center [150, 507] width 47 height 37
click at [155, 507] on icon at bounding box center [150, 501] width 12 height 12
click at [103, 507] on icon at bounding box center [98, 501] width 12 height 12
click at [102, 509] on div "Pen P" at bounding box center [97, 507] width 47 height 37
click at [162, 511] on div "Highlight H" at bounding box center [150, 507] width 47 height 37
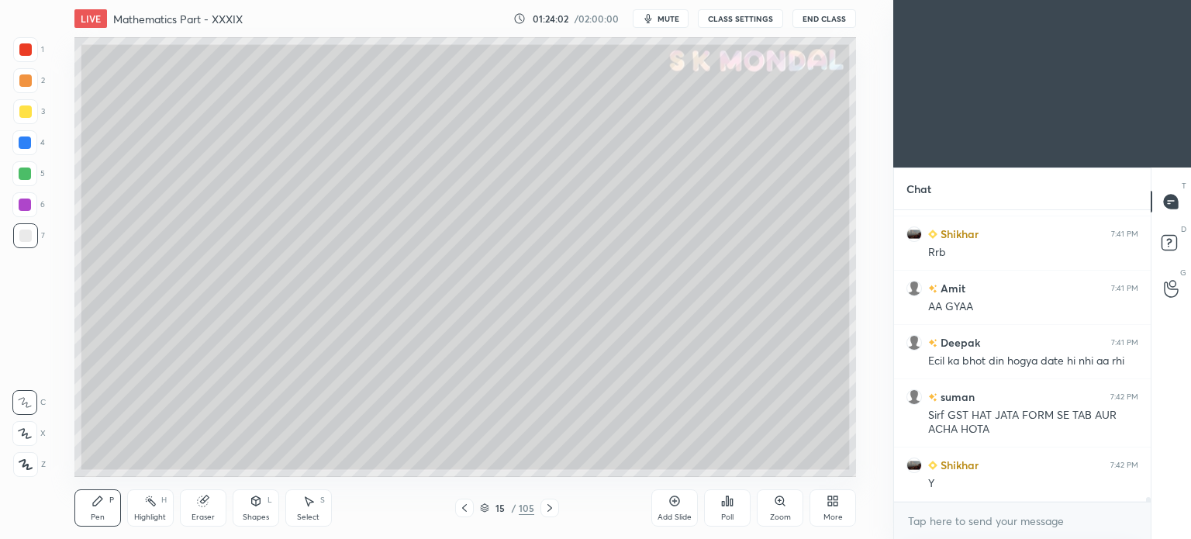
click at [199, 505] on icon at bounding box center [202, 501] width 10 height 10
click at [105, 510] on div "Pen P" at bounding box center [97, 507] width 47 height 37
click at [105, 507] on div "Pen P" at bounding box center [97, 507] width 47 height 37
click at [22, 116] on div at bounding box center [25, 111] width 12 height 12
click at [211, 510] on div "Eraser" at bounding box center [203, 507] width 47 height 37
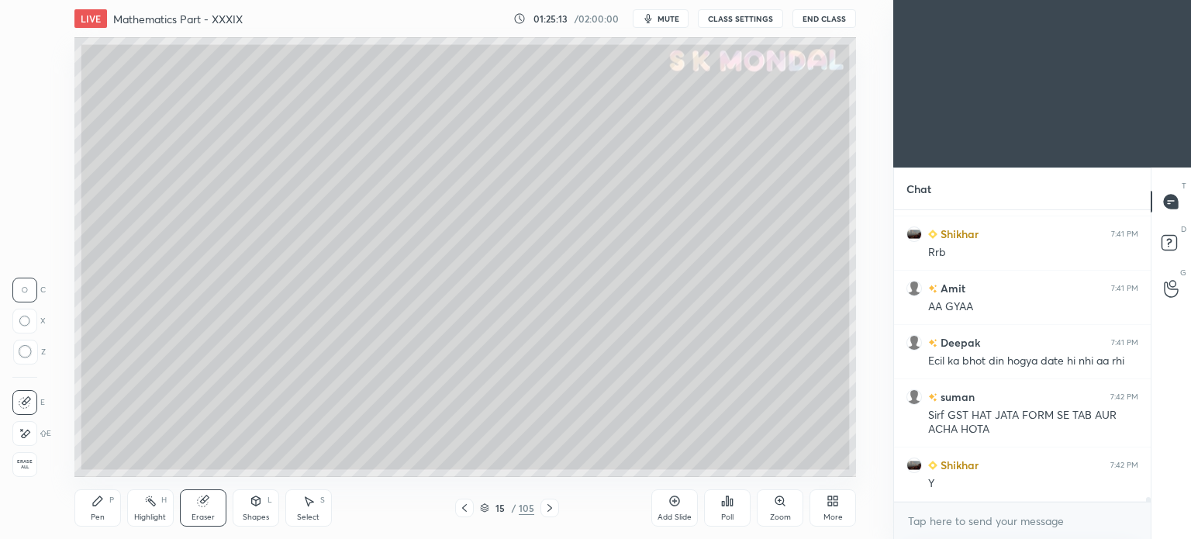
click at [94, 516] on div "Pen" at bounding box center [98, 517] width 14 height 8
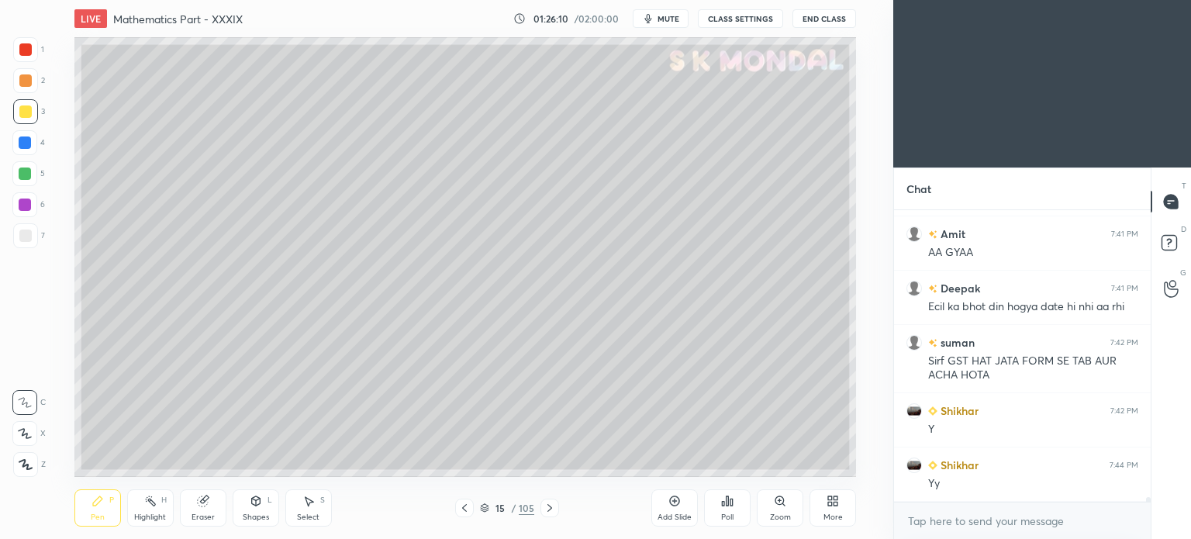
click at [485, 505] on icon at bounding box center [484, 507] width 9 height 9
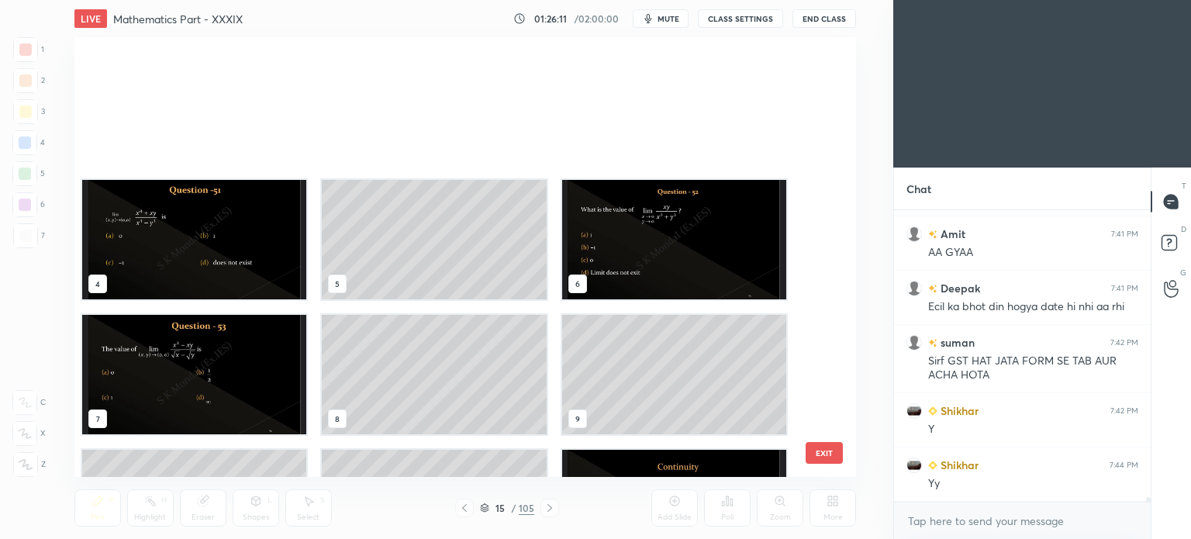
scroll to position [435, 775]
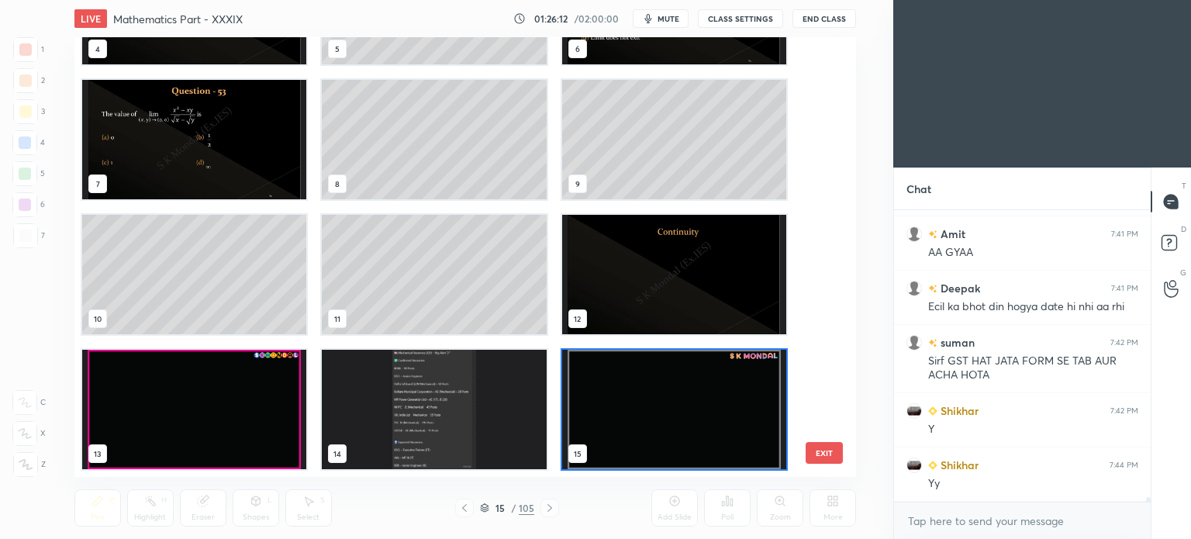
click at [192, 368] on img "grid" at bounding box center [194, 409] width 224 height 119
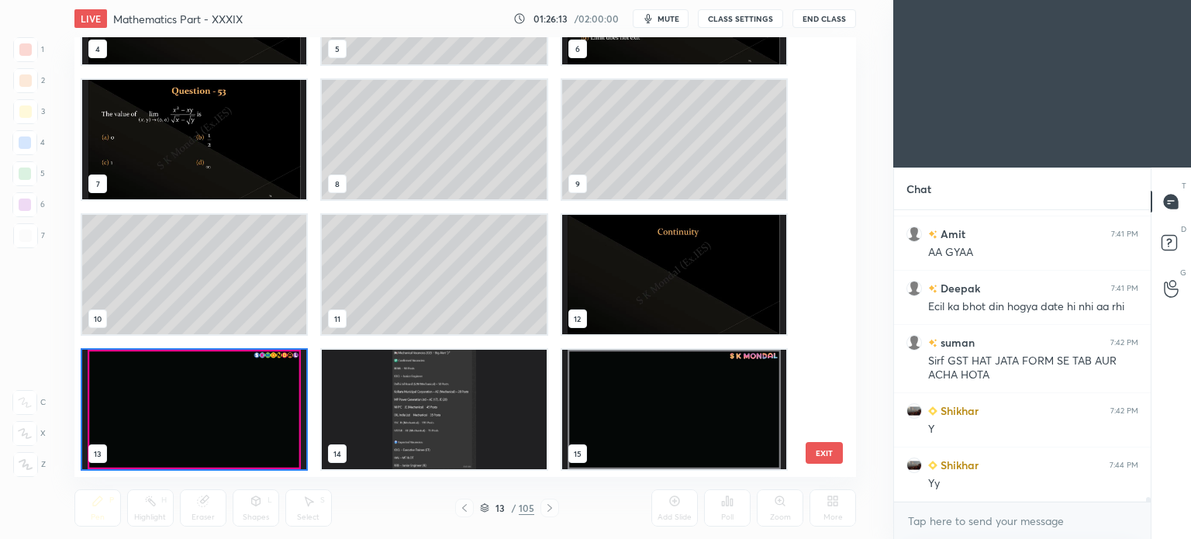
click at [192, 368] on img "grid" at bounding box center [194, 409] width 224 height 119
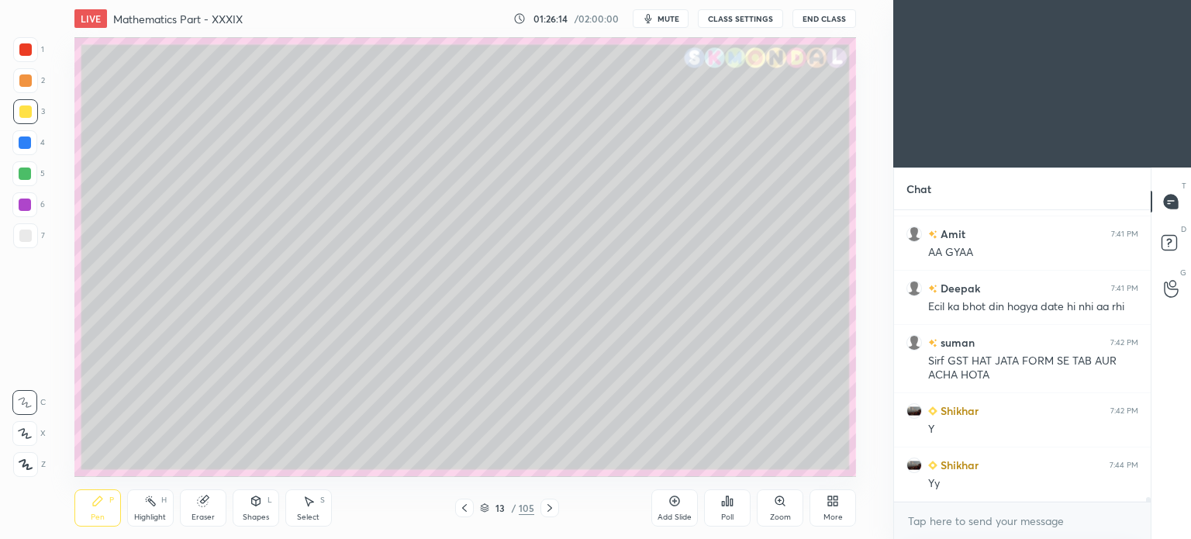
click at [465, 508] on icon at bounding box center [464, 508] width 12 height 12
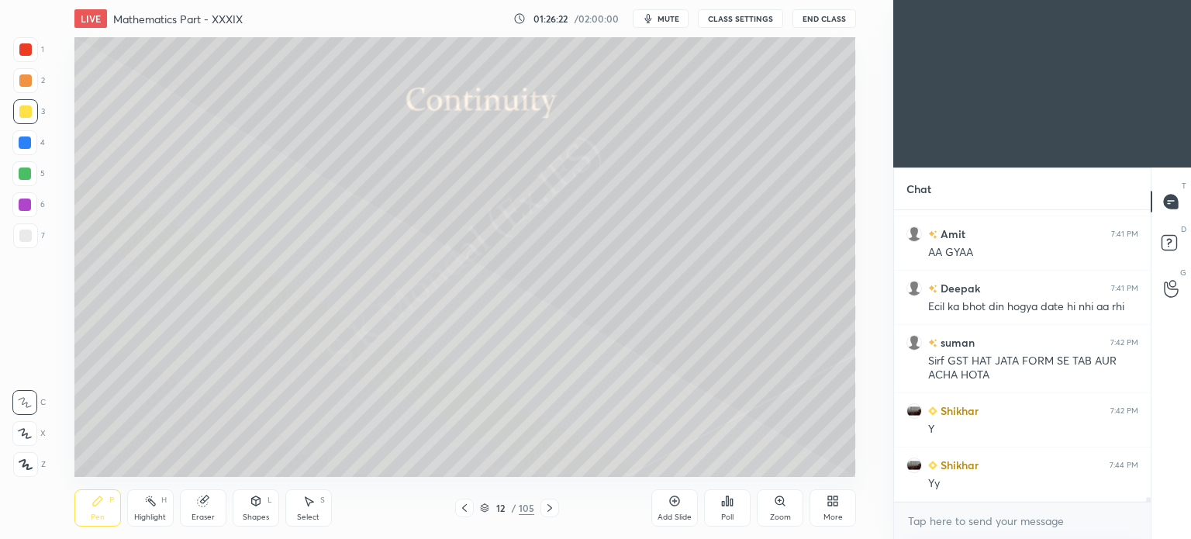
click at [94, 511] on div "Pen P" at bounding box center [97, 507] width 47 height 37
click at [95, 511] on div "Pen P" at bounding box center [97, 507] width 47 height 37
click at [26, 239] on div at bounding box center [25, 236] width 12 height 12
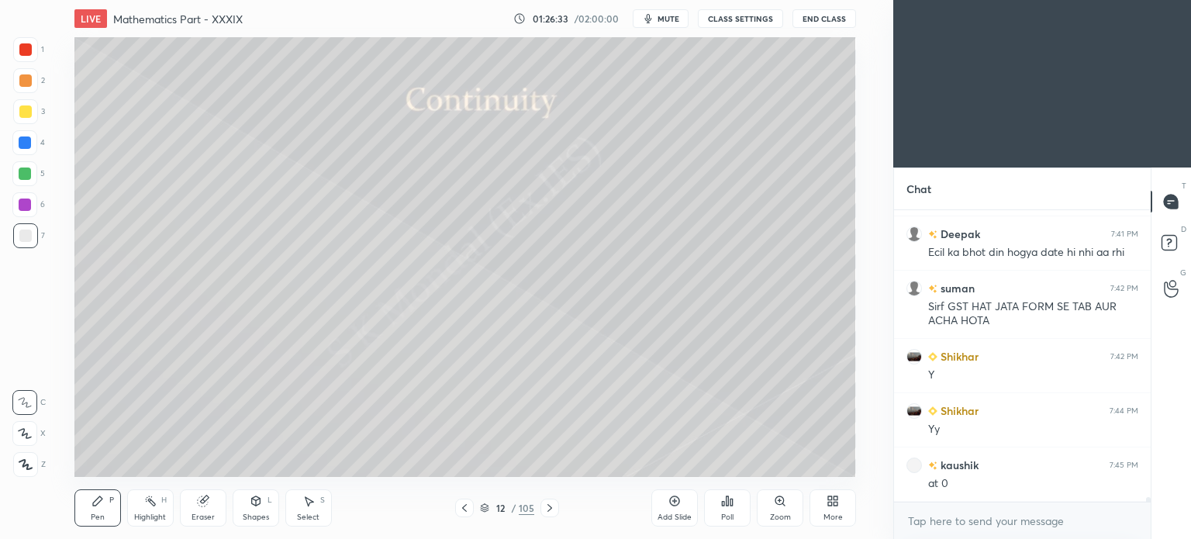
click at [485, 507] on icon at bounding box center [484, 507] width 9 height 9
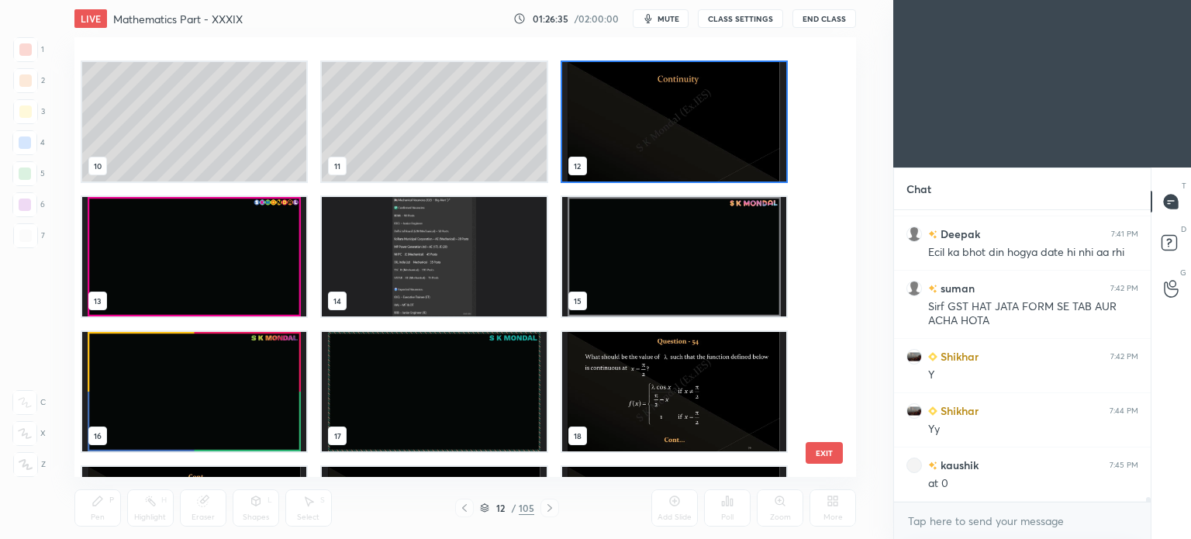
scroll to position [409, 0]
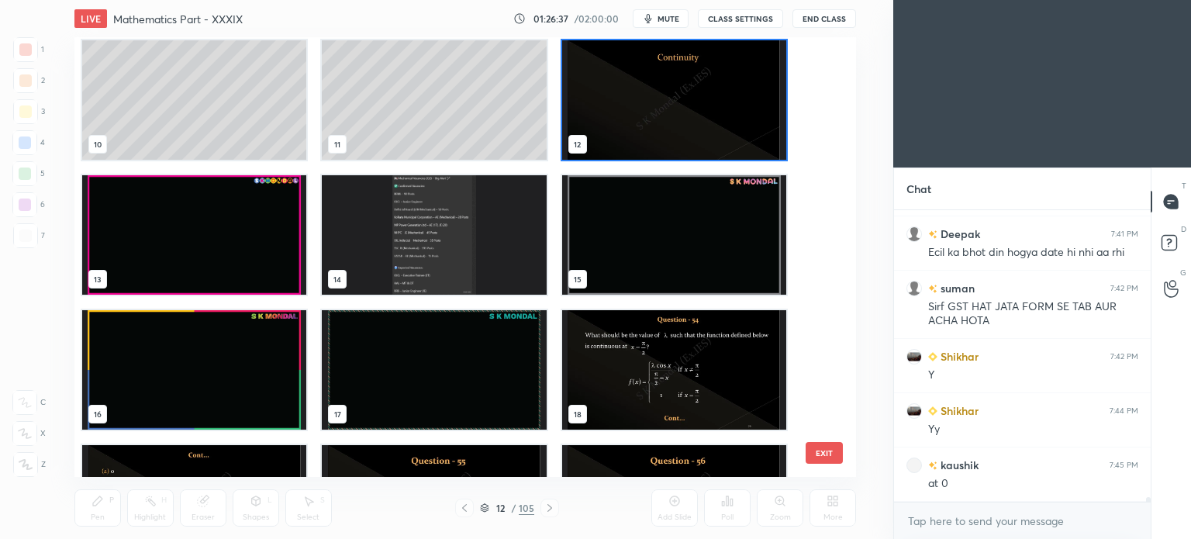
click at [630, 236] on img "grid" at bounding box center [673, 234] width 224 height 119
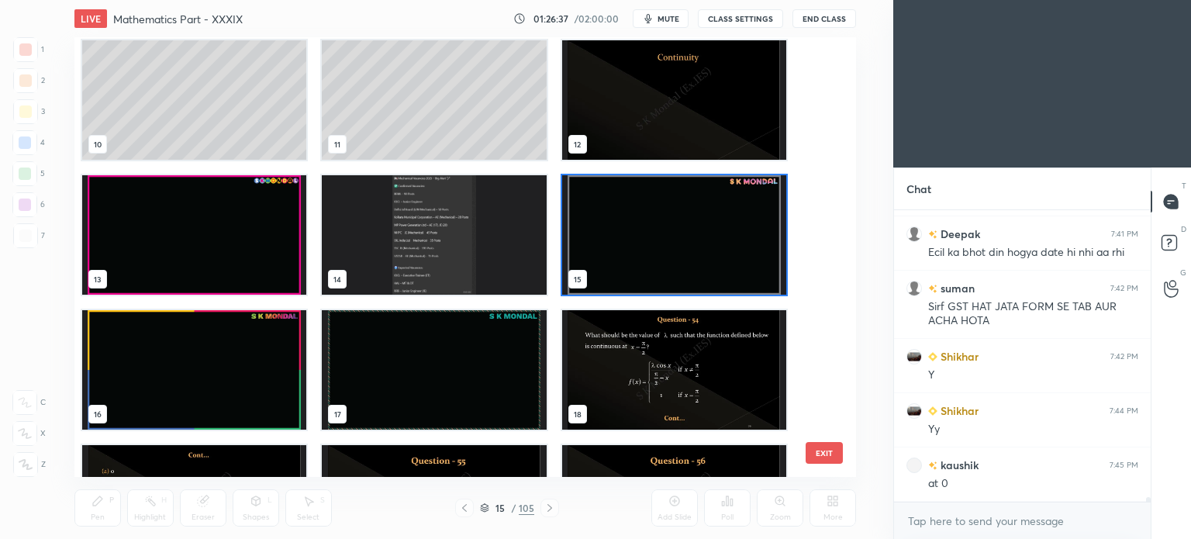
click at [630, 236] on img "grid" at bounding box center [673, 234] width 224 height 119
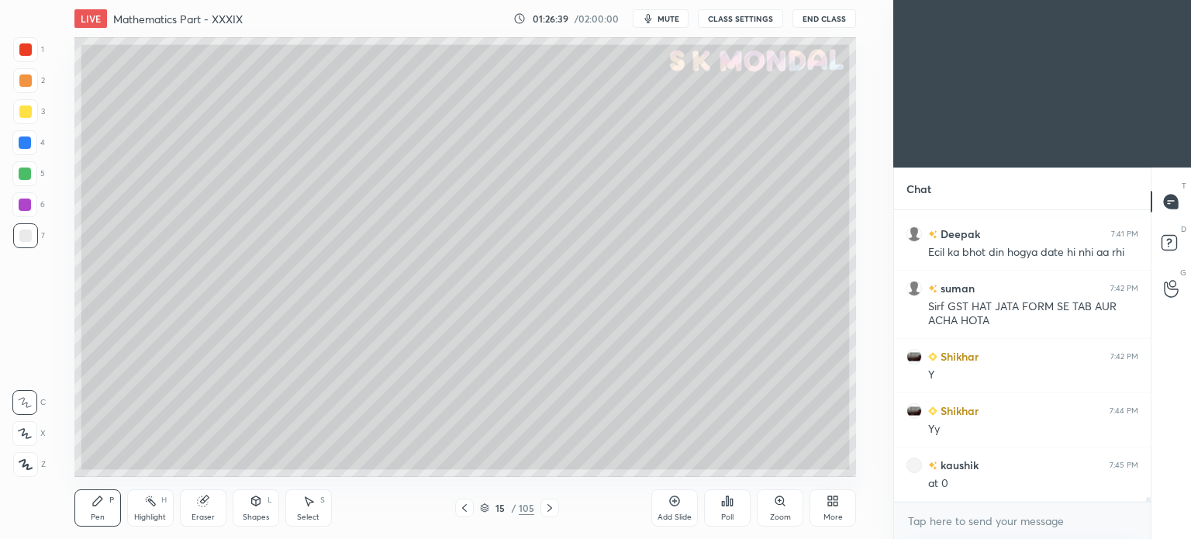
click at [552, 510] on icon at bounding box center [550, 508] width 12 height 12
click at [29, 236] on div at bounding box center [25, 236] width 12 height 12
click at [29, 121] on div at bounding box center [25, 111] width 25 height 25
click at [105, 509] on div "Pen P" at bounding box center [97, 507] width 47 height 37
click at [104, 505] on div "Pen P" at bounding box center [97, 507] width 47 height 37
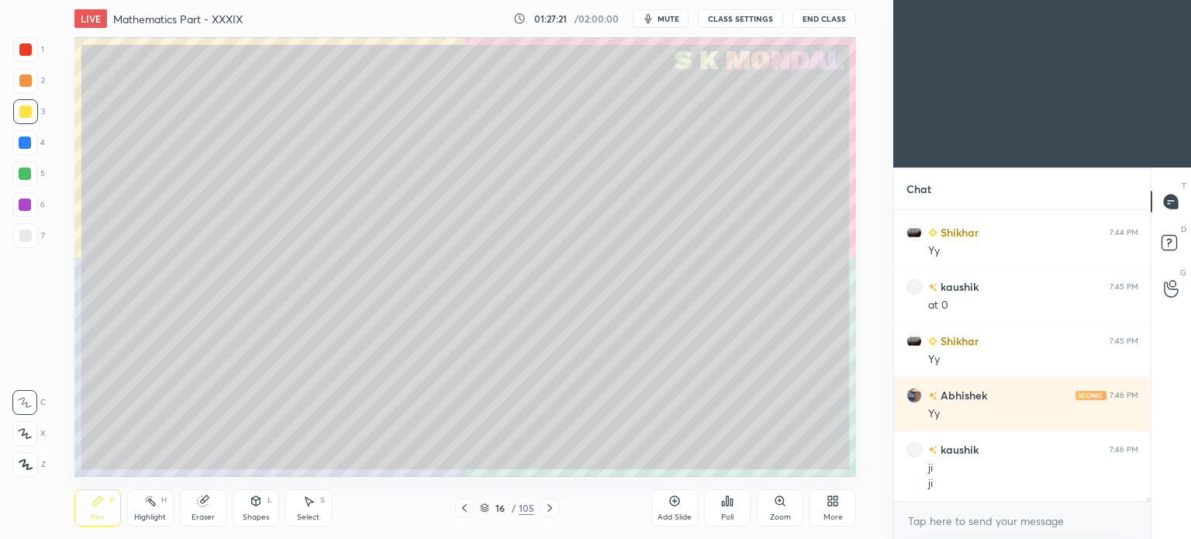
scroll to position [17679, 0]
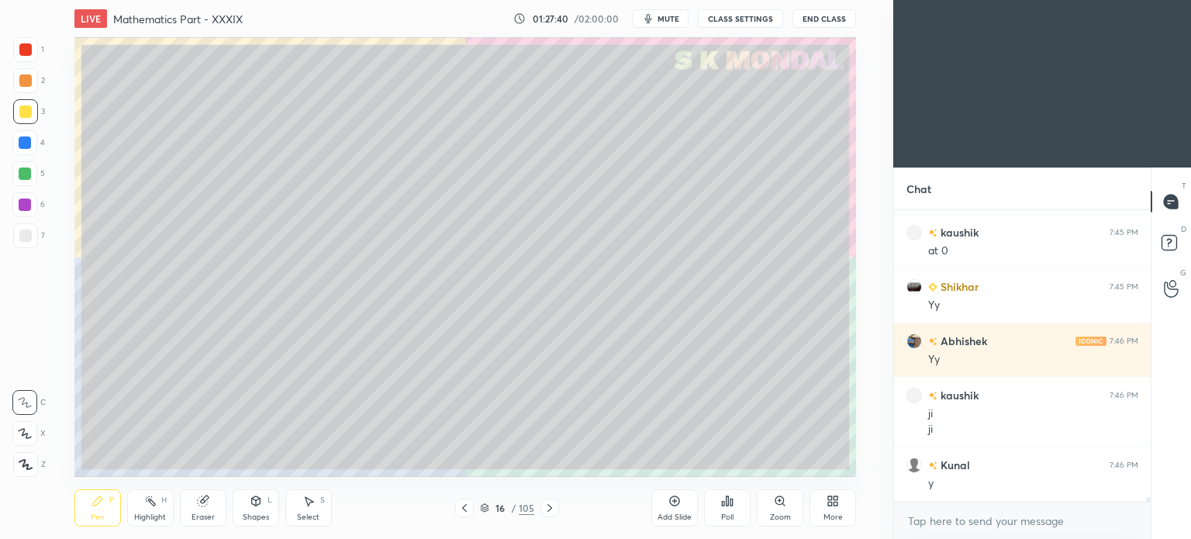
click at [158, 511] on div "Highlight H" at bounding box center [150, 507] width 47 height 37
click at [155, 511] on div "Highlight H" at bounding box center [150, 507] width 47 height 37
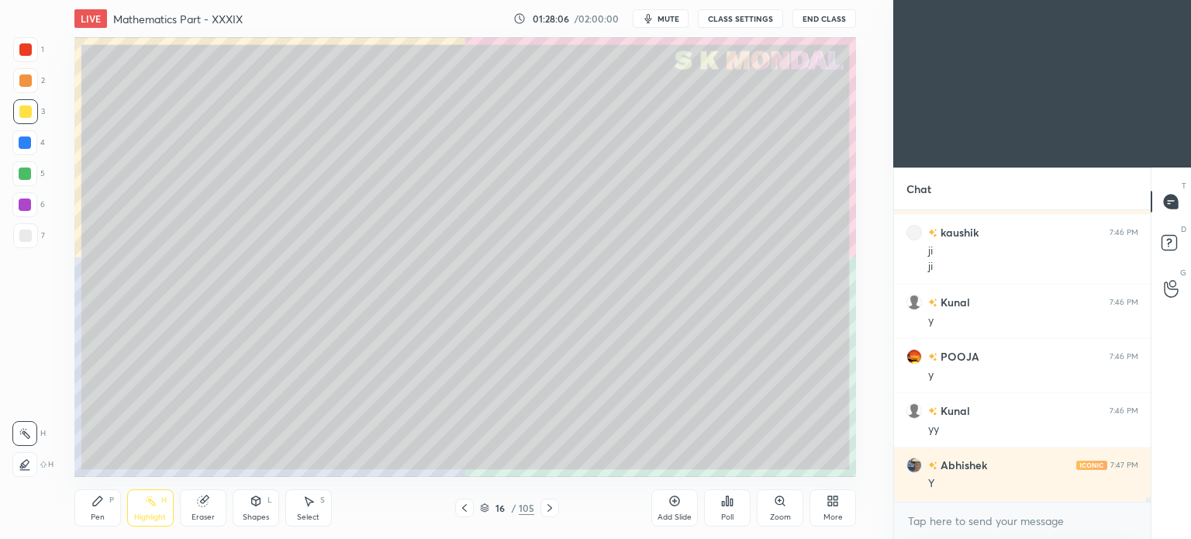
scroll to position [17896, 0]
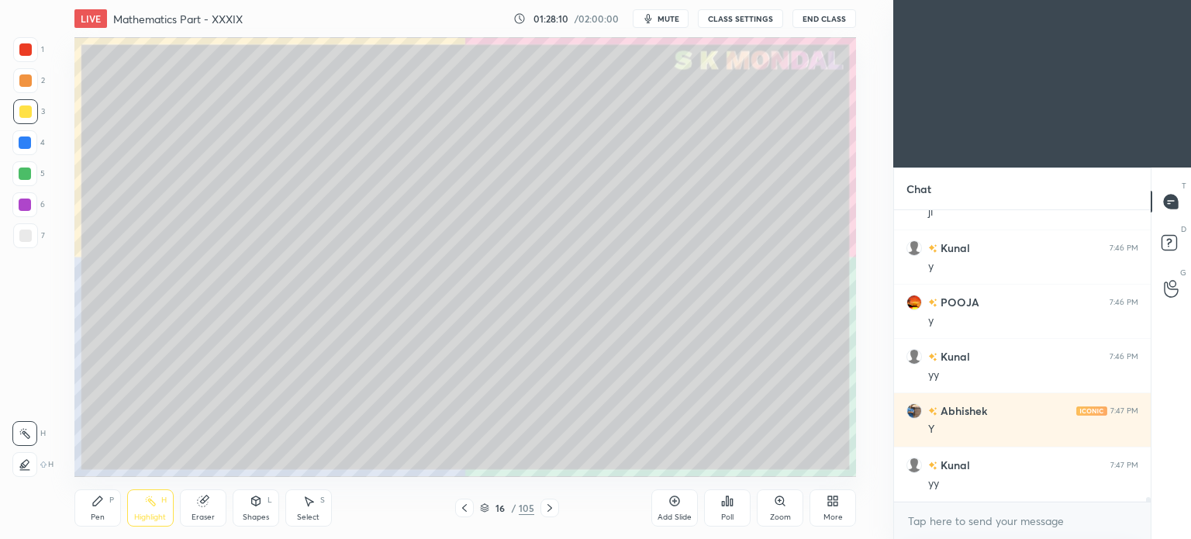
click at [93, 517] on div "Pen" at bounding box center [98, 517] width 14 height 8
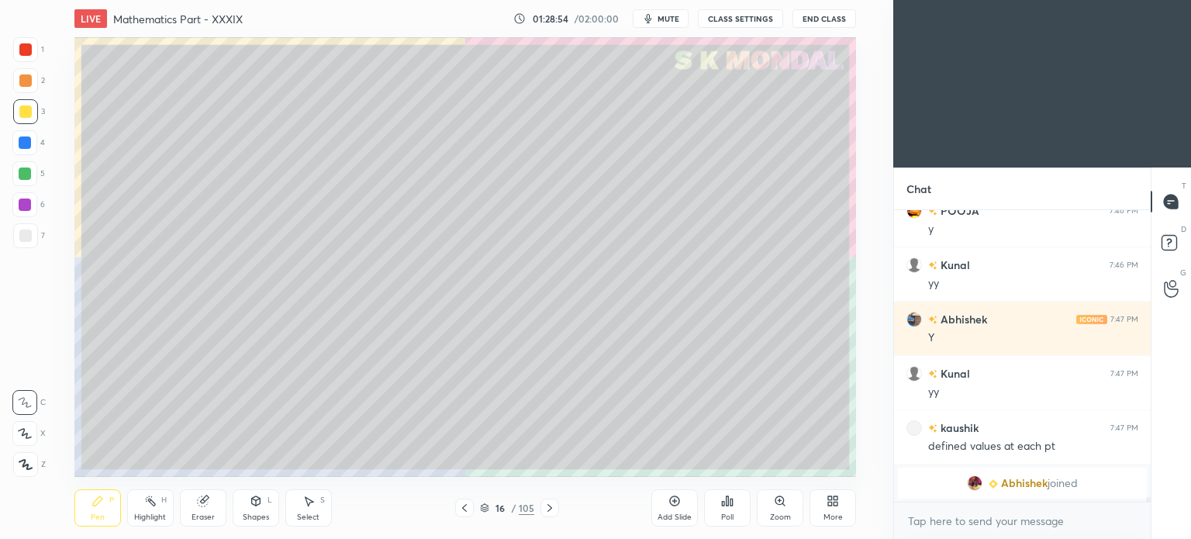
scroll to position [16751, 0]
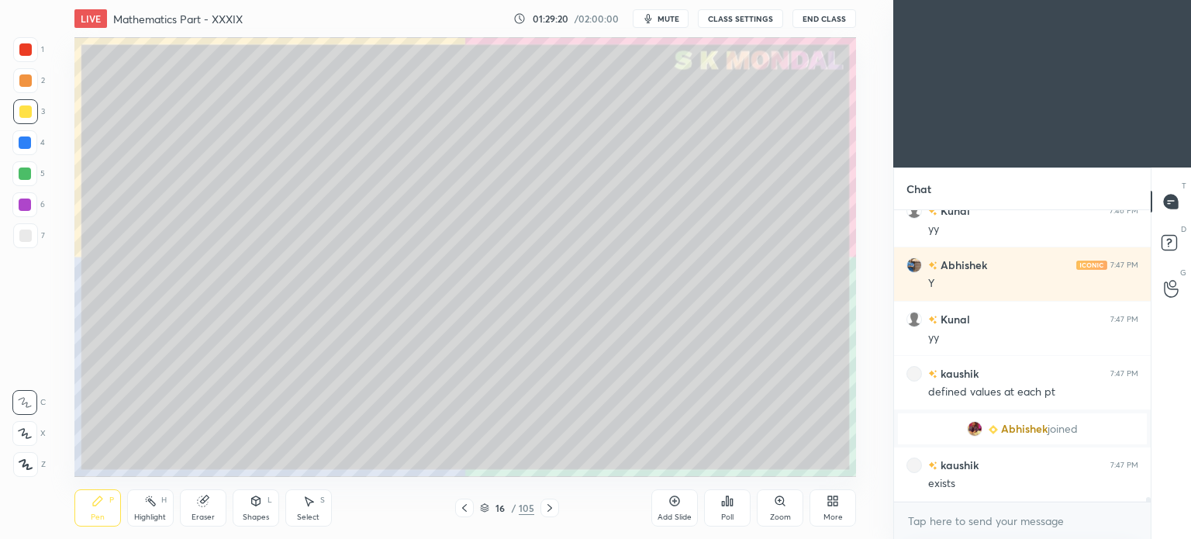
click at [28, 113] on div at bounding box center [25, 111] width 12 height 12
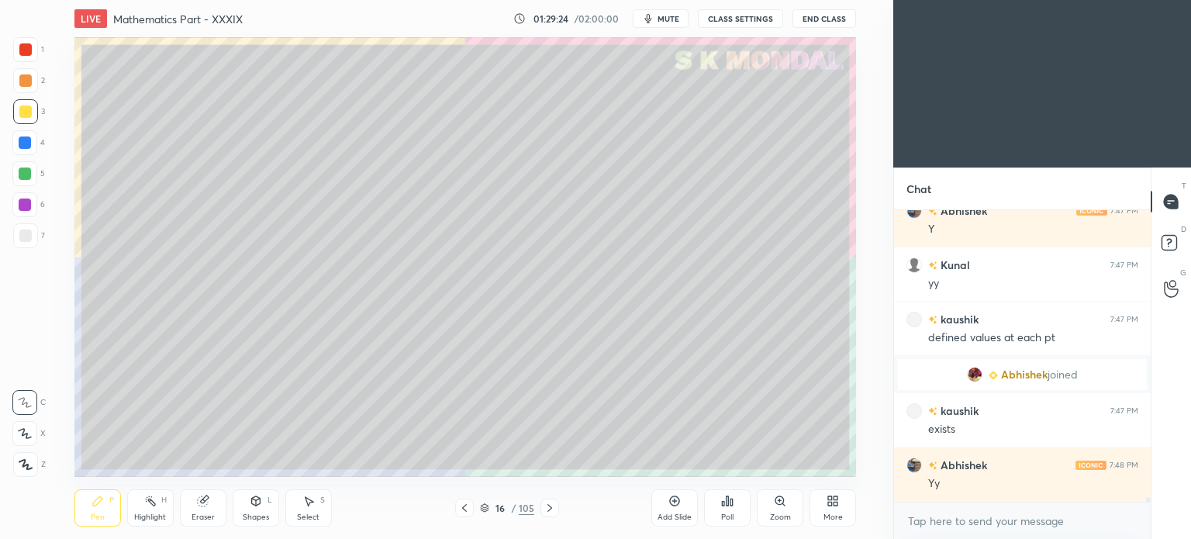
scroll to position [16914, 0]
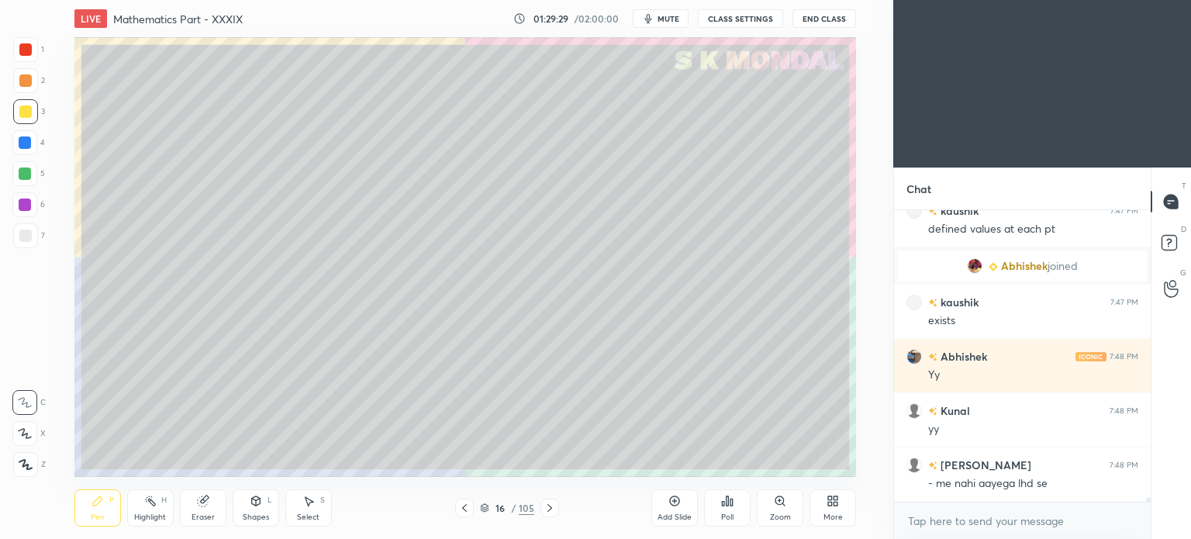
click at [551, 509] on icon at bounding box center [550, 508] width 12 height 12
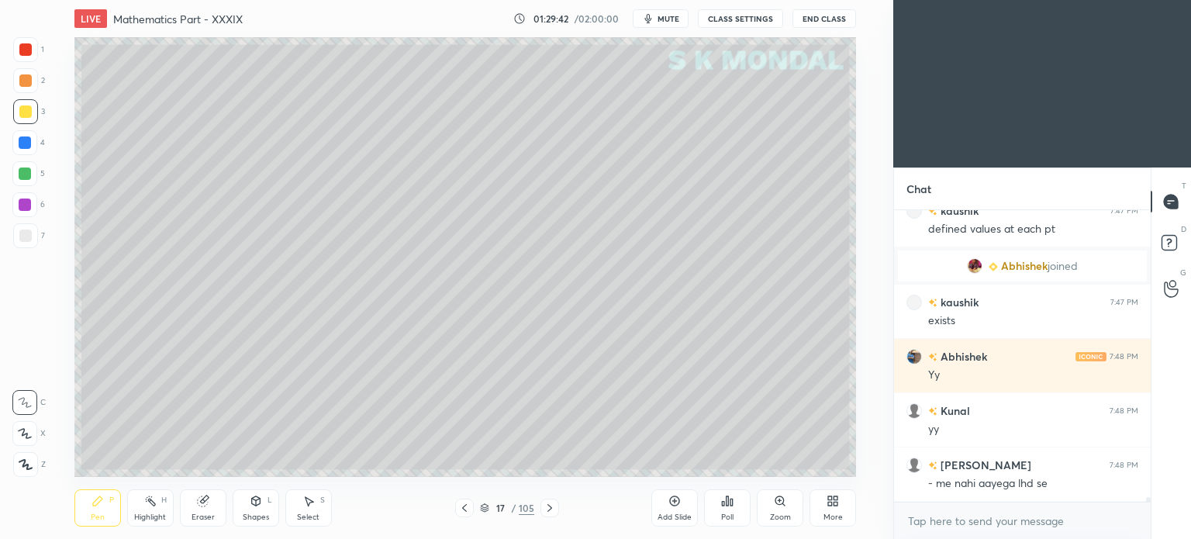
scroll to position [16969, 0]
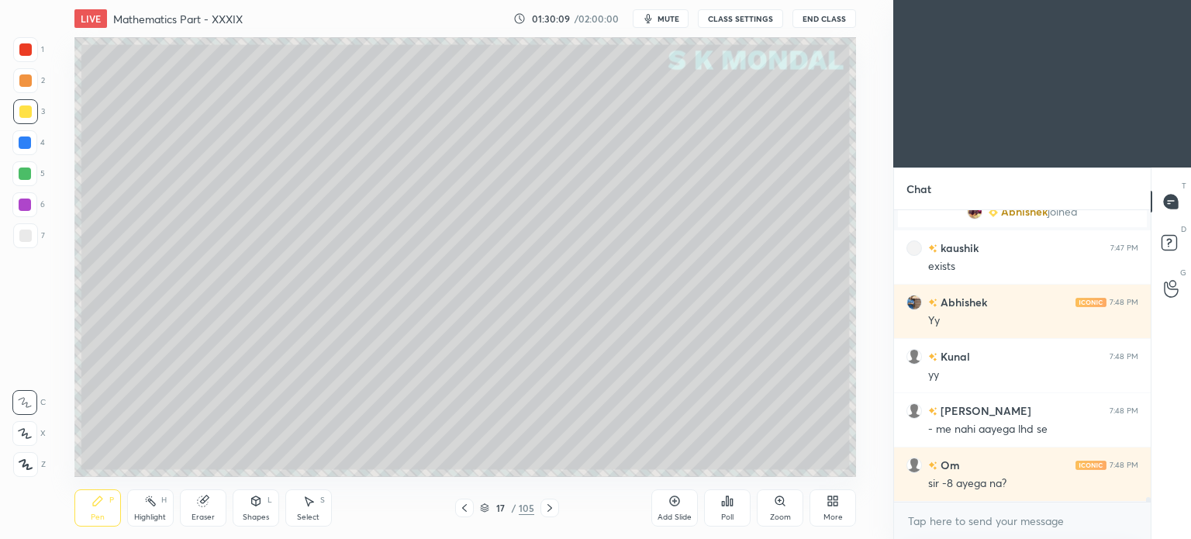
click at [202, 513] on div "Eraser" at bounding box center [203, 517] width 23 height 8
click at [87, 502] on div "Pen P" at bounding box center [97, 507] width 47 height 37
click at [91, 512] on div "Pen P" at bounding box center [97, 507] width 47 height 37
click at [468, 511] on icon at bounding box center [464, 508] width 12 height 12
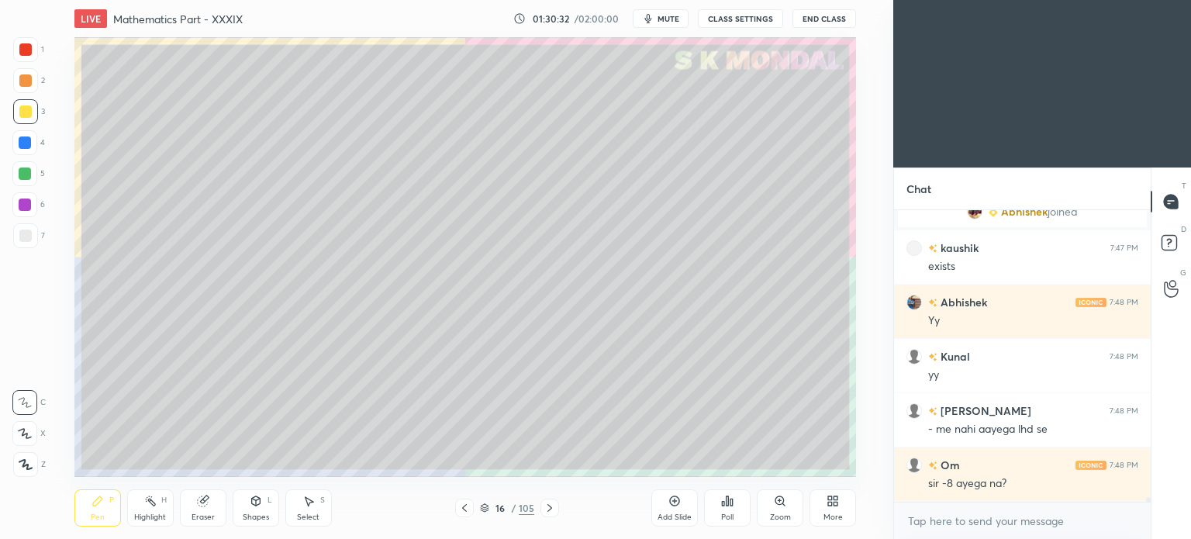
click at [149, 511] on div "Highlight H" at bounding box center [150, 507] width 47 height 37
click at [93, 517] on div "Pen" at bounding box center [98, 517] width 14 height 8
click at [95, 511] on div "Pen P" at bounding box center [97, 507] width 47 height 37
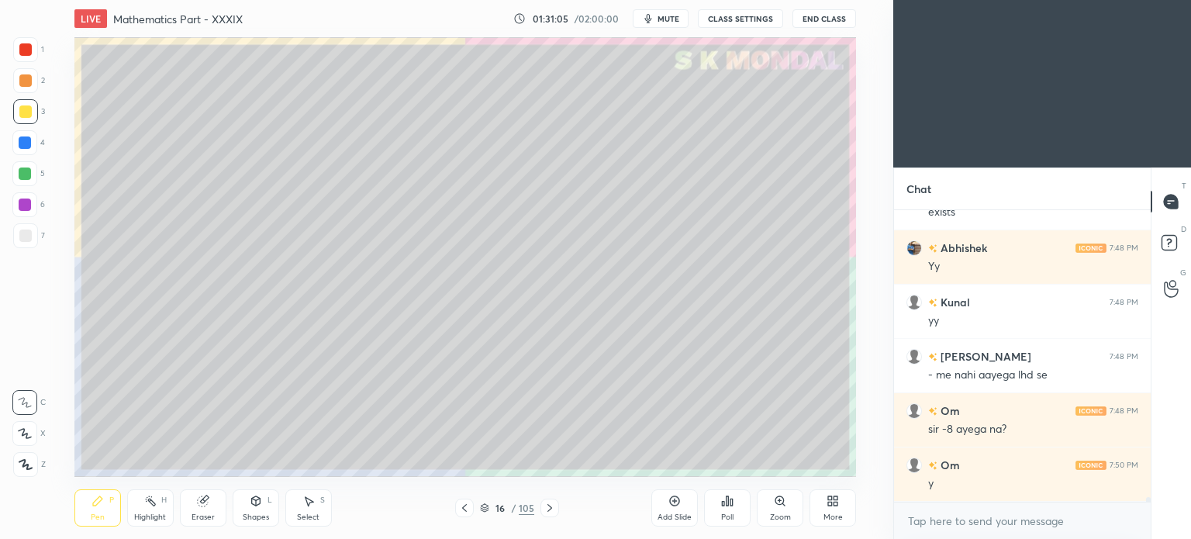
scroll to position [17077, 0]
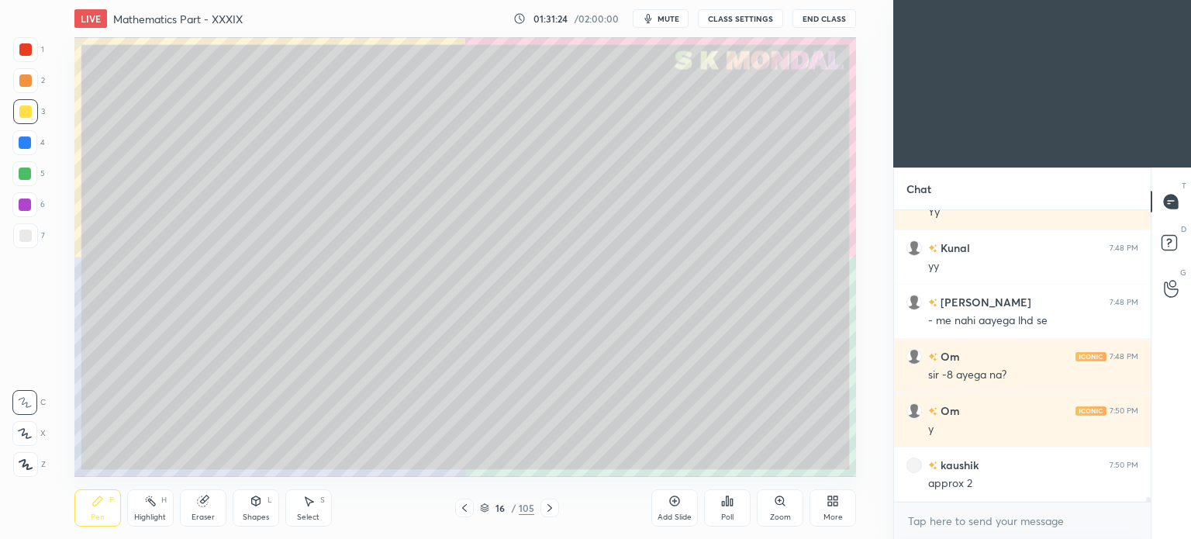
click at [544, 505] on icon at bounding box center [550, 508] width 12 height 12
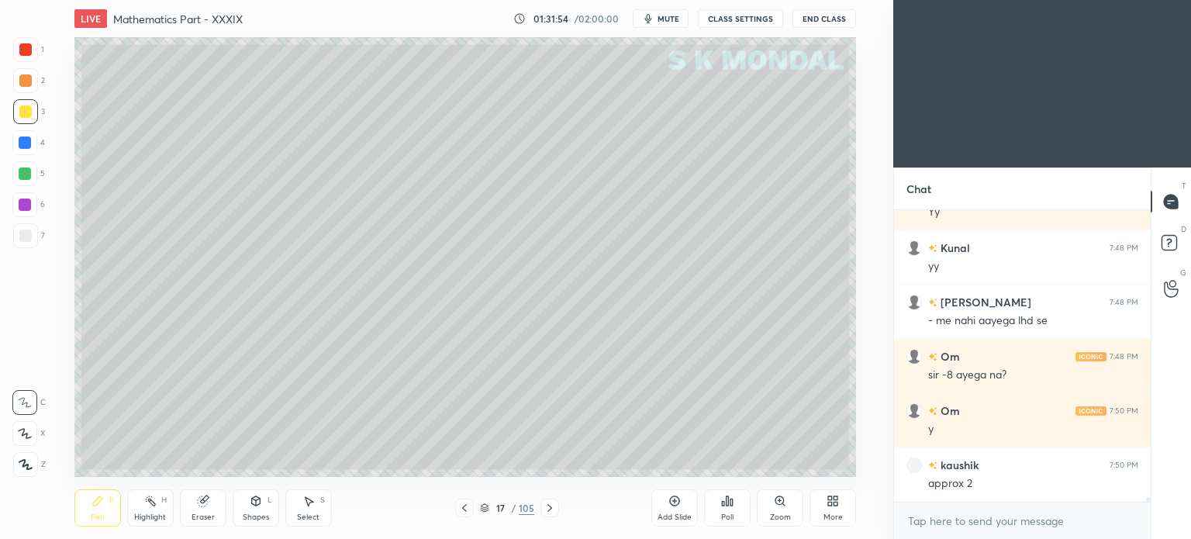
click at [199, 513] on div "Eraser" at bounding box center [203, 517] width 23 height 8
click at [86, 523] on div "Pen P" at bounding box center [97, 507] width 47 height 37
click at [546, 505] on icon at bounding box center [550, 508] width 12 height 12
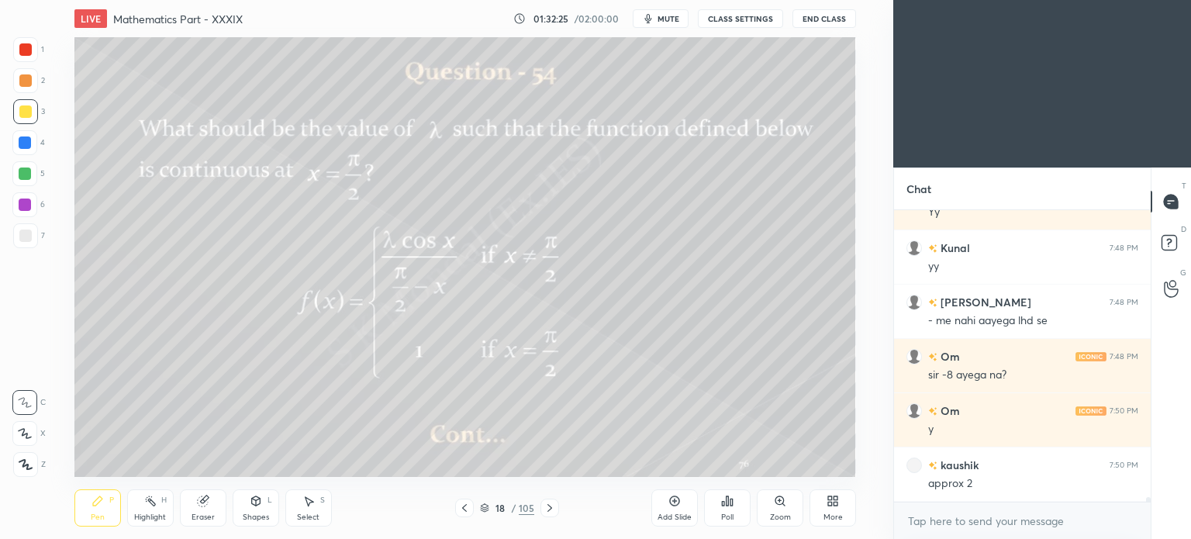
click at [459, 509] on icon at bounding box center [464, 508] width 12 height 12
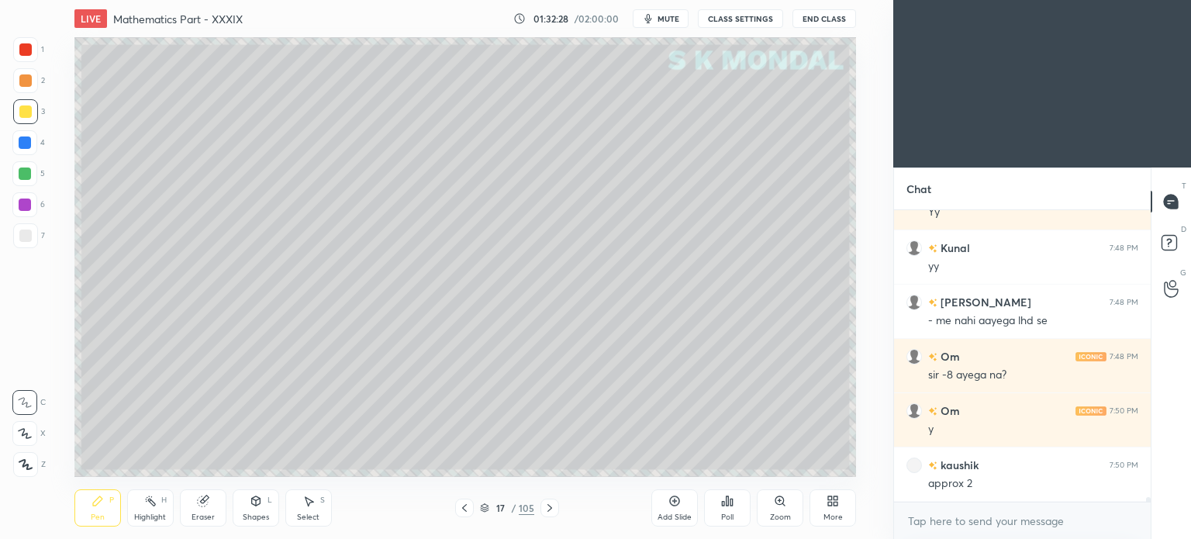
click at [828, 499] on icon at bounding box center [833, 501] width 12 height 12
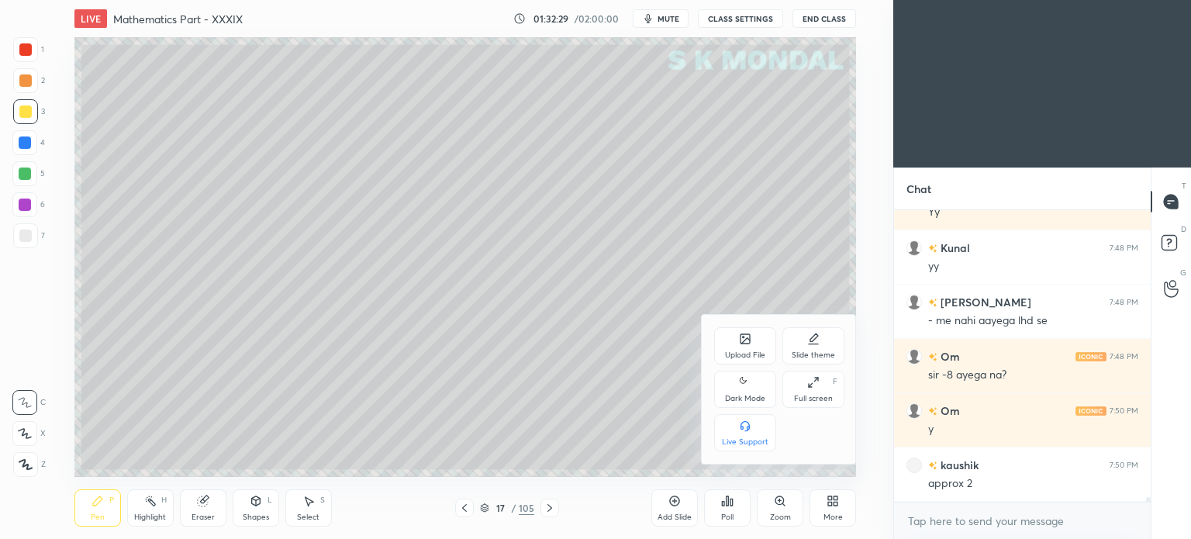
click at [747, 351] on div "Upload File" at bounding box center [745, 355] width 40 height 8
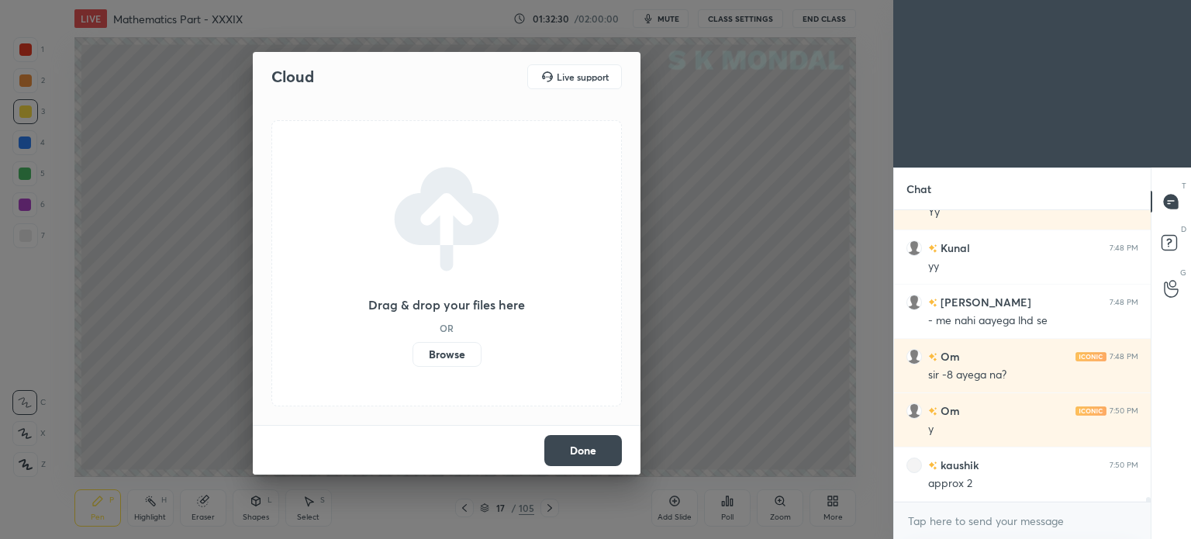
click at [446, 350] on label "Browse" at bounding box center [447, 354] width 69 height 25
click at [413, 350] on input "Browse" at bounding box center [413, 354] width 0 height 25
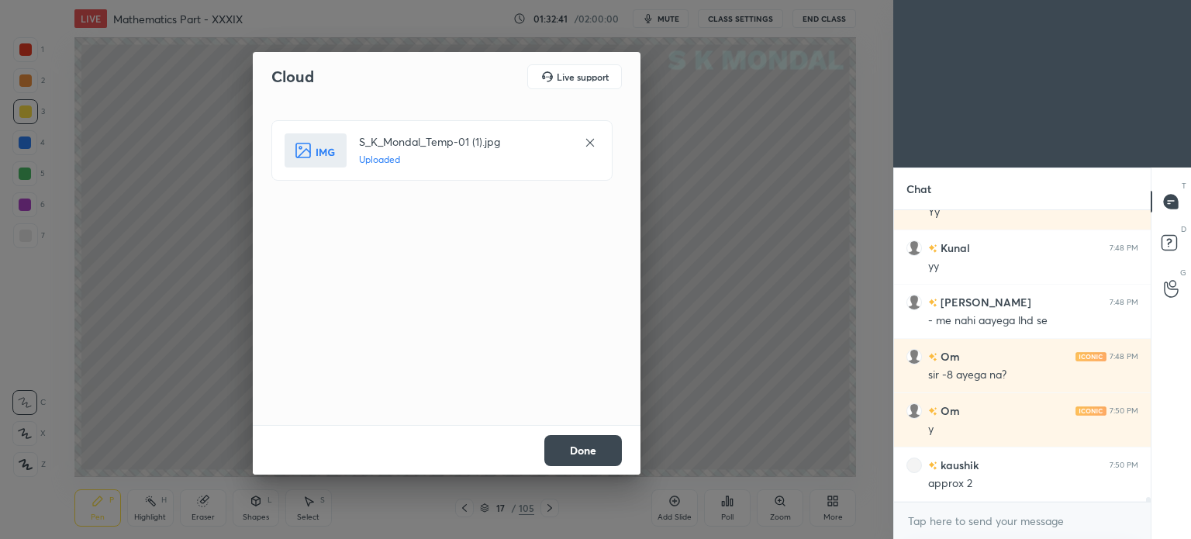
click at [586, 449] on button "Done" at bounding box center [583, 450] width 78 height 31
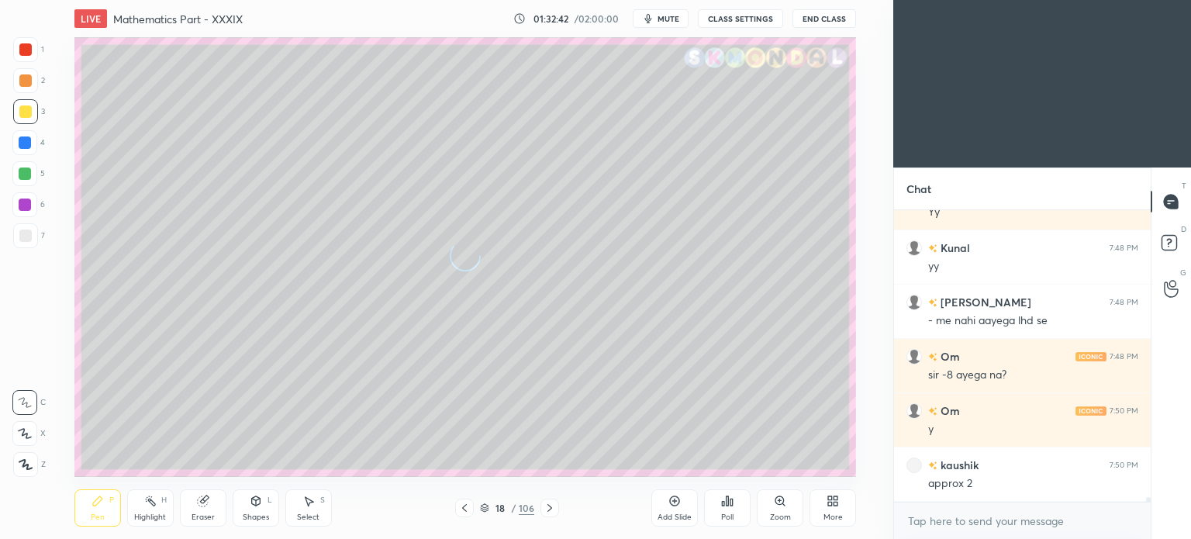
scroll to position [17131, 0]
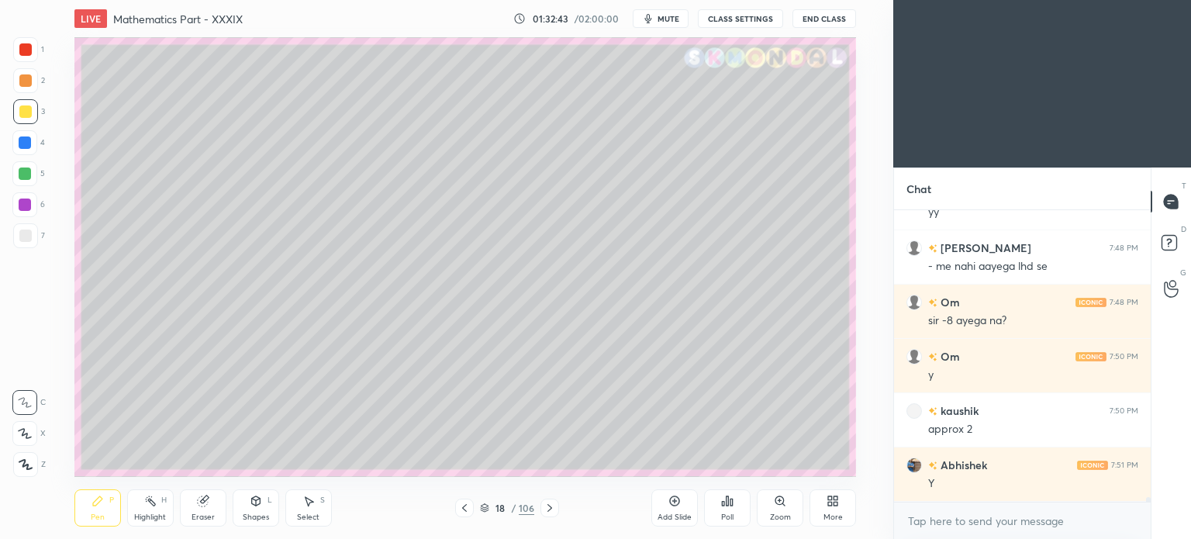
click at [22, 112] on div at bounding box center [25, 111] width 12 height 12
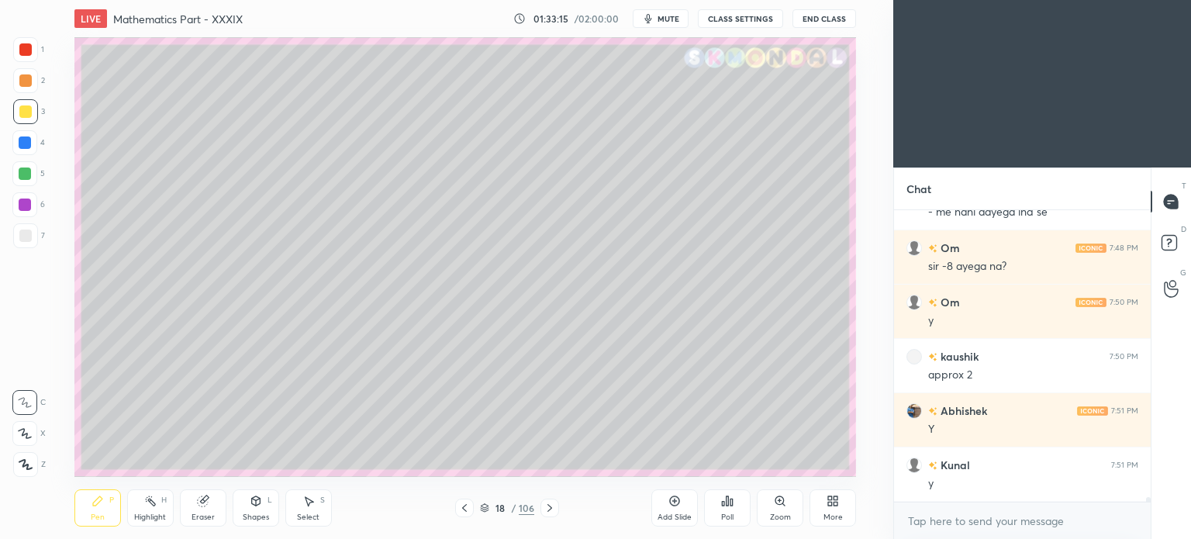
click at [149, 511] on div "Highlight H" at bounding box center [150, 507] width 47 height 37
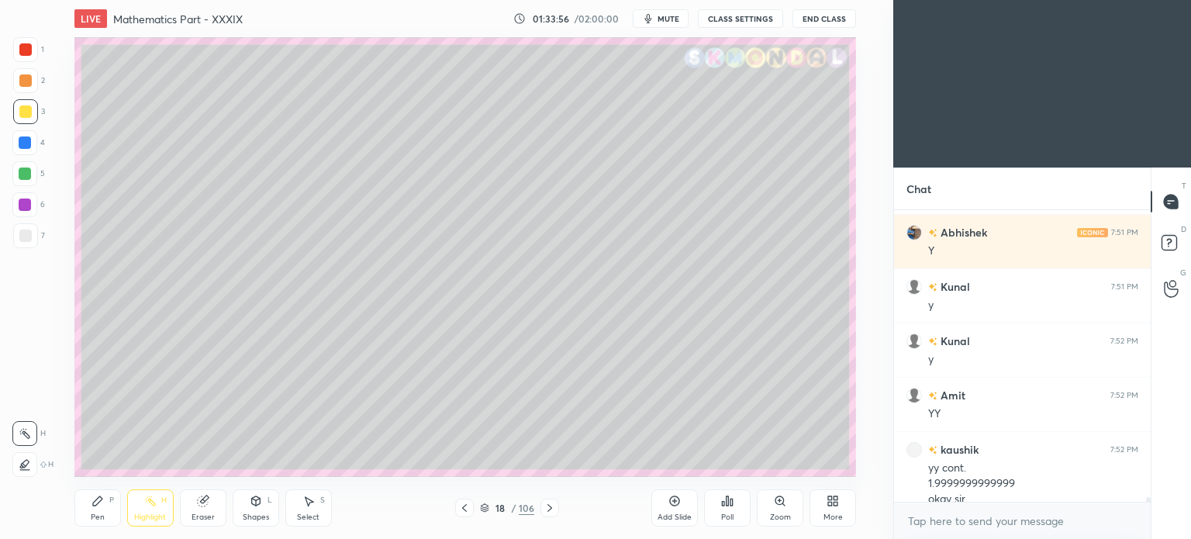
scroll to position [17380, 0]
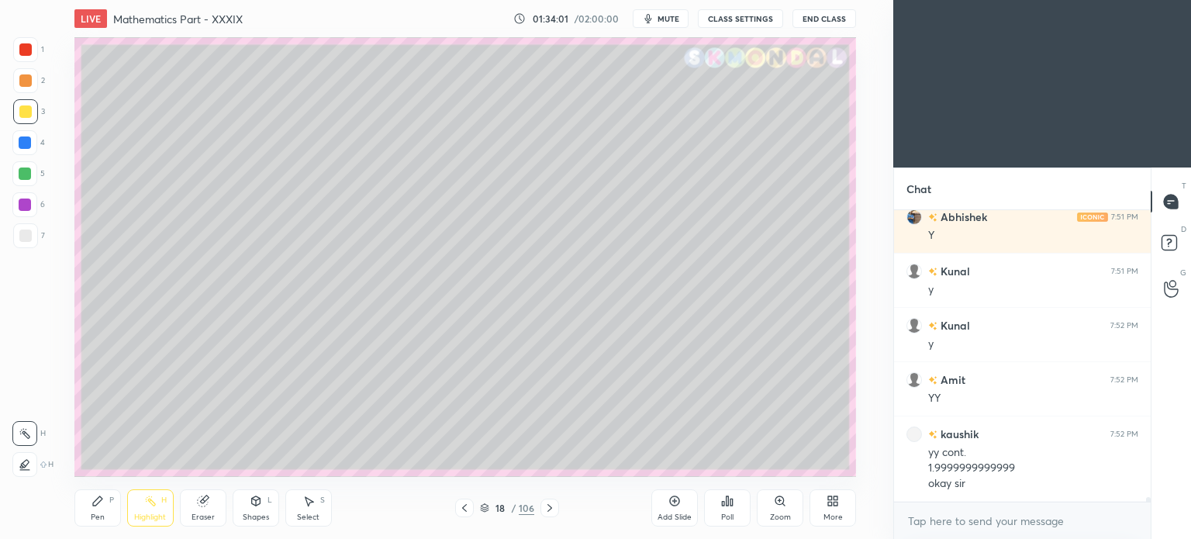
click at [99, 505] on icon at bounding box center [98, 501] width 12 height 12
click at [96, 505] on icon at bounding box center [97, 500] width 9 height 9
click at [146, 516] on div "Highlight" at bounding box center [150, 517] width 32 height 8
click at [90, 512] on div "Pen P" at bounding box center [97, 507] width 47 height 37
click at [96, 506] on icon at bounding box center [98, 501] width 12 height 12
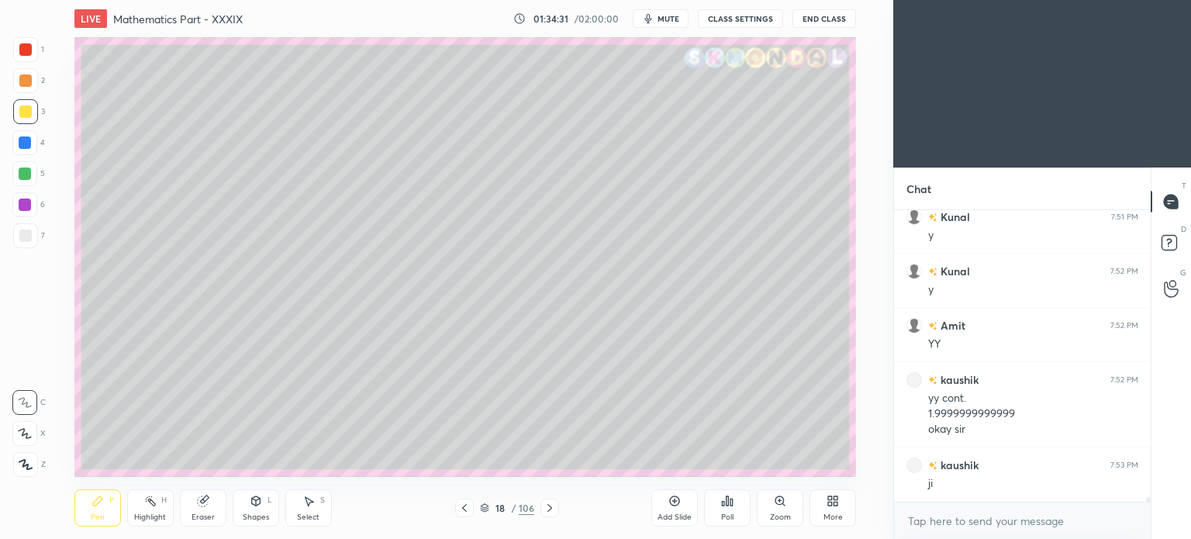
scroll to position [17488, 0]
click at [140, 511] on div "Highlight H" at bounding box center [150, 507] width 47 height 37
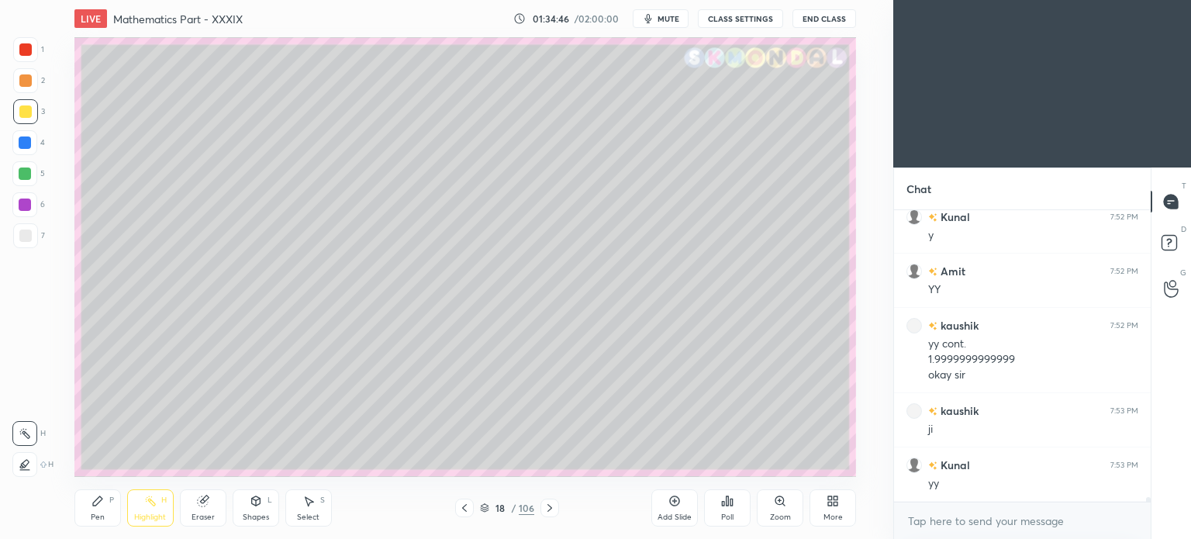
click at [149, 497] on circle at bounding box center [149, 497] width 2 height 2
click at [96, 505] on icon at bounding box center [97, 500] width 9 height 9
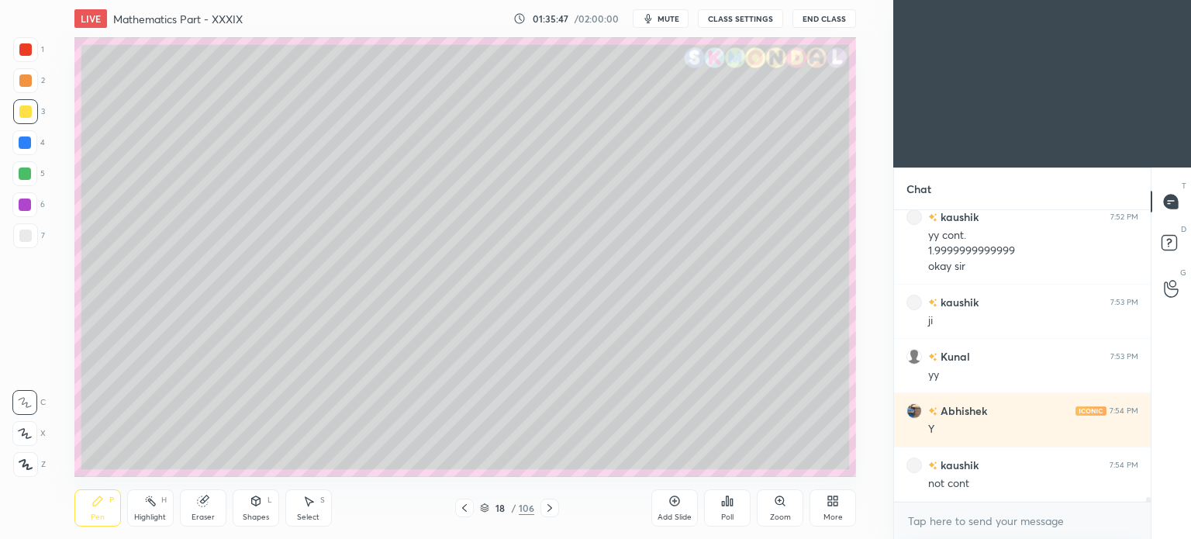
scroll to position [17651, 0]
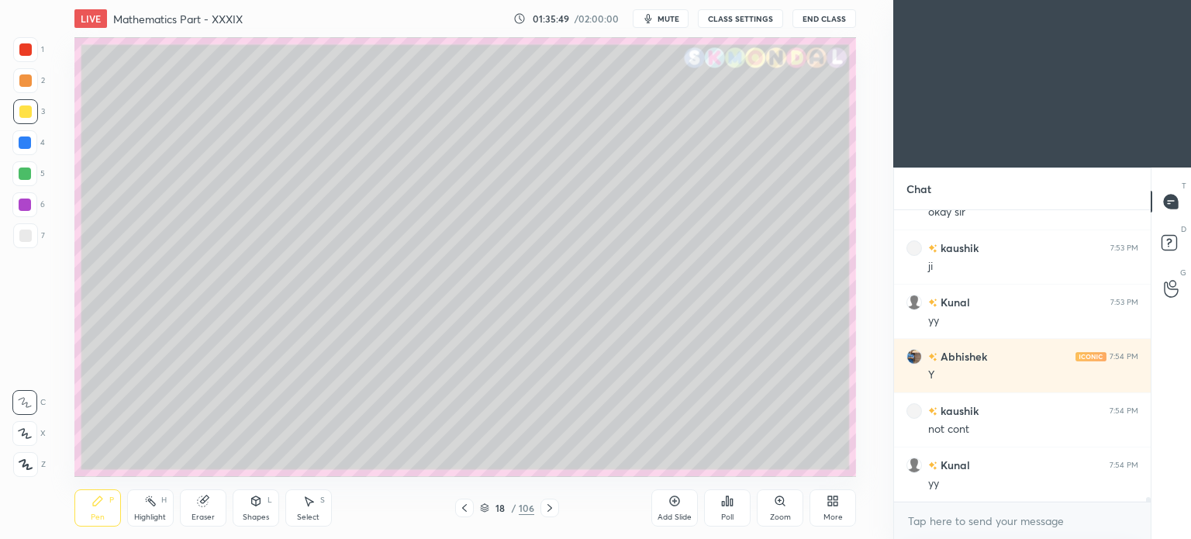
click at [555, 505] on icon at bounding box center [550, 508] width 12 height 12
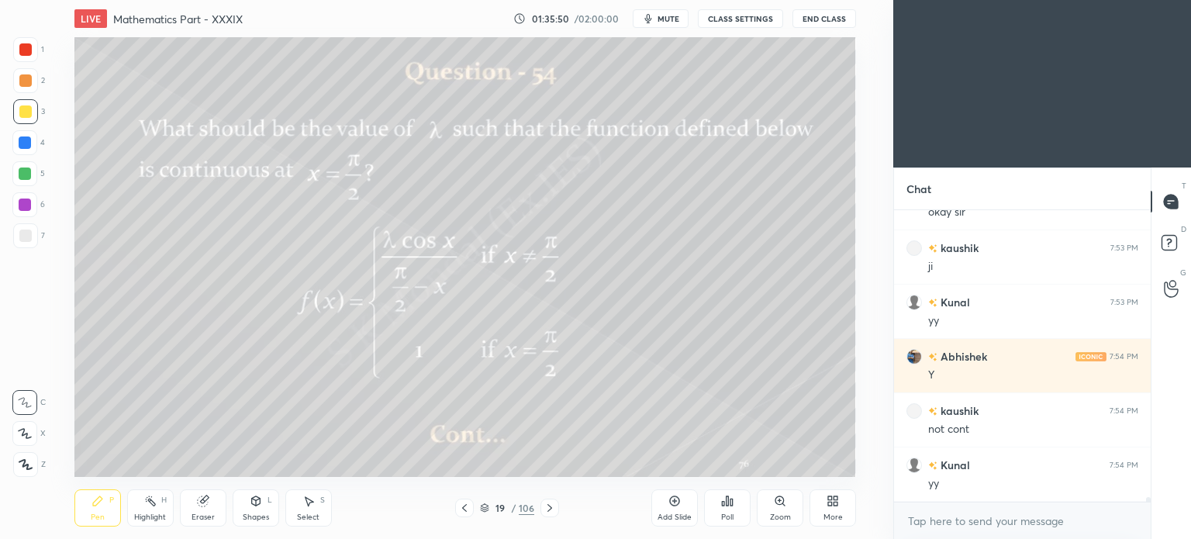
click at [461, 506] on icon at bounding box center [464, 508] width 12 height 12
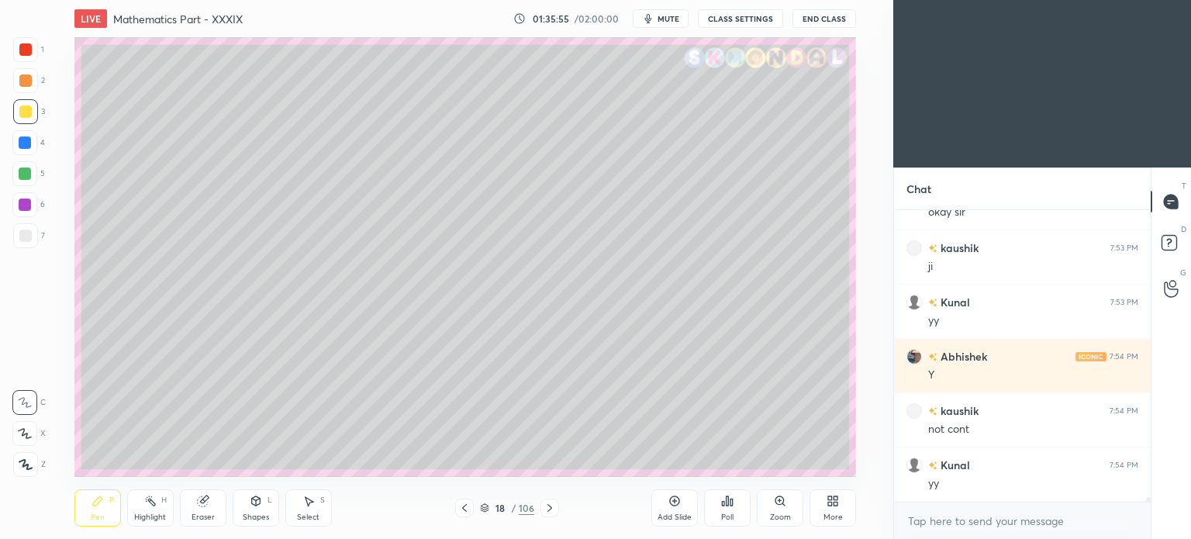
click at [664, 506] on div "Add Slide" at bounding box center [674, 507] width 47 height 37
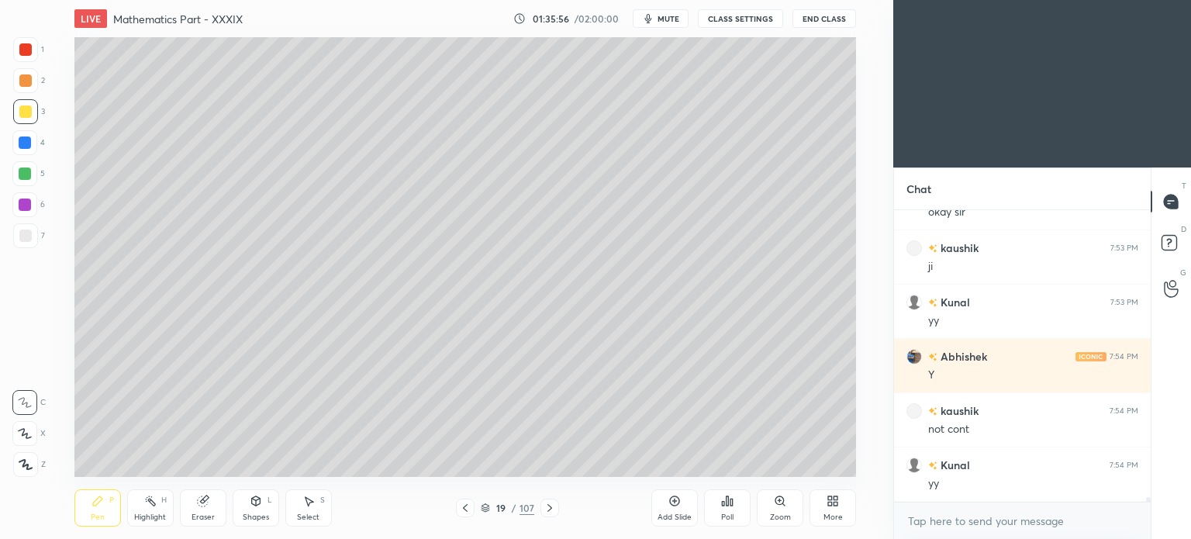
scroll to position [17705, 0]
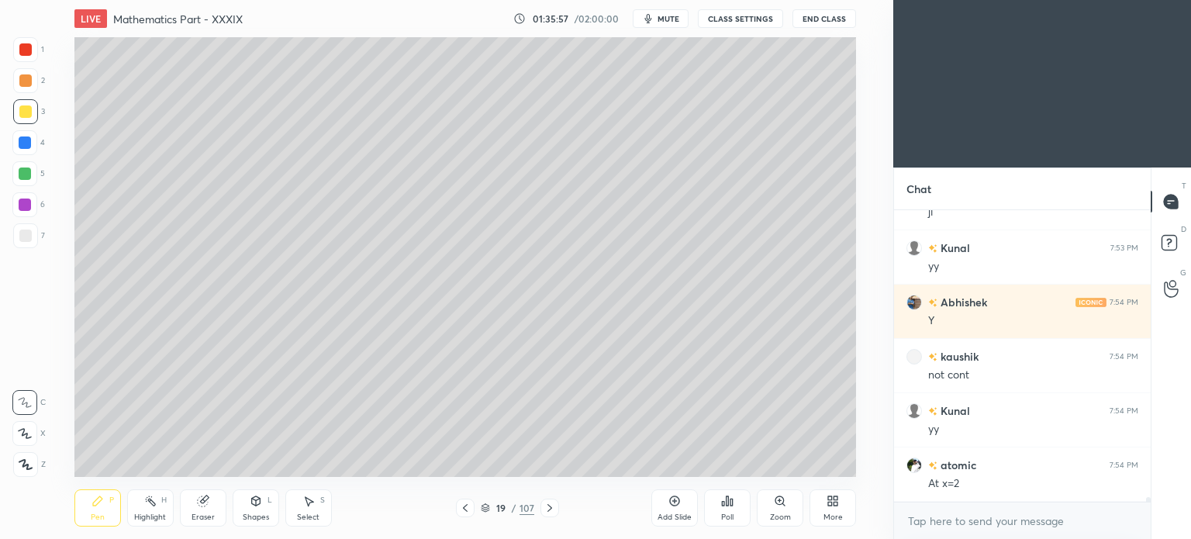
click at [254, 514] on div "Shapes" at bounding box center [256, 517] width 26 height 8
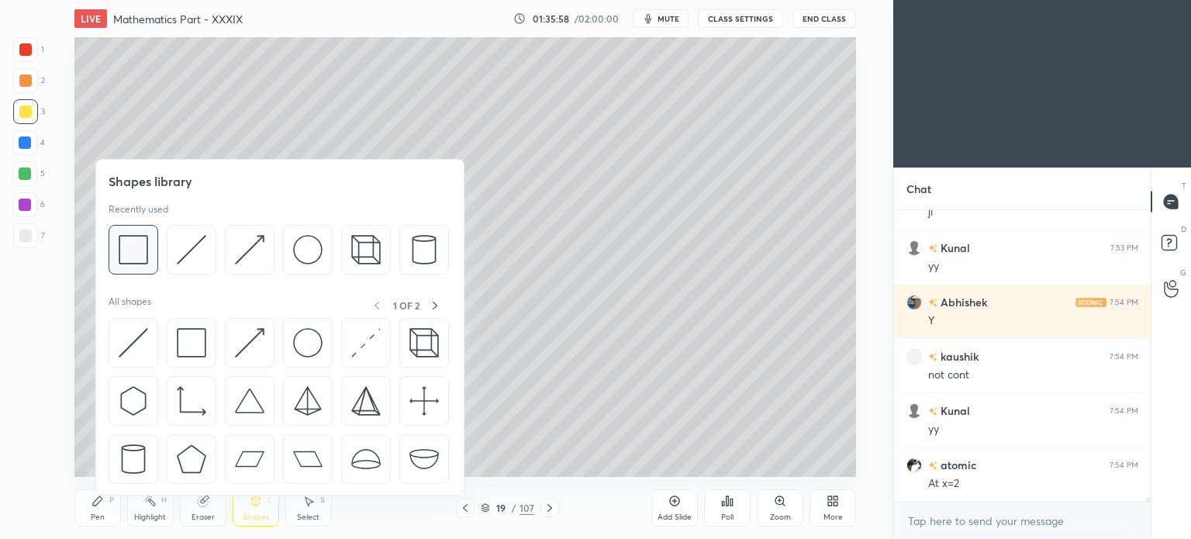
click at [135, 252] on img at bounding box center [133, 249] width 29 height 29
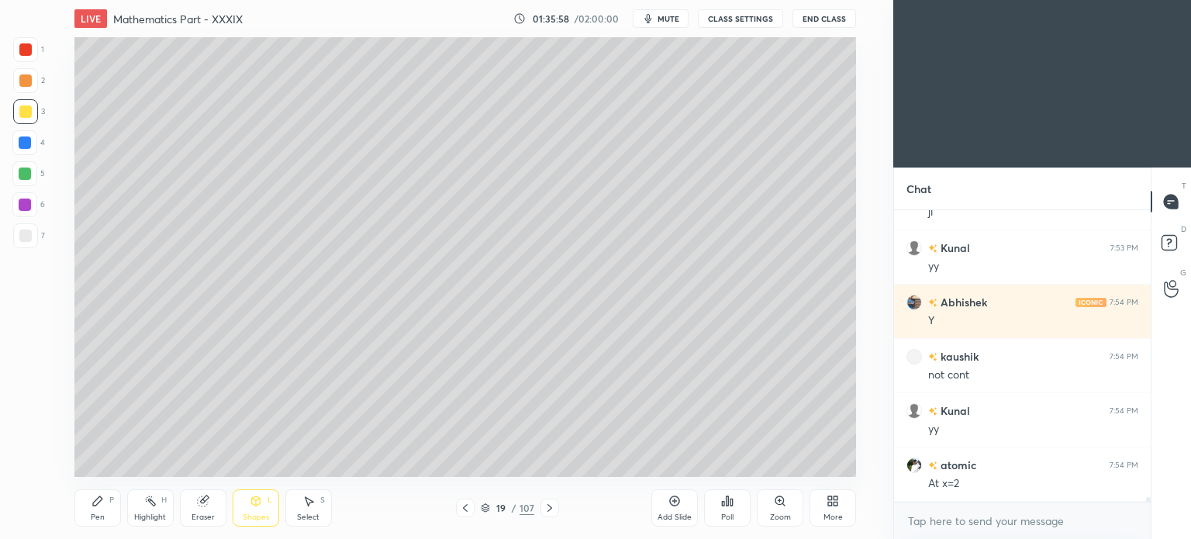
click at [28, 112] on div at bounding box center [25, 111] width 12 height 12
click at [257, 509] on div "Shapes L" at bounding box center [256, 507] width 47 height 37
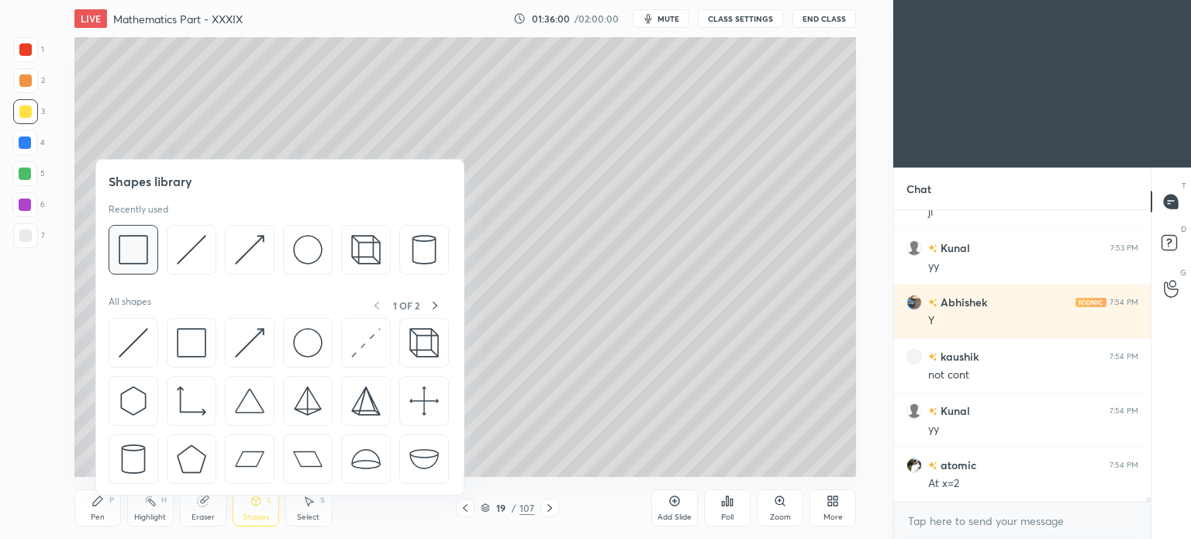
click at [136, 245] on img at bounding box center [133, 249] width 29 height 29
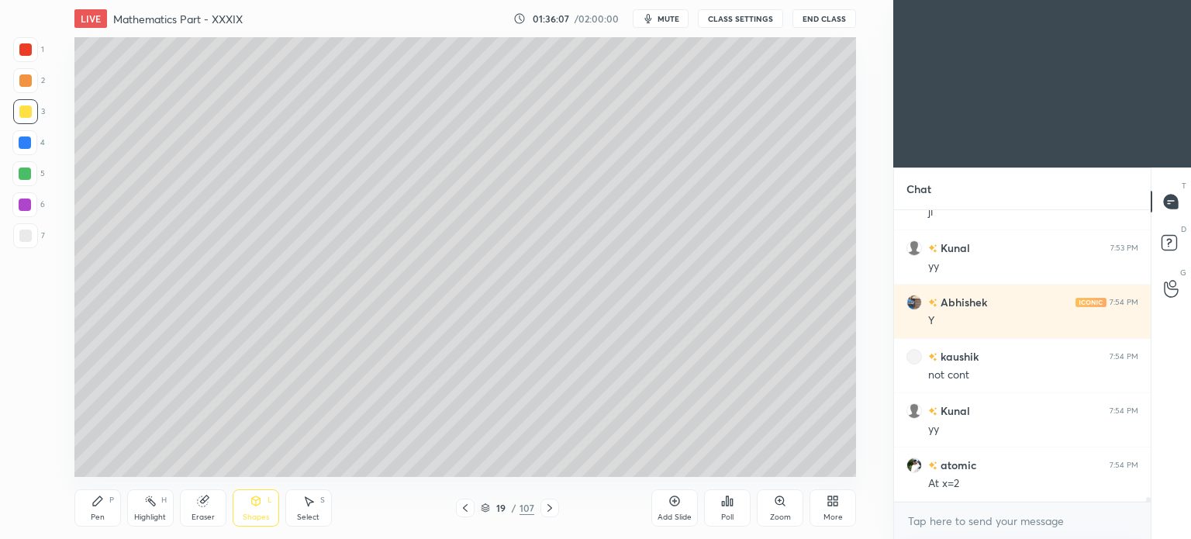
click at [88, 513] on div "Pen P" at bounding box center [97, 507] width 47 height 37
click at [93, 513] on div "Pen" at bounding box center [98, 517] width 14 height 8
click at [257, 510] on div "Shapes L" at bounding box center [256, 507] width 47 height 37
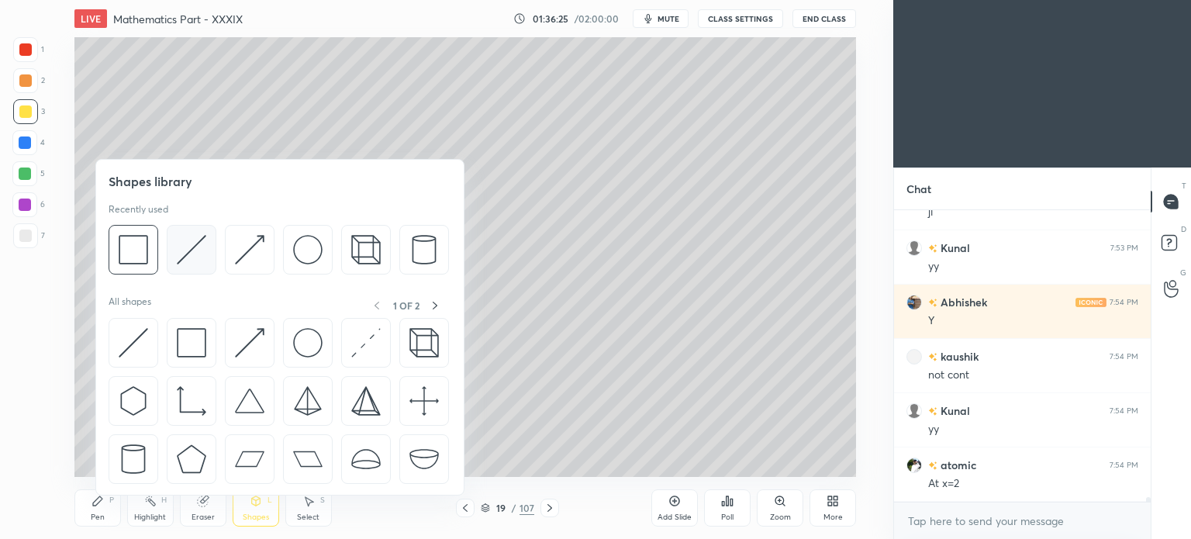
click at [192, 250] on img at bounding box center [191, 249] width 29 height 29
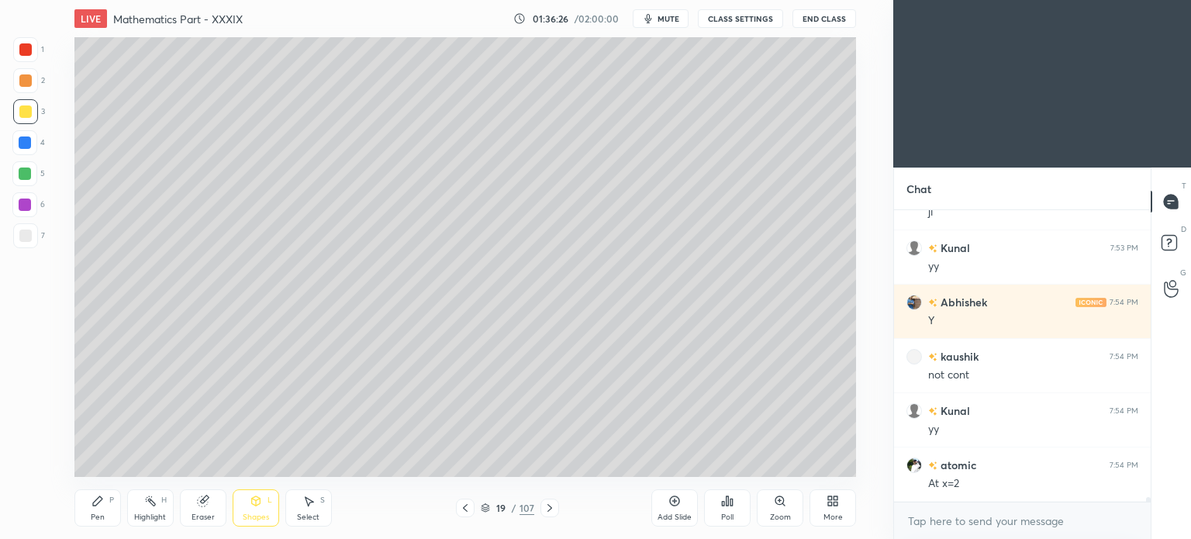
click at [260, 508] on div "Shapes L" at bounding box center [256, 507] width 47 height 37
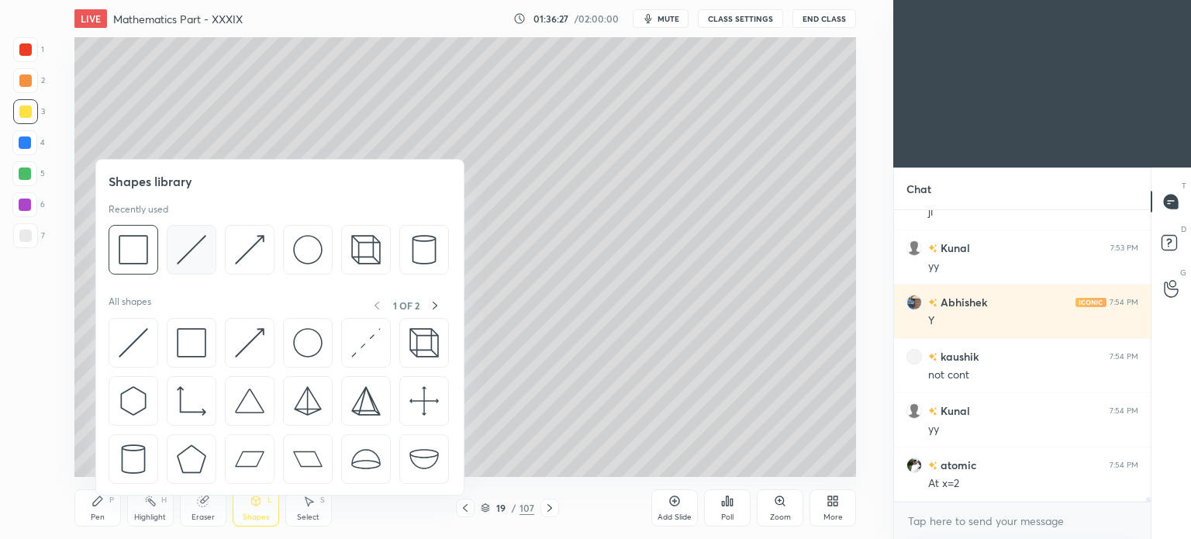
click at [199, 248] on img at bounding box center [191, 249] width 29 height 29
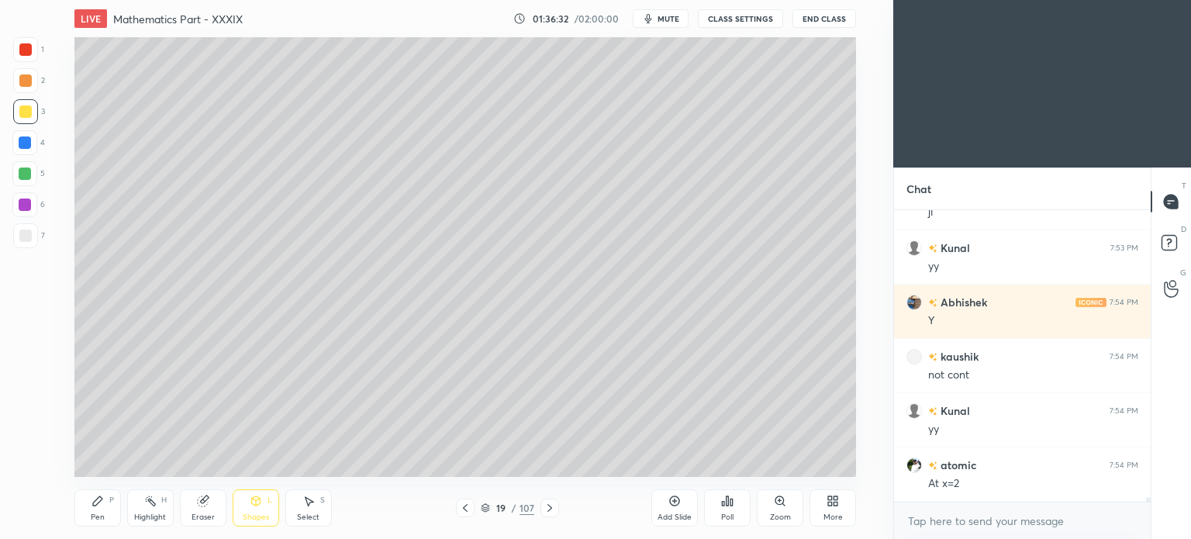
click at [33, 172] on div at bounding box center [24, 173] width 25 height 25
click at [252, 510] on div "Shapes L" at bounding box center [256, 507] width 47 height 37
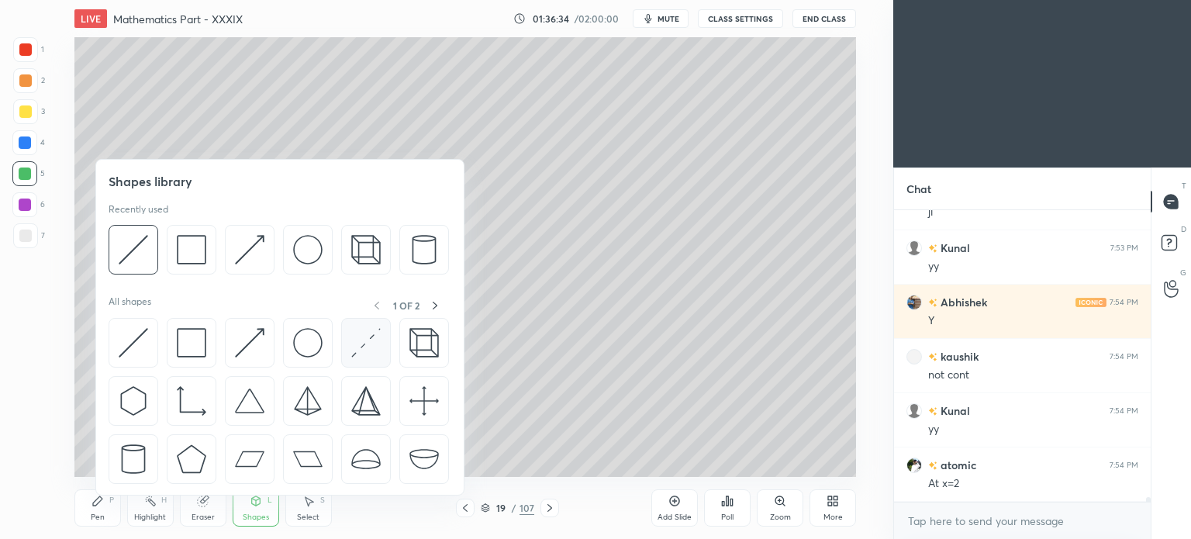
click at [358, 346] on img at bounding box center [365, 342] width 29 height 29
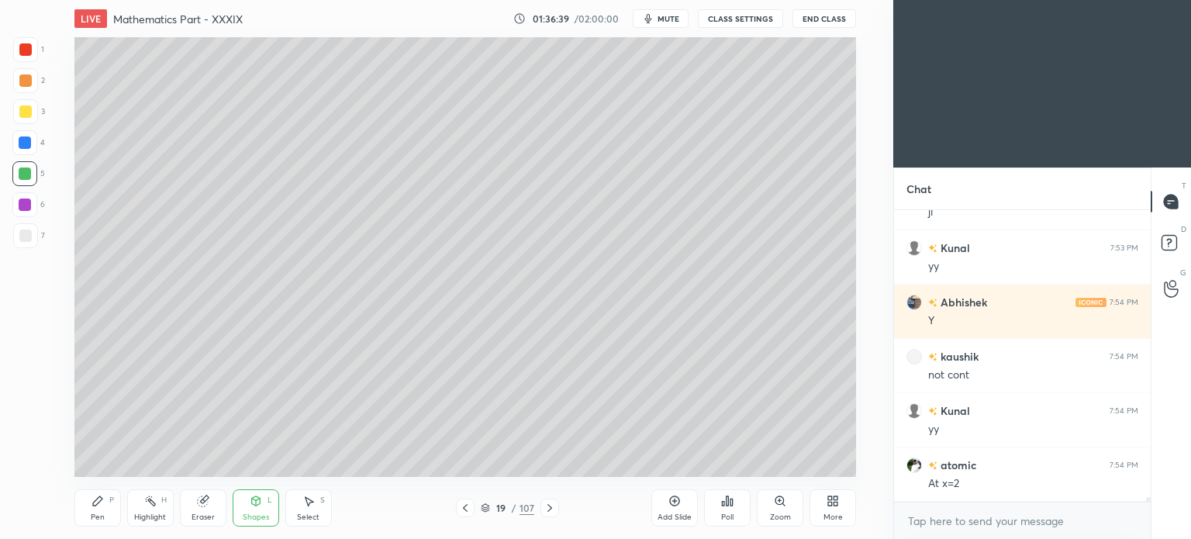
click at [100, 506] on icon at bounding box center [98, 501] width 12 height 12
click at [22, 112] on div at bounding box center [25, 111] width 12 height 12
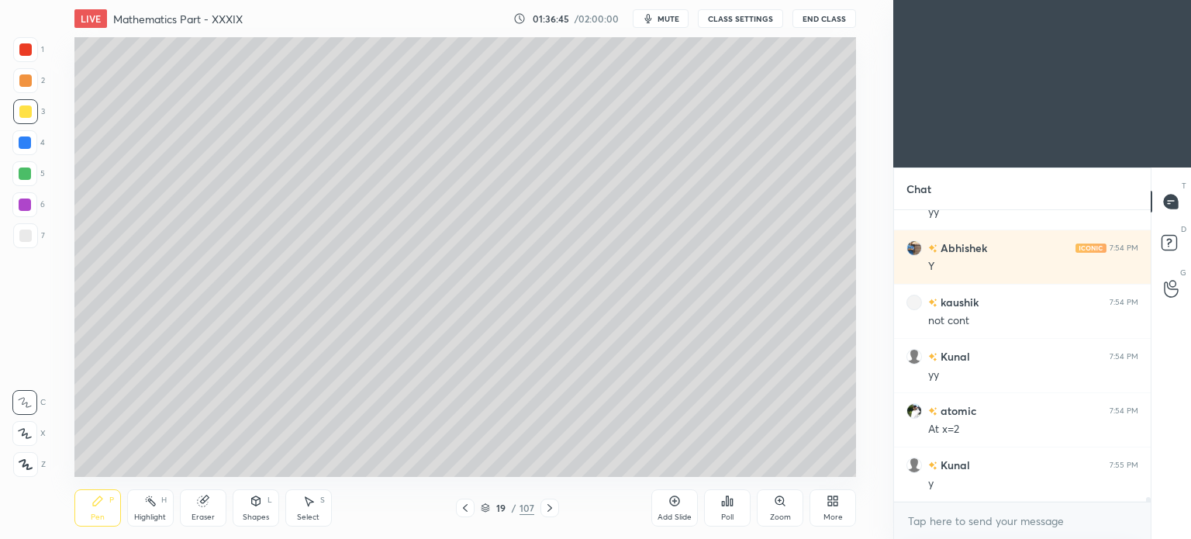
click at [29, 230] on div at bounding box center [25, 236] width 12 height 12
click at [23, 109] on div at bounding box center [25, 111] width 12 height 12
click at [27, 237] on div at bounding box center [25, 236] width 12 height 12
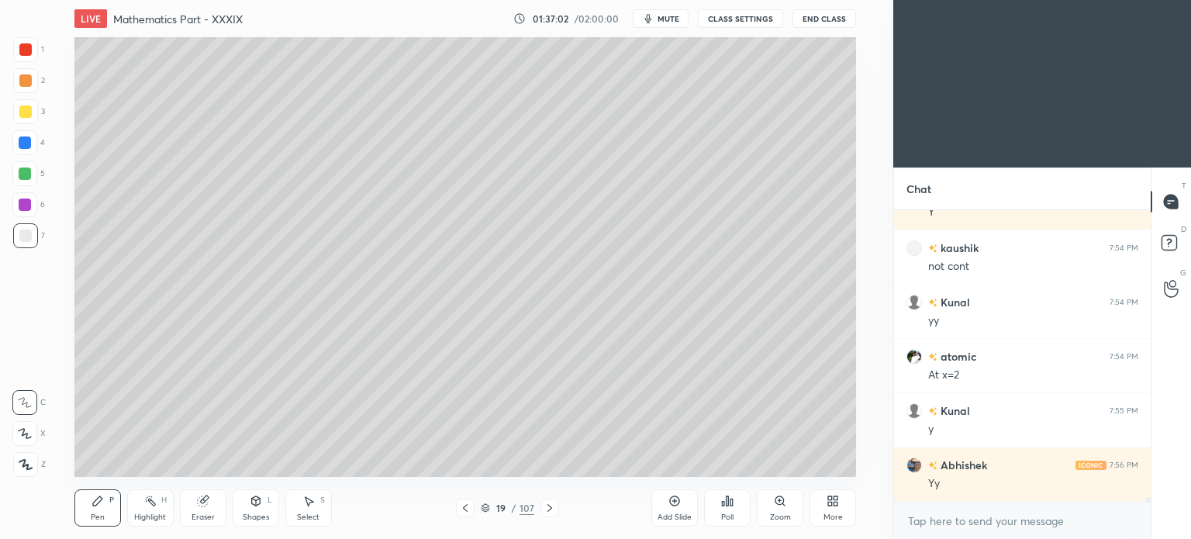
click at [254, 516] on div "Shapes" at bounding box center [256, 517] width 26 height 8
click at [206, 511] on div "Eraser" at bounding box center [203, 507] width 47 height 37
click at [201, 510] on div "Eraser" at bounding box center [203, 507] width 47 height 37
click at [95, 514] on div "Pen" at bounding box center [98, 517] width 14 height 8
click at [98, 513] on div "Pen" at bounding box center [98, 517] width 14 height 8
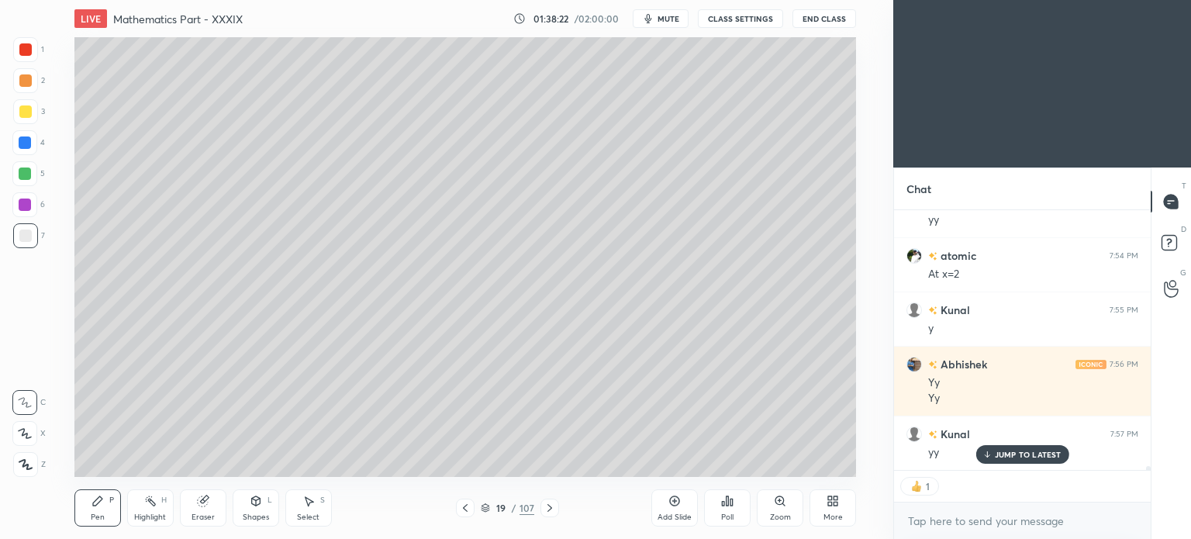
scroll to position [17884, 0]
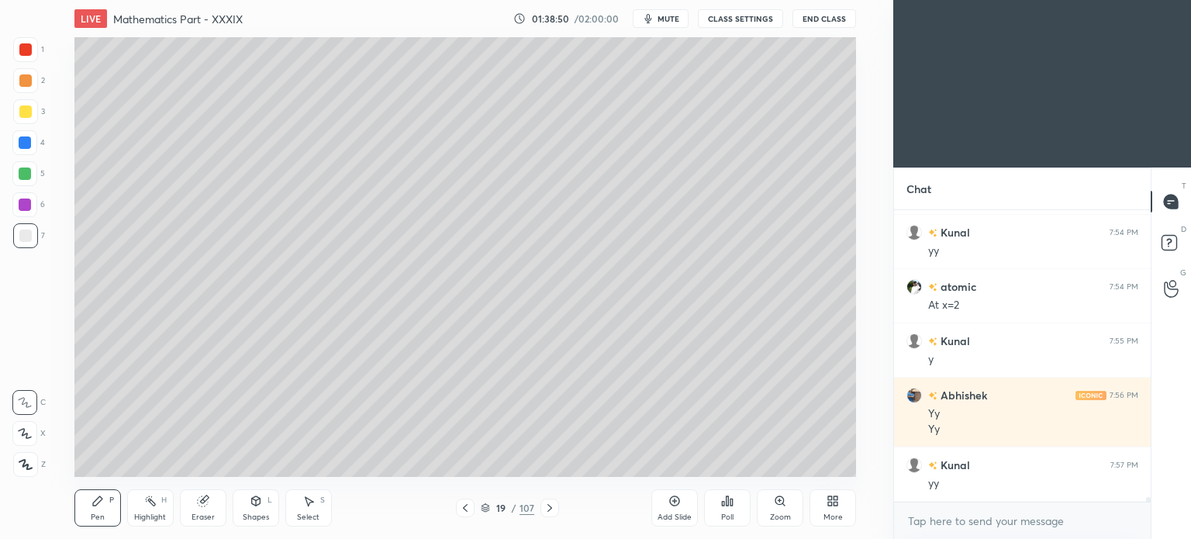
click at [30, 174] on div at bounding box center [25, 174] width 12 height 12
click at [25, 141] on div at bounding box center [25, 142] width 12 height 12
click at [250, 517] on div "Shapes" at bounding box center [256, 517] width 26 height 8
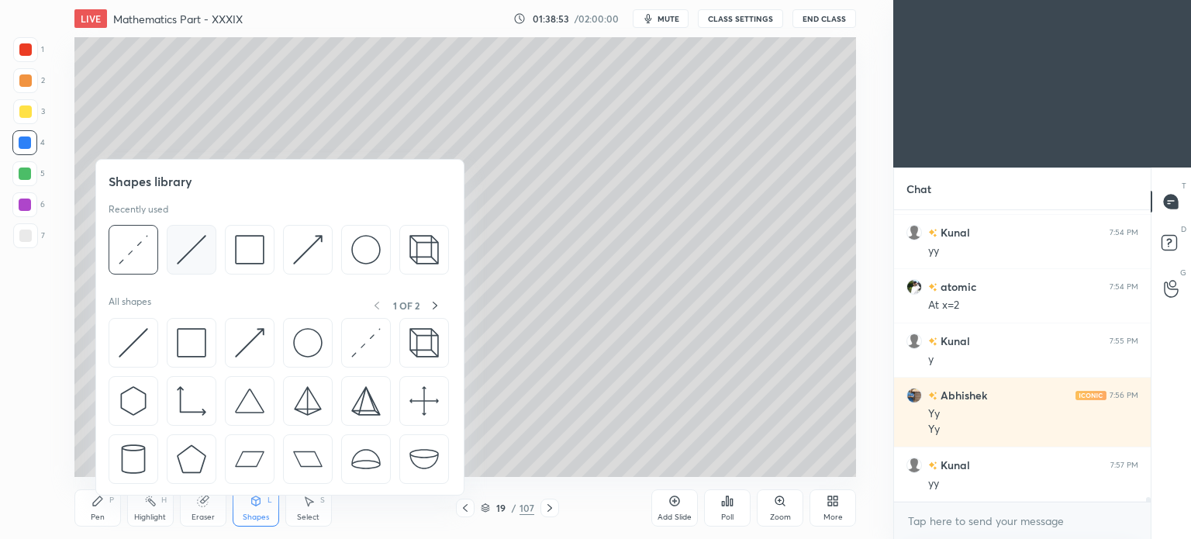
click at [189, 257] on img at bounding box center [191, 249] width 29 height 29
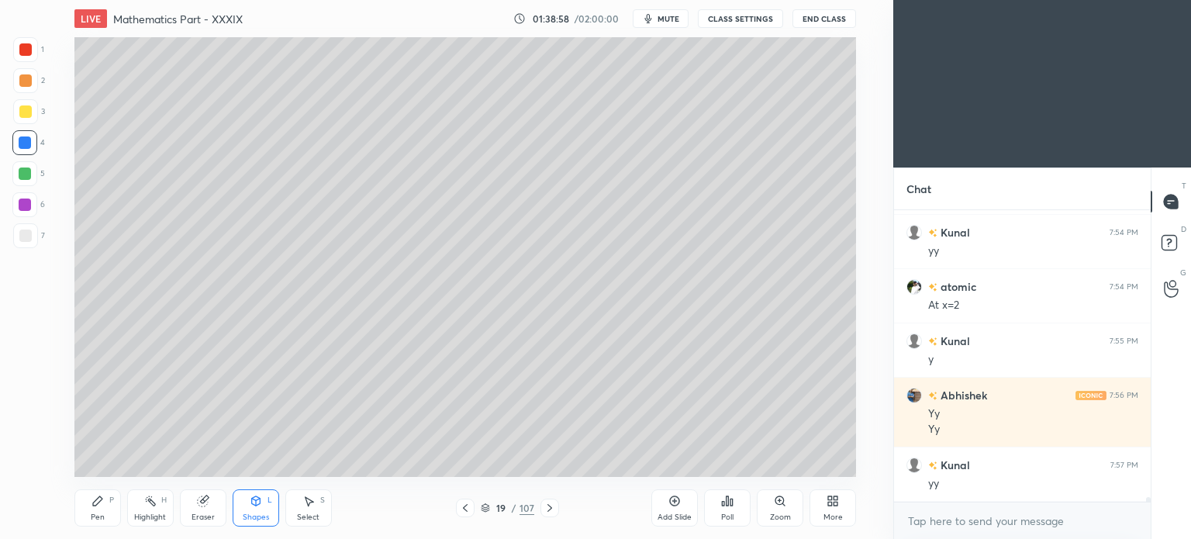
click at [91, 514] on div "Pen" at bounding box center [98, 517] width 14 height 8
click at [92, 514] on div "Pen" at bounding box center [98, 517] width 14 height 8
click at [21, 209] on div at bounding box center [25, 205] width 12 height 12
click at [25, 238] on div at bounding box center [25, 236] width 12 height 12
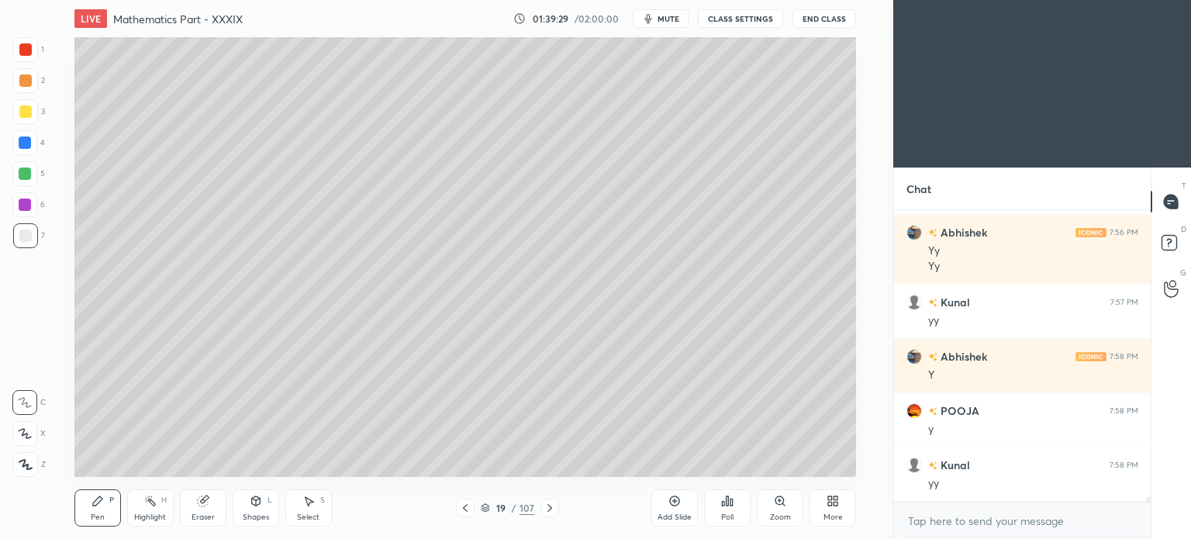
scroll to position [18101, 0]
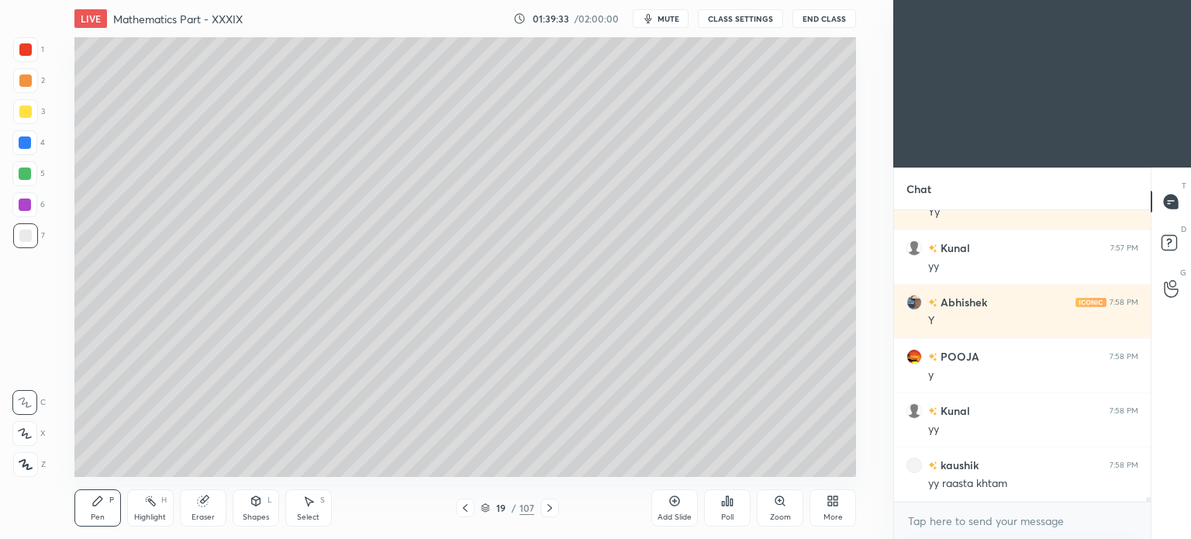
click at [149, 505] on icon at bounding box center [150, 501] width 12 height 12
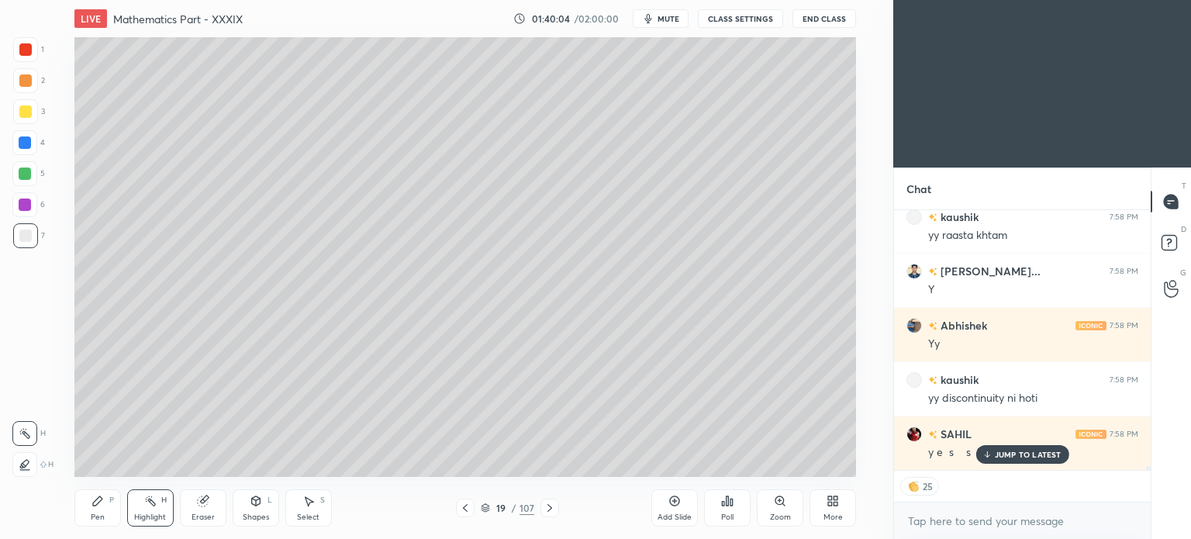
scroll to position [18404, 0]
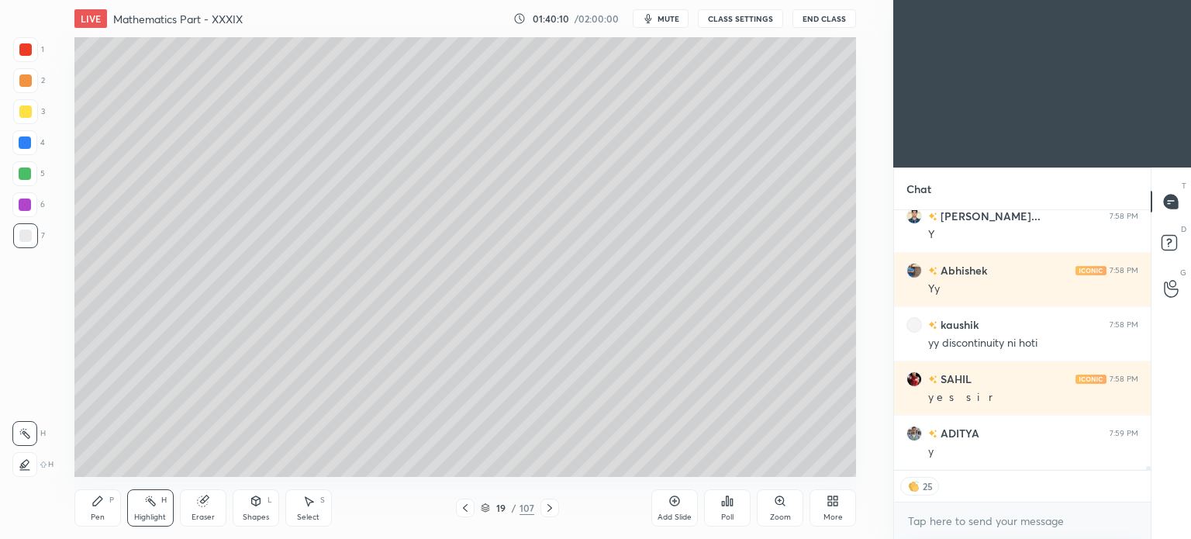
click at [484, 505] on icon at bounding box center [485, 507] width 9 height 9
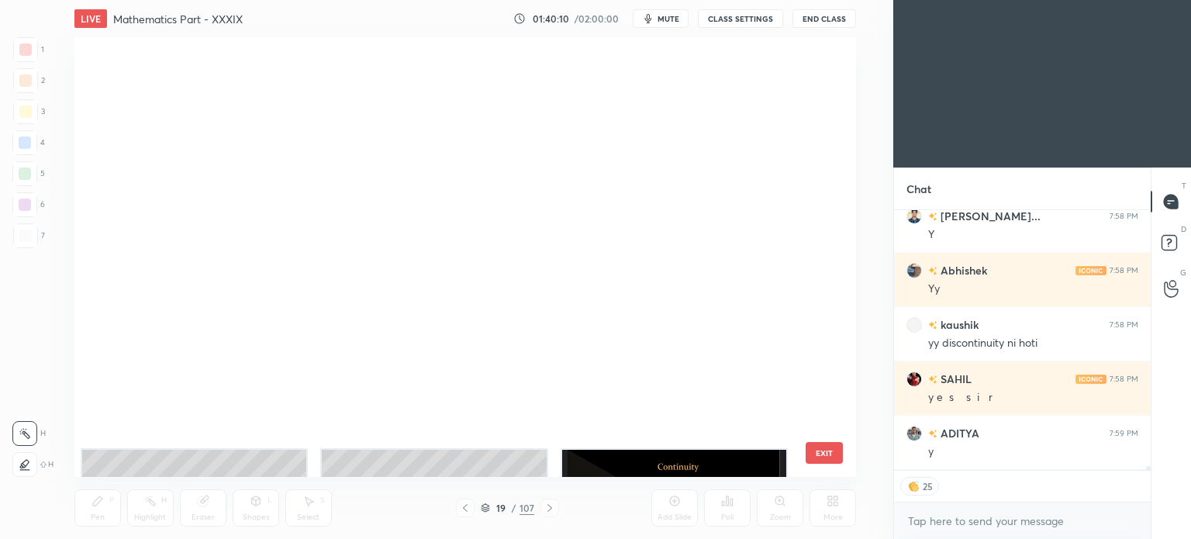
scroll to position [435, 775]
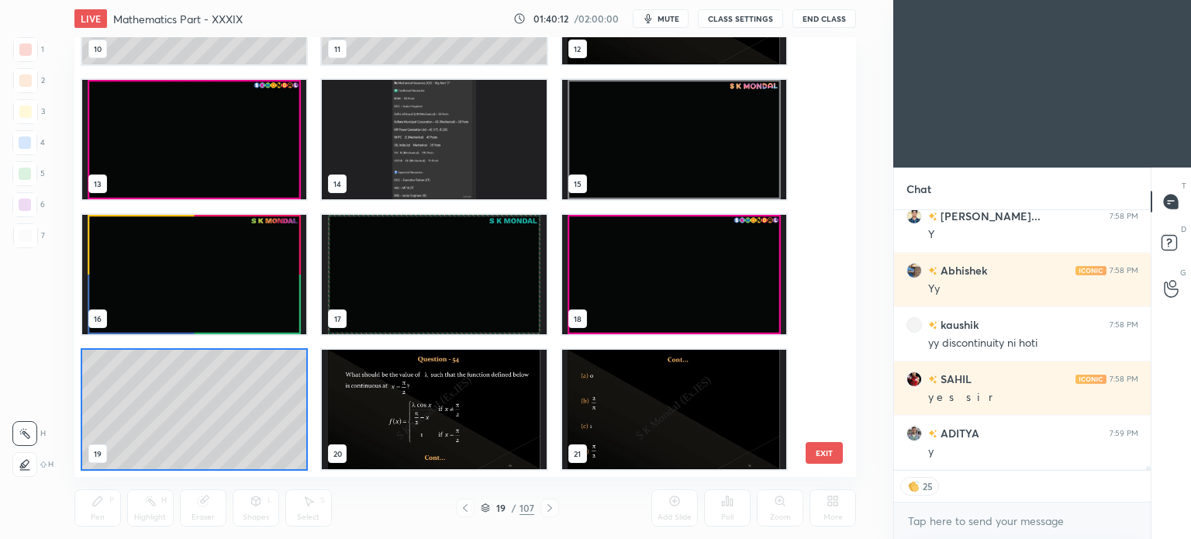
click at [608, 255] on img "grid" at bounding box center [673, 274] width 224 height 119
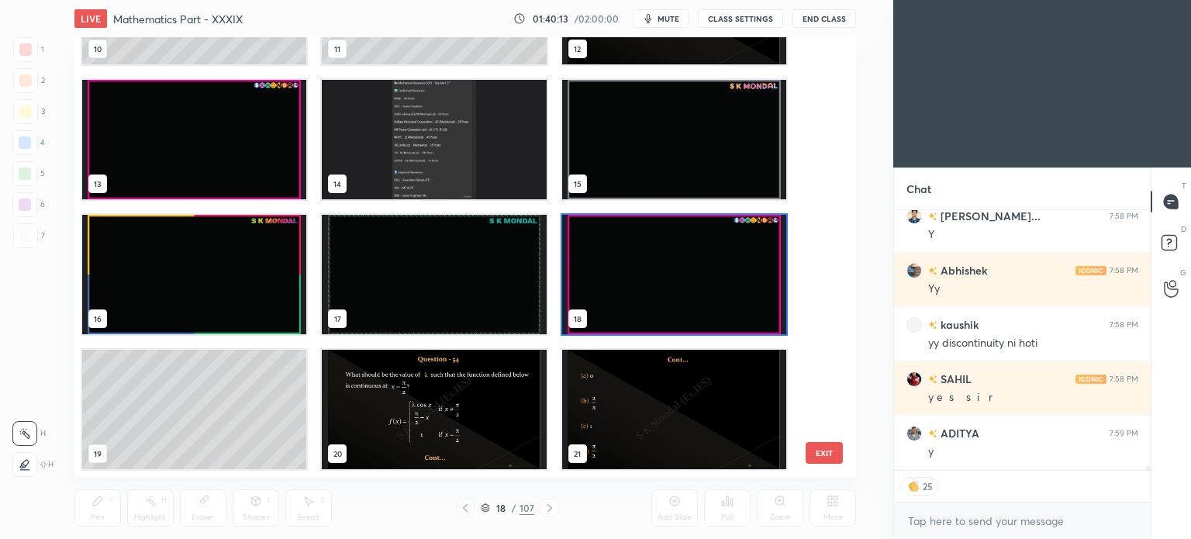
click at [608, 255] on img "grid" at bounding box center [673, 274] width 224 height 119
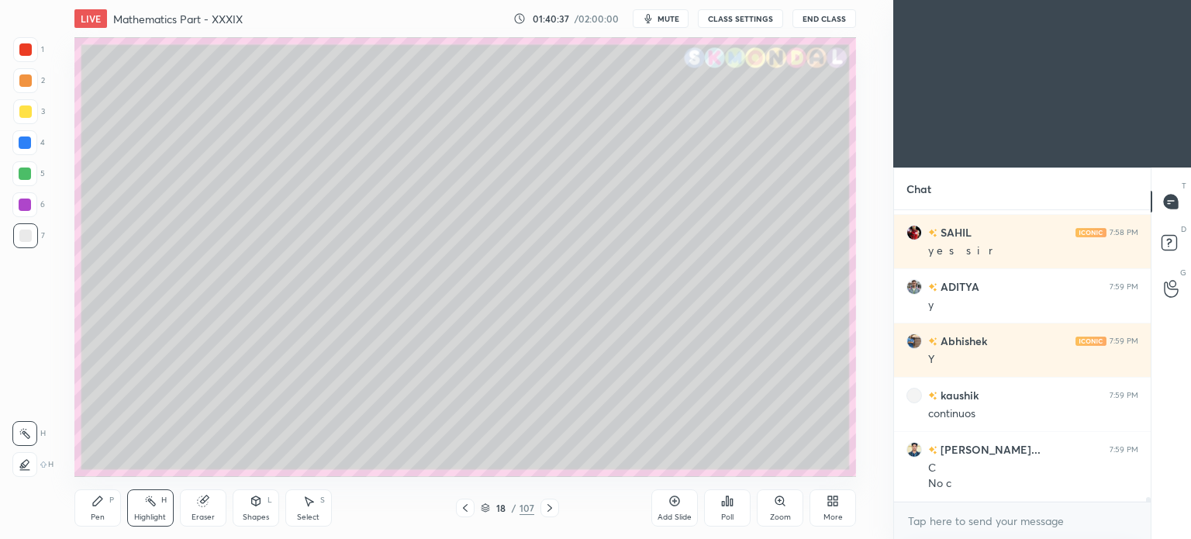
scroll to position [18605, 0]
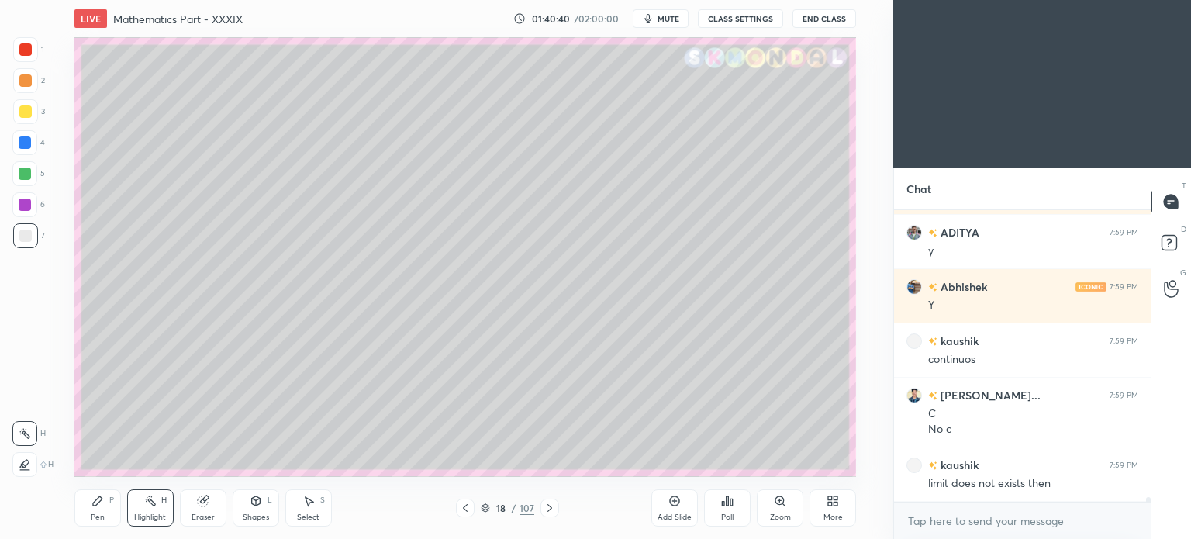
click at [550, 505] on icon at bounding box center [550, 508] width 12 height 12
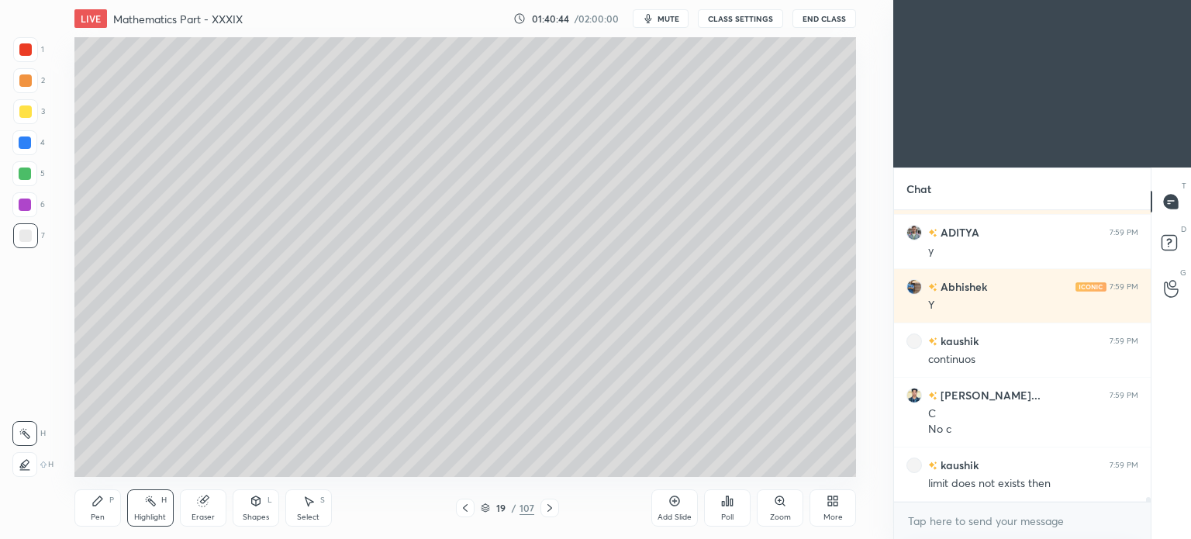
click at [151, 516] on div "Highlight" at bounding box center [150, 517] width 32 height 8
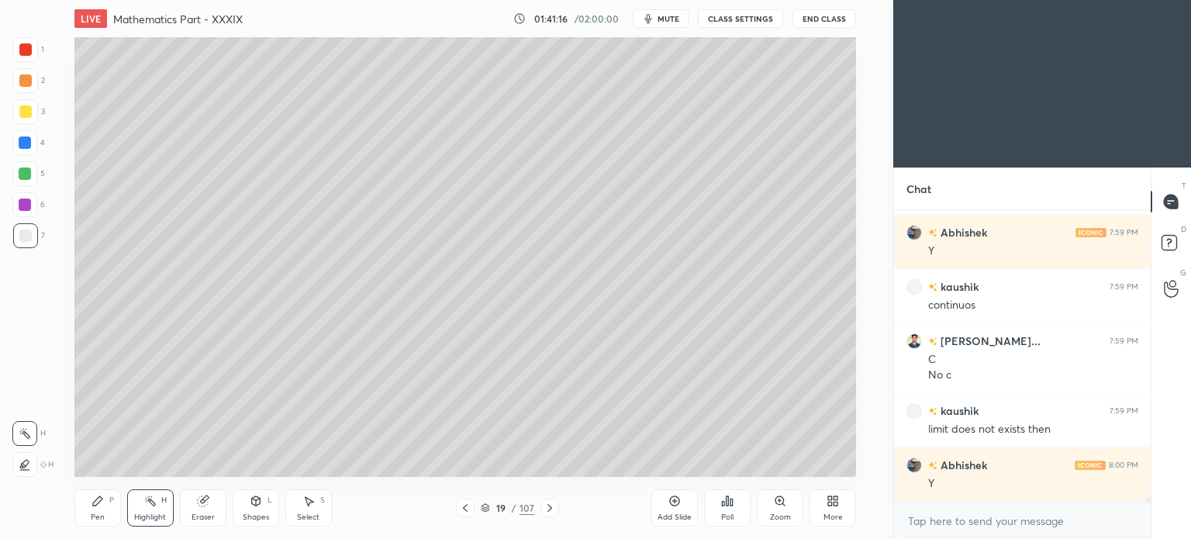
click at [157, 513] on div "Highlight" at bounding box center [150, 517] width 32 height 8
click at [465, 505] on icon at bounding box center [465, 508] width 12 height 12
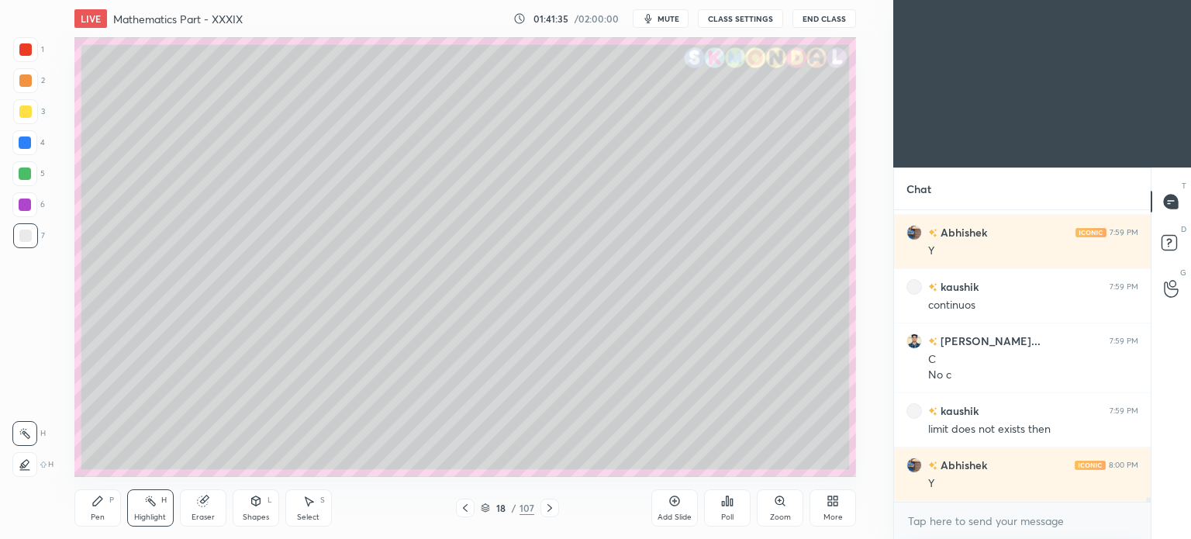
click at [136, 512] on div "Highlight H" at bounding box center [150, 507] width 47 height 37
click at [92, 521] on div "Pen" at bounding box center [98, 517] width 14 height 8
click at [92, 520] on div "Pen" at bounding box center [98, 517] width 14 height 8
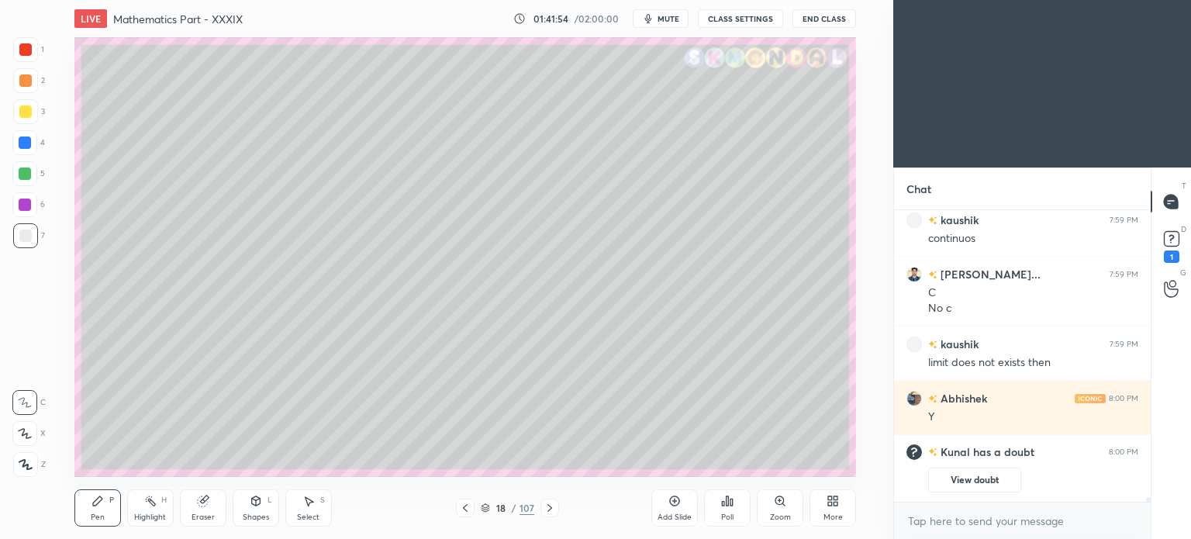
click at [154, 502] on icon at bounding box center [150, 501] width 12 height 12
click at [150, 507] on icon at bounding box center [150, 501] width 12 height 12
click at [1168, 244] on rect at bounding box center [1171, 239] width 15 height 15
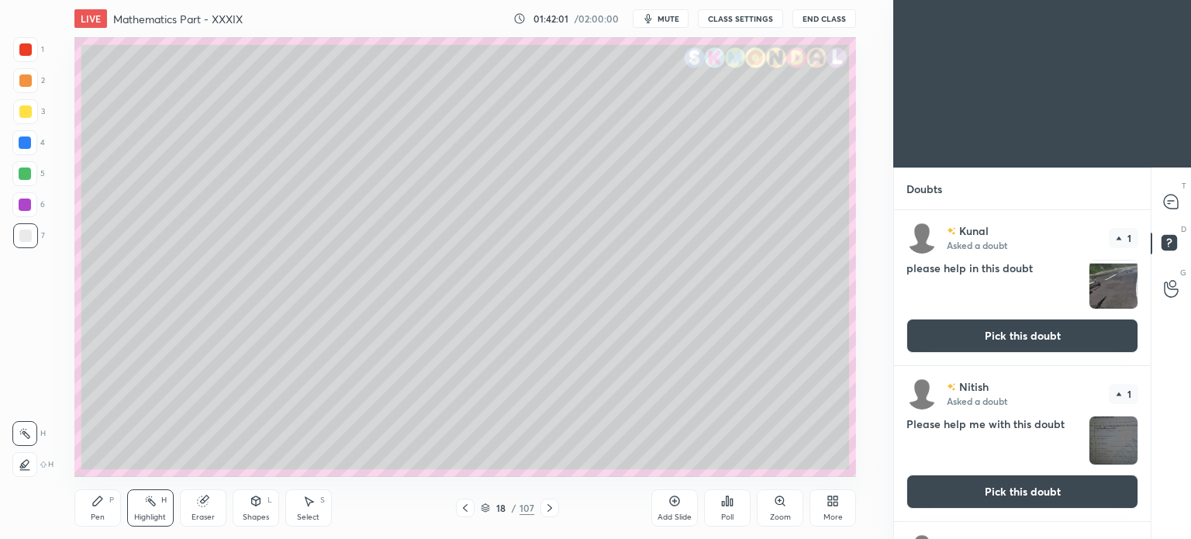
click at [1021, 322] on button "Pick this doubt" at bounding box center [1023, 336] width 232 height 34
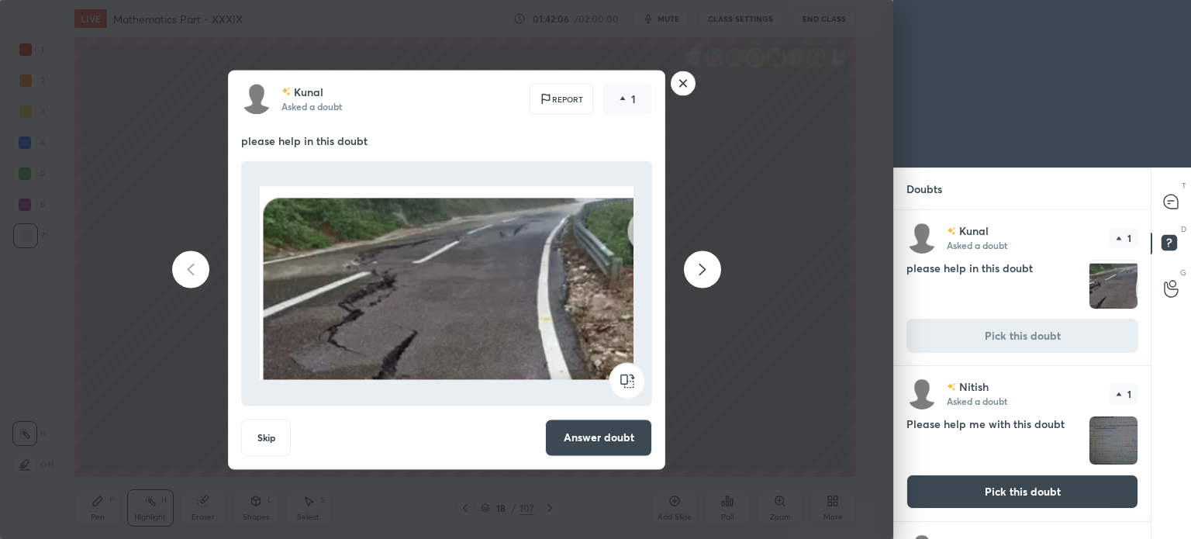
click at [689, 78] on rect at bounding box center [684, 83] width 24 height 24
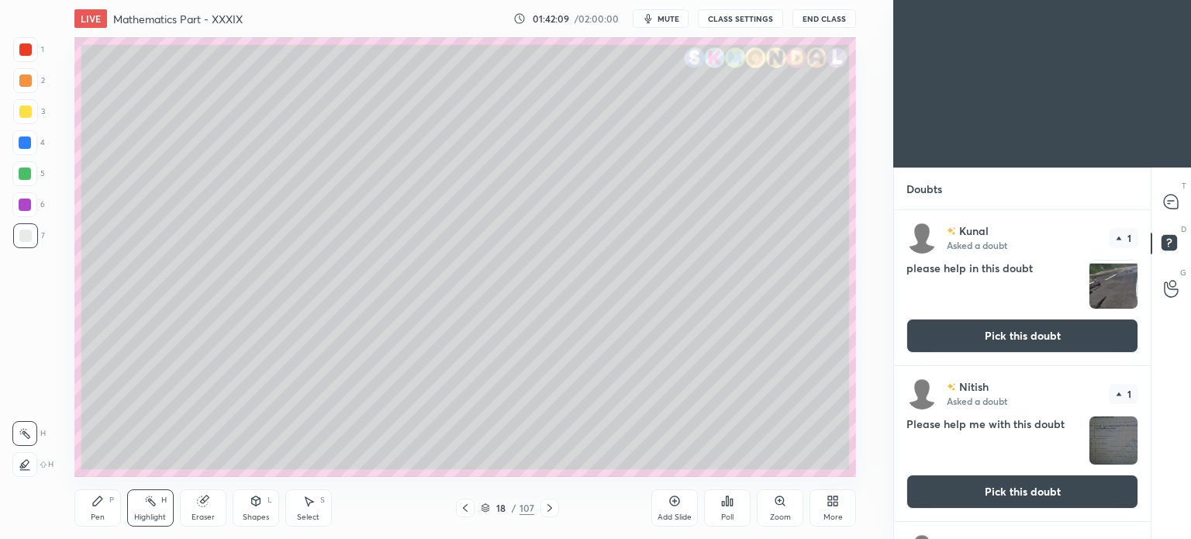
click at [546, 508] on icon at bounding box center [550, 508] width 12 height 12
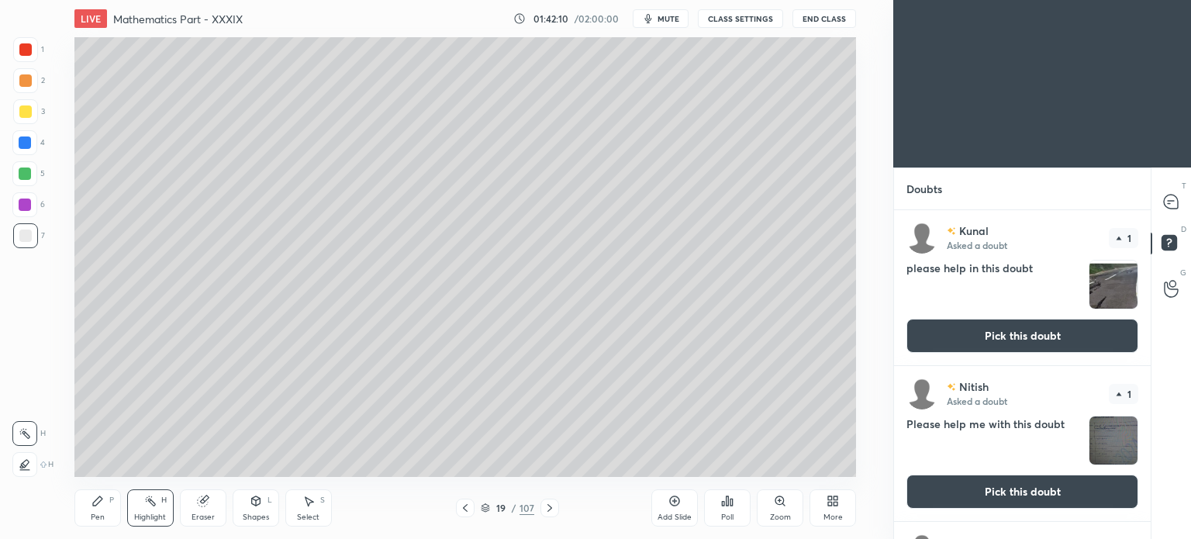
click at [546, 507] on icon at bounding box center [550, 508] width 12 height 12
click at [461, 508] on icon at bounding box center [465, 508] width 12 height 12
click at [1027, 333] on button "Pick this doubt" at bounding box center [1023, 336] width 232 height 34
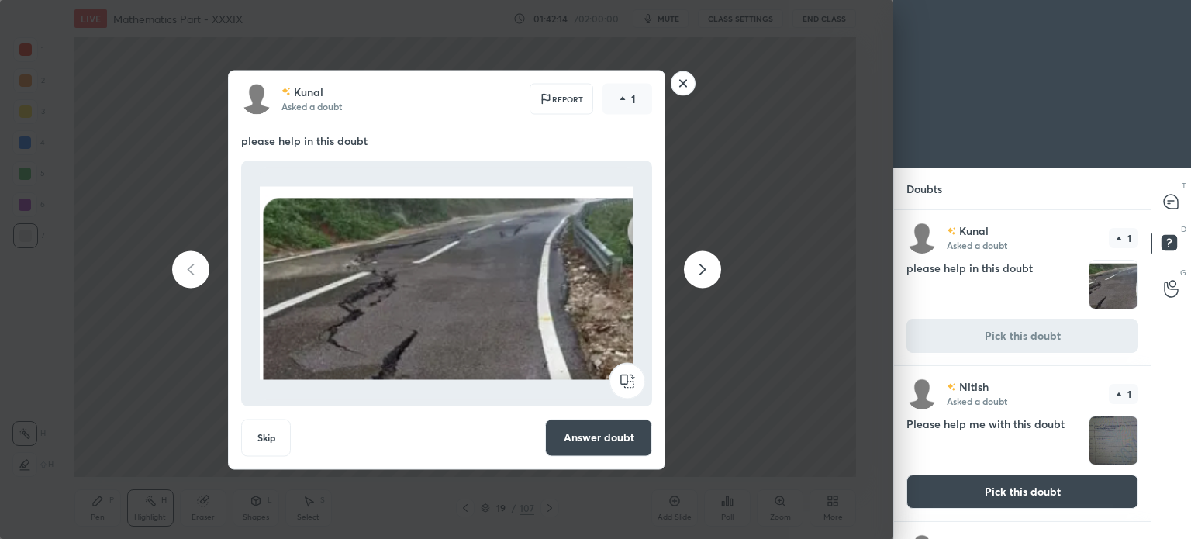
click at [616, 434] on button "Answer doubt" at bounding box center [598, 437] width 107 height 37
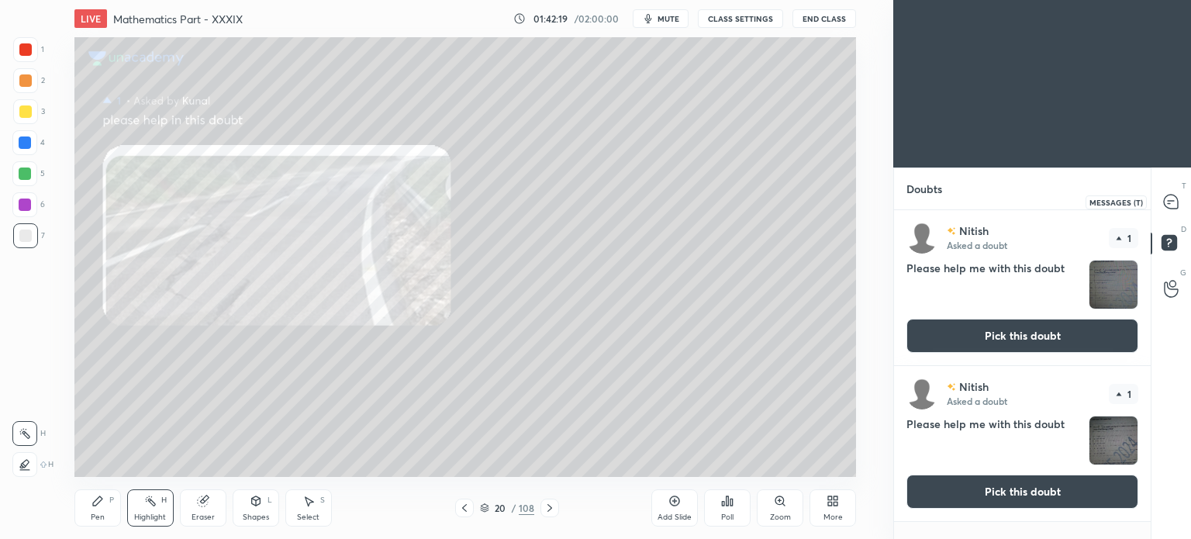
click at [1174, 201] on icon at bounding box center [1171, 202] width 14 height 14
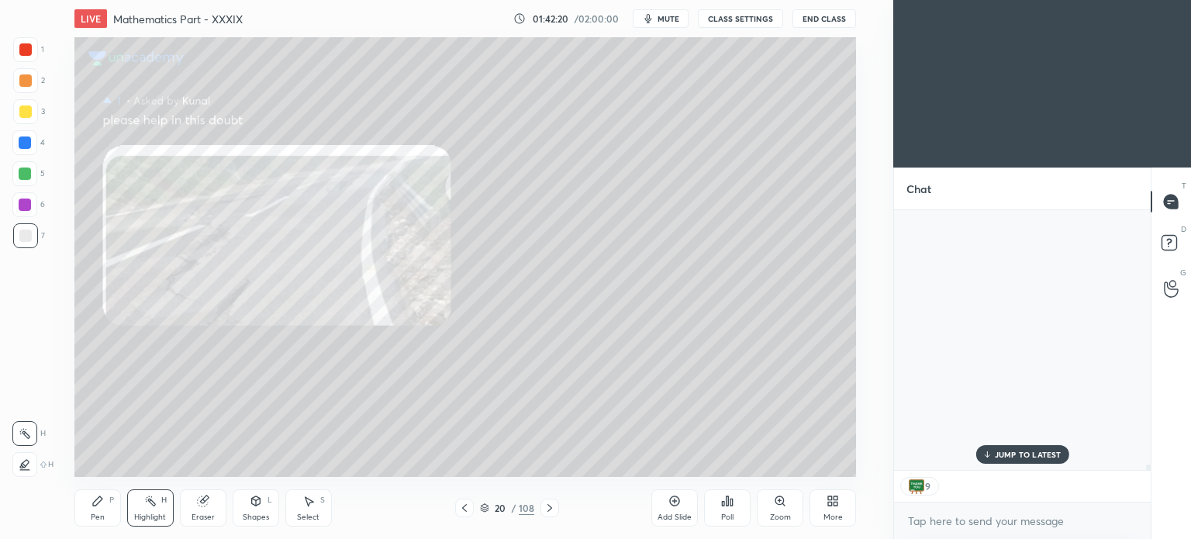
scroll to position [256, 252]
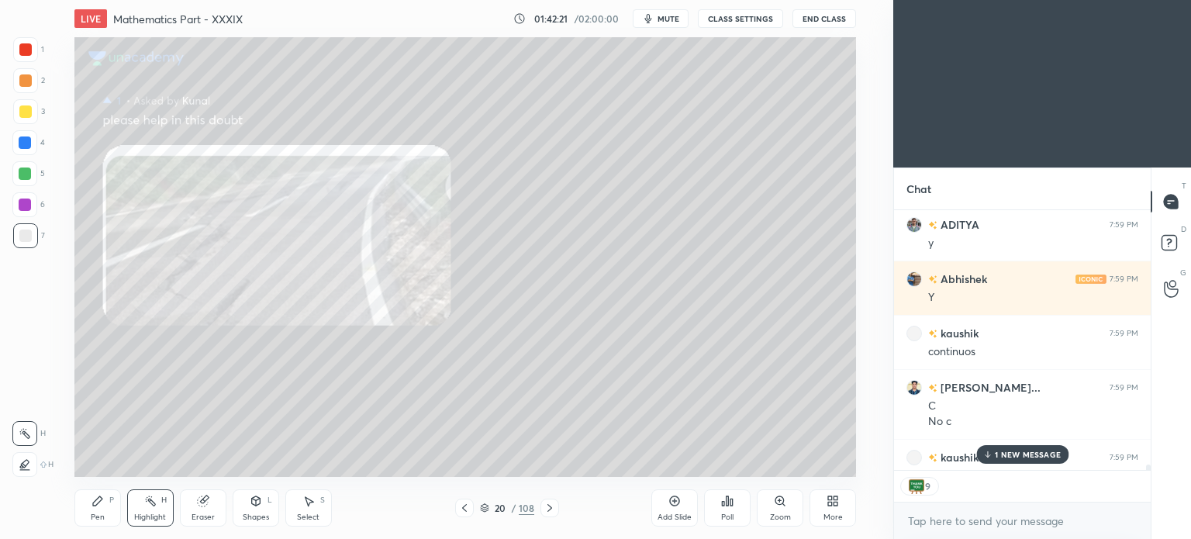
click at [1022, 450] on p "1 NEW MESSAGE" at bounding box center [1028, 454] width 66 height 9
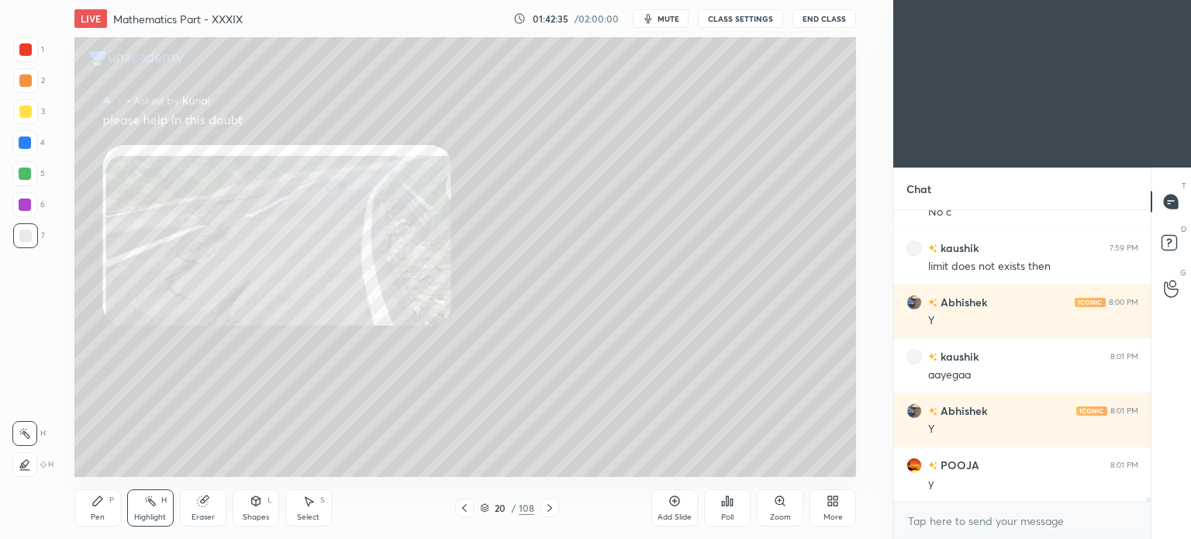
scroll to position [18504, 0]
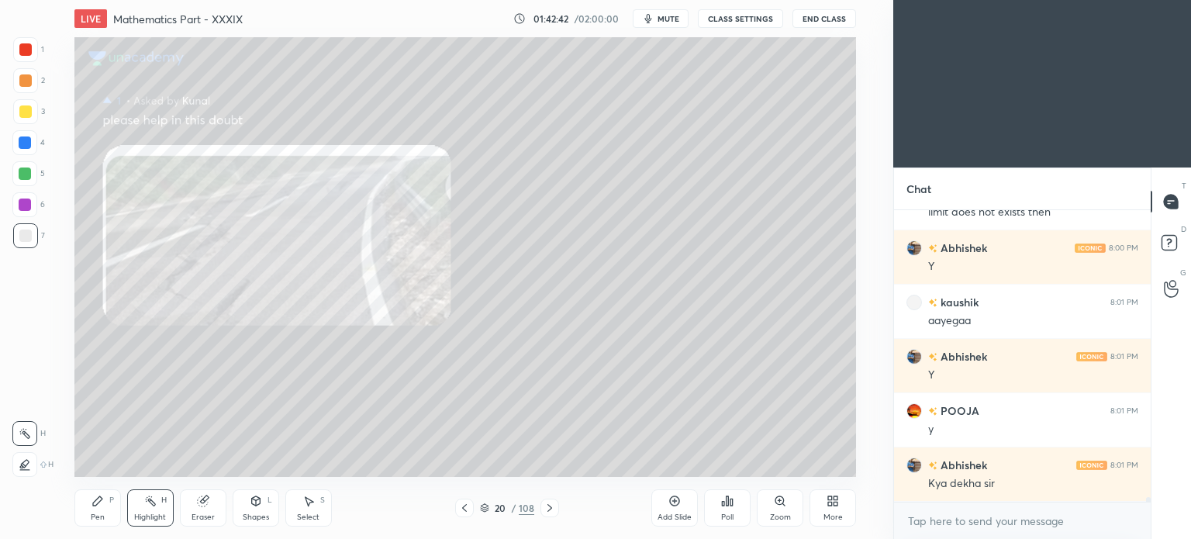
click at [828, 502] on icon at bounding box center [830, 504] width 4 height 4
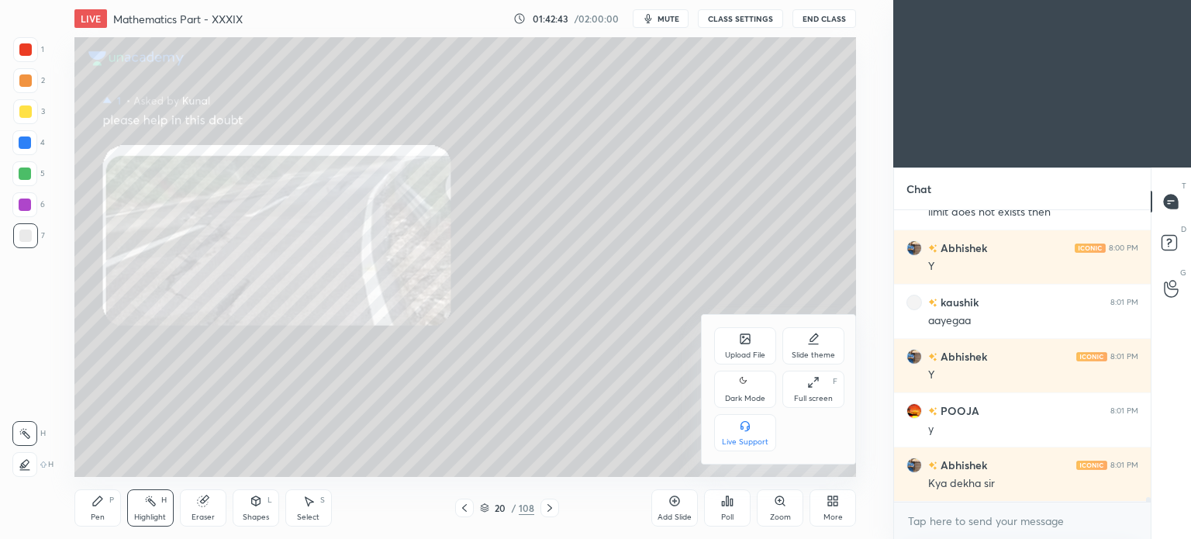
click at [737, 343] on div "Upload File" at bounding box center [745, 345] width 62 height 37
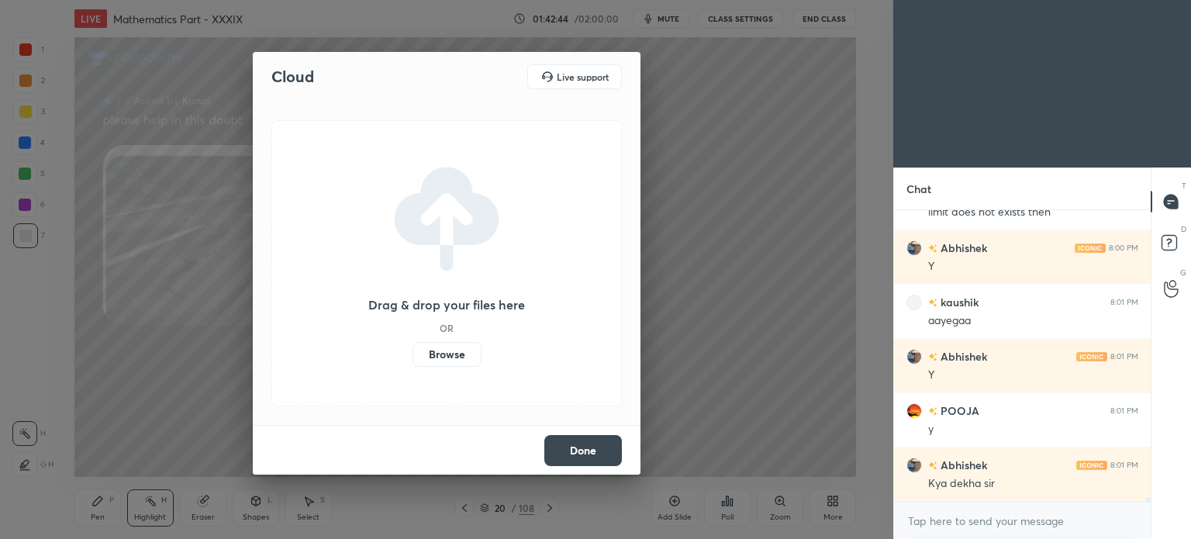
click at [440, 353] on label "Browse" at bounding box center [447, 354] width 69 height 25
click at [413, 353] on input "Browse" at bounding box center [413, 354] width 0 height 25
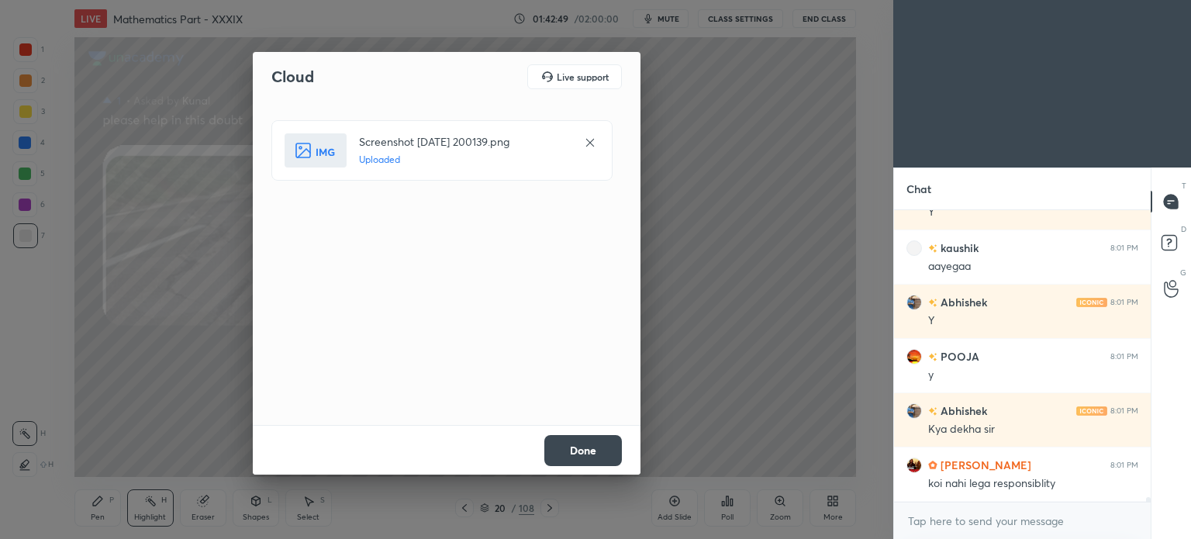
scroll to position [18613, 0]
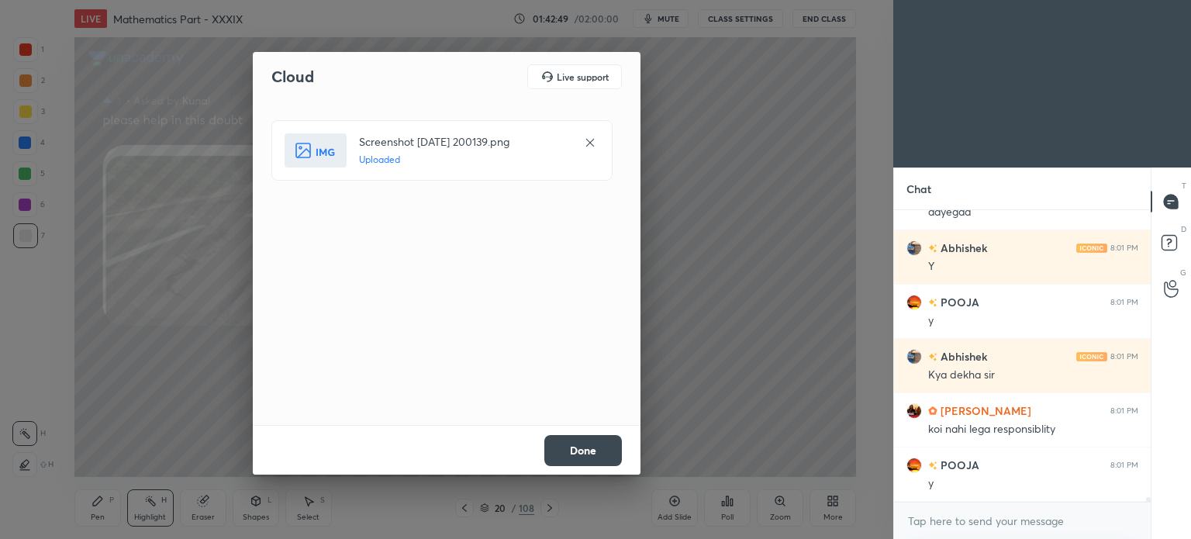
click at [593, 451] on button "Done" at bounding box center [583, 450] width 78 height 31
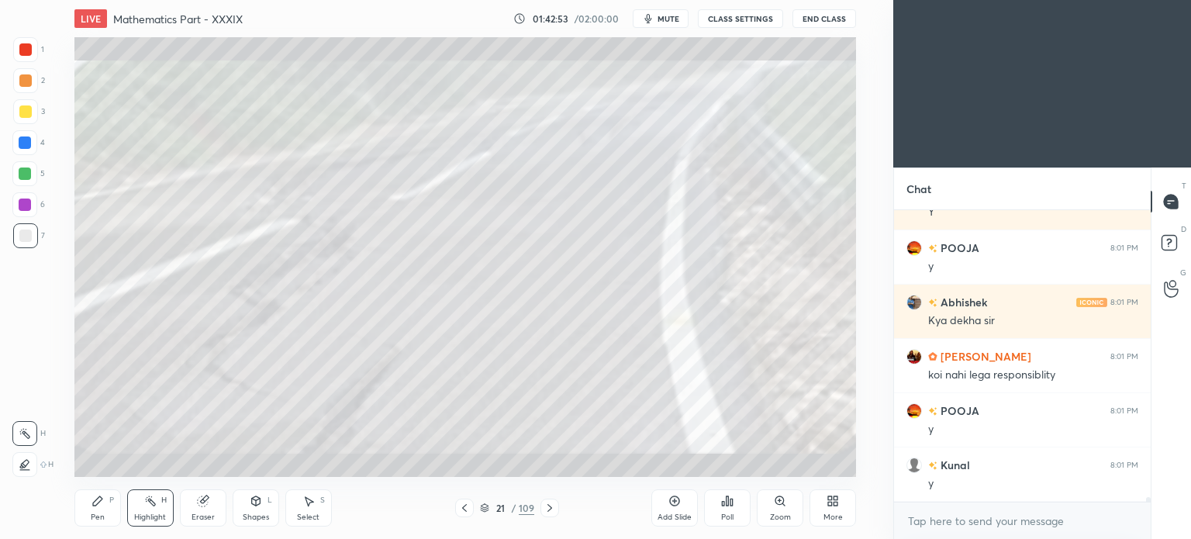
scroll to position [18721, 0]
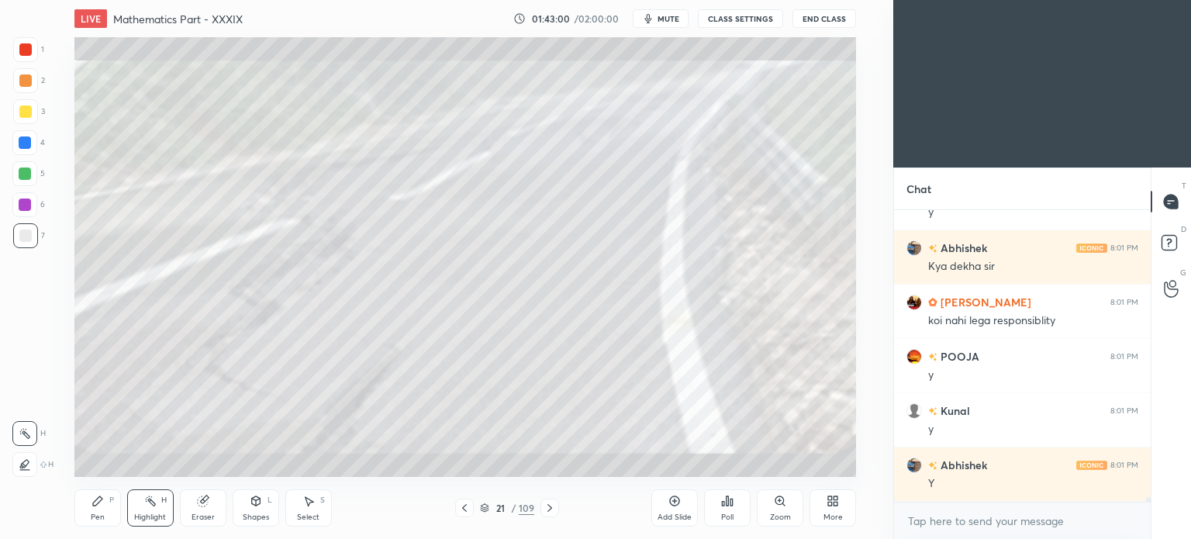
click at [459, 506] on icon at bounding box center [464, 508] width 12 height 12
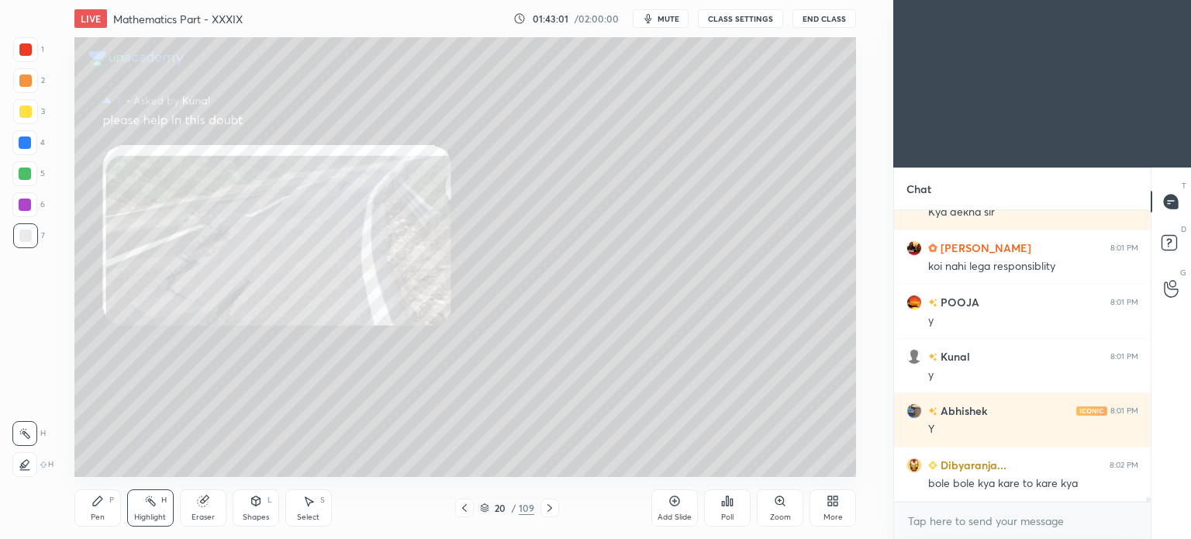
scroll to position [18830, 0]
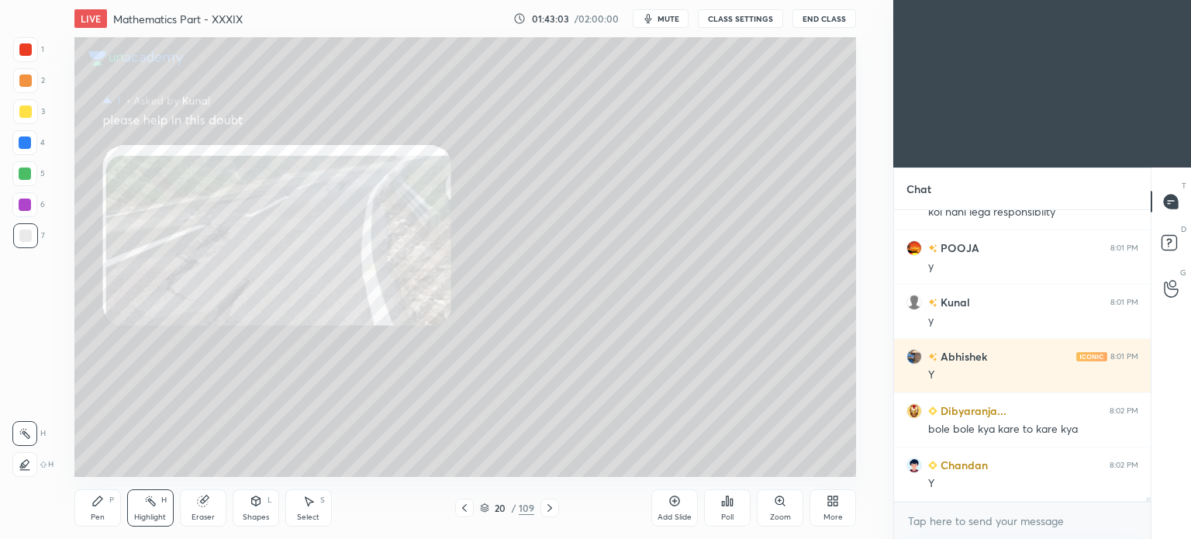
click at [551, 504] on icon at bounding box center [550, 508] width 12 height 12
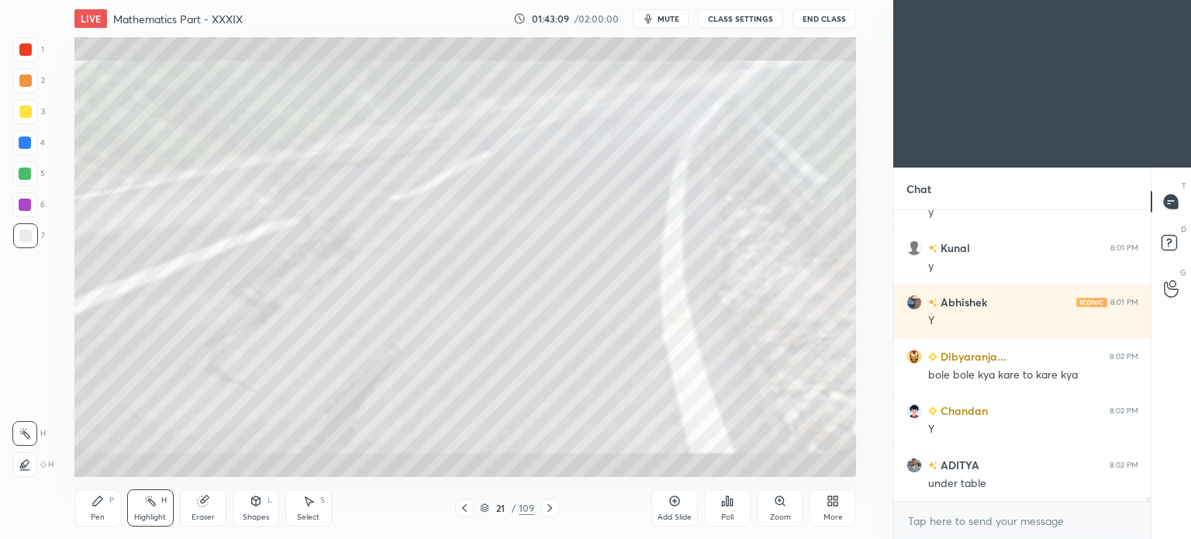
scroll to position [18938, 0]
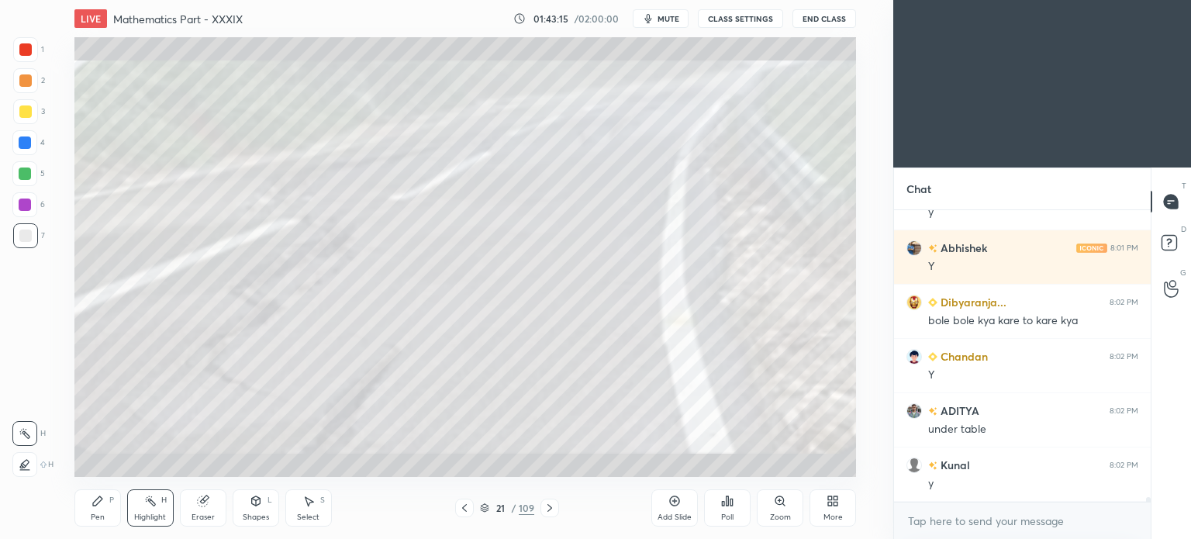
click at [548, 508] on icon at bounding box center [550, 508] width 12 height 12
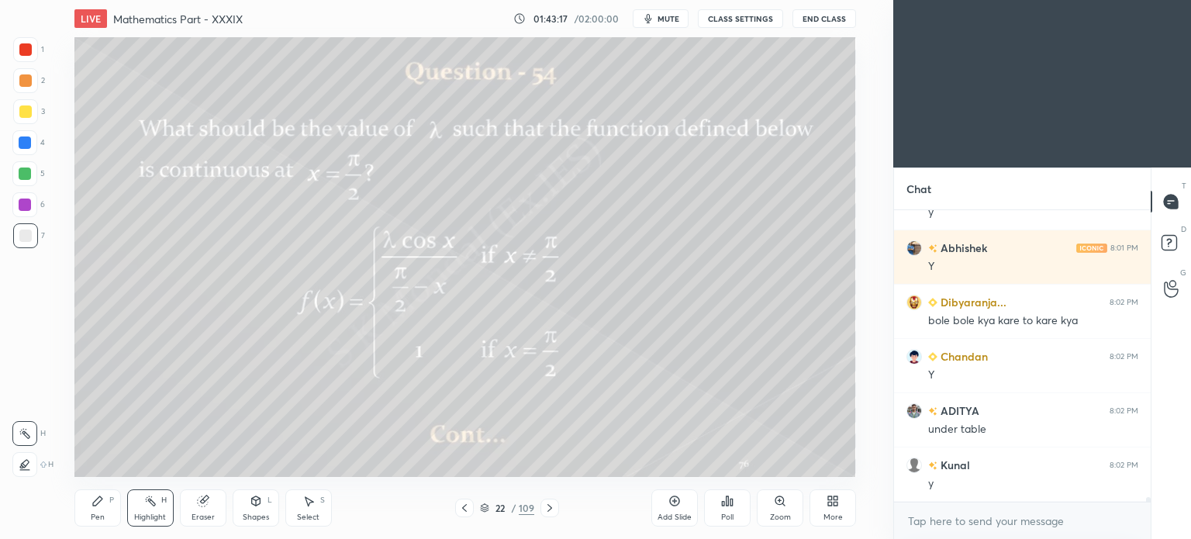
scroll to position [18993, 0]
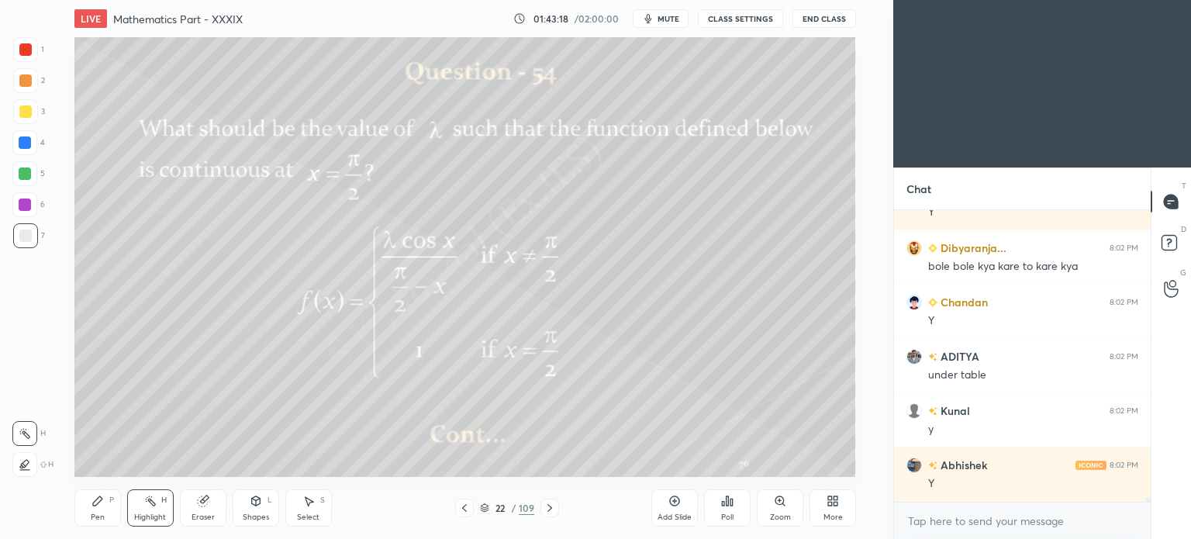
click at [466, 505] on icon at bounding box center [464, 508] width 5 height 8
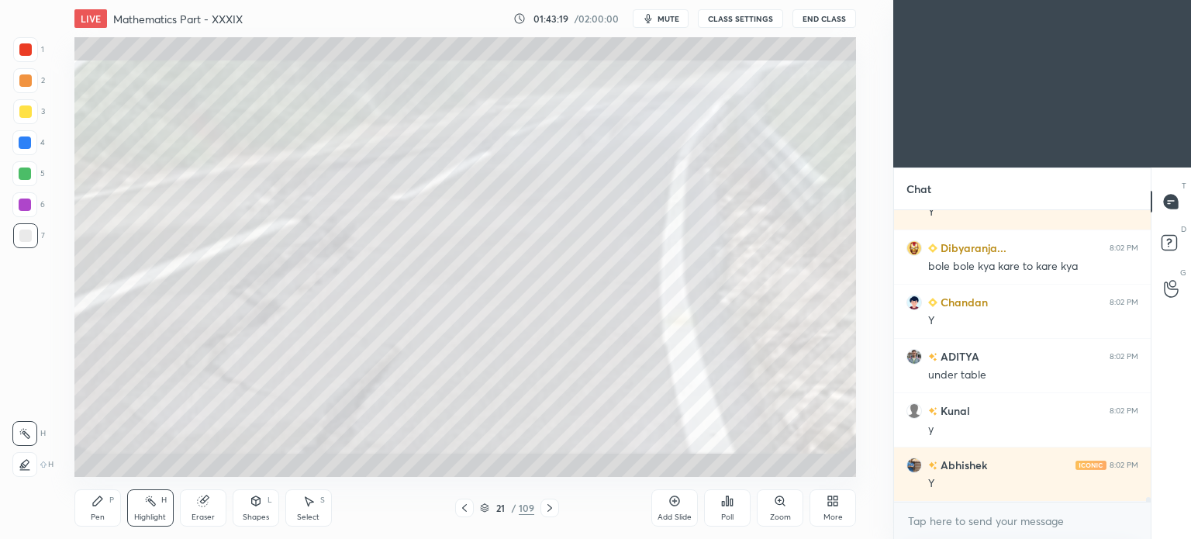
scroll to position [19047, 0]
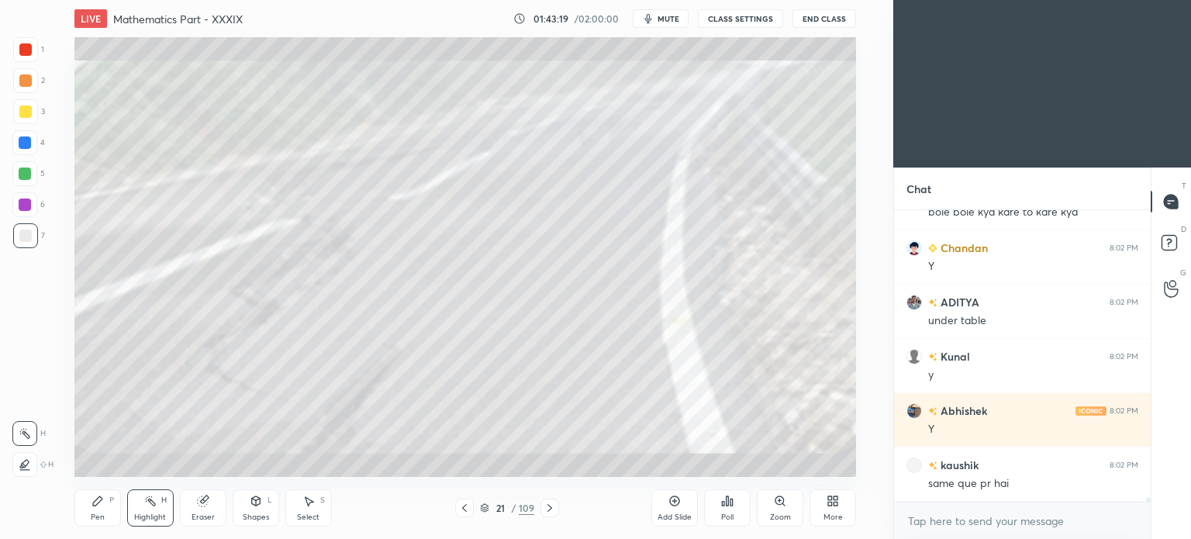
click at [834, 505] on icon at bounding box center [836, 504] width 4 height 4
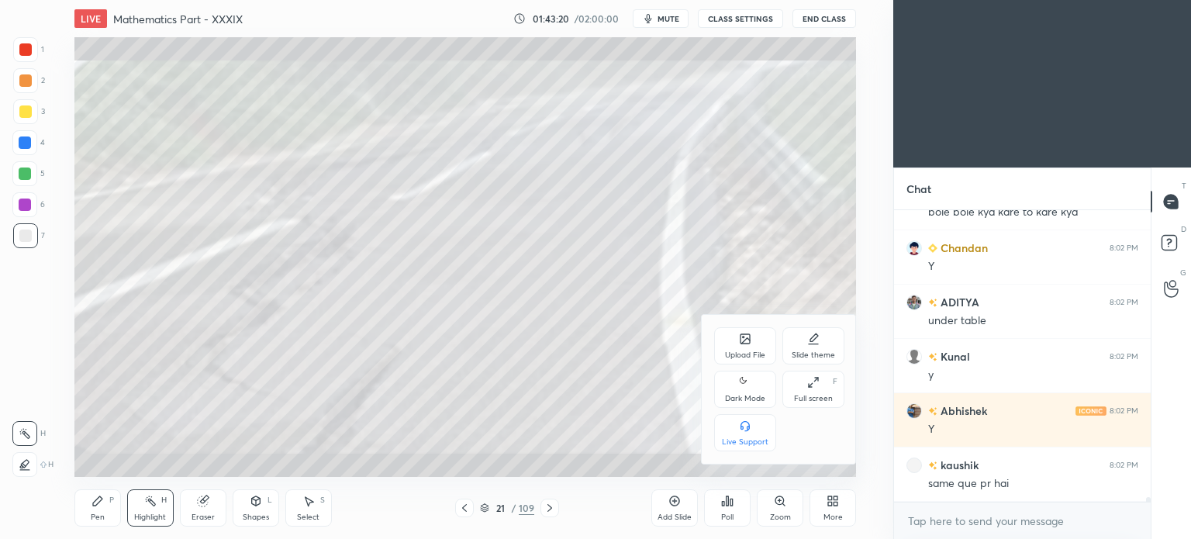
click at [749, 349] on div "Upload File" at bounding box center [745, 345] width 62 height 37
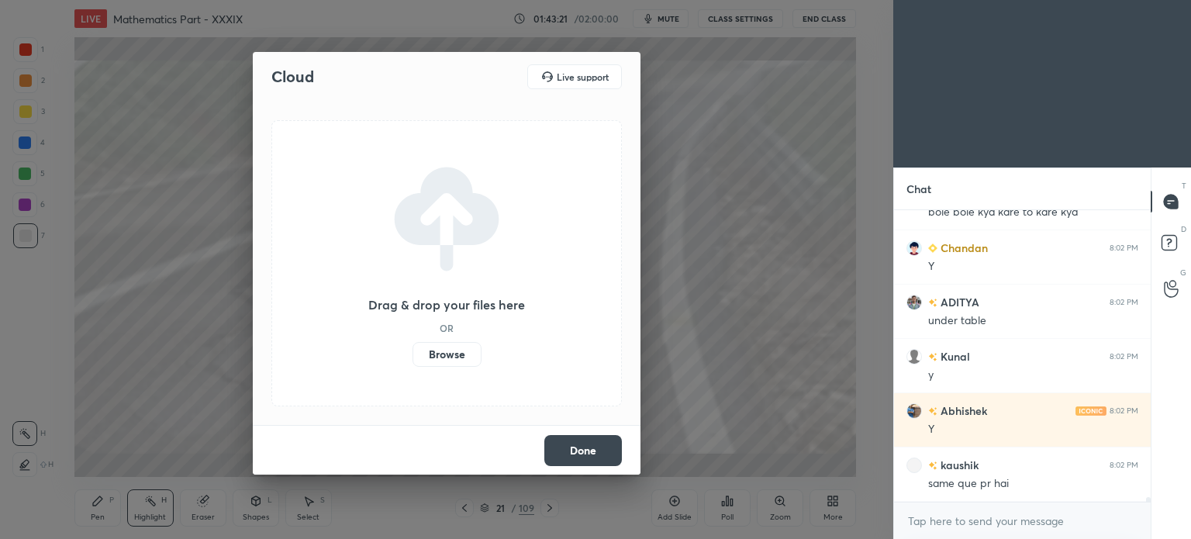
click at [461, 353] on label "Browse" at bounding box center [447, 354] width 69 height 25
click at [413, 353] on input "Browse" at bounding box center [413, 354] width 0 height 25
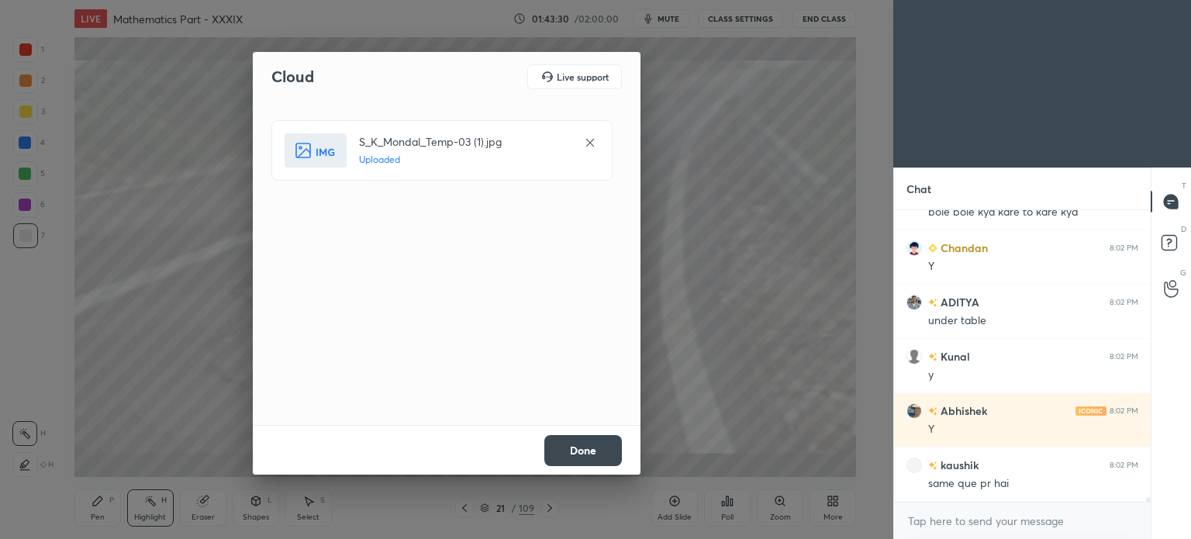
click at [591, 448] on button "Done" at bounding box center [583, 450] width 78 height 31
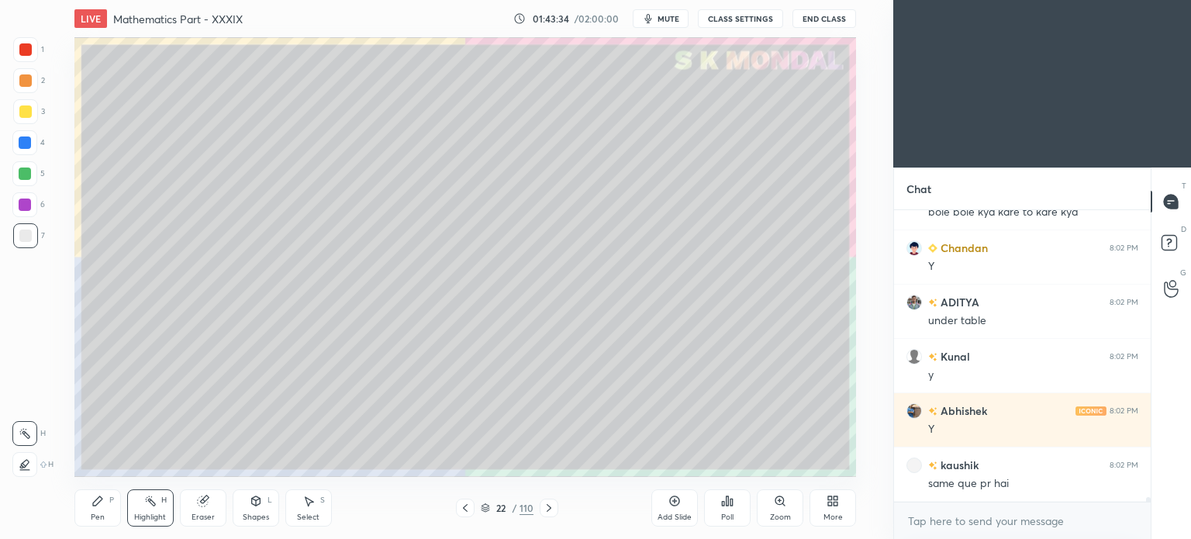
click at [22, 118] on div at bounding box center [25, 111] width 25 height 25
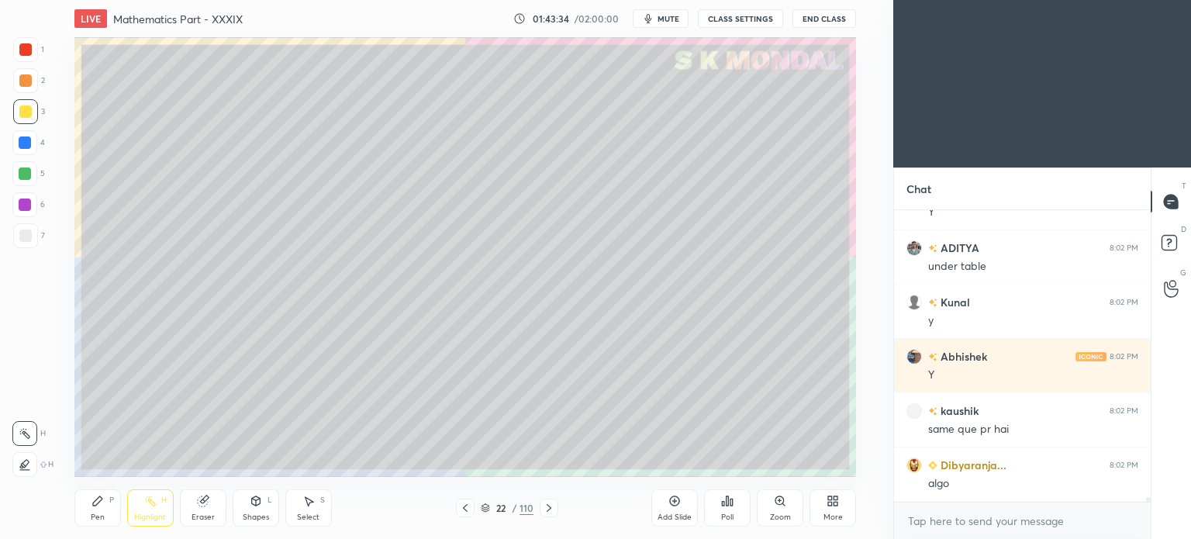
click at [97, 510] on div "Pen P" at bounding box center [97, 507] width 47 height 37
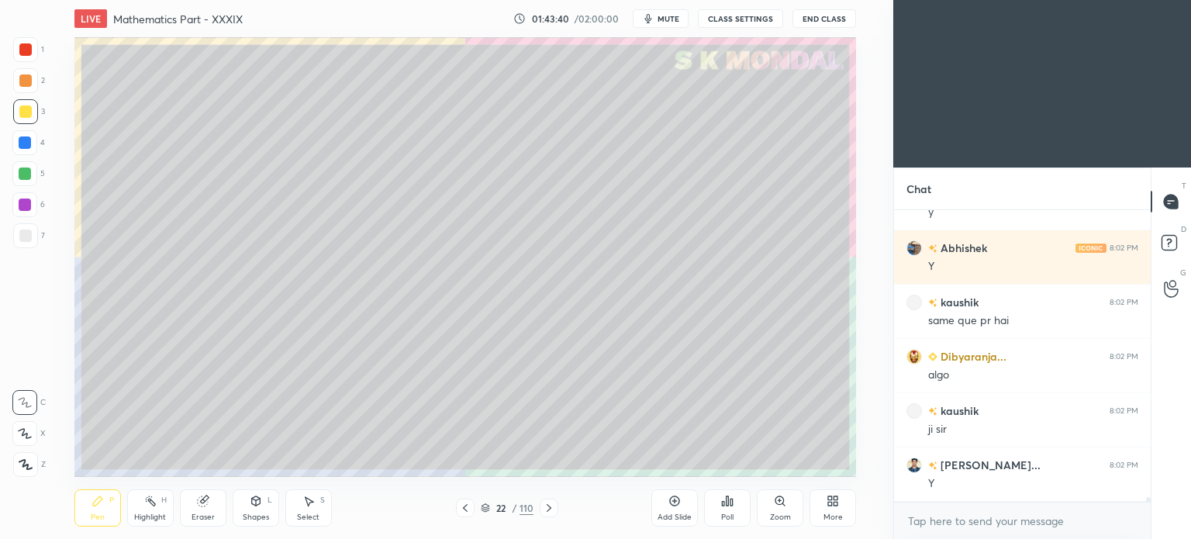
scroll to position [19264, 0]
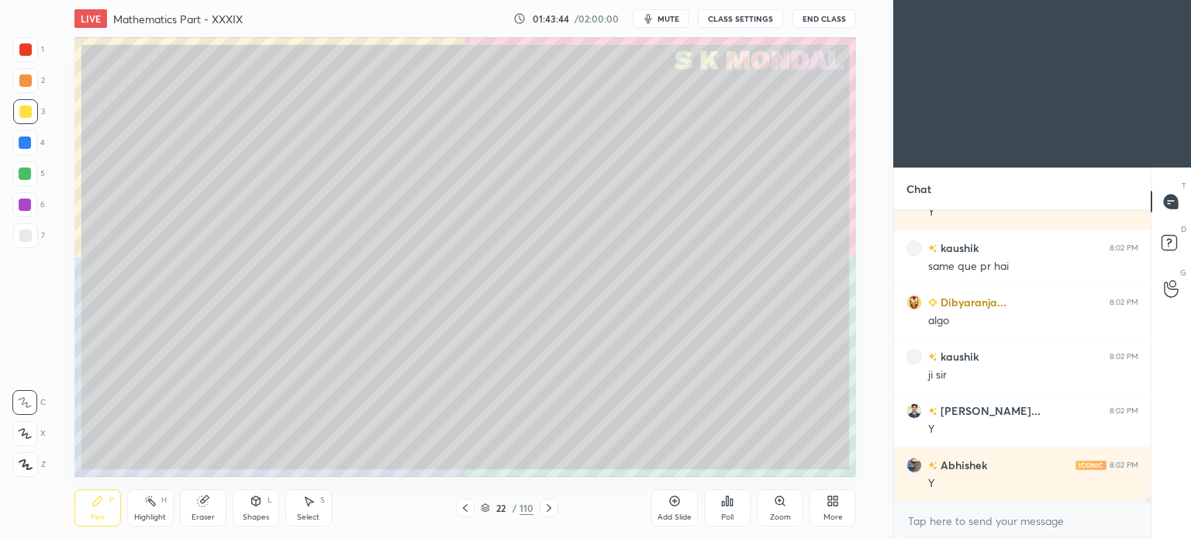
click at [22, 238] on div at bounding box center [25, 236] width 12 height 12
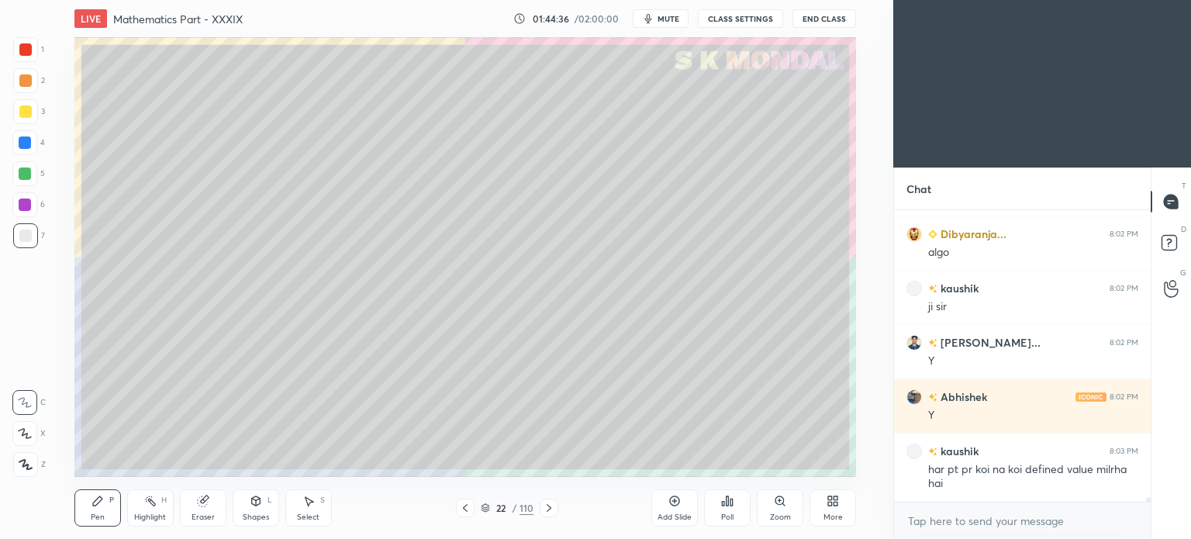
click at [310, 514] on div "Select" at bounding box center [308, 517] width 22 height 8
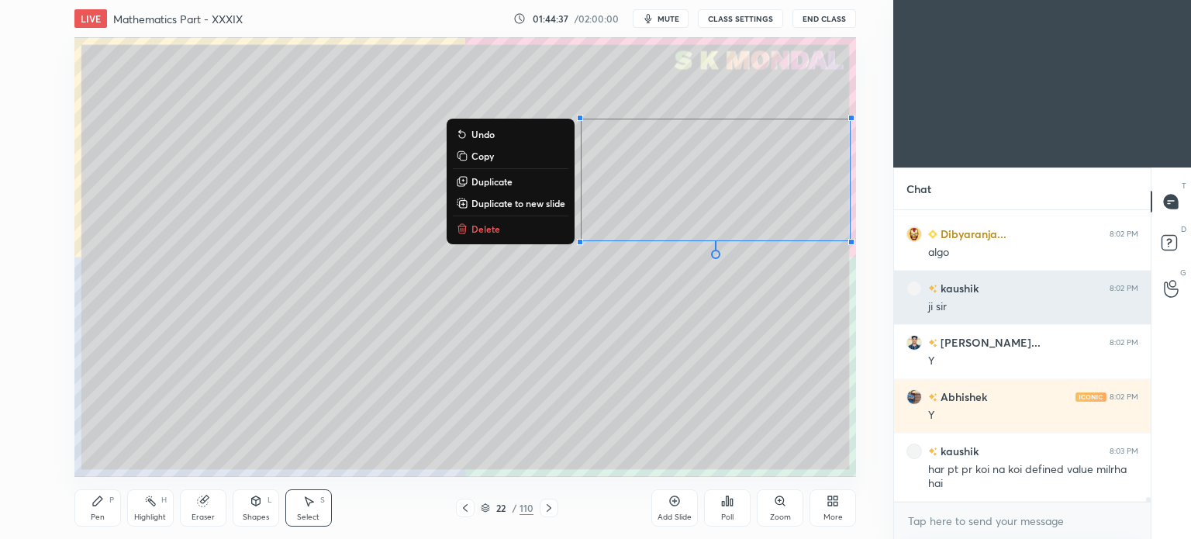
drag, startPoint x: 584, startPoint y: 103, endPoint x: 990, endPoint y: 307, distance: 454.0
click at [990, 307] on div "1 2 3 4 5 6 7 C X Z C X Z E E Erase all H H LIVE Mathematics Part - XXXIX 01:44…" at bounding box center [595, 269] width 1191 height 539
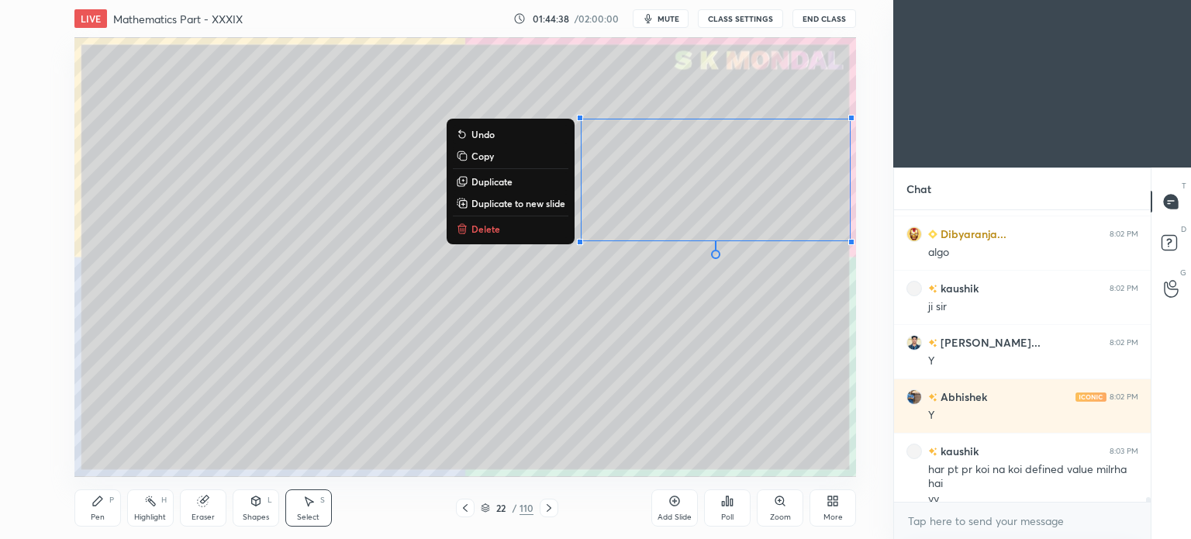
scroll to position [19348, 0]
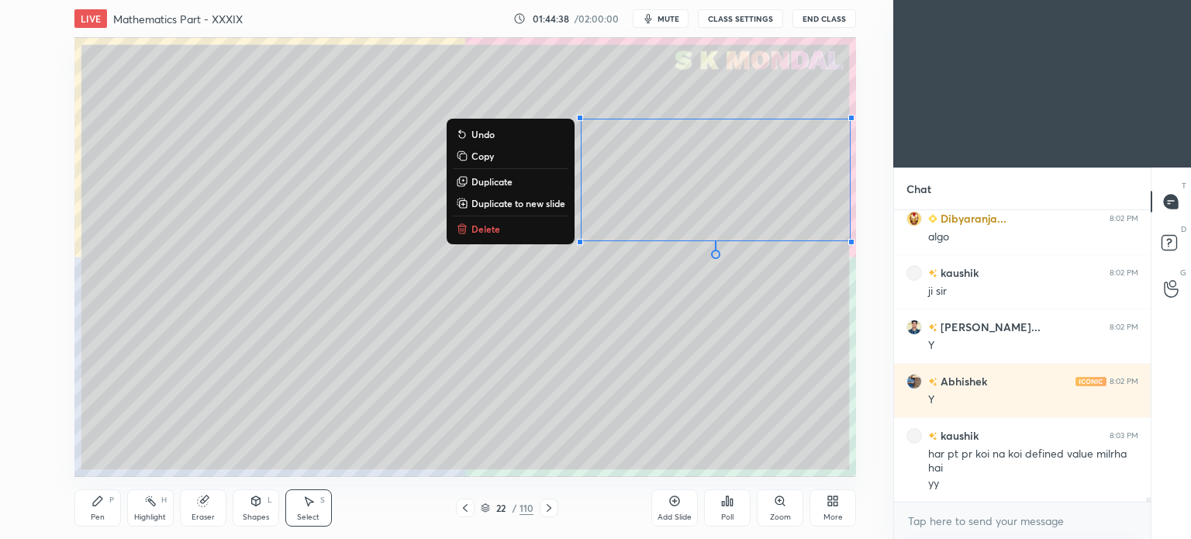
click at [481, 226] on p "Delete" at bounding box center [486, 229] width 29 height 12
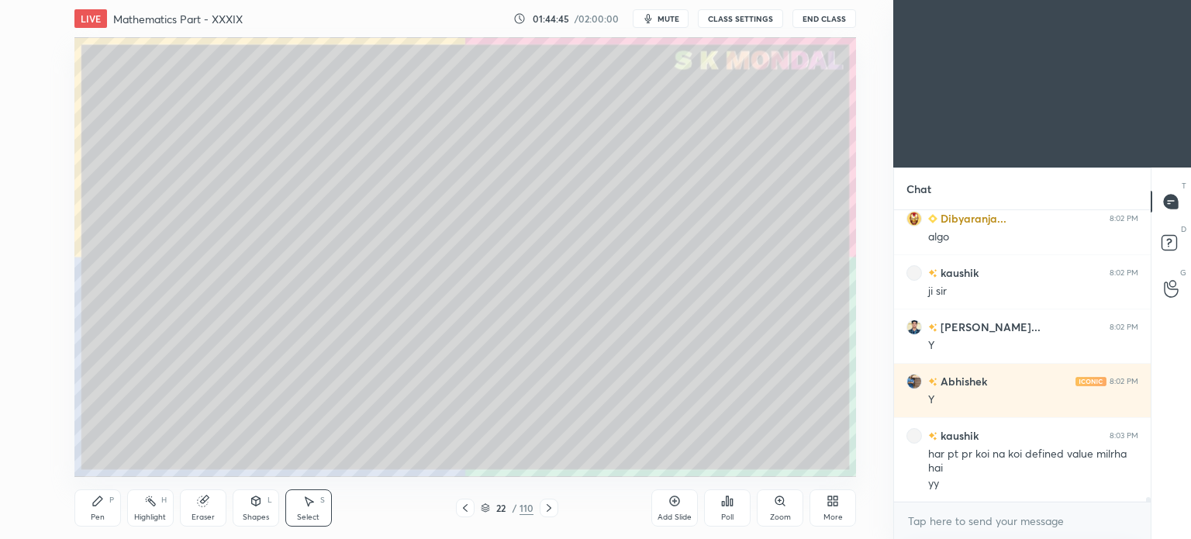
scroll to position [19402, 0]
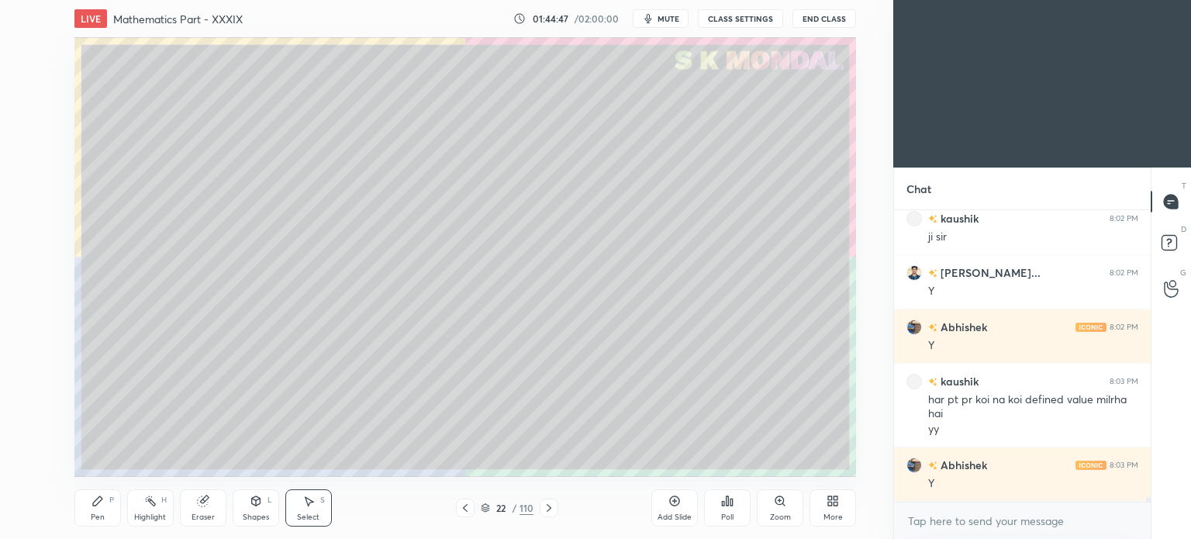
click at [109, 168] on div "0 ° Undo Copy Duplicate Duplicate to new slide Delete" at bounding box center [465, 257] width 782 height 440
click at [99, 508] on div "Pen P" at bounding box center [97, 507] width 47 height 37
click at [93, 511] on div "Pen P" at bounding box center [97, 507] width 47 height 37
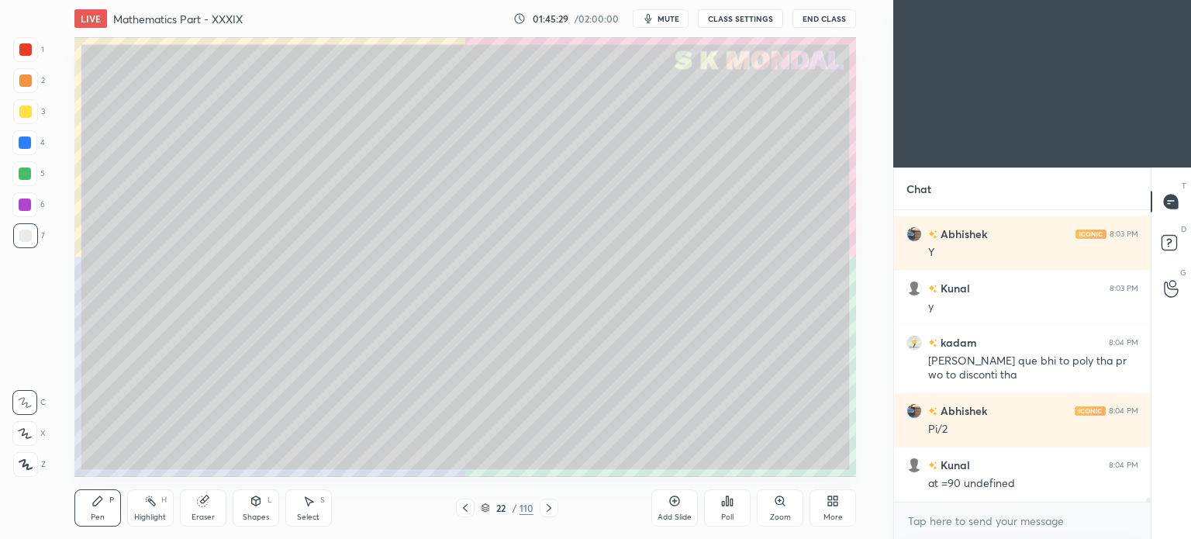
scroll to position [19688, 0]
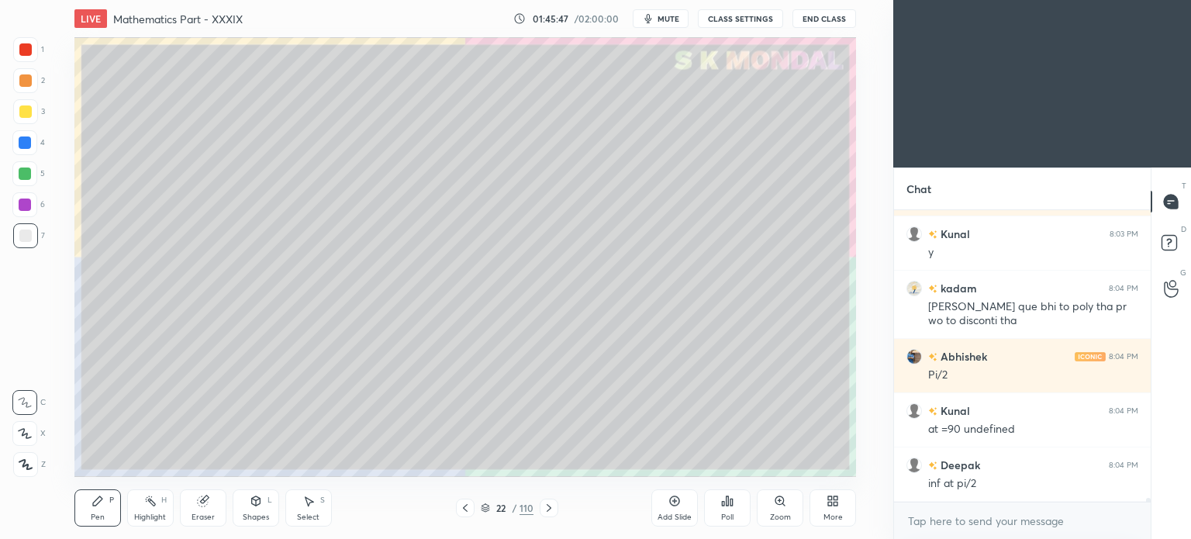
click at [205, 513] on div "Eraser" at bounding box center [203, 517] width 23 height 8
click at [95, 514] on div "Pen" at bounding box center [98, 517] width 14 height 8
click at [96, 506] on icon at bounding box center [98, 501] width 12 height 12
click at [468, 506] on icon at bounding box center [465, 508] width 12 height 12
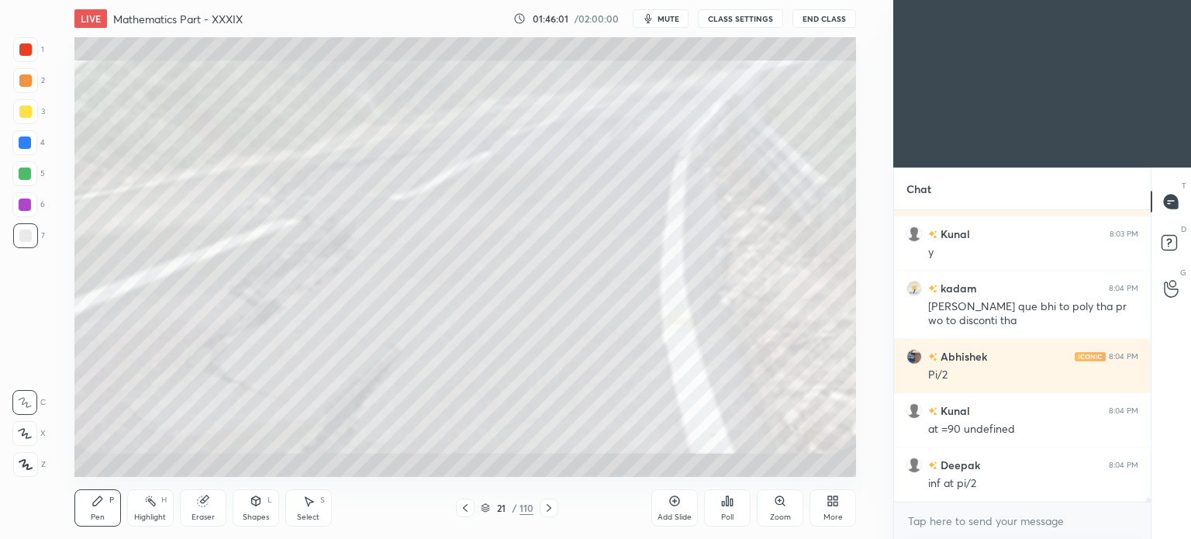
click at [470, 505] on icon at bounding box center [465, 508] width 12 height 12
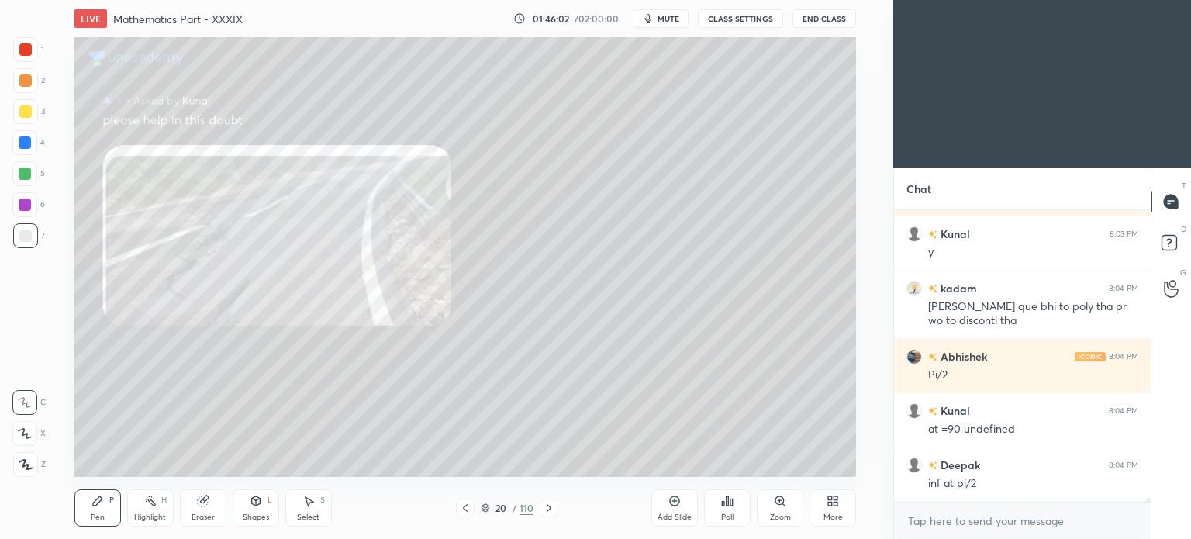
click at [472, 512] on icon at bounding box center [465, 508] width 12 height 12
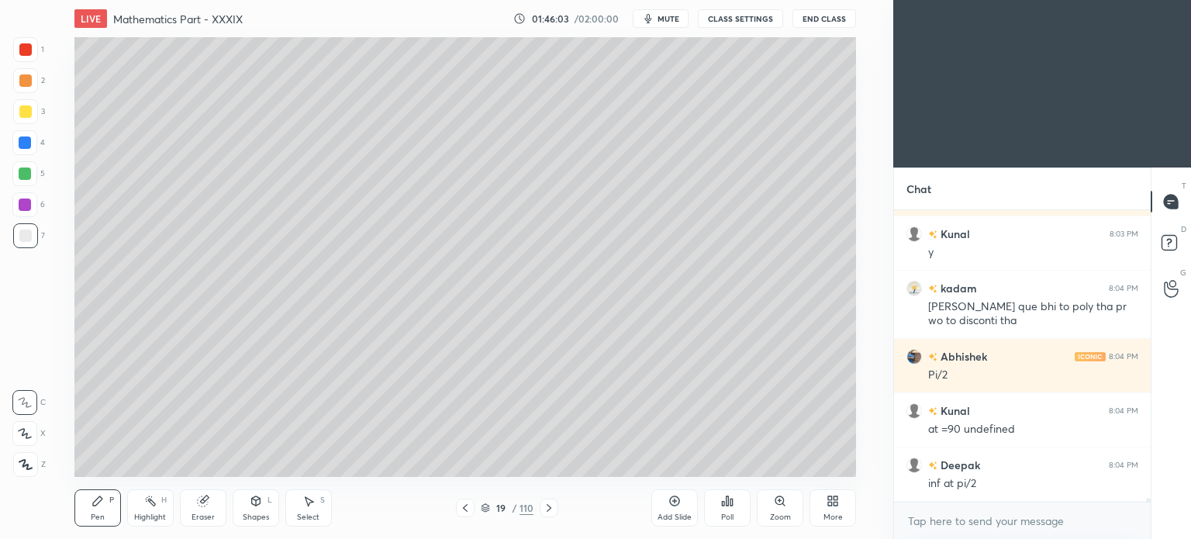
click at [149, 505] on icon at bounding box center [150, 501] width 12 height 12
click at [150, 507] on icon at bounding box center [150, 501] width 12 height 12
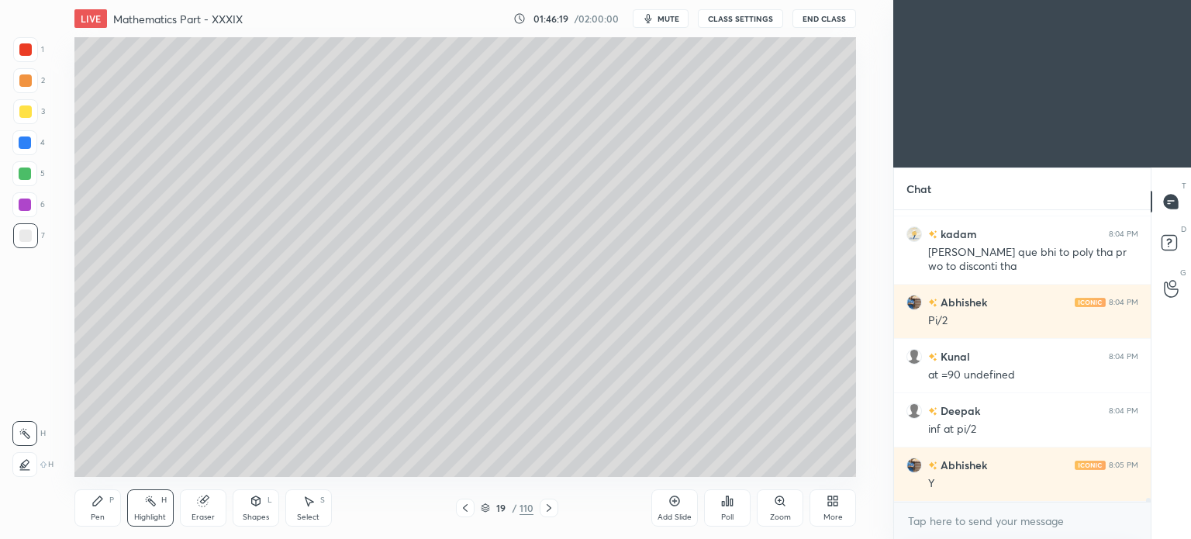
click at [546, 508] on icon at bounding box center [549, 508] width 12 height 12
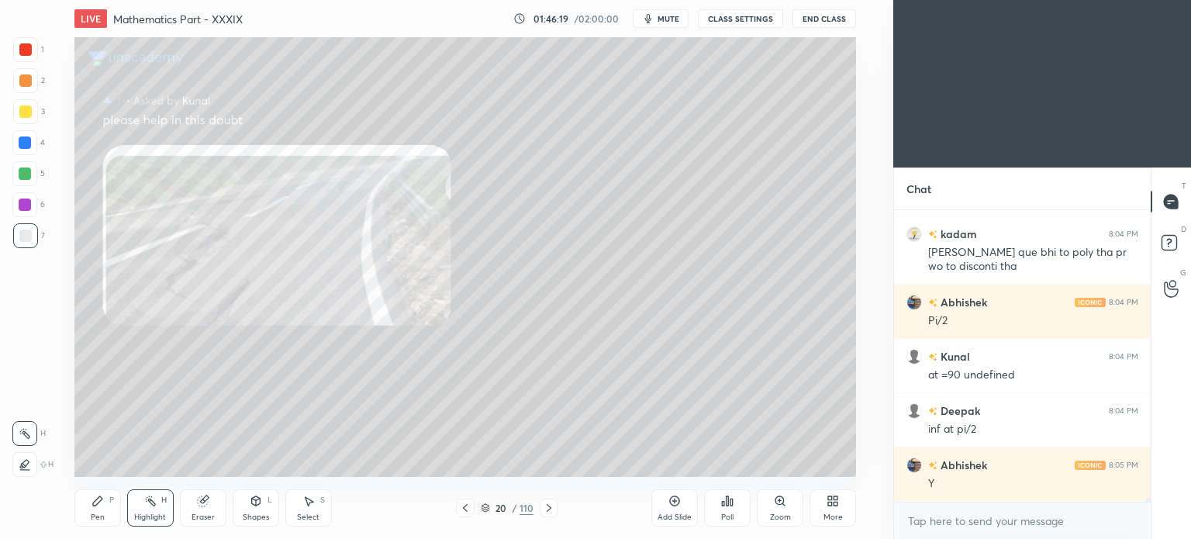
click at [546, 508] on icon at bounding box center [549, 508] width 12 height 12
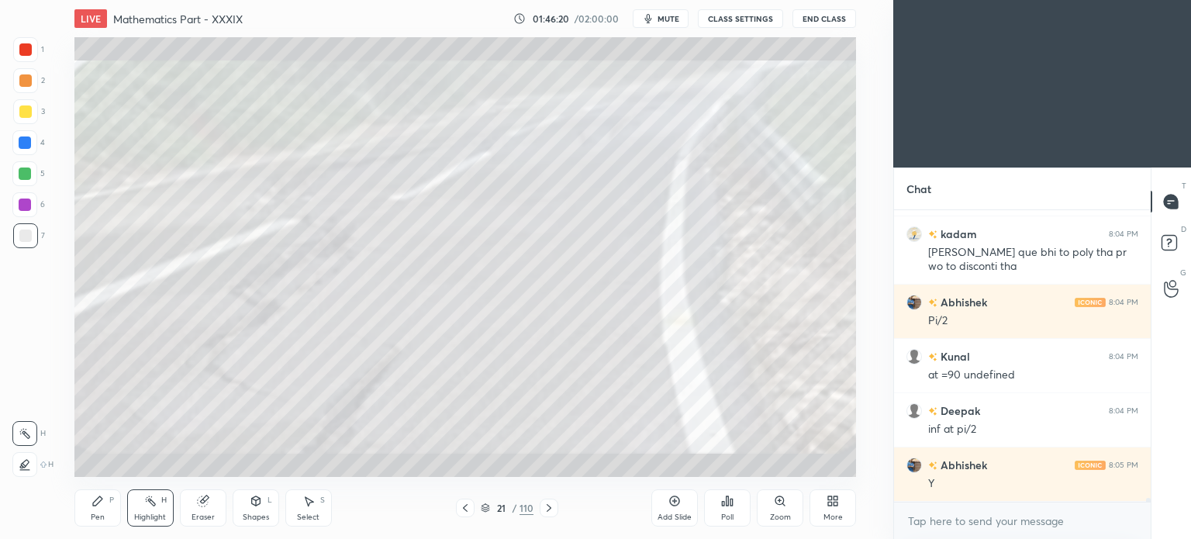
click at [547, 508] on icon at bounding box center [549, 508] width 12 height 12
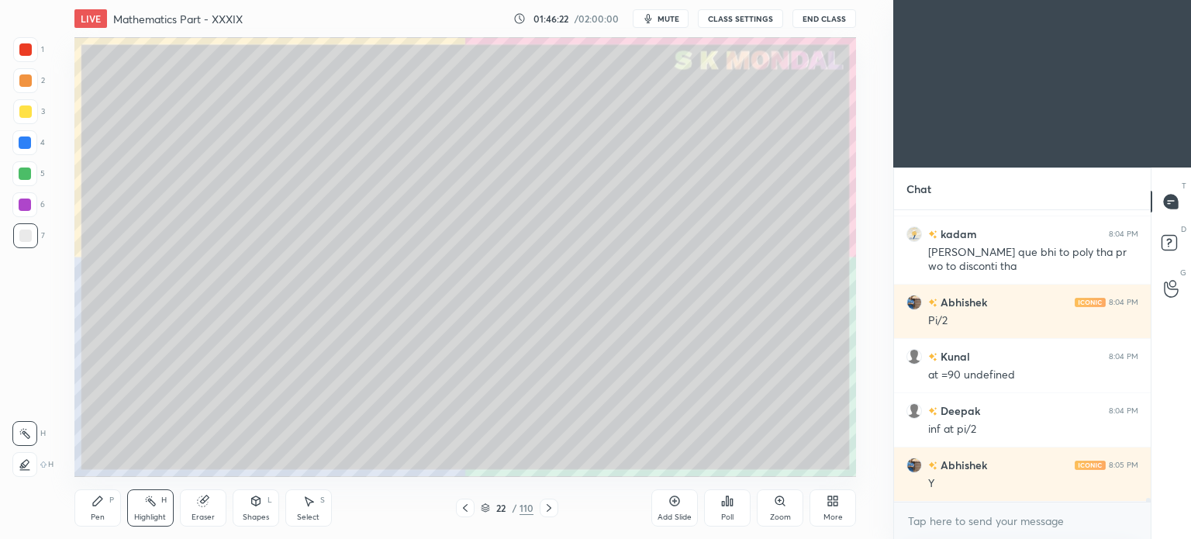
click at [92, 509] on div "Pen P" at bounding box center [97, 507] width 47 height 37
click at [96, 511] on div "Pen P" at bounding box center [97, 507] width 47 height 37
click at [142, 517] on div "Highlight" at bounding box center [150, 517] width 32 height 8
click at [147, 513] on div "Highlight" at bounding box center [150, 517] width 32 height 8
click at [548, 505] on icon at bounding box center [549, 508] width 12 height 12
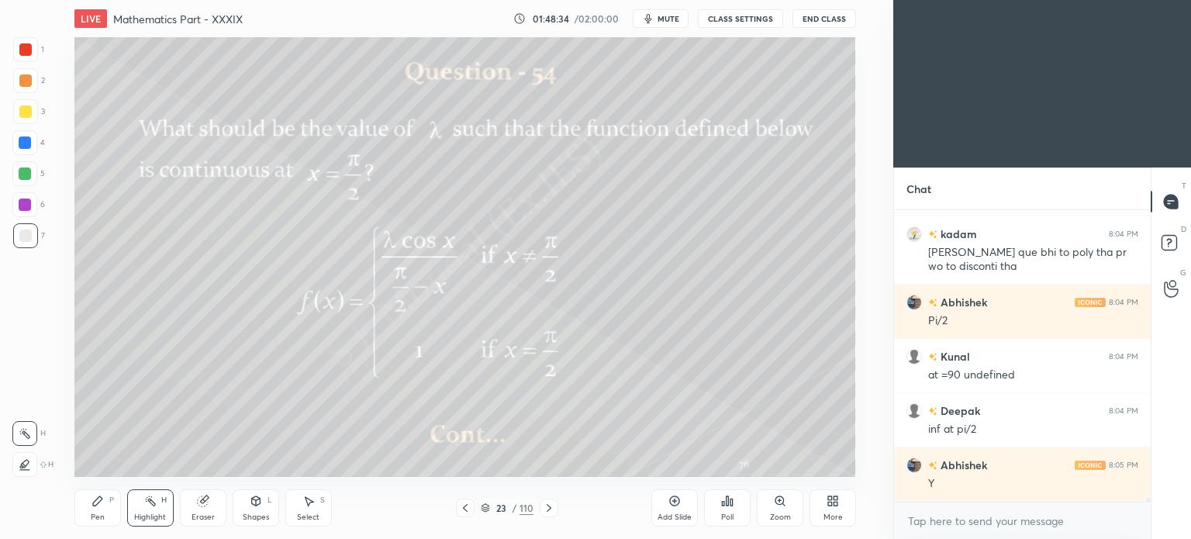
click at [463, 506] on icon at bounding box center [465, 508] width 12 height 12
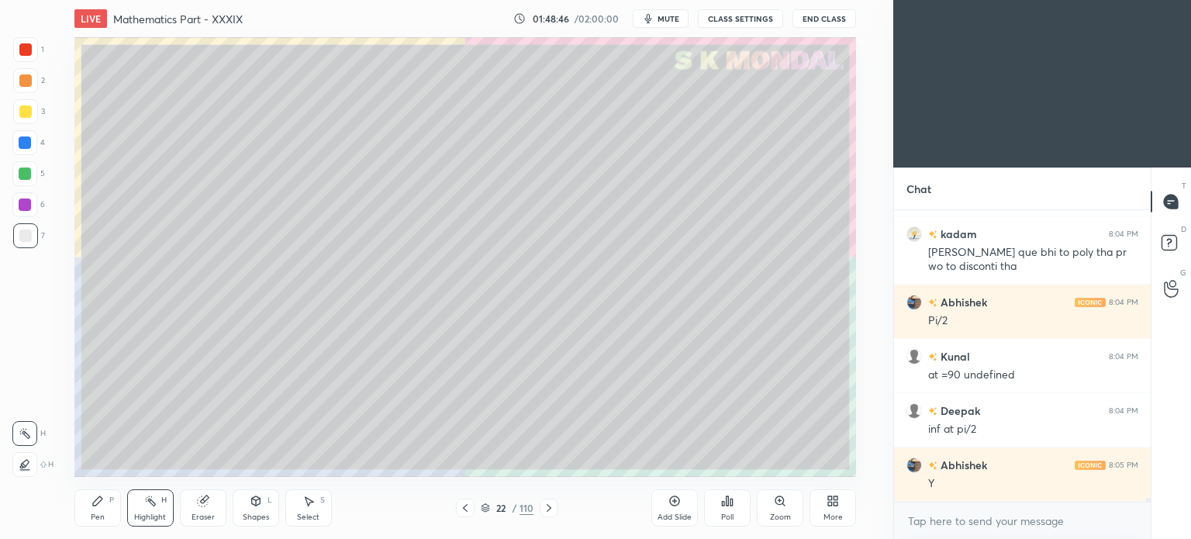
scroll to position [19796, 0]
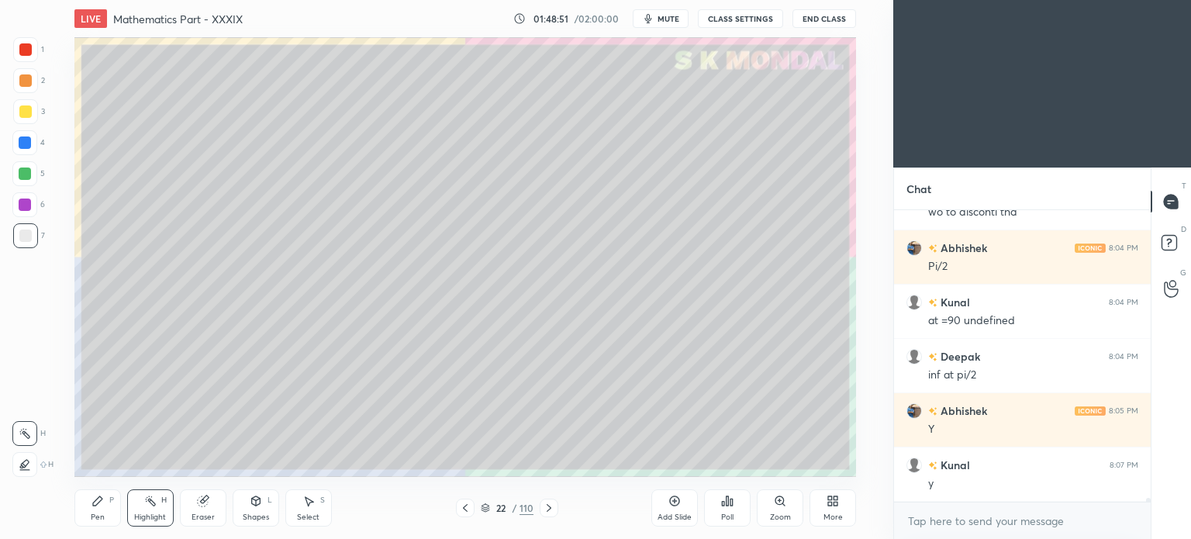
click at [543, 509] on icon at bounding box center [549, 508] width 12 height 12
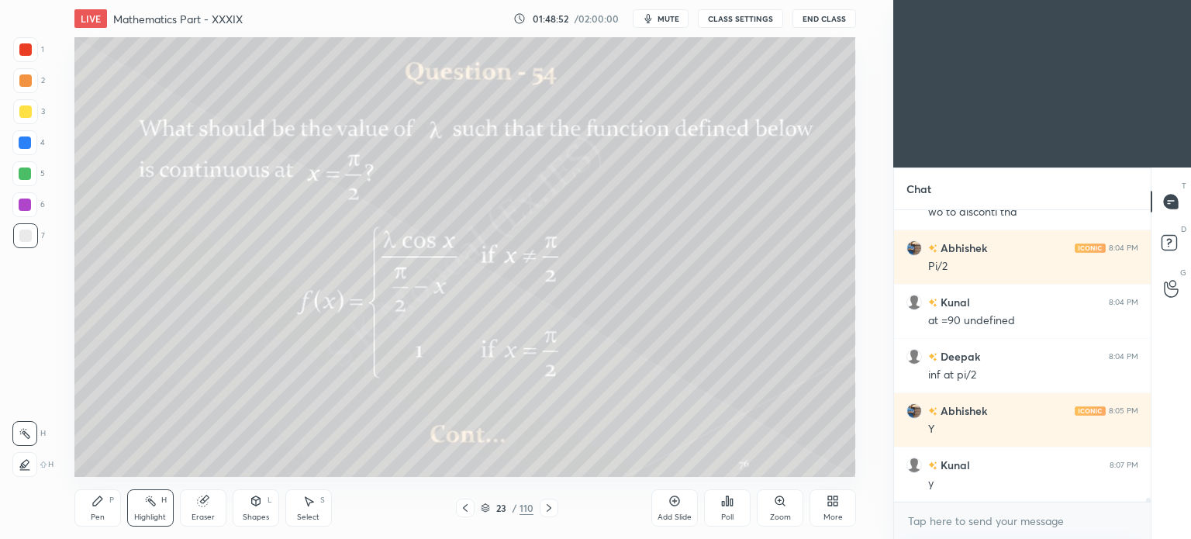
click at [468, 512] on icon at bounding box center [465, 508] width 12 height 12
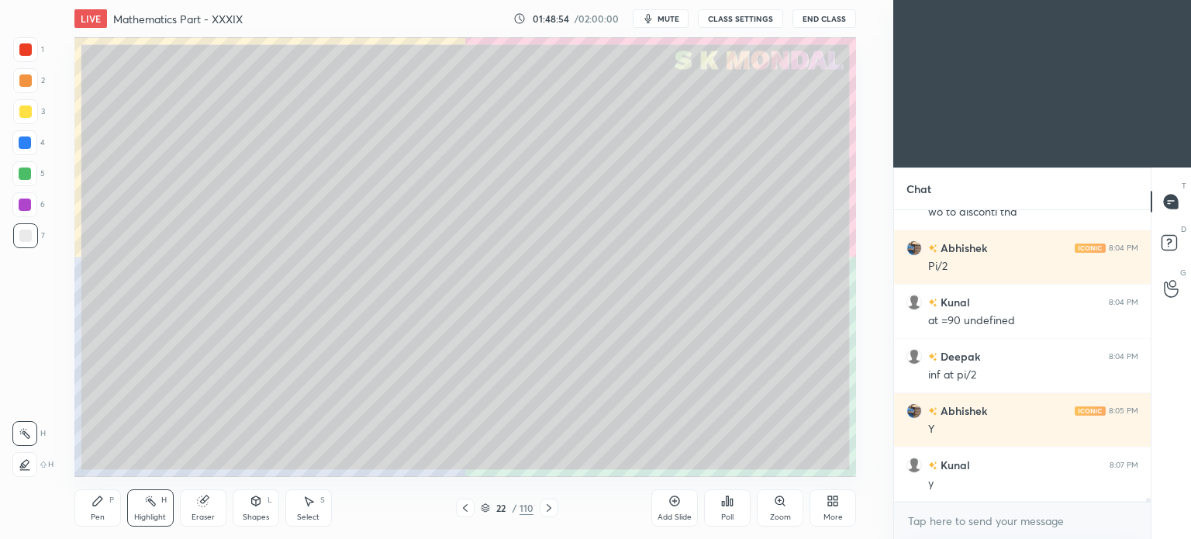
click at [838, 510] on div "More" at bounding box center [833, 507] width 47 height 37
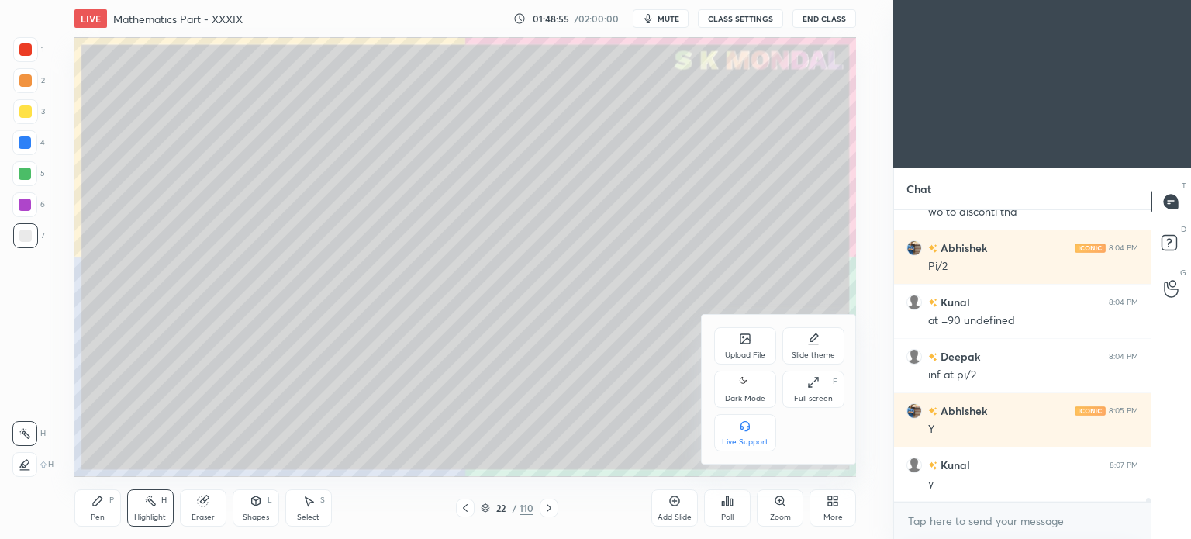
click at [746, 350] on div "Upload File" at bounding box center [745, 345] width 62 height 37
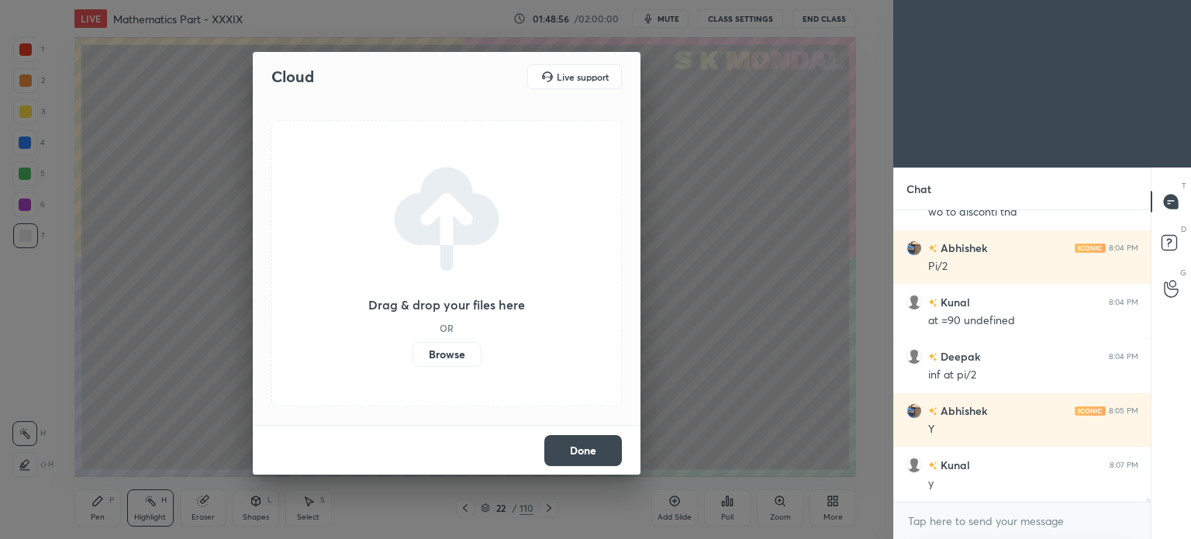
click at [447, 352] on label "Browse" at bounding box center [447, 354] width 69 height 25
click at [413, 352] on input "Browse" at bounding box center [413, 354] width 0 height 25
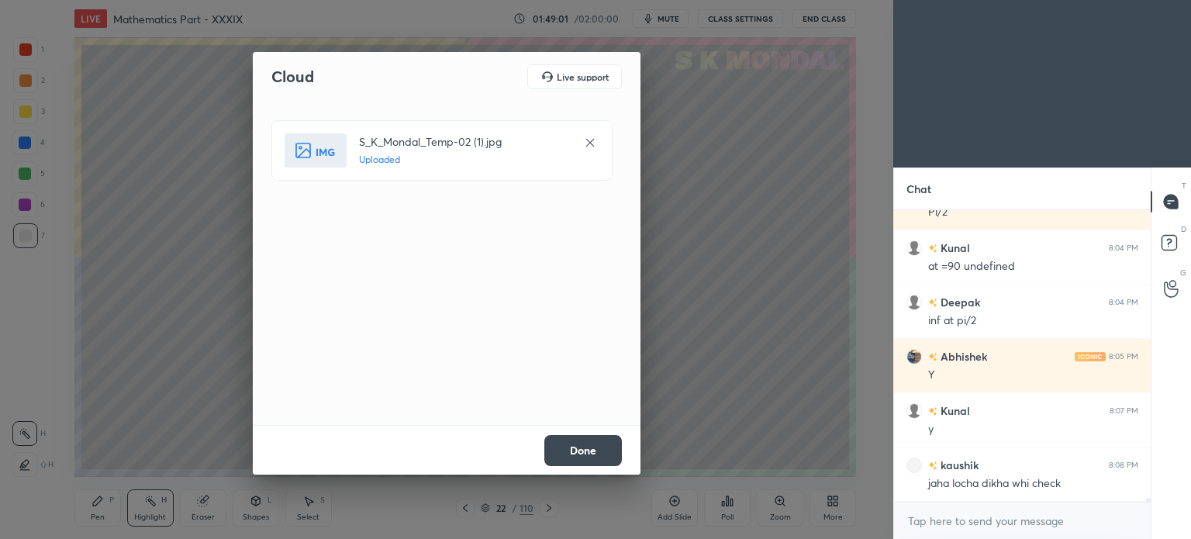
click at [578, 452] on button "Done" at bounding box center [583, 450] width 78 height 31
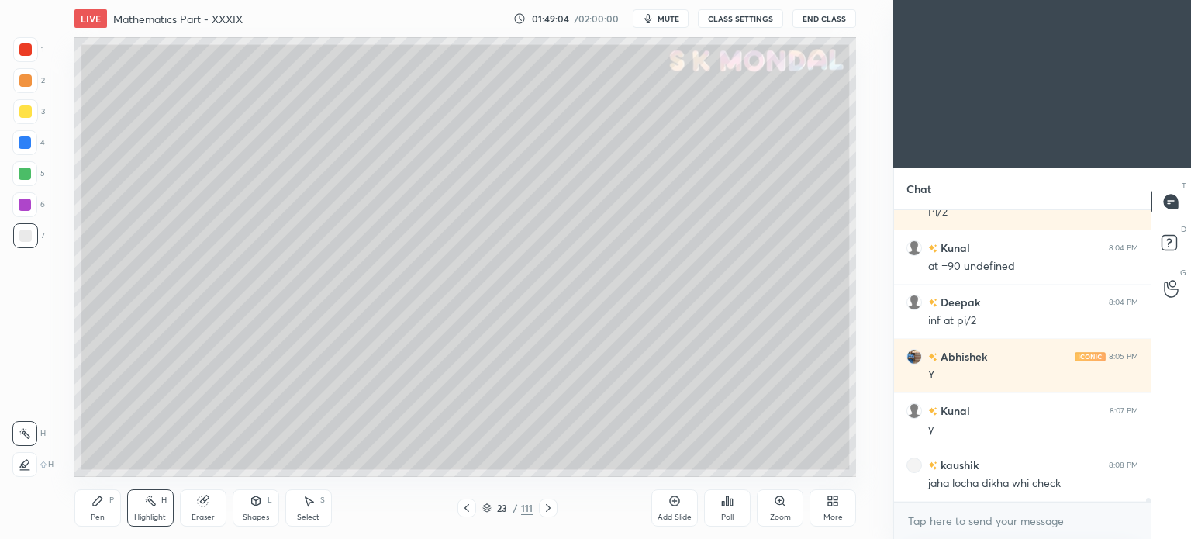
click at [26, 114] on div at bounding box center [25, 111] width 12 height 12
click at [87, 510] on div "Pen P" at bounding box center [97, 507] width 47 height 37
click at [92, 511] on div "Pen P" at bounding box center [97, 507] width 47 height 37
click at [251, 508] on div "Shapes L" at bounding box center [256, 507] width 47 height 37
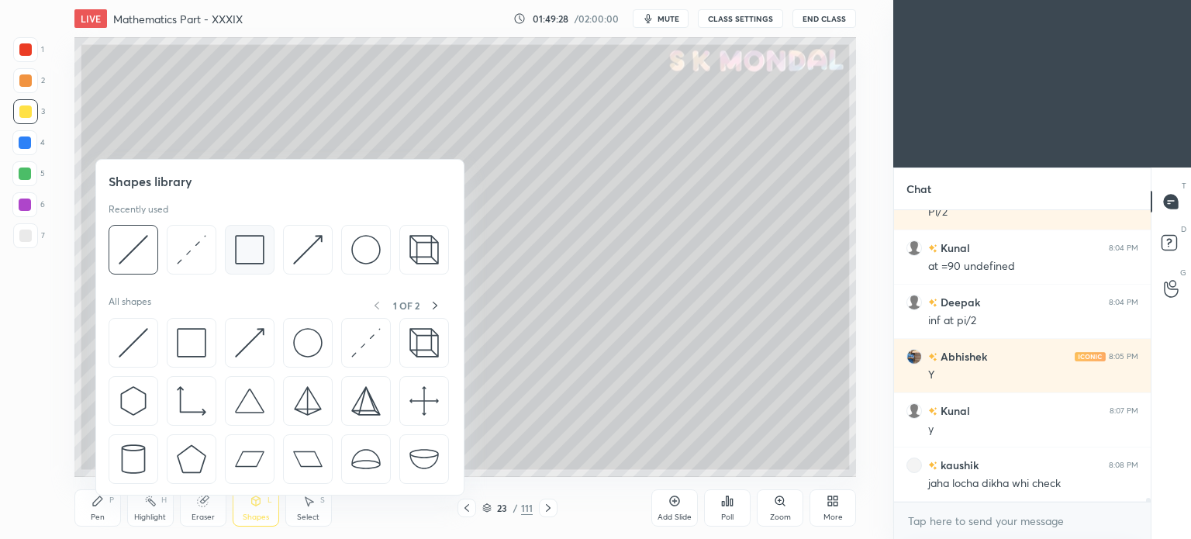
click at [246, 256] on img at bounding box center [249, 249] width 29 height 29
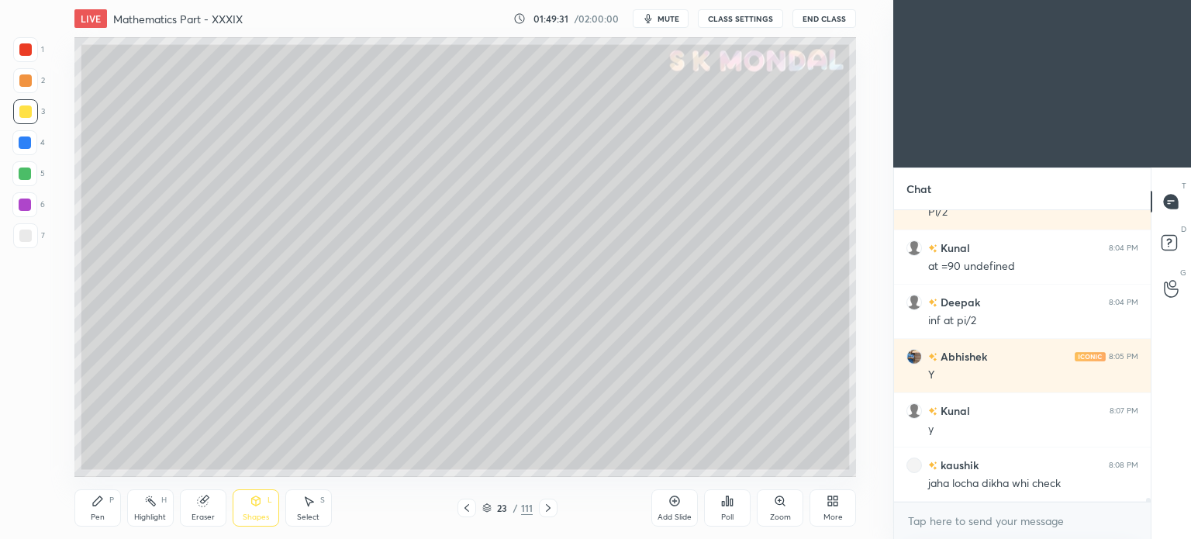
click at [97, 509] on div "Pen P" at bounding box center [97, 507] width 47 height 37
click at [97, 511] on div "Pen P" at bounding box center [97, 507] width 47 height 37
click at [25, 235] on div at bounding box center [25, 236] width 12 height 12
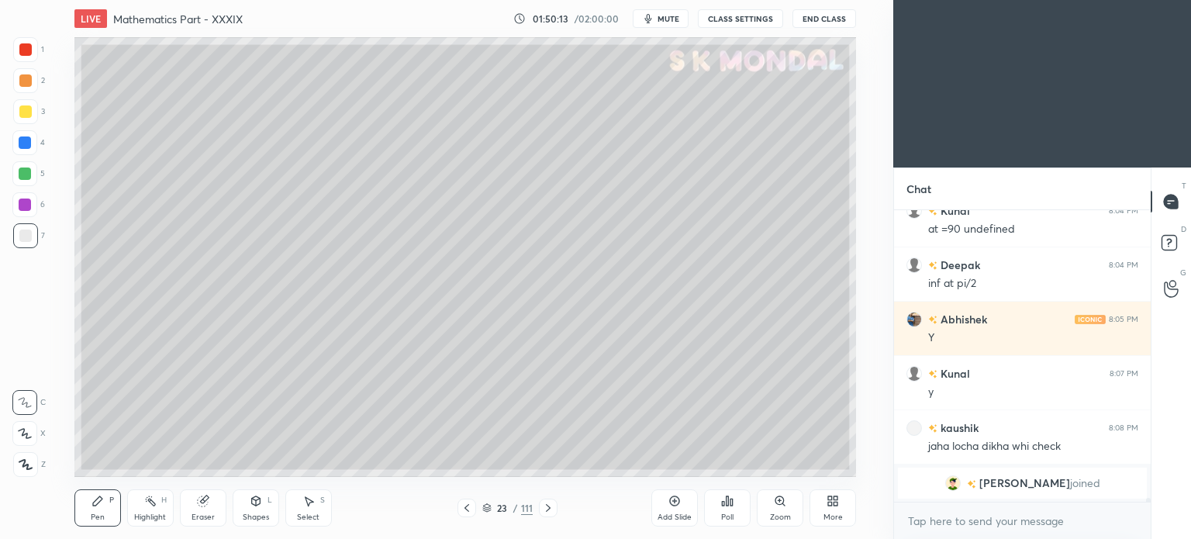
click at [292, 512] on div "Select S" at bounding box center [308, 507] width 47 height 37
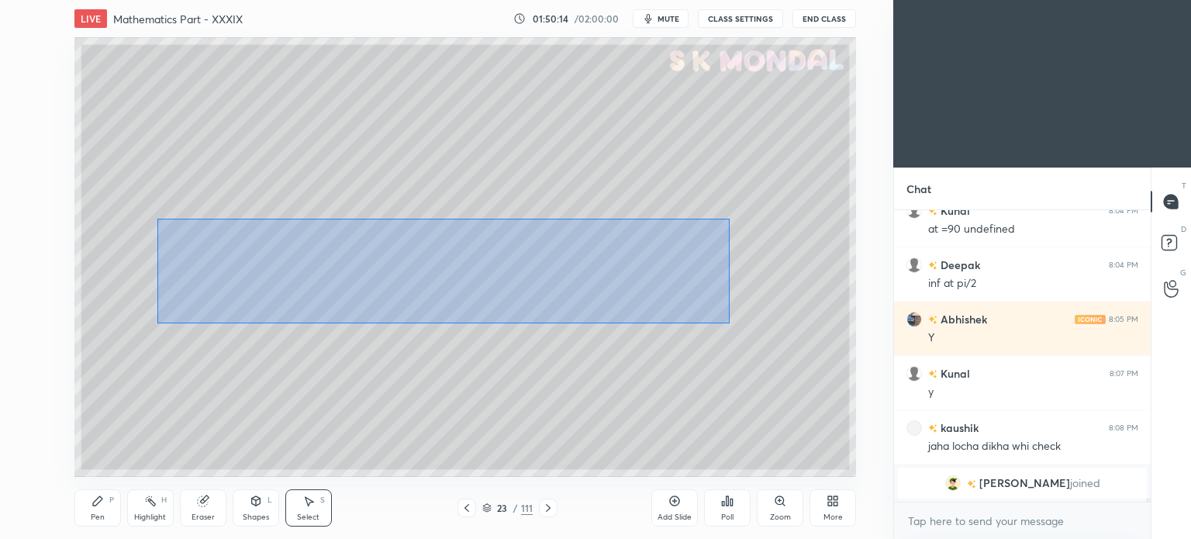
drag, startPoint x: 157, startPoint y: 219, endPoint x: 729, endPoint y: 323, distance: 580.9
click at [729, 323] on div "0 ° Undo Copy Duplicate Duplicate to new slide Delete" at bounding box center [465, 257] width 782 height 440
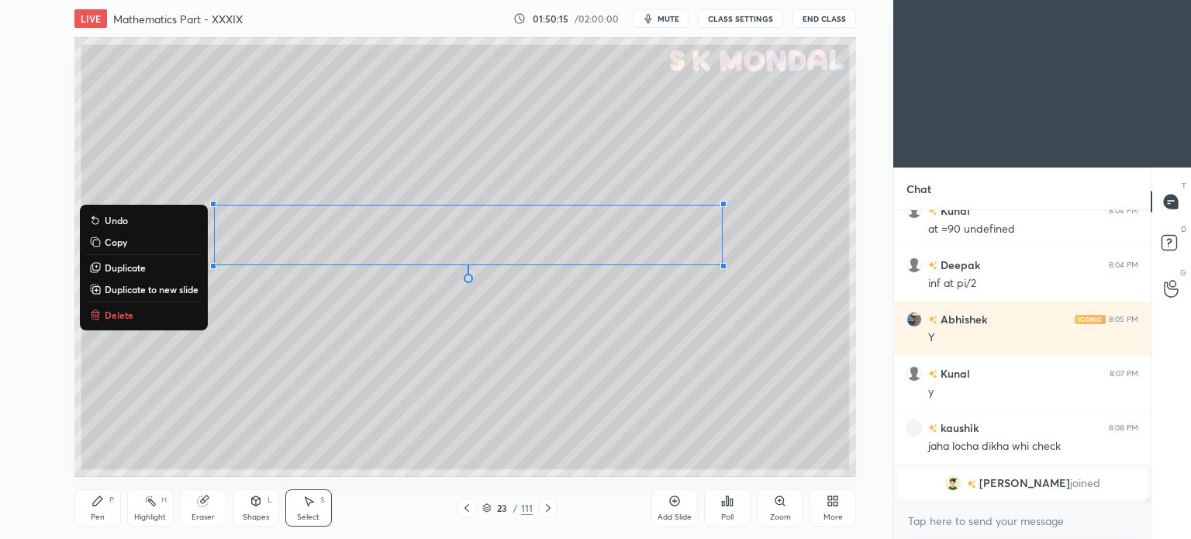
click at [604, 396] on div "0 ° Undo Copy Duplicate Duplicate to new slide Delete" at bounding box center [465, 257] width 782 height 440
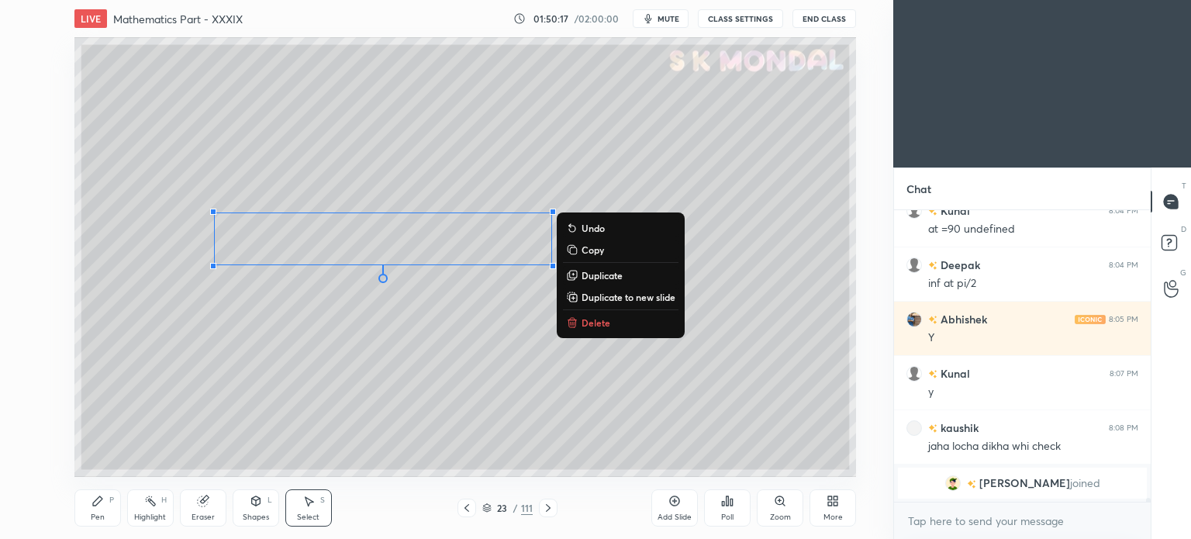
drag, startPoint x: 803, startPoint y: 371, endPoint x: 0, endPoint y: 98, distance: 848.8
click at [0, 98] on div "1 2 3 4 5 6 7 C X Z C X Z E E Erase all H H LIVE Mathematics Part - XXXIX 01:50…" at bounding box center [440, 269] width 881 height 539
click at [819, 307] on div "0 ° Undo Copy Duplicate Duplicate to new slide Delete" at bounding box center [465, 257] width 782 height 440
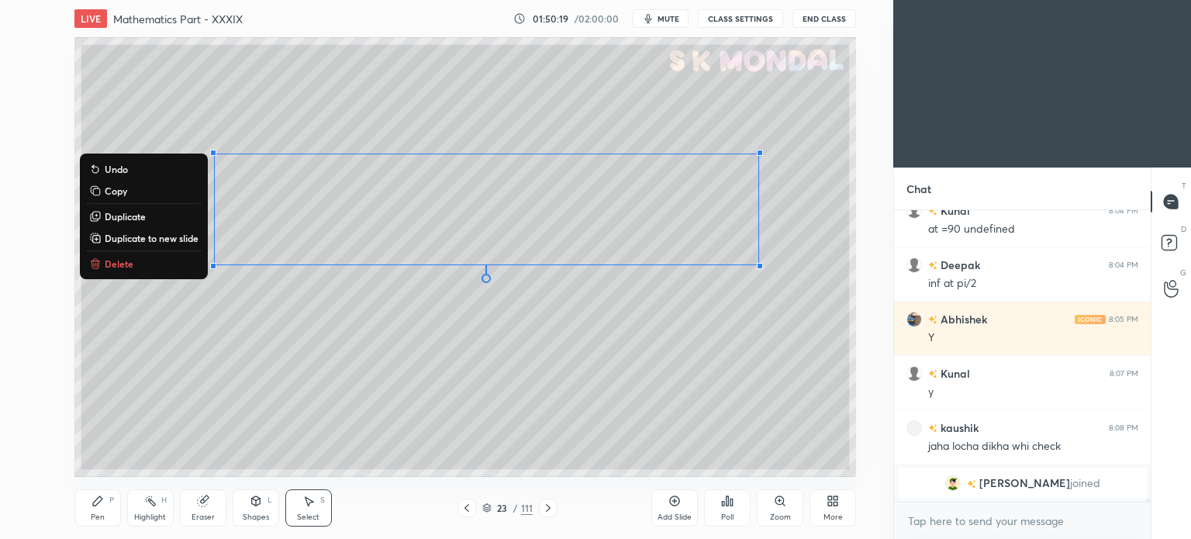
drag, startPoint x: 819, startPoint y: 307, endPoint x: 0, endPoint y: 148, distance: 834.2
click at [0, 148] on div "1 2 3 4 5 6 7 C X Z C X Z E E Erase all H H LIVE Mathematics Part - XXXIX 01:50…" at bounding box center [440, 269] width 881 height 539
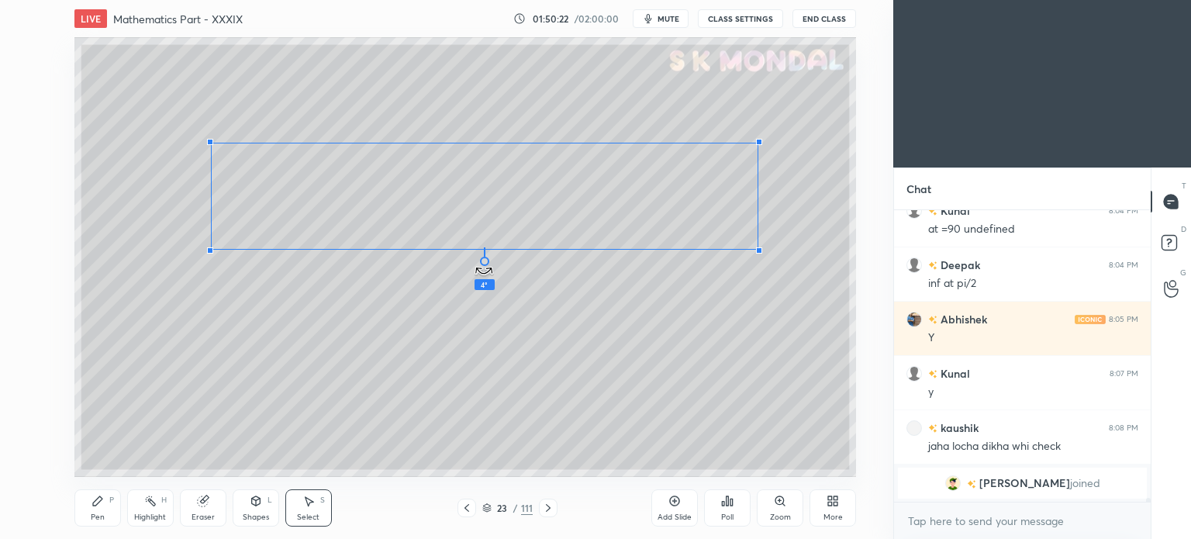
drag, startPoint x: 483, startPoint y: 276, endPoint x: 472, endPoint y: 284, distance: 13.3
click at [472, 284] on div "4 ° Undo Copy Duplicate Duplicate to new slide Delete" at bounding box center [465, 257] width 782 height 440
click at [563, 350] on div "0 ° Undo Copy Duplicate Duplicate to new slide Delete" at bounding box center [465, 257] width 782 height 440
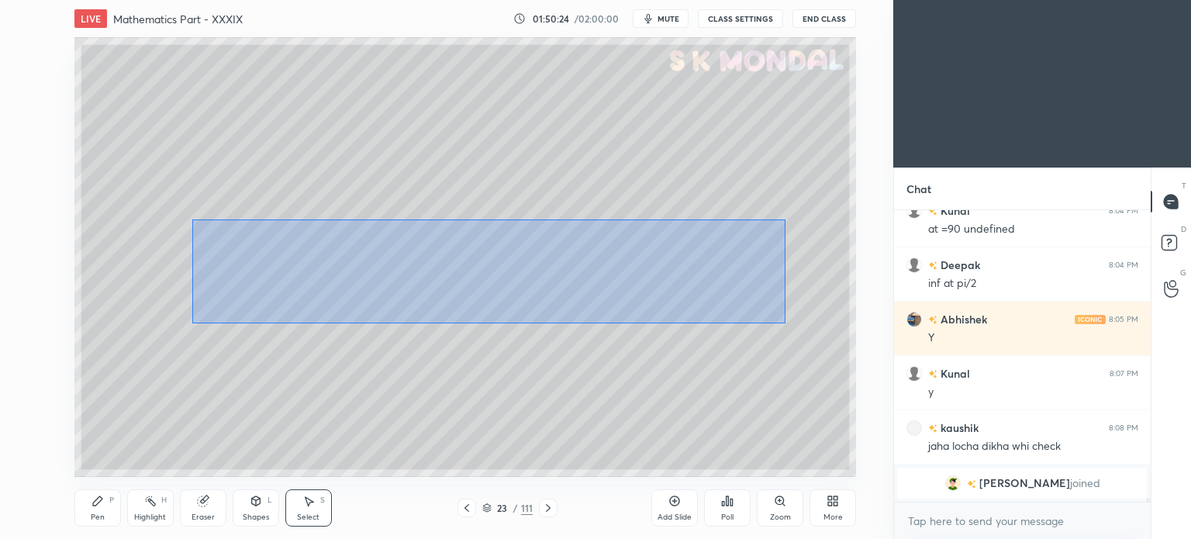
drag, startPoint x: 192, startPoint y: 219, endPoint x: 785, endPoint y: 323, distance: 601.5
click at [785, 323] on div "0 ° Undo Copy Duplicate Duplicate to new slide Delete" at bounding box center [465, 257] width 782 height 440
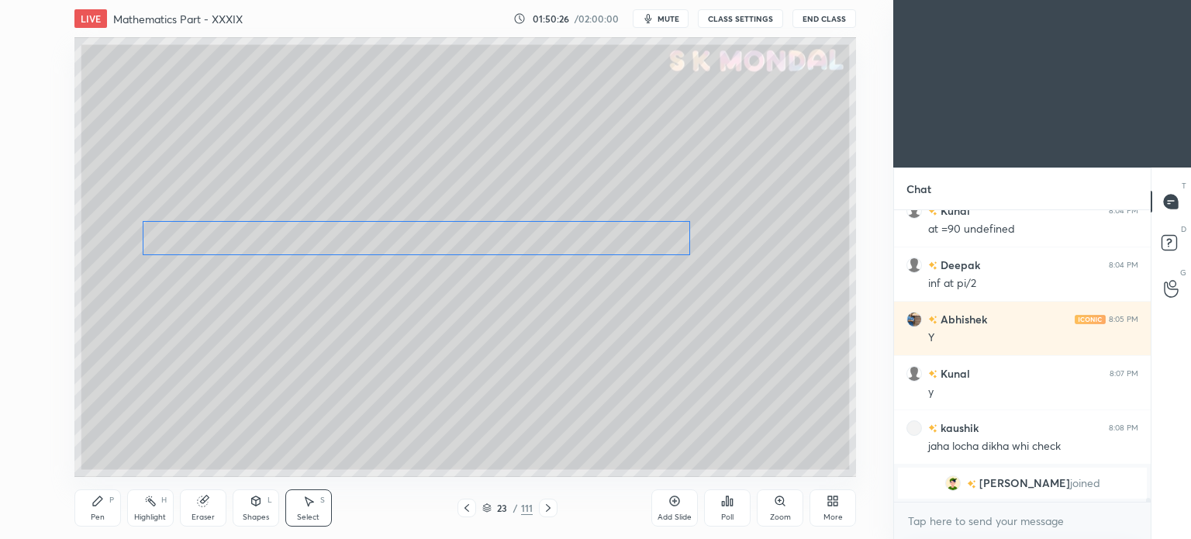
drag, startPoint x: 610, startPoint y: 238, endPoint x: 542, endPoint y: 243, distance: 68.4
click at [542, 243] on div "0 ° Undo Copy Duplicate Duplicate to new slide Delete" at bounding box center [465, 257] width 782 height 440
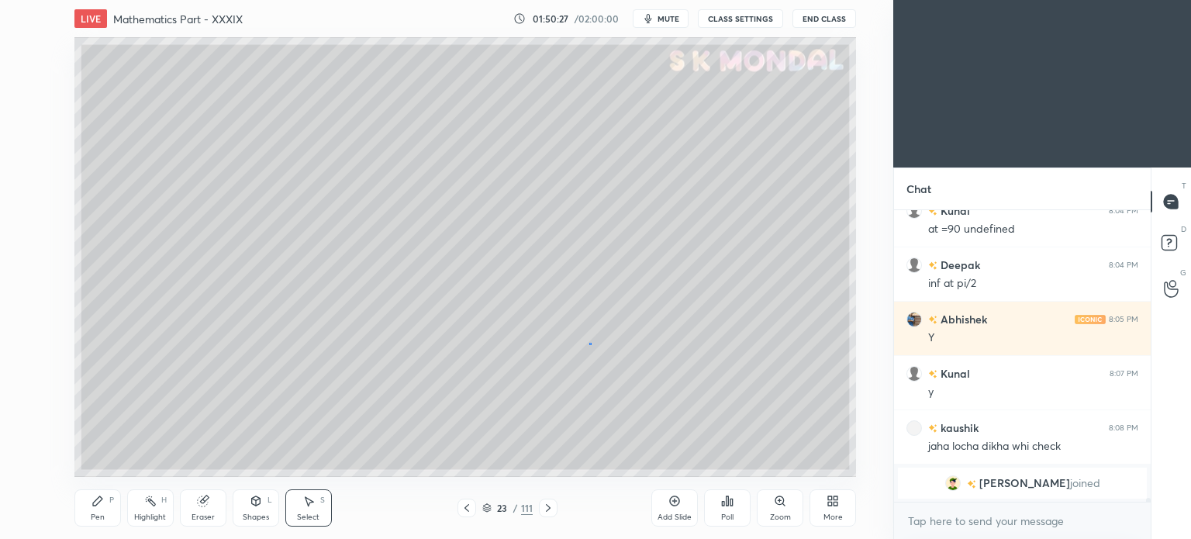
click at [589, 344] on div "0 ° Undo Copy Duplicate Duplicate to new slide Delete" at bounding box center [465, 257] width 782 height 440
click at [104, 507] on div "Pen P" at bounding box center [97, 507] width 47 height 37
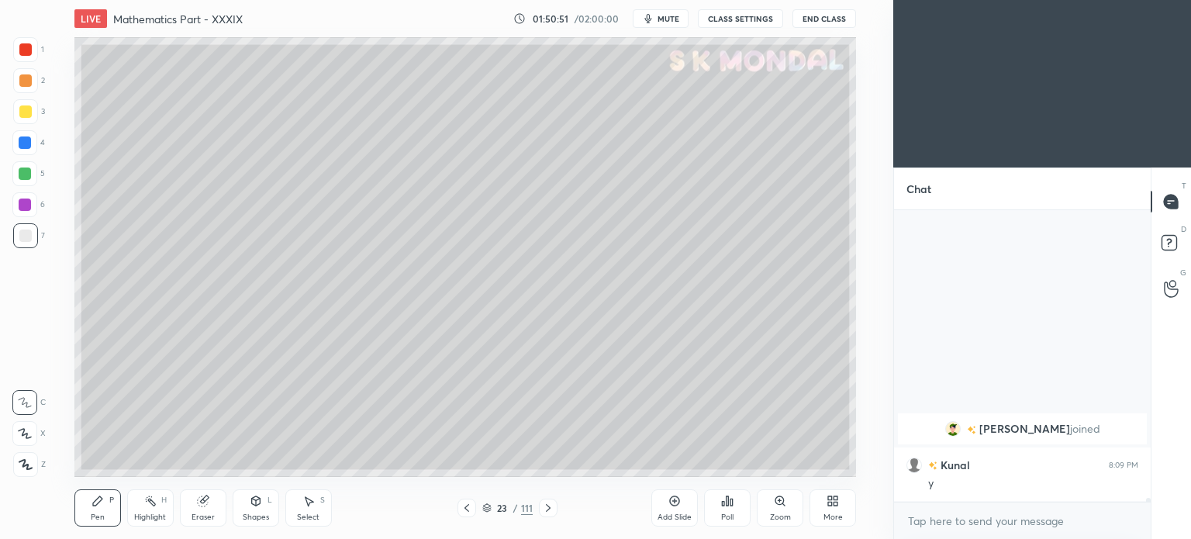
scroll to position [19263, 0]
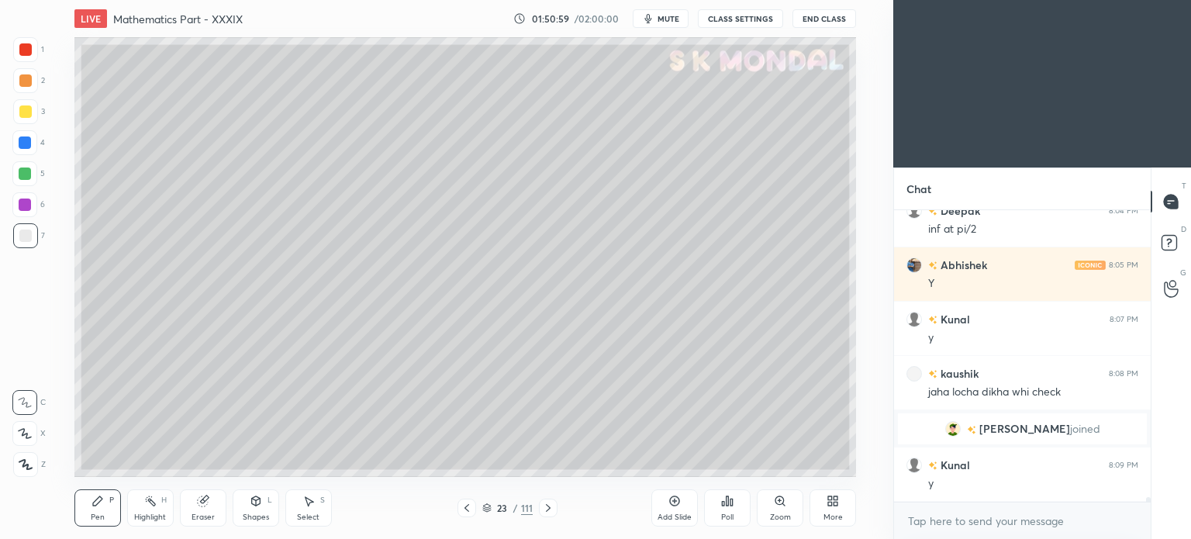
click at [546, 499] on div at bounding box center [548, 508] width 19 height 19
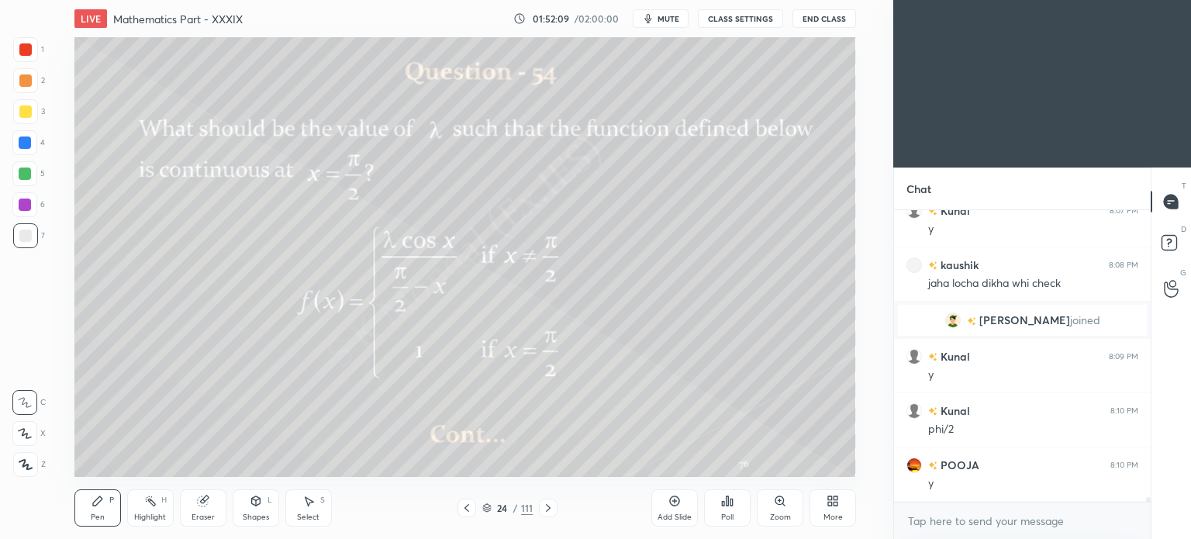
scroll to position [19438, 0]
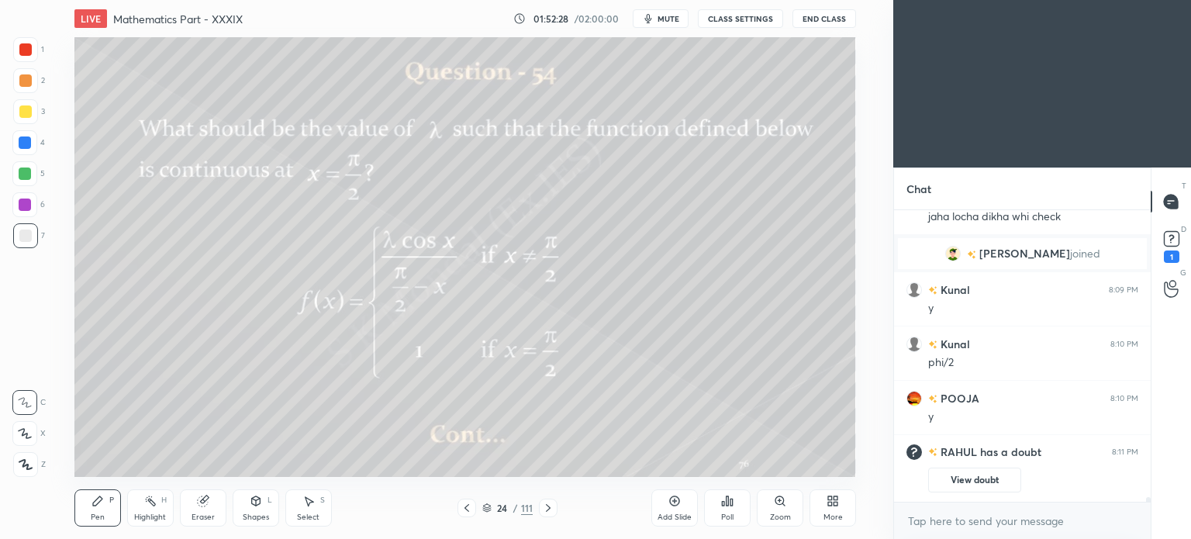
click at [25, 119] on div at bounding box center [25, 111] width 25 height 25
click at [1173, 250] on icon at bounding box center [1171, 238] width 23 height 23
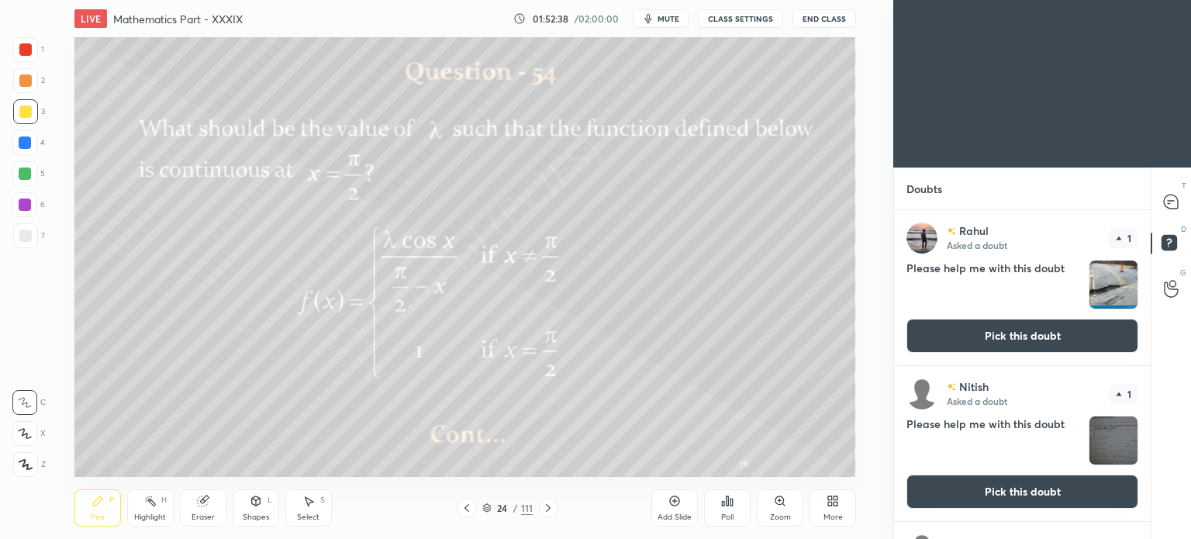
click at [993, 327] on button "Pick this doubt" at bounding box center [1023, 336] width 232 height 34
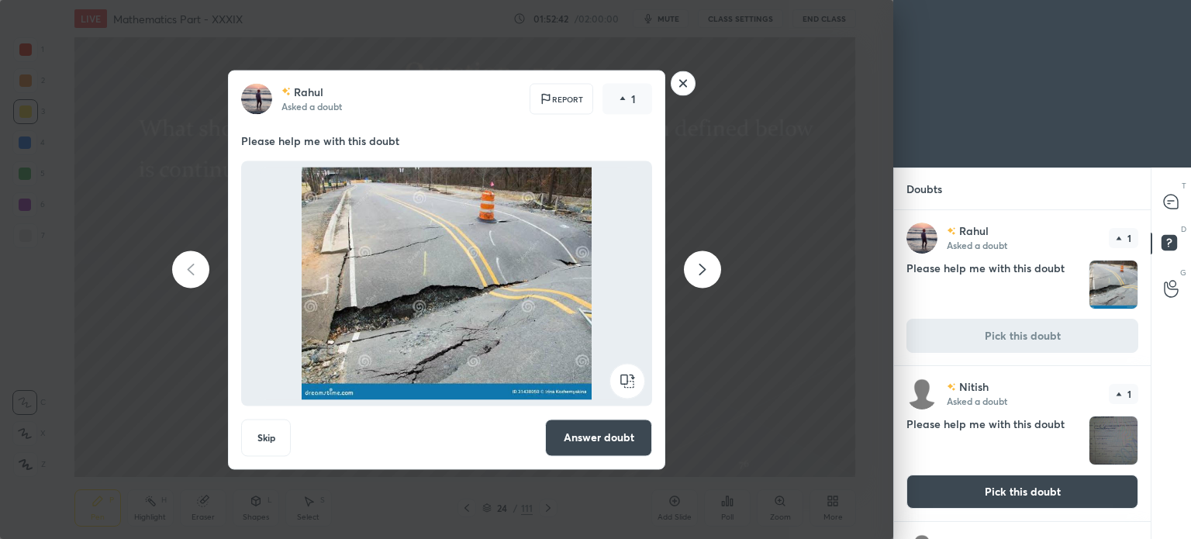
click at [271, 437] on button "Skip" at bounding box center [266, 437] width 50 height 37
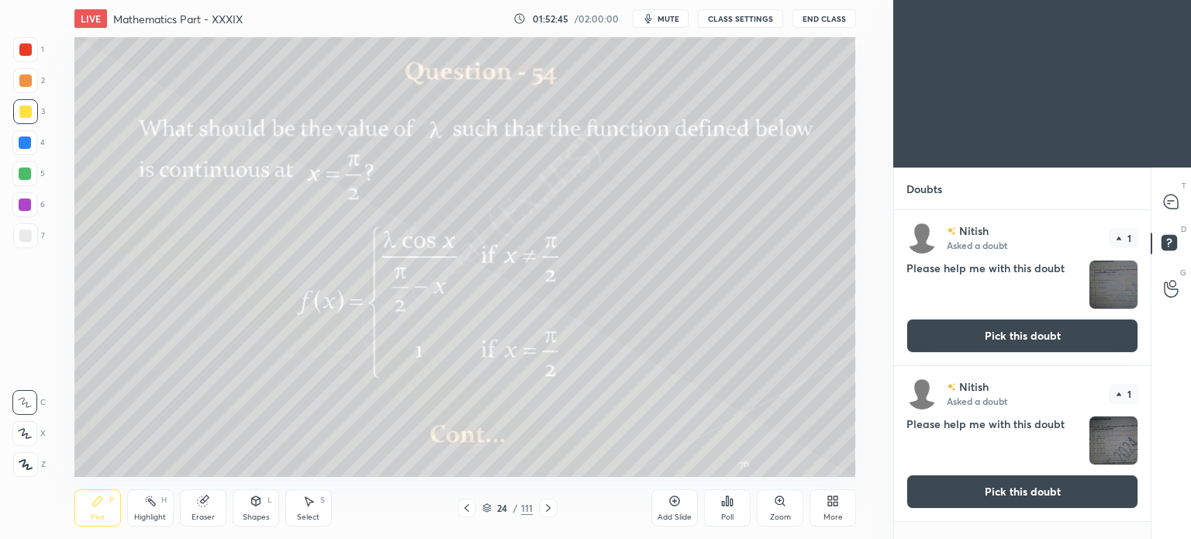
click at [1018, 334] on button "Pick this doubt" at bounding box center [1023, 336] width 232 height 34
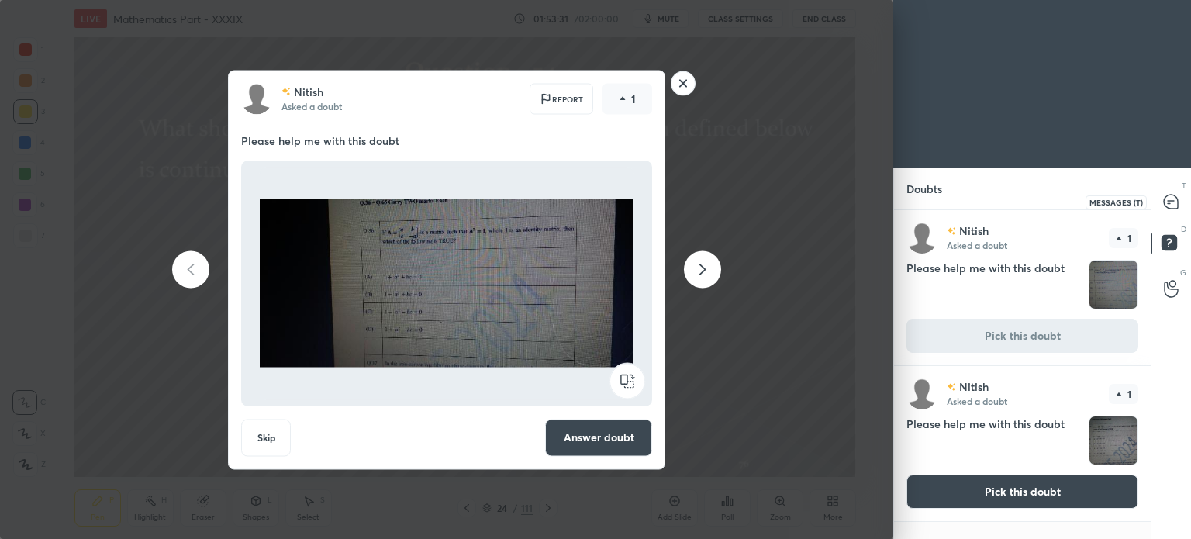
click at [1176, 201] on icon at bounding box center [1171, 202] width 14 height 14
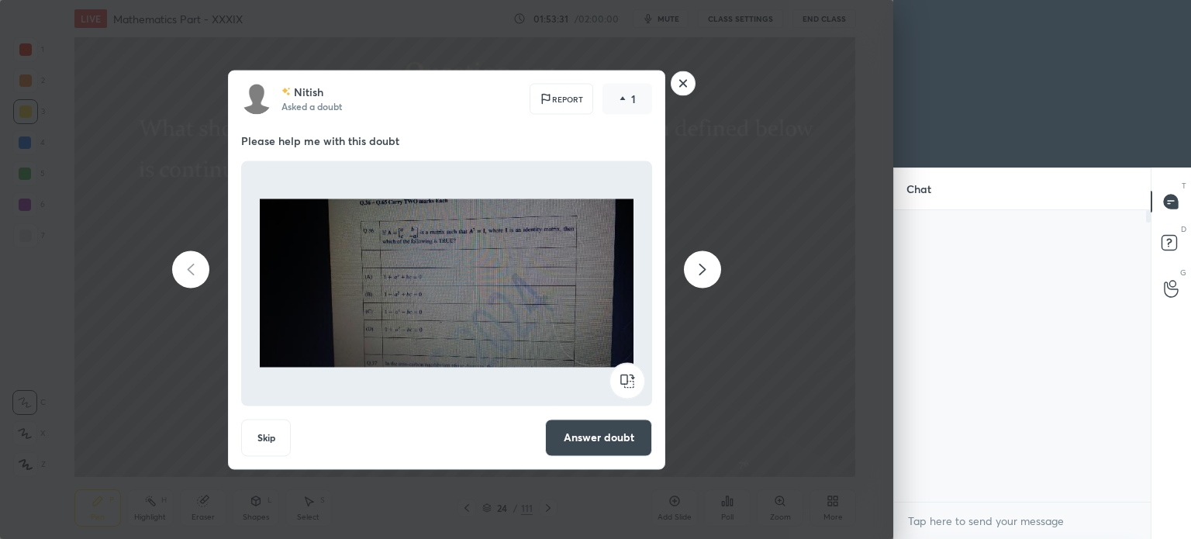
scroll to position [287, 252]
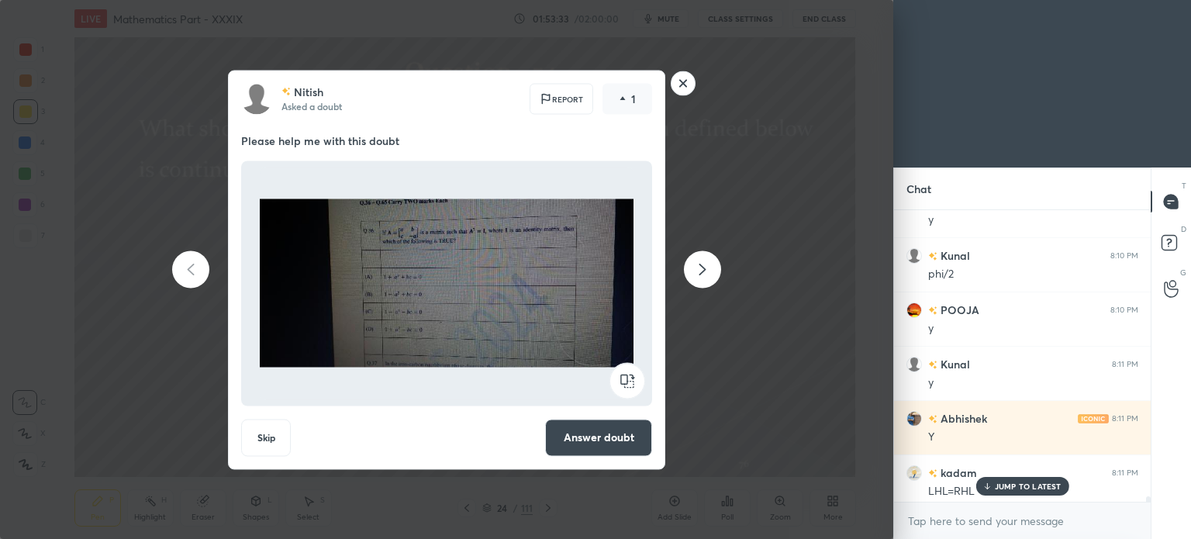
click at [686, 89] on rect at bounding box center [684, 83] width 24 height 24
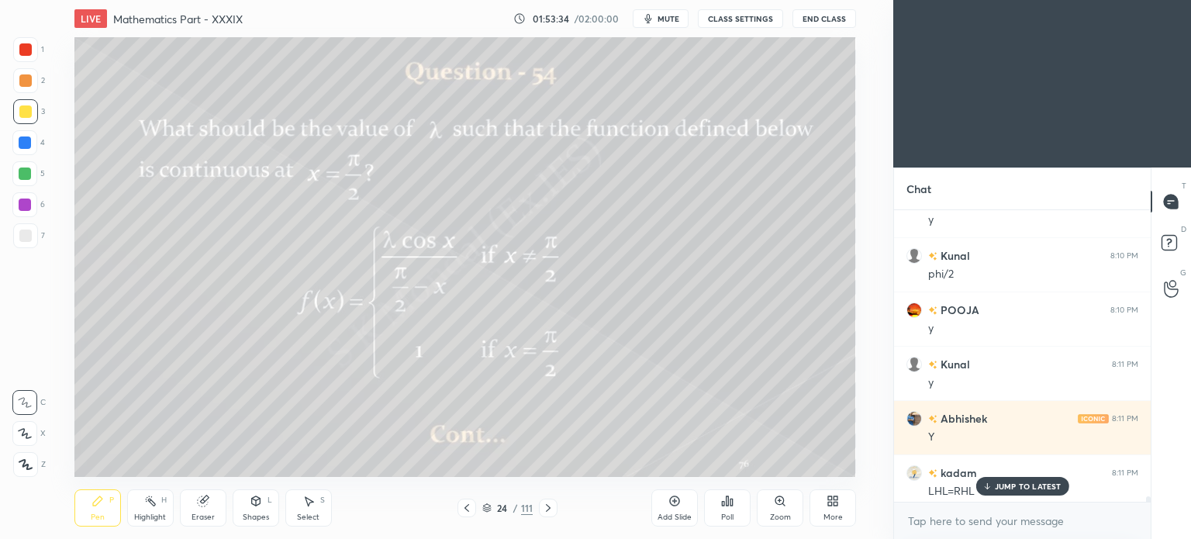
click at [1021, 480] on div "JUMP TO LATEST" at bounding box center [1022, 486] width 93 height 19
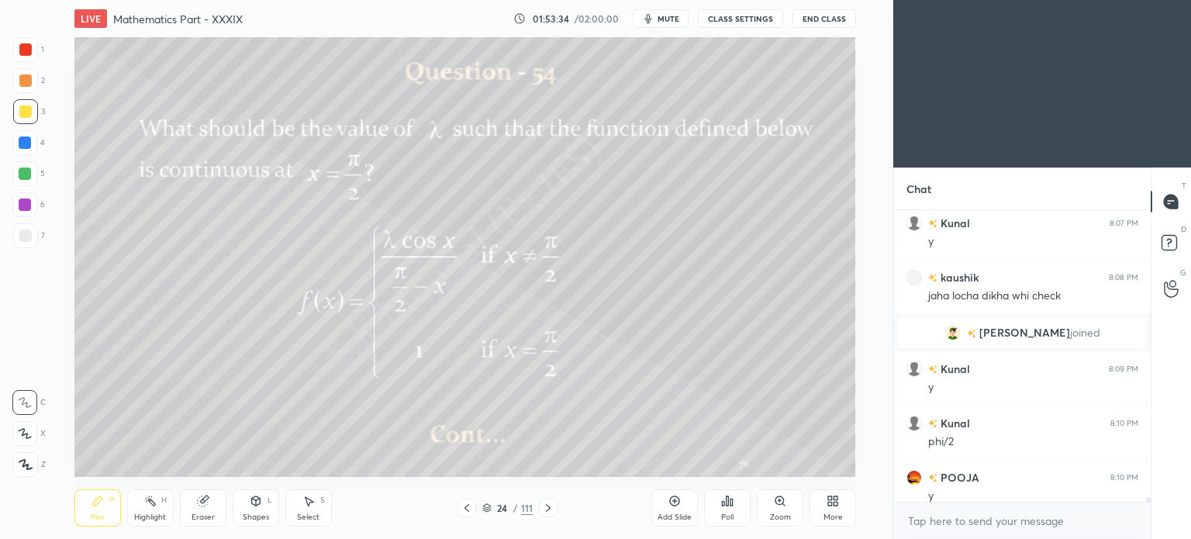
scroll to position [19573, 0]
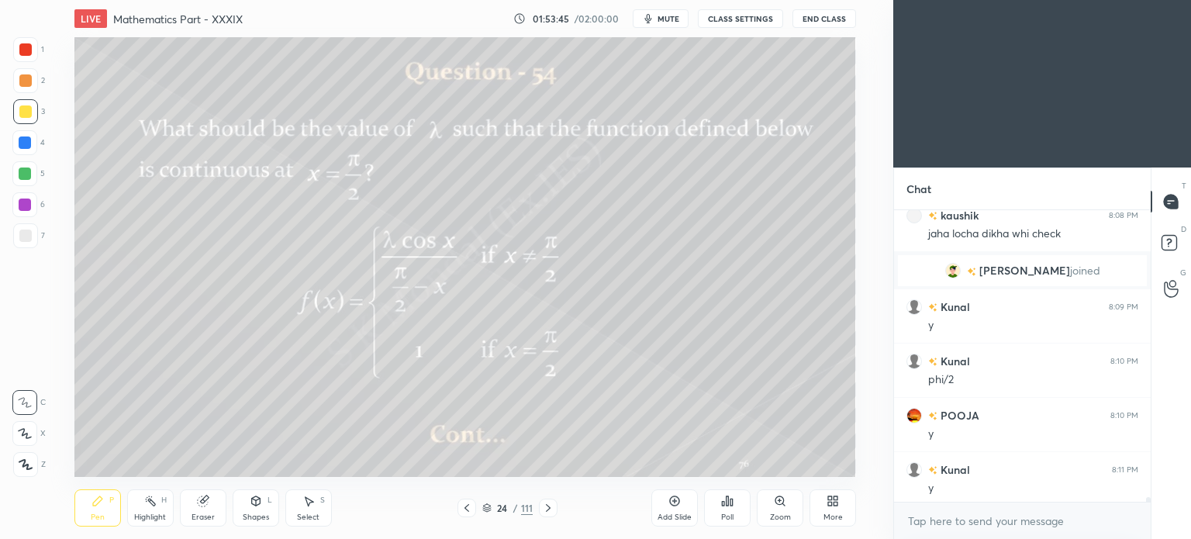
click at [543, 507] on icon at bounding box center [548, 508] width 12 height 12
click at [673, 508] on div "Add Slide" at bounding box center [674, 507] width 47 height 37
click at [672, 15] on span "mute" at bounding box center [669, 18] width 22 height 11
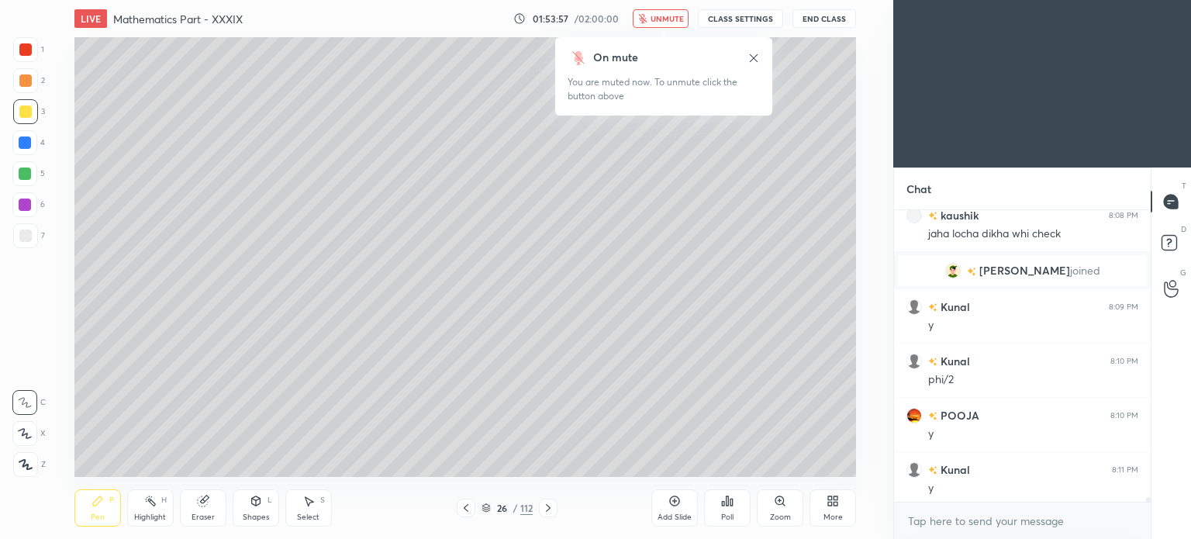
drag, startPoint x: 672, startPoint y: 15, endPoint x: 670, endPoint y: 24, distance: 9.4
click at [671, 15] on span "unmute" at bounding box center [667, 18] width 33 height 11
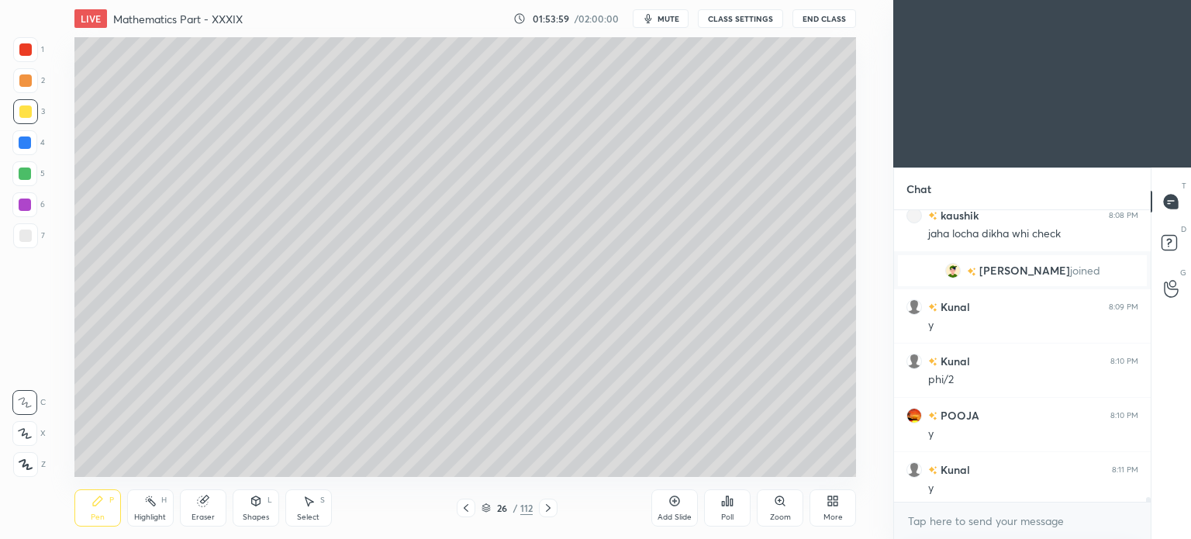
scroll to position [5, 5]
click at [92, 516] on div "Pen" at bounding box center [98, 517] width 14 height 8
click at [27, 119] on div at bounding box center [25, 111] width 25 height 25
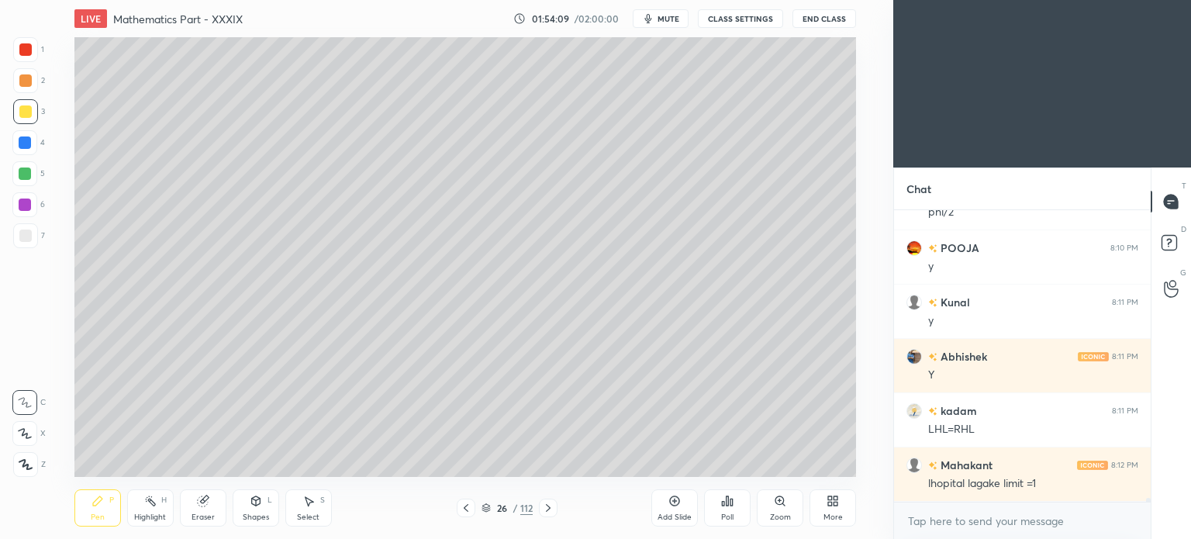
scroll to position [287, 252]
click at [465, 506] on icon at bounding box center [466, 508] width 12 height 12
click at [472, 508] on div at bounding box center [466, 508] width 19 height 19
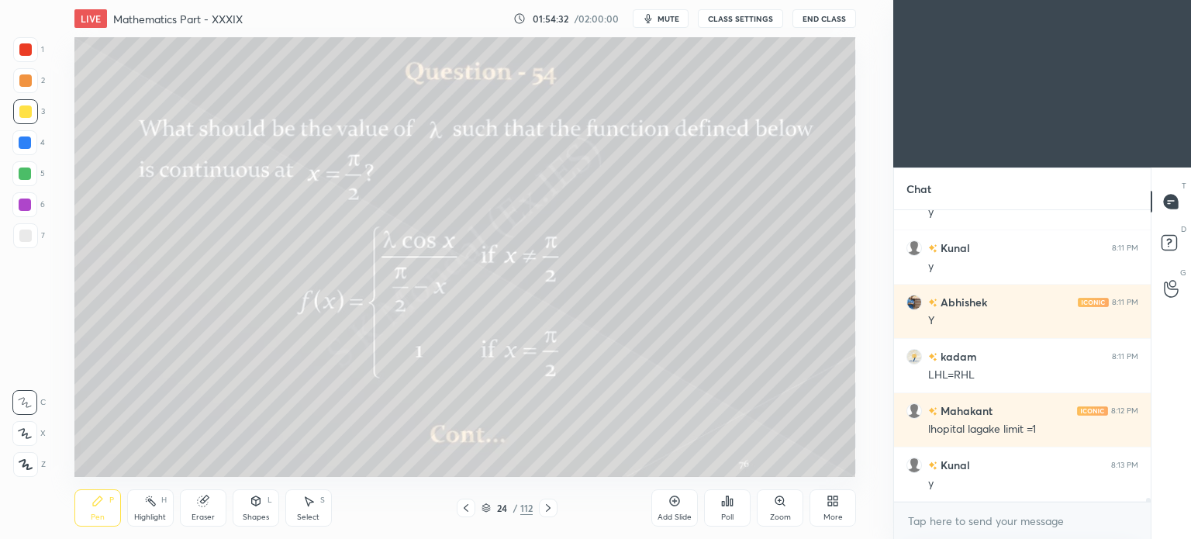
click at [313, 506] on icon at bounding box center [308, 501] width 12 height 12
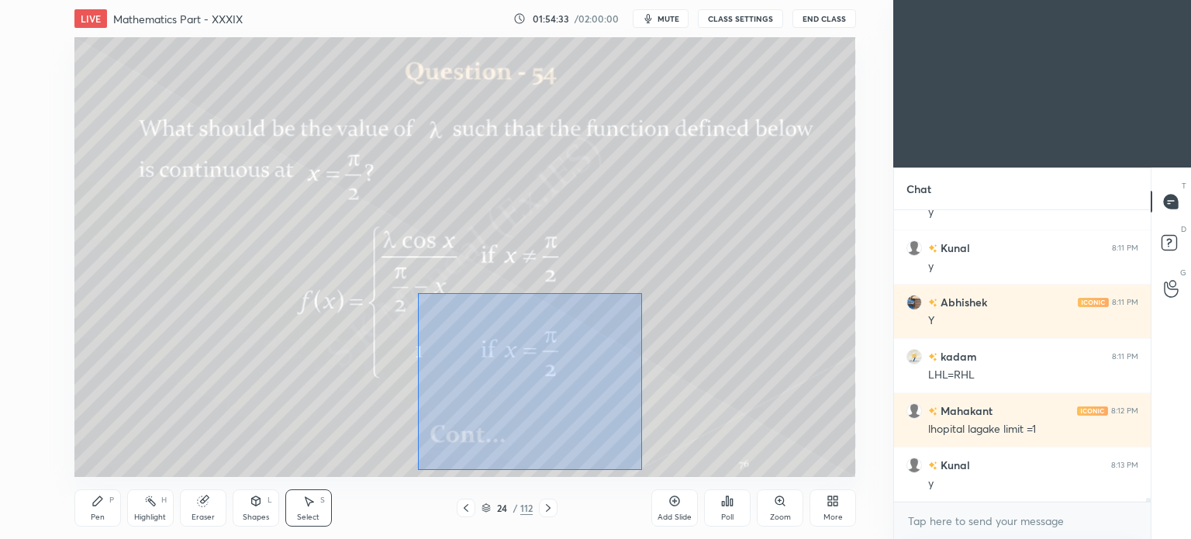
drag, startPoint x: 418, startPoint y: 293, endPoint x: 644, endPoint y: 471, distance: 287.8
click at [644, 471] on div "0 ° Undo Copy Duplicate Duplicate to new slide Delete" at bounding box center [465, 257] width 782 height 440
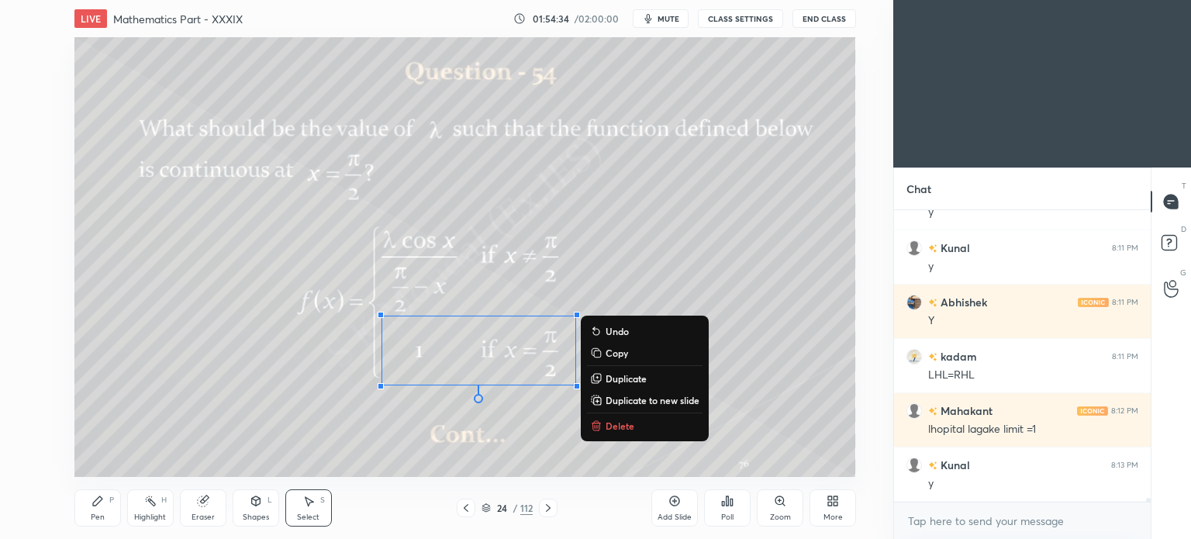
click at [611, 416] on button "Delete" at bounding box center [645, 425] width 116 height 19
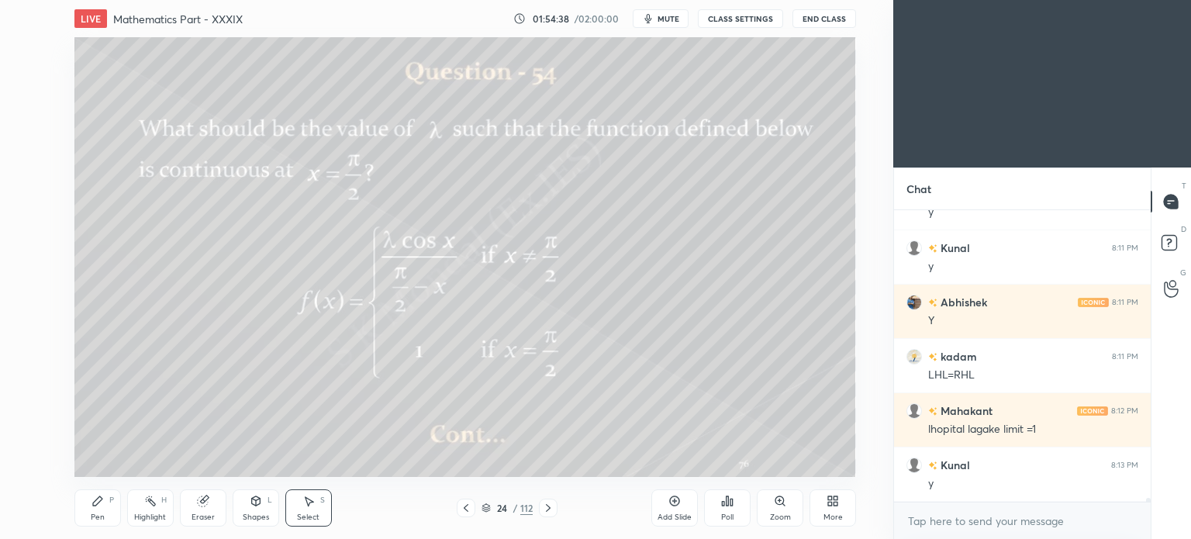
scroll to position [19849, 0]
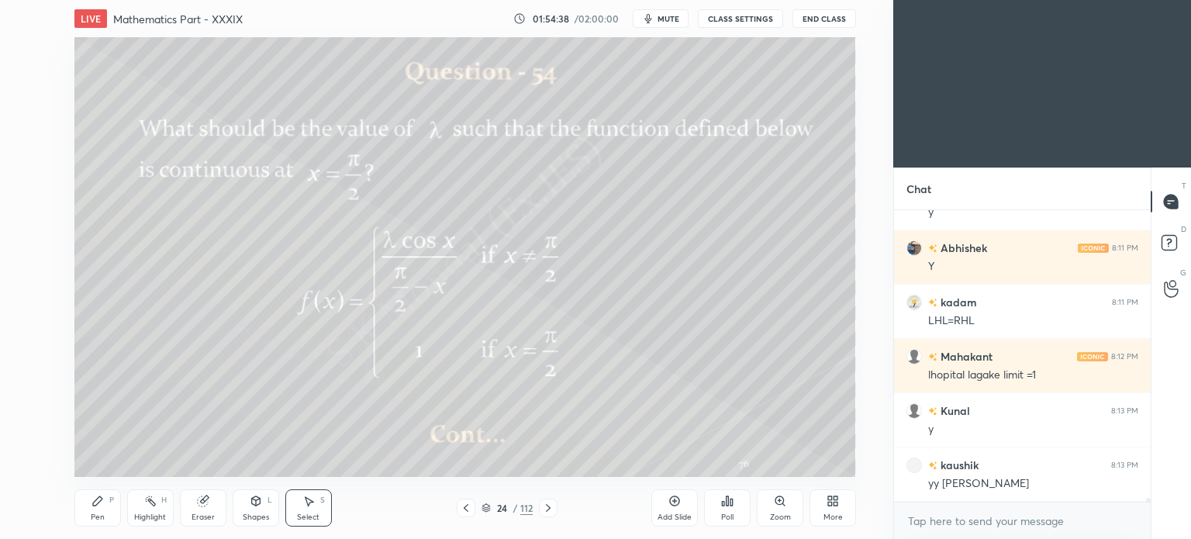
click at [91, 517] on div "Pen" at bounding box center [98, 517] width 14 height 8
click at [312, 517] on div "Select" at bounding box center [308, 517] width 22 height 8
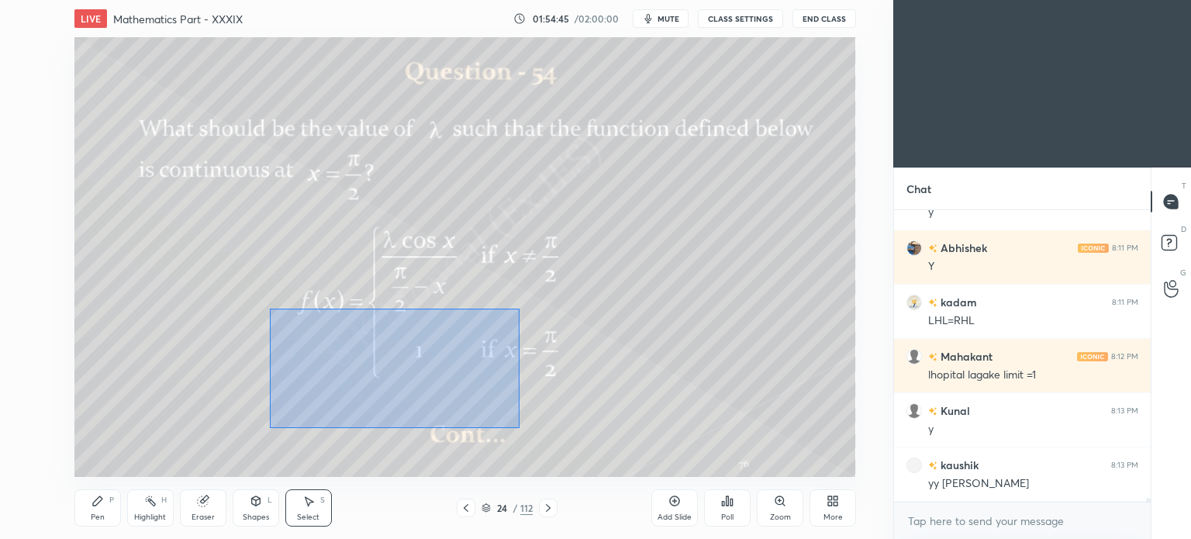
drag, startPoint x: 270, startPoint y: 309, endPoint x: 520, endPoint y: 428, distance: 276.8
click at [520, 428] on div "0 ° Undo Copy Duplicate Duplicate to new slide Delete" at bounding box center [465, 257] width 782 height 440
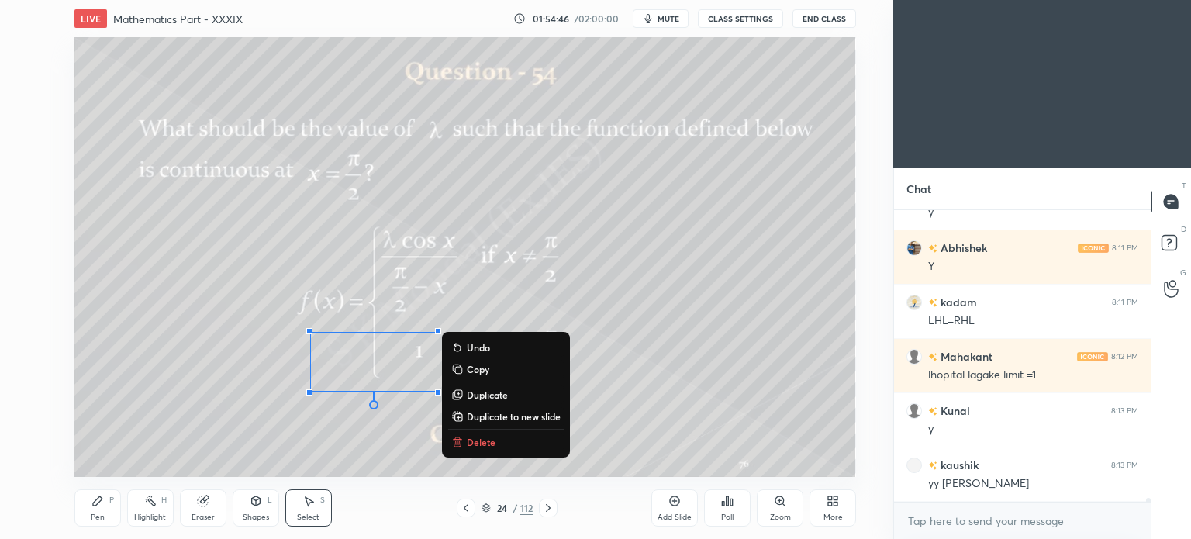
click at [487, 434] on button "Delete" at bounding box center [506, 442] width 116 height 19
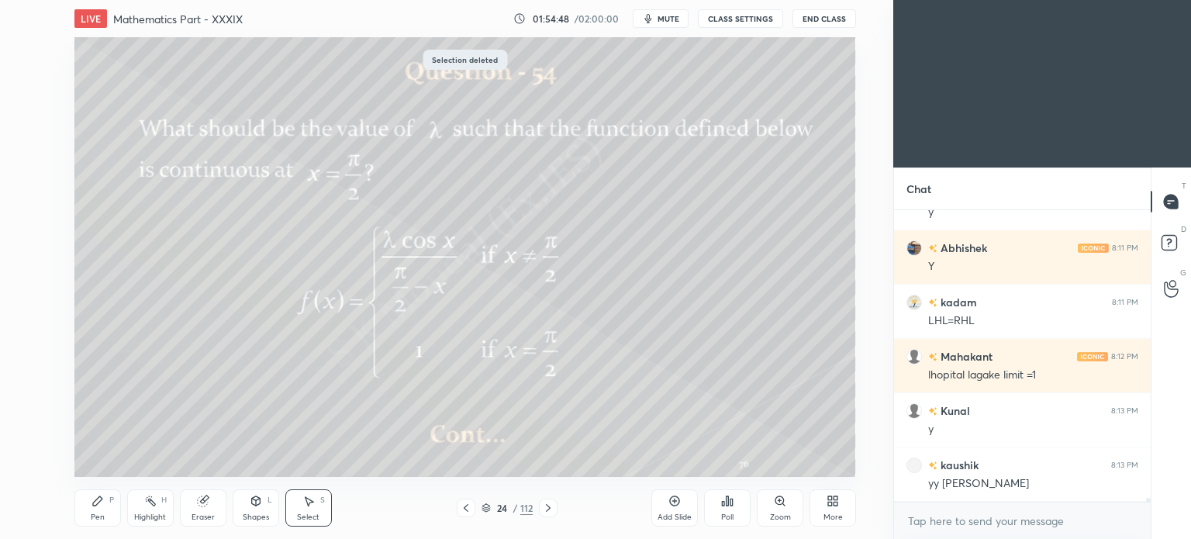
click at [548, 509] on icon at bounding box center [548, 508] width 12 height 12
click at [96, 508] on div "Pen P" at bounding box center [97, 507] width 47 height 37
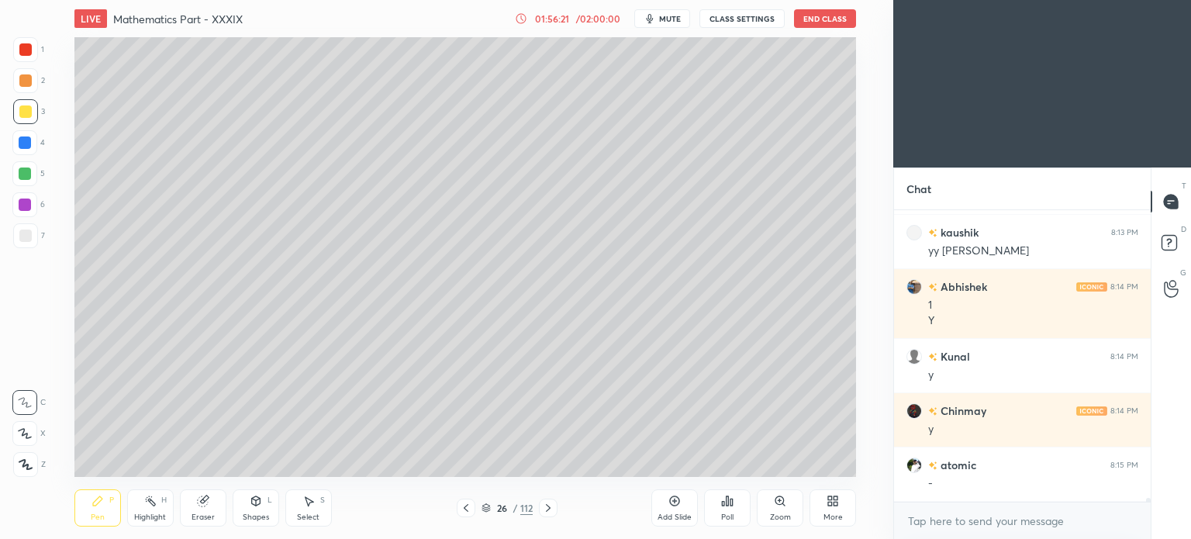
scroll to position [20136, 0]
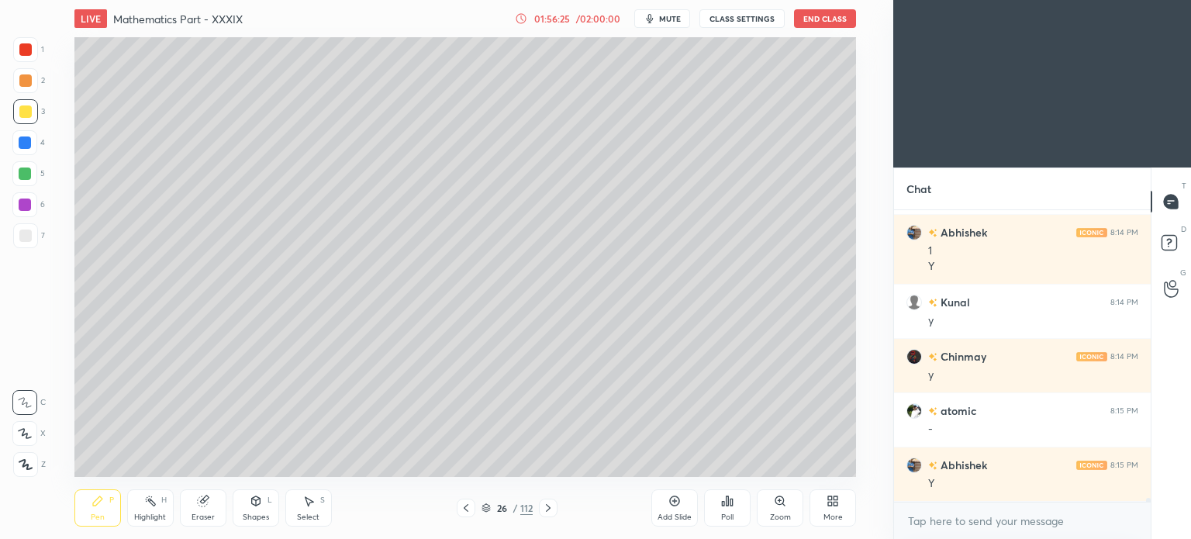
click at [463, 502] on icon at bounding box center [466, 508] width 12 height 12
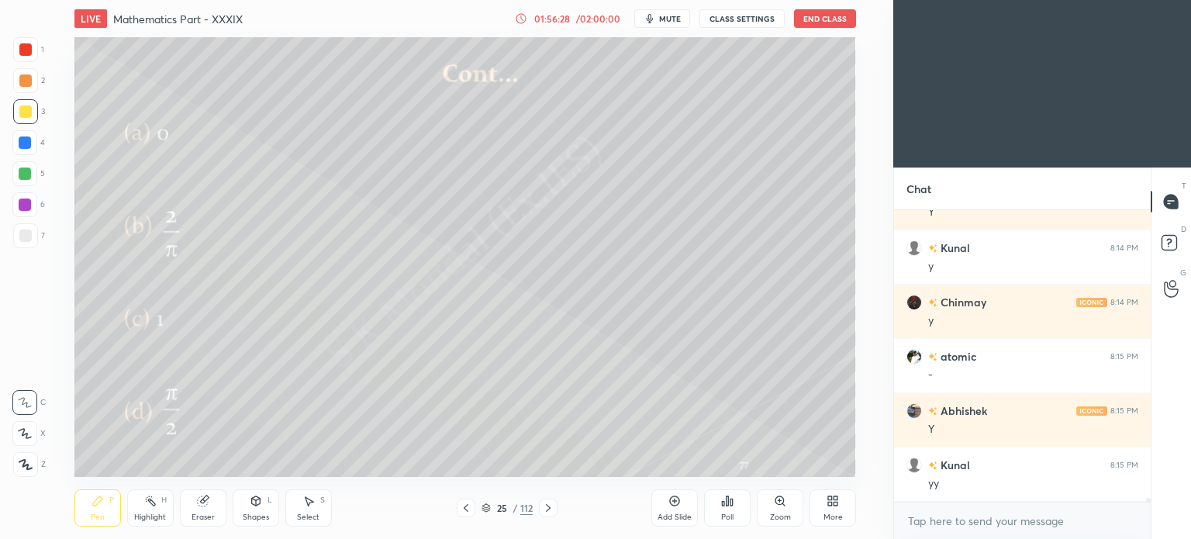
scroll to position [20244, 0]
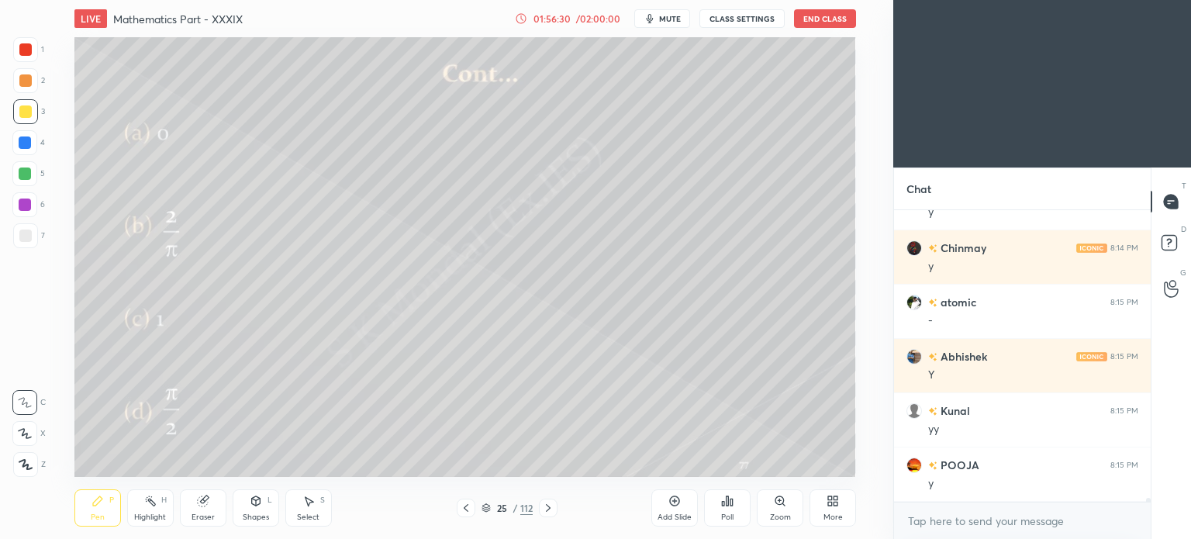
click at [673, 9] on div "LIVE Mathematics Part - XXXIX 01:56:30 / 02:00:00 mute CLASS SETTINGS End Class" at bounding box center [465, 18] width 782 height 37
click at [673, 9] on div "LIVE Mathematics Part - XXXIX 01:56:31 / 02:00:00 mute CLASS SETTINGS End Class" at bounding box center [465, 18] width 782 height 37
click at [673, 16] on span "mute" at bounding box center [670, 18] width 22 height 11
click at [672, 10] on button "unmute" at bounding box center [662, 18] width 56 height 19
click at [555, 506] on div at bounding box center [548, 508] width 19 height 19
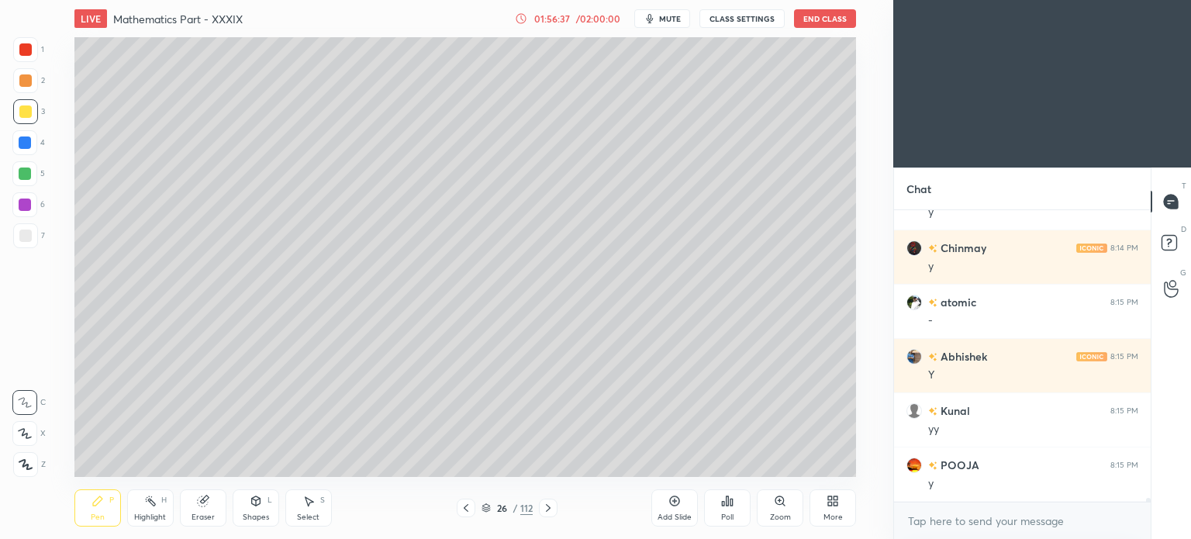
click at [672, 18] on span "mute" at bounding box center [670, 18] width 22 height 11
click at [1172, 239] on rect at bounding box center [1169, 243] width 15 height 15
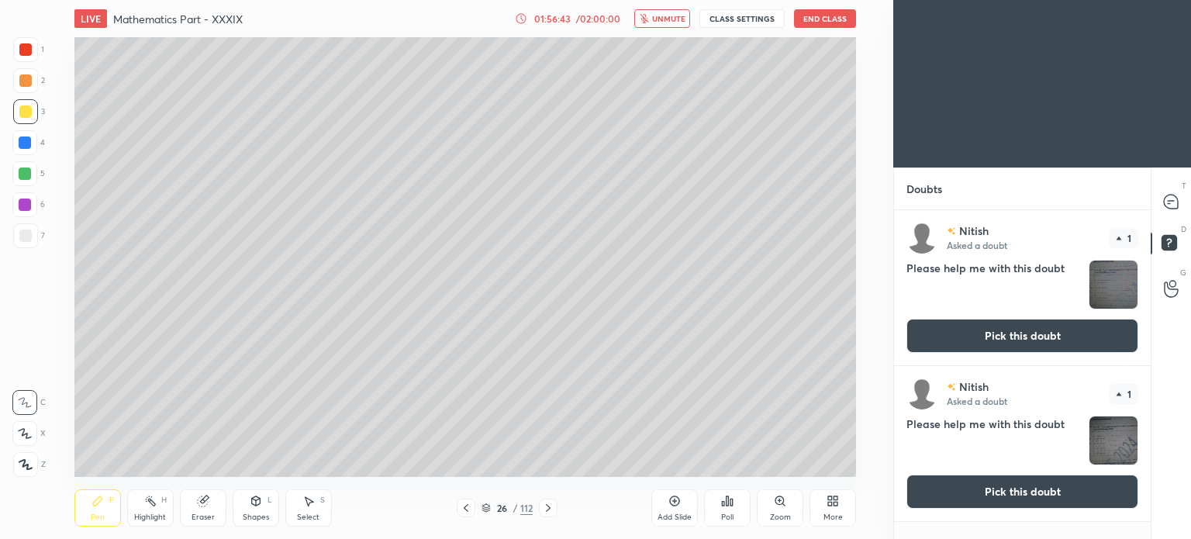
click at [1107, 275] on img "grid" at bounding box center [1114, 285] width 48 height 48
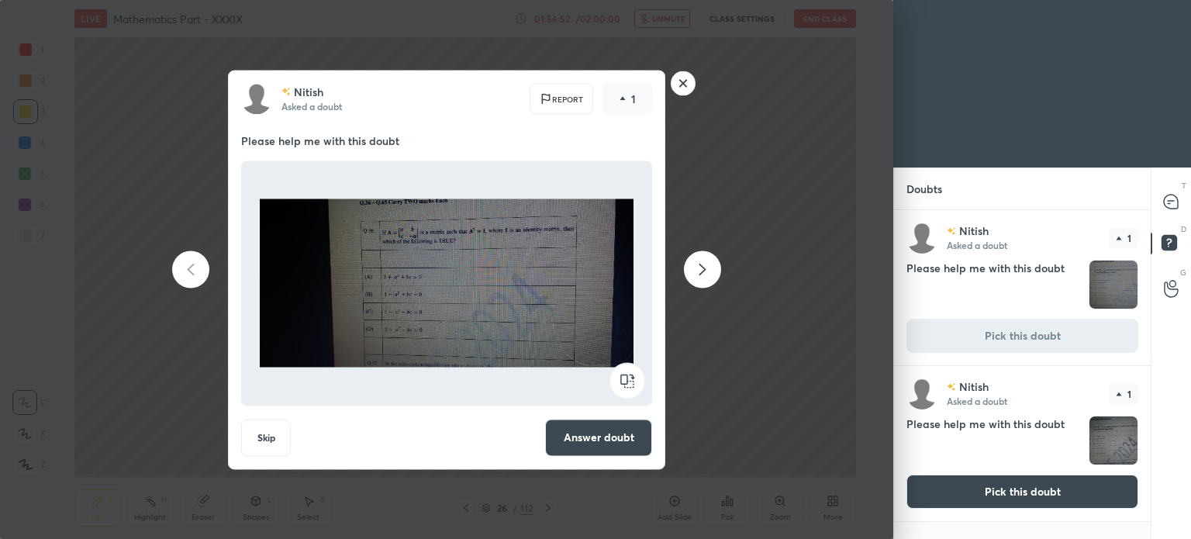
click at [683, 80] on rect at bounding box center [684, 83] width 24 height 24
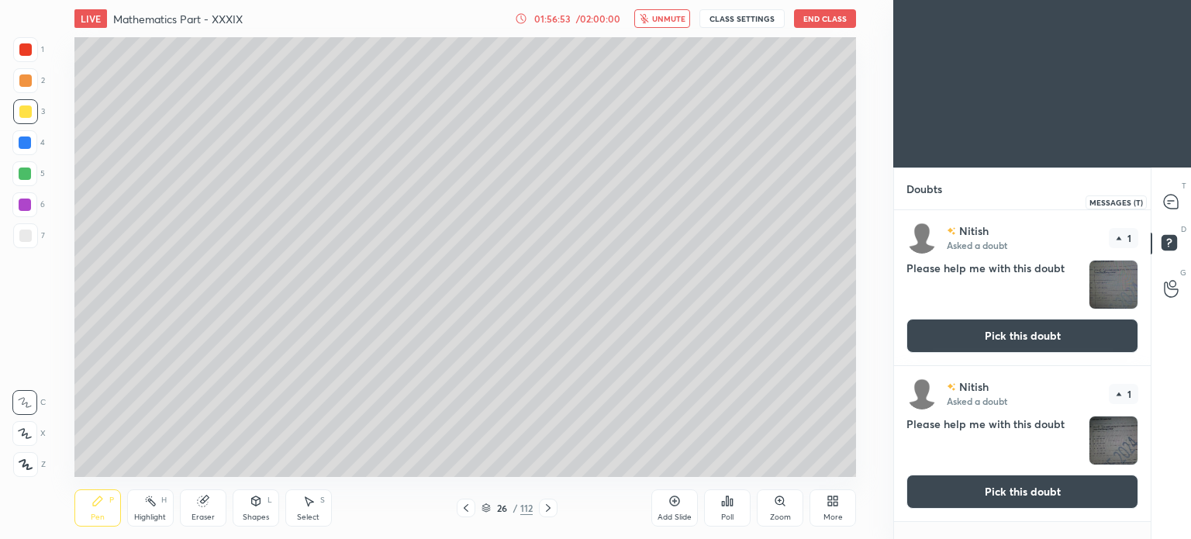
drag, startPoint x: 1166, startPoint y: 195, endPoint x: 1159, endPoint y: 201, distance: 9.3
click at [1170, 195] on icon at bounding box center [1171, 202] width 14 height 14
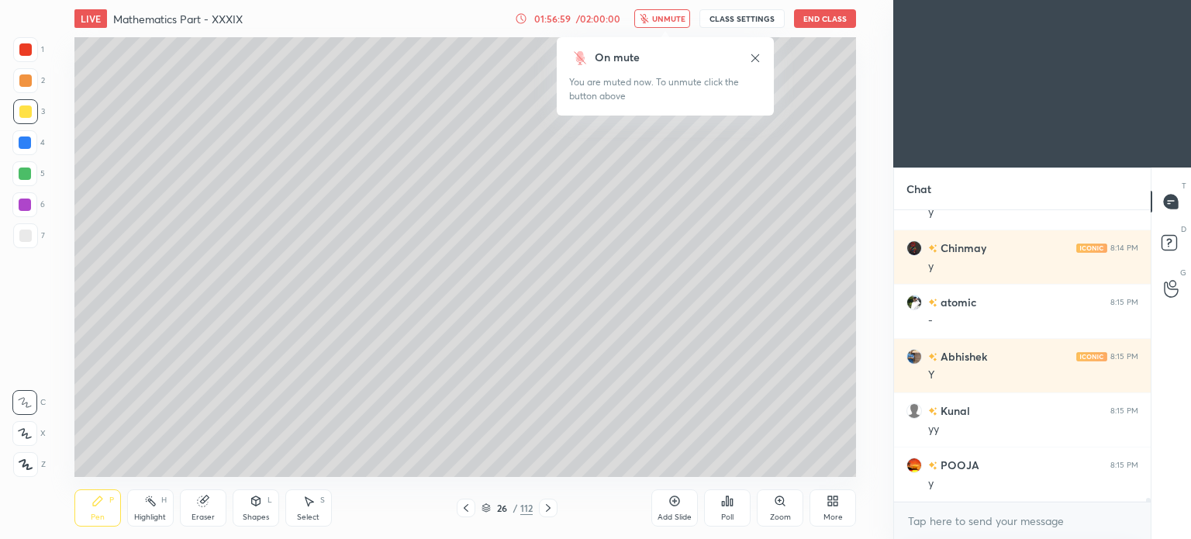
scroll to position [20313, 0]
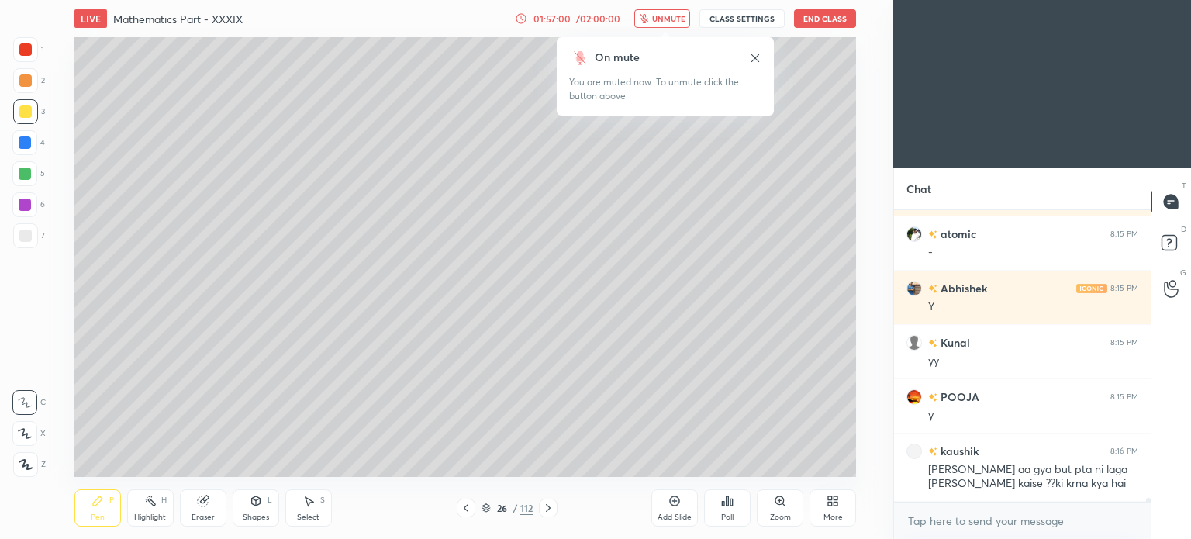
click at [664, 19] on span "unmute" at bounding box center [668, 18] width 33 height 11
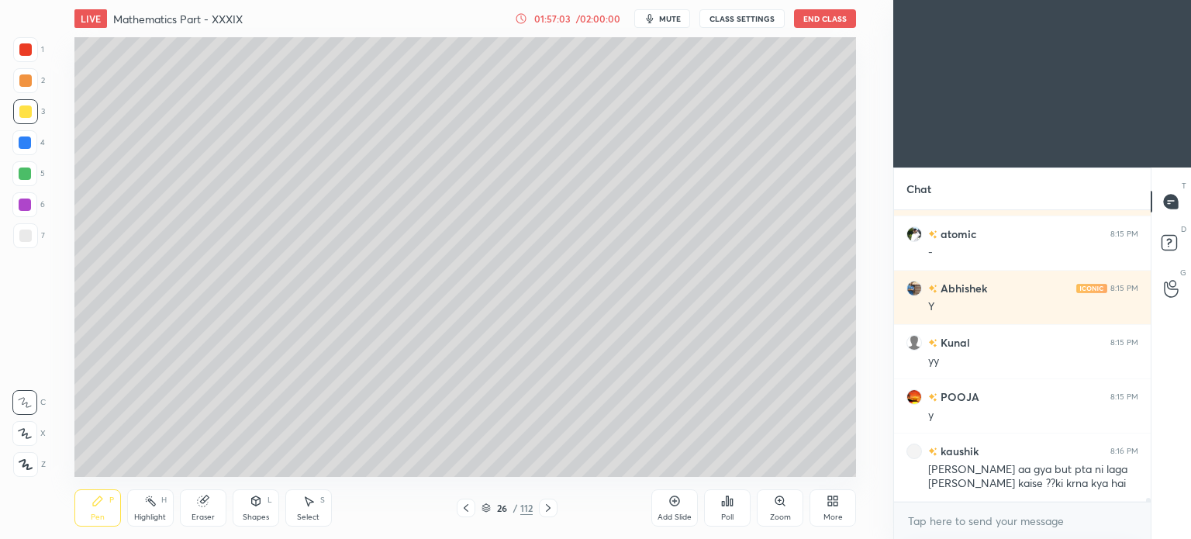
scroll to position [20367, 0]
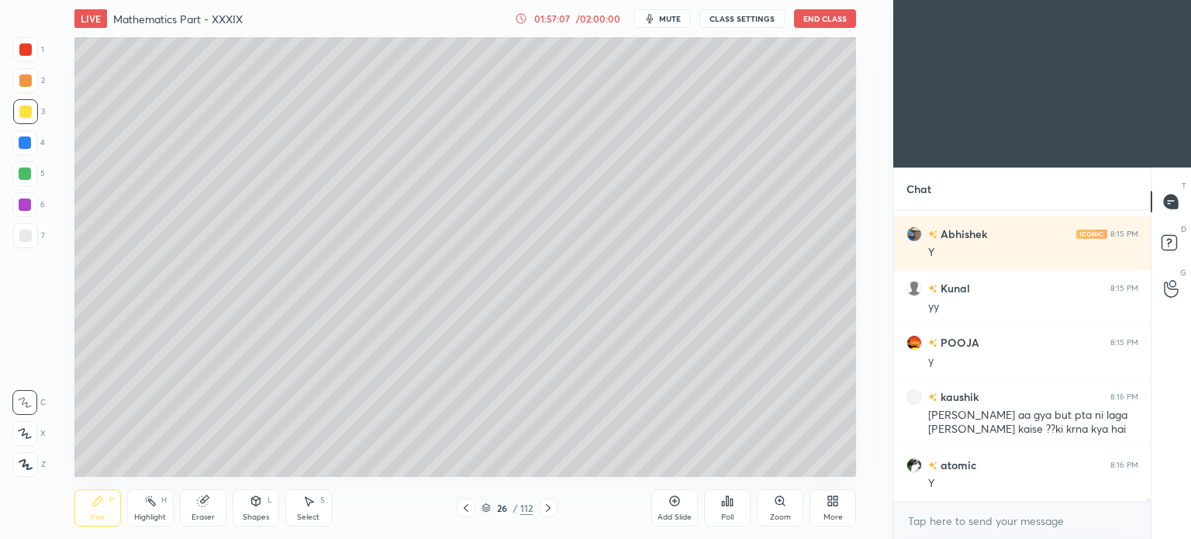
click at [471, 509] on icon at bounding box center [466, 508] width 12 height 12
click at [468, 504] on icon at bounding box center [466, 508] width 12 height 12
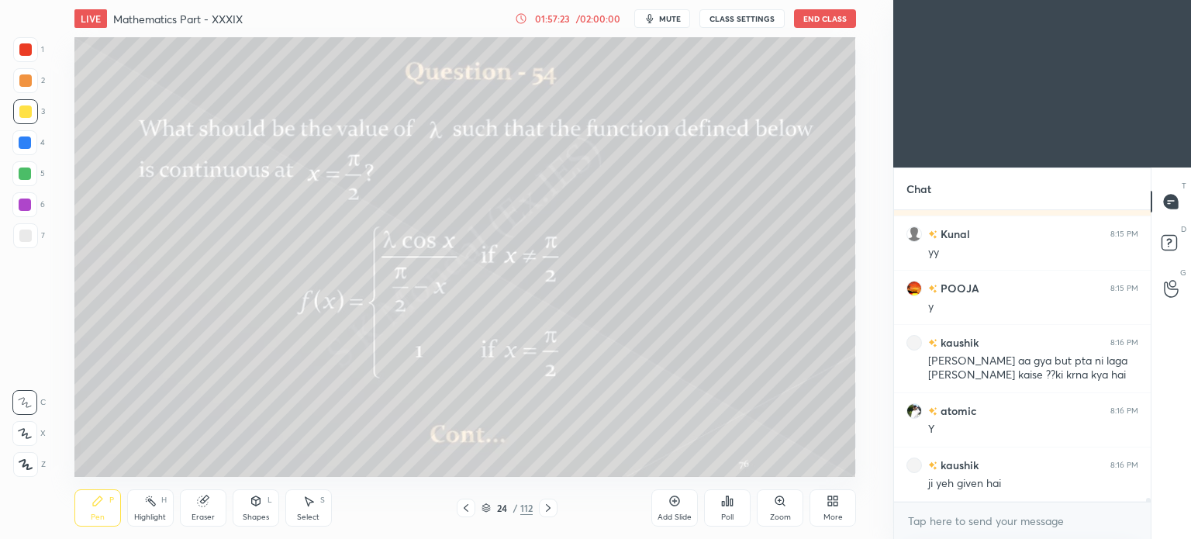
click at [548, 513] on icon at bounding box center [548, 508] width 12 height 12
click at [554, 509] on icon at bounding box center [548, 508] width 12 height 12
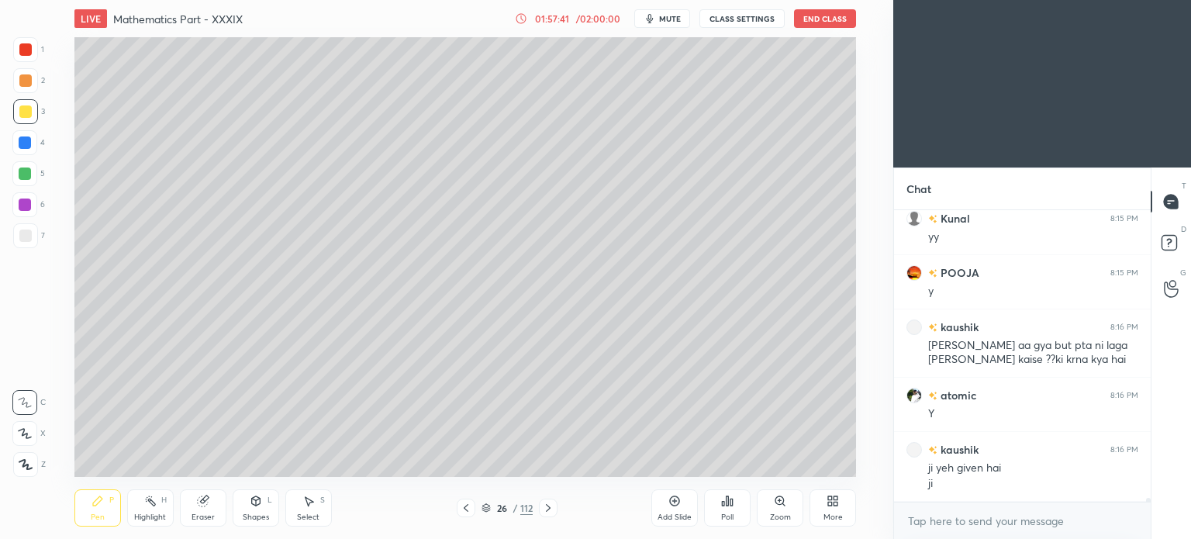
click at [466, 503] on icon at bounding box center [466, 508] width 12 height 12
click at [470, 502] on icon at bounding box center [466, 508] width 12 height 12
click at [545, 506] on icon at bounding box center [548, 508] width 12 height 12
click at [543, 504] on icon at bounding box center [548, 508] width 12 height 12
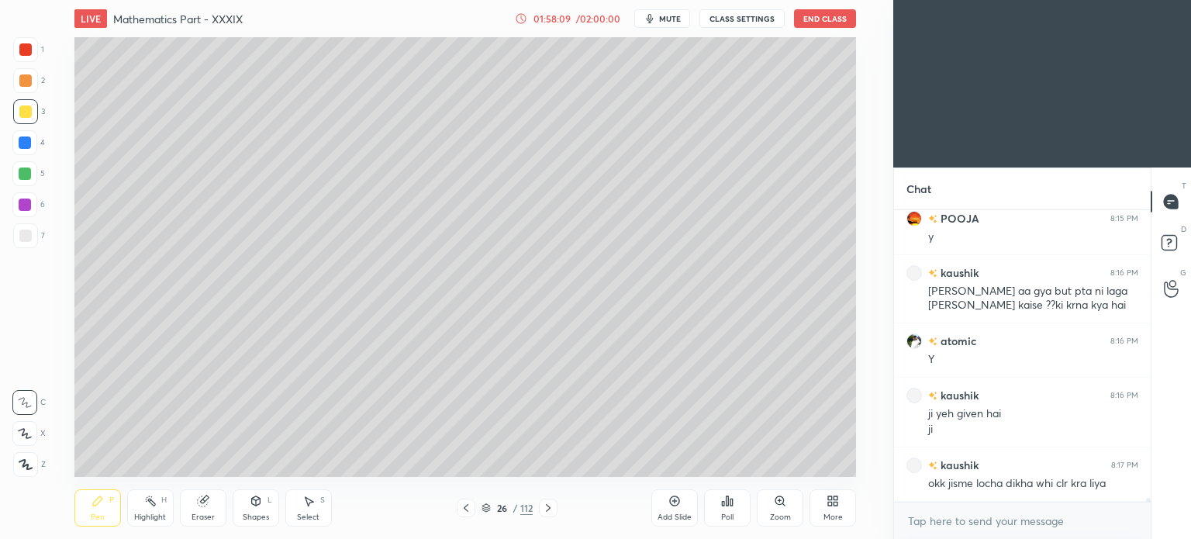
click at [469, 501] on div at bounding box center [466, 508] width 19 height 19
click at [465, 502] on icon at bounding box center [466, 508] width 12 height 12
click at [154, 506] on rect at bounding box center [152, 503] width 8 height 8
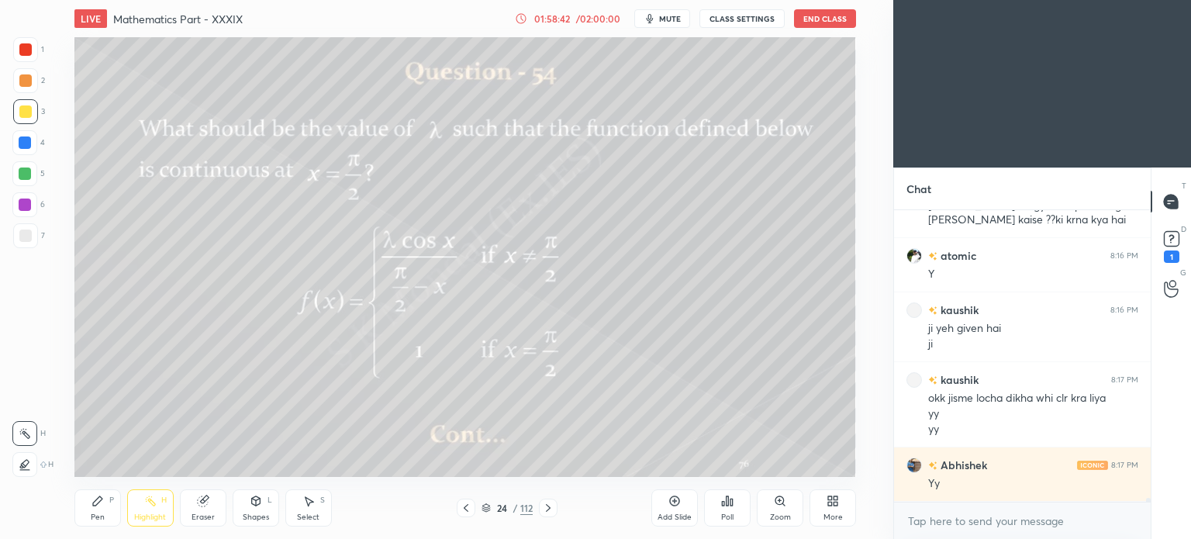
scroll to position [20643, 0]
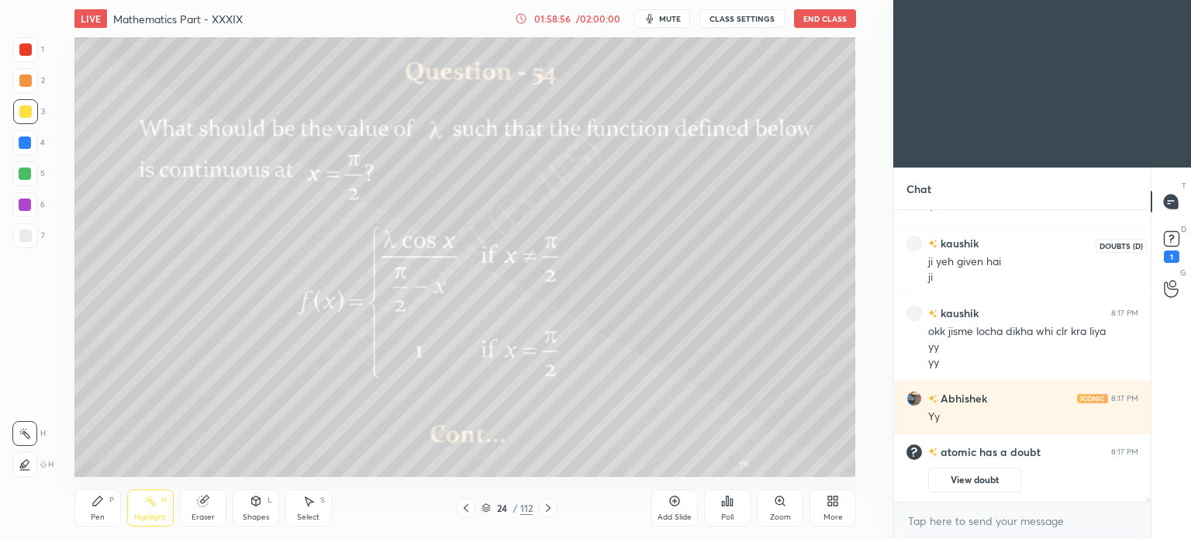
click at [1164, 234] on rect at bounding box center [1171, 239] width 15 height 15
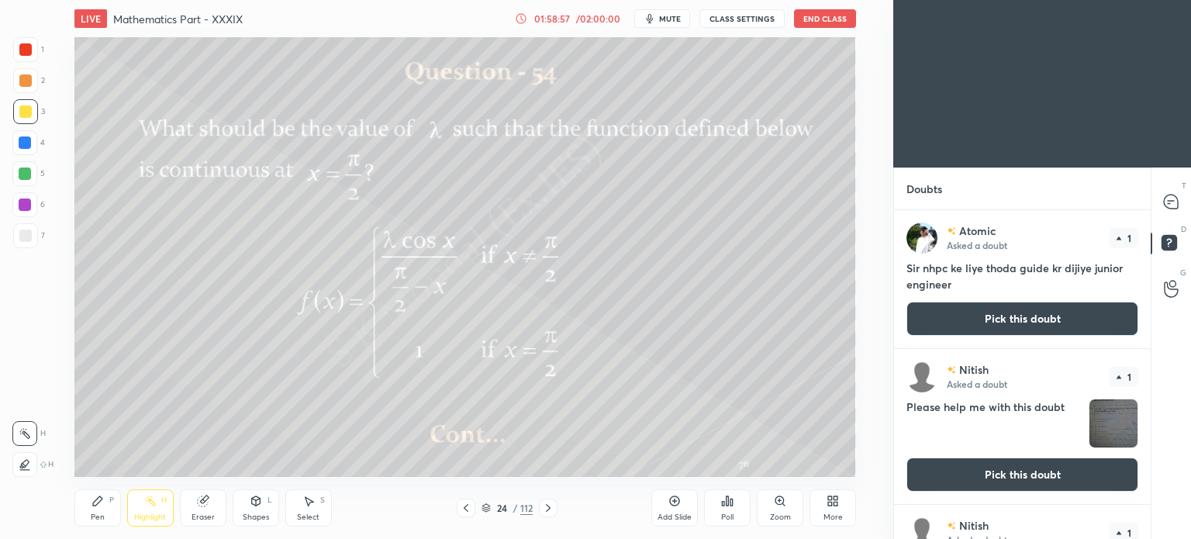
click at [1024, 314] on button "Pick this doubt" at bounding box center [1023, 319] width 232 height 34
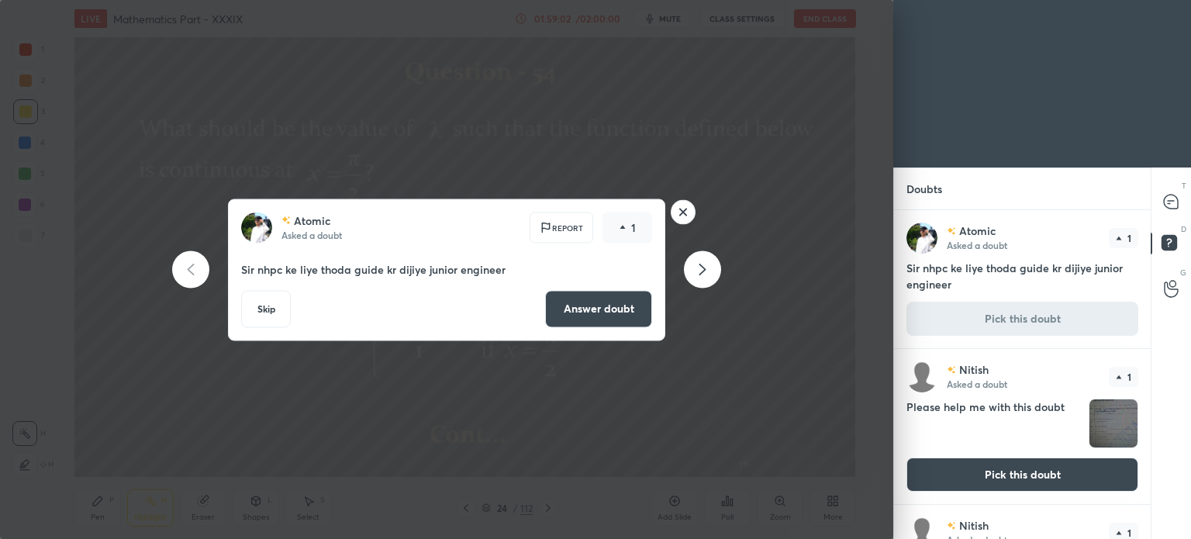
click at [677, 213] on rect at bounding box center [684, 212] width 24 height 24
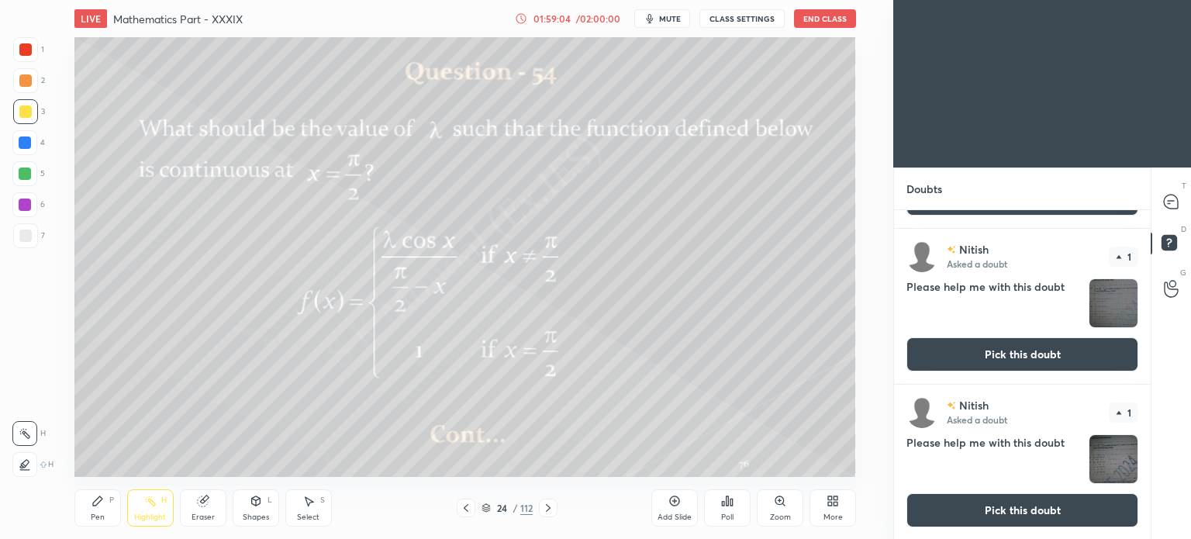
scroll to position [121, 0]
click at [1182, 196] on div at bounding box center [1171, 202] width 31 height 28
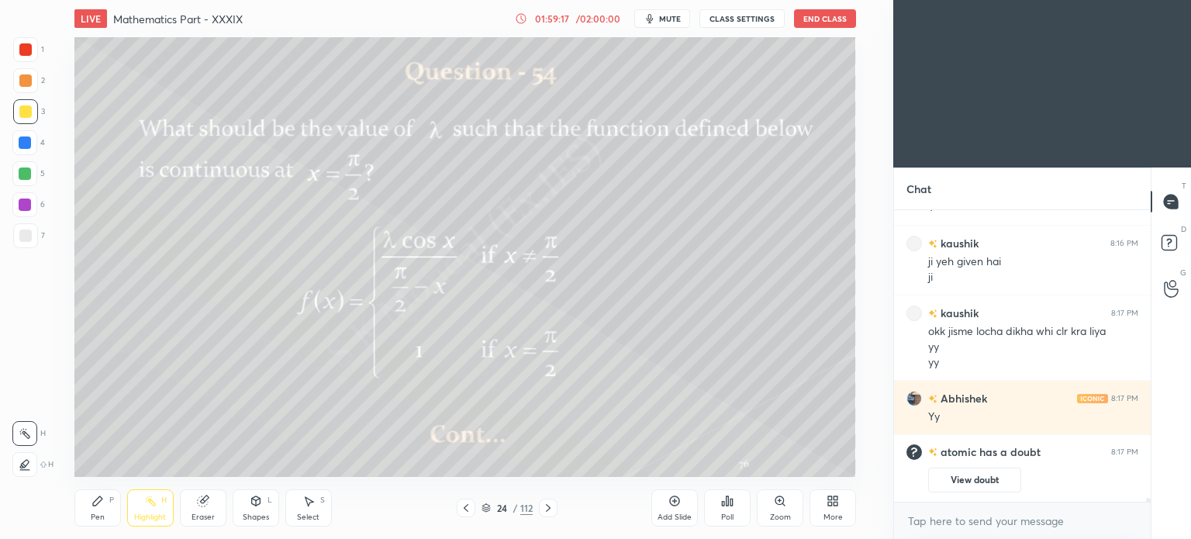
scroll to position [20237, 0]
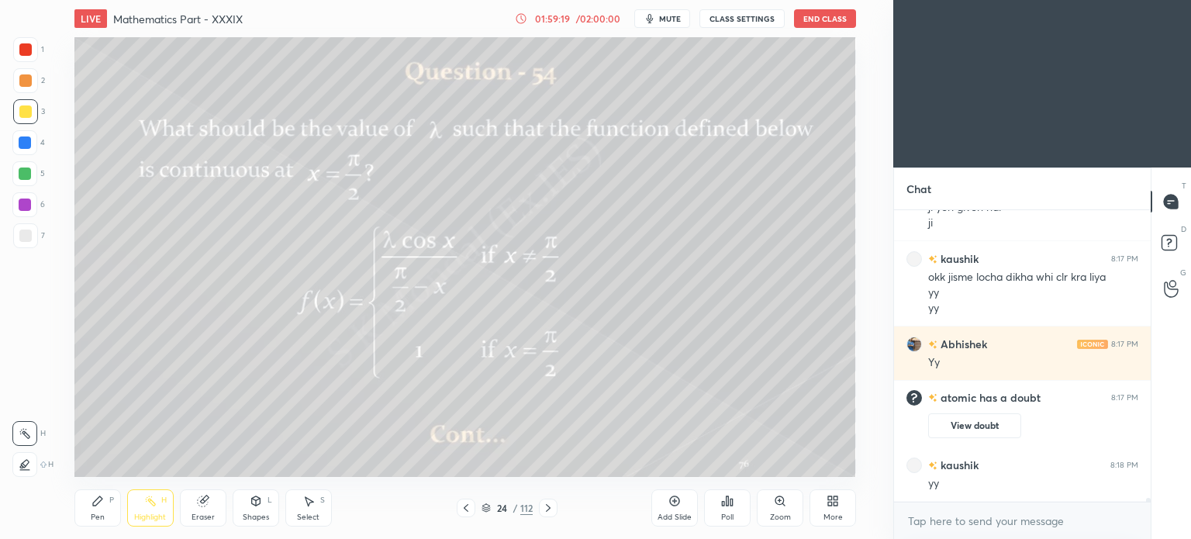
click at [549, 506] on icon at bounding box center [548, 508] width 12 height 12
click at [549, 504] on icon at bounding box center [548, 508] width 12 height 12
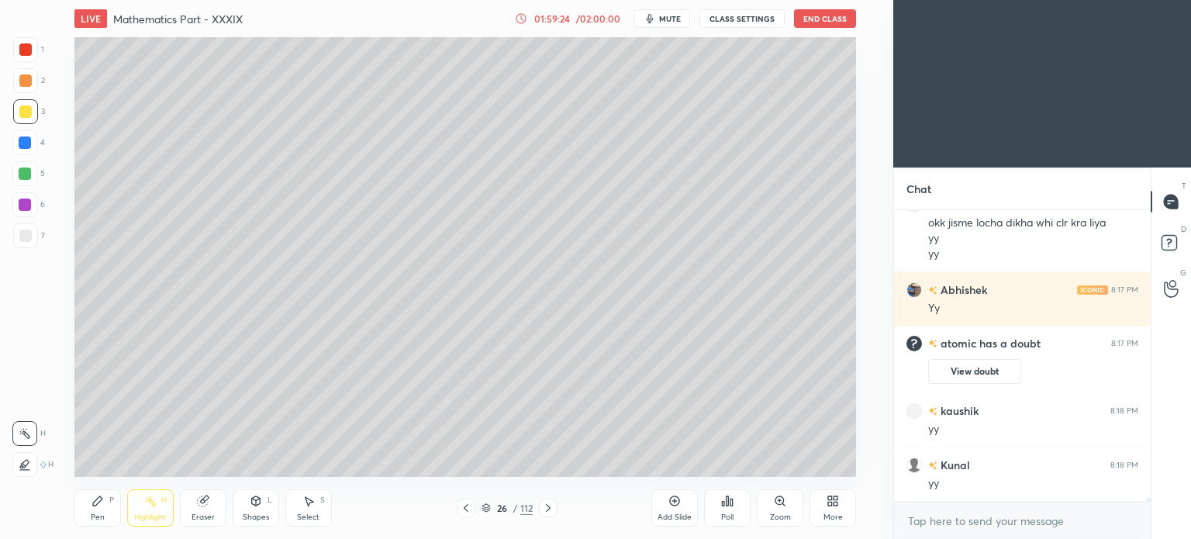
click at [468, 509] on icon at bounding box center [466, 508] width 12 height 12
click at [467, 513] on icon at bounding box center [466, 508] width 12 height 12
click at [549, 508] on icon at bounding box center [548, 508] width 12 height 12
click at [468, 513] on icon at bounding box center [466, 508] width 12 height 12
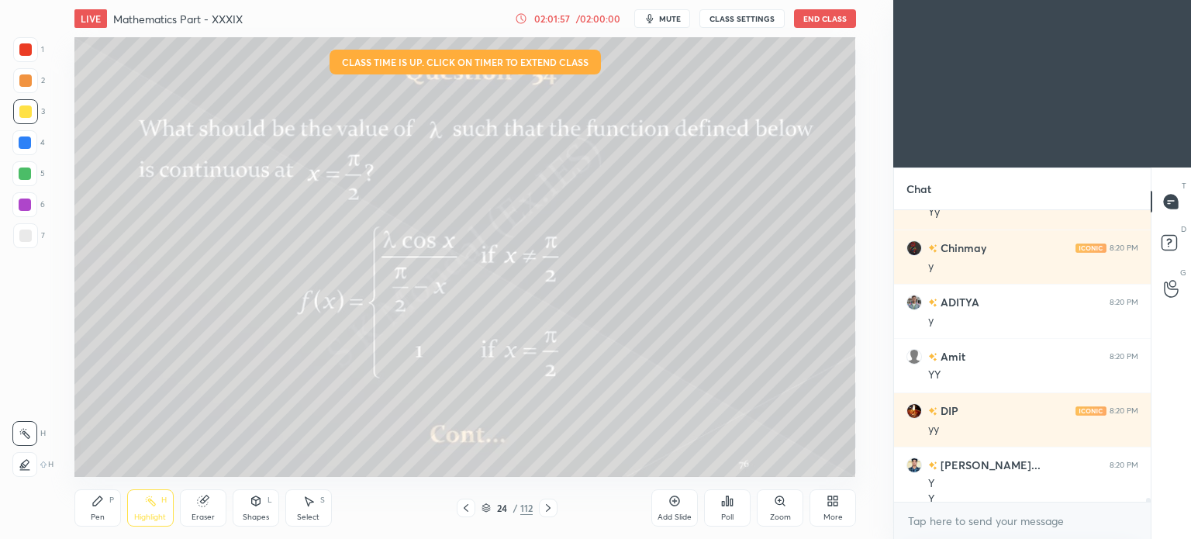
scroll to position [20795, 0]
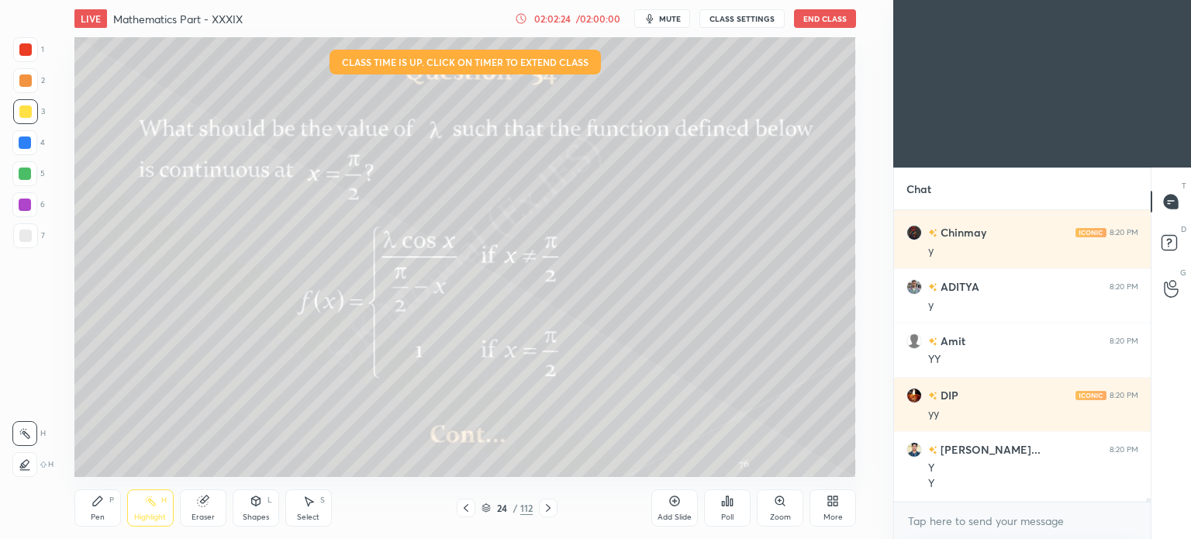
click at [551, 501] on div at bounding box center [548, 508] width 19 height 19
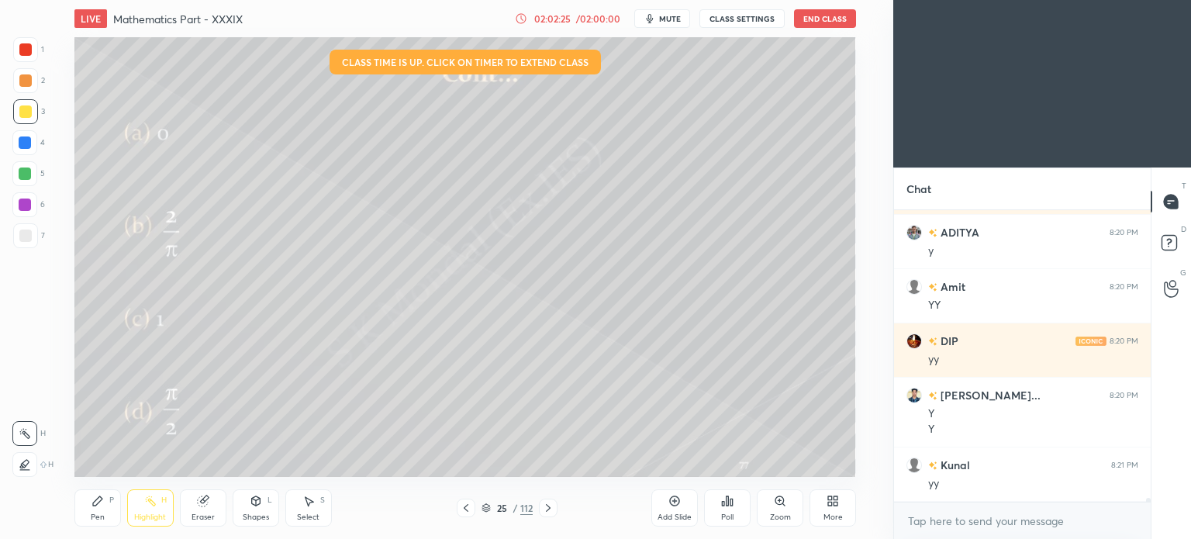
scroll to position [20958, 0]
click at [546, 506] on icon at bounding box center [548, 508] width 12 height 12
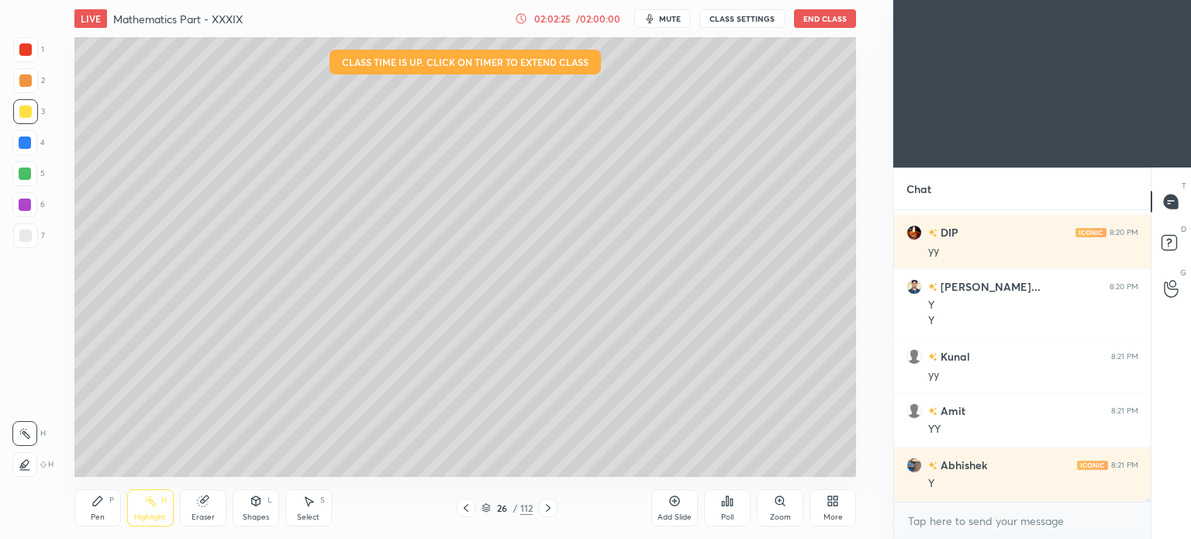
click at [547, 505] on icon at bounding box center [548, 508] width 12 height 12
click at [547, 505] on icon at bounding box center [548, 508] width 5 height 8
click at [458, 505] on div at bounding box center [466, 508] width 19 height 19
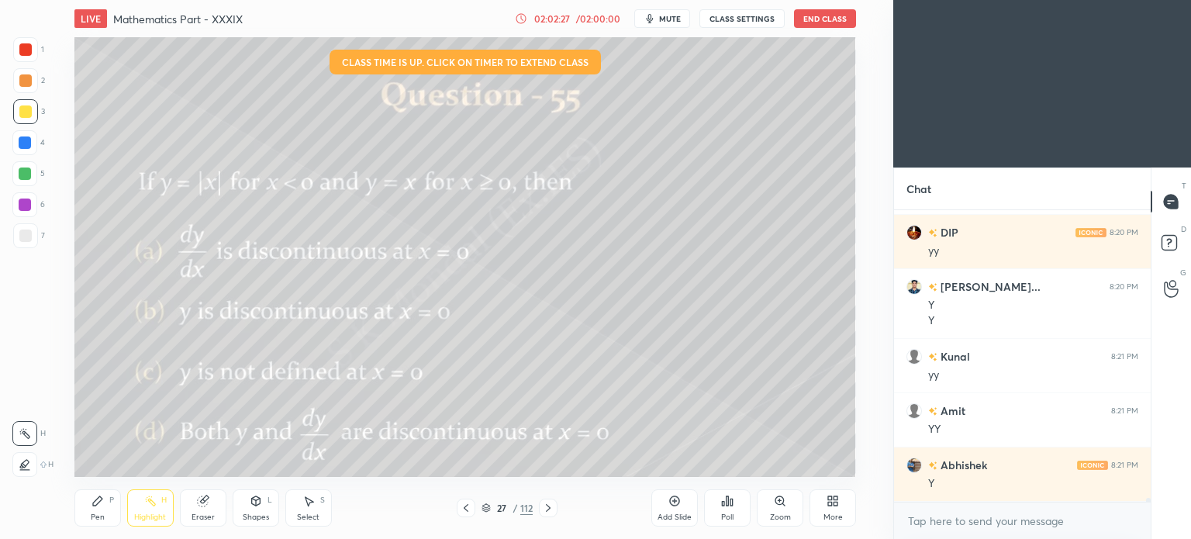
click at [458, 505] on div at bounding box center [466, 508] width 19 height 19
click at [548, 513] on icon at bounding box center [548, 508] width 12 height 12
click at [468, 511] on icon at bounding box center [466, 508] width 5 height 8
click at [663, 509] on div "Add Slide" at bounding box center [674, 507] width 47 height 37
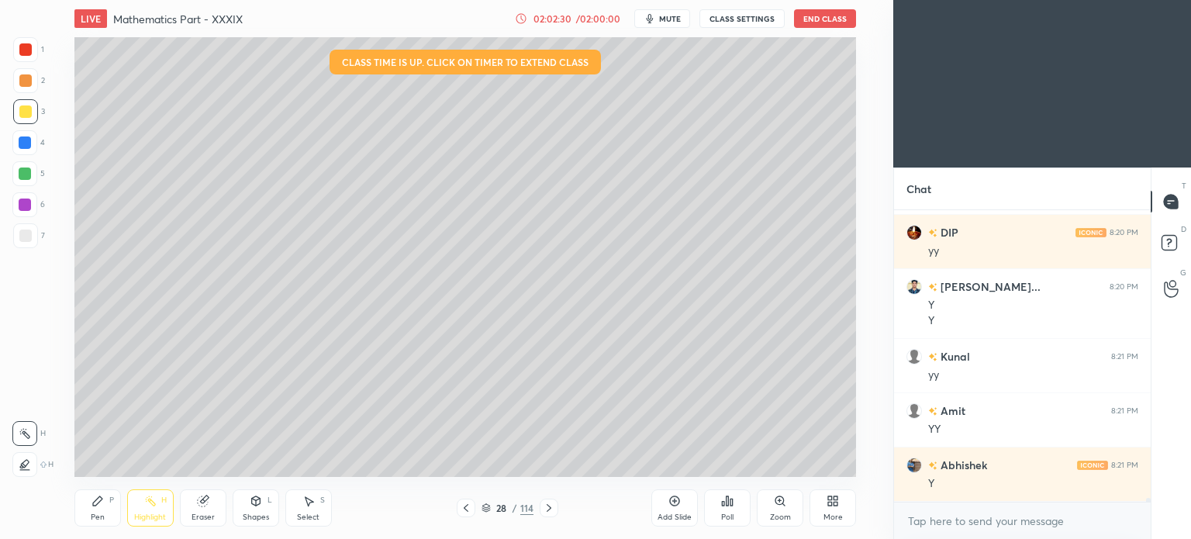
click at [663, 509] on div "Add Slide" at bounding box center [674, 507] width 47 height 37
click at [1164, 248] on rect at bounding box center [1169, 243] width 15 height 15
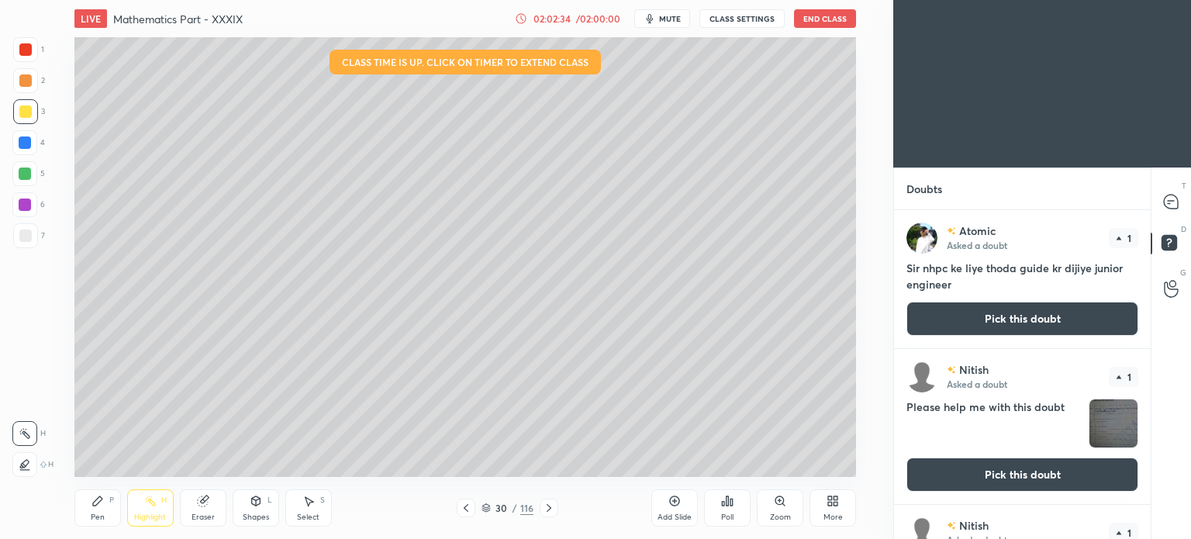
click at [962, 313] on button "Pick this doubt" at bounding box center [1023, 319] width 232 height 34
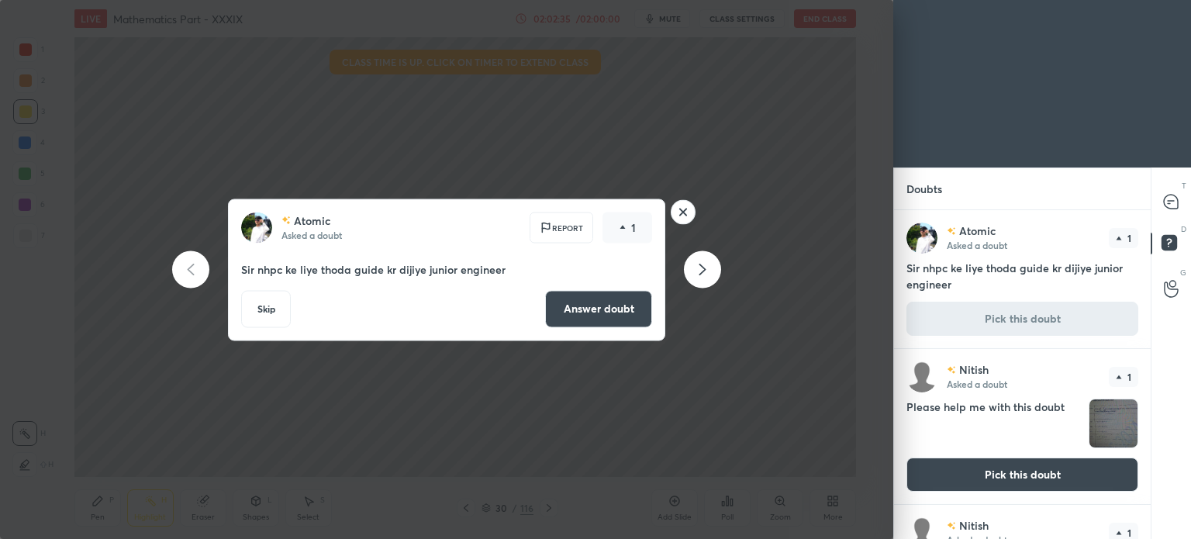
click at [574, 316] on button "Answer doubt" at bounding box center [598, 308] width 107 height 37
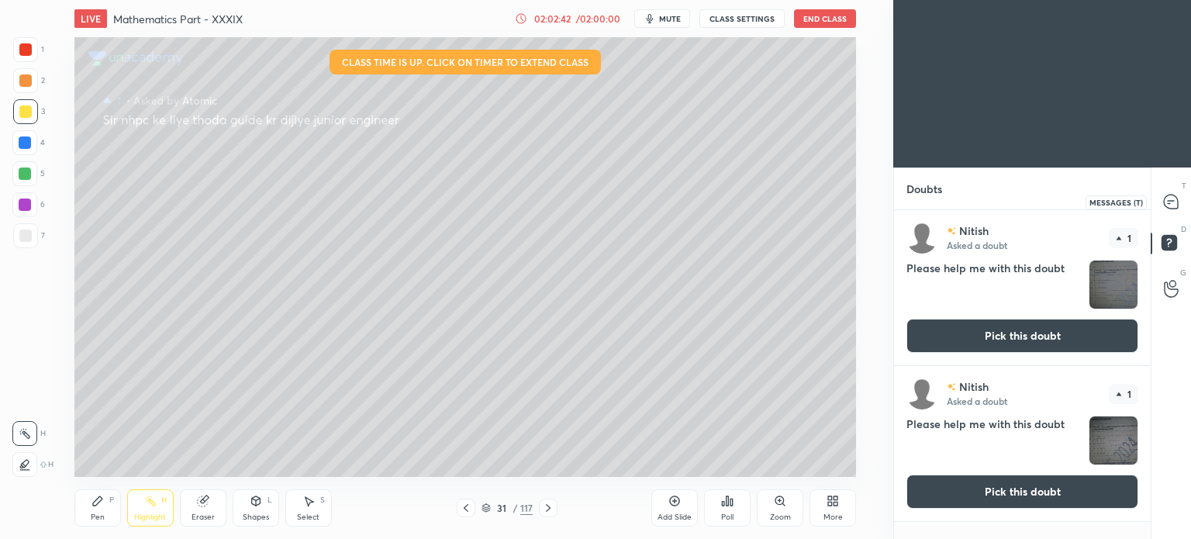
click at [1169, 204] on icon at bounding box center [1171, 202] width 14 height 14
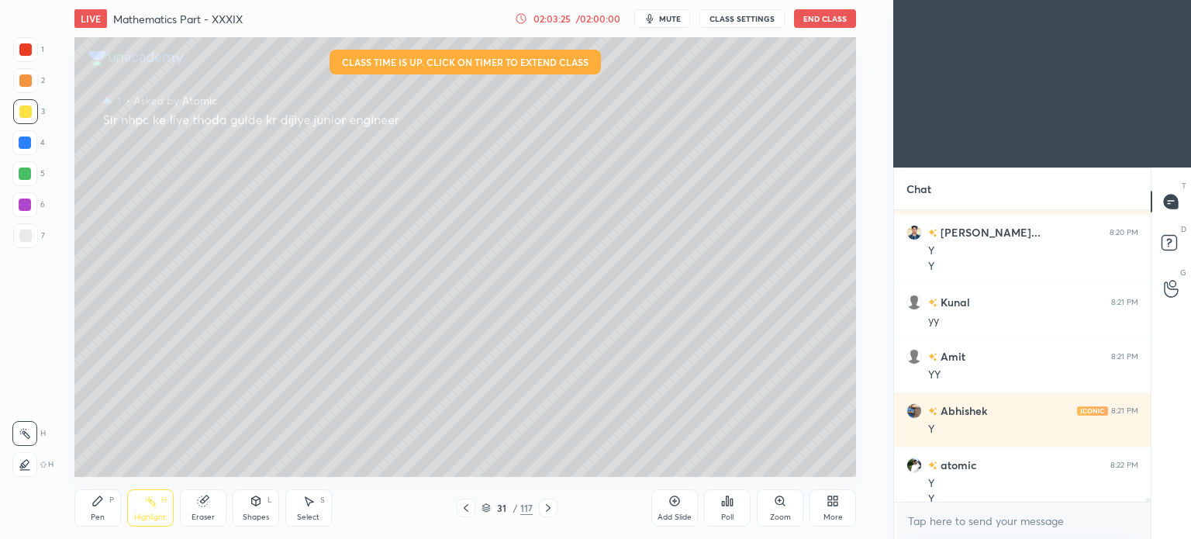
scroll to position [20961, 0]
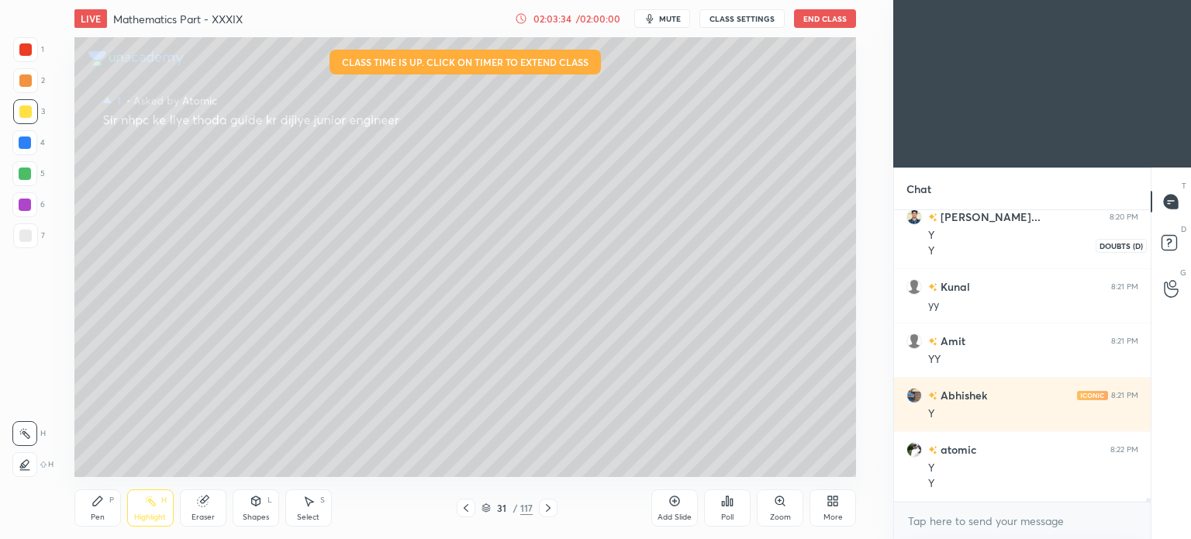
click at [1176, 241] on rect at bounding box center [1169, 243] width 15 height 15
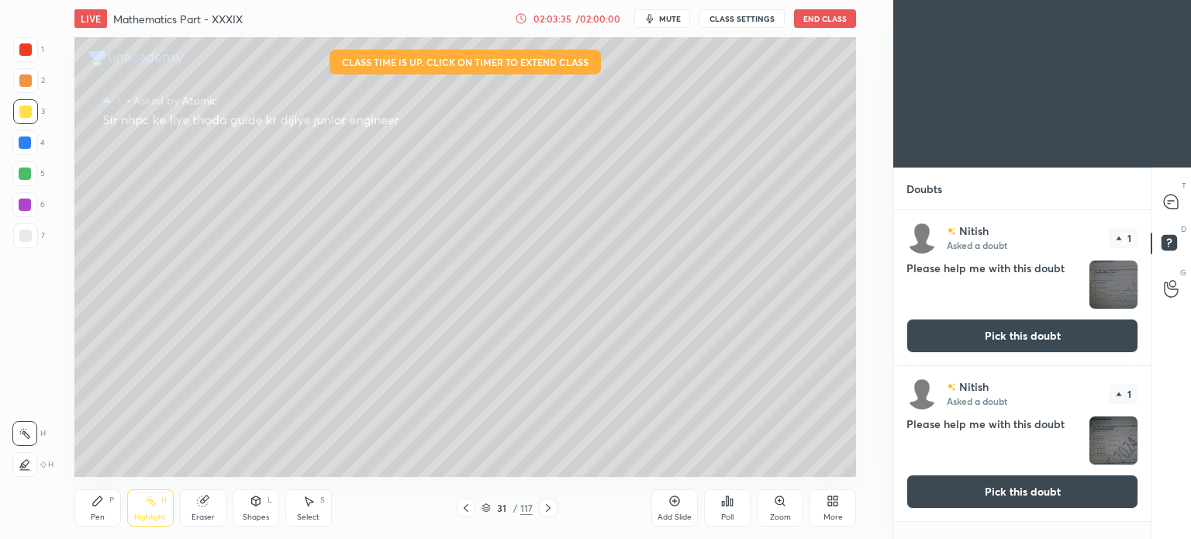
click at [1035, 323] on button "Pick this doubt" at bounding box center [1023, 336] width 232 height 34
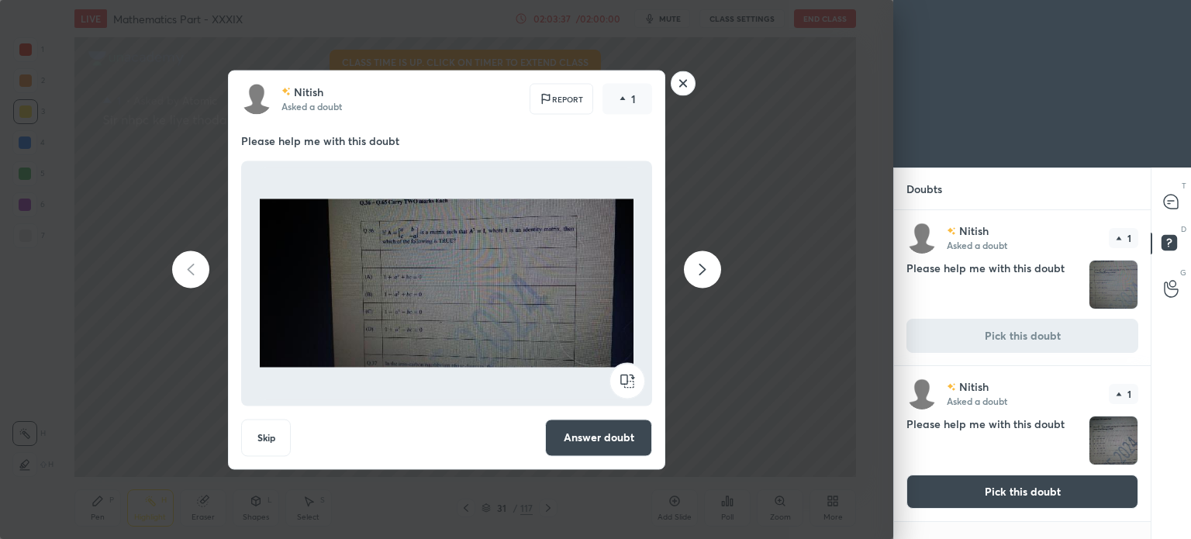
click at [627, 438] on button "Answer doubt" at bounding box center [598, 437] width 107 height 37
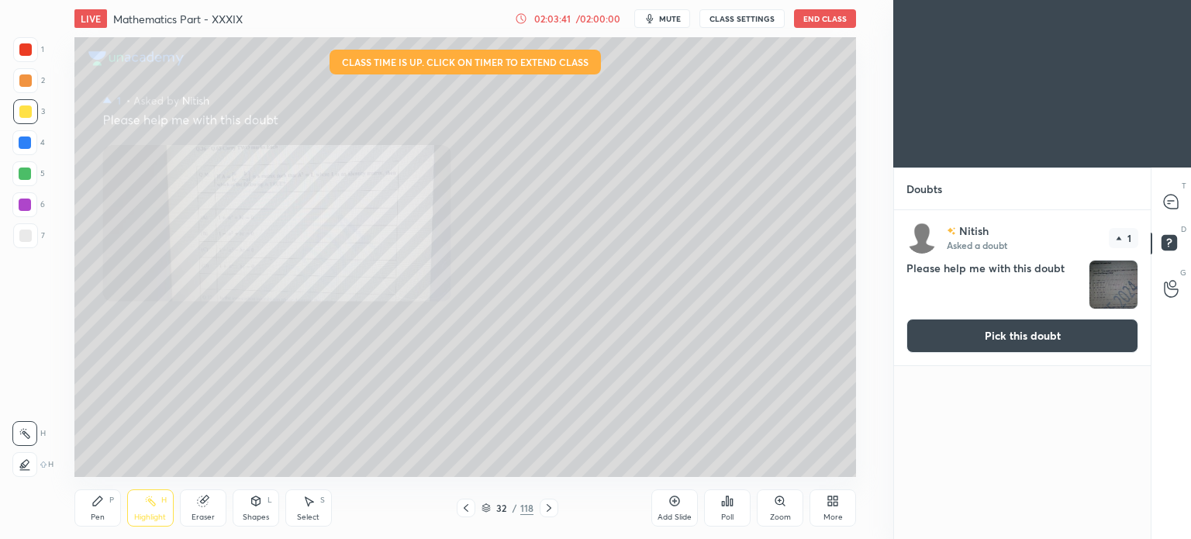
click at [999, 339] on button "Pick this doubt" at bounding box center [1023, 336] width 232 height 34
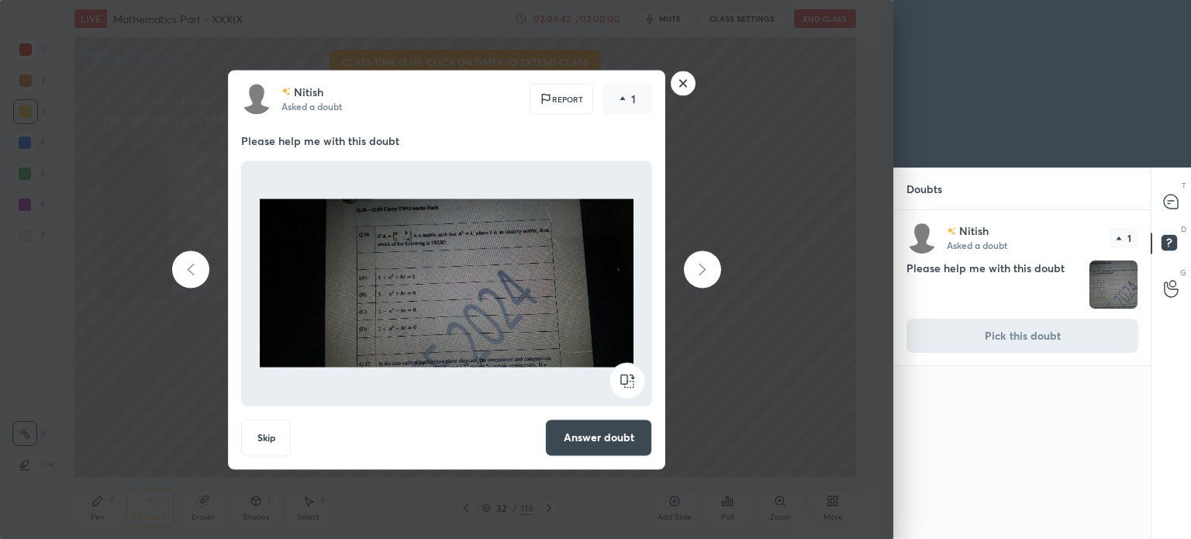
click at [603, 440] on button "Answer doubt" at bounding box center [598, 437] width 107 height 37
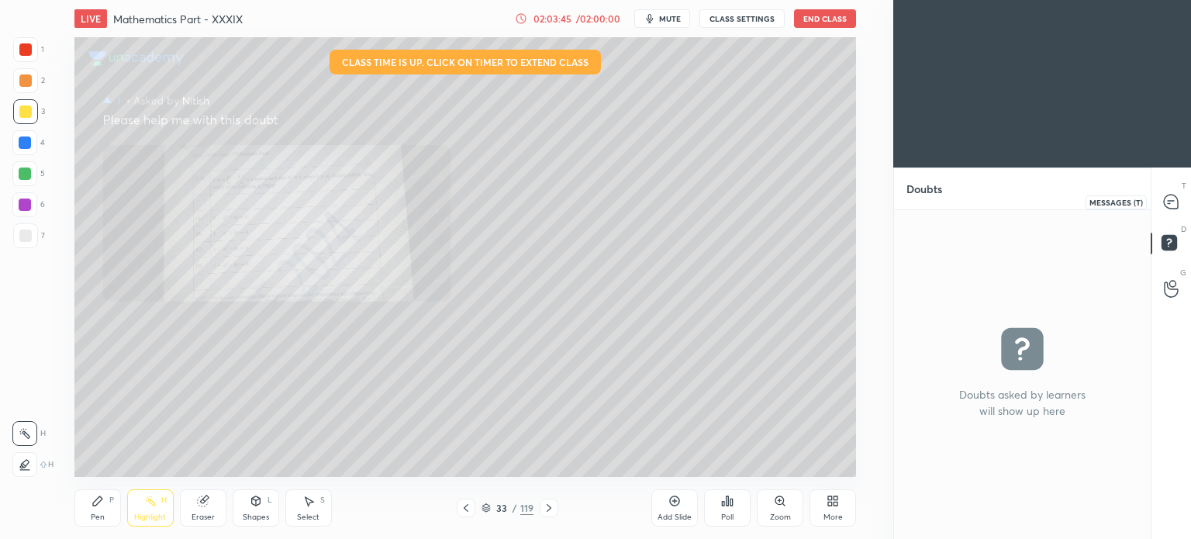
click at [1176, 201] on icon at bounding box center [1171, 202] width 14 height 14
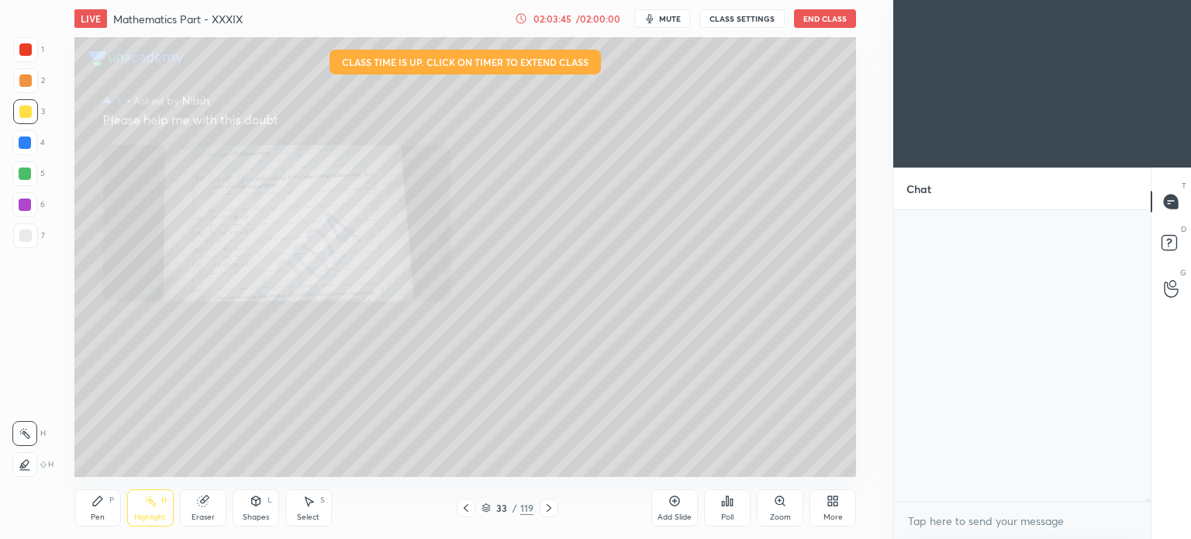
scroll to position [287, 252]
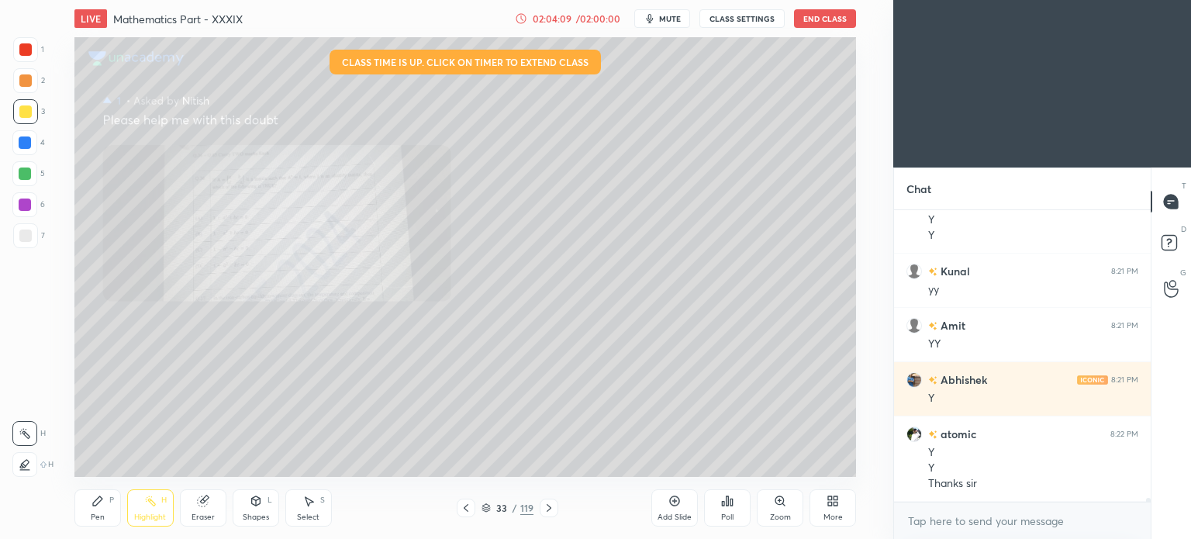
click at [16, 119] on div at bounding box center [25, 111] width 25 height 25
click at [29, 119] on div at bounding box center [25, 111] width 25 height 25
click at [93, 513] on div "Pen" at bounding box center [98, 517] width 14 height 8
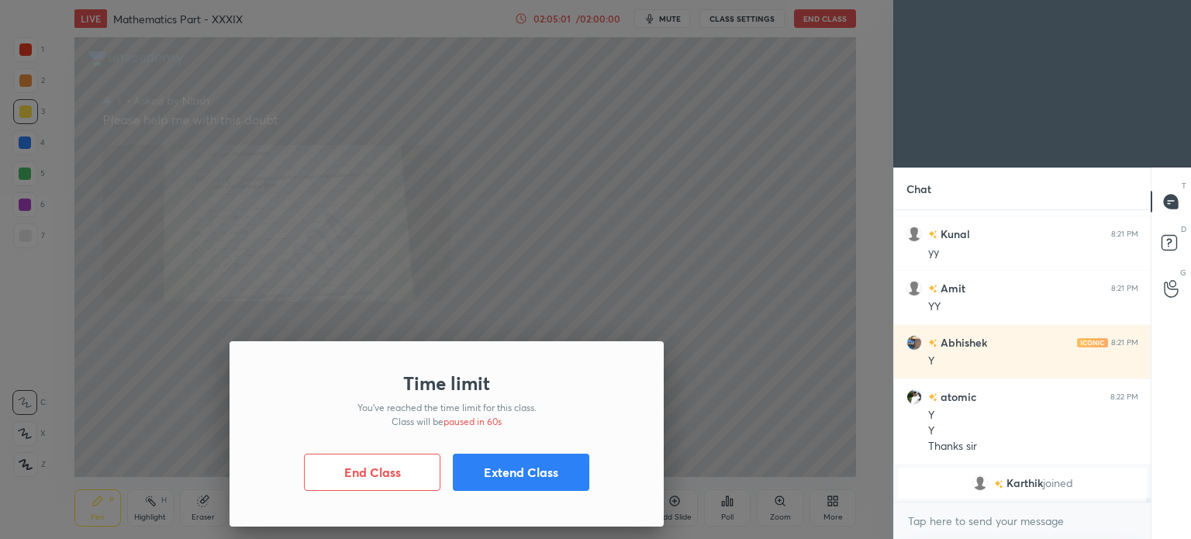
click at [672, 329] on div "Time limit You’ve reached the time limit for this class. Class will be paused i…" at bounding box center [446, 269] width 893 height 539
click at [662, 334] on div "Time limit You’ve reached the time limit for this class. Class will be paused i…" at bounding box center [446, 269] width 893 height 539
click at [520, 472] on button "Extend Class" at bounding box center [521, 472] width 136 height 37
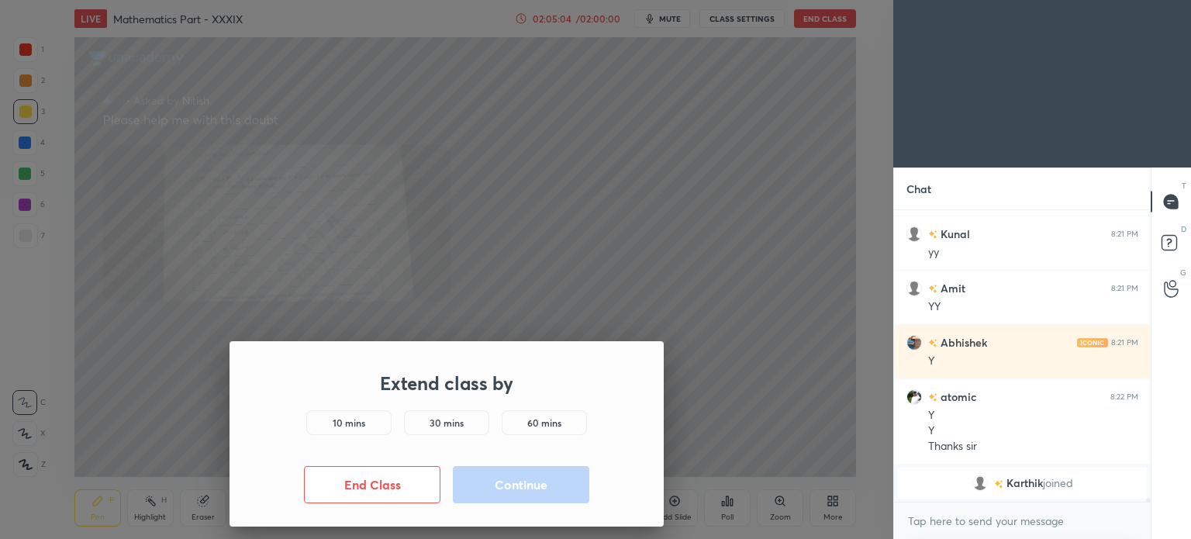
click at [377, 416] on div "10 mins" at bounding box center [348, 422] width 85 height 25
click at [510, 482] on button "Continue" at bounding box center [521, 484] width 136 height 37
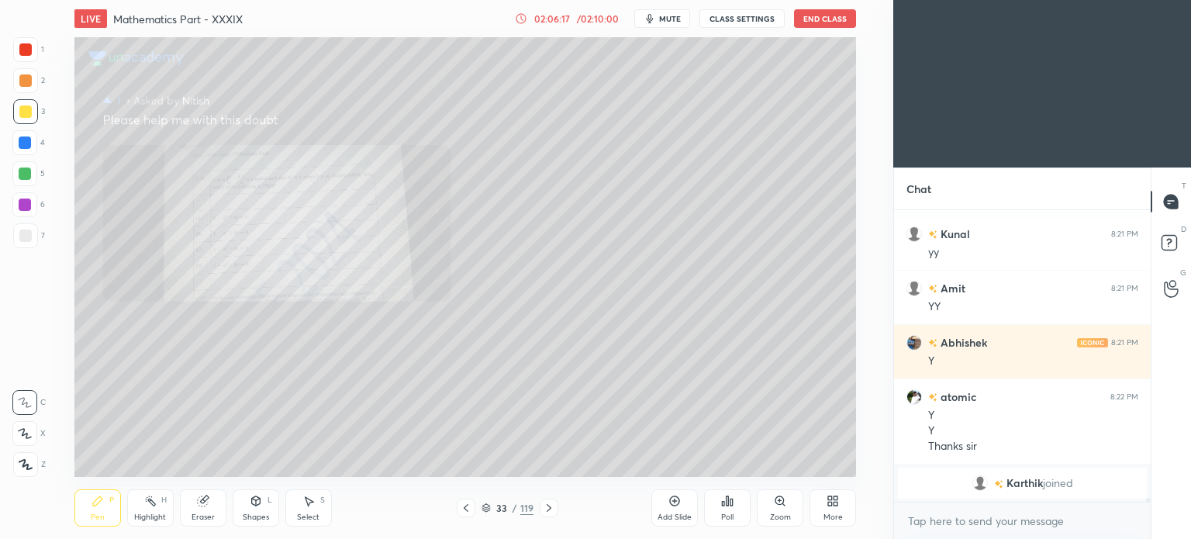
click at [828, 9] on button "End Class" at bounding box center [825, 18] width 62 height 19
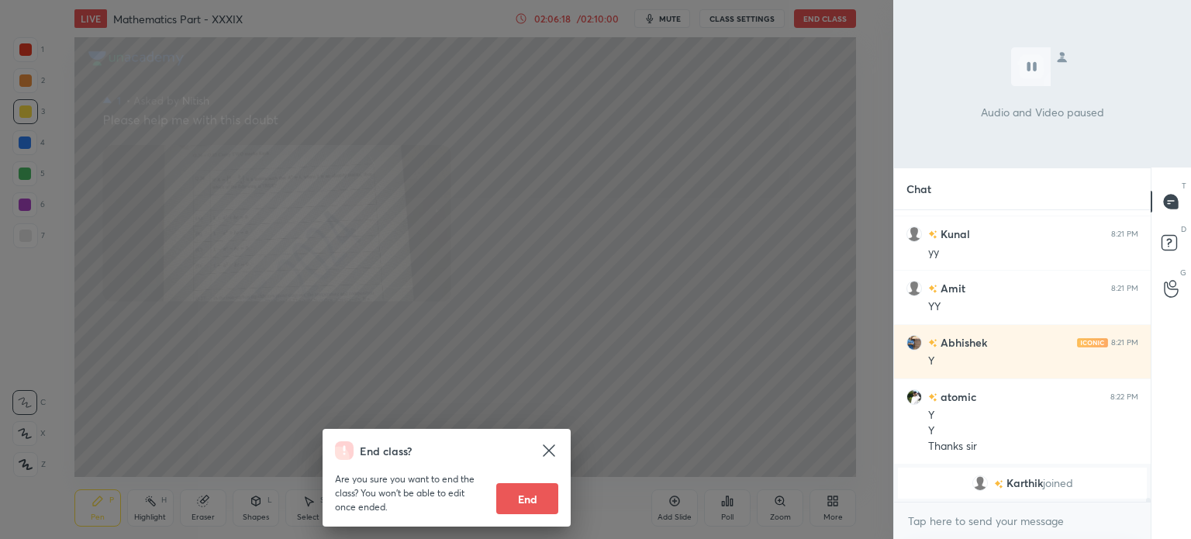
click at [542, 497] on button "End" at bounding box center [527, 498] width 62 height 31
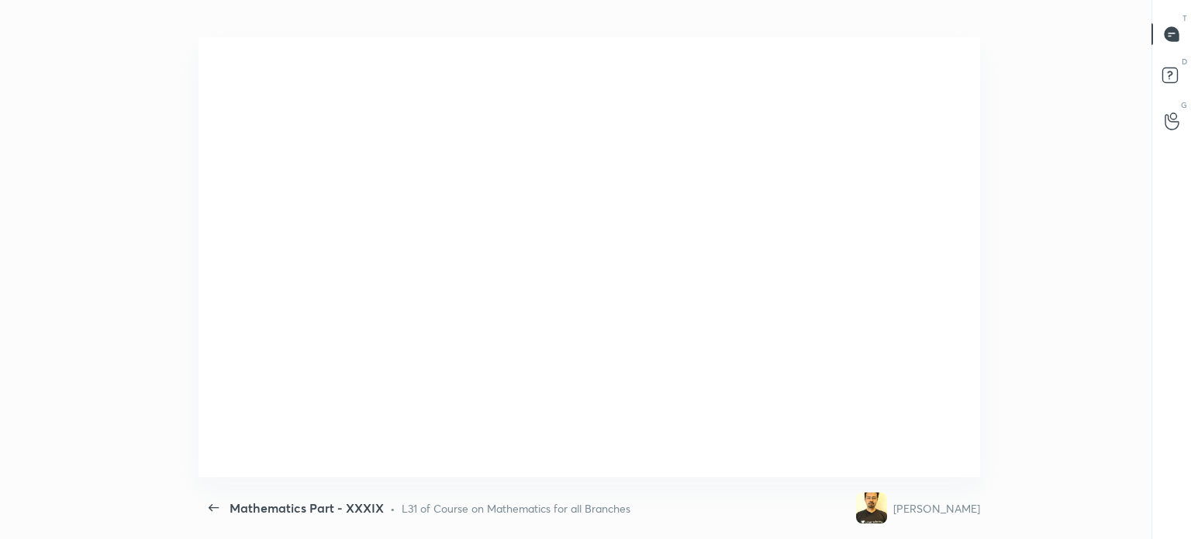
scroll to position [0, 0]
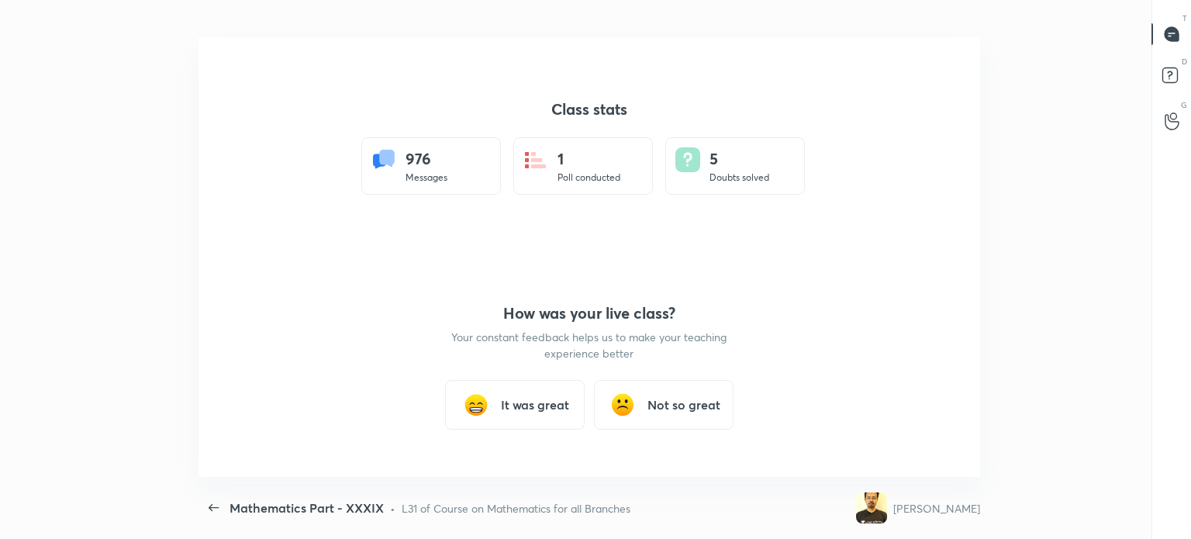
click at [540, 408] on h3 "It was great" at bounding box center [535, 405] width 68 height 19
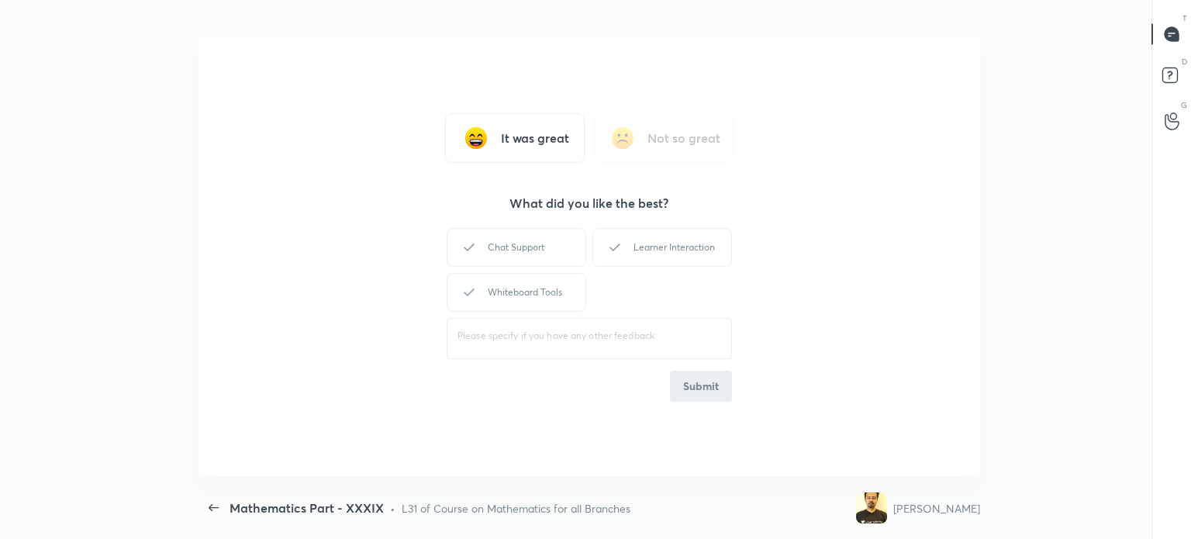
type textarea "x"
click at [506, 259] on div "Chat Support" at bounding box center [517, 247] width 140 height 39
click at [650, 252] on div "Learner Interaction" at bounding box center [663, 247] width 140 height 39
click at [537, 286] on div "Whiteboard Tools" at bounding box center [517, 292] width 140 height 39
click at [705, 391] on button "Submit" at bounding box center [701, 386] width 62 height 31
